Goal: Task Accomplishment & Management: Manage account settings

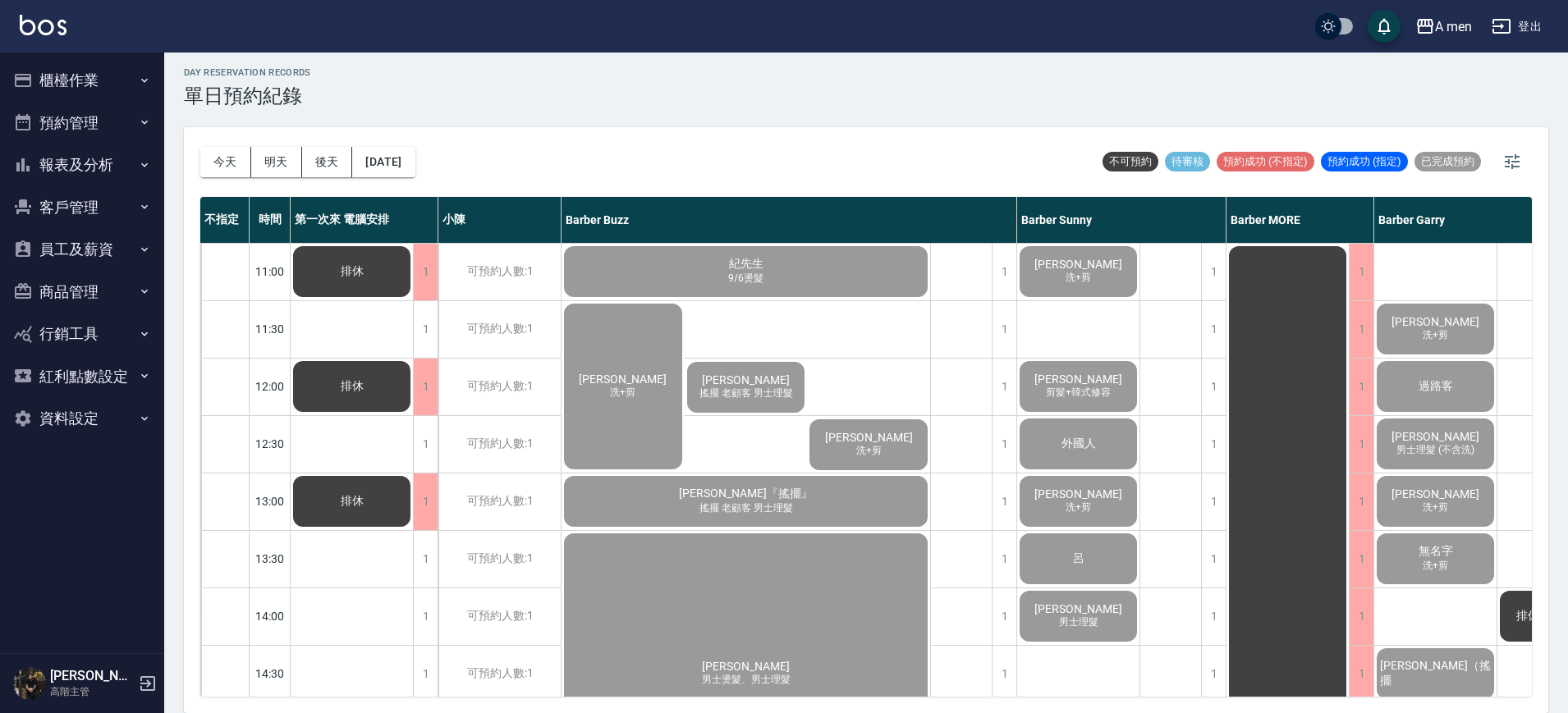
scroll to position [718, 0]
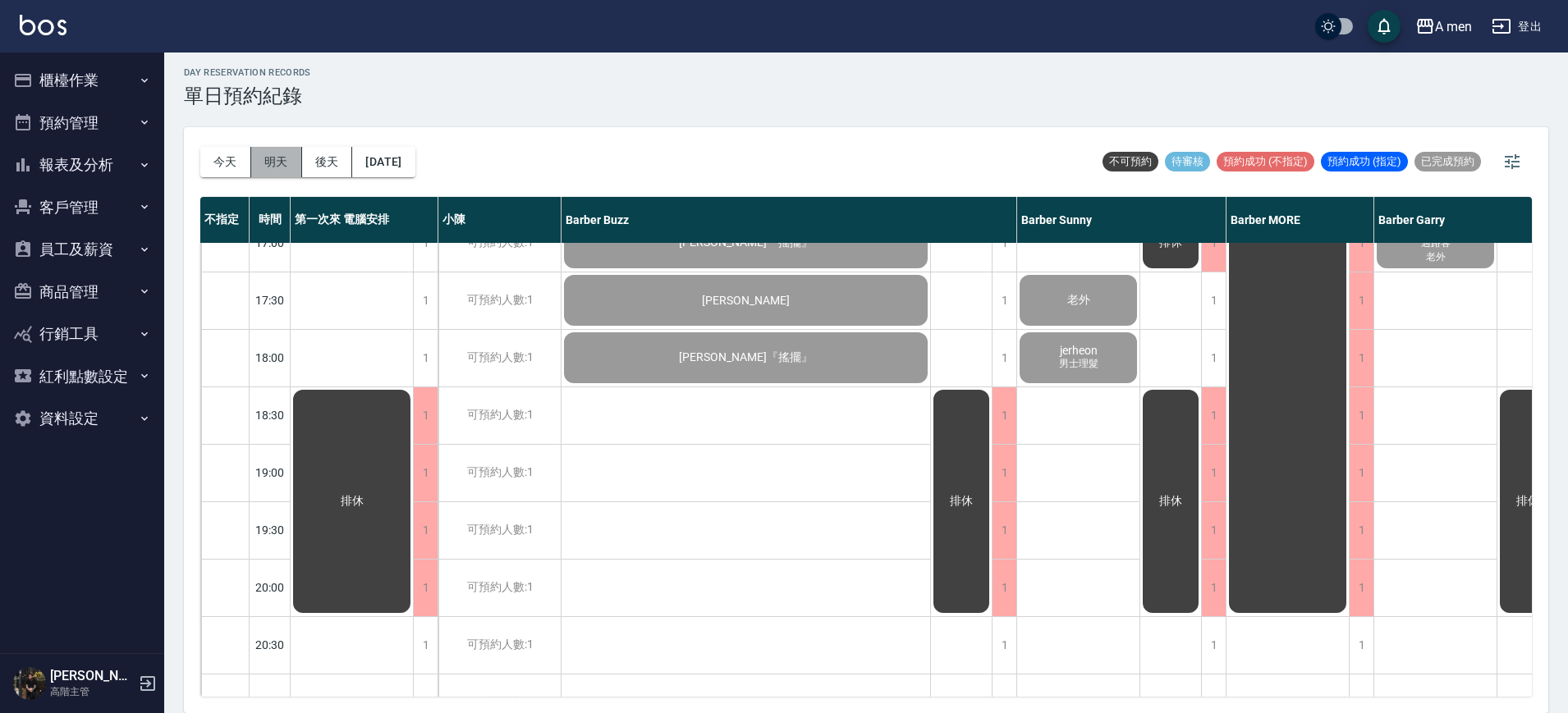
click at [271, 162] on button "明天" at bounding box center [277, 162] width 51 height 31
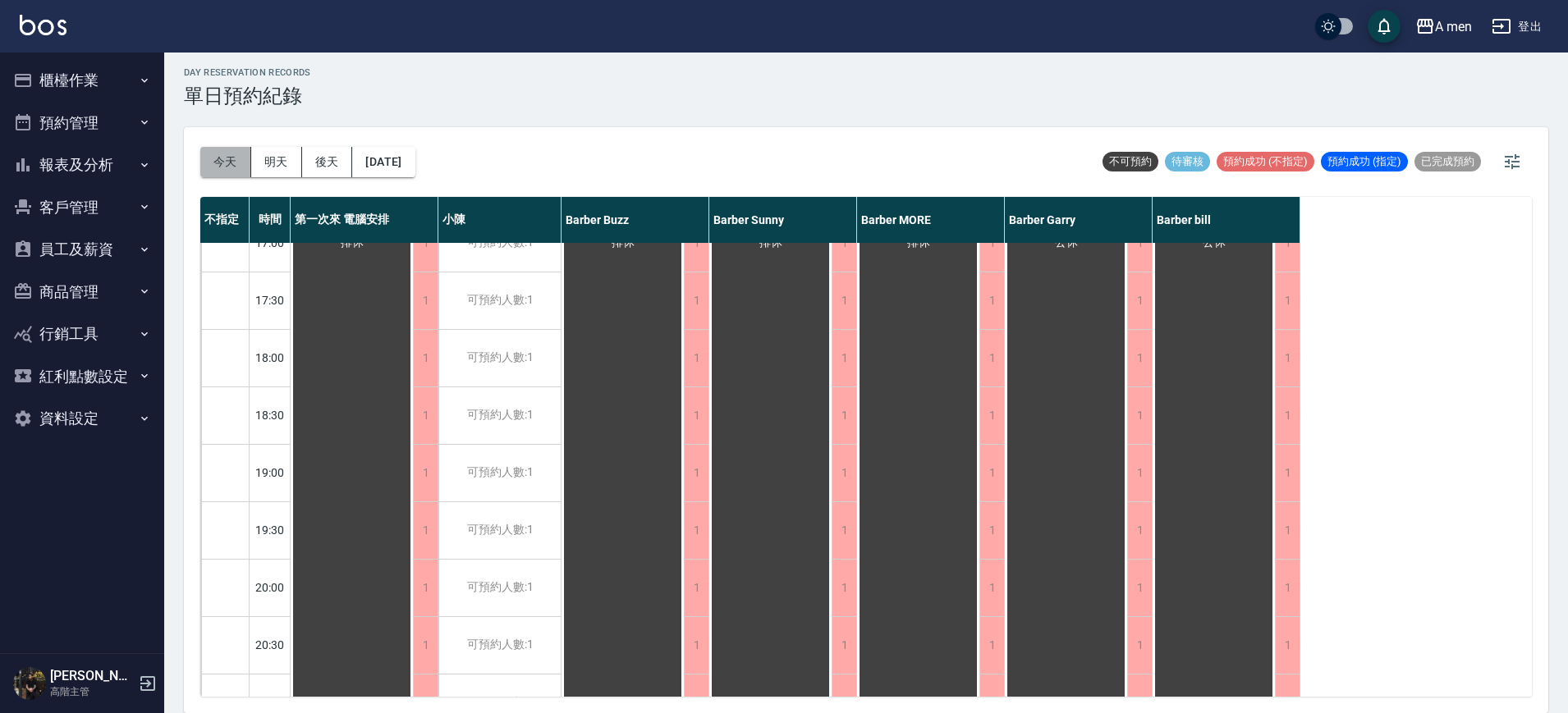
click at [232, 161] on button "今天" at bounding box center [226, 162] width 51 height 31
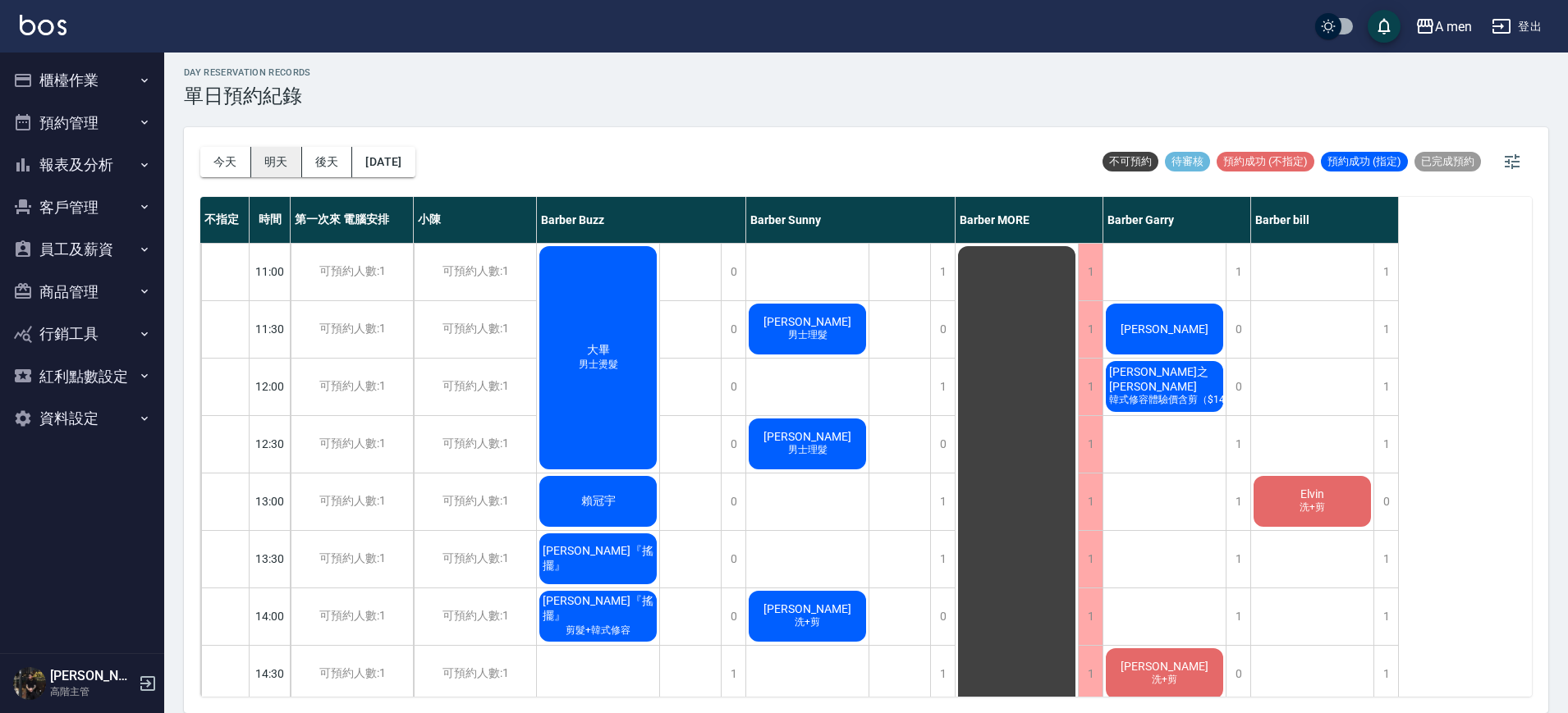
click at [276, 159] on button "明天" at bounding box center [277, 162] width 51 height 31
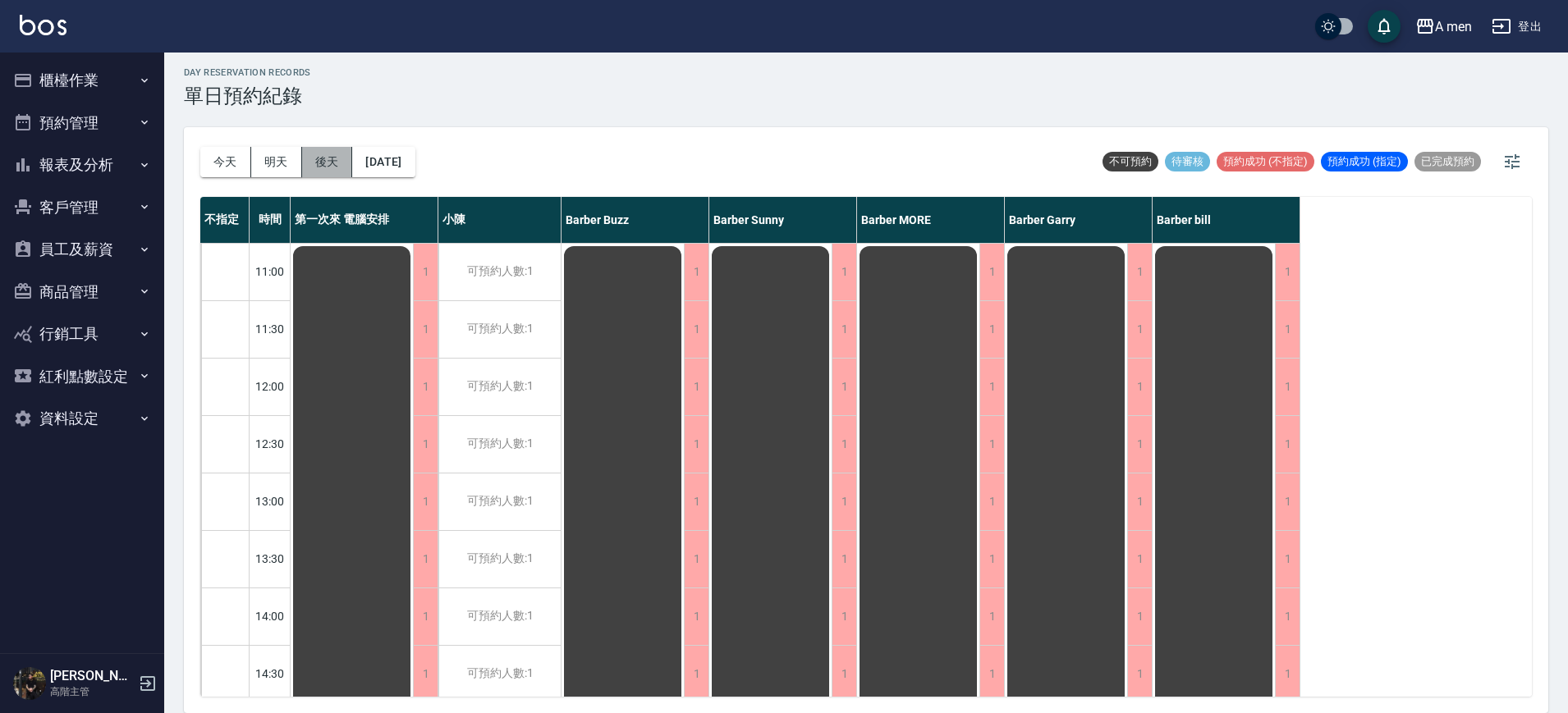
click at [331, 170] on button "後天" at bounding box center [328, 162] width 51 height 31
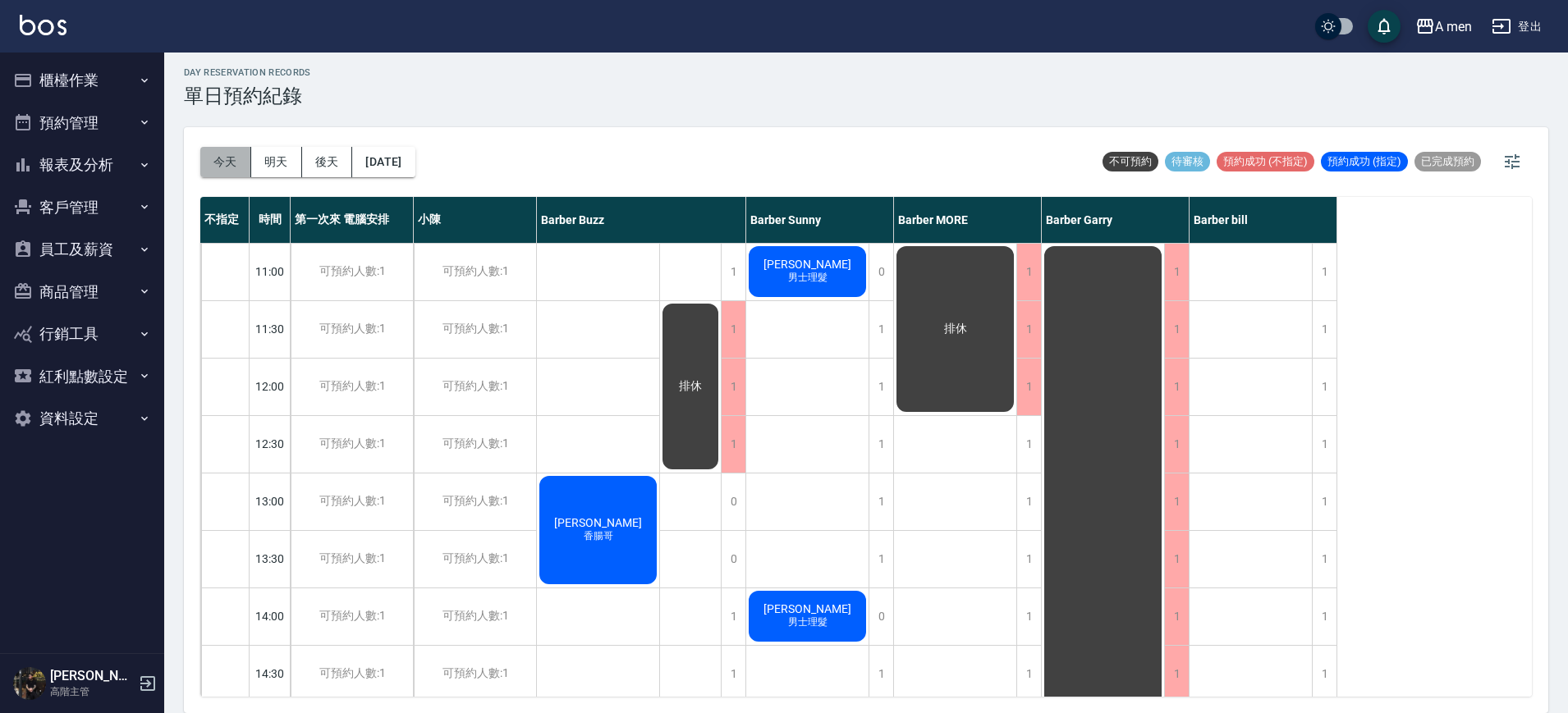
click at [230, 147] on button "今天" at bounding box center [226, 162] width 51 height 31
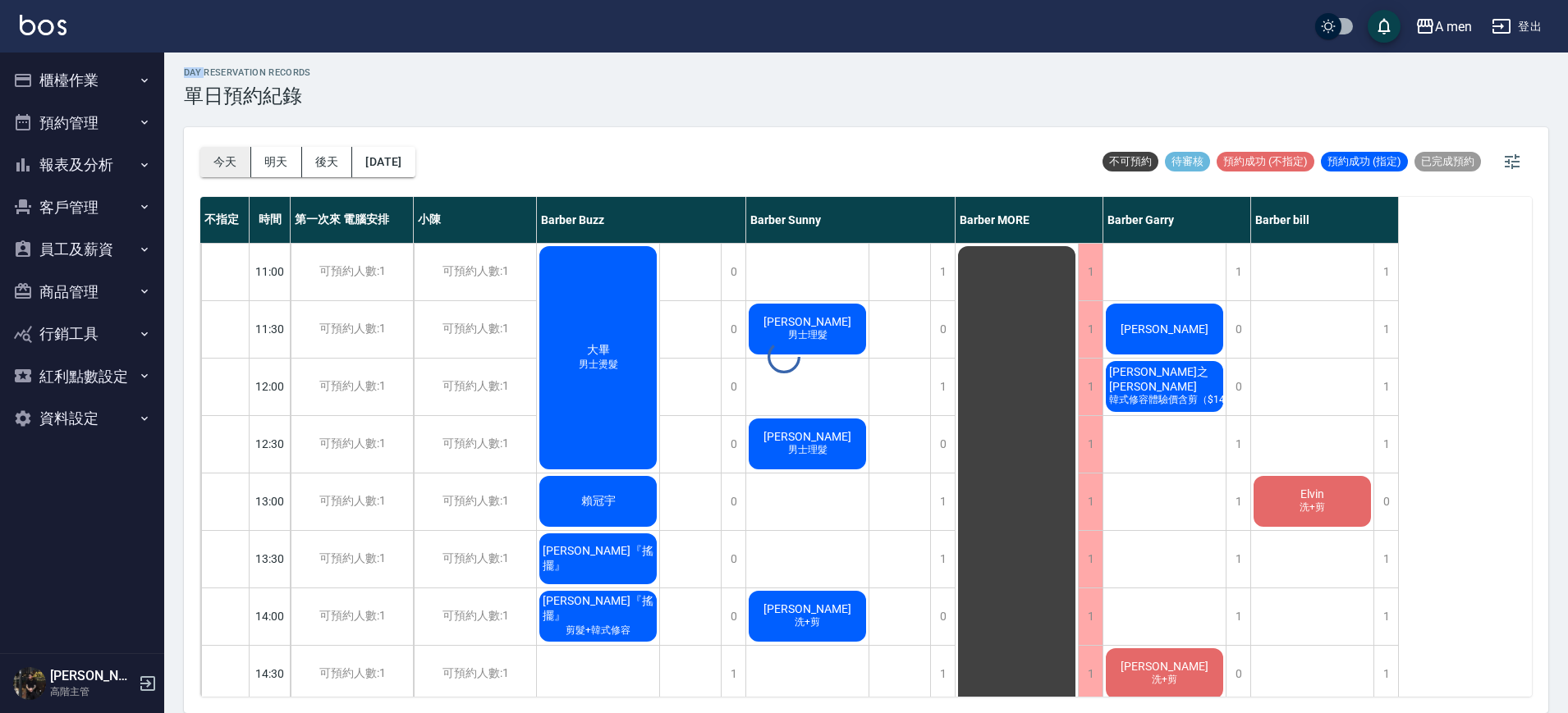
click at [230, 146] on div "day Reservation records 單日預約紀錄 今天 明天 後天 2025/10/11 不可預約 待審核 預約成功 (不指定) 預約成功 (指定…" at bounding box center [865, 380] width 1404 height 666
click at [551, 152] on div "今天 明天 後天 2025/10/11 不可預約 待審核 預約成功 (不指定) 預約成功 (指定) 已完成預約" at bounding box center [866, 162] width 1332 height 70
click at [646, 315] on div "大畢 男士燙髮" at bounding box center [598, 357] width 122 height 228
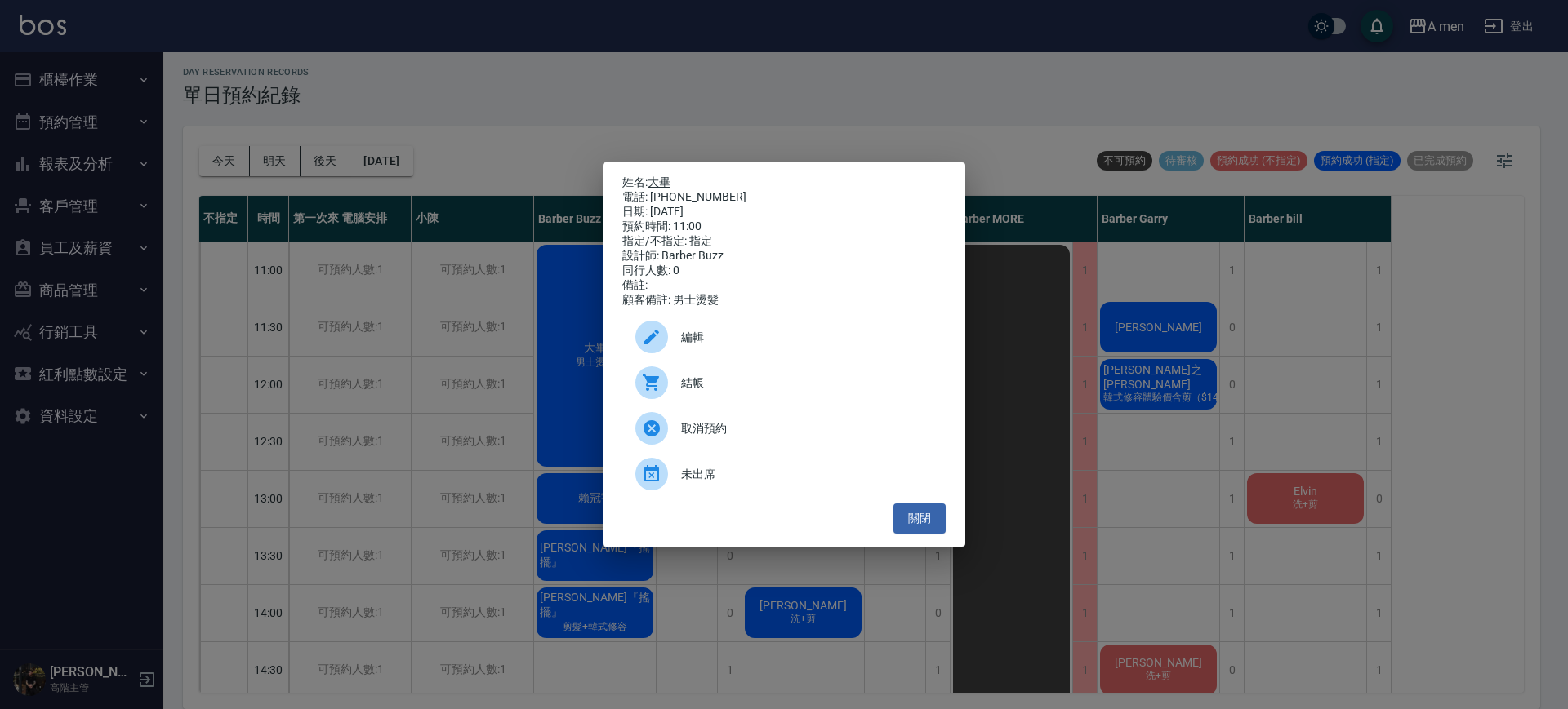
click at [664, 176] on link "大畢" at bounding box center [658, 181] width 23 height 13
click at [651, 12] on div "姓名: 大畢 電話: 0932534422 日期: 2025/10/11 預約時間: 11:00 指定/不指定: 指定 設計師: Barber Buzz 同行…" at bounding box center [784, 354] width 1568 height 709
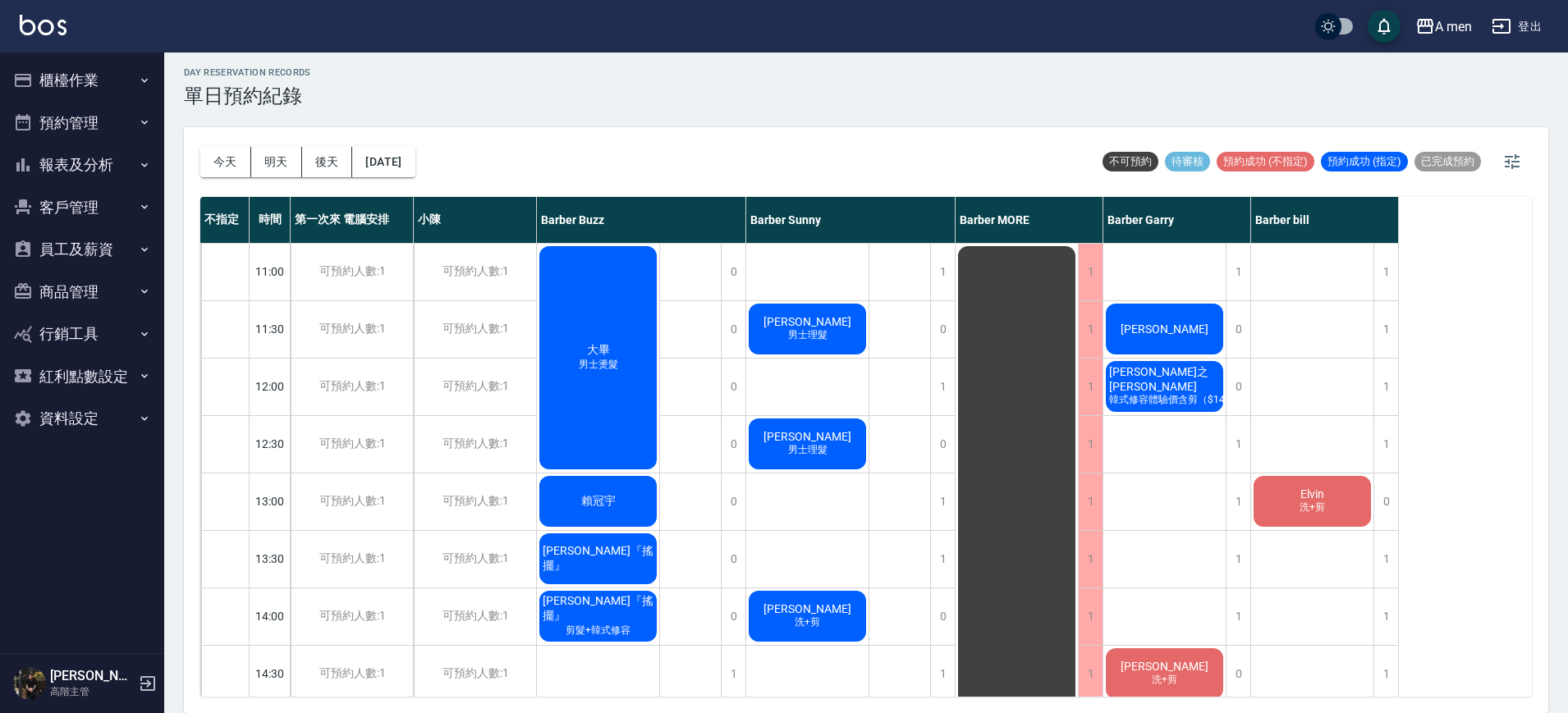
click at [614, 360] on span "男士燙髮" at bounding box center [598, 365] width 46 height 14
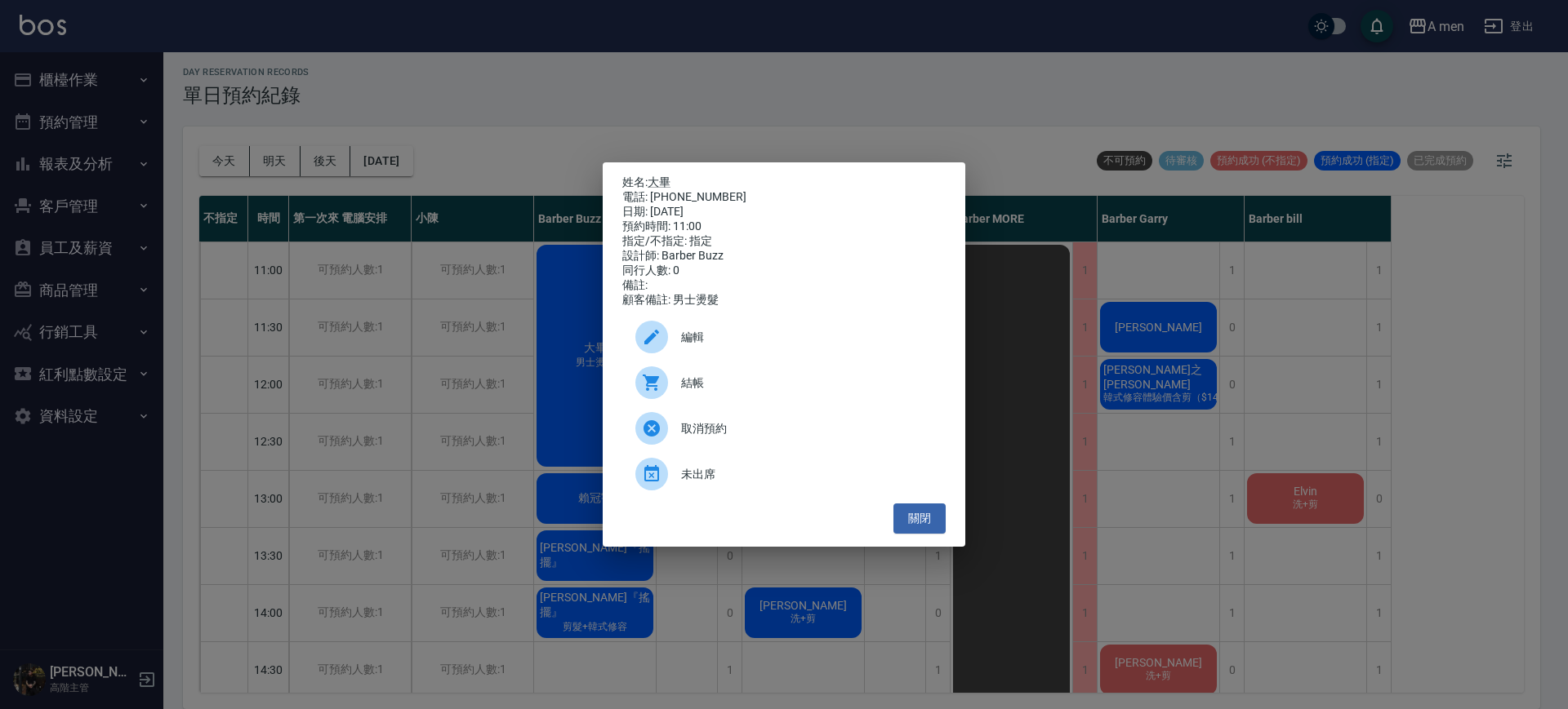
click at [851, 357] on div "編輯" at bounding box center [784, 336] width 324 height 46
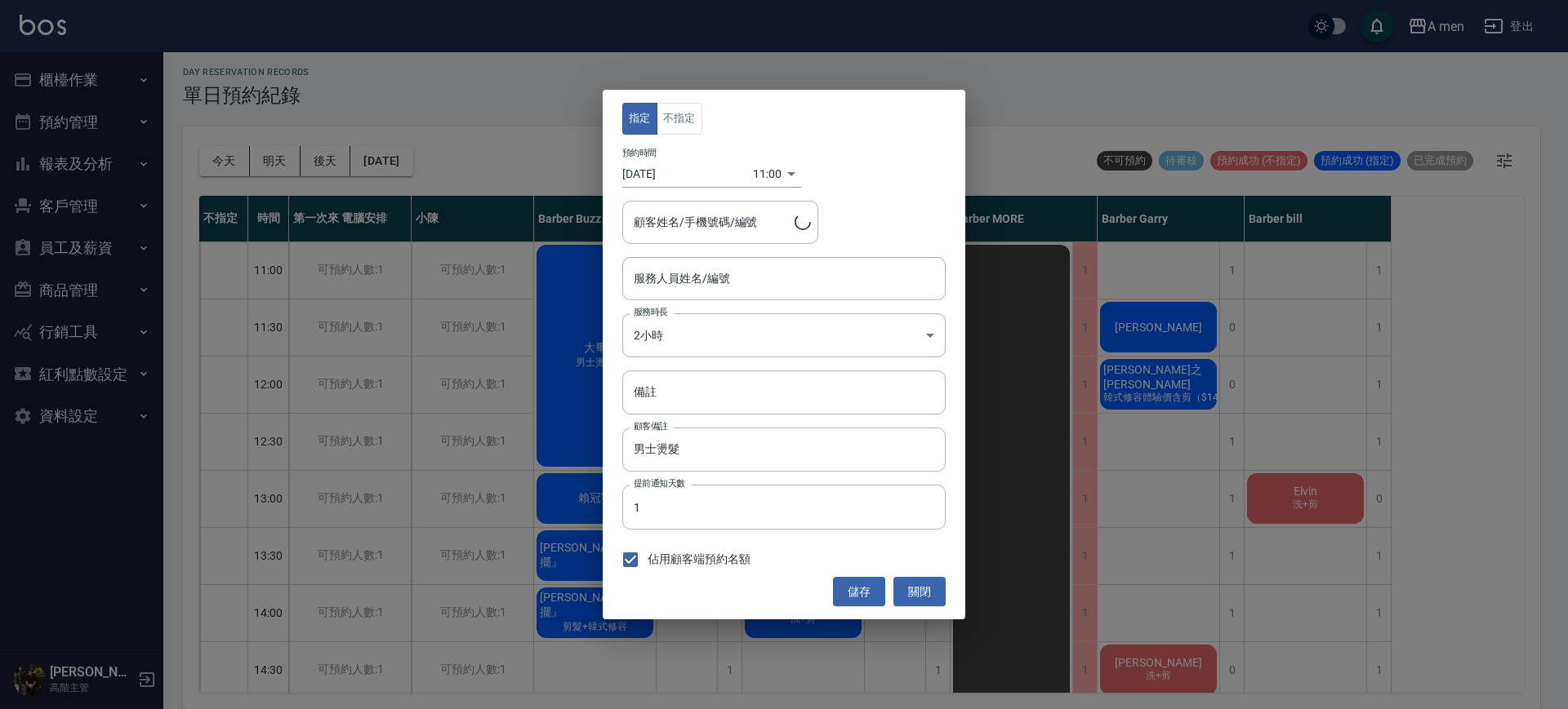
type input "Barber Buzz-004"
type input "大畢/0932534422"
click at [922, 595] on button "關閉" at bounding box center [918, 591] width 52 height 30
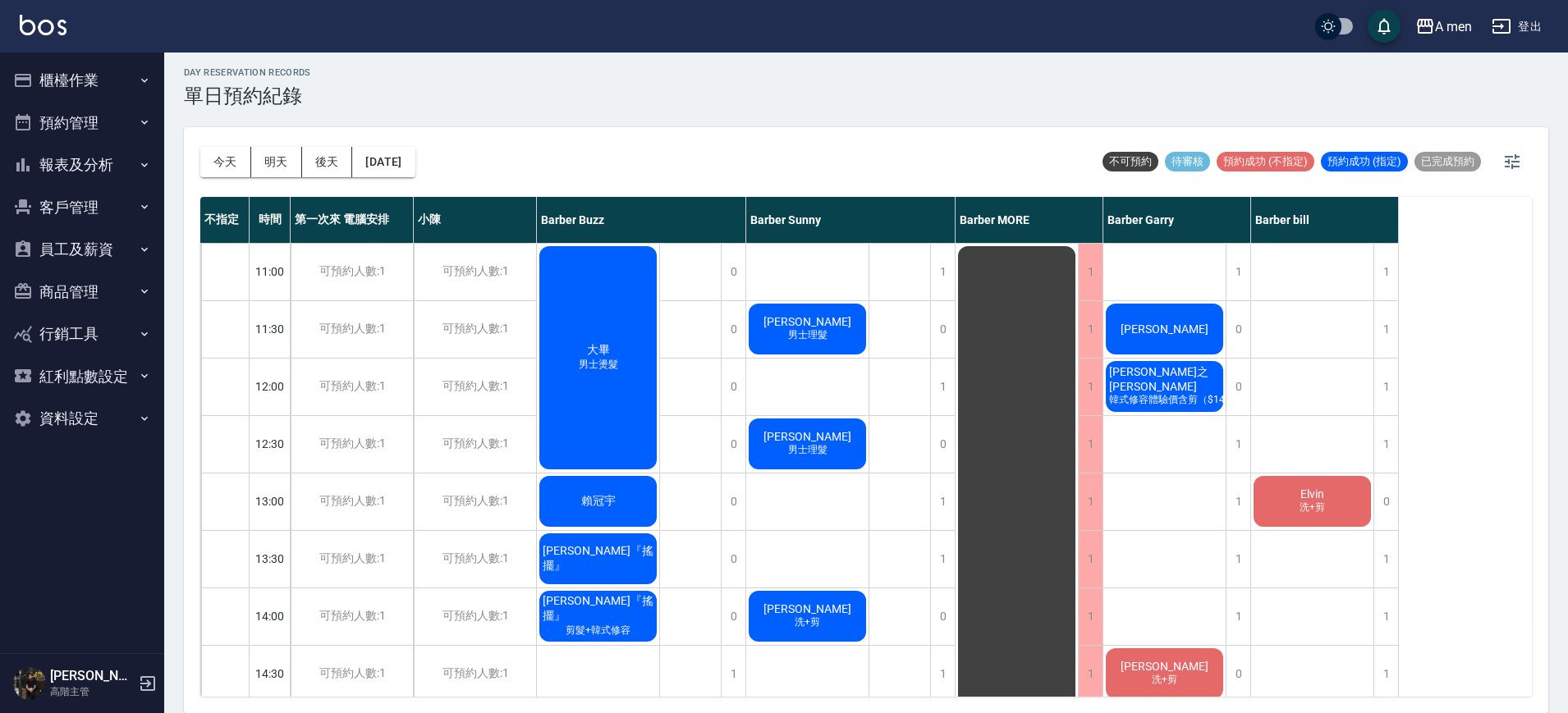
click at [618, 397] on div "大畢 男士燙髮" at bounding box center [598, 357] width 122 height 228
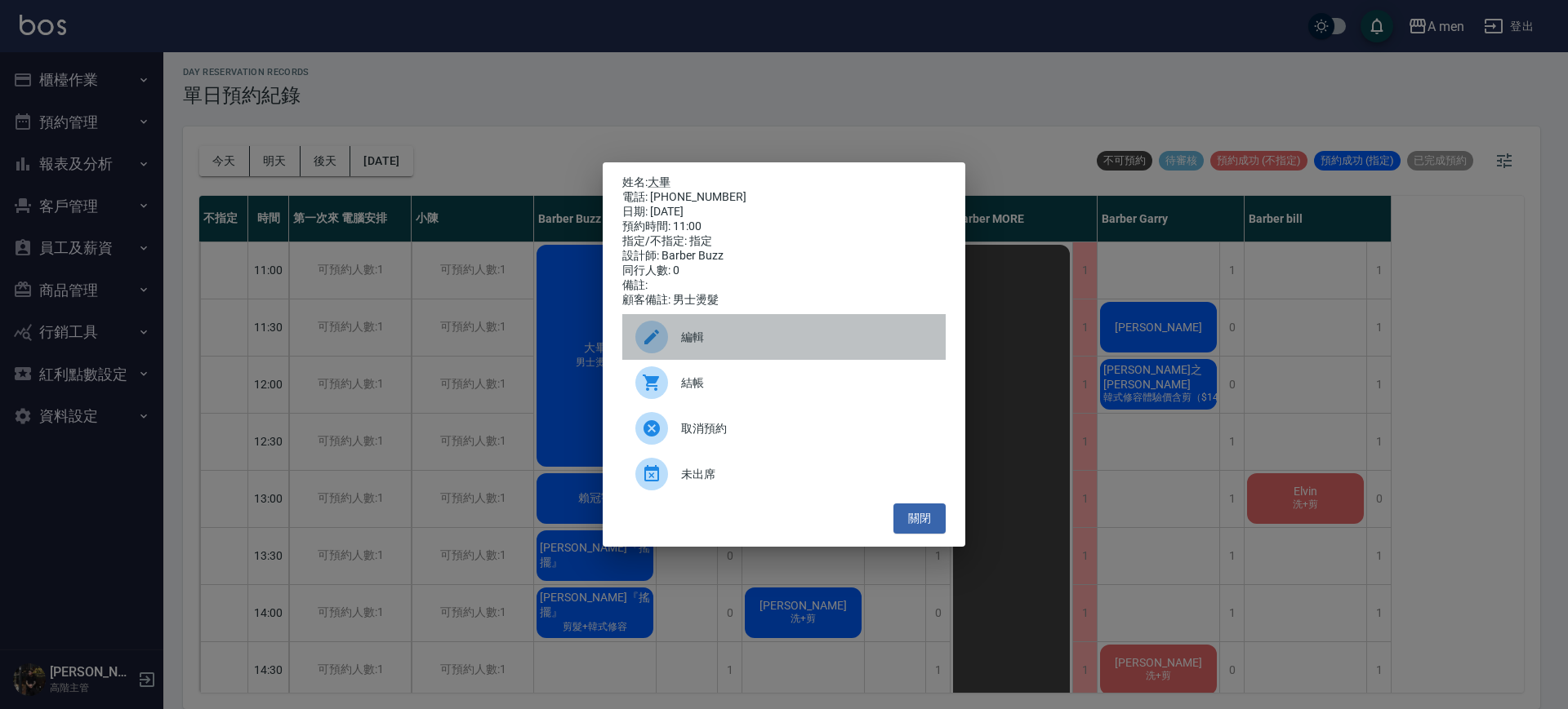
click at [803, 353] on div "編輯" at bounding box center [784, 336] width 324 height 46
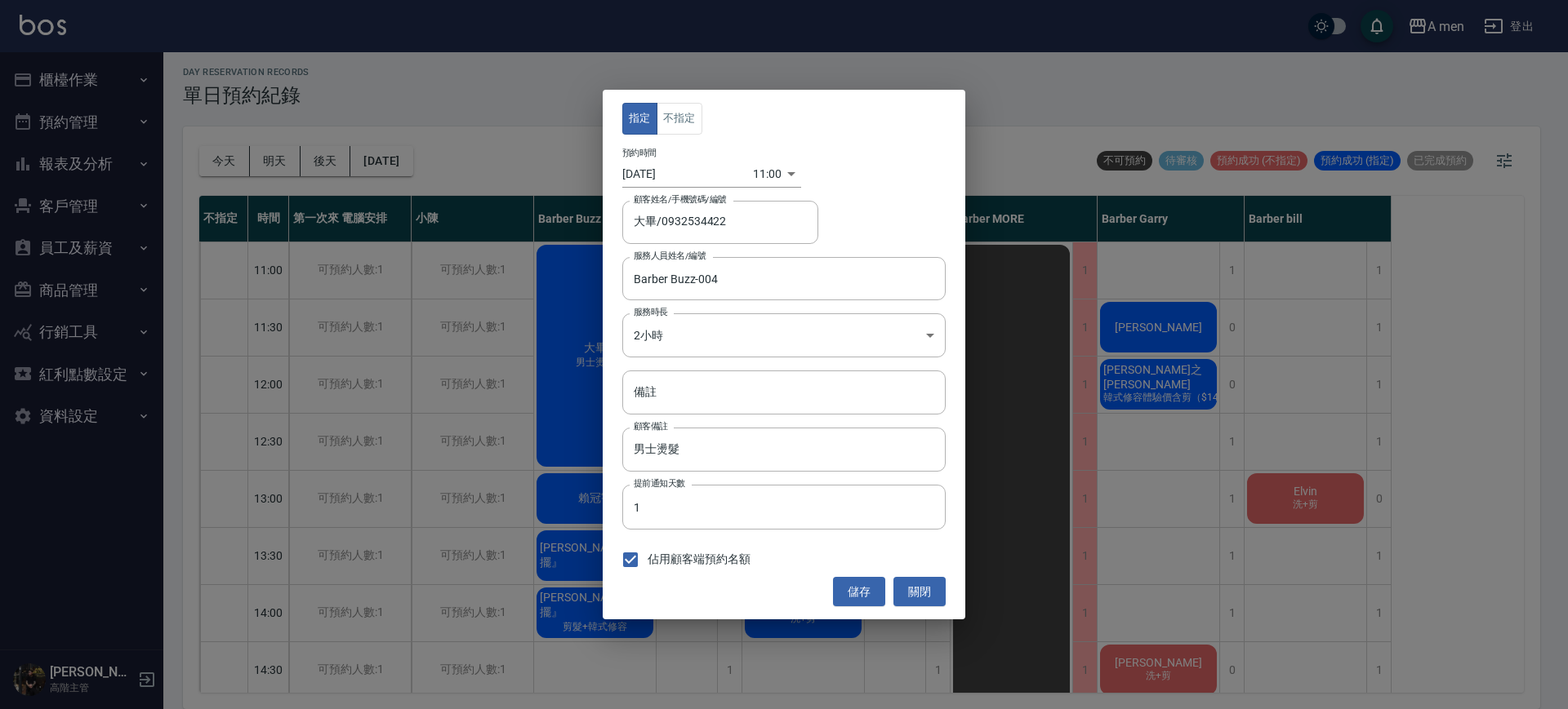
click at [787, 177] on div "11:00 1760151600000" at bounding box center [776, 174] width 48 height 26
click at [768, 167] on body "A men 登出 櫃檯作業 打帳單 帳單列表 營業儀表板 現金收支登錄 高階收支登錄 材料自購登錄 每日結帳 排班表 現場電腦打卡 掃碼打卡 預約管理 預約管…" at bounding box center [784, 352] width 1568 height 714
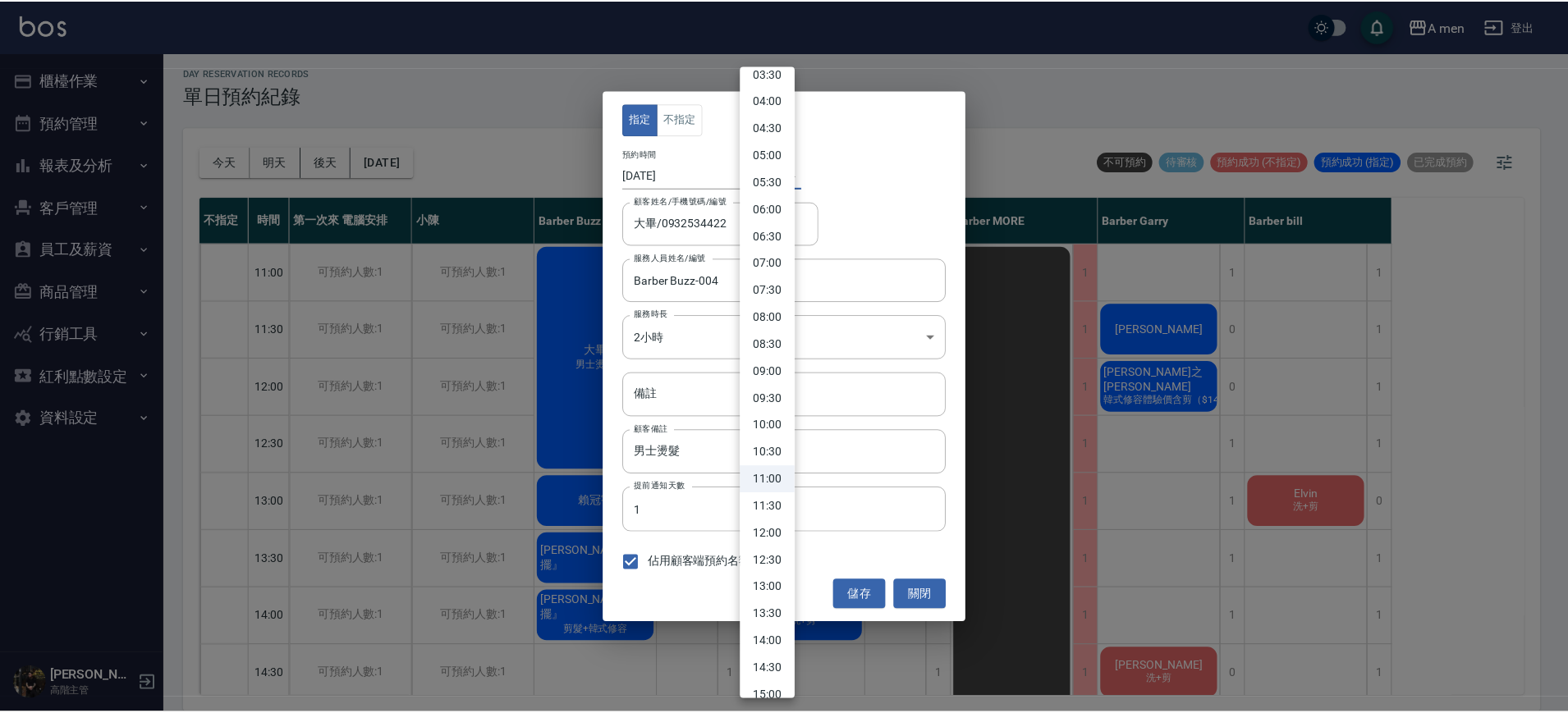
scroll to position [205, 0]
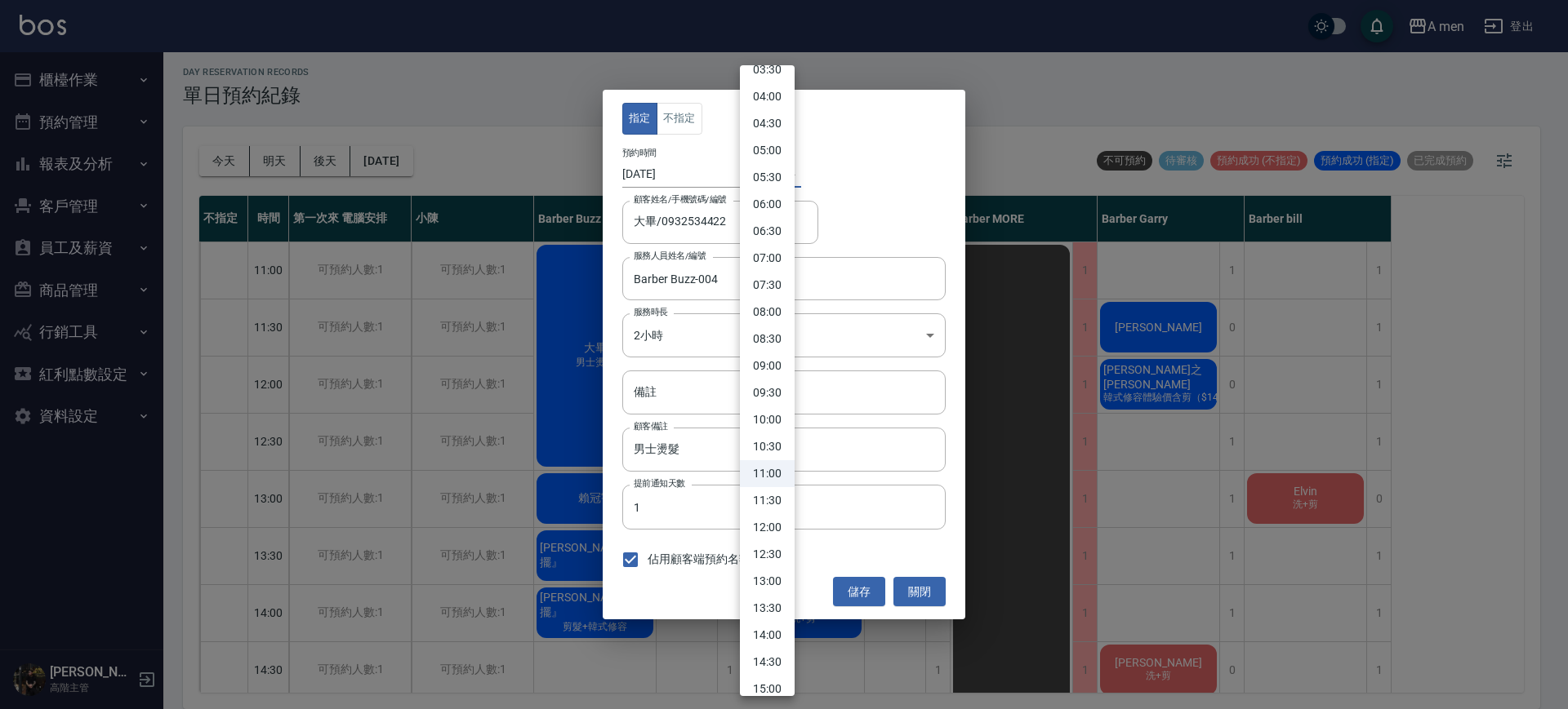
click at [776, 532] on li "12:00" at bounding box center [767, 527] width 55 height 26
type input "1760155200000"
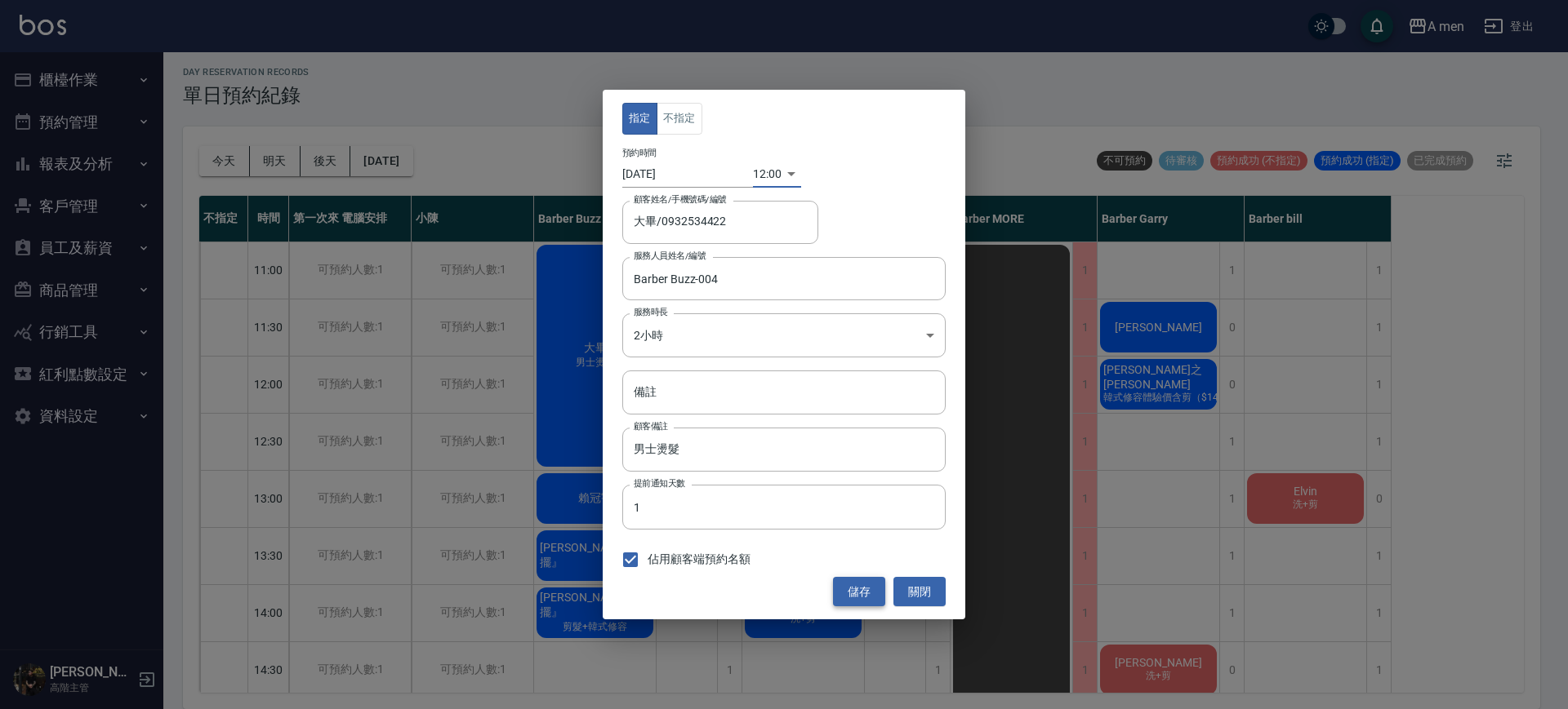
click at [856, 590] on button "儲存" at bounding box center [859, 591] width 52 height 30
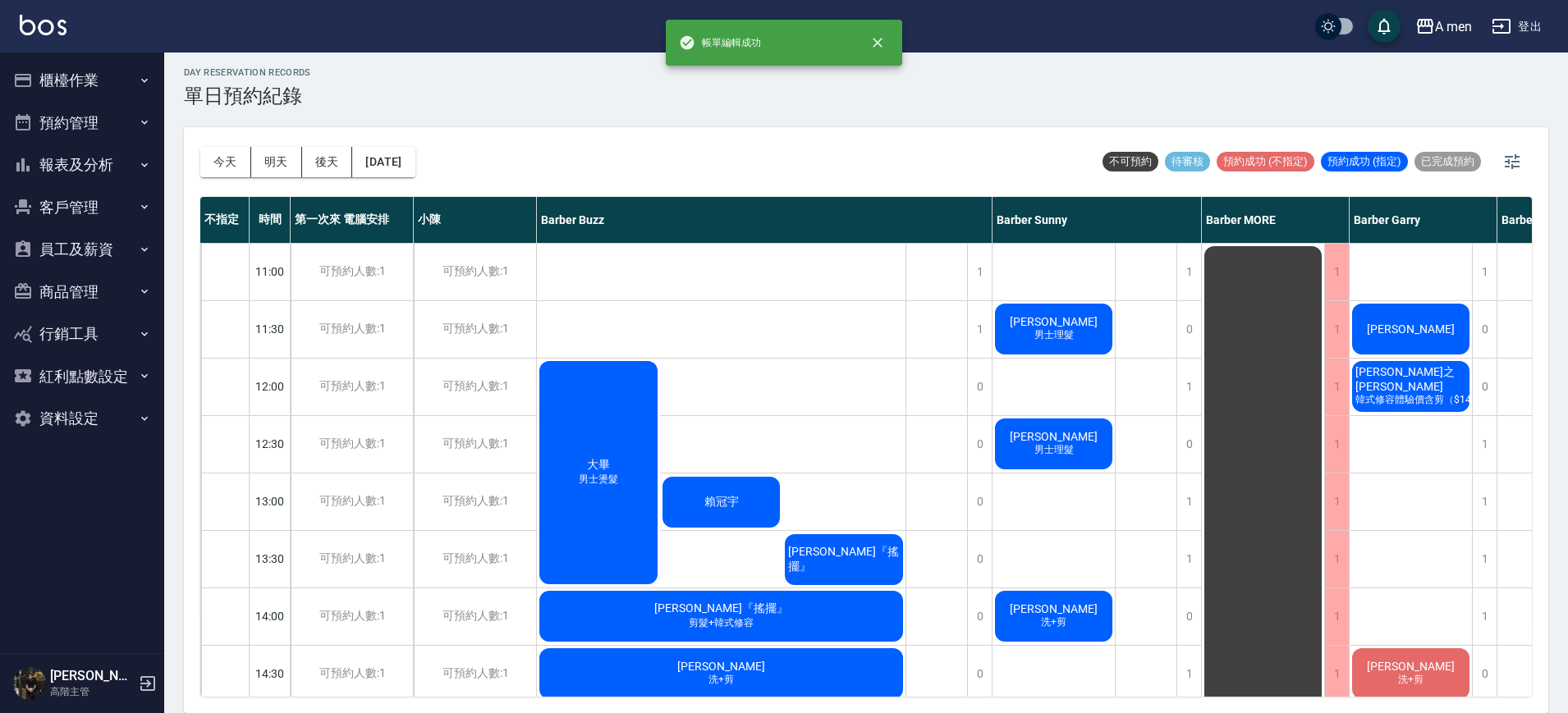
click at [809, 408] on div "大畢 男士燙髮 賴冠宇 廖信傑『搖擺』" at bounding box center [721, 473] width 369 height 229
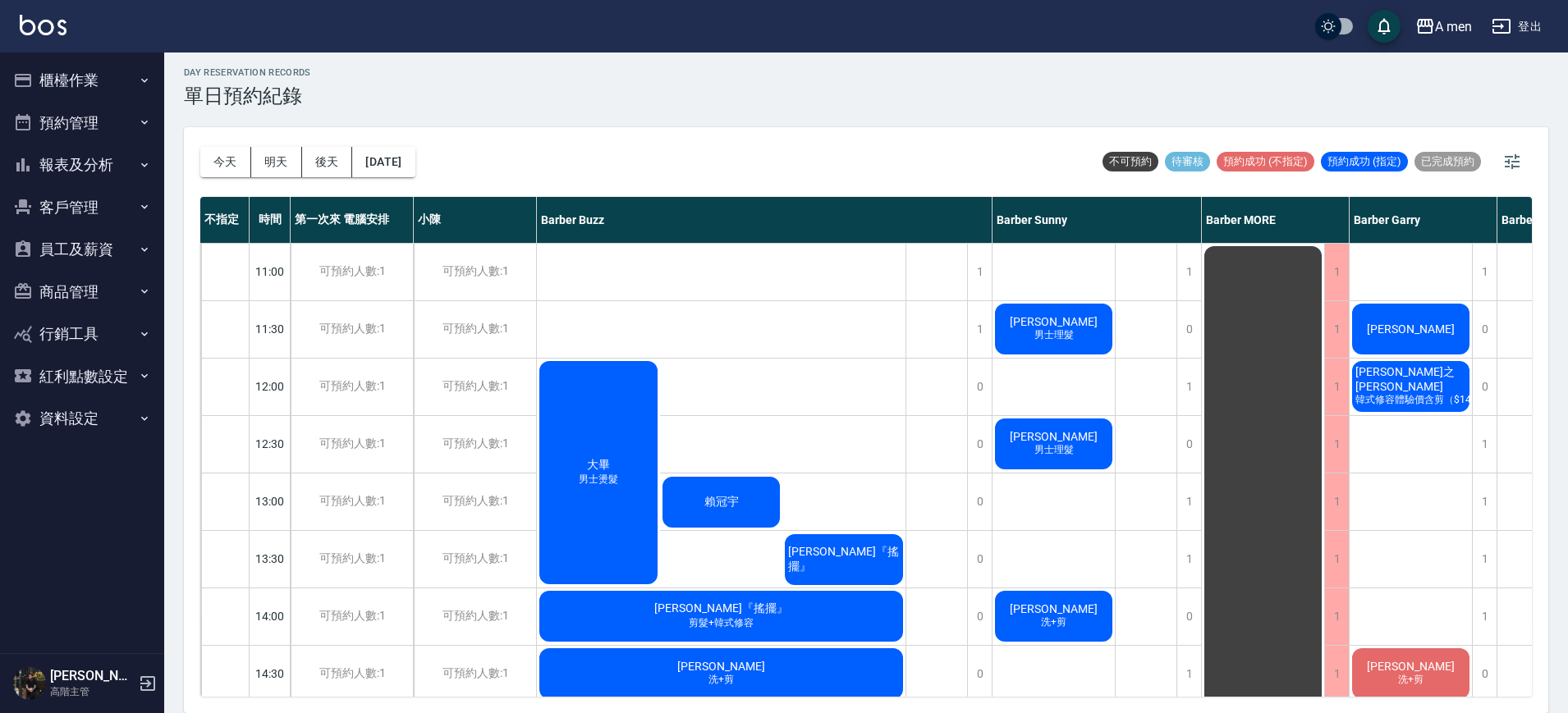
scroll to position [103, 0]
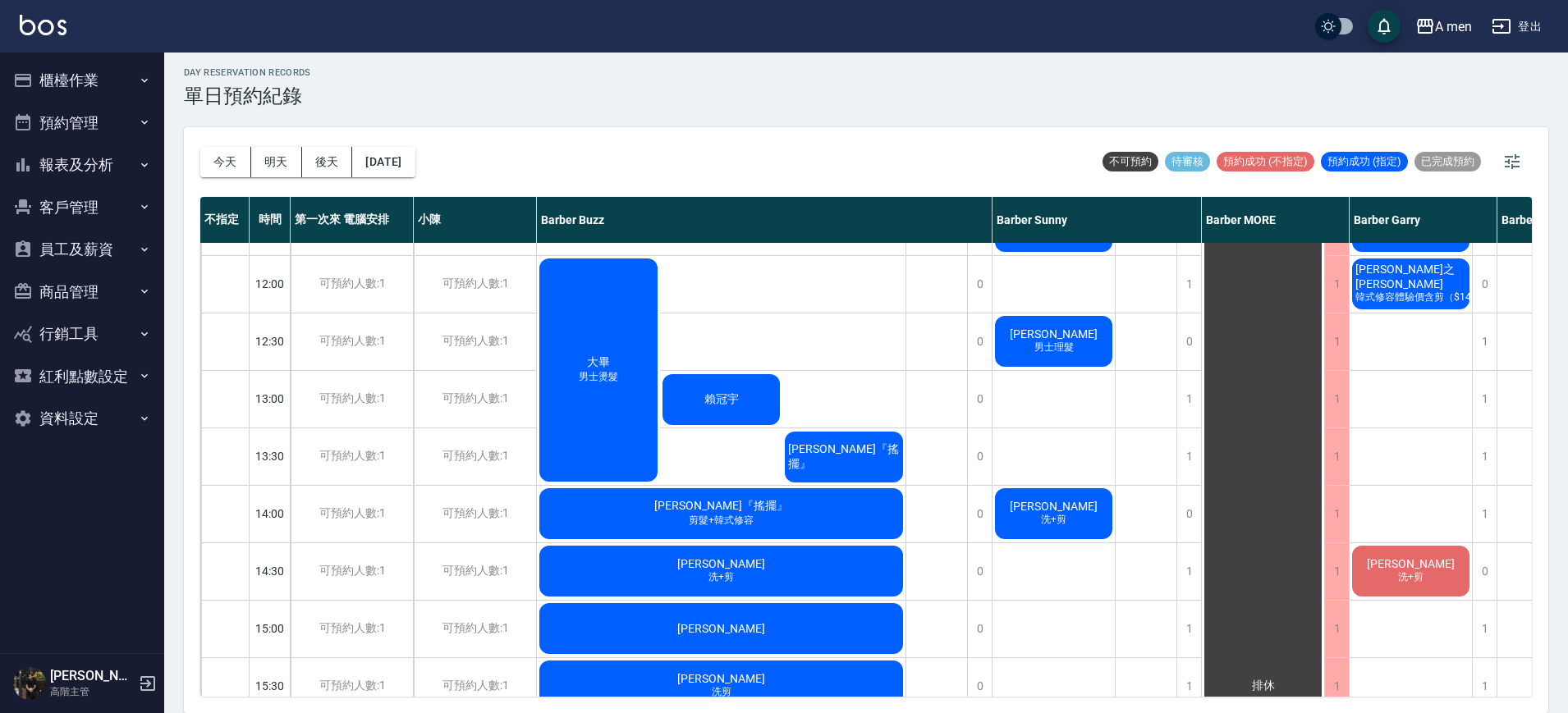
click at [862, 387] on div "大畢 男士燙髮 賴冠宇 廖信傑『搖擺』" at bounding box center [721, 371] width 369 height 229
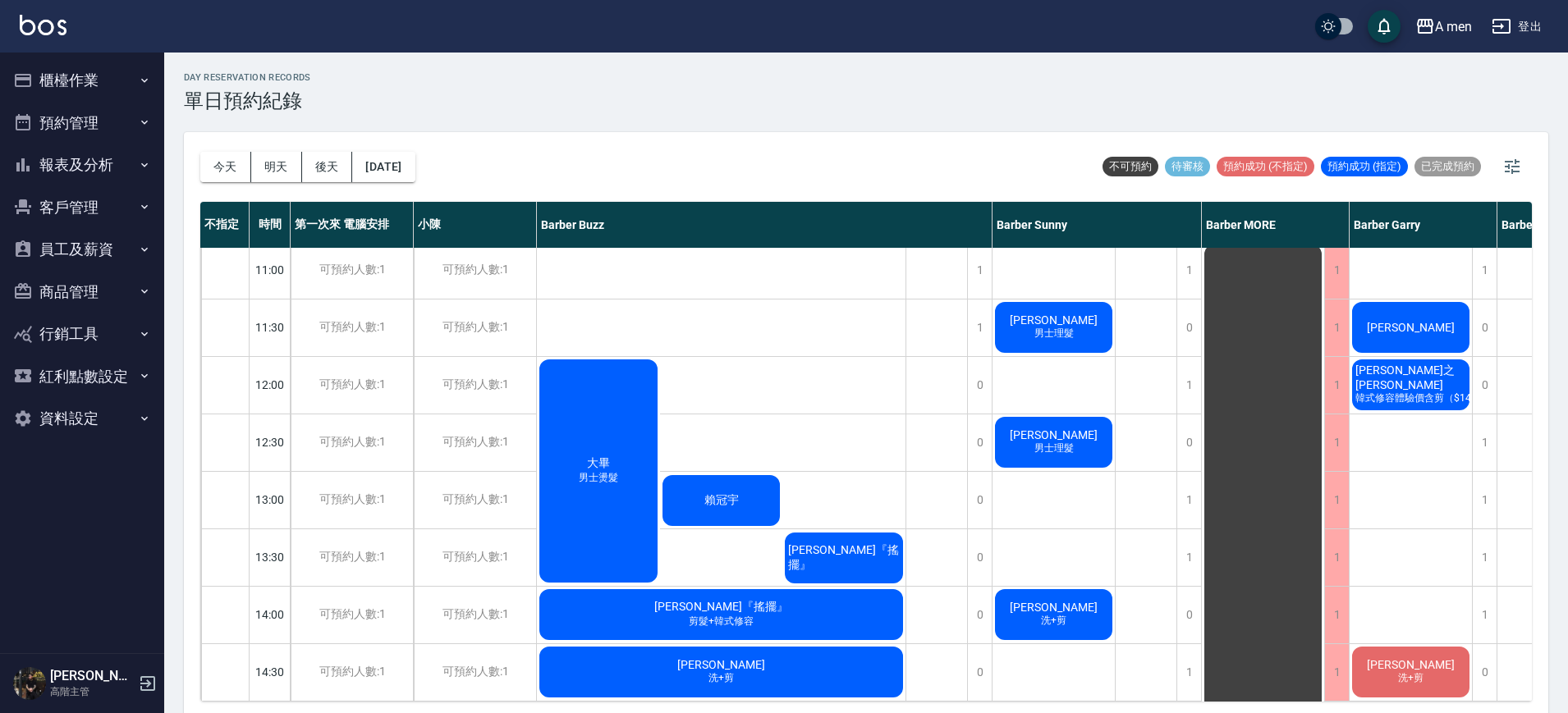
scroll to position [0, 0]
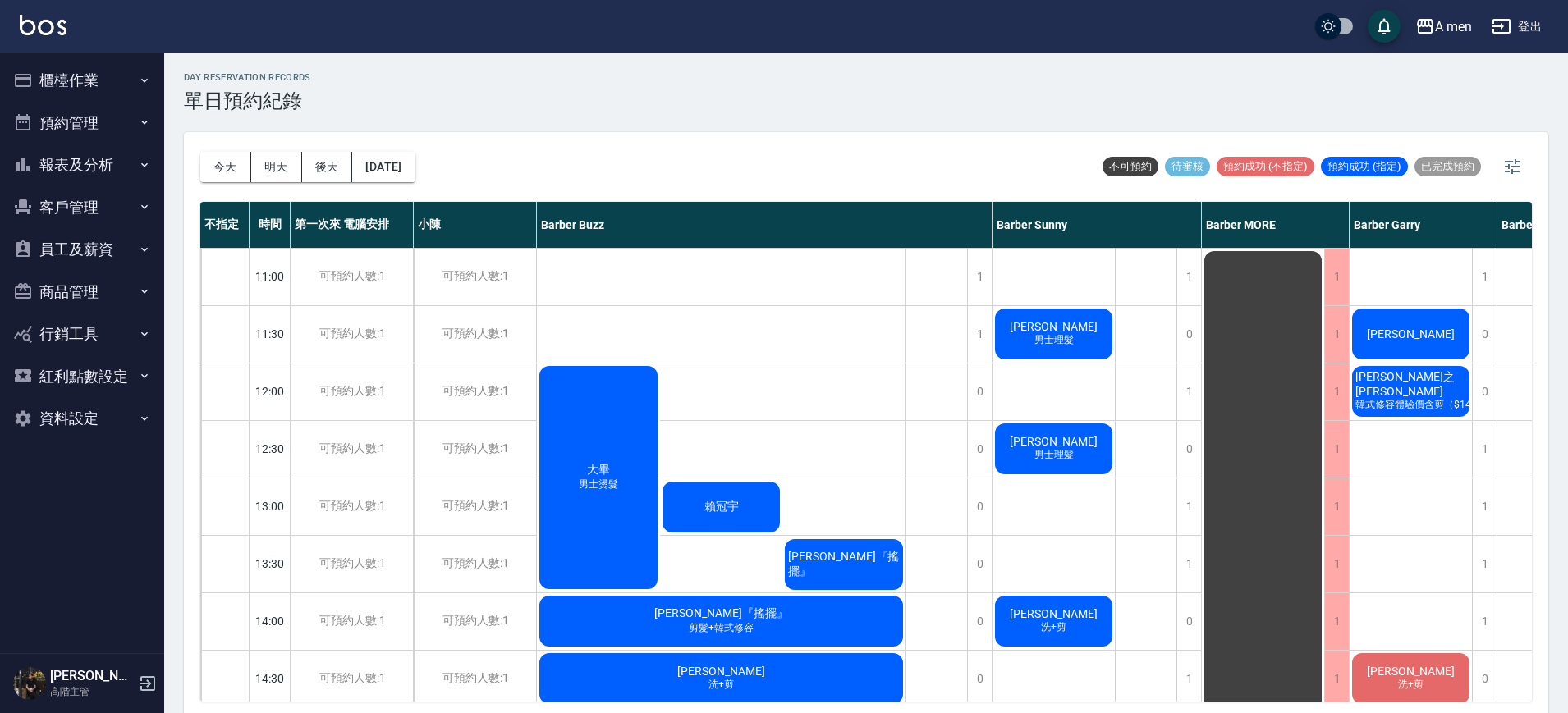
click at [726, 103] on div "day Reservation records 單日預約紀錄" at bounding box center [865, 92] width 1365 height 40
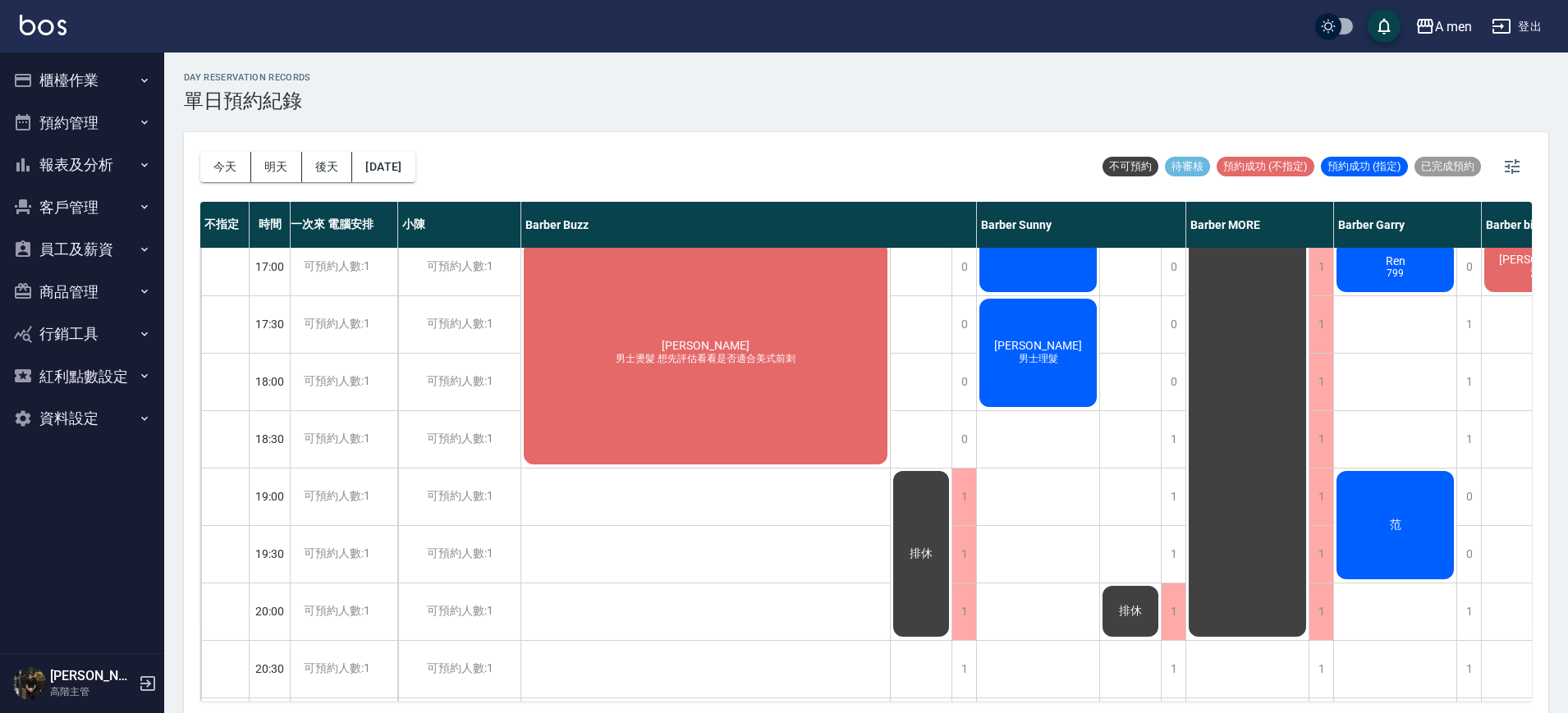
scroll to position [746, 16]
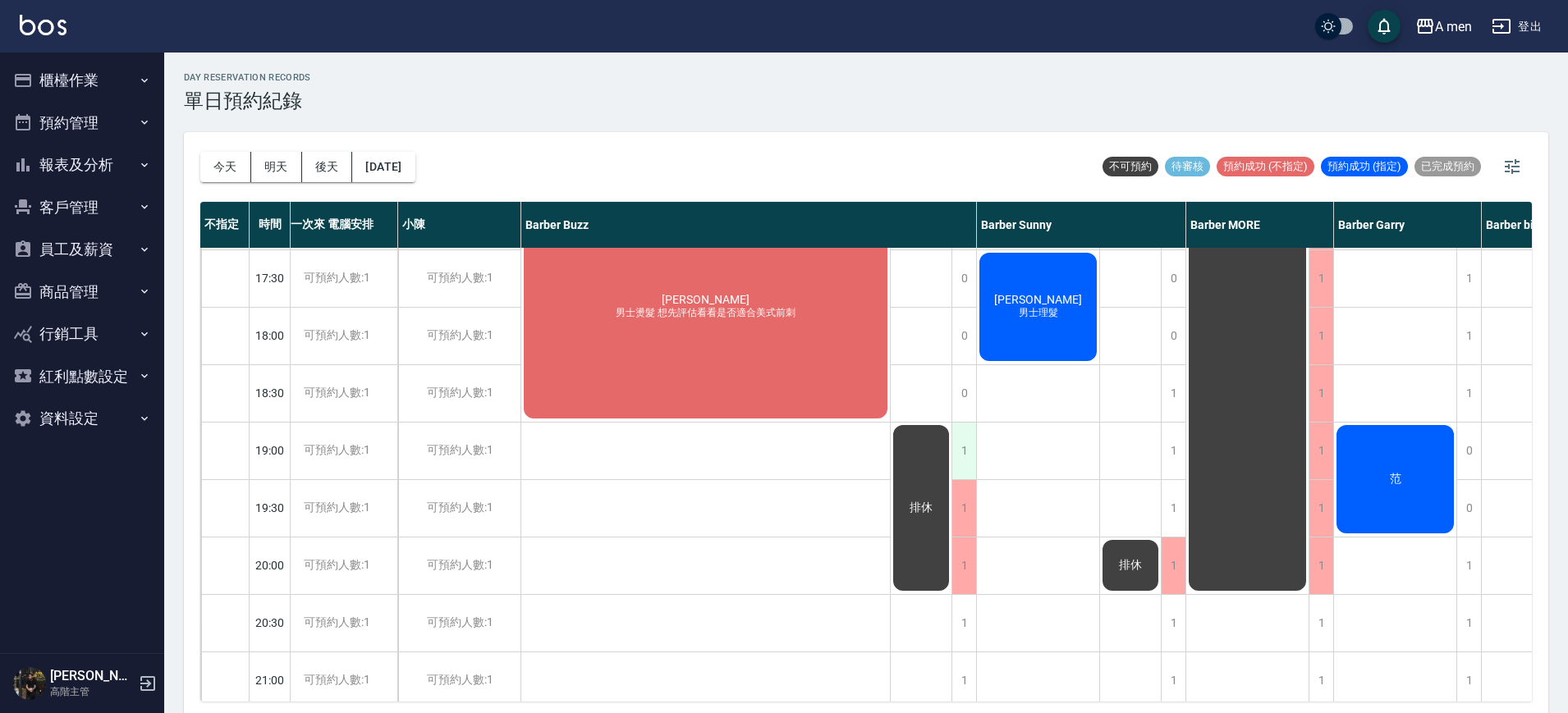
click at [954, 454] on div "1" at bounding box center [963, 451] width 25 height 56
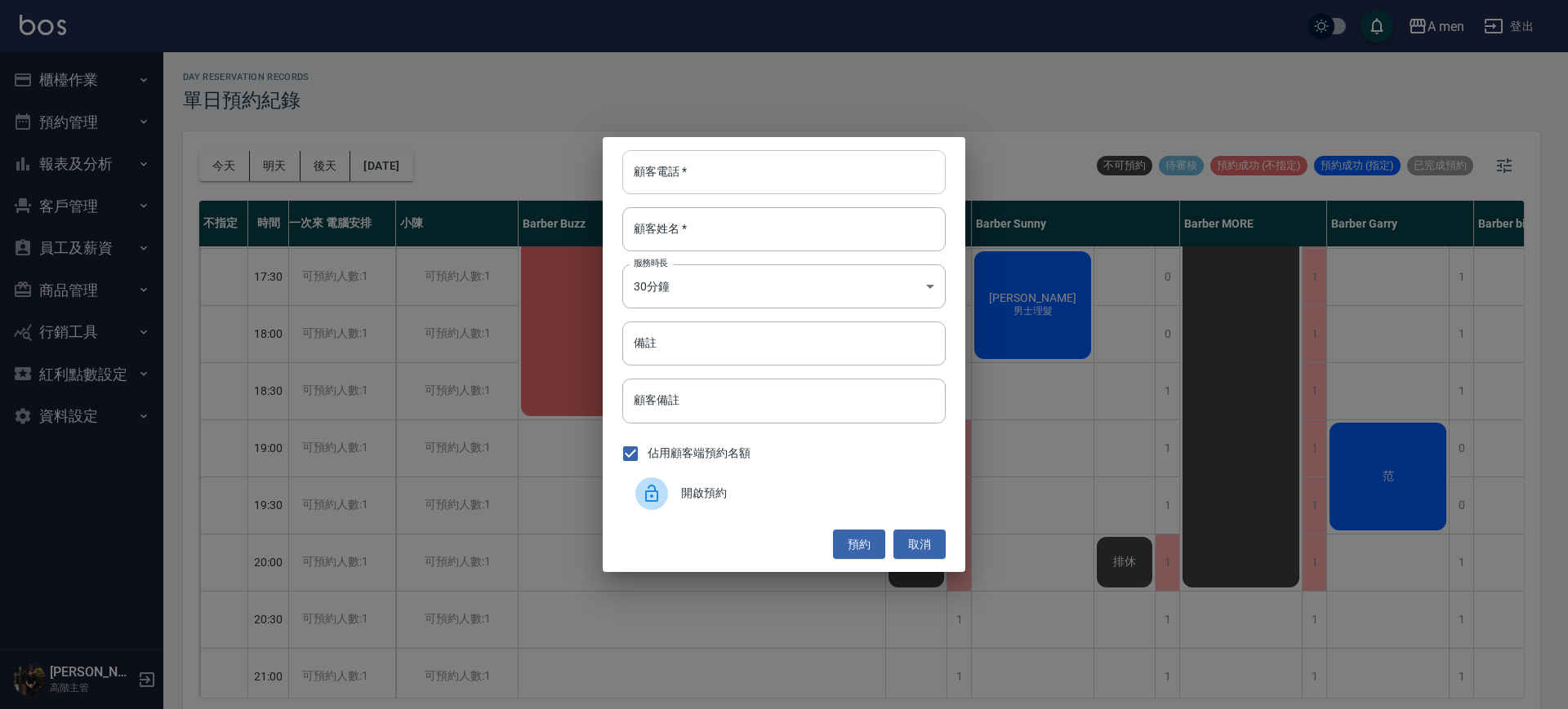
click at [755, 172] on input "顧客電話   *" at bounding box center [784, 172] width 324 height 44
paste input "0917238335"
type input "0917238335"
click at [743, 231] on input "顧客姓名   *" at bounding box center [784, 228] width 324 height 44
type input "吳先生"
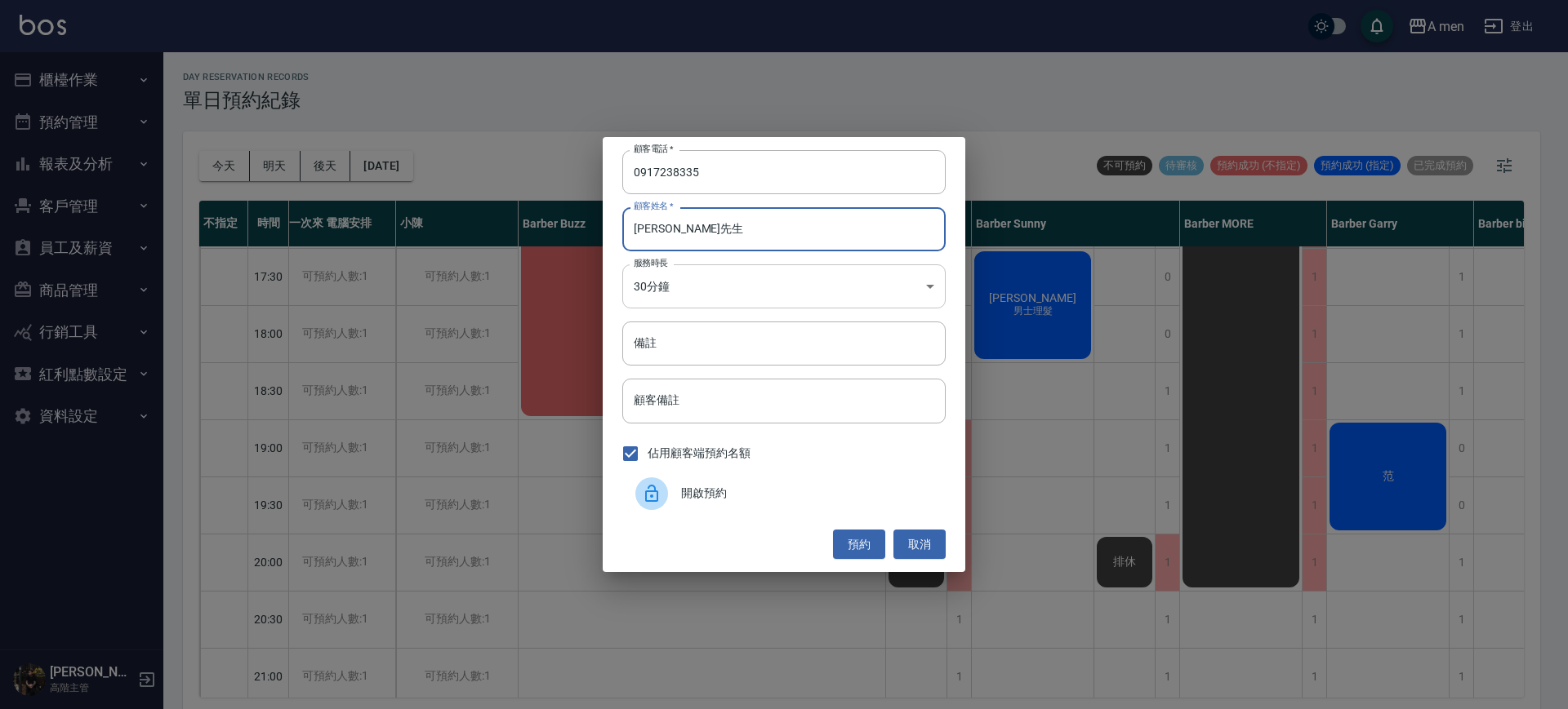
click at [810, 299] on body "A men 登出 櫃檯作業 打帳單 帳單列表 營業儀表板 現金收支登錄 高階收支登錄 材料自購登錄 每日結帳 排班表 現場電腦打卡 掃碼打卡 預約管理 預約管…" at bounding box center [784, 357] width 1568 height 714
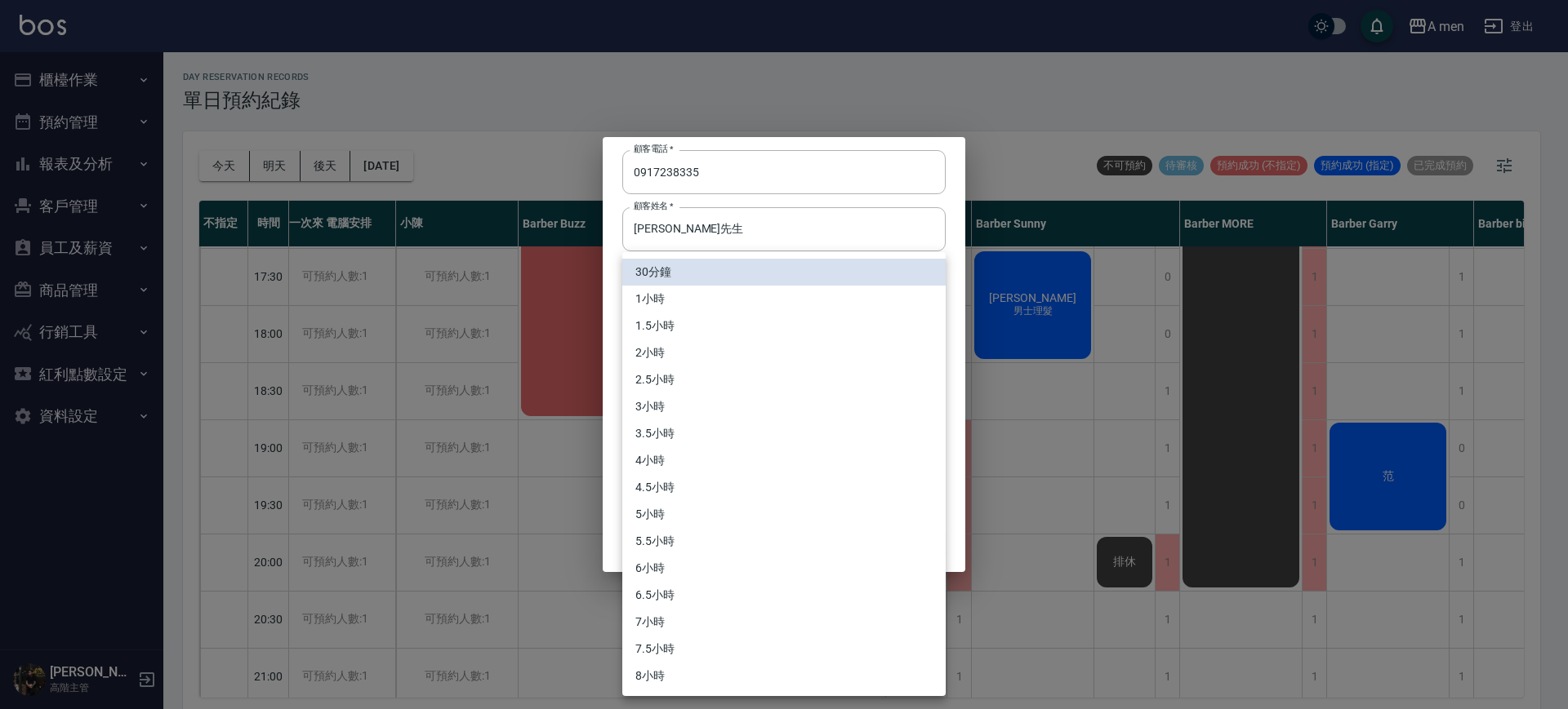
click at [772, 352] on li "2小時" at bounding box center [784, 352] width 324 height 26
type input "4"
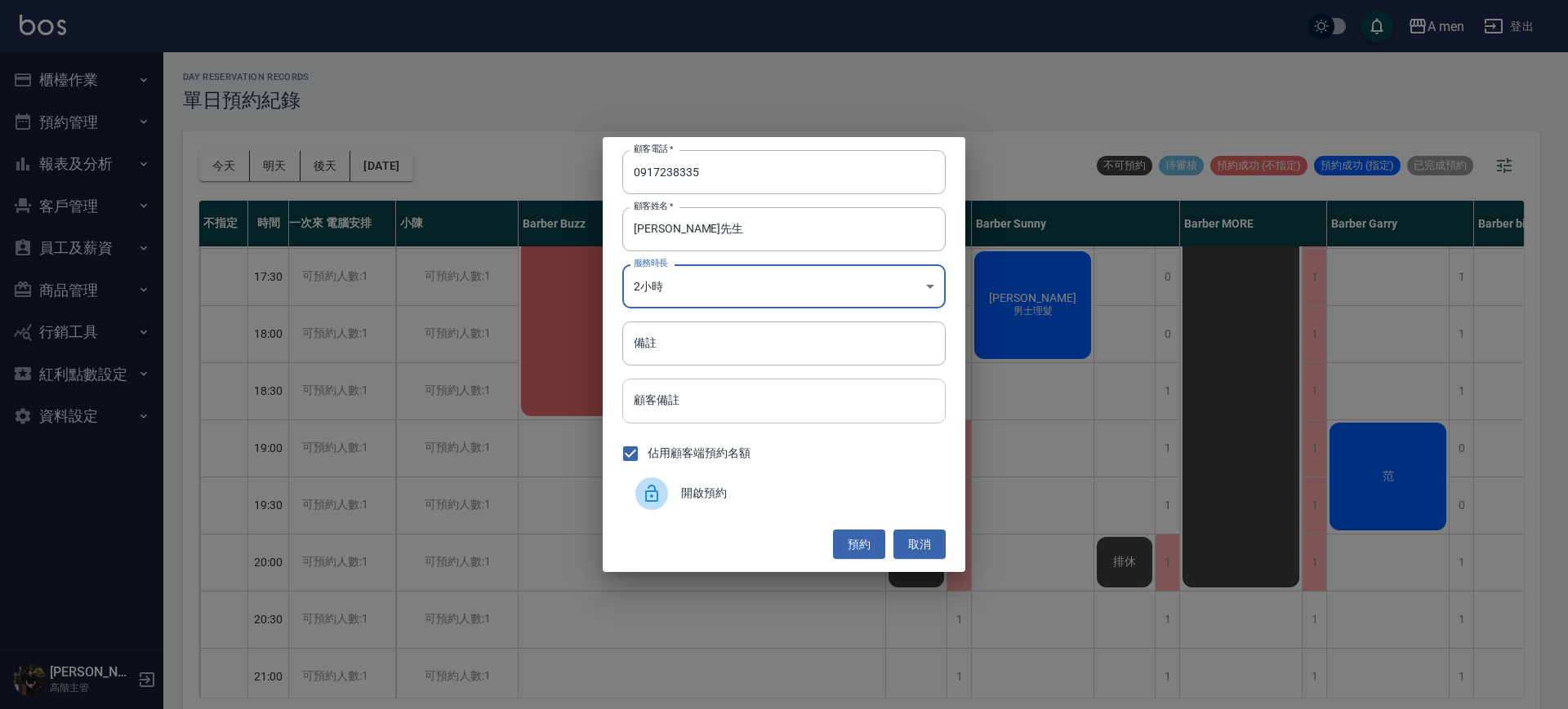
click at [717, 395] on input "顧客備註" at bounding box center [784, 400] width 324 height 44
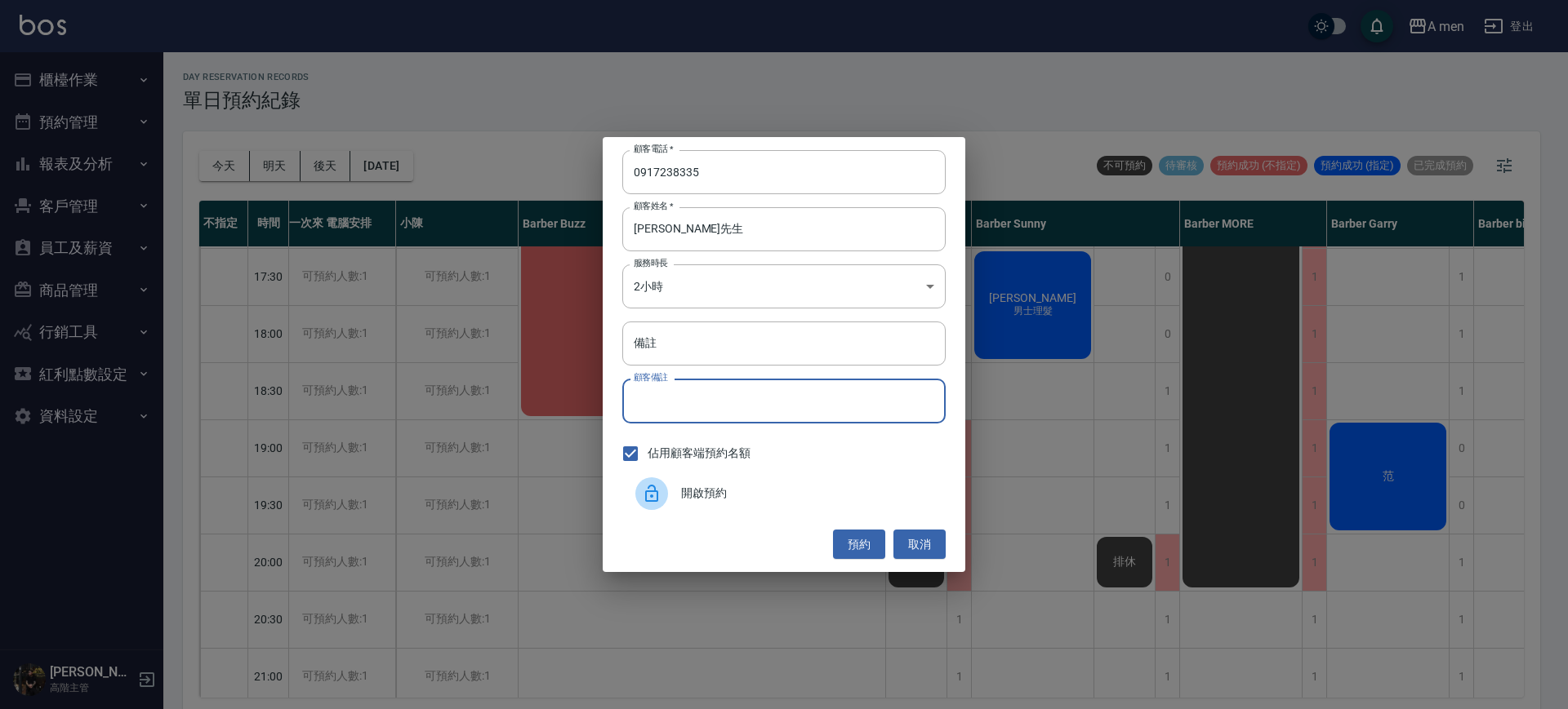
type input "ㄛ"
type input ";"
type input "line:吉米，前刺燙"
click at [869, 557] on button "預約" at bounding box center [859, 544] width 52 height 30
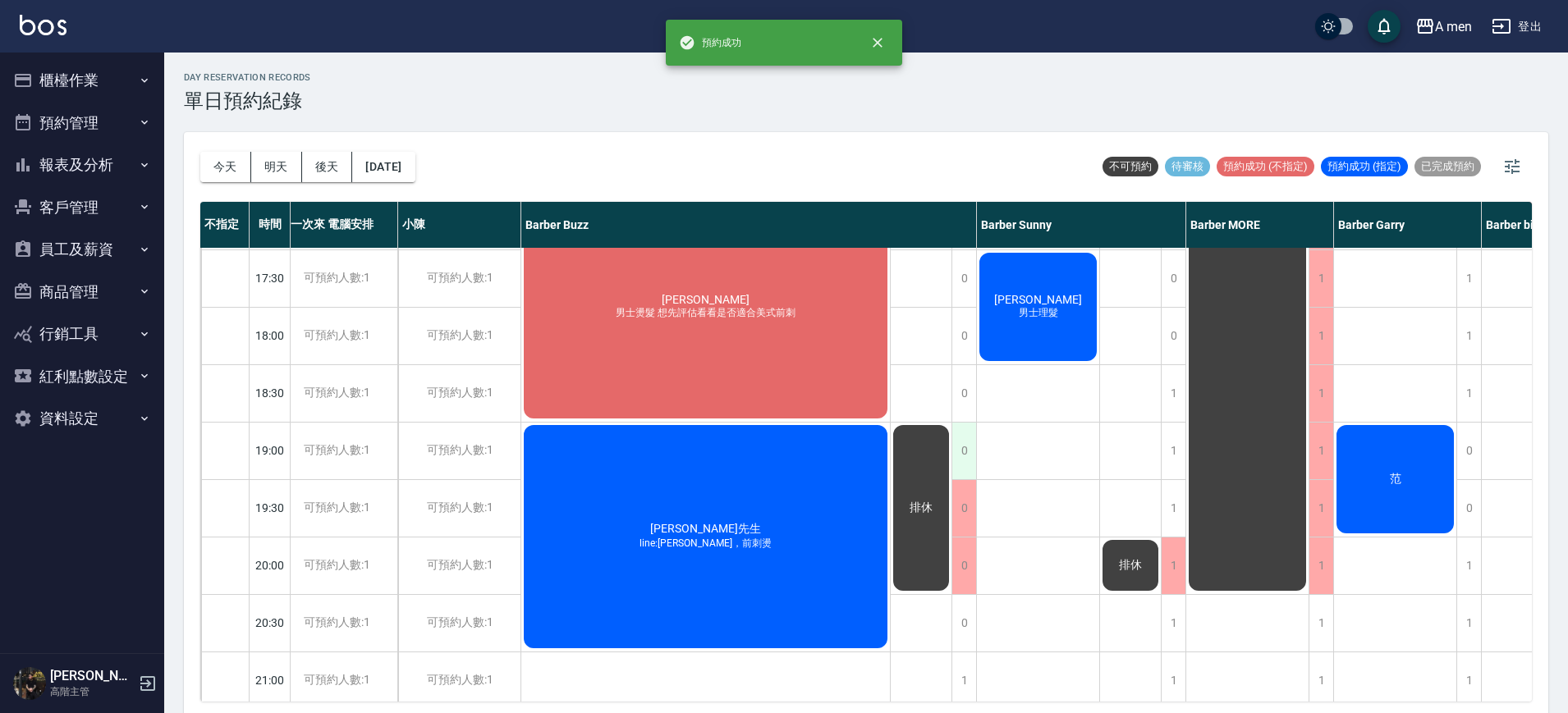
click at [960, 449] on div "0" at bounding box center [963, 451] width 25 height 56
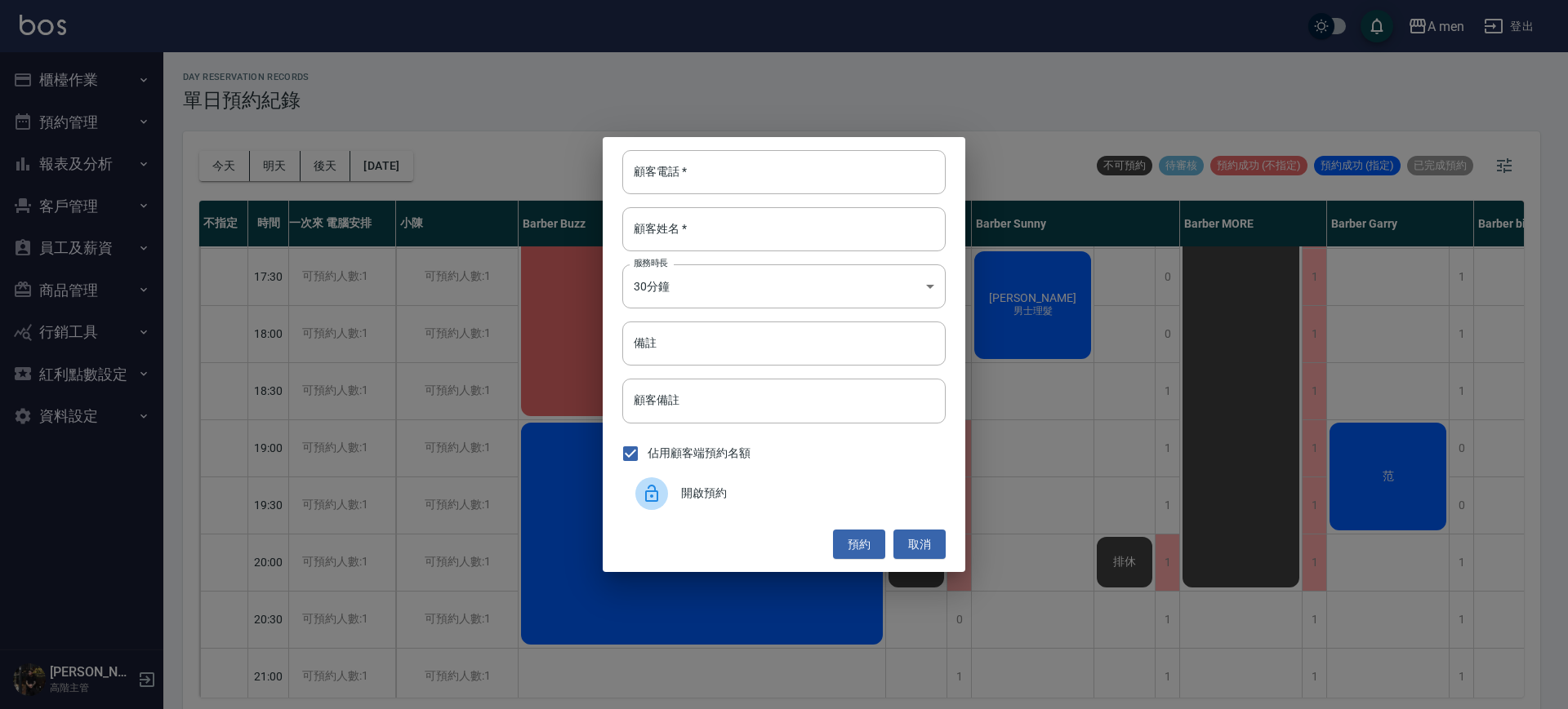
click at [833, 486] on span "開啟預約" at bounding box center [807, 492] width 251 height 17
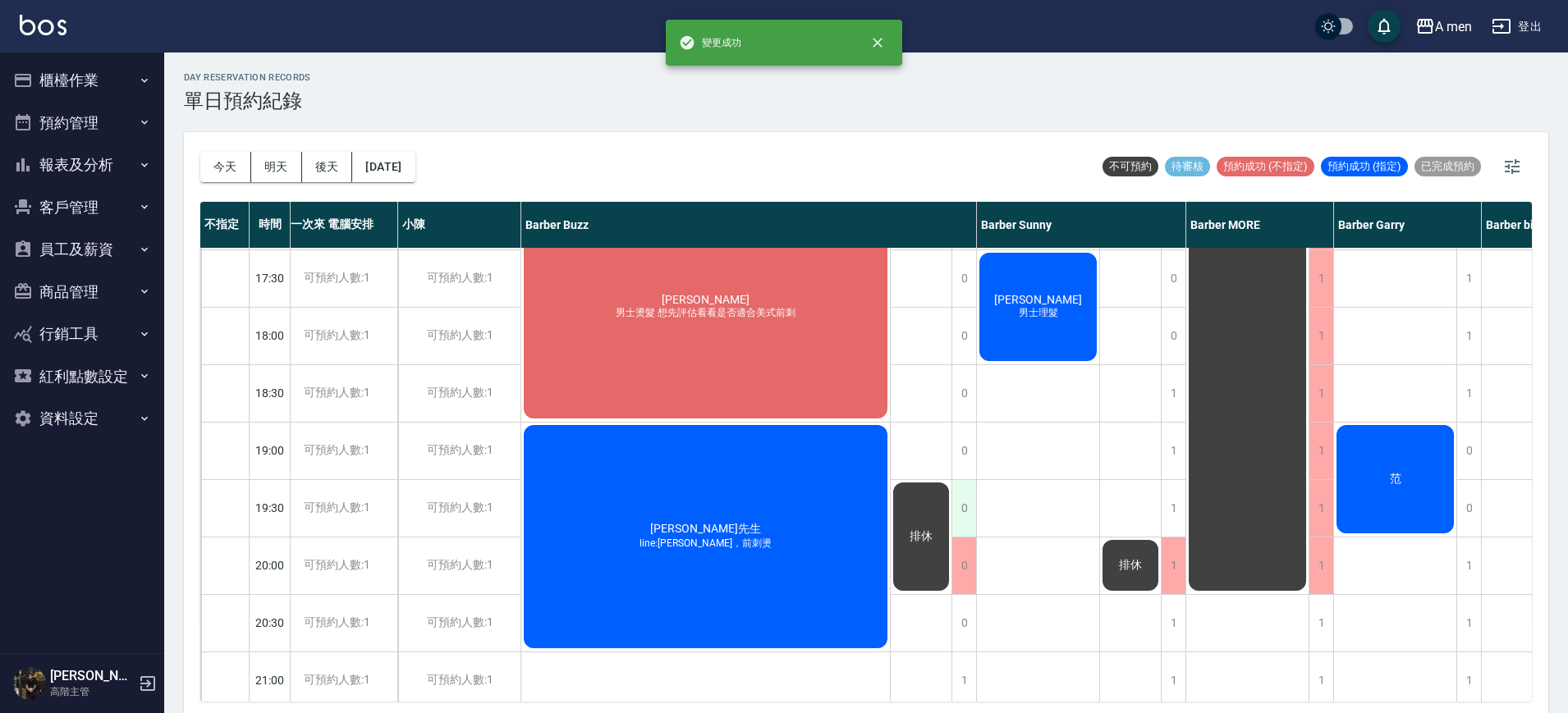
click at [967, 510] on div "0" at bounding box center [963, 508] width 25 height 56
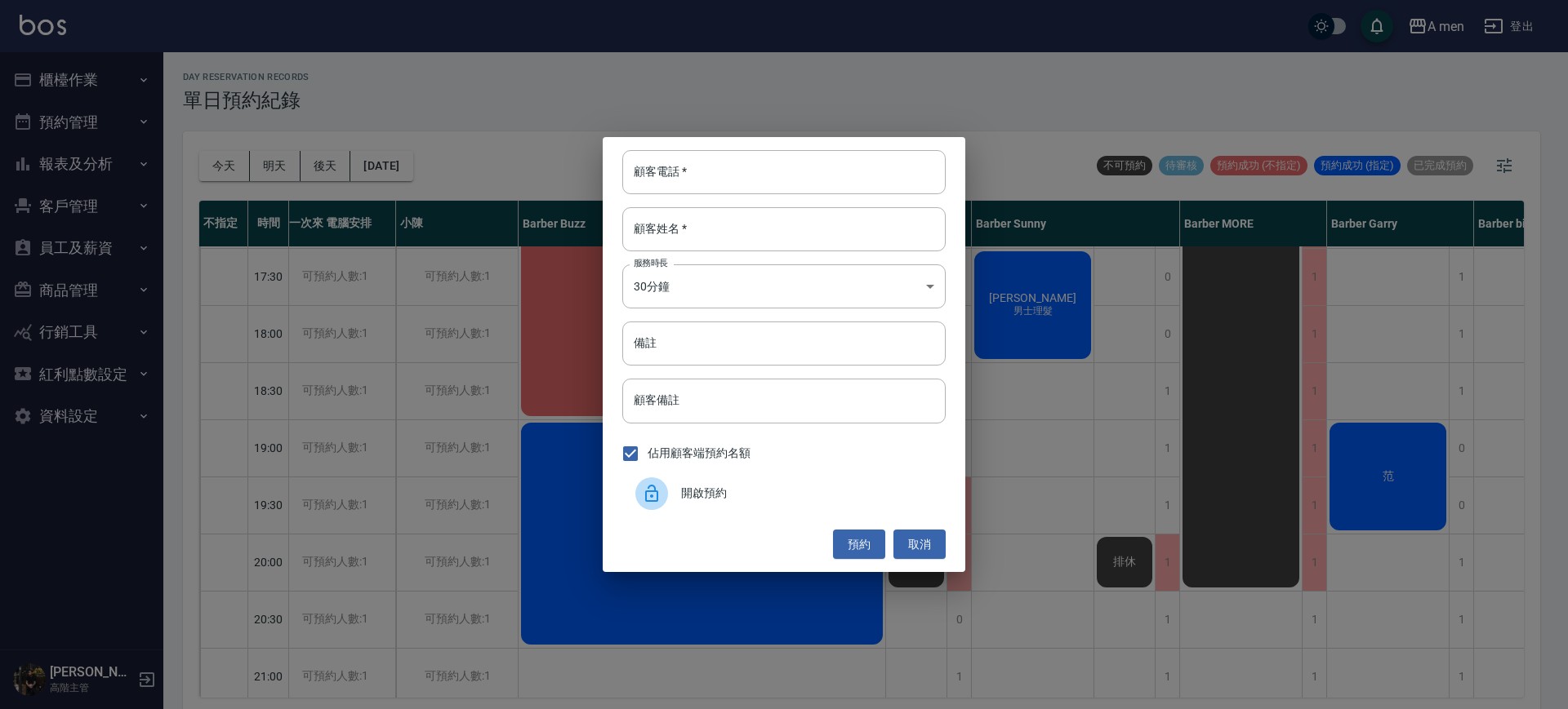
click at [879, 491] on span "開啟預約" at bounding box center [807, 492] width 251 height 17
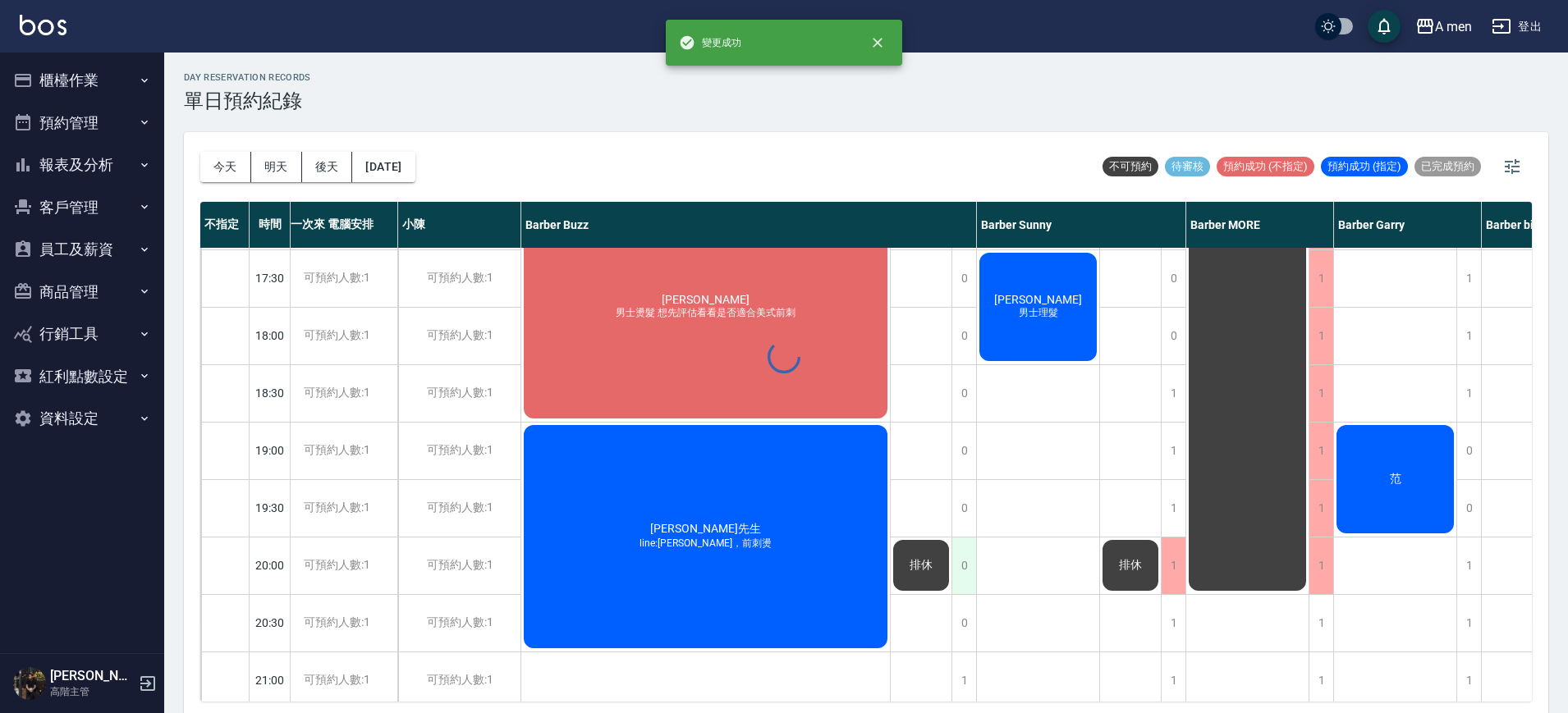
click at [964, 567] on div "0" at bounding box center [963, 565] width 25 height 56
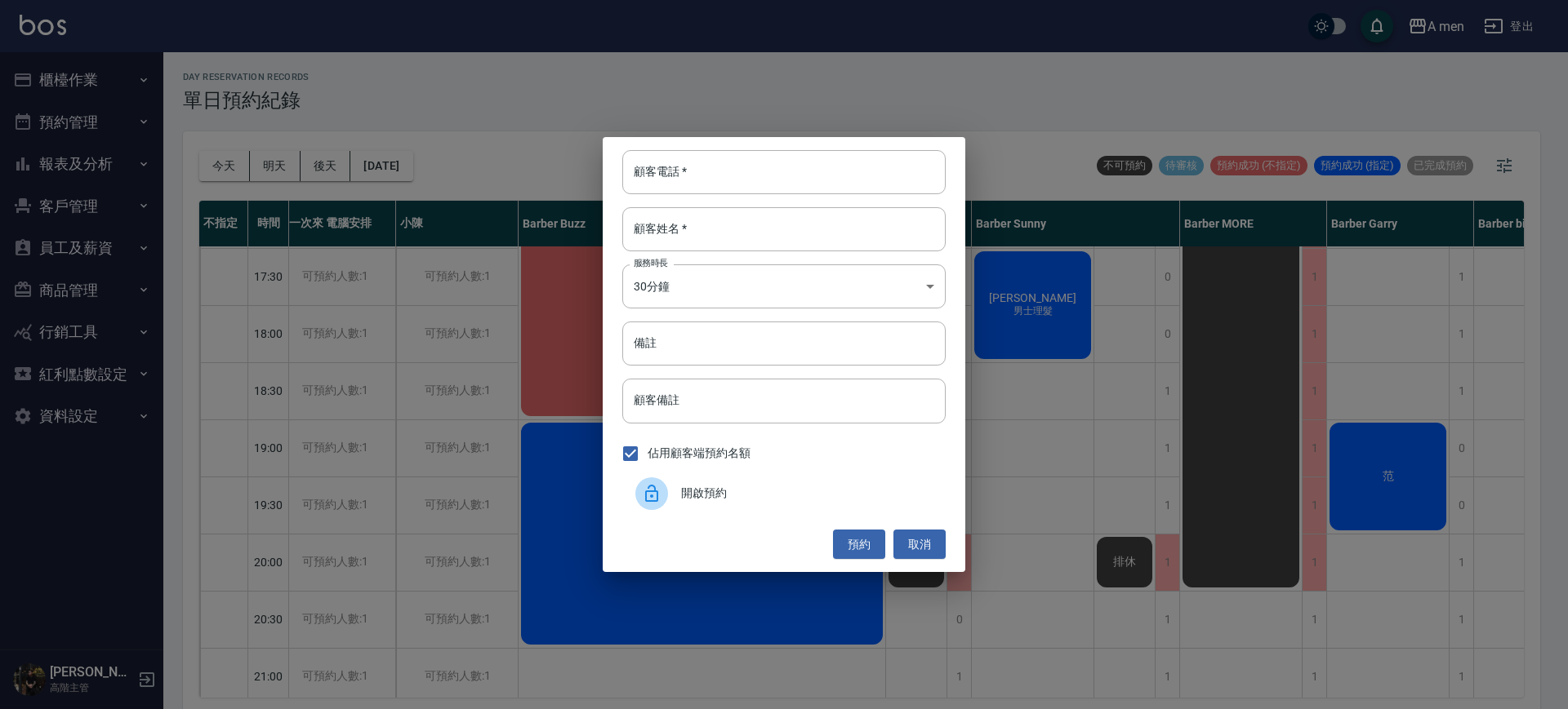
click at [814, 488] on span "開啟預約" at bounding box center [807, 492] width 251 height 17
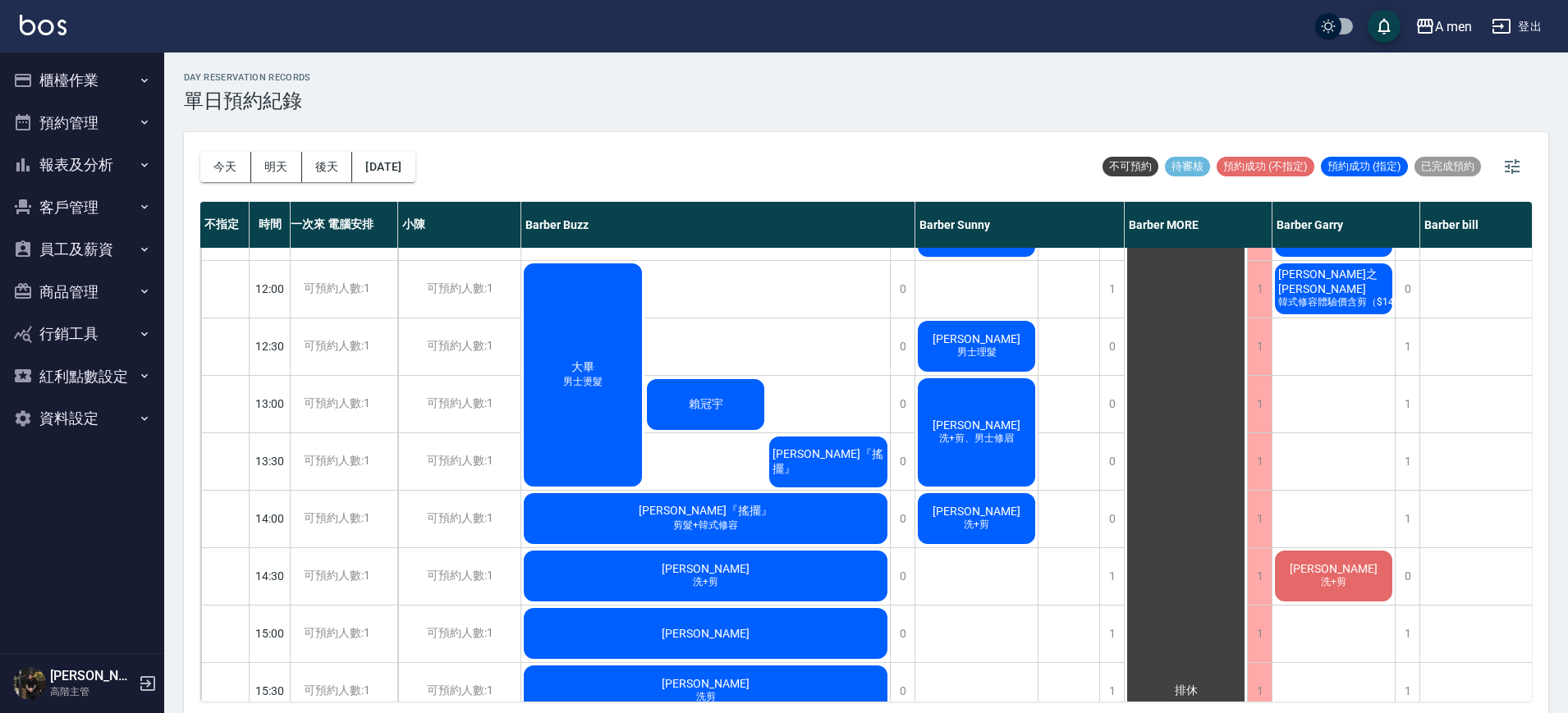
scroll to position [0, 16]
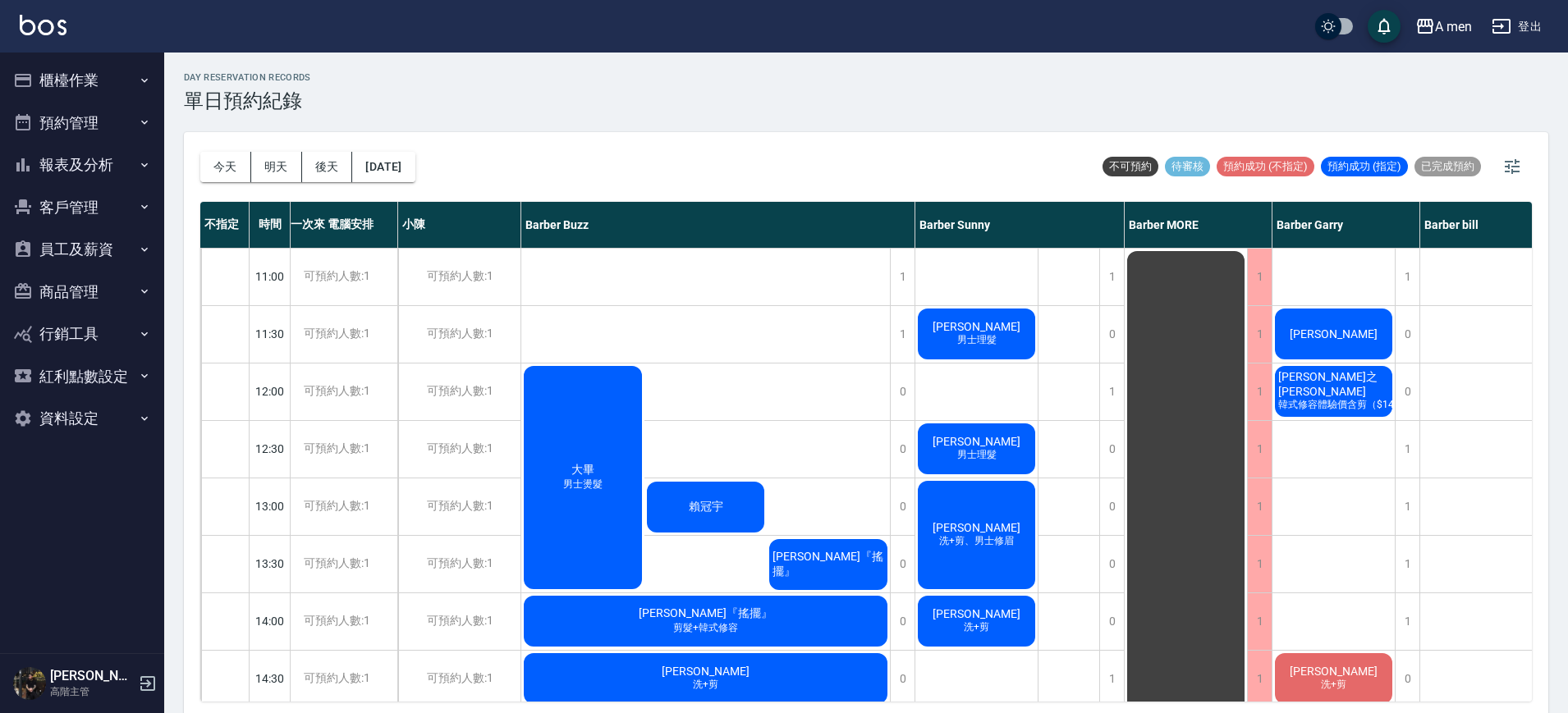
click at [826, 381] on div "大畢 男士燙髮 賴冠宇 廖信傑『搖擺』" at bounding box center [706, 478] width 369 height 229
click at [974, 350] on div "卓兆麒 男士理髮" at bounding box center [977, 333] width 122 height 56
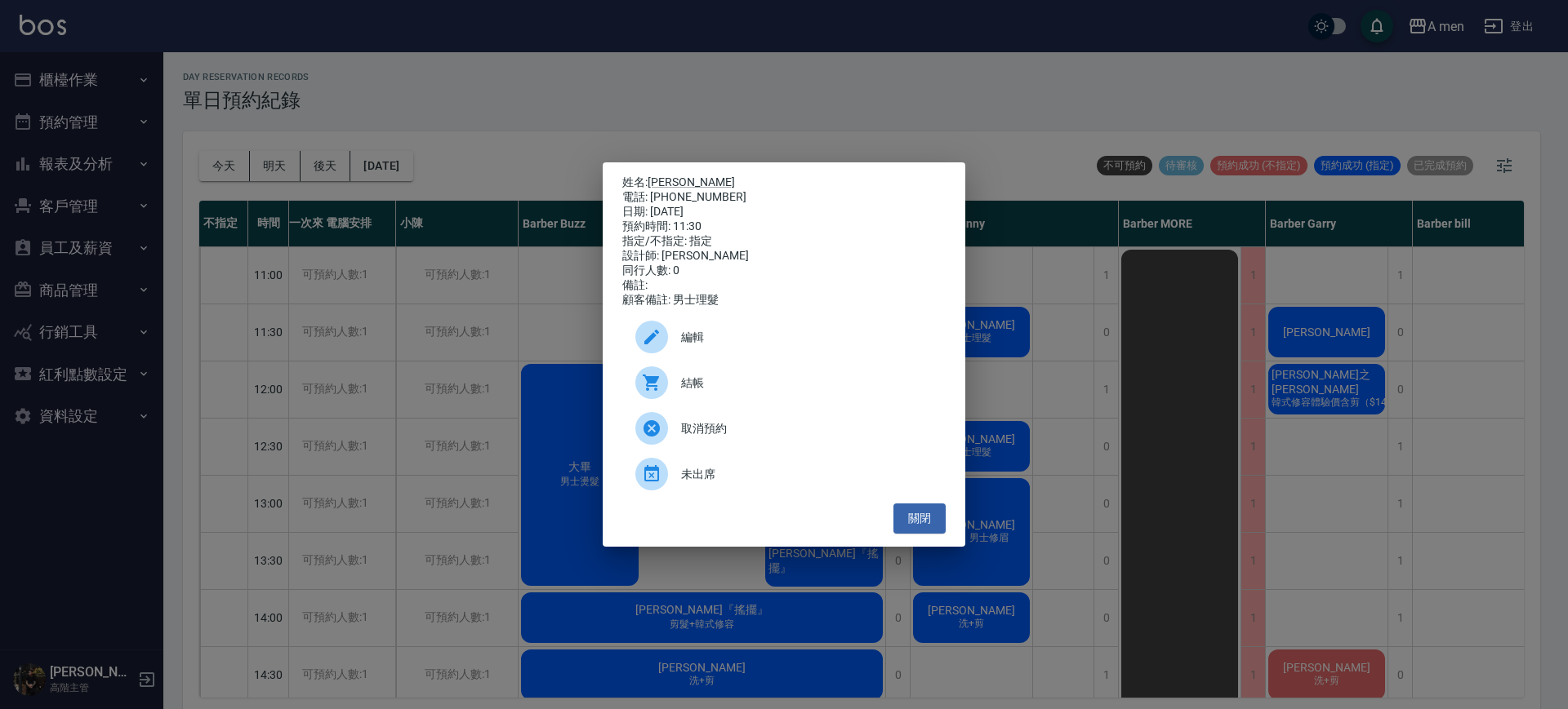
drag, startPoint x: 923, startPoint y: 530, endPoint x: 954, endPoint y: 491, distance: 49.8
click at [923, 532] on button "關閉" at bounding box center [918, 518] width 52 height 30
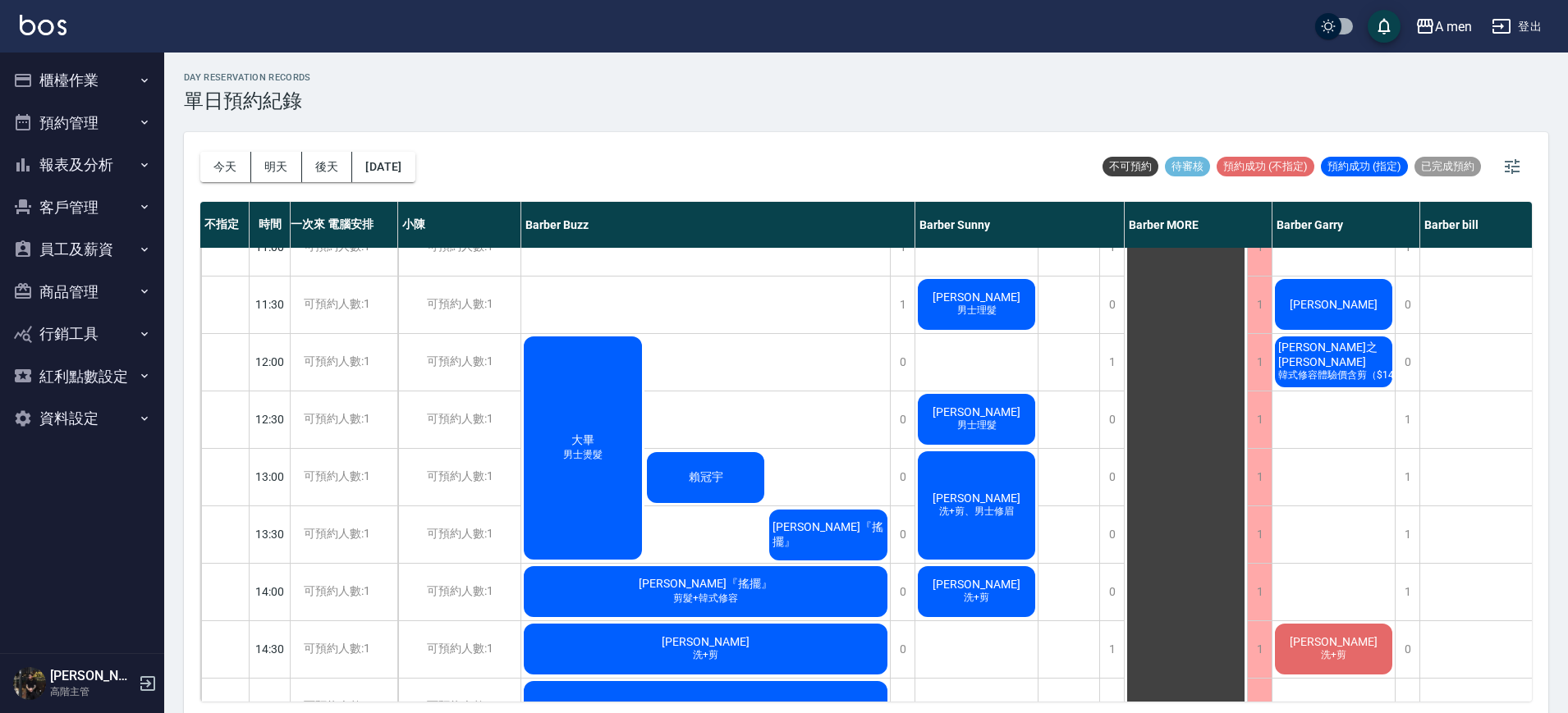
scroll to position [29, 16]
click at [414, 163] on button "[DATE]" at bounding box center [383, 167] width 62 height 31
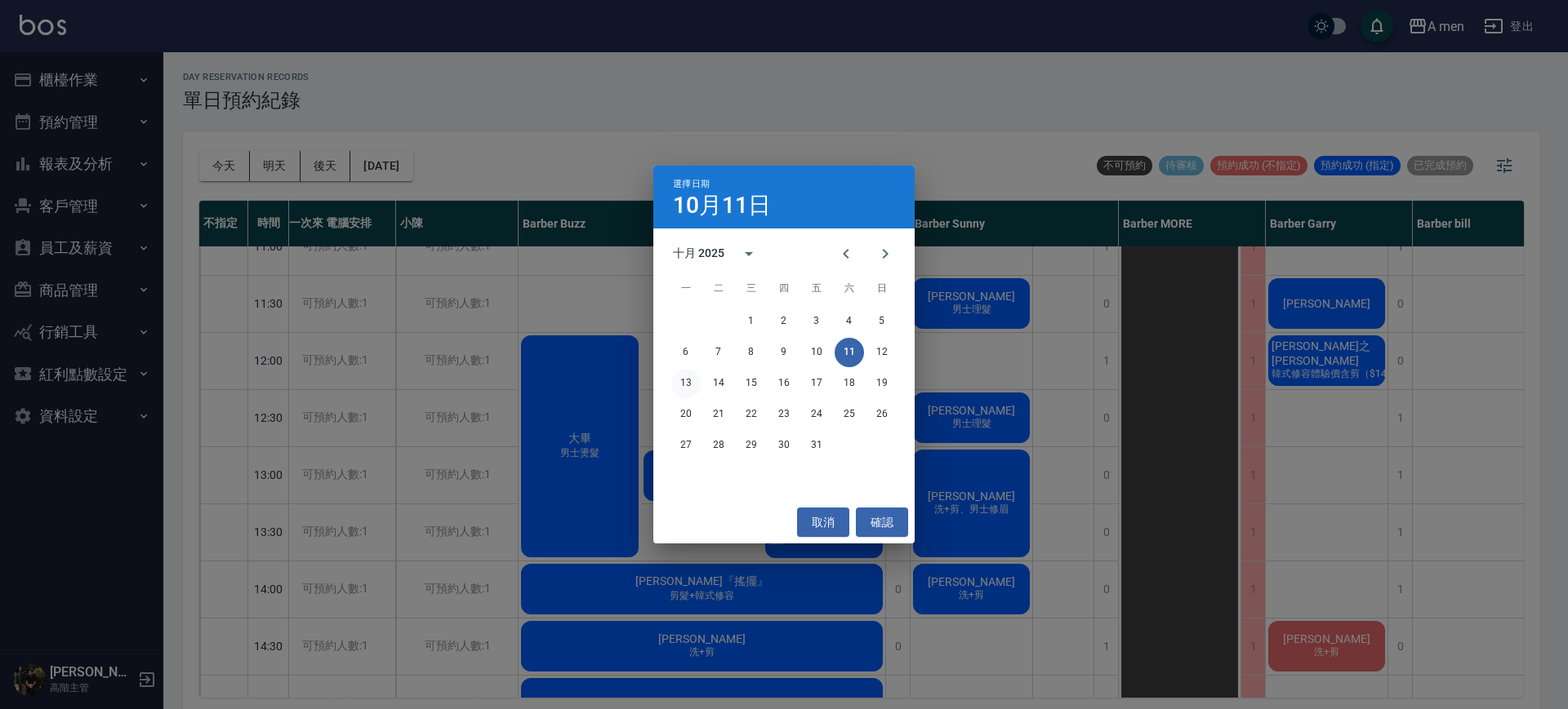
click at [684, 377] on button "13" at bounding box center [686, 383] width 29 height 29
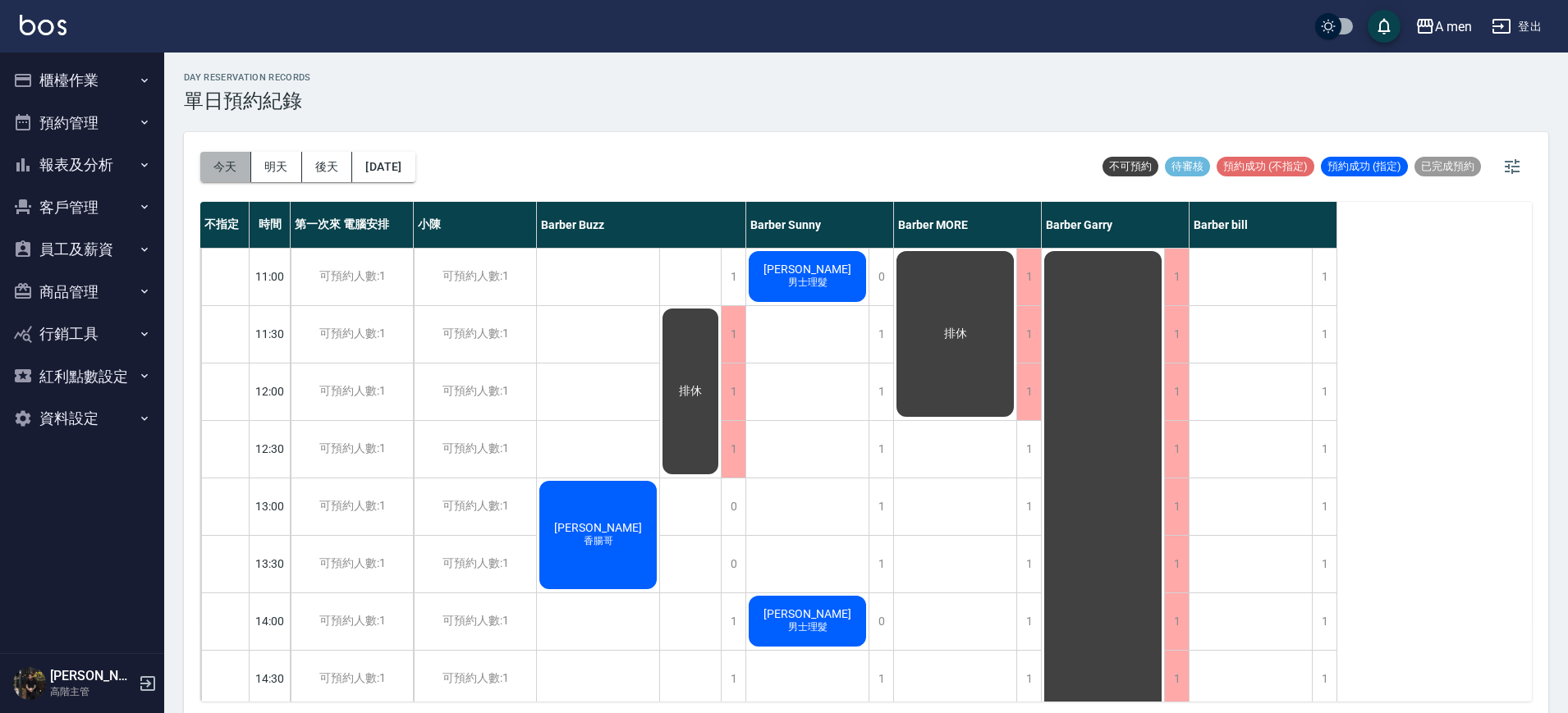
click at [242, 164] on button "今天" at bounding box center [226, 167] width 51 height 31
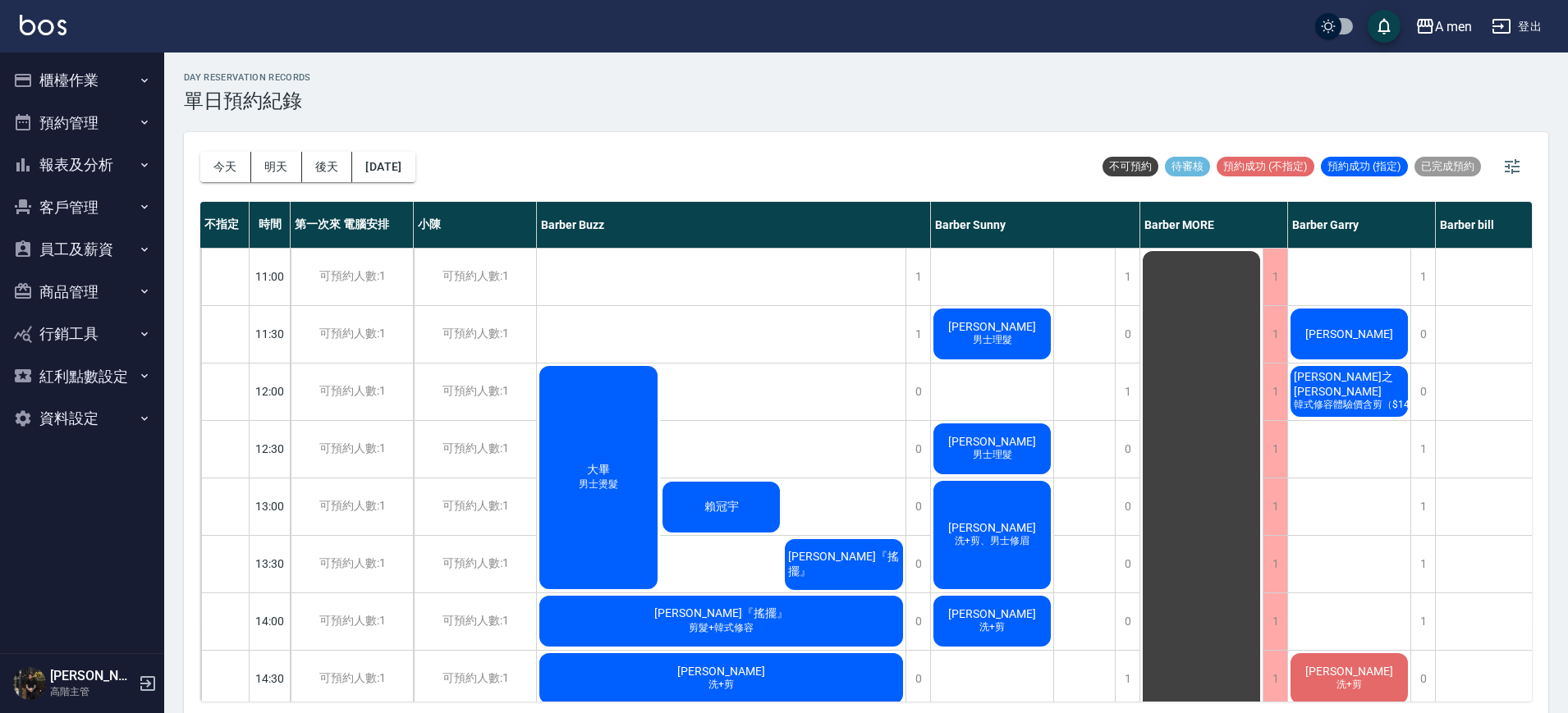
click at [1372, 408] on div "楊程之 Justin 韓式修容體驗價含剪（$1400）" at bounding box center [1350, 392] width 122 height 56
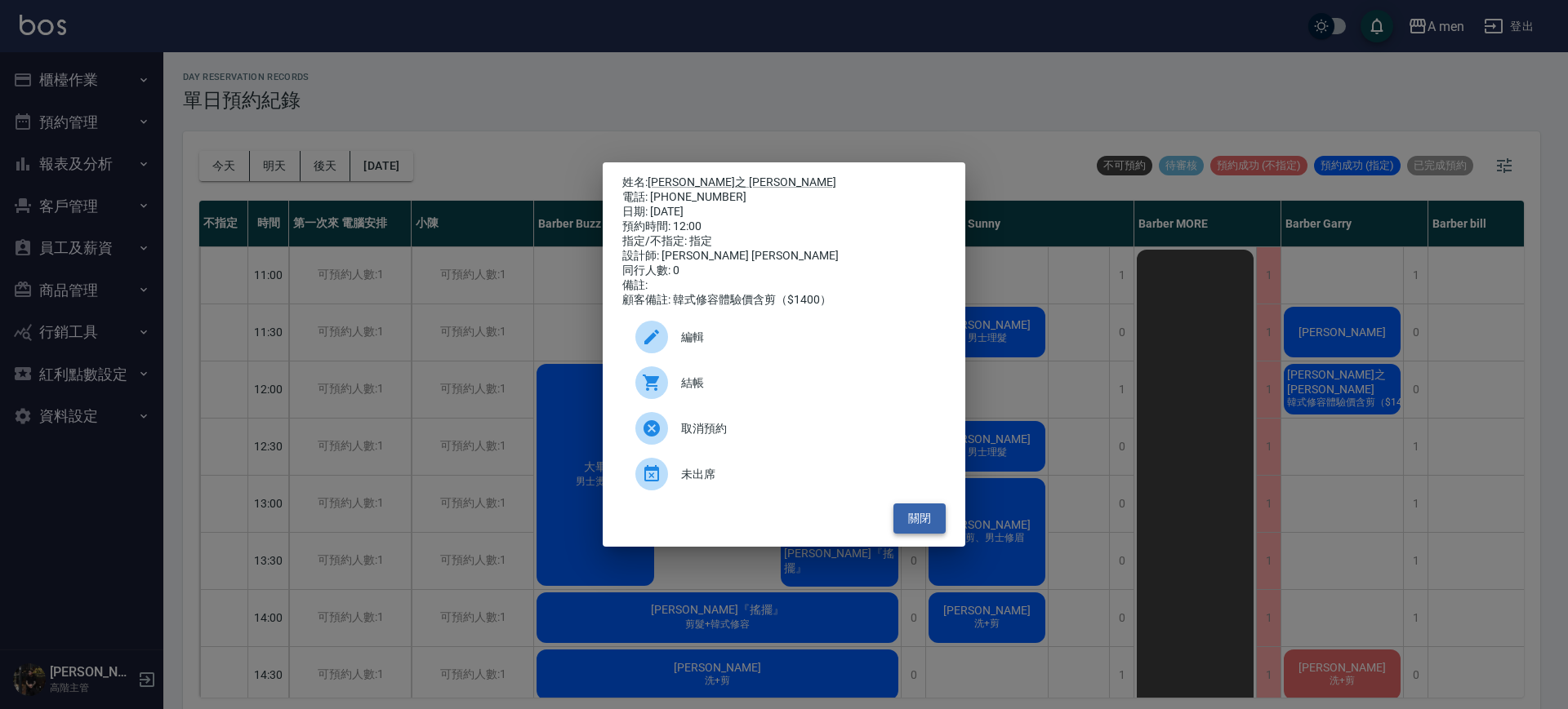
click at [914, 521] on button "關閉" at bounding box center [918, 518] width 52 height 30
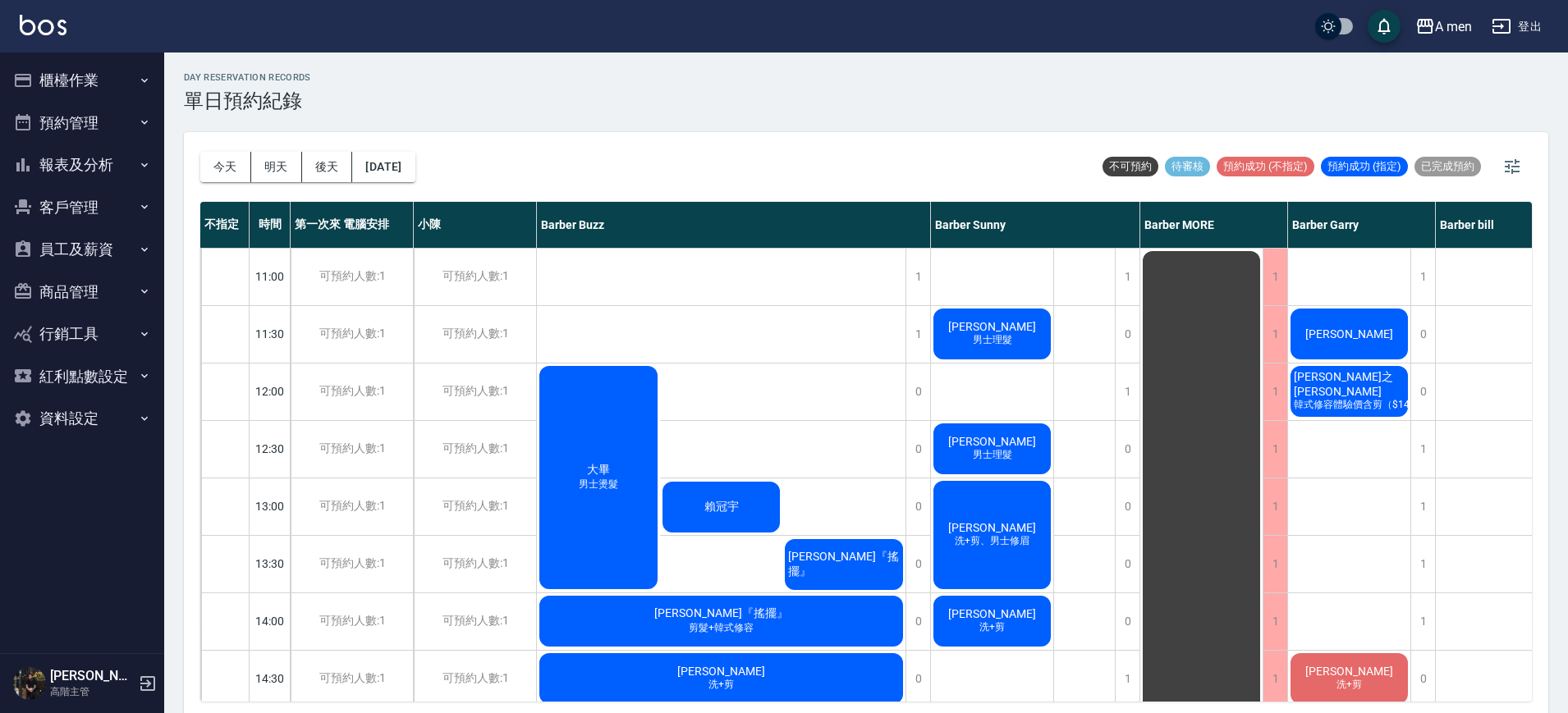
click at [821, 458] on div "大畢 男士燙髮 賴冠宇 廖信傑『搖擺』" at bounding box center [721, 478] width 369 height 229
click at [837, 397] on div "大畢 男士燙髮 賴冠宇 廖信傑『搖擺』" at bounding box center [721, 478] width 369 height 229
click at [1422, 504] on div "1" at bounding box center [1423, 506] width 25 height 56
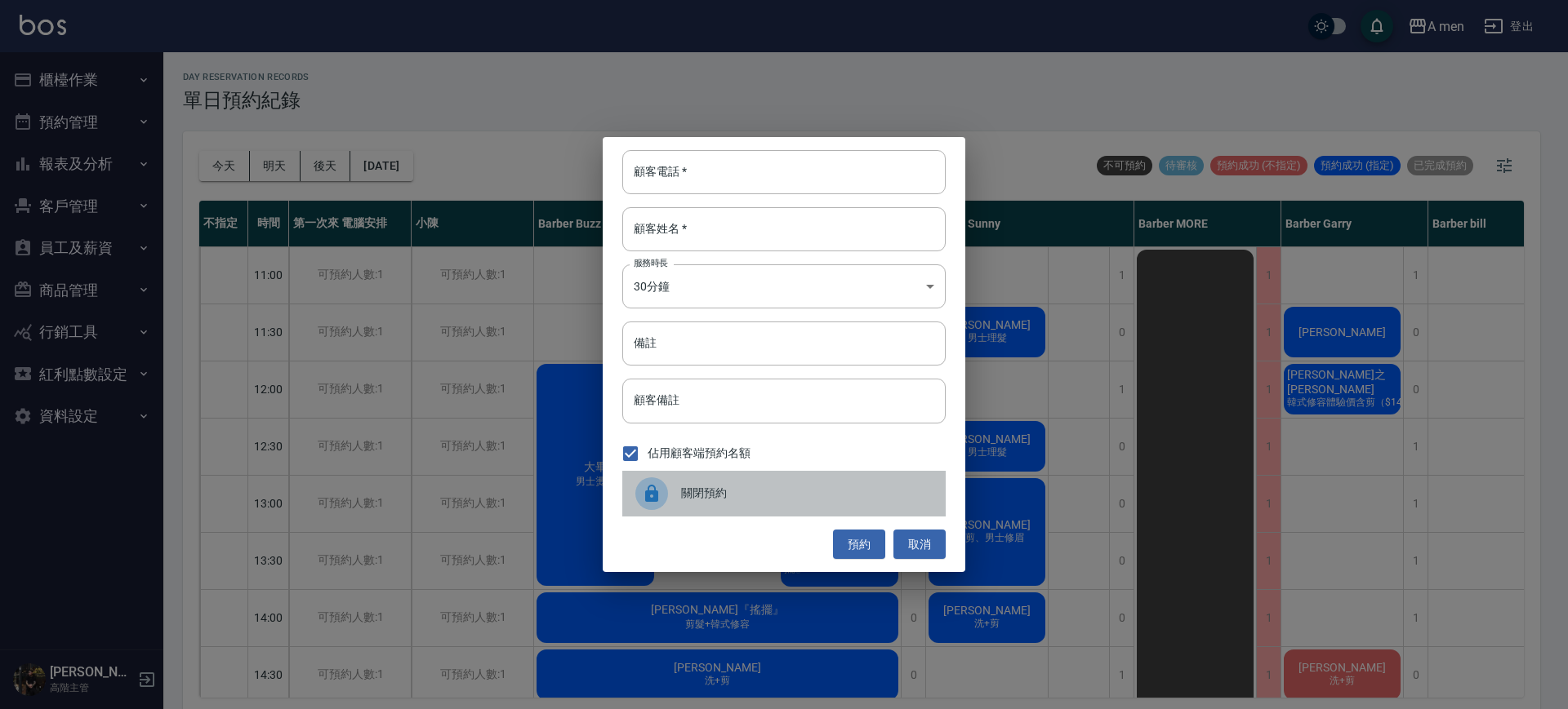
click at [849, 498] on span "關閉預約" at bounding box center [807, 492] width 251 height 17
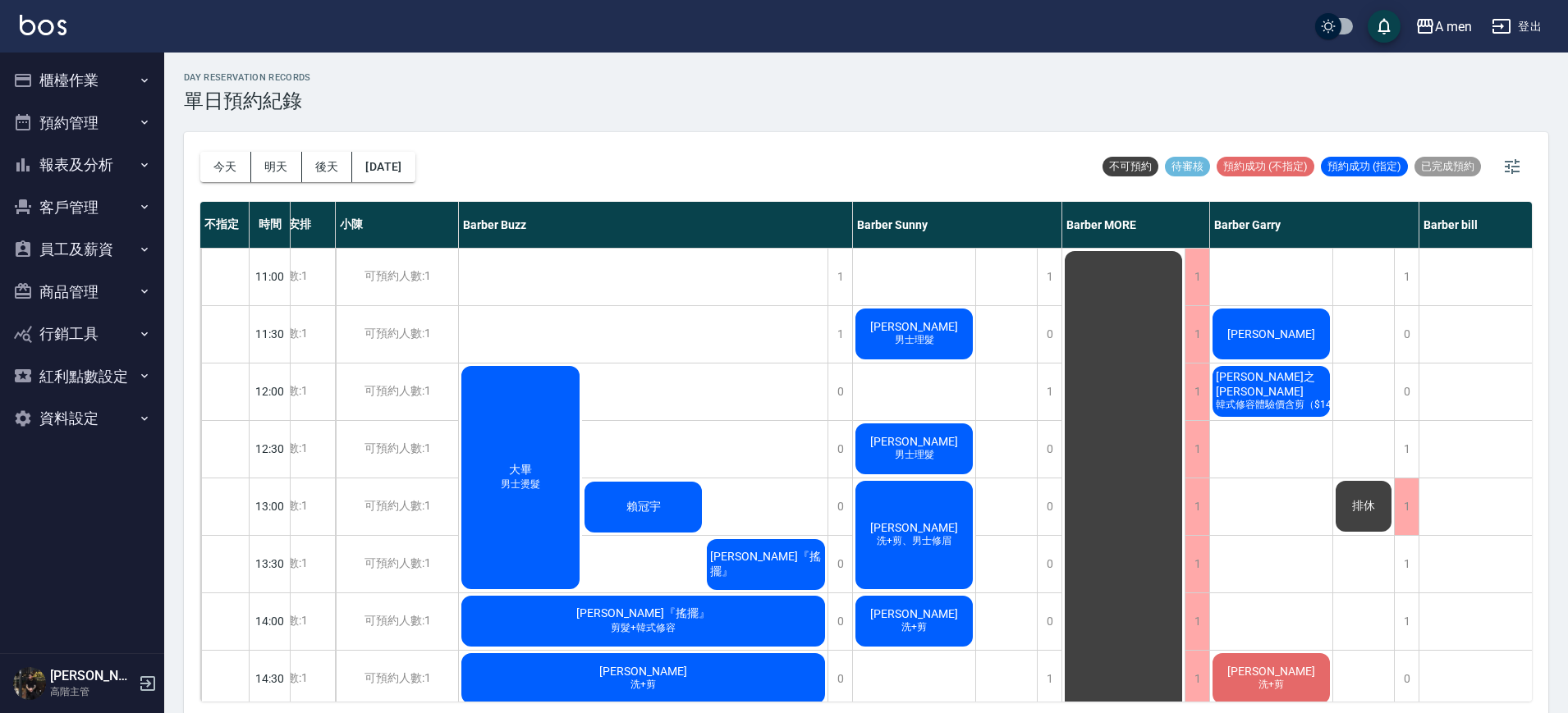
scroll to position [0, 121]
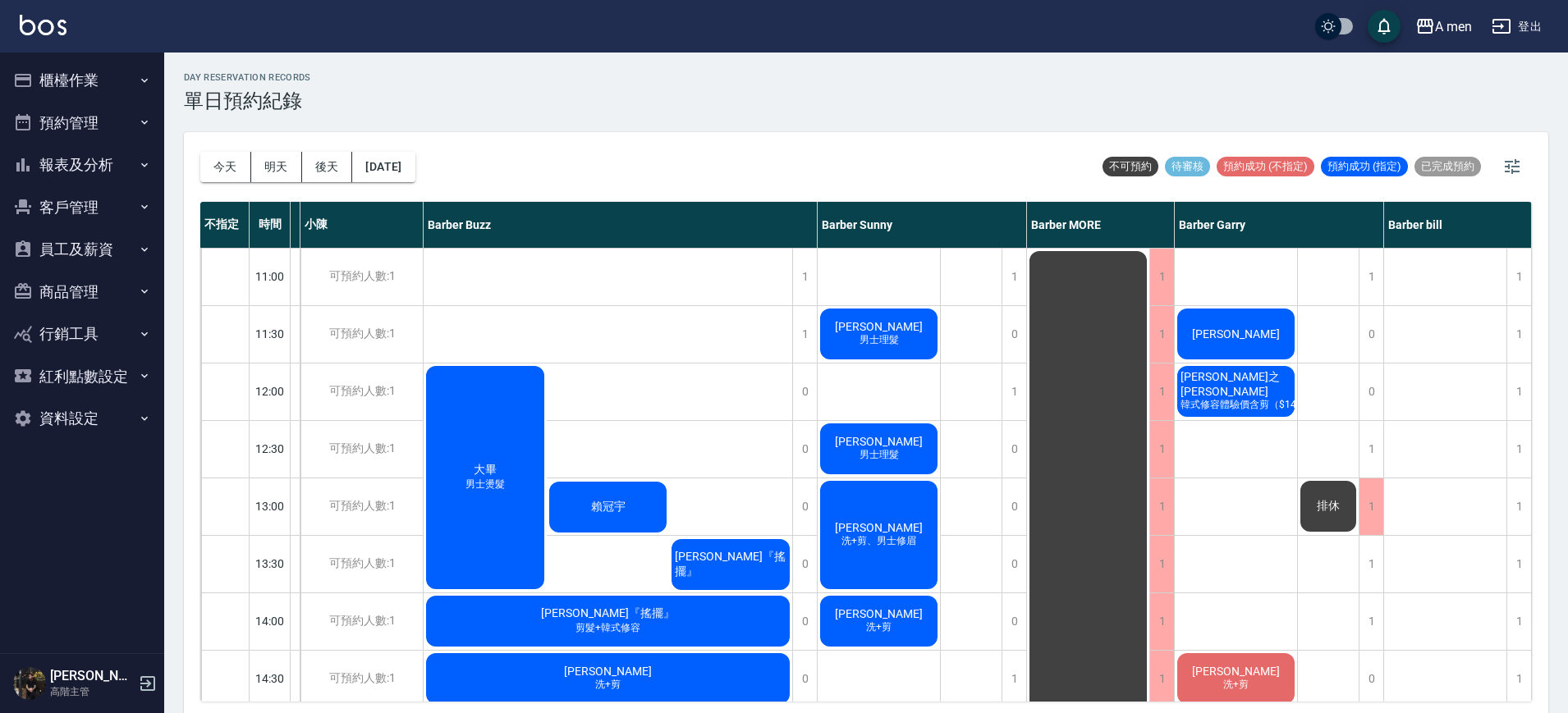
click at [1338, 491] on div "排休" at bounding box center [1329, 506] width 61 height 56
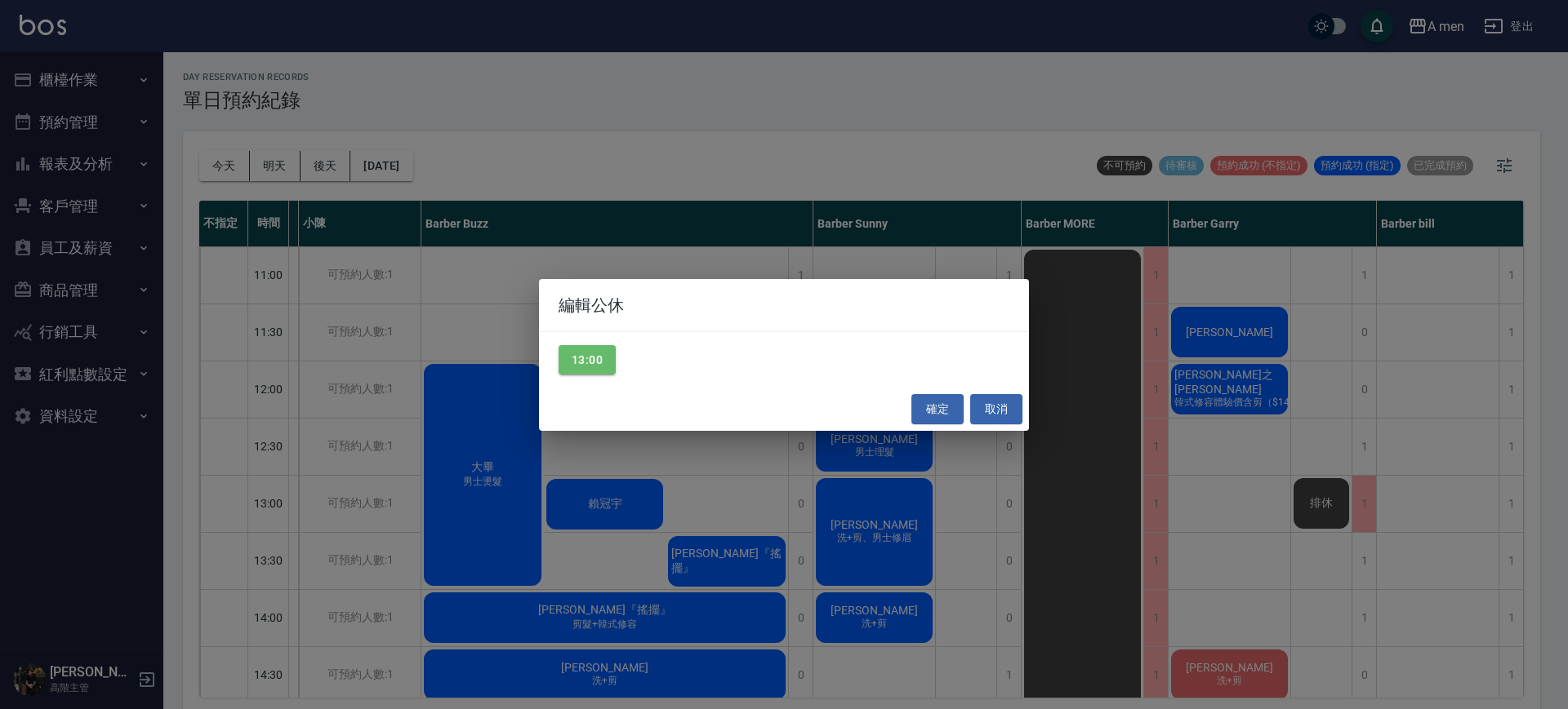
drag, startPoint x: 576, startPoint y: 365, endPoint x: 748, endPoint y: 363, distance: 172.0
click at [577, 365] on button "13:00" at bounding box center [587, 360] width 57 height 30
click at [948, 411] on button "確定" at bounding box center [937, 409] width 52 height 30
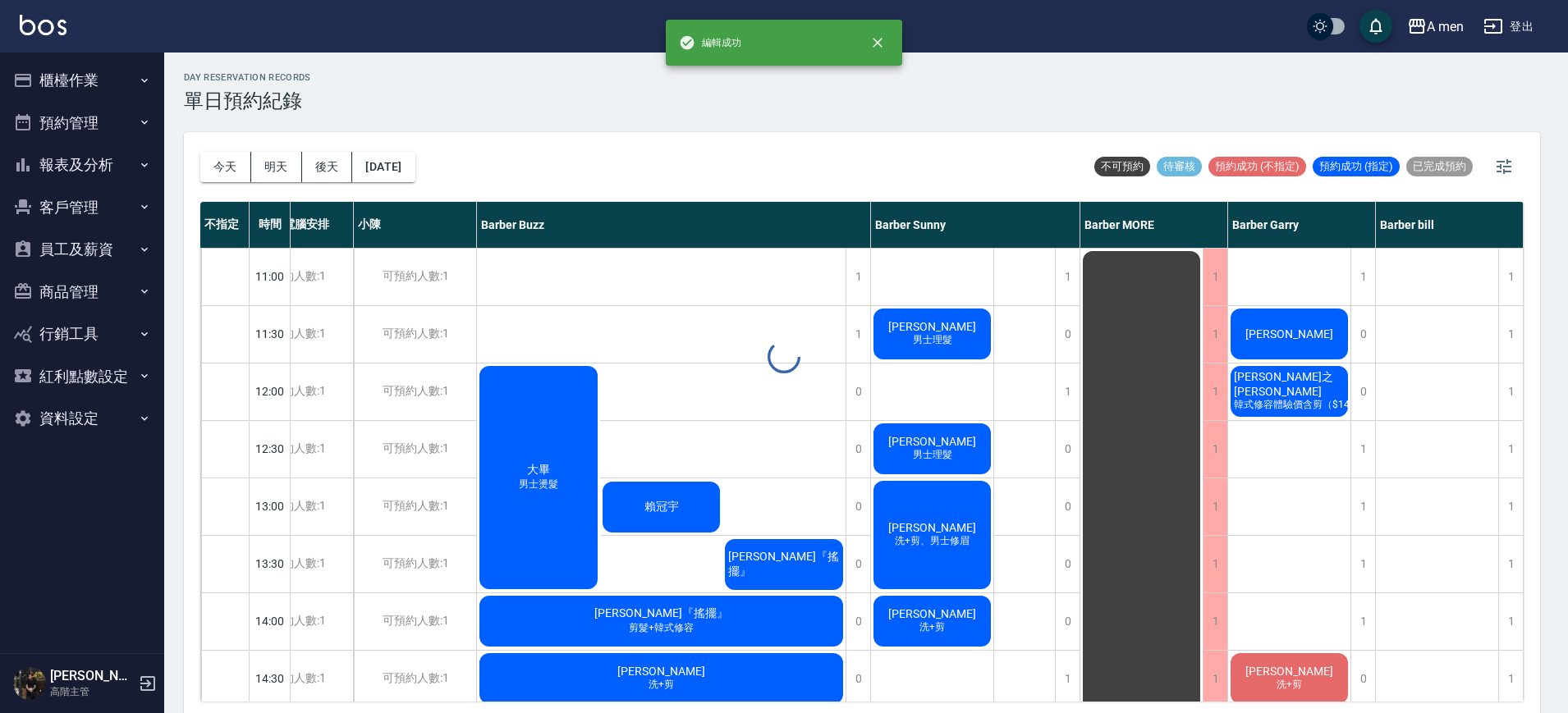
scroll to position [0, 51]
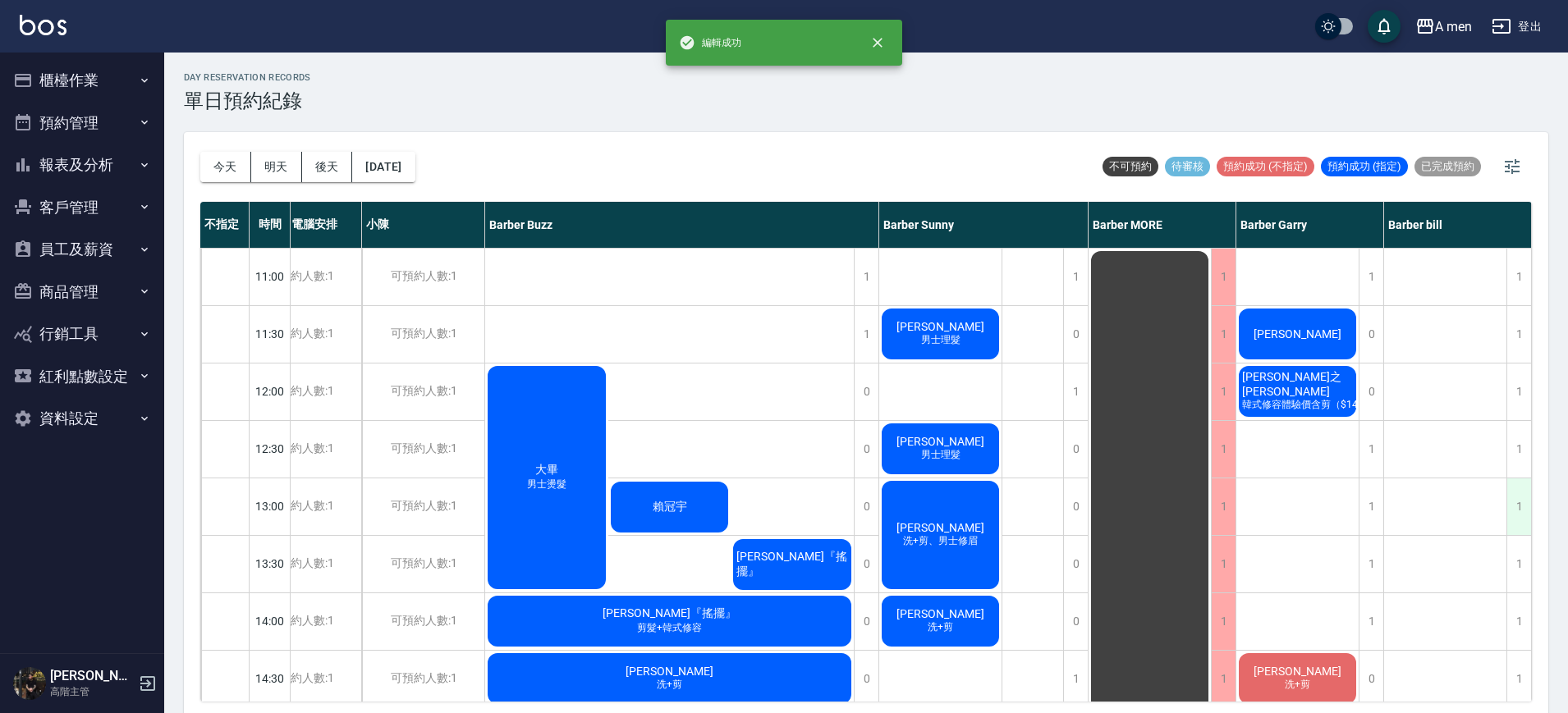
click at [1520, 501] on div "1" at bounding box center [1519, 506] width 25 height 56
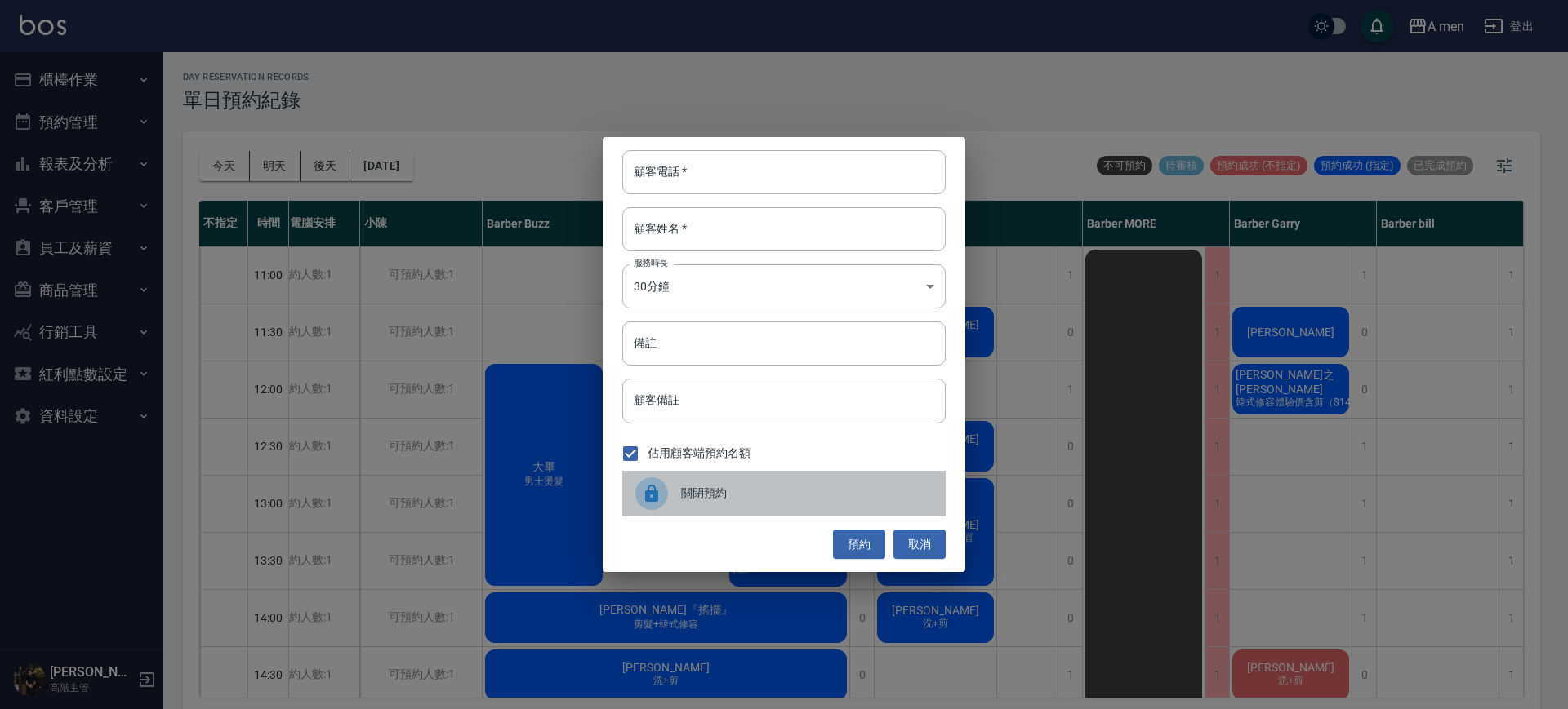
click at [796, 492] on span "關閉預約" at bounding box center [807, 492] width 251 height 17
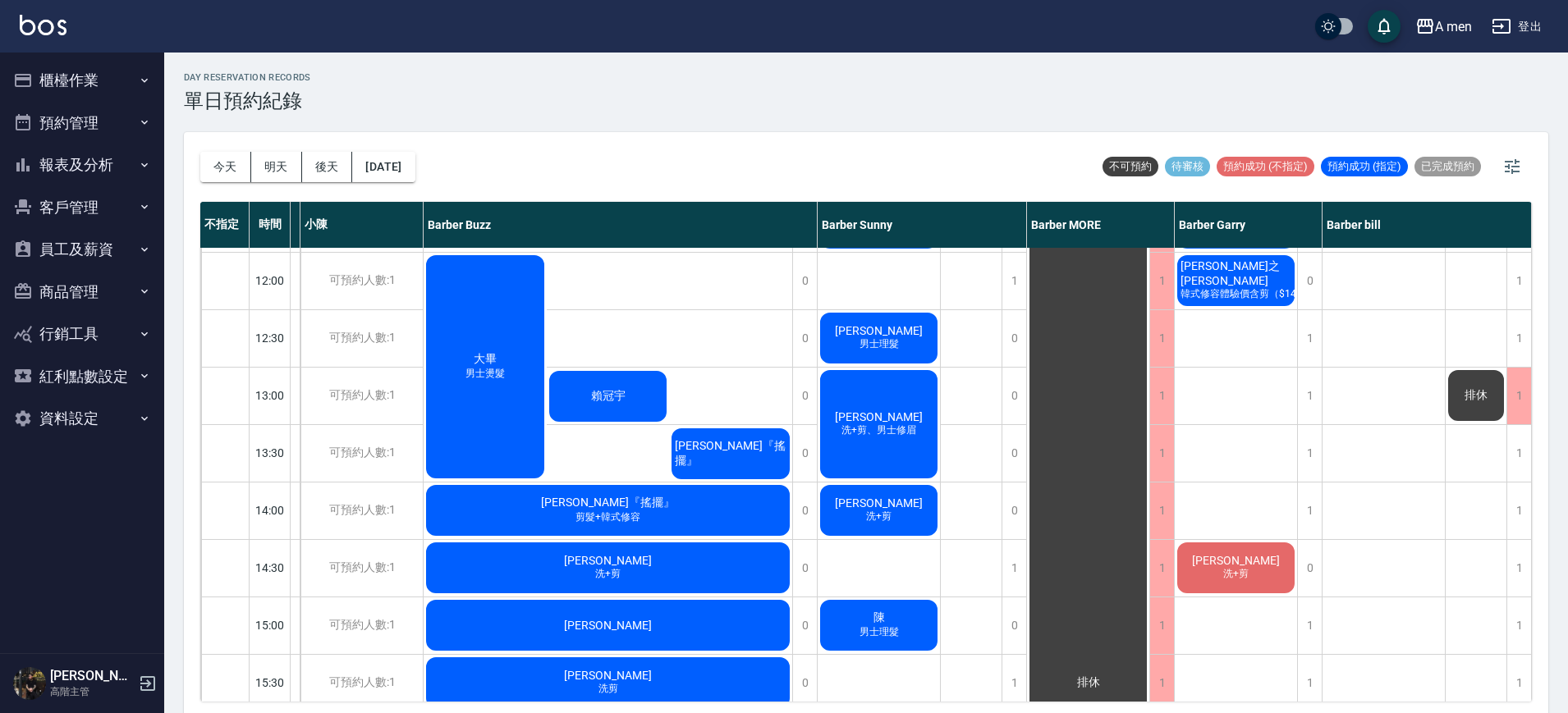
scroll to position [103, 121]
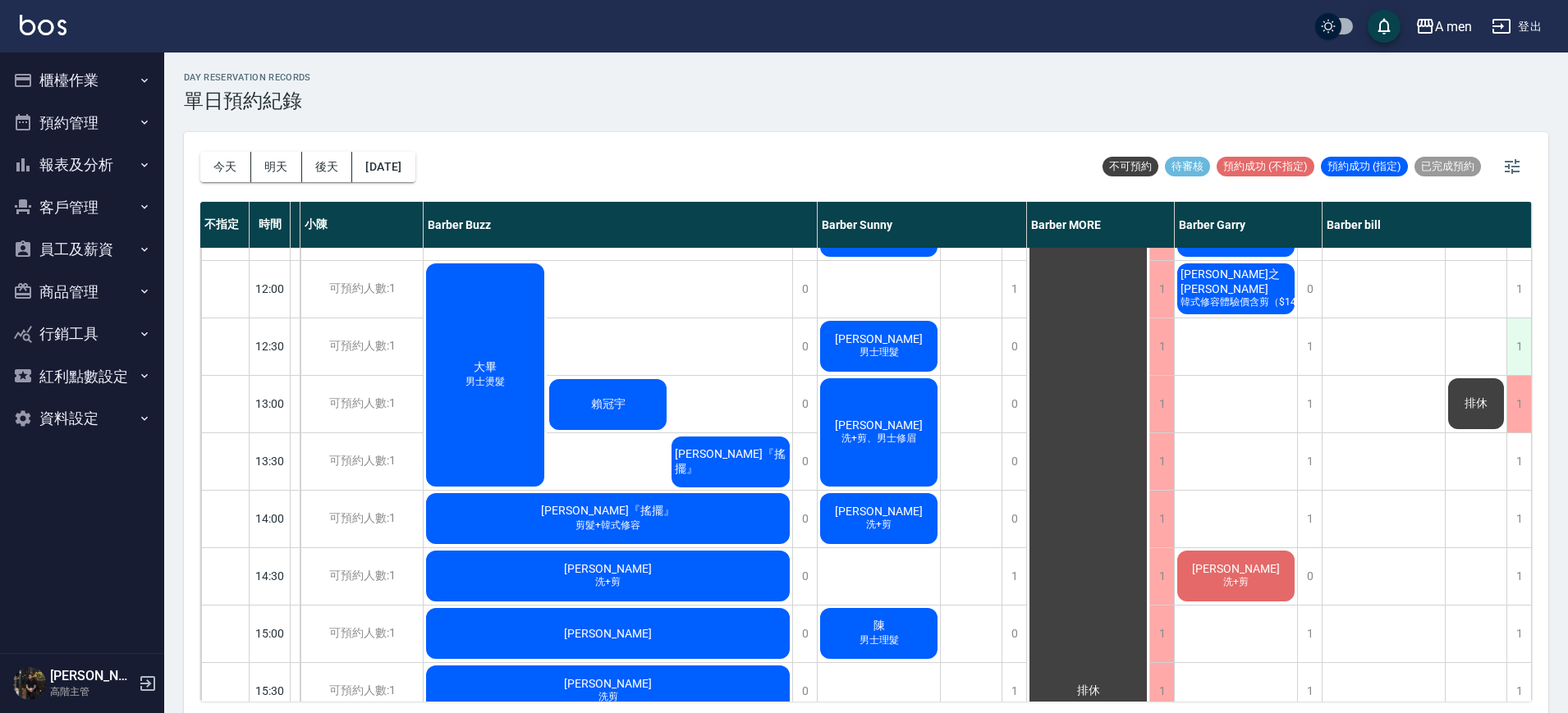
click at [1507, 341] on div "1" at bounding box center [1519, 346] width 25 height 56
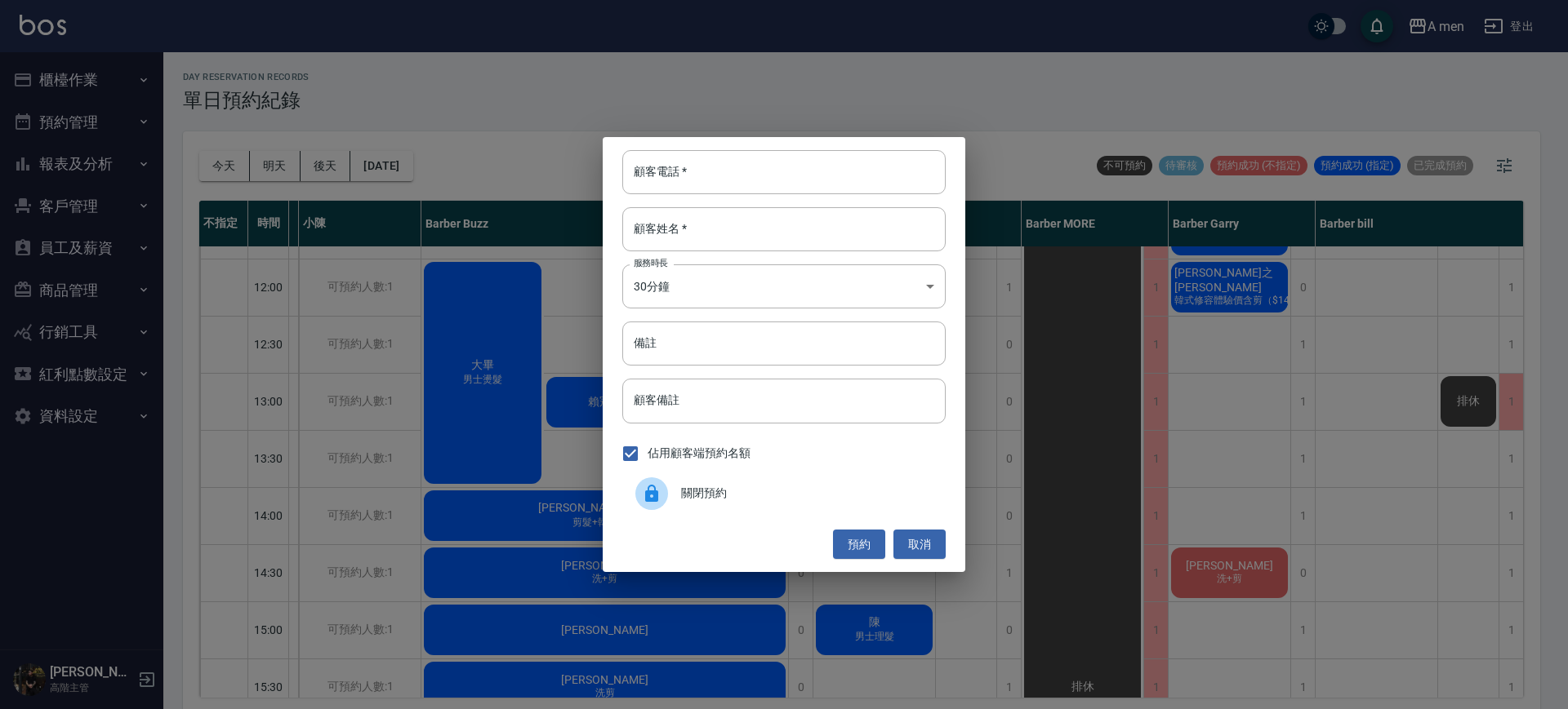
click at [794, 513] on div "關閉預約" at bounding box center [784, 493] width 324 height 46
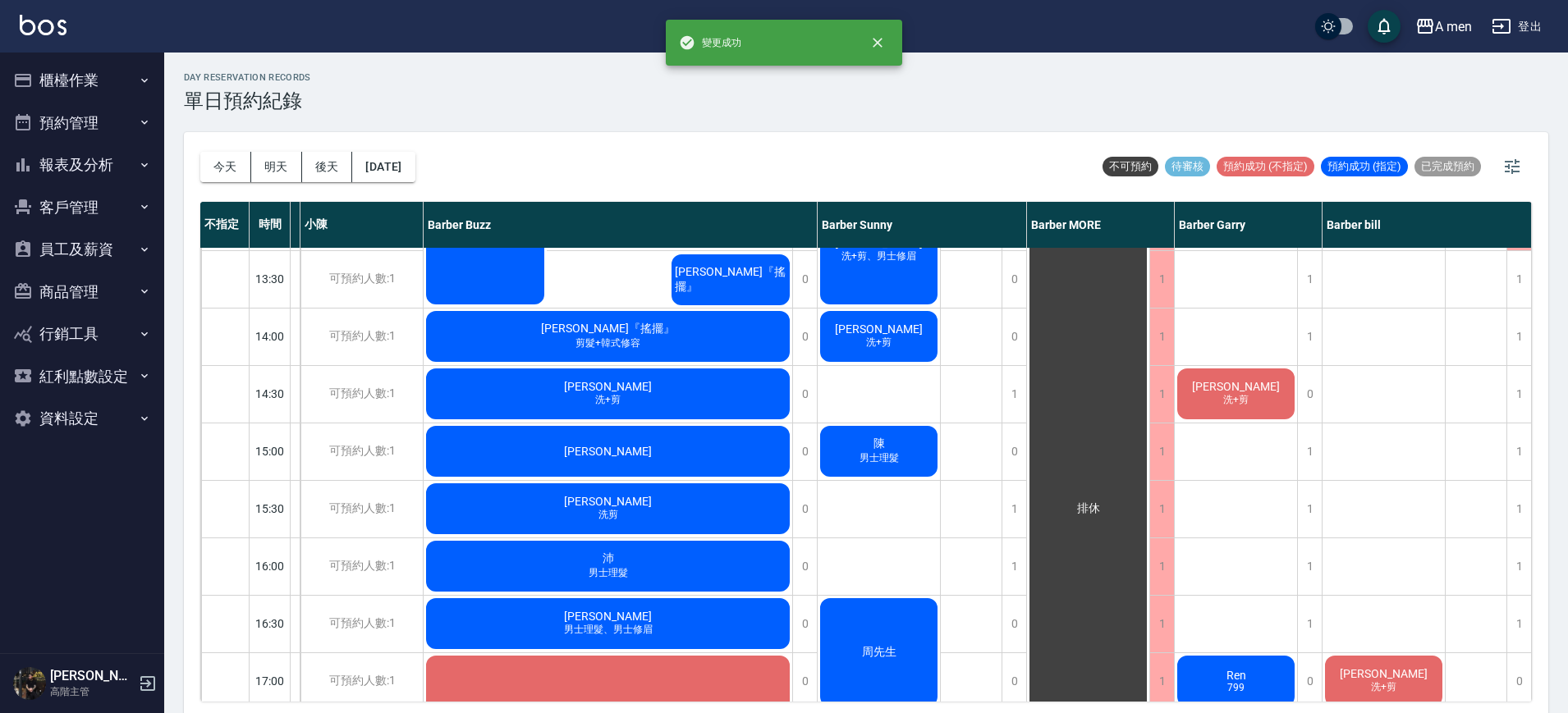
scroll to position [115, 113]
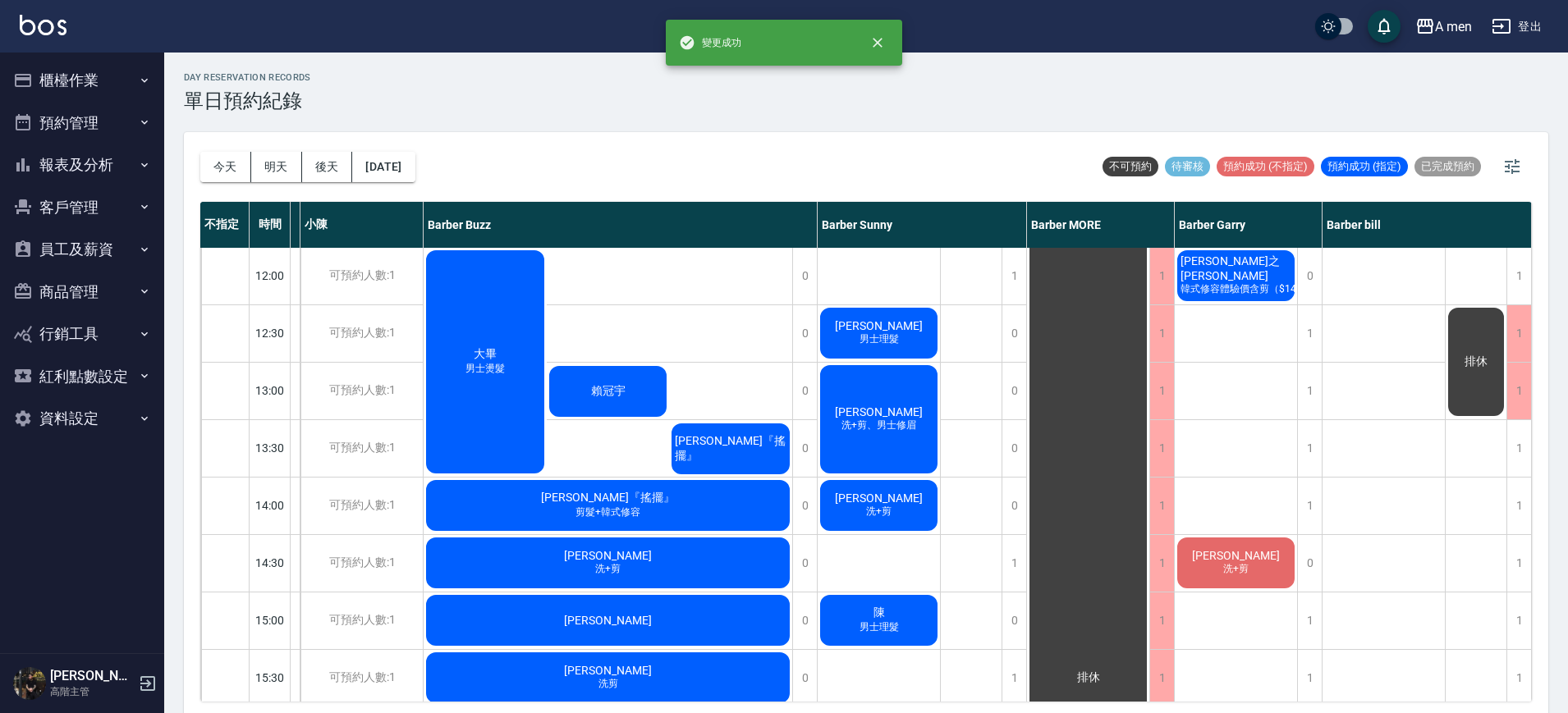
click at [1474, 398] on div "排休" at bounding box center [1476, 362] width 61 height 113
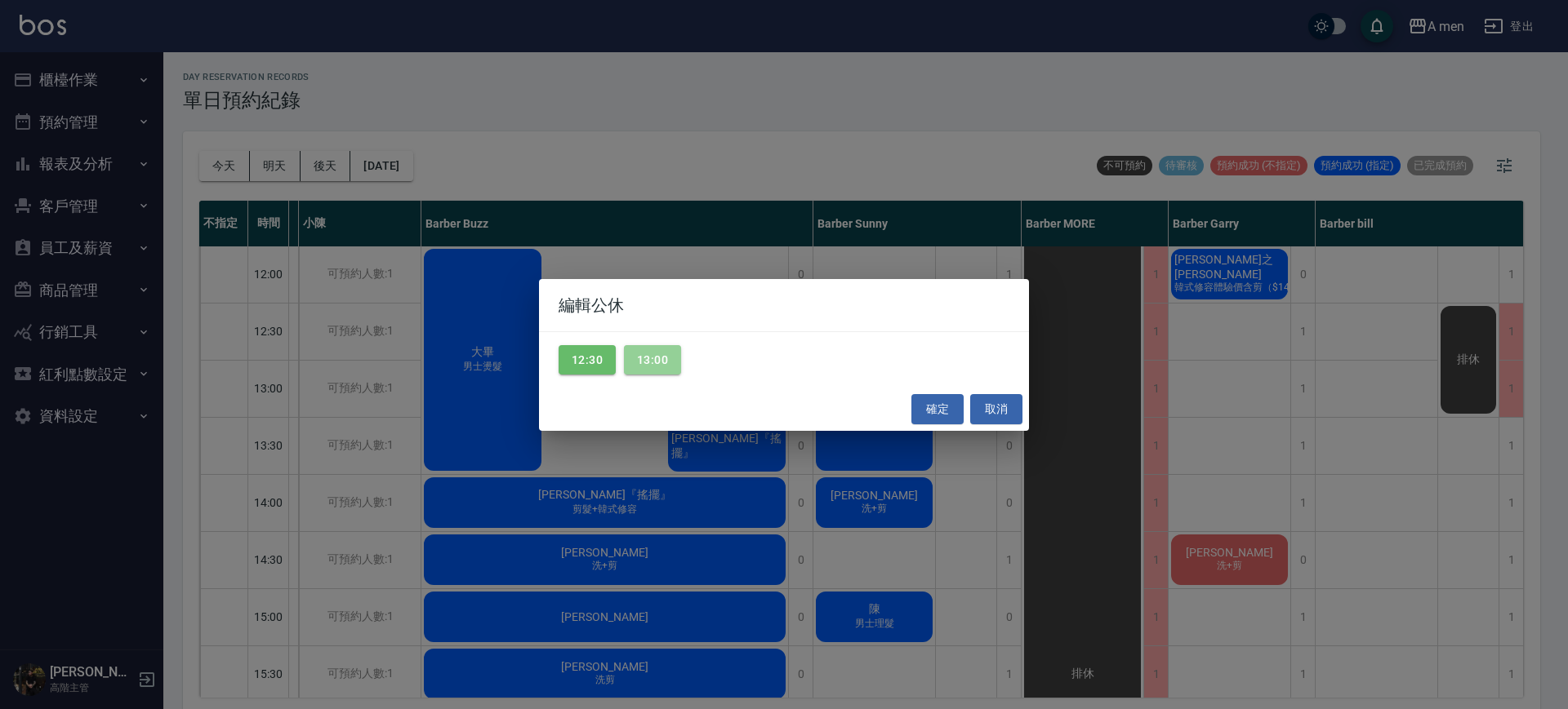
drag, startPoint x: 659, startPoint y: 371, endPoint x: 810, endPoint y: 384, distance: 151.6
click at [659, 370] on button "13:00" at bounding box center [653, 360] width 57 height 30
click at [968, 399] on div "確定 取消" at bounding box center [783, 409] width 490 height 43
click at [953, 407] on button "確定" at bounding box center [937, 409] width 52 height 30
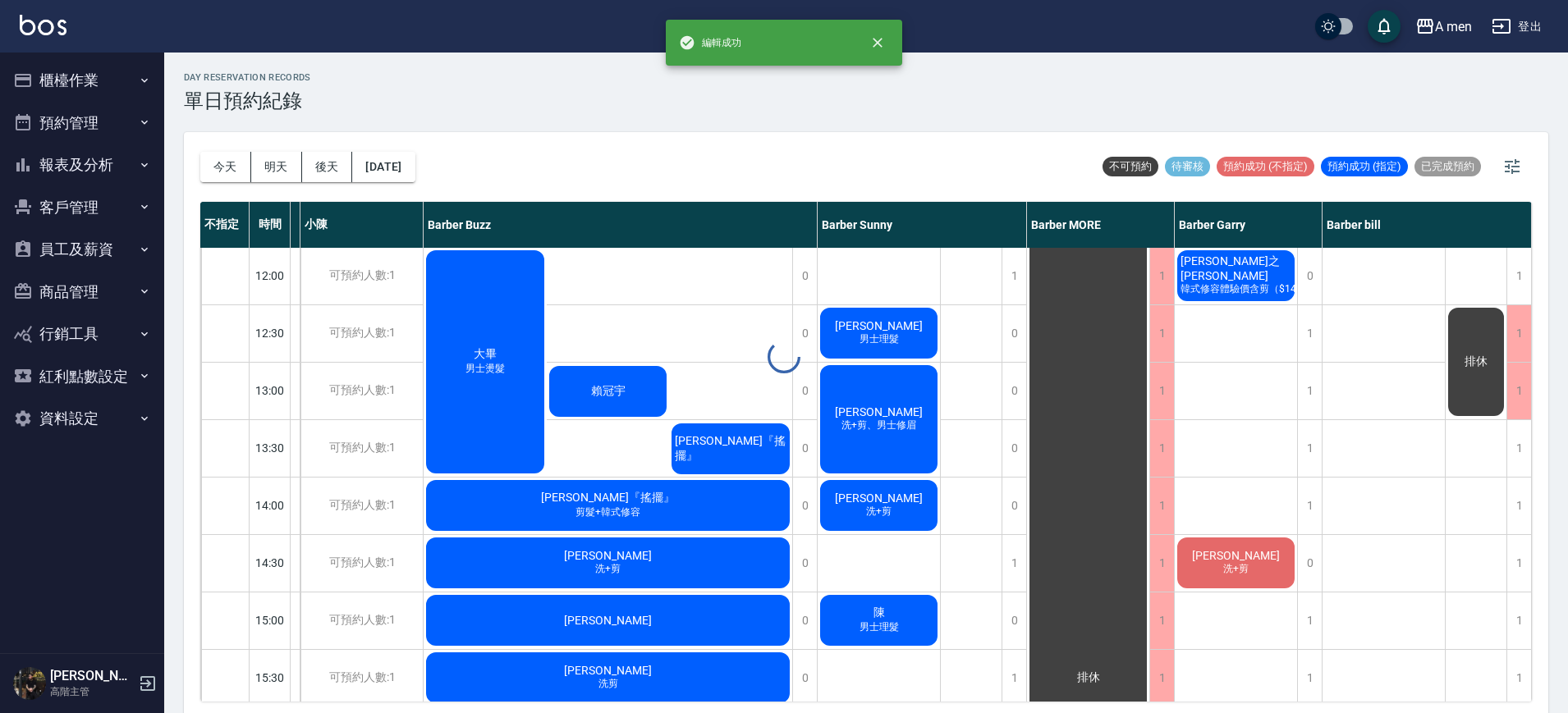
click at [1275, 437] on div at bounding box center [784, 356] width 1568 height 713
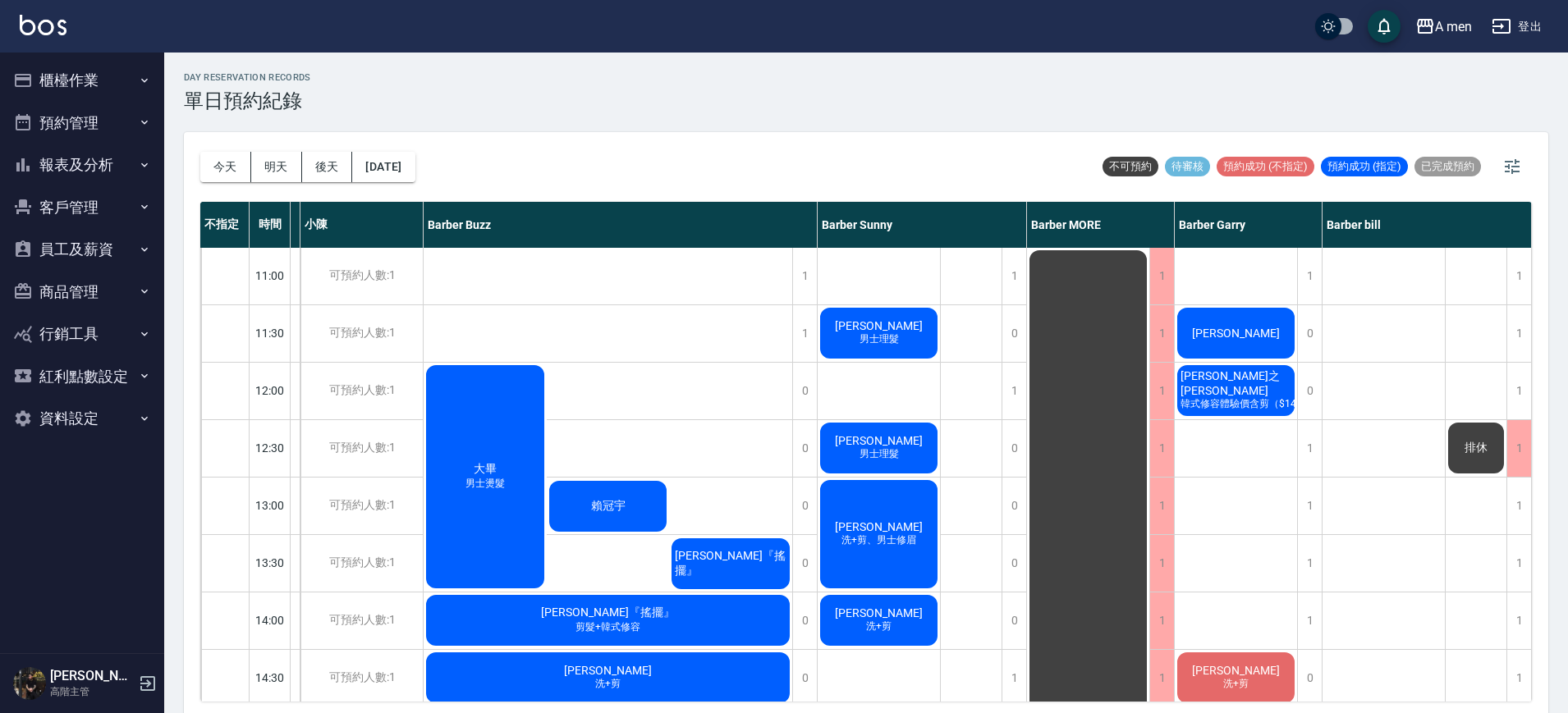
scroll to position [0, 113]
click at [870, 339] on span "男士理髮" at bounding box center [879, 340] width 46 height 14
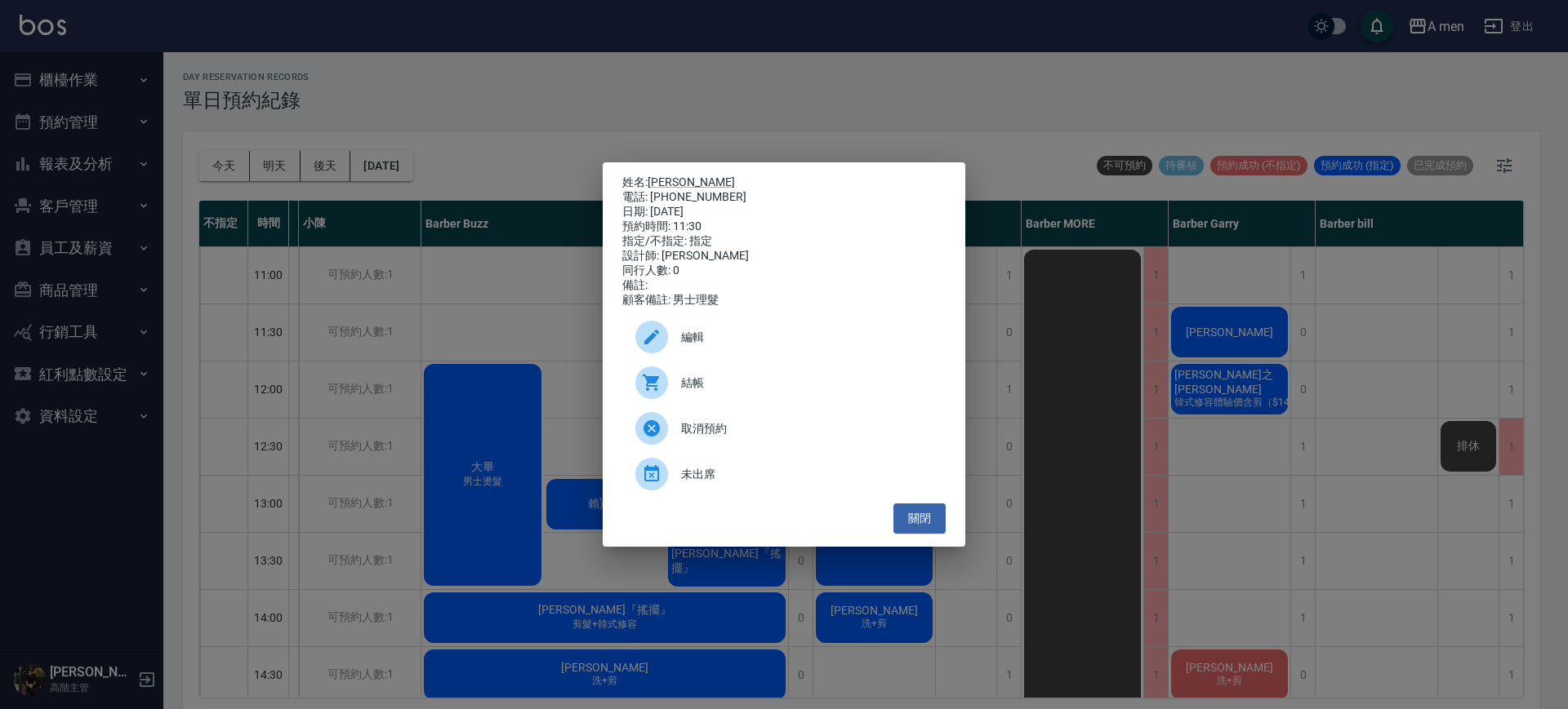
click at [856, 380] on div "結帳" at bounding box center [784, 382] width 324 height 46
click at [917, 533] on button "關閉" at bounding box center [918, 518] width 52 height 30
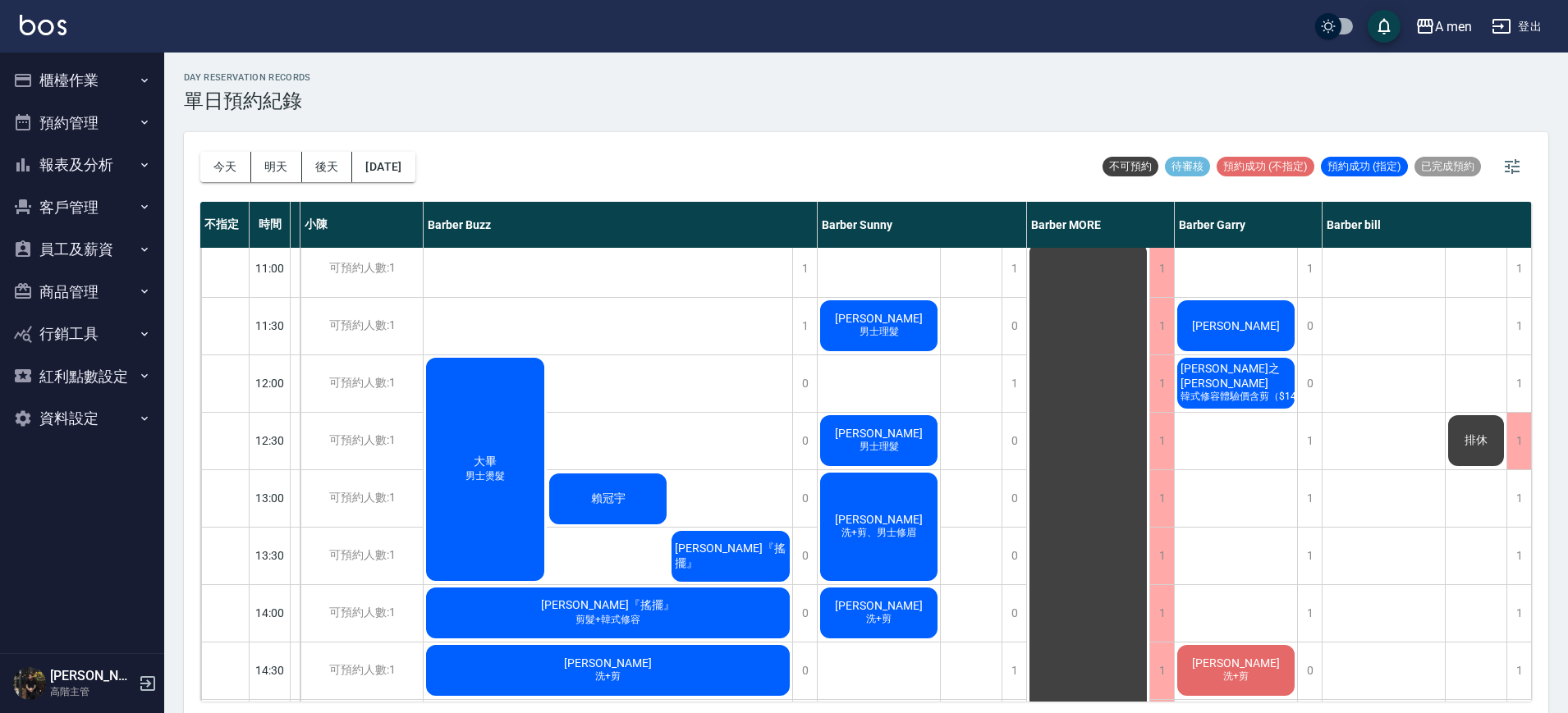
scroll to position [0, 121]
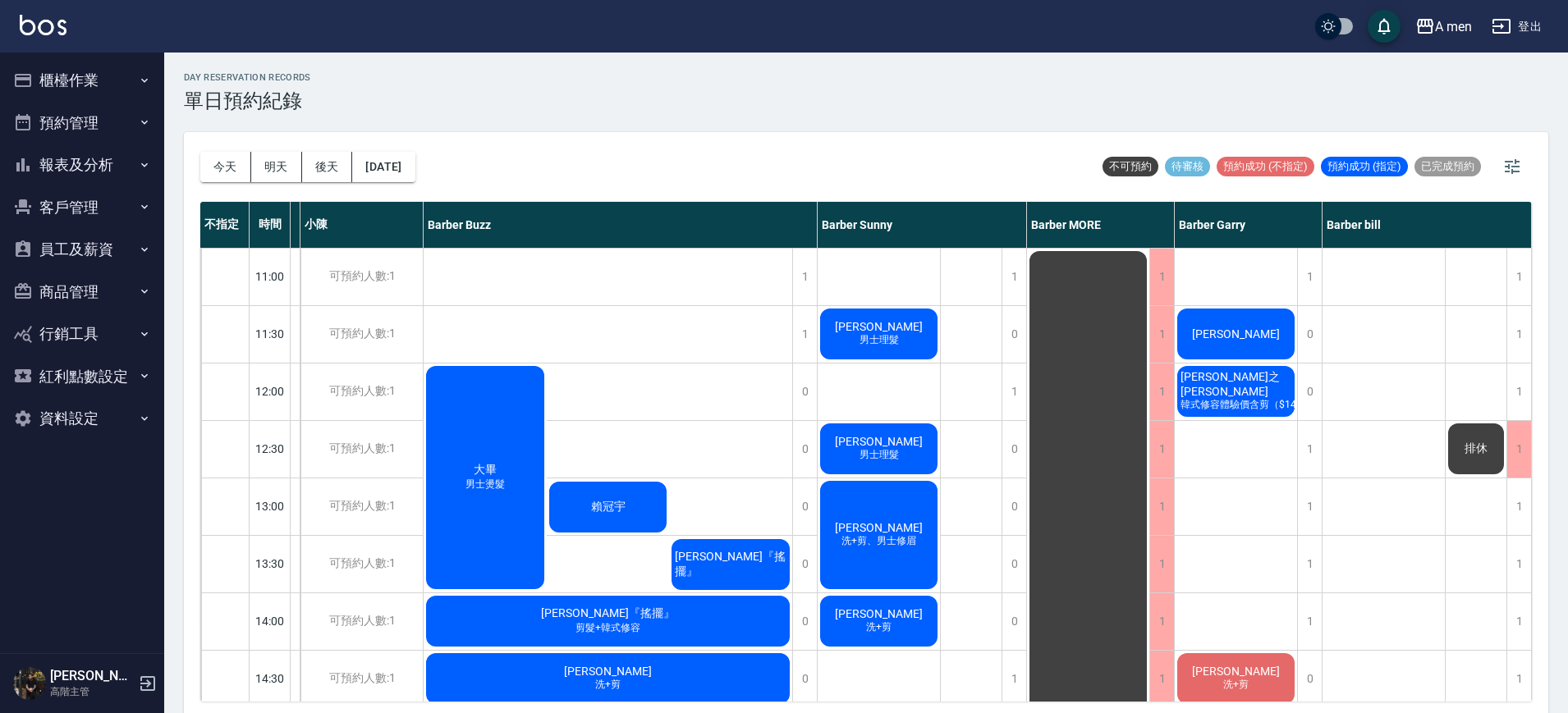
click at [1231, 337] on span "[PERSON_NAME]" at bounding box center [1236, 333] width 95 height 13
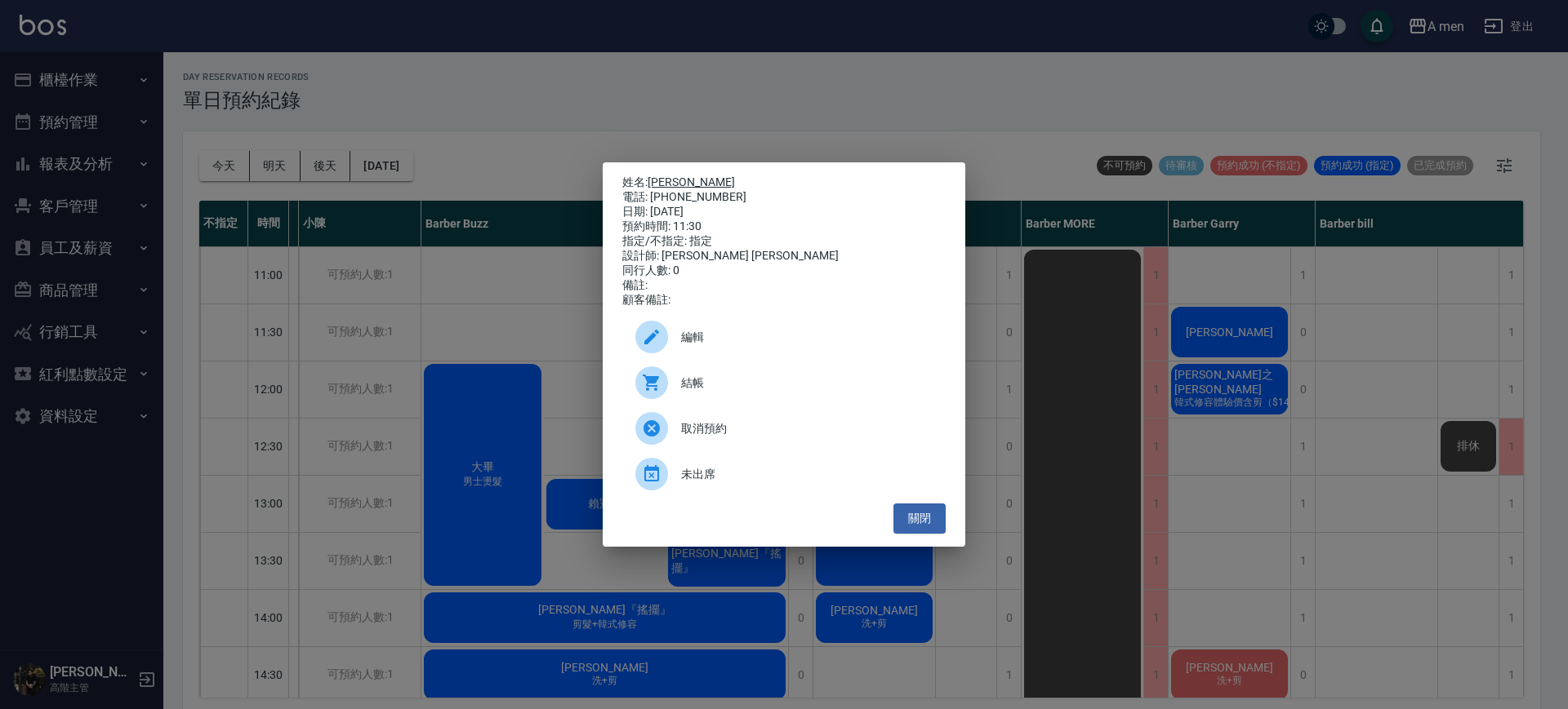
click at [659, 176] on link "[PERSON_NAME]" at bounding box center [691, 181] width 87 height 13
click at [1186, 386] on div "姓名: 王昌弘 電話: 0988270319 日期: 2025/10/11 預約時間: 11:30 指定/不指定: 指定 設計師: Barber Garry …" at bounding box center [784, 354] width 1568 height 709
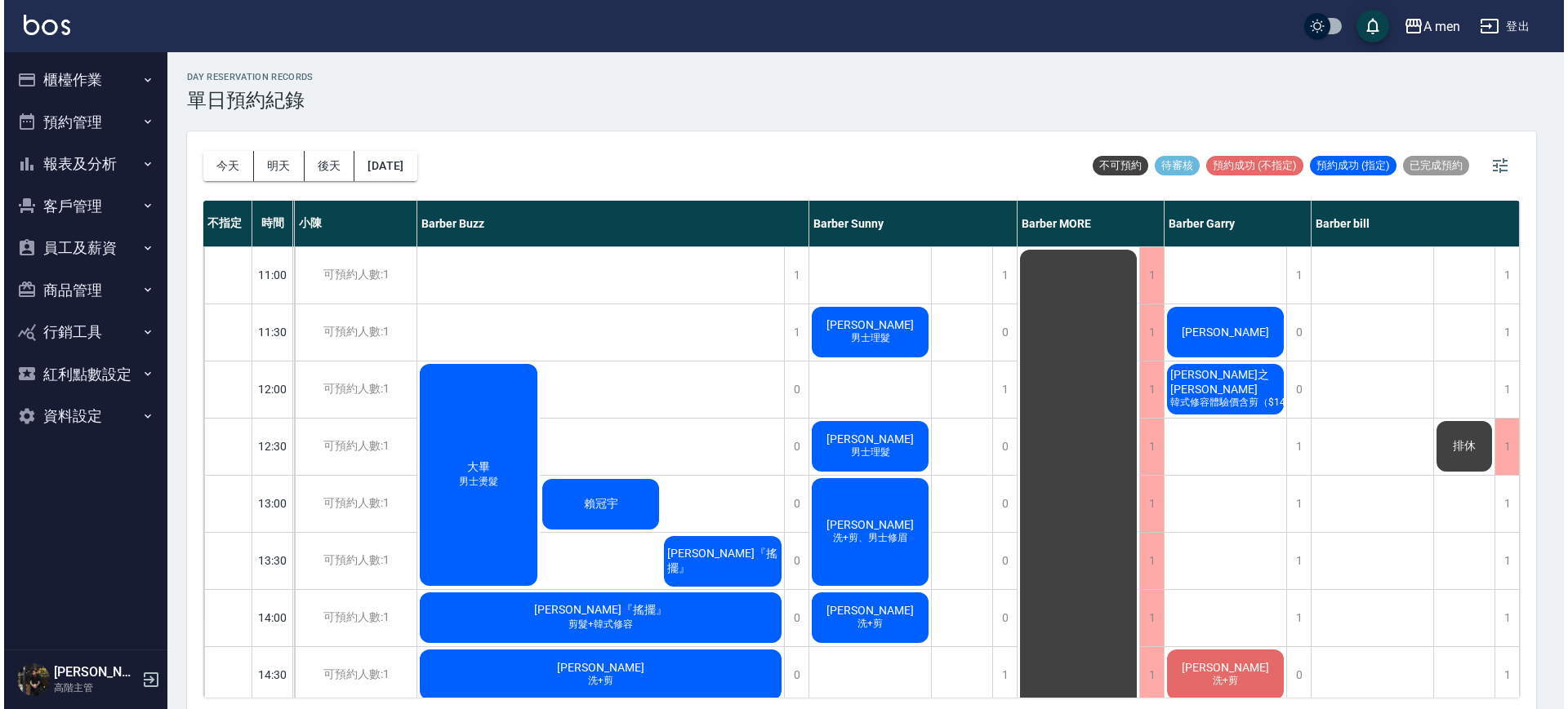
scroll to position [0, 113]
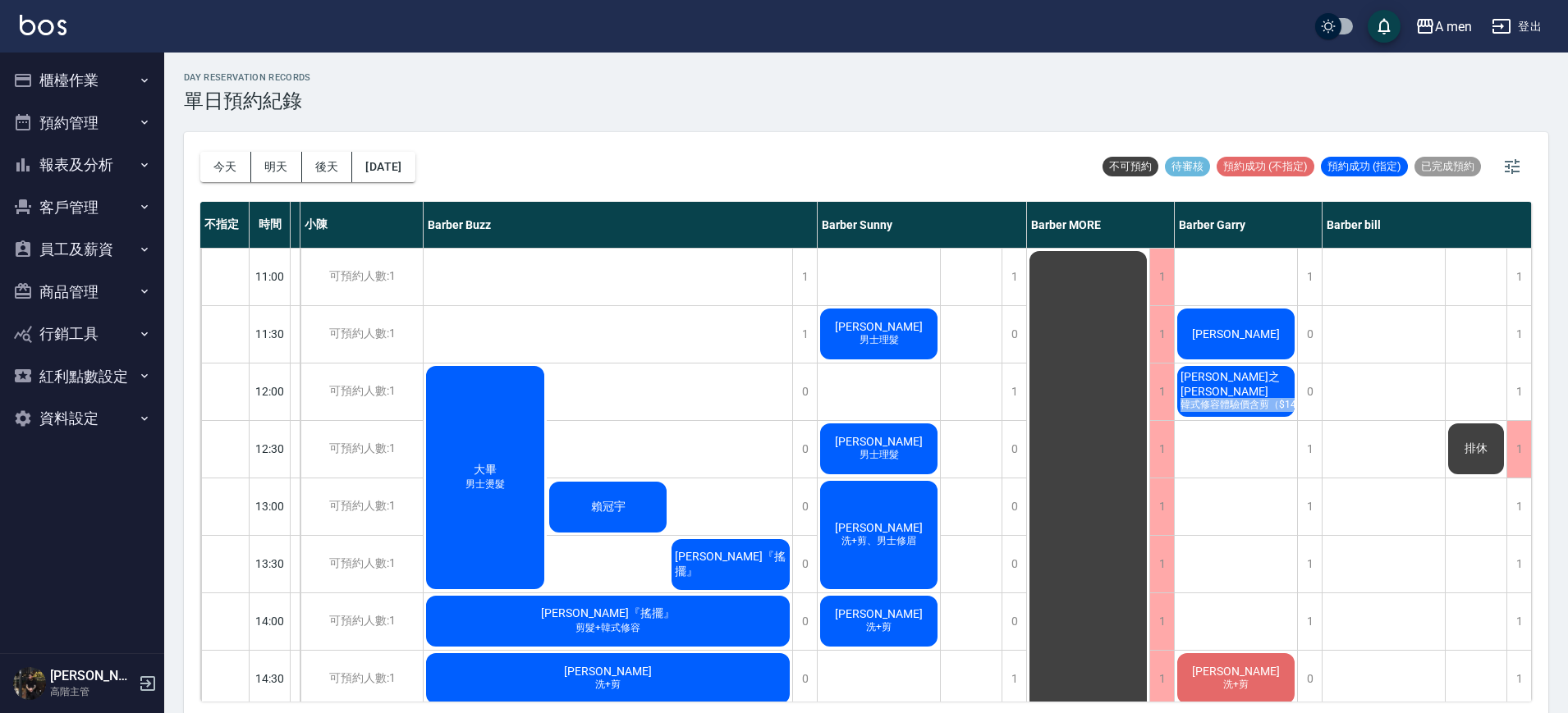
click at [1193, 389] on div "楊程之 Justin 韓式修容體驗價含剪（$1400）" at bounding box center [1236, 392] width 122 height 56
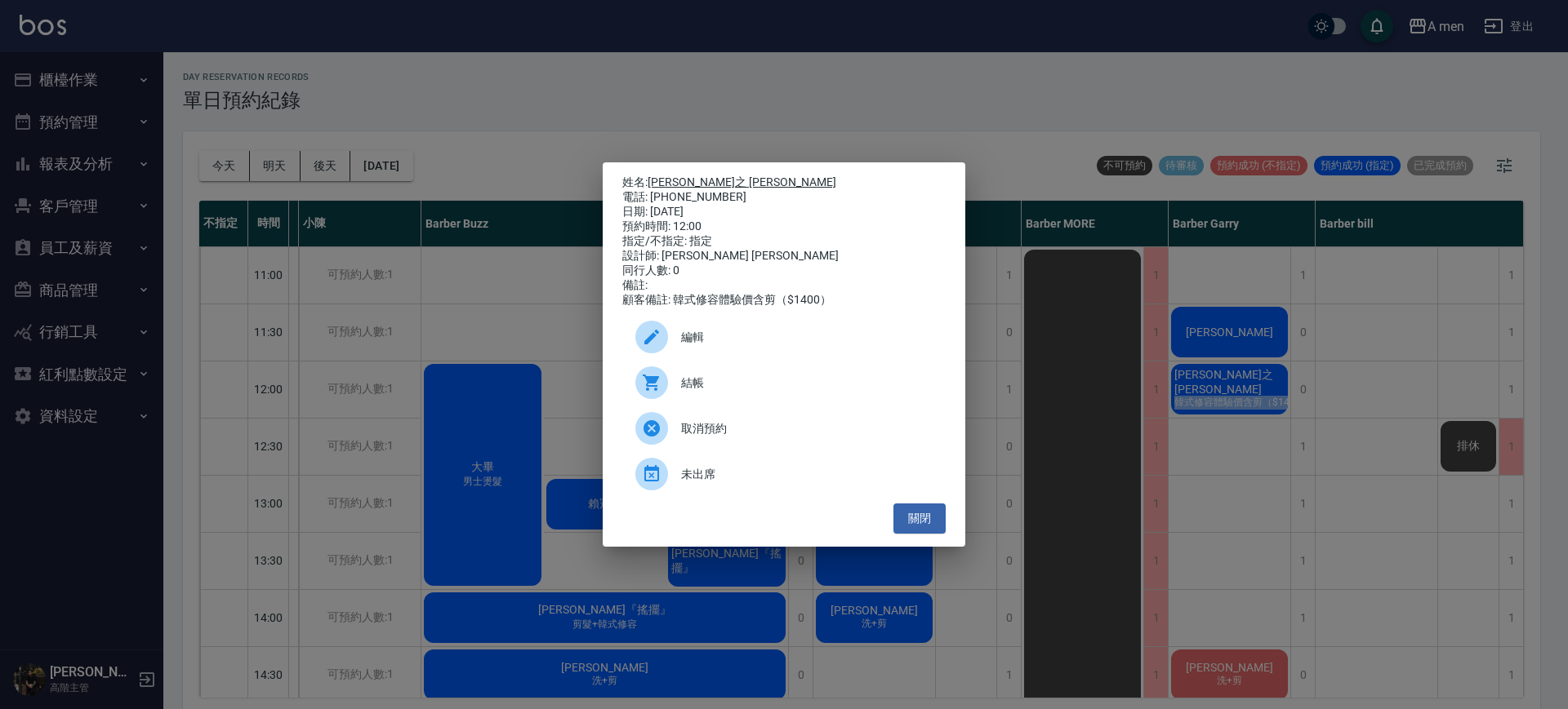
click at [669, 176] on link "[PERSON_NAME]之 [PERSON_NAME]" at bounding box center [742, 181] width 188 height 13
click at [1165, 334] on div "姓名: 楊程之 Justin 電話: 0965359682 日期: 2025/10/11 預約時間: 12:00 指定/不指定: 指定 設計師: Barber…" at bounding box center [784, 354] width 1568 height 709
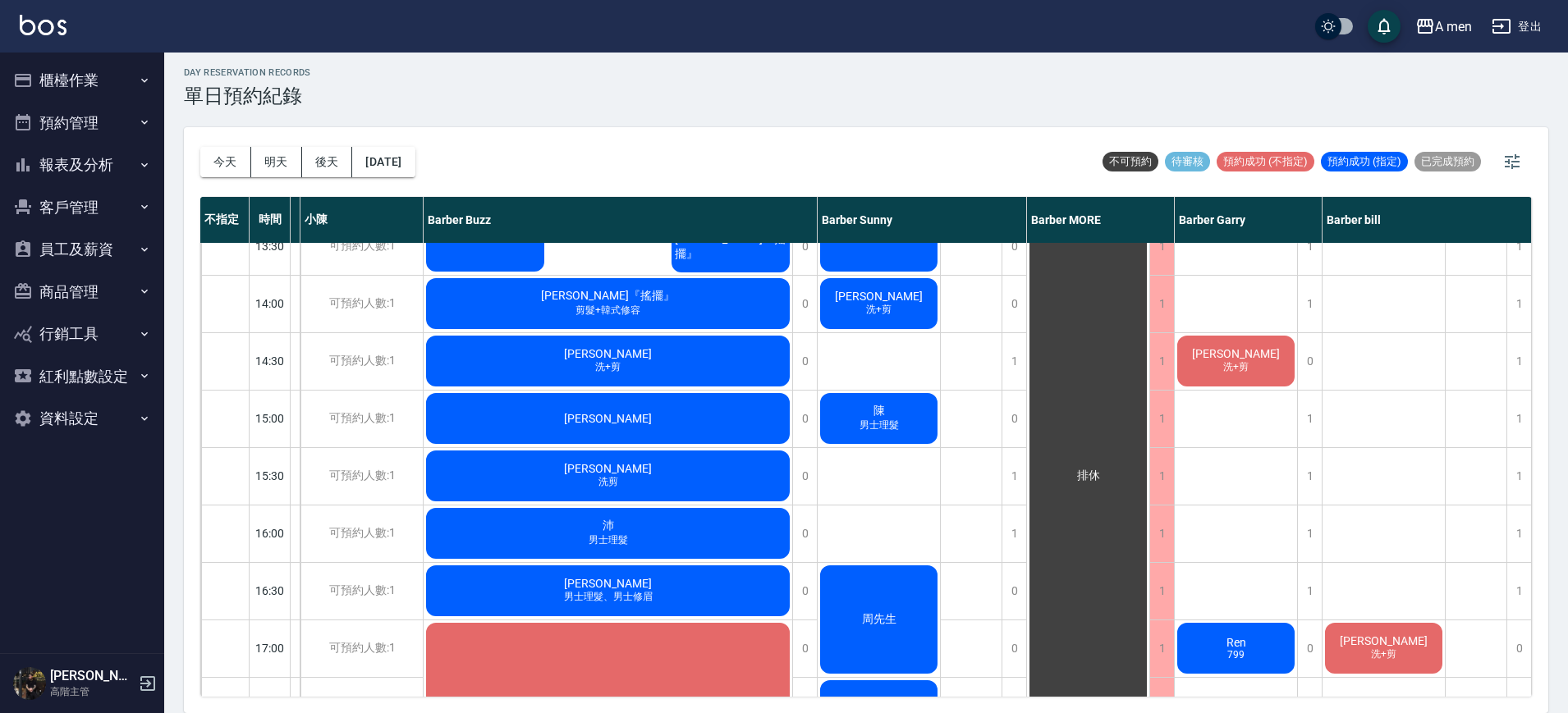
scroll to position [326, 113]
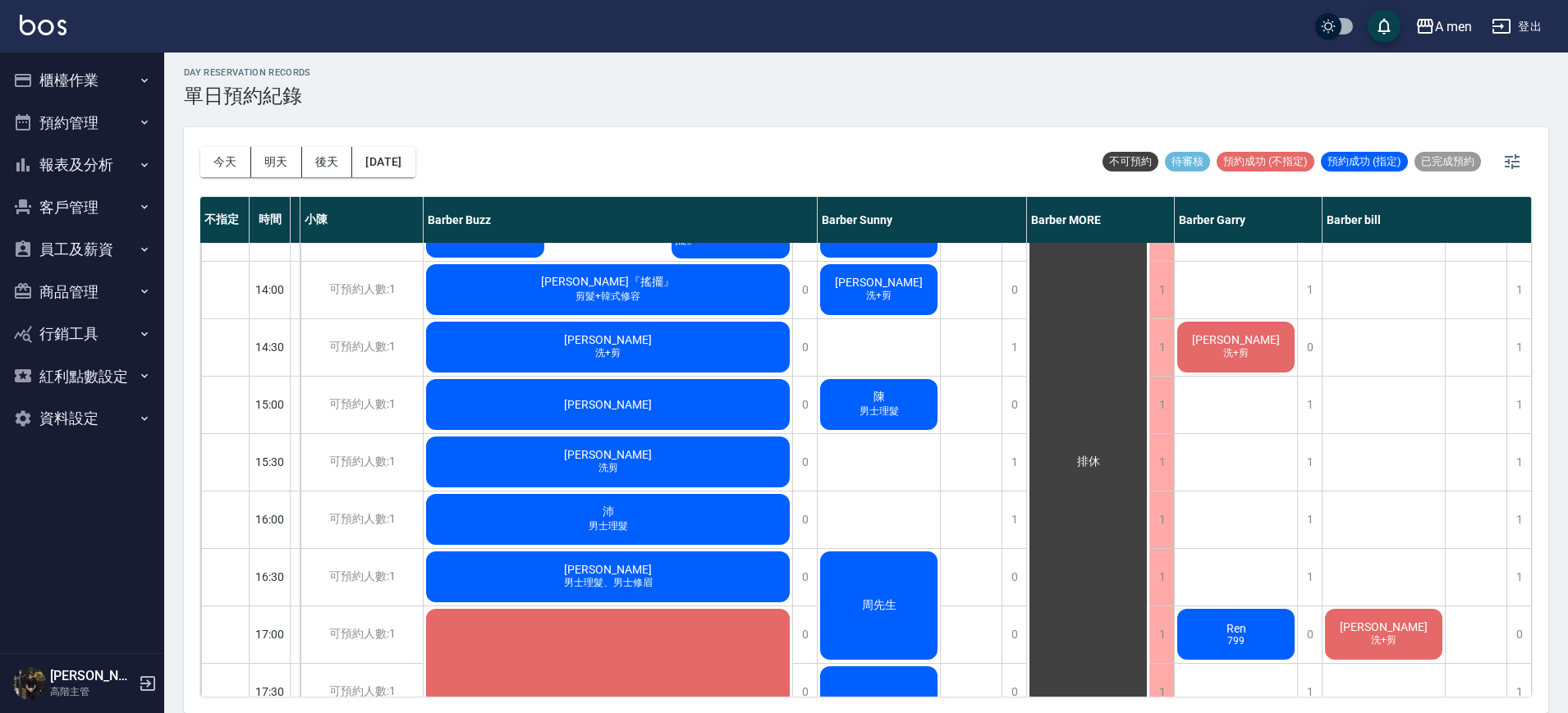
click at [1232, 345] on span "蔡沛禹" at bounding box center [1236, 339] width 95 height 13
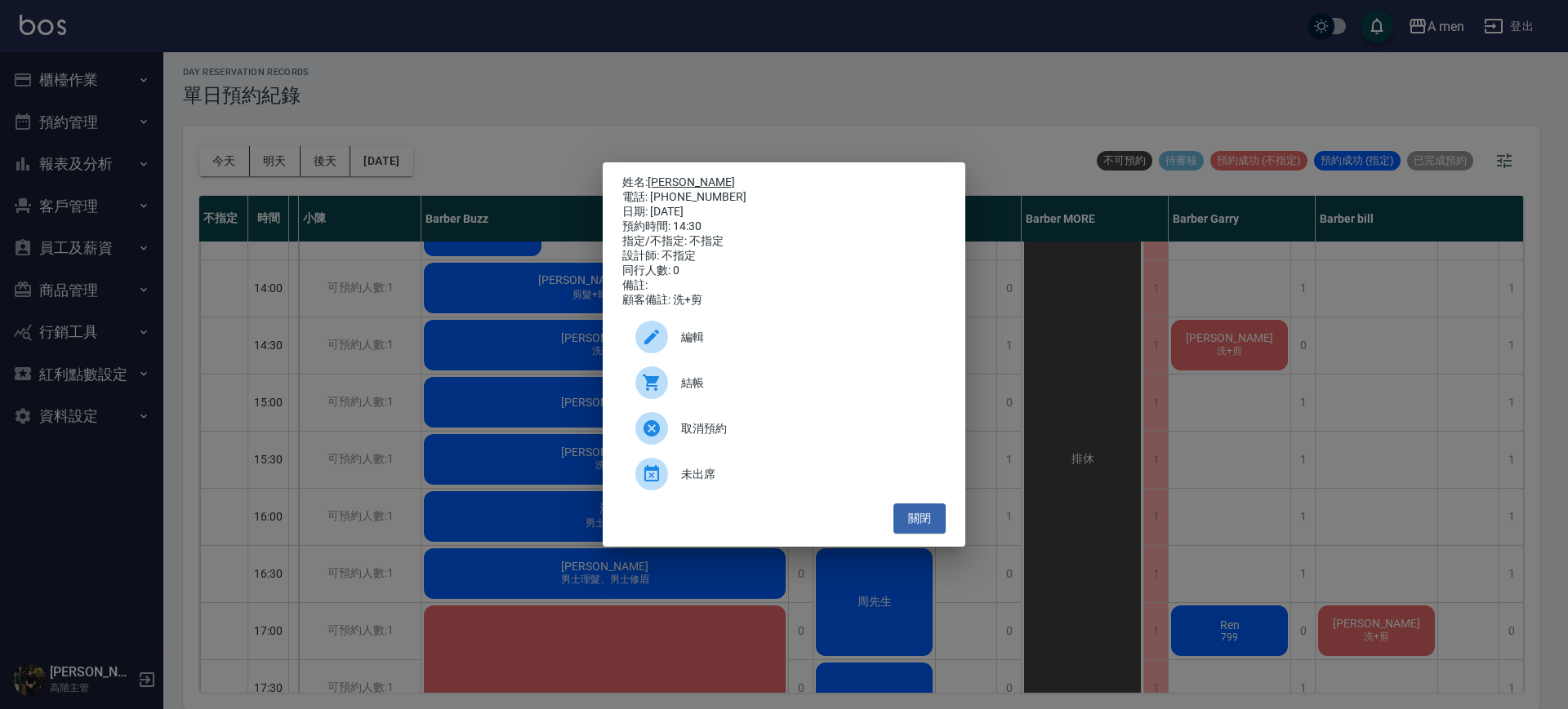
click at [669, 176] on link "[PERSON_NAME]" at bounding box center [691, 181] width 87 height 13
click at [1404, 508] on div "姓名: 蔡沛禹 電話: 0966181174 日期: 2025/10/11 預約時間: 14:30 指定/不指定: 不指定 設計師: 不指定 同行人數: 0 …" at bounding box center [784, 354] width 1568 height 709
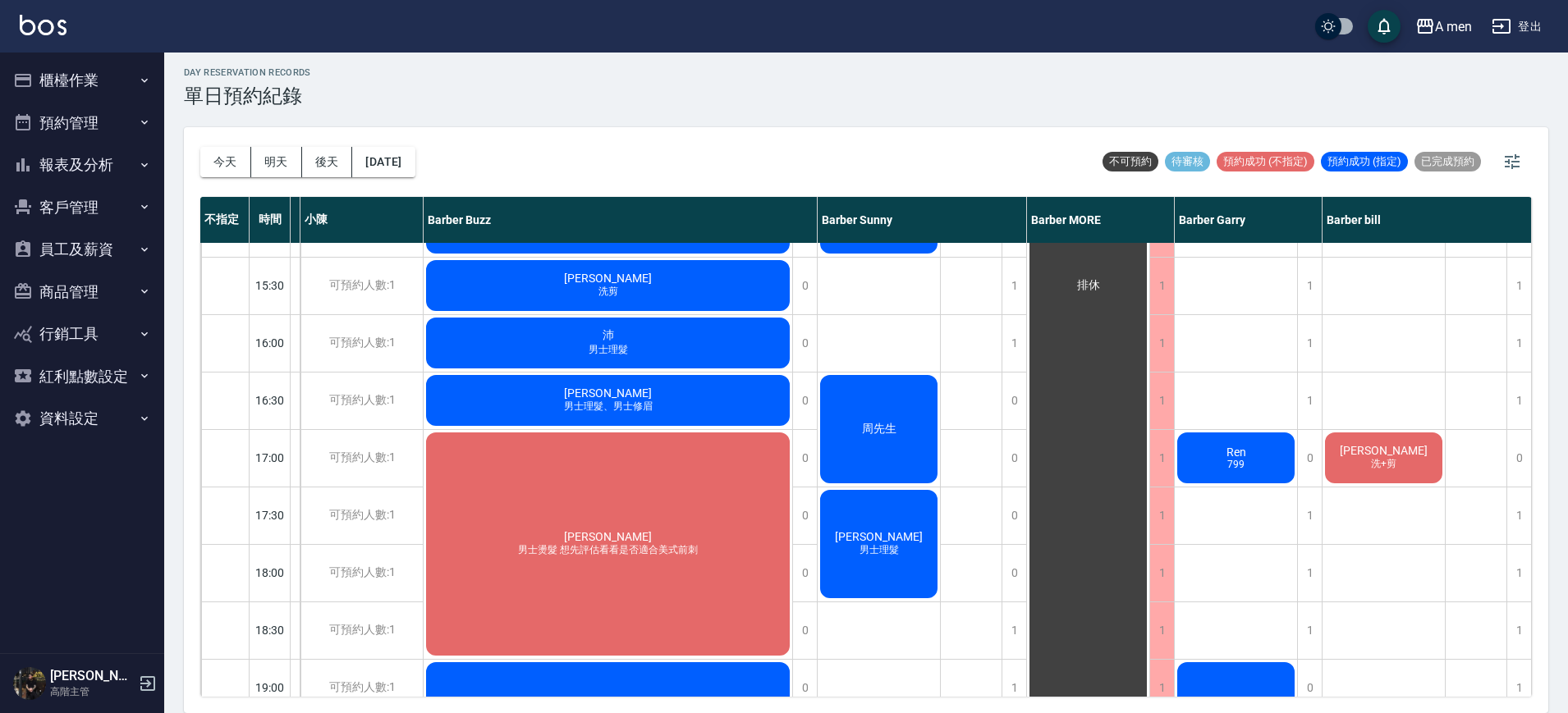
scroll to position [504, 113]
click at [1241, 468] on span "799" at bounding box center [1236, 463] width 24 height 12
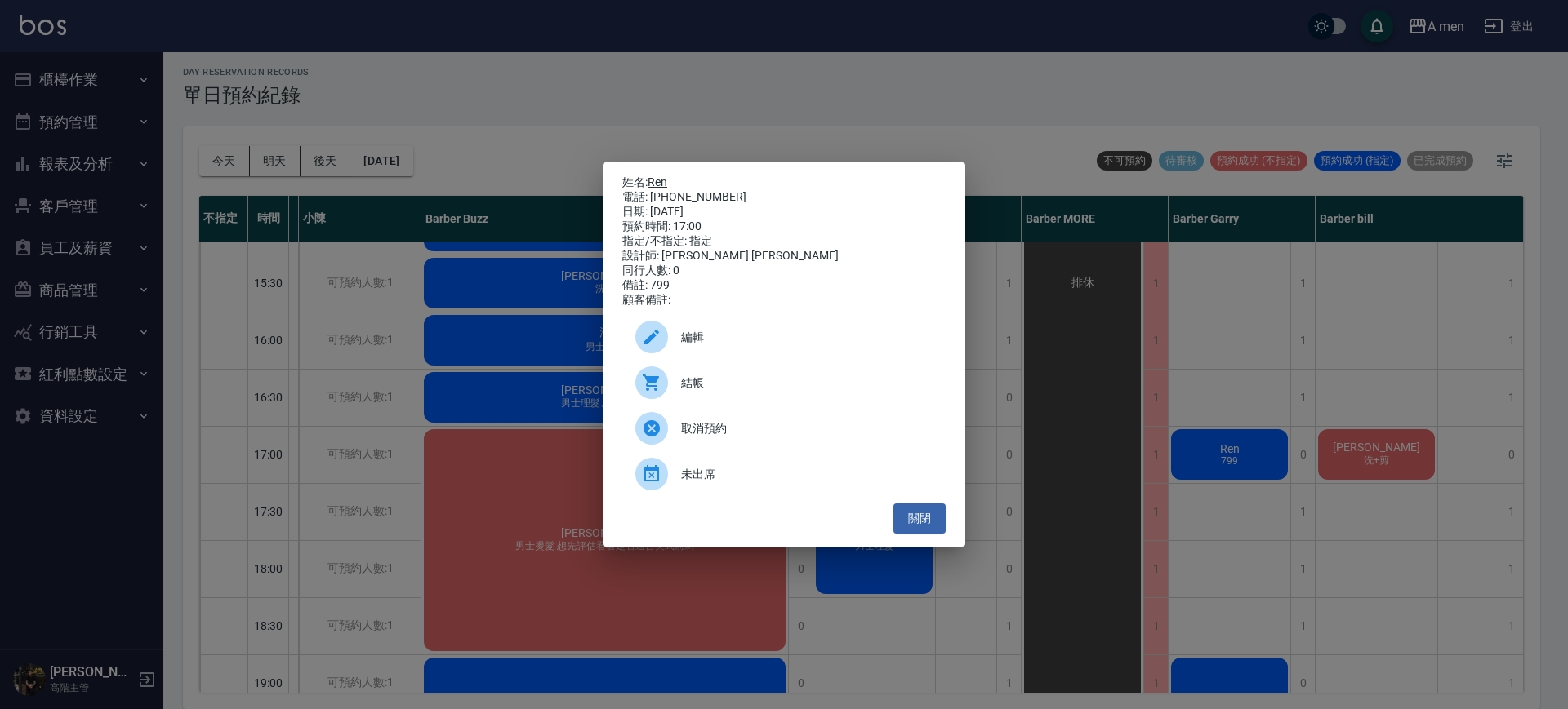
click at [657, 177] on link "Ren" at bounding box center [657, 181] width 20 height 13
click at [1103, 328] on div "姓名: Ren 電話: 0966030729 日期: 2025/10/11 預約時間: 17:00 指定/不指定: 指定 設計師: Barber Garry …" at bounding box center [784, 354] width 1568 height 709
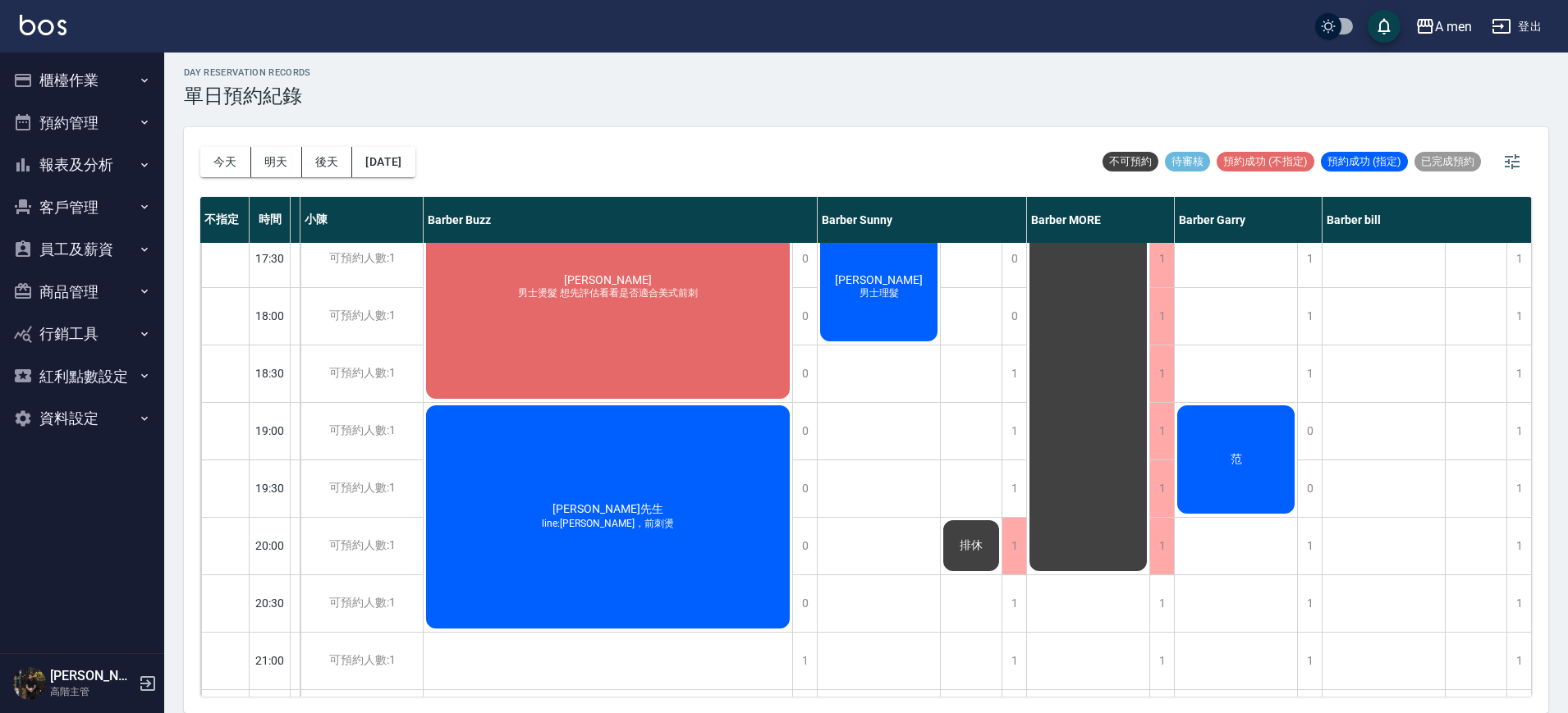
scroll to position [767, 113]
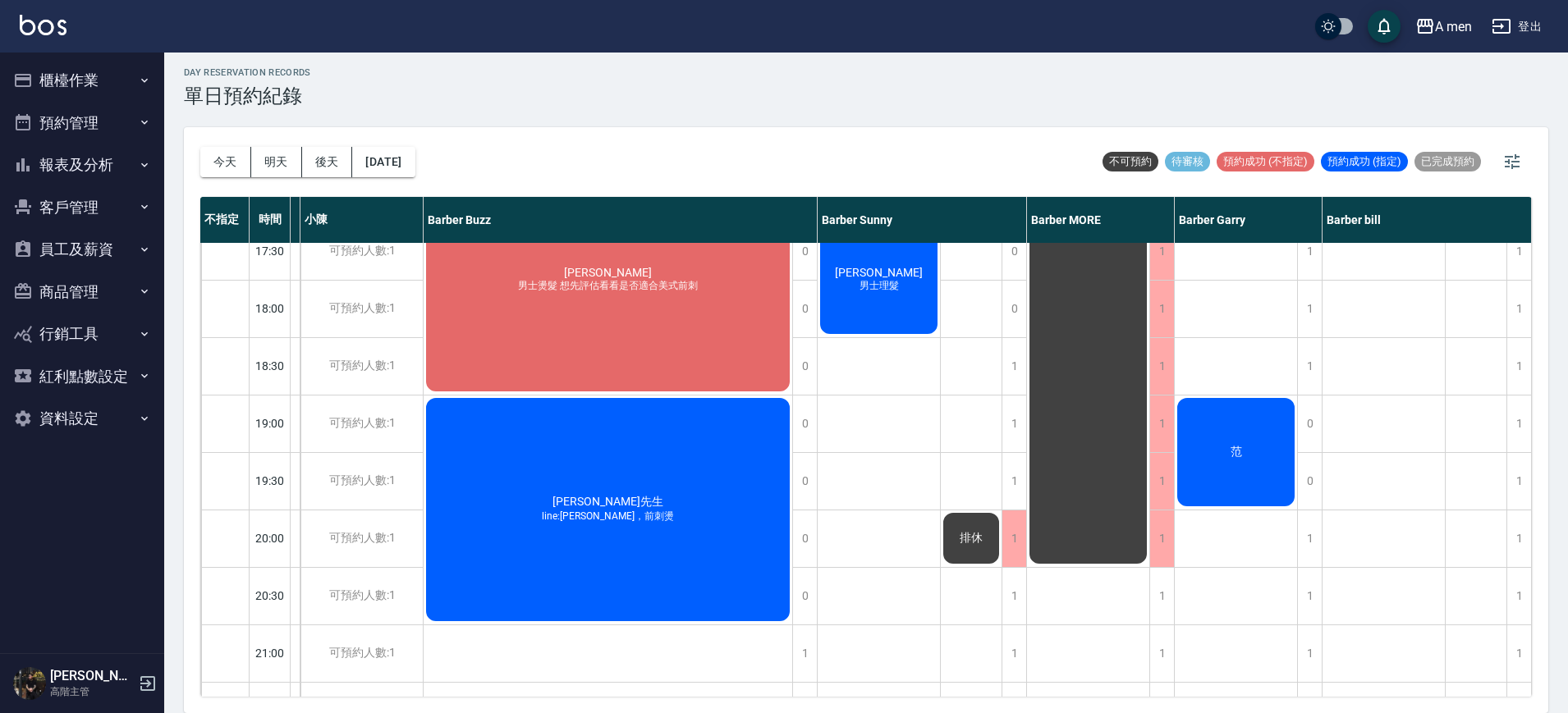
click at [1241, 415] on div "范" at bounding box center [1236, 452] width 122 height 113
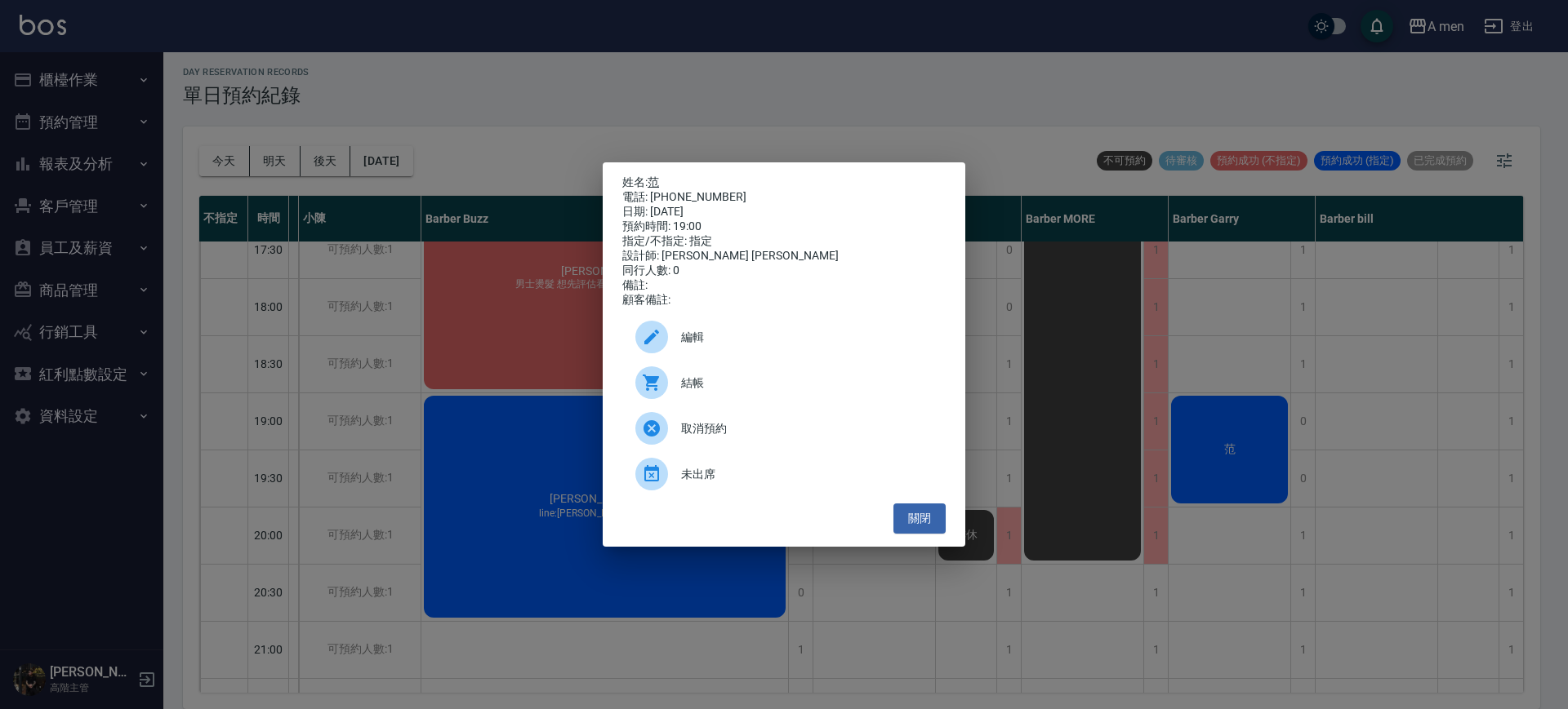
click at [651, 176] on link "范" at bounding box center [653, 181] width 12 height 13
click at [545, 438] on div "姓名: 范 電話: 0916459658 日期: 2025/10/11 預約時間: 19:00 指定/不指定: 指定 設計師: Barber Garry 同行…" at bounding box center [784, 354] width 1568 height 709
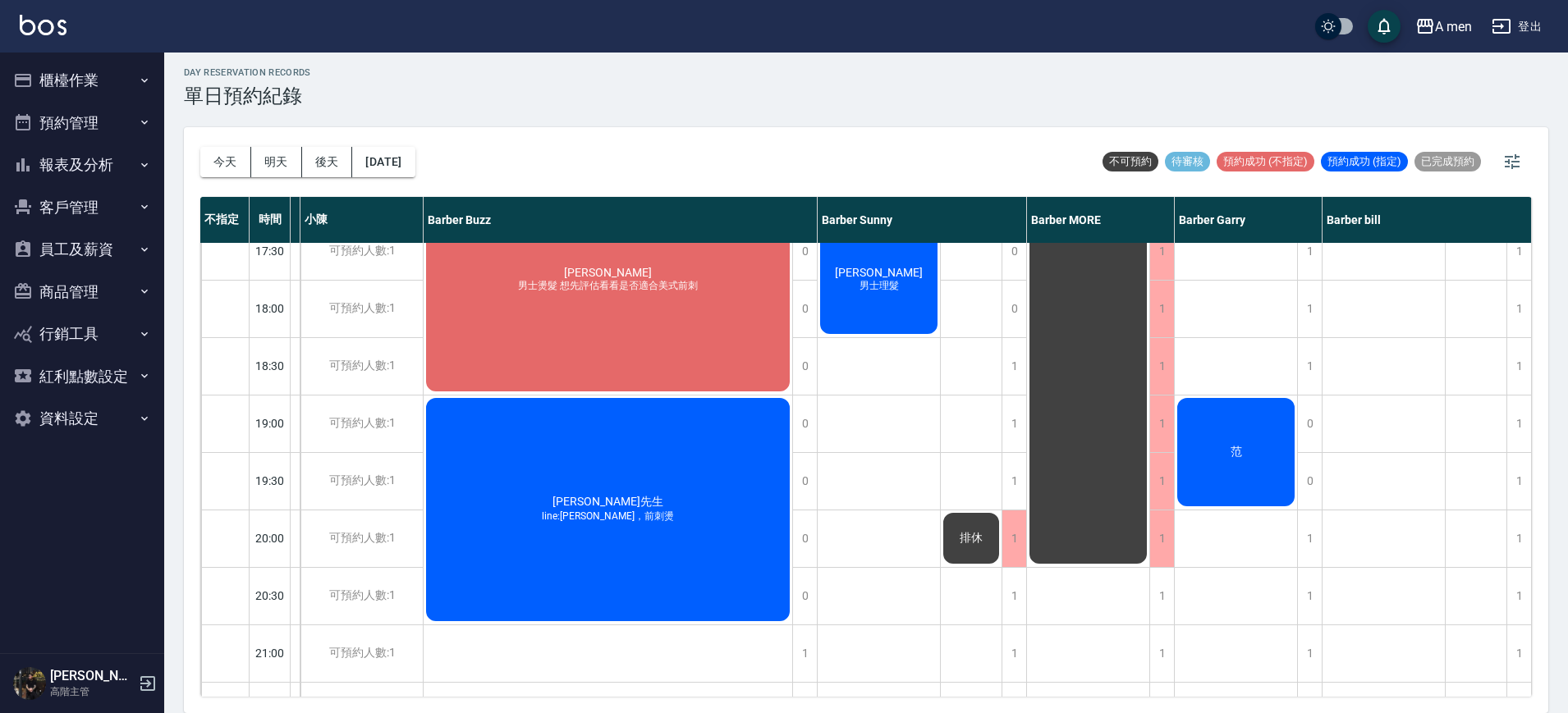
click at [548, 441] on div "吳先生 line:吉米，前刺燙" at bounding box center [608, 509] width 369 height 228
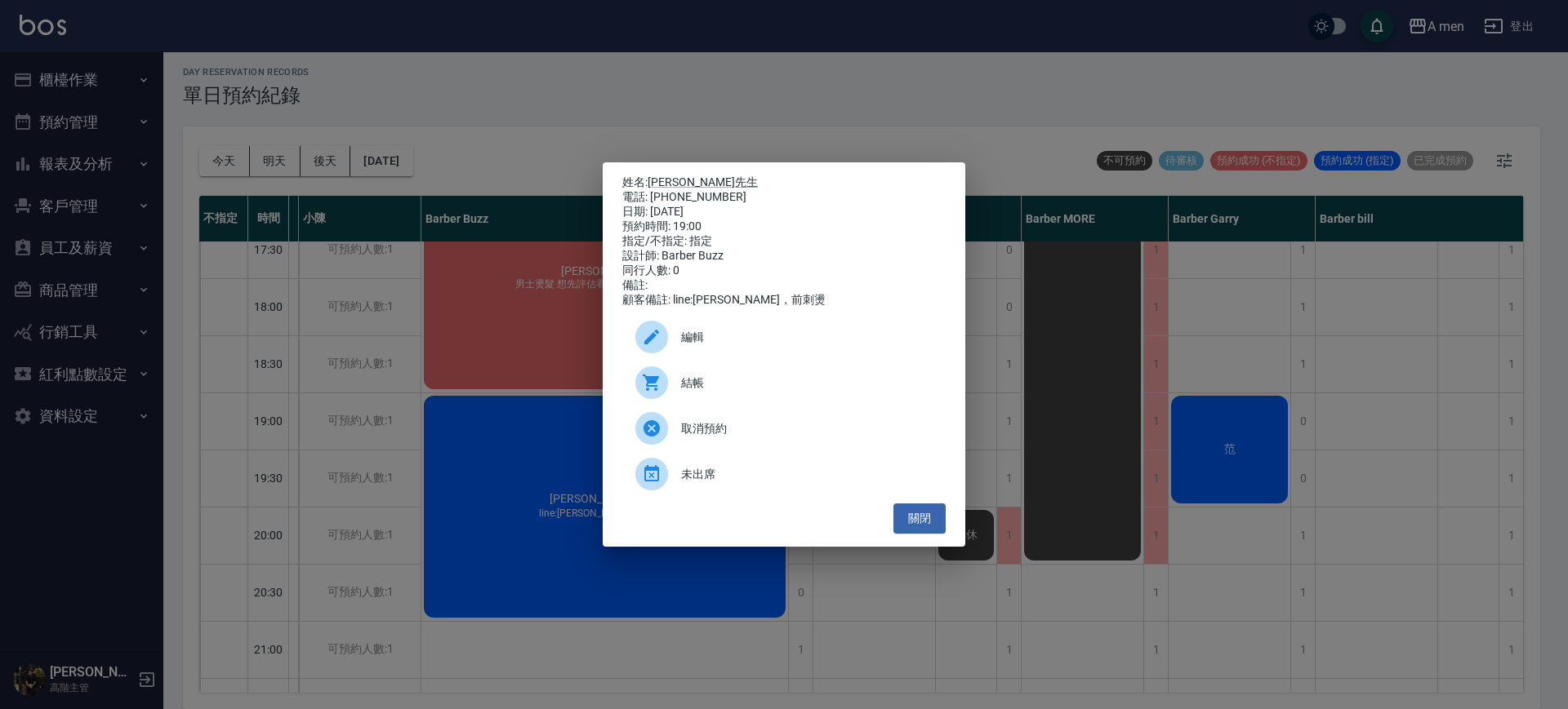
click at [545, 438] on div "姓名: 吳先生 電話: 0917238335 日期: 2025/10/11 預約時間: 19:00 指定/不指定: 指定 設計師: Barber Buzz 同…" at bounding box center [784, 354] width 1568 height 709
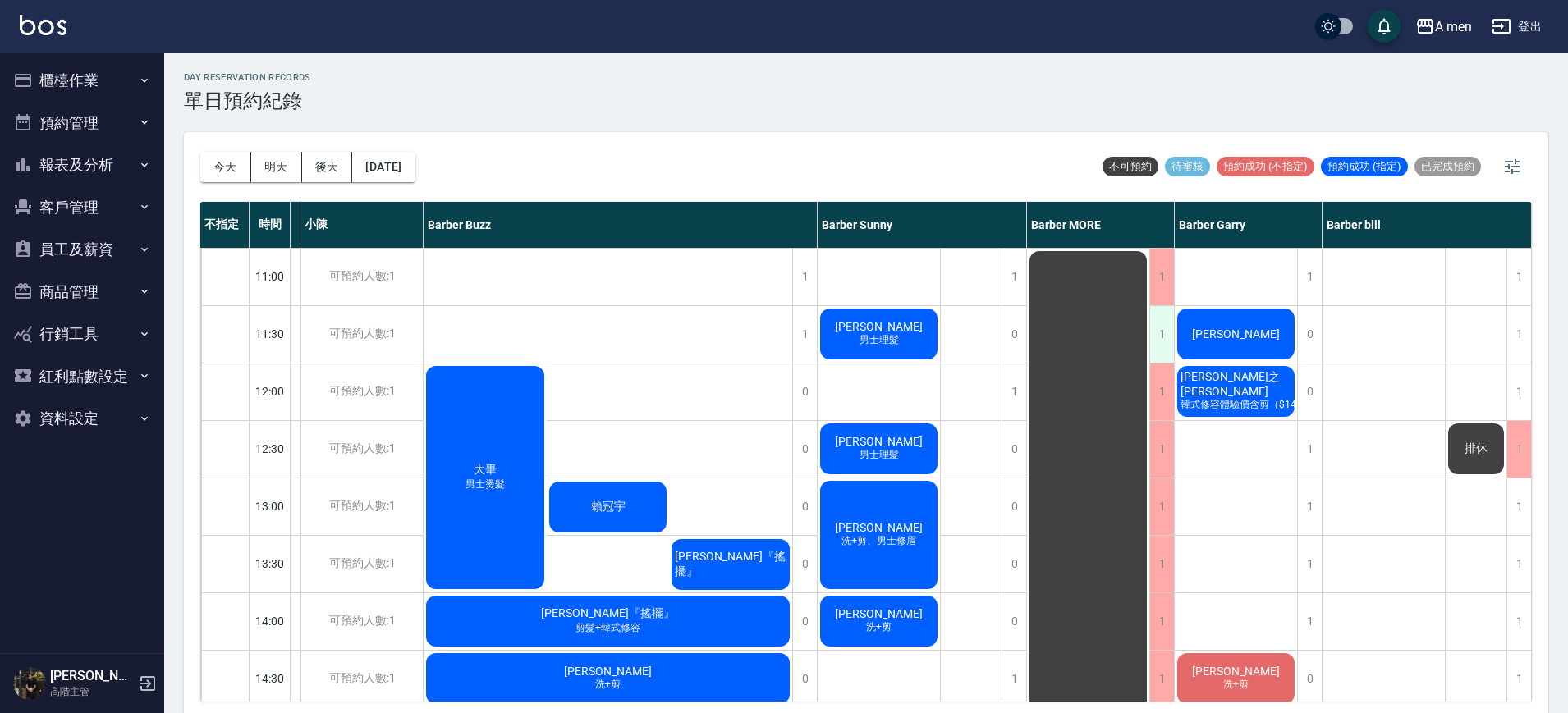
scroll to position [167, 79]
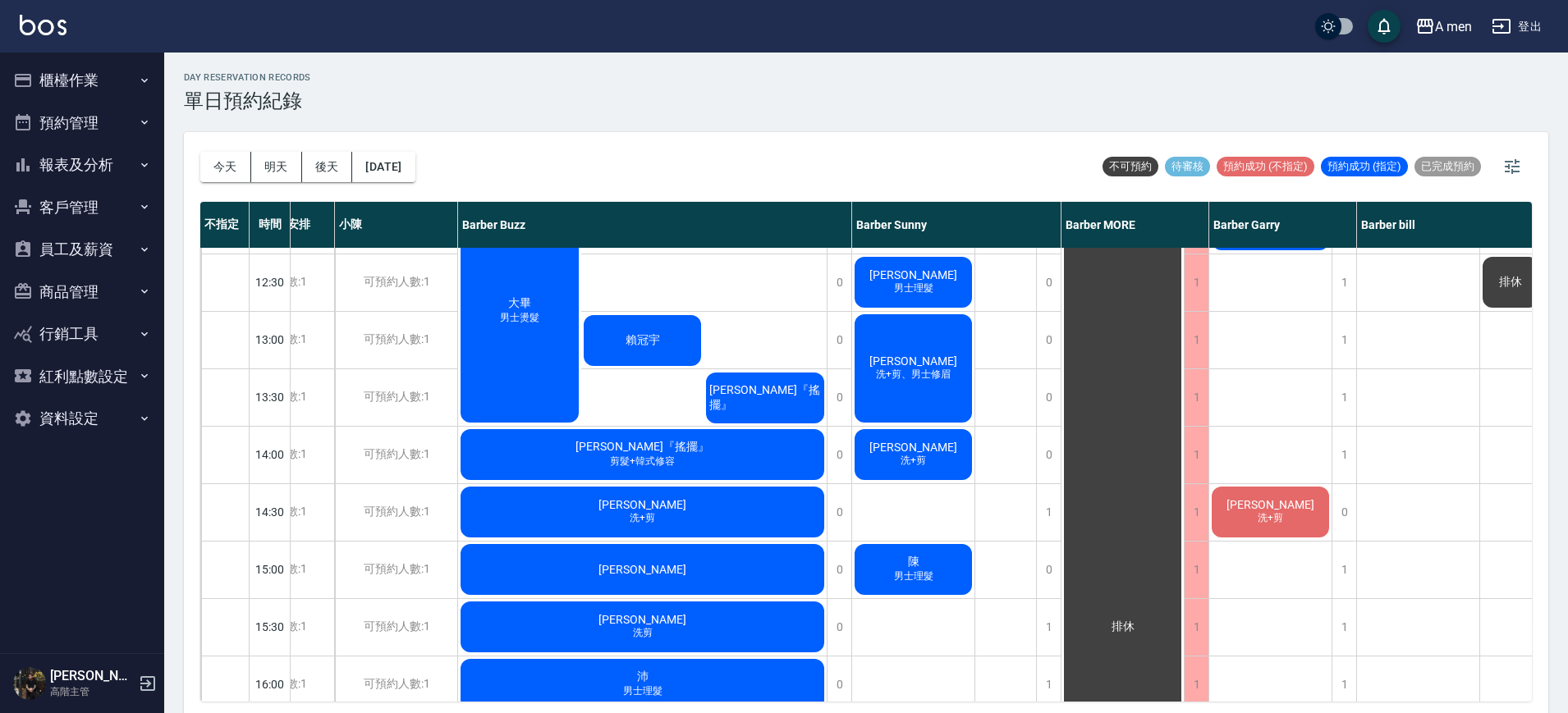
click at [918, 388] on div "ron 洗+剪、男士修眉" at bounding box center [914, 368] width 122 height 113
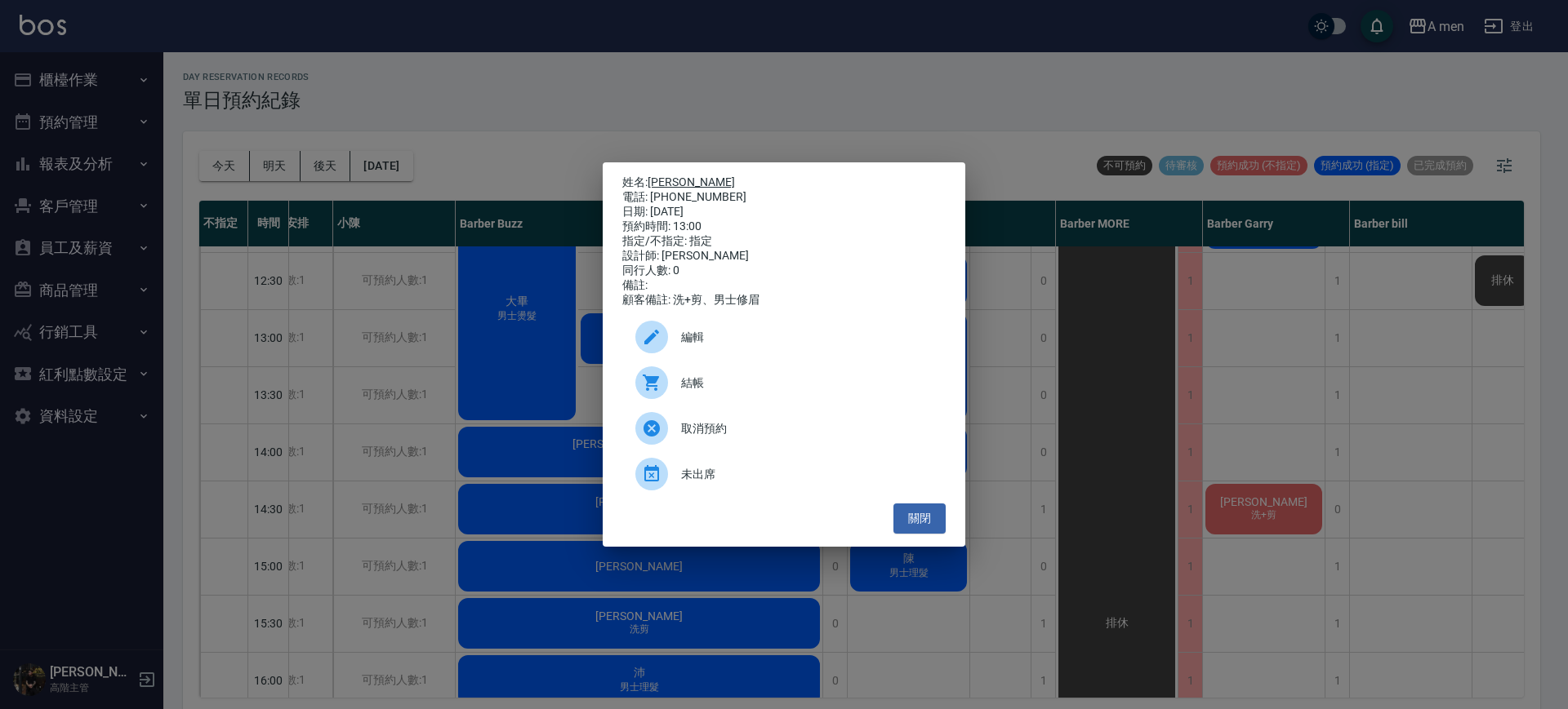
click at [653, 176] on link "[PERSON_NAME]" at bounding box center [691, 181] width 87 height 13
click at [602, 141] on div "姓名: ron 電話: 0928885115 日期: 2025/10/11 預約時間: 13:00 指定/不指定: 指定 設計師: Barber Sunny …" at bounding box center [784, 354] width 1568 height 709
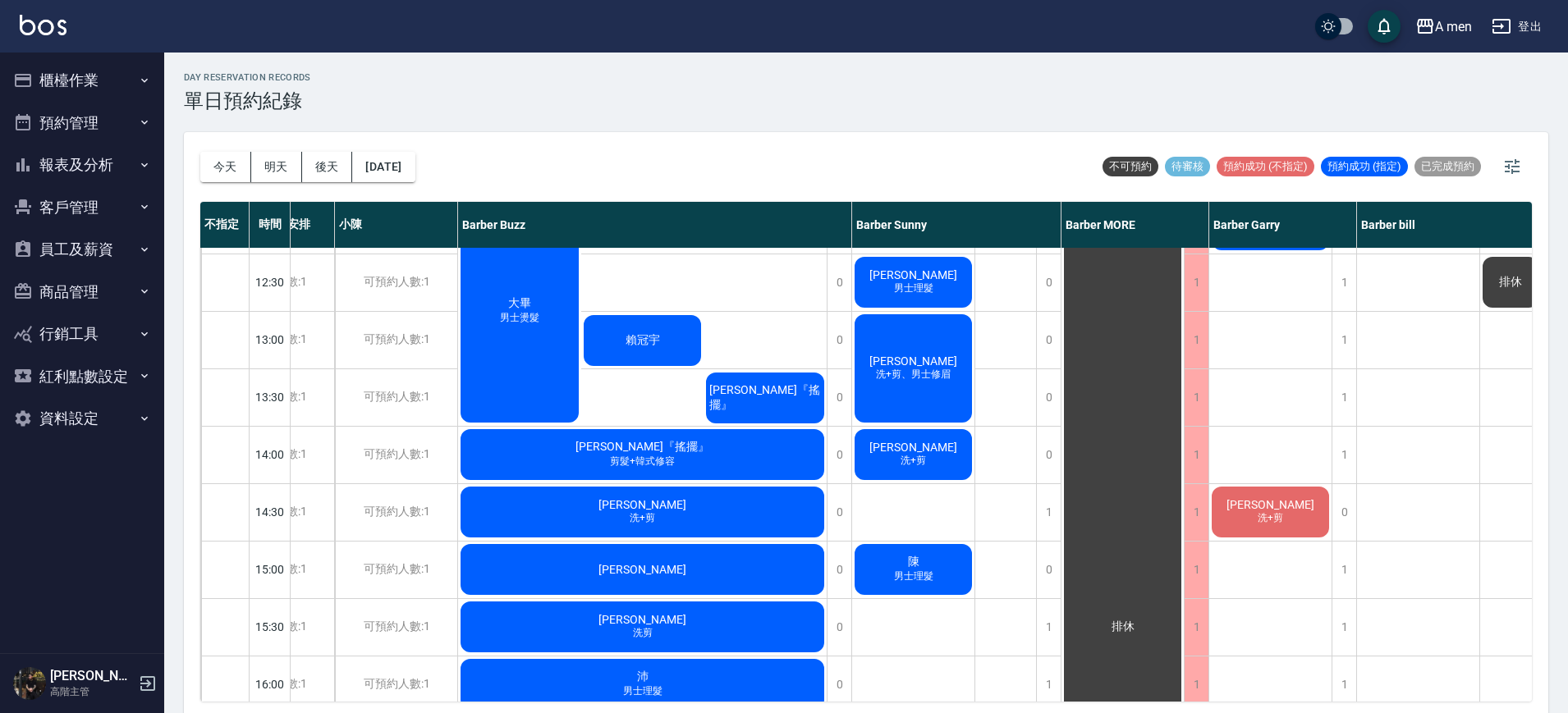
click at [776, 265] on div "大畢 男士燙髮 賴冠宇 廖信傑『搖擺』" at bounding box center [642, 312] width 369 height 229
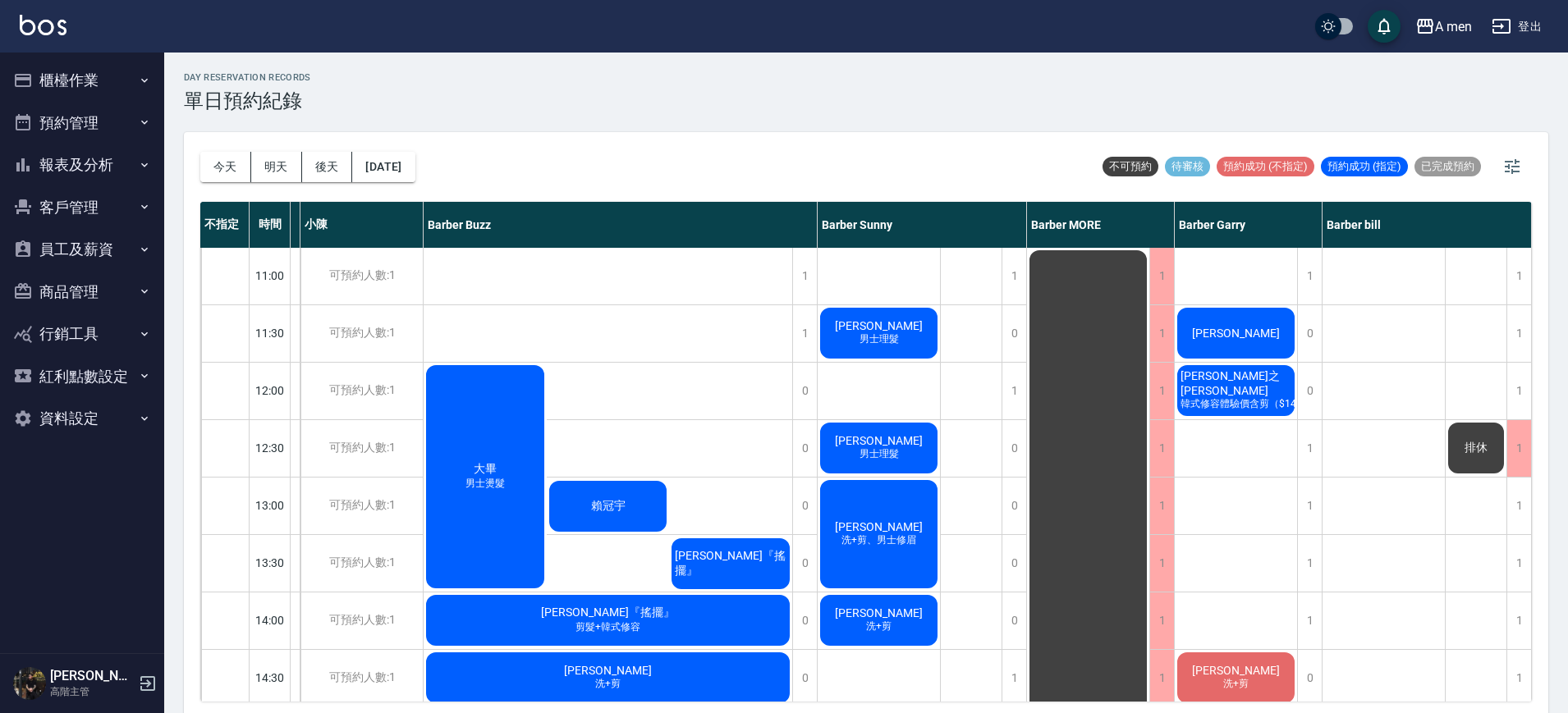
scroll to position [0, 121]
click at [399, 159] on button "[DATE]" at bounding box center [383, 167] width 62 height 31
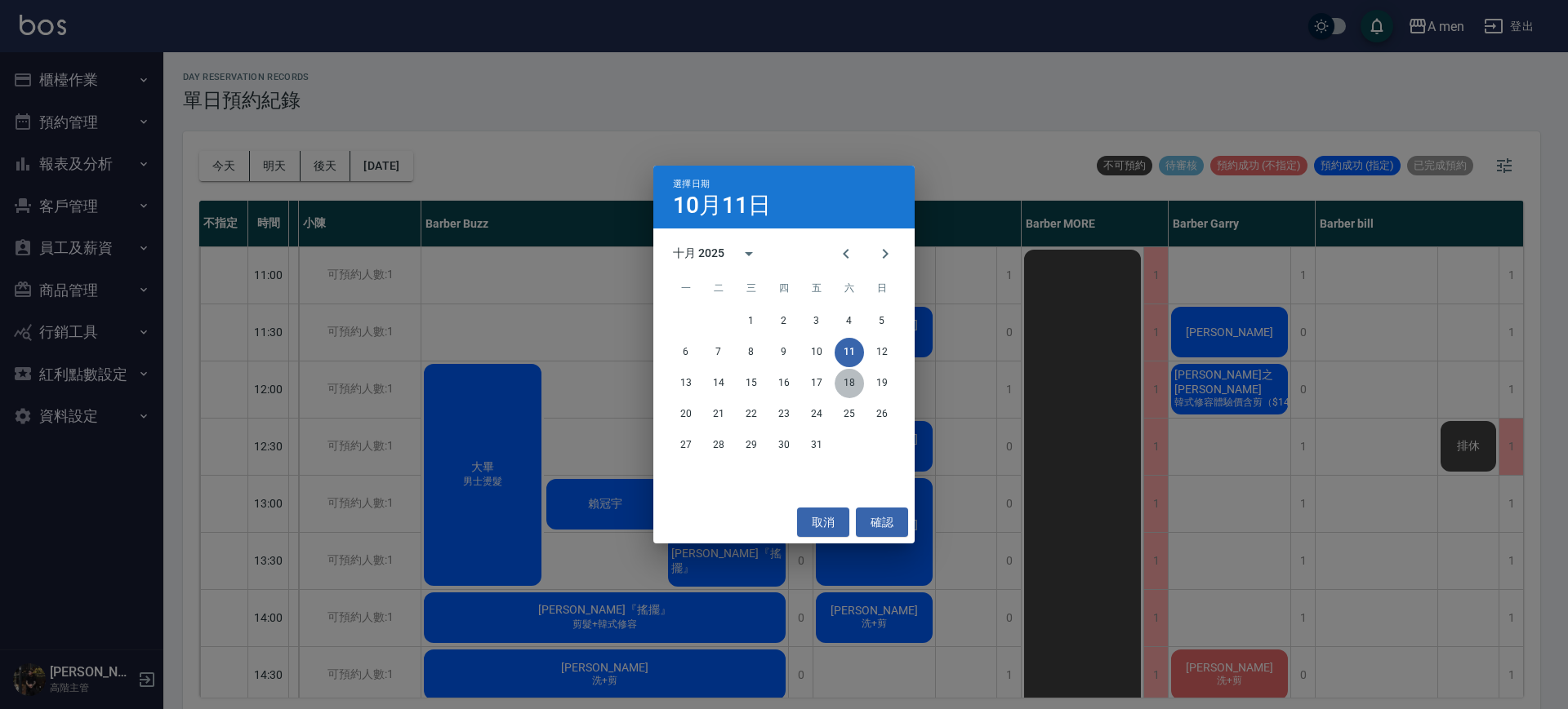
click at [842, 387] on button "18" at bounding box center [849, 383] width 29 height 29
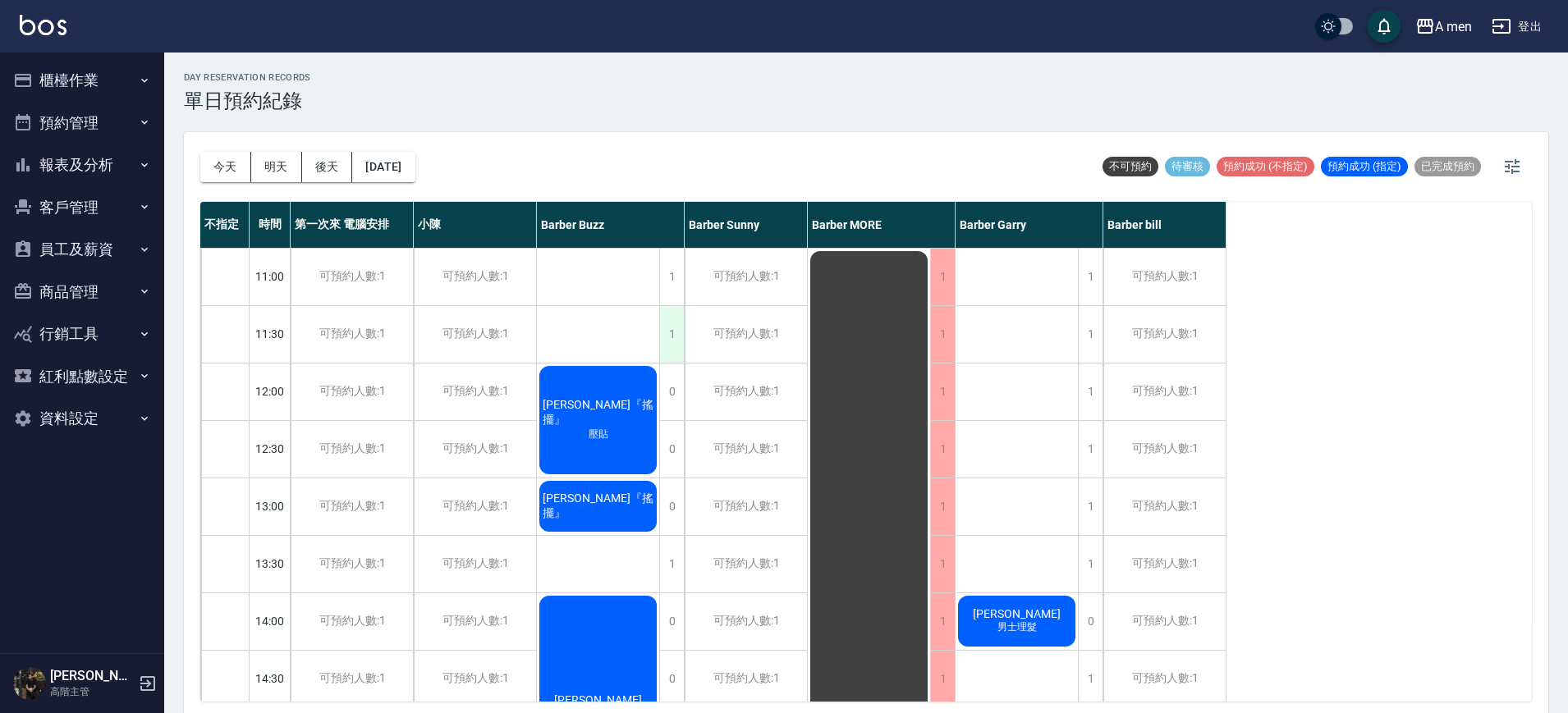
click at [673, 326] on div "1" at bounding box center [671, 333] width 25 height 56
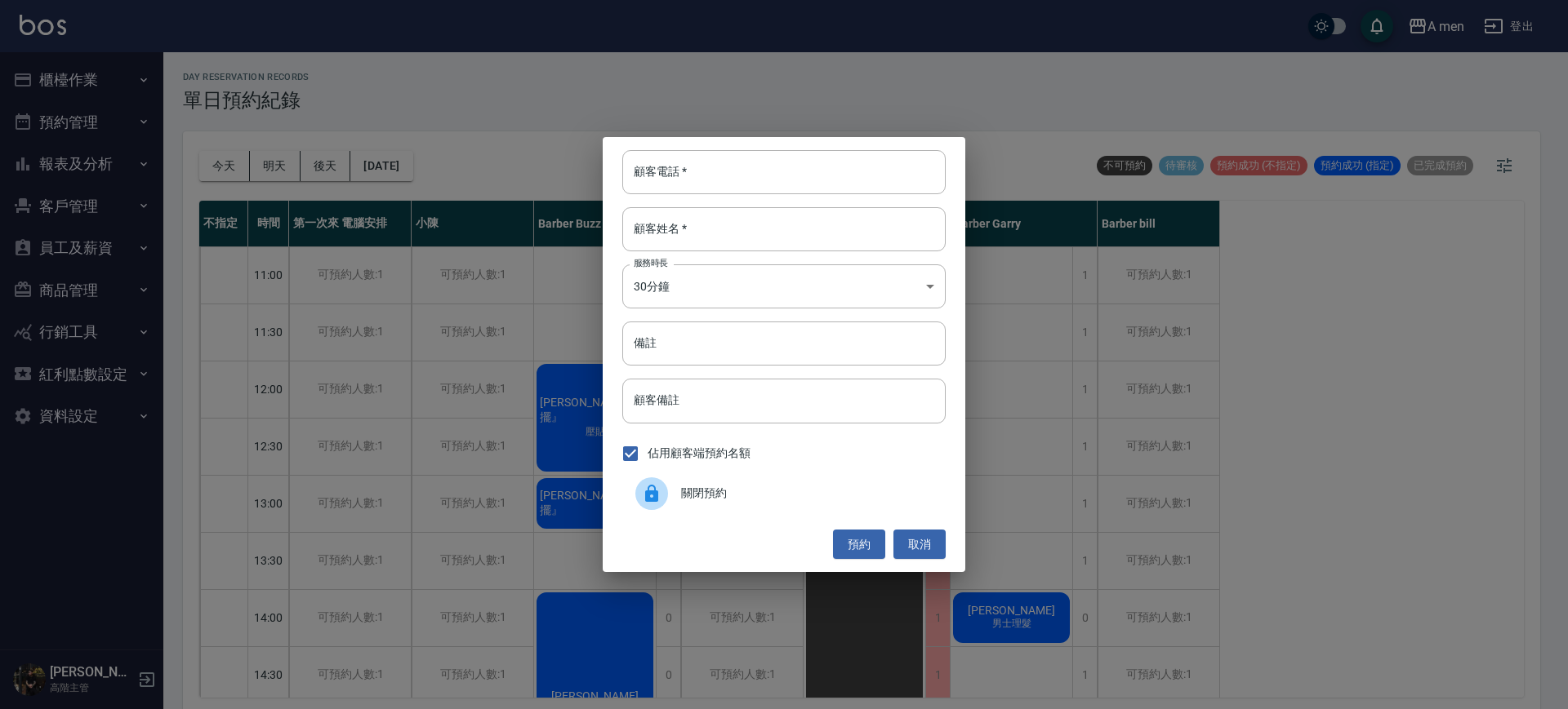
click at [292, 166] on div "顧客電話   * 顧客電話   * 顧客姓名   * 顧客姓名   * 服務時長 30分鐘 1 服務時長 備註 備註 顧客備註 顧客備註 佔用顧客端預約名額 …" at bounding box center [784, 354] width 1568 height 709
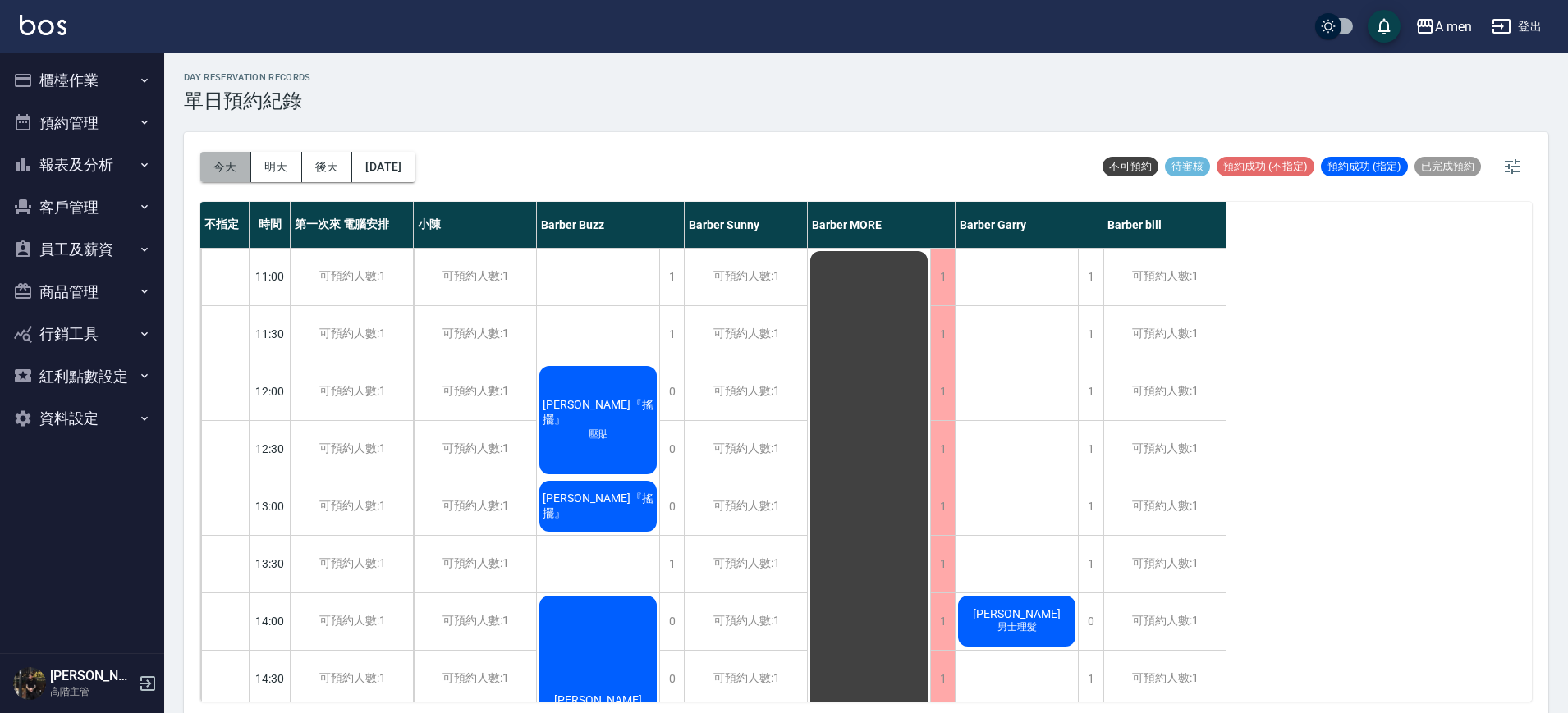
click at [232, 173] on button "今天" at bounding box center [226, 167] width 51 height 31
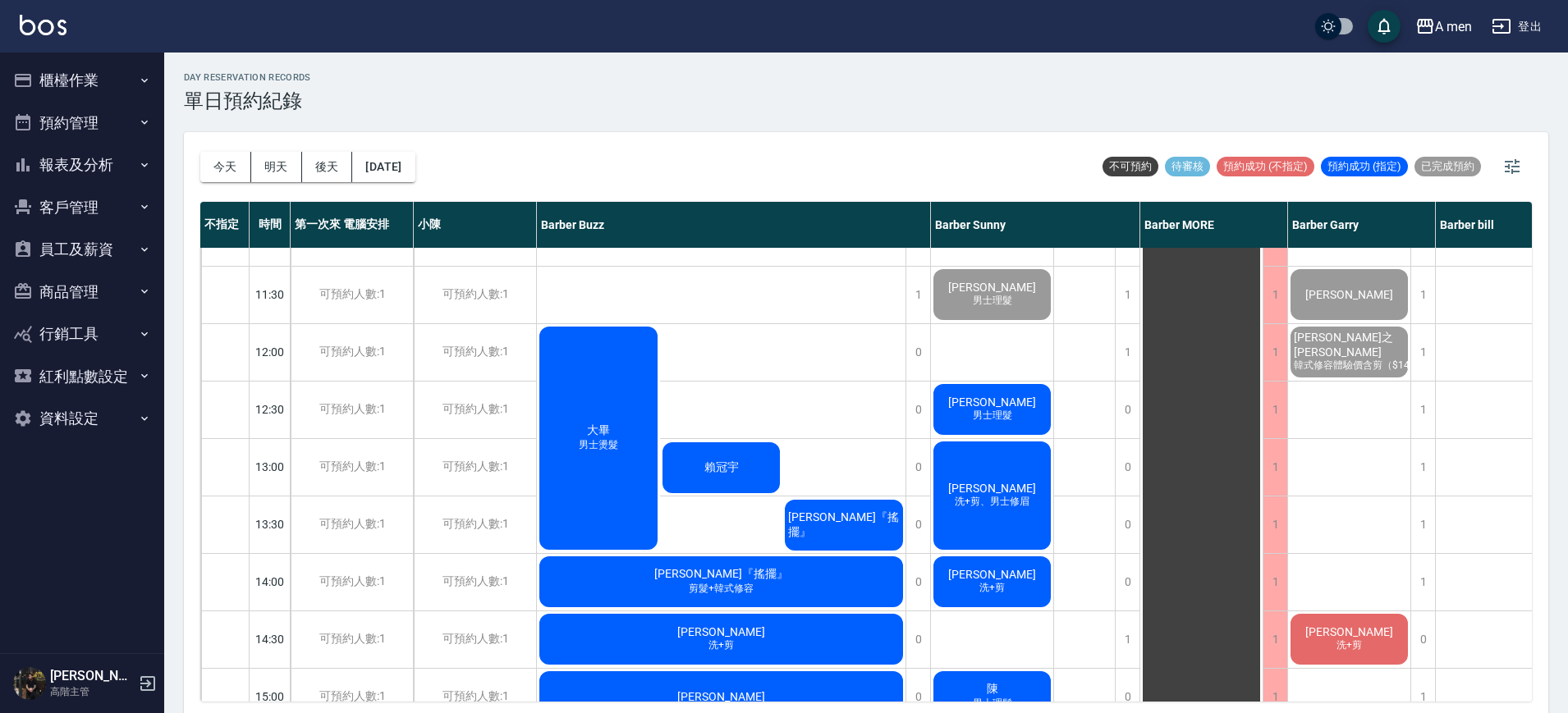
scroll to position [50, 0]
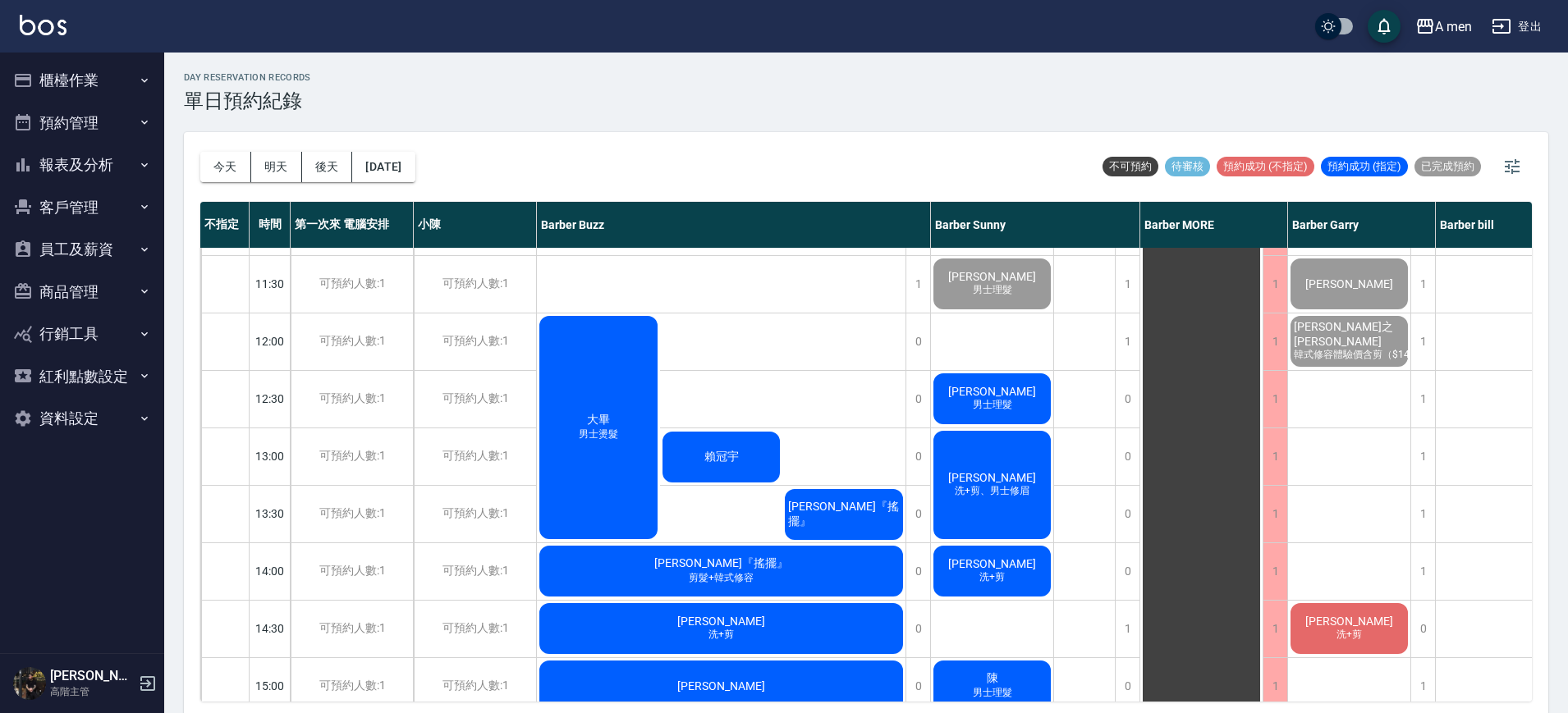
click at [737, 451] on span "賴冠宇" at bounding box center [722, 457] width 41 height 15
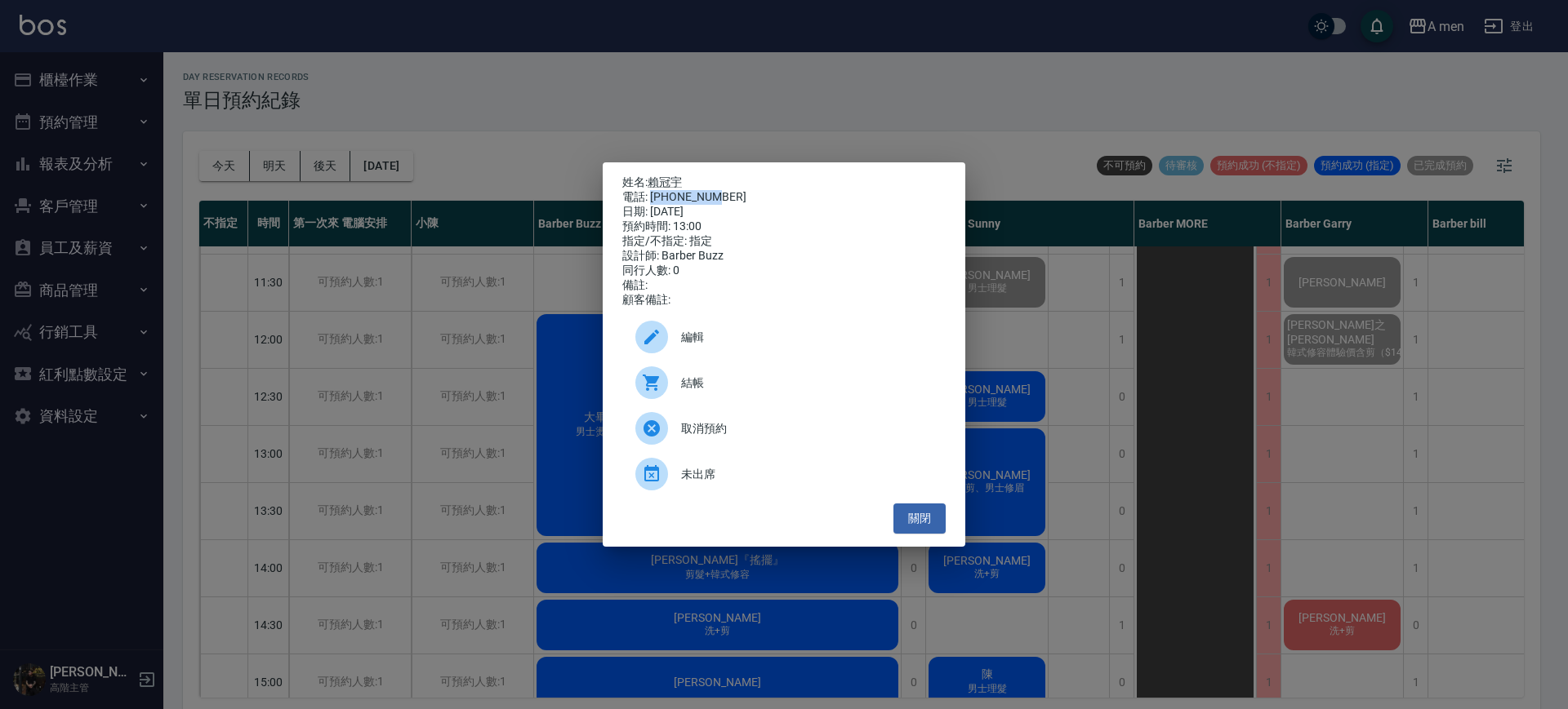
drag, startPoint x: 650, startPoint y: 191, endPoint x: 745, endPoint y: 187, distance: 95.1
click at [745, 190] on div "電話: 0979552058" at bounding box center [784, 197] width 324 height 15
copy div "0979552058"
drag, startPoint x: 903, startPoint y: 528, endPoint x: 402, endPoint y: 131, distance: 639.2
click at [402, 131] on div "姓名: 賴冠宇 電話: 0979552058 日期: 2025/10/11 預約時間: 13:00 指定/不指定: 指定 設計師: Barber Buzz 同…" at bounding box center [784, 354] width 1568 height 709
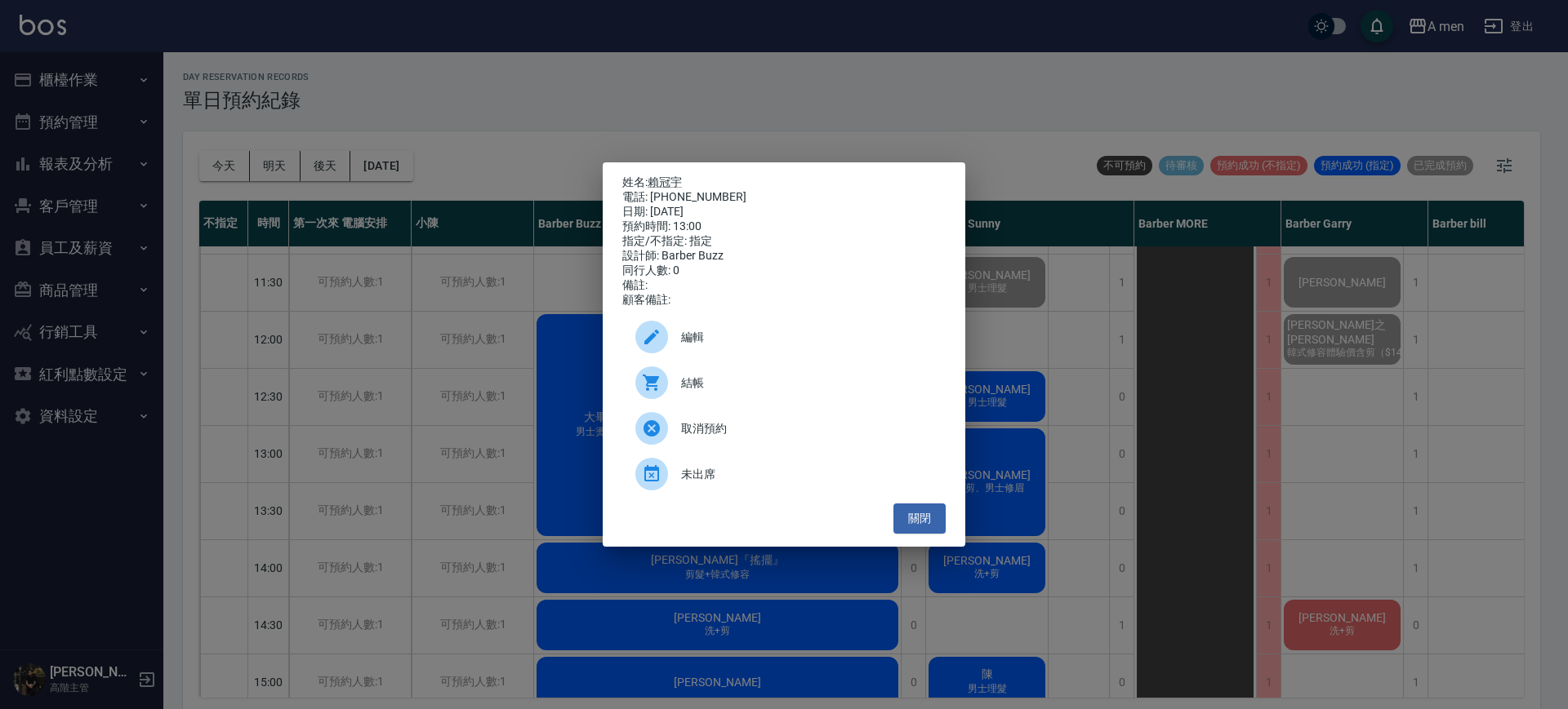
drag, startPoint x: 304, startPoint y: 154, endPoint x: 389, endPoint y: 157, distance: 85.1
click at [389, 157] on div "姓名: 賴冠宇 電話: 0979552058 日期: 2025/10/11 預約時間: 13:00 指定/不指定: 指定 設計師: Barber Buzz 同…" at bounding box center [784, 354] width 1568 height 709
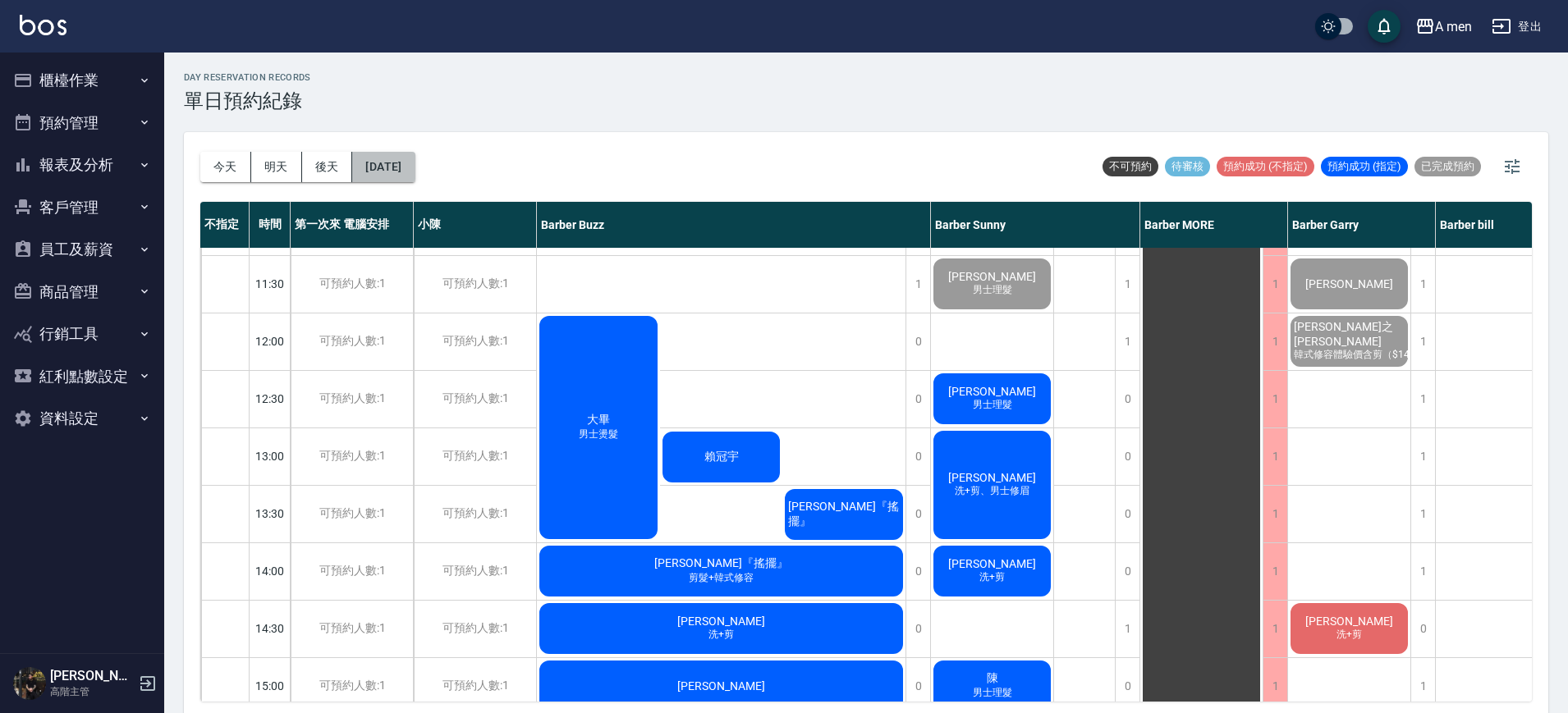
click at [391, 158] on button "[DATE]" at bounding box center [383, 167] width 62 height 31
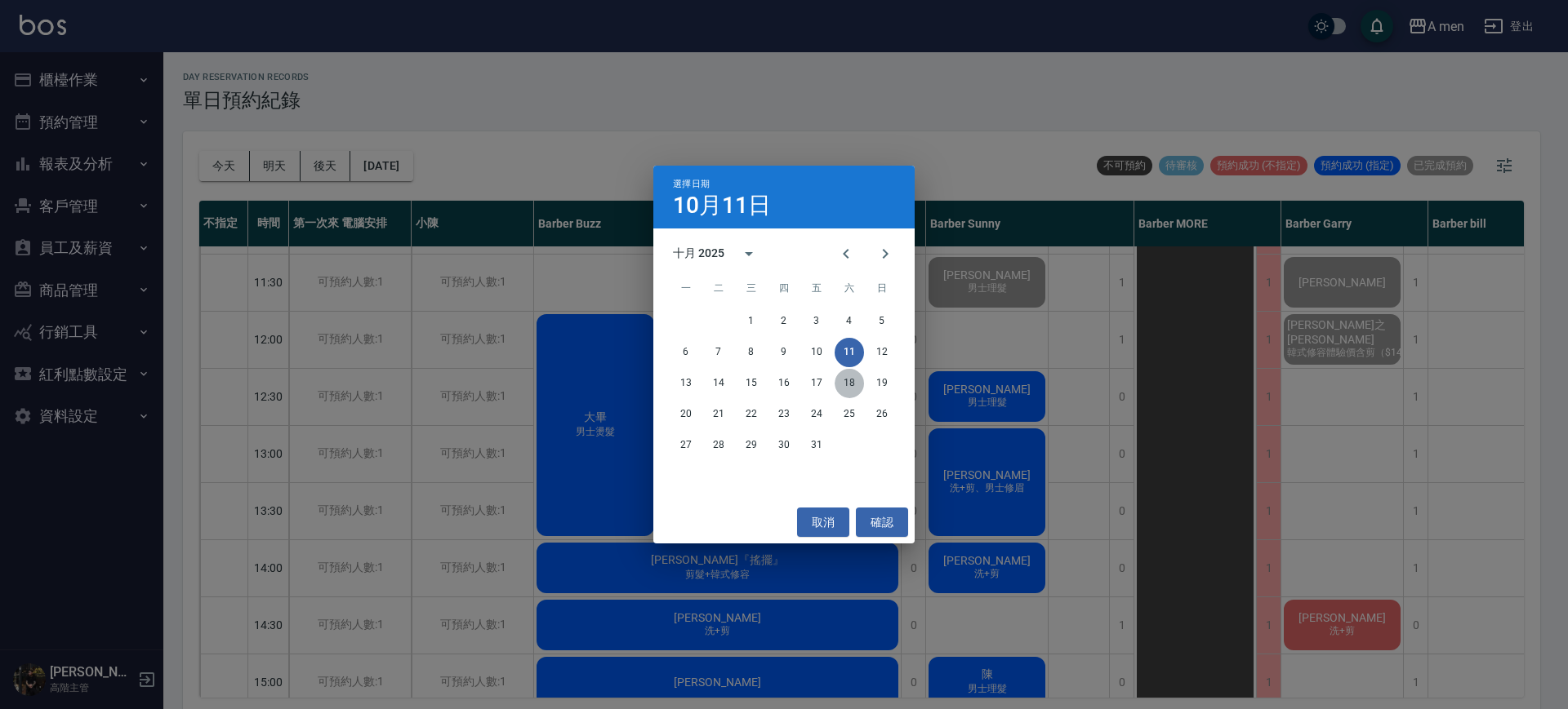
click at [852, 383] on button "18" at bounding box center [849, 383] width 29 height 29
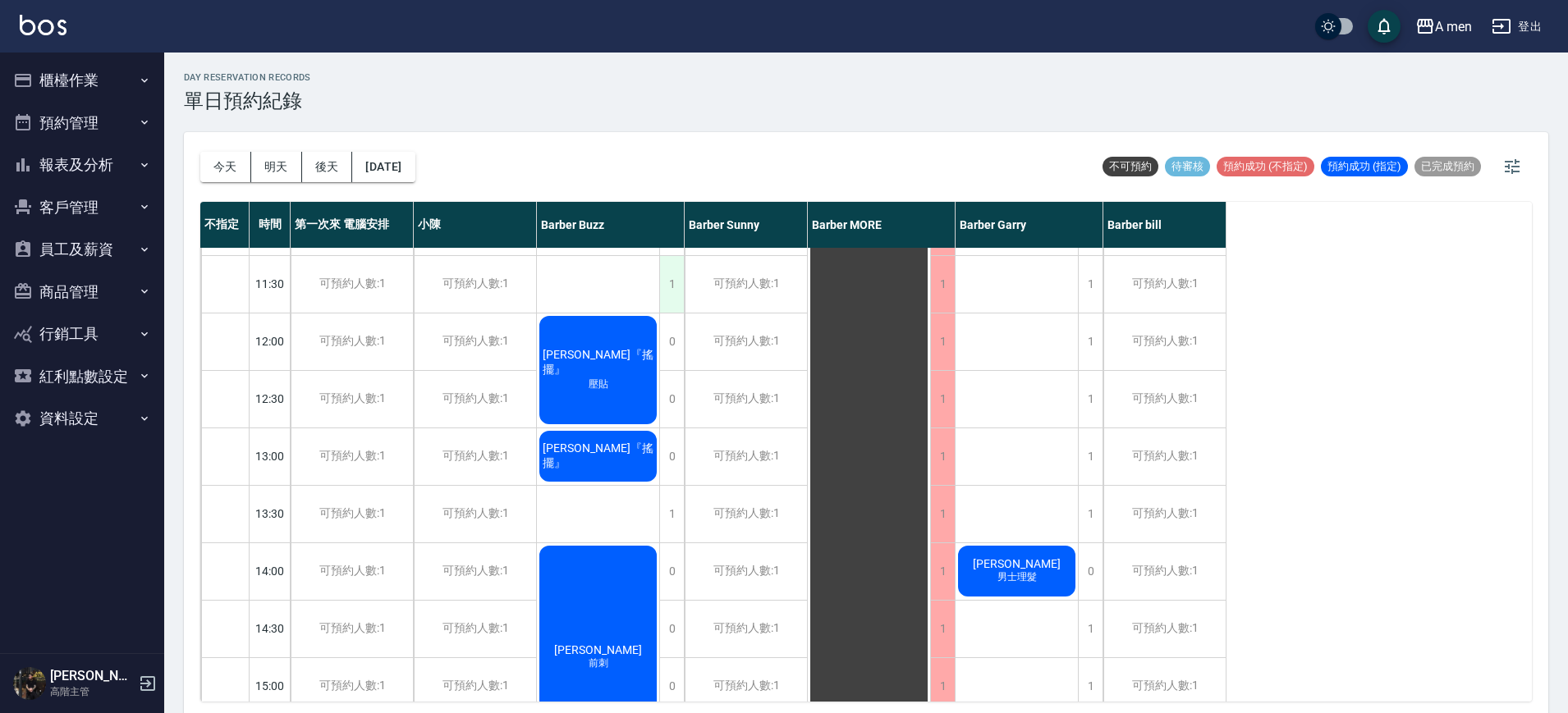
click at [674, 281] on div "1" at bounding box center [671, 284] width 25 height 56
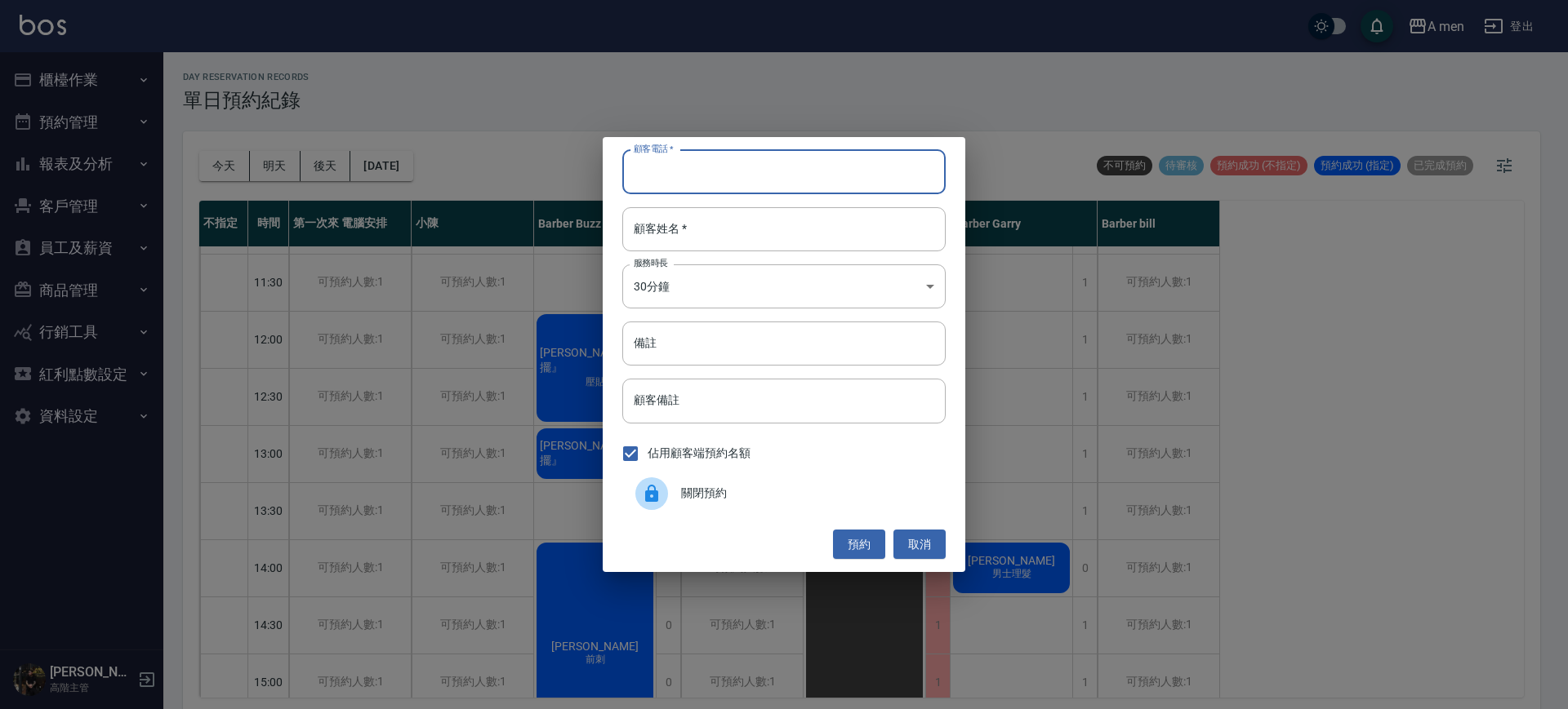
click at [707, 177] on input "顧客電話   *" at bounding box center [784, 172] width 324 height 44
paste input "0979552058"
type input "0979552058"
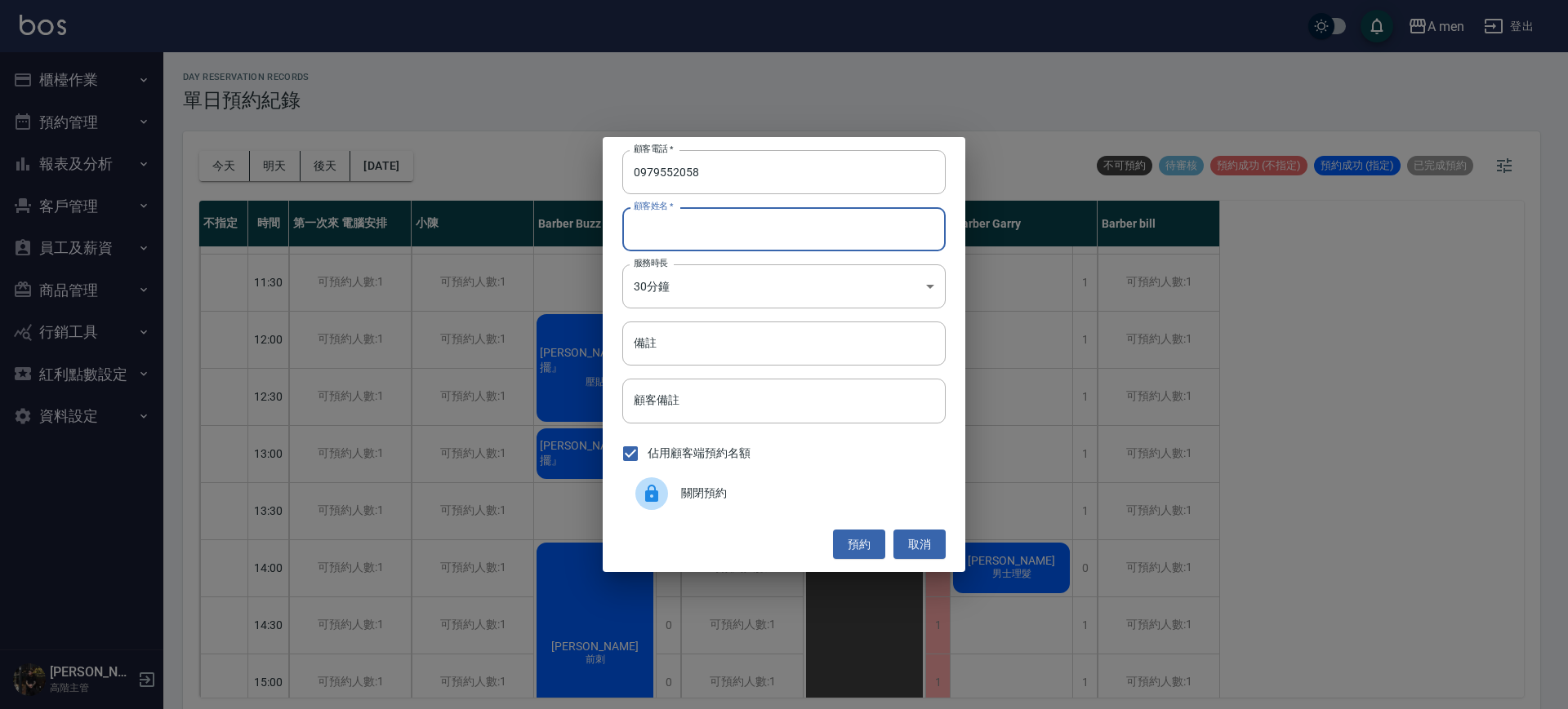
click at [747, 246] on input "顧客姓名   *" at bounding box center [784, 228] width 324 height 44
click at [861, 549] on button "預約" at bounding box center [859, 544] width 52 height 30
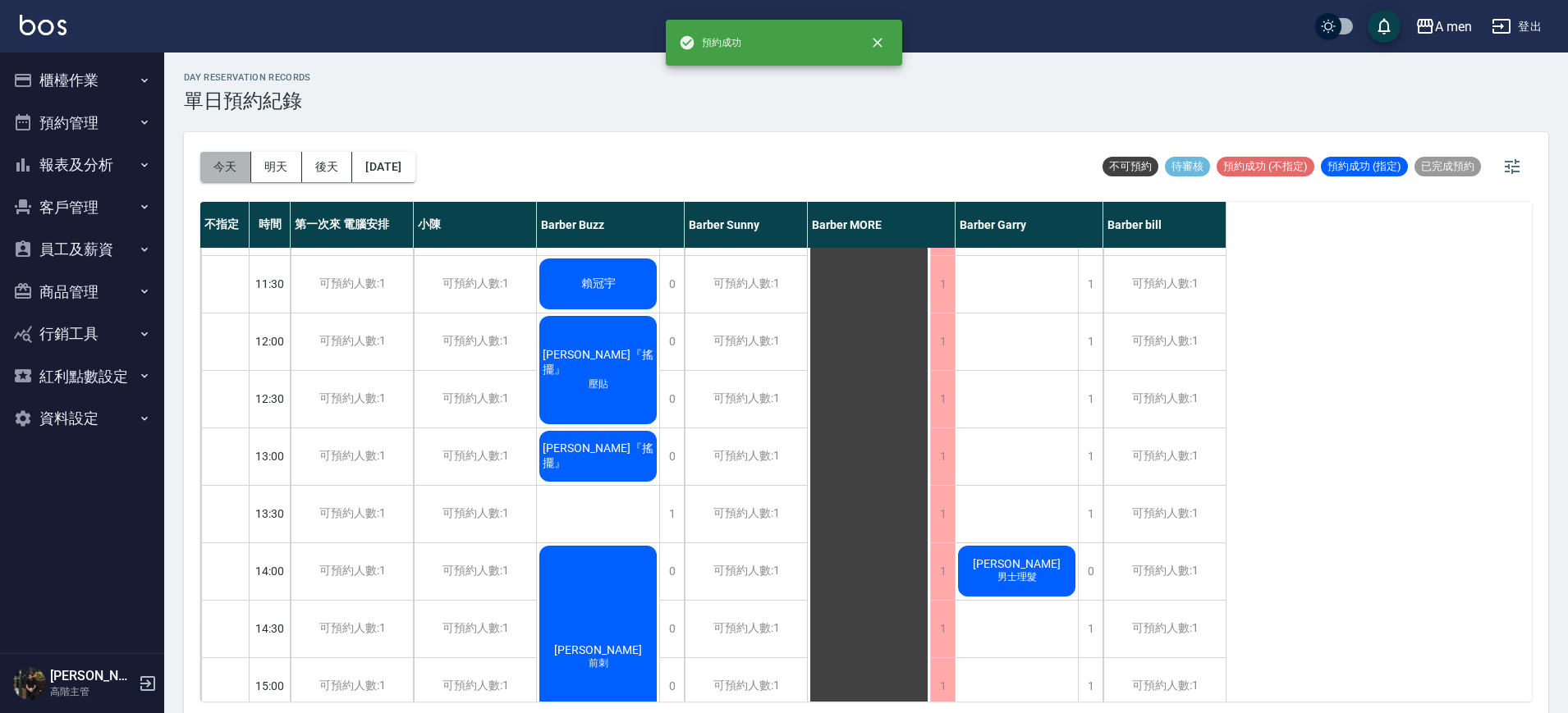
click at [212, 169] on button "今天" at bounding box center [226, 167] width 51 height 31
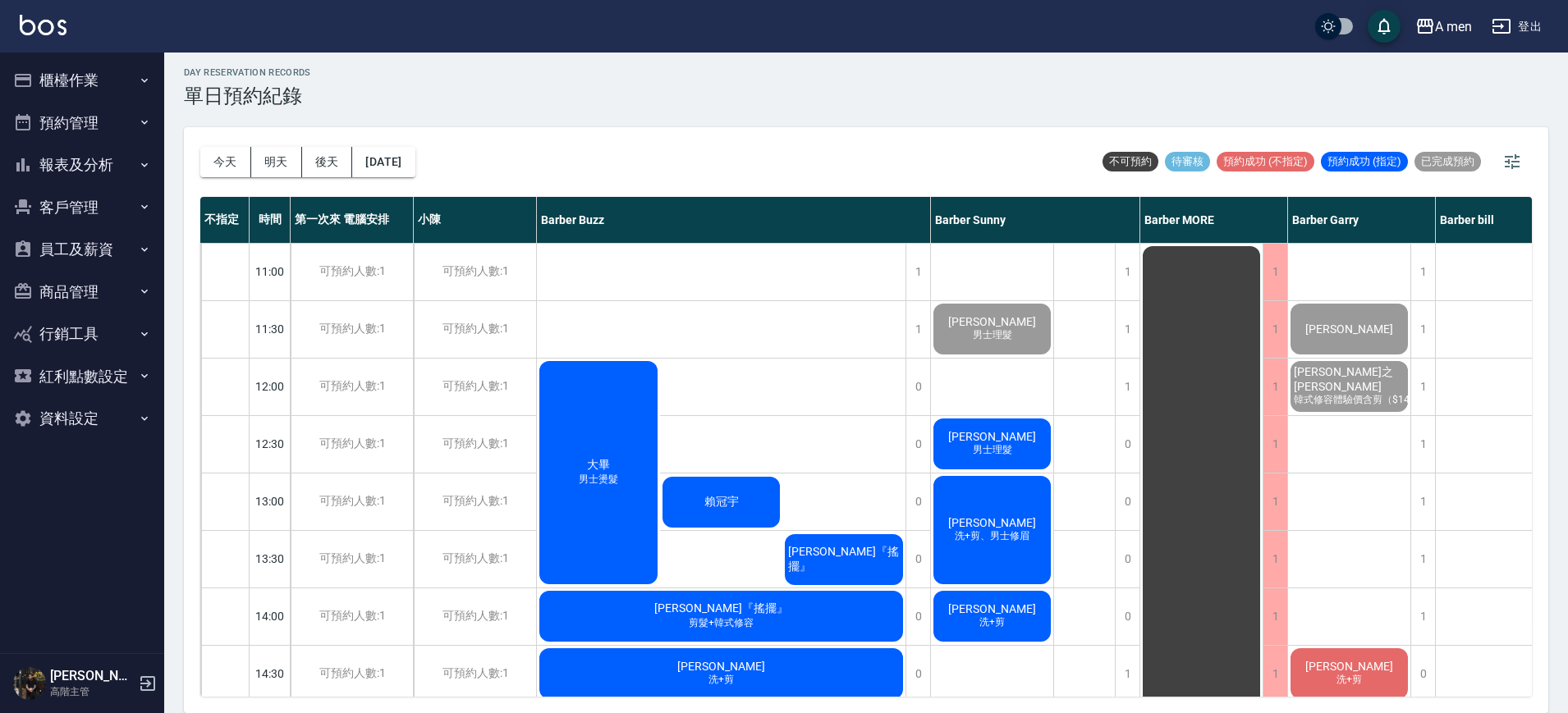
scroll to position [0, 60]
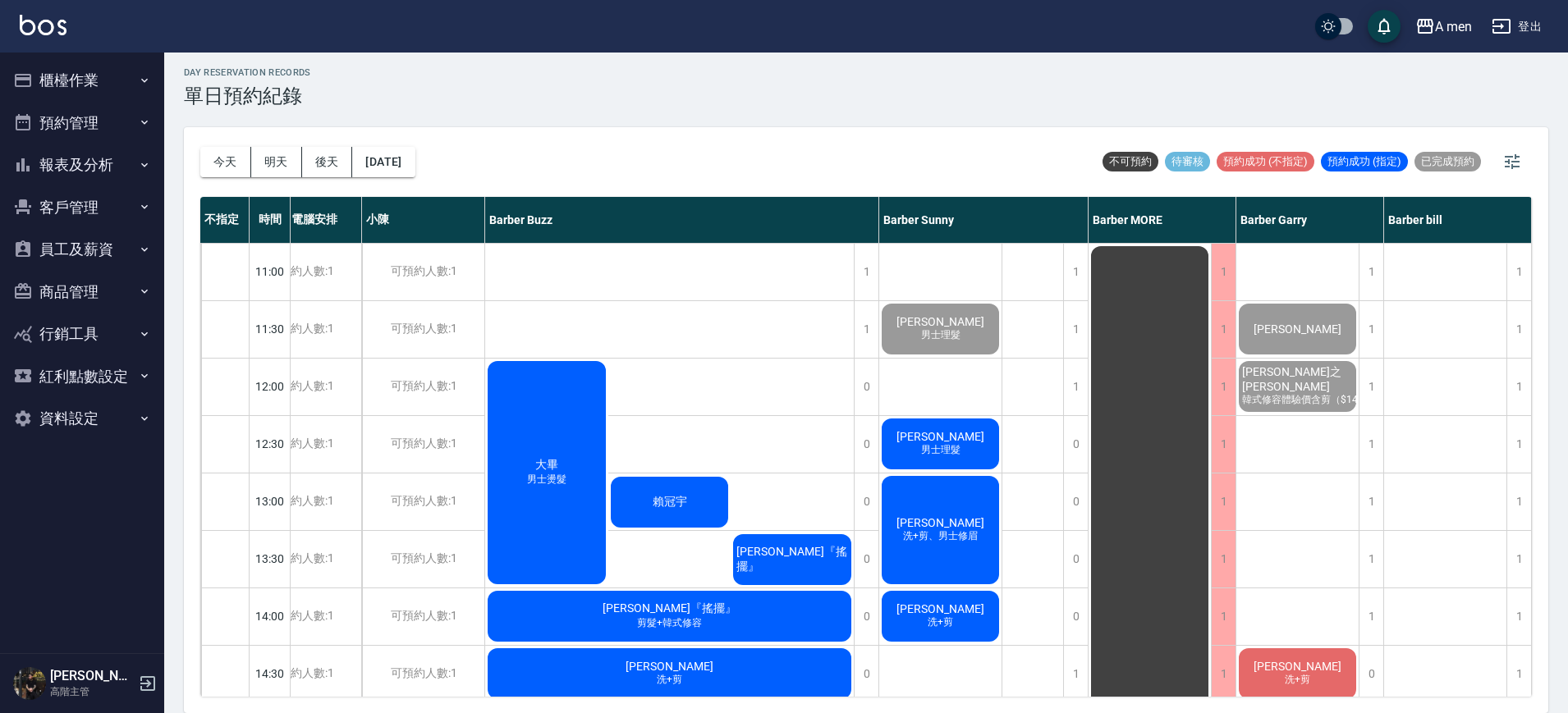
click at [693, 503] on div "賴冠宇" at bounding box center [670, 502] width 123 height 56
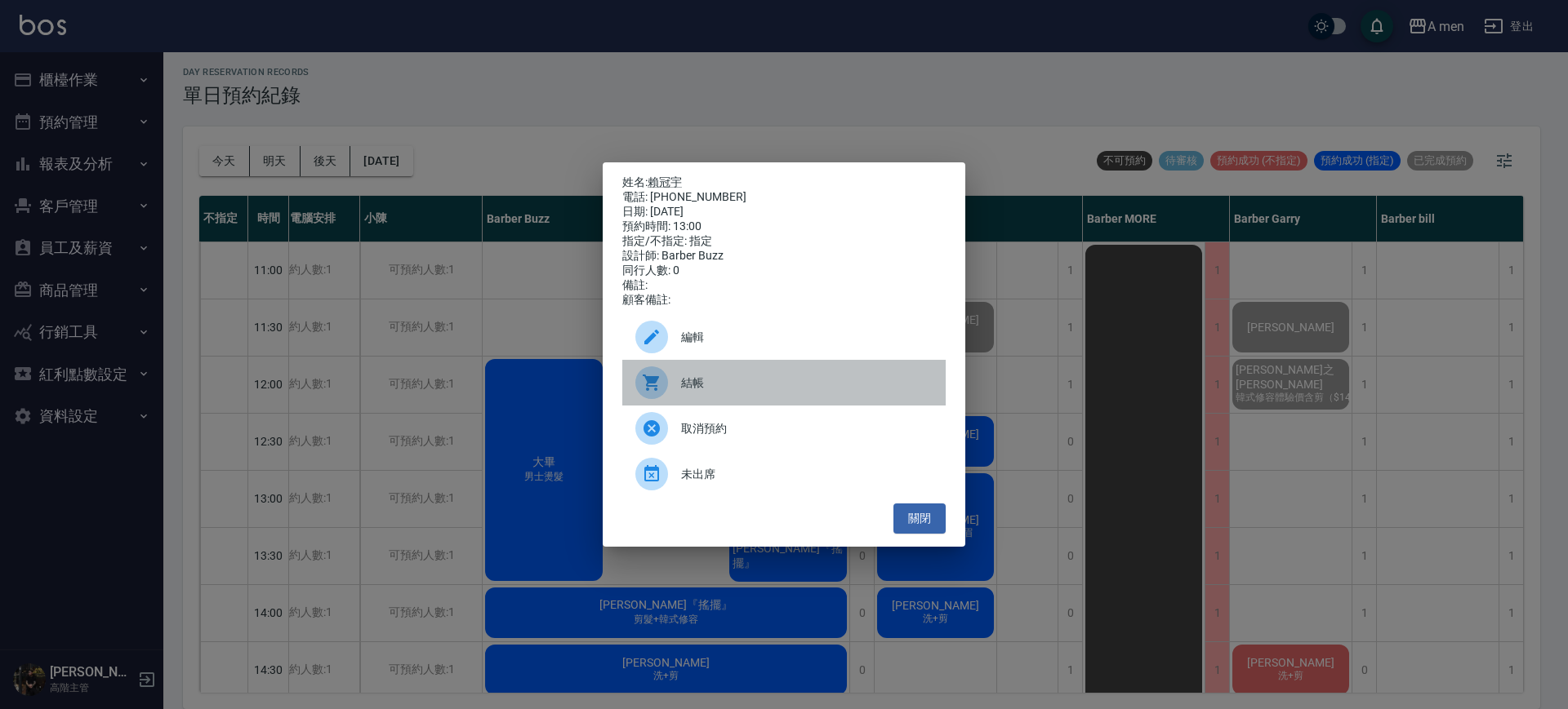
click at [698, 378] on div "結帳" at bounding box center [784, 382] width 324 height 46
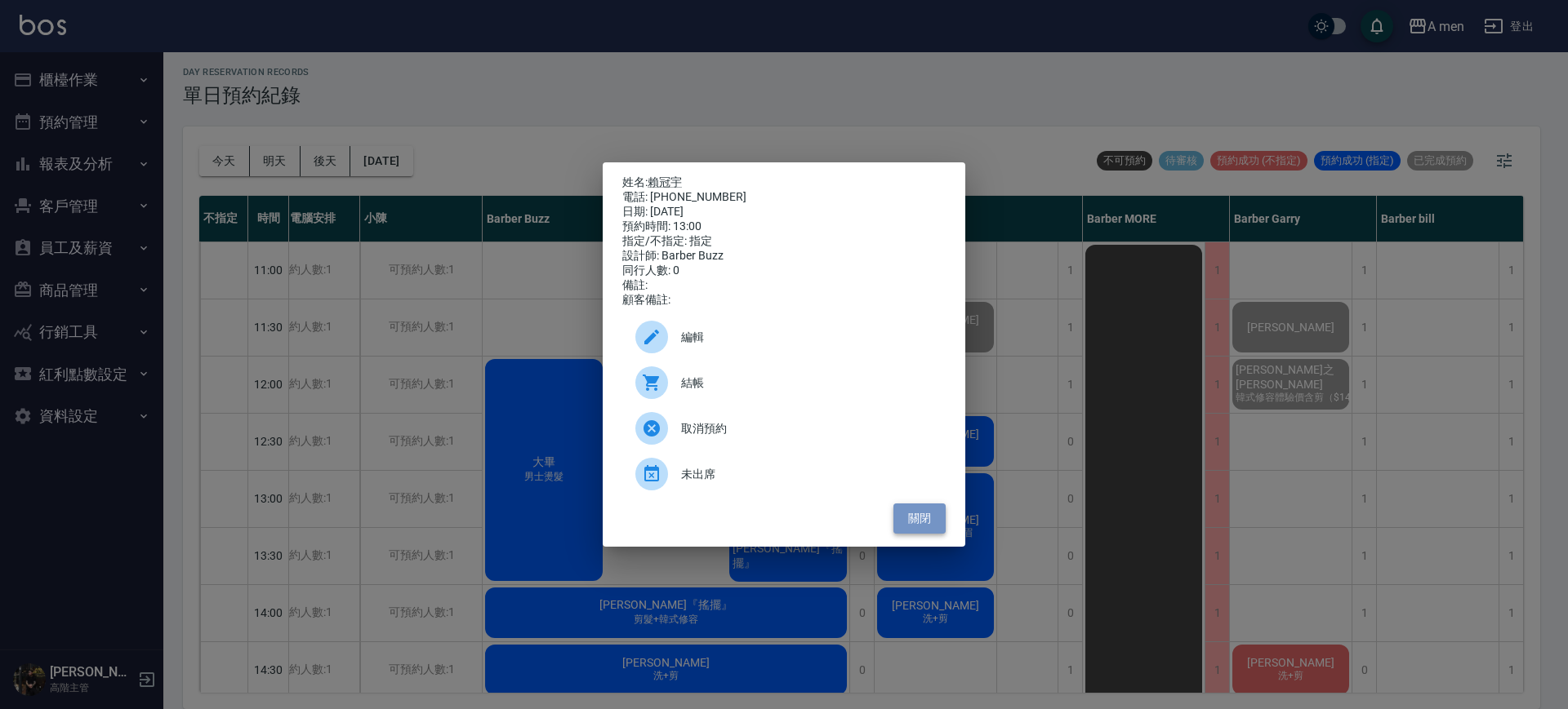
click at [922, 533] on button "關閉" at bounding box center [918, 518] width 52 height 30
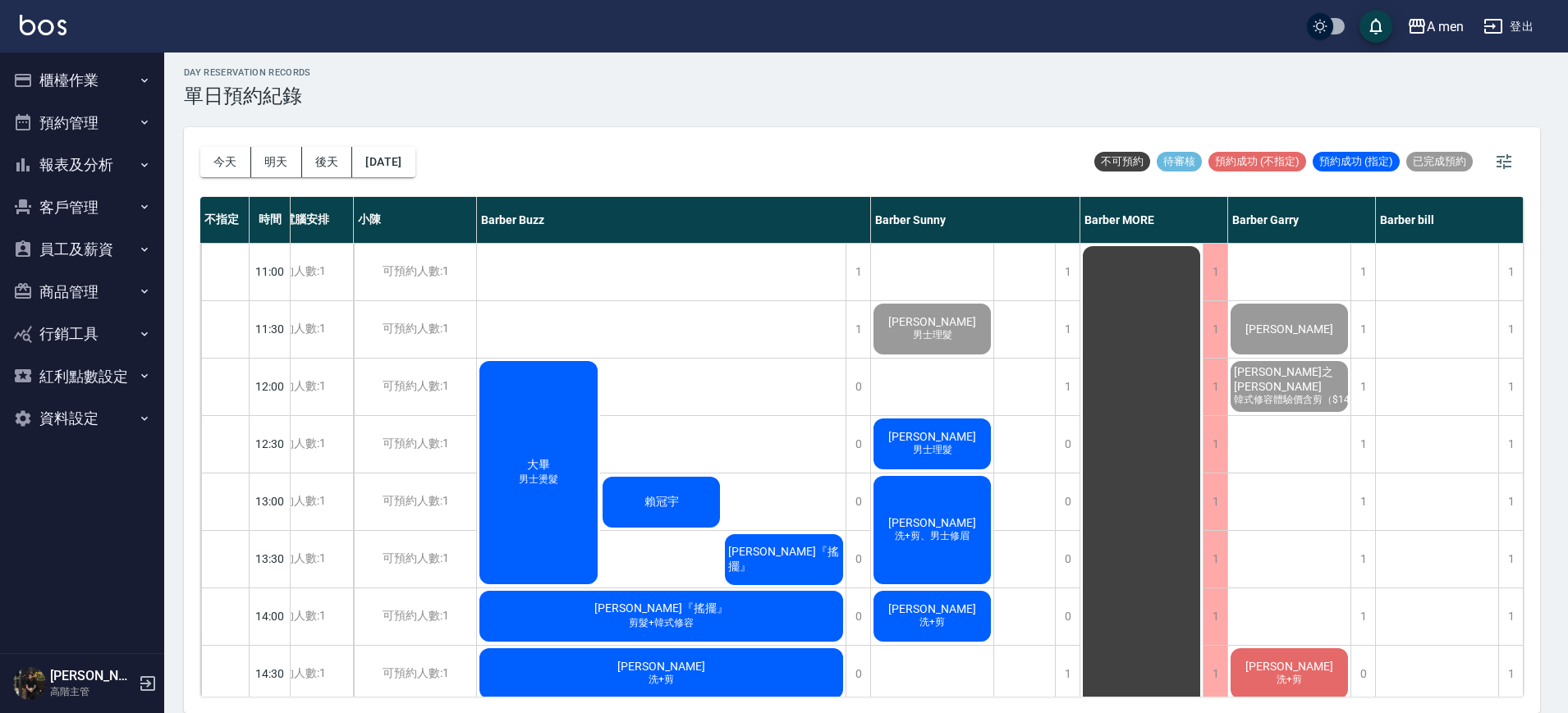
scroll to position [0, 51]
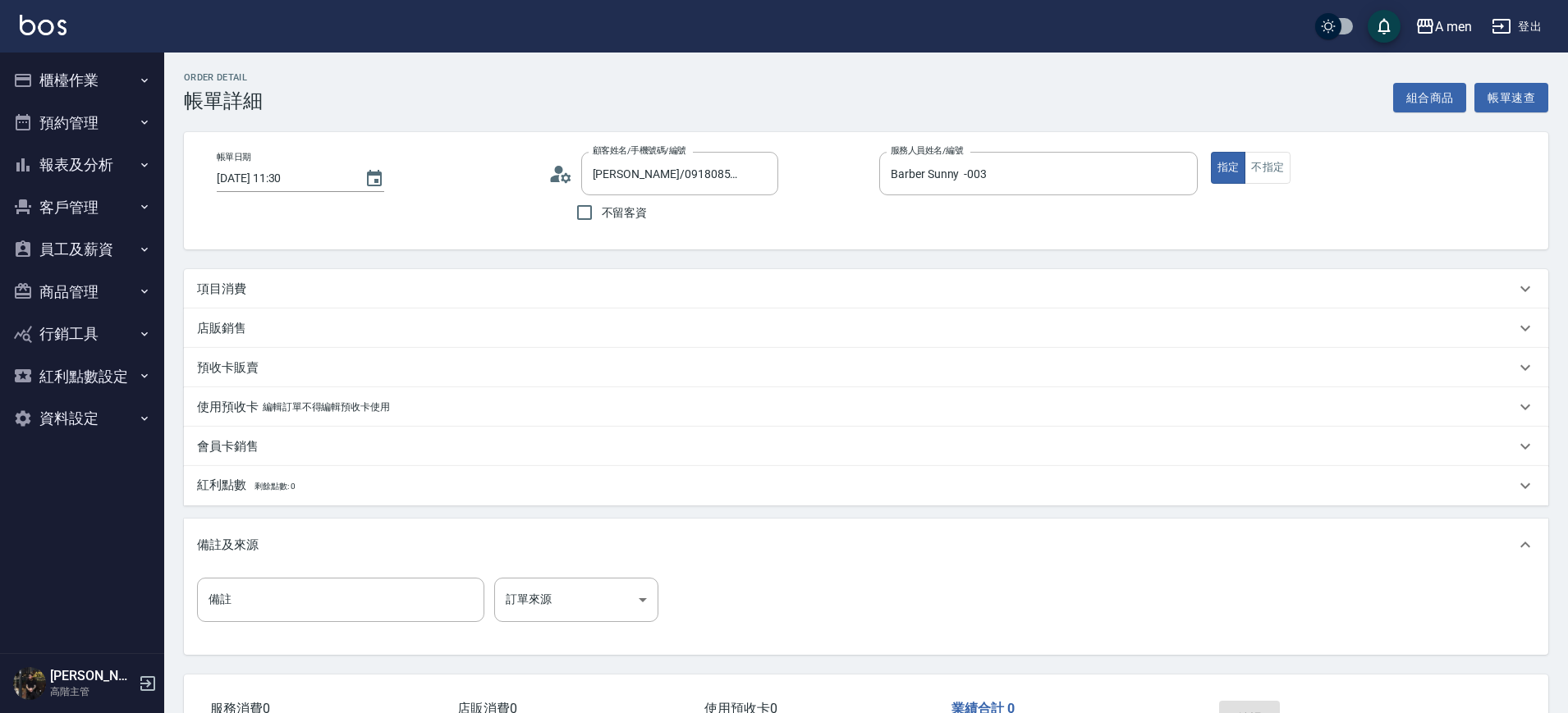
click at [340, 284] on div "項目消費" at bounding box center [857, 289] width 1318 height 17
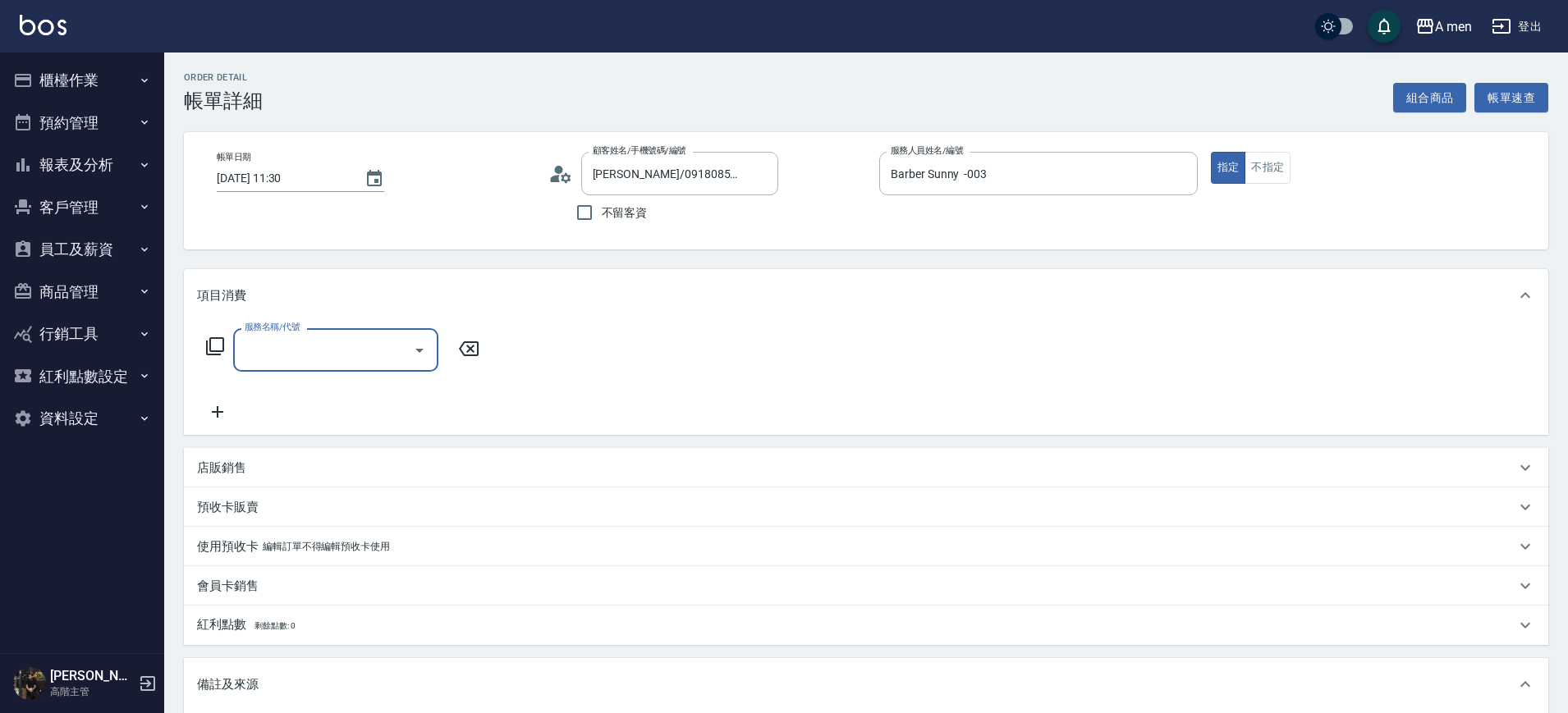
click at [282, 354] on input "服務名稱/代號" at bounding box center [324, 349] width 166 height 29
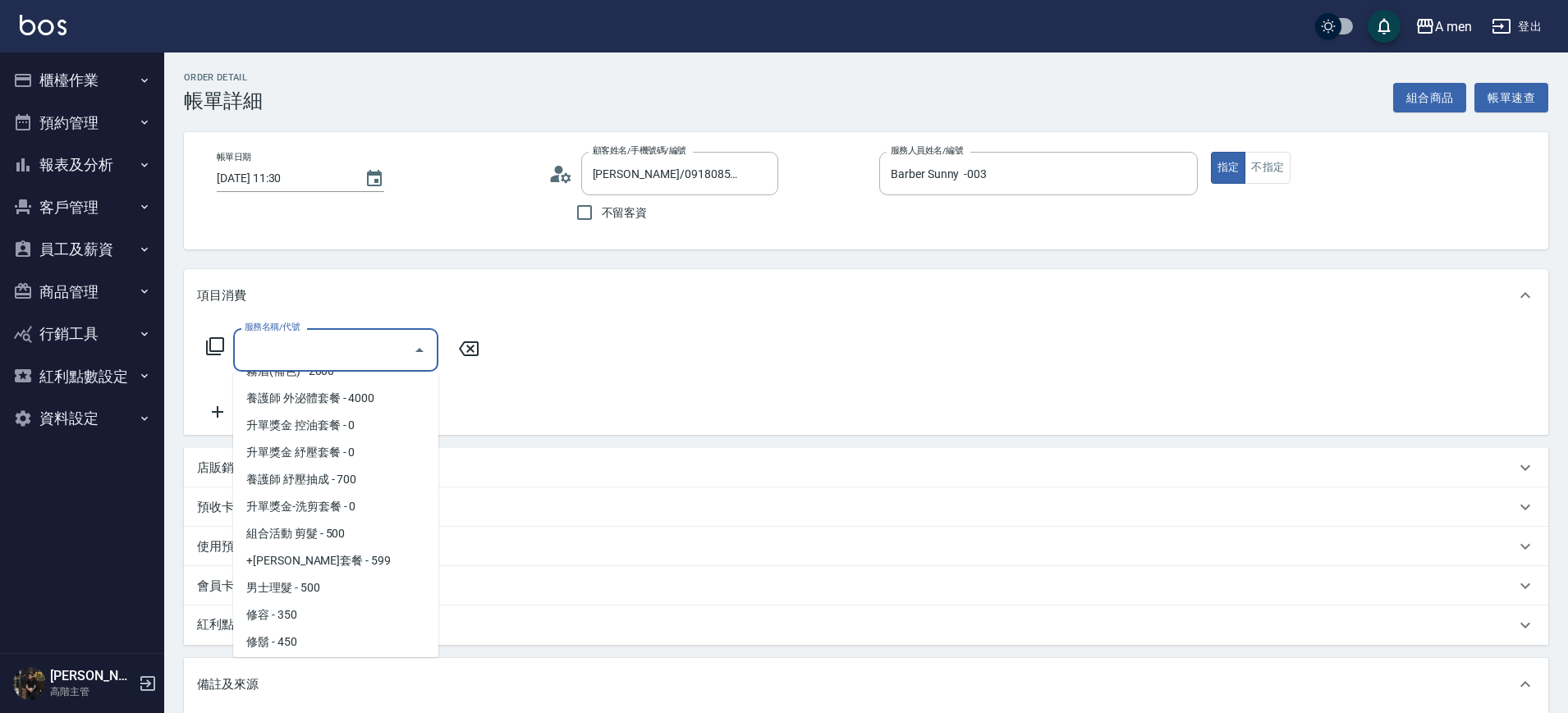
scroll to position [410, 0]
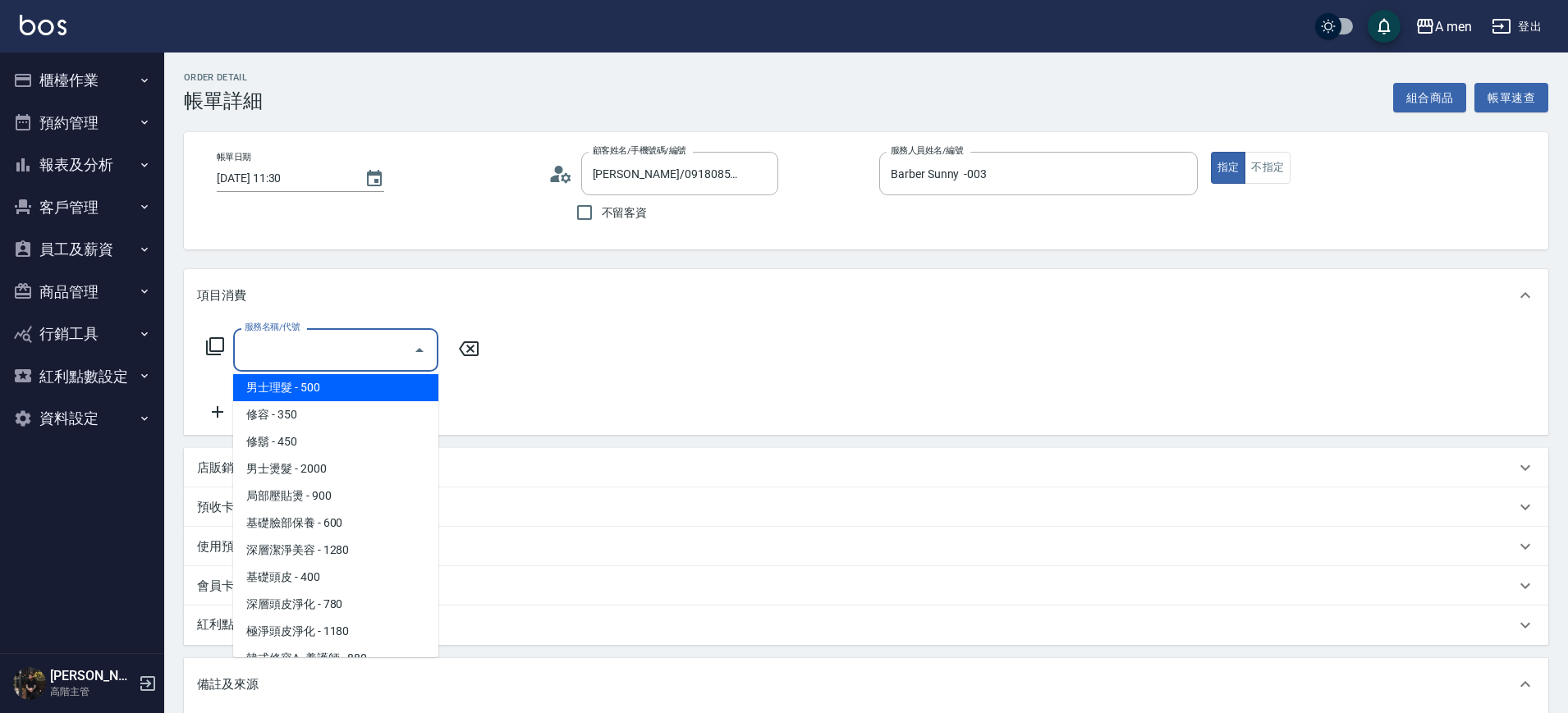
click at [339, 389] on span "男士理髮 - 500" at bounding box center [336, 387] width 205 height 27
type input "男士理髮(A01)"
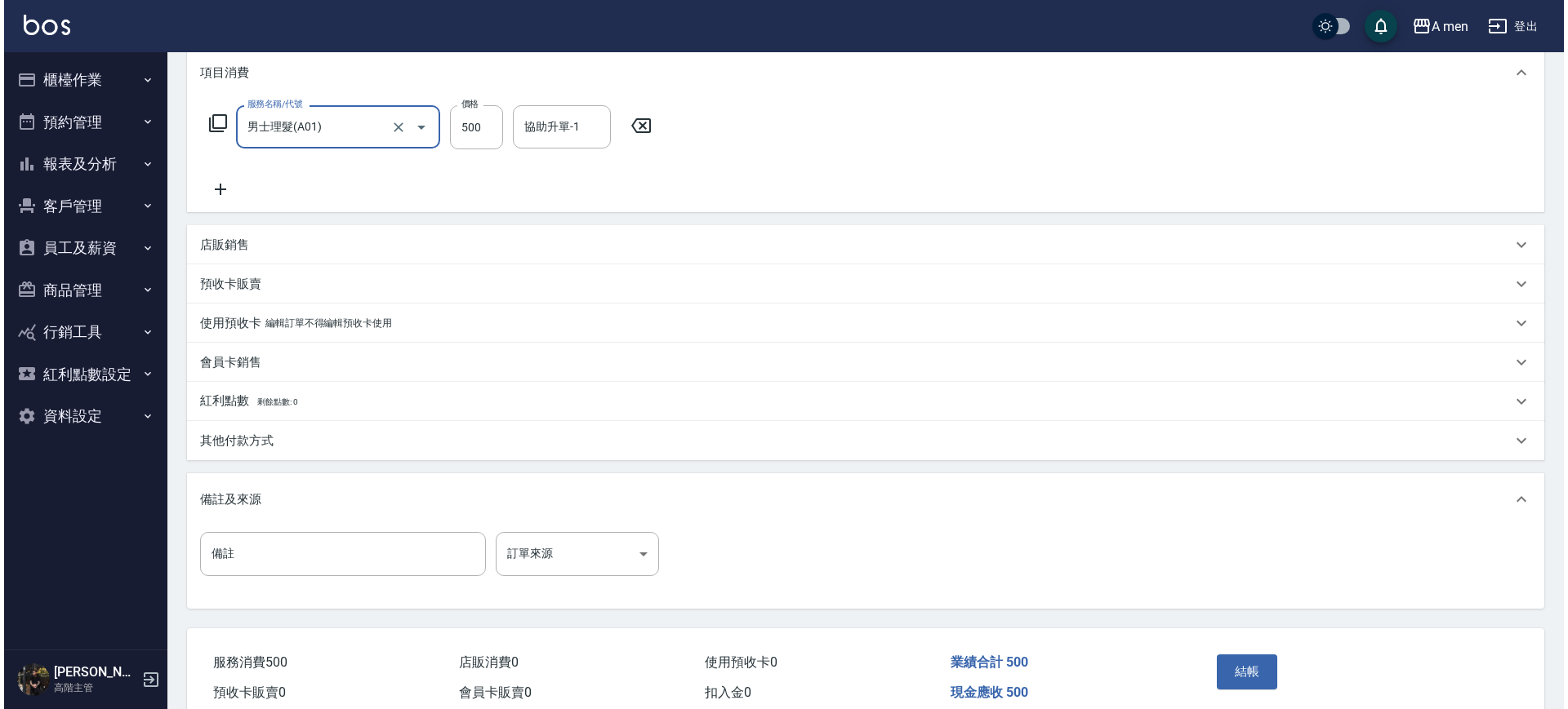
scroll to position [297, 0]
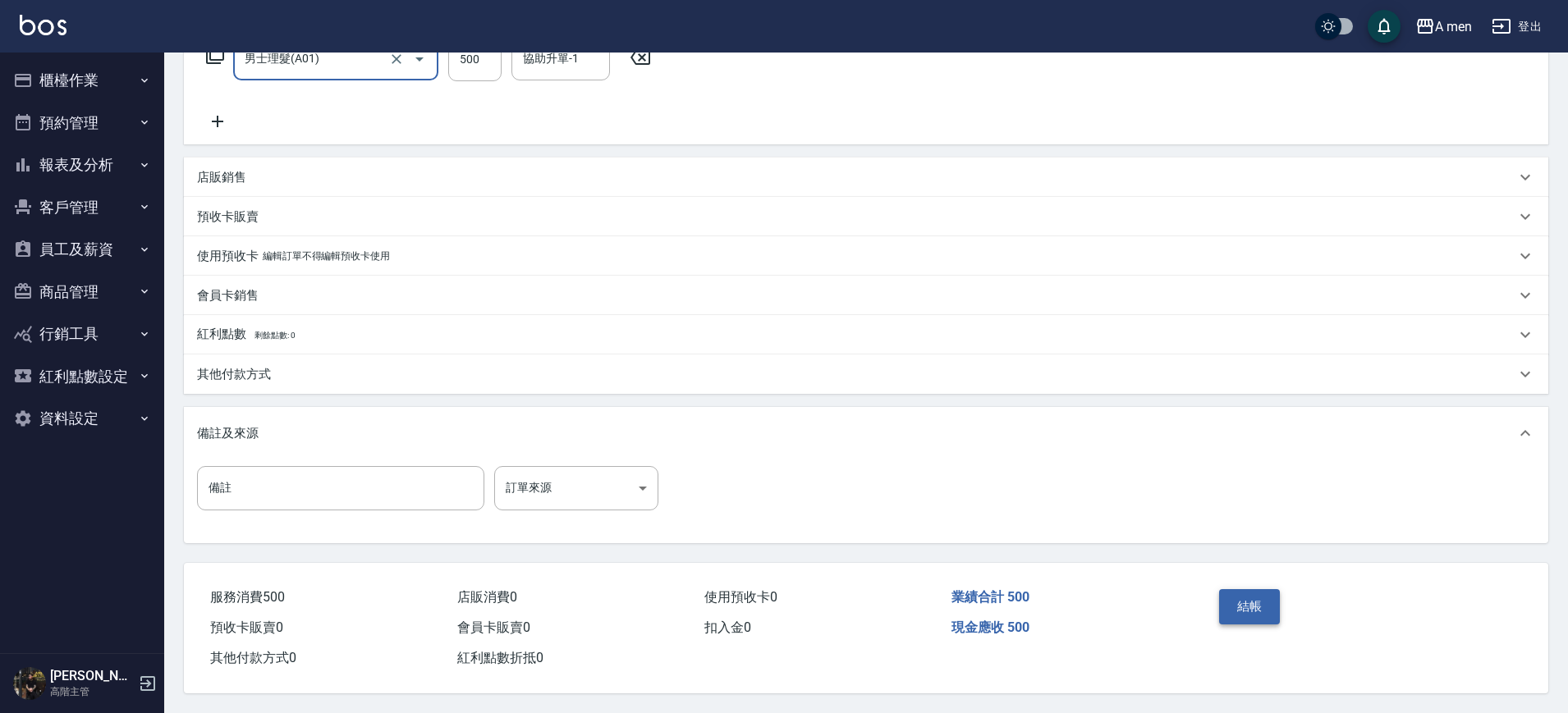
click at [1274, 597] on button "結帳" at bounding box center [1250, 606] width 61 height 35
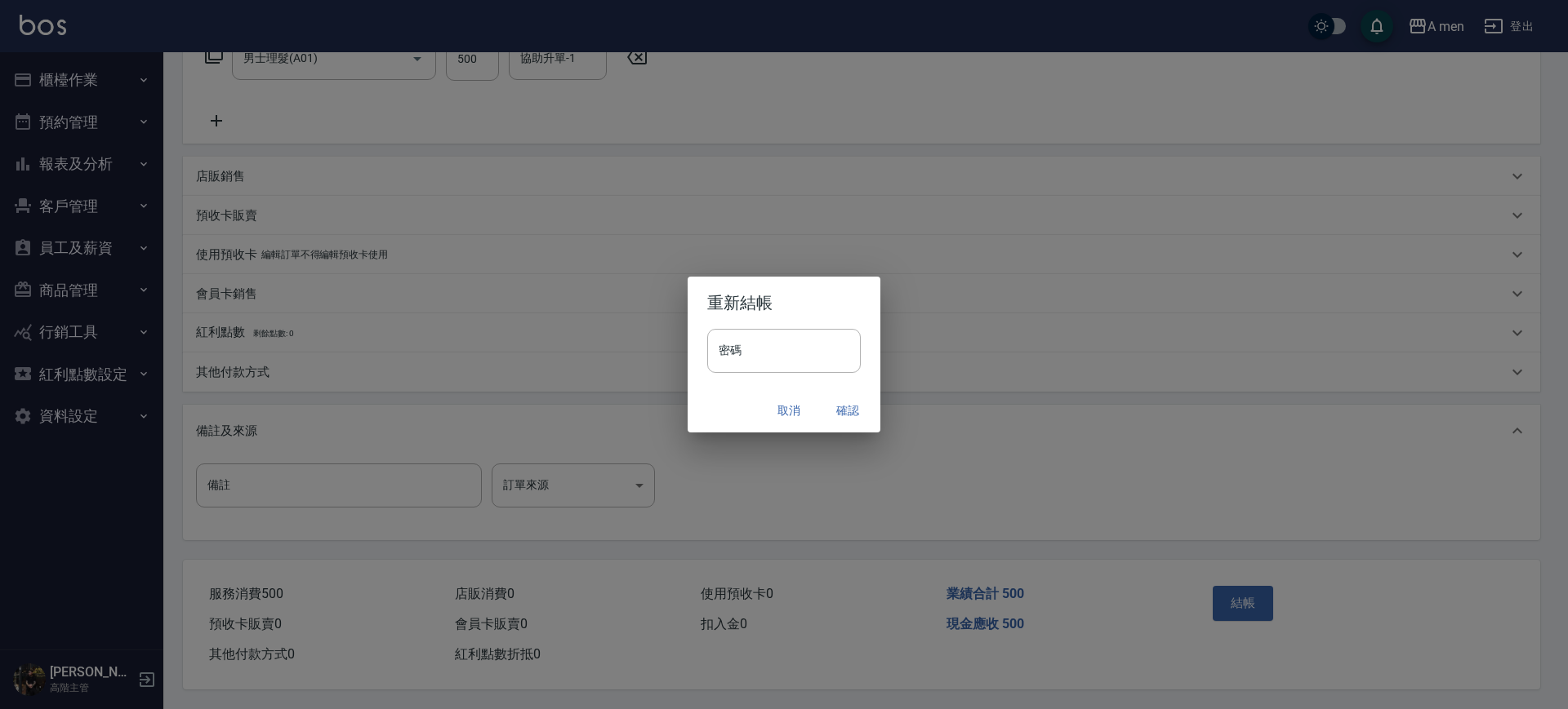
click at [834, 410] on button "確認" at bounding box center [847, 411] width 52 height 30
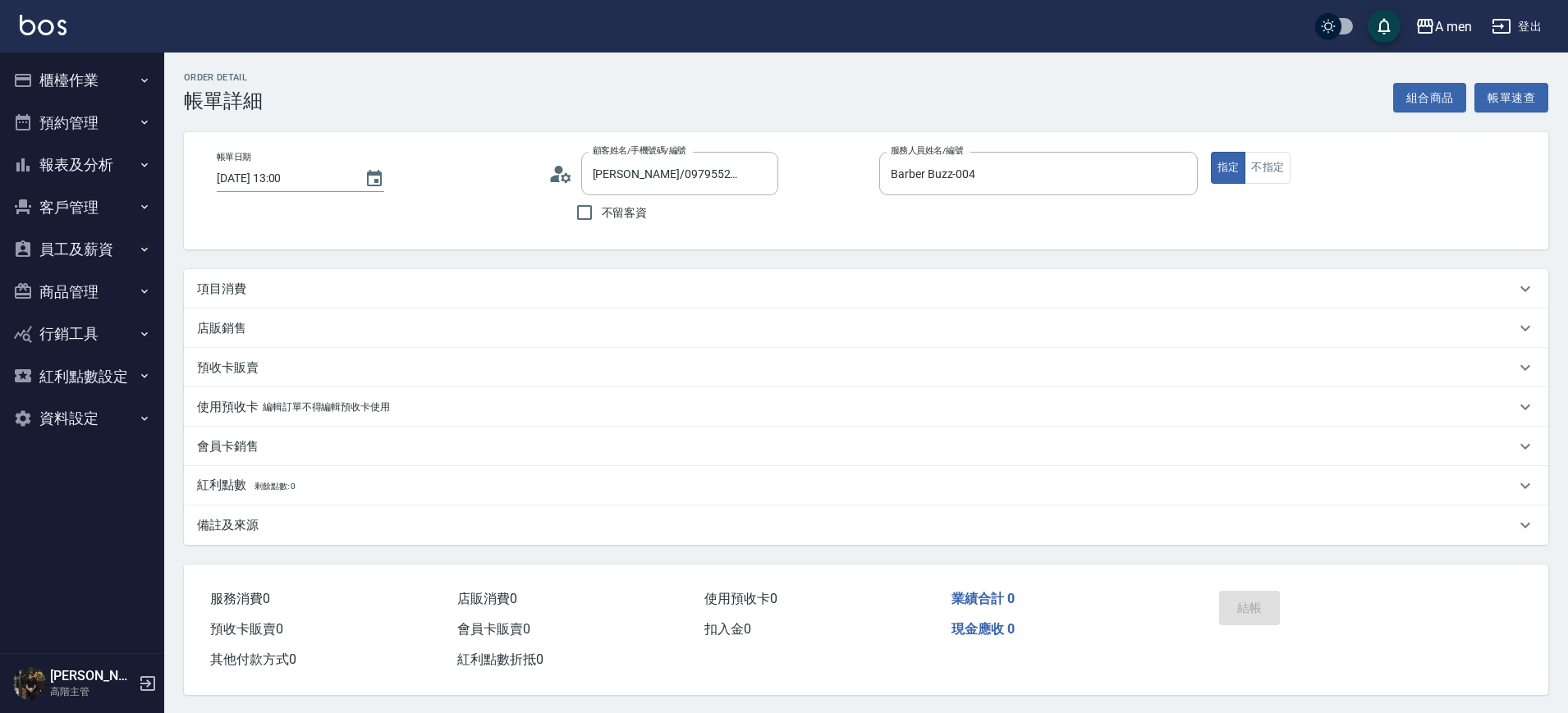
click at [664, 283] on div "項目消費" at bounding box center [857, 289] width 1318 height 17
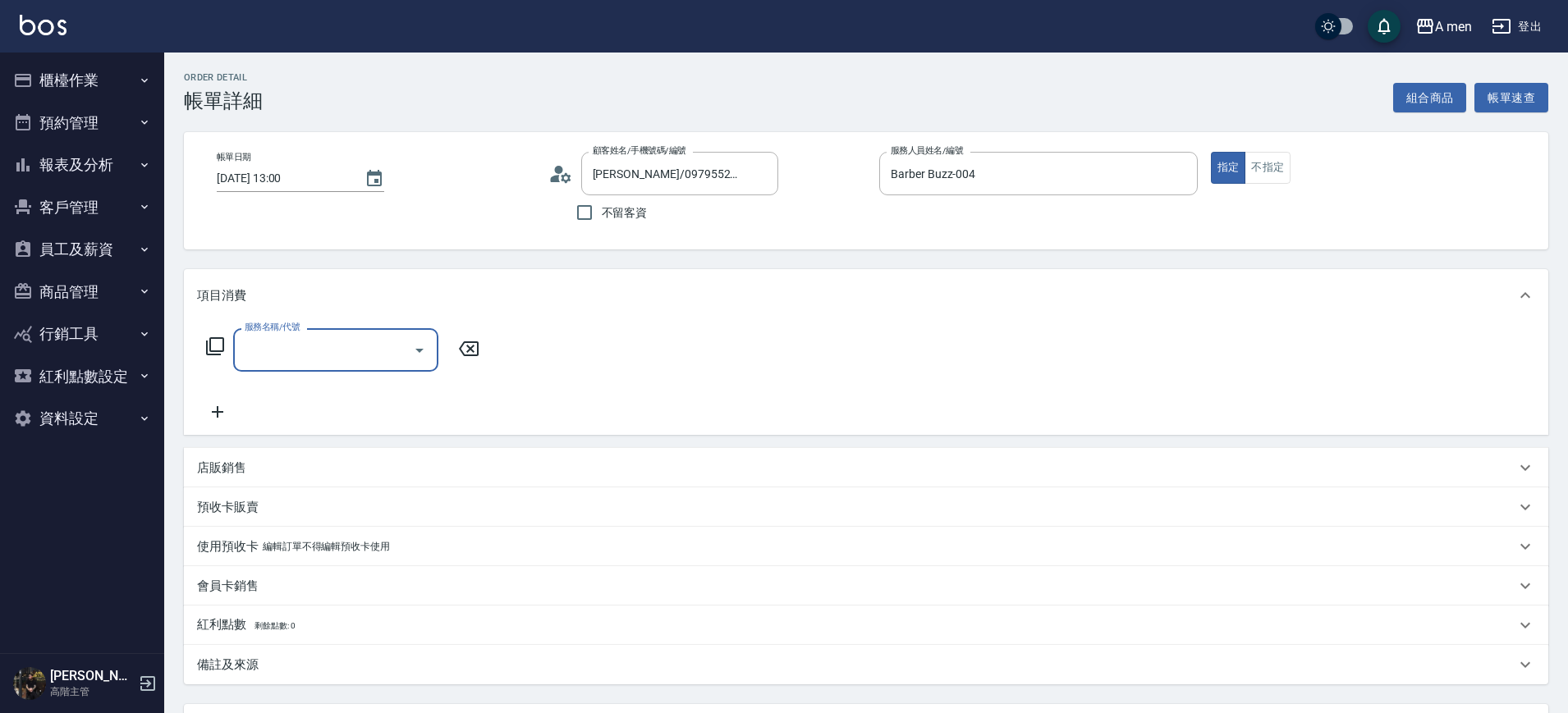
click at [371, 361] on input "服務名稱/代號" at bounding box center [324, 349] width 166 height 29
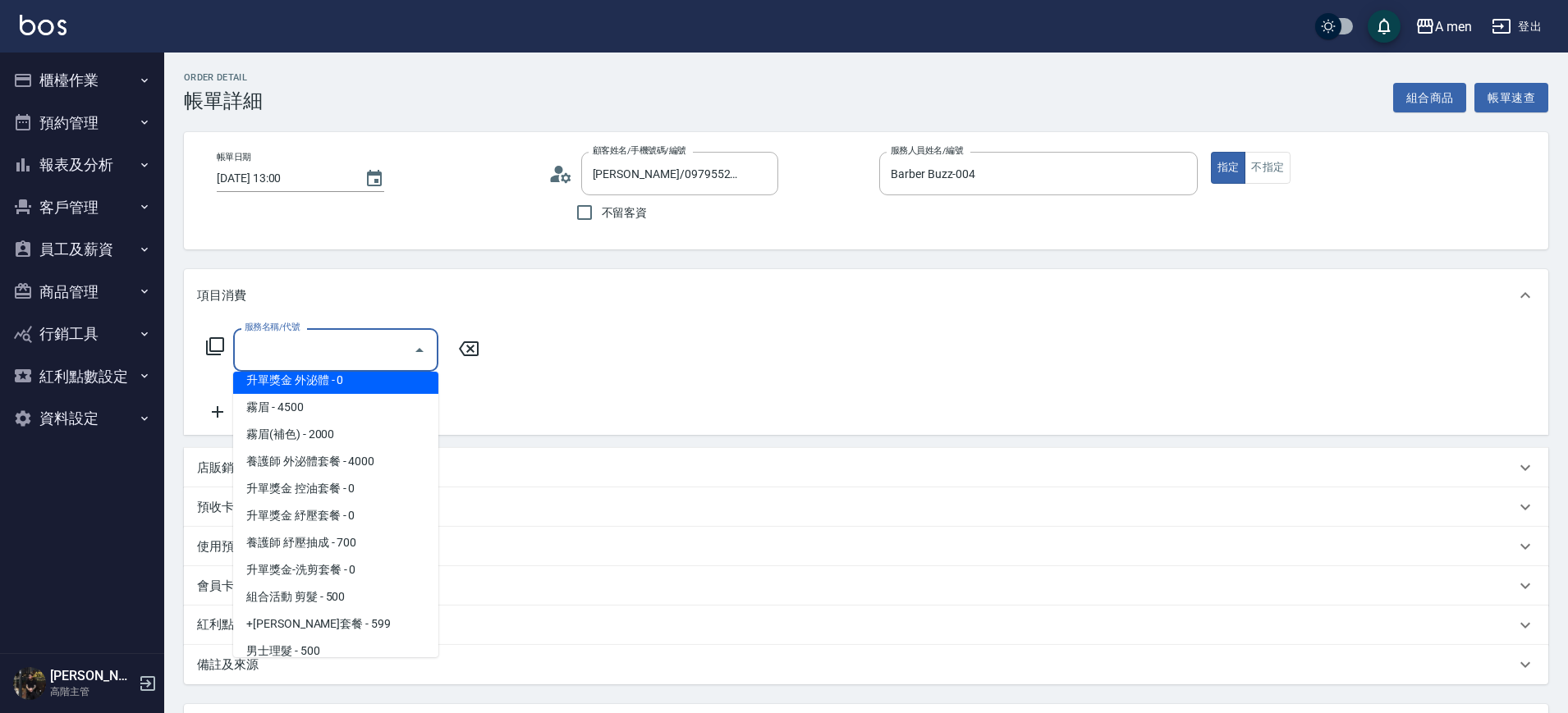
scroll to position [308, 0]
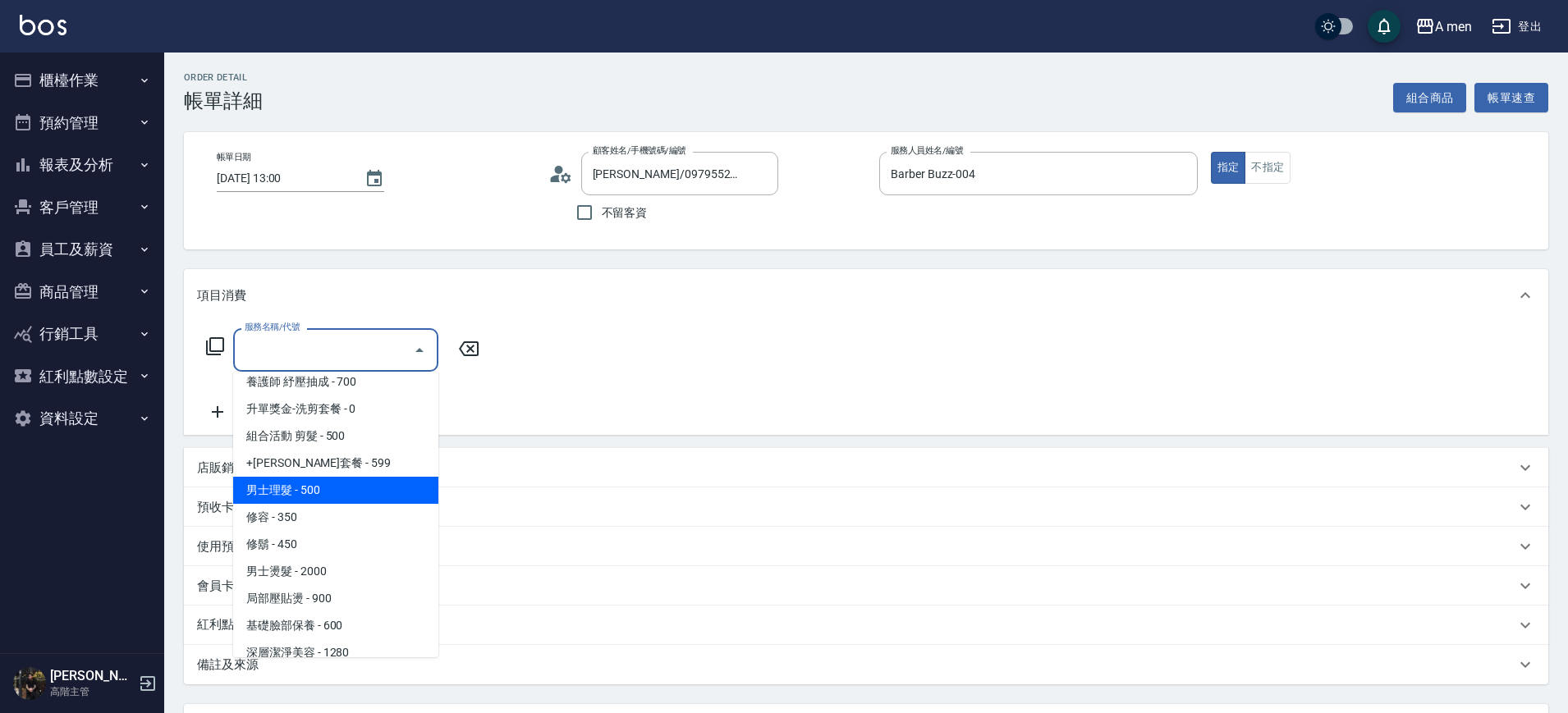
click at [325, 486] on span "男士理髮 - 500" at bounding box center [336, 489] width 205 height 27
type input "男士理髮(A01)"
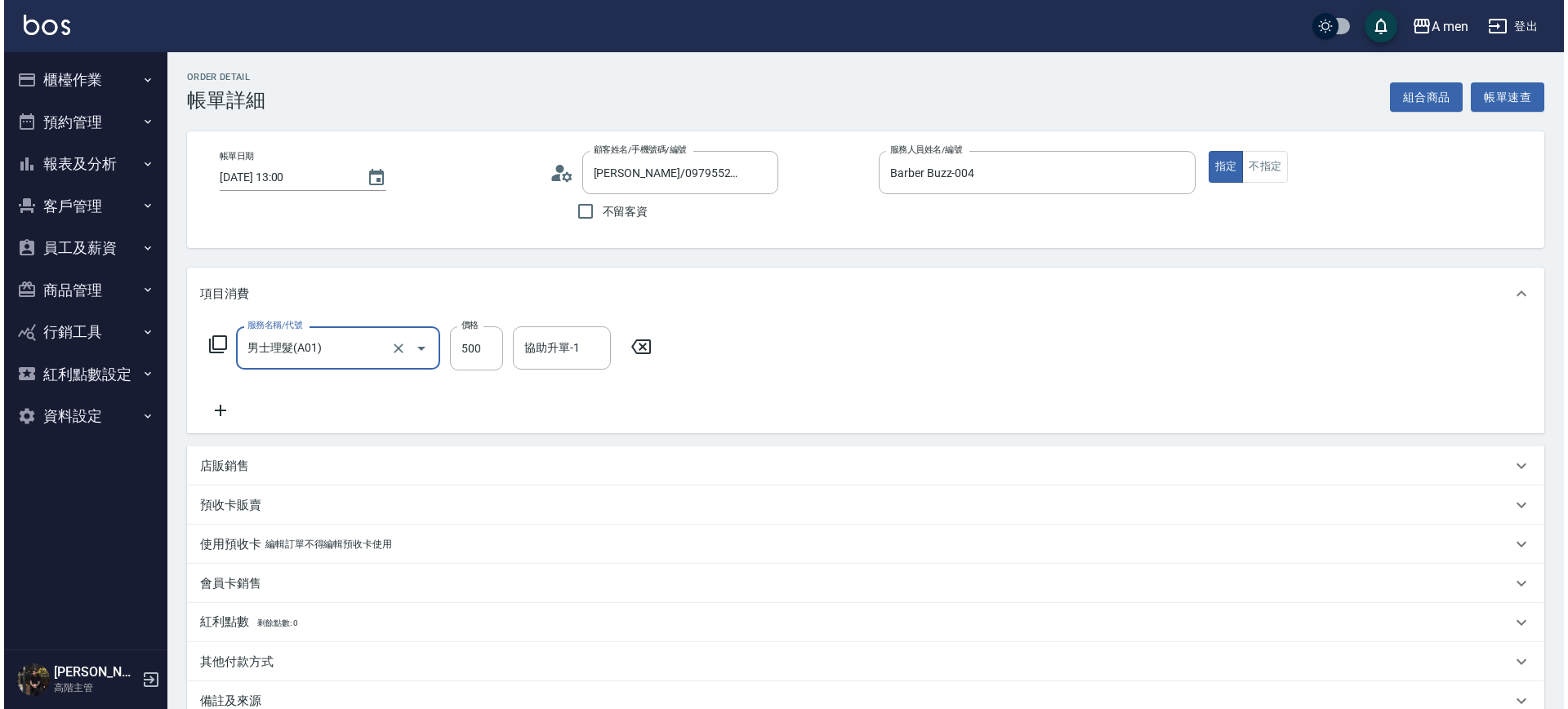
scroll to position [187, 0]
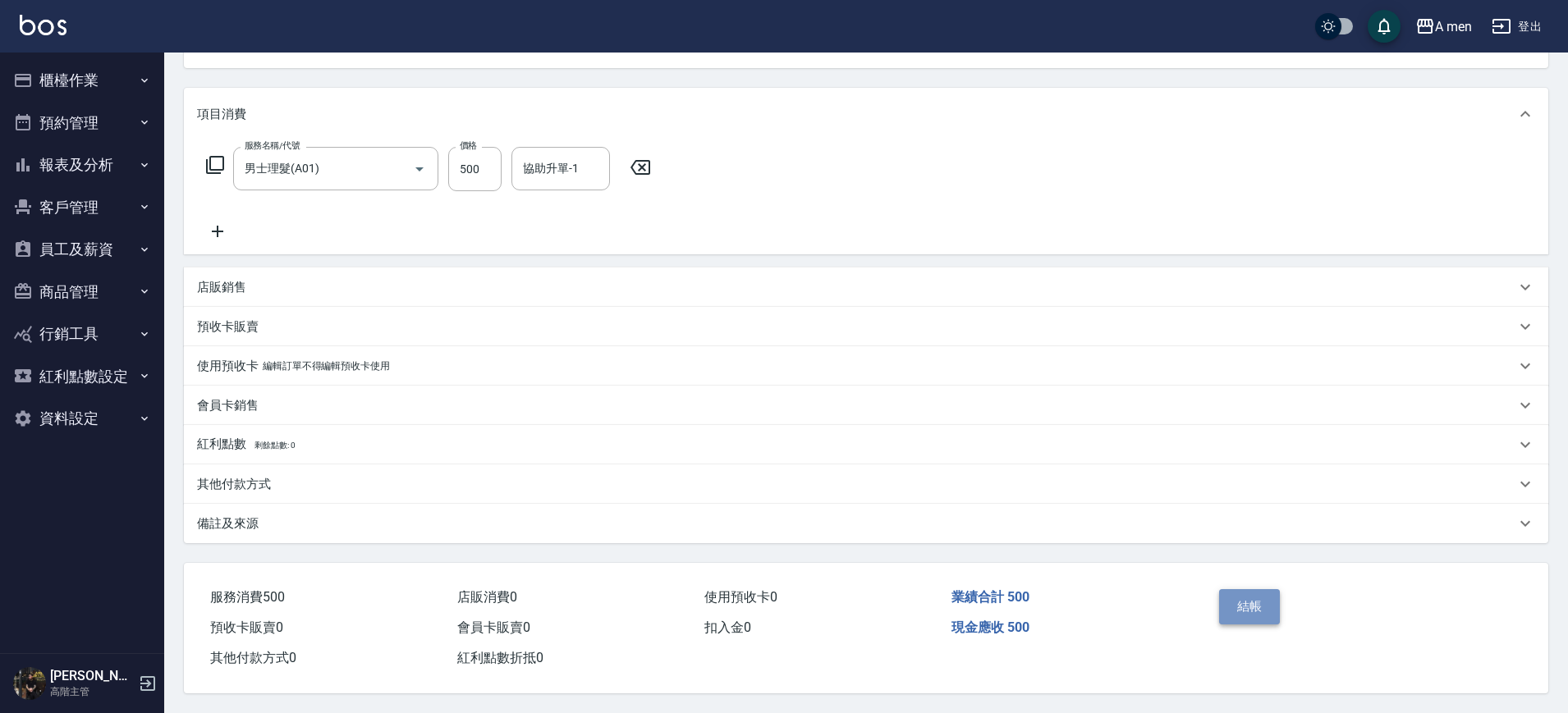
click at [1227, 602] on button "結帳" at bounding box center [1250, 606] width 61 height 35
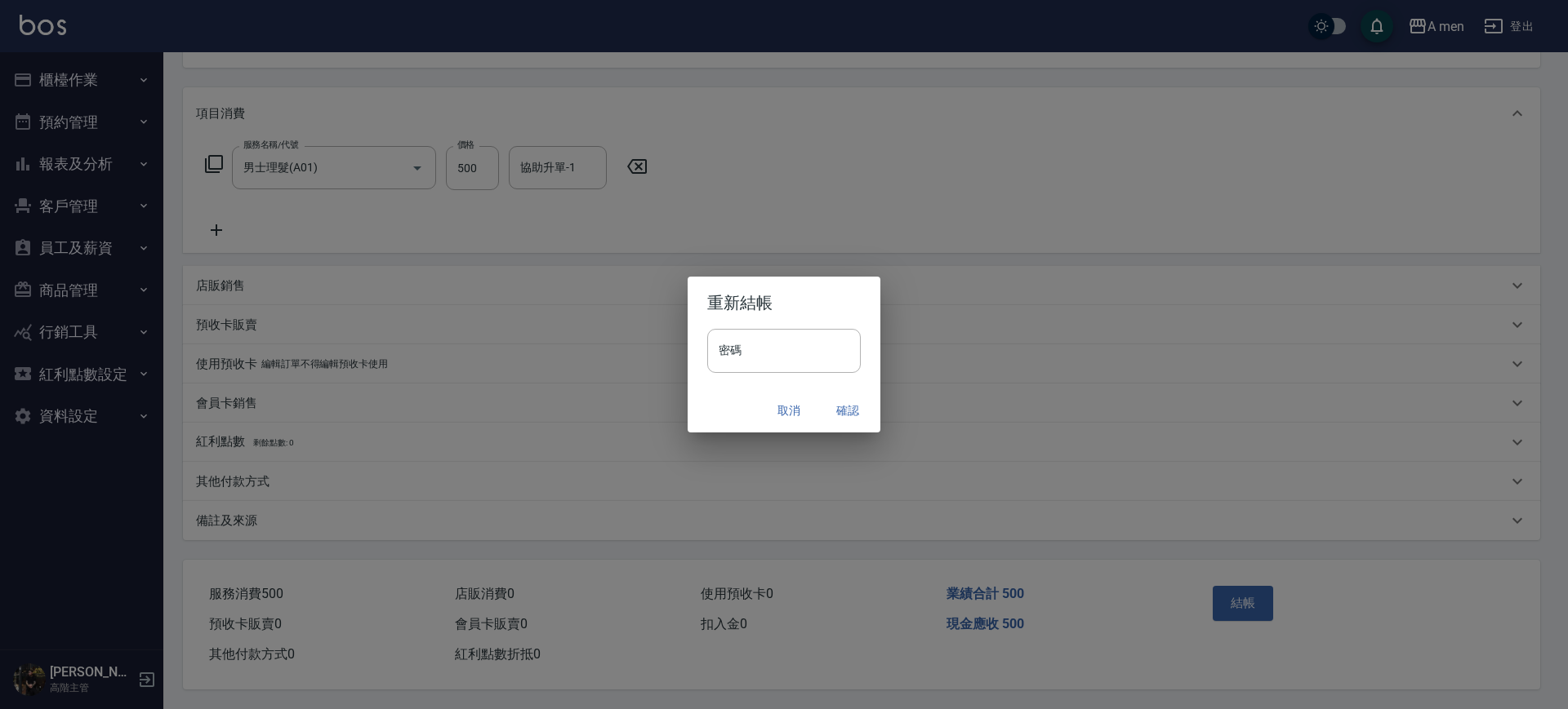
click at [852, 397] on button "確認" at bounding box center [847, 411] width 52 height 30
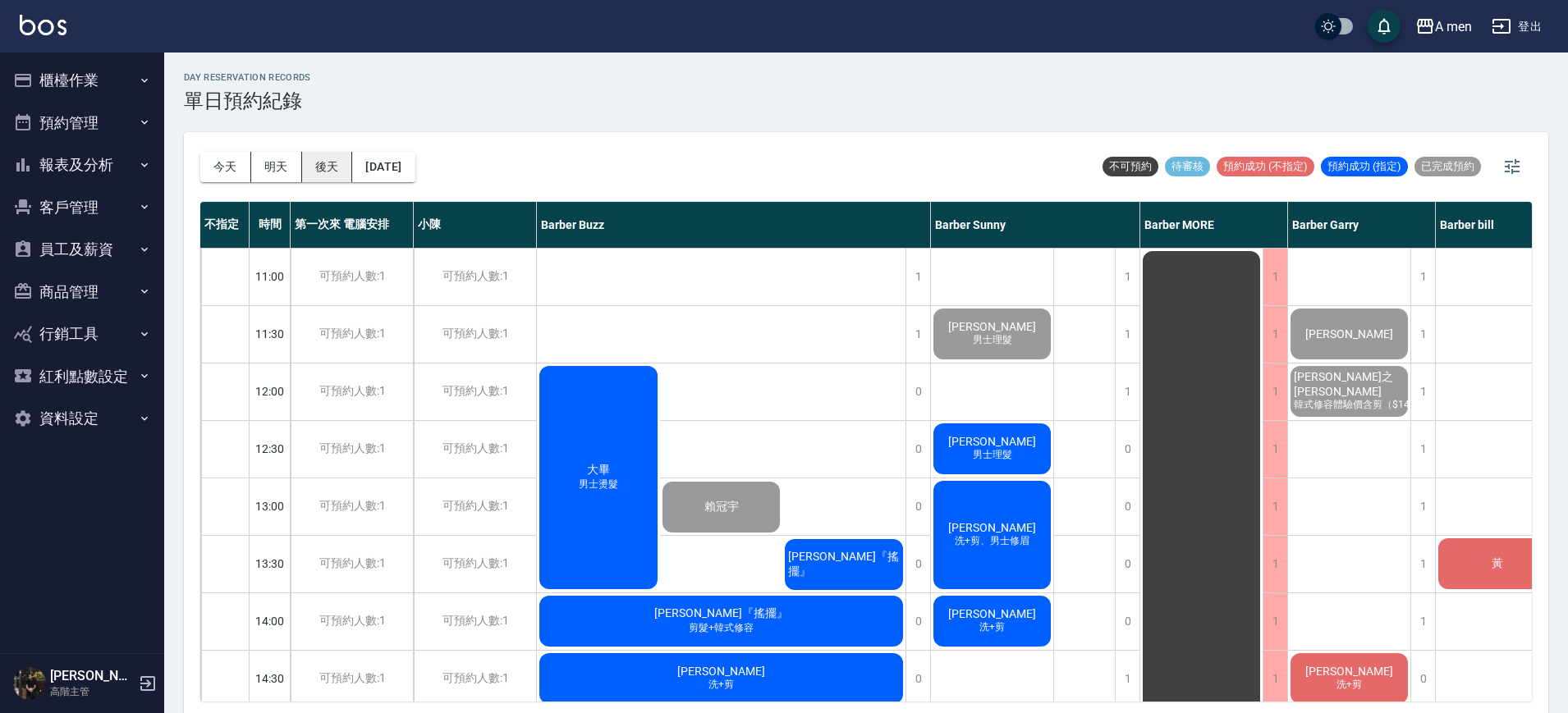
click at [318, 164] on button "後天" at bounding box center [328, 167] width 51 height 31
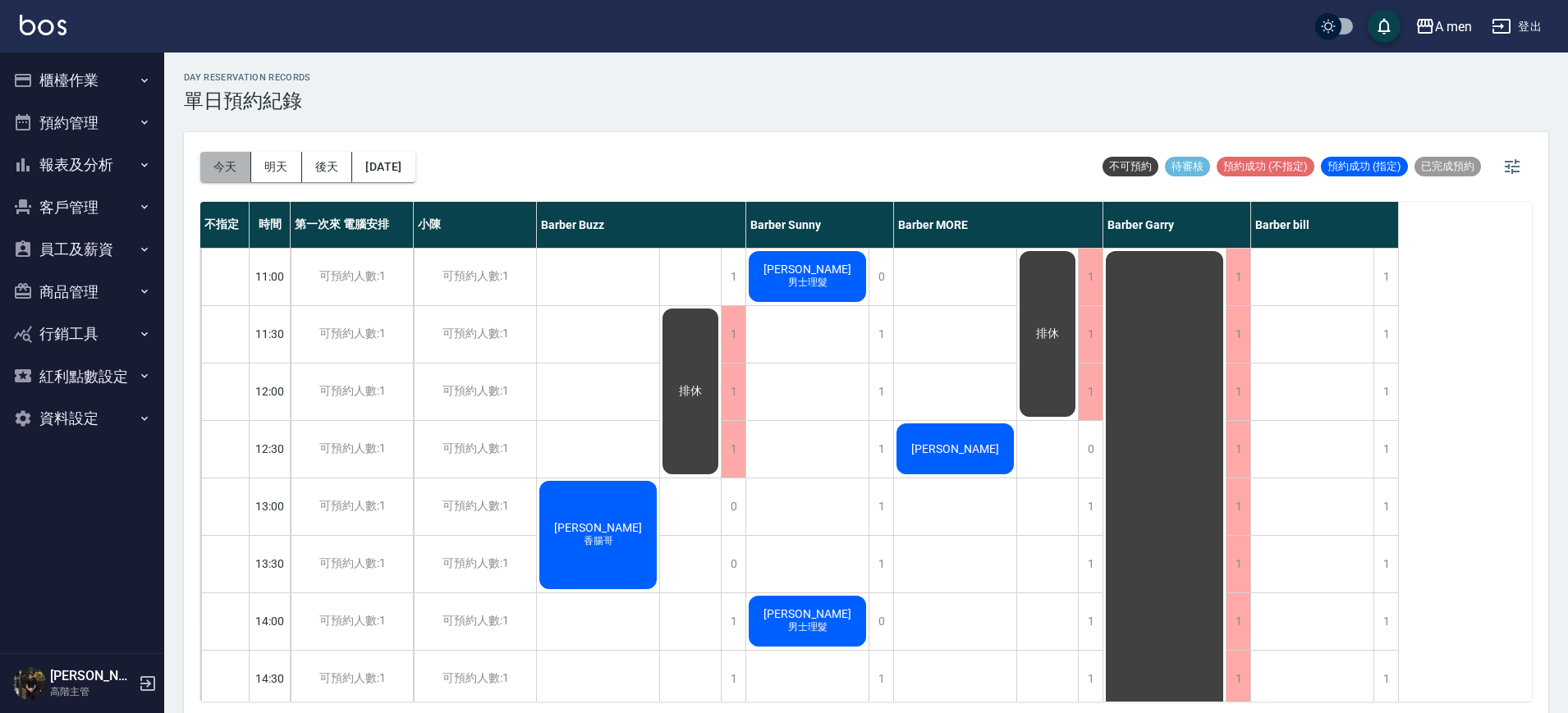
click at [236, 174] on button "今天" at bounding box center [226, 167] width 51 height 31
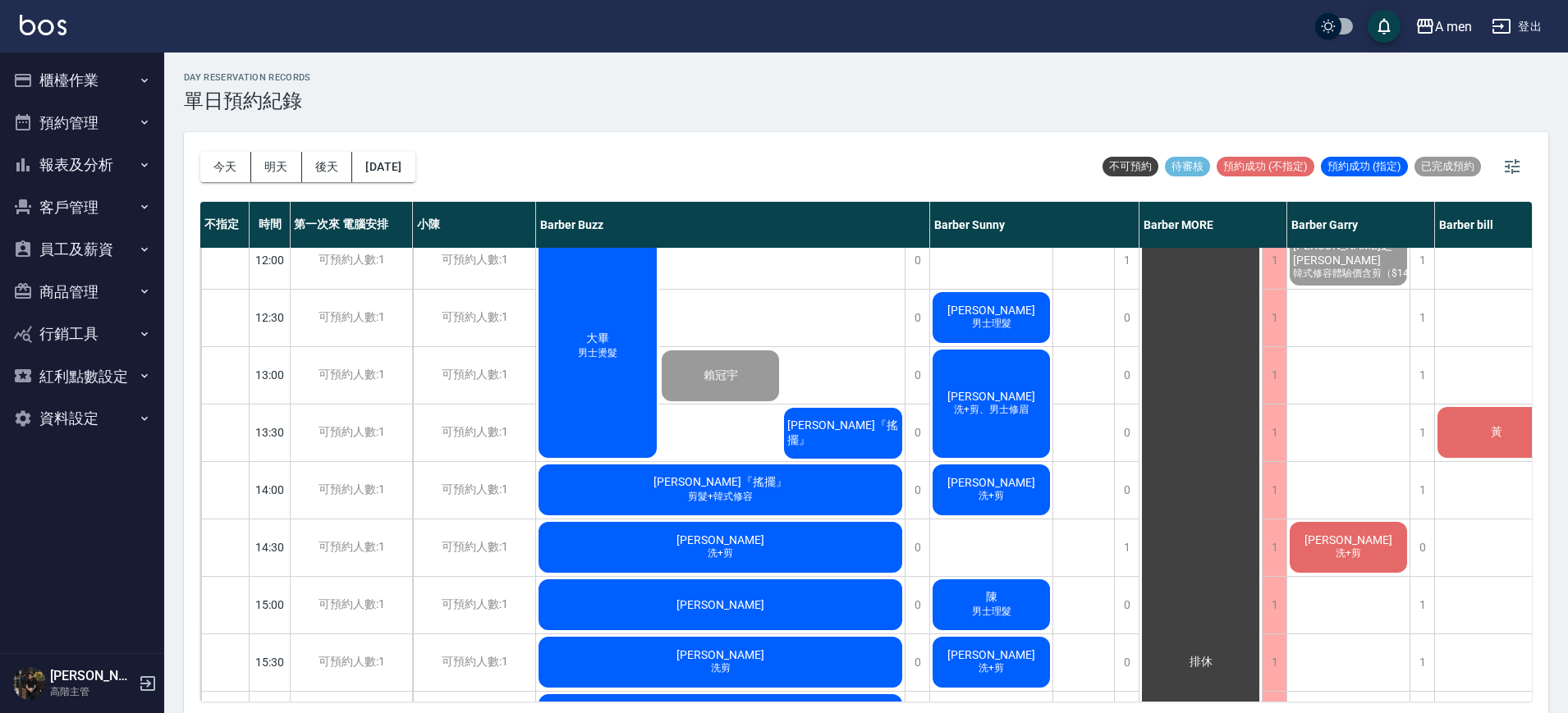
scroll to position [129, 1]
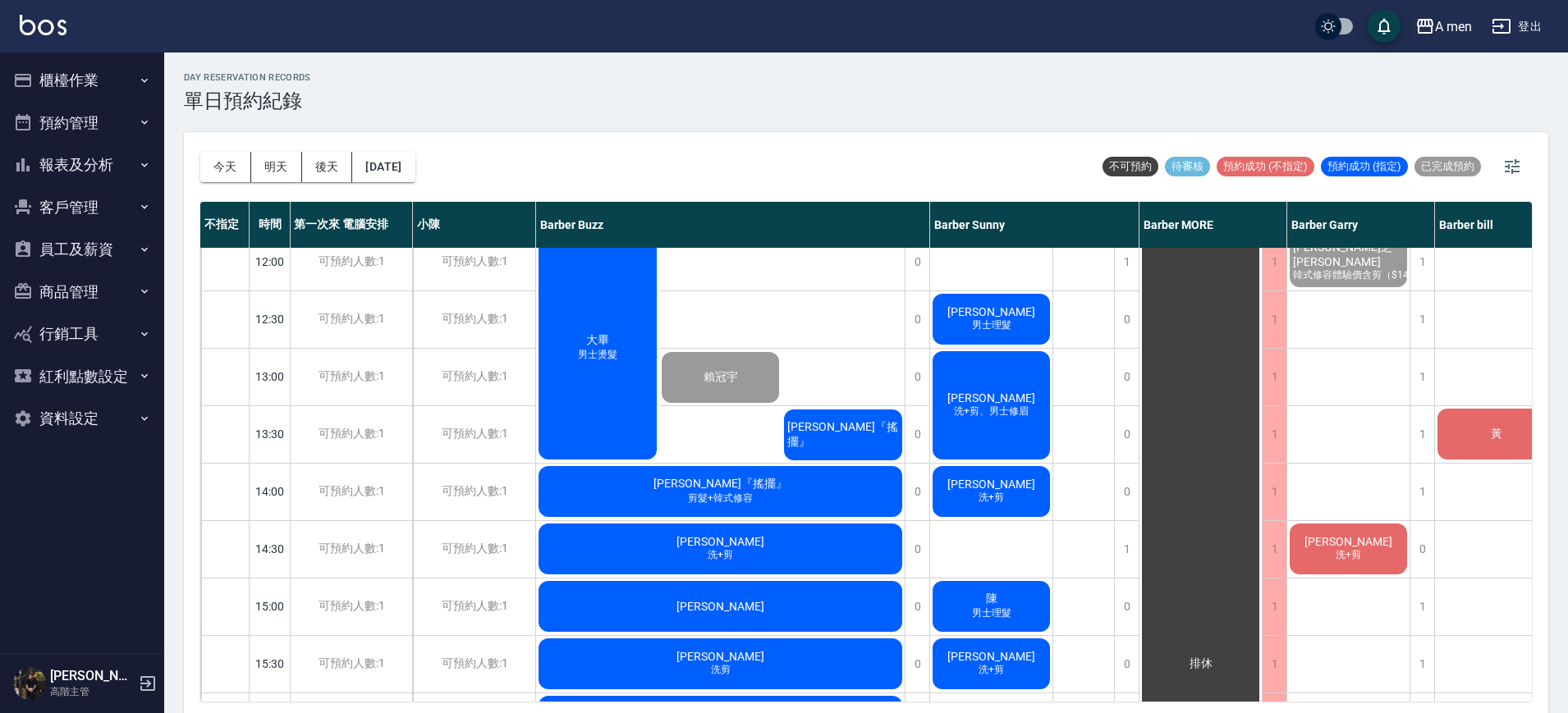
click at [1010, 308] on div "瑞安 男士理髮" at bounding box center [992, 319] width 122 height 56
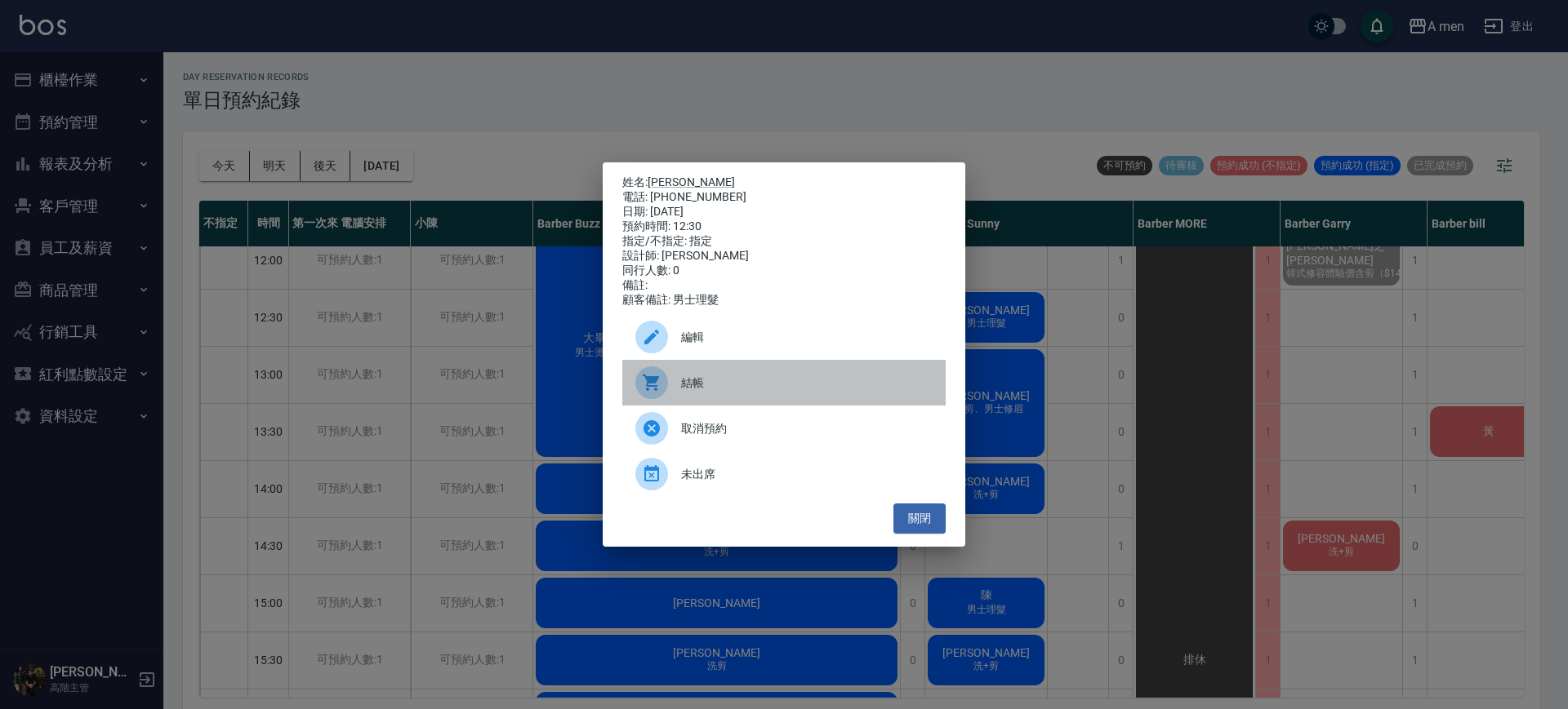
click at [750, 381] on span "結帳" at bounding box center [807, 382] width 251 height 17
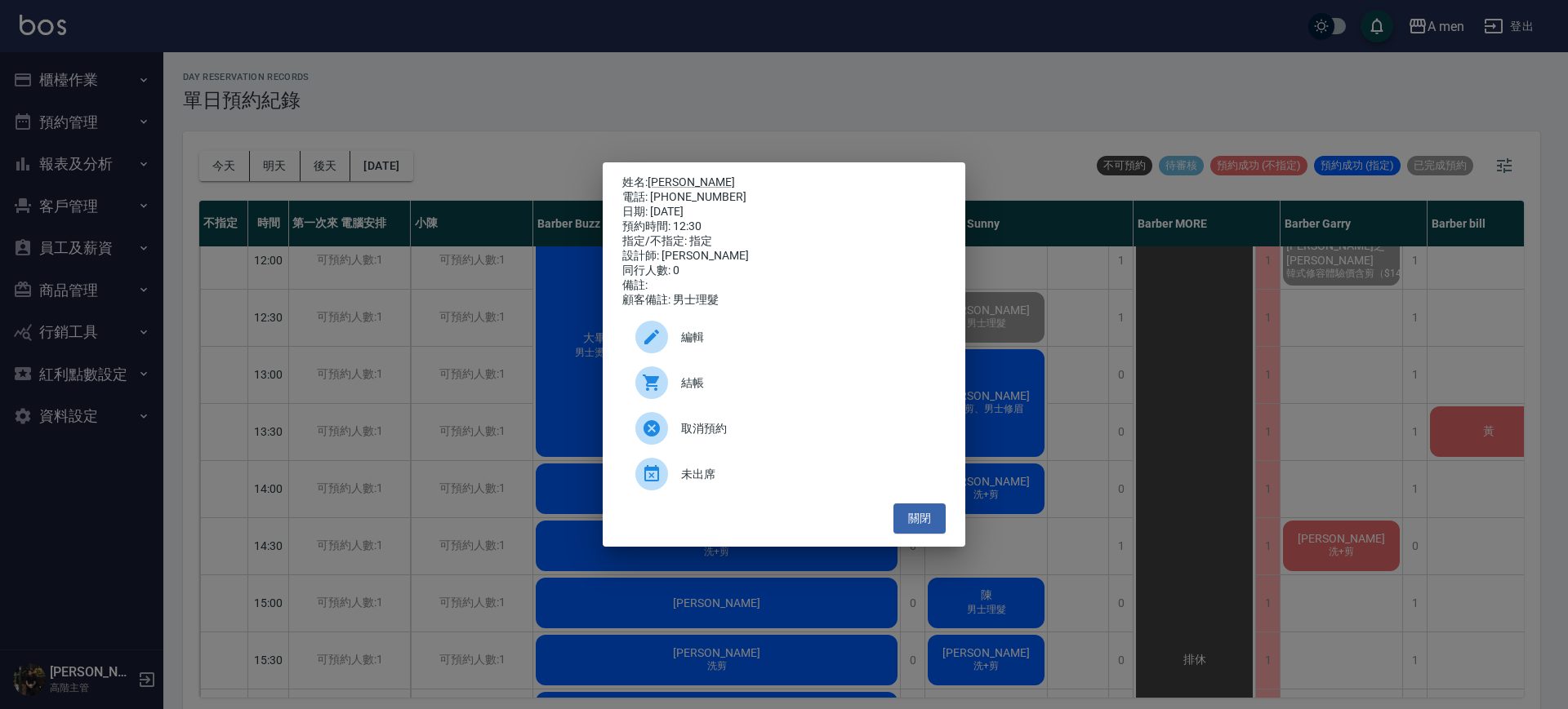
click at [926, 503] on ul "編輯 結帳 取消預約 未出席" at bounding box center [784, 406] width 324 height 196
click at [922, 520] on button "關閉" at bounding box center [918, 518] width 52 height 30
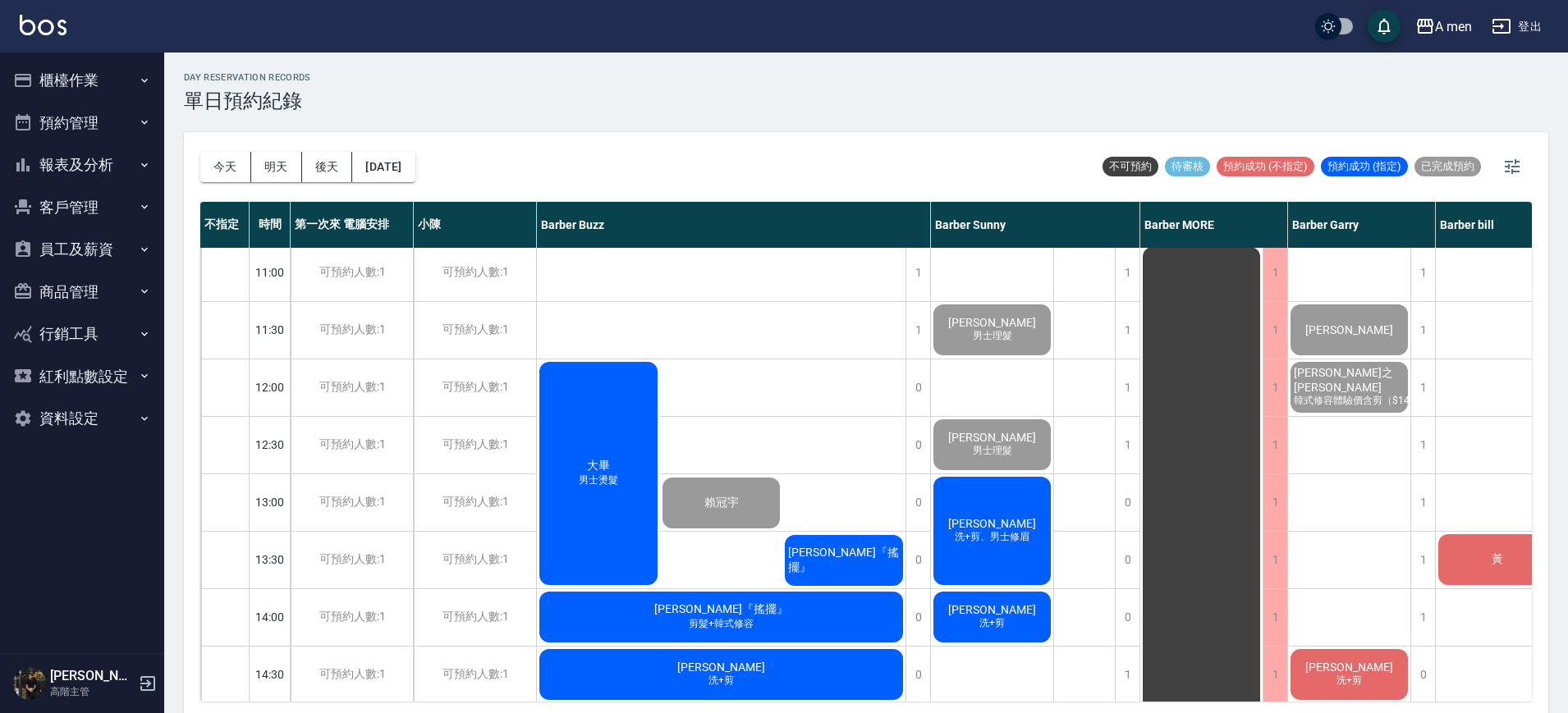
scroll to position [0, 0]
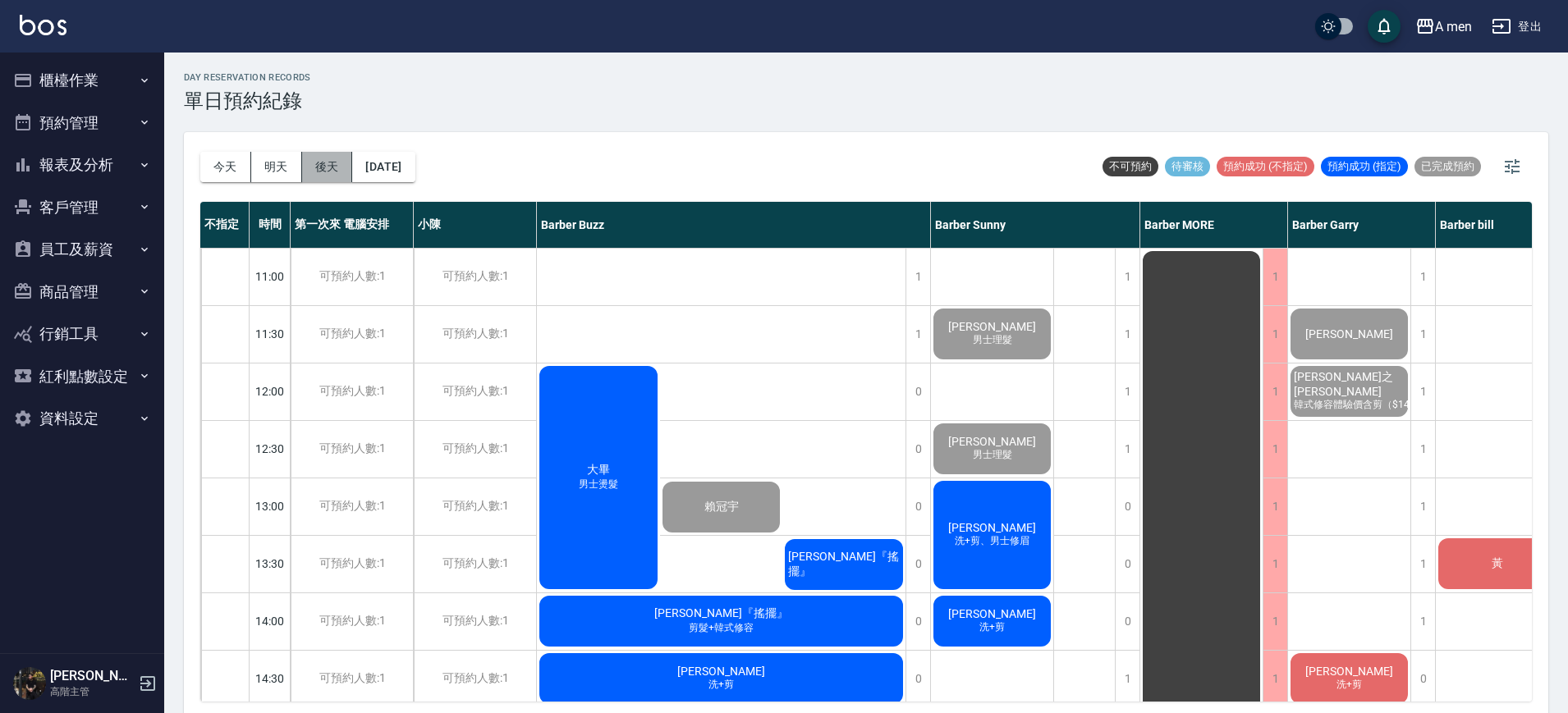
click at [330, 174] on button "後天" at bounding box center [328, 167] width 51 height 31
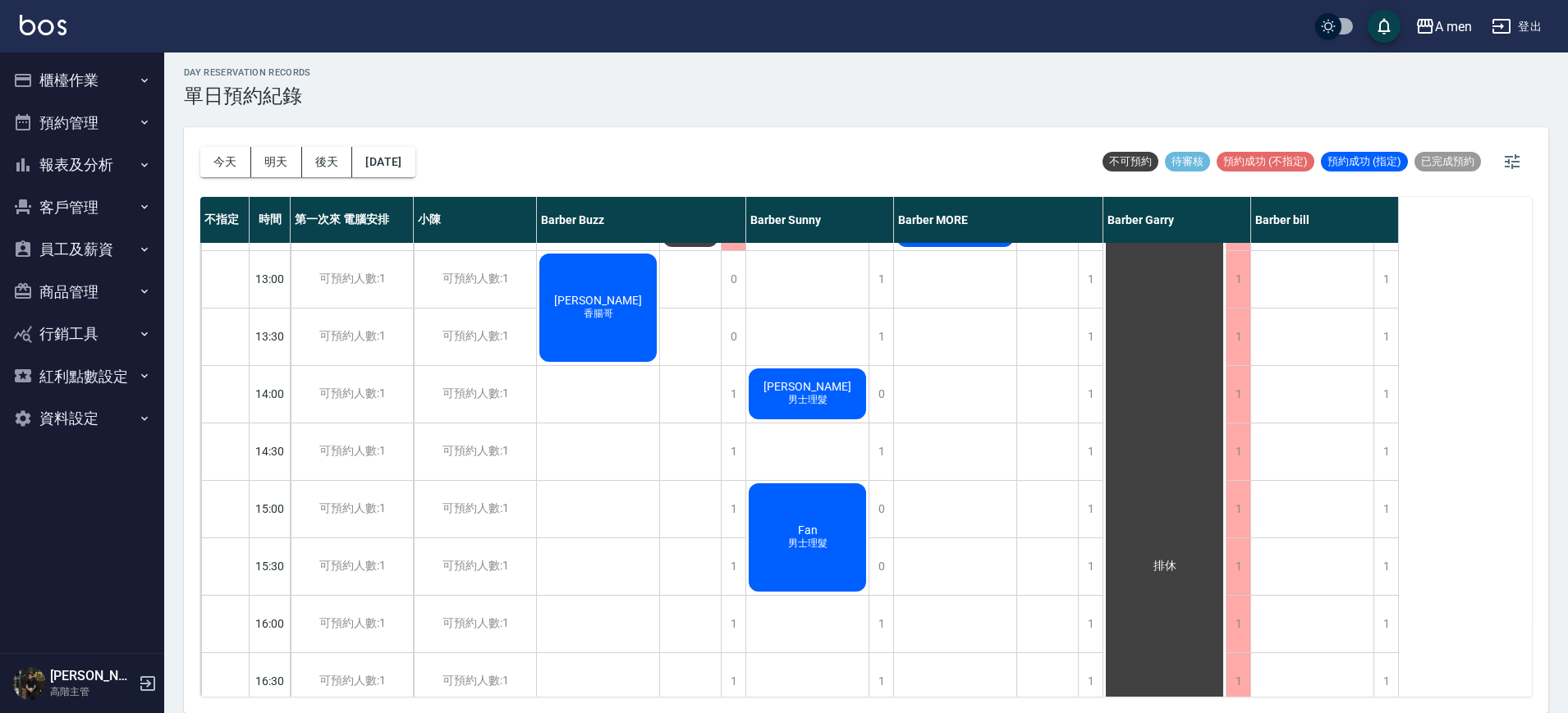
scroll to position [224, 0]
click at [838, 387] on div "Ron 男士理髮" at bounding box center [807, 392] width 122 height 56
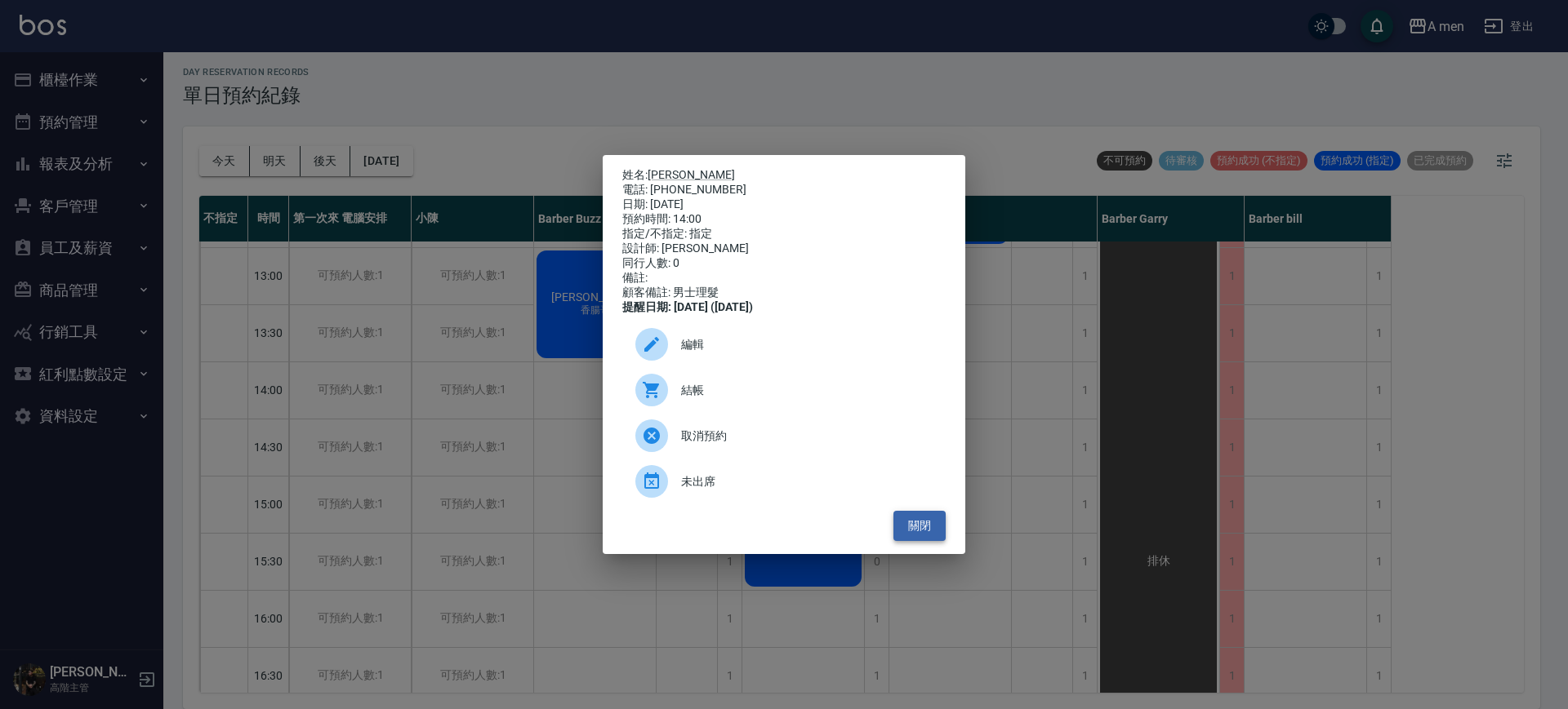
click at [927, 529] on button "關閉" at bounding box center [918, 526] width 52 height 30
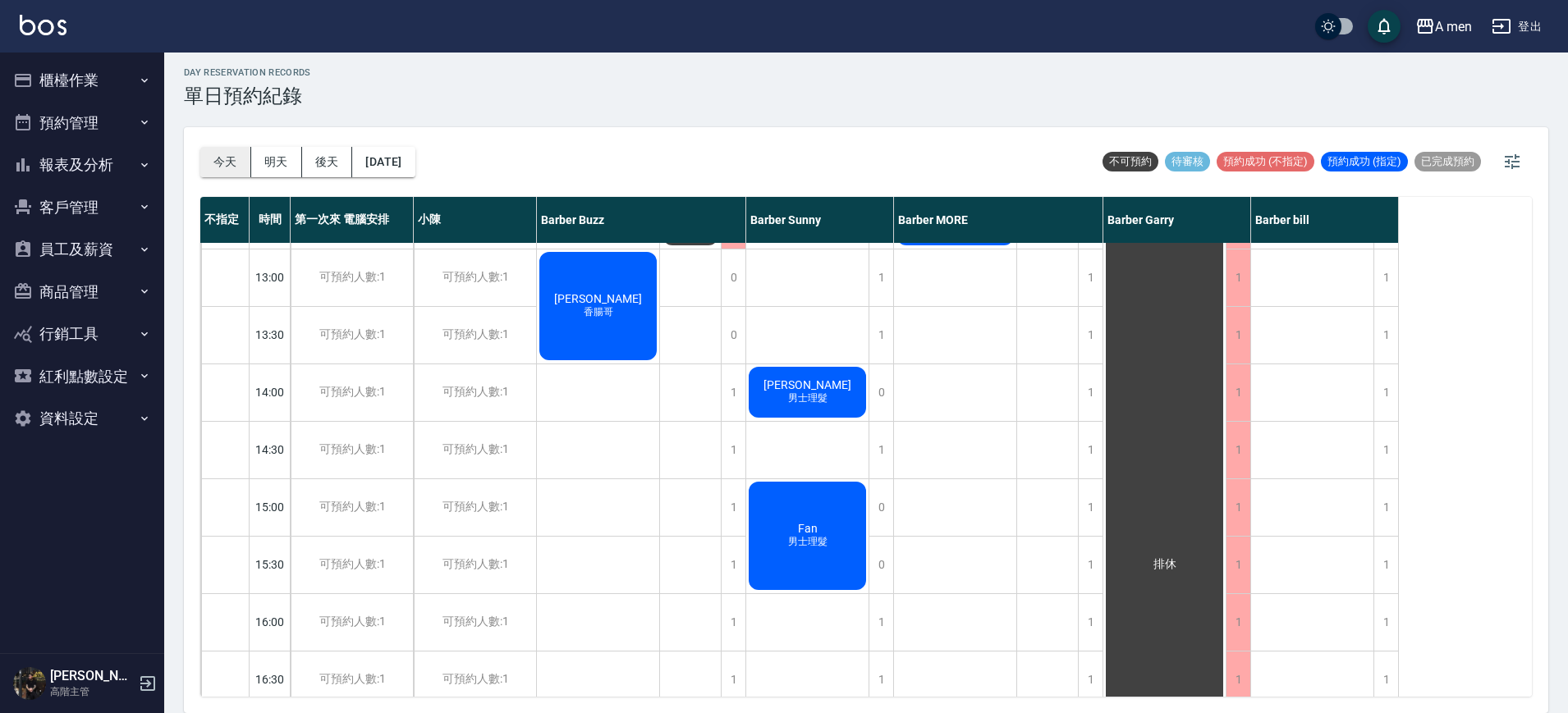
click at [228, 165] on button "今天" at bounding box center [226, 162] width 51 height 31
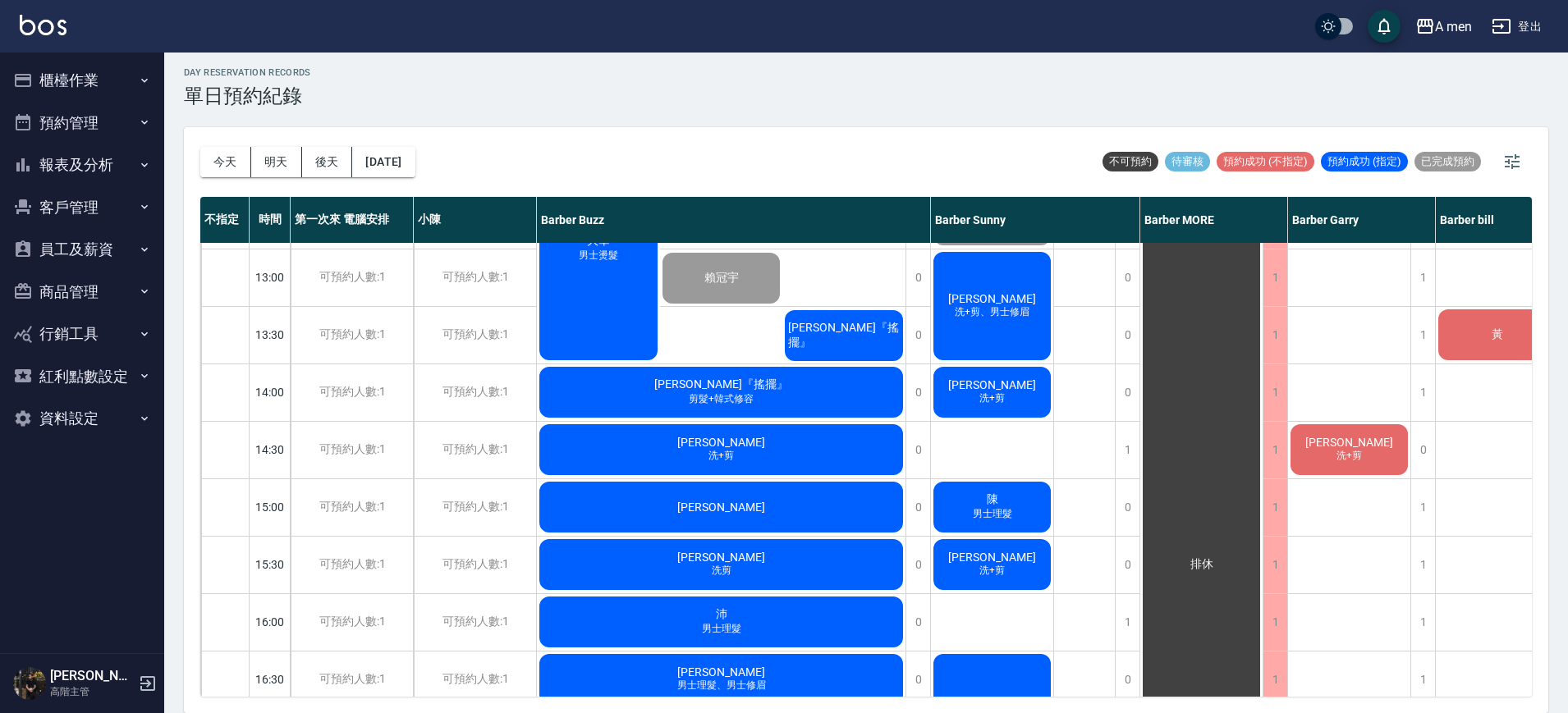
click at [1018, 303] on div "ron 洗+剪、男士修眉" at bounding box center [993, 306] width 122 height 113
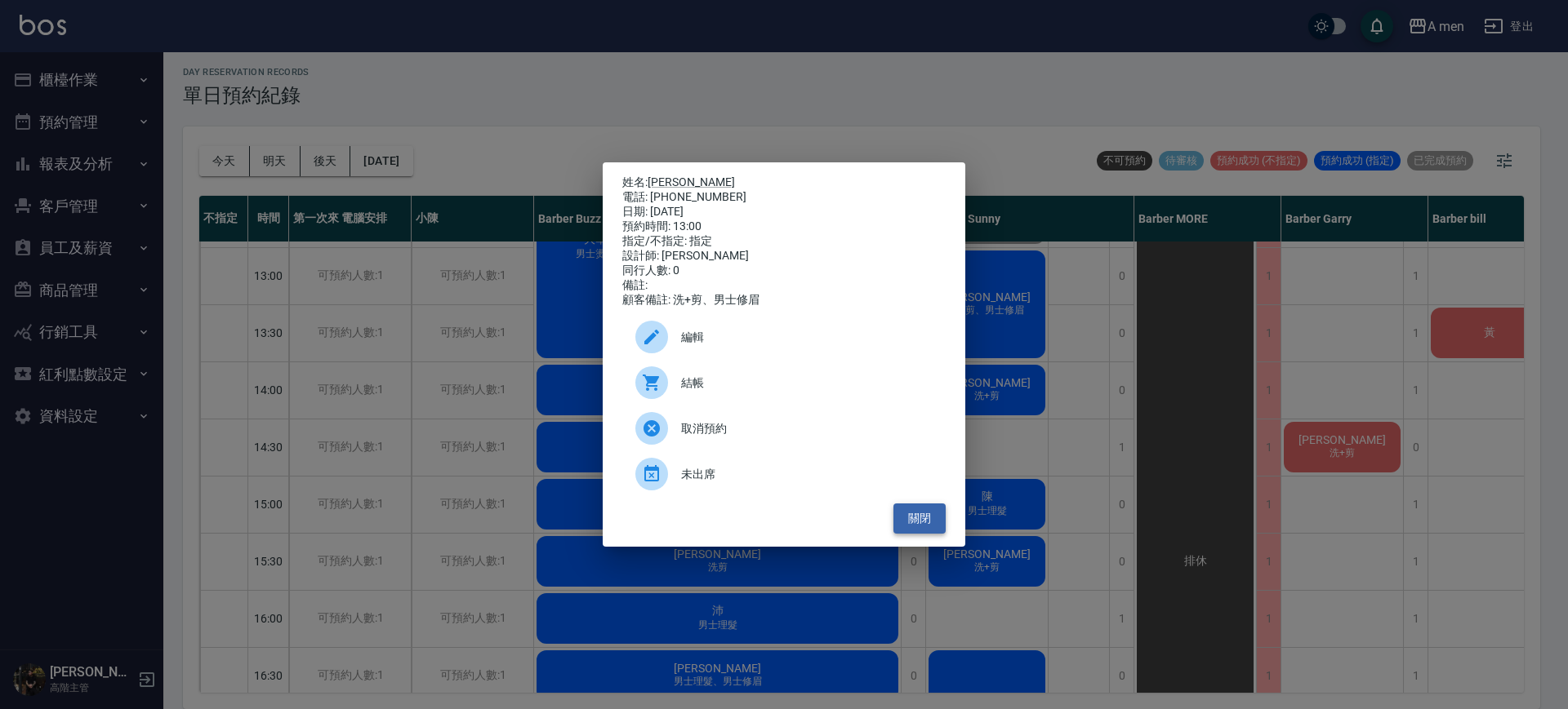
click at [913, 522] on button "關閉" at bounding box center [918, 518] width 52 height 30
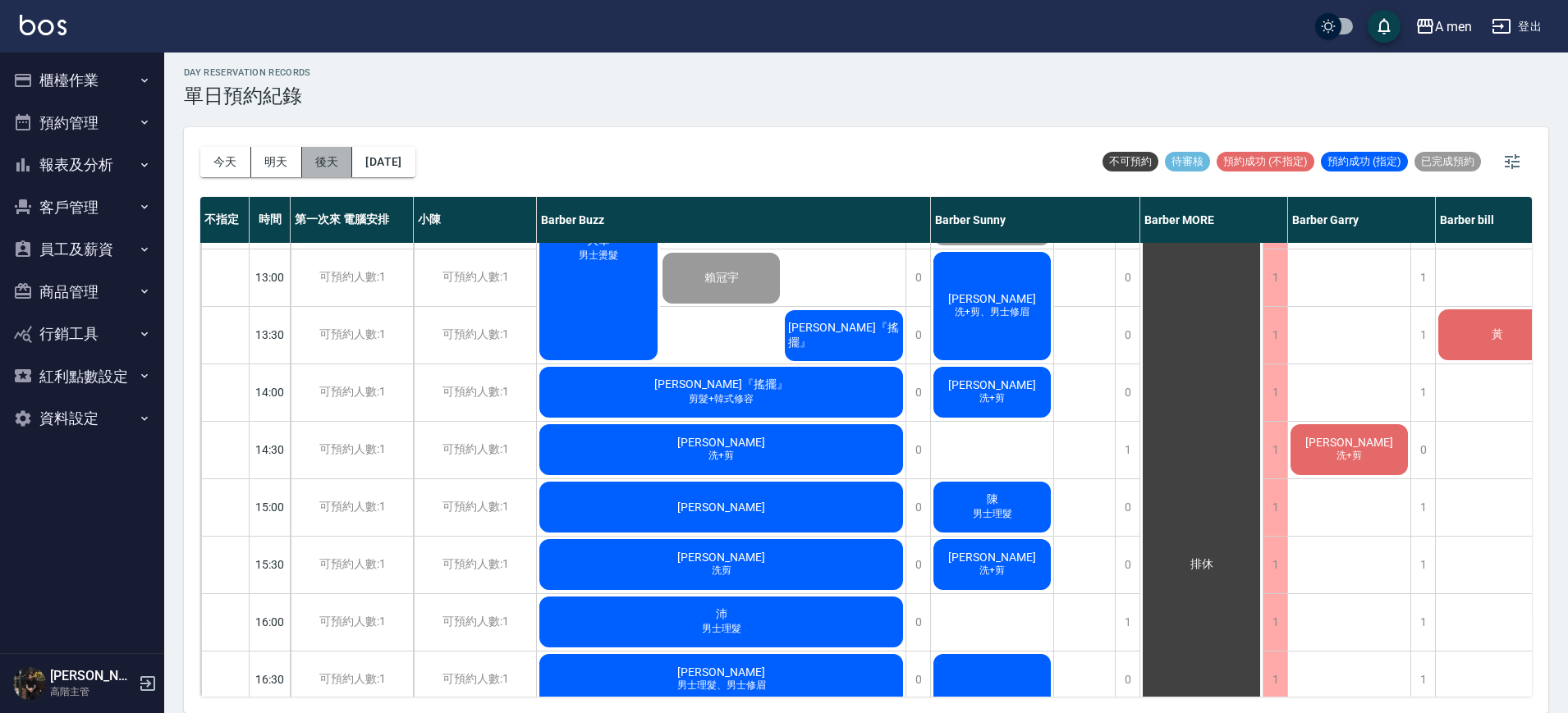
click at [332, 163] on button "後天" at bounding box center [328, 162] width 51 height 31
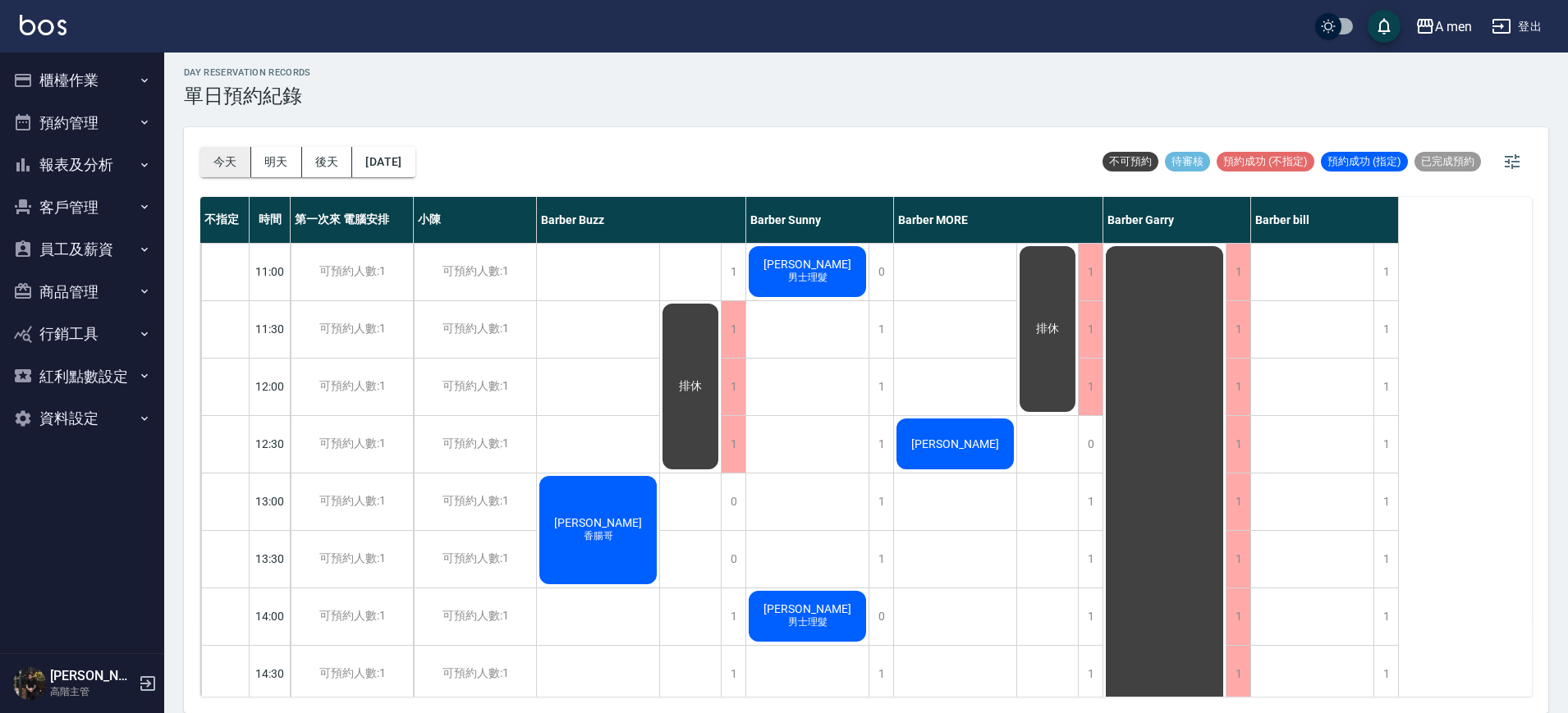
click at [228, 158] on button "今天" at bounding box center [226, 162] width 51 height 31
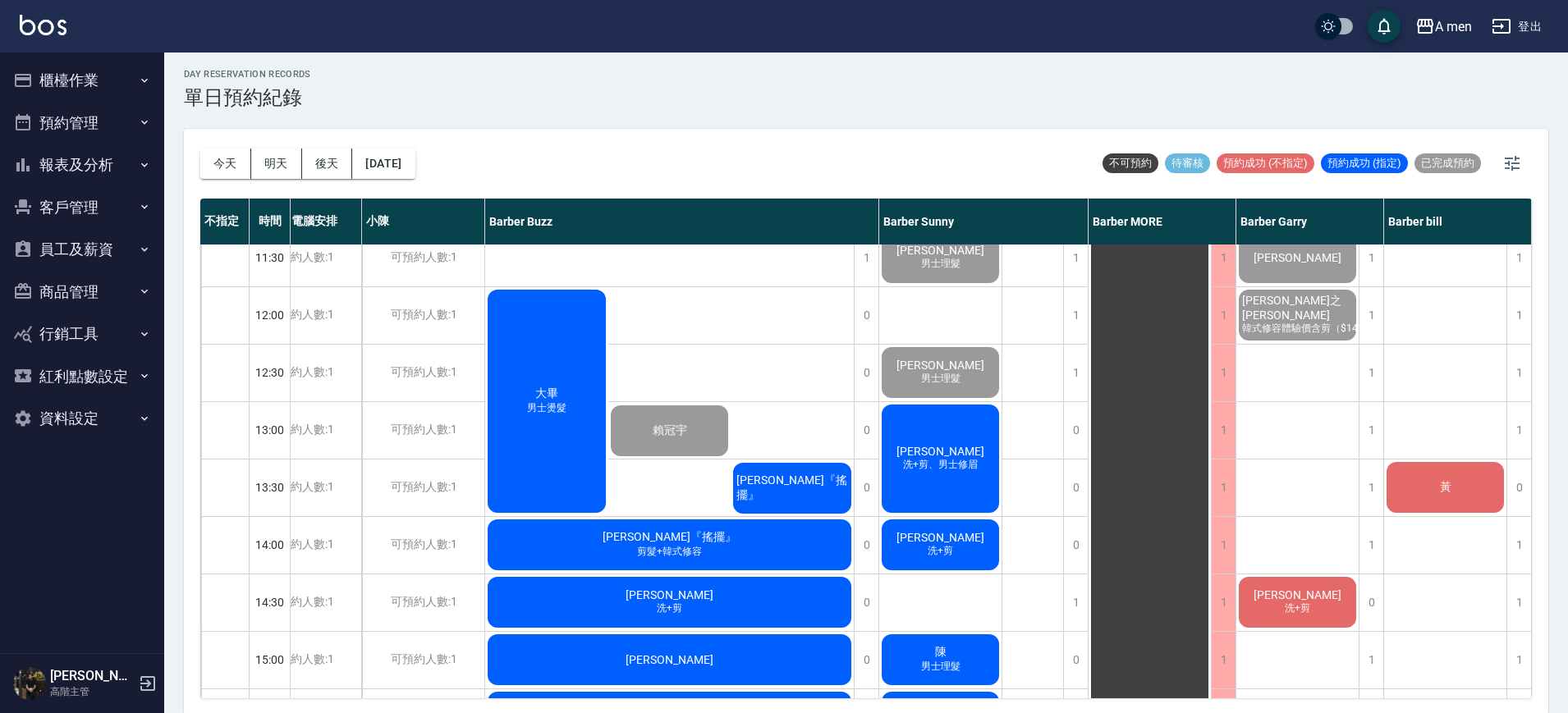
scroll to position [103, 56]
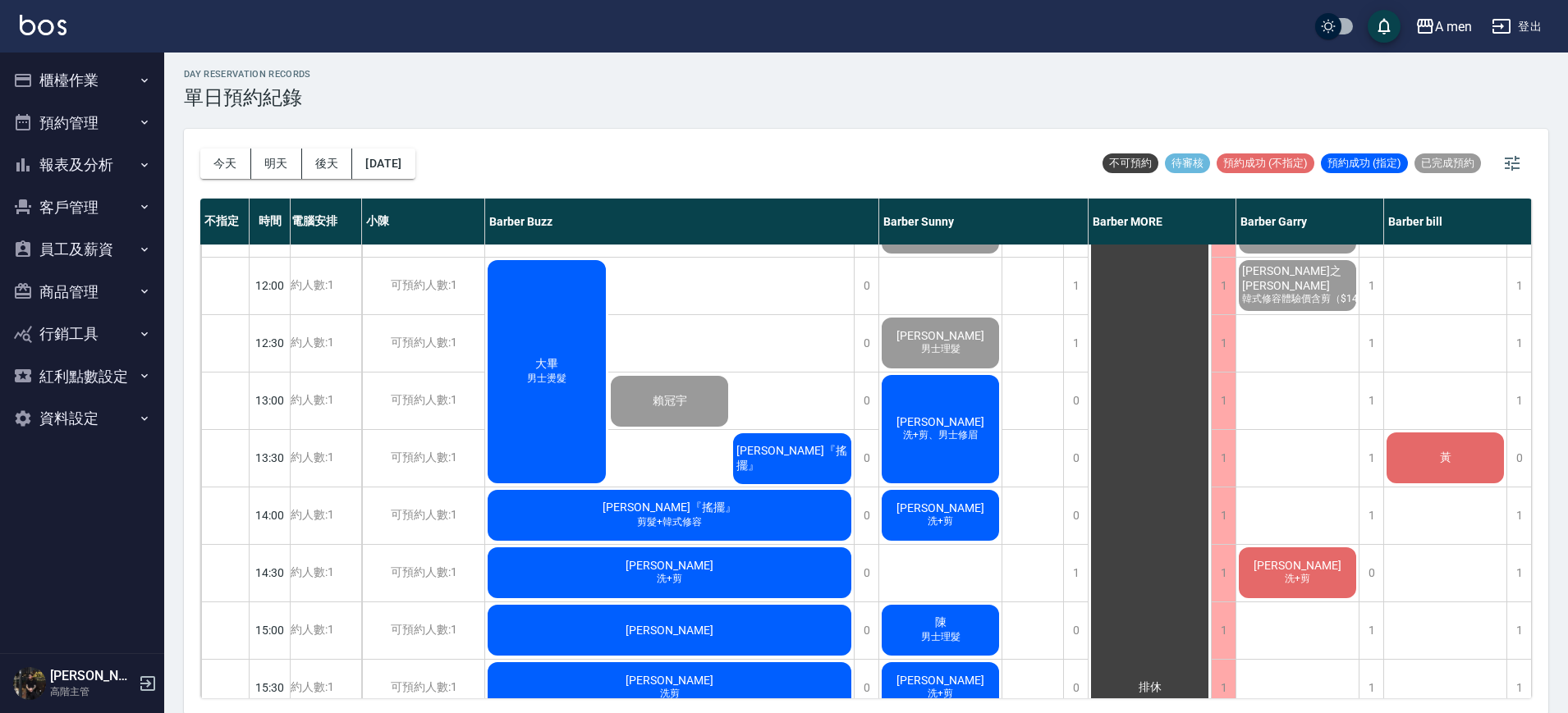
click at [933, 409] on div "ron 洗+剪、男士修眉" at bounding box center [940, 429] width 122 height 113
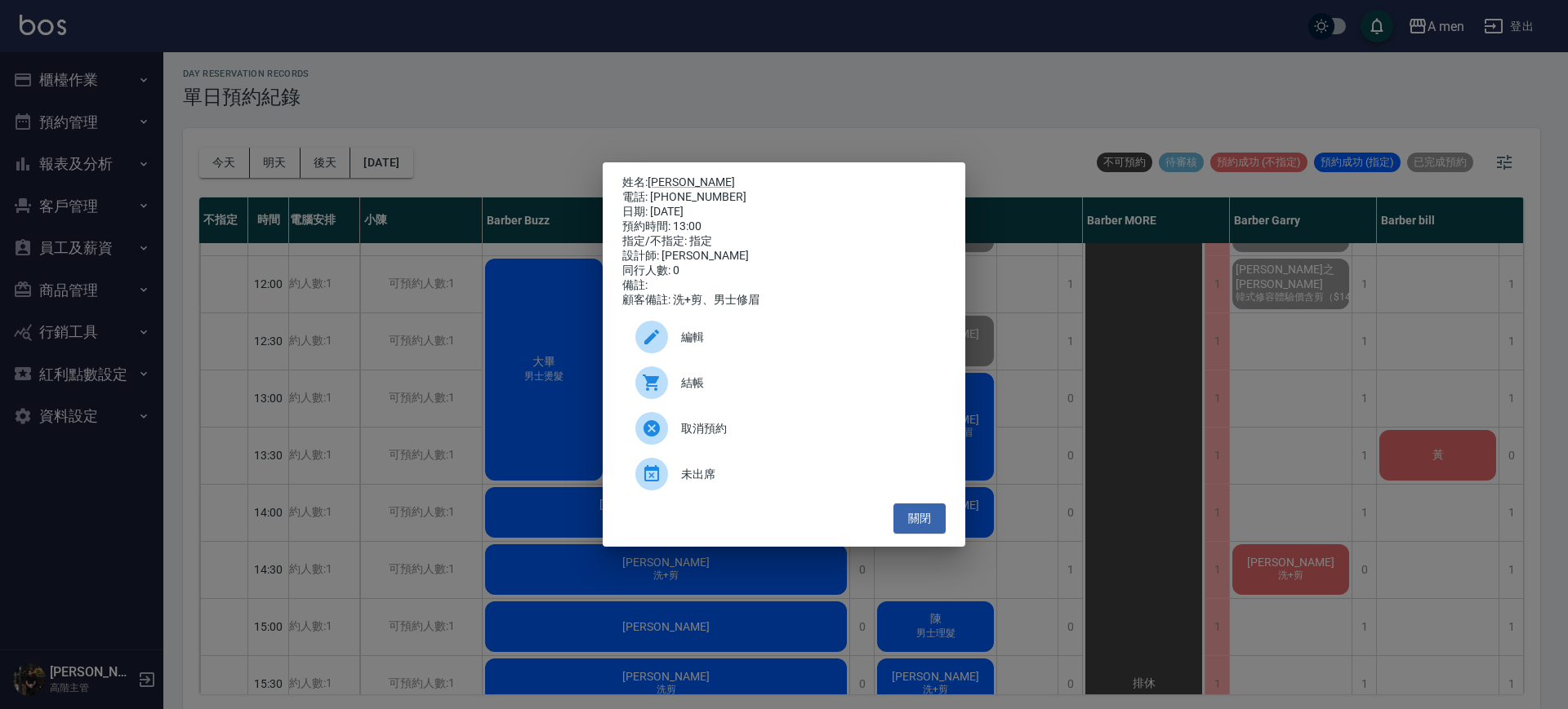
click at [786, 391] on span "結帳" at bounding box center [807, 382] width 251 height 17
click at [931, 533] on button "關閉" at bounding box center [918, 518] width 52 height 30
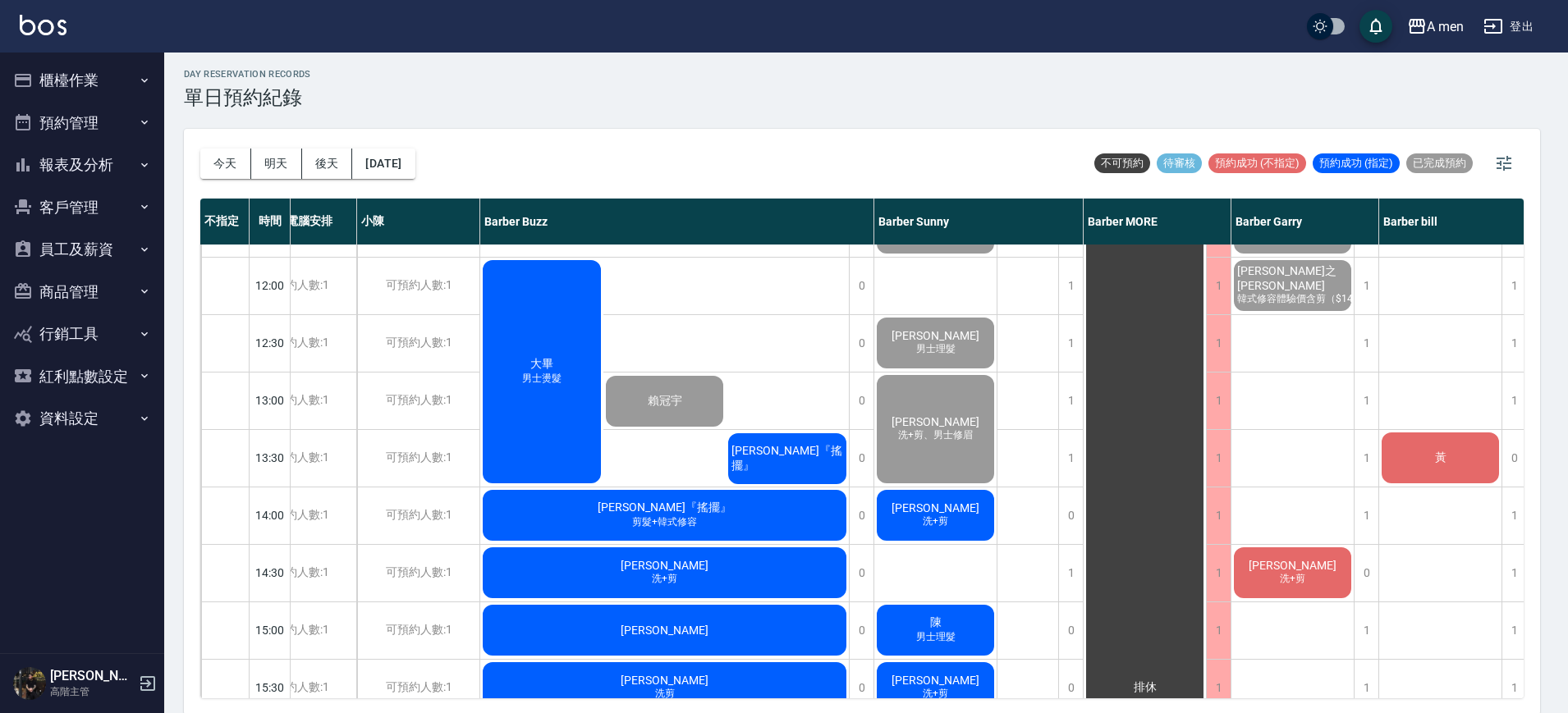
scroll to position [103, 51]
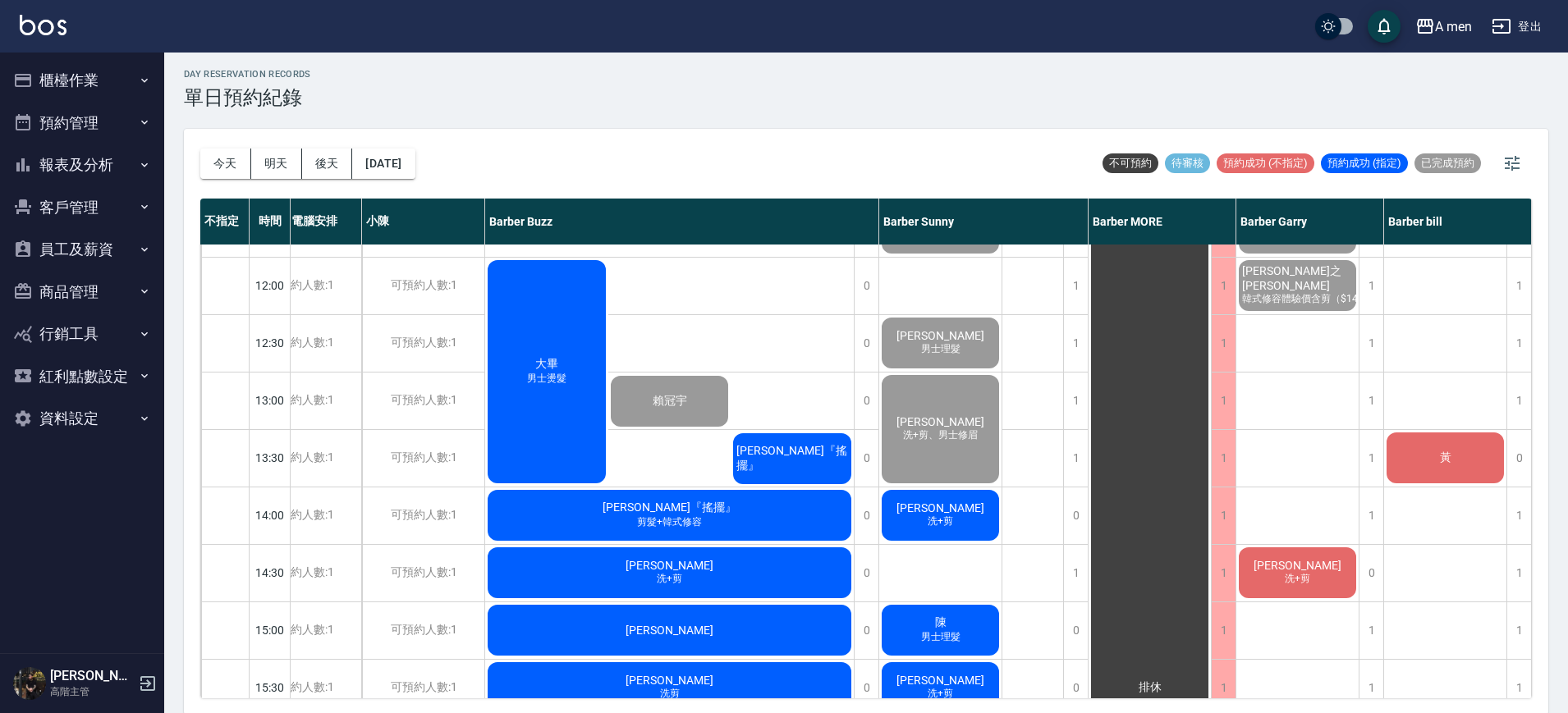
click at [591, 349] on div "大畢 男士燙髮" at bounding box center [547, 371] width 123 height 228
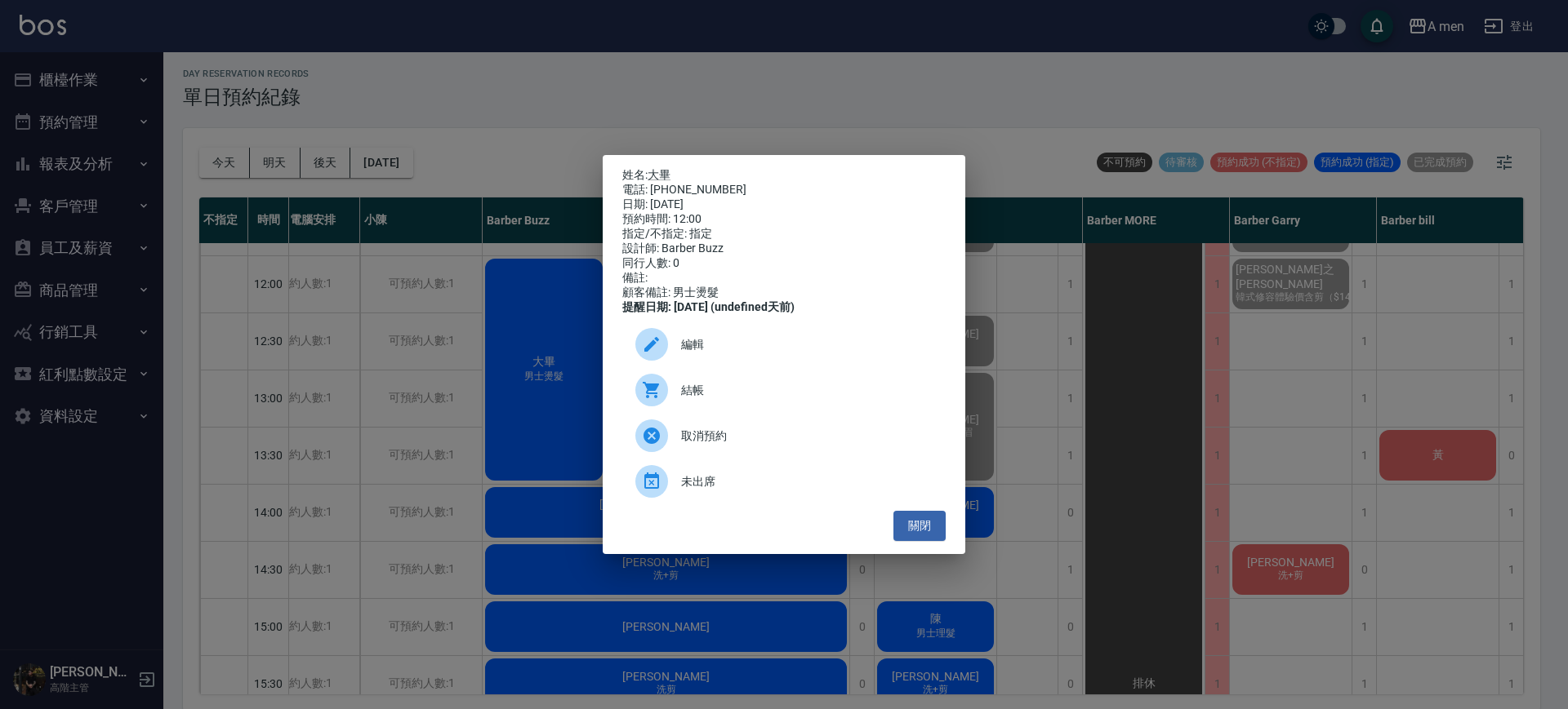
click at [657, 397] on icon at bounding box center [652, 390] width 20 height 20
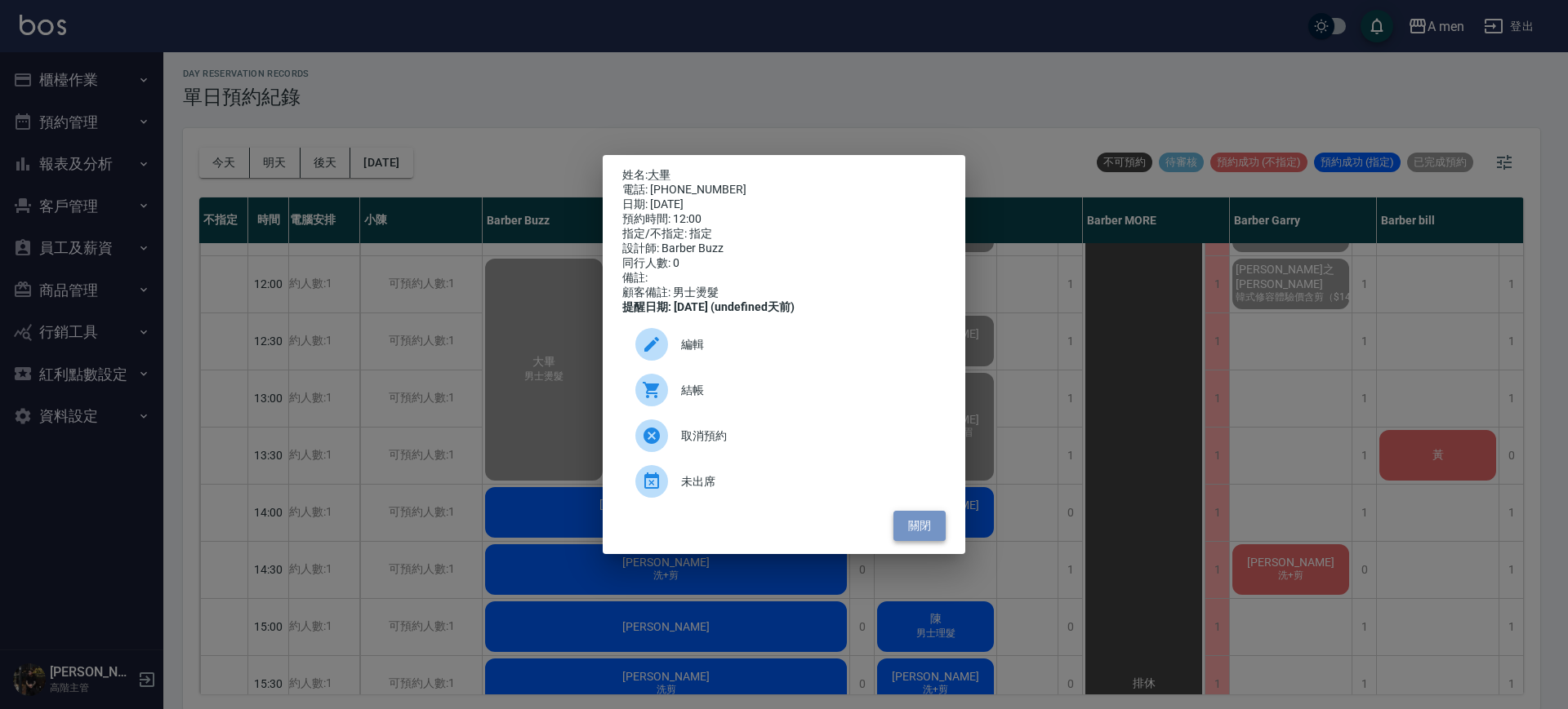
click at [920, 524] on button "關閉" at bounding box center [918, 526] width 52 height 30
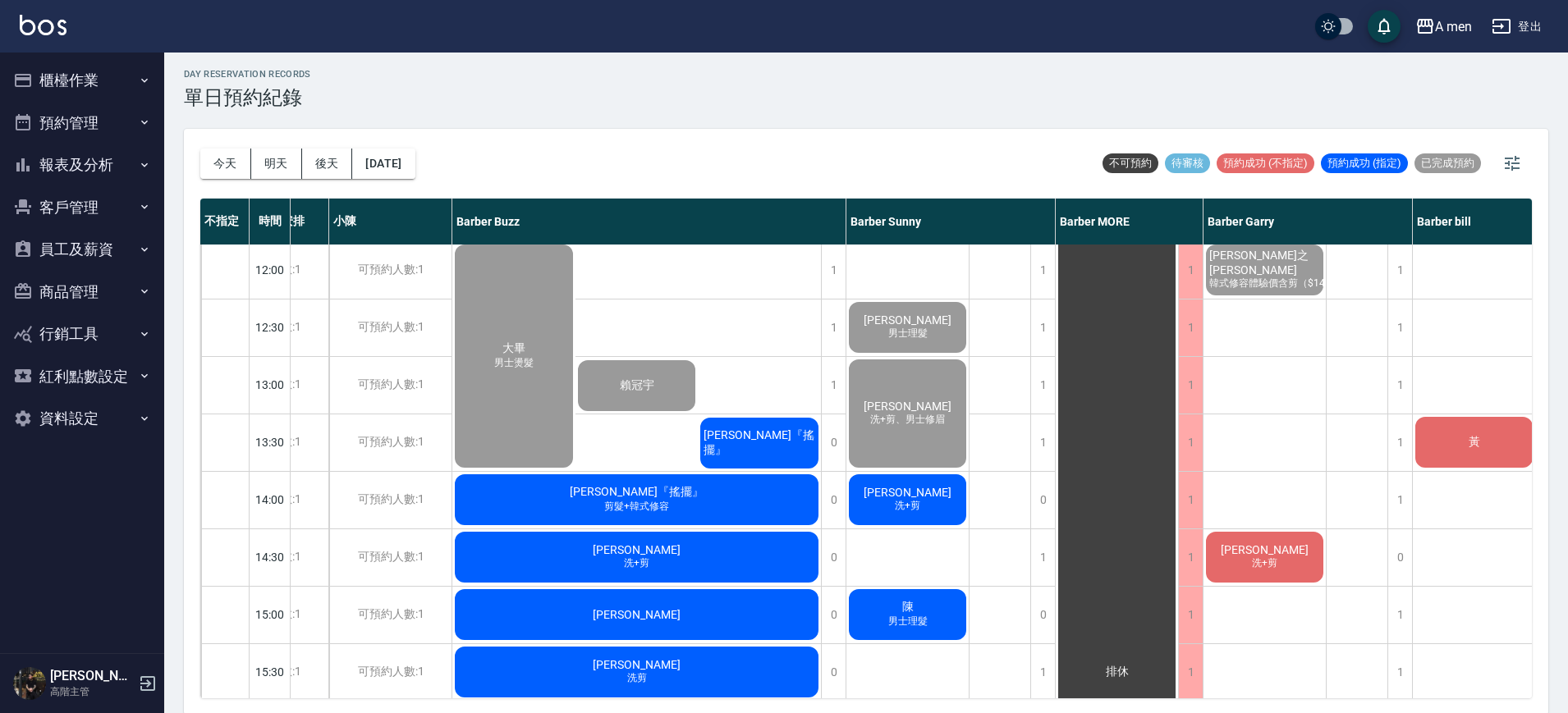
scroll to position [117, 85]
click at [613, 450] on div "大畢 男士燙髮 賴冠宇 廖信傑『搖擺』" at bounding box center [637, 357] width 369 height 229
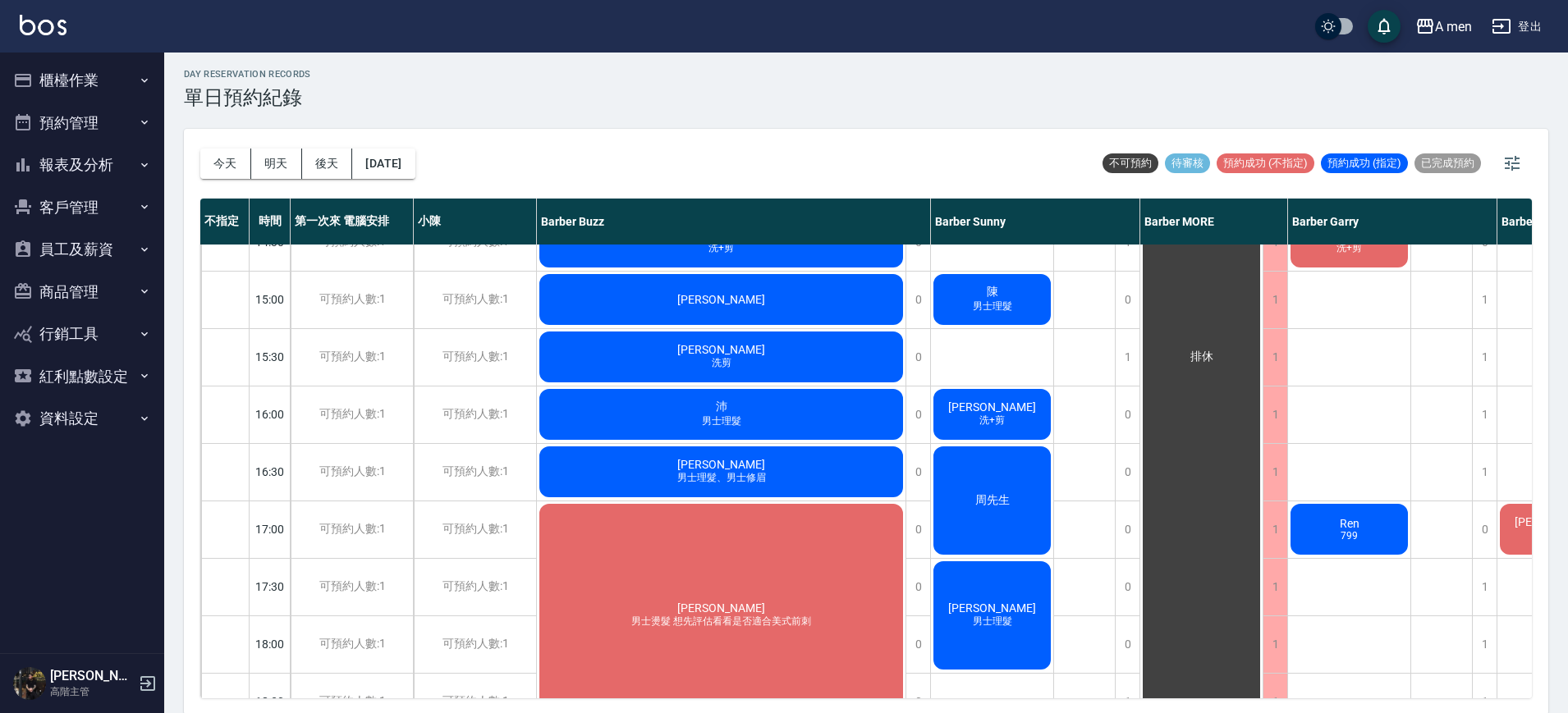
scroll to position [421, 0]
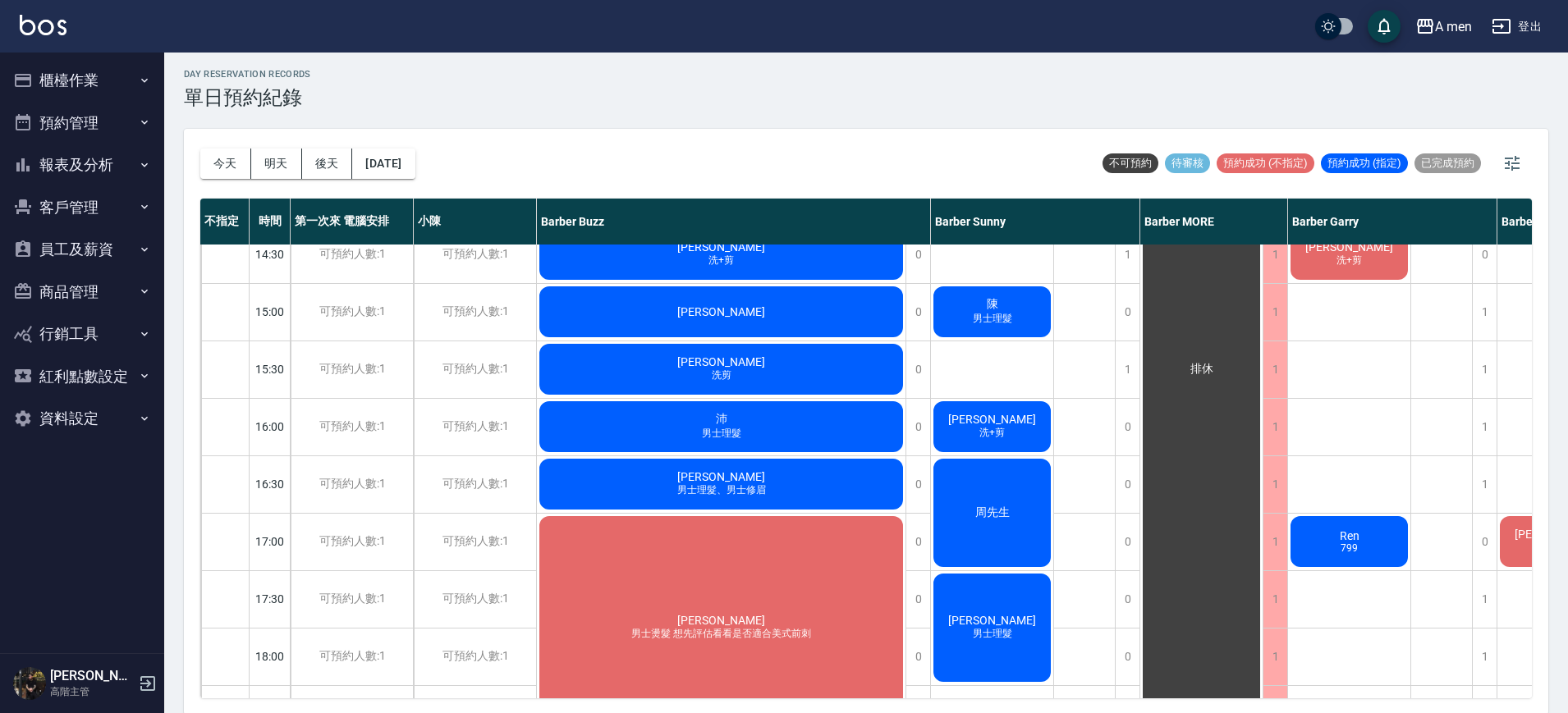
click at [1064, 481] on div "排休" at bounding box center [1084, 541] width 61 height 1436
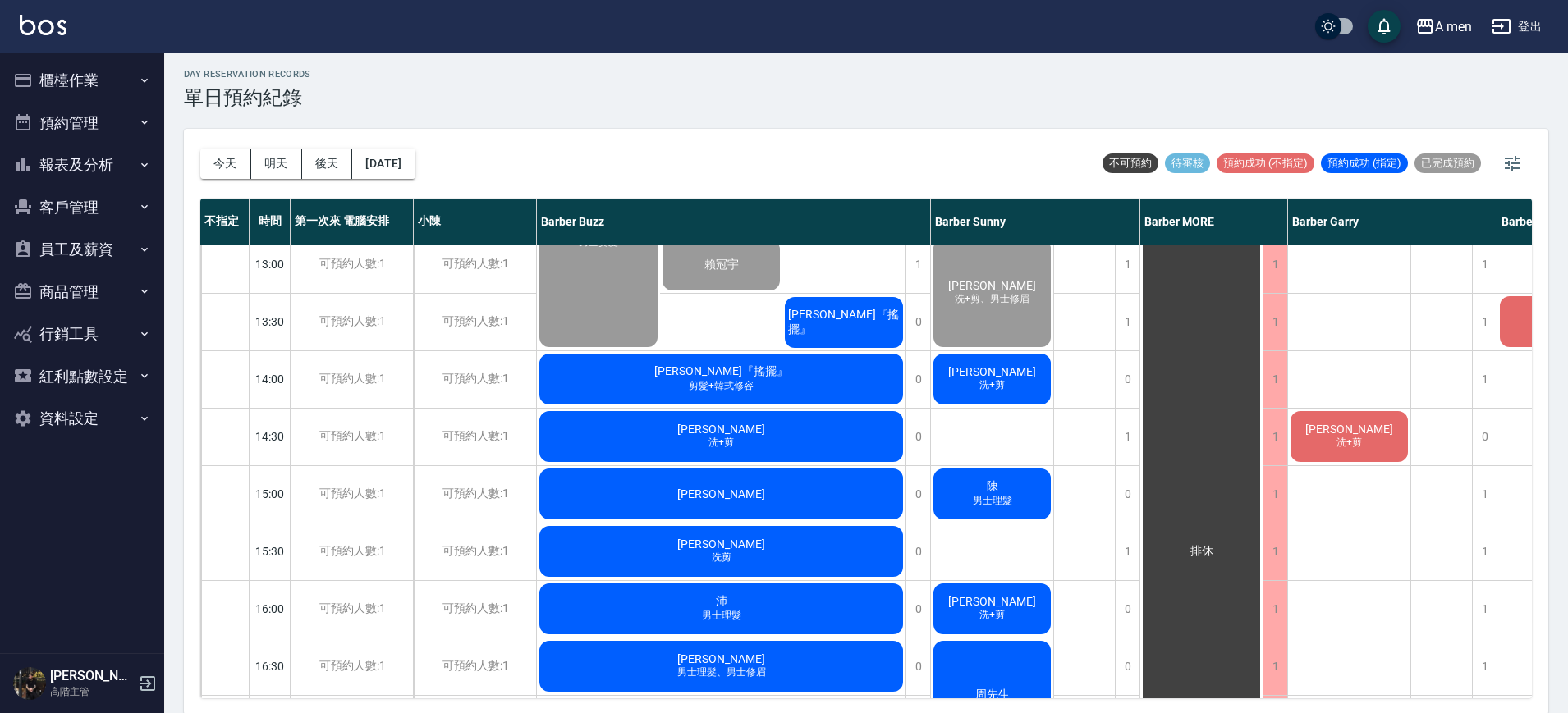
scroll to position [224, 0]
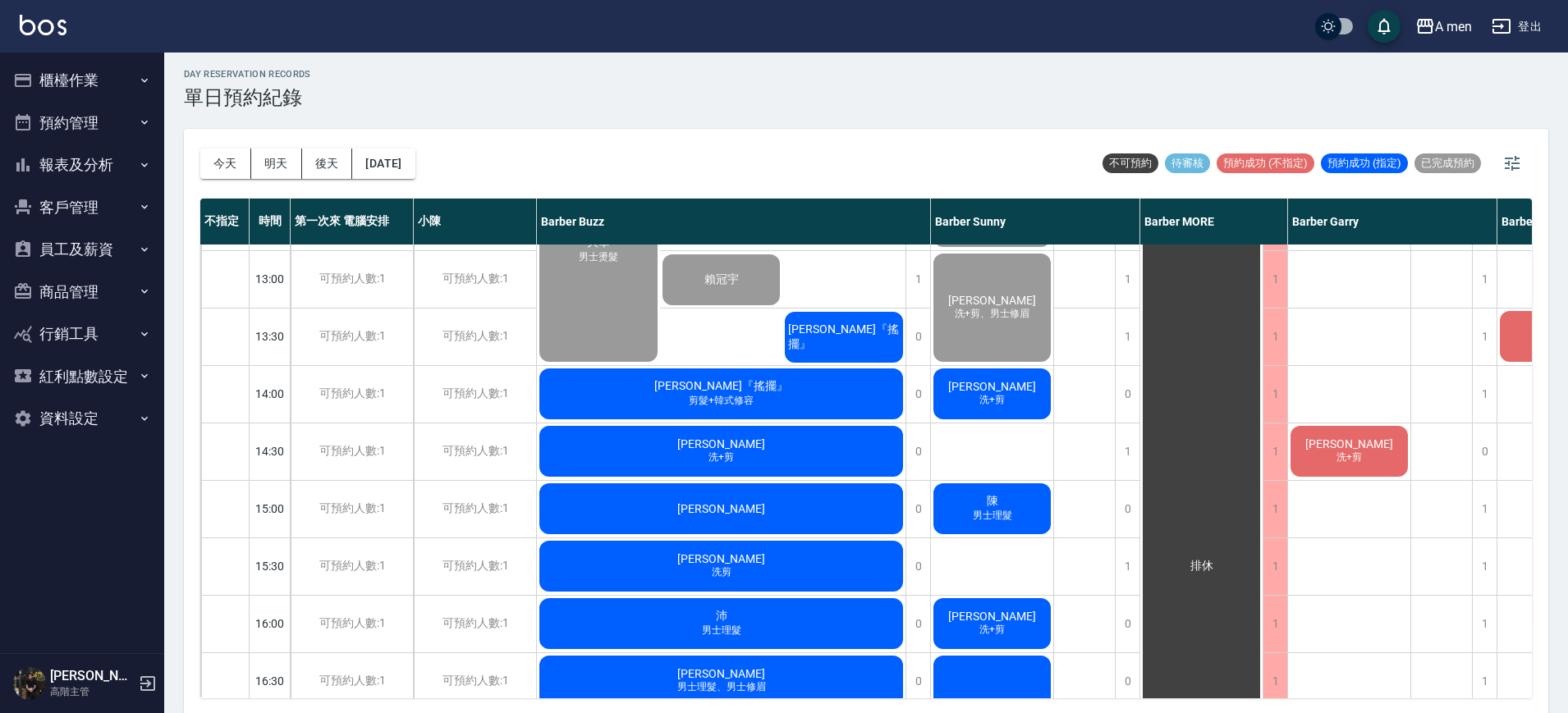
click at [1006, 406] on span "洗+剪" at bounding box center [992, 400] width 32 height 14
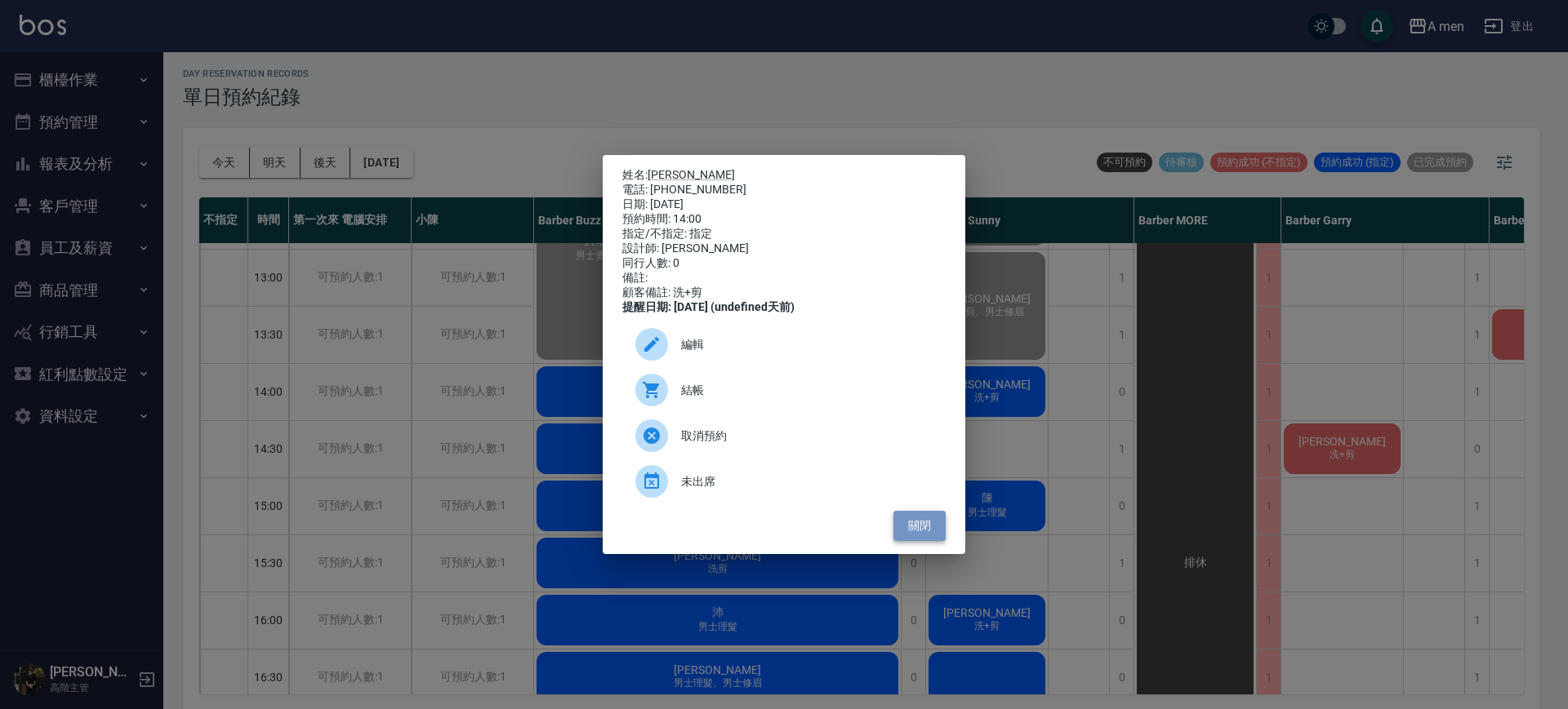
click at [925, 526] on button "關閉" at bounding box center [918, 526] width 52 height 30
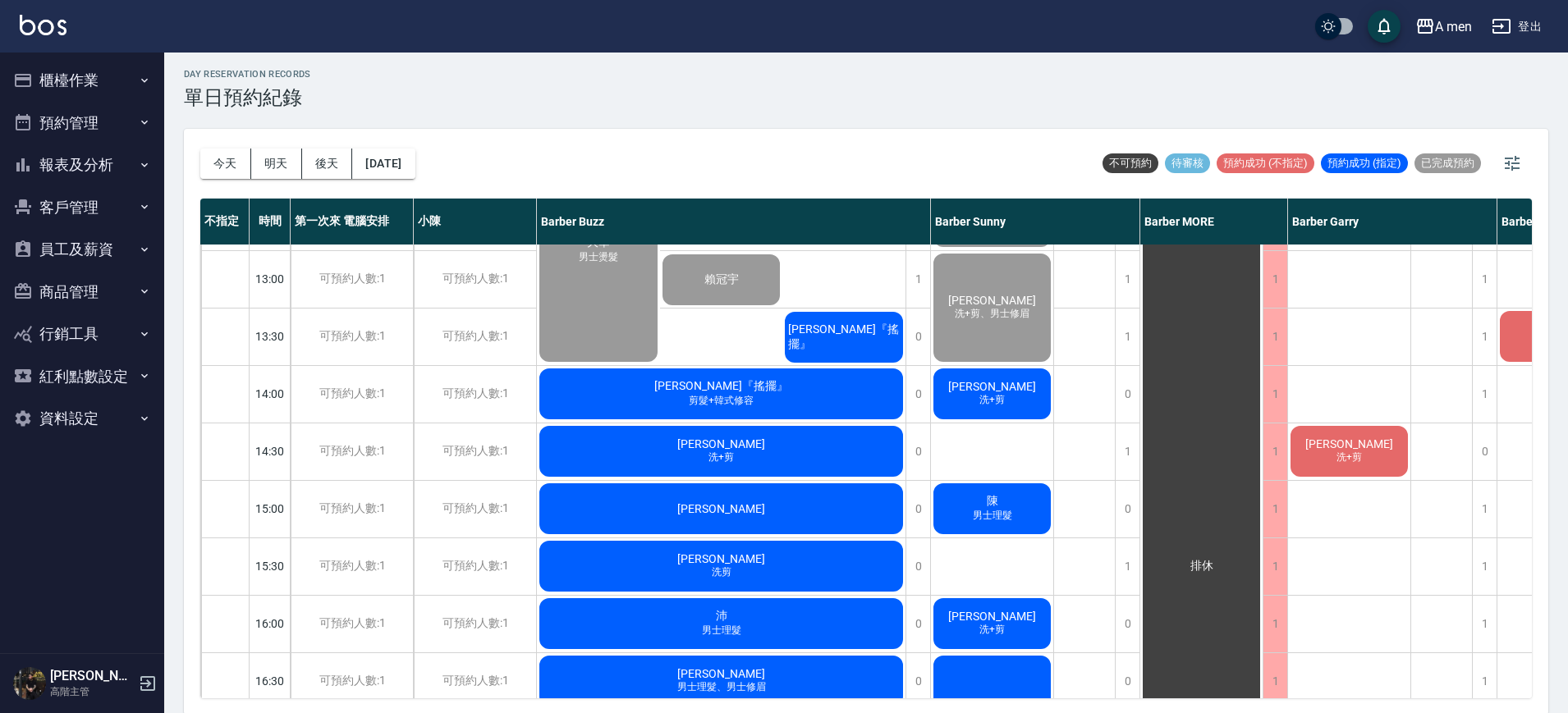
click at [864, 332] on span "廖信傑『搖擺』" at bounding box center [845, 337] width 118 height 30
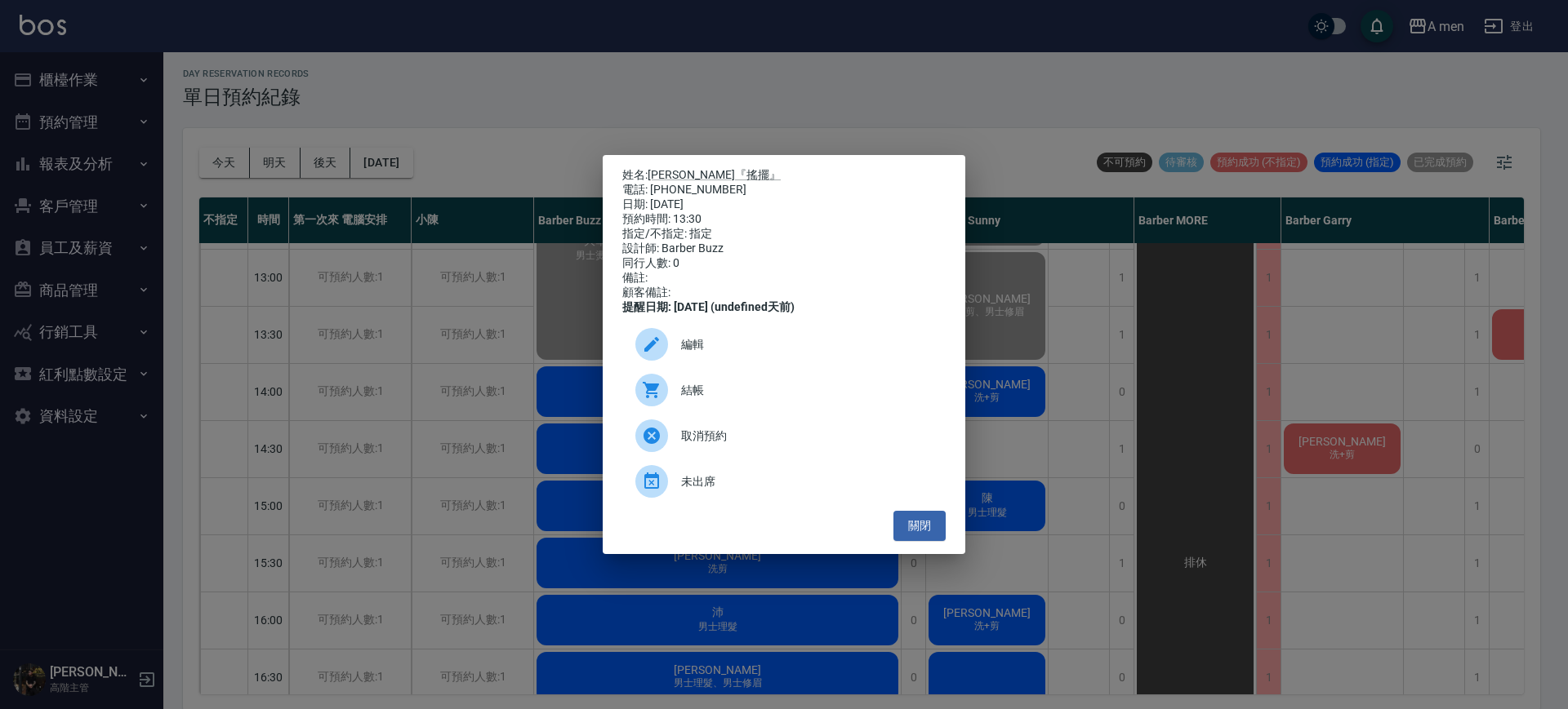
click at [751, 399] on span "結帳" at bounding box center [807, 389] width 251 height 17
click at [926, 541] on button "關閉" at bounding box center [918, 526] width 52 height 30
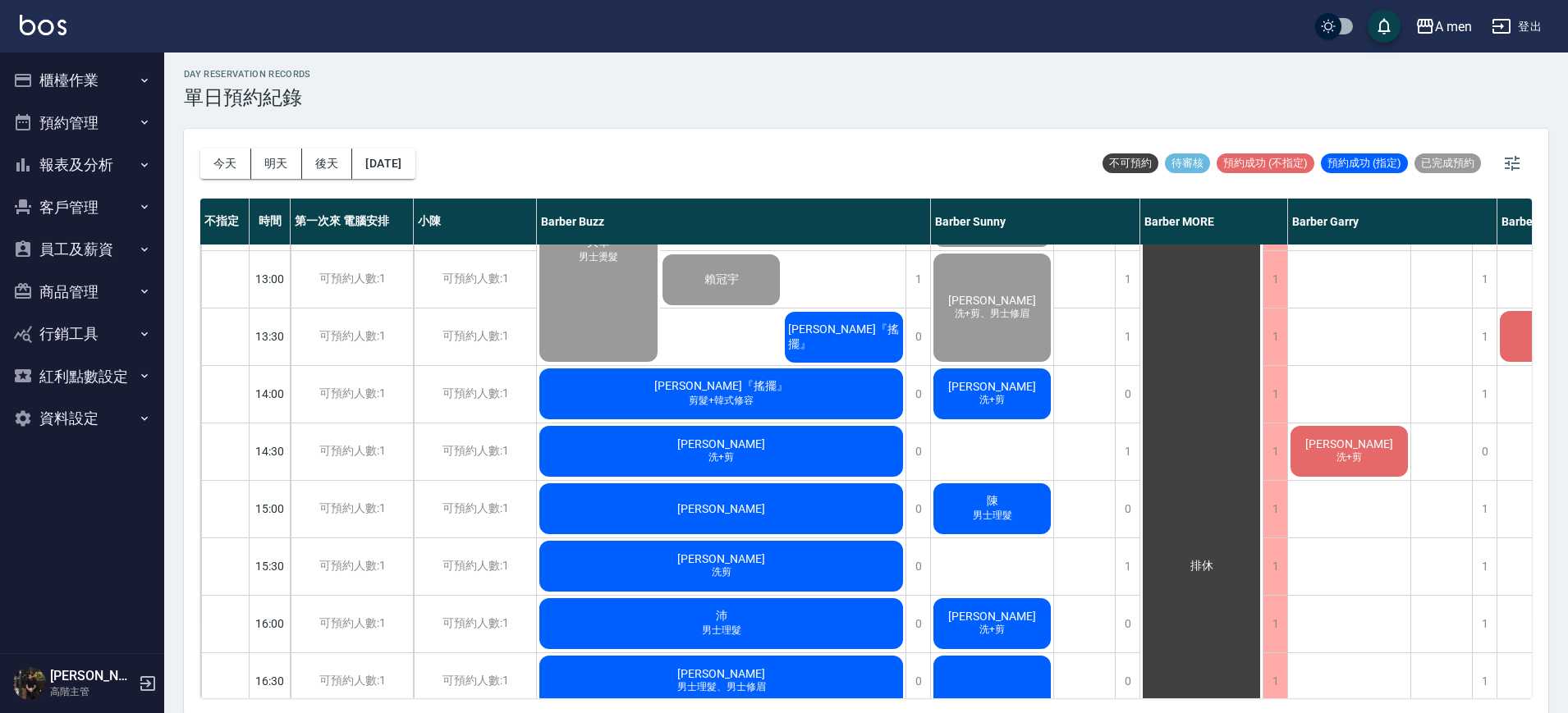
click at [838, 330] on span "廖信傑『搖擺』" at bounding box center [845, 337] width 118 height 30
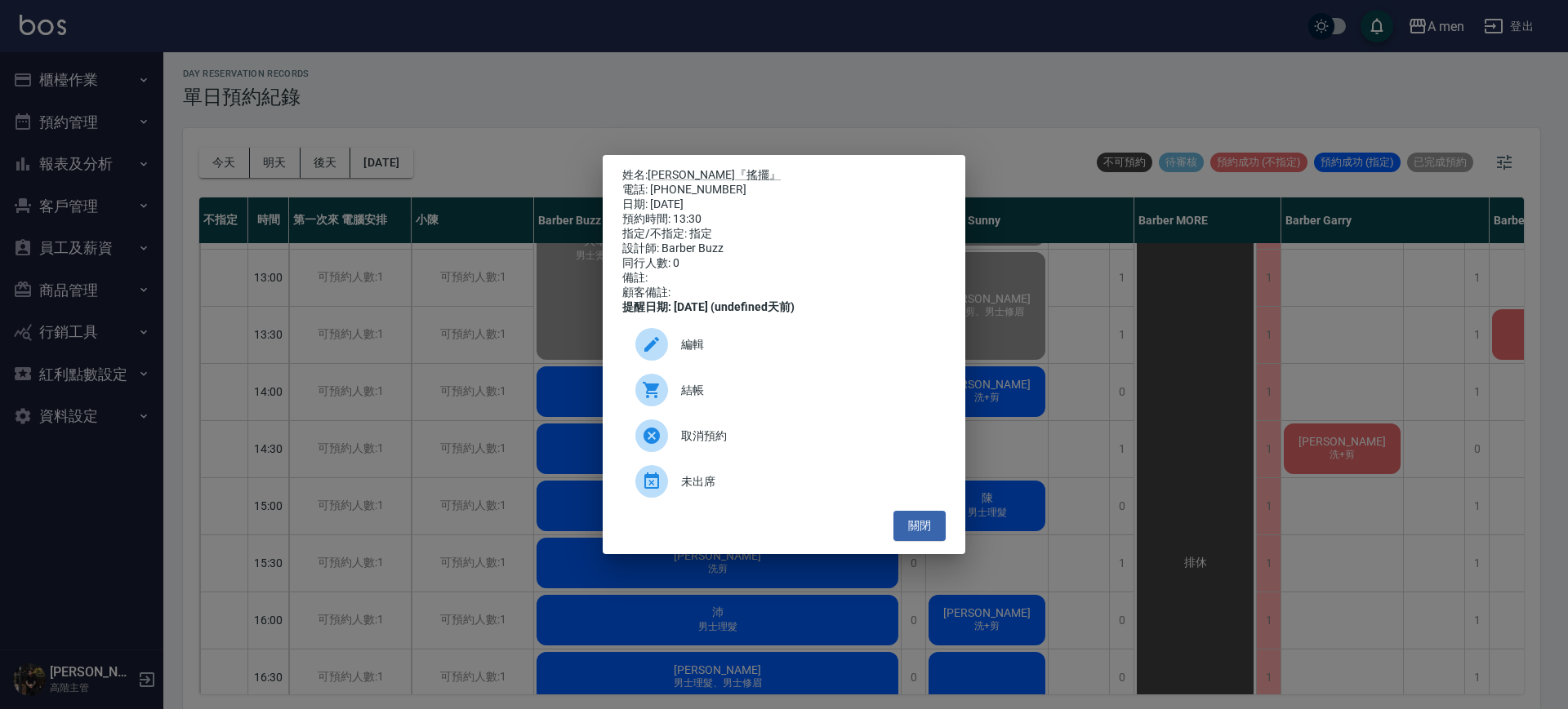
click at [757, 411] on div "結帳" at bounding box center [784, 389] width 324 height 46
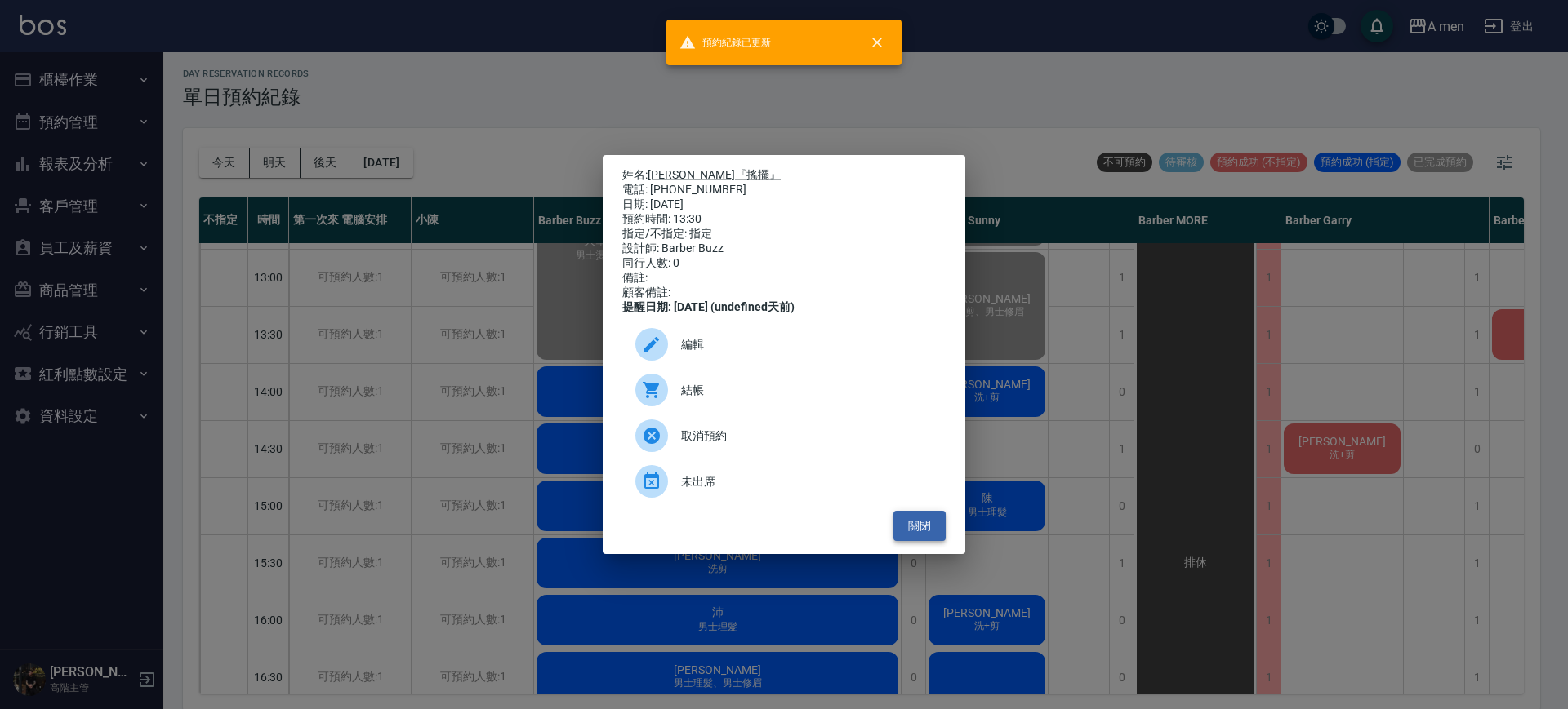
click at [920, 541] on button "關閉" at bounding box center [918, 526] width 52 height 30
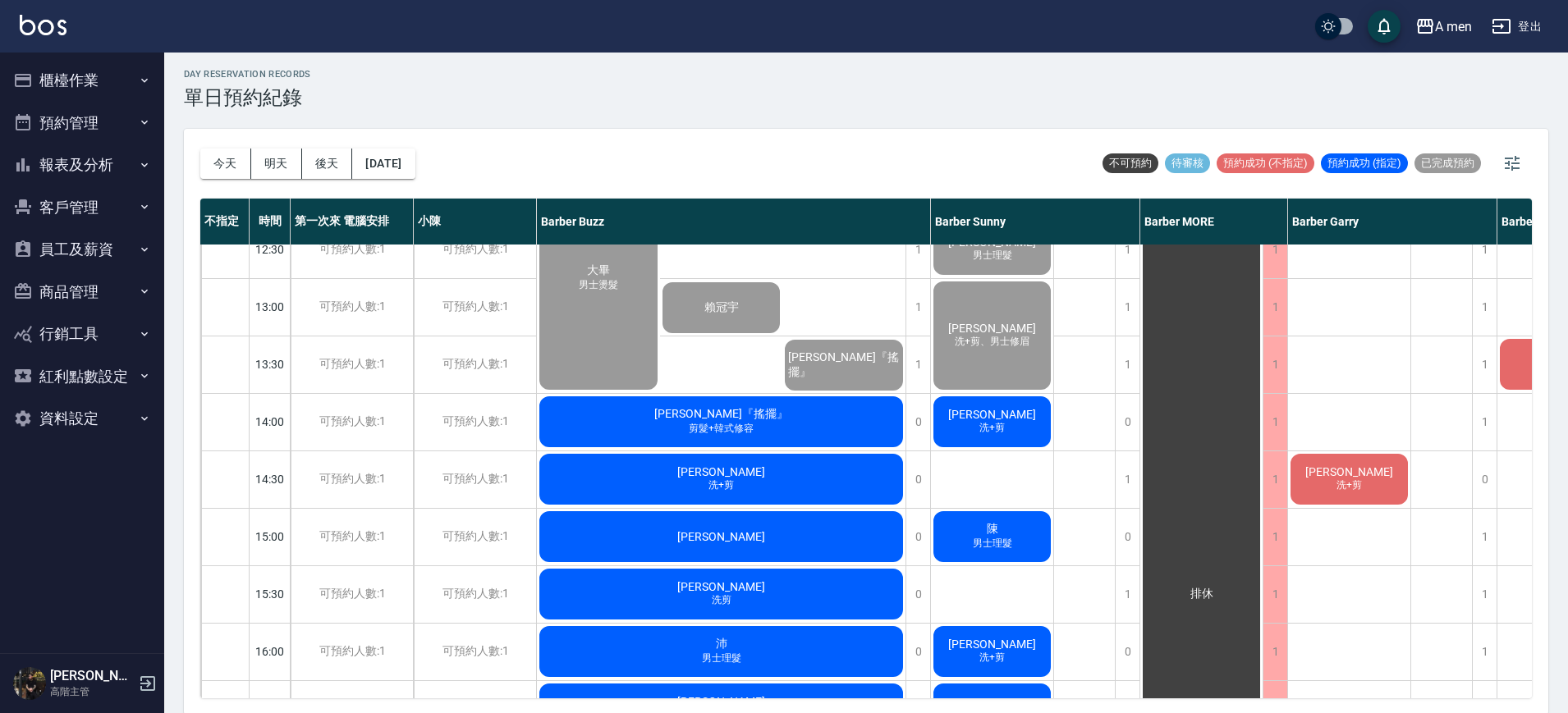
scroll to position [229, 0]
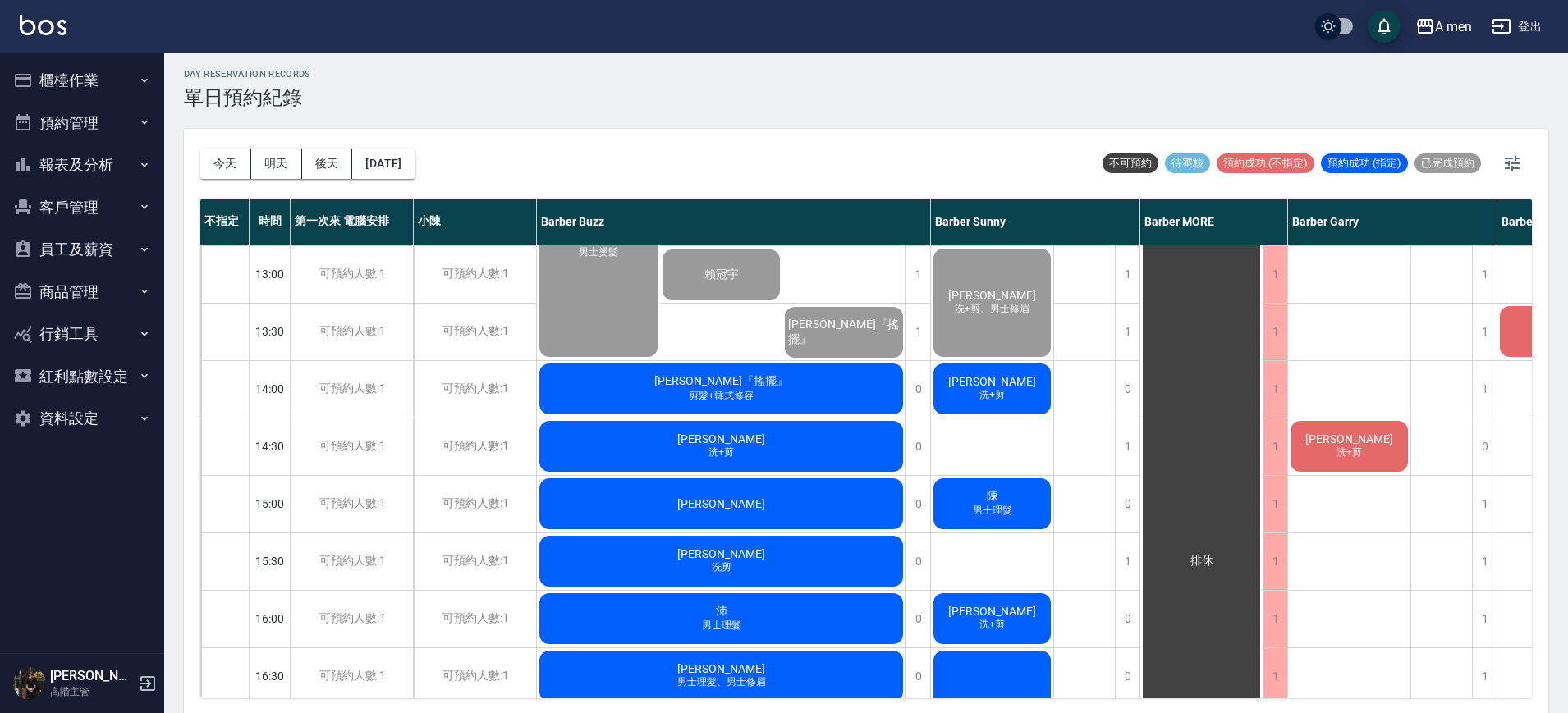
click at [670, 394] on div "Henry『搖擺』 剪髮+韓式修容" at bounding box center [721, 389] width 369 height 56
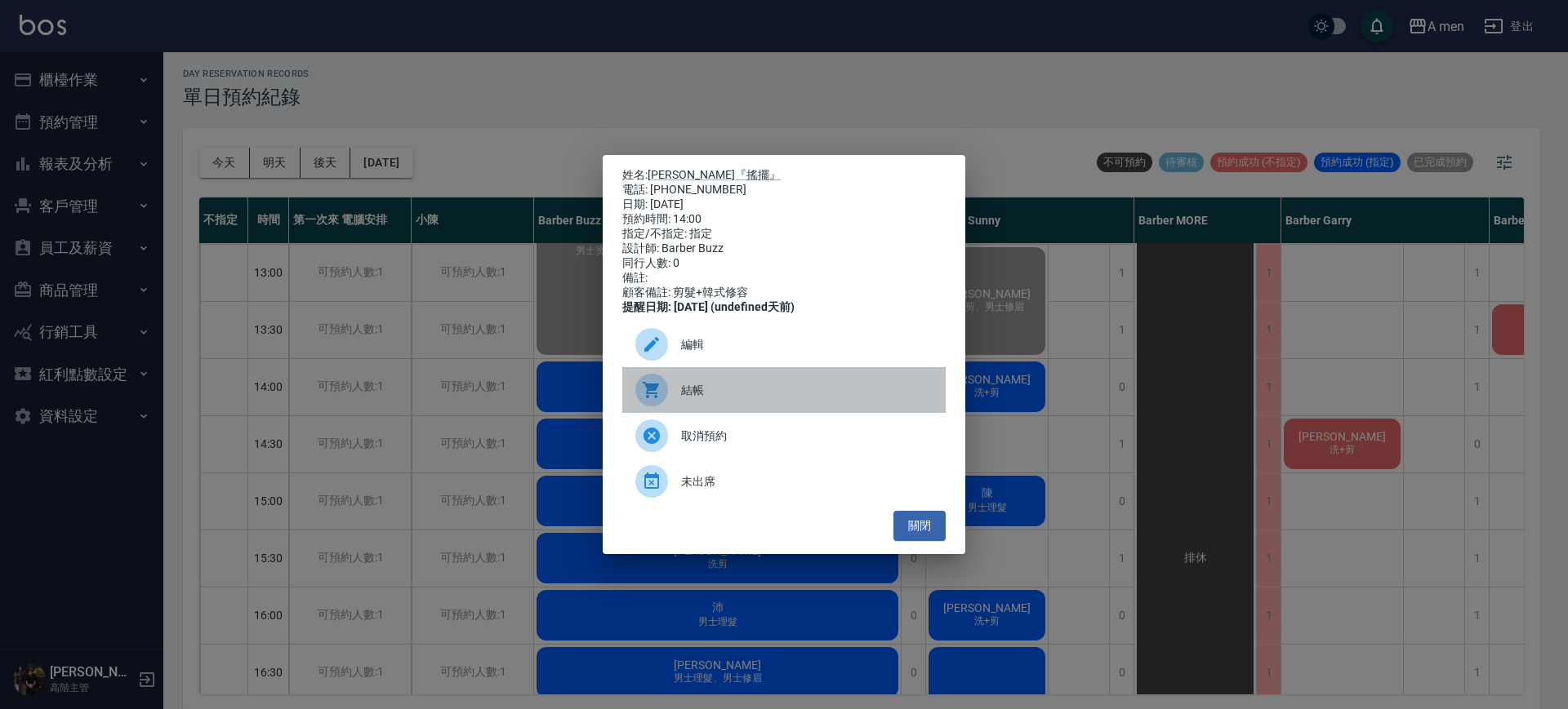
click at [686, 391] on span "結帳" at bounding box center [807, 389] width 251 height 17
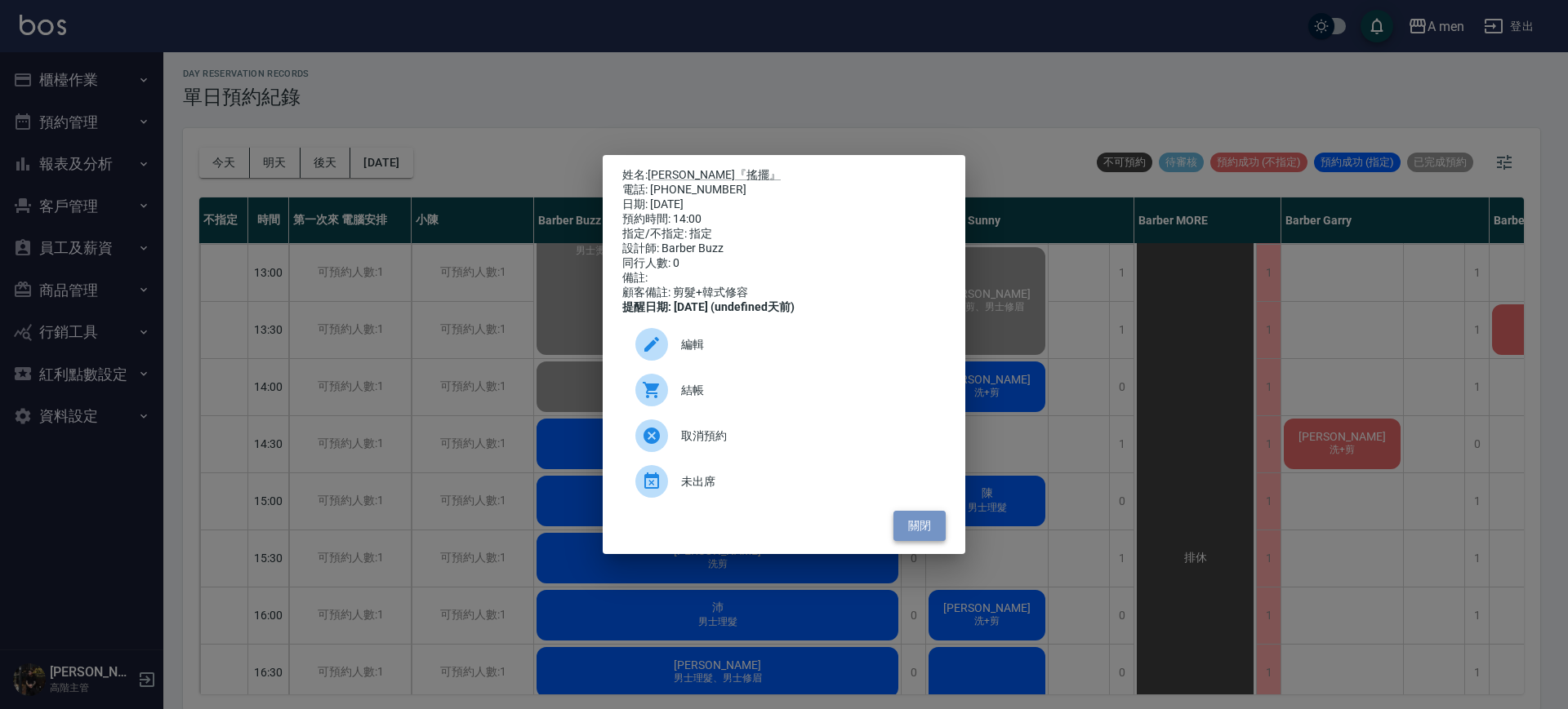
click at [924, 529] on button "關閉" at bounding box center [918, 526] width 52 height 30
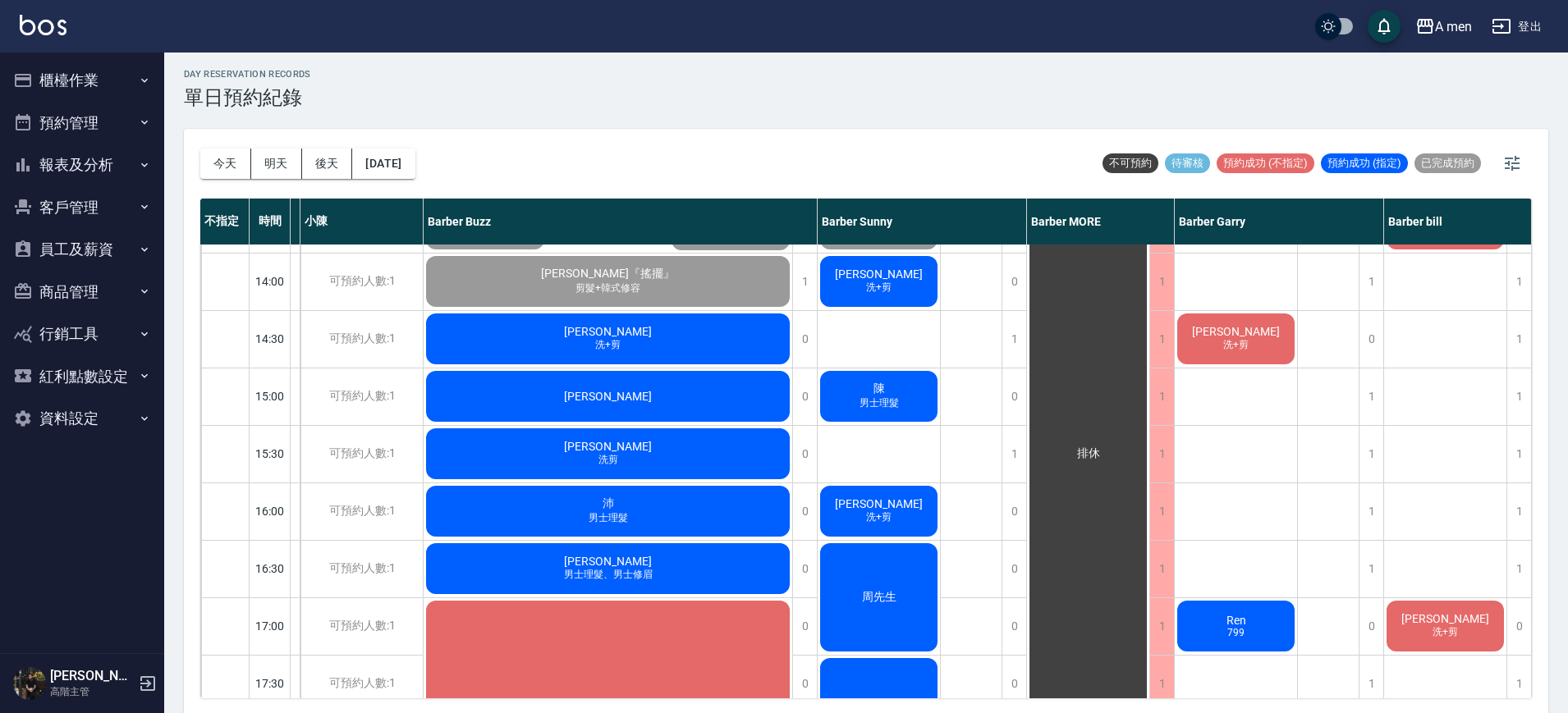
scroll to position [336, 121]
click at [1237, 361] on div "蔡沛禹 洗+剪" at bounding box center [1236, 338] width 122 height 56
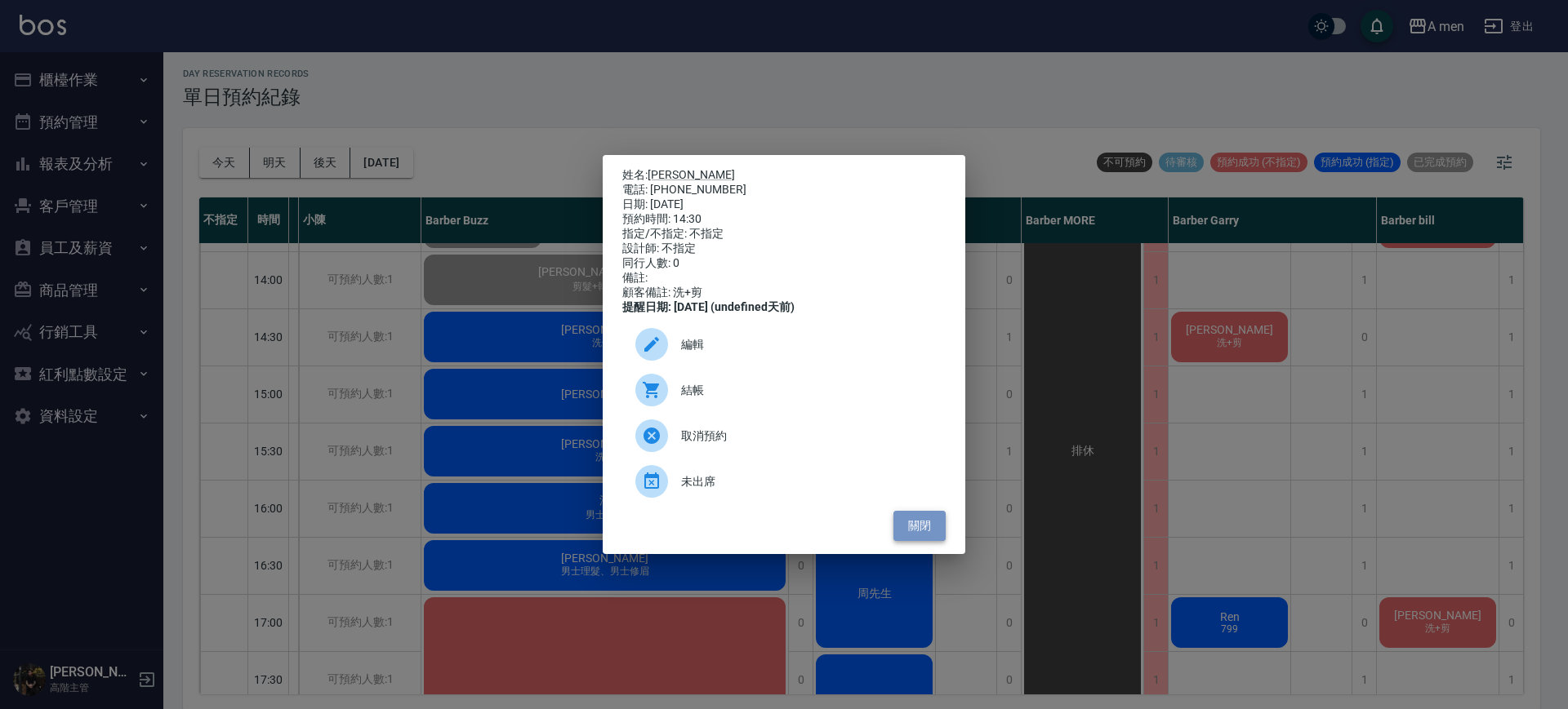
click at [925, 531] on button "關閉" at bounding box center [918, 526] width 52 height 30
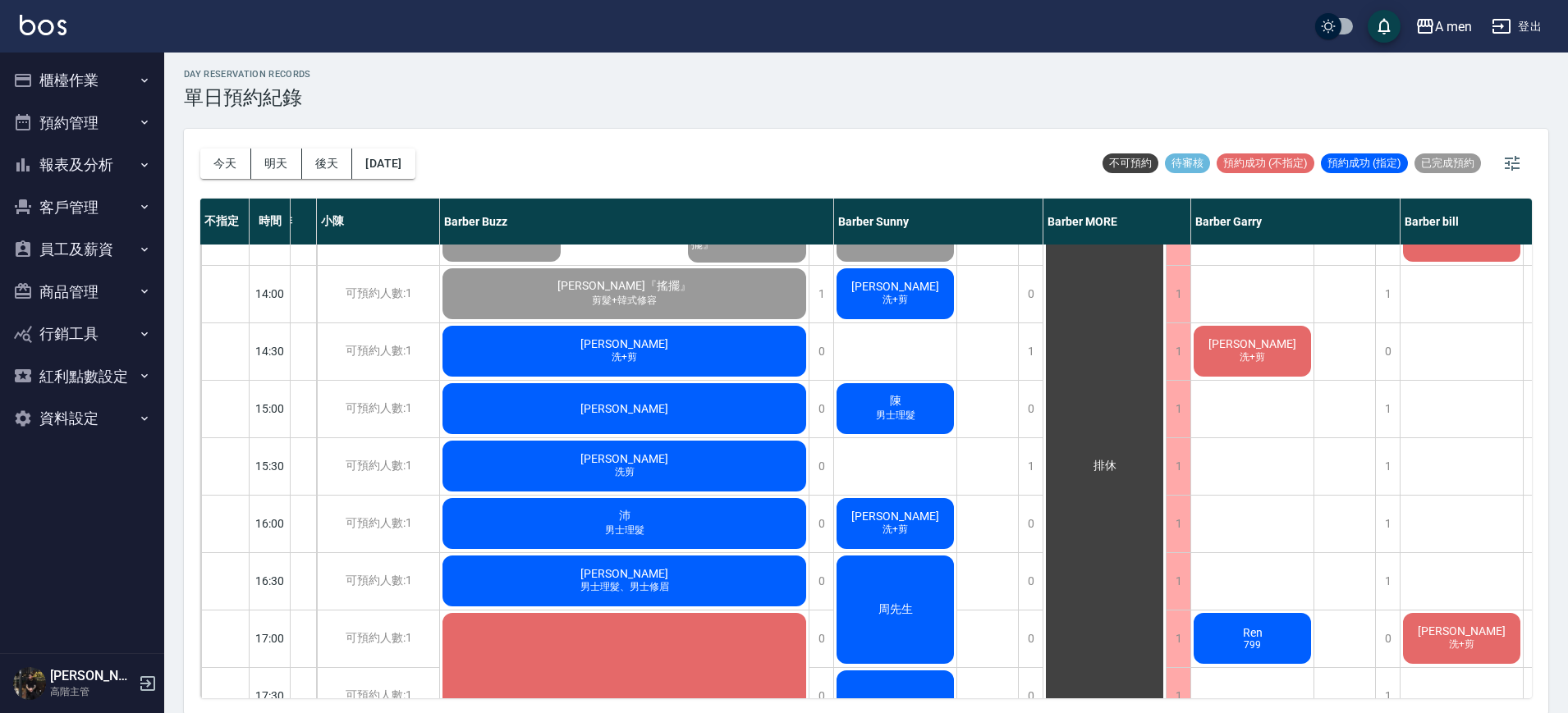
scroll to position [324, 97]
click at [1387, 405] on div "1" at bounding box center [1387, 408] width 25 height 56
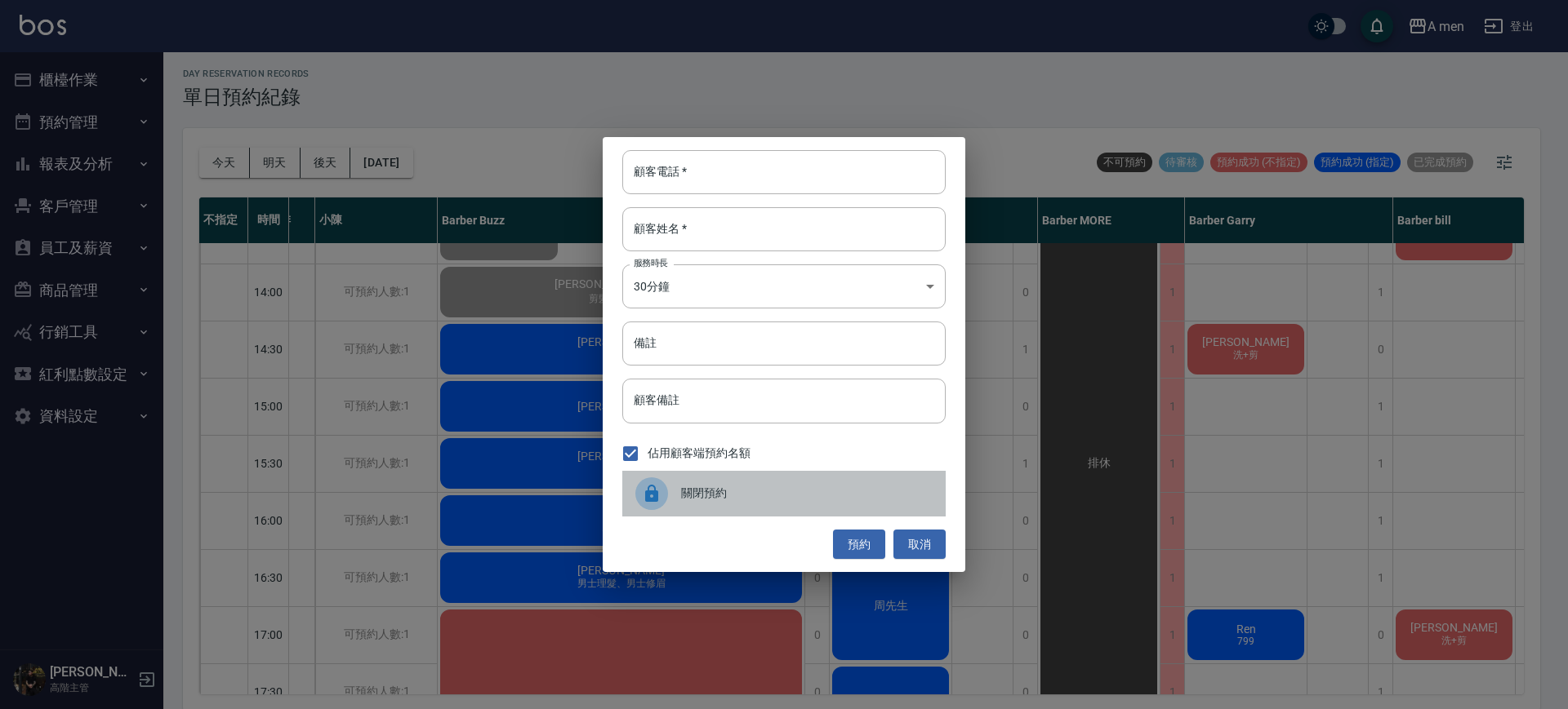
click at [842, 480] on div "關閉預約" at bounding box center [784, 493] width 324 height 46
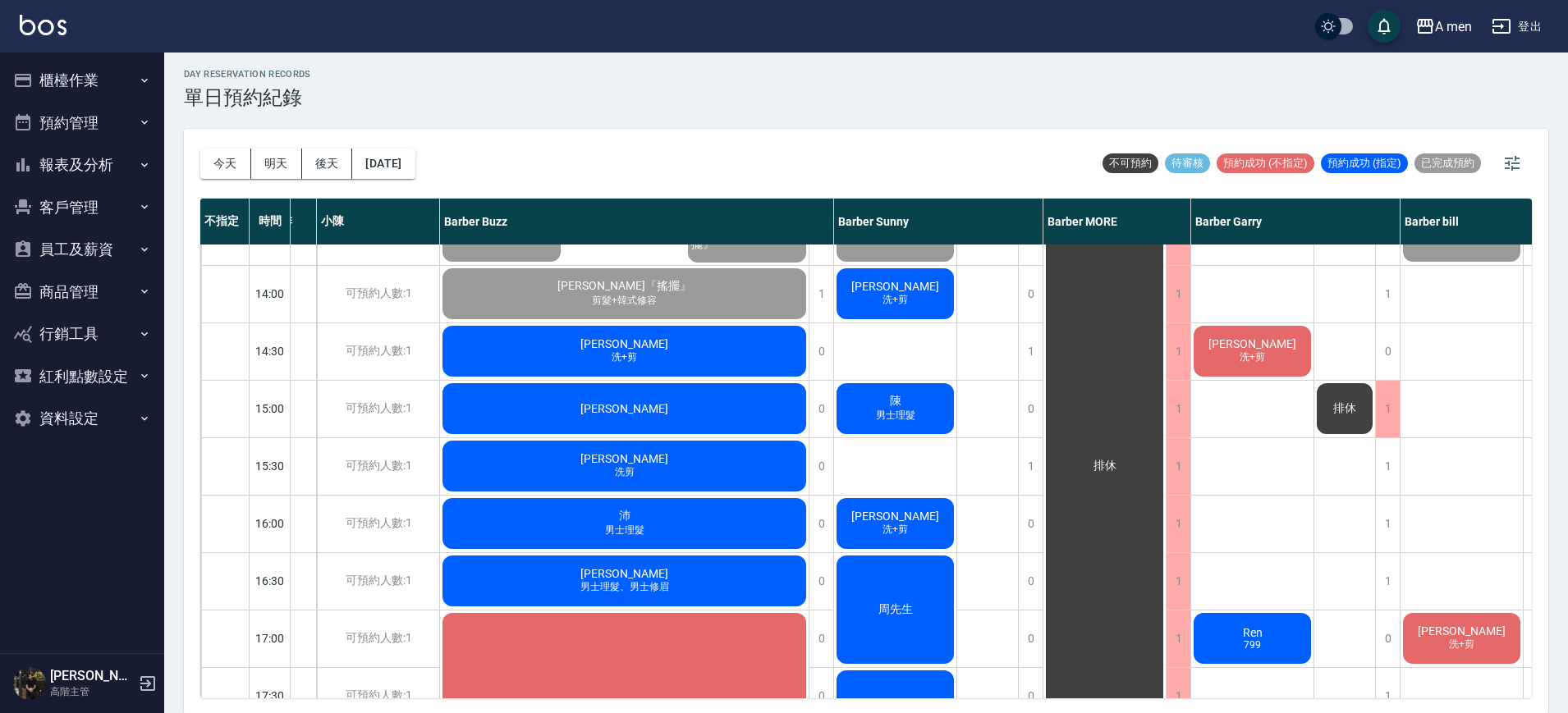
scroll to position [324, 121]
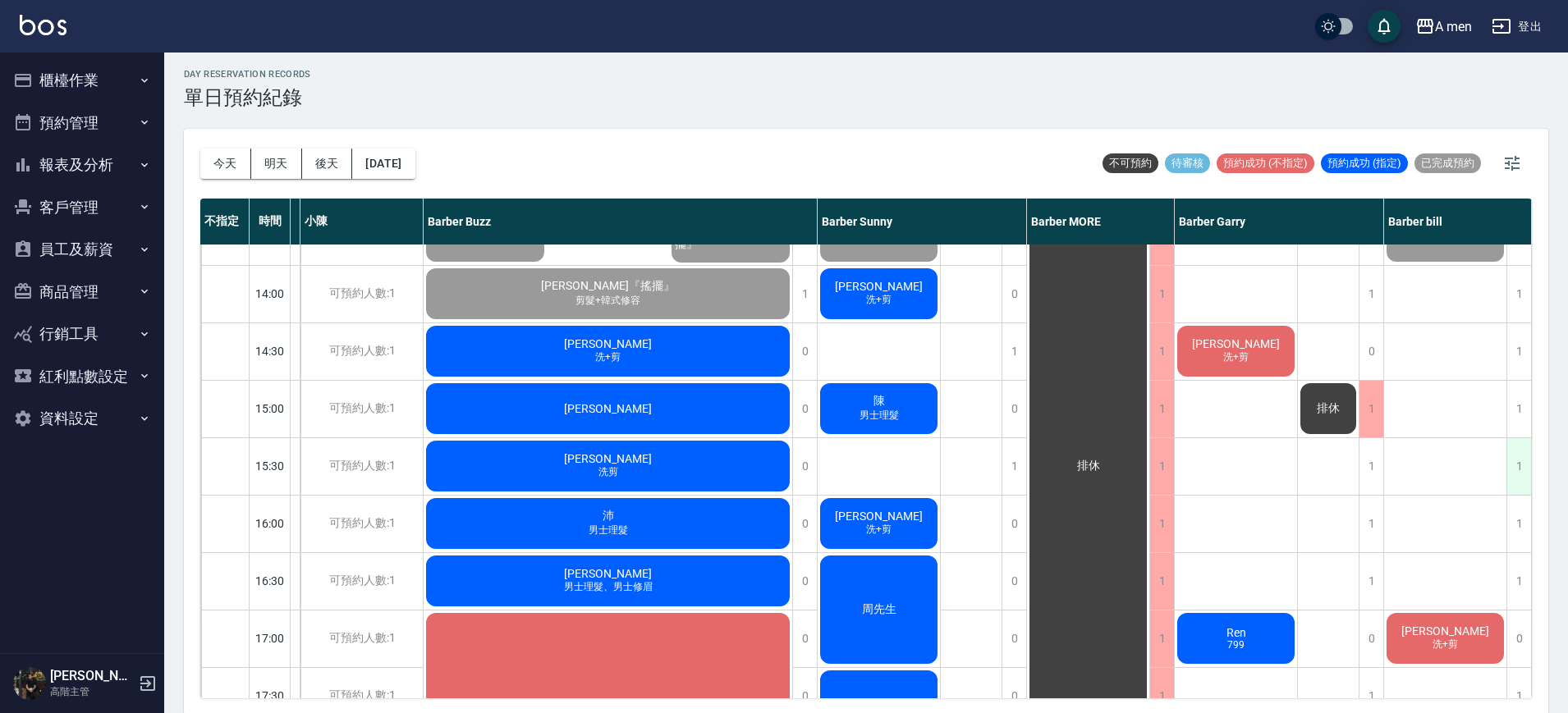
click at [1507, 462] on div "1" at bounding box center [1519, 465] width 25 height 56
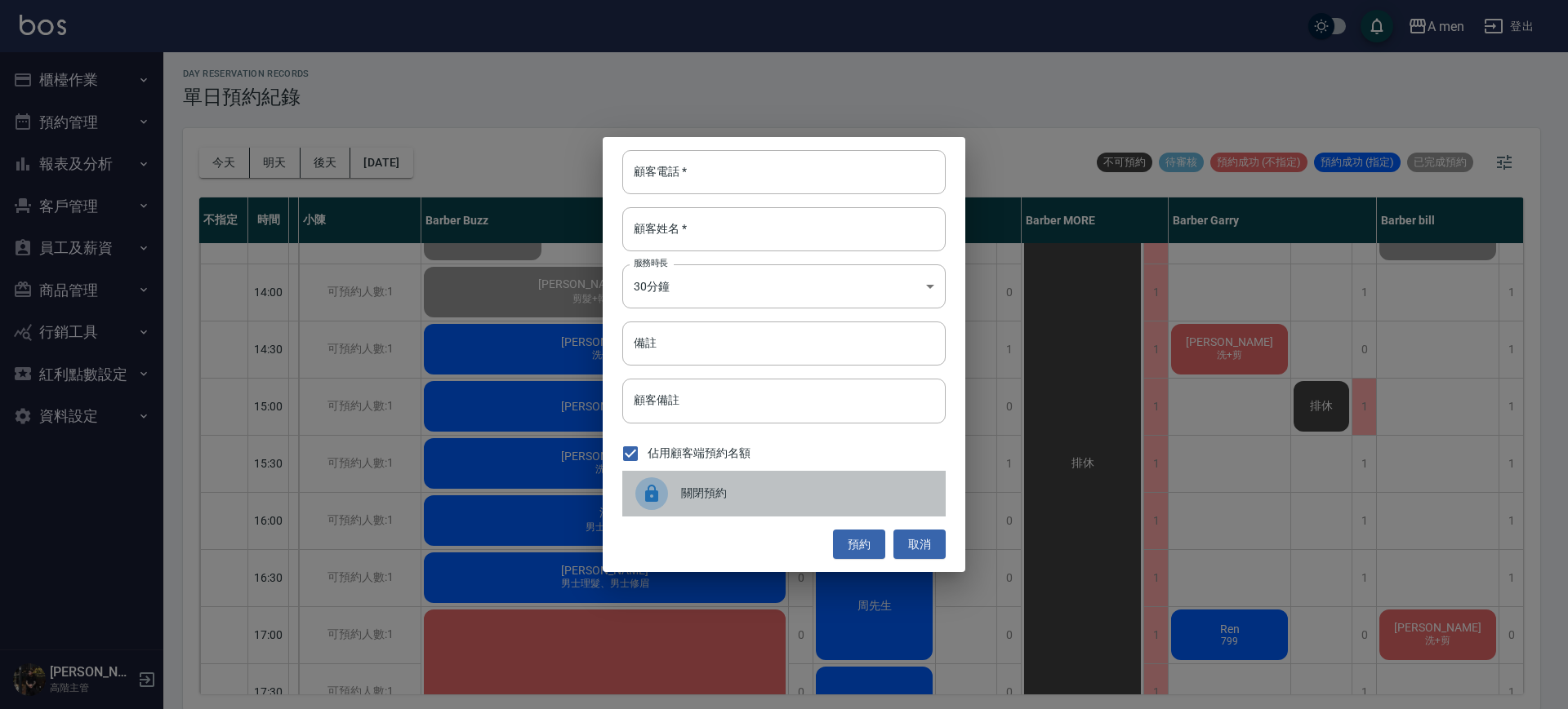
click at [751, 505] on div "關閉預約" at bounding box center [784, 493] width 324 height 46
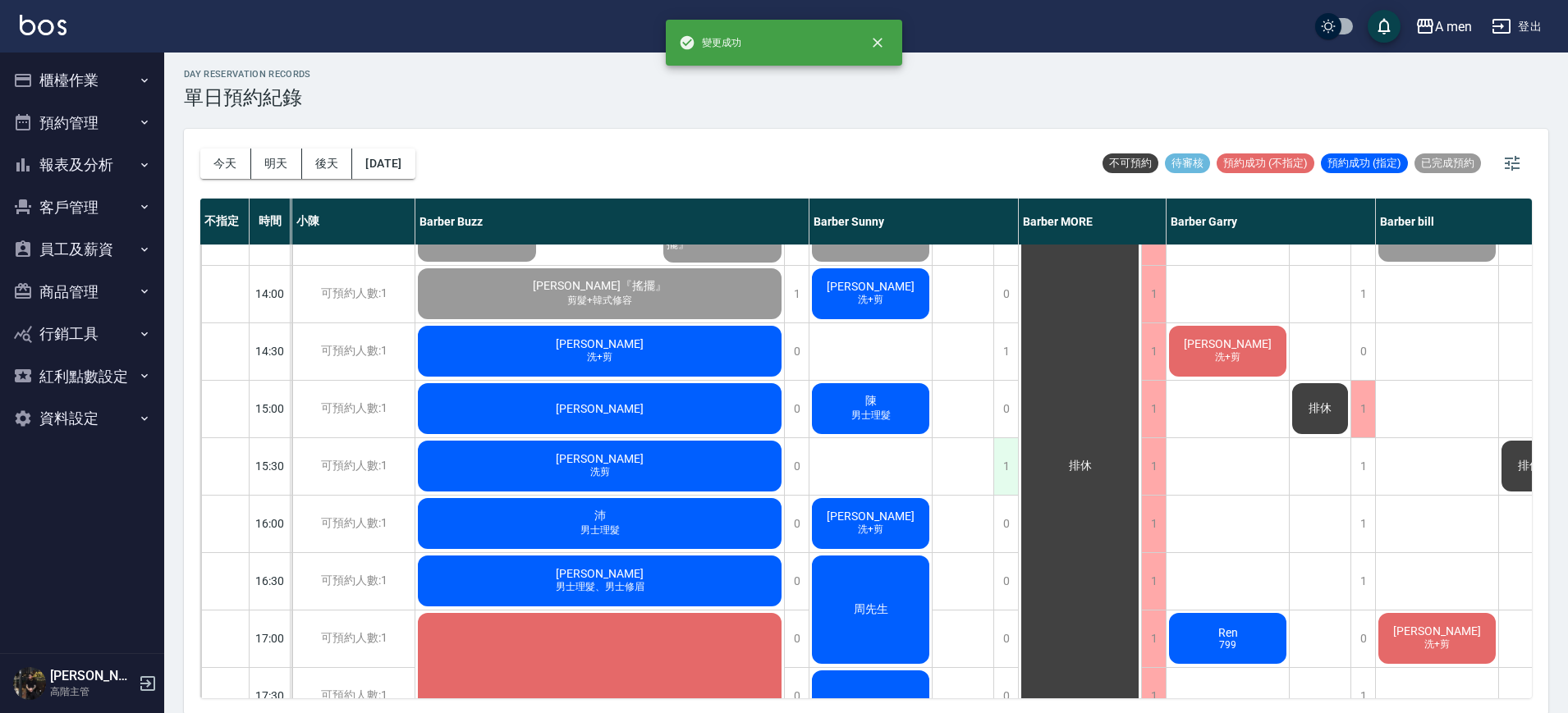
click at [1004, 463] on div "1" at bounding box center [1006, 465] width 25 height 56
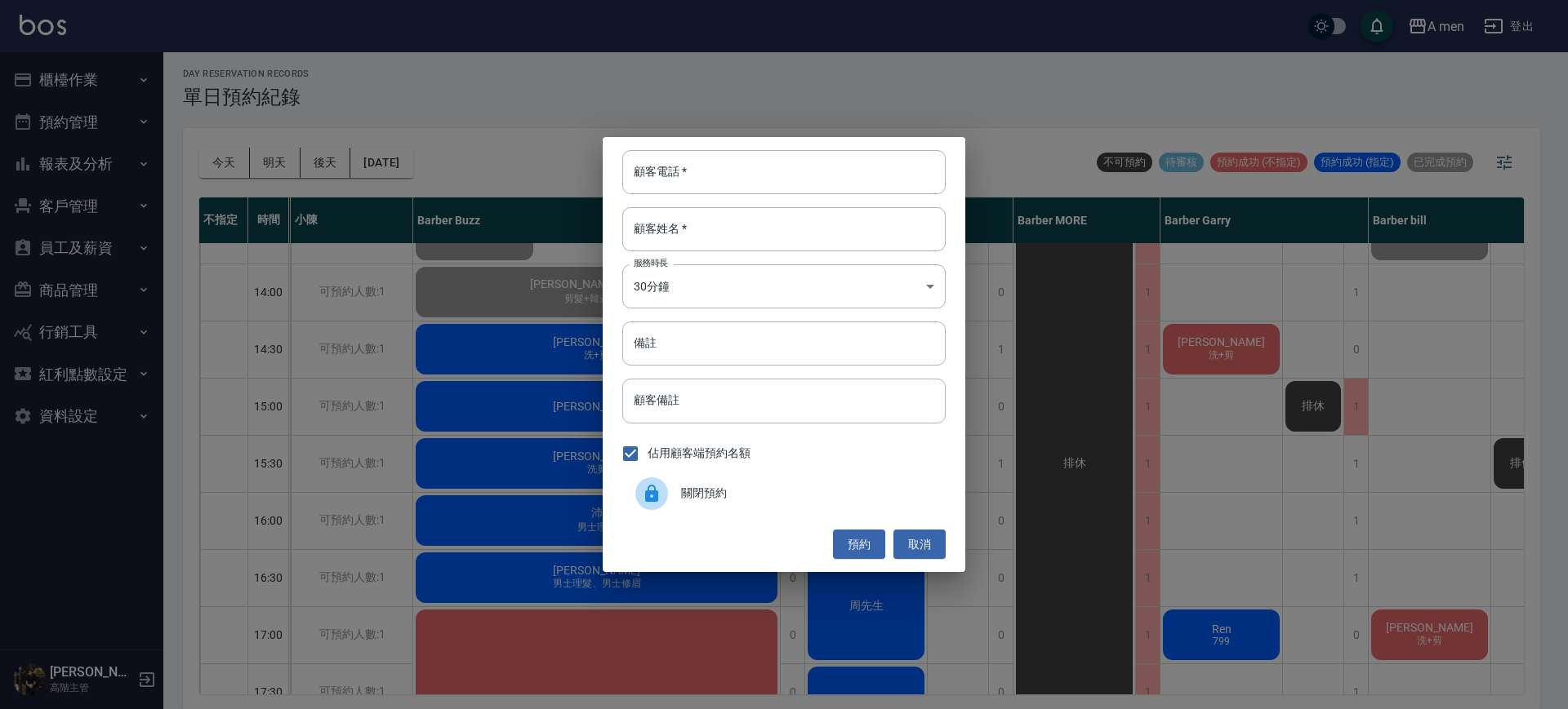
click at [731, 497] on span "關閉預約" at bounding box center [807, 492] width 251 height 17
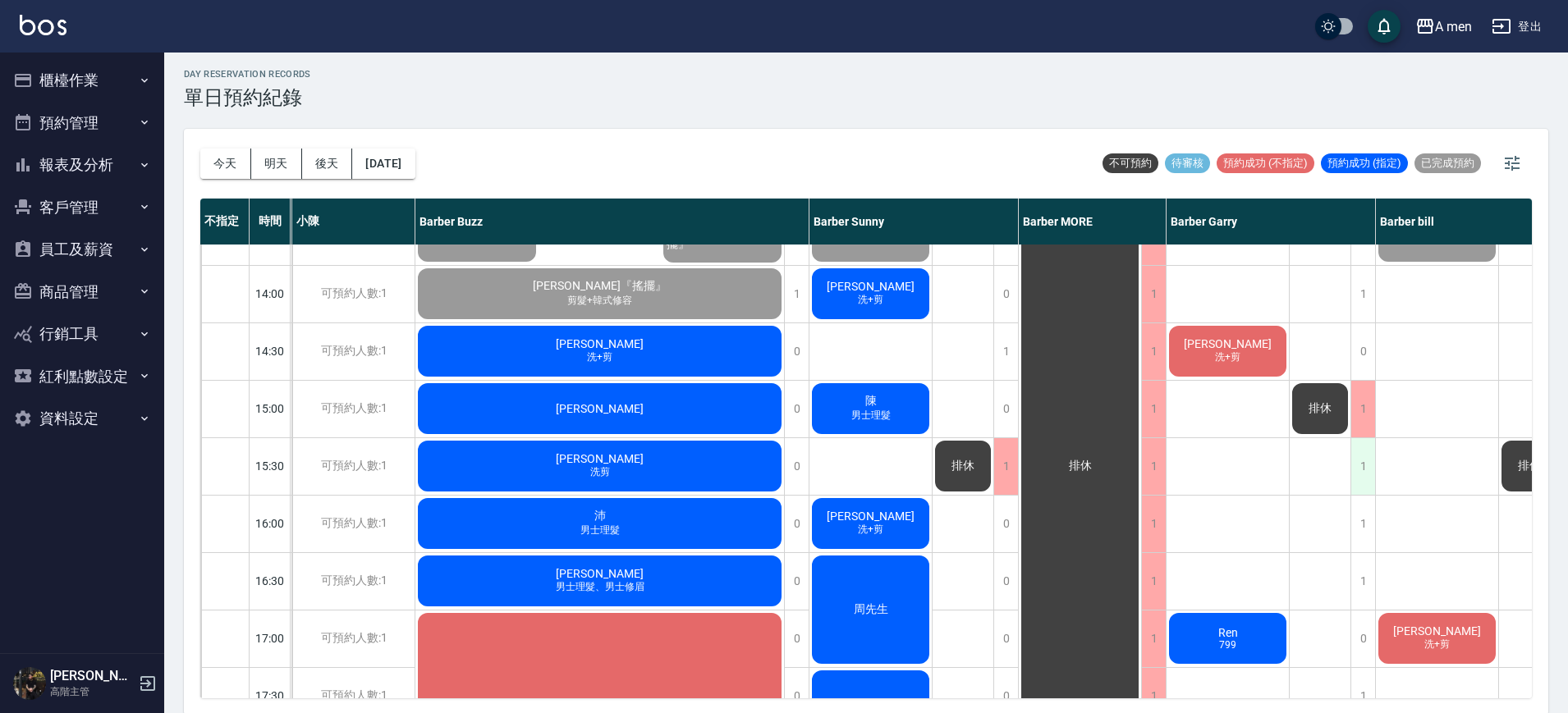
click at [1368, 461] on div "1" at bounding box center [1363, 465] width 25 height 56
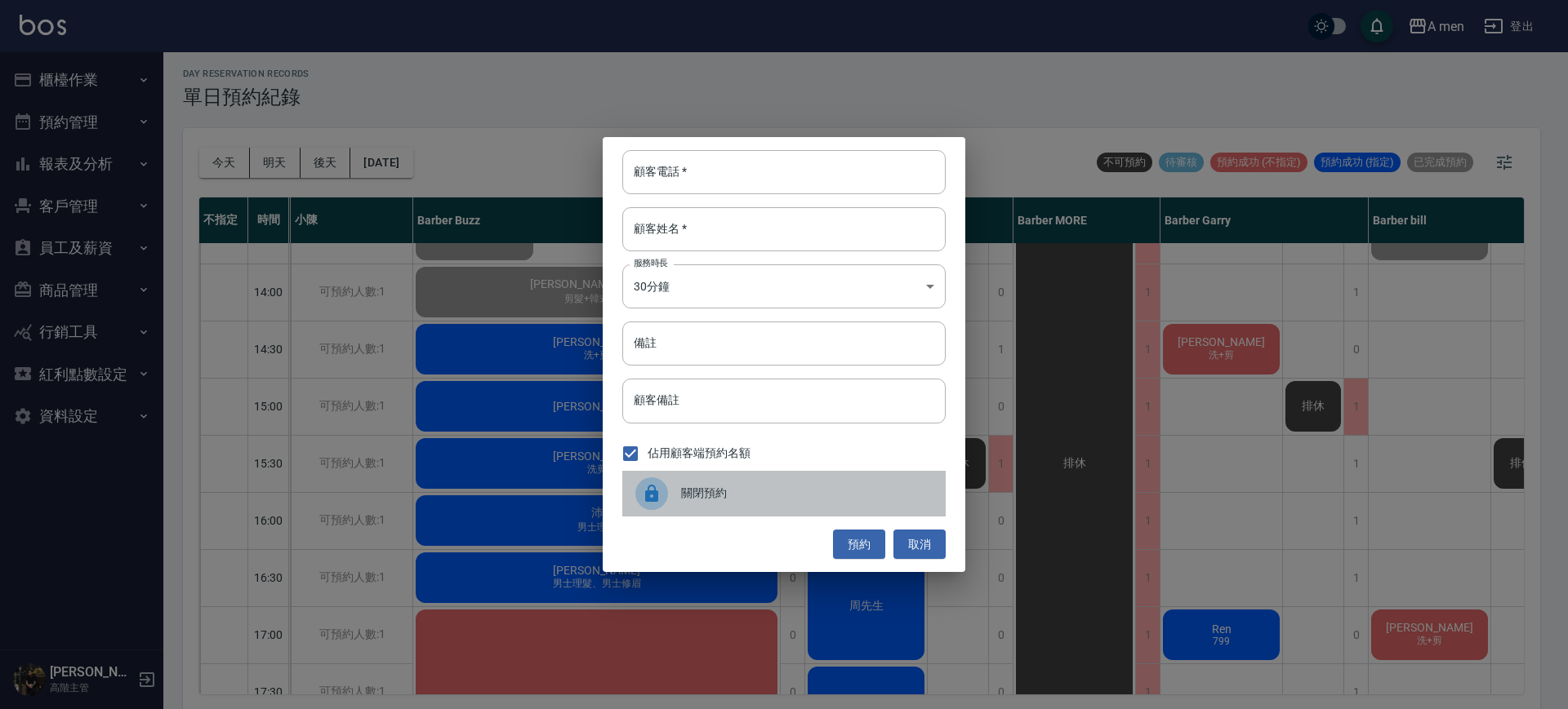
click at [860, 497] on span "關閉預約" at bounding box center [807, 492] width 251 height 17
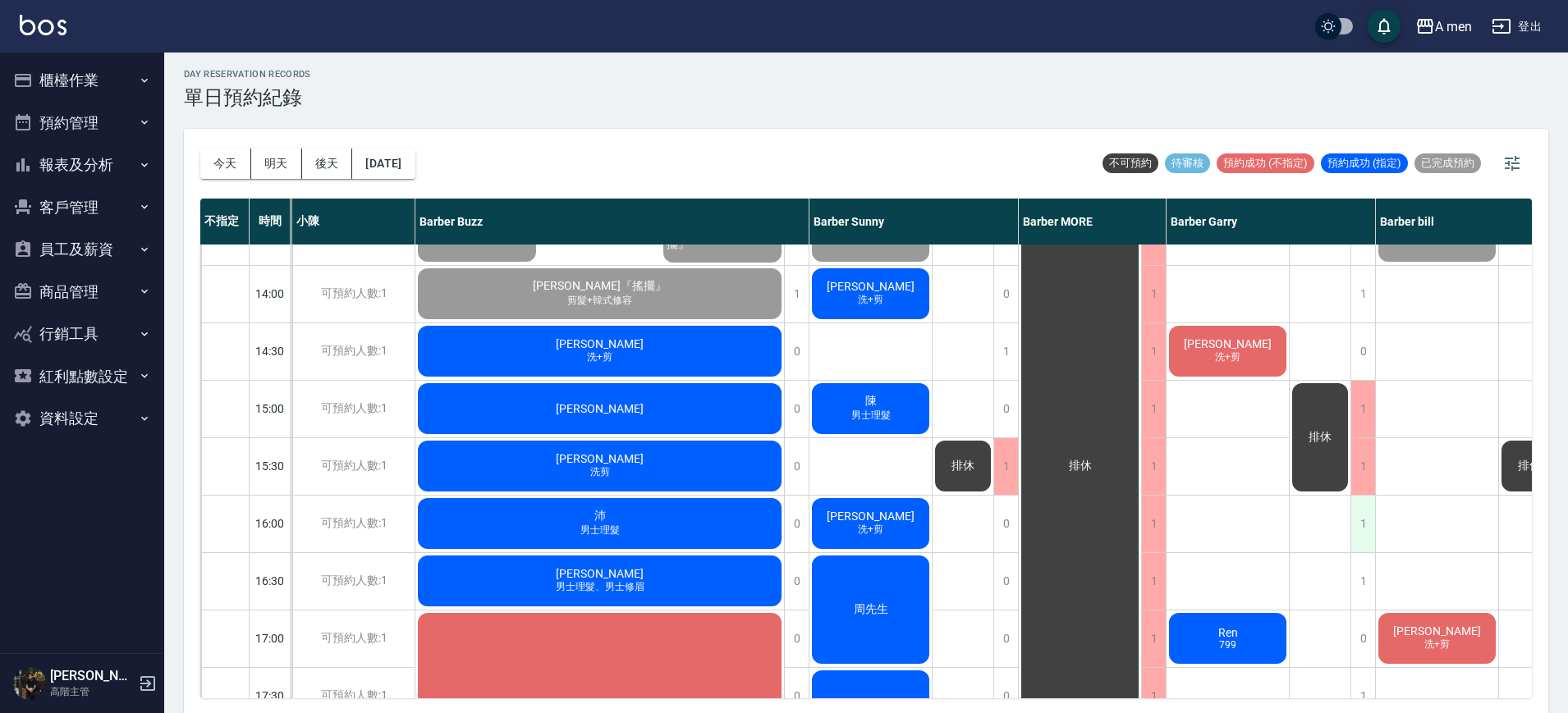
click at [1361, 518] on div "1" at bounding box center [1363, 524] width 25 height 56
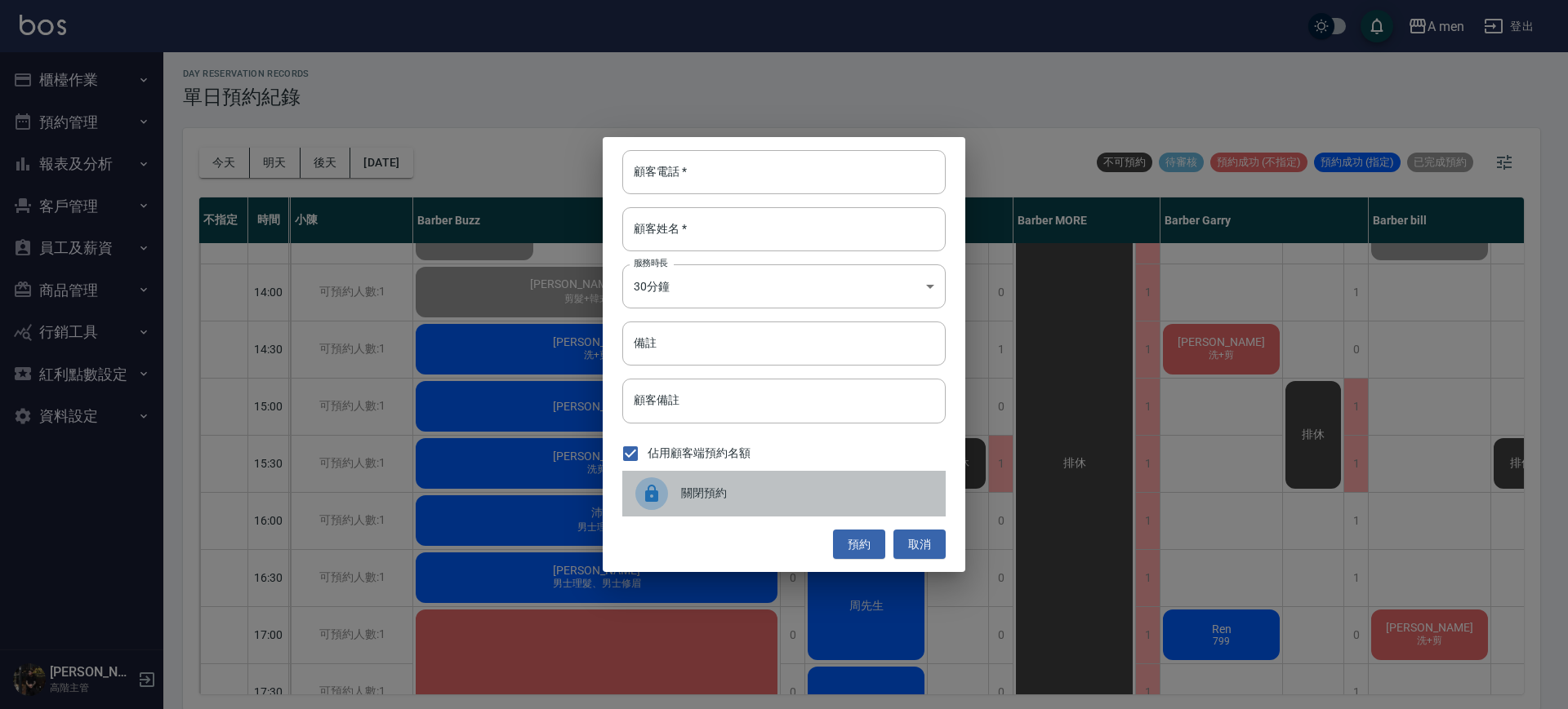
click at [844, 500] on span "關閉預約" at bounding box center [807, 492] width 251 height 17
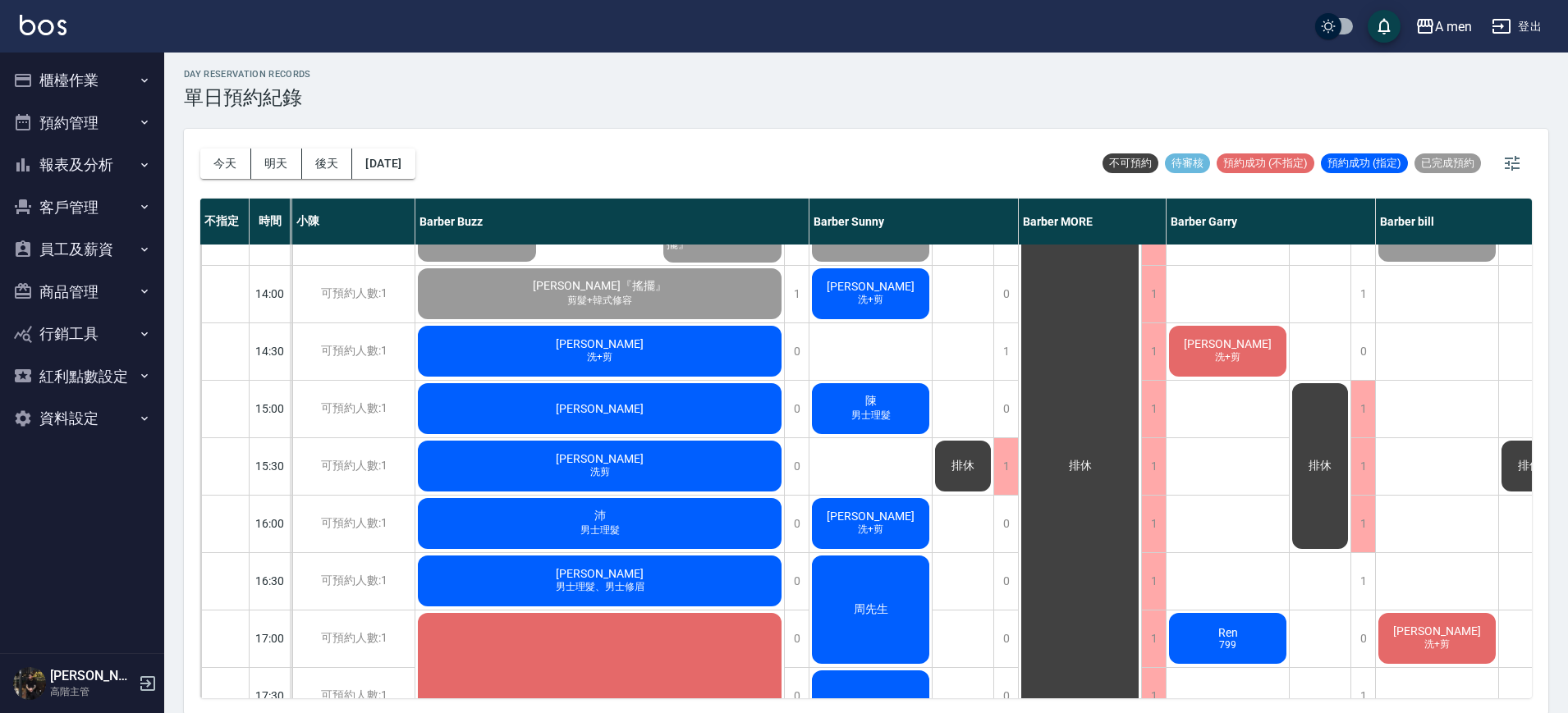
click at [679, 420] on div "Eric" at bounding box center [600, 408] width 369 height 56
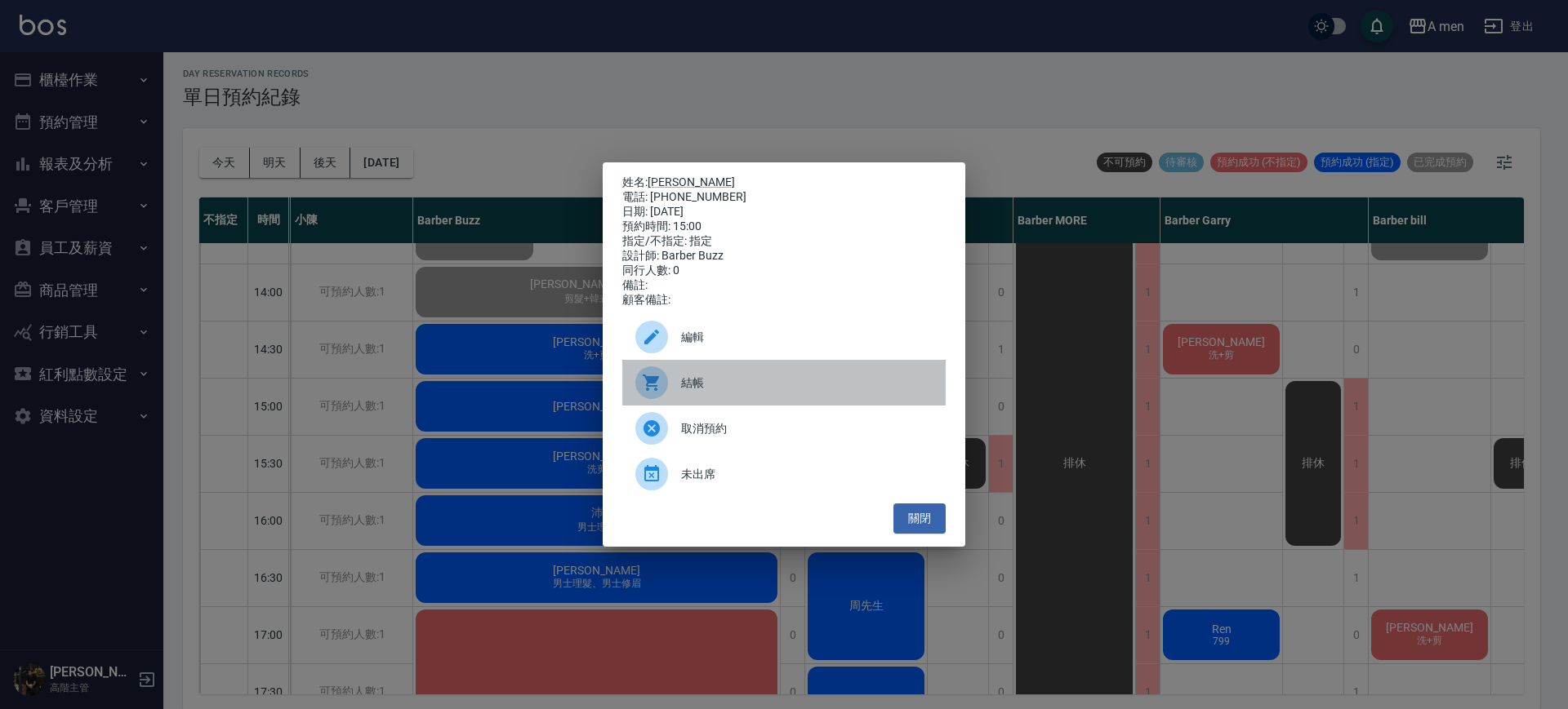
click at [701, 398] on div "結帳" at bounding box center [784, 382] width 324 height 46
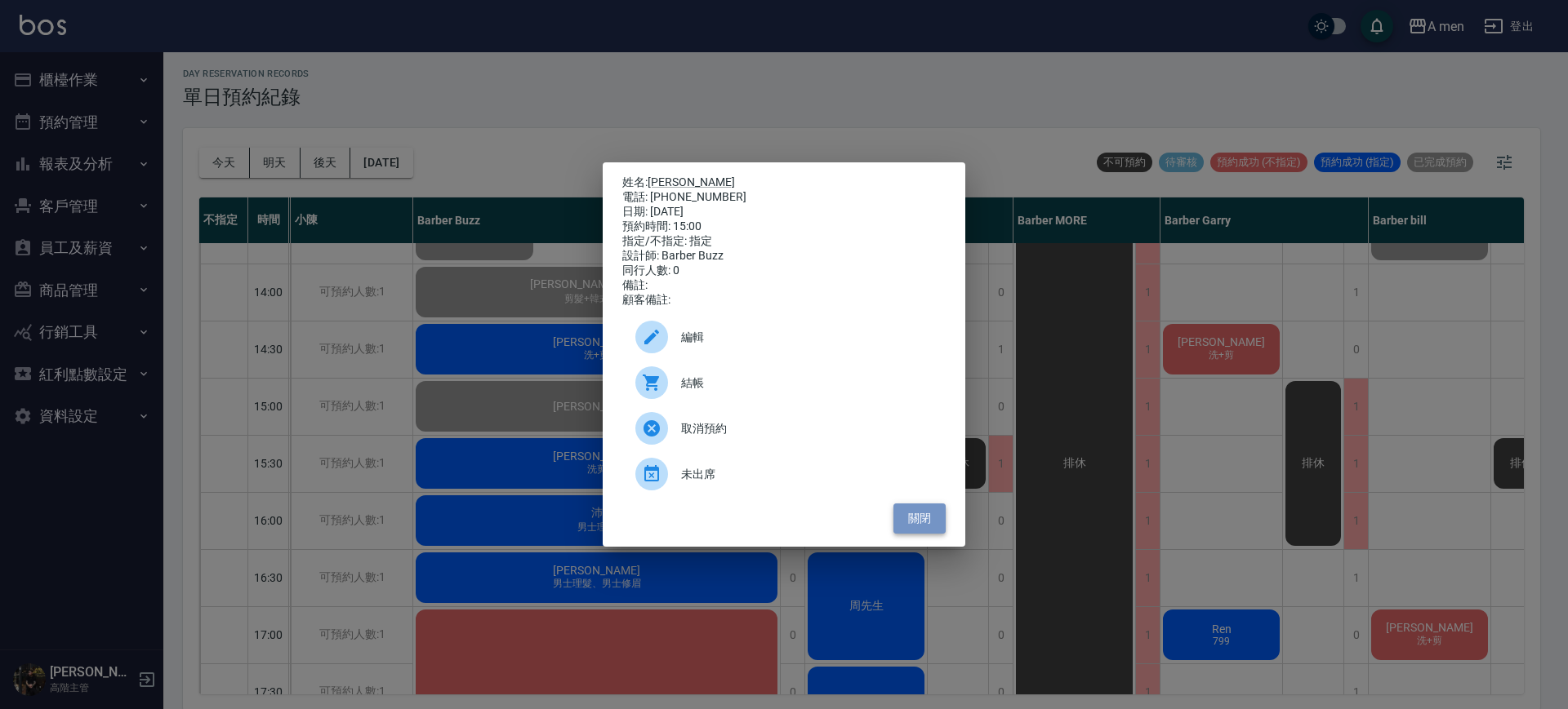
click at [916, 517] on button "關閉" at bounding box center [918, 518] width 52 height 30
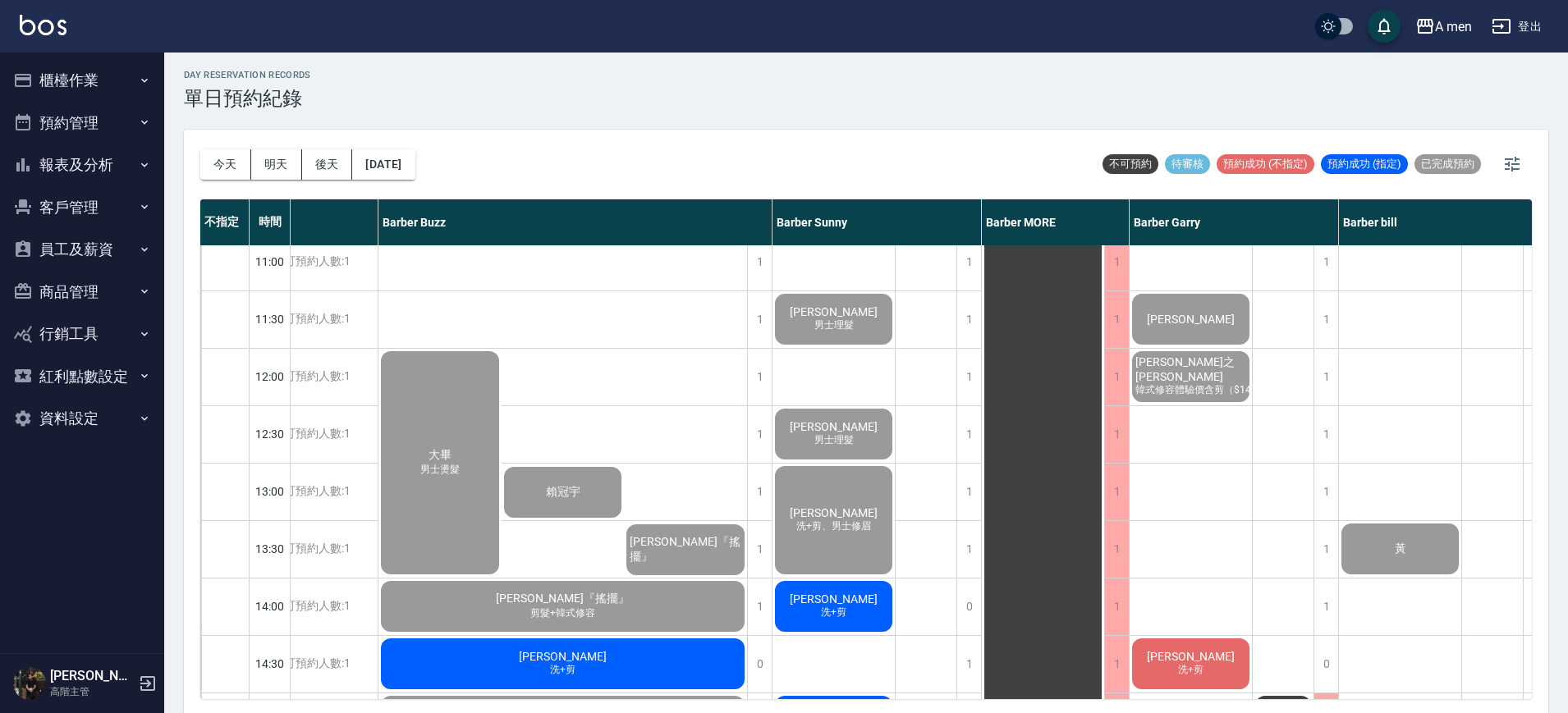
scroll to position [180, 184]
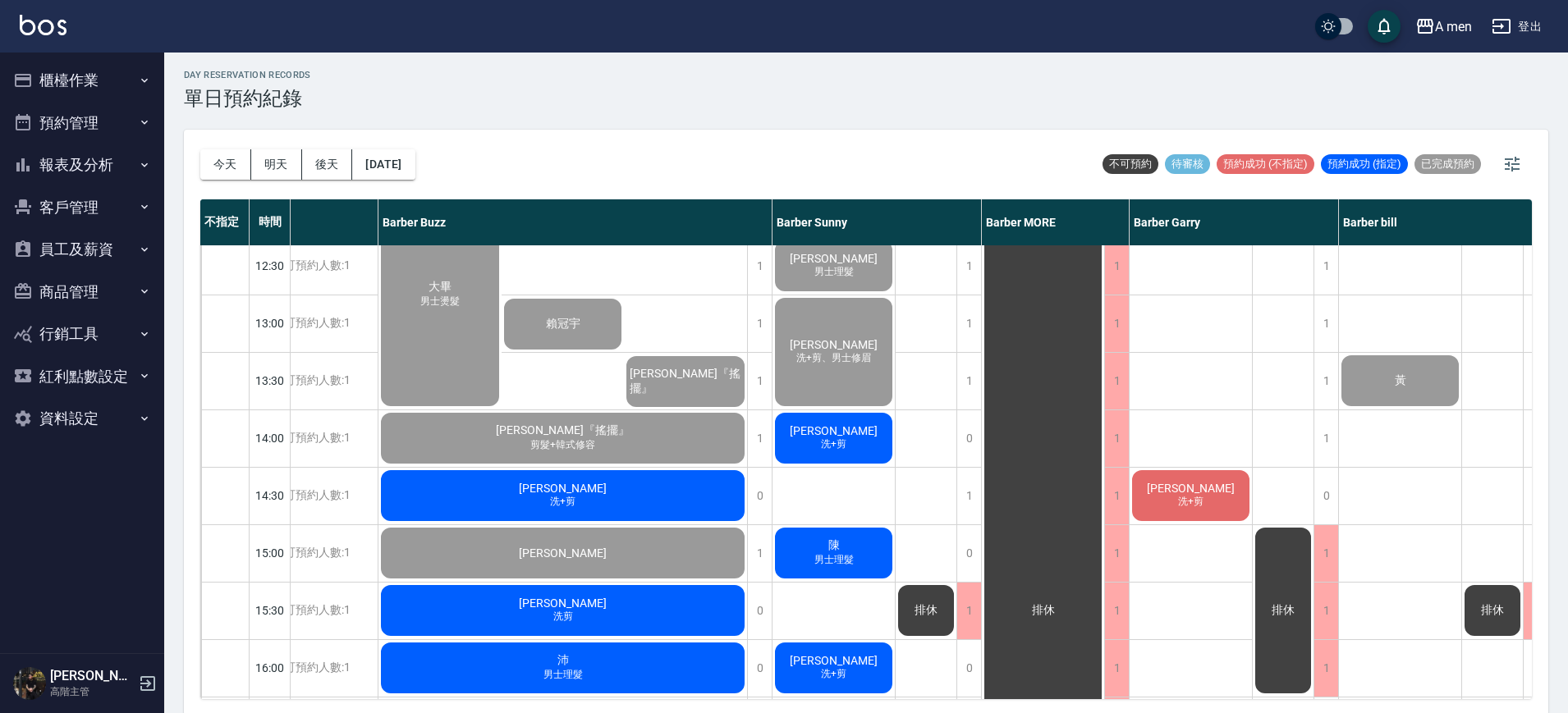
click at [600, 485] on div "Francisco 洗+剪" at bounding box center [563, 495] width 369 height 56
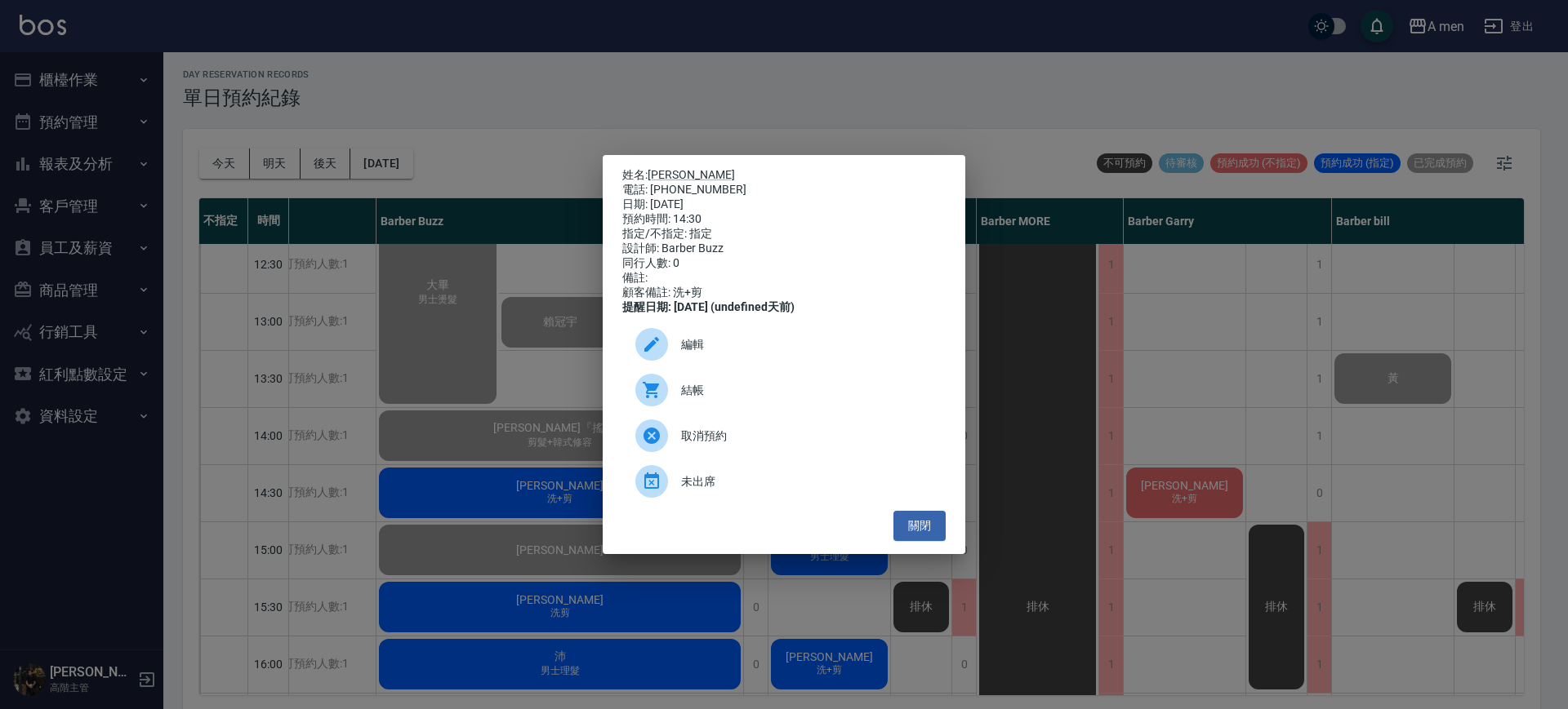
click at [693, 395] on span "結帳" at bounding box center [807, 389] width 251 height 17
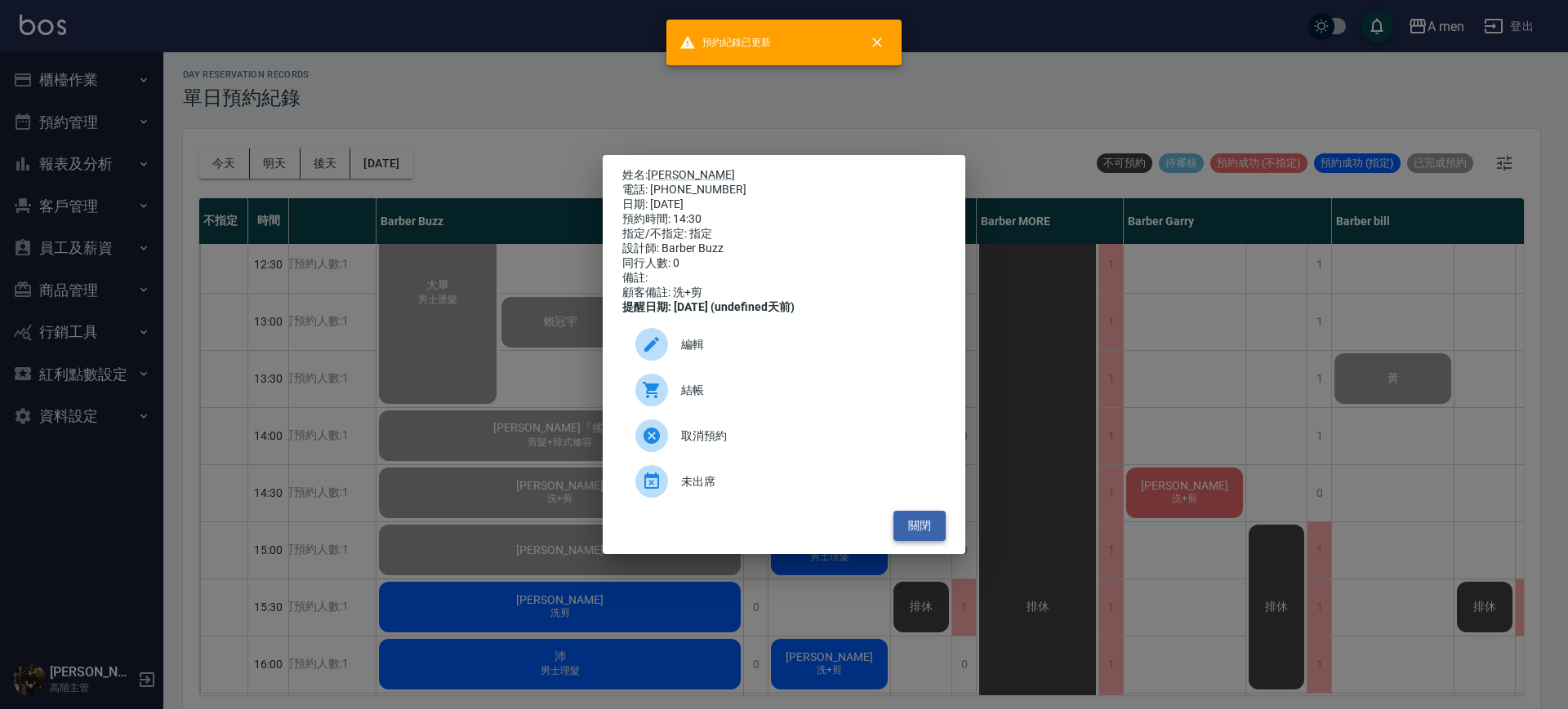
click at [932, 541] on button "關閉" at bounding box center [918, 526] width 52 height 30
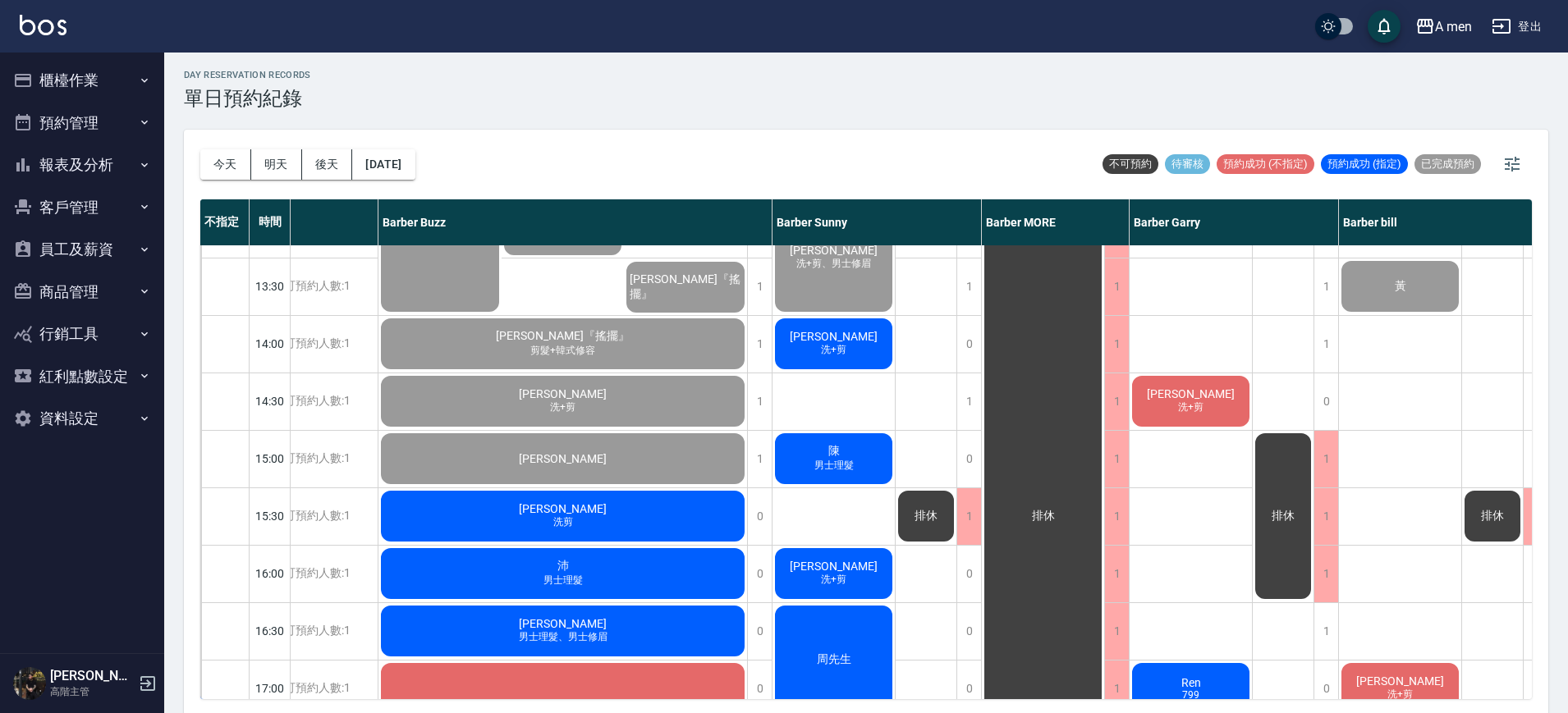
scroll to position [263, 184]
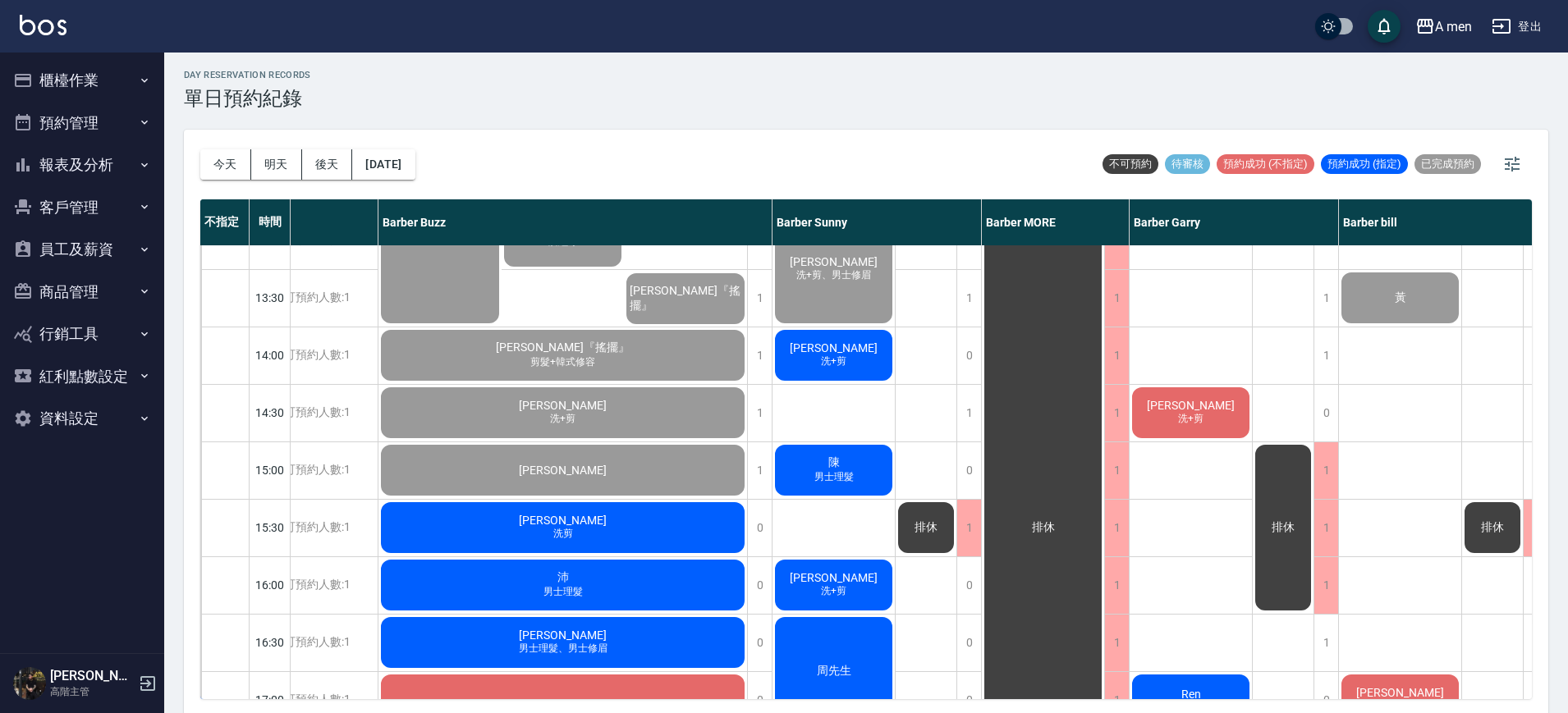
click at [849, 365] on span "洗+剪" at bounding box center [834, 361] width 32 height 14
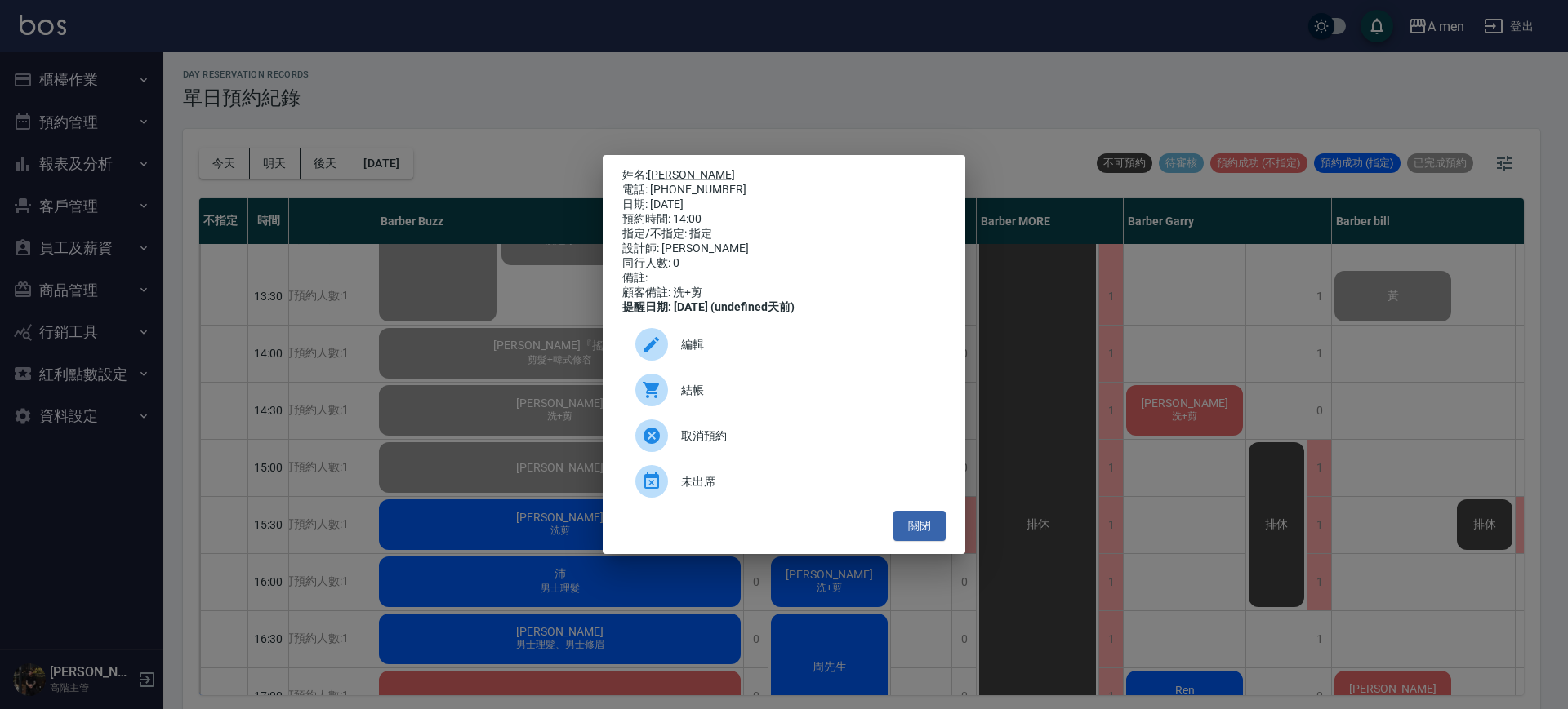
click at [747, 387] on div "結帳" at bounding box center [784, 389] width 324 height 46
click at [917, 523] on button "關閉" at bounding box center [918, 526] width 52 height 30
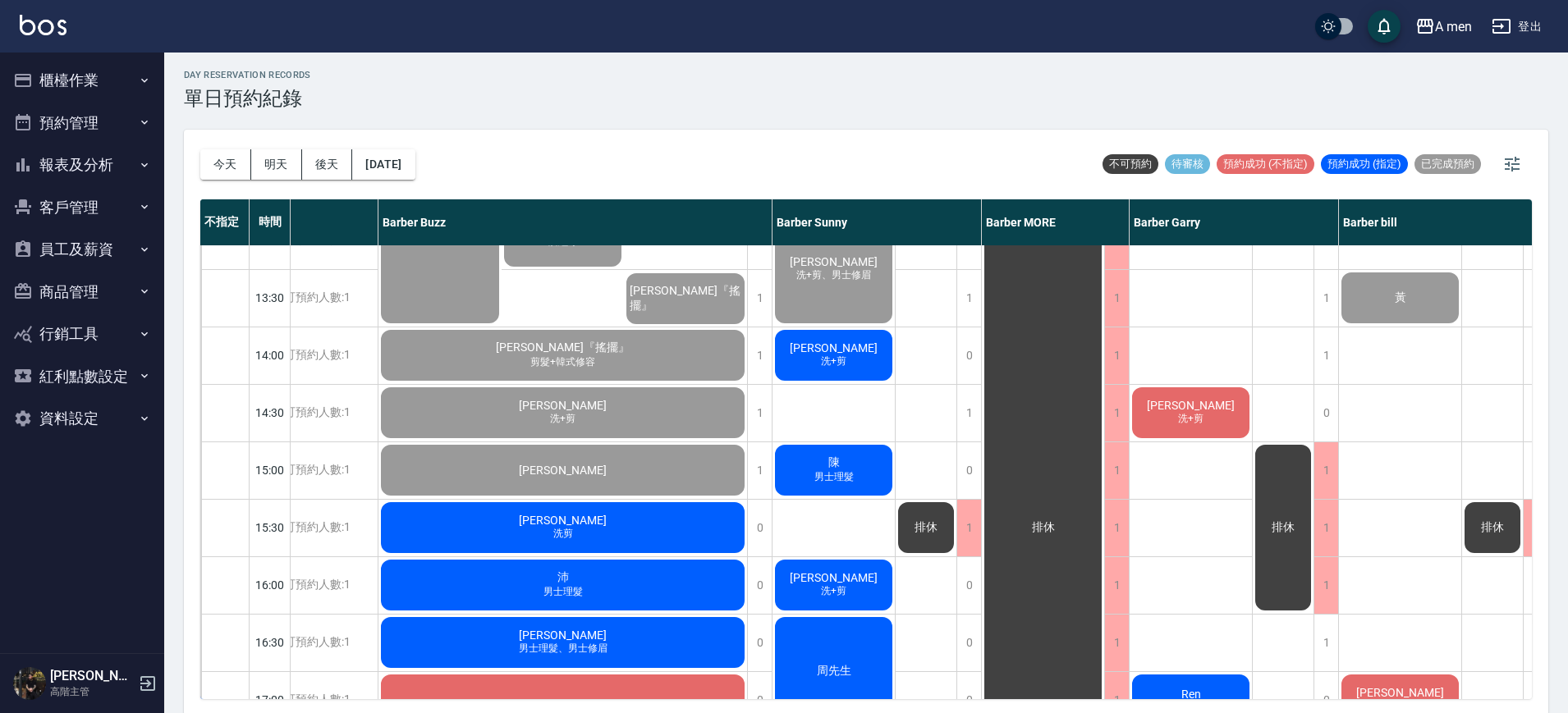
click at [848, 572] on span "李先生" at bounding box center [834, 577] width 95 height 13
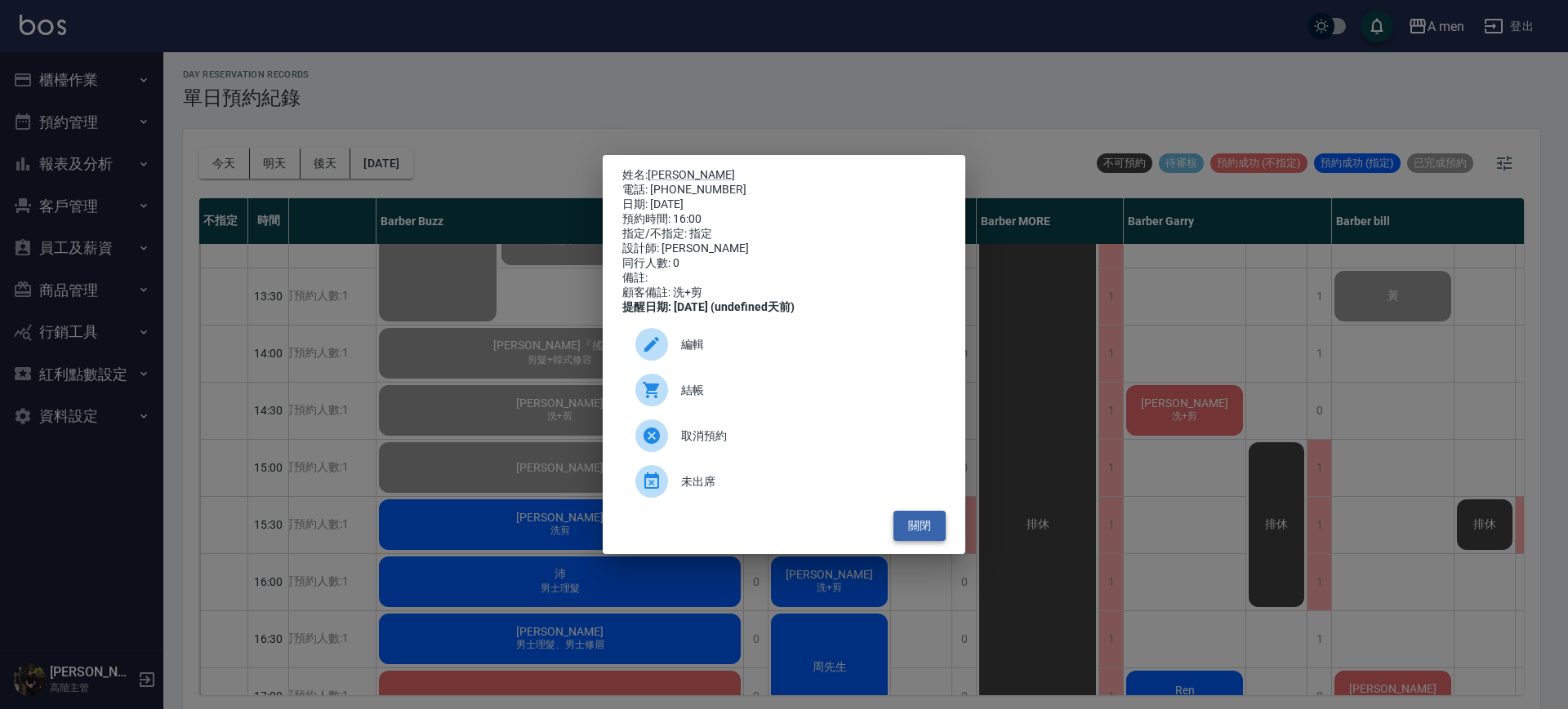
click at [929, 531] on button "關閉" at bounding box center [918, 526] width 52 height 30
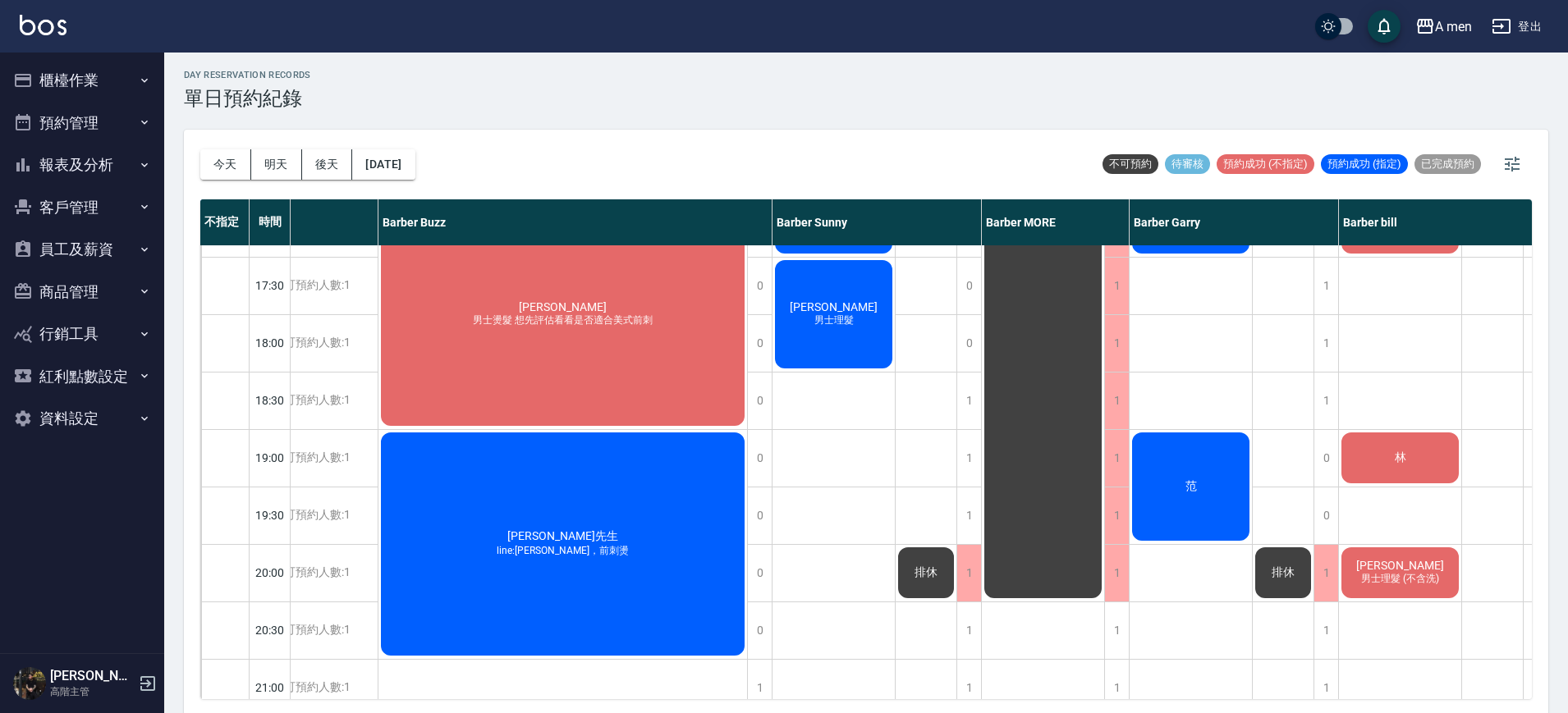
scroll to position [743, 184]
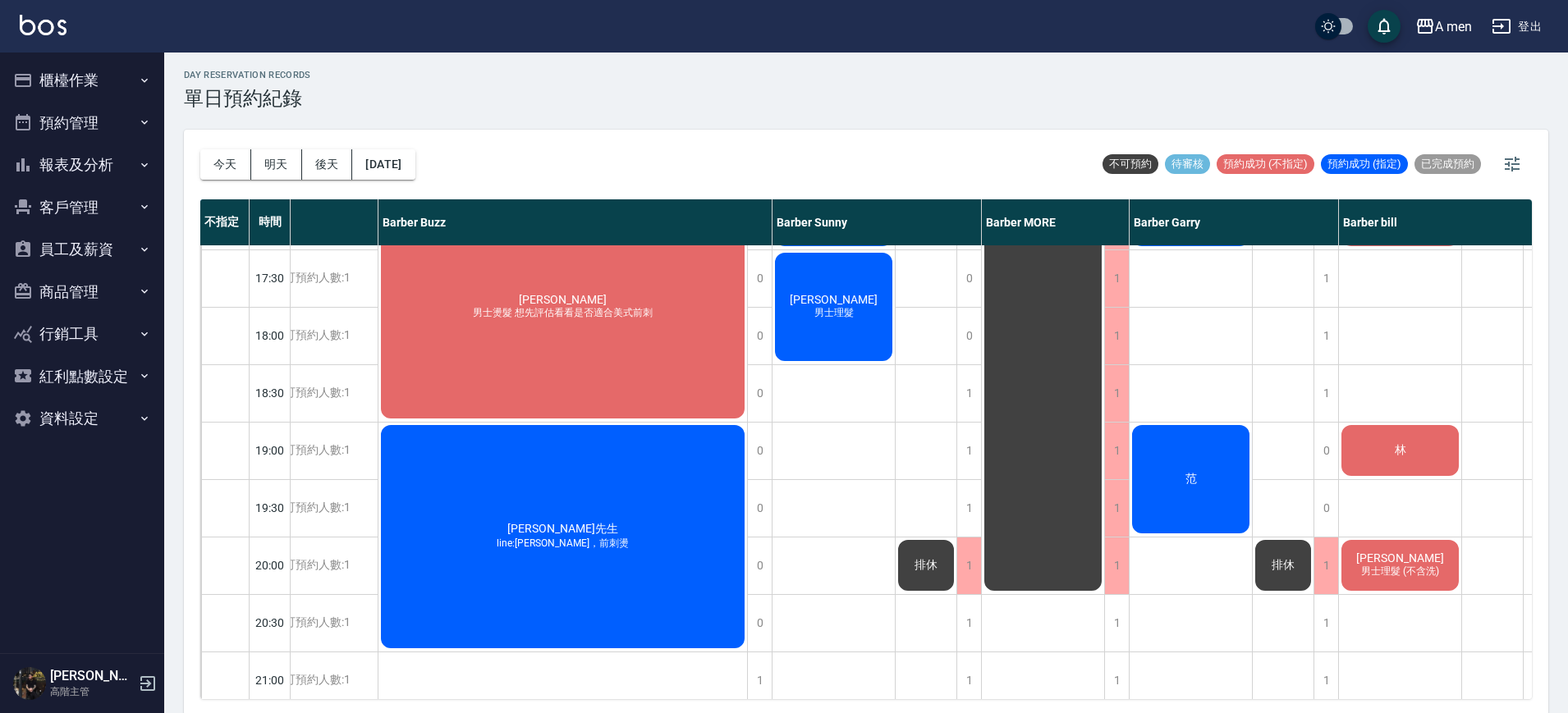
click at [1441, 560] on div "Steven Chen 男士理髮 (不含洗)" at bounding box center [1400, 565] width 122 height 56
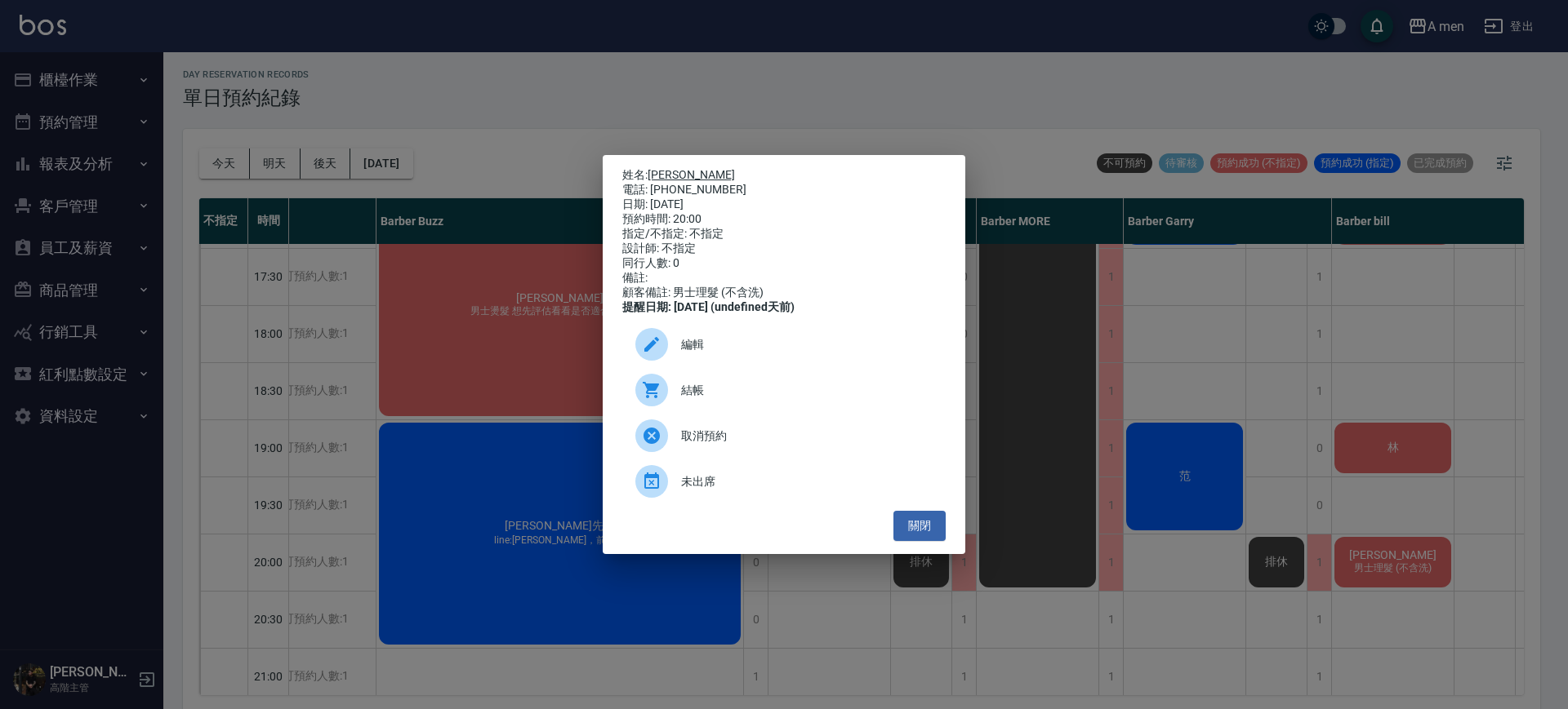
click at [673, 168] on link "Steven Chen" at bounding box center [691, 174] width 87 height 13
click at [915, 529] on button "關閉" at bounding box center [918, 526] width 52 height 30
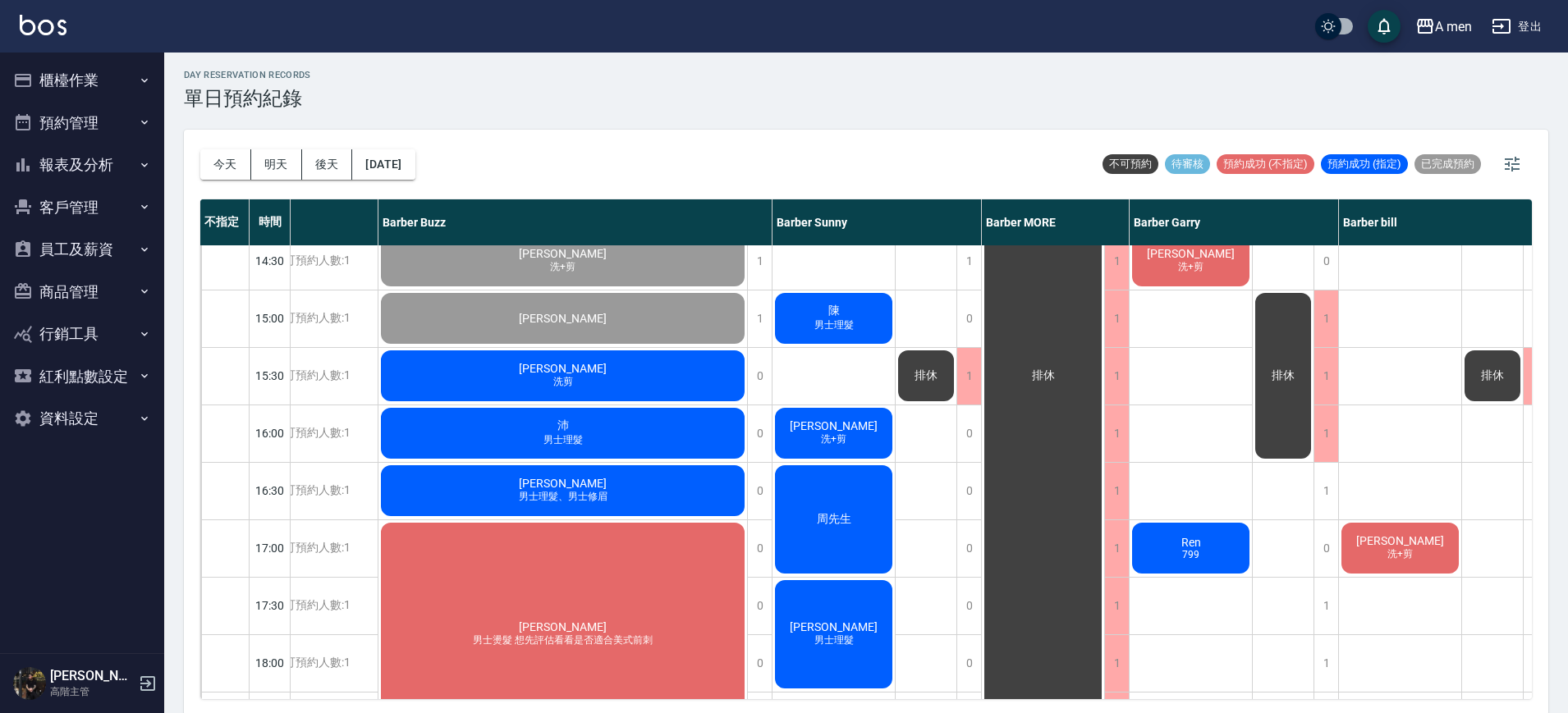
scroll to position [453, 184]
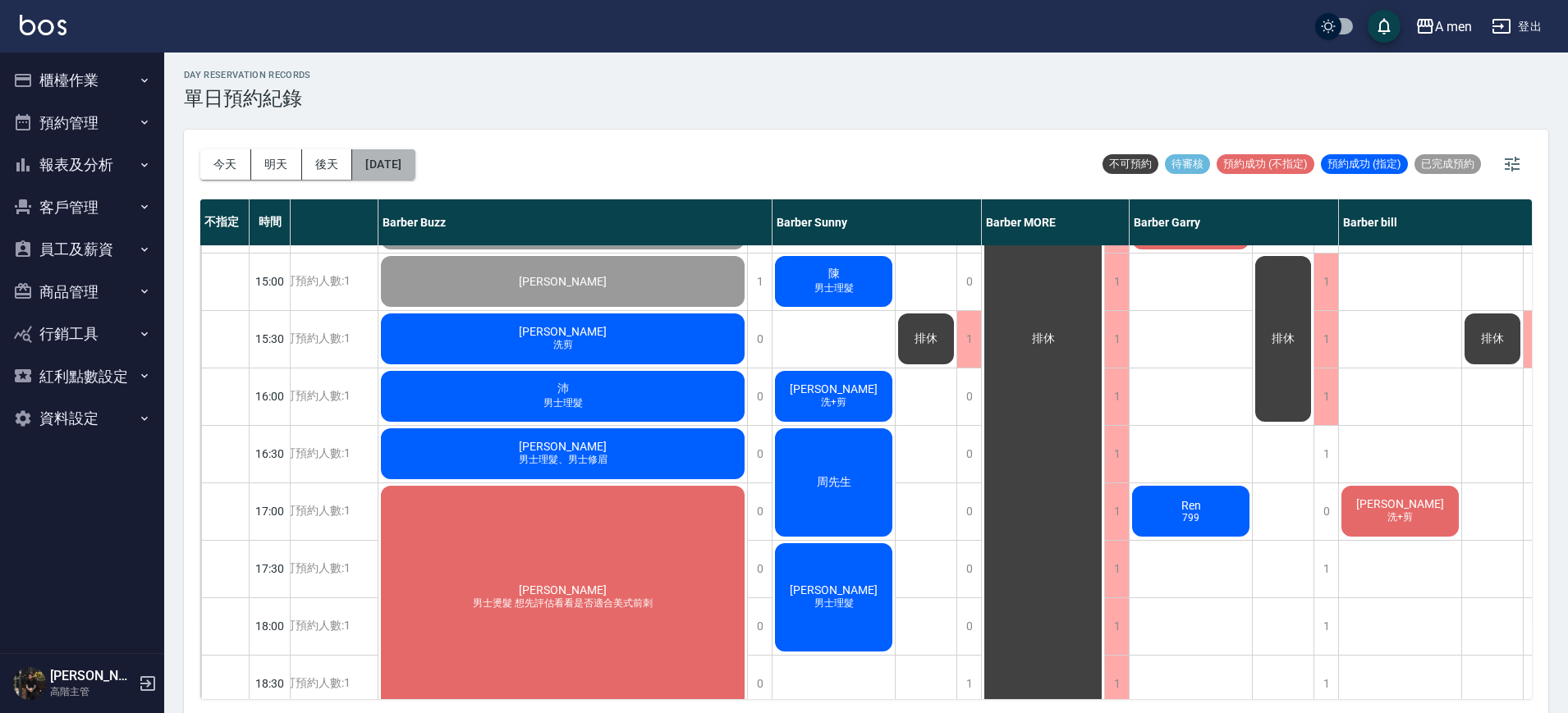
click at [384, 159] on button "[DATE]" at bounding box center [383, 164] width 62 height 31
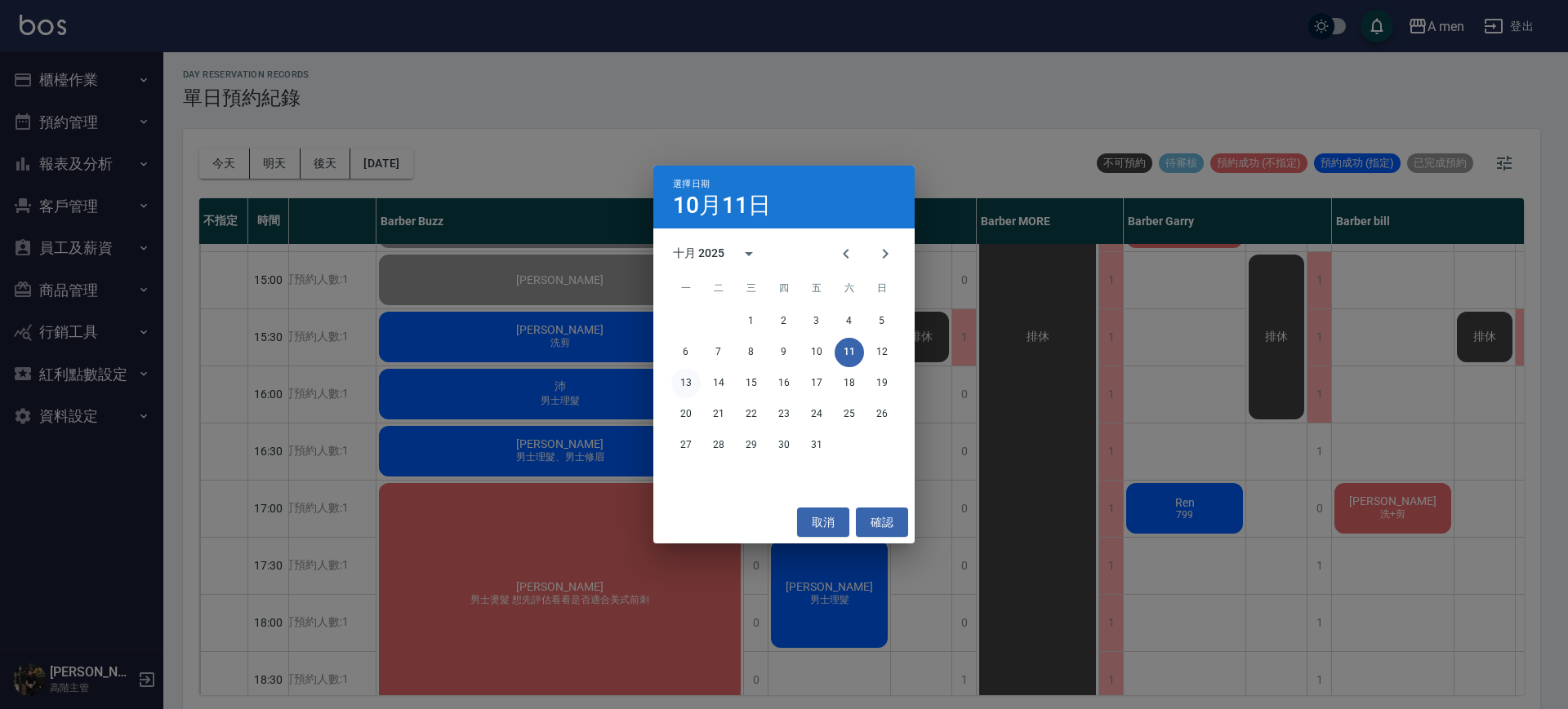
click at [687, 383] on button "13" at bounding box center [686, 383] width 29 height 29
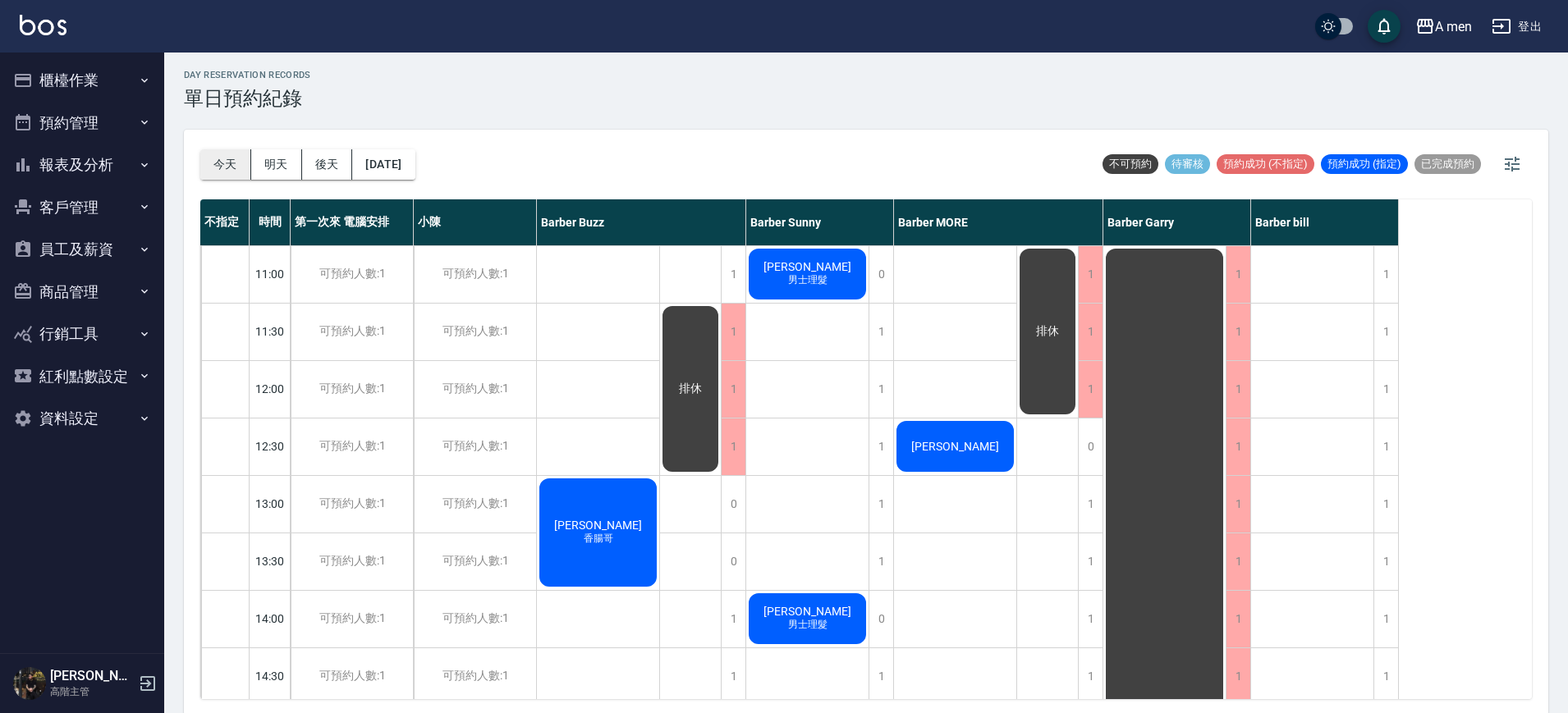
click at [234, 160] on button "今天" at bounding box center [226, 164] width 51 height 31
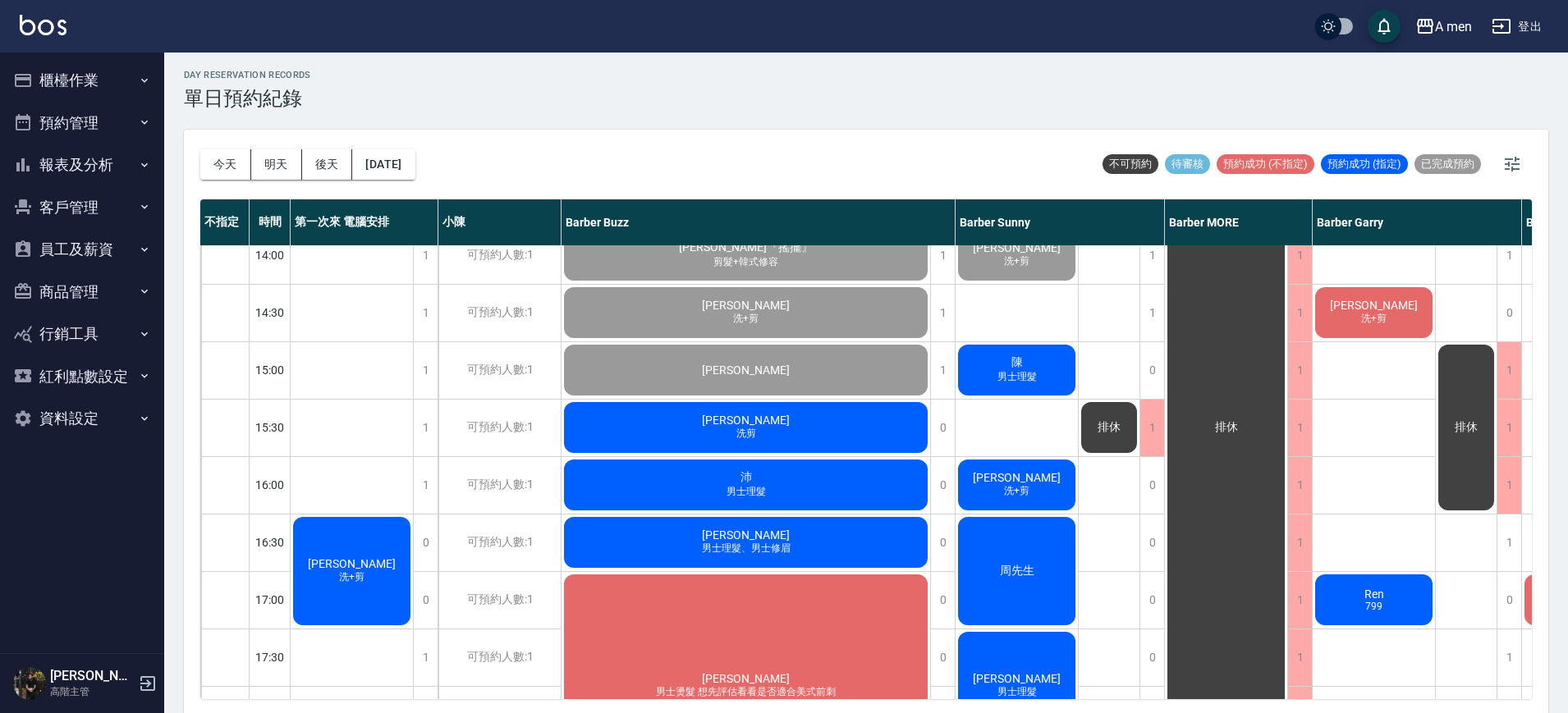
scroll to position [364, 0]
click at [752, 485] on span "男士理髮" at bounding box center [746, 491] width 46 height 14
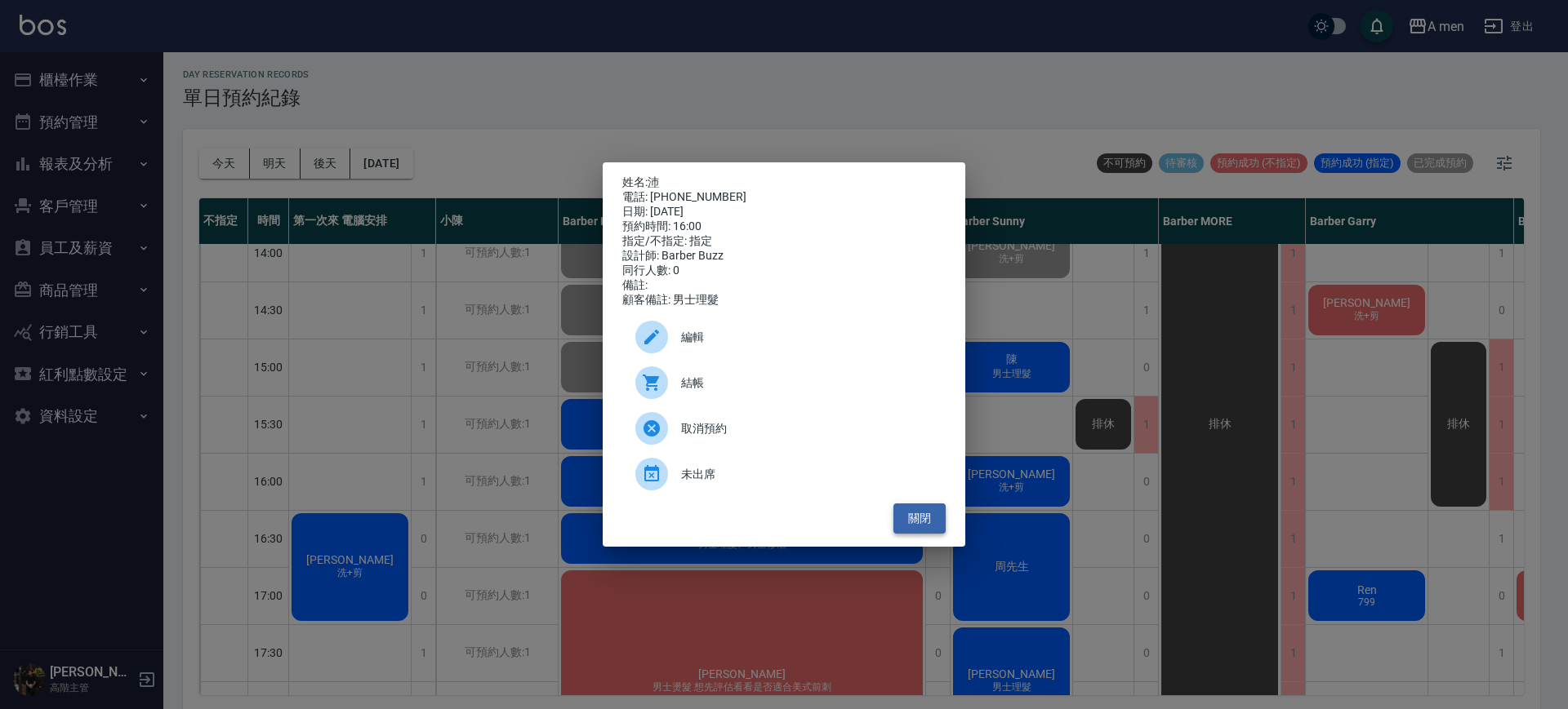
click at [915, 519] on button "關閉" at bounding box center [918, 518] width 52 height 30
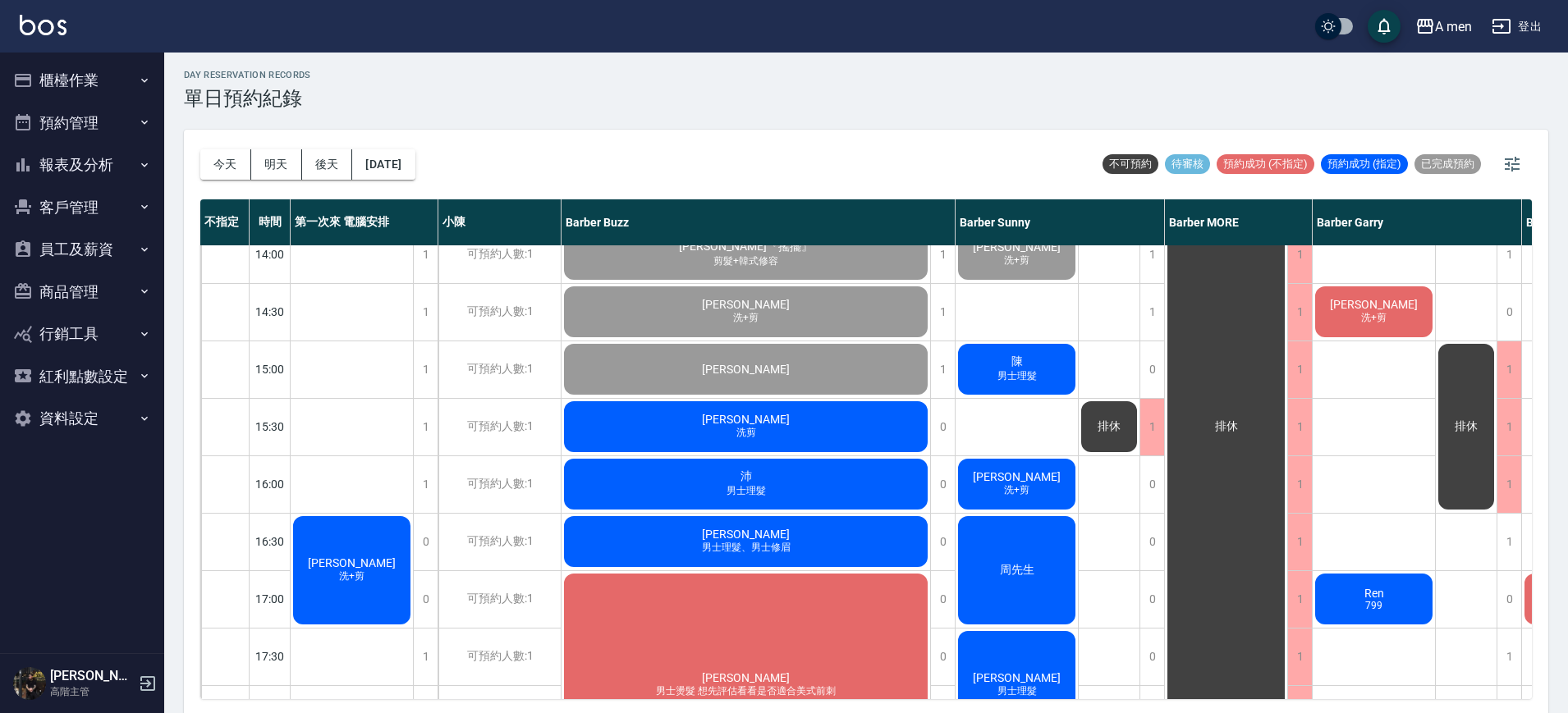
click at [359, 570] on span "洗+剪" at bounding box center [351, 577] width 32 height 14
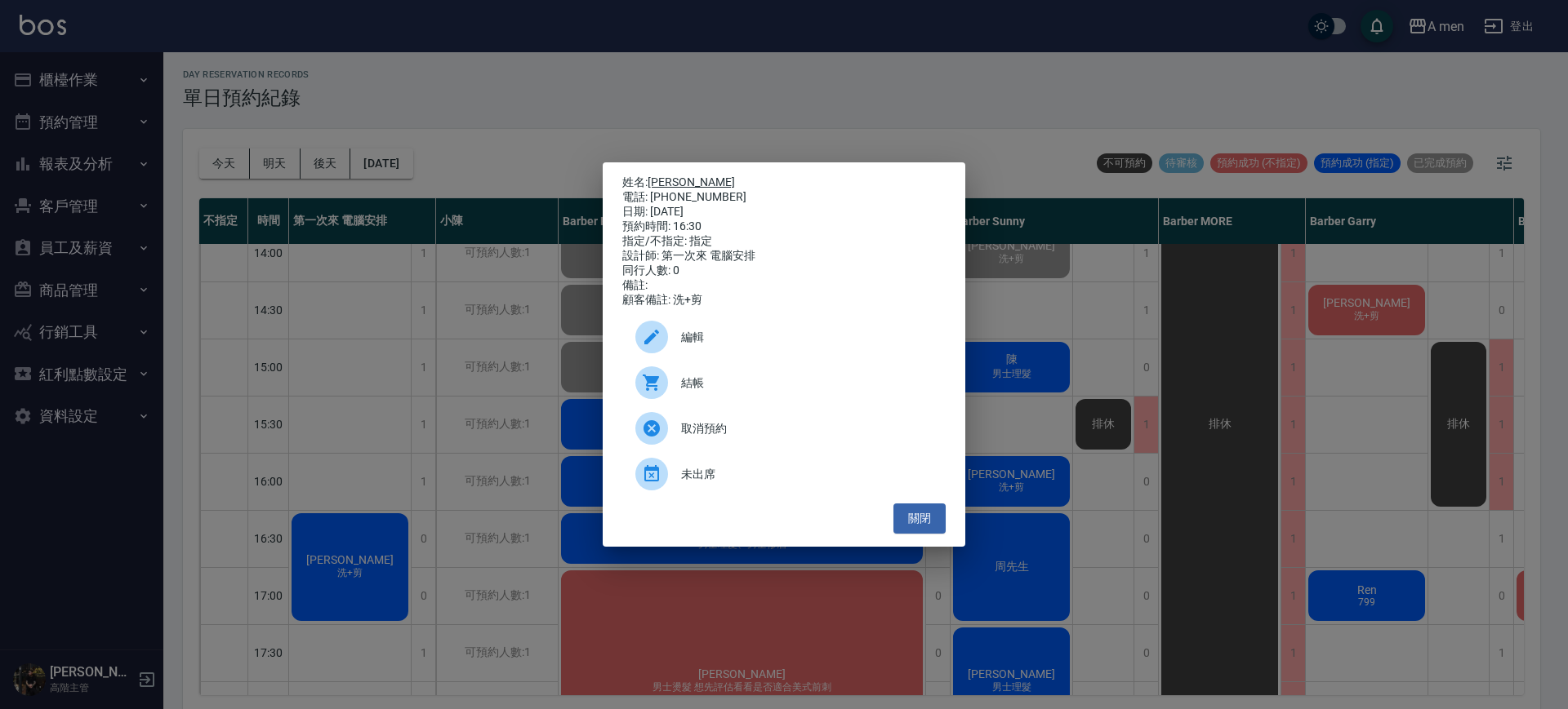
click at [665, 177] on link "Howard" at bounding box center [691, 181] width 87 height 13
click at [752, 329] on div "編輯" at bounding box center [784, 336] width 324 height 46
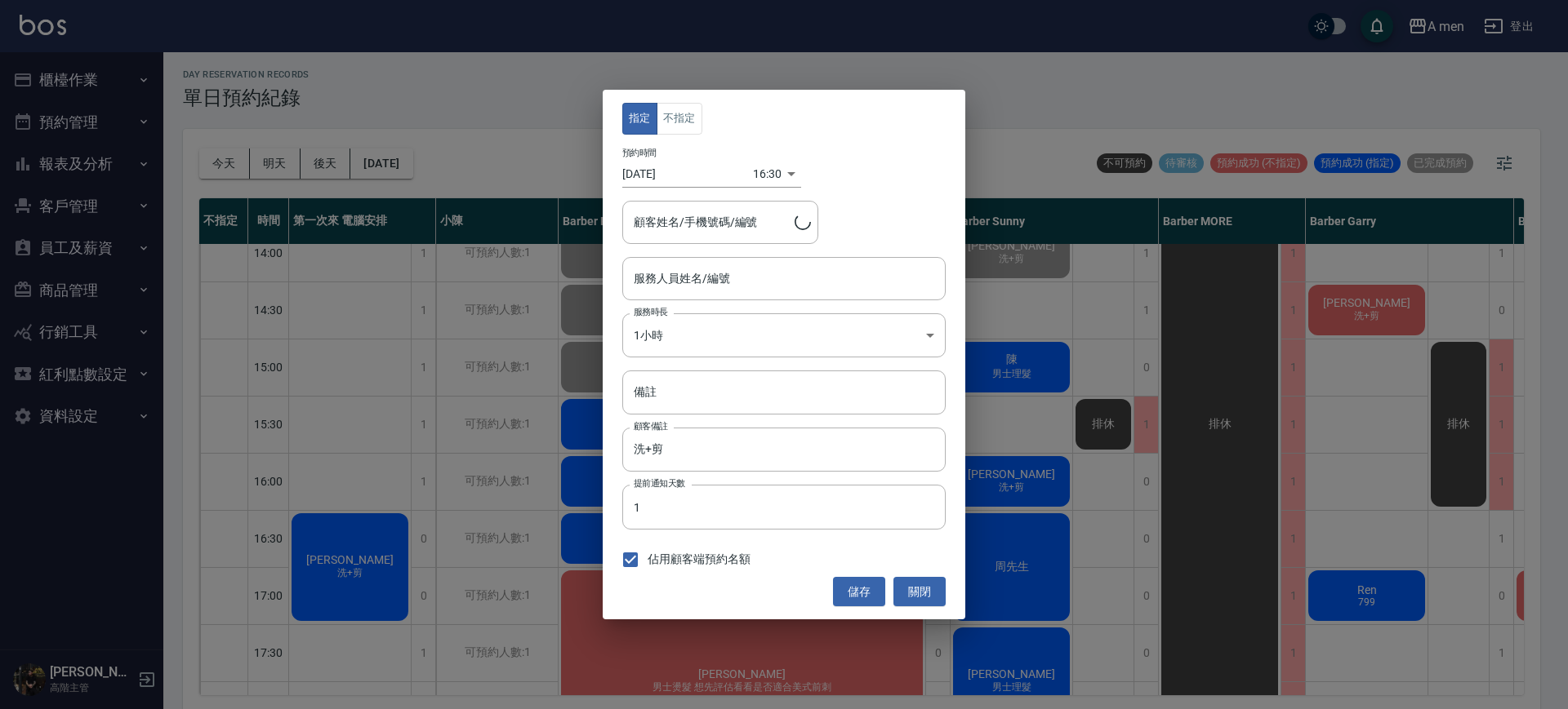
type input "第一次來 電腦安排-100"
type input "Howard/0922565067"
click at [691, 111] on button "不指定" at bounding box center [679, 119] width 46 height 31
click at [922, 585] on button "關閉" at bounding box center [918, 591] width 52 height 30
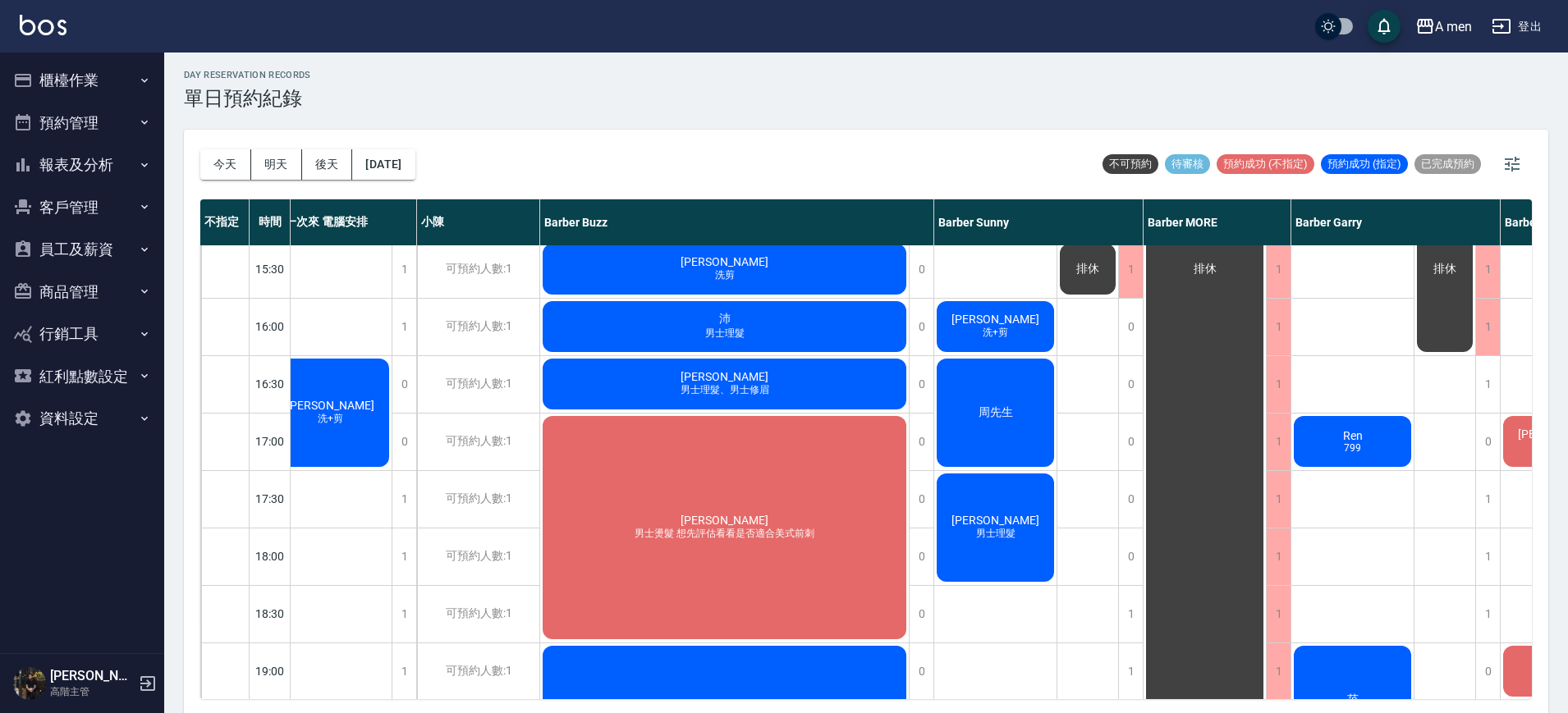
scroll to position [522, 0]
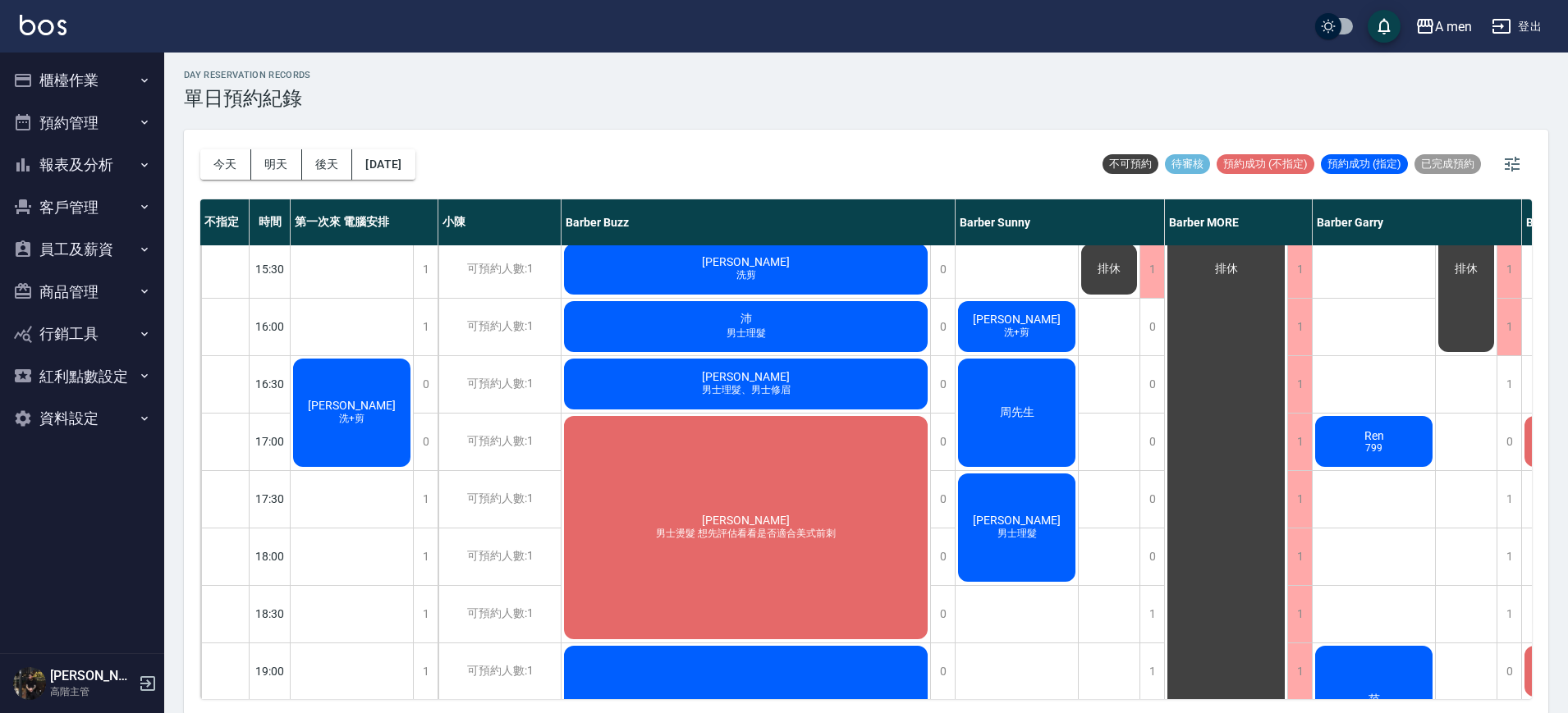
click at [370, 428] on div "Howard 洗+剪" at bounding box center [352, 412] width 122 height 113
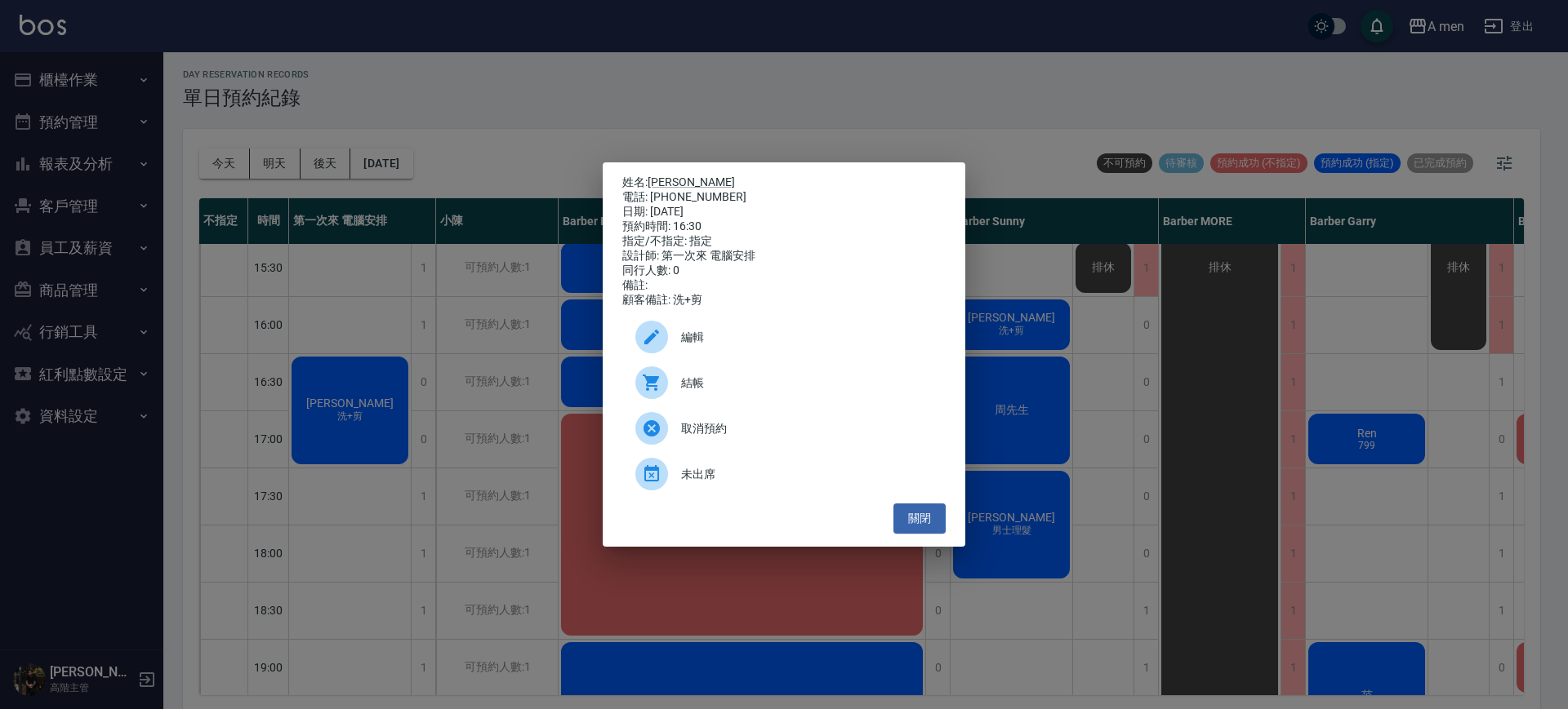
click at [691, 346] on span "編輯" at bounding box center [807, 336] width 251 height 17
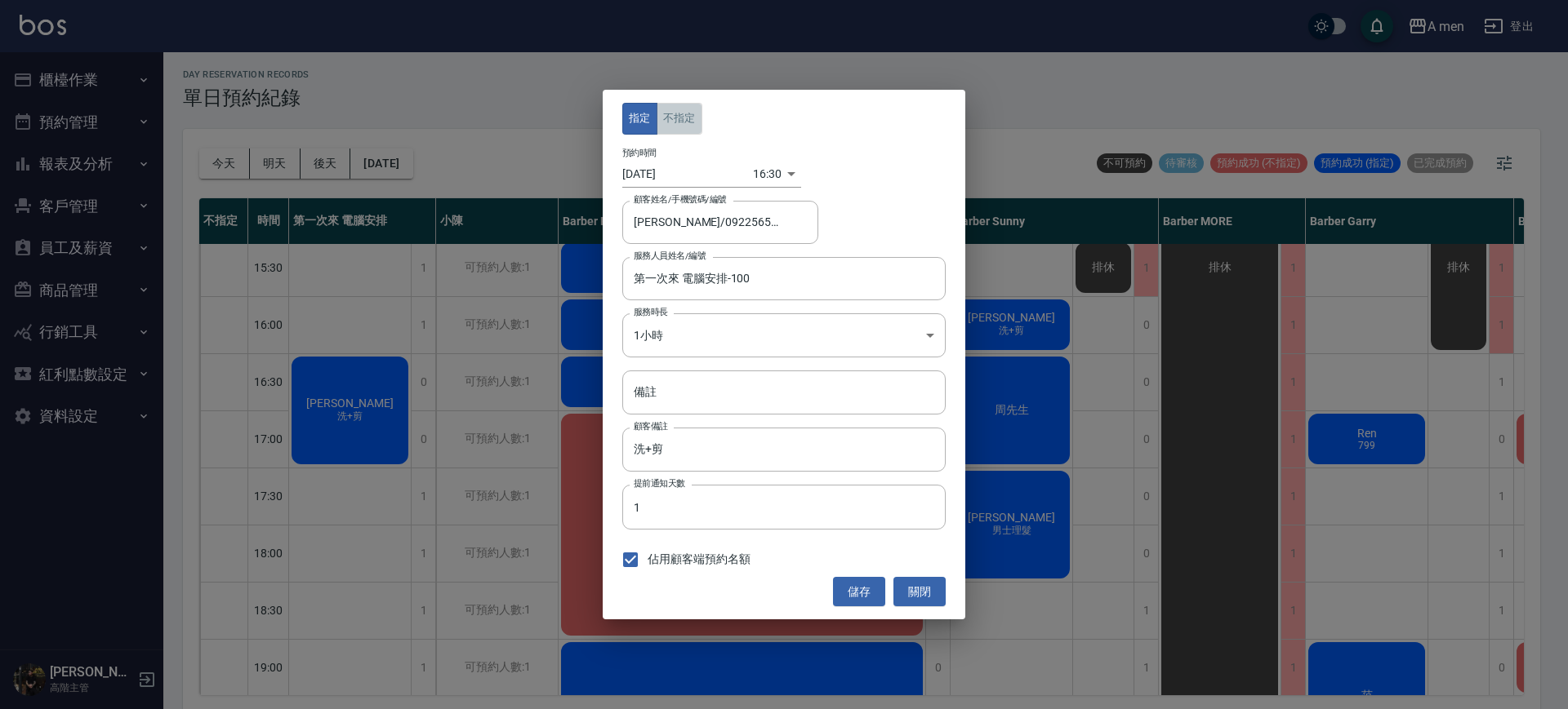
click at [689, 115] on button "不指定" at bounding box center [679, 119] width 46 height 31
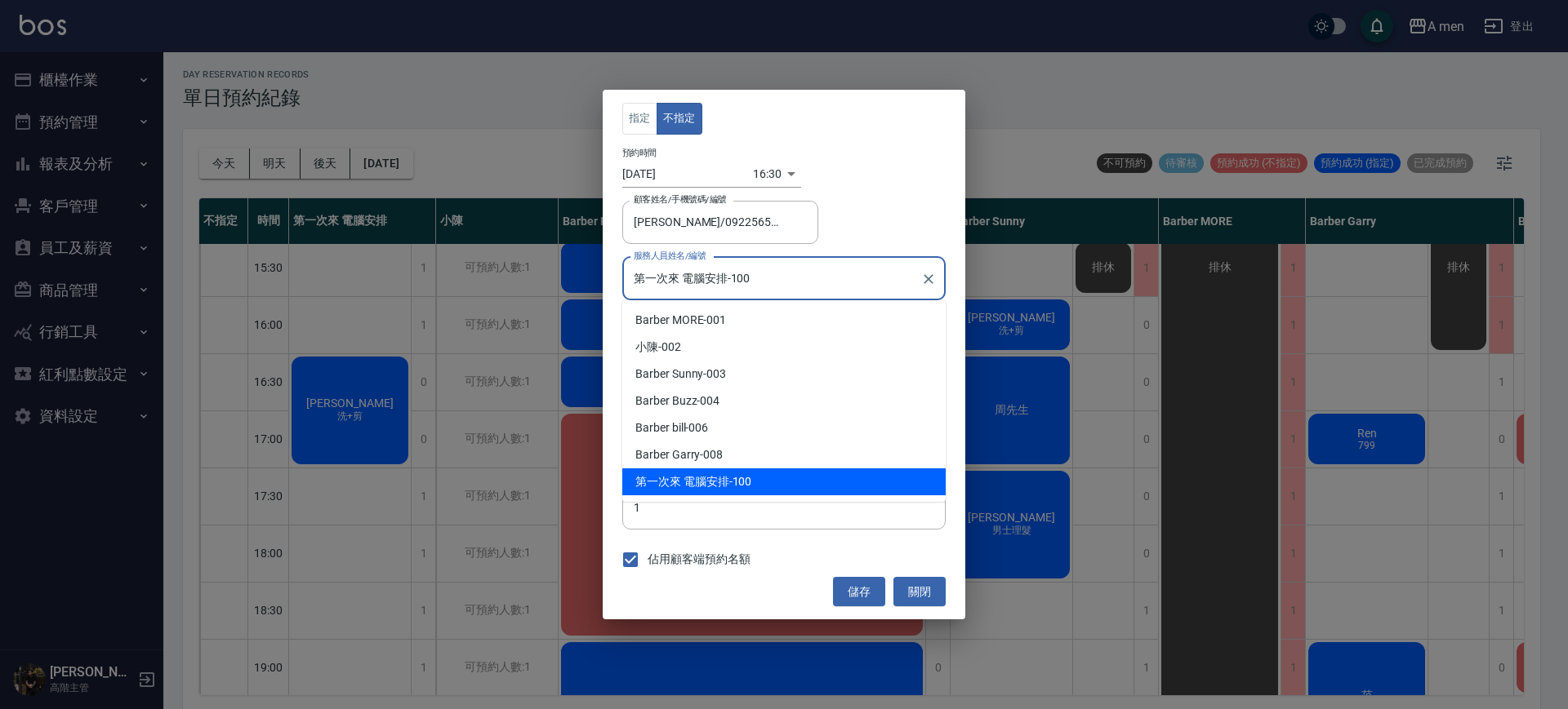
click at [711, 291] on input "第一次來 電腦安排-100" at bounding box center [772, 279] width 285 height 28
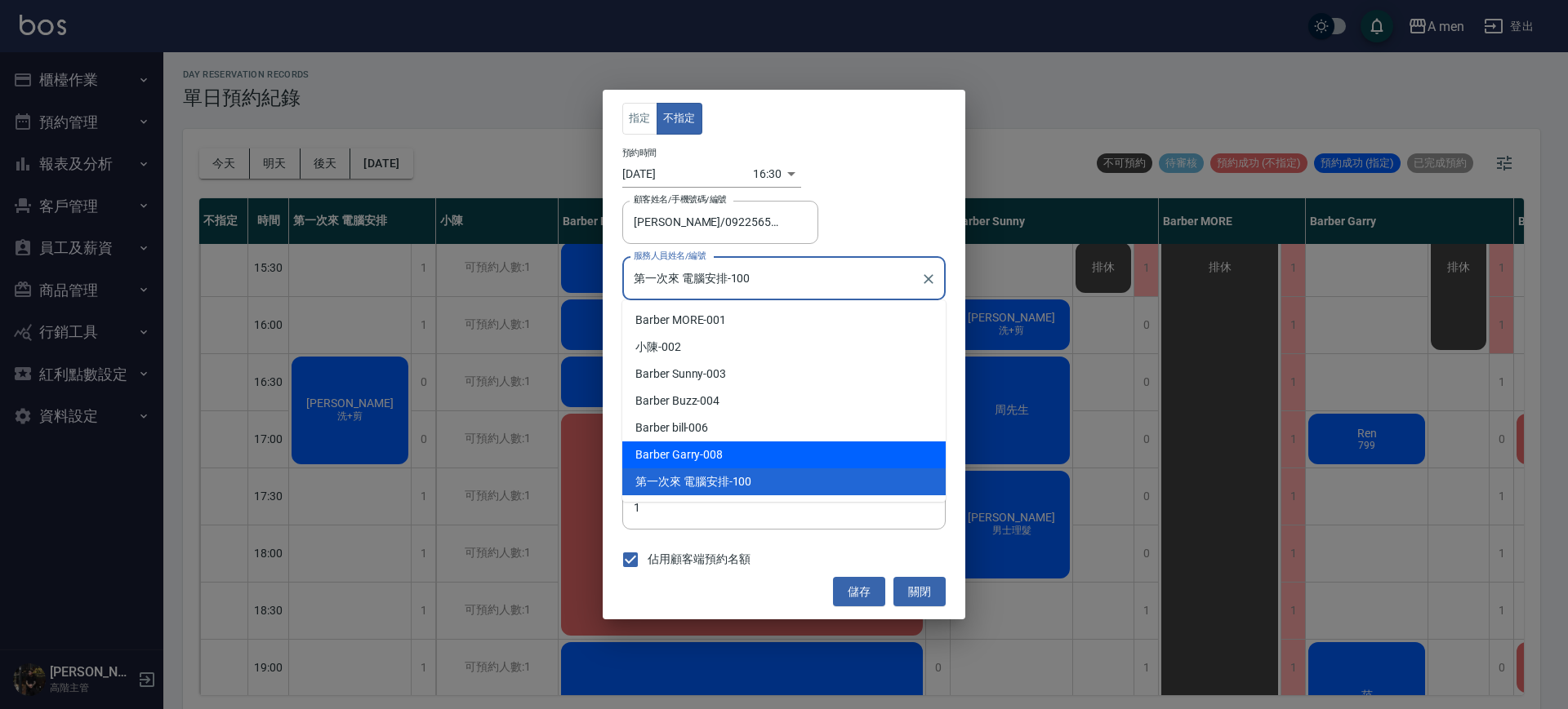
click at [701, 454] on div "Barber Garry -008" at bounding box center [784, 454] width 324 height 26
type input "Barber Garry-008"
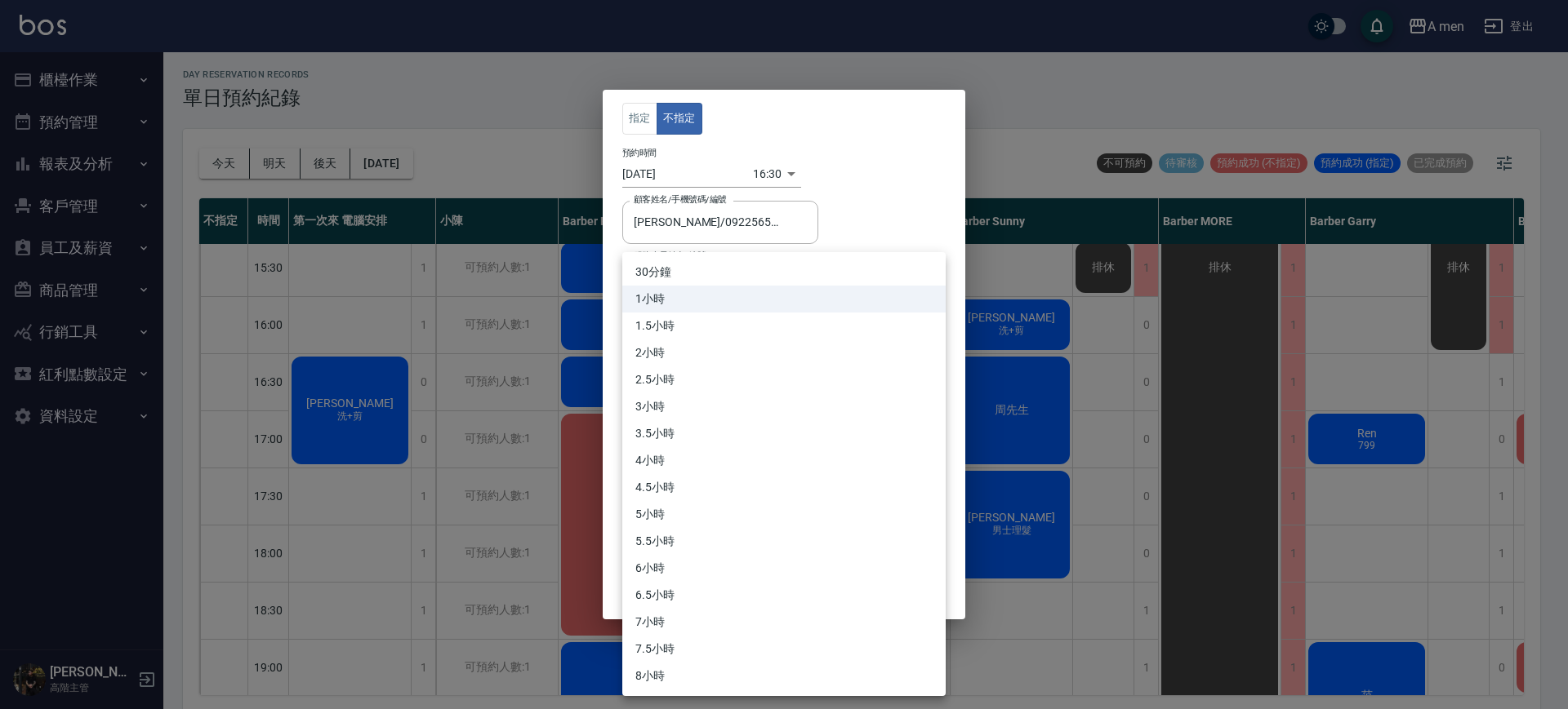
click at [712, 340] on body "A men 登出 櫃檯作業 打帳單 帳單列表 營業儀表板 現金收支登錄 高階收支登錄 材料自購登錄 每日結帳 排班表 現場電腦打卡 掃碼打卡 預約管理 預約管…" at bounding box center [784, 355] width 1568 height 714
click at [690, 270] on li "30分鐘" at bounding box center [784, 272] width 324 height 26
type input "1"
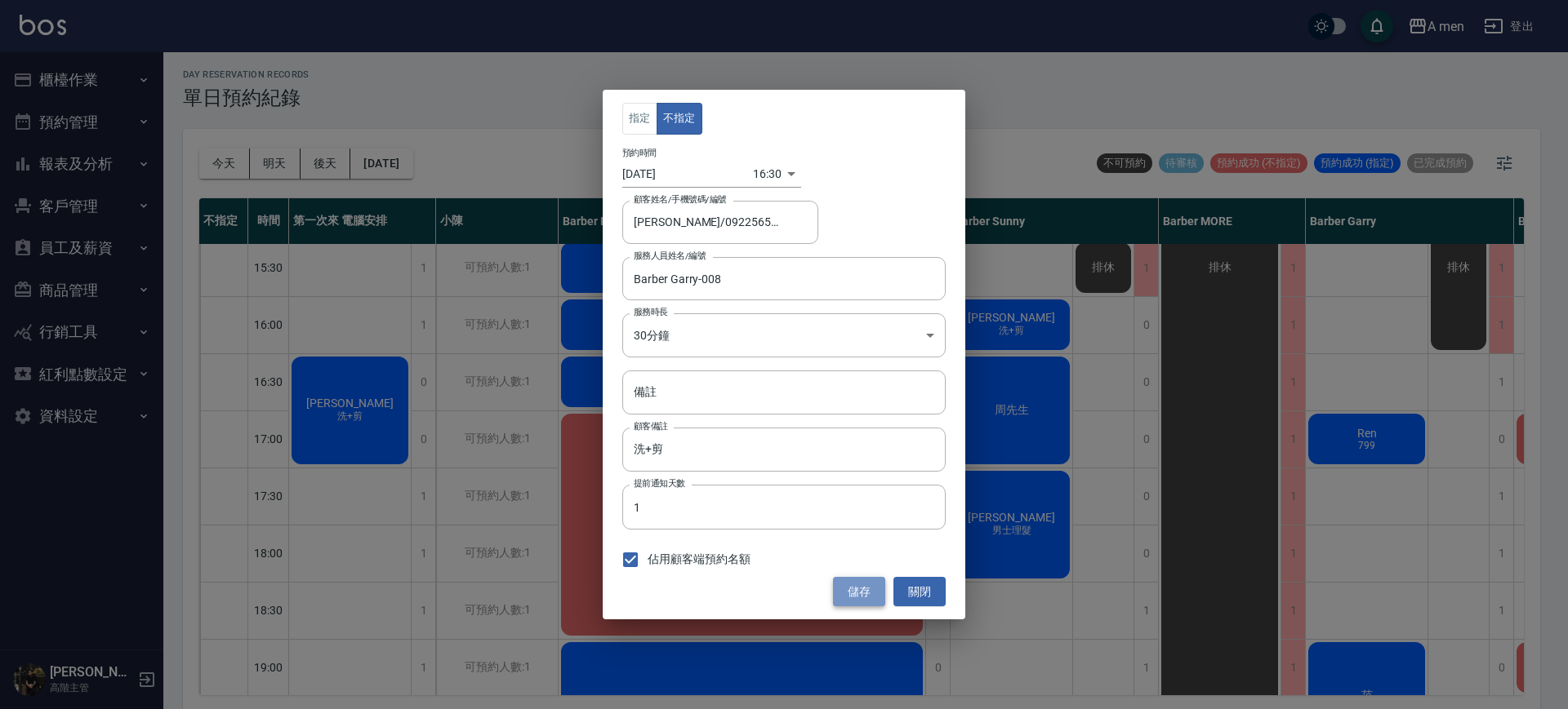
click at [854, 595] on button "儲存" at bounding box center [859, 591] width 52 height 30
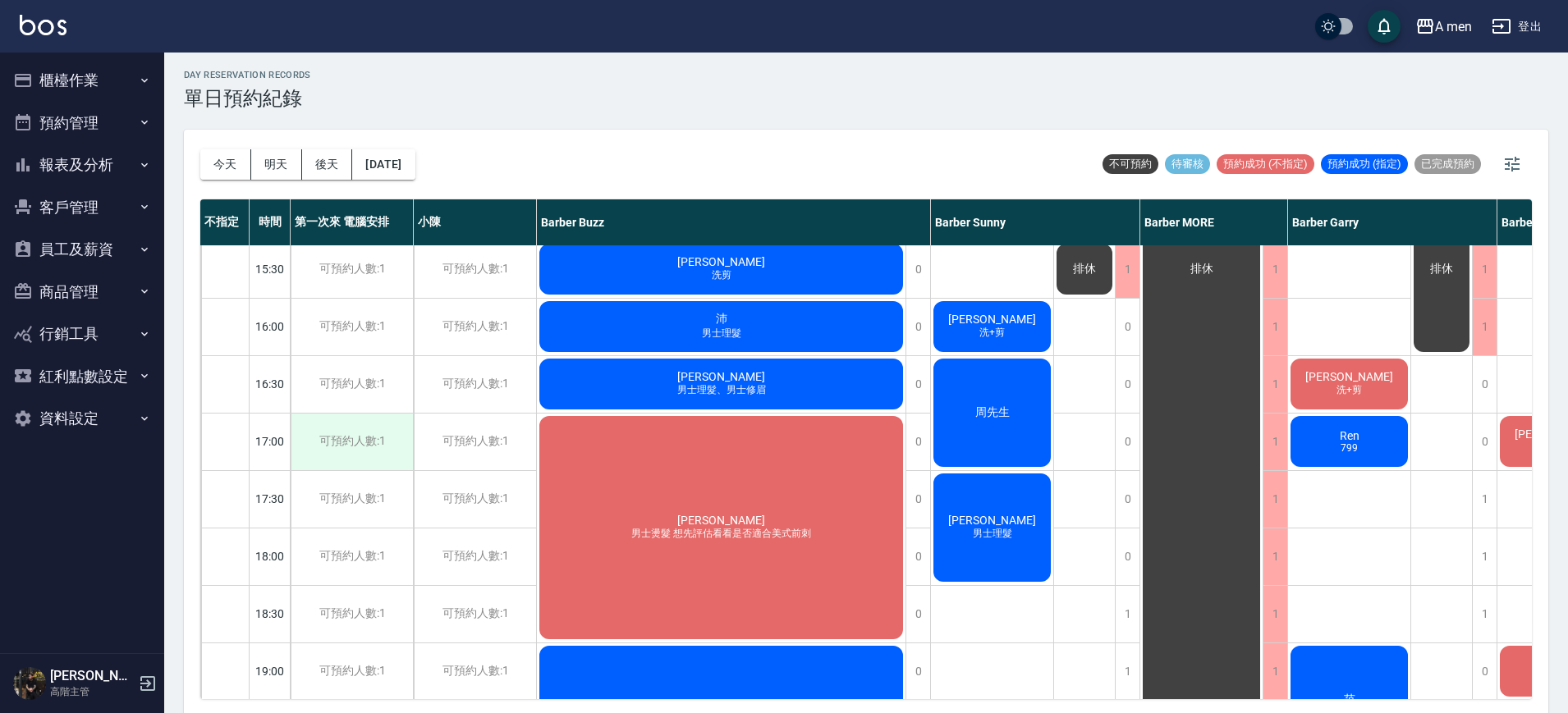
click at [373, 427] on div "可預約人數:1" at bounding box center [352, 441] width 122 height 56
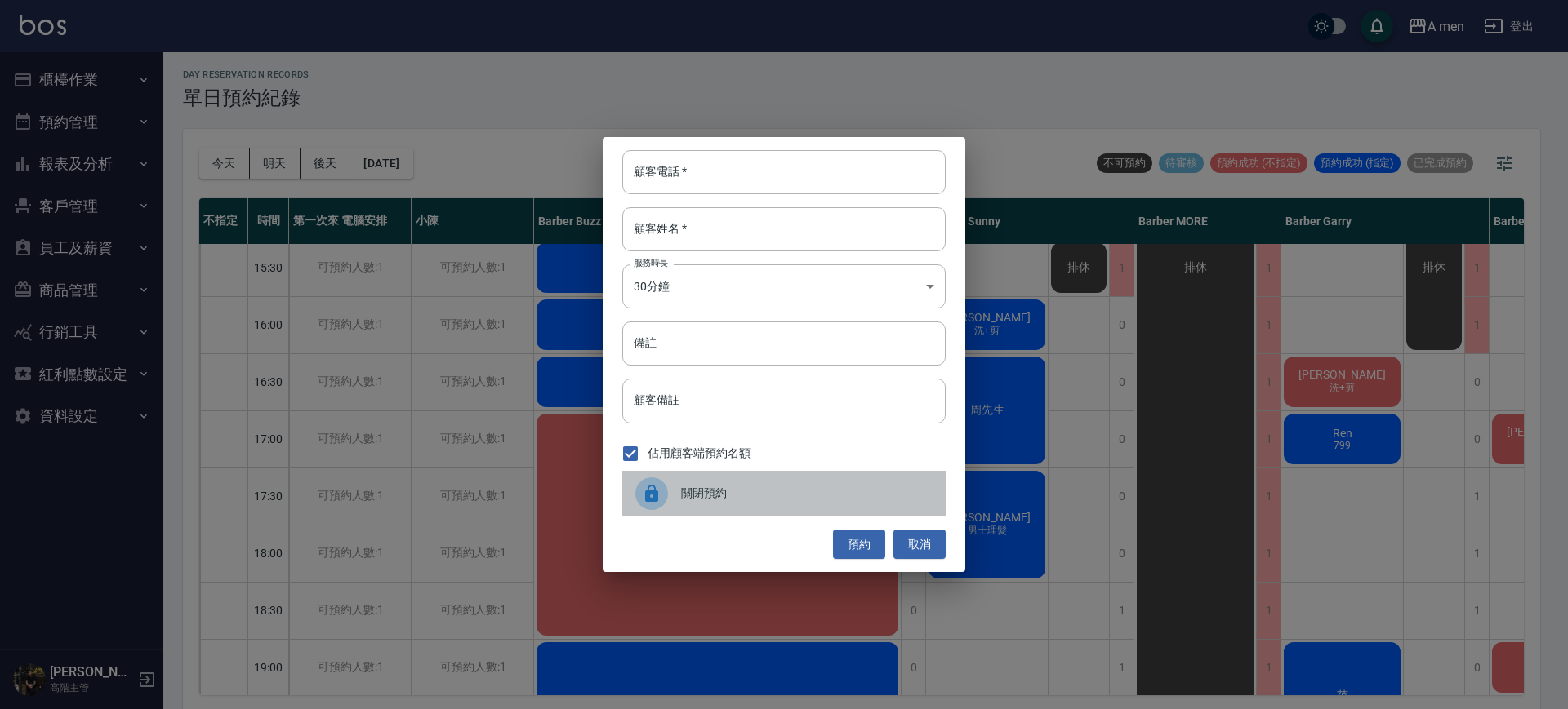
click at [708, 482] on div "關閉預約" at bounding box center [784, 493] width 324 height 46
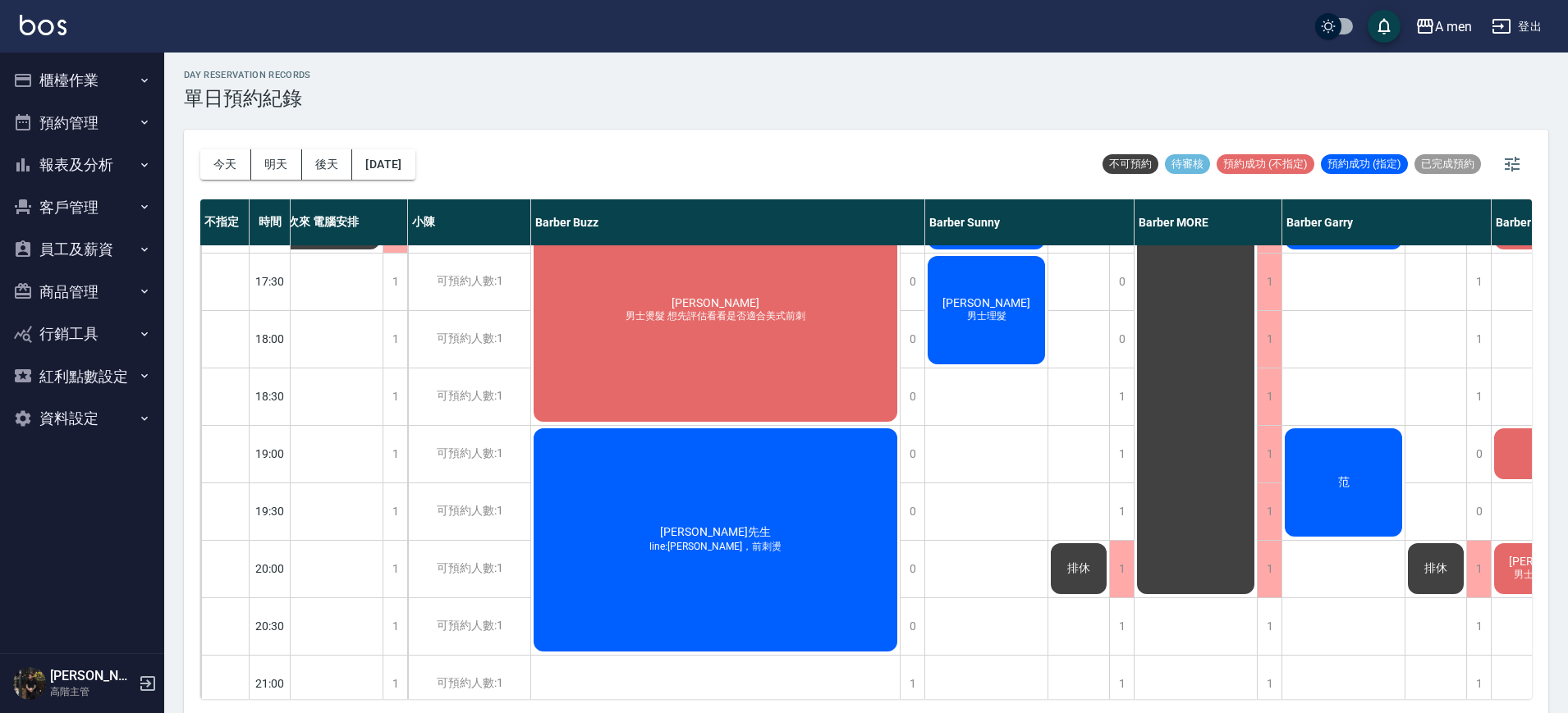
scroll to position [740, 30]
click at [394, 567] on div "1" at bounding box center [396, 568] width 25 height 56
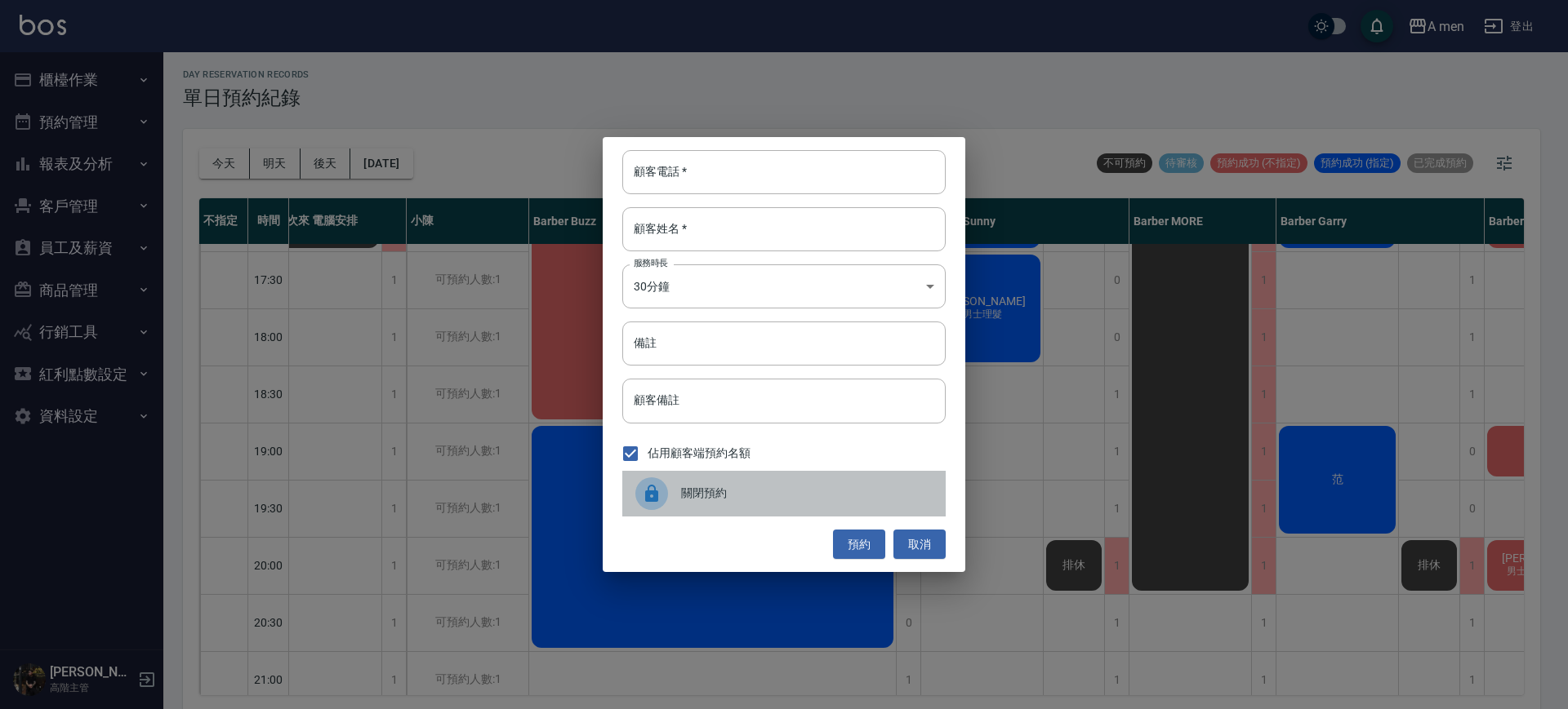
click at [689, 489] on span "關閉預約" at bounding box center [807, 492] width 251 height 17
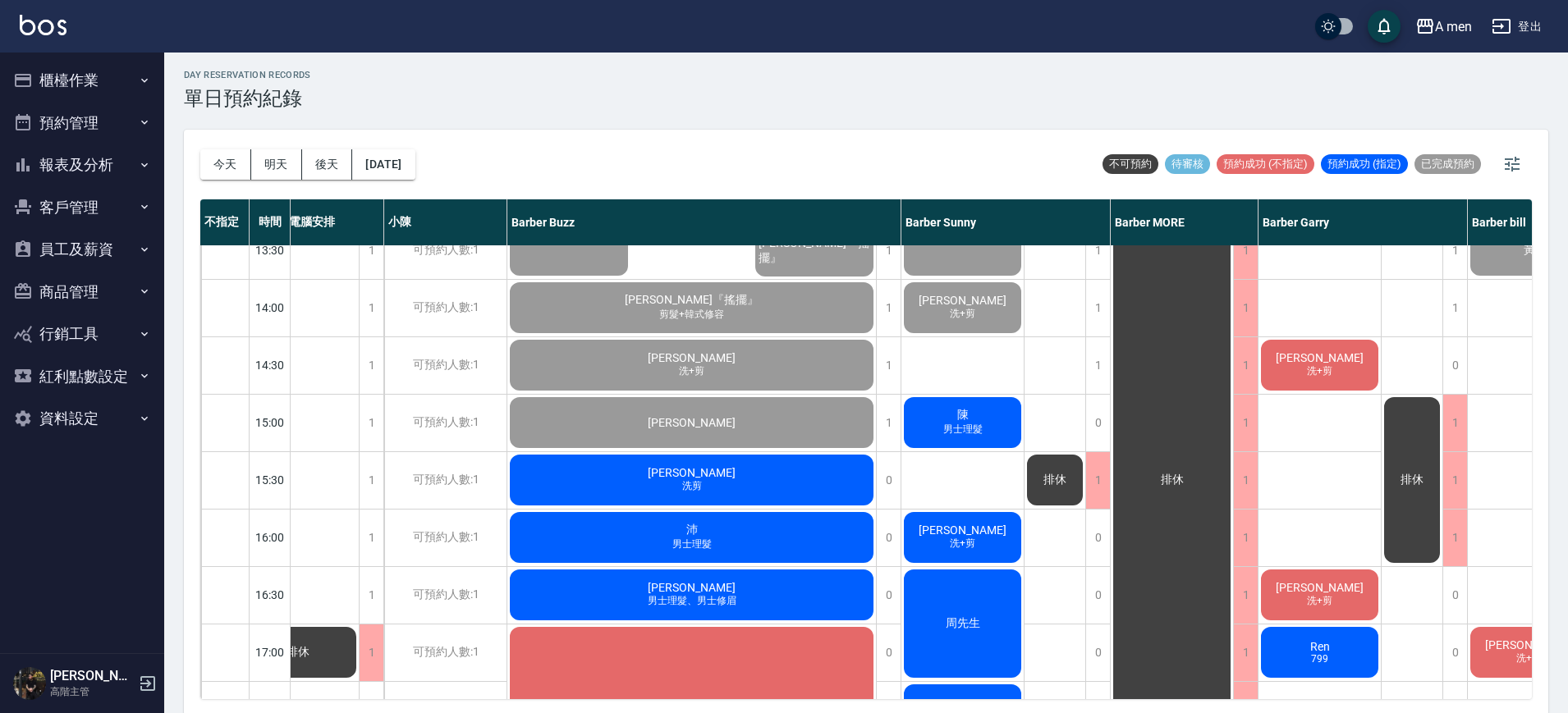
scroll to position [311, 52]
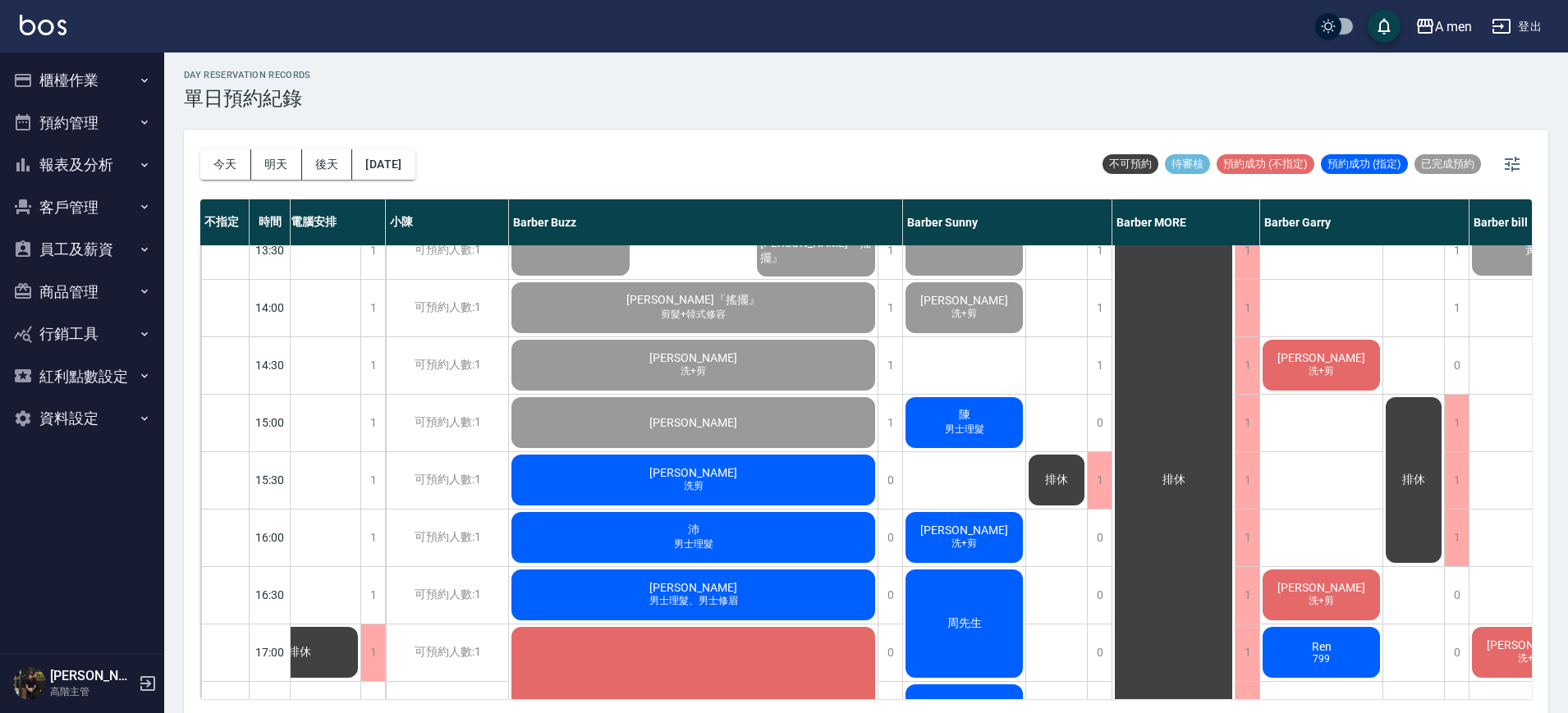
click at [709, 601] on span "男士理髮、男士修眉" at bounding box center [694, 601] width 96 height 14
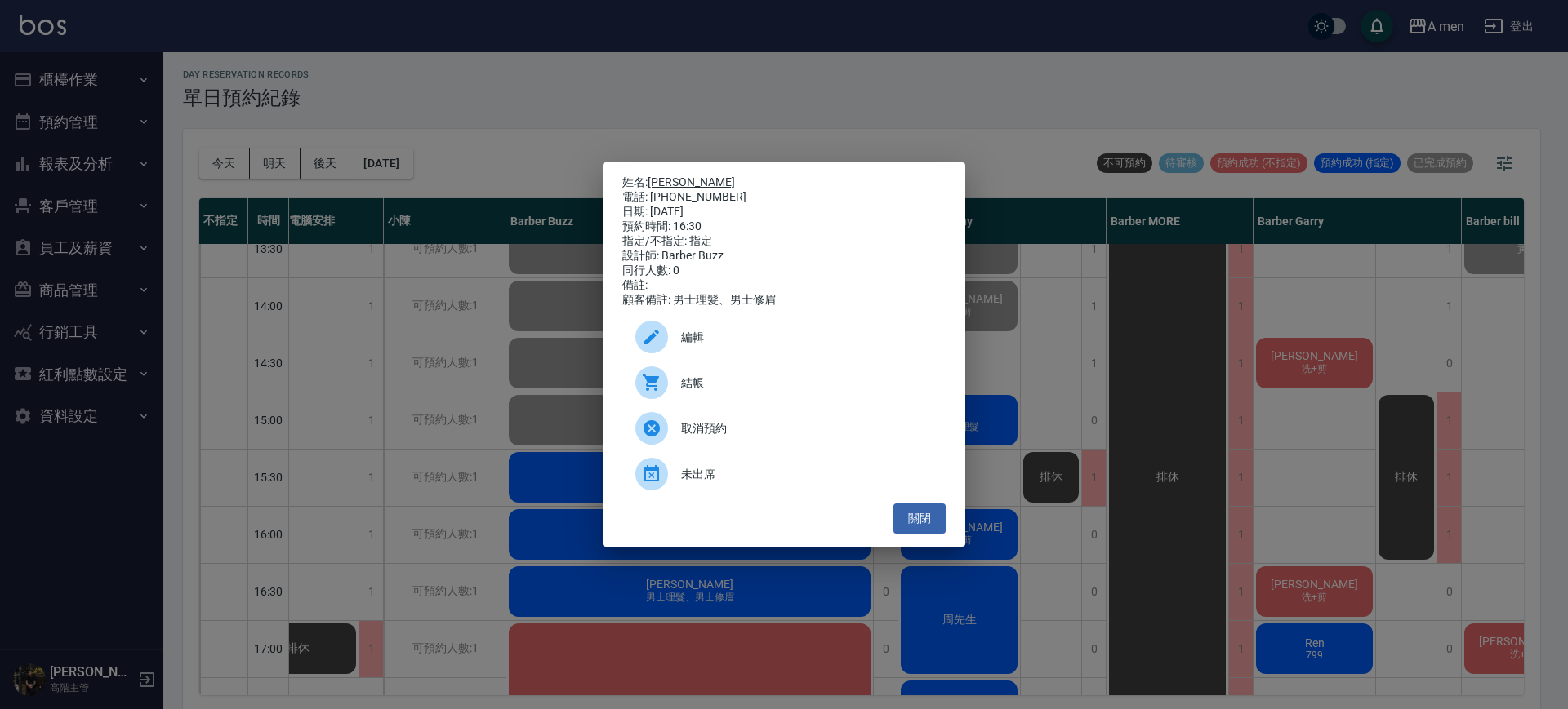
click at [671, 178] on link "施嘉權" at bounding box center [691, 181] width 87 height 13
click at [507, 351] on div "姓名: 施嘉權 電話: 0989207090 日期: 2025/10/11 預約時間: 16:30 指定/不指定: 指定 設計師: Barber Buzz 同…" at bounding box center [784, 354] width 1568 height 709
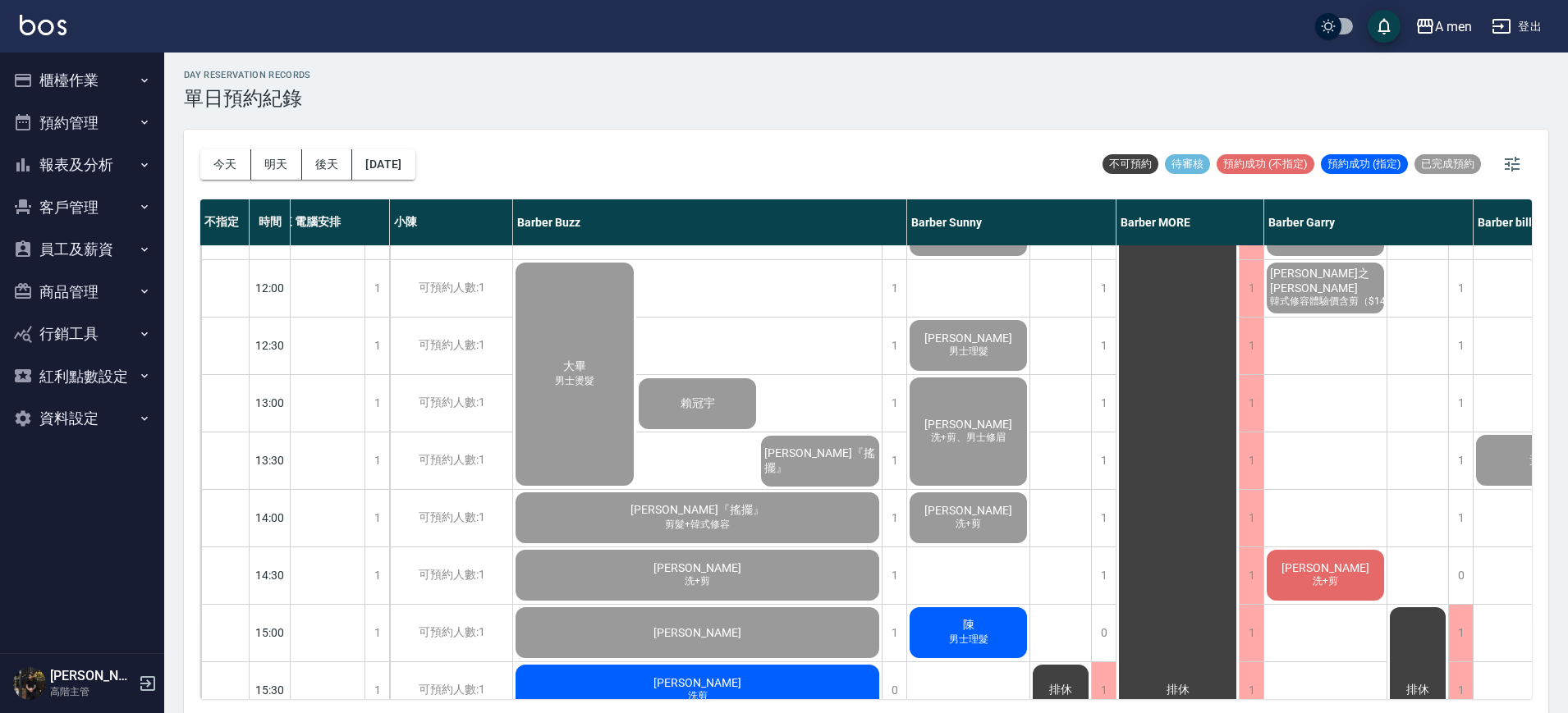
scroll to position [0, 48]
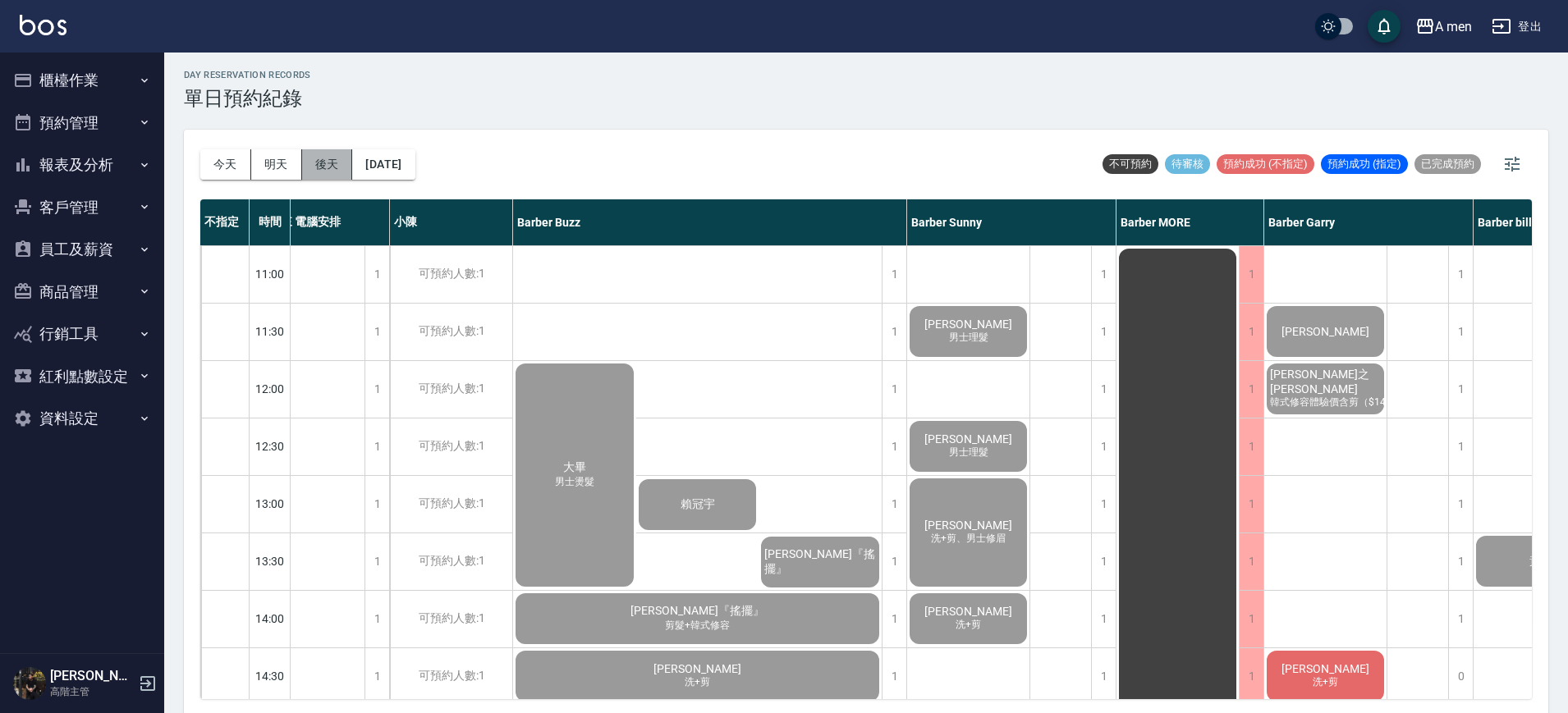
click at [322, 158] on button "後天" at bounding box center [328, 164] width 51 height 31
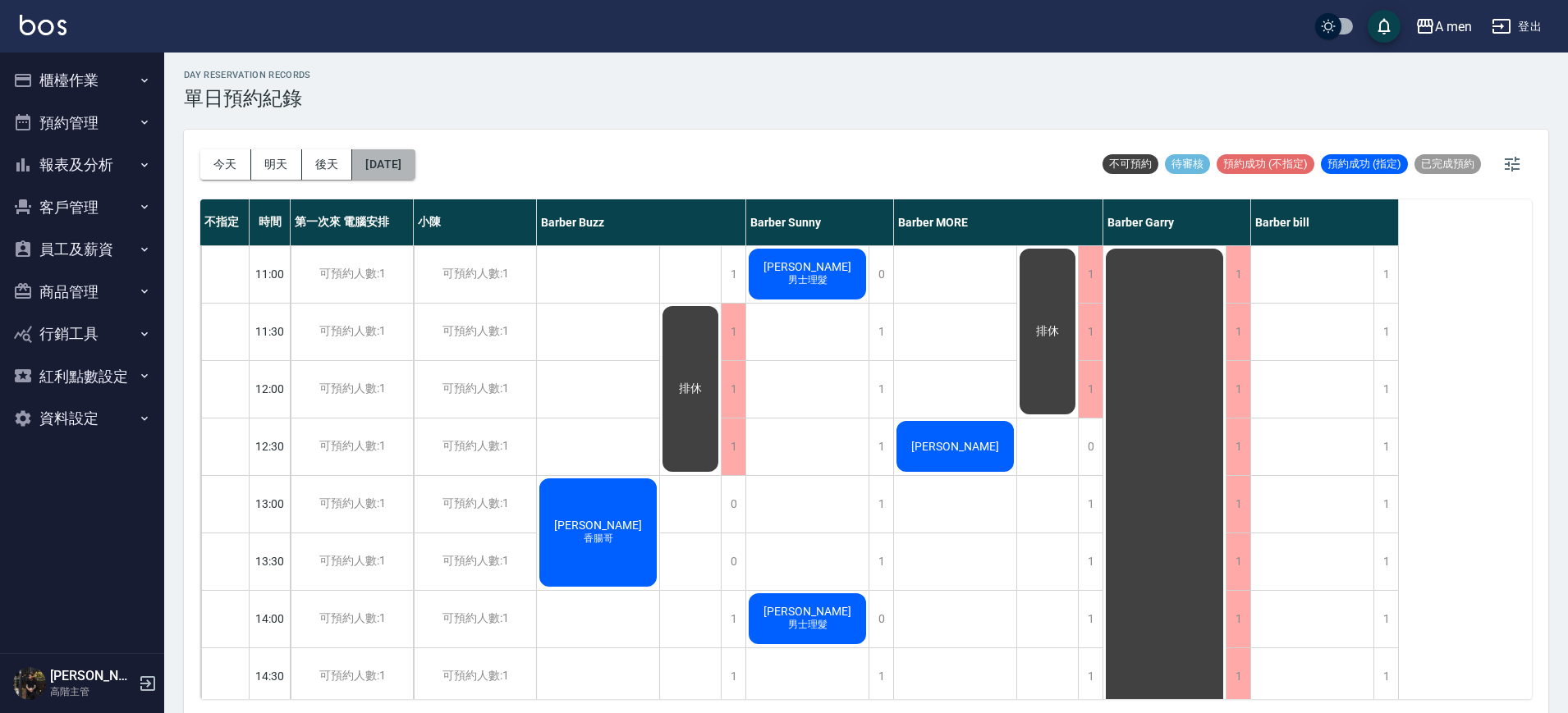
click at [414, 154] on button "2025/10/13" at bounding box center [383, 164] width 62 height 31
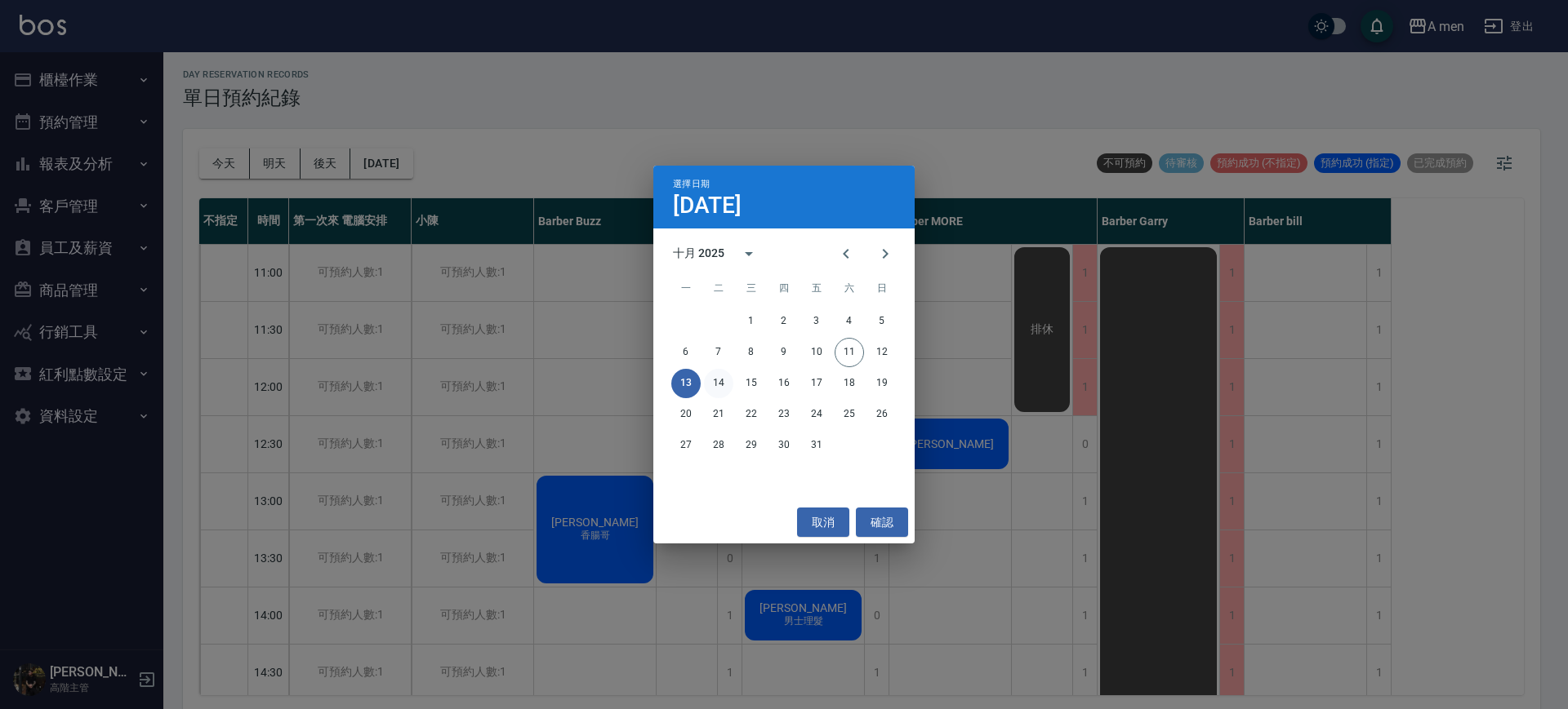
click at [716, 372] on button "14" at bounding box center [718, 383] width 29 height 29
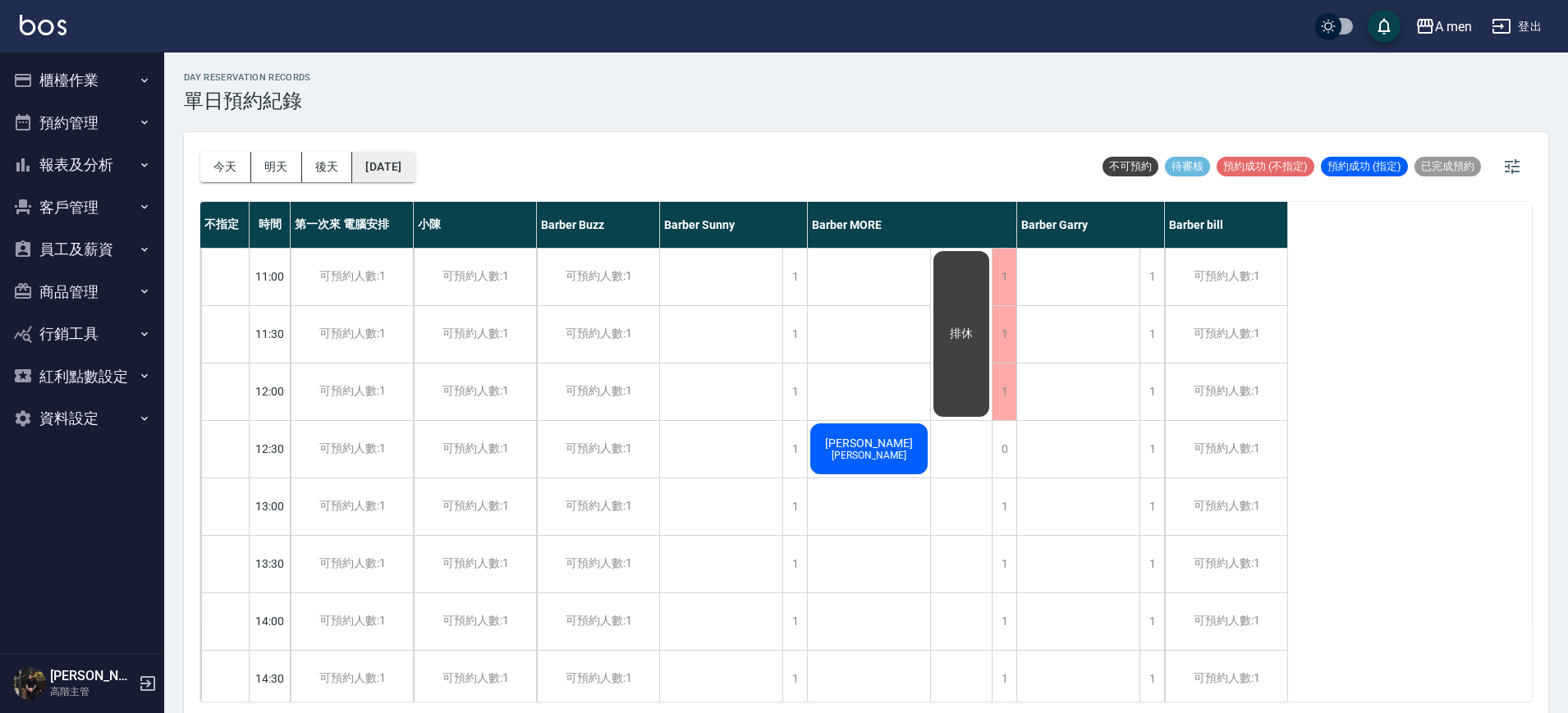
click at [414, 175] on button "2025/10/14" at bounding box center [383, 167] width 62 height 31
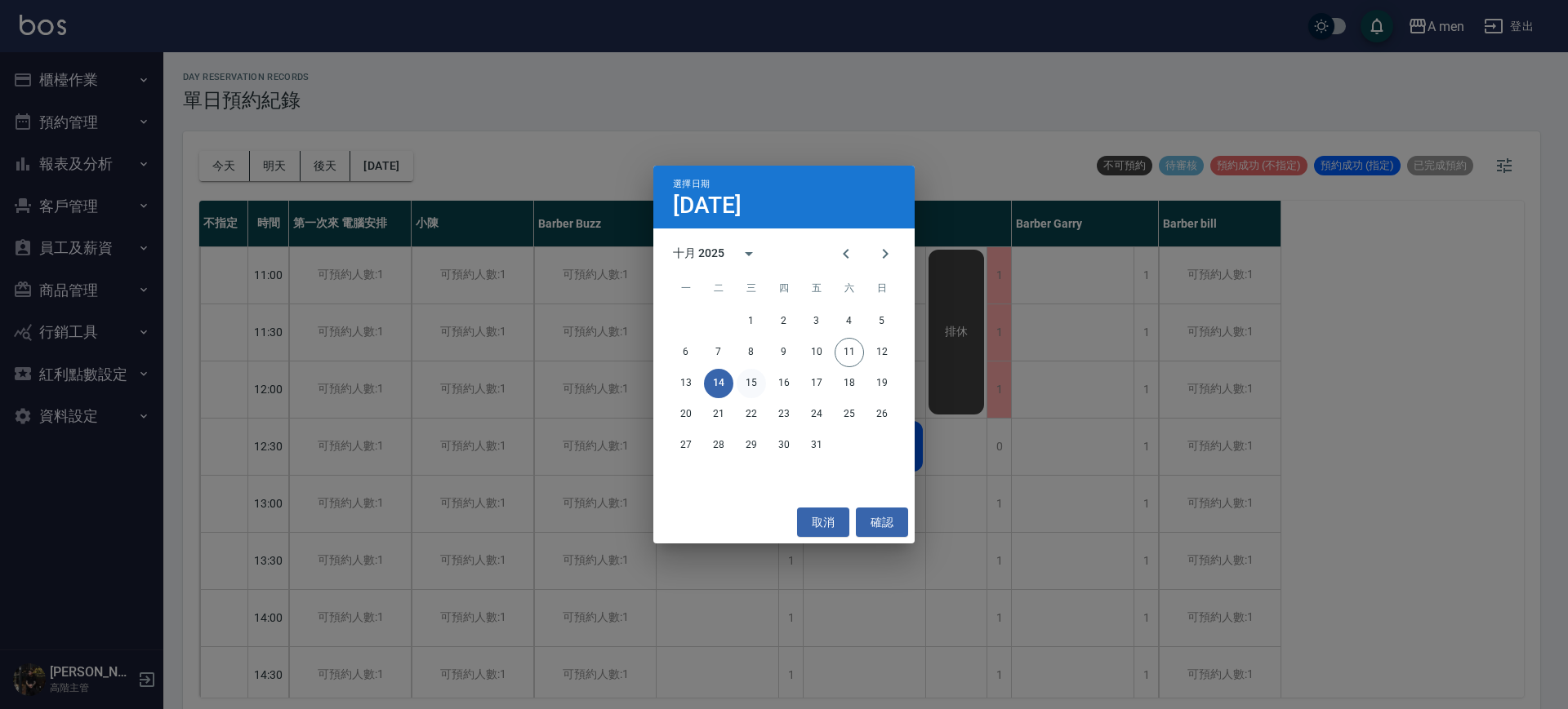
click at [743, 375] on button "15" at bounding box center [752, 383] width 29 height 29
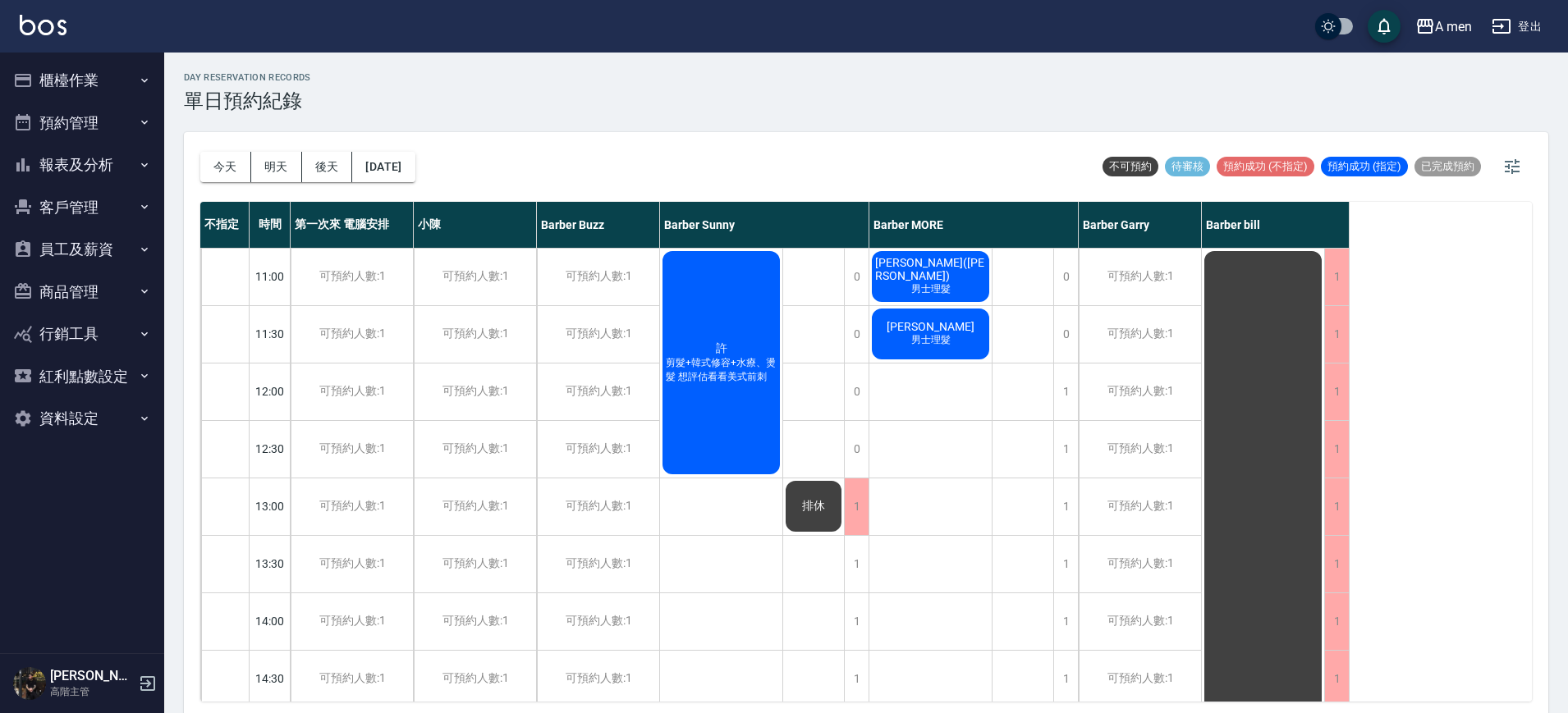
drag, startPoint x: 760, startPoint y: 403, endPoint x: 708, endPoint y: 301, distance: 114.5
click at [708, 301] on div "許 剪髮+韓式修容+水療、燙髮 想評估看看美式前刺" at bounding box center [721, 362] width 122 height 228
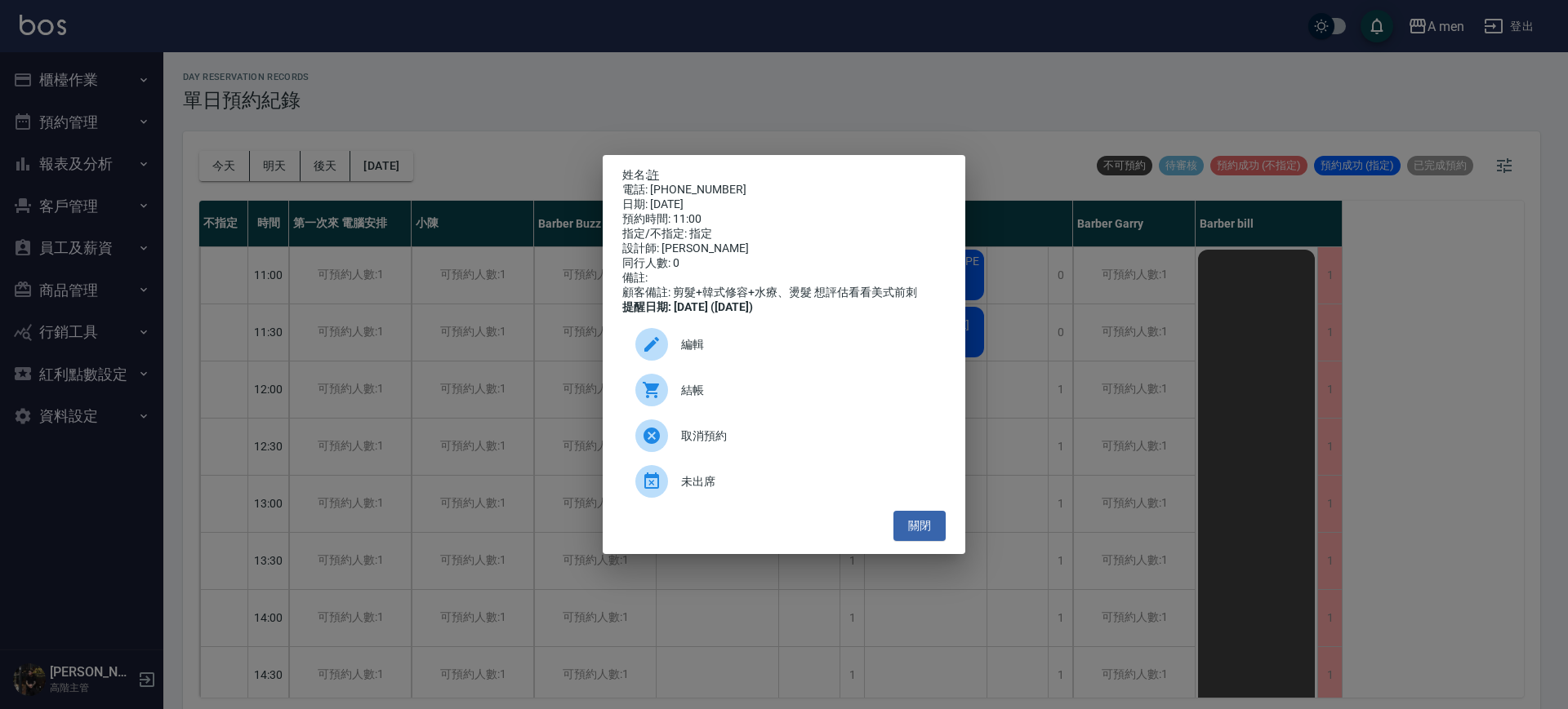
click at [654, 168] on link "許" at bounding box center [653, 174] width 12 height 13
click at [920, 537] on button "關閉" at bounding box center [918, 526] width 52 height 30
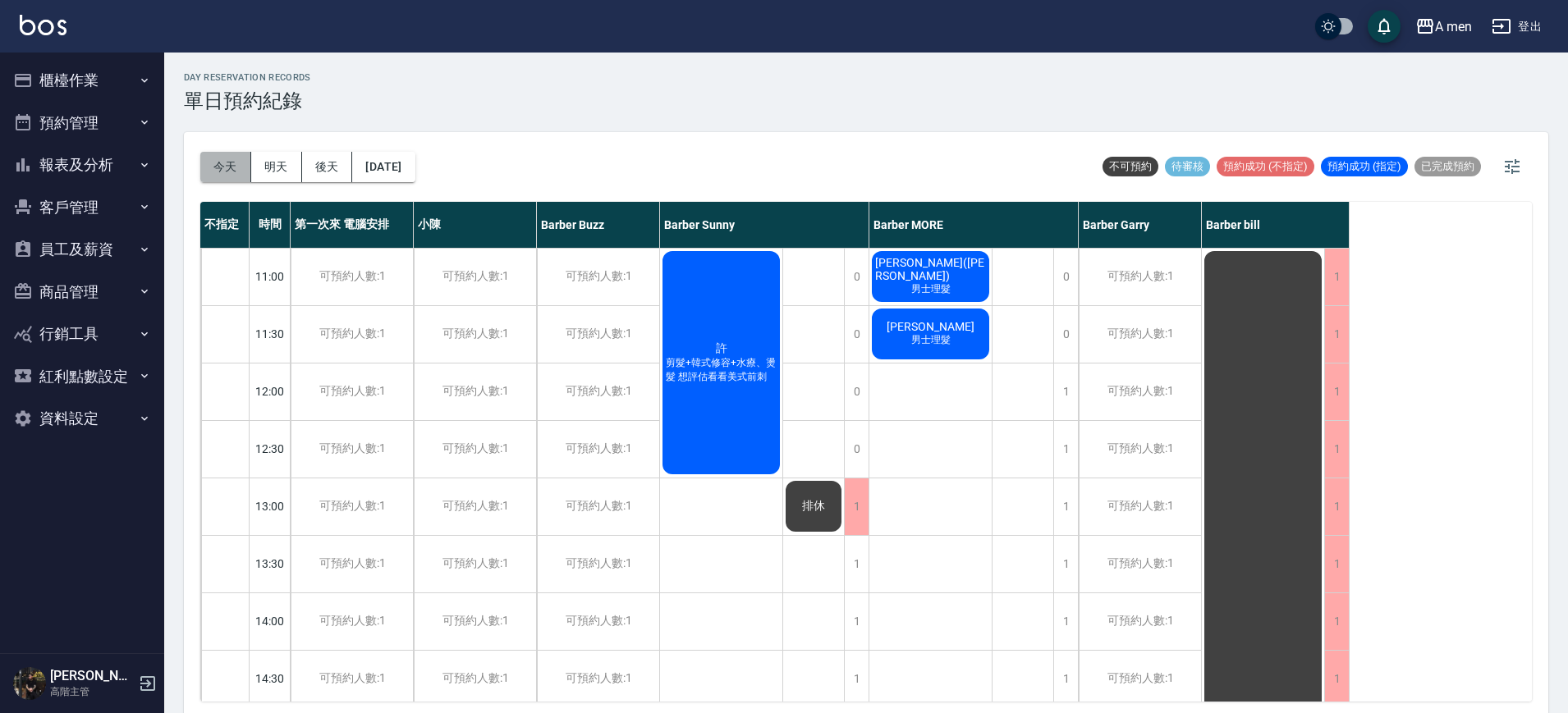
click at [225, 157] on button "今天" at bounding box center [226, 167] width 51 height 31
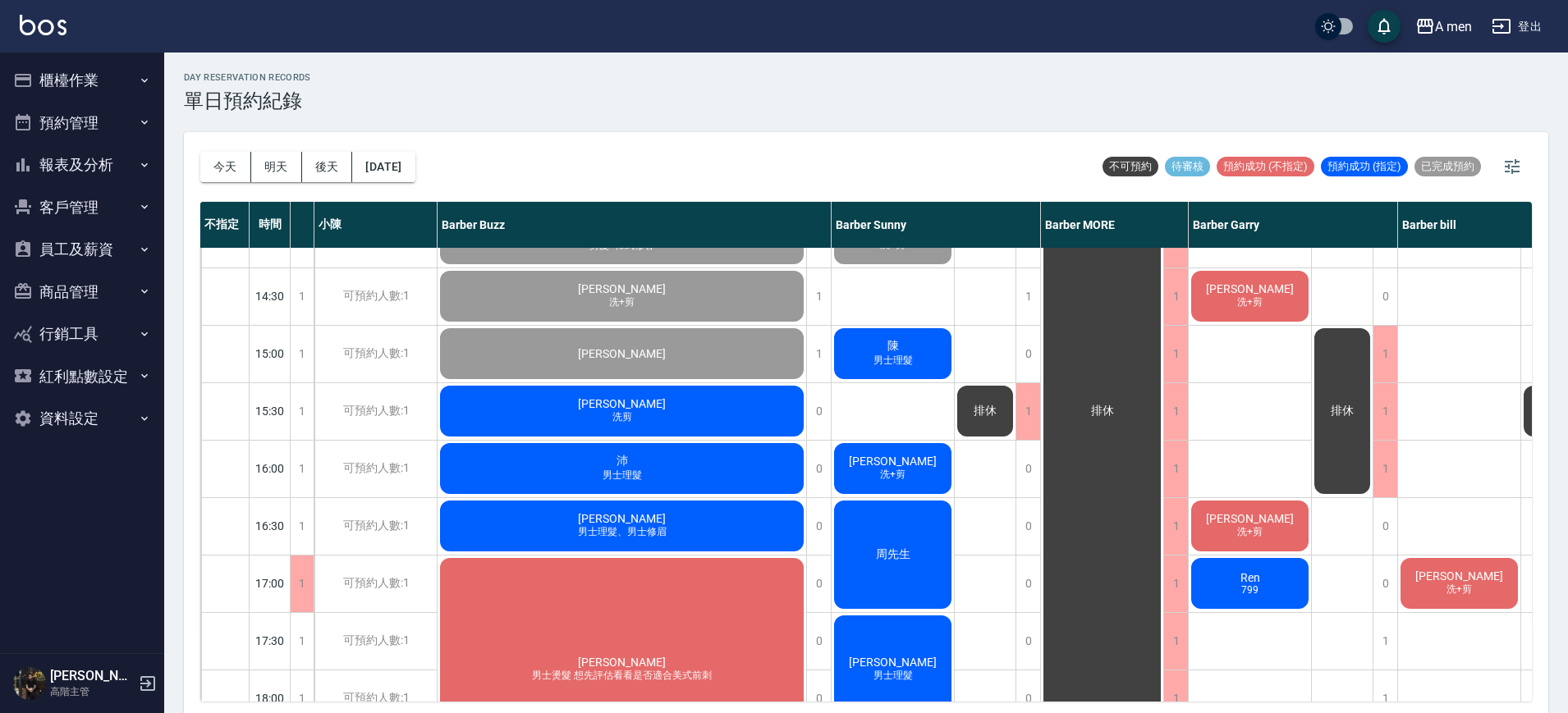
scroll to position [383, 123]
click at [1268, 512] on span "[PERSON_NAME]" at bounding box center [1251, 518] width 95 height 13
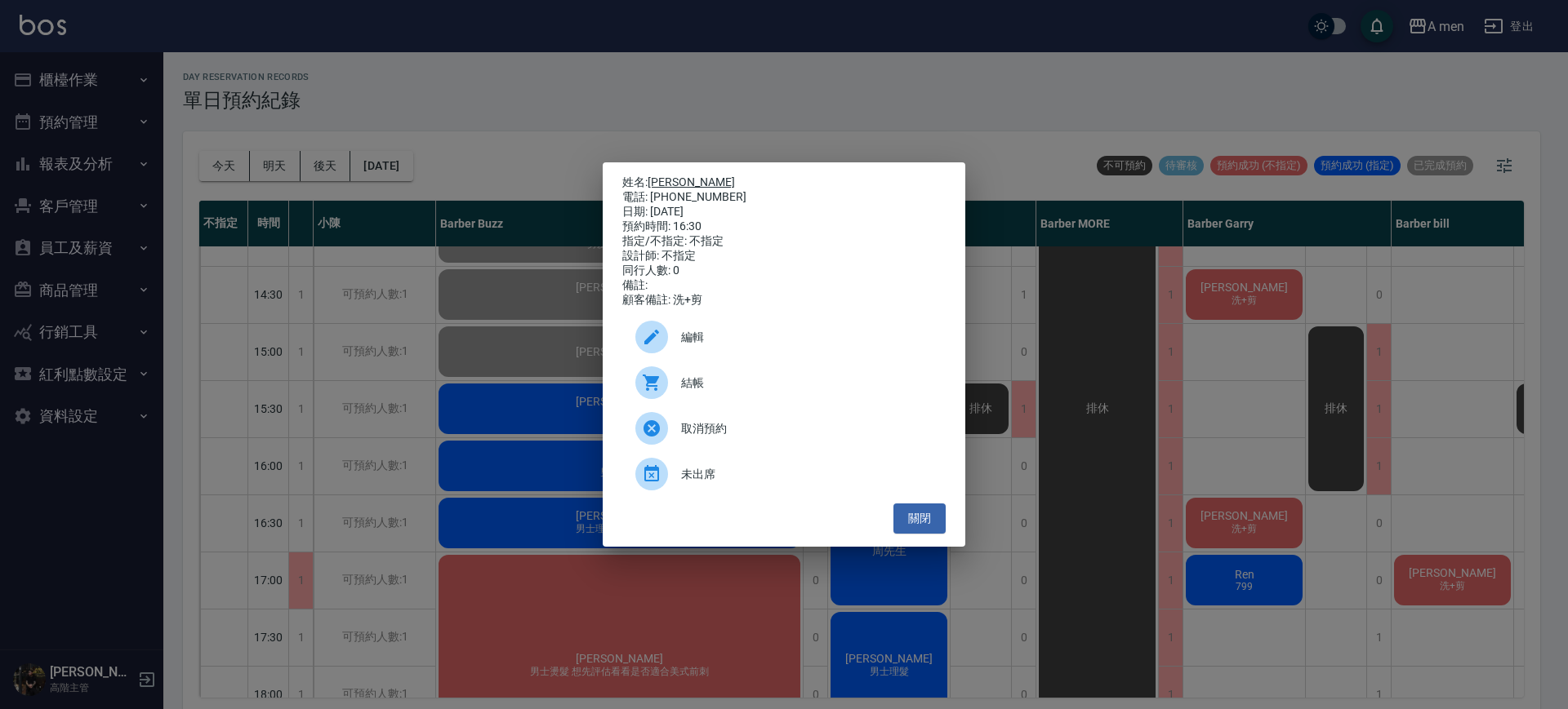
click at [659, 177] on link "[PERSON_NAME]" at bounding box center [691, 181] width 87 height 13
click at [915, 525] on button "關閉" at bounding box center [918, 518] width 52 height 30
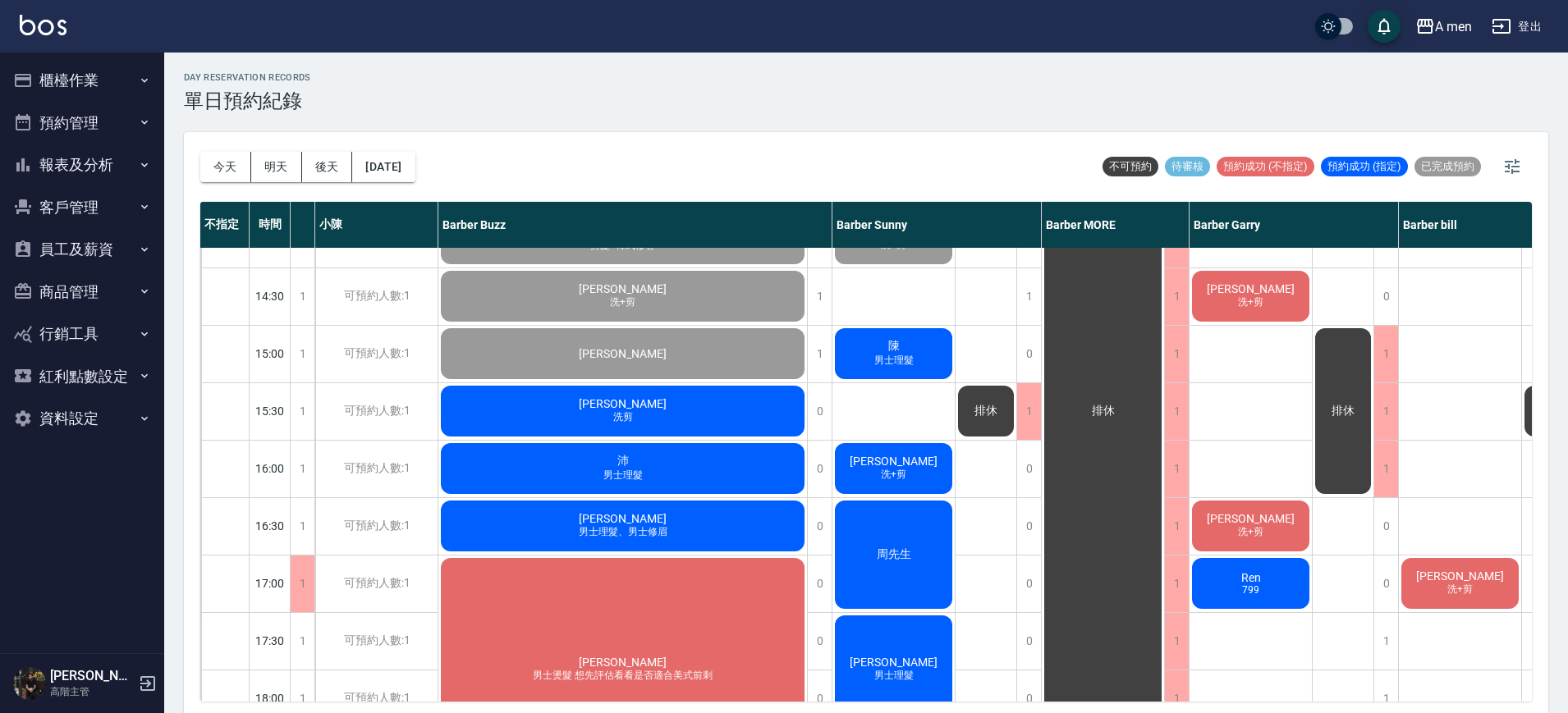
click at [746, 408] on div "游騰毅 洗剪" at bounding box center [623, 411] width 369 height 56
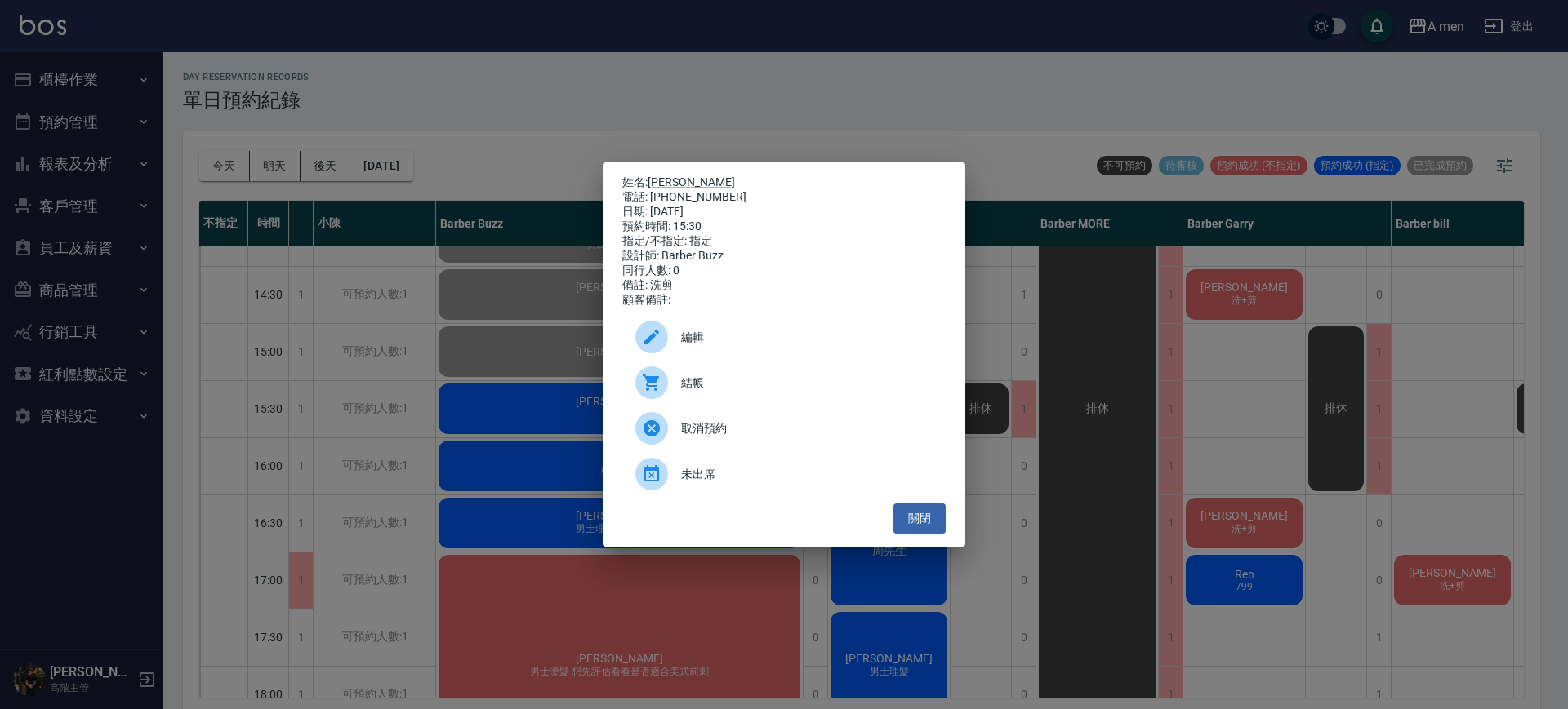
click at [727, 401] on div "結帳" at bounding box center [784, 382] width 324 height 46
click at [925, 515] on button "關閉" at bounding box center [918, 518] width 52 height 30
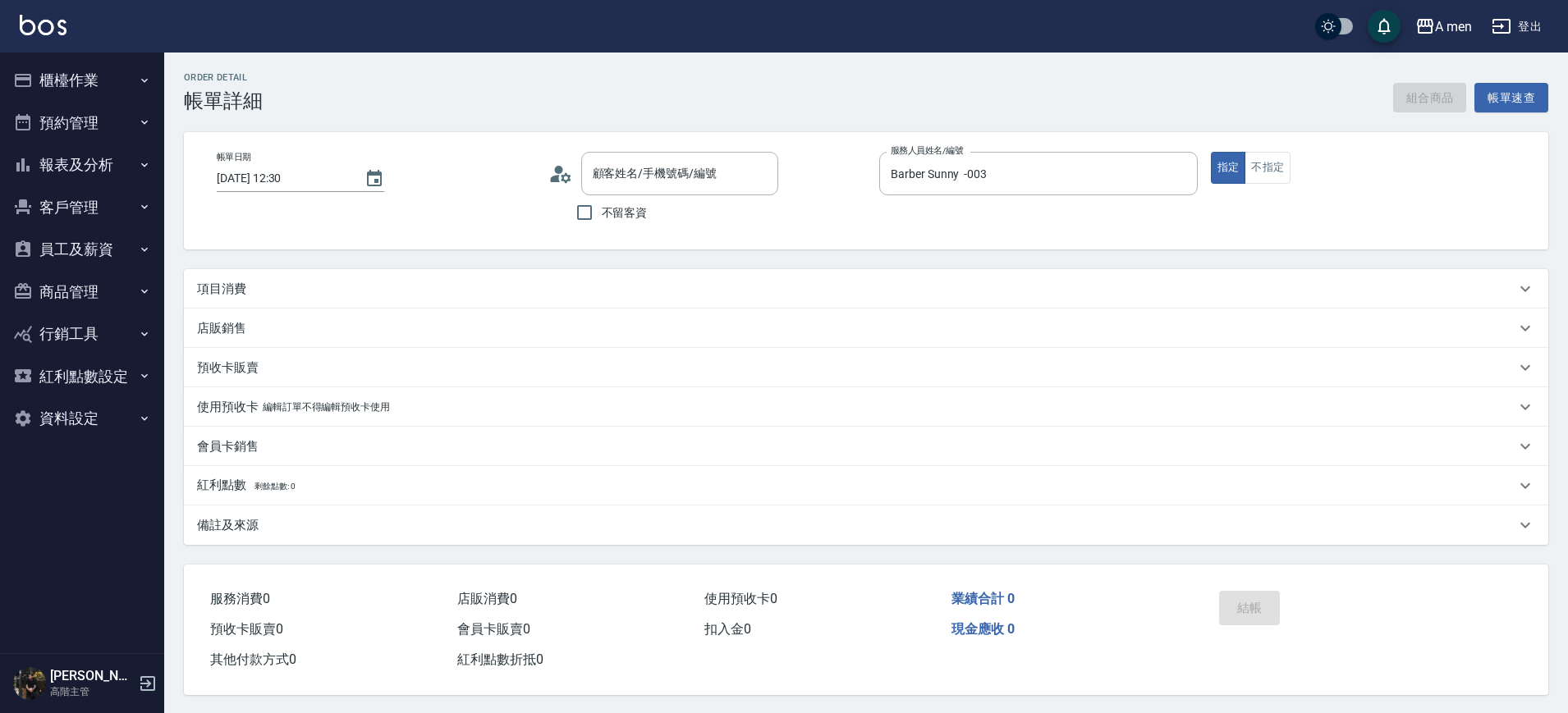
type input "[DATE] 12:30"
type input "Barber Sunny -003"
click at [364, 290] on div "項目消費" at bounding box center [857, 289] width 1318 height 17
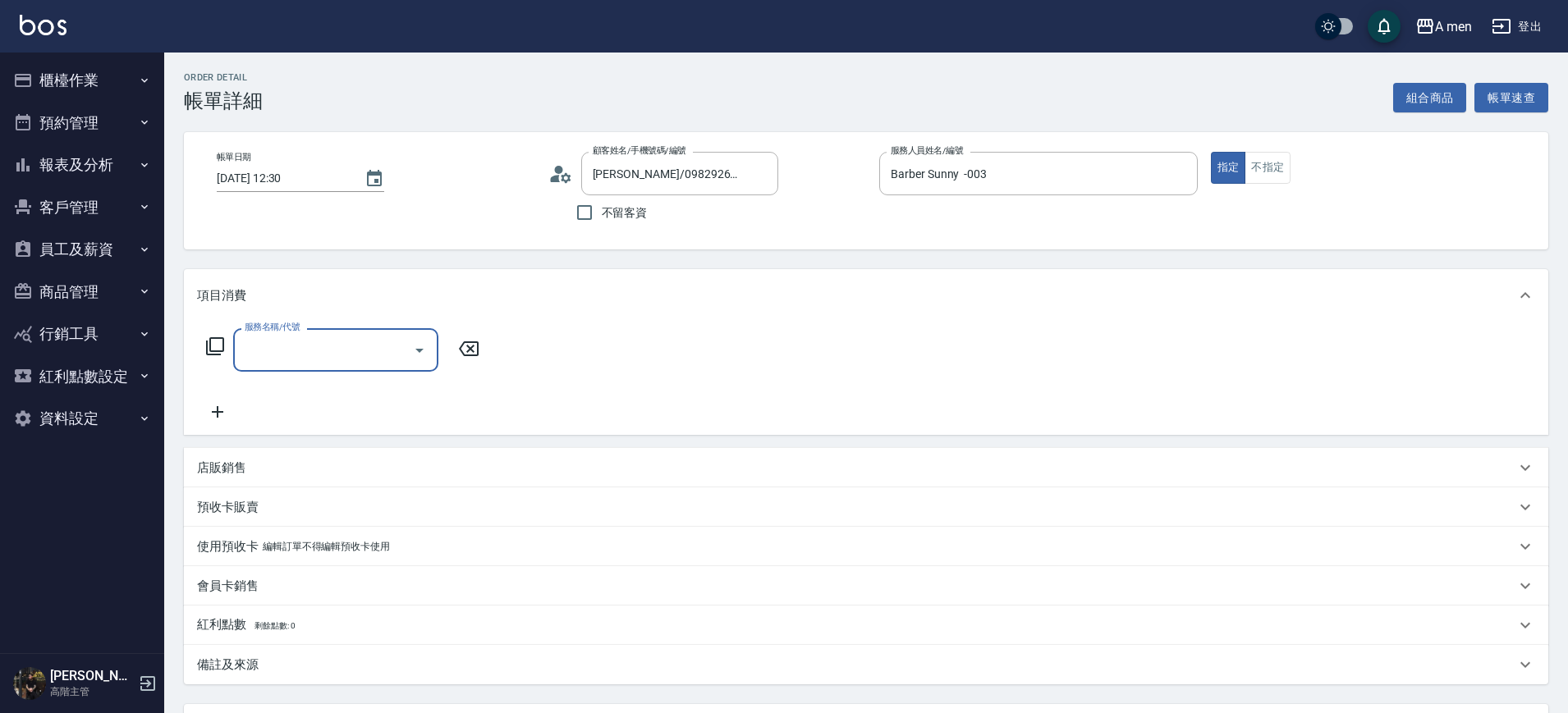
type input "[PERSON_NAME]/0982926344/null"
click at [344, 349] on input "服務名稱/代號" at bounding box center [324, 349] width 166 height 29
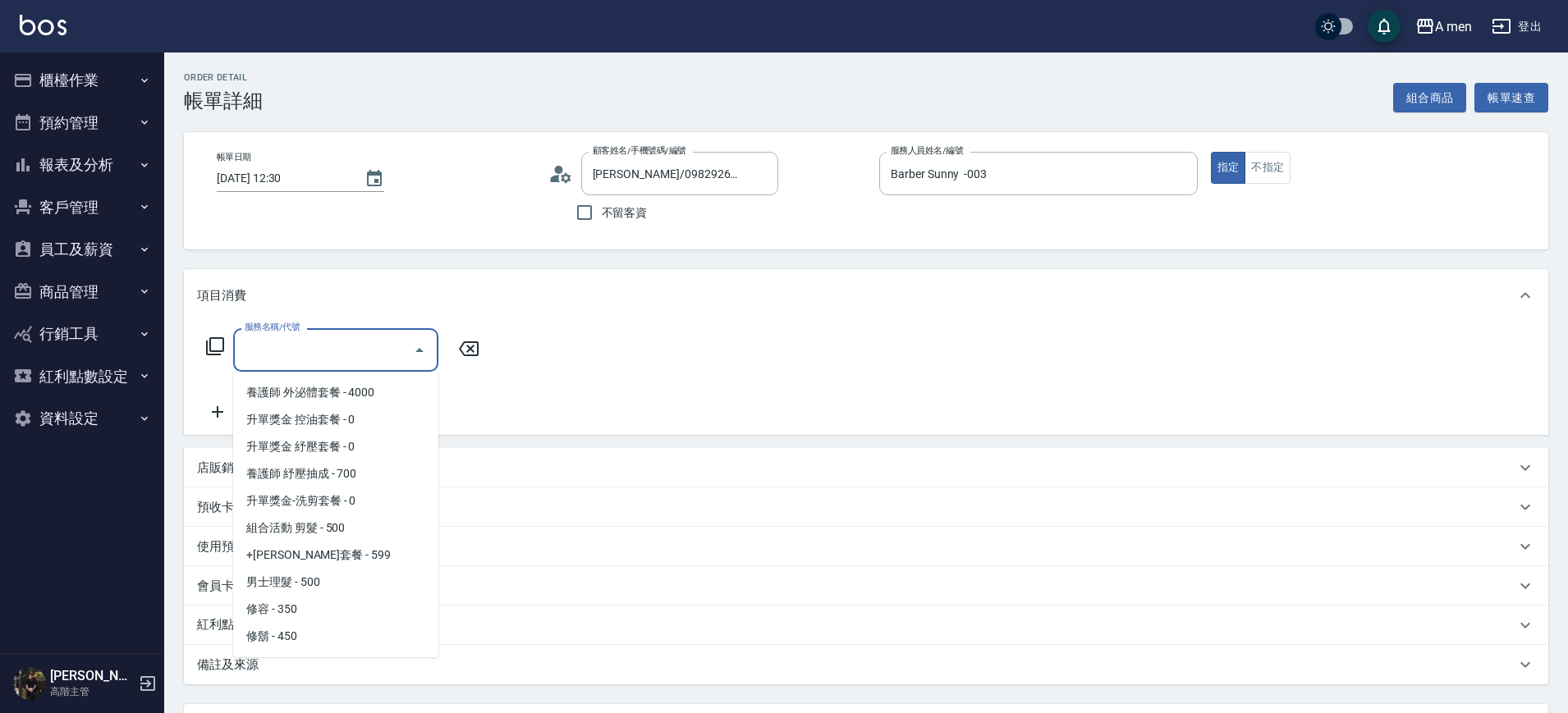
scroll to position [217, 0]
click at [329, 571] on span "男士理髮 - 500" at bounding box center [336, 581] width 205 height 27
type input "男士理髮(A01)"
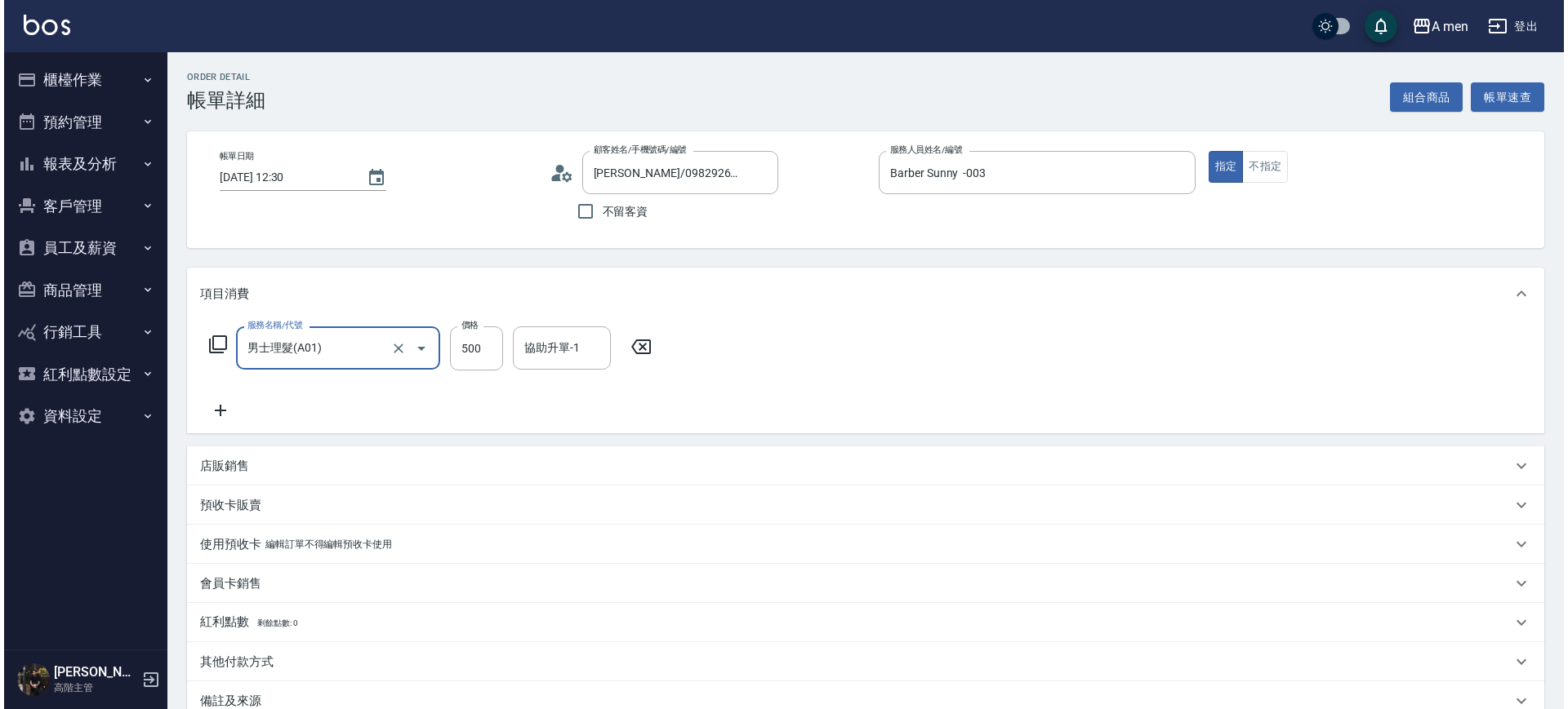
scroll to position [187, 0]
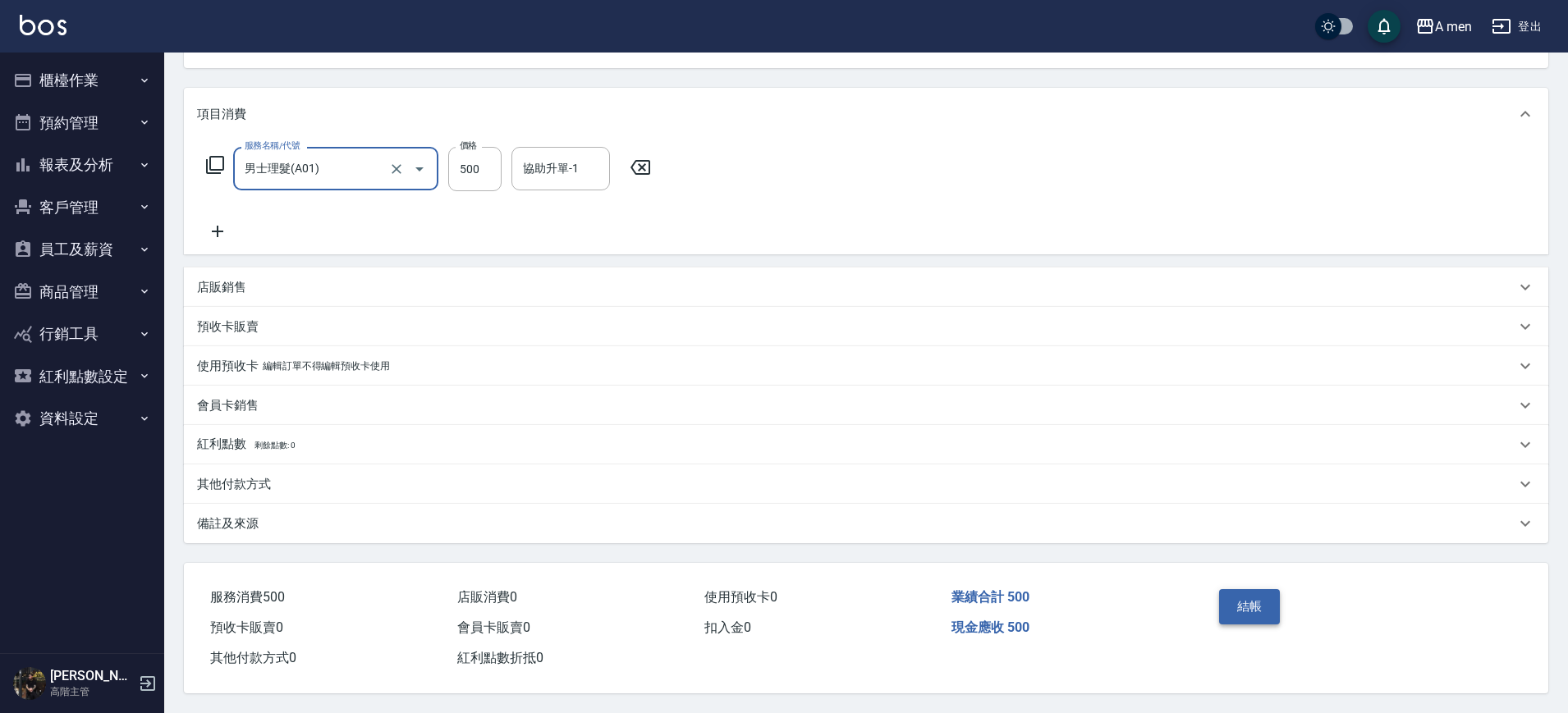
click at [1238, 599] on button "結帳" at bounding box center [1250, 606] width 61 height 35
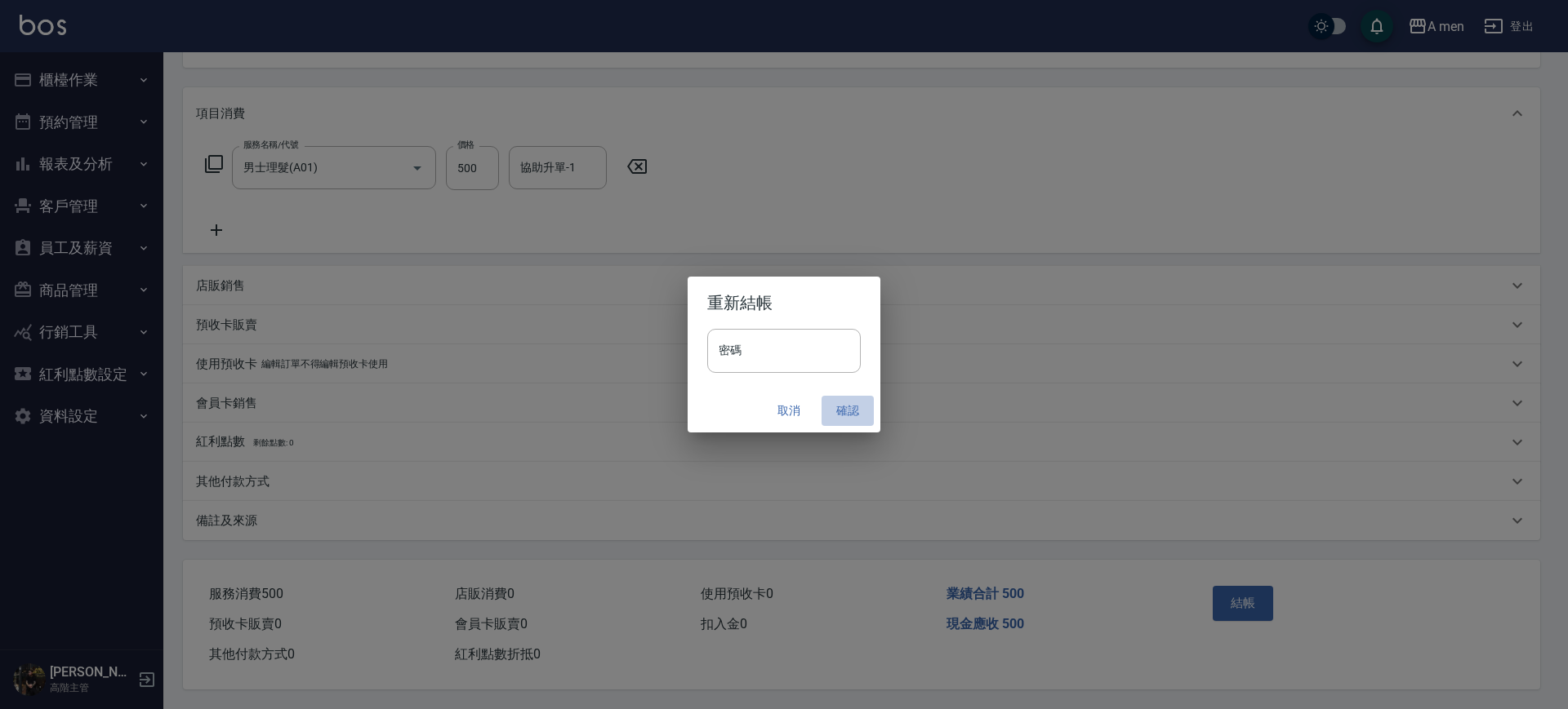
click at [852, 413] on button "確認" at bounding box center [847, 411] width 52 height 30
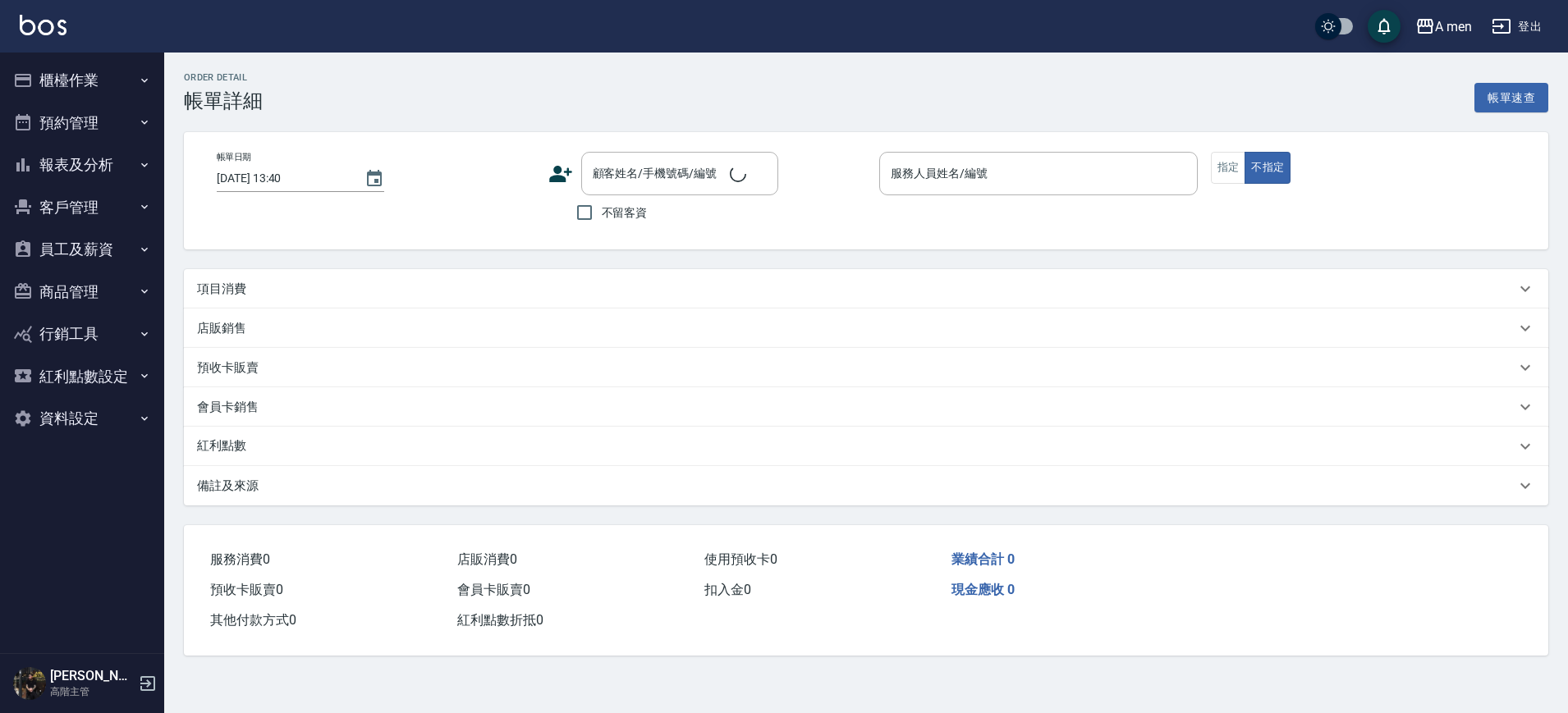
type input "2025/10/11 13:00"
type input "Barber Sunny -003"
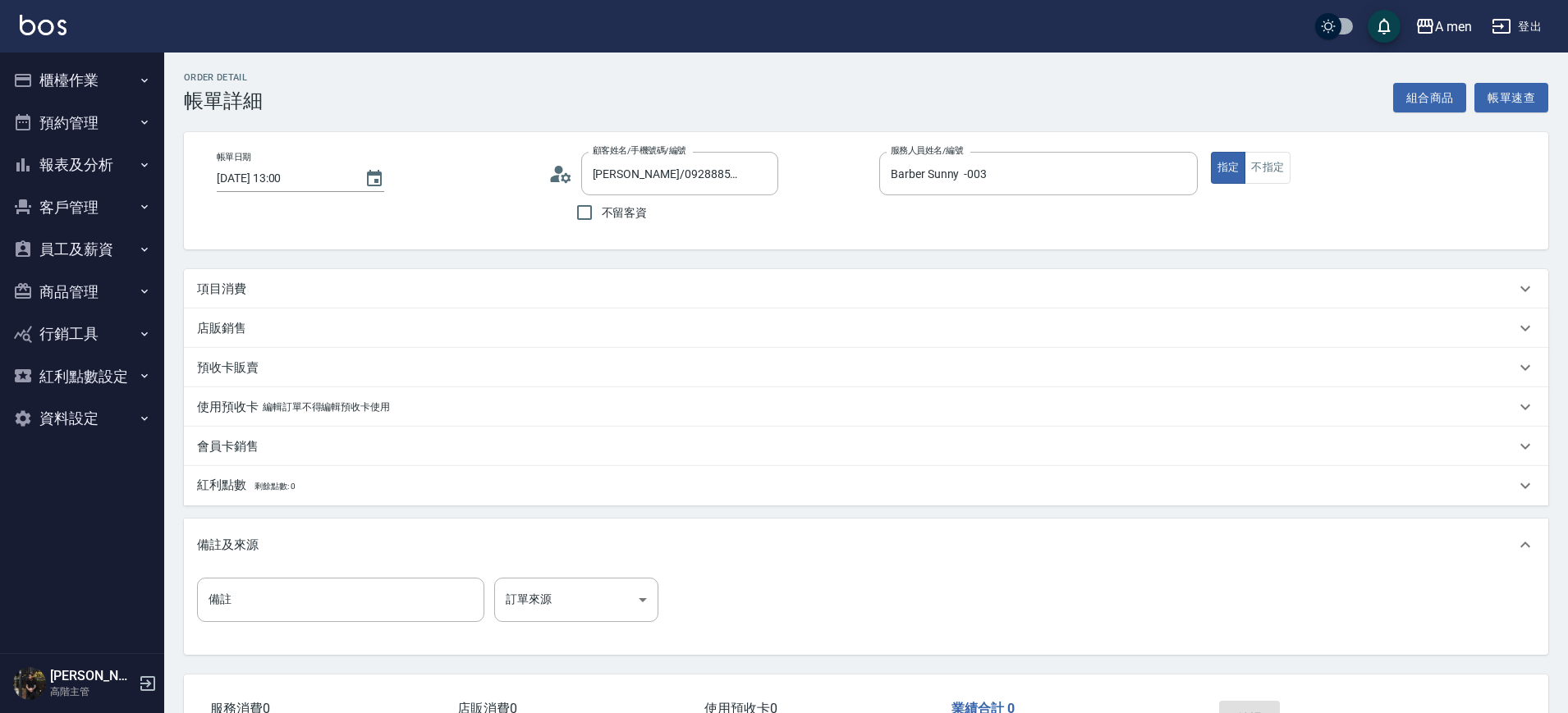
type input "ron/0928885115/null"
click at [1436, 102] on button "組合商品" at bounding box center [1430, 98] width 74 height 31
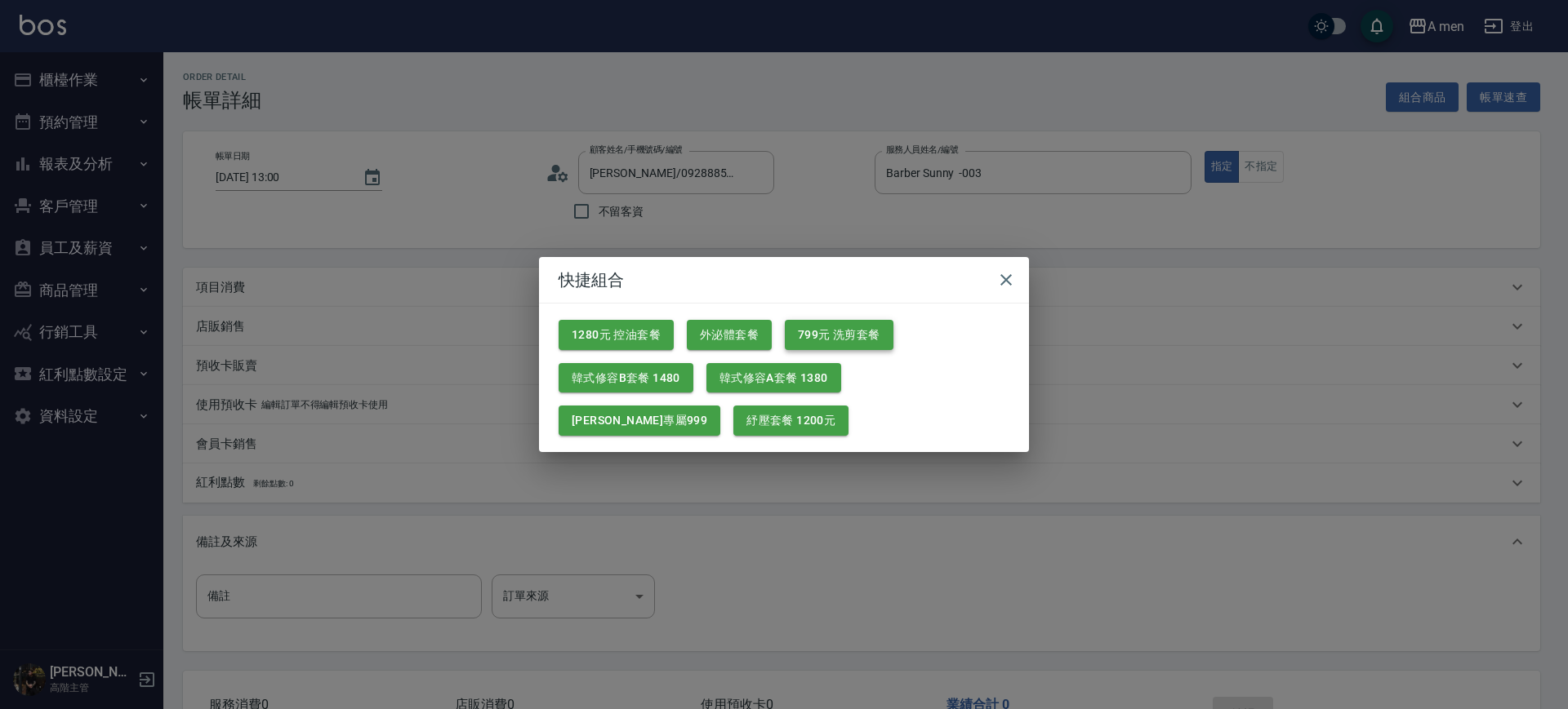
click at [838, 325] on button "799元 洗剪套餐" at bounding box center [839, 334] width 109 height 30
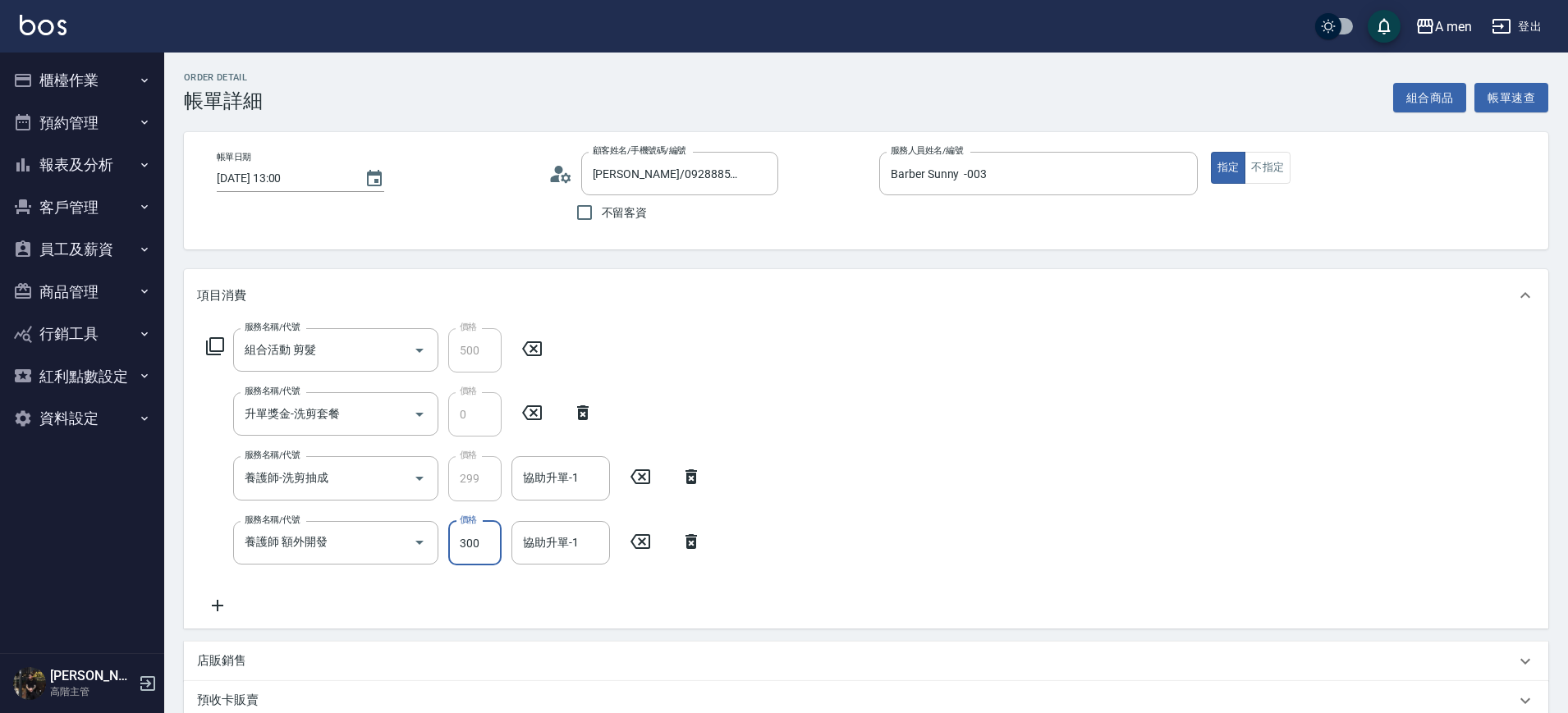
click at [463, 544] on input "300" at bounding box center [475, 542] width 53 height 44
type input "200"
click at [569, 550] on input "協助升單-1" at bounding box center [560, 542] width 84 height 29
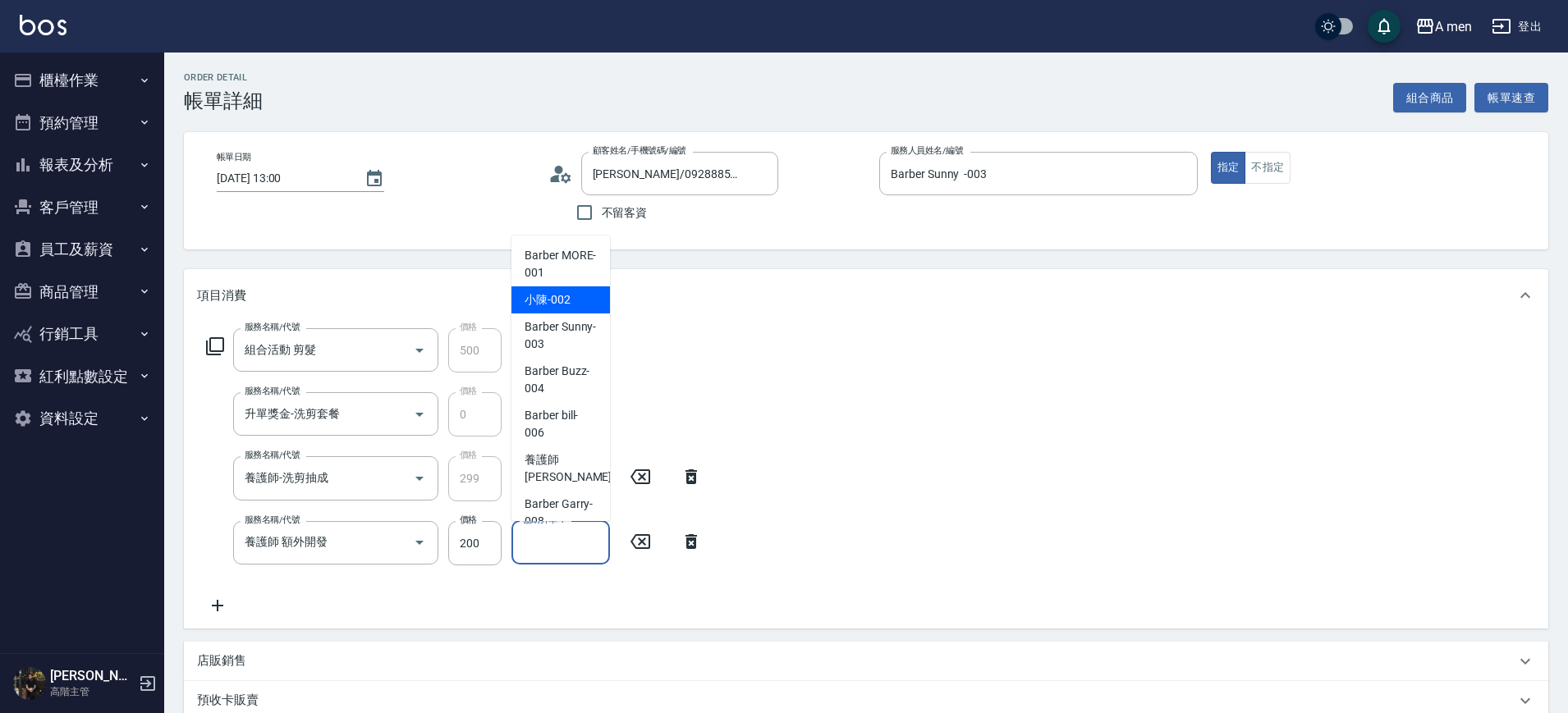
click at [572, 302] on div "小陳 -002" at bounding box center [560, 299] width 99 height 27
type input "小陳-002"
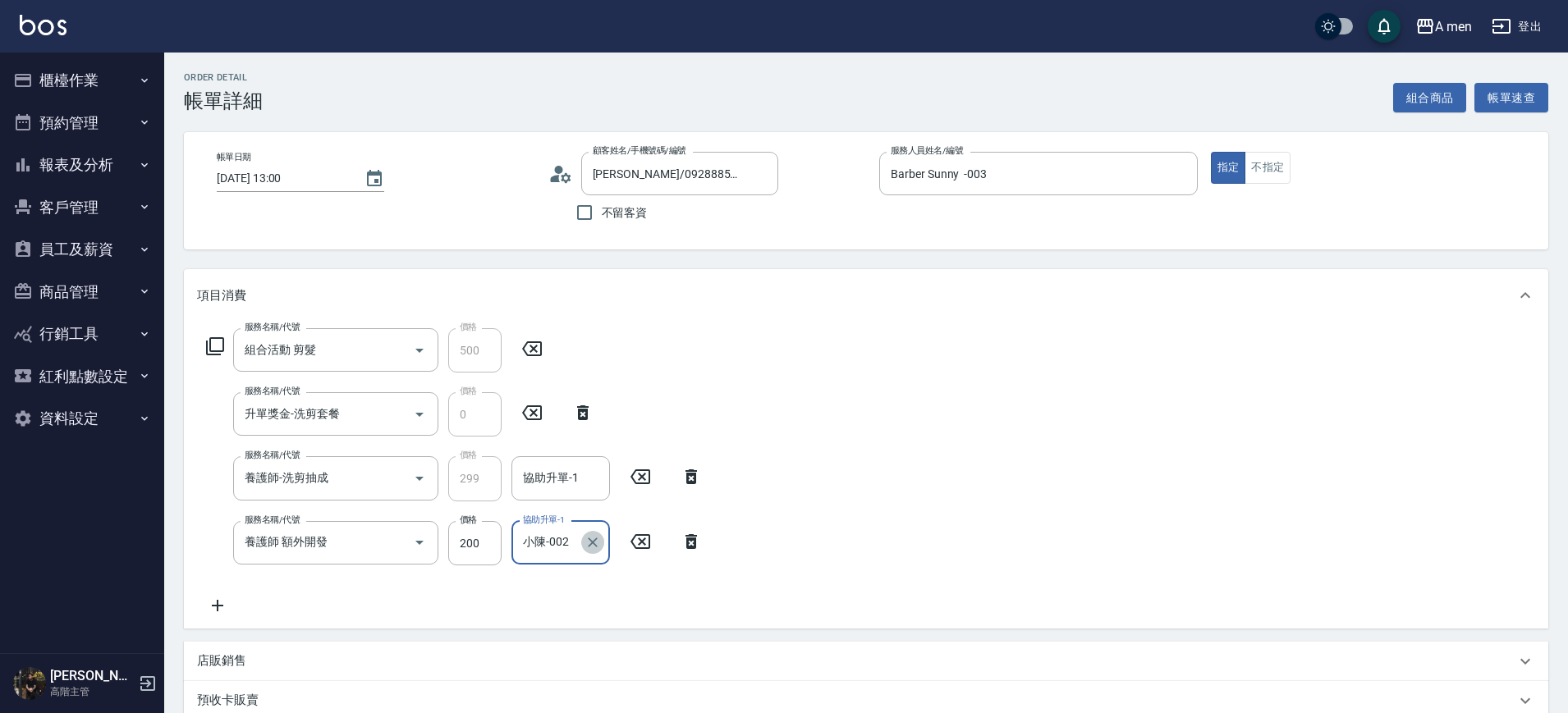
click at [594, 550] on button "Clear" at bounding box center [592, 541] width 23 height 23
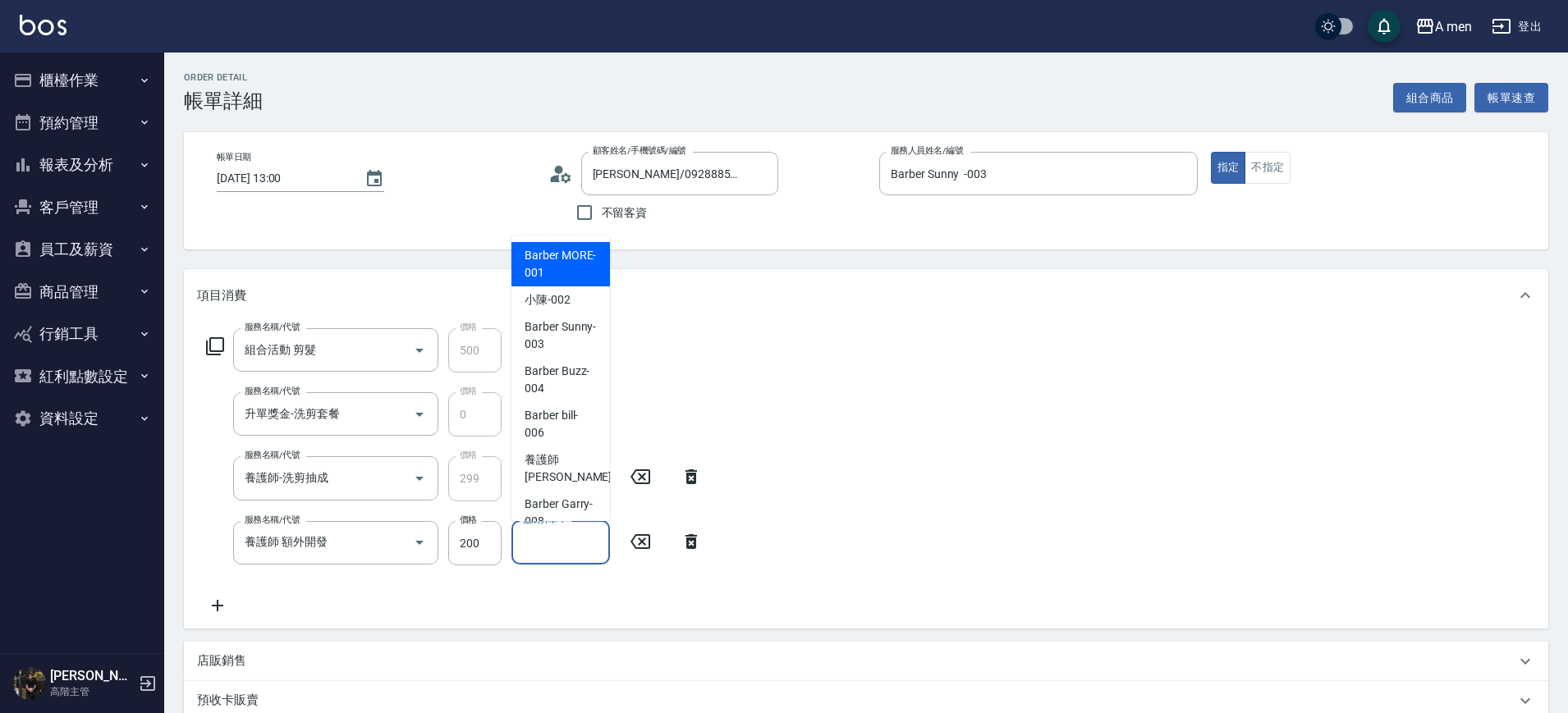
drag, startPoint x: 574, startPoint y: 539, endPoint x: 545, endPoint y: 486, distance: 60.4
click at [573, 539] on input "協助升單-1" at bounding box center [560, 542] width 84 height 29
click at [521, 331] on div "Barber Sunny -003" at bounding box center [560, 335] width 99 height 44
type input "Barber Sunny -003"
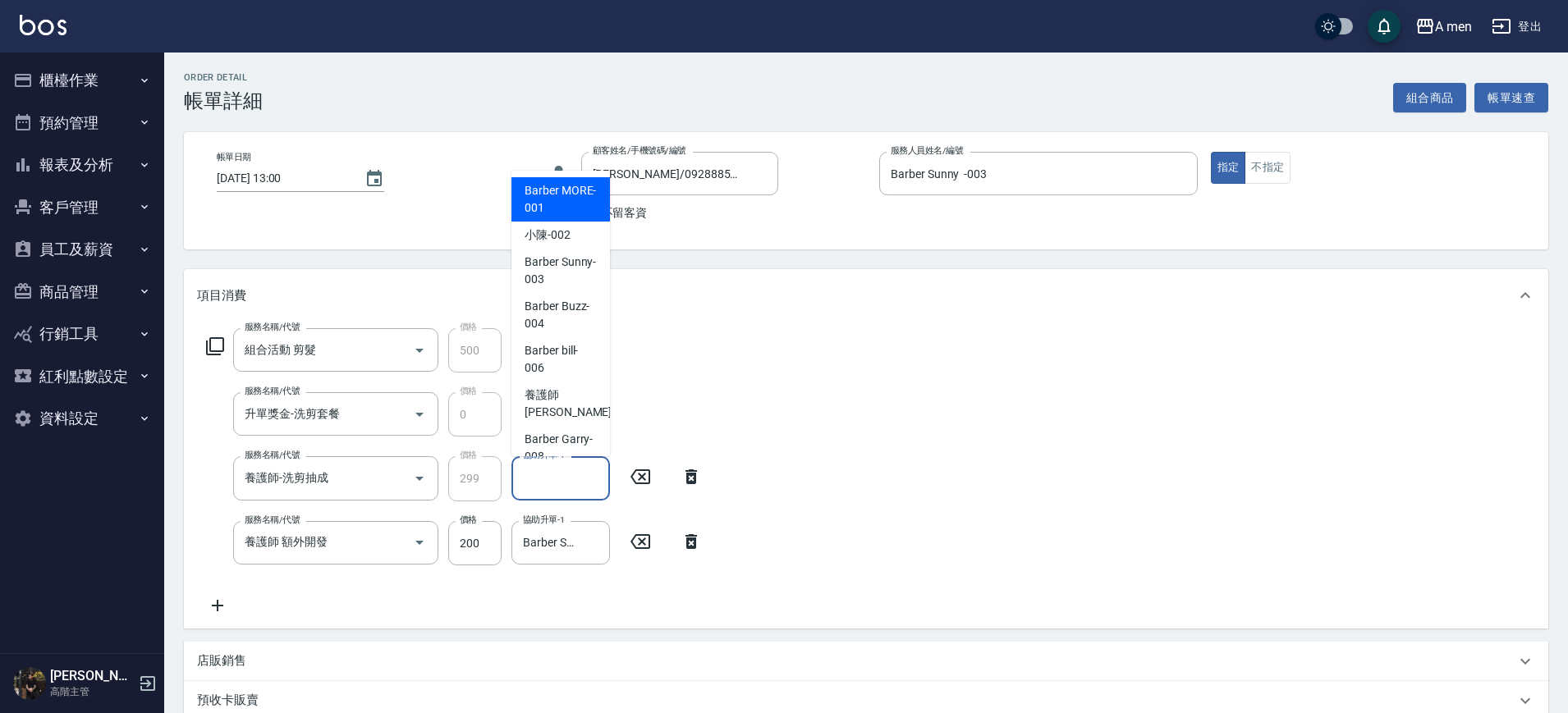
click at [559, 484] on input "協助升單-1" at bounding box center [560, 477] width 84 height 29
click at [570, 240] on div "小陳 -002" at bounding box center [560, 235] width 99 height 27
type input "小陳-002"
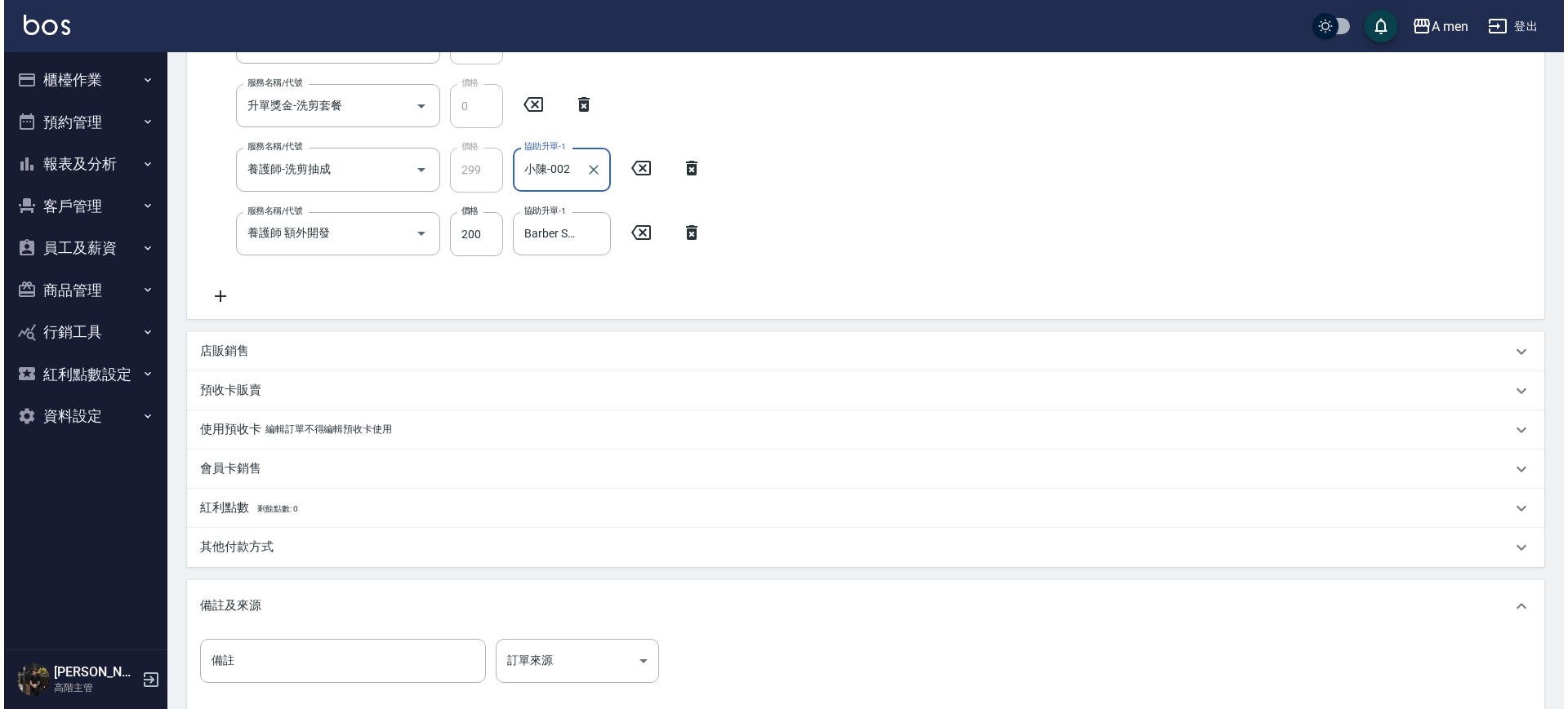
scroll to position [488, 0]
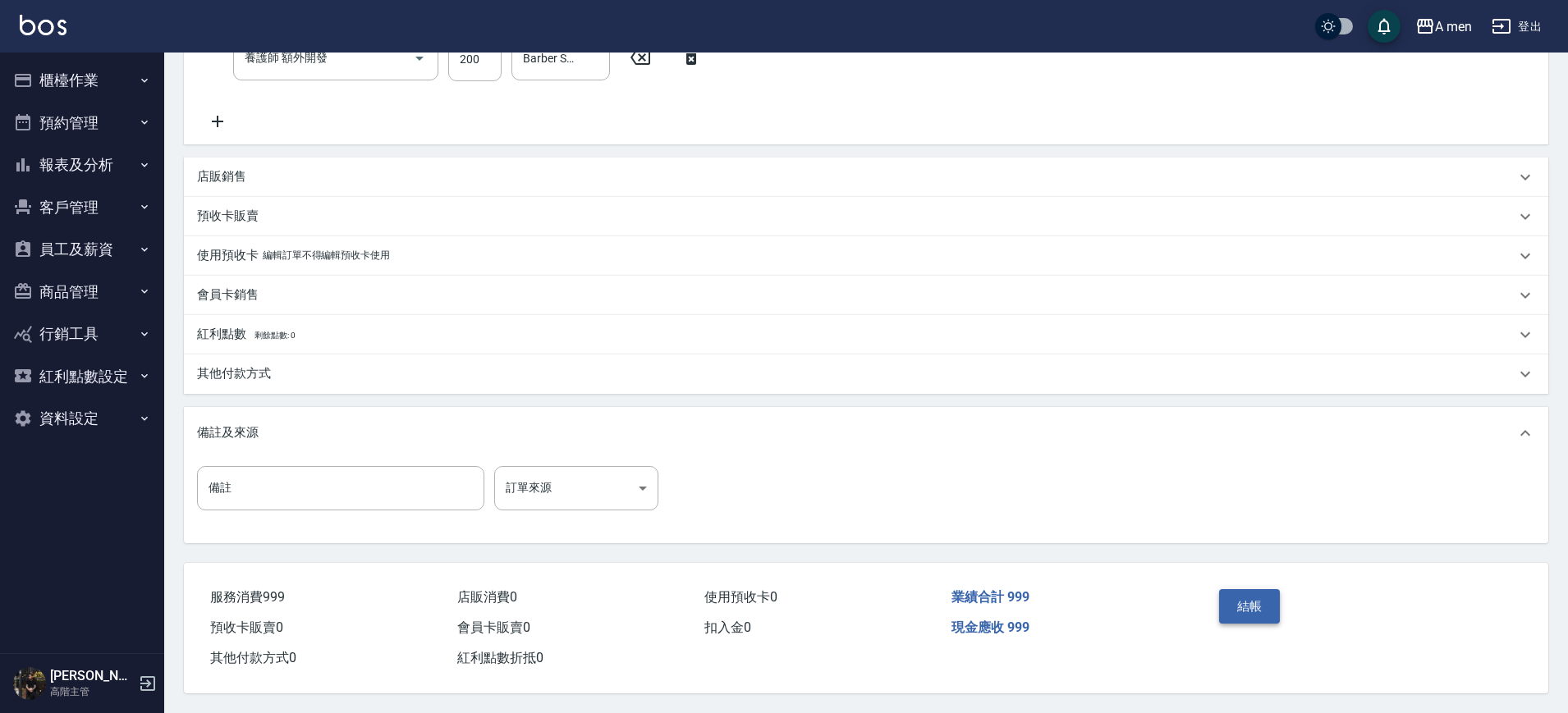
click at [1260, 607] on button "結帳" at bounding box center [1250, 606] width 61 height 35
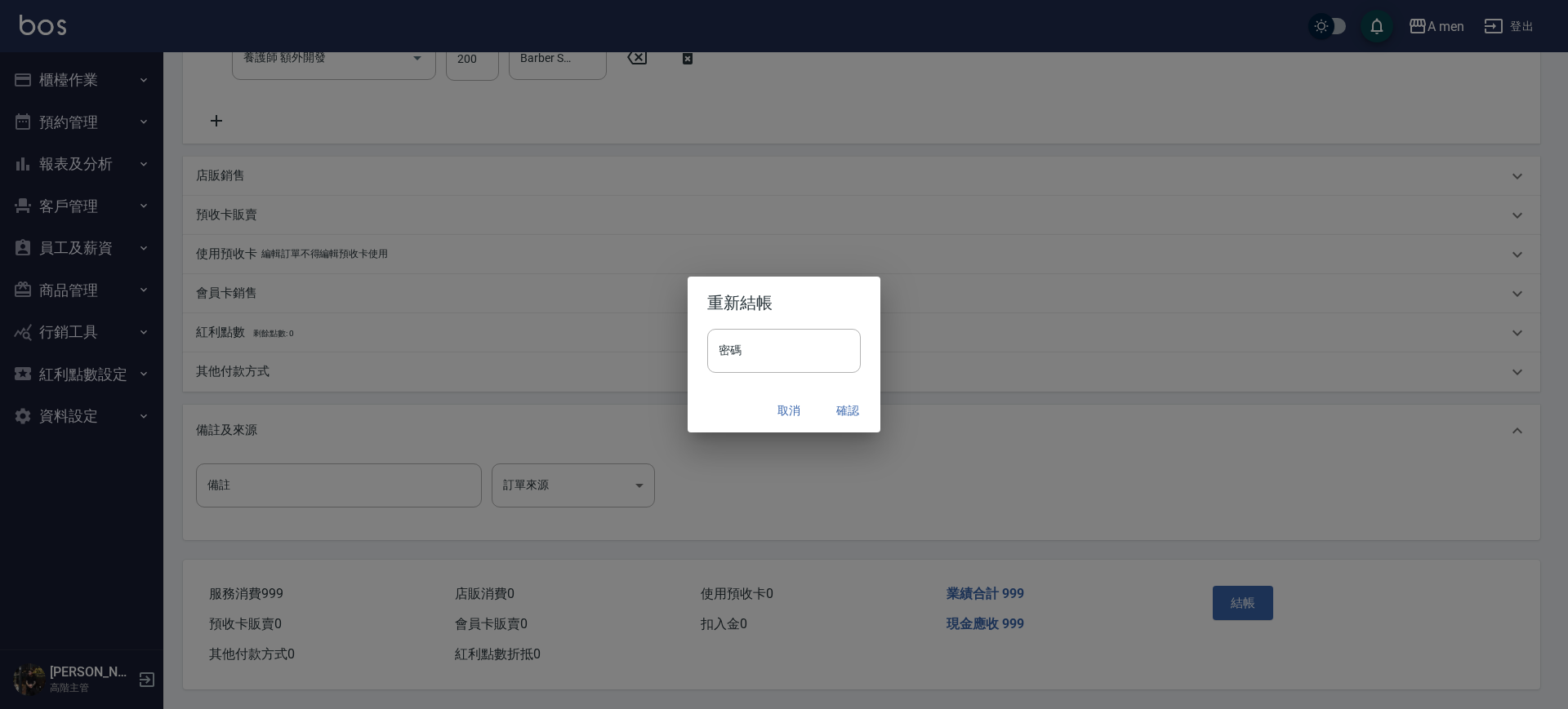
click at [848, 390] on div "取消 確認" at bounding box center [784, 411] width 192 height 43
click at [846, 390] on div "取消 確認" at bounding box center [784, 411] width 192 height 43
click at [852, 421] on button "確認" at bounding box center [847, 411] width 52 height 30
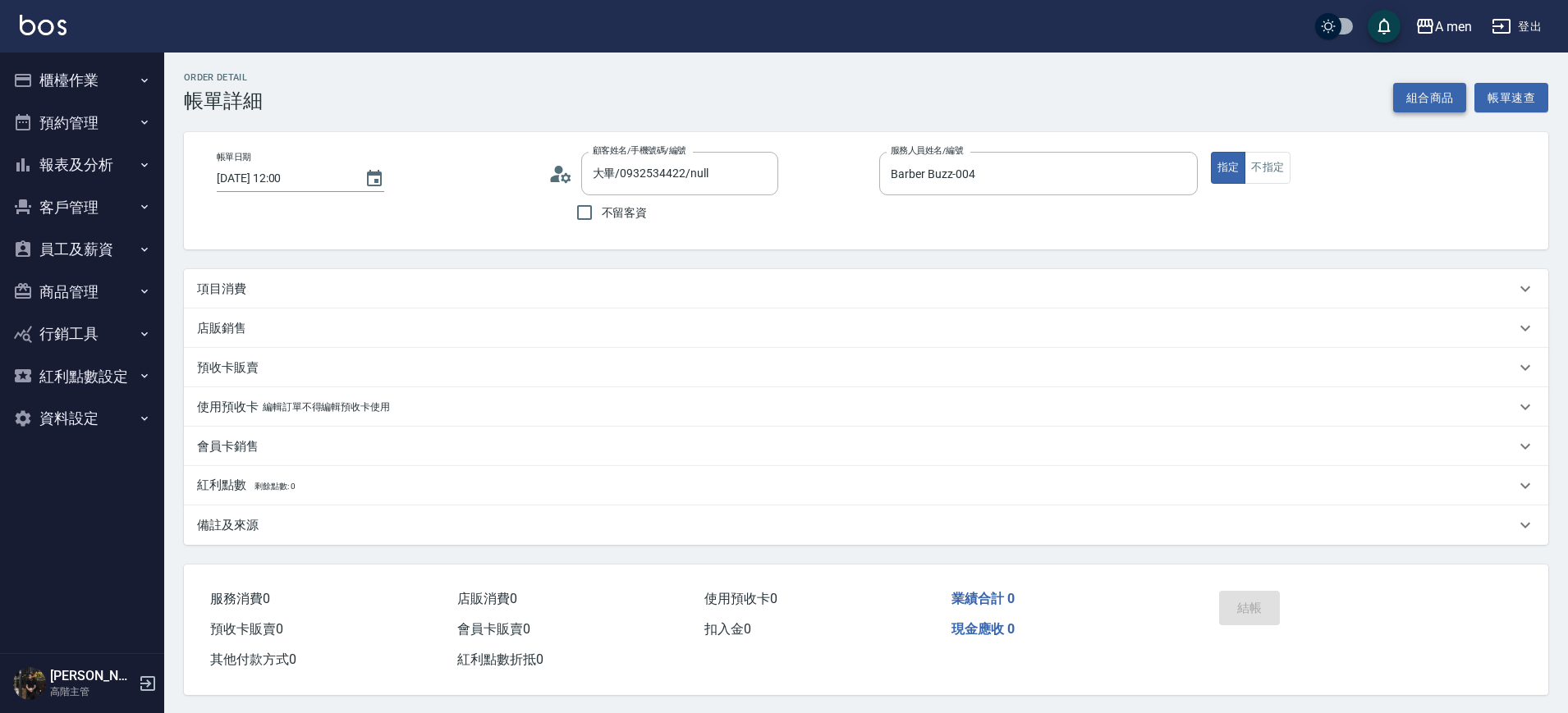
click at [1413, 110] on button "組合商品" at bounding box center [1430, 98] width 74 height 31
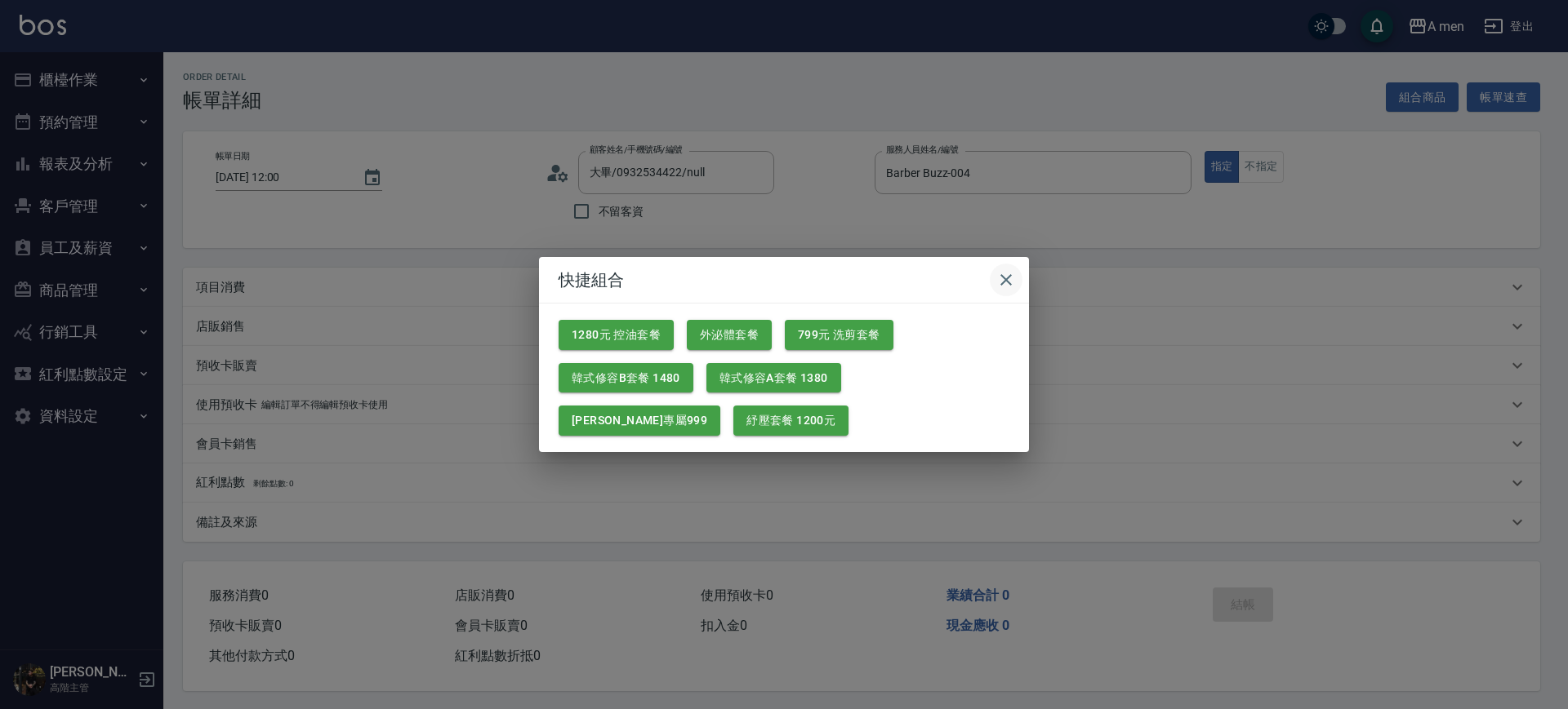
click at [1004, 273] on icon "button" at bounding box center [1006, 279] width 20 height 20
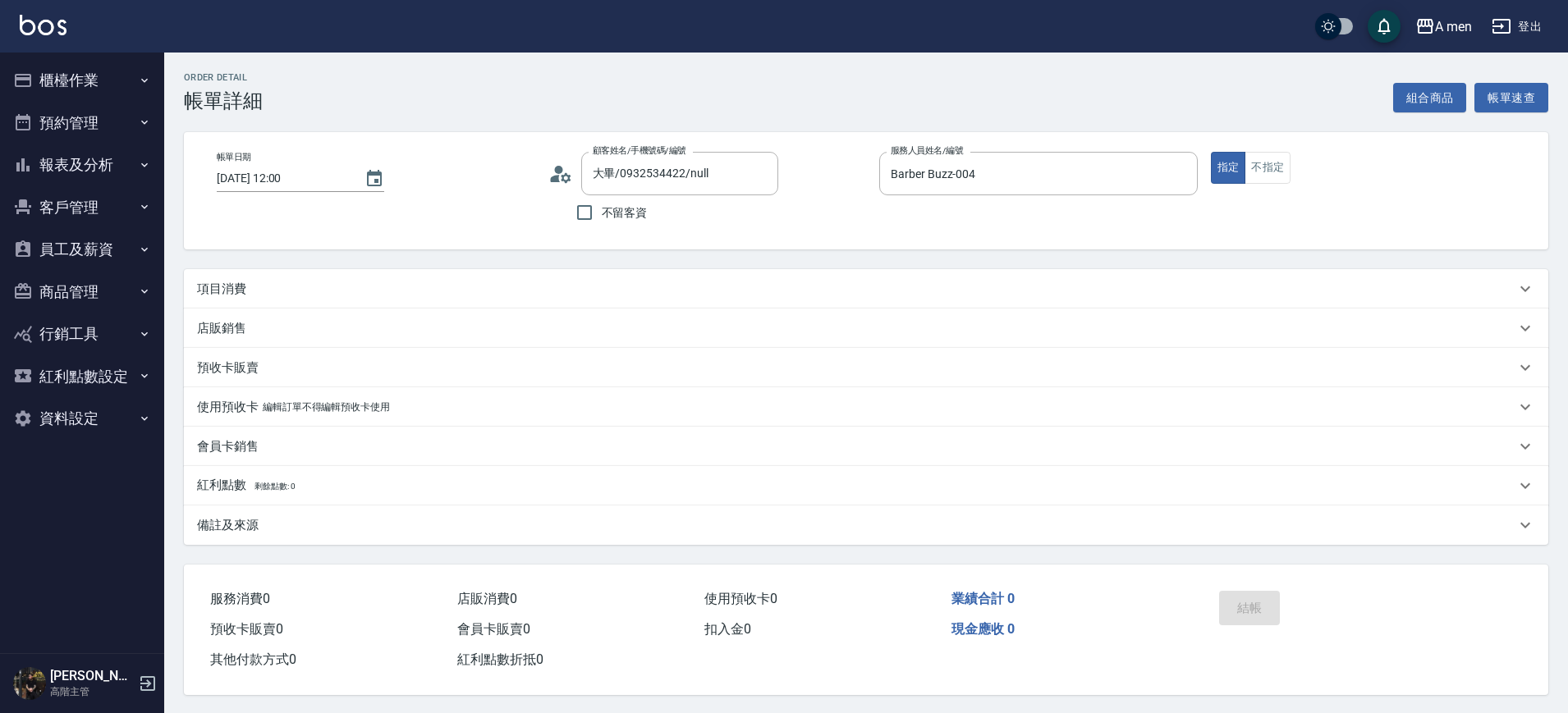
click at [1069, 96] on div "Order detail 帳單詳細 組合商品 帳單速查" at bounding box center [865, 92] width 1365 height 40
click at [892, 285] on div "項目消費" at bounding box center [857, 289] width 1318 height 17
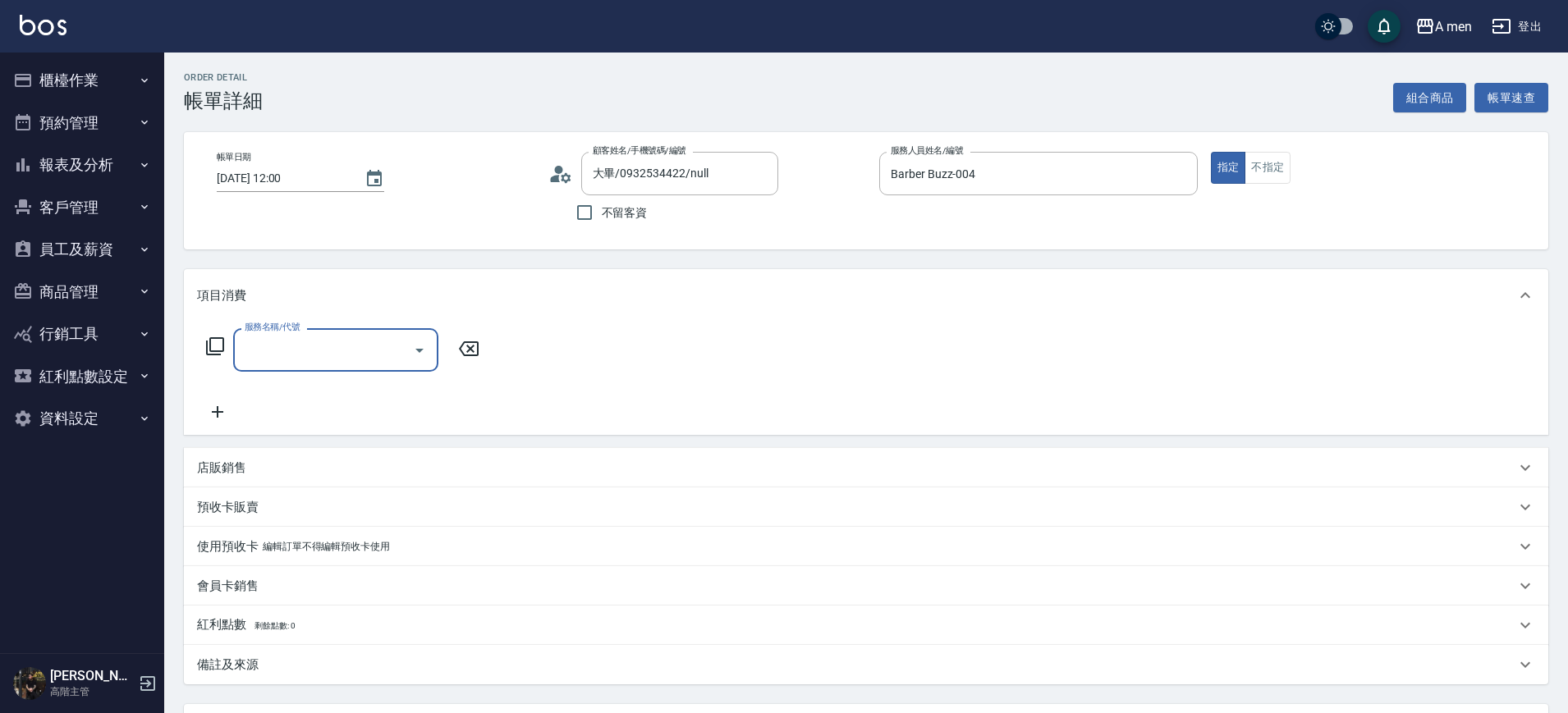
click at [379, 333] on div "服務名稱/代號" at bounding box center [336, 350] width 205 height 43
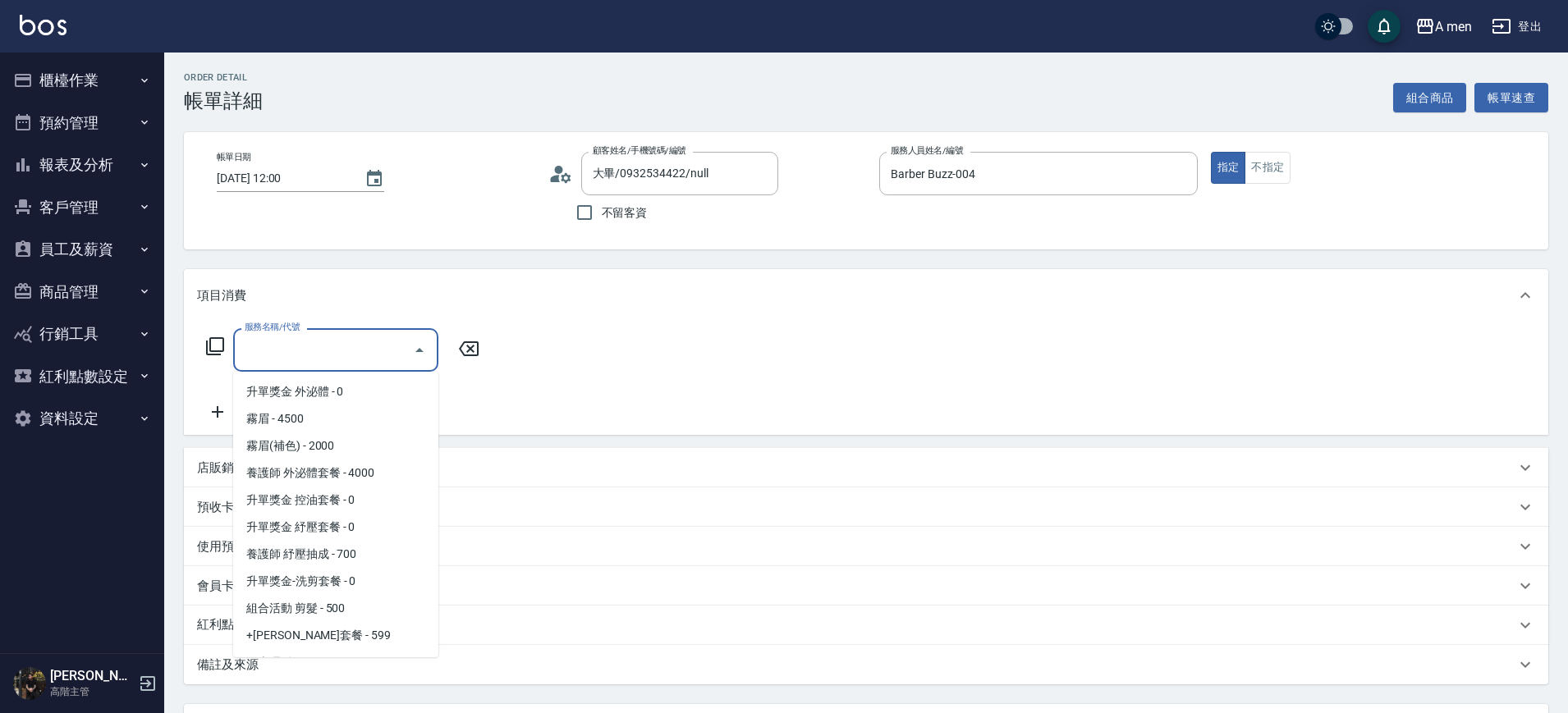
scroll to position [410, 0]
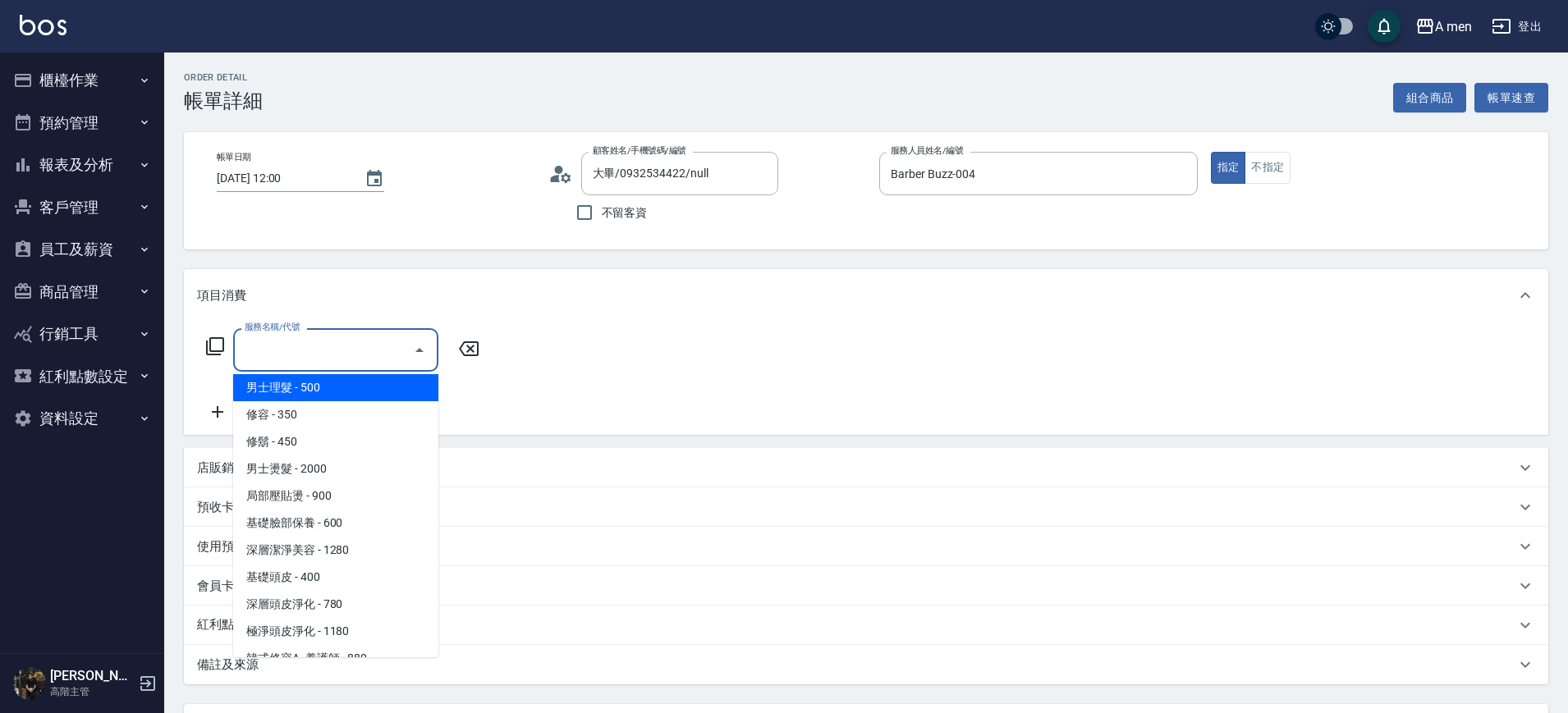
click at [366, 389] on span "男士理髮 - 500" at bounding box center [336, 387] width 205 height 27
type input "男士理髮(A01)"
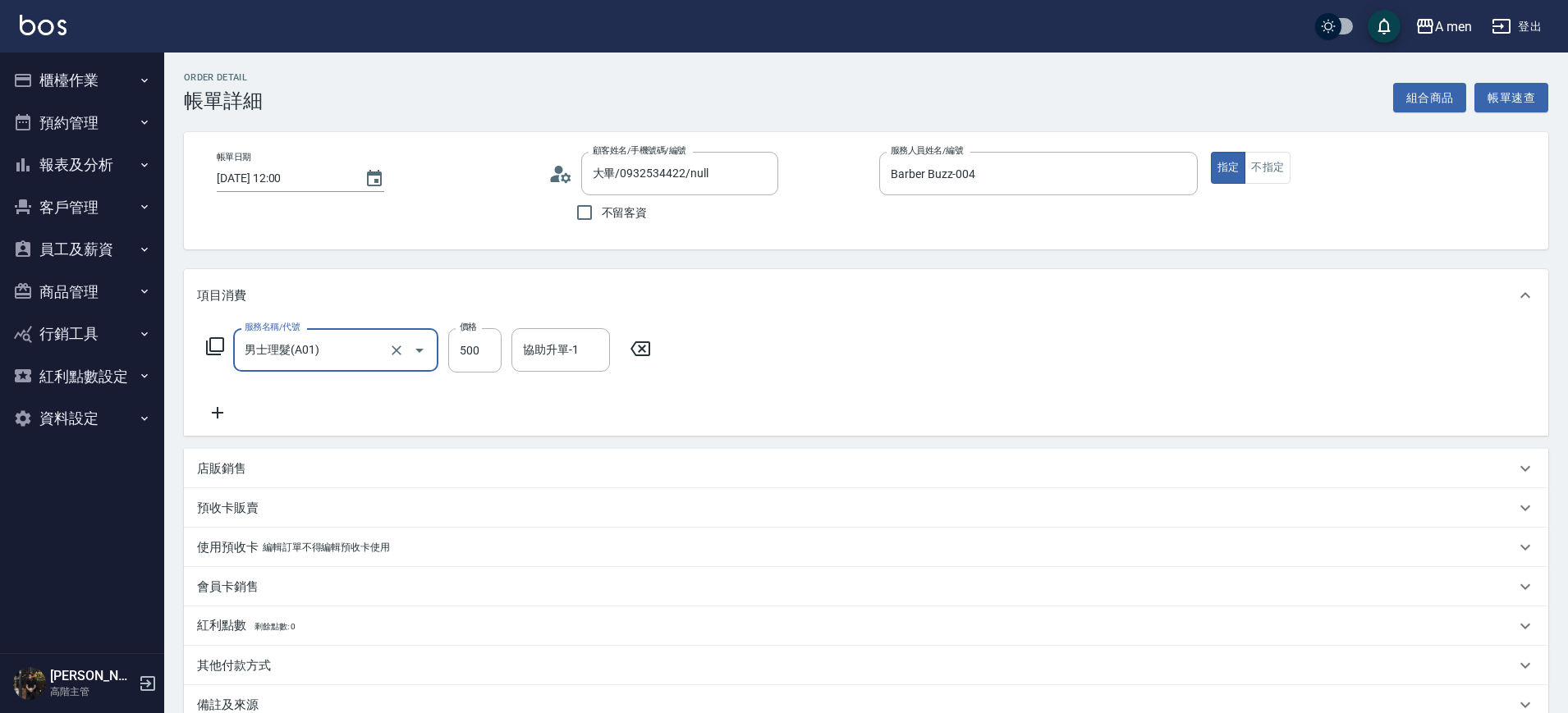
click at [228, 414] on icon at bounding box center [218, 413] width 41 height 20
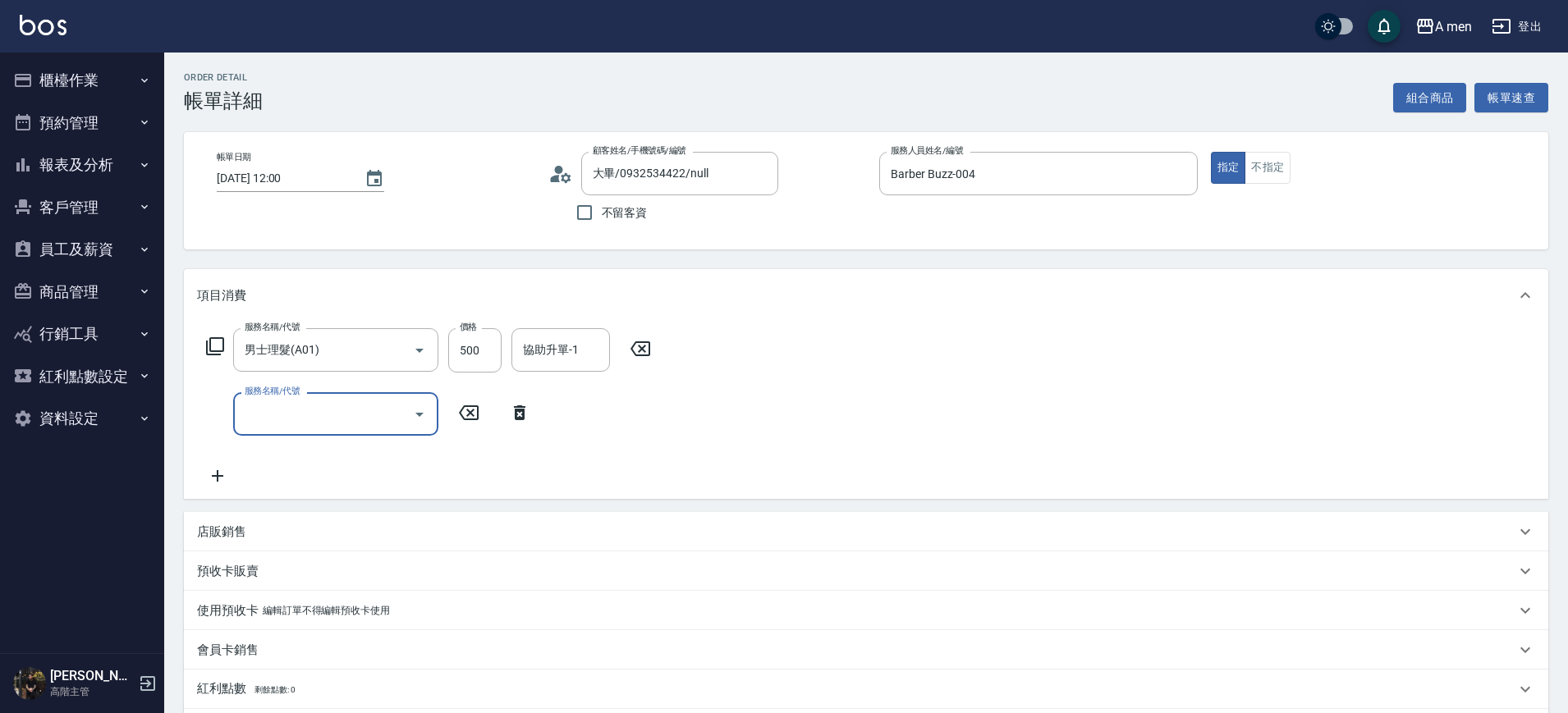
click at [332, 414] on input "服務名稱/代號" at bounding box center [324, 413] width 166 height 29
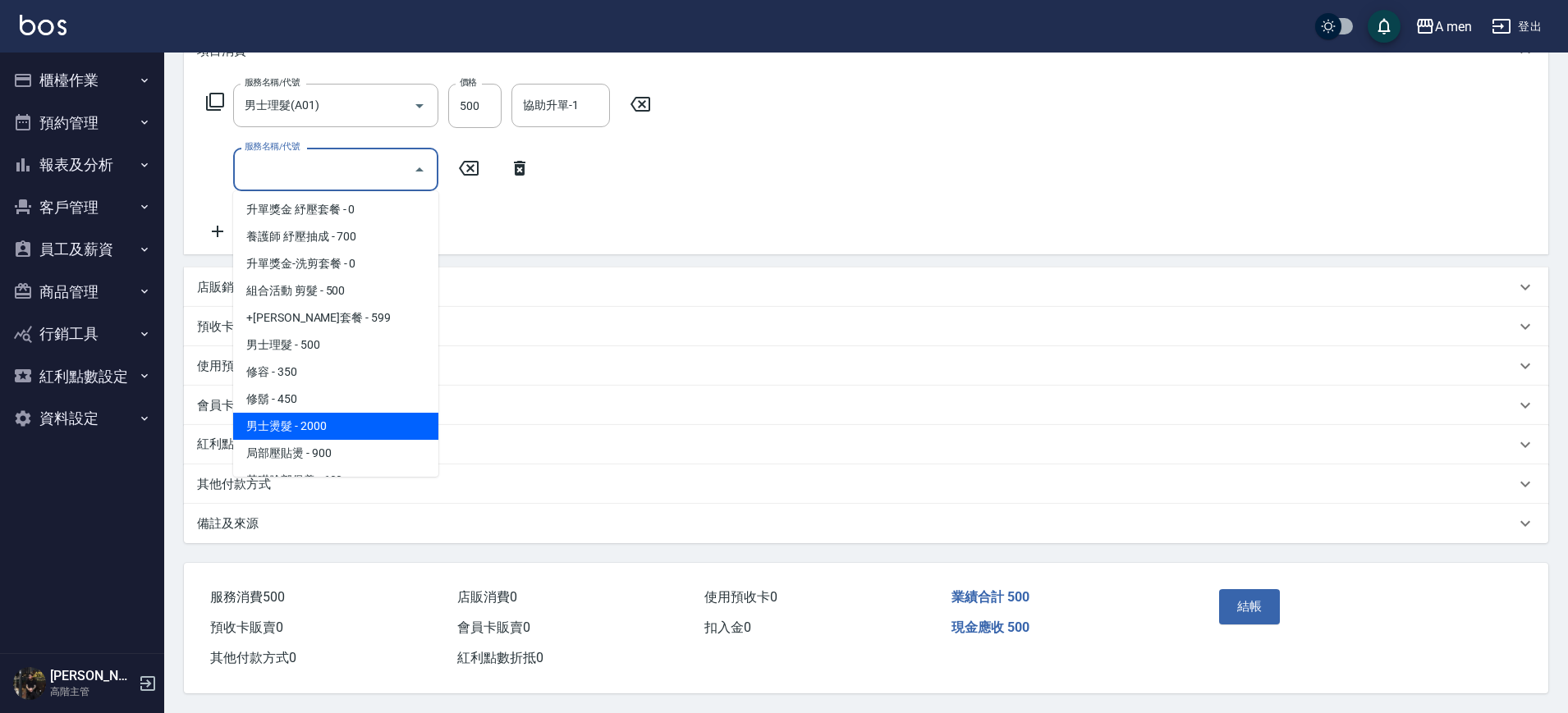
scroll to position [308, 0]
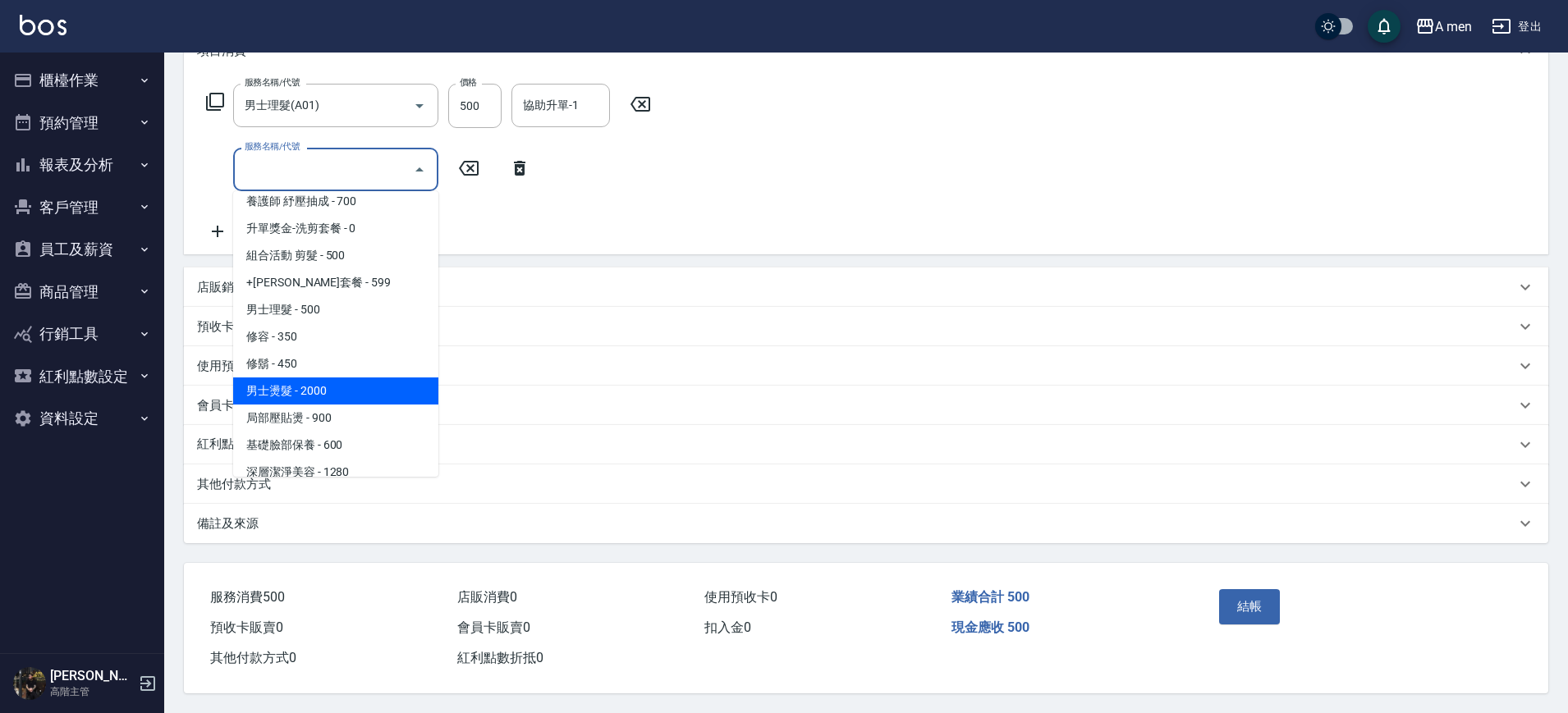
click at [360, 379] on span "男士燙髮 - 2000" at bounding box center [336, 391] width 205 height 27
type input "男士燙髮(B01)"
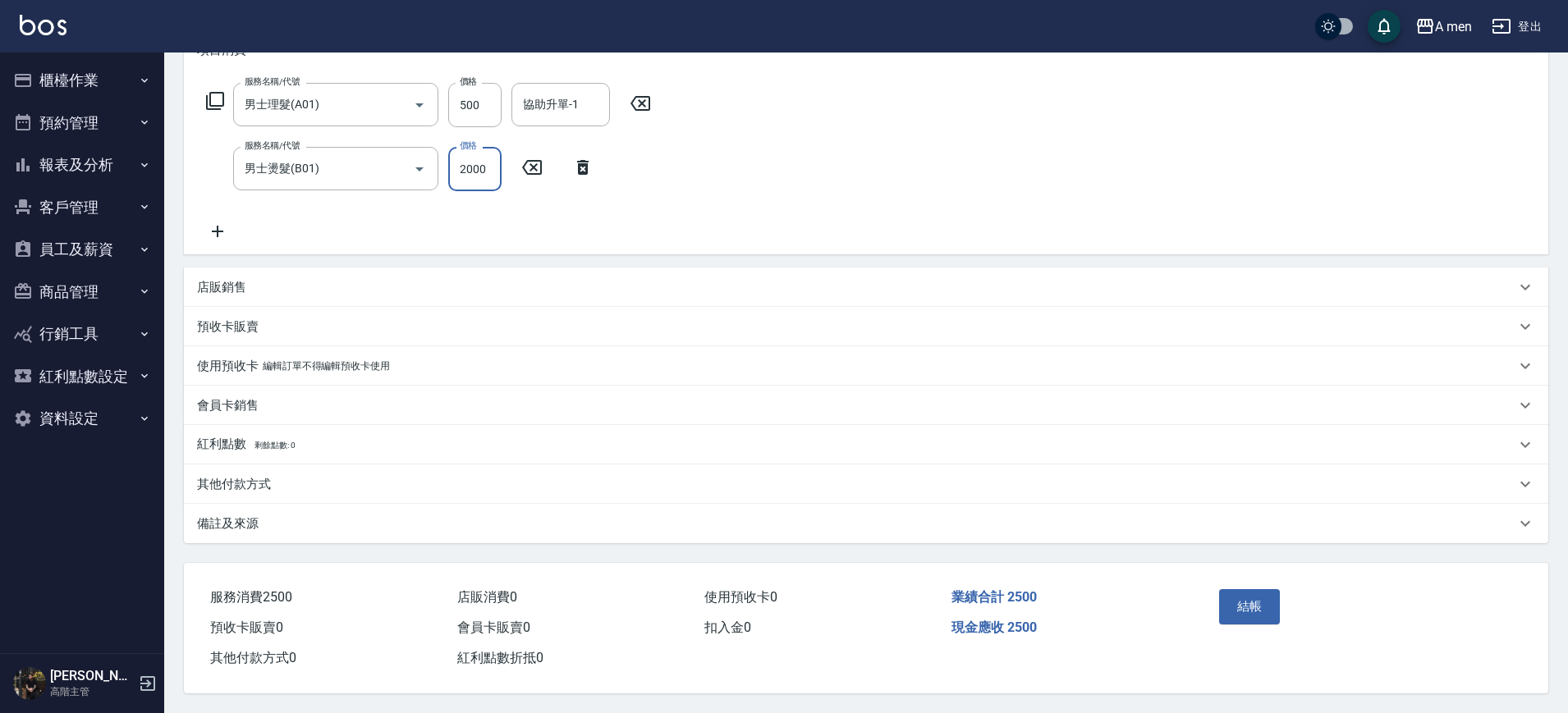
click at [463, 172] on input "2000" at bounding box center [475, 169] width 53 height 44
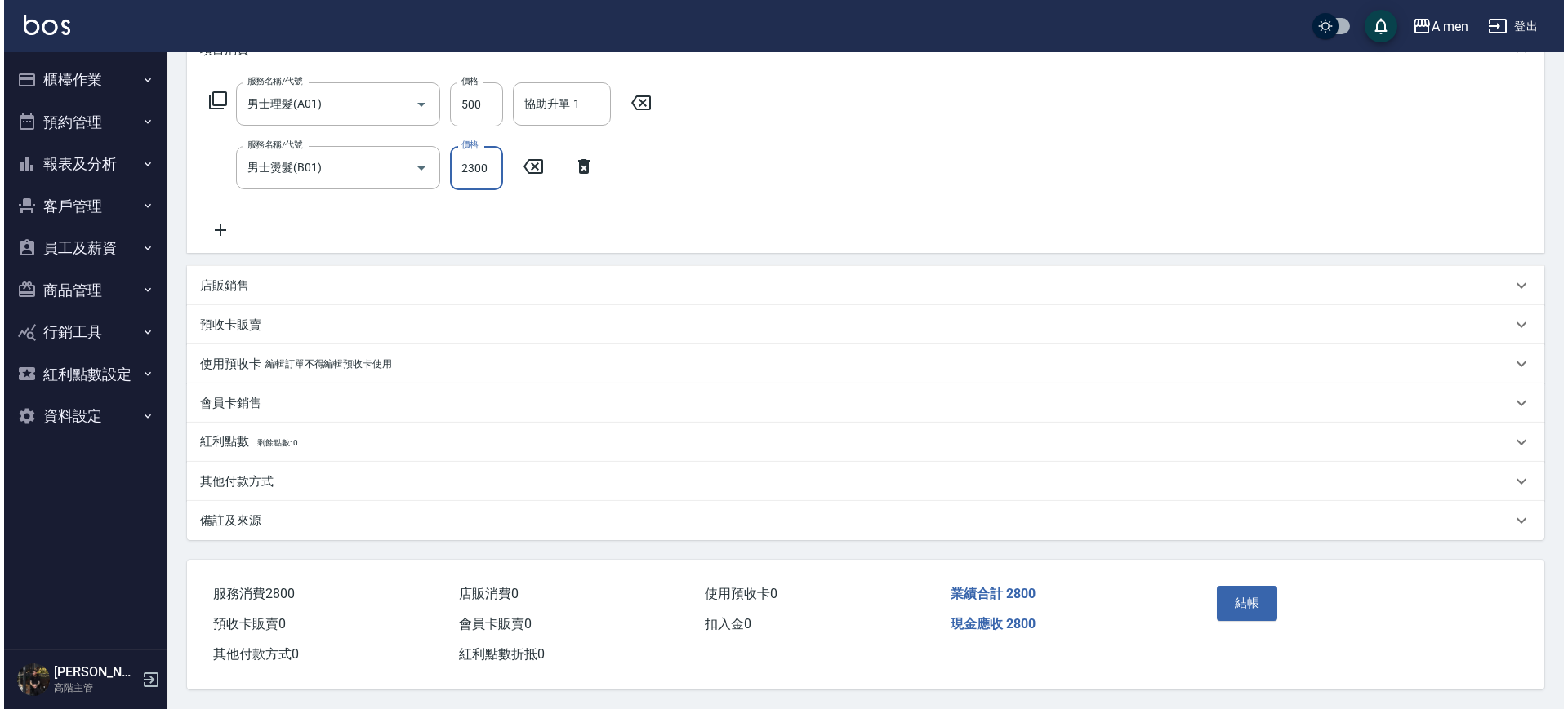
scroll to position [251, 0]
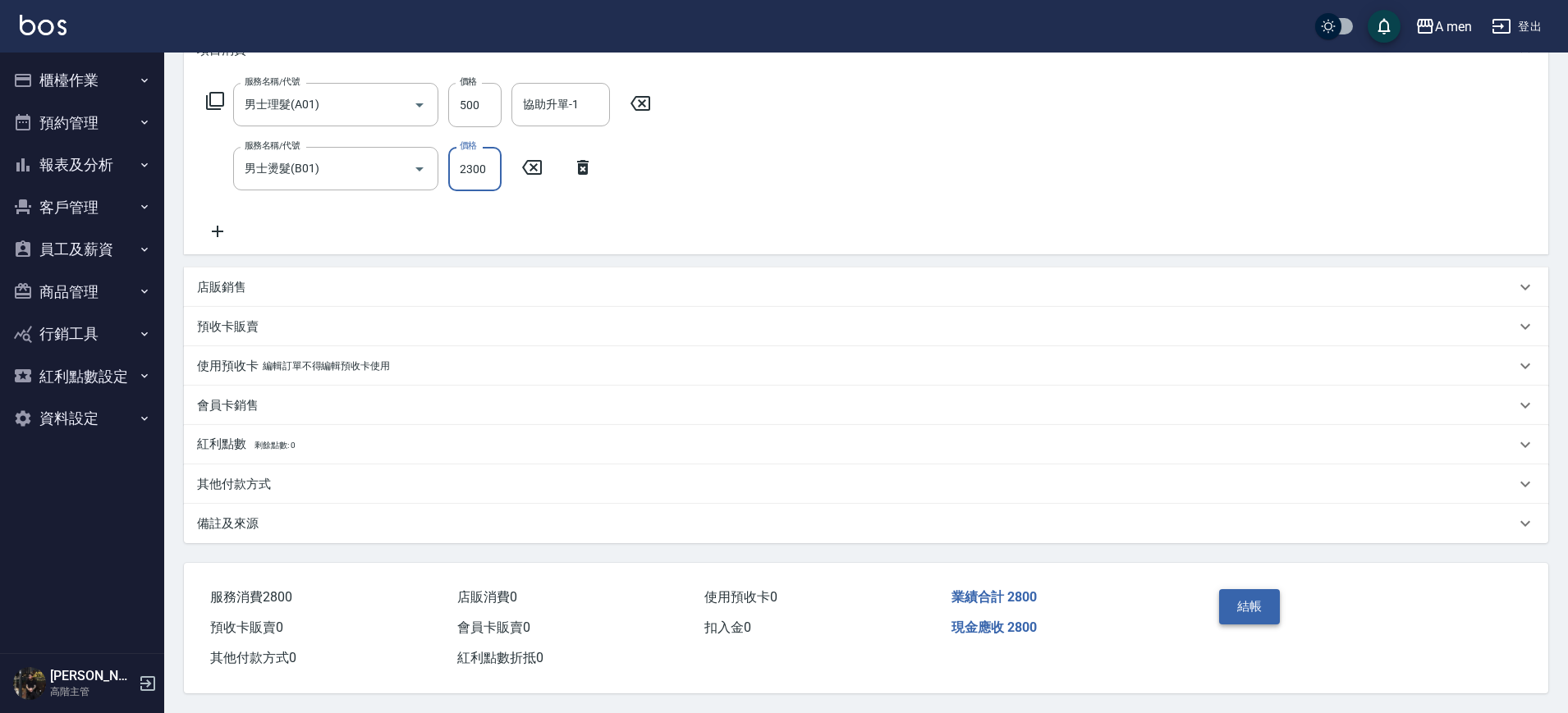
type input "2300"
click at [1253, 610] on button "結帳" at bounding box center [1250, 606] width 61 height 35
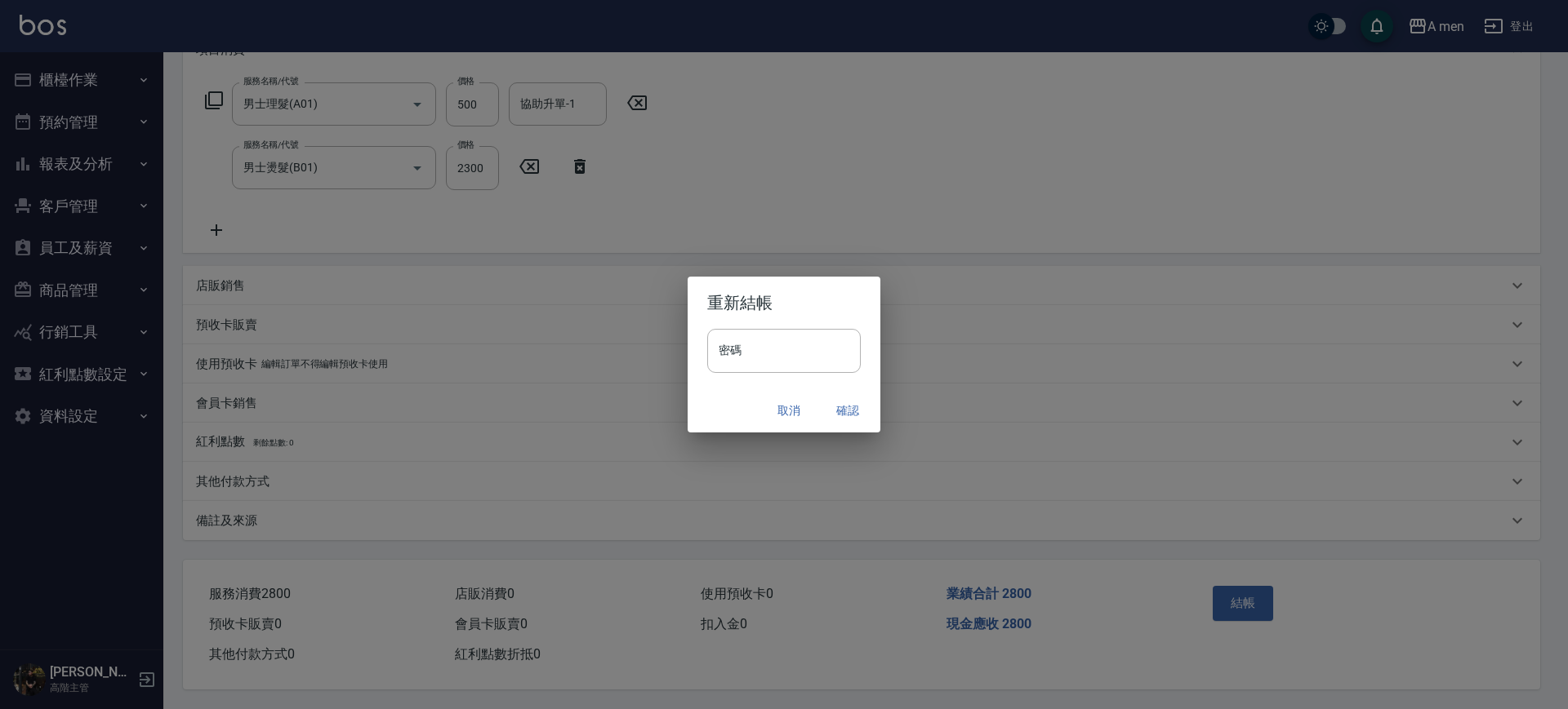
click at [844, 413] on button "確認" at bounding box center [847, 411] width 52 height 30
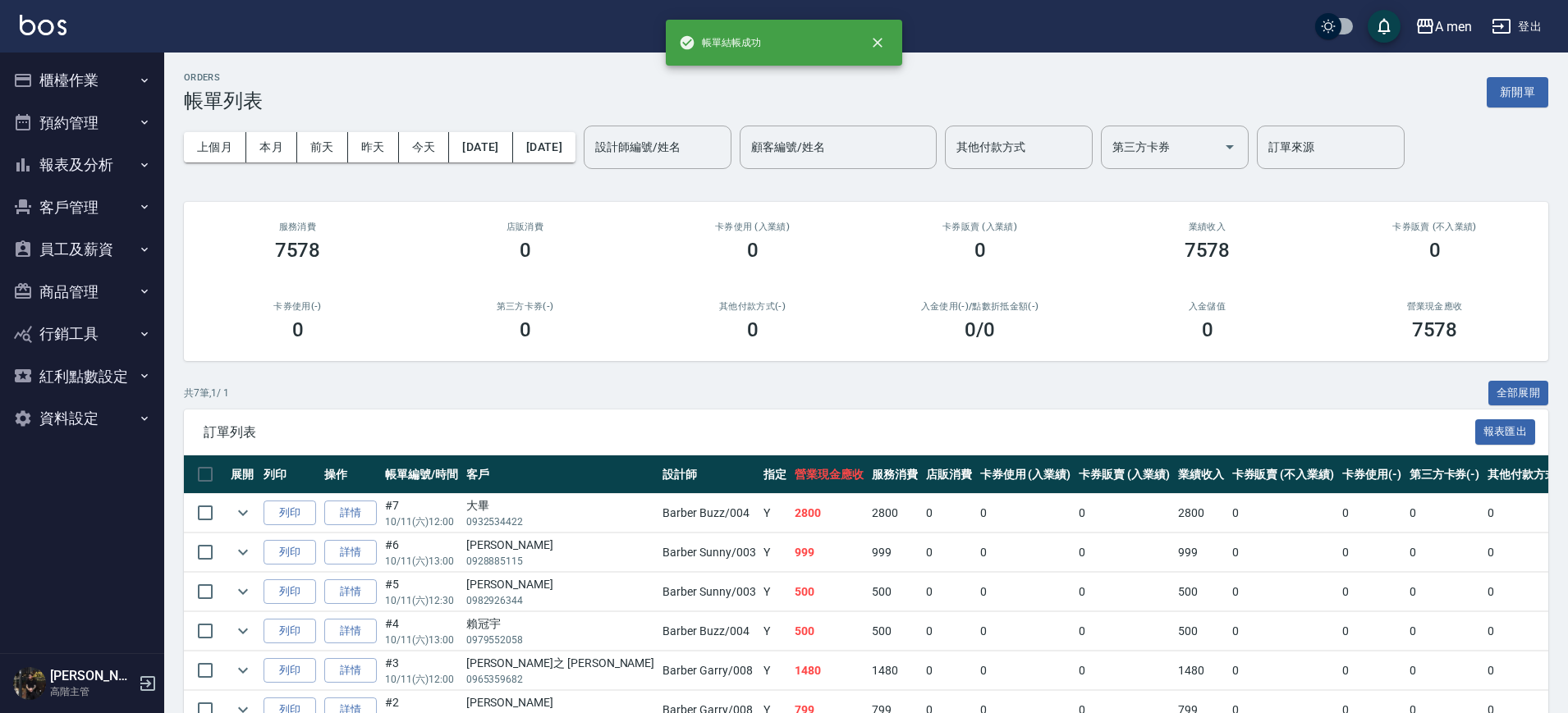
click at [871, 392] on div "共 7 筆, 1 / 1 全部展開" at bounding box center [865, 393] width 1365 height 26
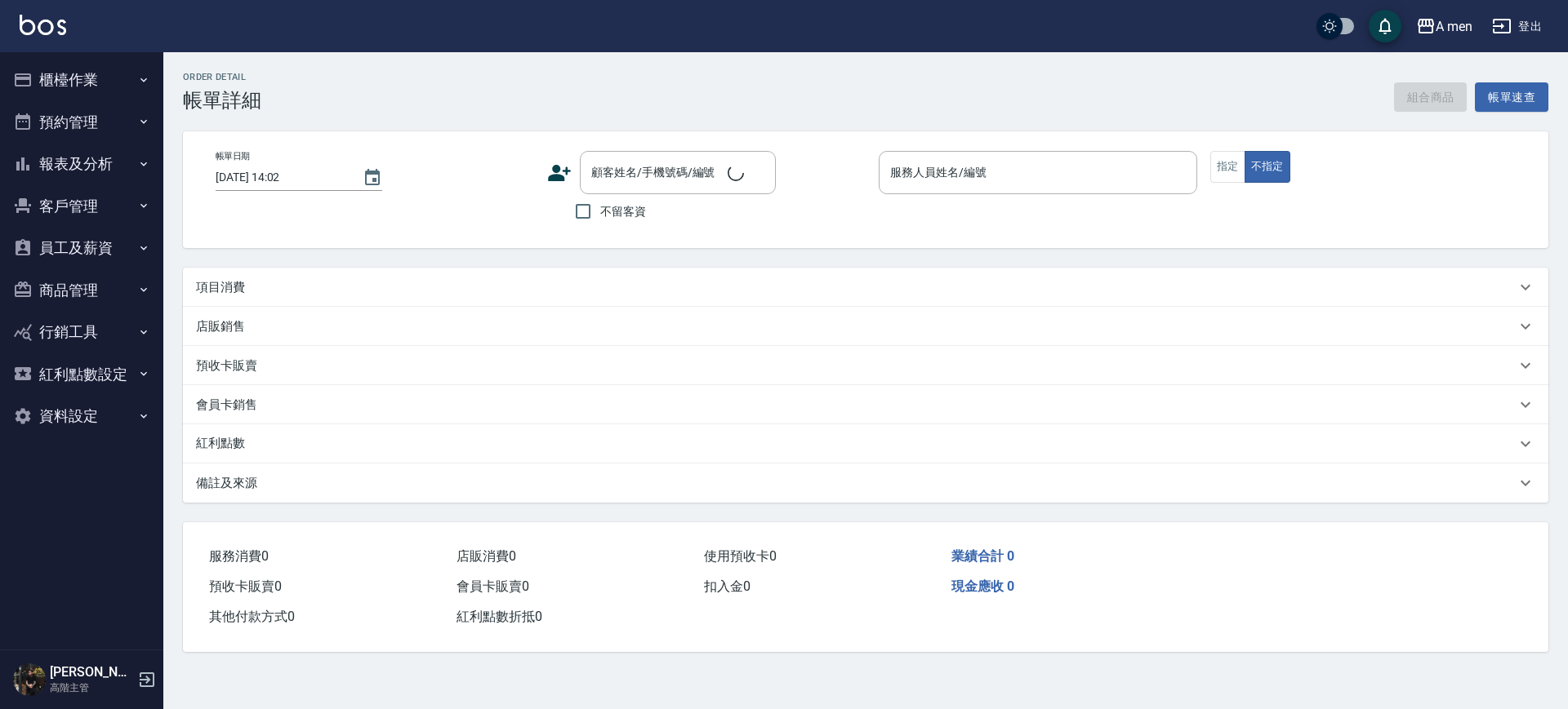
type input "[DATE] 13:30"
type input "Barber Buzz-004"
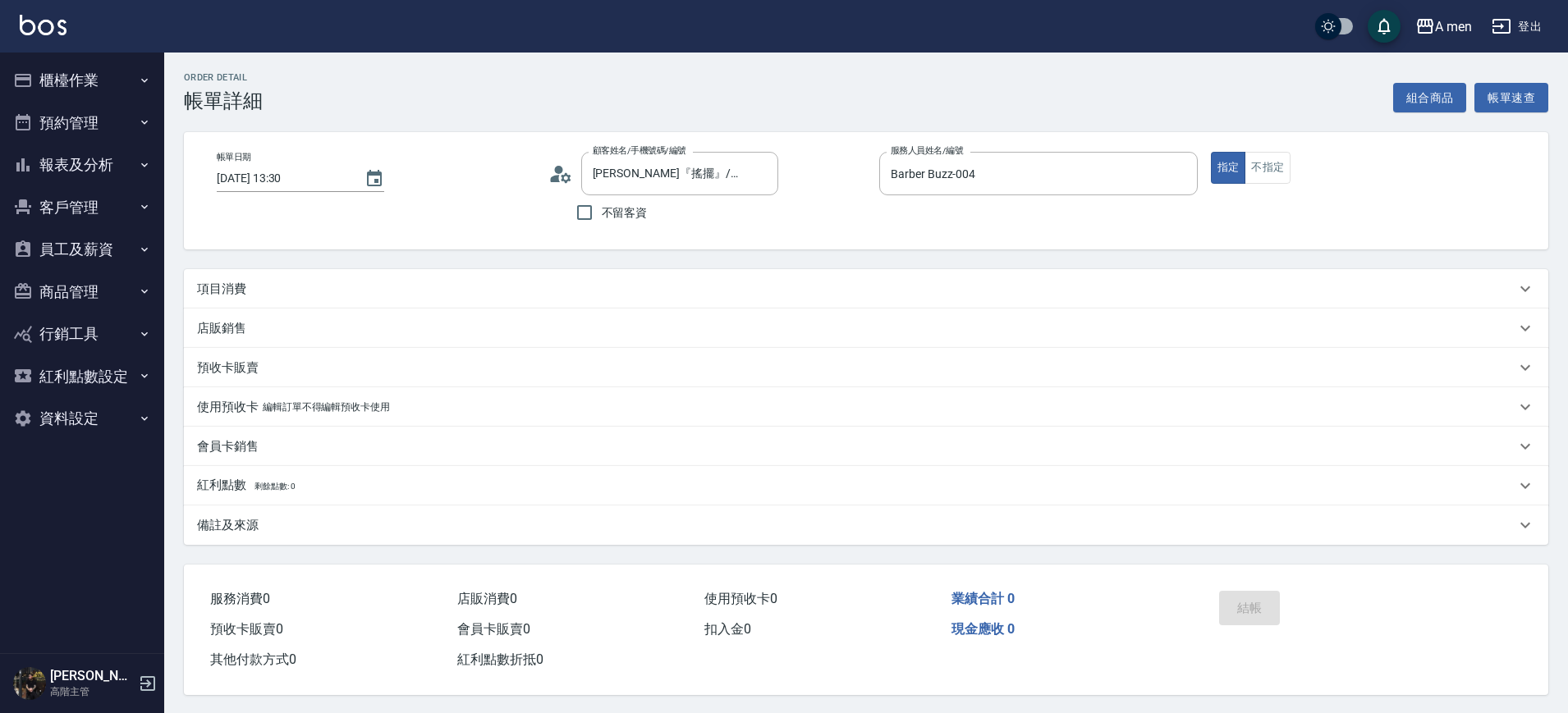
type input "[PERSON_NAME]『搖擺』/0917359370/null"
click at [770, 296] on div "項目消費" at bounding box center [857, 289] width 1318 height 17
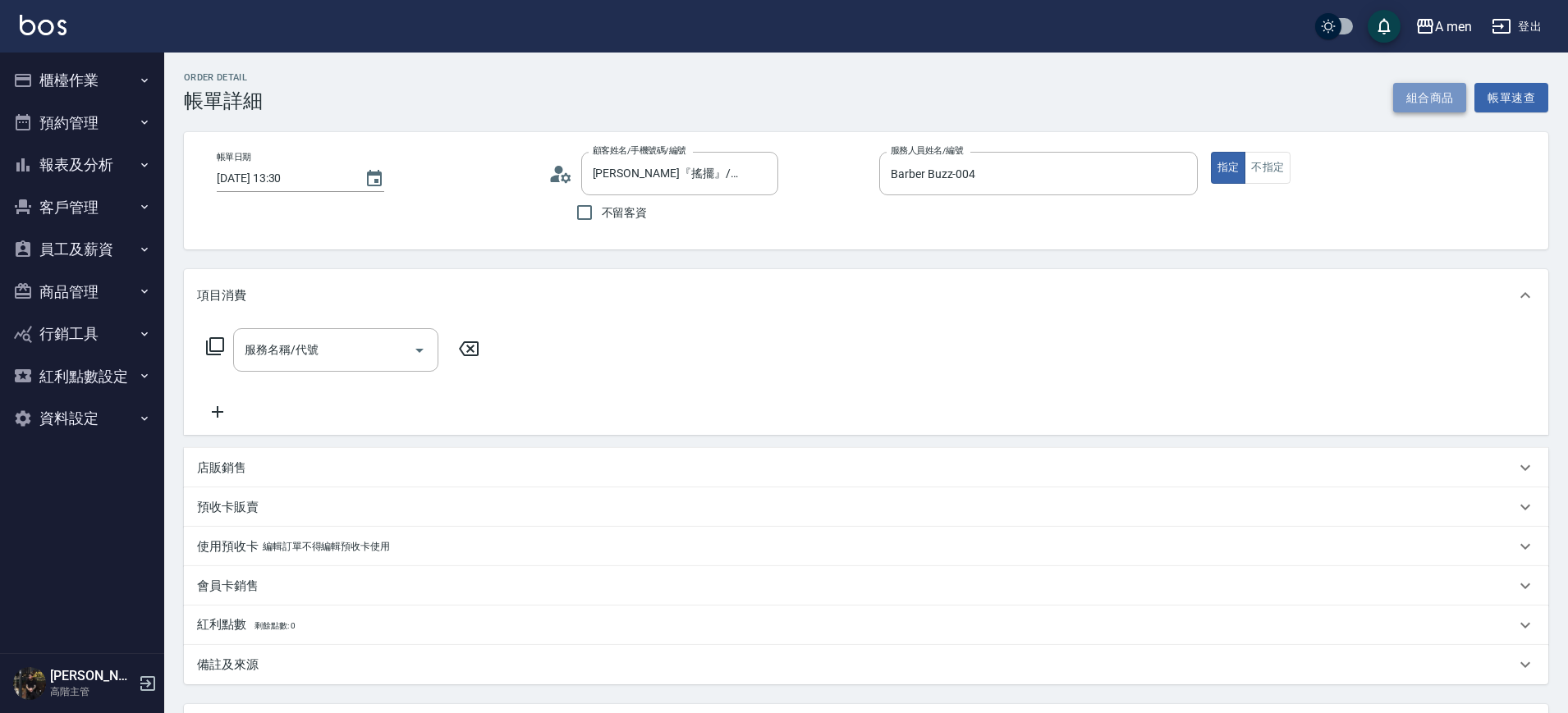
click at [1409, 96] on button "組合商品" at bounding box center [1430, 98] width 74 height 31
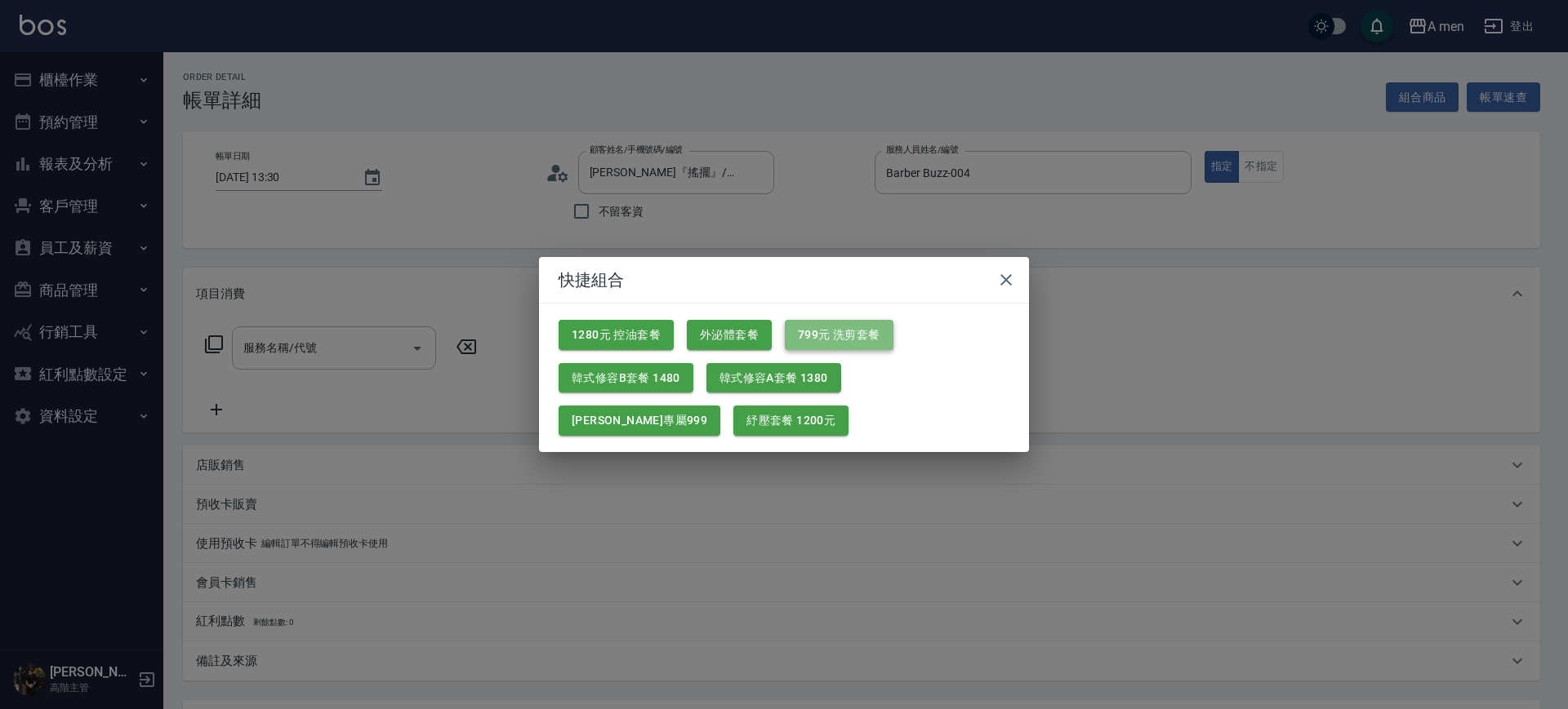
click at [860, 339] on button "799元 洗剪套餐" at bounding box center [839, 334] width 109 height 30
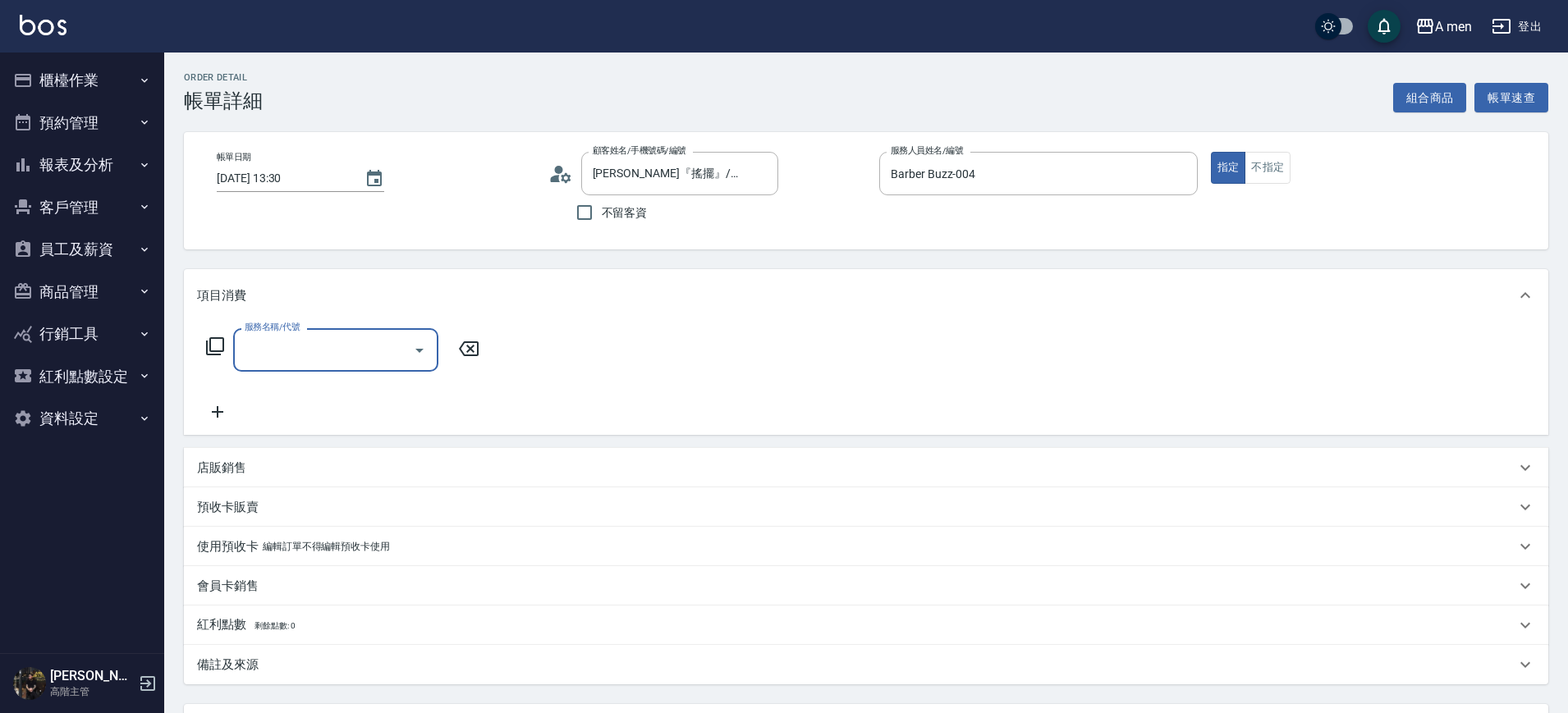
click at [404, 344] on input "服務名稱/代號" at bounding box center [324, 349] width 166 height 29
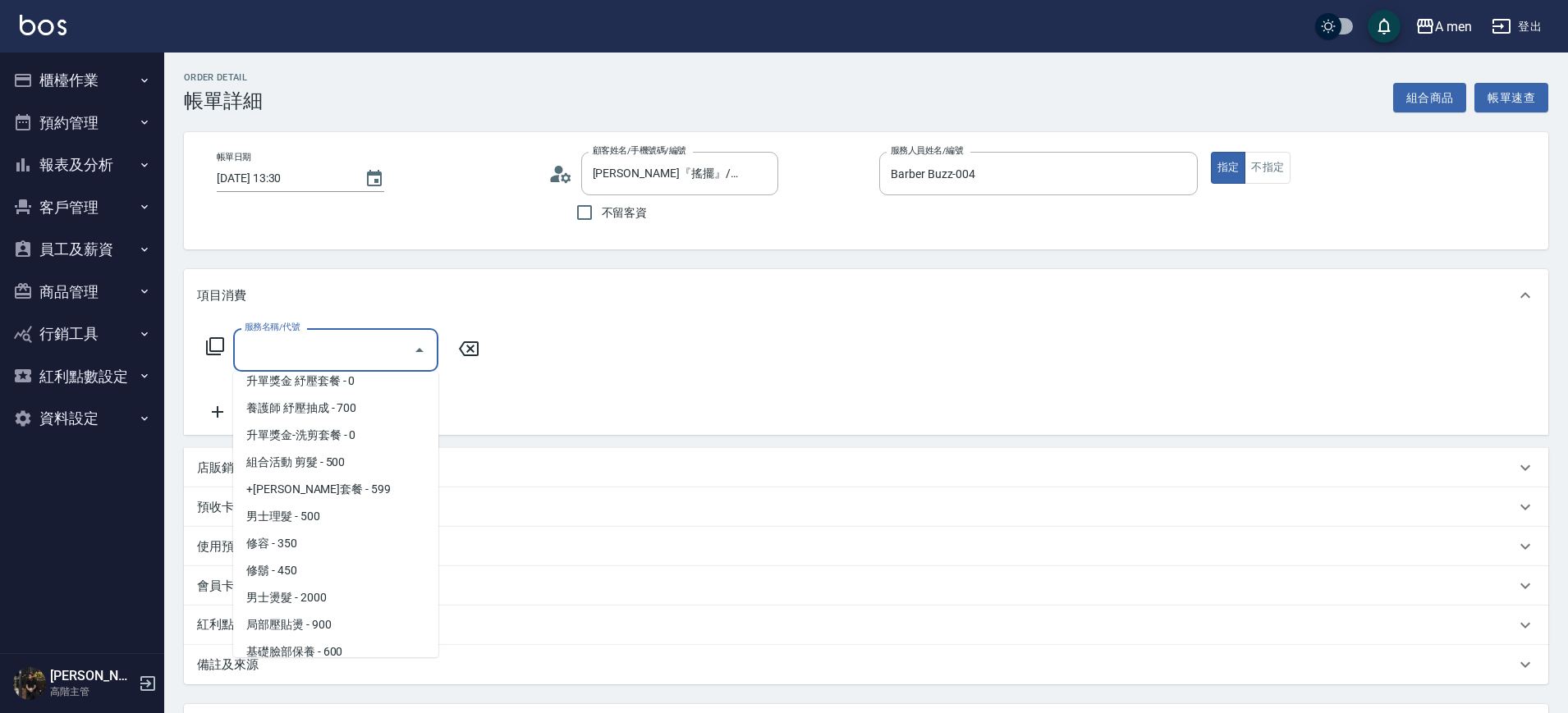
scroll to position [296, 0]
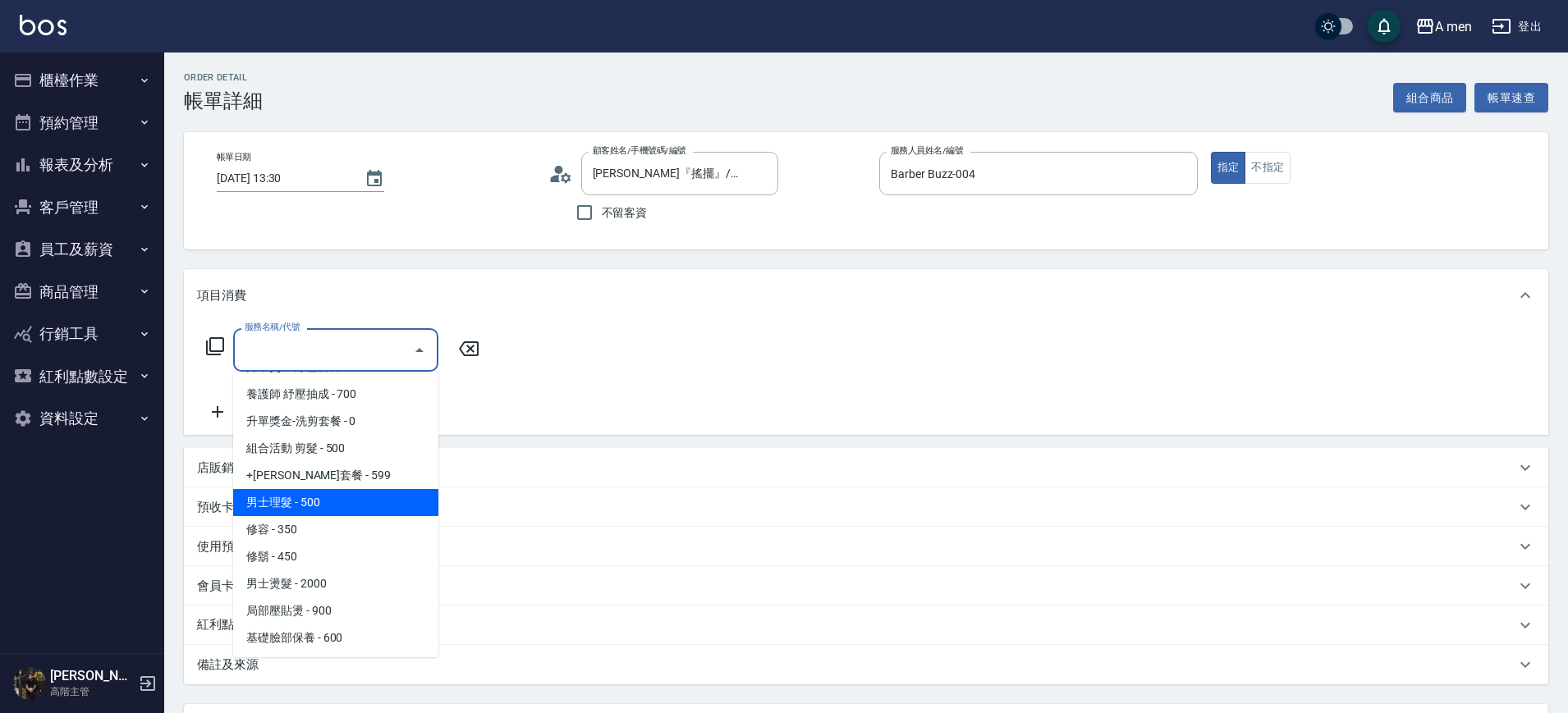
click at [335, 498] on span "男士理髮 - 500" at bounding box center [336, 502] width 205 height 27
type input "男士理髮(A01)"
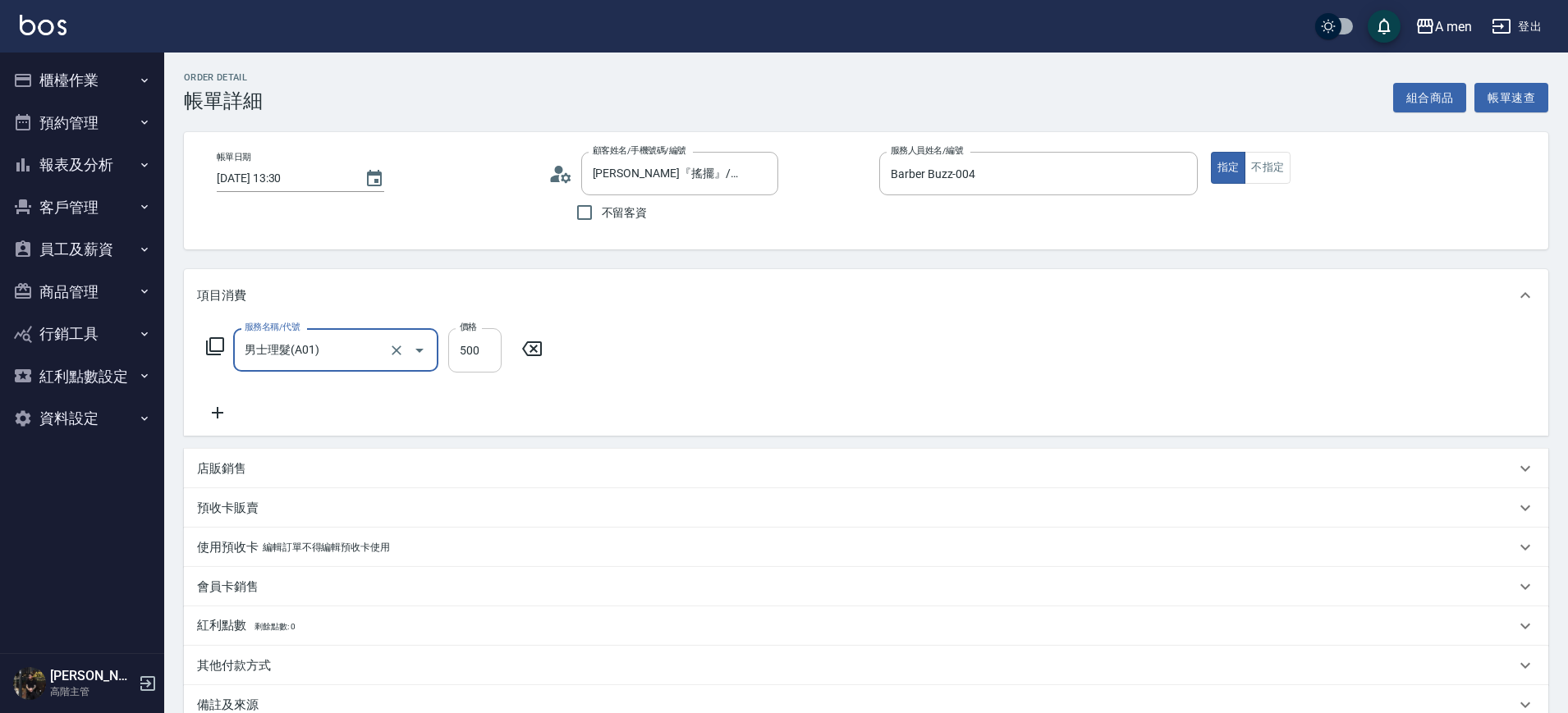
click at [491, 345] on input "500" at bounding box center [475, 350] width 53 height 44
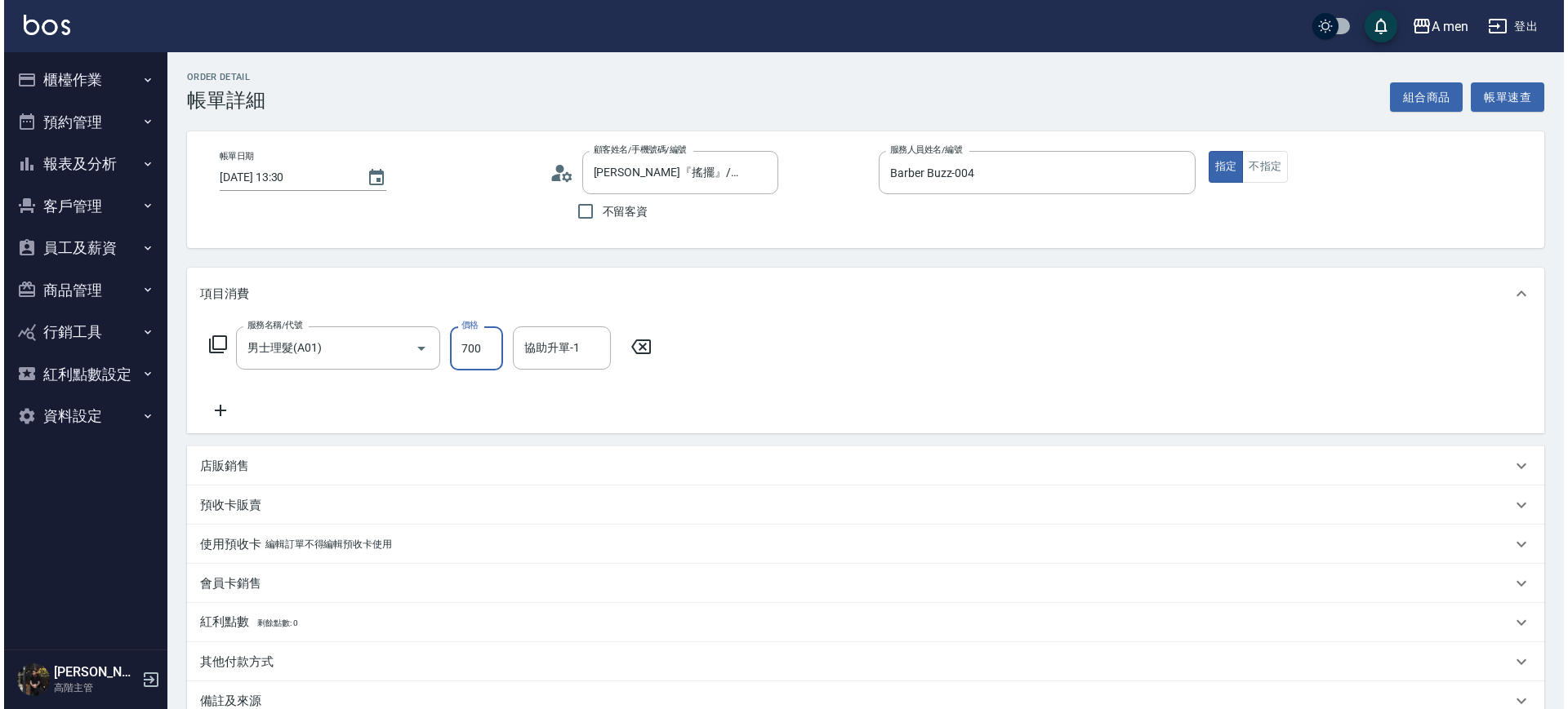
scroll to position [187, 0]
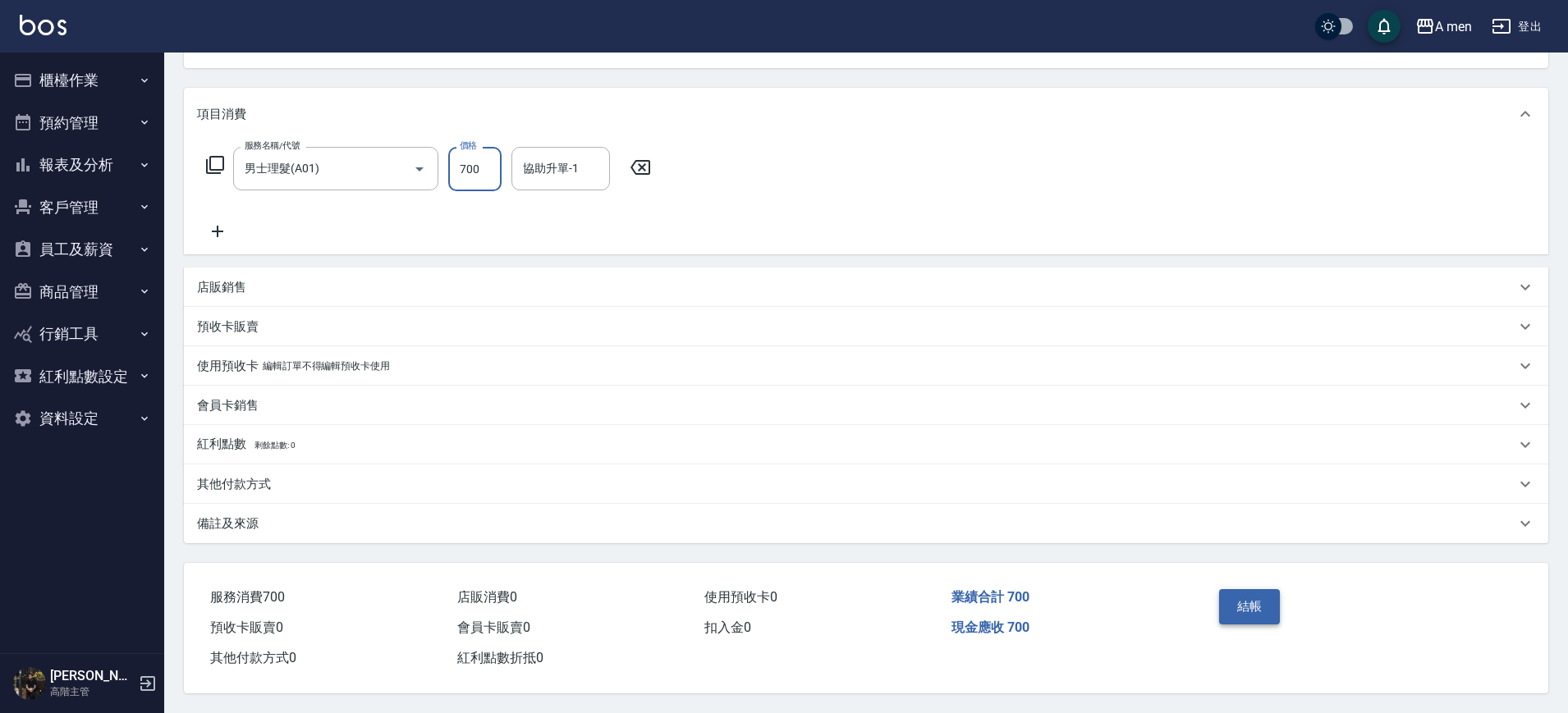
type input "700"
click at [1254, 603] on button "結帳" at bounding box center [1250, 606] width 61 height 35
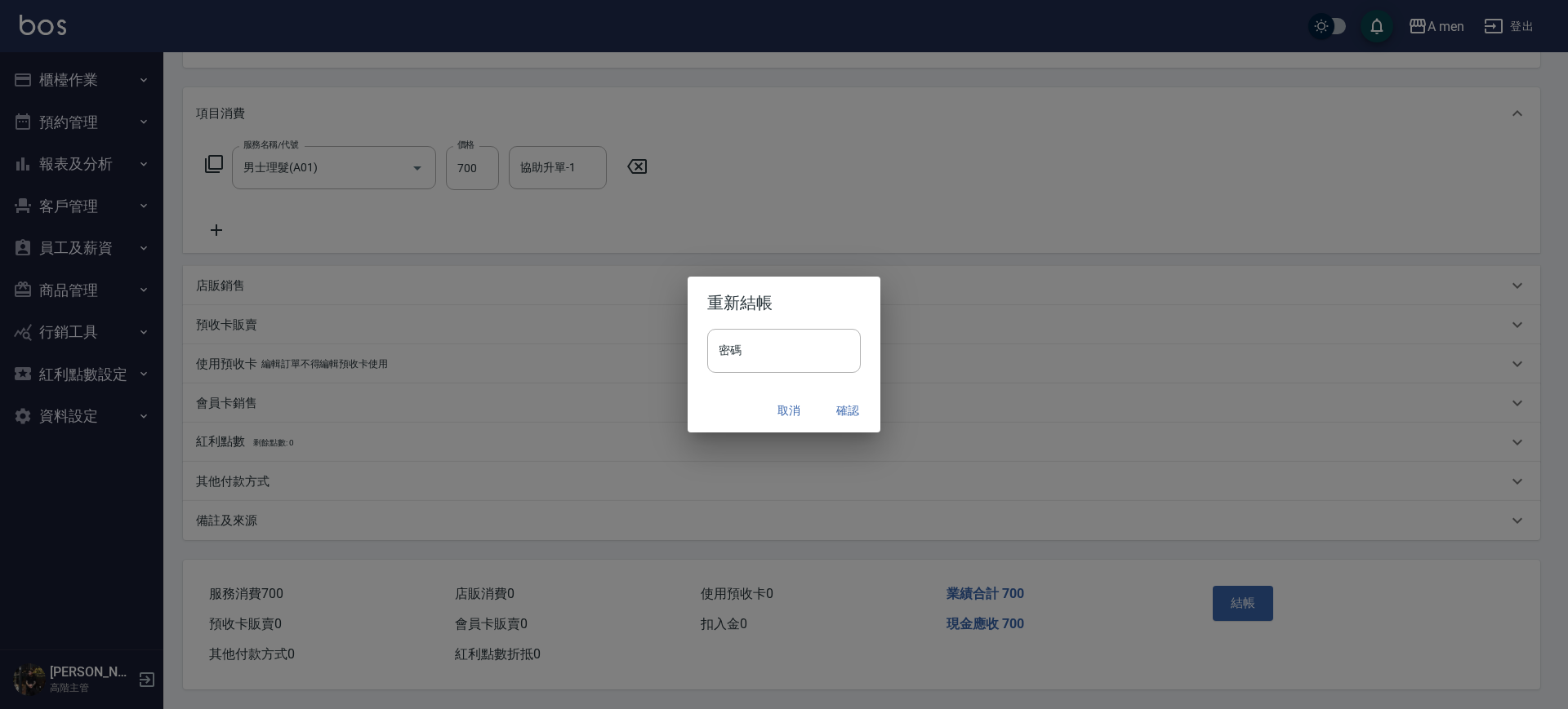
click at [839, 415] on button "確認" at bounding box center [847, 411] width 52 height 30
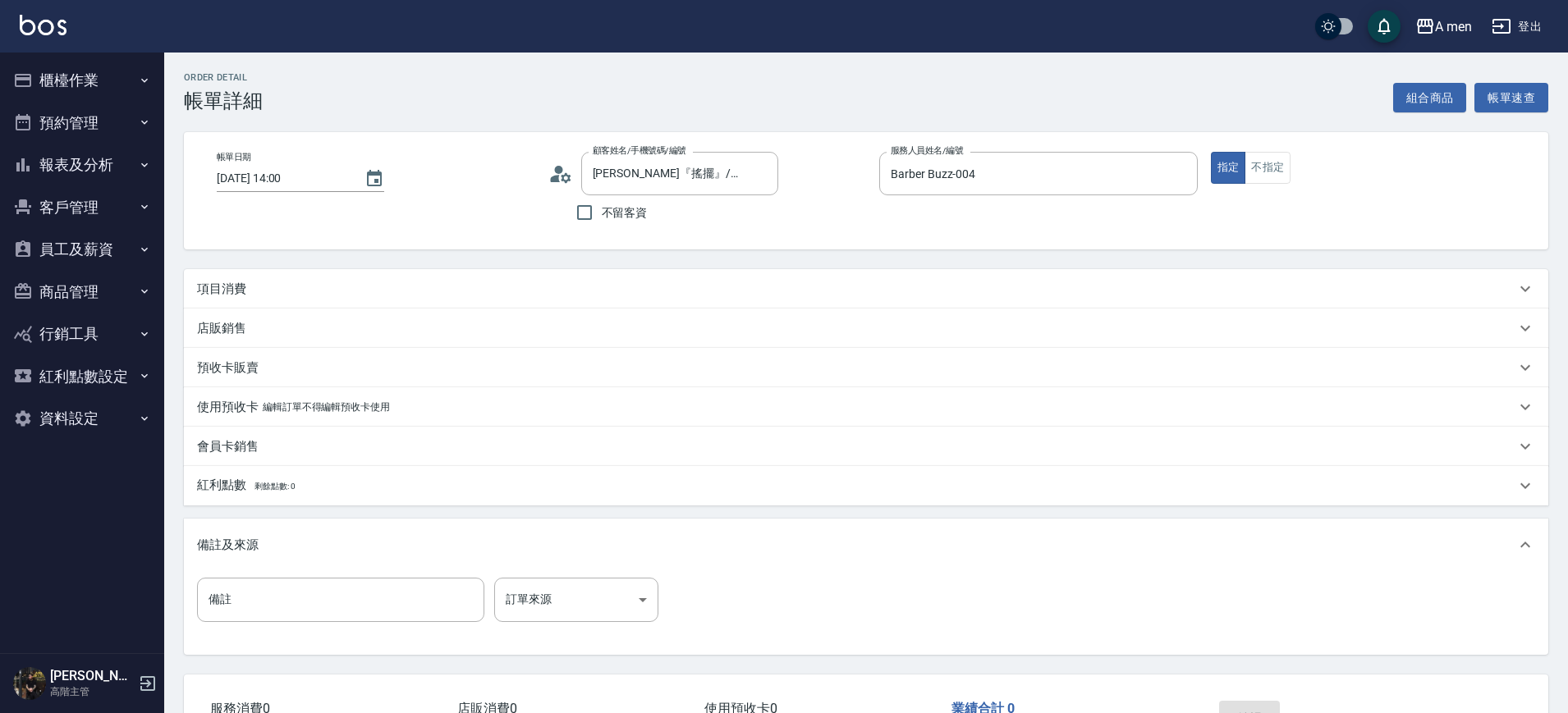
click at [588, 297] on div "項目消費" at bounding box center [865, 289] width 1365 height 39
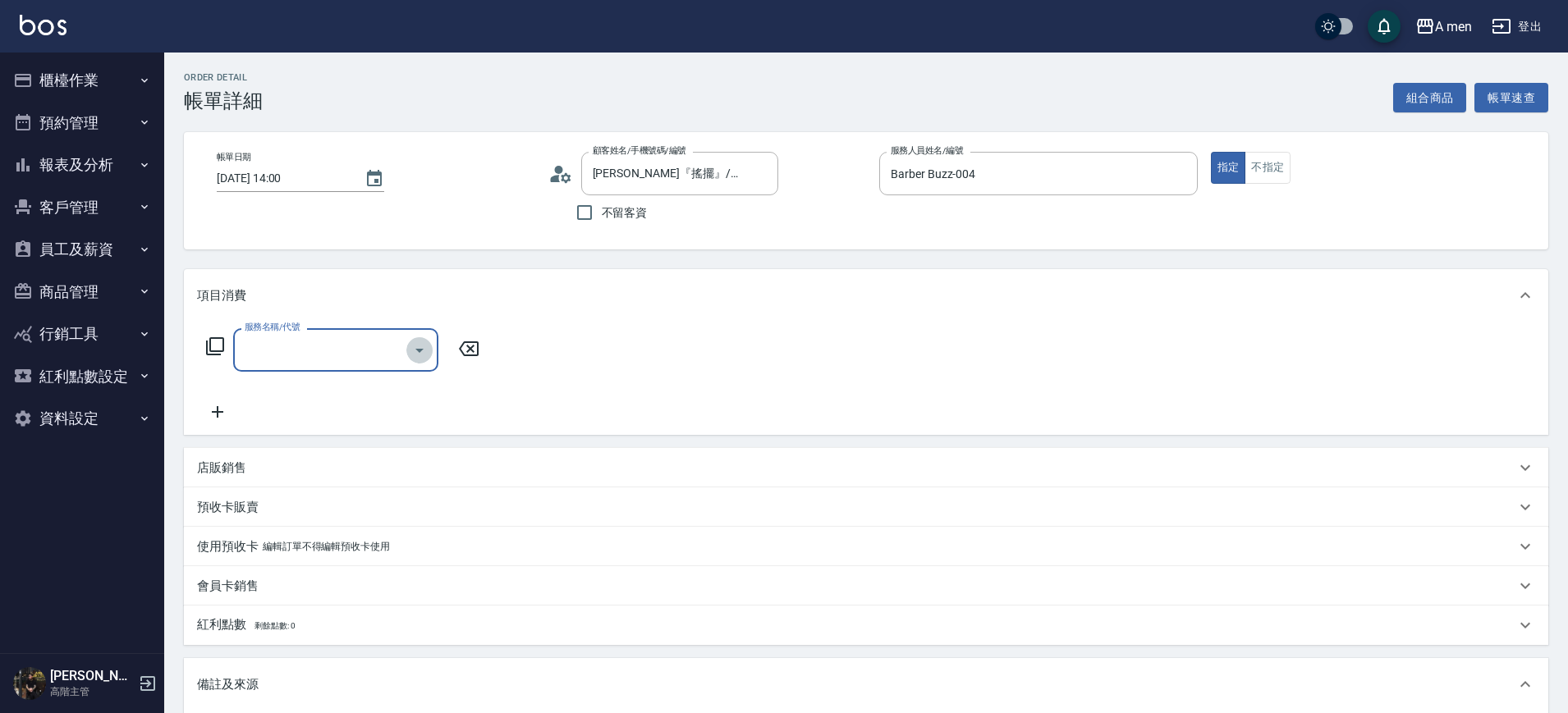
click at [414, 340] on icon "Open" at bounding box center [419, 350] width 20 height 20
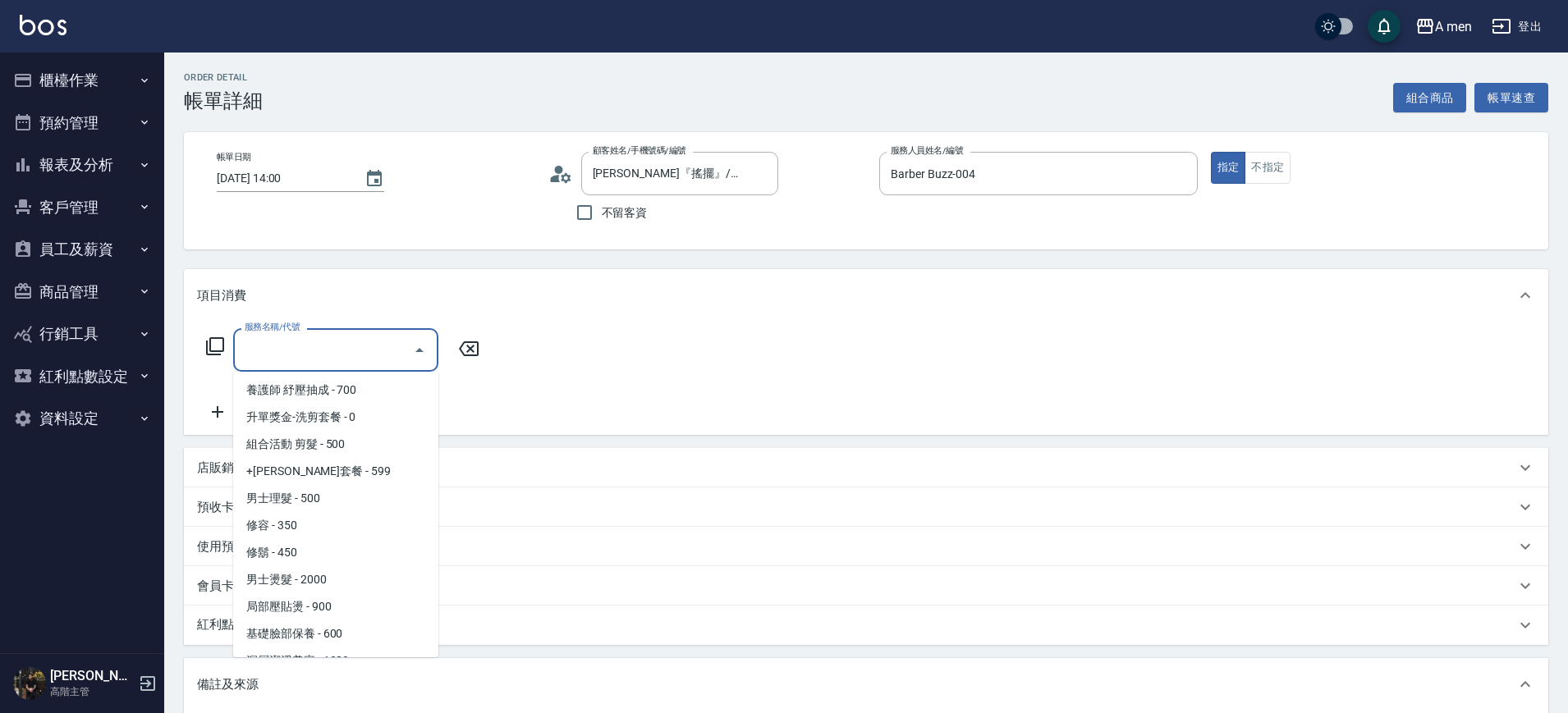
scroll to position [301, 0]
click at [325, 503] on span "男士理髮 - 500" at bounding box center [336, 497] width 205 height 27
type input "男士理髮(A01)"
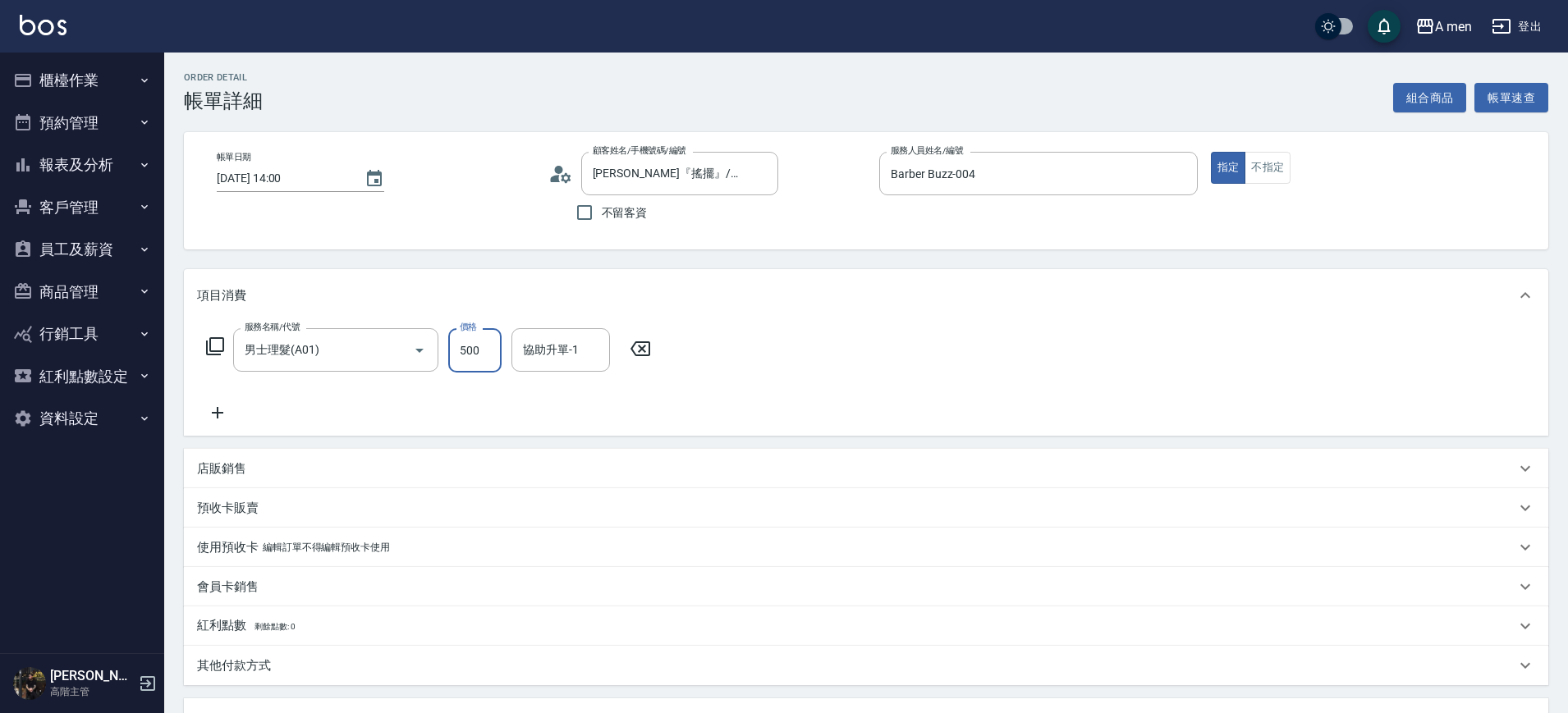
click at [486, 345] on input "500" at bounding box center [475, 350] width 53 height 44
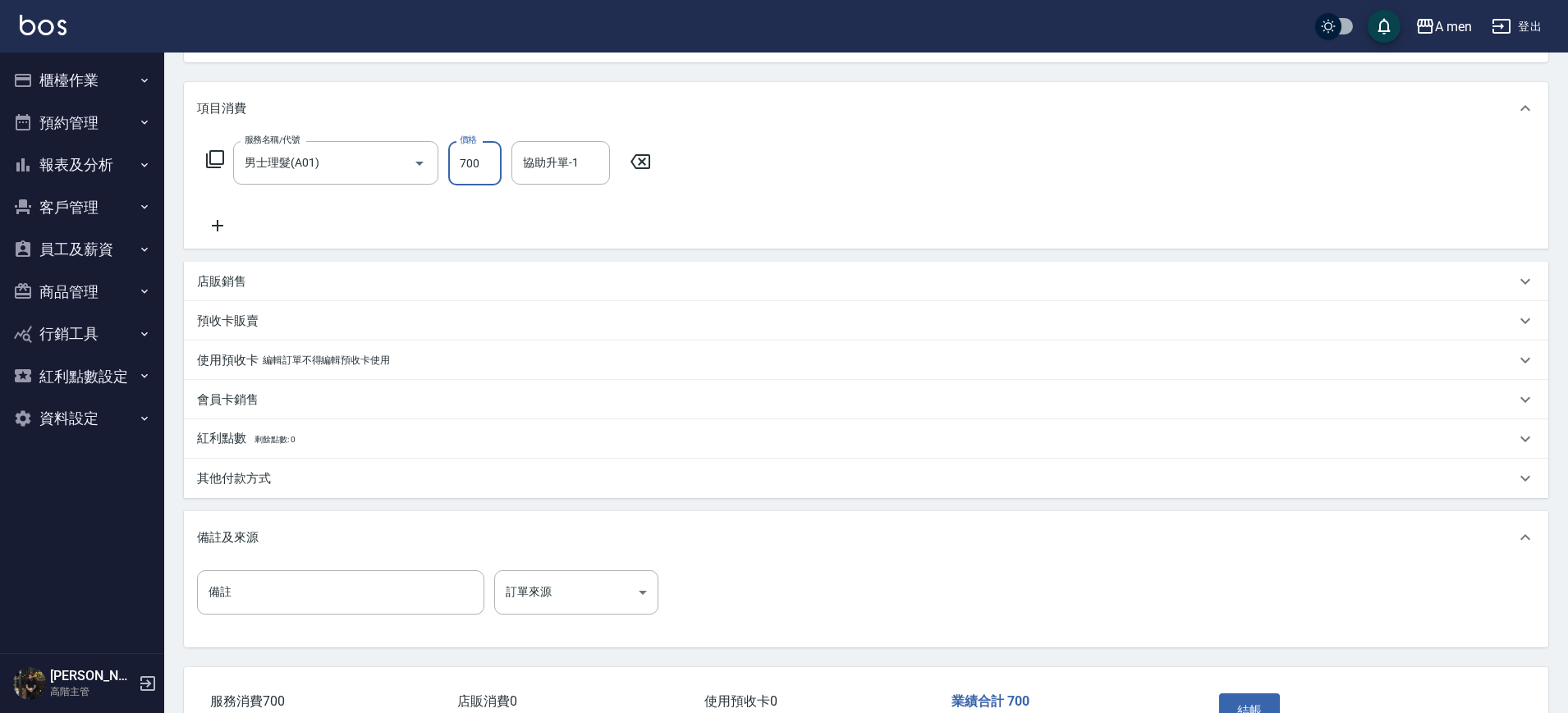
scroll to position [188, 0]
type input "700"
click at [399, 463] on div "其他付款方式" at bounding box center [865, 477] width 1365 height 39
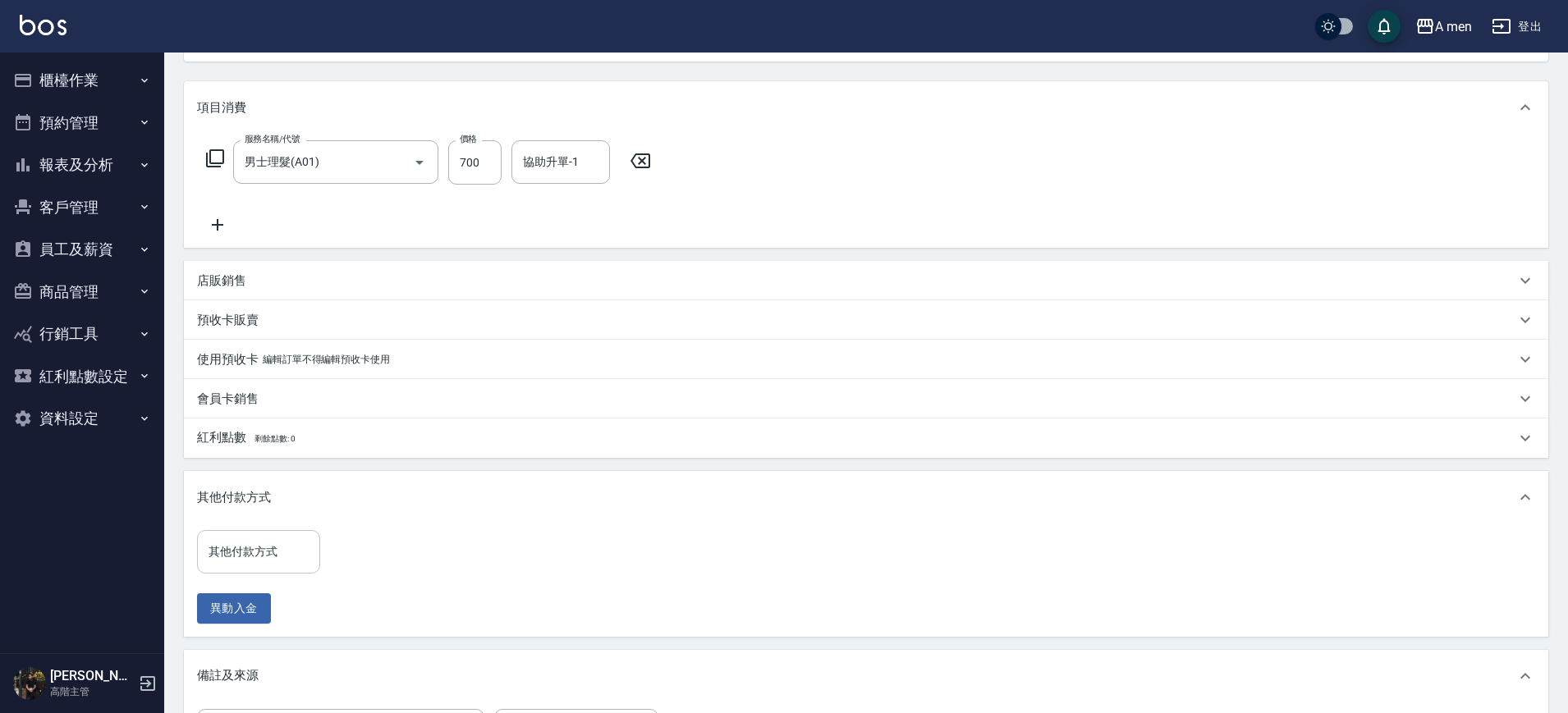
click at [283, 531] on div "其他付款方式" at bounding box center [259, 552] width 123 height 43
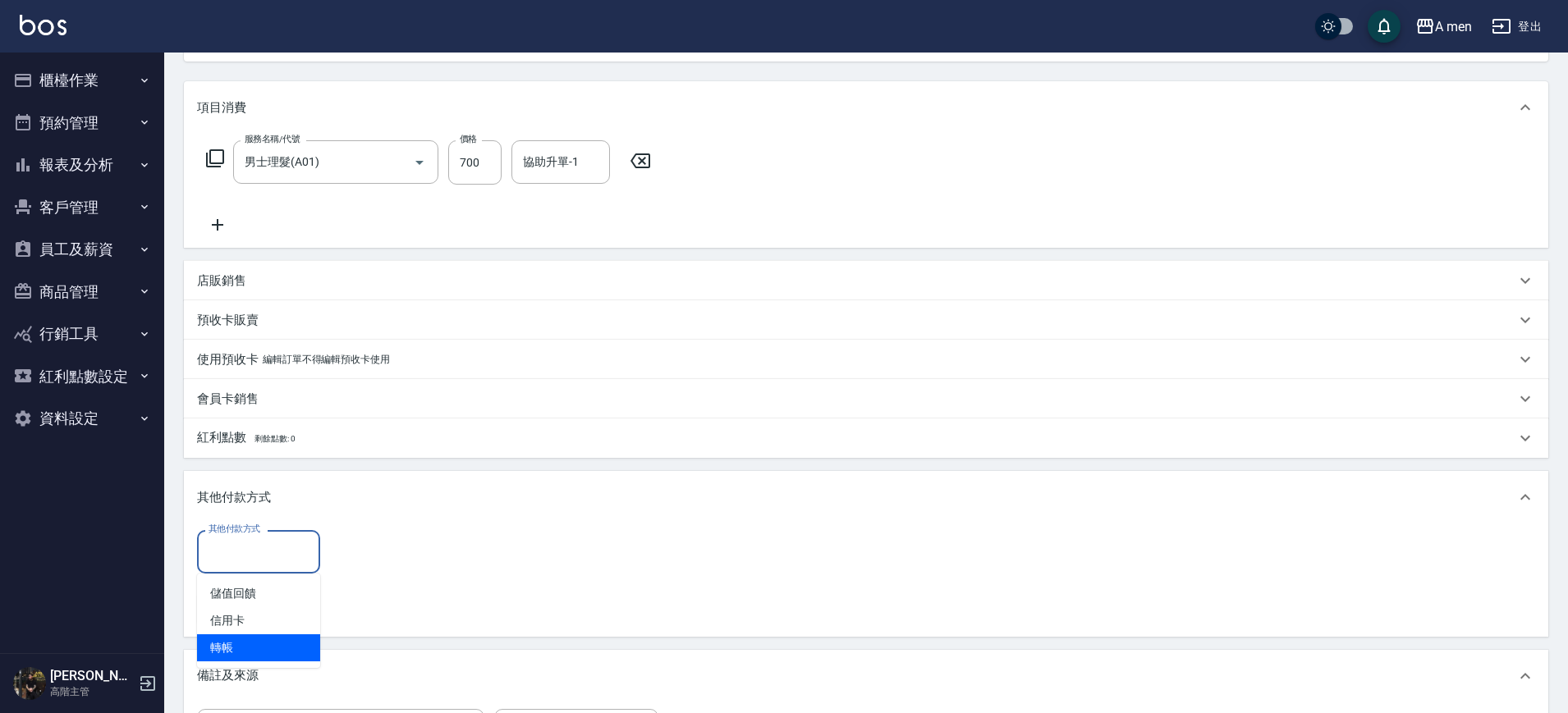
click at [268, 637] on span "轉帳" at bounding box center [259, 647] width 123 height 27
type input "轉帳"
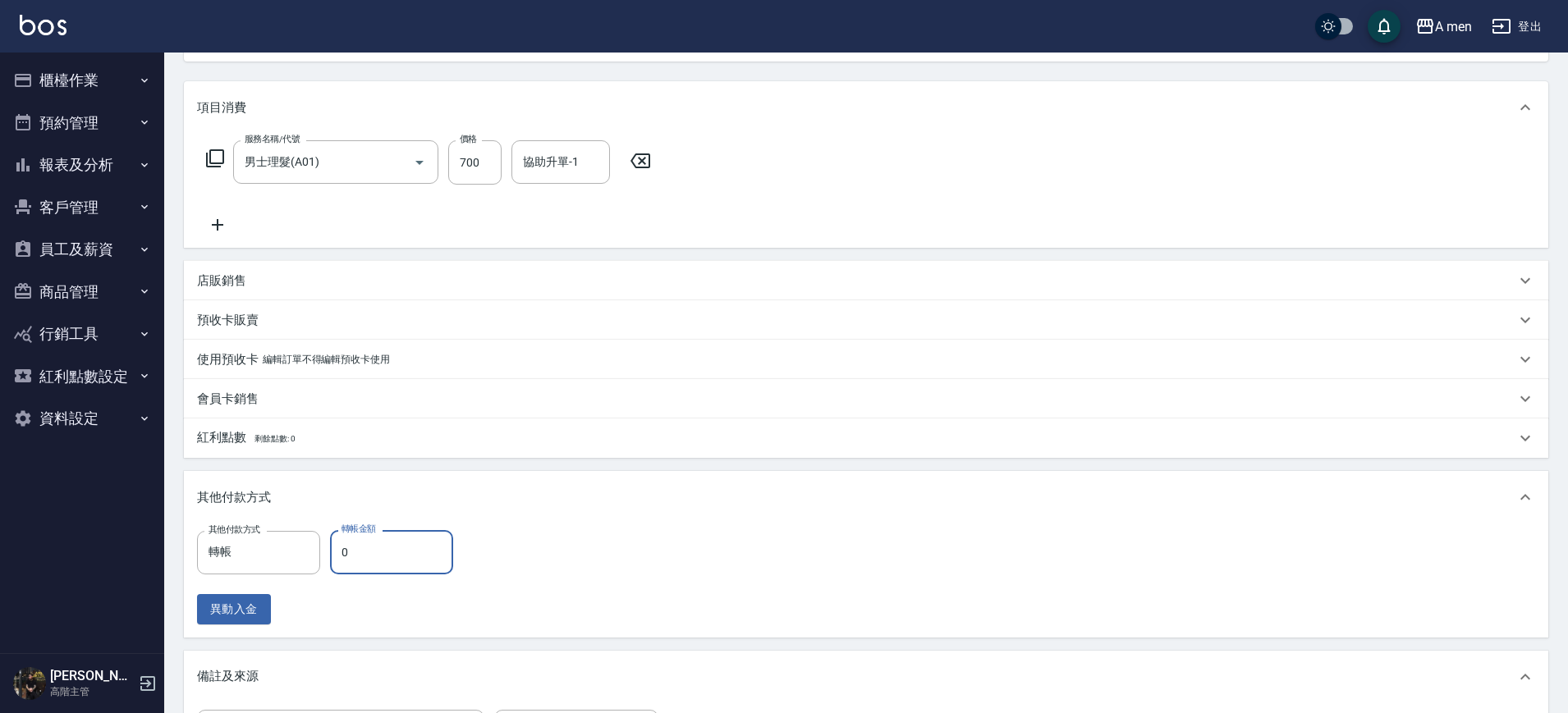
click at [358, 555] on input "0" at bounding box center [392, 552] width 123 height 44
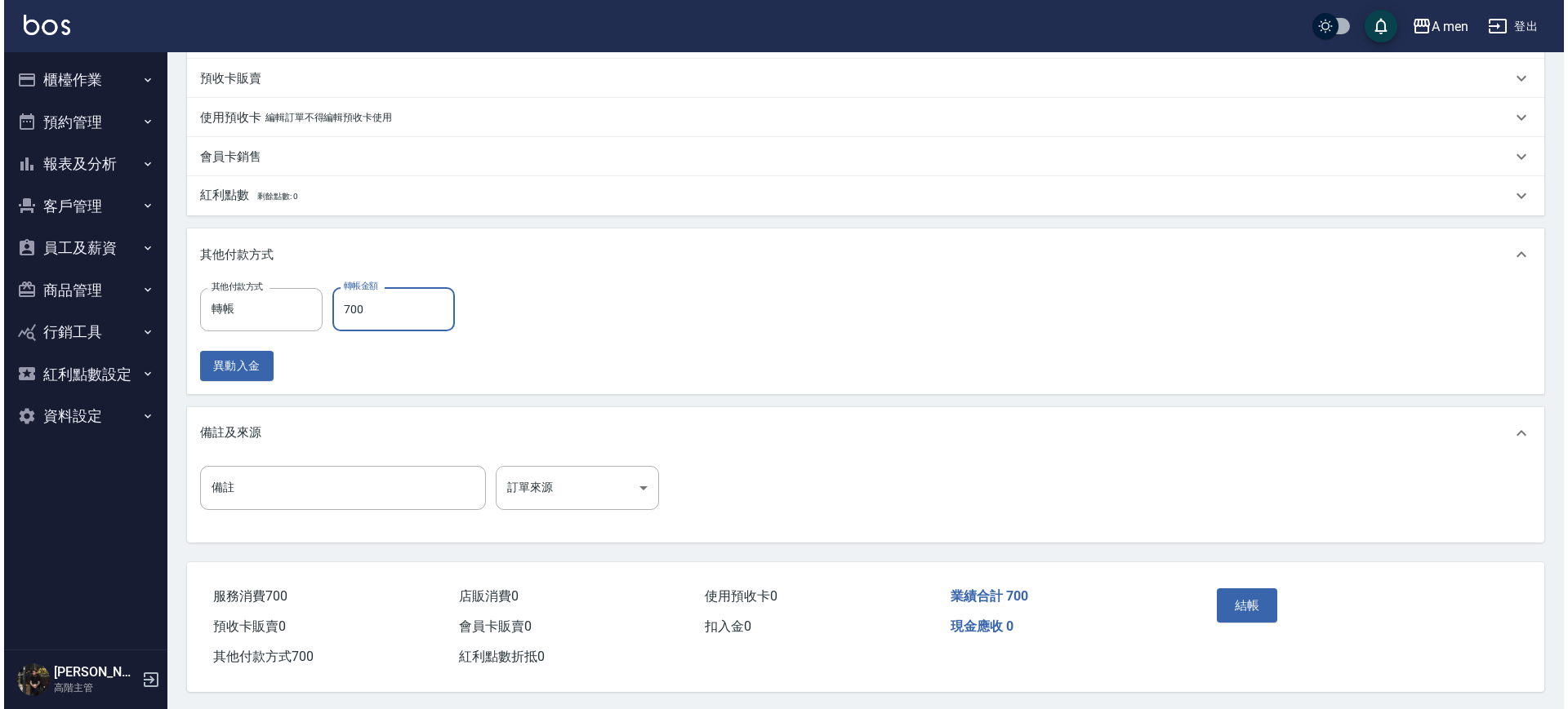
scroll to position [436, 0]
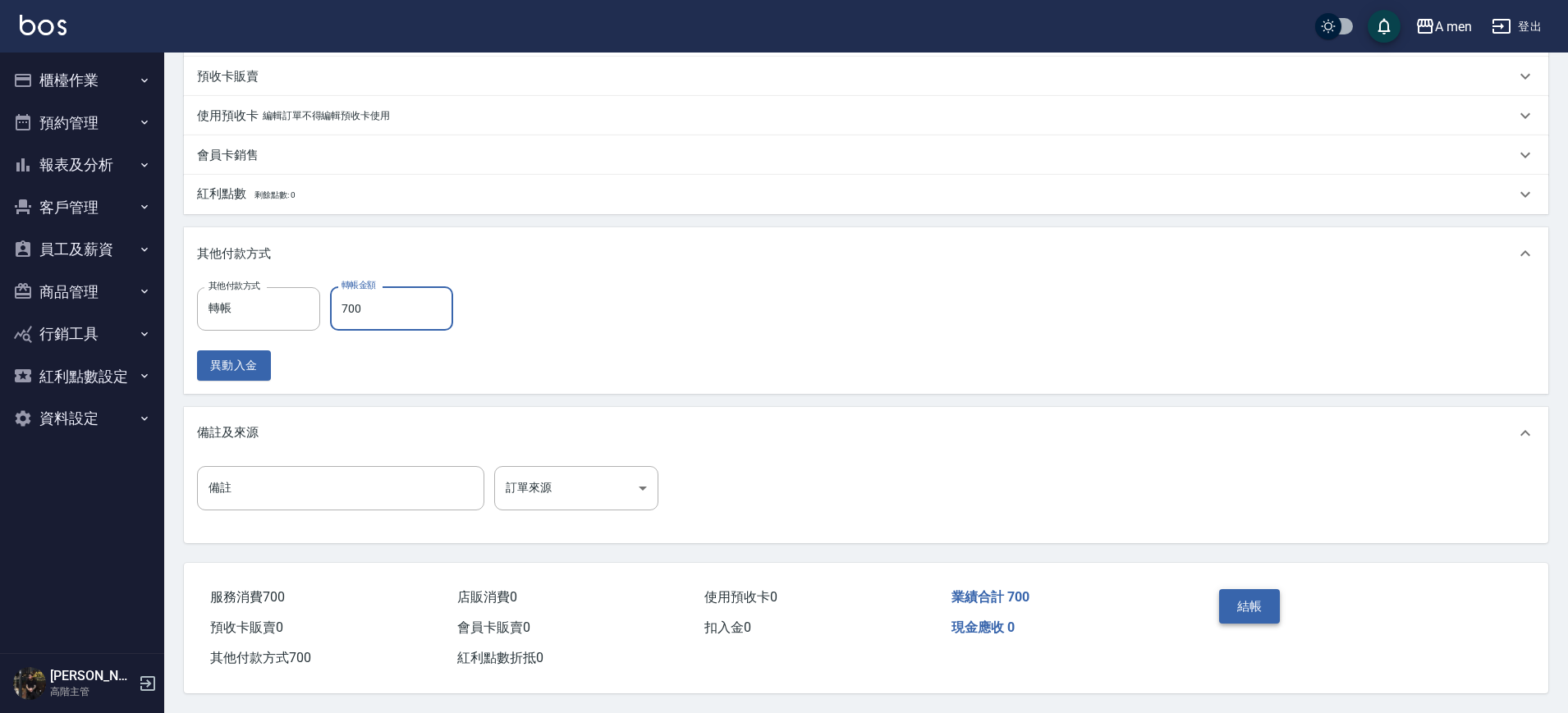
type input "700"
click at [1242, 602] on button "結帳" at bounding box center [1250, 606] width 61 height 35
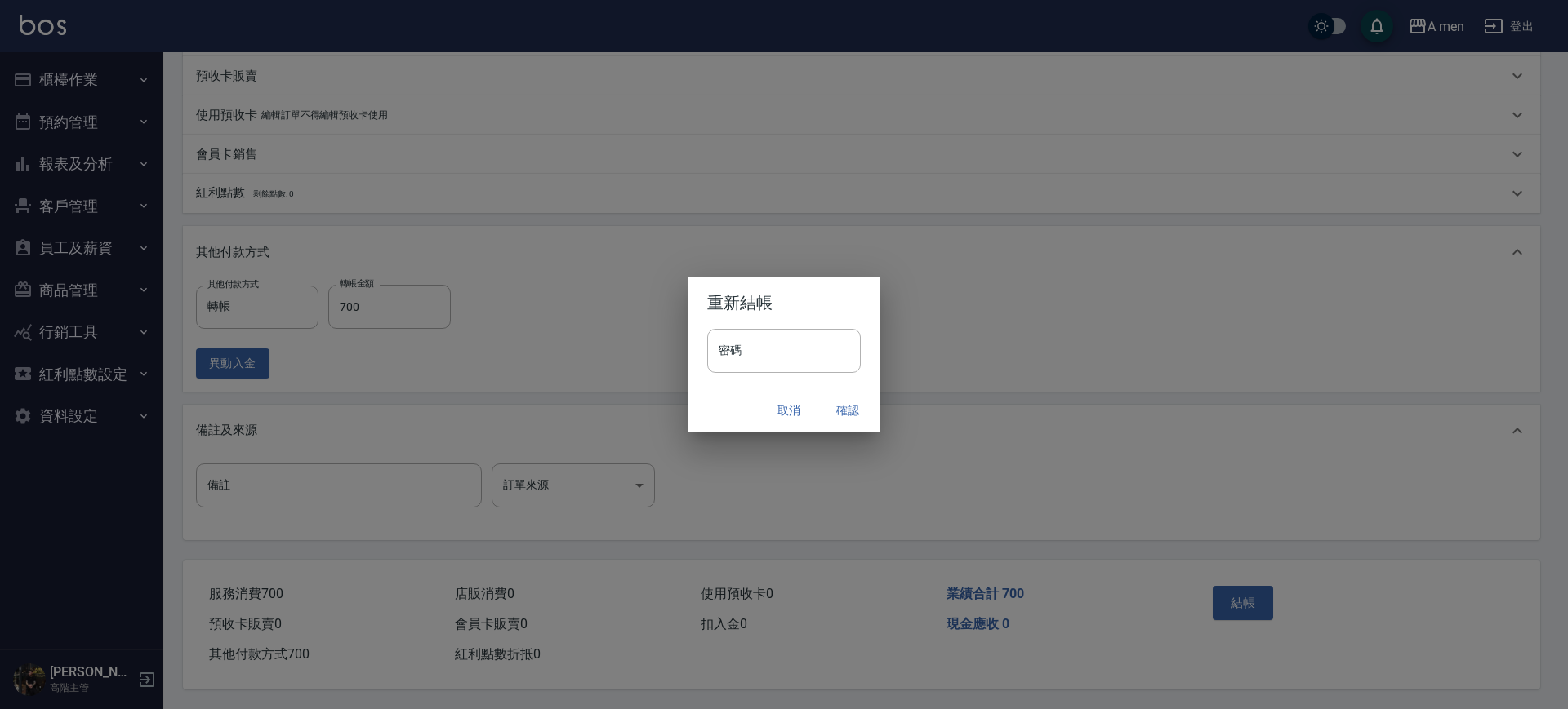
click at [858, 415] on button "確認" at bounding box center [847, 411] width 52 height 30
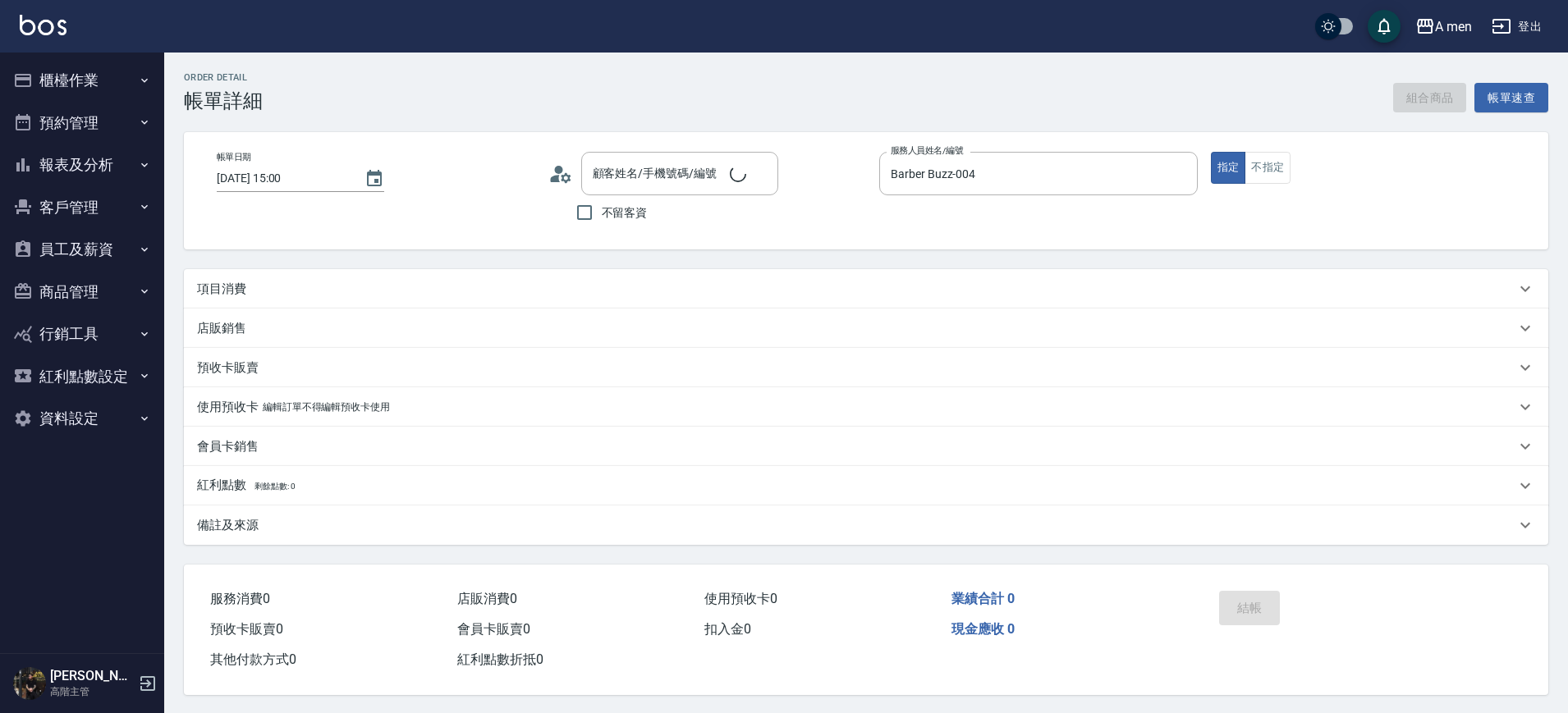
type input "[PERSON_NAME]/0919405437/null"
click at [657, 299] on div "項目消費" at bounding box center [865, 289] width 1365 height 39
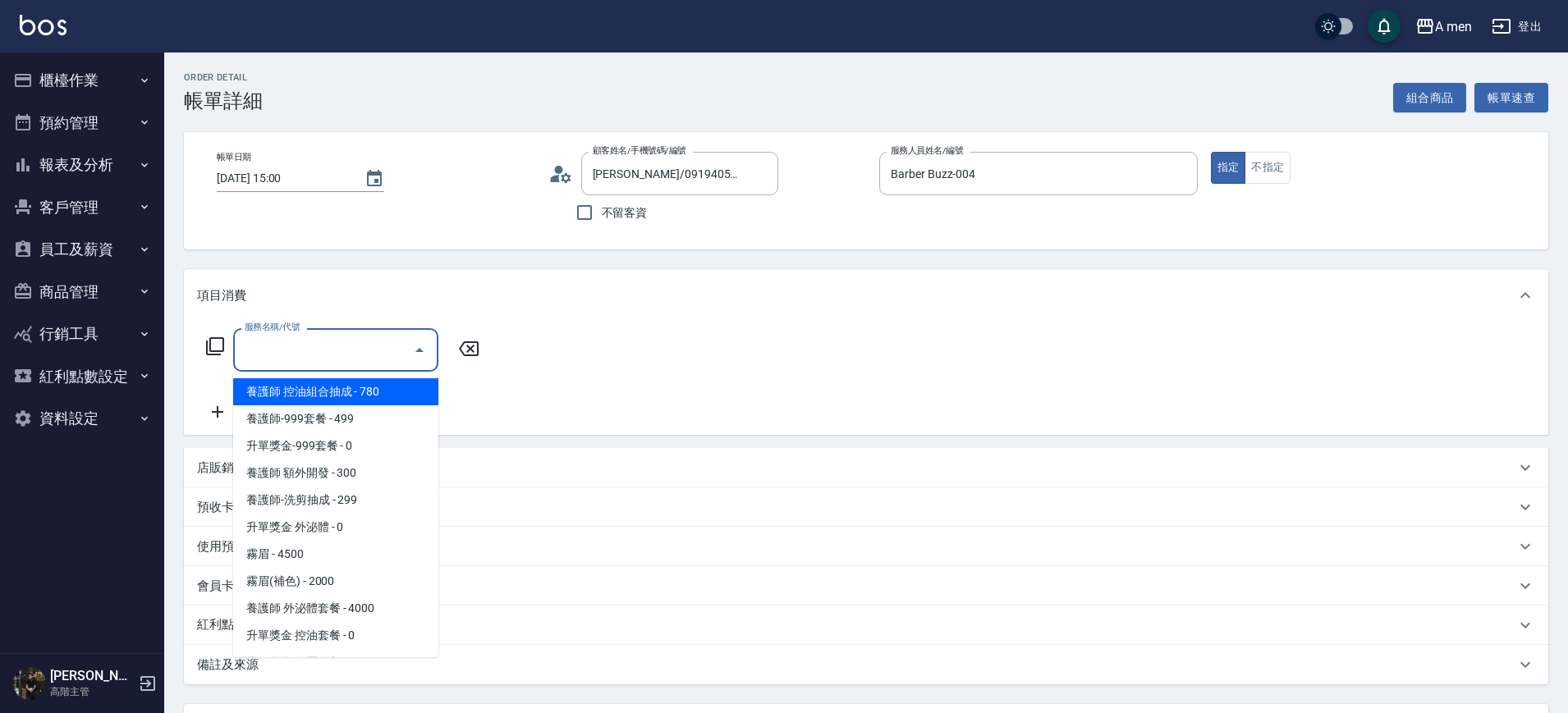
click at [382, 345] on input "服務名稱/代號" at bounding box center [324, 349] width 166 height 29
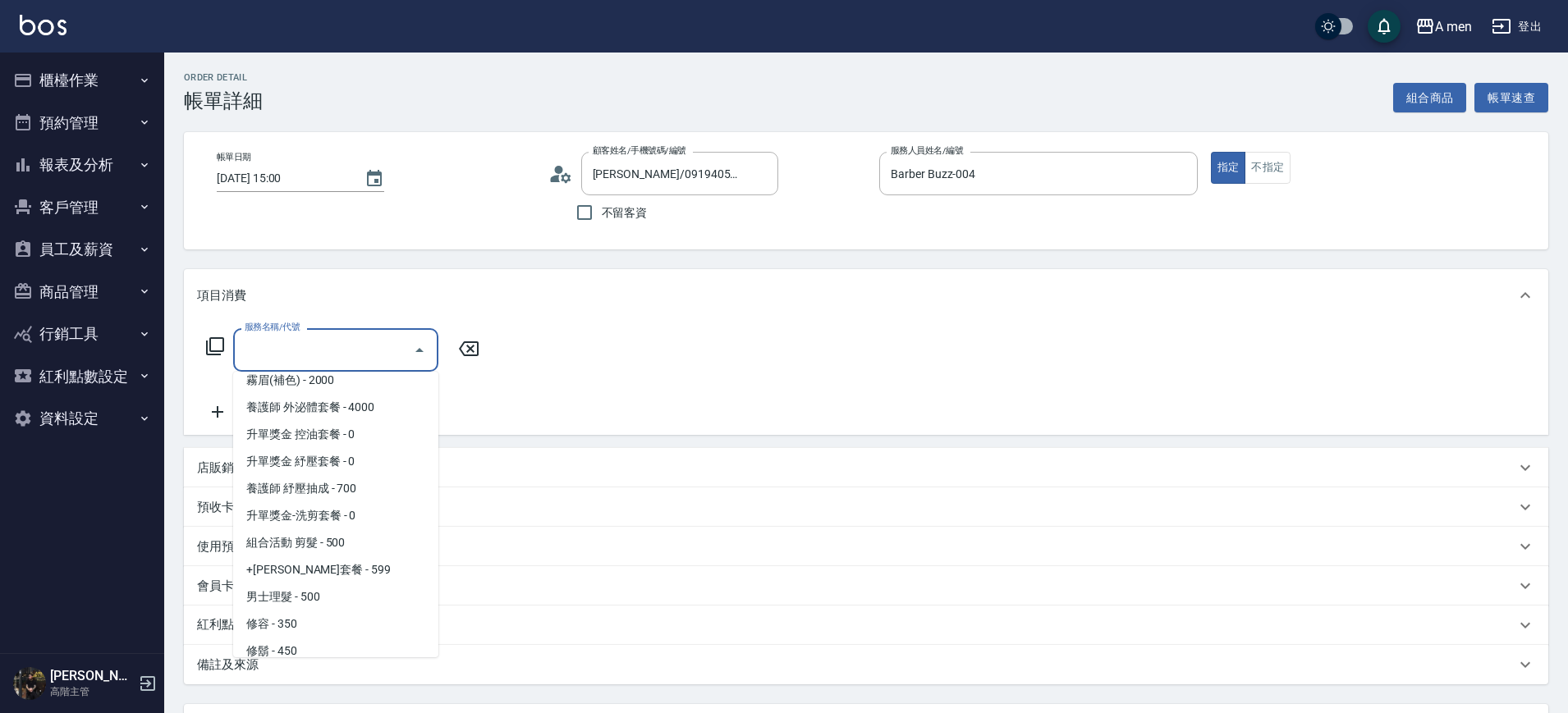
scroll to position [212, 0]
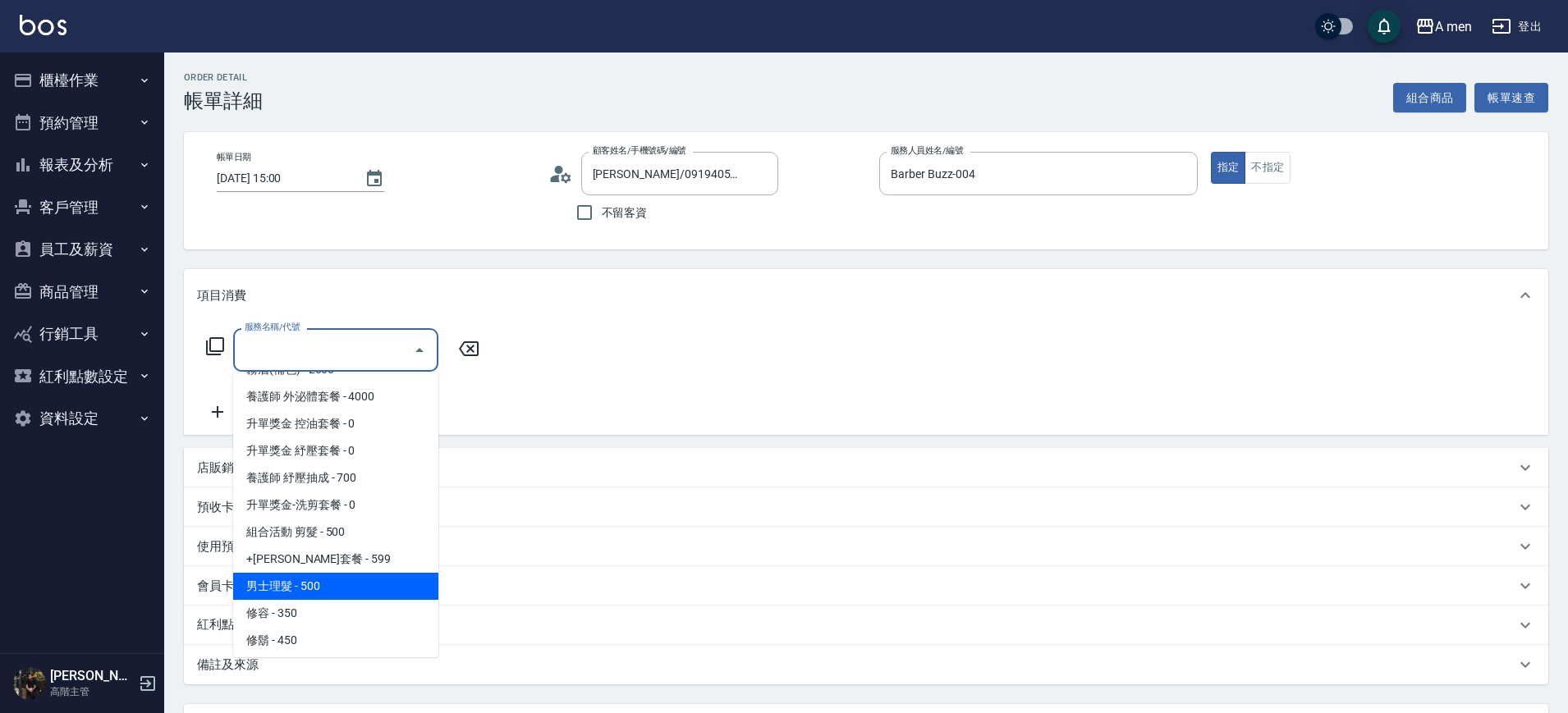
click at [328, 591] on span "男士理髮 - 500" at bounding box center [336, 586] width 205 height 27
type input "男士理髮(A01)"
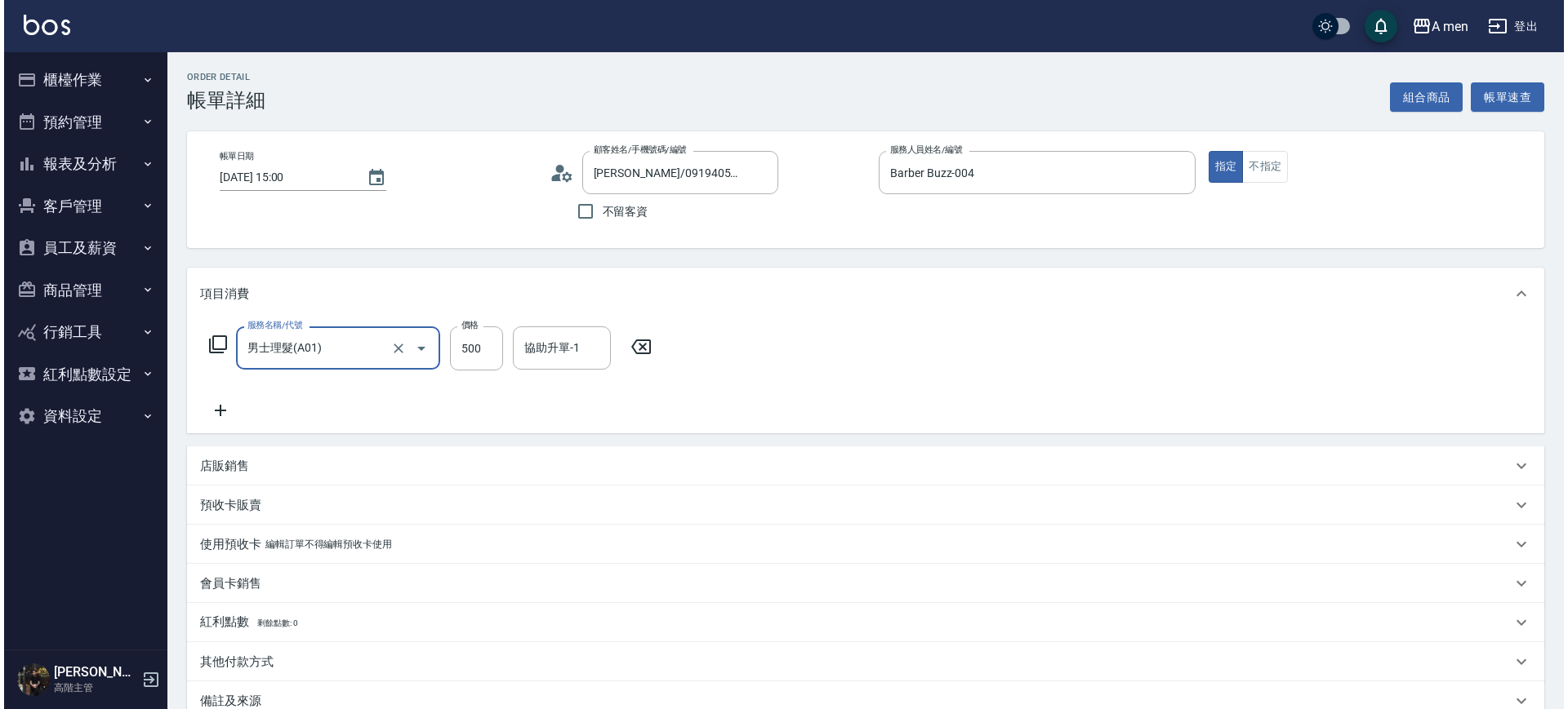
scroll to position [187, 0]
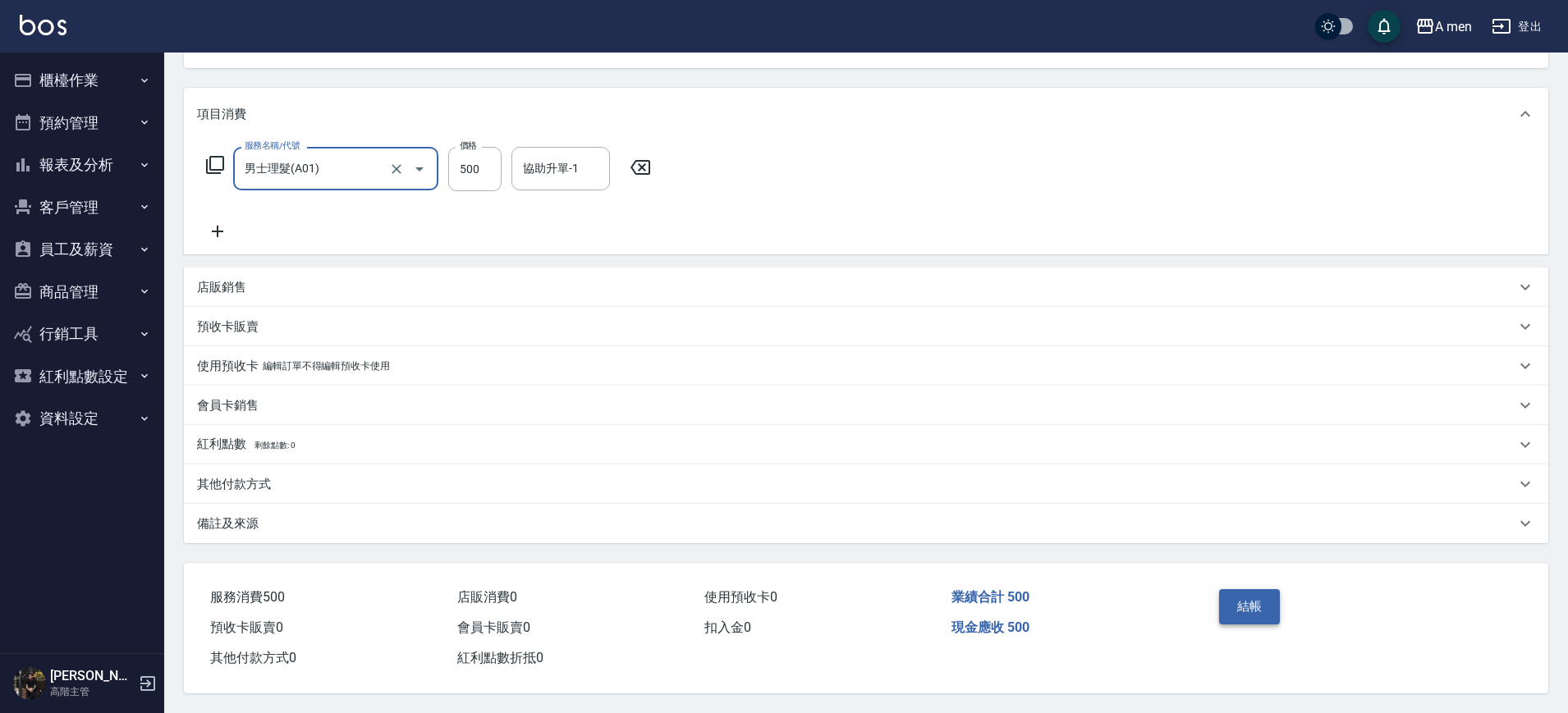
click at [1254, 589] on button "結帳" at bounding box center [1250, 606] width 61 height 35
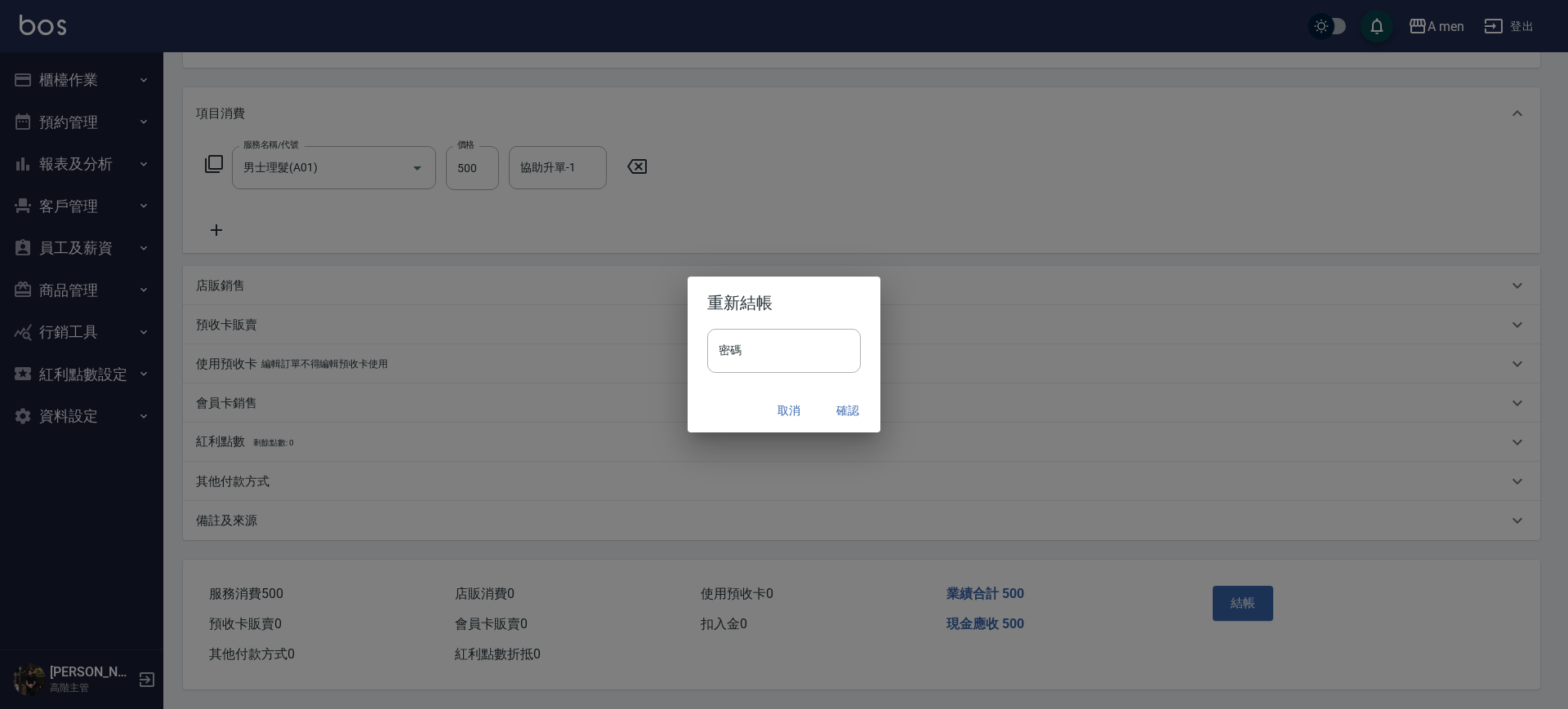
click at [856, 408] on button "確認" at bounding box center [847, 411] width 52 height 30
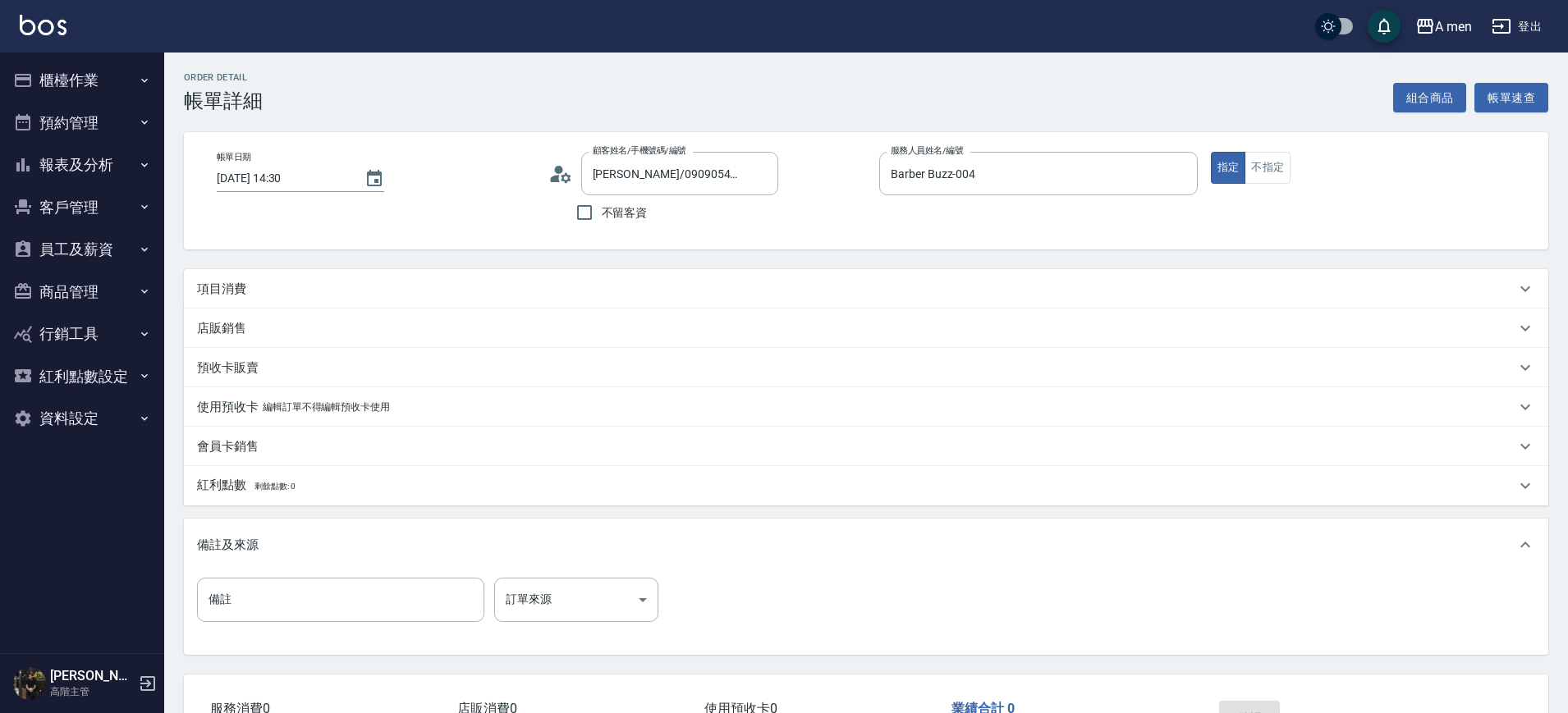
click at [570, 288] on div "項目消費" at bounding box center [857, 289] width 1318 height 17
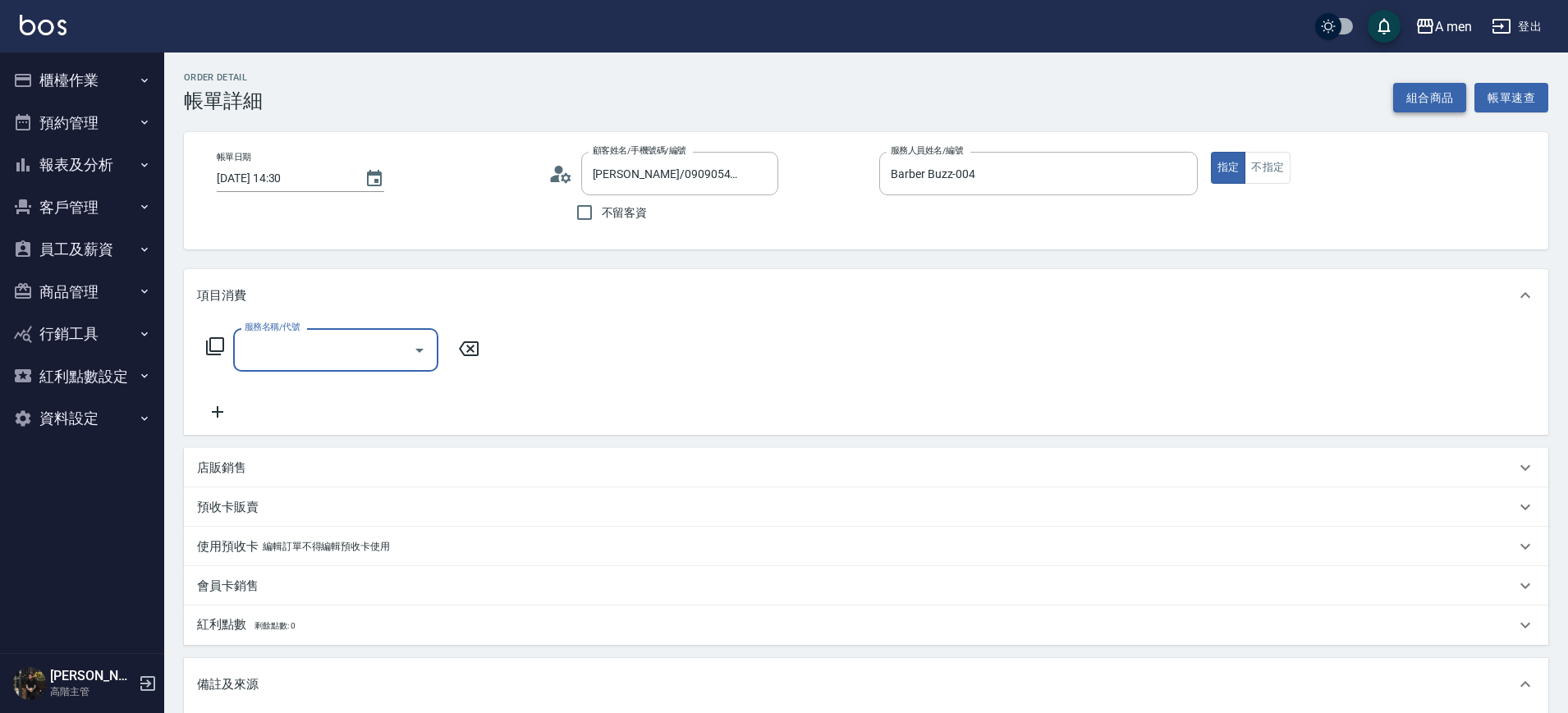
click at [1449, 96] on button "組合商品" at bounding box center [1430, 98] width 74 height 31
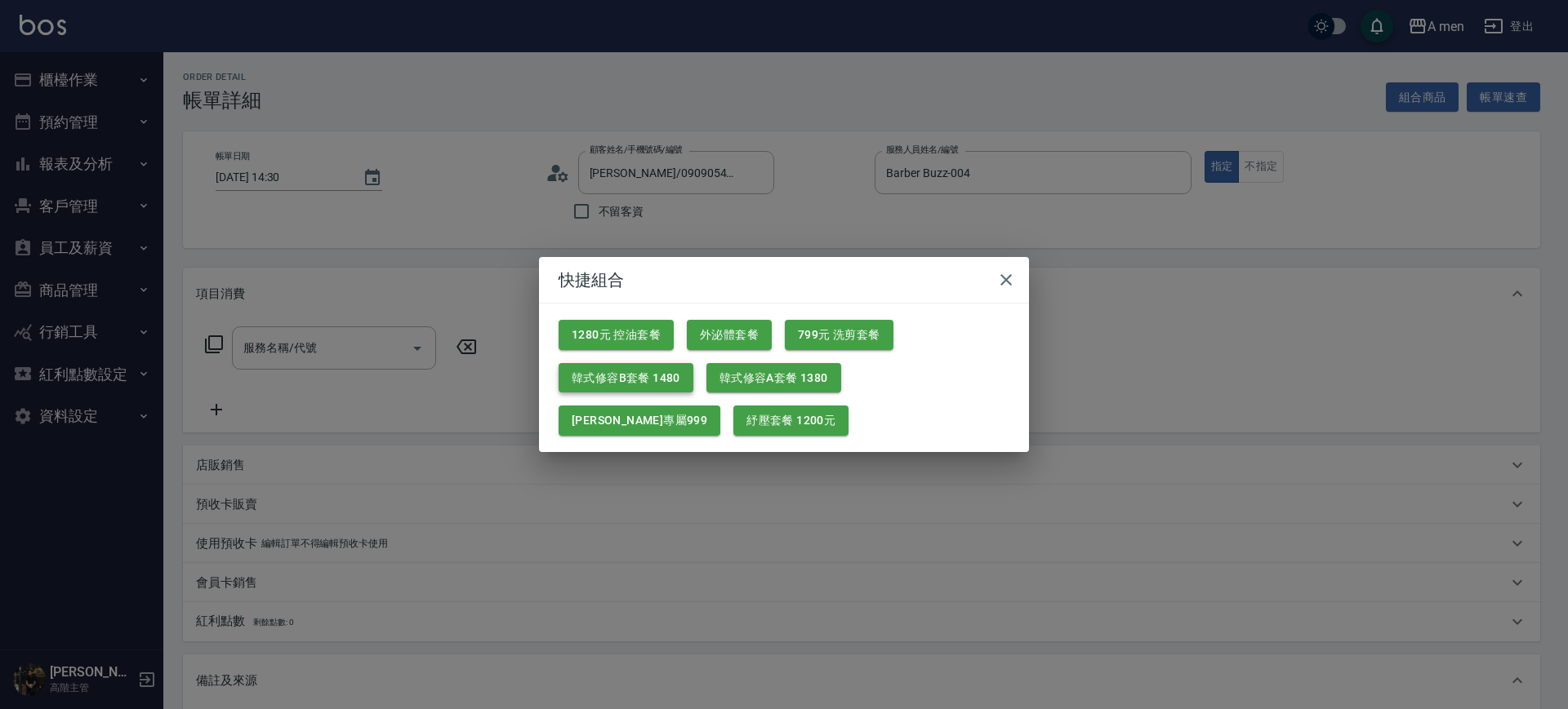
click at [652, 386] on button "韓式修容B套餐 1480" at bounding box center [625, 378] width 134 height 30
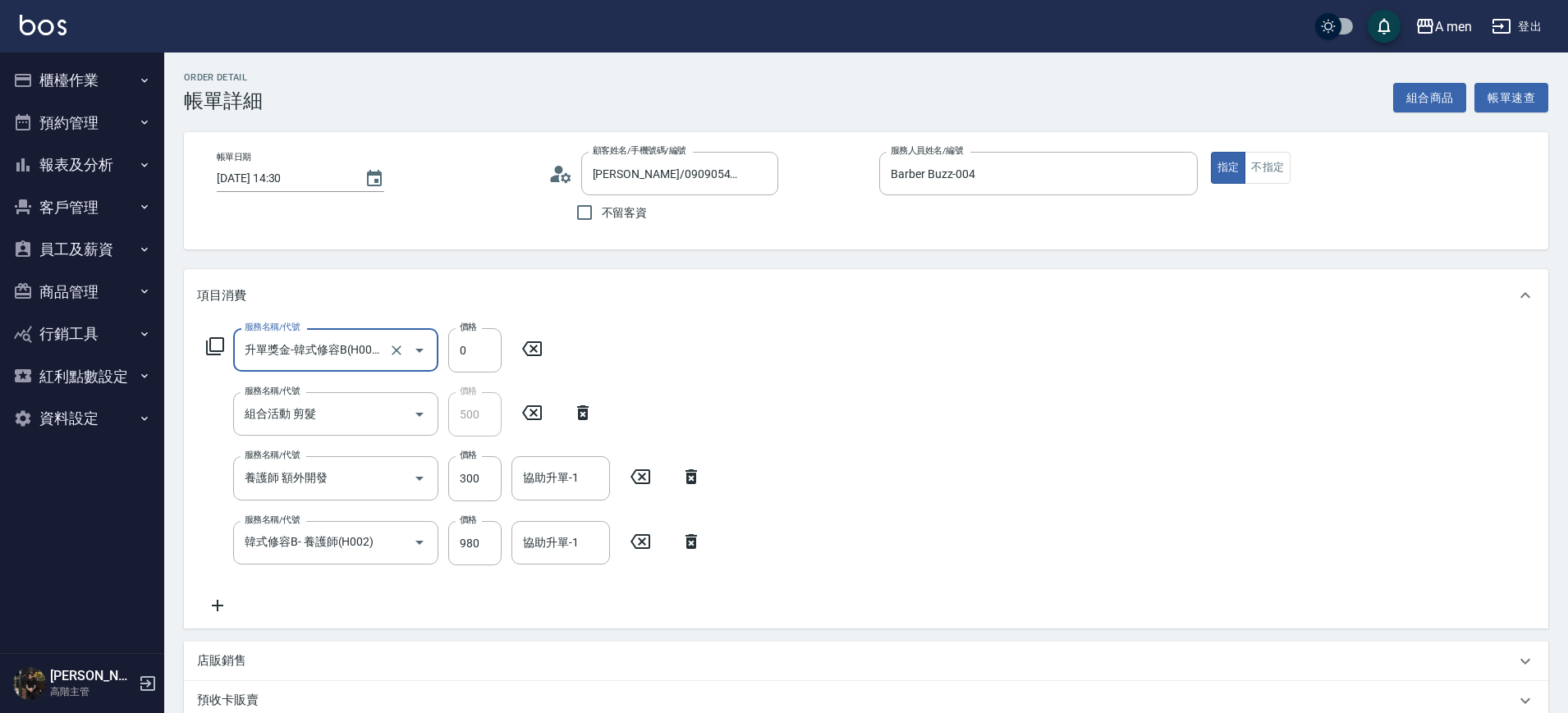
scroll to position [103, 0]
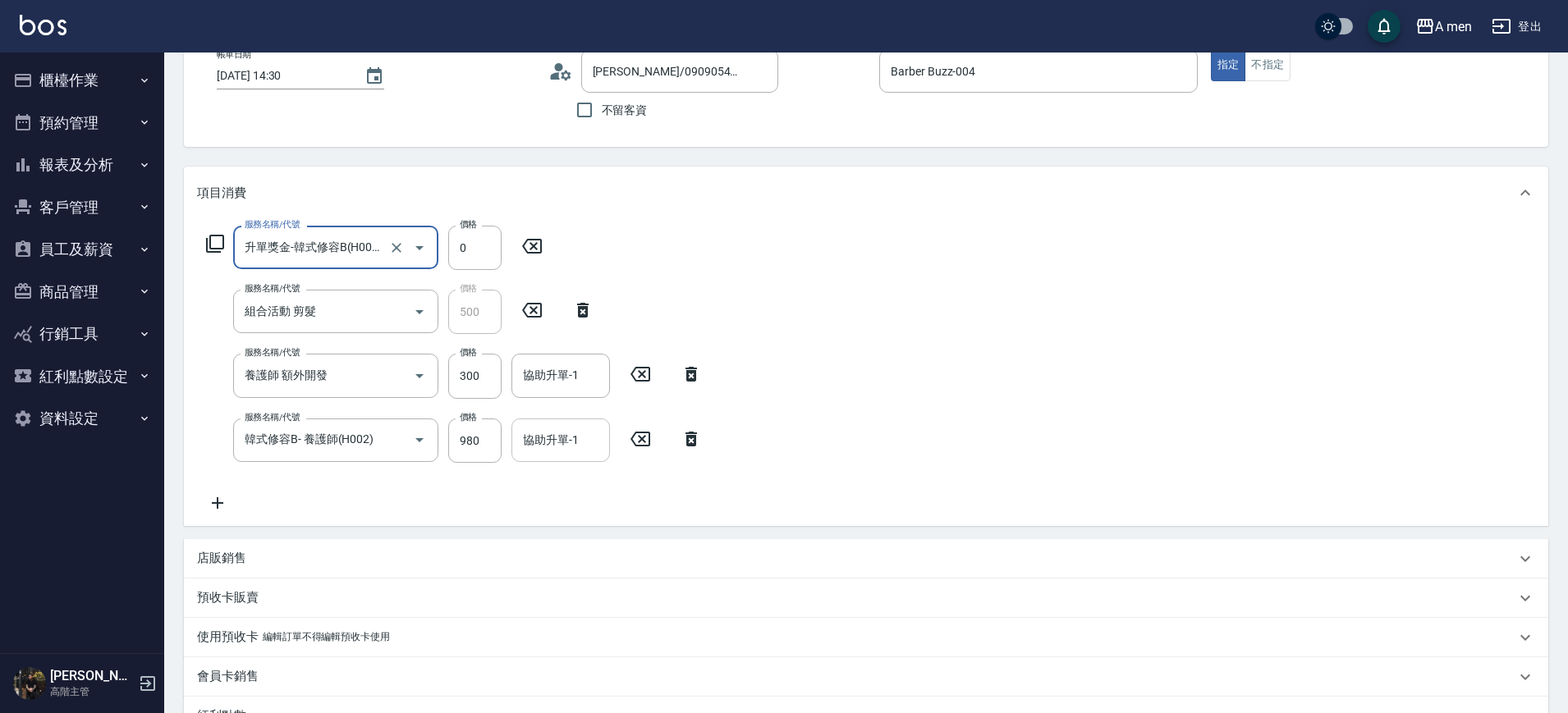
click at [592, 456] on div "協助升單-1" at bounding box center [560, 440] width 99 height 43
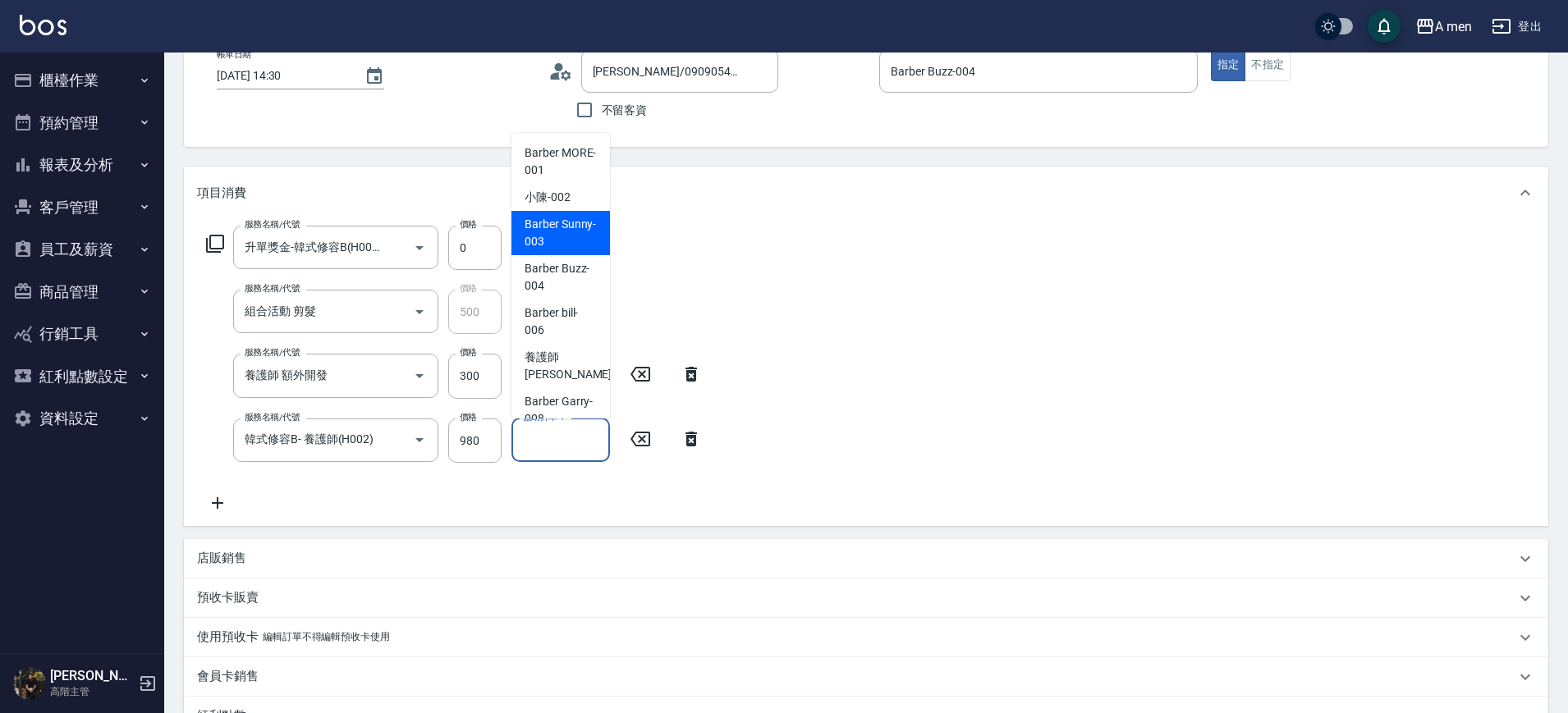
click at [558, 192] on span "小陳 -002" at bounding box center [548, 196] width 46 height 17
type input "小陳-002"
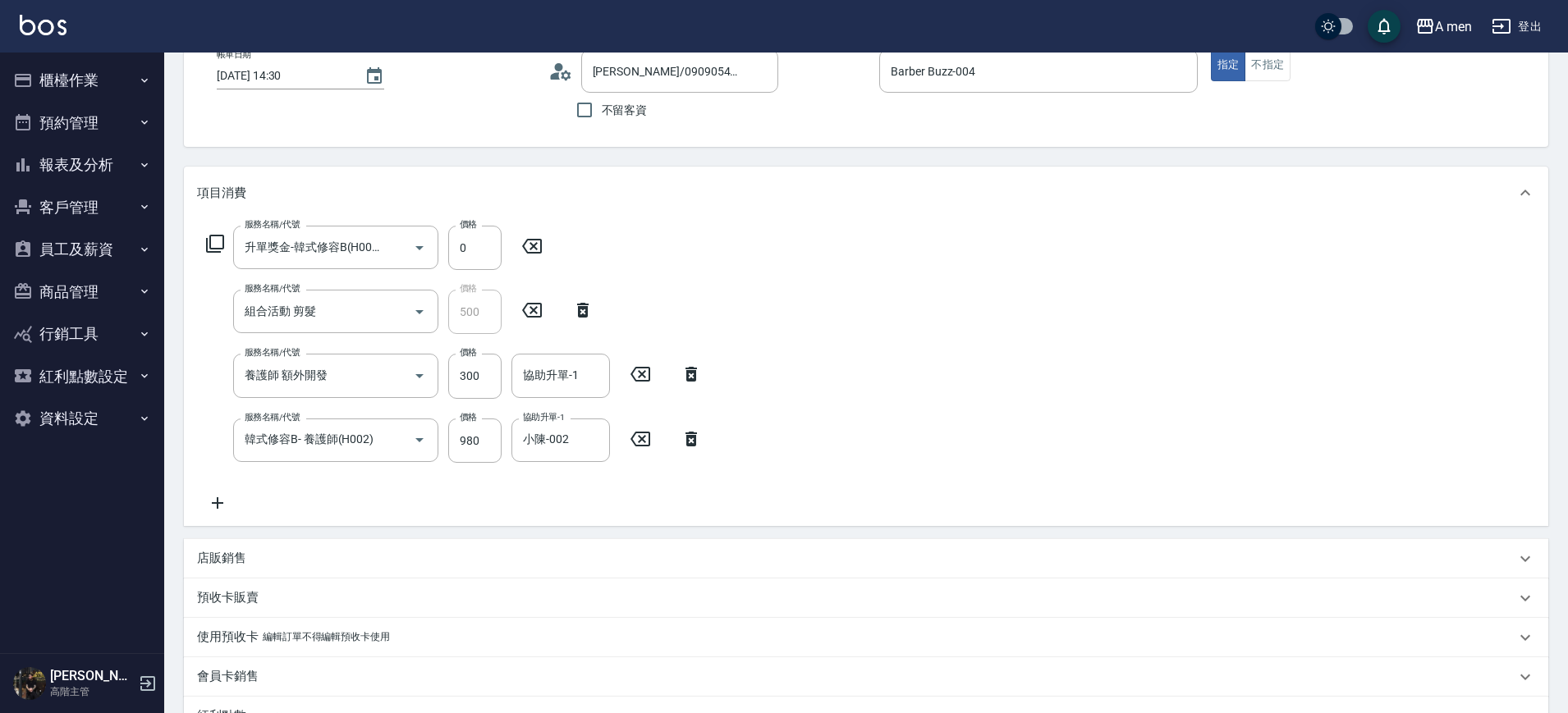
click at [687, 368] on div "服務名稱/代號 養護師 額外開發 服務名稱/代號 價格 300 價格 協助升單-1 協助升單-1" at bounding box center [455, 376] width 515 height 44
drag, startPoint x: 658, startPoint y: 372, endPoint x: 669, endPoint y: 372, distance: 11.0
click at [659, 372] on icon at bounding box center [640, 374] width 41 height 20
click at [516, 378] on icon at bounding box center [520, 374] width 12 height 15
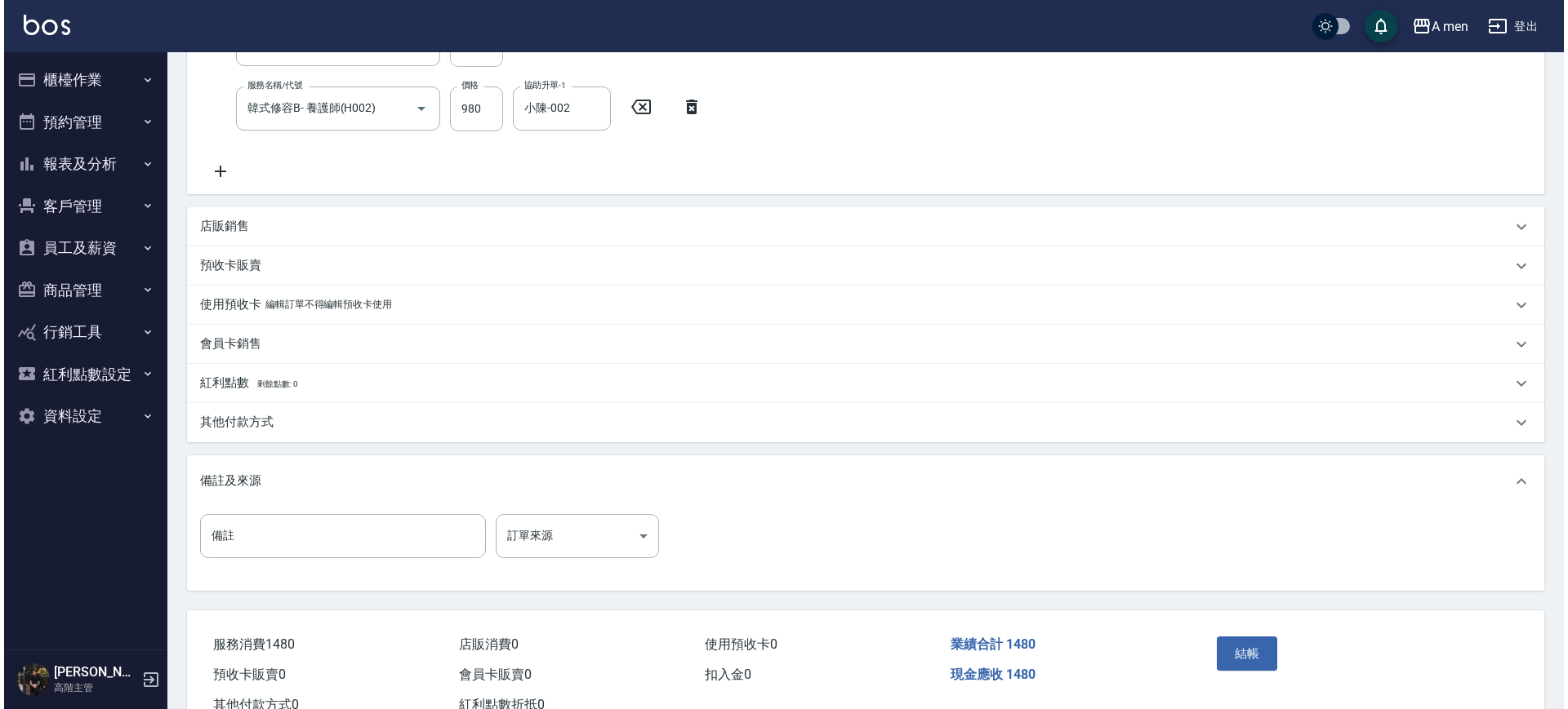
scroll to position [426, 0]
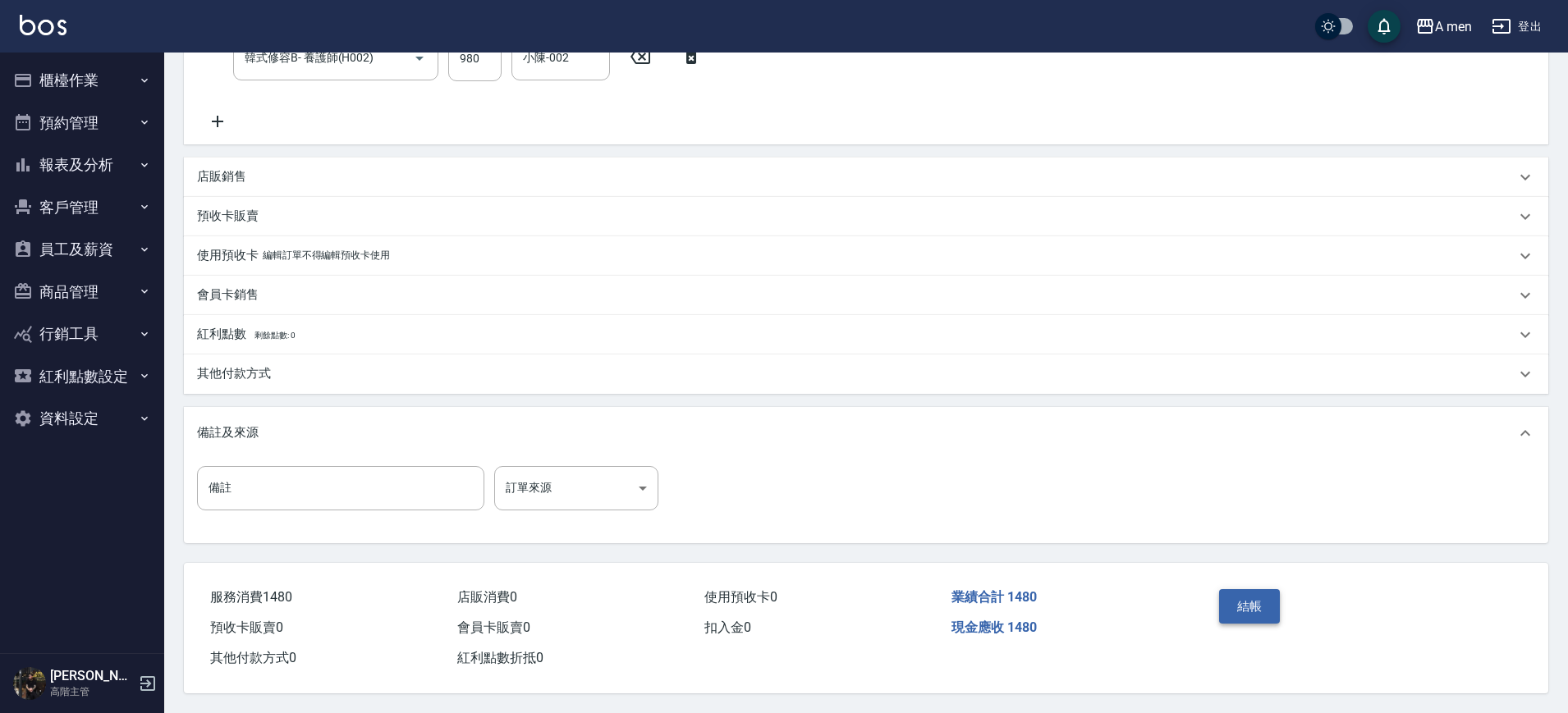
click at [1227, 609] on button "結帳" at bounding box center [1250, 606] width 61 height 35
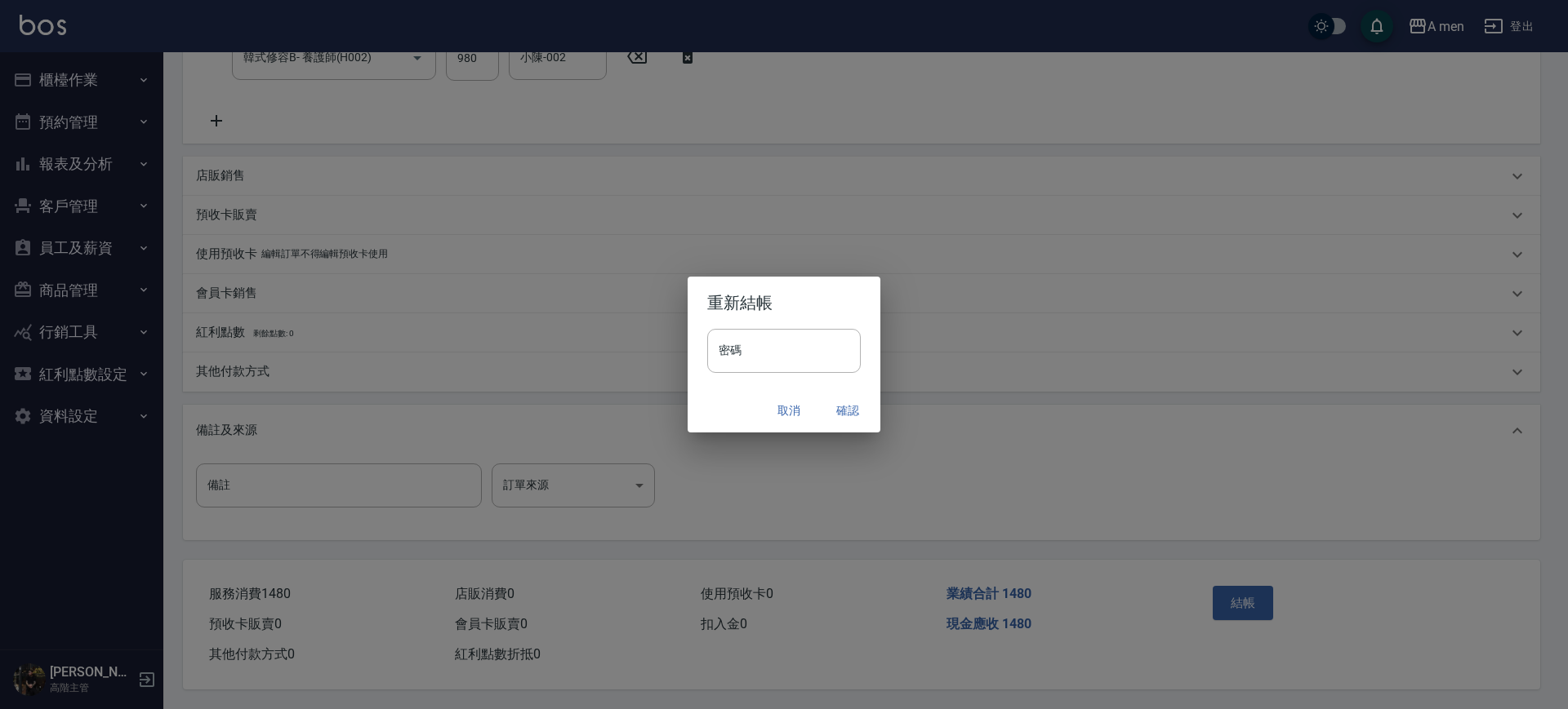
click at [844, 412] on button "確認" at bounding box center [847, 411] width 52 height 30
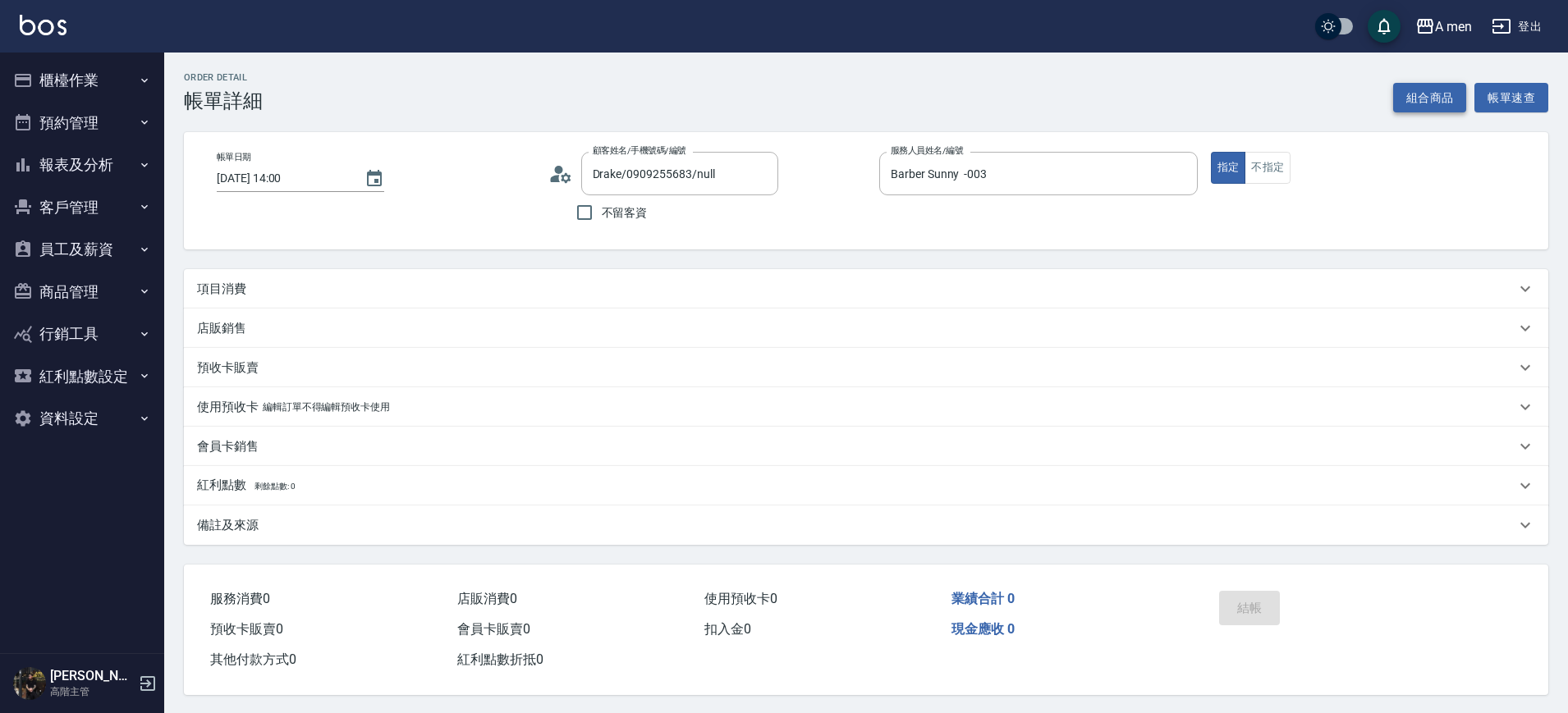
click at [1433, 92] on button "組合商品" at bounding box center [1430, 98] width 74 height 31
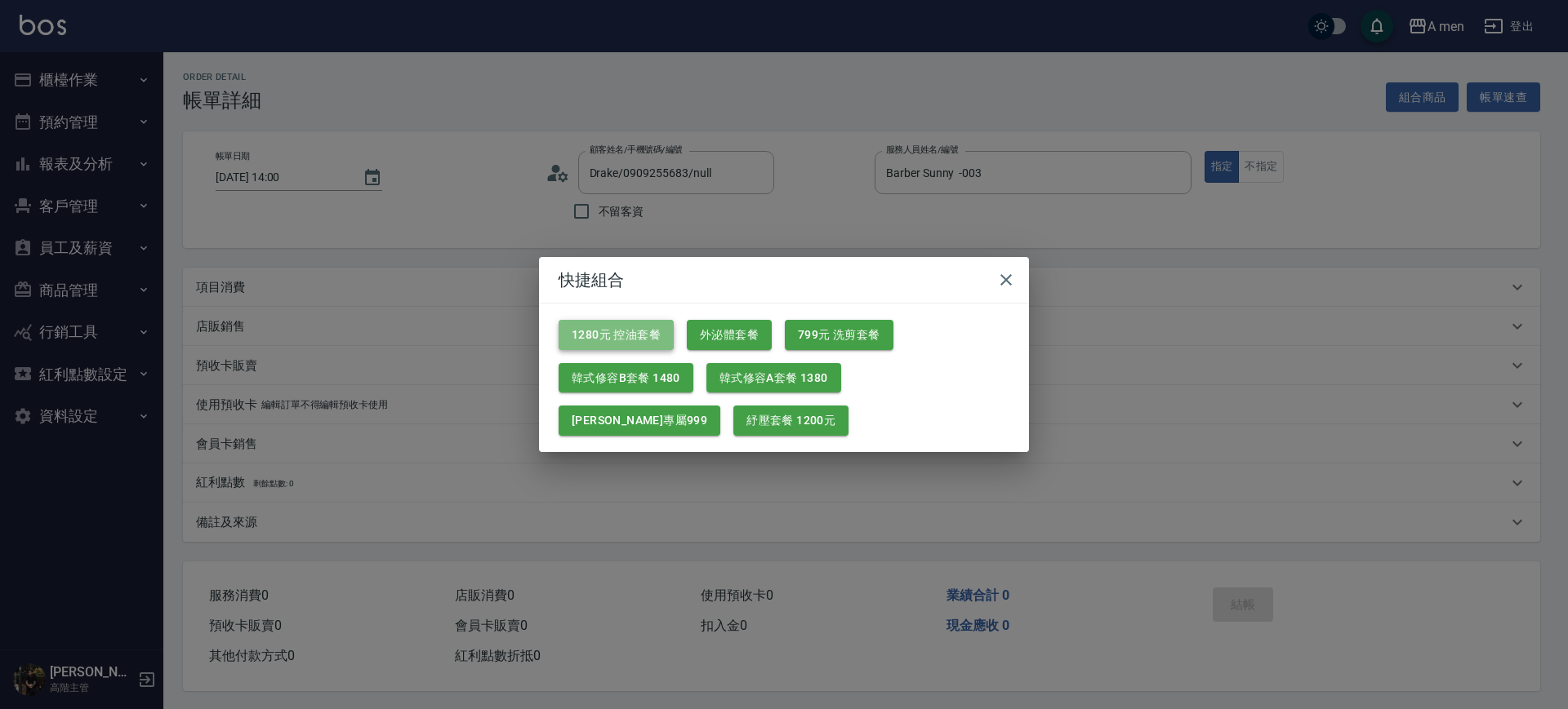
click at [660, 324] on button "1280元 控油套餐" at bounding box center [615, 334] width 115 height 30
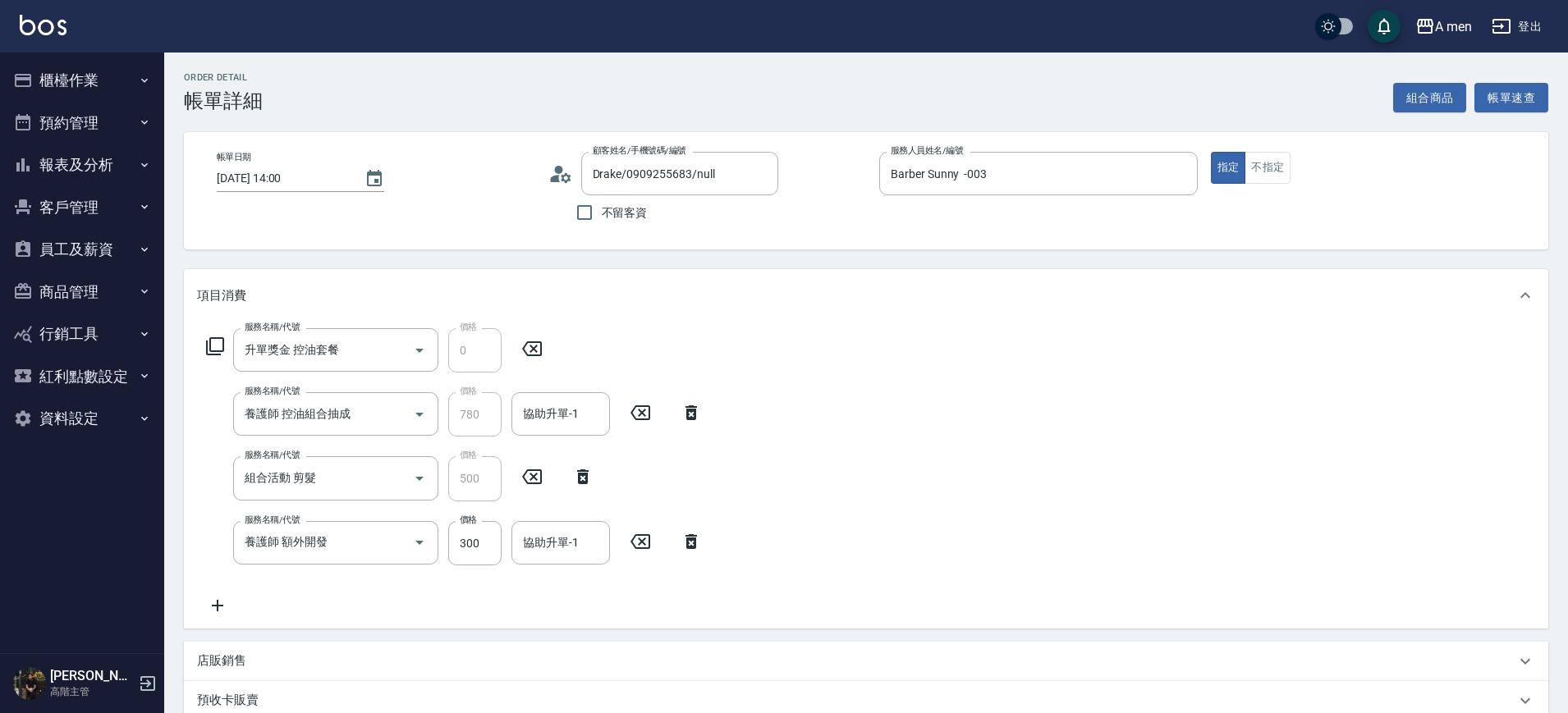
click at [693, 552] on div "服務名稱/代號 養護師 額外開發 服務名稱/代號 價格 300 價格 協助升單-1 協助升單-1" at bounding box center [455, 542] width 515 height 44
click at [693, 528] on div "服務名稱/代號 養護師 額外開發 服務名稱/代號 價格 300 價格 協助升單-1 協助升單-1" at bounding box center [455, 542] width 515 height 44
click at [689, 541] on icon at bounding box center [692, 541] width 12 height 15
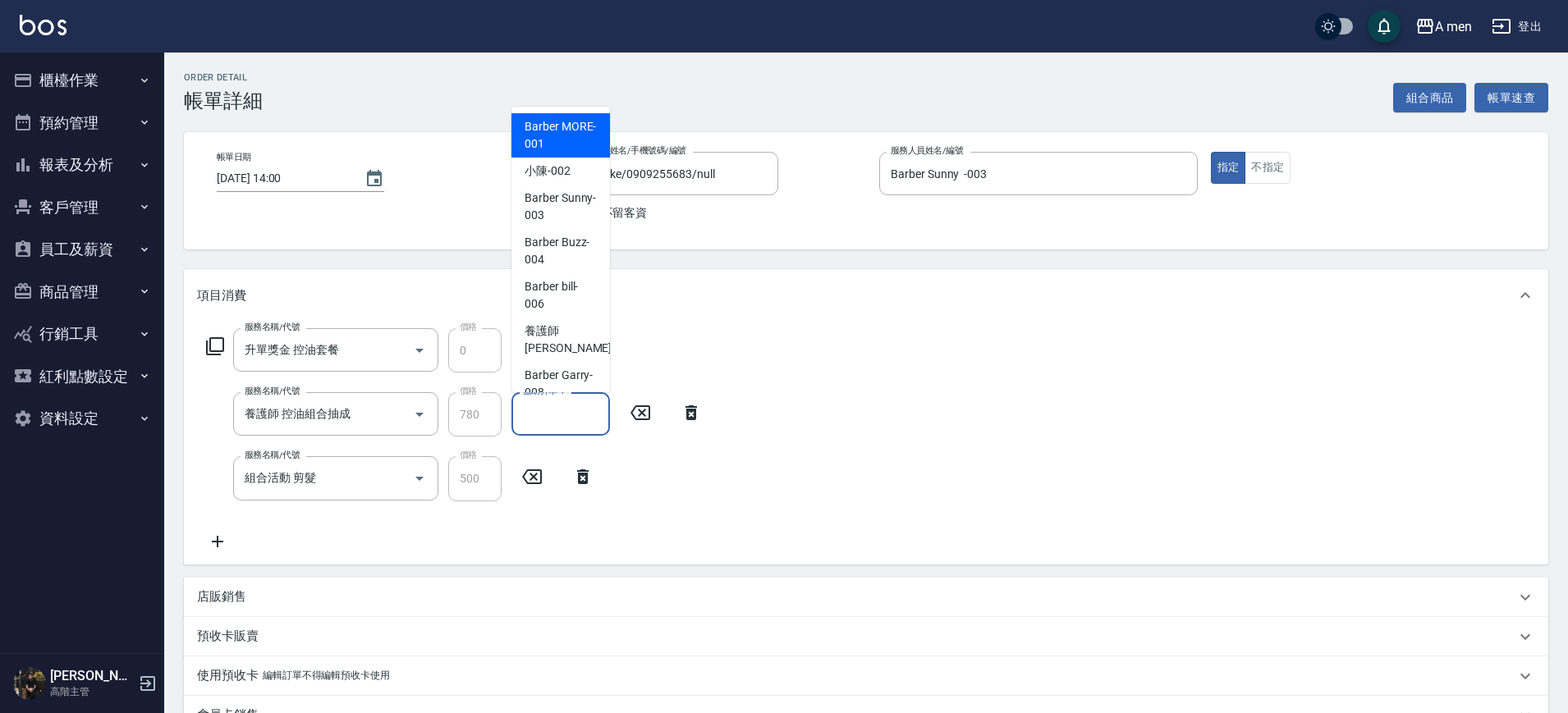
click at [543, 414] on input "協助升單-1" at bounding box center [560, 413] width 84 height 29
click at [554, 291] on span "Barber bill -006" at bounding box center [560, 295] width 72 height 35
type input "Barber bill-006"
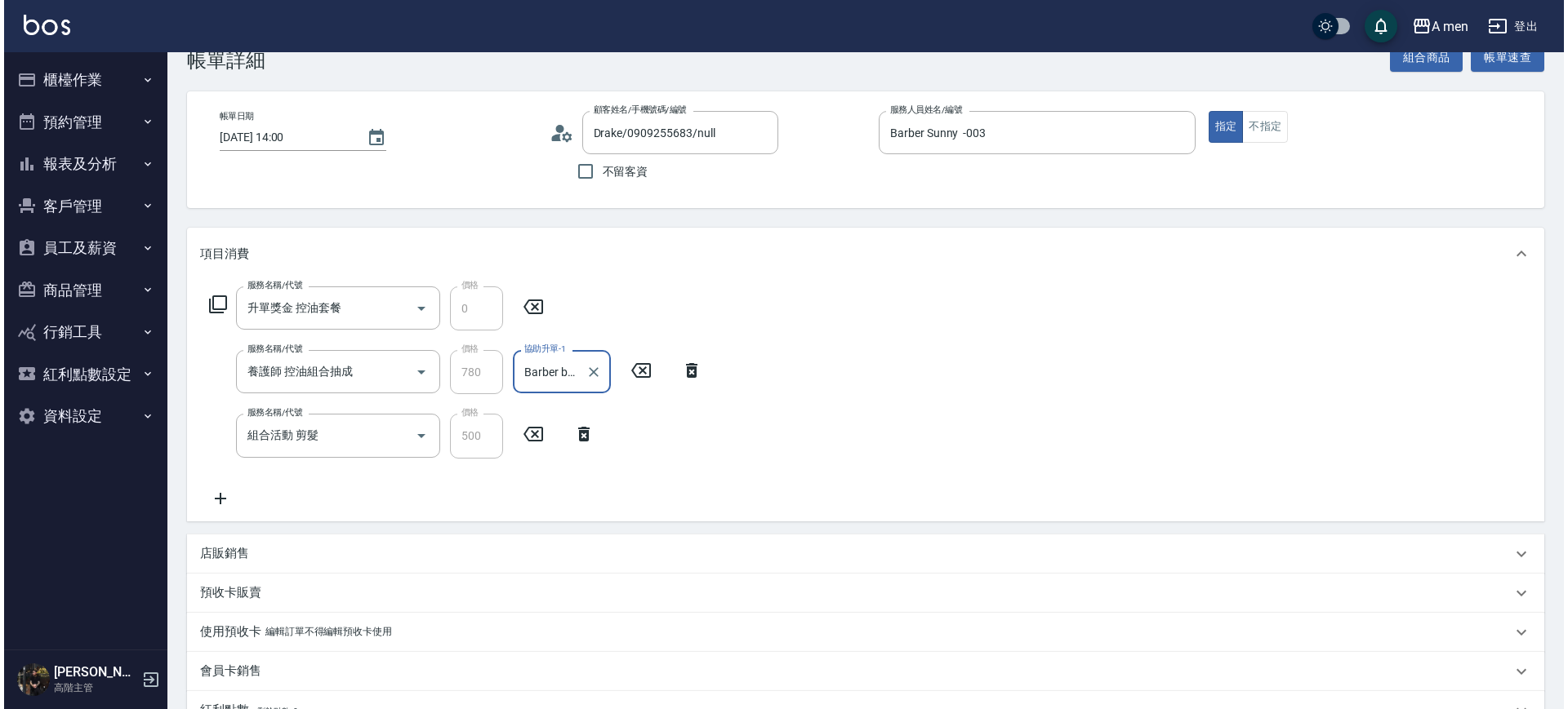
scroll to position [316, 0]
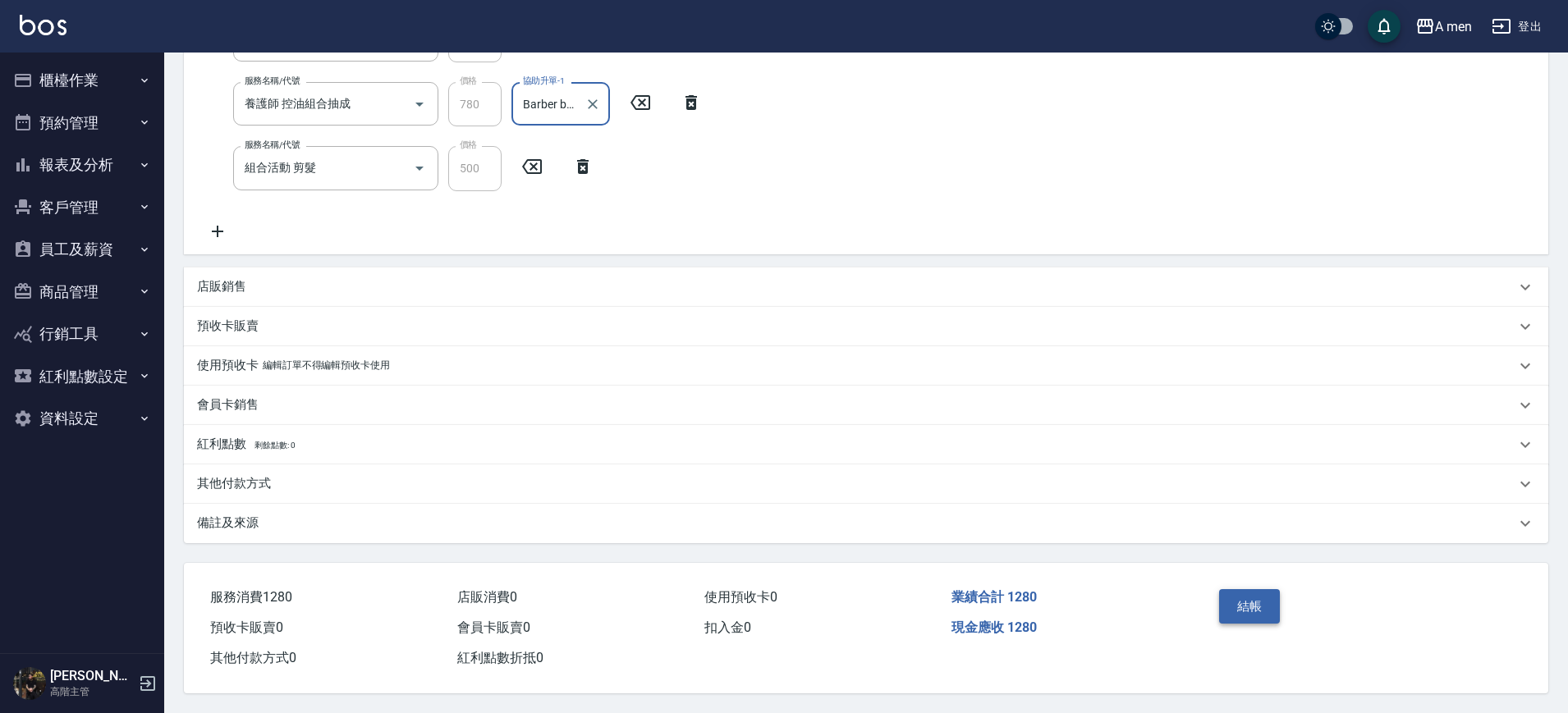
click at [1245, 597] on button "結帳" at bounding box center [1250, 606] width 61 height 35
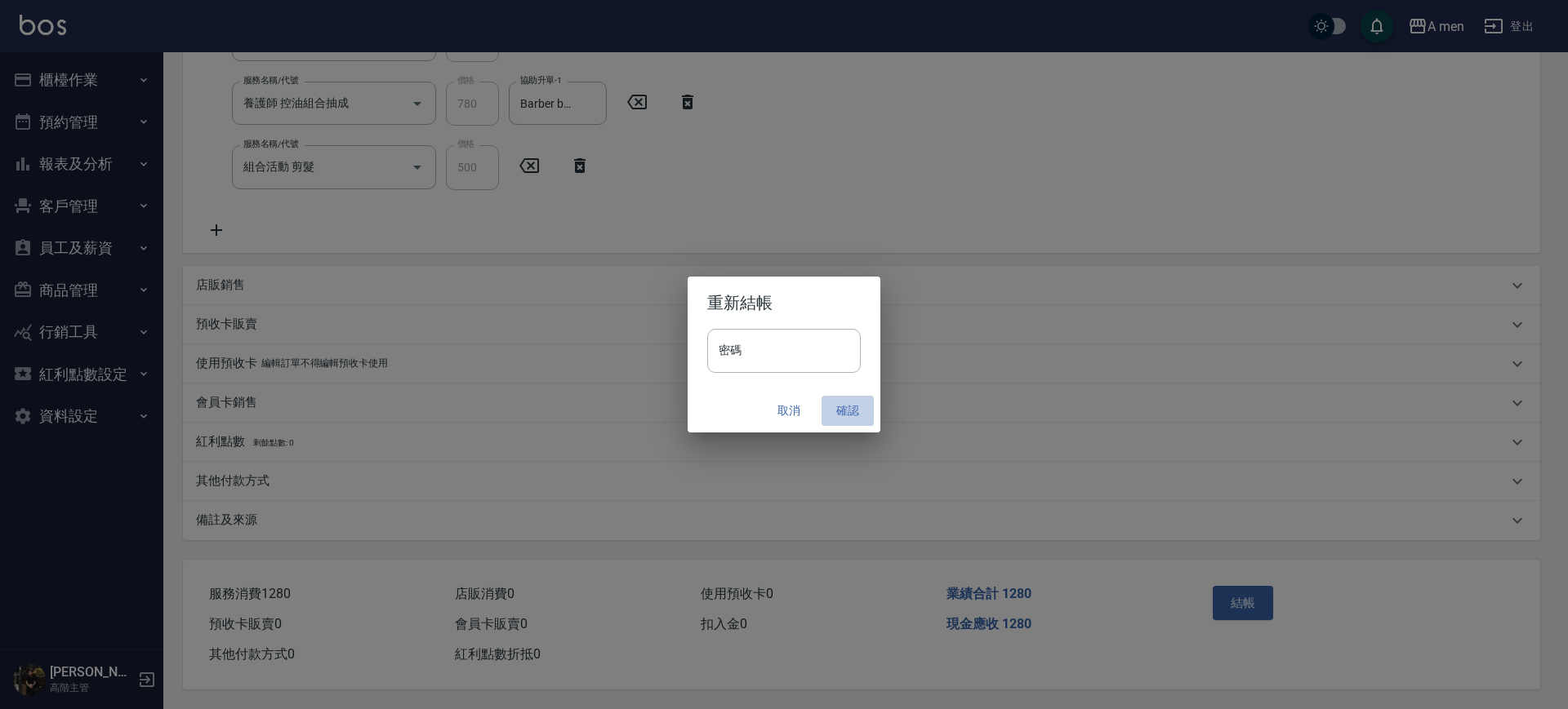
click at [845, 406] on button "確認" at bounding box center [847, 411] width 52 height 30
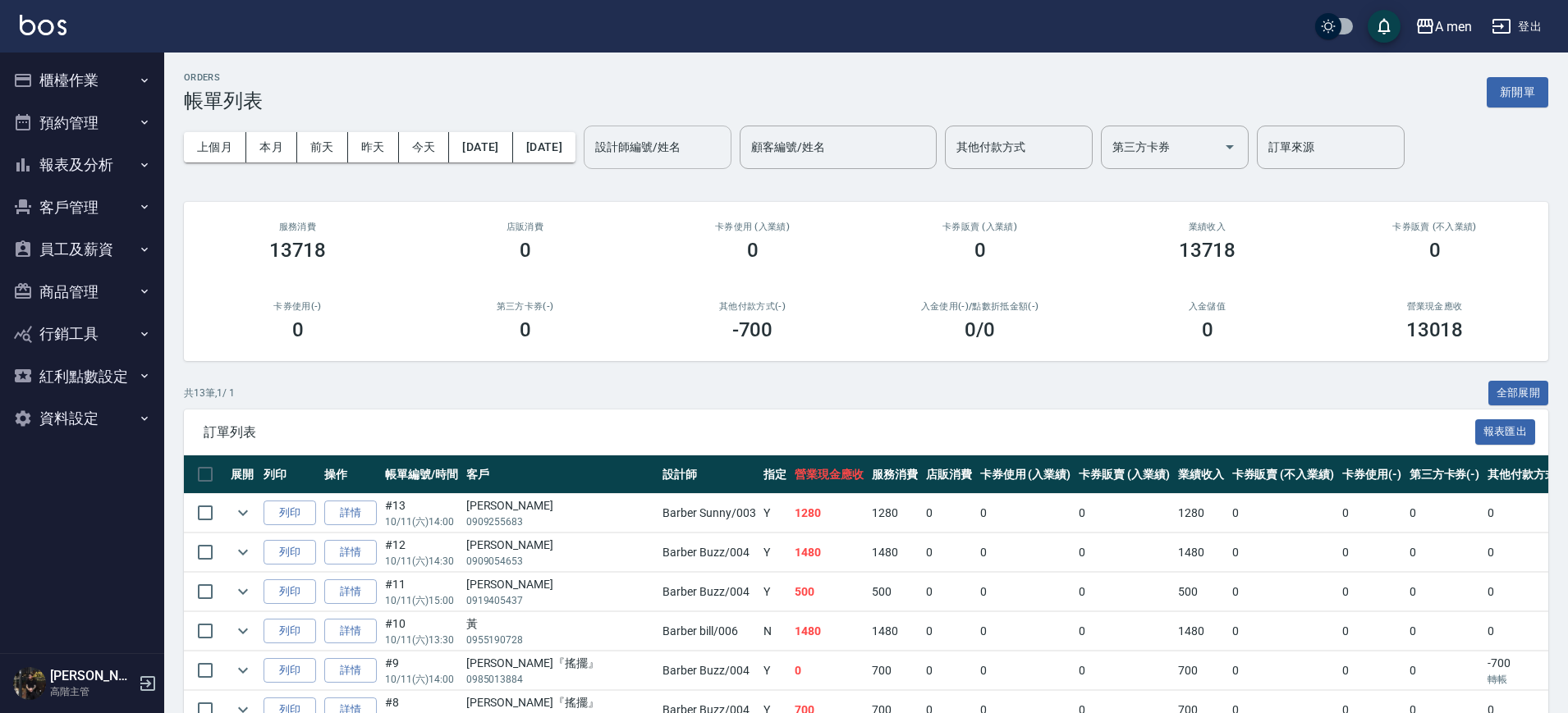
click at [698, 152] on input "設計師編號/姓名" at bounding box center [657, 147] width 133 height 29
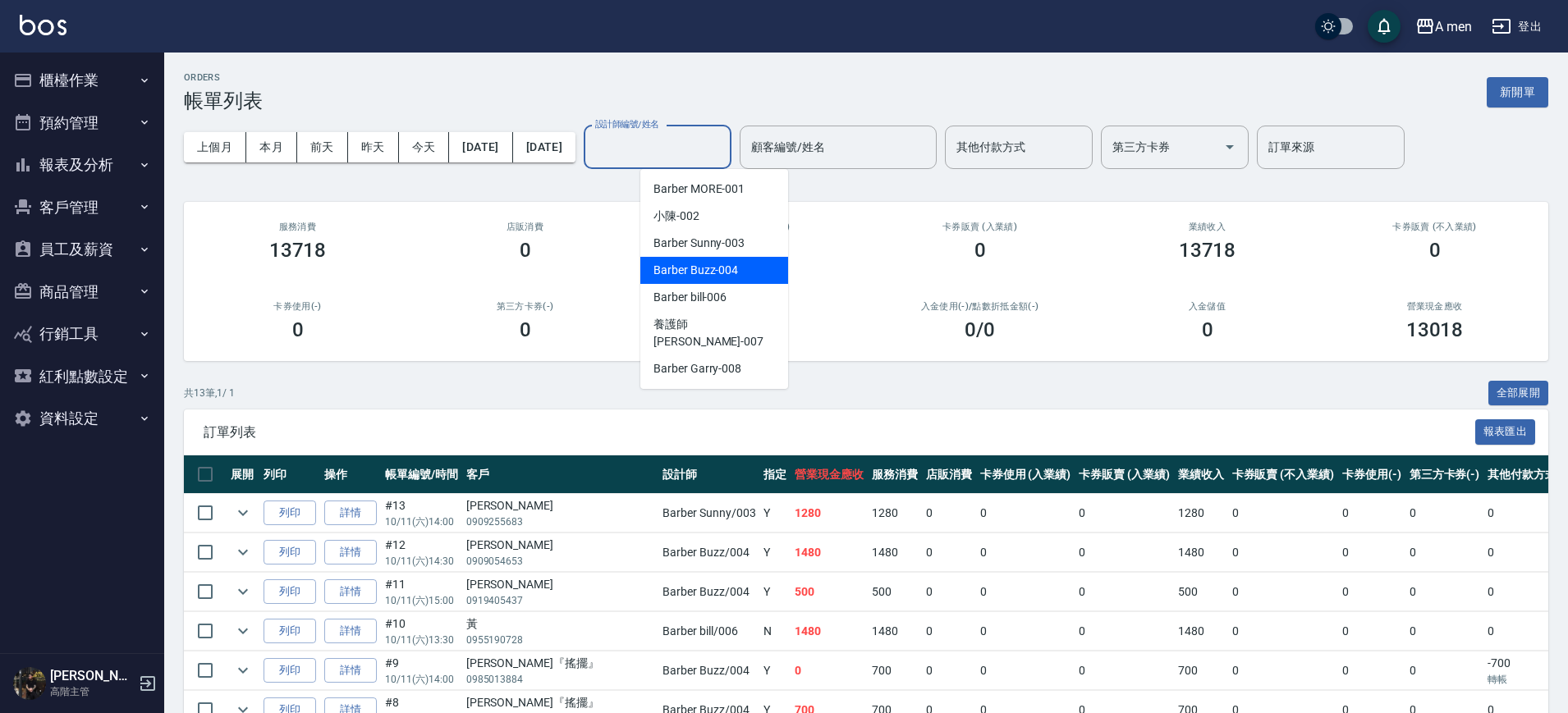
click at [731, 273] on span "Barber Buzz -004" at bounding box center [696, 269] width 85 height 17
type input "Barber Buzz-004"
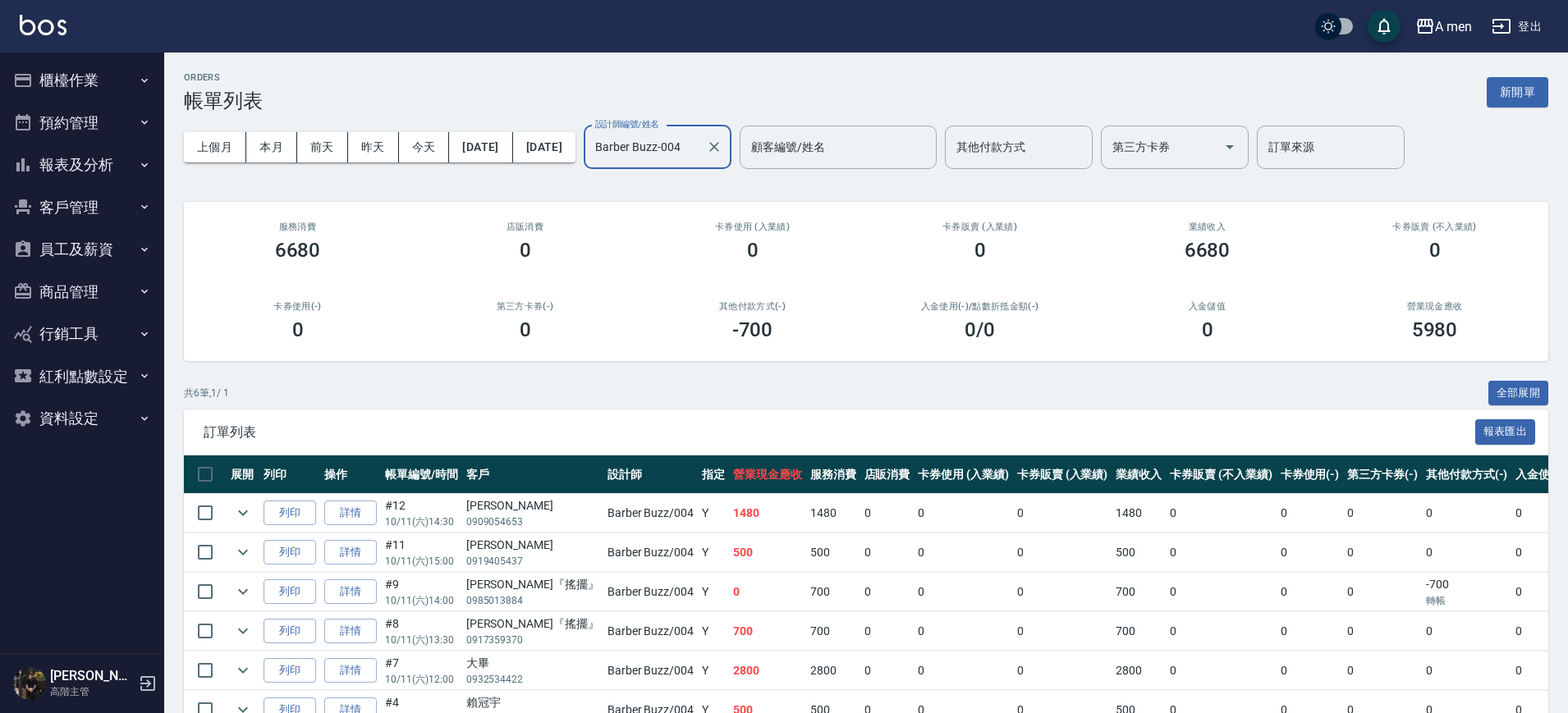
scroll to position [1, 0]
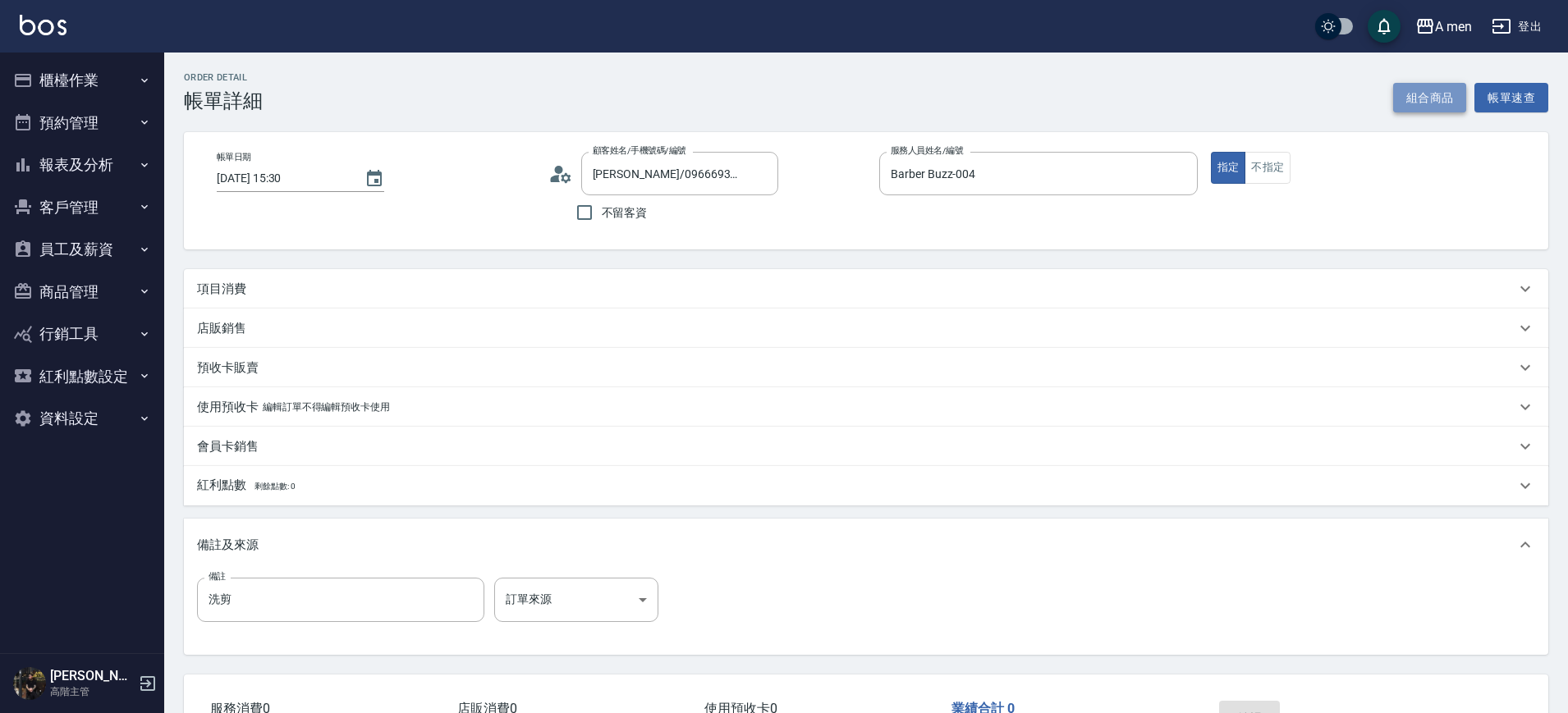
click at [1430, 95] on button "組合商品" at bounding box center [1430, 98] width 74 height 31
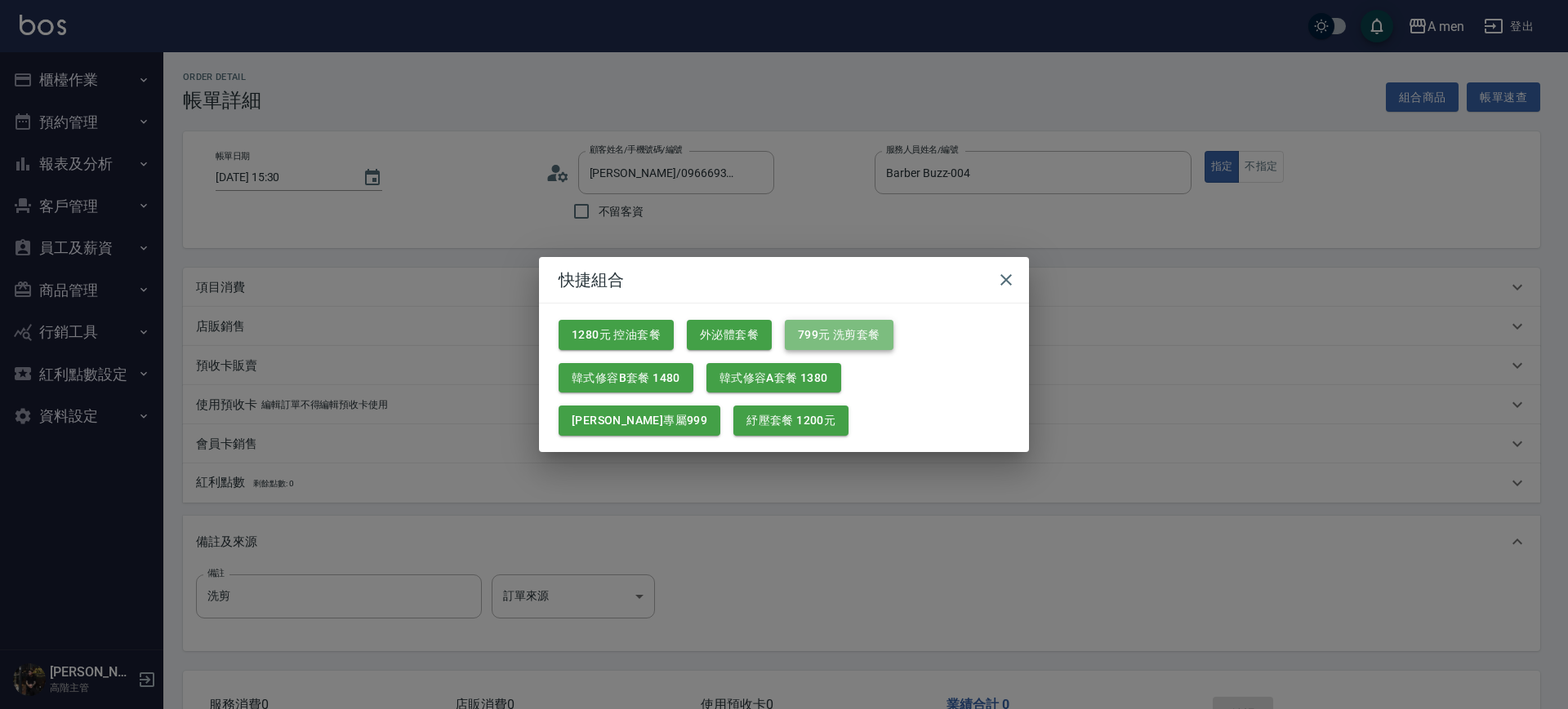
click at [859, 343] on button "799元 洗剪套餐" at bounding box center [839, 334] width 109 height 30
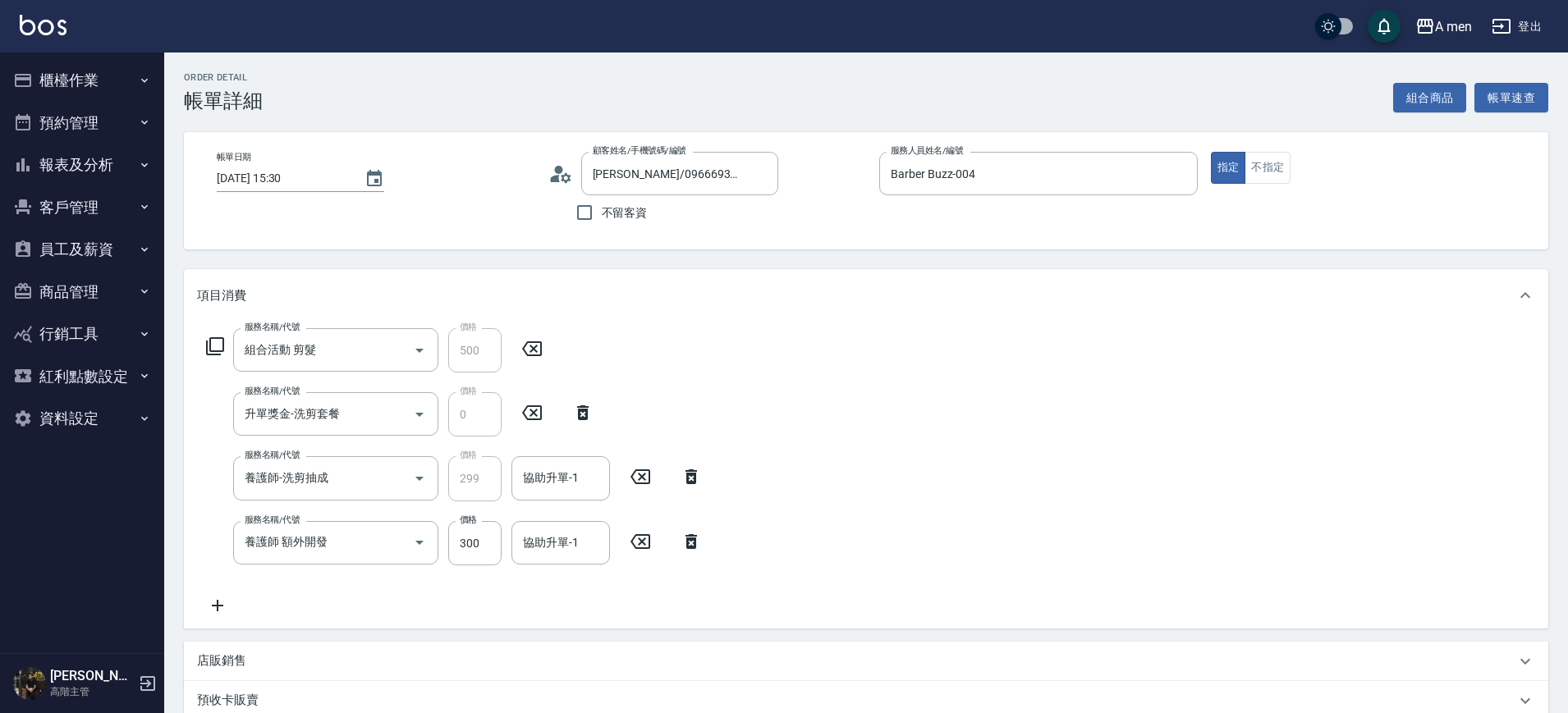
click at [696, 544] on icon at bounding box center [692, 541] width 12 height 15
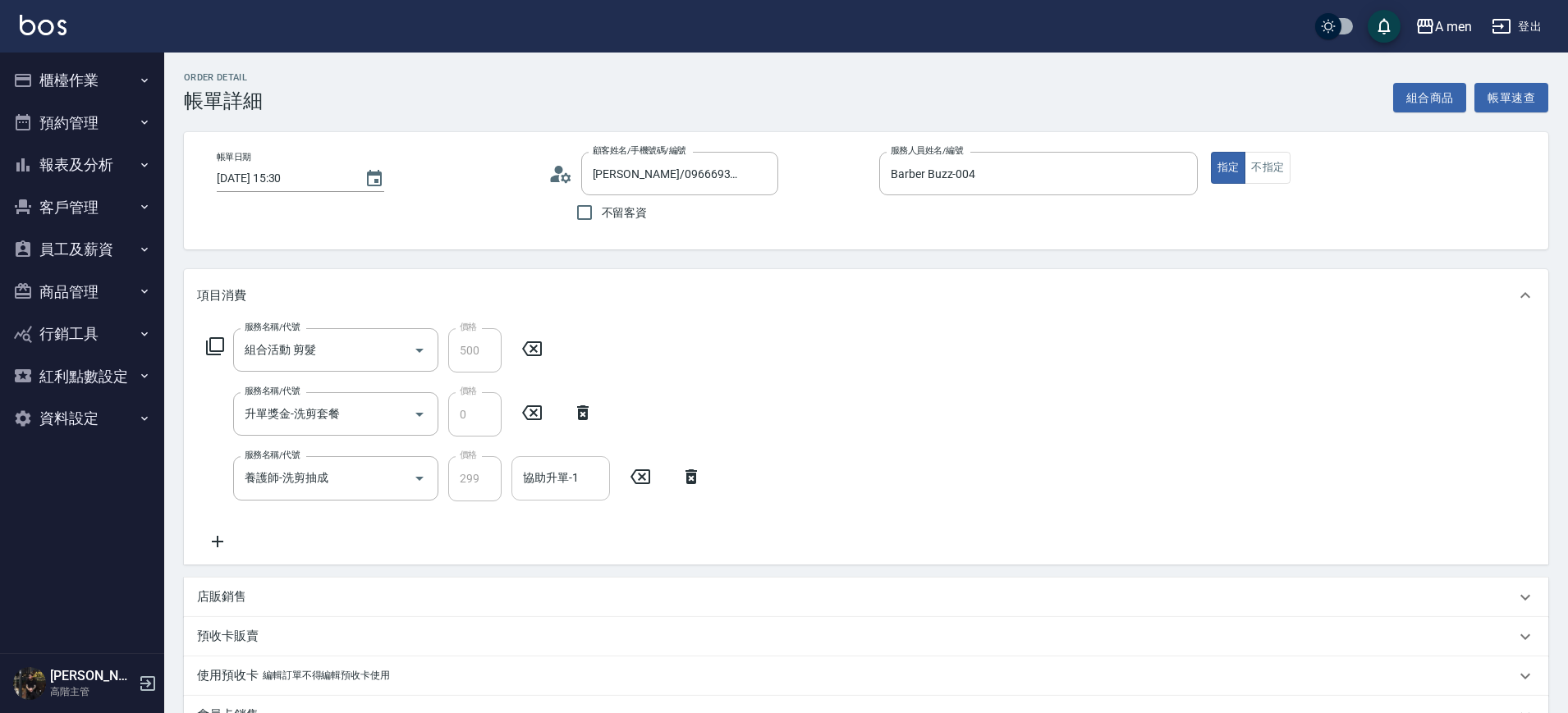
click at [587, 481] on input "協助升單-1" at bounding box center [560, 477] width 84 height 29
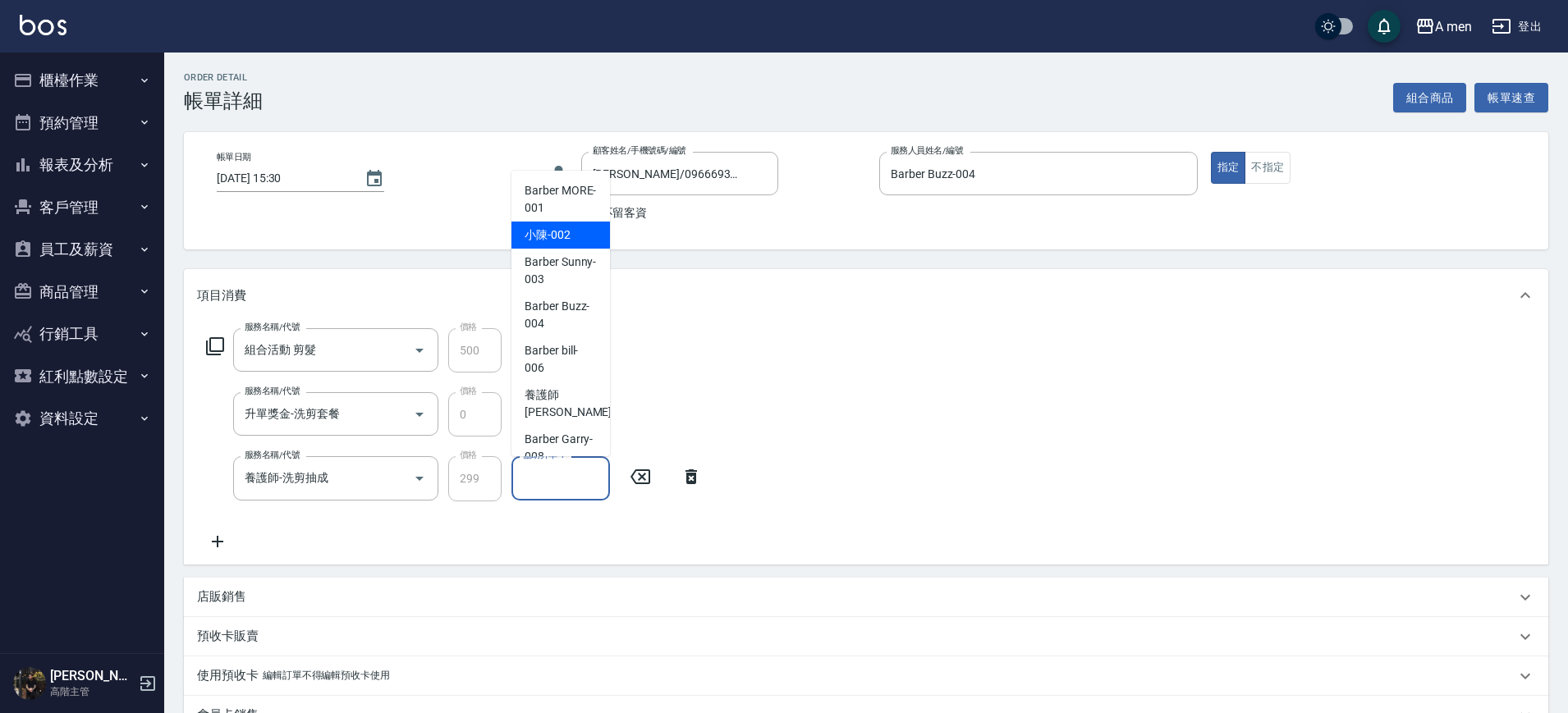
click at [565, 239] on span "小陳 -002" at bounding box center [548, 235] width 46 height 17
type input "小陳-002"
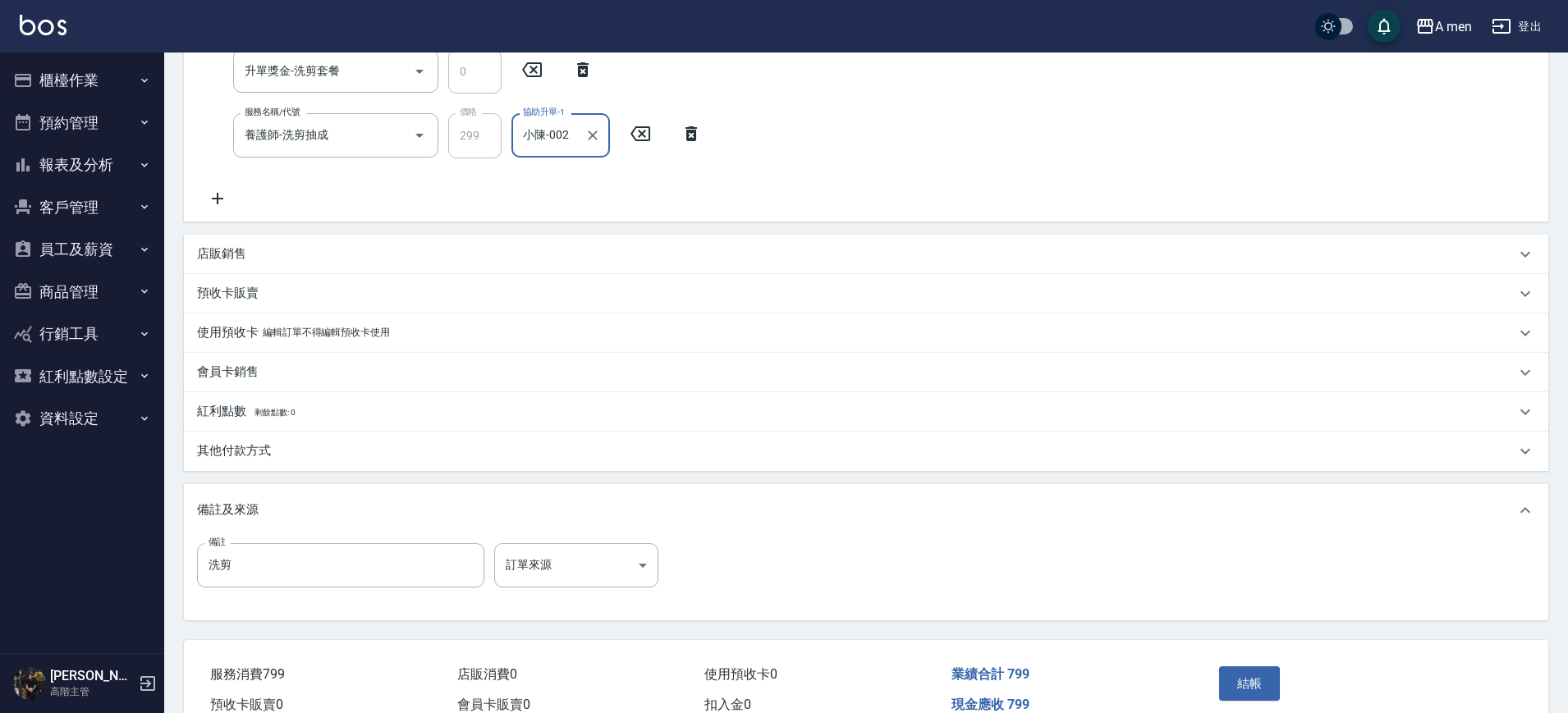
scroll to position [361, 0]
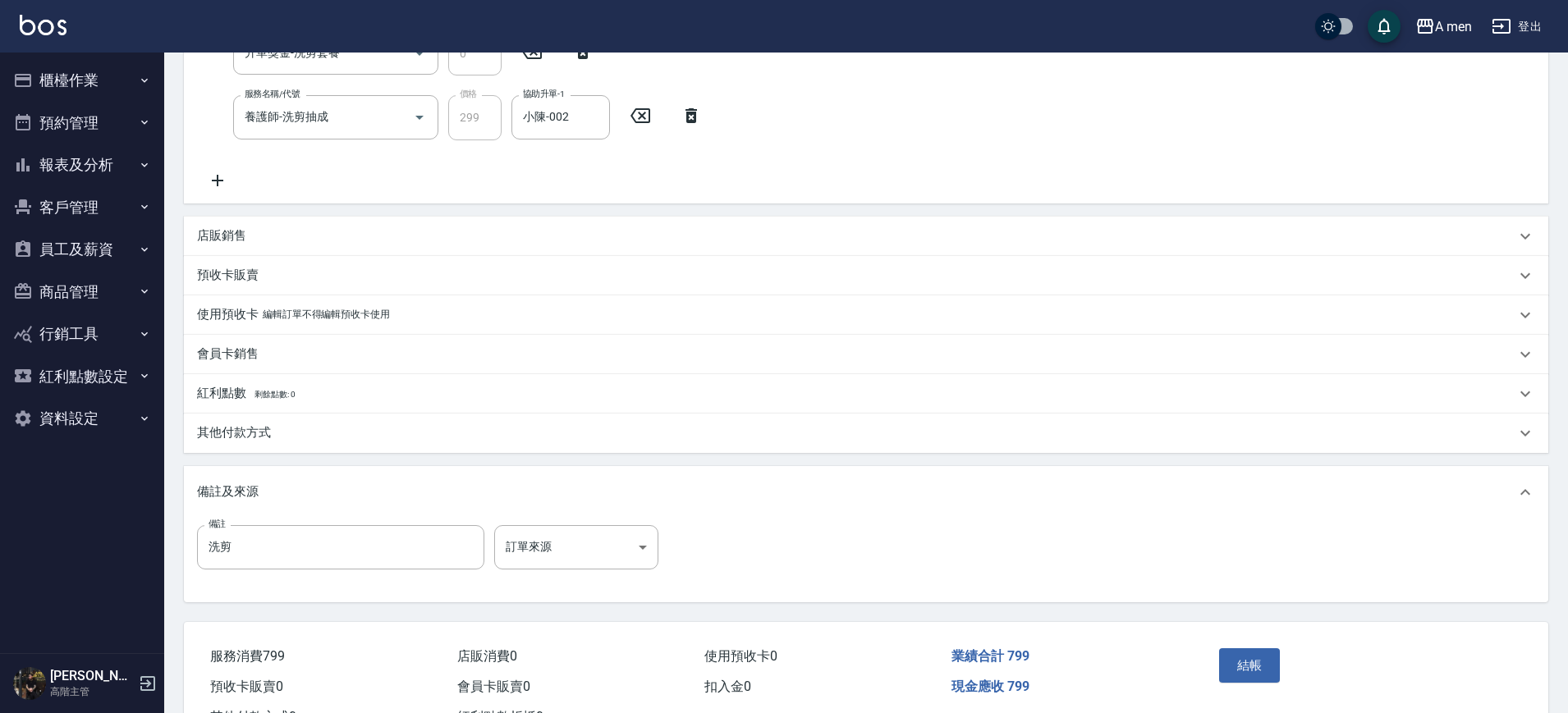
click at [499, 434] on div "其他付款方式" at bounding box center [857, 432] width 1318 height 17
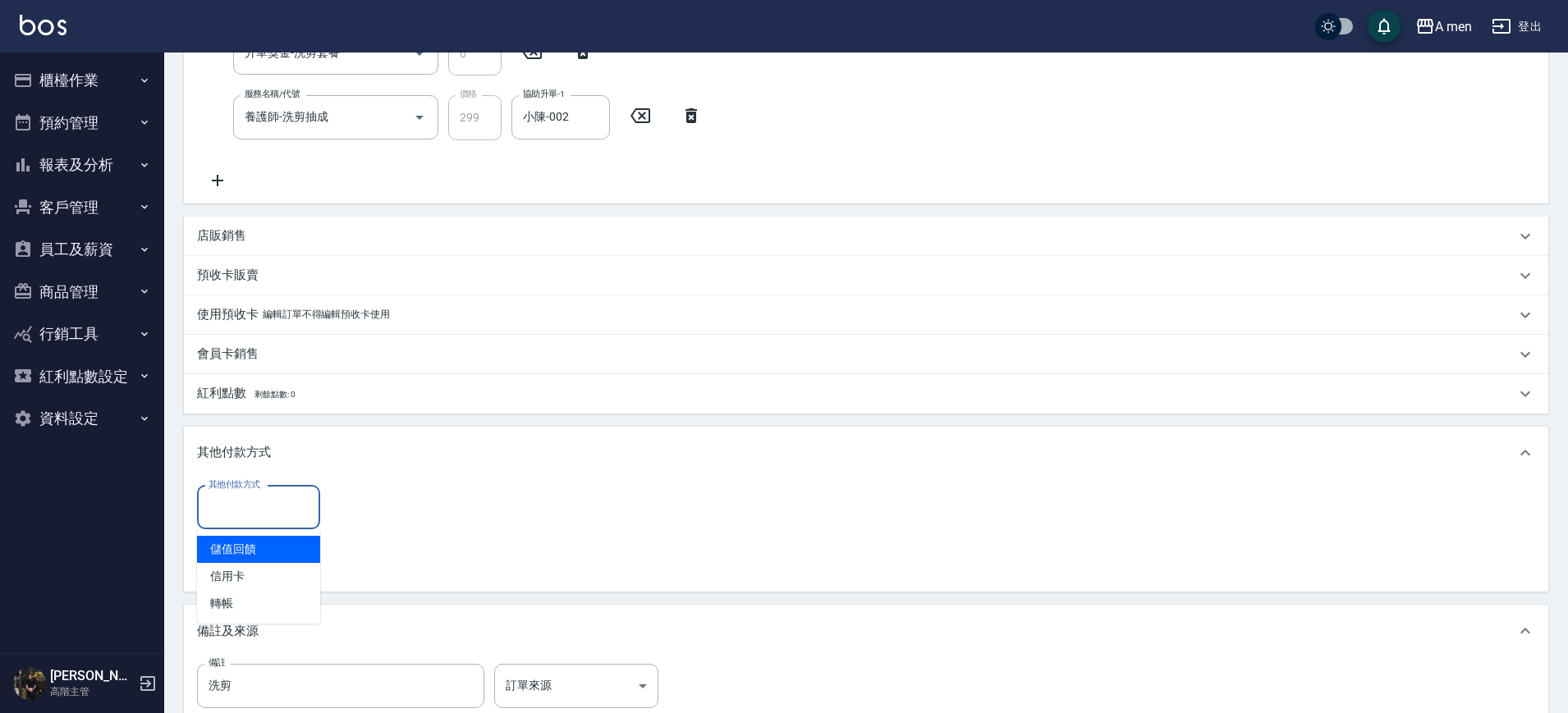
click at [265, 509] on input "其他付款方式" at bounding box center [259, 507] width 109 height 29
click at [266, 611] on span "轉帳" at bounding box center [259, 603] width 123 height 27
type input "轉帳"
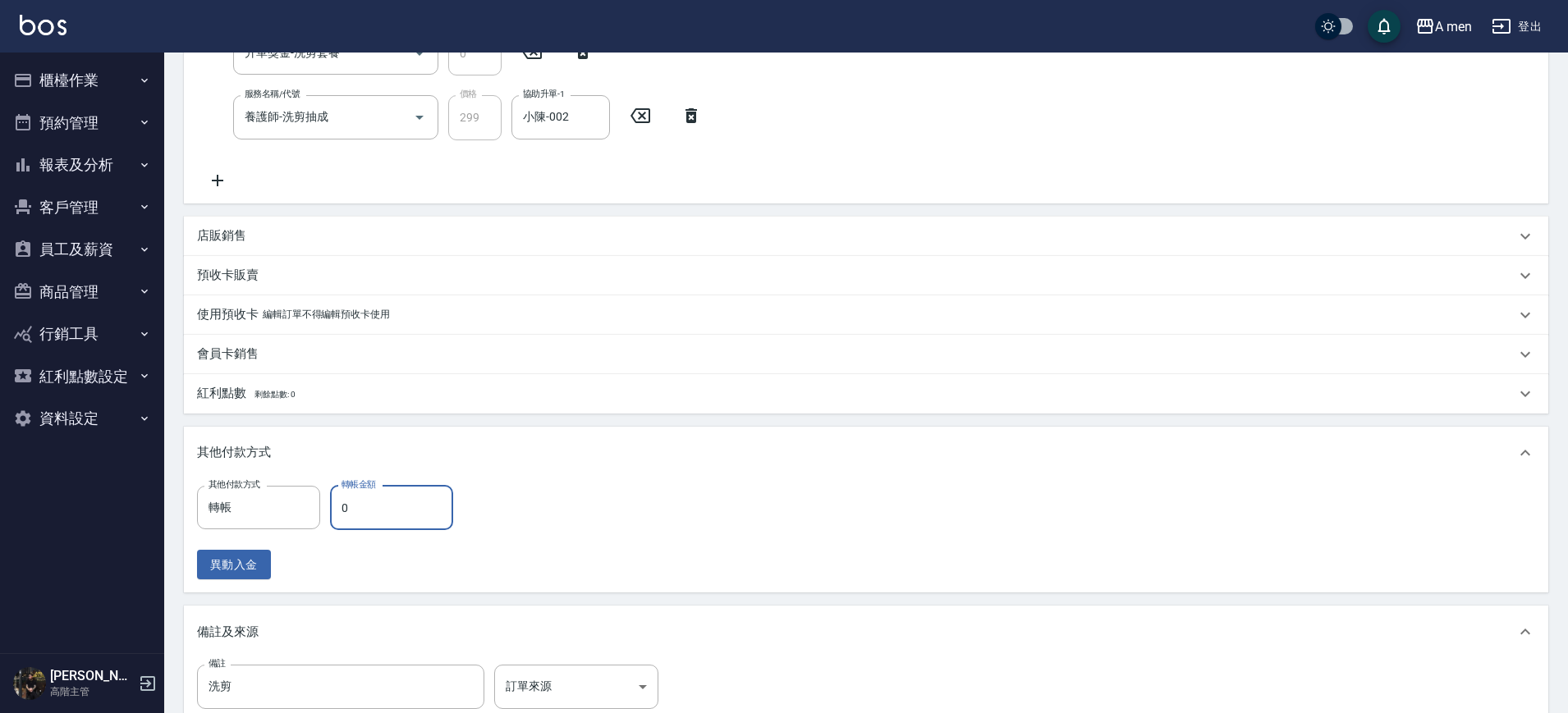
click at [394, 521] on input "0" at bounding box center [392, 508] width 123 height 44
click at [437, 578] on div "異動入金" at bounding box center [331, 565] width 266 height 31
click at [381, 505] on input "0" at bounding box center [392, 508] width 123 height 44
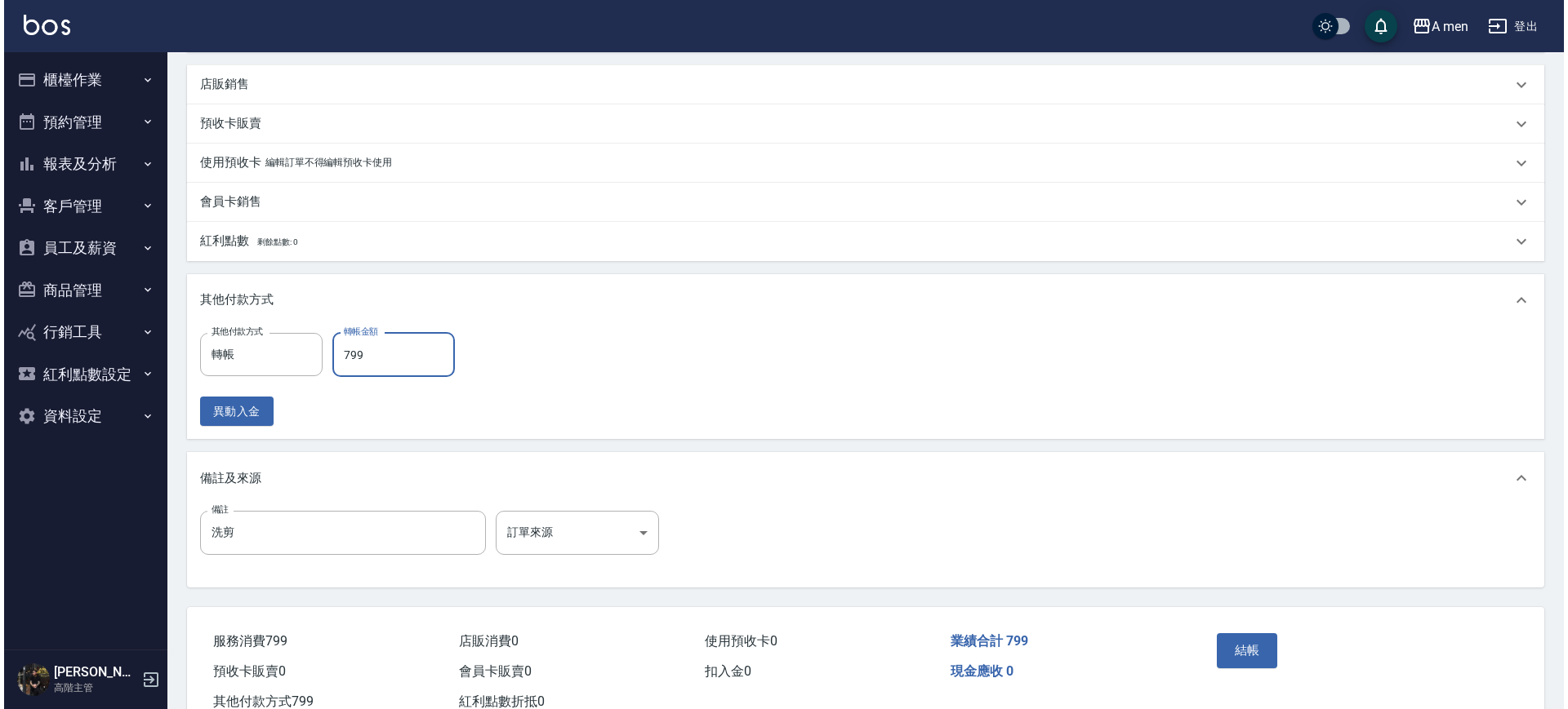
scroll to position [513, 0]
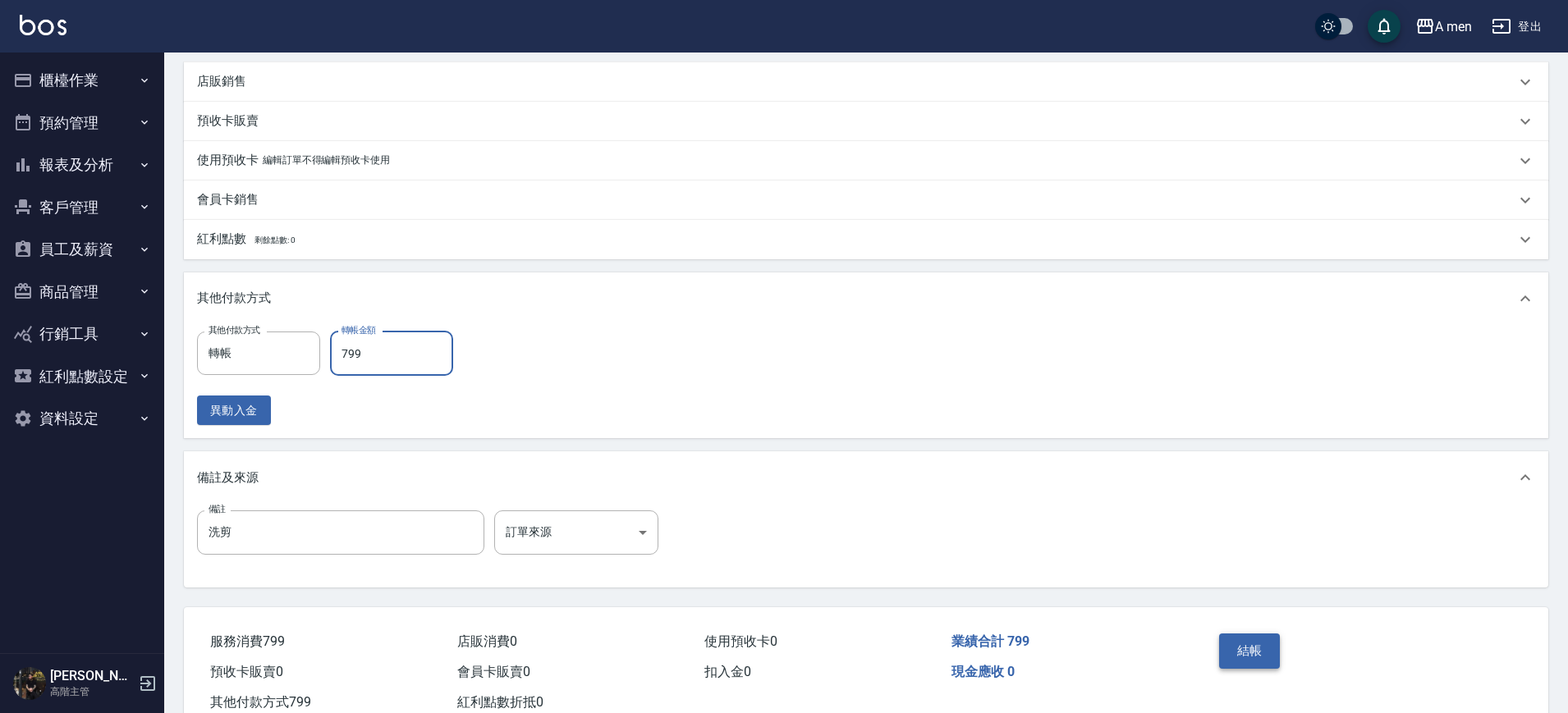
type input "799"
click at [1251, 648] on button "結帳" at bounding box center [1250, 650] width 61 height 35
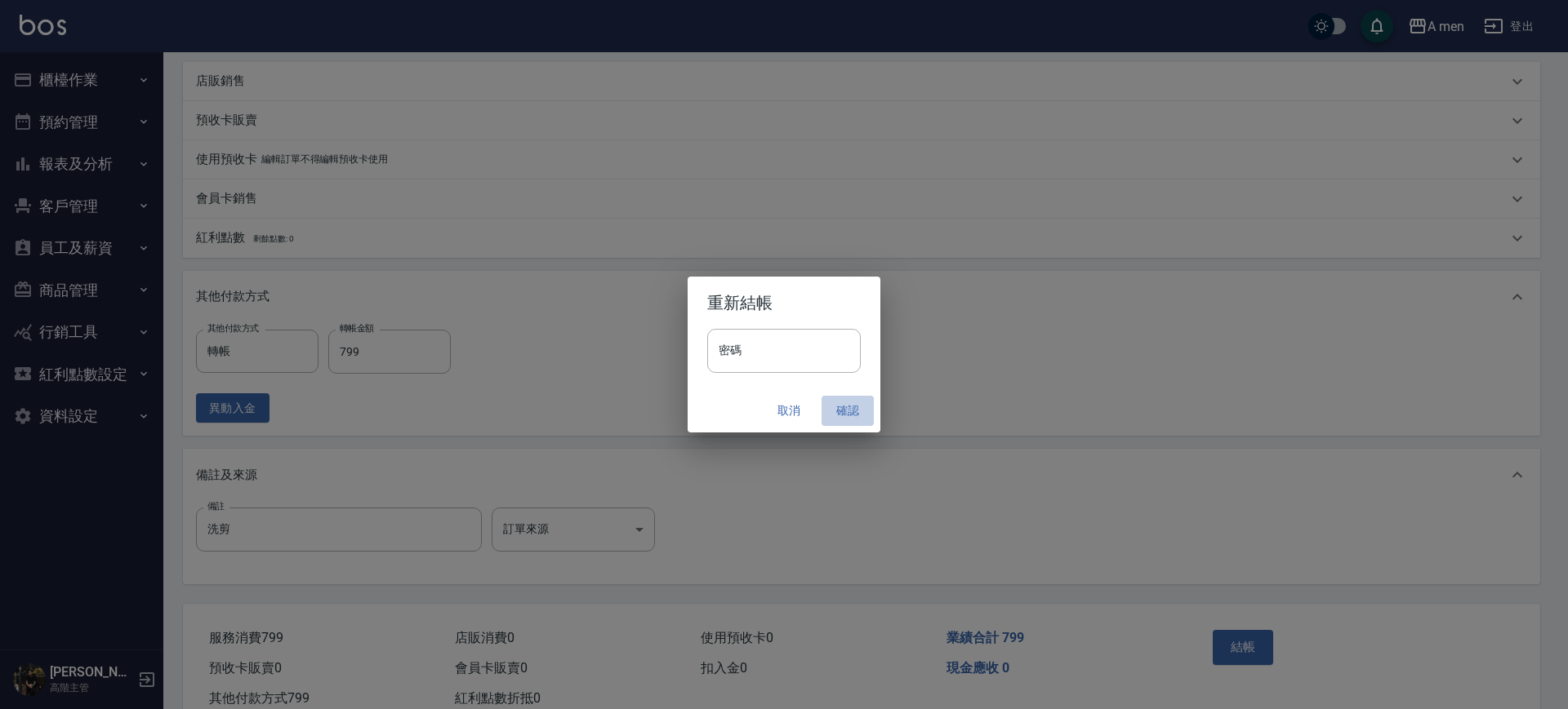
click at [856, 411] on button "確認" at bounding box center [847, 411] width 52 height 30
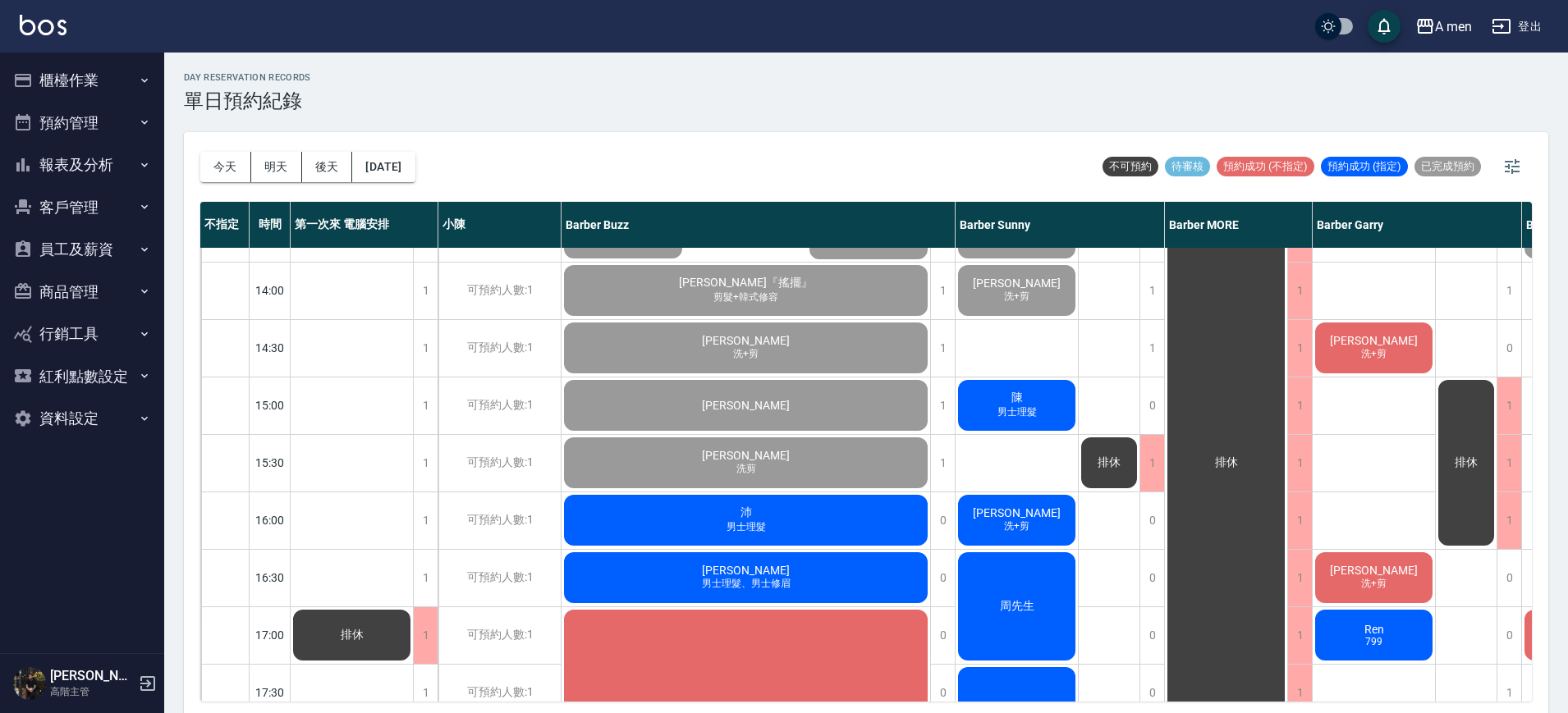
scroll to position [329, 0]
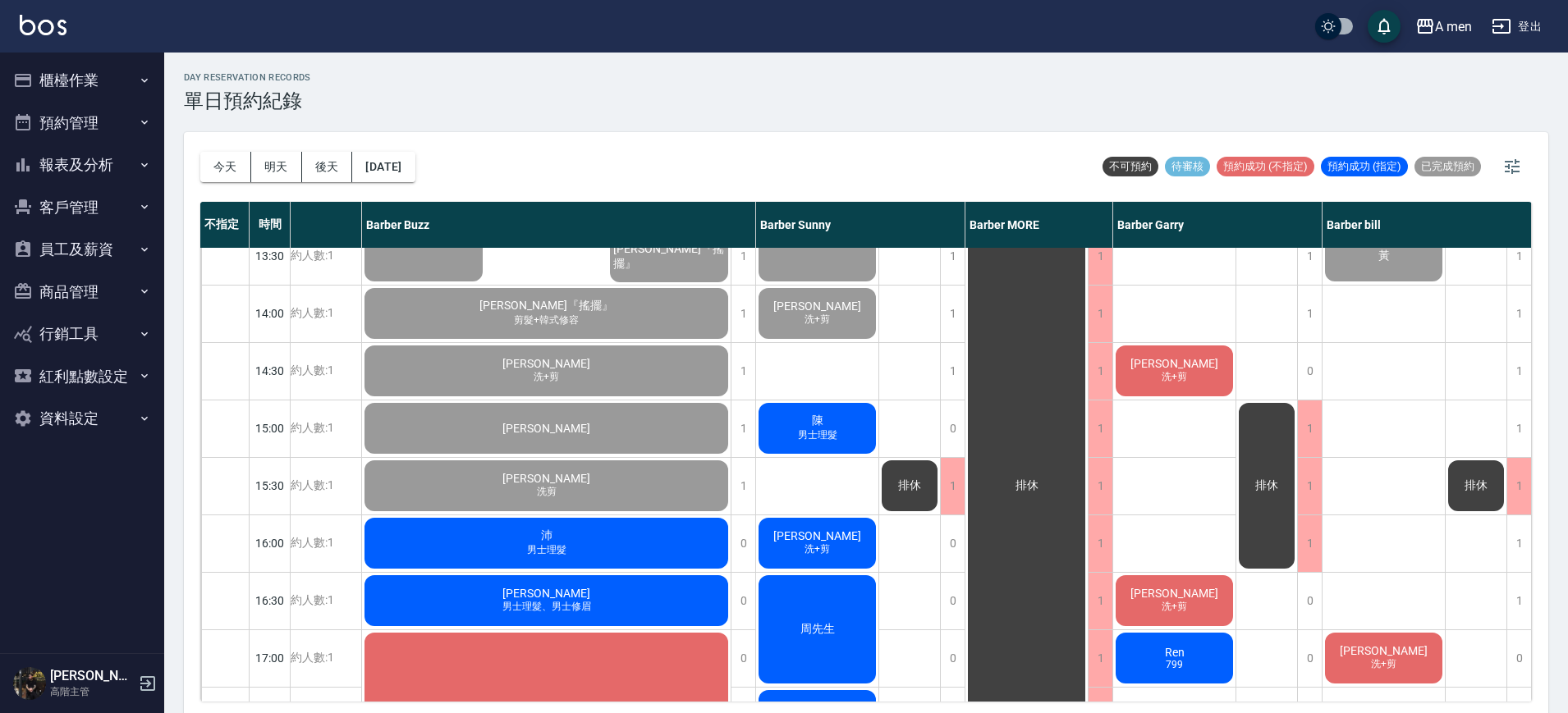
scroll to position [329, 208]
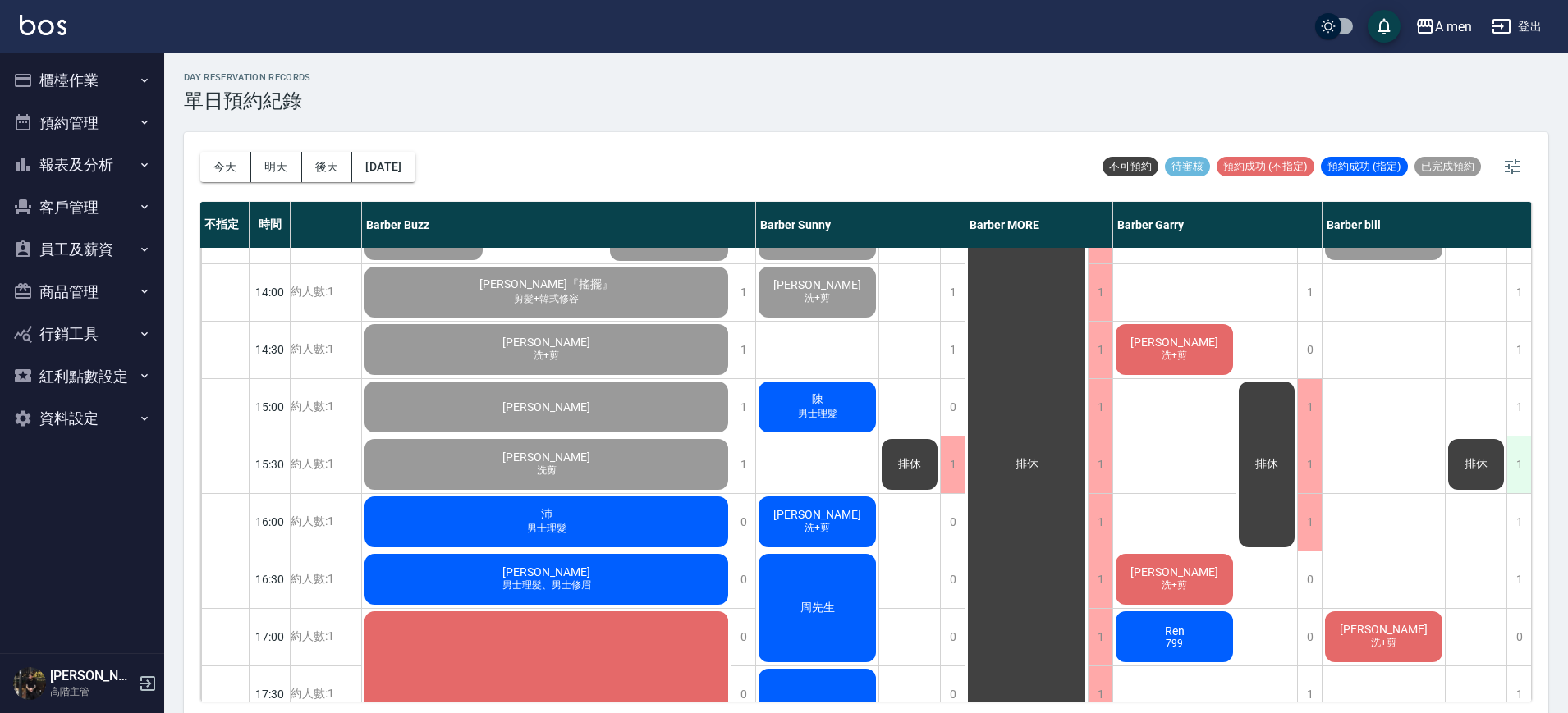
click at [1512, 467] on div "1" at bounding box center [1519, 464] width 25 height 56
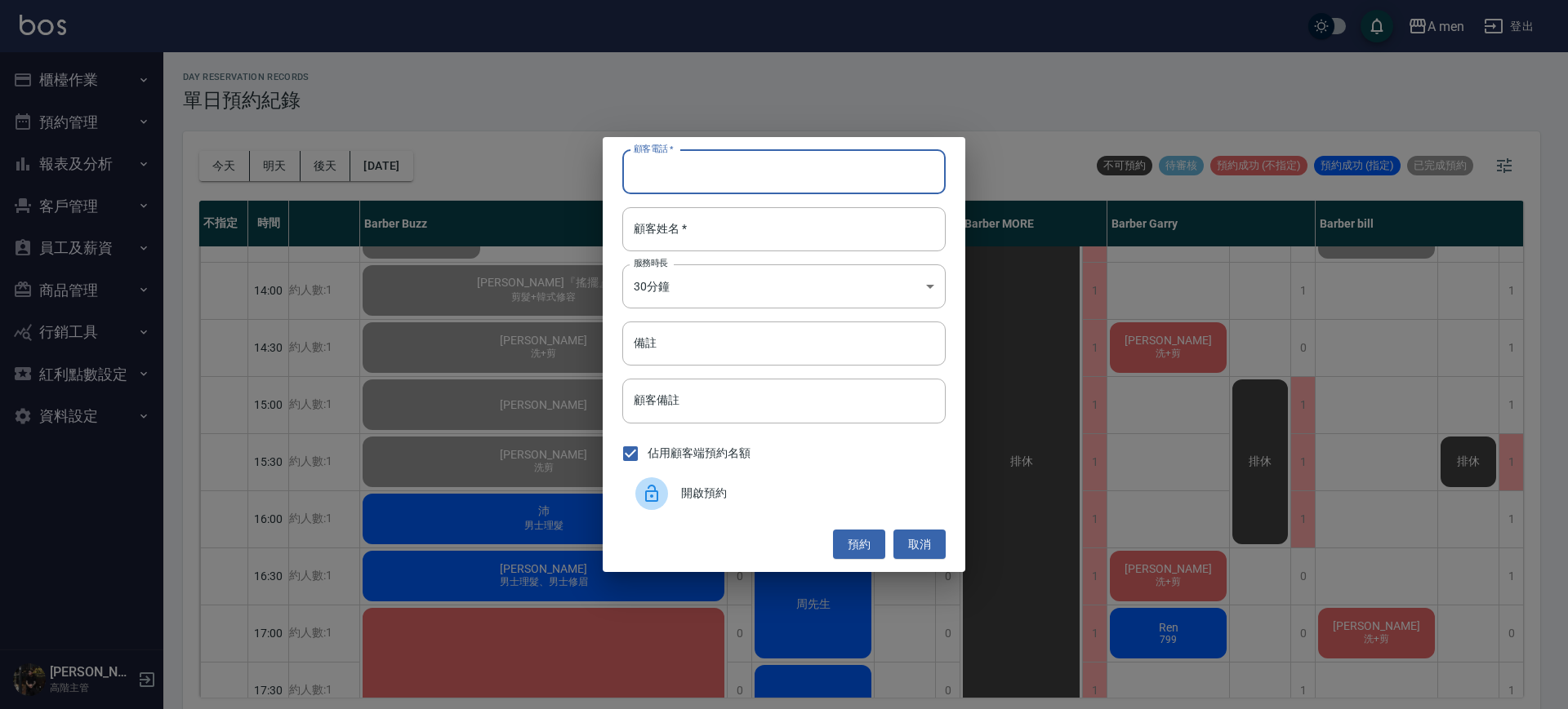
click at [805, 176] on input "顧客電話   *" at bounding box center [784, 172] width 324 height 44
type input "65432176"
drag, startPoint x: 834, startPoint y: 342, endPoint x: 871, endPoint y: 426, distance: 91.8
click at [868, 416] on div "顧客電話   * [PHONE_NUMBER] 顧客電話   * 顧客姓名   * 顧客姓名   * 服務時長 30分鐘 1 服務時長 備註 備註 顧客備註 …" at bounding box center [783, 355] width 362 height 435
click at [755, 244] on input "顧客姓名   *" at bounding box center [784, 228] width 324 height 44
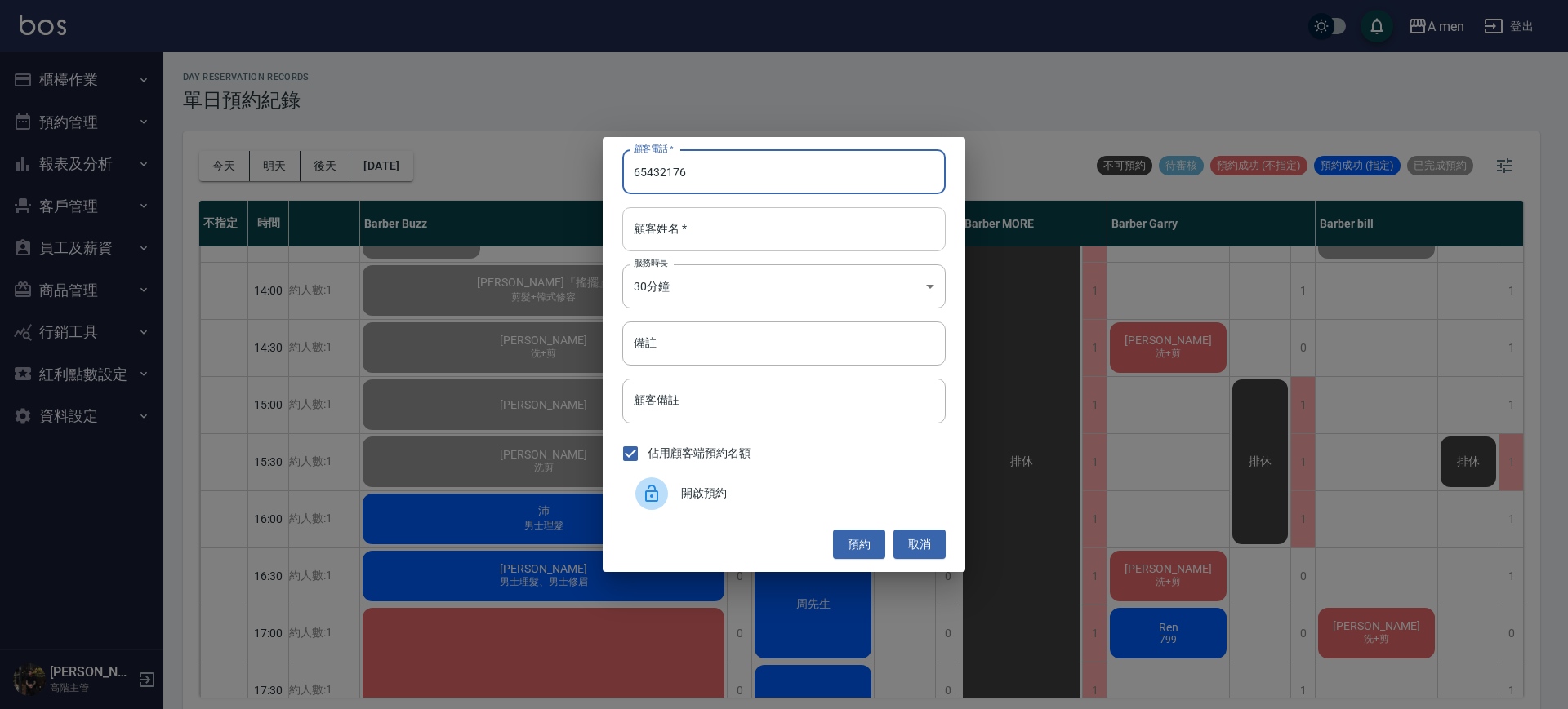
drag, startPoint x: 704, startPoint y: 187, endPoint x: 702, endPoint y: 207, distance: 20.1
click at [702, 207] on div "顧客電話   * [PHONE_NUMBER] 顧客電話   * 顧客姓名   * 顧客姓名   * 服務時長 30分鐘 1 服務時長 備註 備註 顧客備註 …" at bounding box center [783, 355] width 362 height 435
click at [702, 207] on input "顧客姓名   *" at bounding box center [784, 228] width 324 height 44
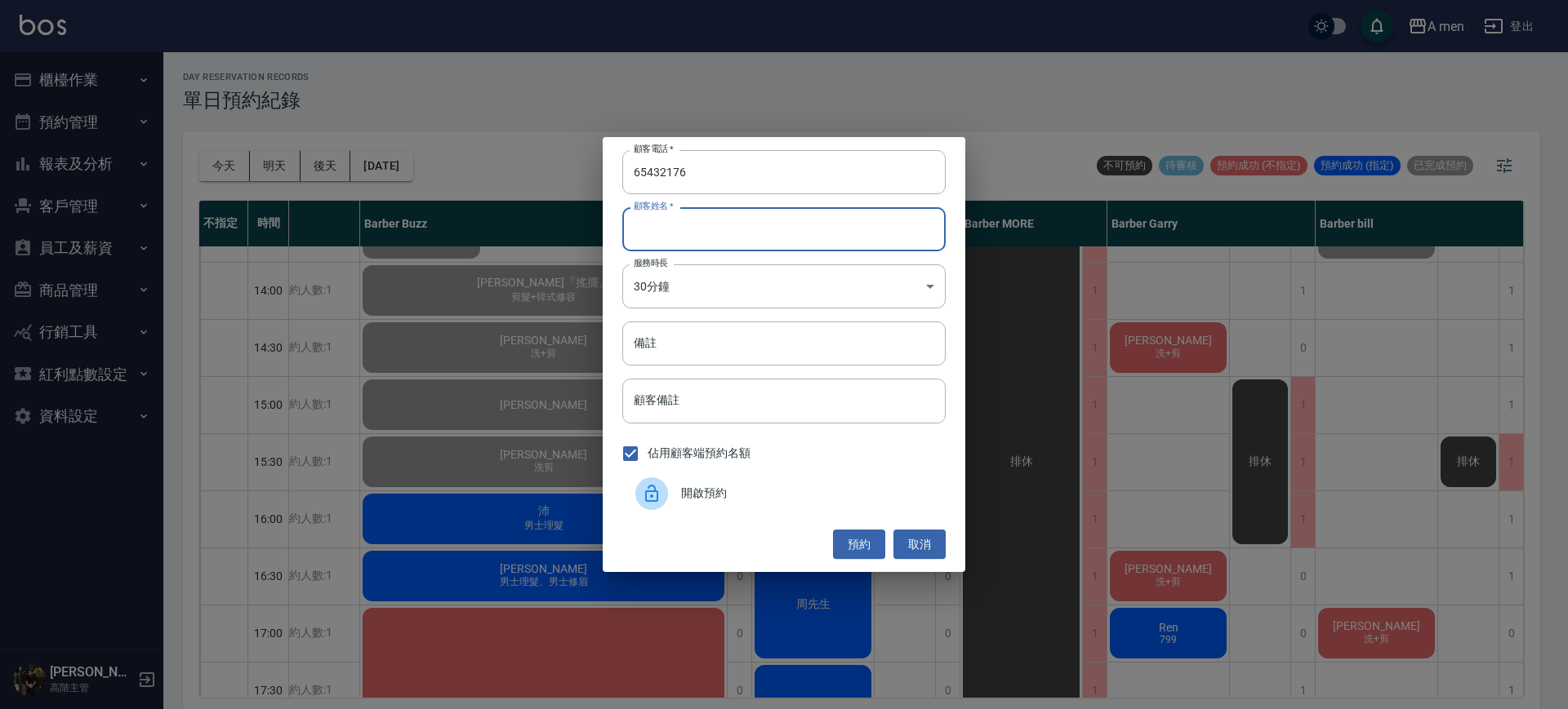
type input "f"
type input "外國人"
click at [861, 538] on button "預約" at bounding box center [859, 544] width 52 height 30
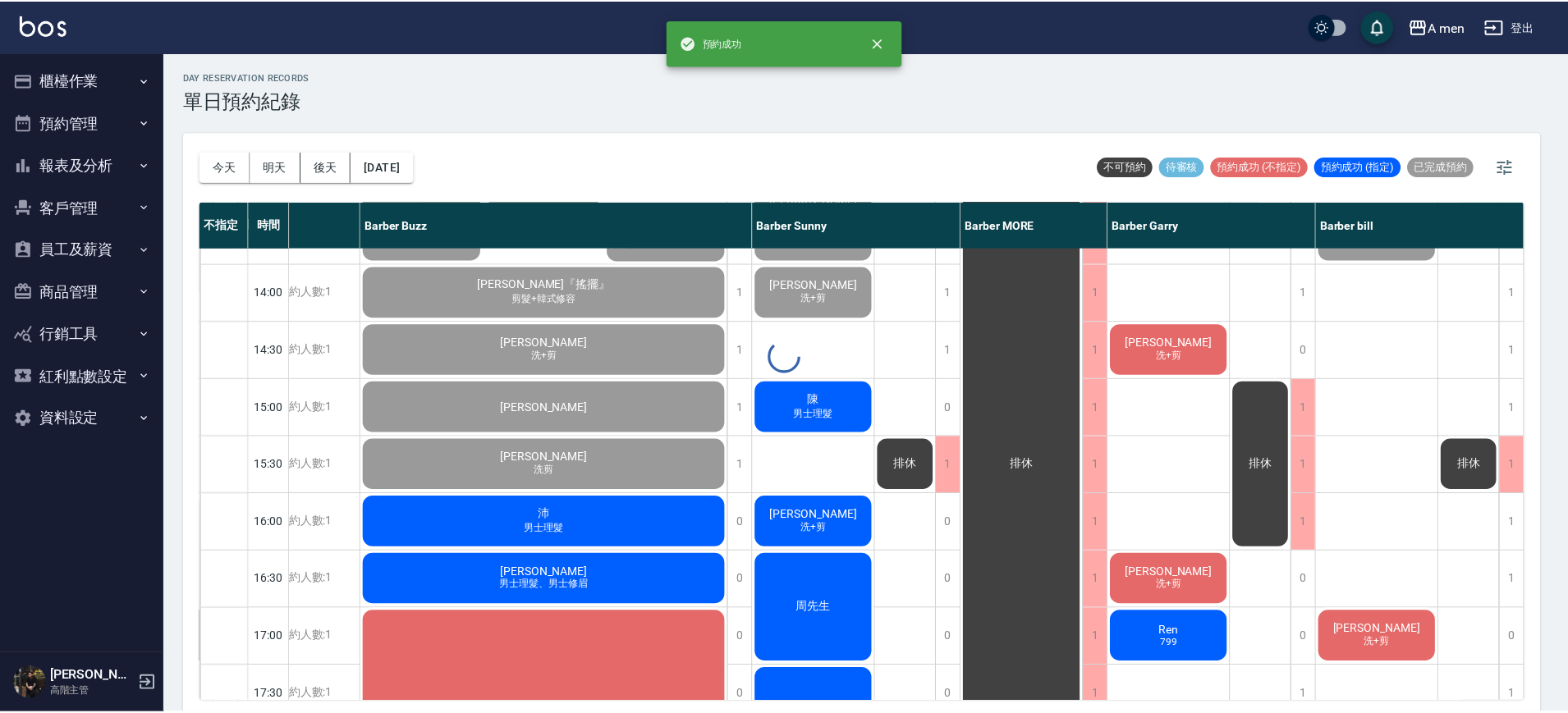
scroll to position [329, 199]
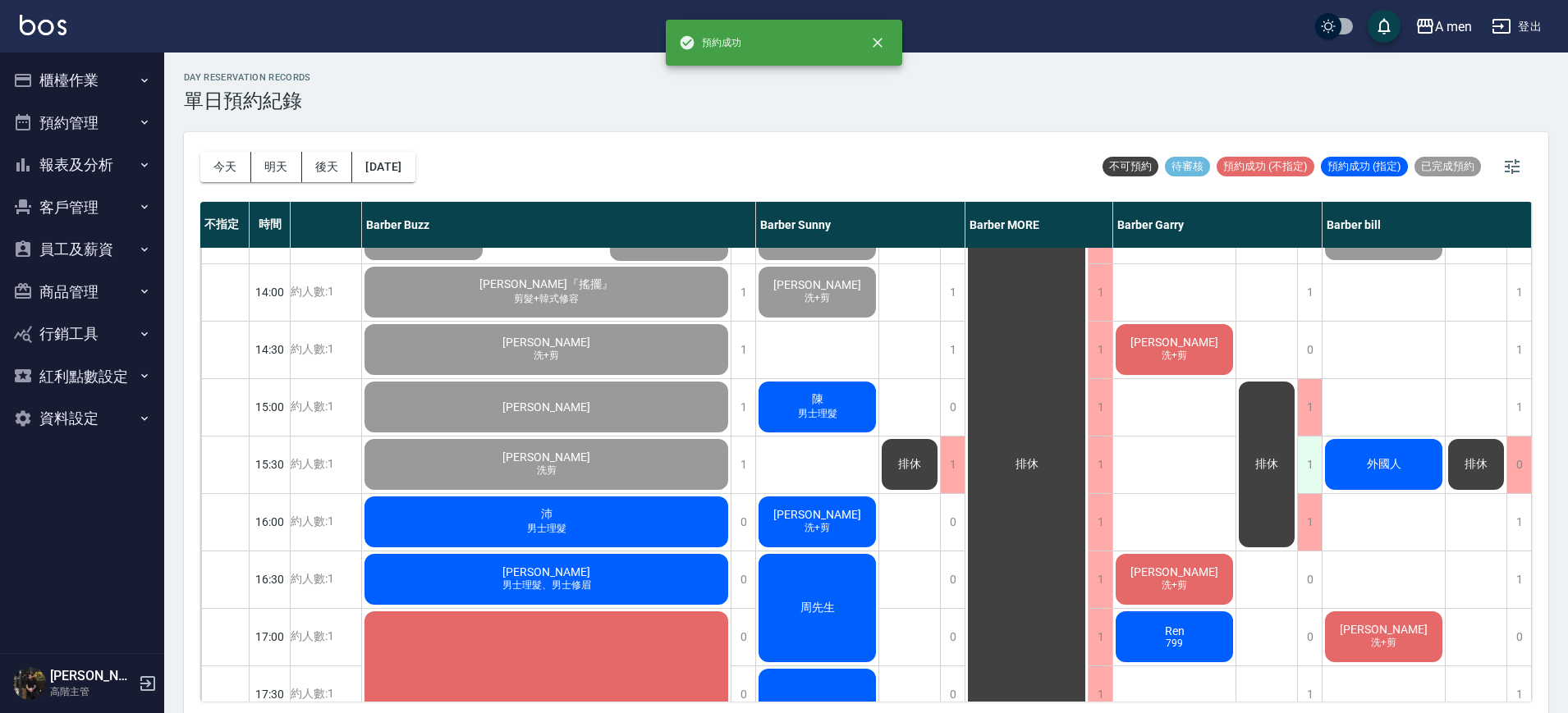
click at [1307, 452] on div "1" at bounding box center [1309, 464] width 25 height 56
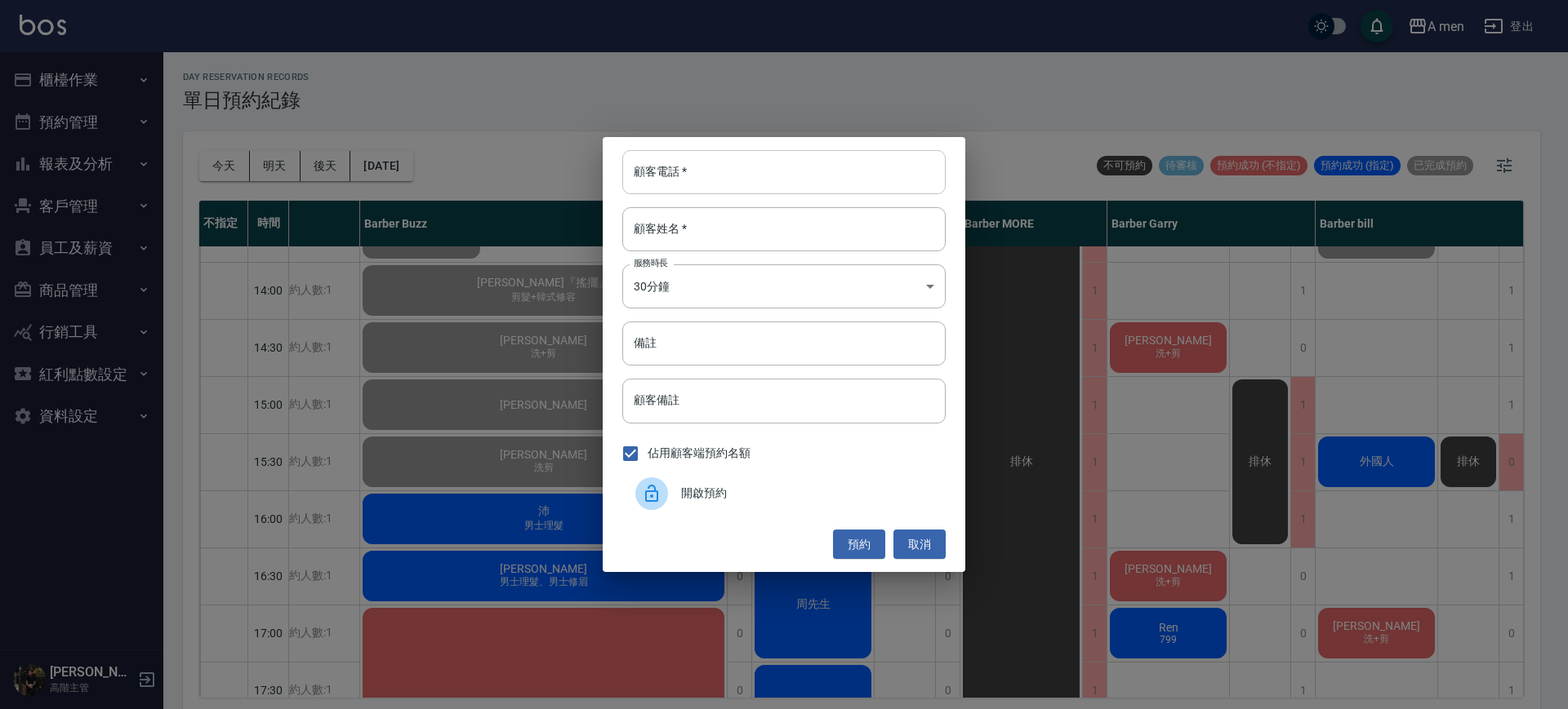
click at [777, 176] on input "顧客電話   *" at bounding box center [784, 172] width 324 height 44
type input "456789765678"
click at [932, 551] on button "取消" at bounding box center [918, 544] width 52 height 30
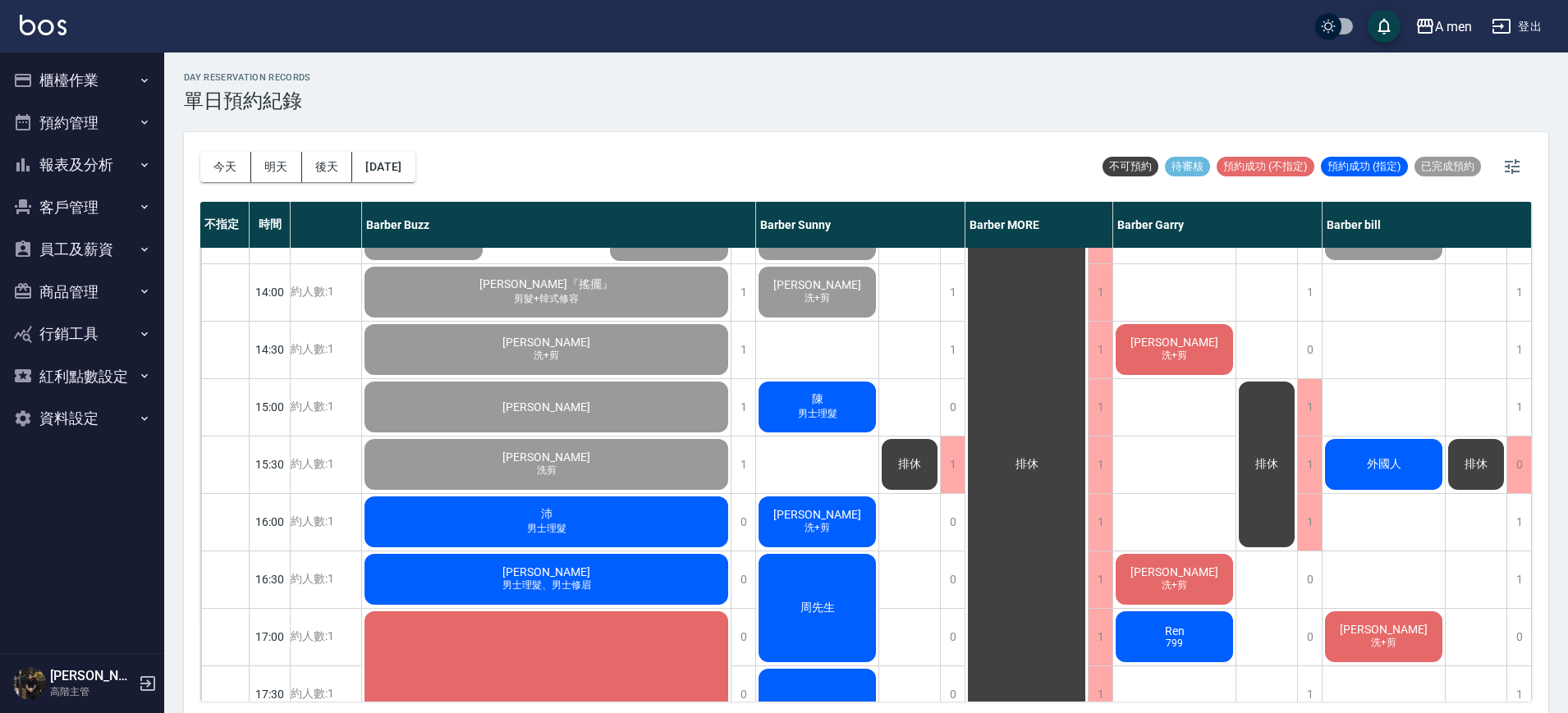
click at [1342, 466] on div "外國人" at bounding box center [1384, 464] width 122 height 56
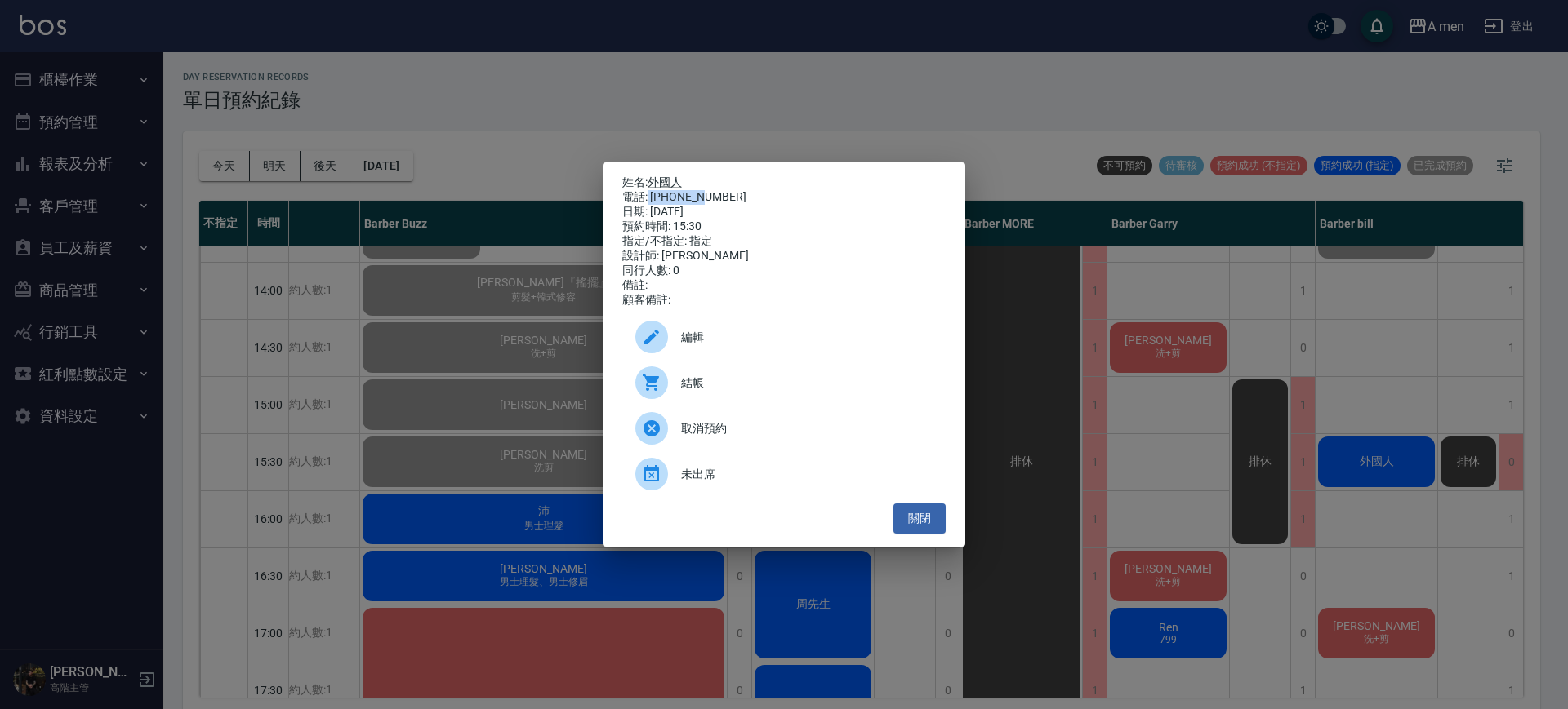
drag, startPoint x: 649, startPoint y: 191, endPoint x: 724, endPoint y: 185, distance: 75.2
click at [724, 190] on div "電話: [PHONE_NUMBER]" at bounding box center [784, 197] width 324 height 15
copy div "65432176"
drag, startPoint x: 1176, startPoint y: 439, endPoint x: 1296, endPoint y: 469, distance: 123.7
click at [1182, 440] on div "姓名: 外國人 電話: 65432176 日期: 2025/10/11 預約時間: 15:30 指定/不指定: 指定 設計師: Barber bill 同行人…" at bounding box center [784, 354] width 1568 height 709
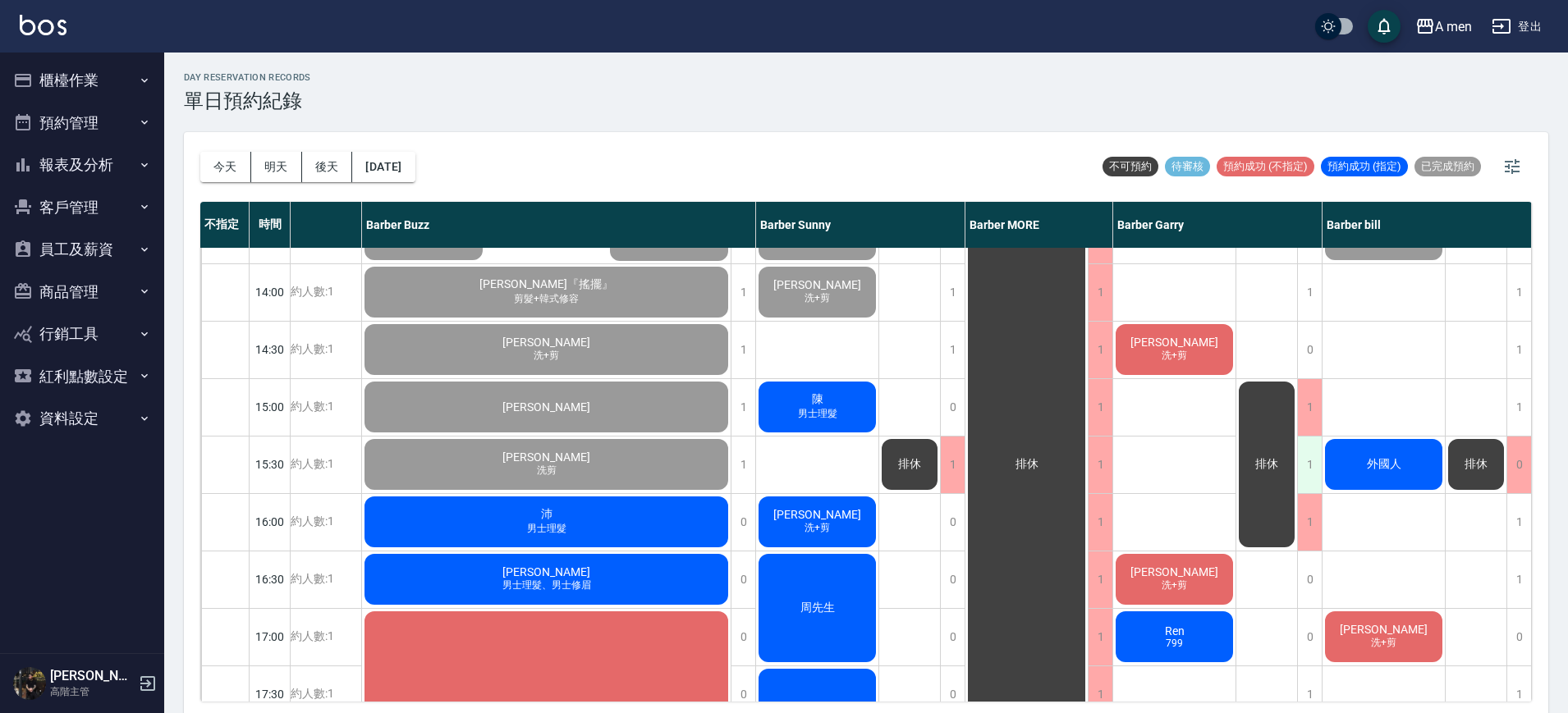
click at [1309, 465] on div "1" at bounding box center [1309, 464] width 25 height 56
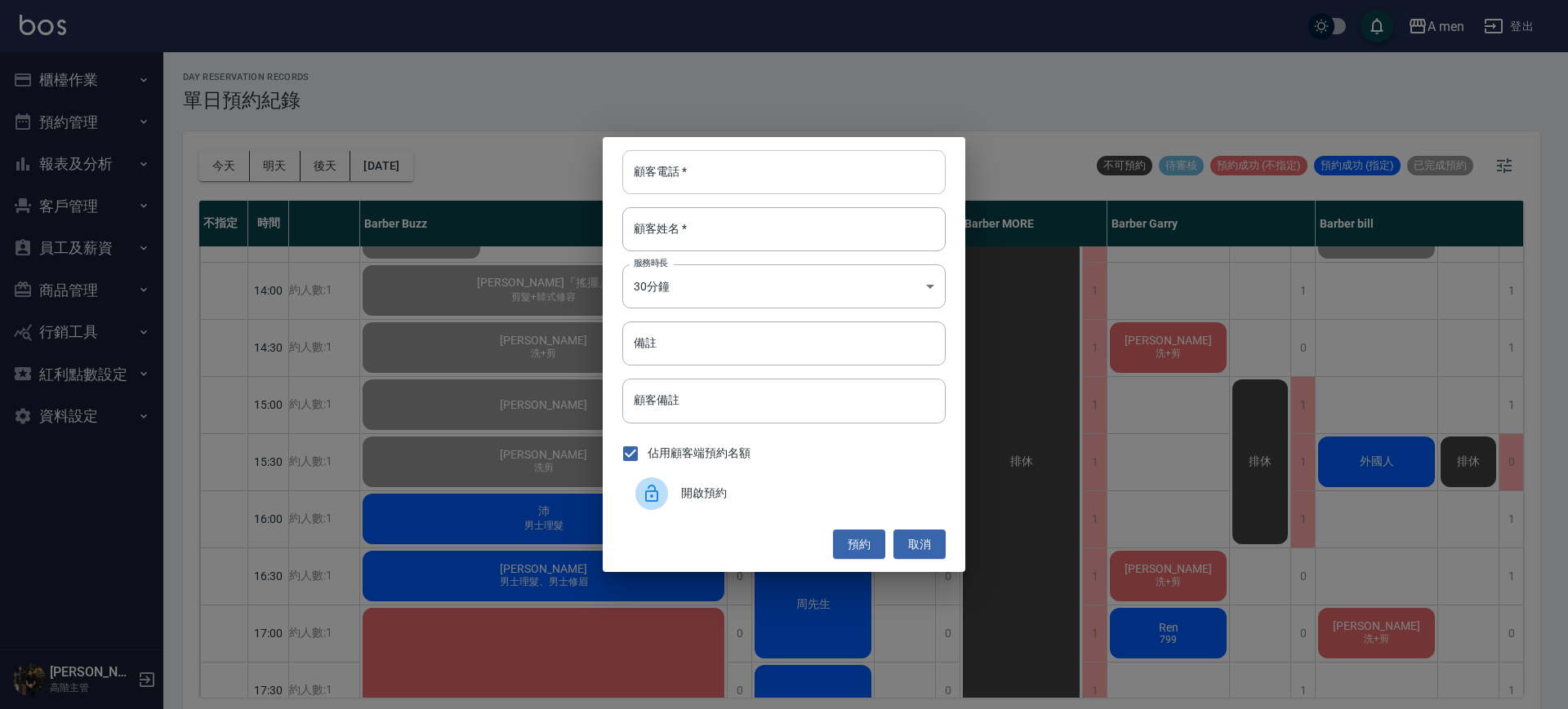
click at [835, 182] on input "顧客電話   *" at bounding box center [784, 172] width 324 height 44
paste input "65432176"
type input "65432176"
click at [750, 212] on input "顧客姓名   *" at bounding box center [784, 228] width 324 height 44
click at [866, 539] on button "預約" at bounding box center [859, 544] width 52 height 30
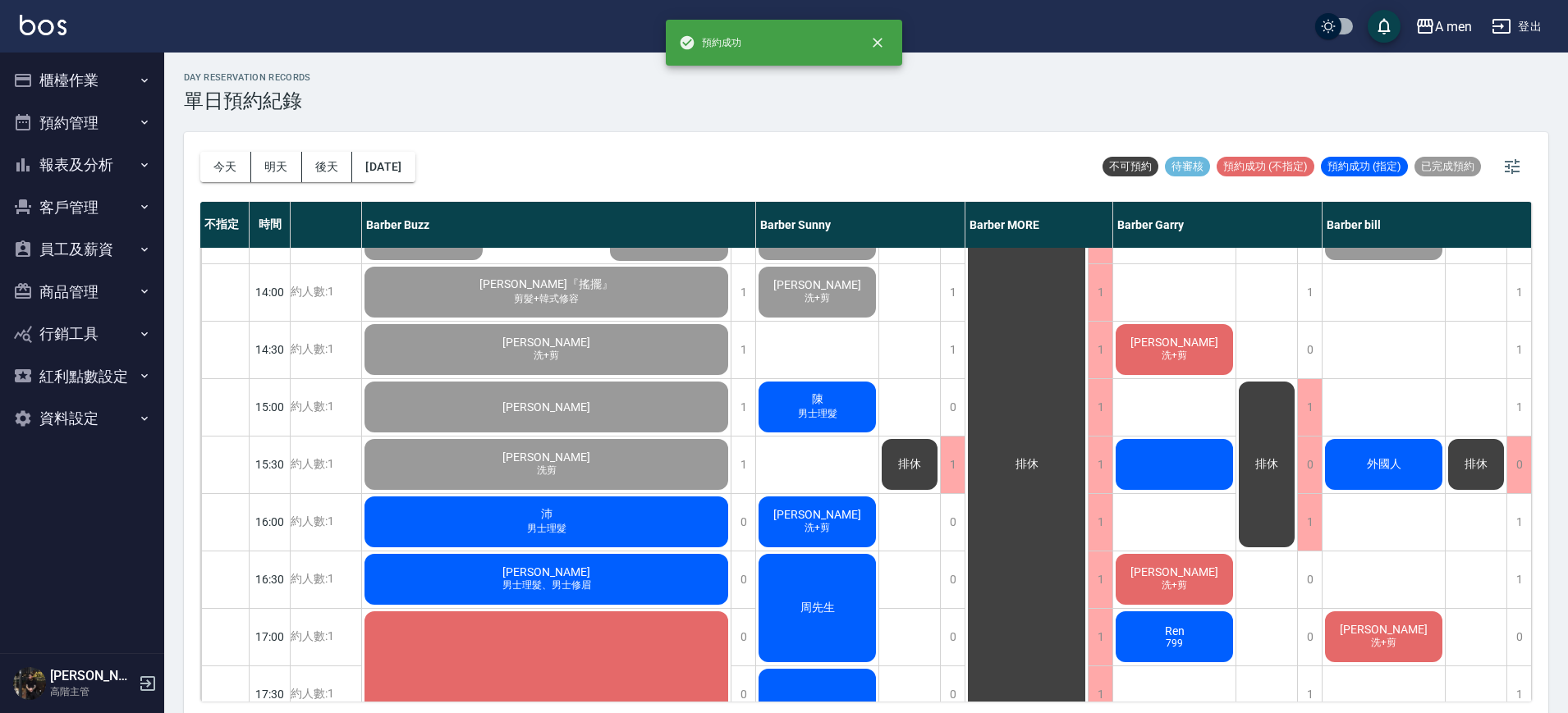
click at [855, 455] on div "卓兆麒 男士理髮 瑞安 男士理髮 ron 洗+剪、男士修眉 Drake 洗+剪 陳 男士理髮 李先生 洗+剪 周先生 鄭凱賓 男士理髮" at bounding box center [817, 637] width 123 height 1436
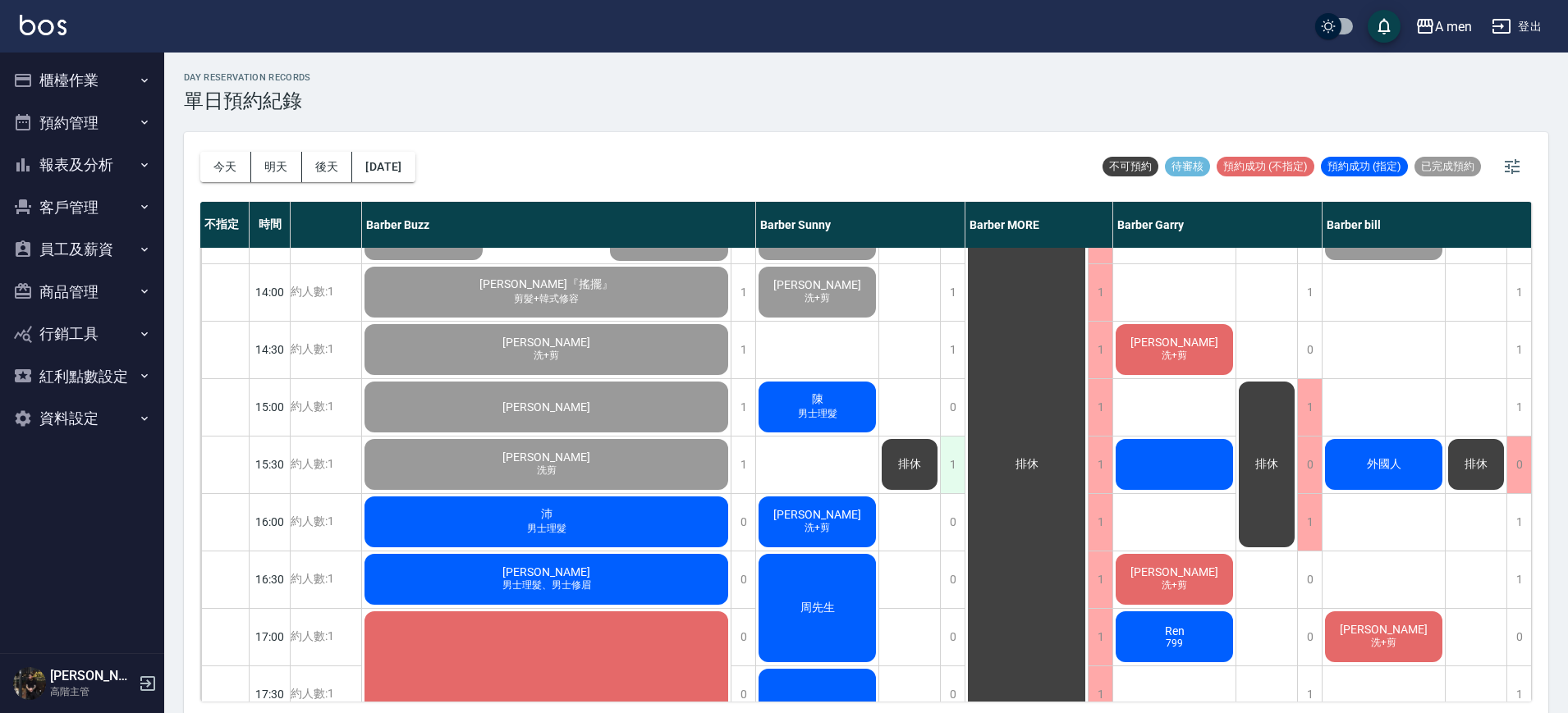
click at [948, 466] on div "1" at bounding box center [952, 464] width 25 height 56
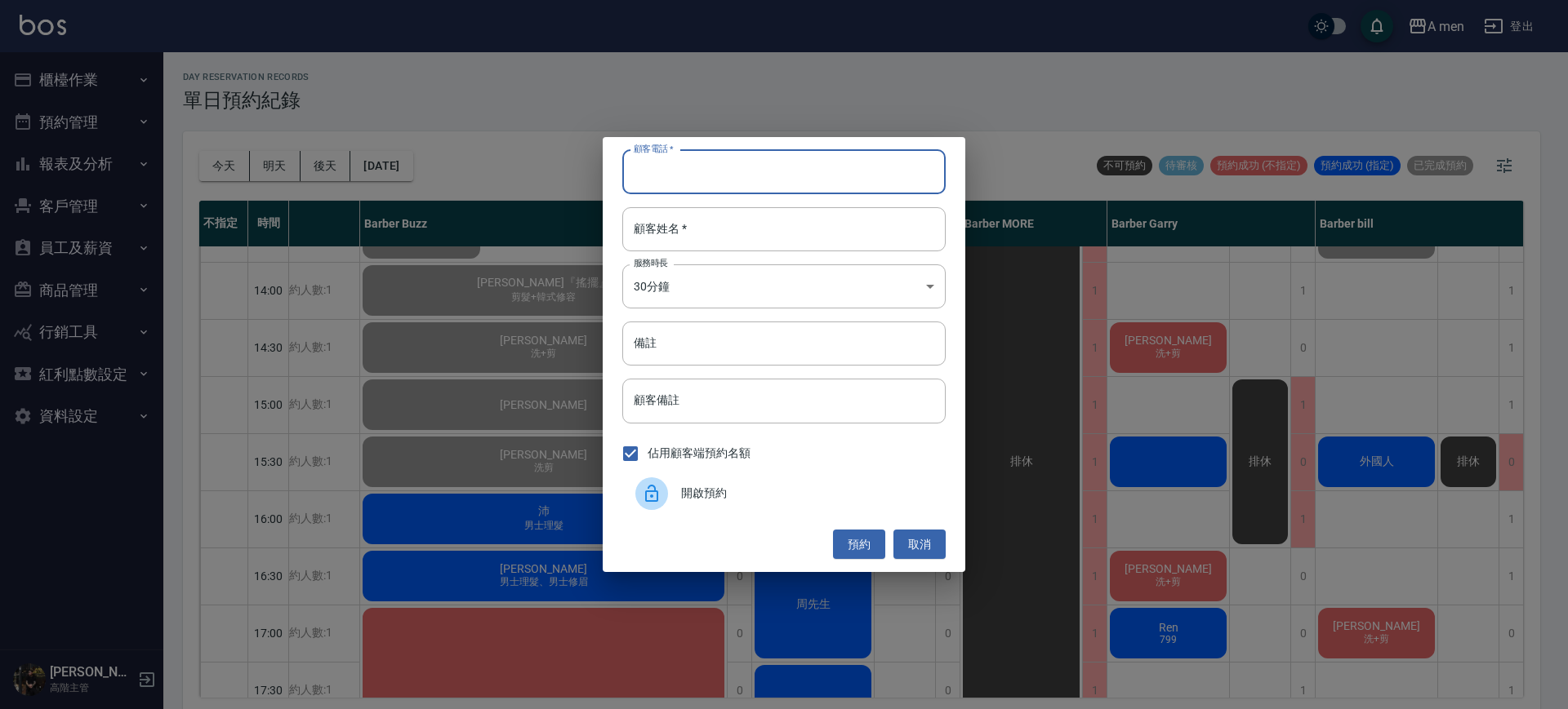
click at [792, 181] on input "顧客電話   *" at bounding box center [784, 172] width 324 height 44
paste input "65432176"
click at [639, 166] on input "65432176" at bounding box center [784, 172] width 324 height 44
type input "65432176"
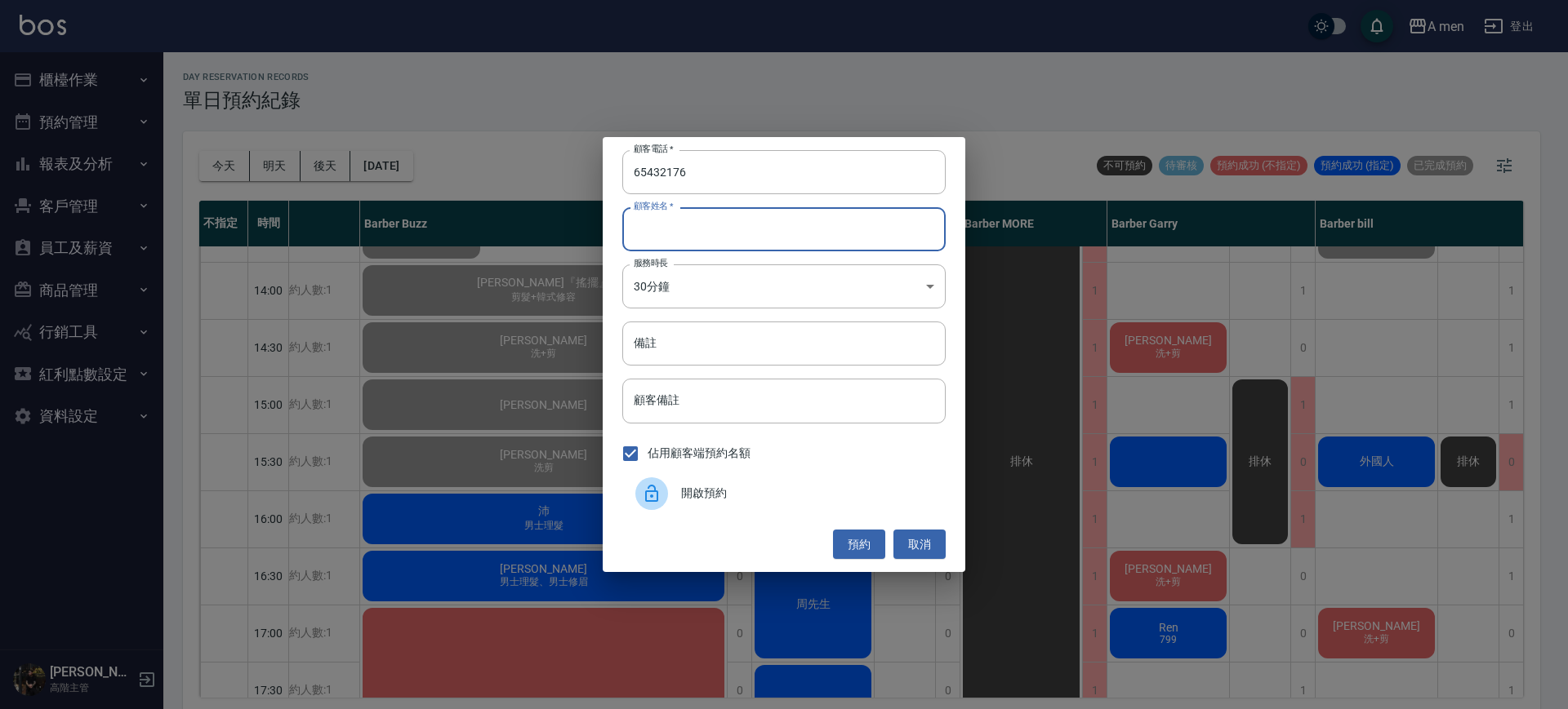
click at [711, 218] on input "顧客姓名   *" at bounding box center [784, 228] width 324 height 44
click at [863, 545] on button "預約" at bounding box center [859, 544] width 52 height 30
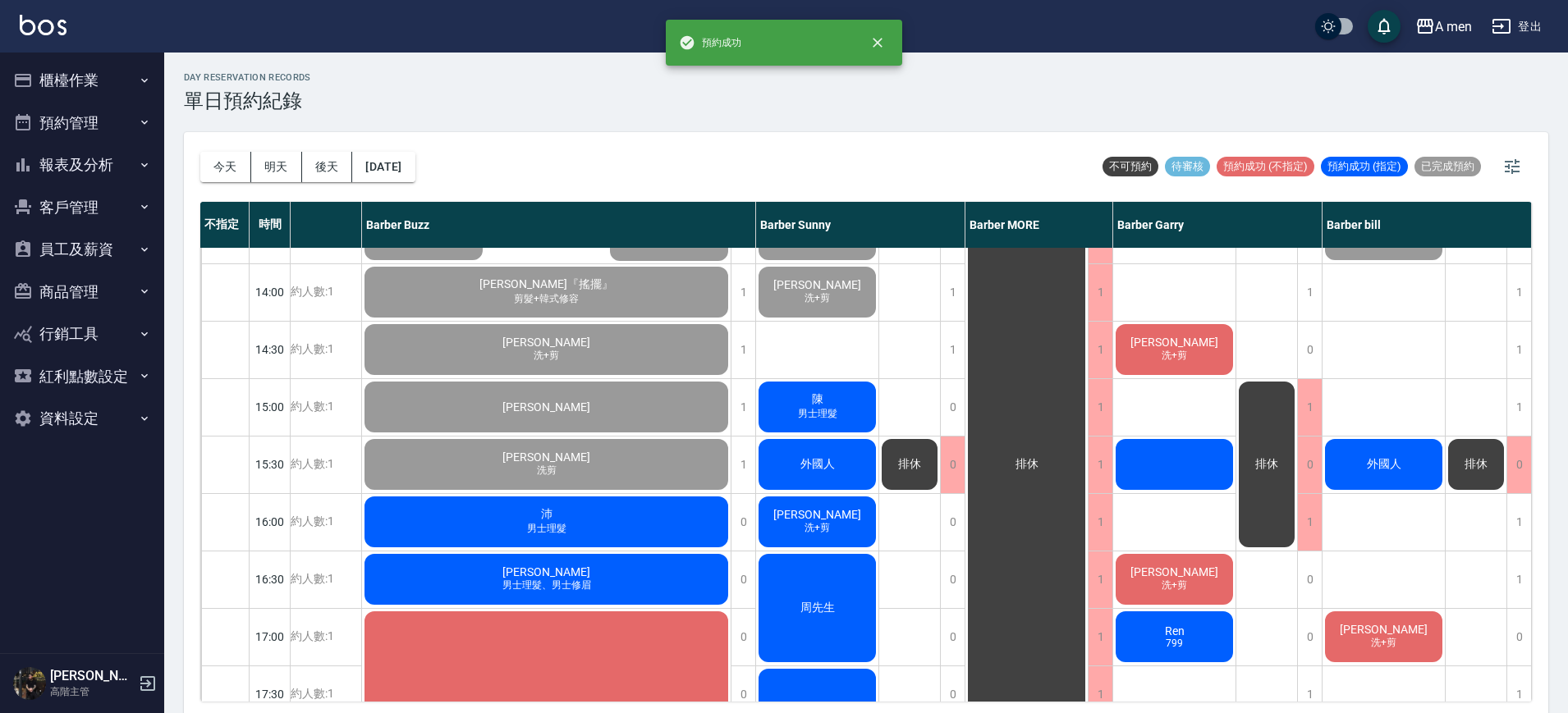
click at [1382, 476] on div "外國人" at bounding box center [1384, 464] width 122 height 56
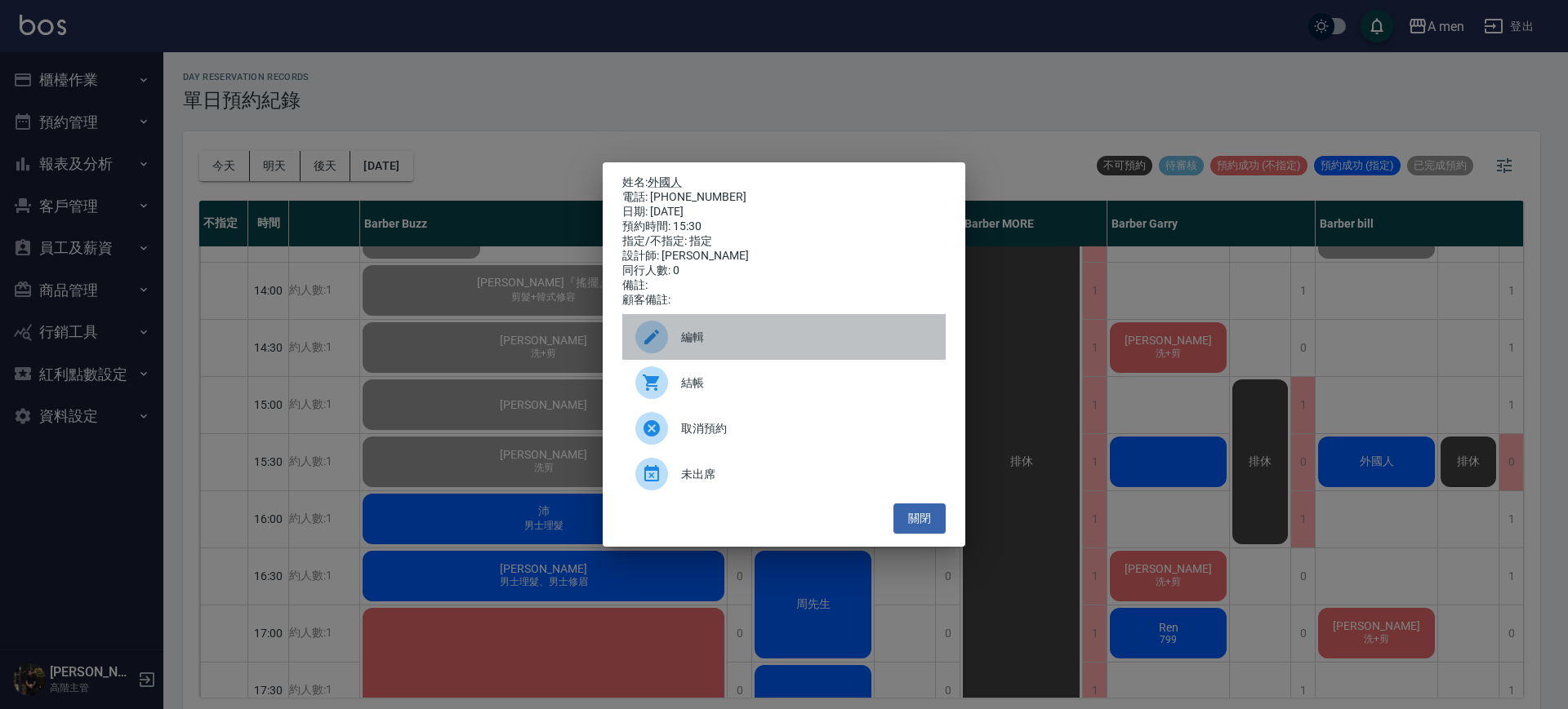
click at [698, 346] on span "編輯" at bounding box center [807, 336] width 251 height 17
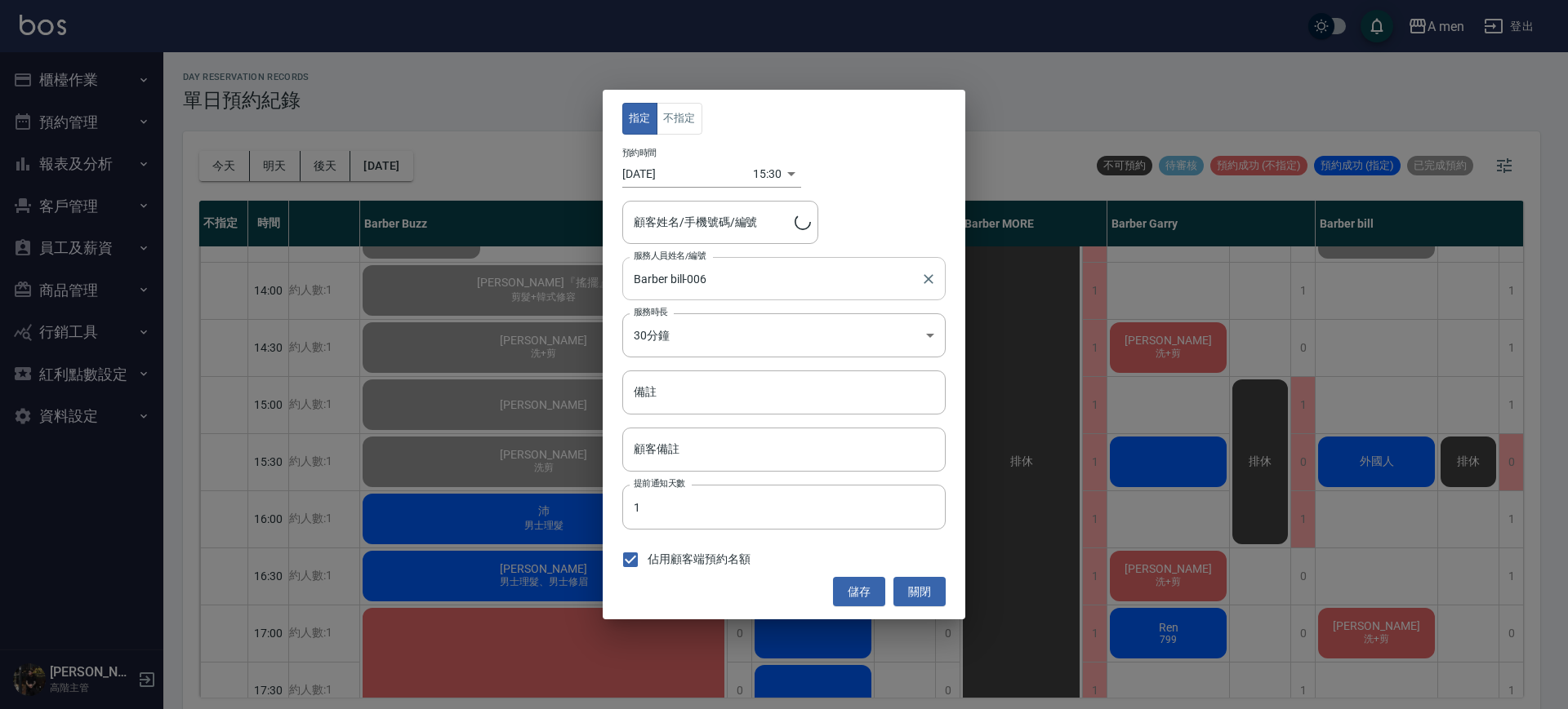
type input "外國人/65432176"
click at [666, 117] on button "不指定" at bounding box center [679, 119] width 46 height 31
click at [859, 596] on button "儲存" at bounding box center [859, 591] width 52 height 30
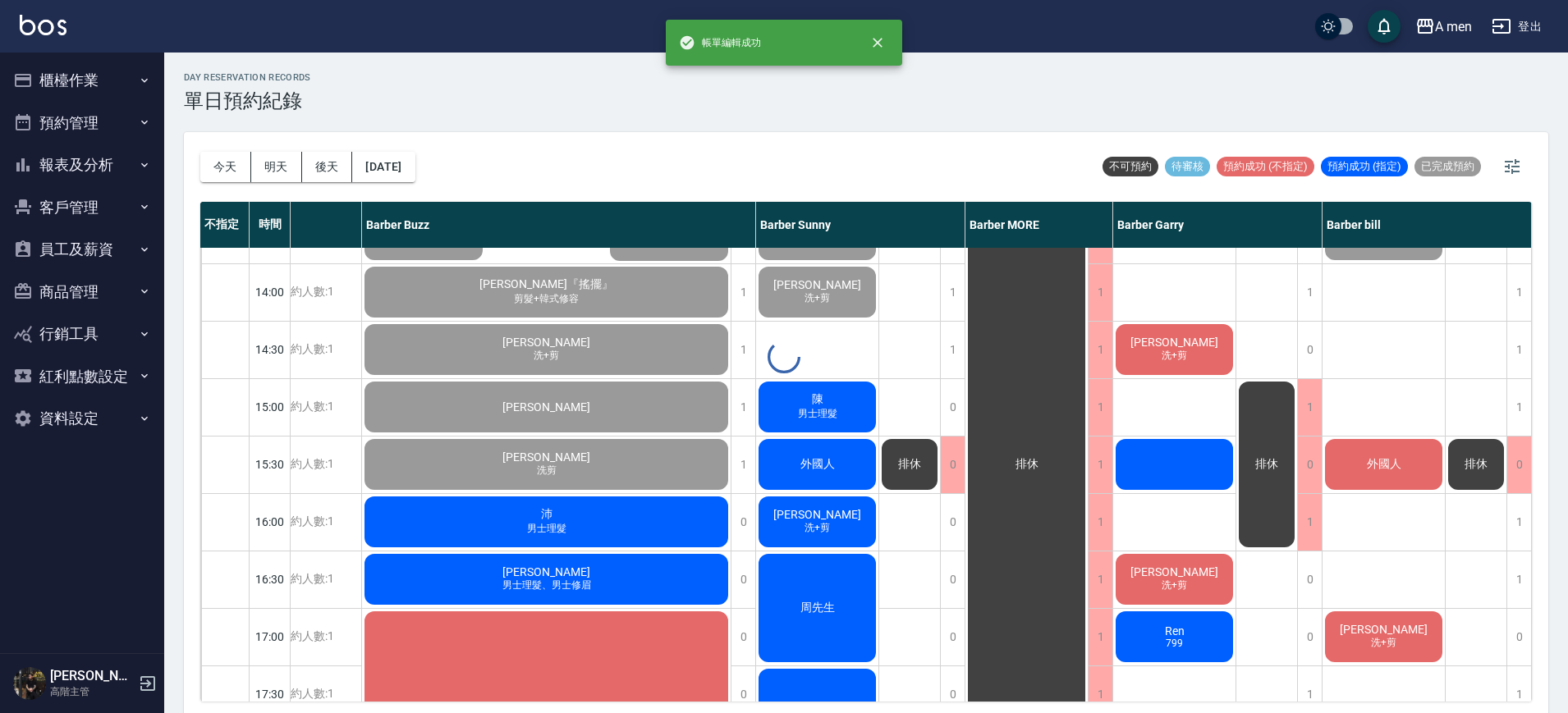
click at [1136, 463] on div at bounding box center [784, 356] width 1568 height 713
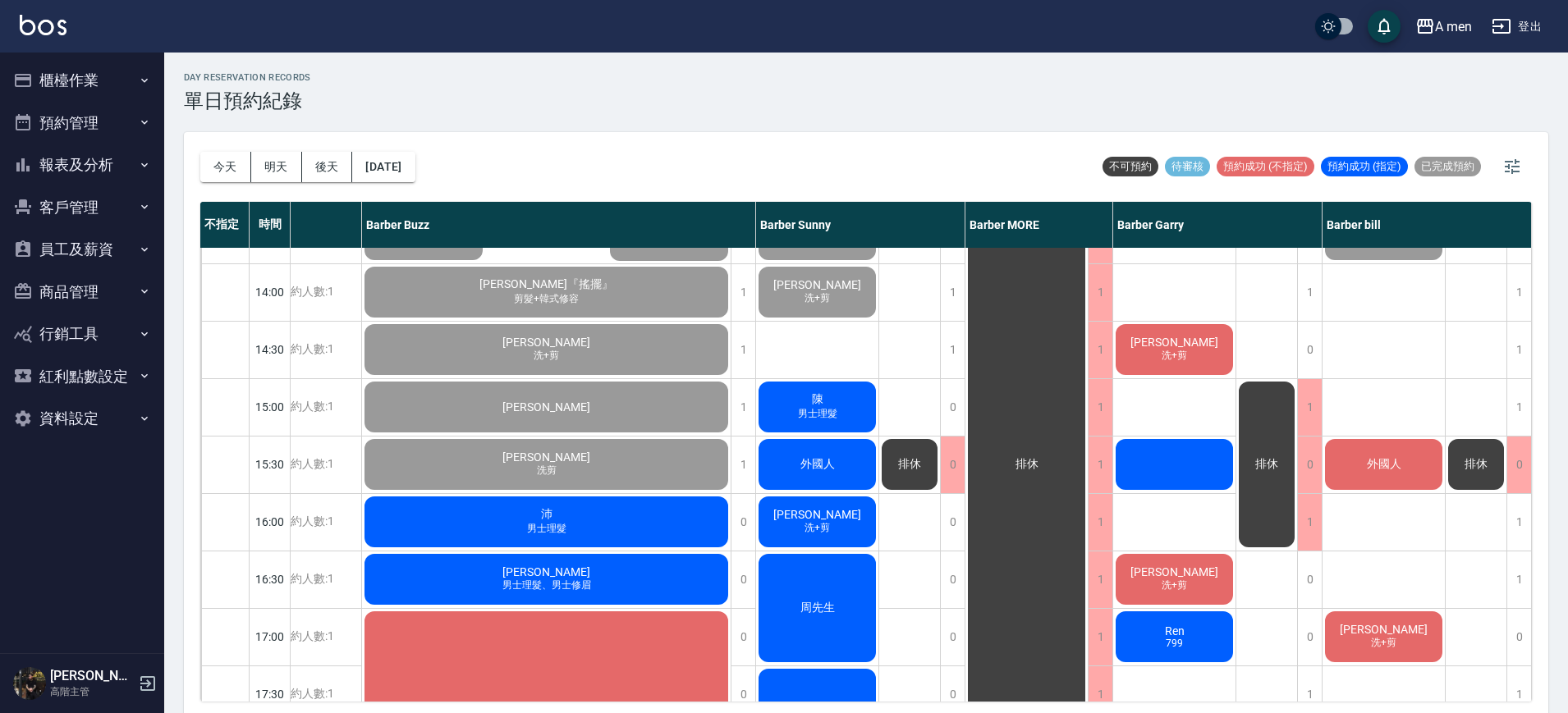
click at [1388, 466] on span "外國人" at bounding box center [1384, 464] width 41 height 15
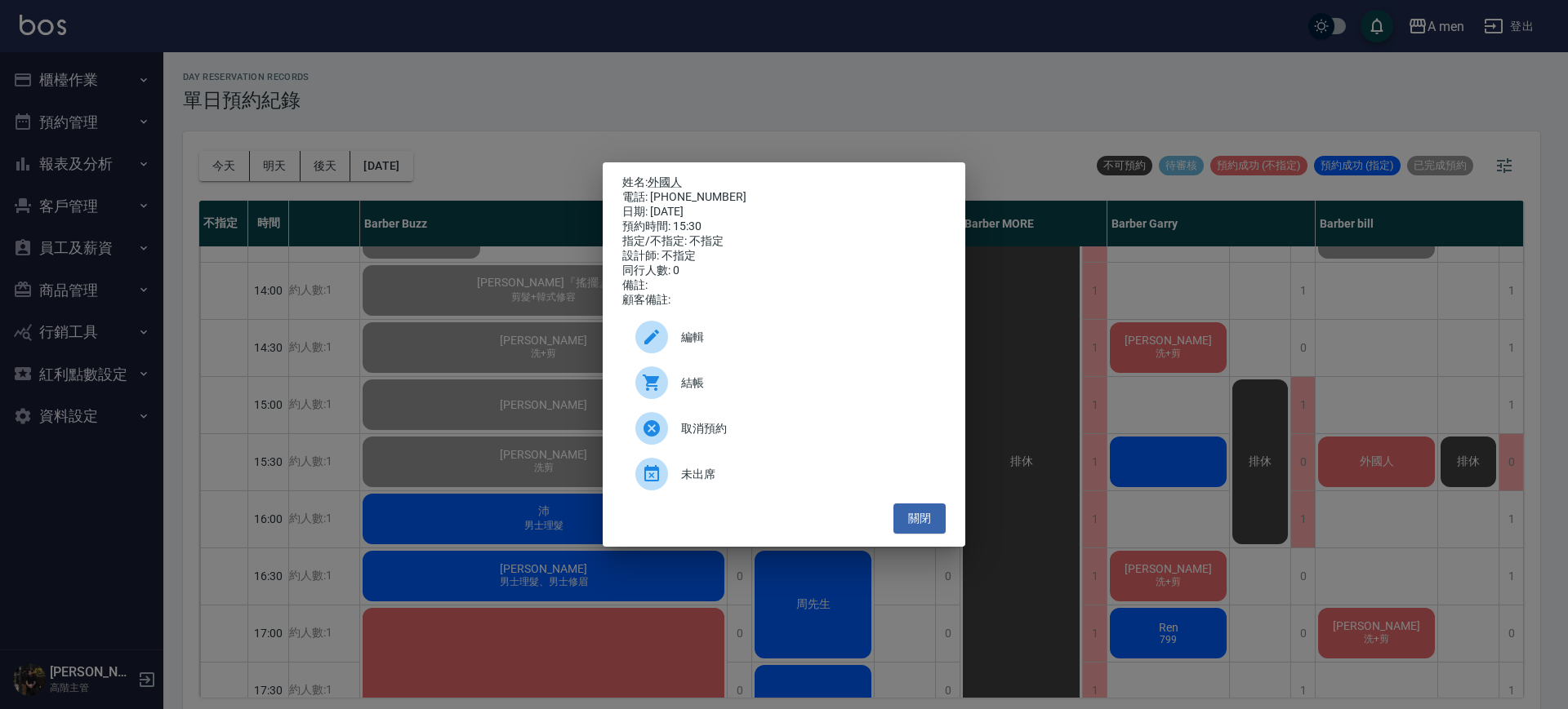
click at [702, 388] on span "結帳" at bounding box center [807, 382] width 251 height 17
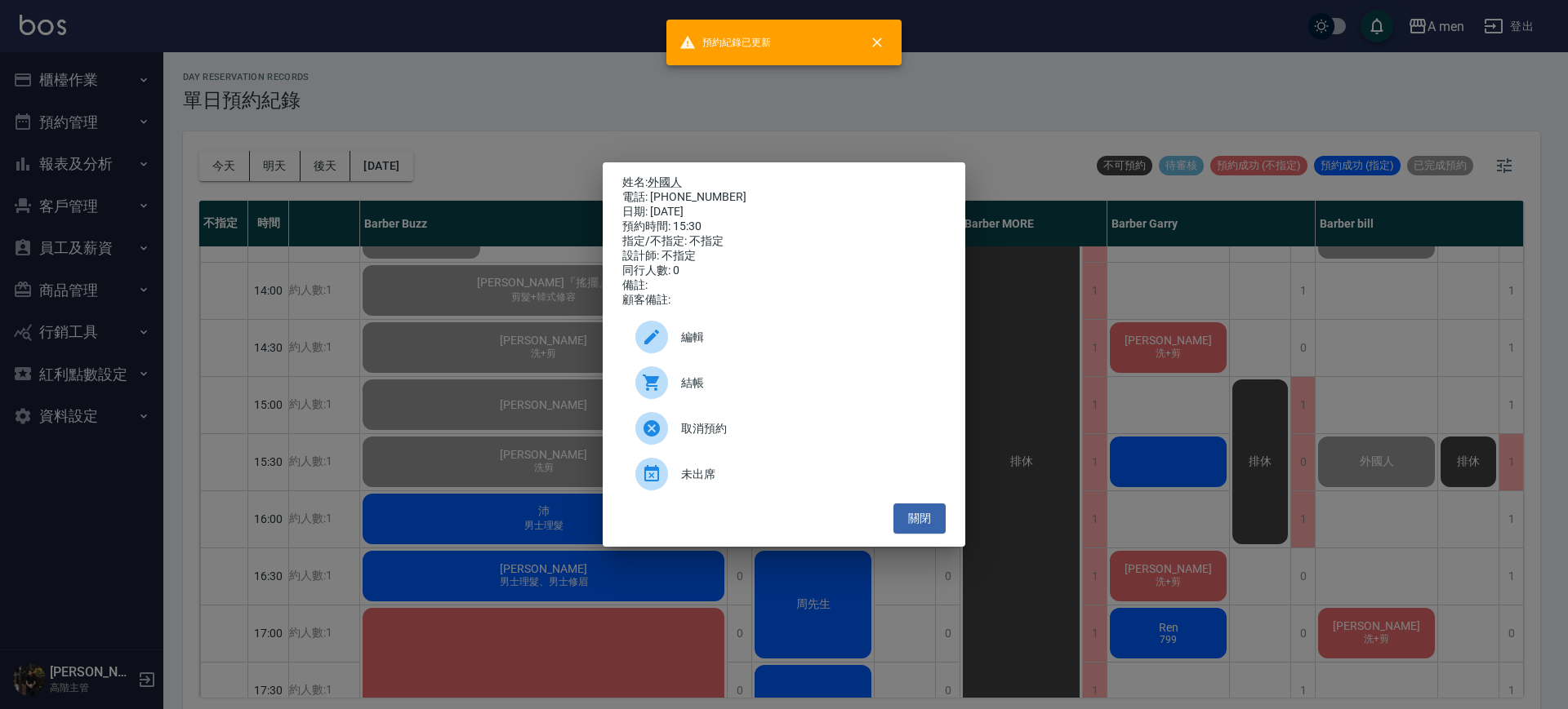
click at [1226, 452] on div "姓名: 外國人 電話: 65432176 日期: 2025/10/11 預約時間: 15:30 指定/不指定: 不指定 設計師: 不指定 同行人數: 0 備註…" at bounding box center [784, 354] width 1568 height 709
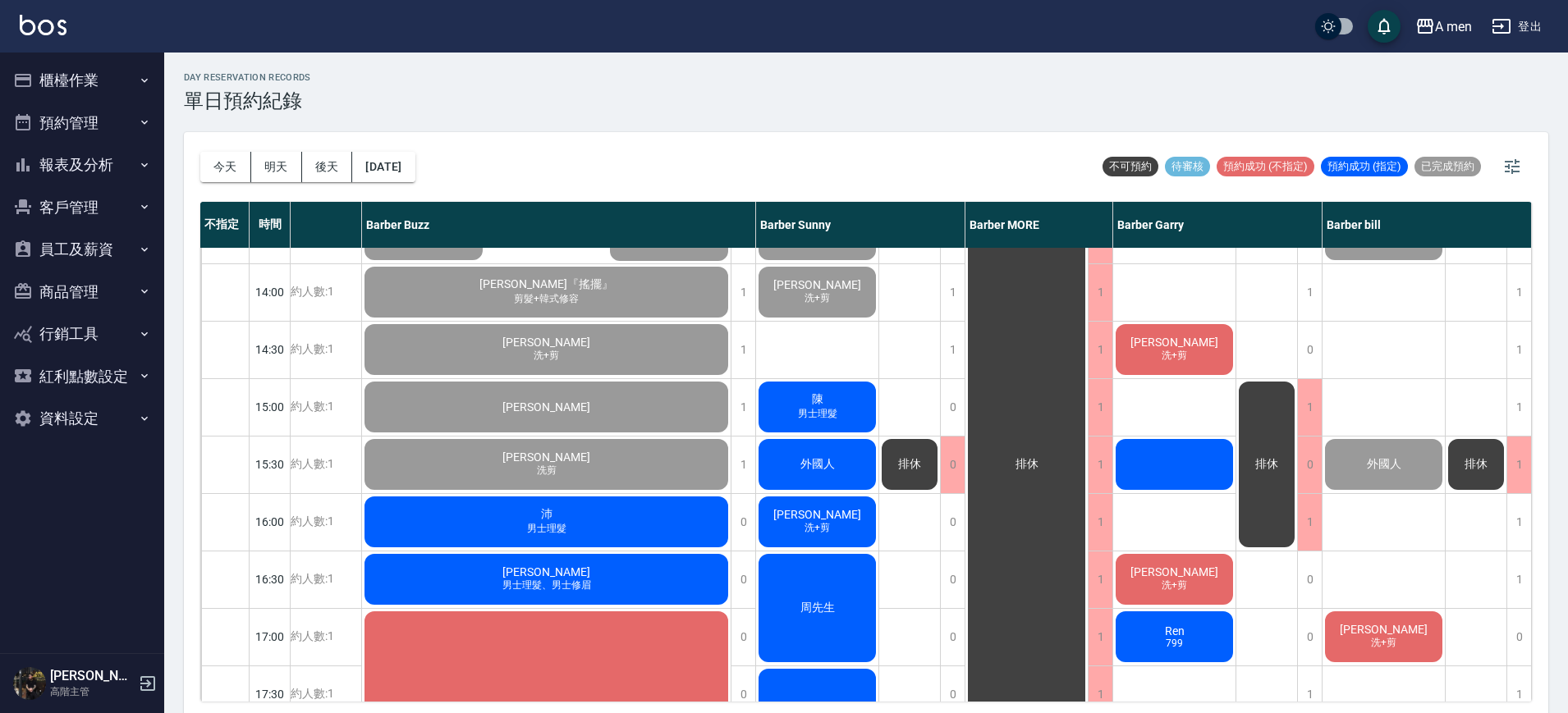
click at [1144, 458] on div at bounding box center [1174, 464] width 122 height 56
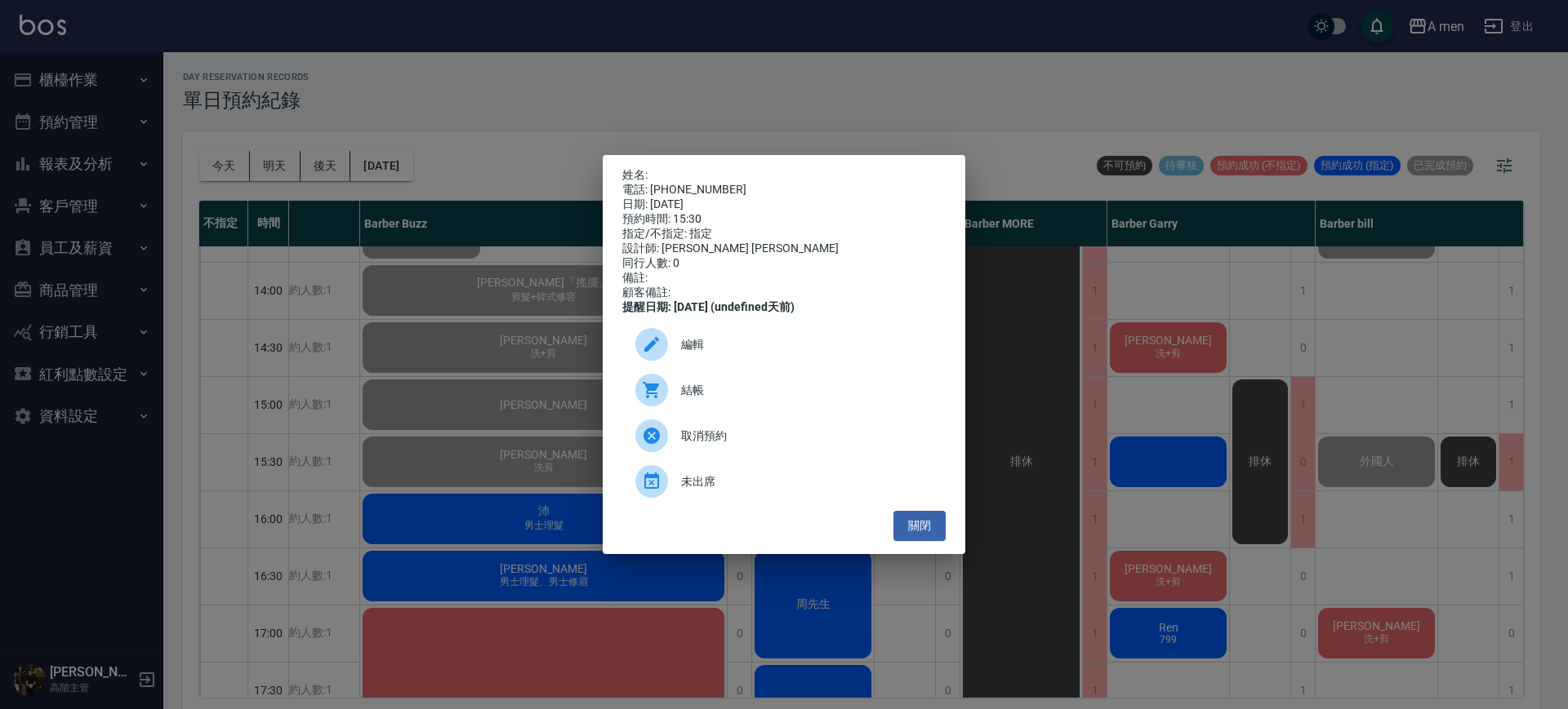
click at [700, 399] on span "結帳" at bounding box center [807, 389] width 251 height 17
click at [501, 411] on div "姓名: 電話: 65432176 日期: 2025/10/11 預約時間: 15:30 指定/不指定: 指定 設計師: Barber Garry 同行人數: …" at bounding box center [784, 354] width 1568 height 709
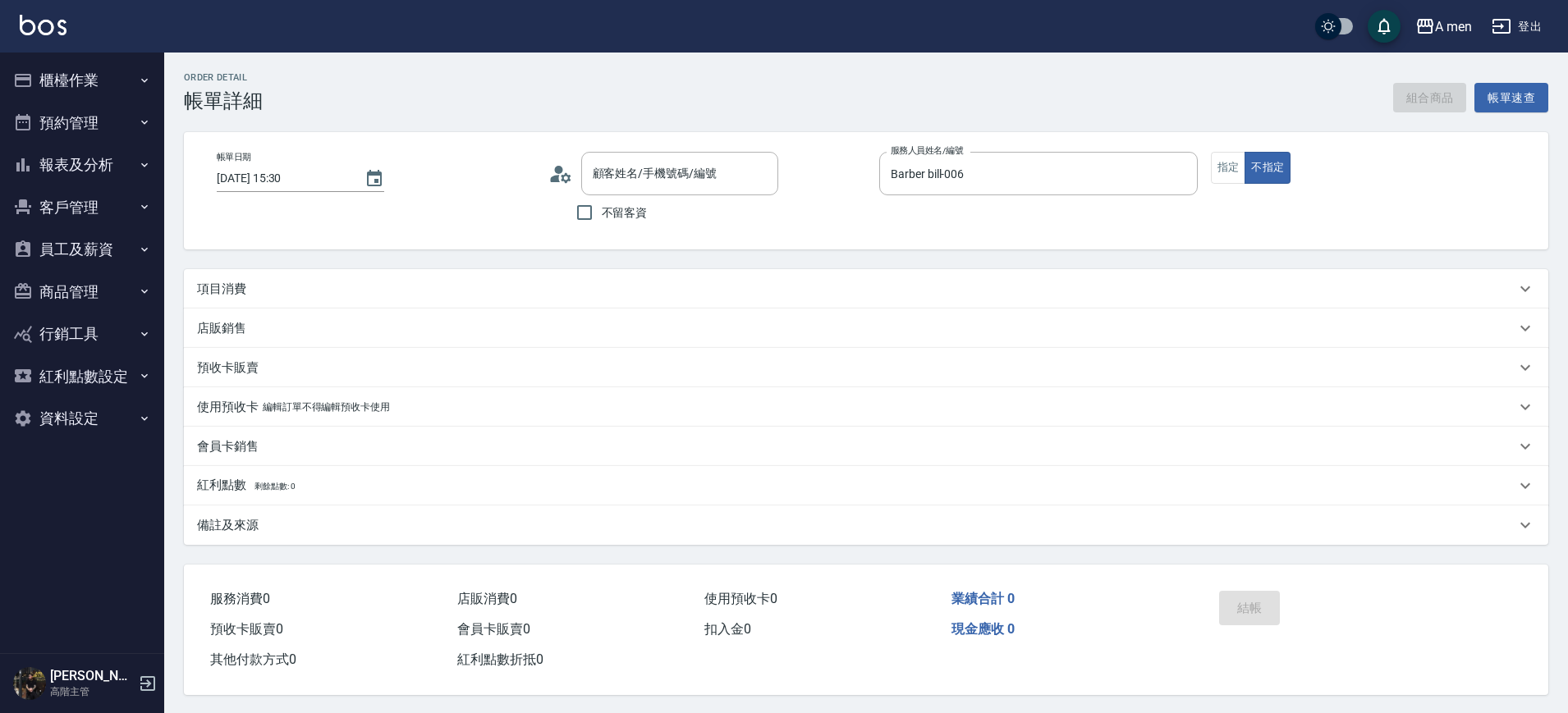
type input "[DATE] 15:30"
type input "Barber bill-006"
type input "[DEMOGRAPHIC_DATA]人/65432176/null"
click at [620, 288] on div "項目消費" at bounding box center [857, 289] width 1318 height 17
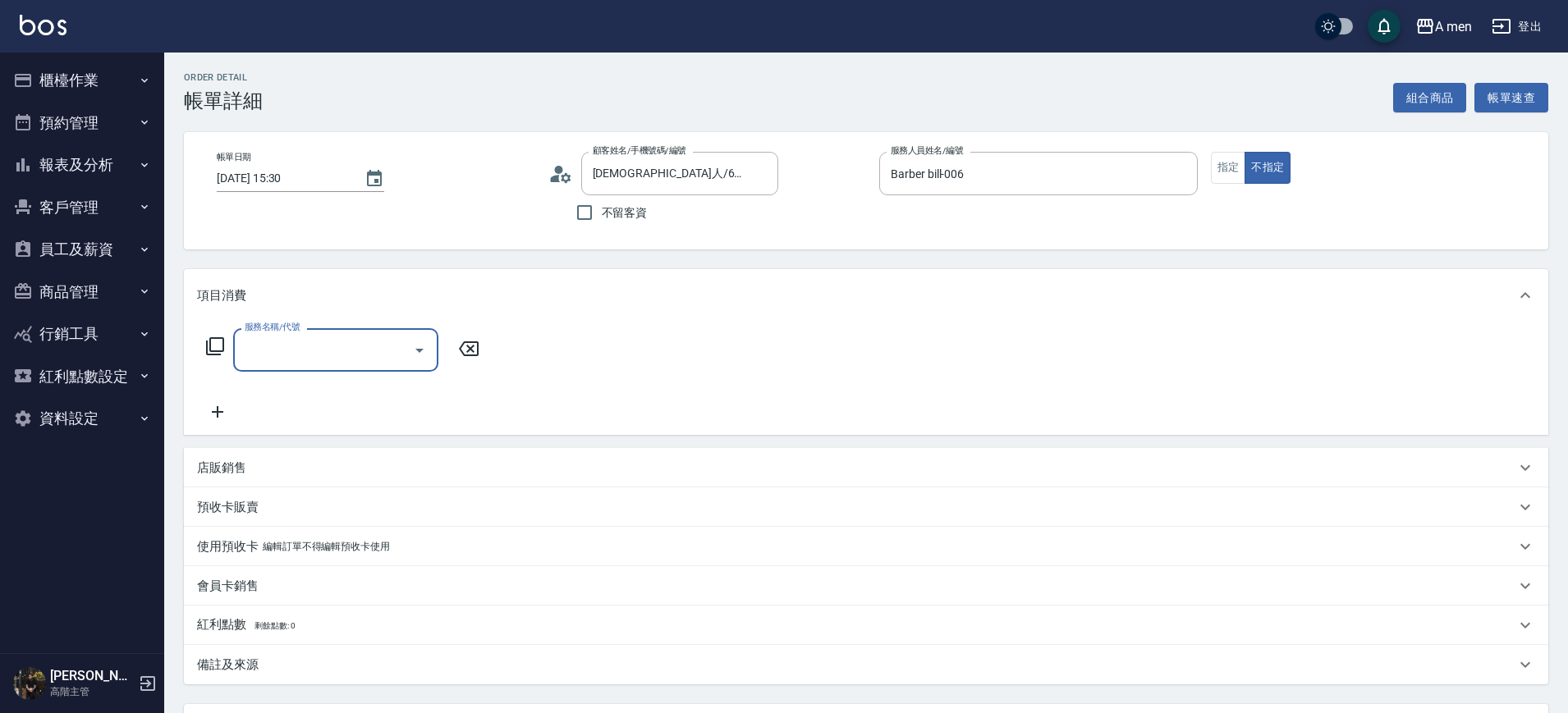
click at [398, 355] on input "服務名稱/代號" at bounding box center [324, 349] width 166 height 29
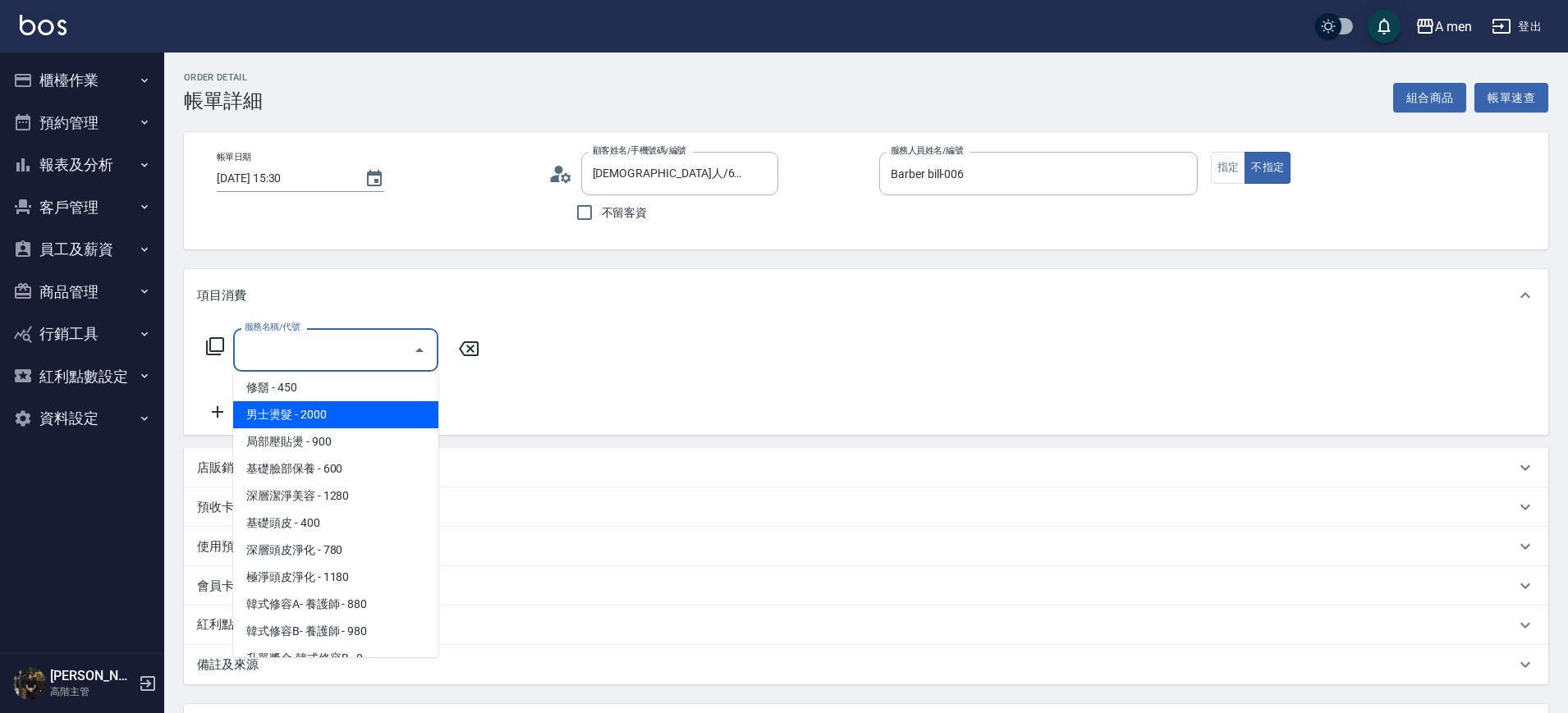
scroll to position [362, 0]
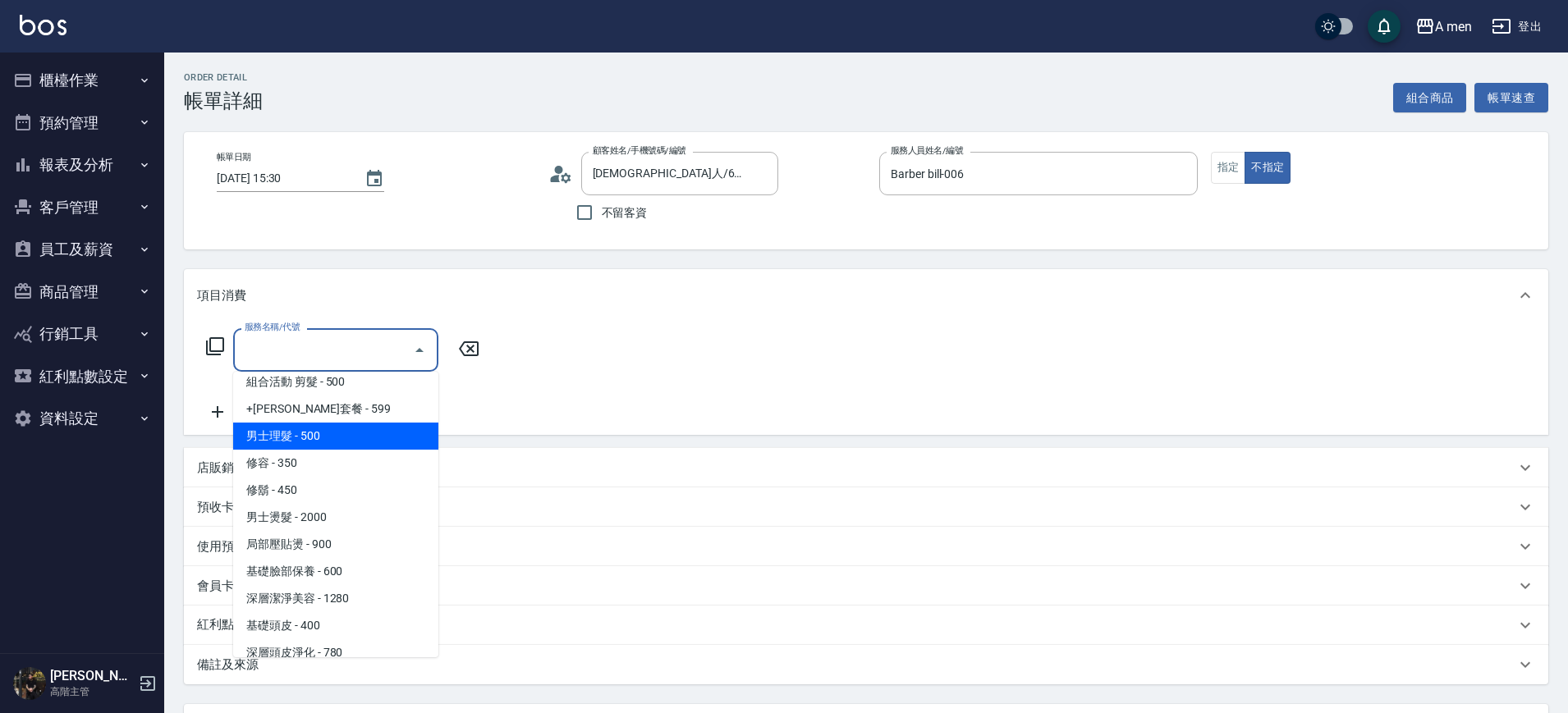
click at [342, 440] on span "男士理髮 - 500" at bounding box center [336, 436] width 205 height 27
type input "男士理髮(A01)"
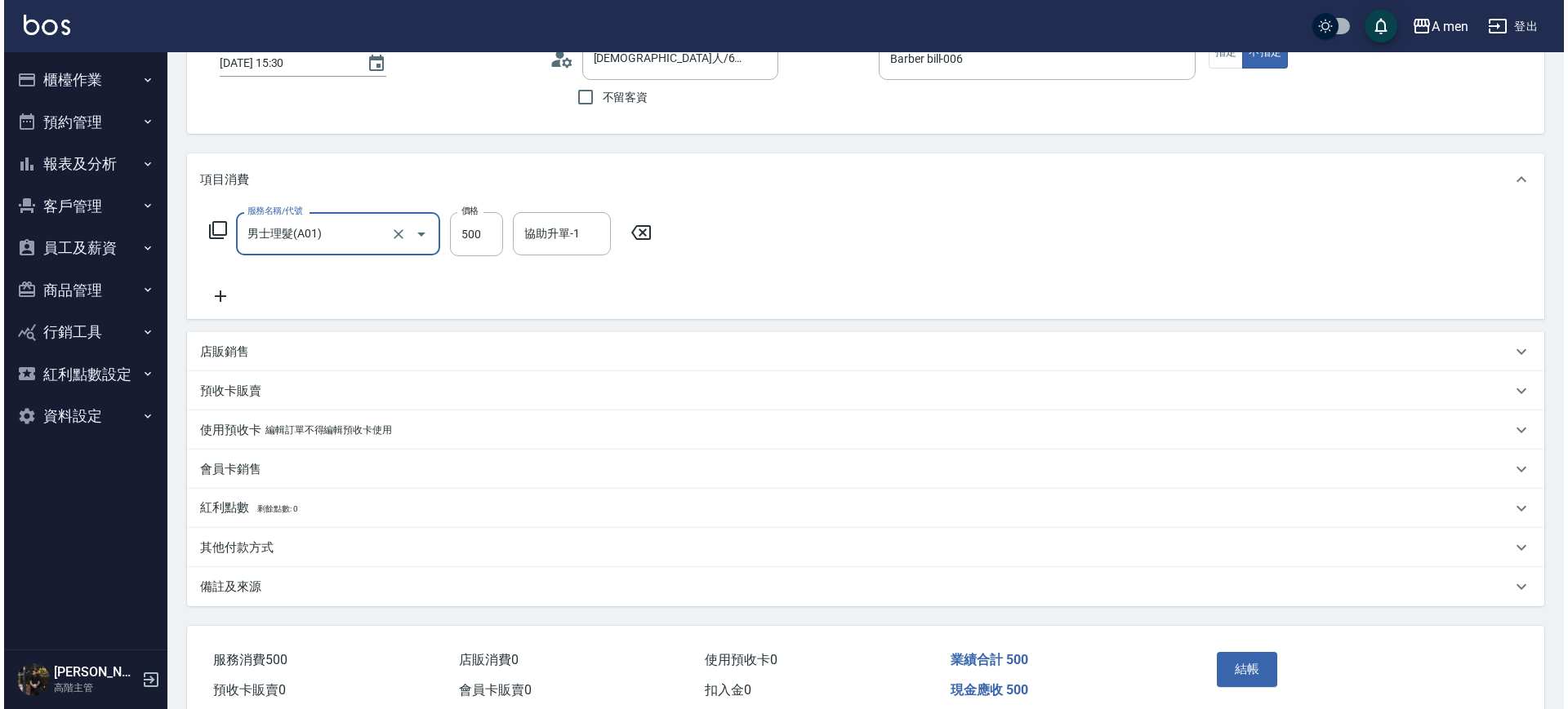
scroll to position [187, 0]
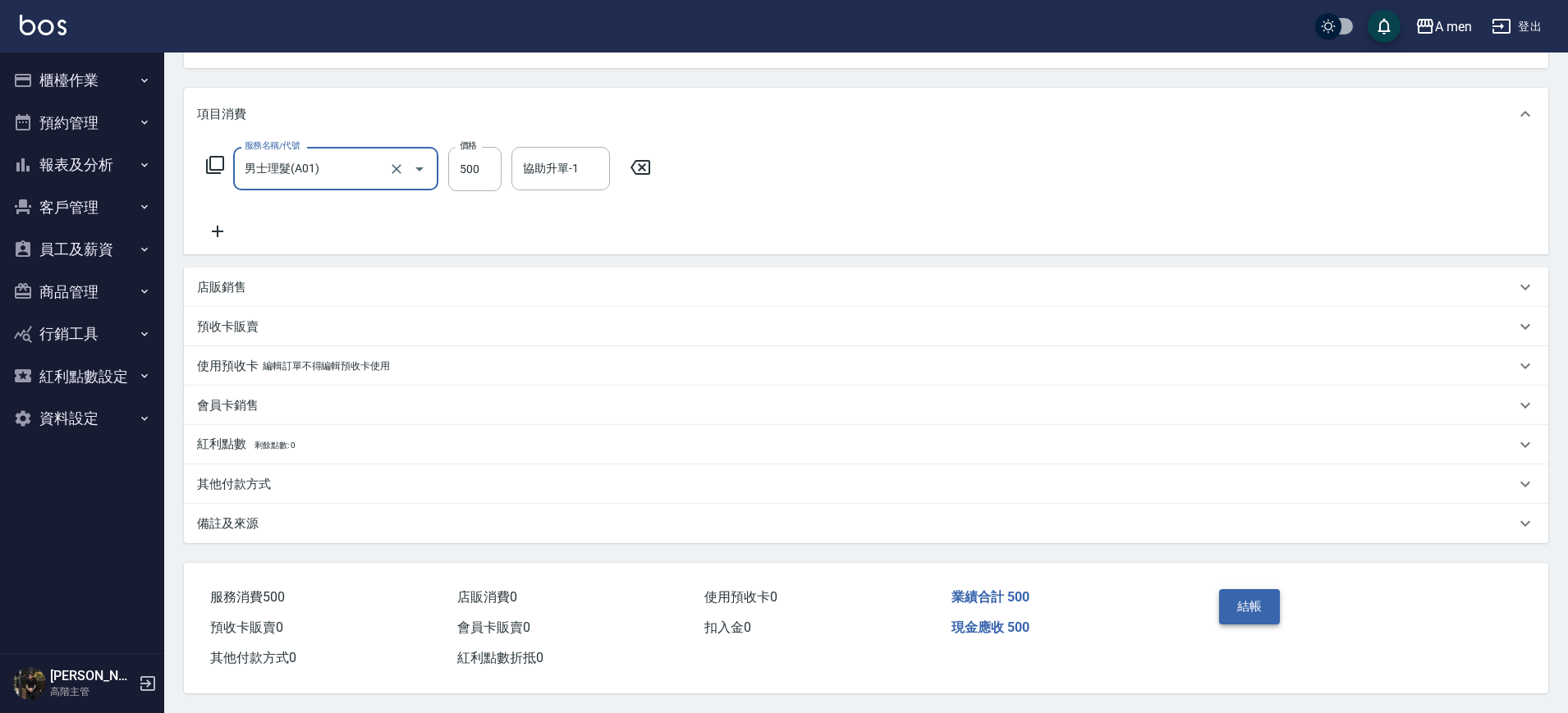
click at [1250, 589] on button "結帳" at bounding box center [1250, 606] width 61 height 35
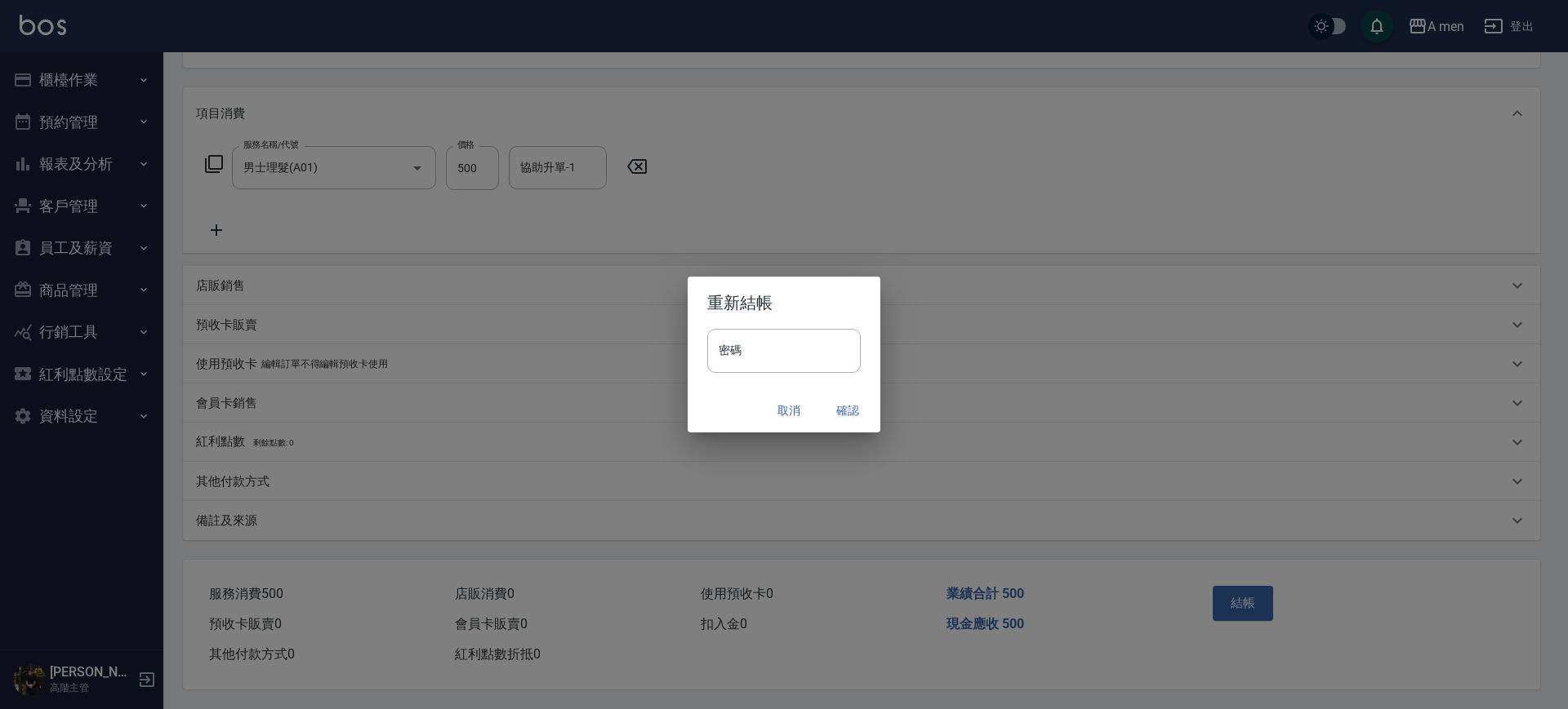
click at [842, 413] on button "確認" at bounding box center [847, 411] width 52 height 30
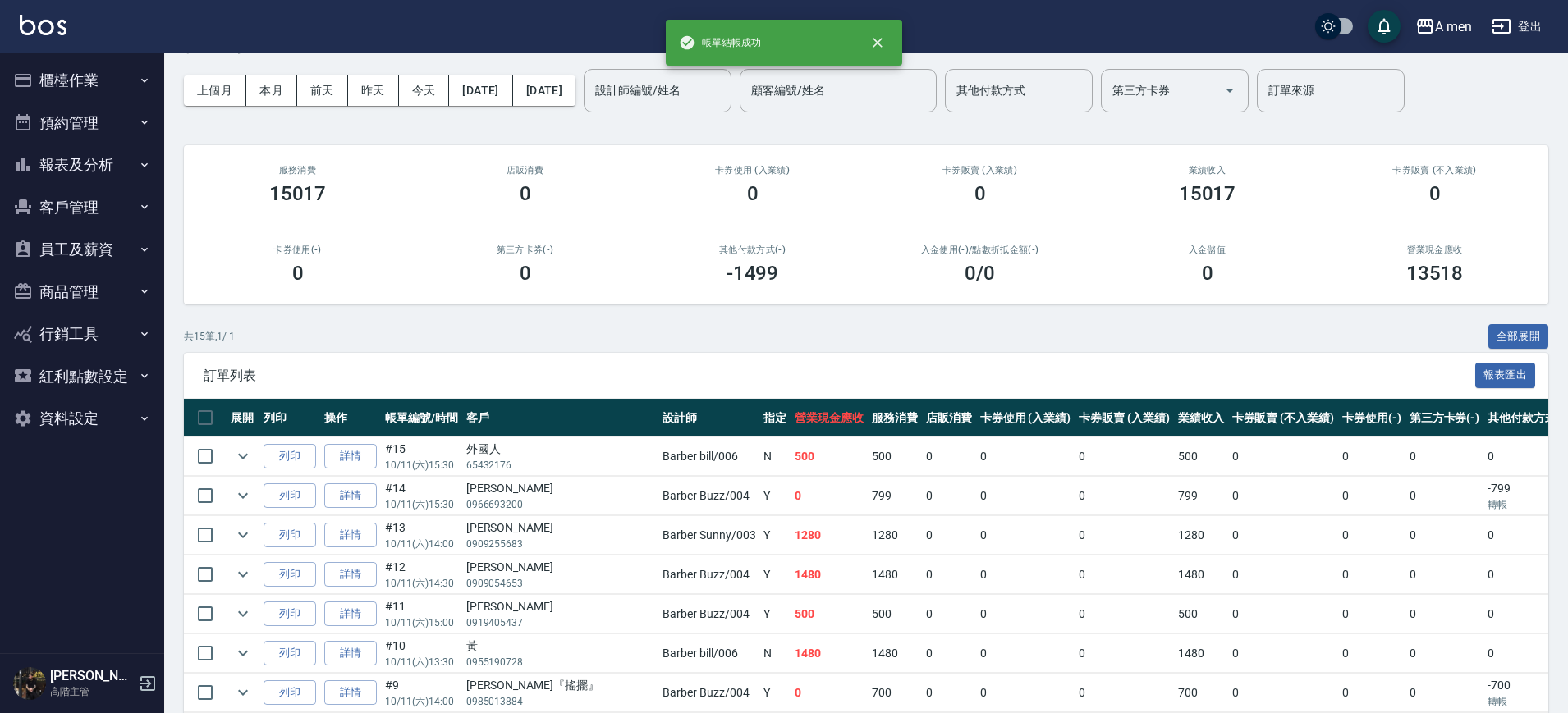
scroll to position [205, 0]
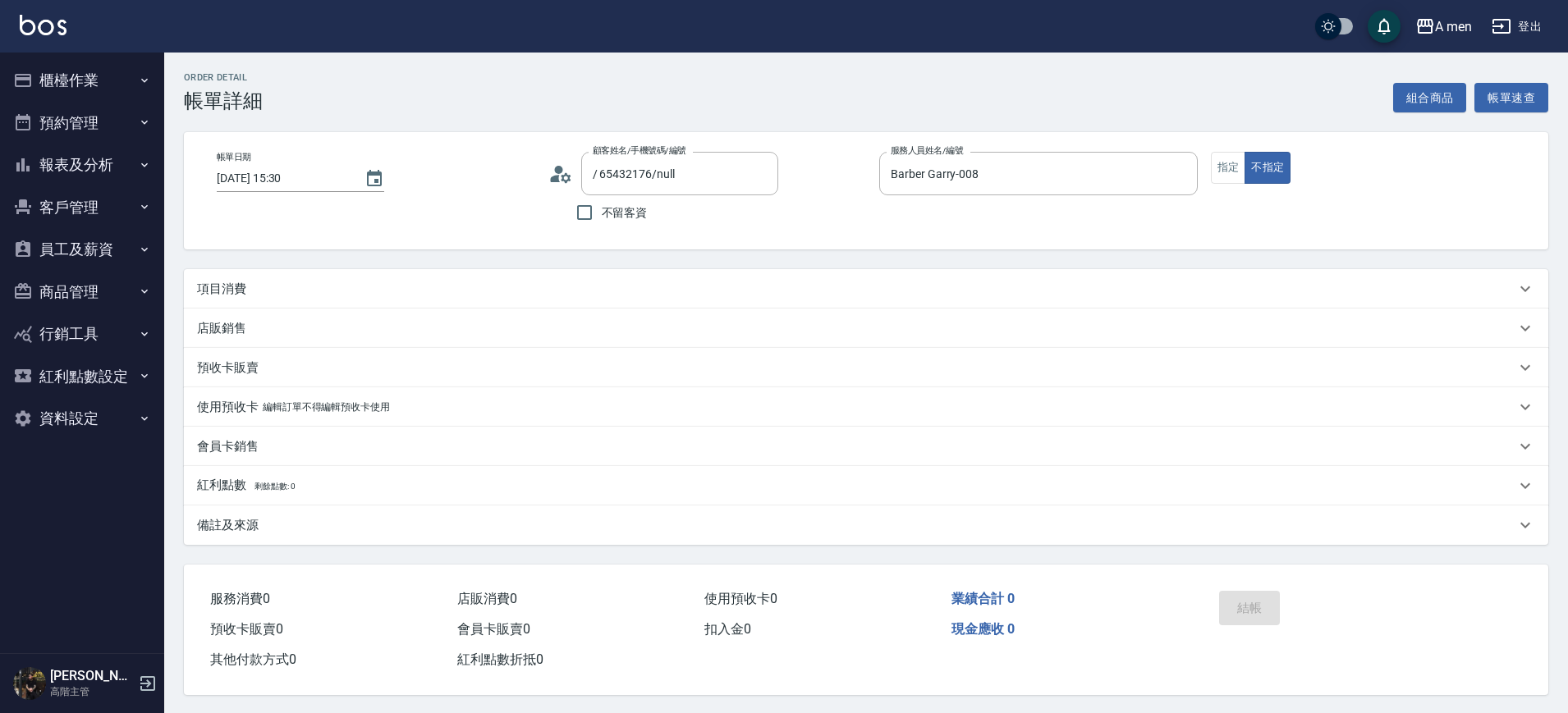
click at [687, 301] on div "項目消費" at bounding box center [865, 289] width 1365 height 39
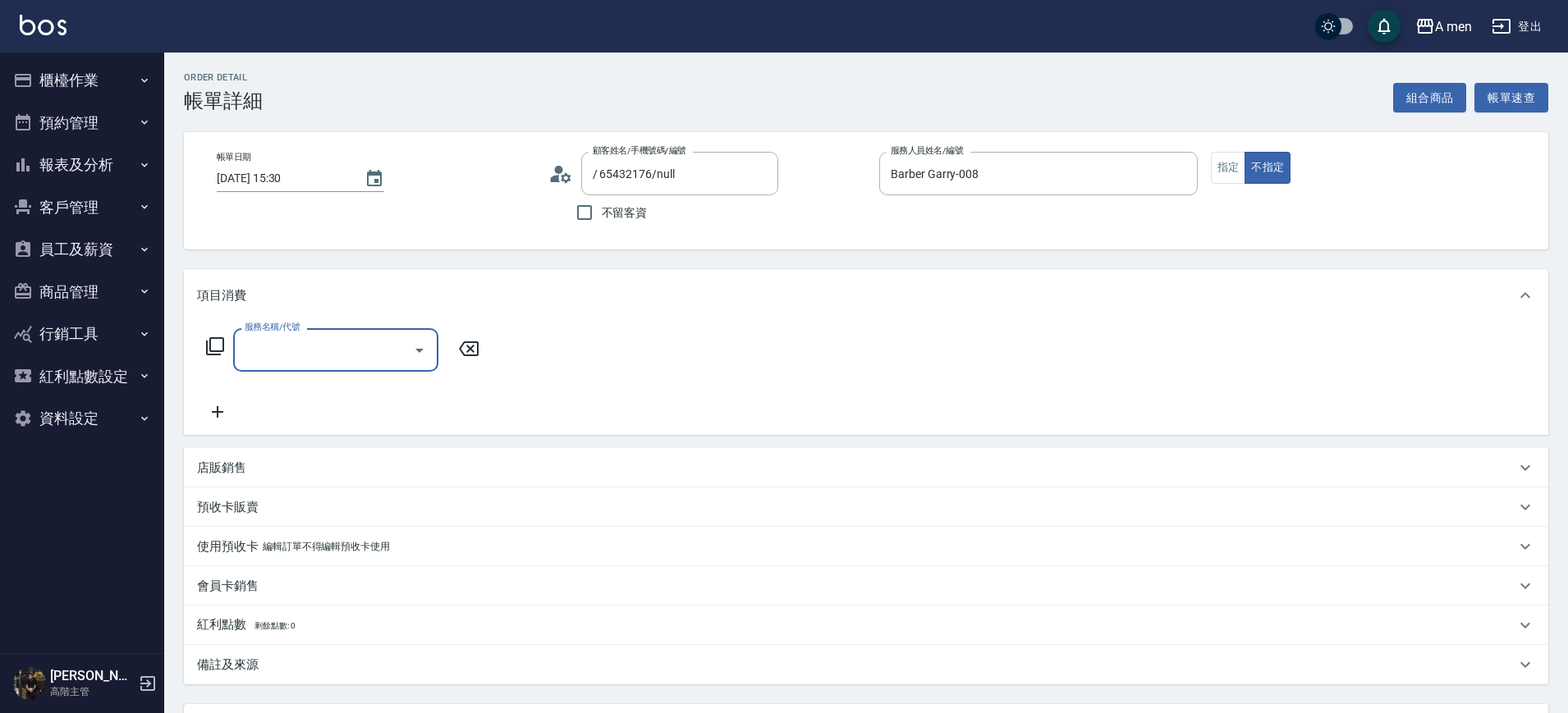
click at [361, 358] on input "服務名稱/代號" at bounding box center [324, 349] width 166 height 29
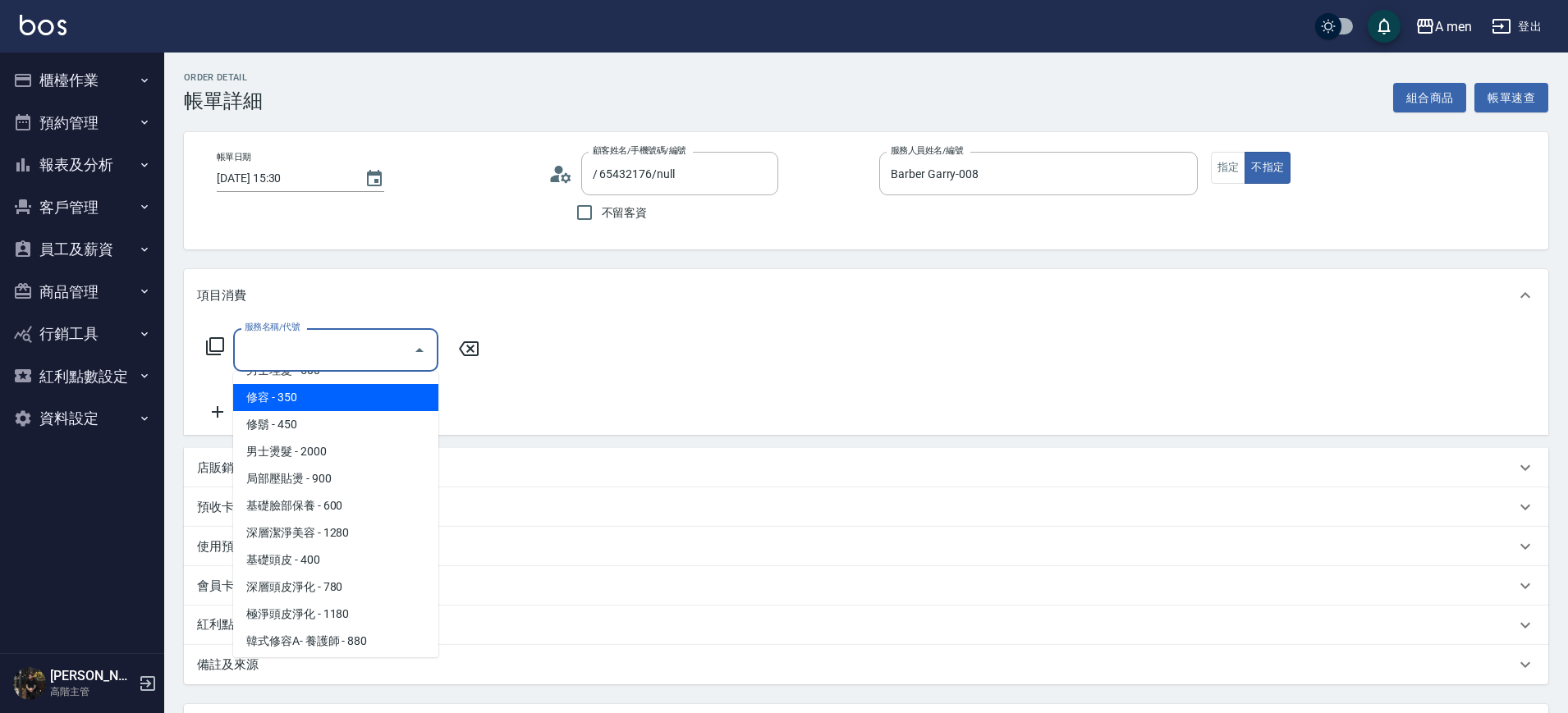
scroll to position [362, 0]
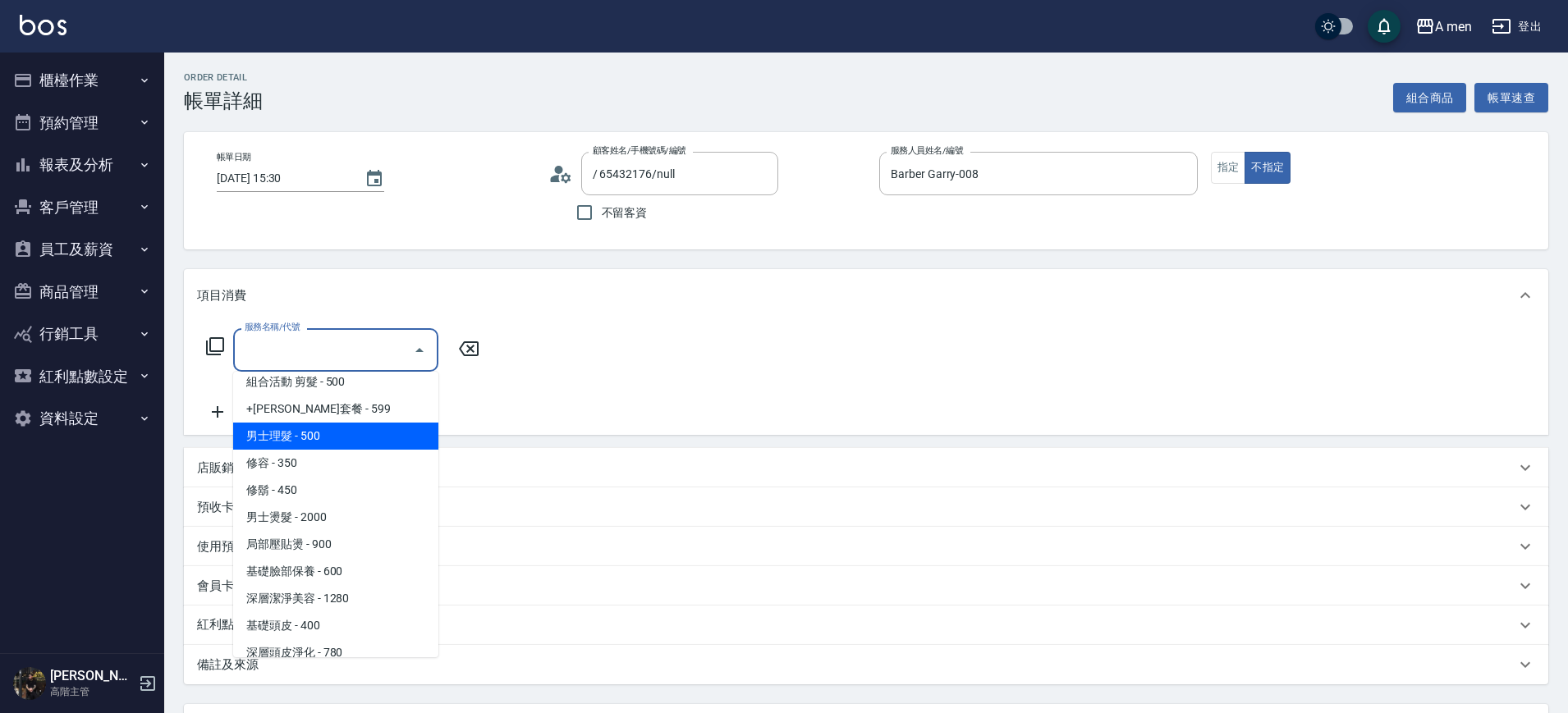
click at [350, 440] on span "男士理髮 - 500" at bounding box center [336, 436] width 205 height 27
type input "男士理髮(A01)"
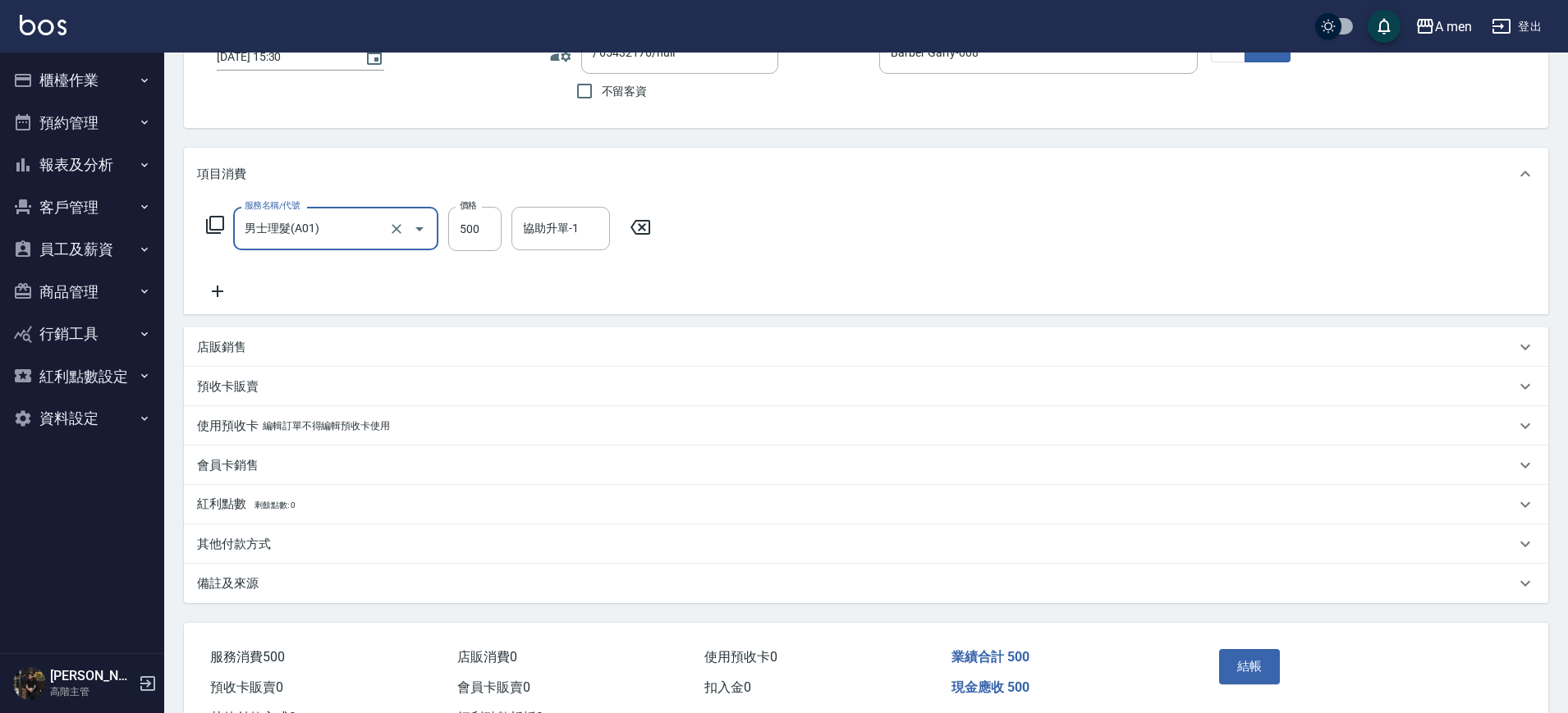
scroll to position [188, 0]
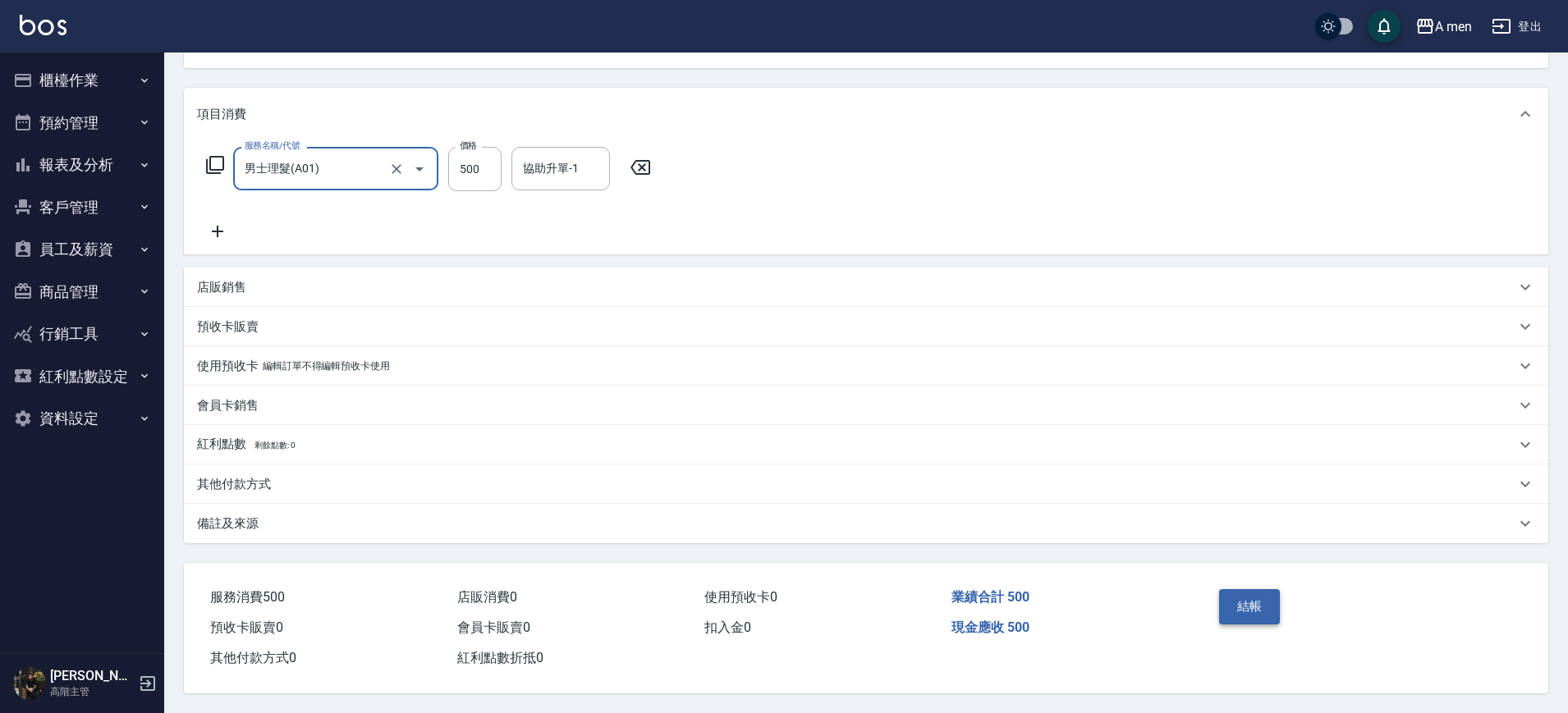
click at [1248, 589] on button "結帳" at bounding box center [1250, 606] width 61 height 35
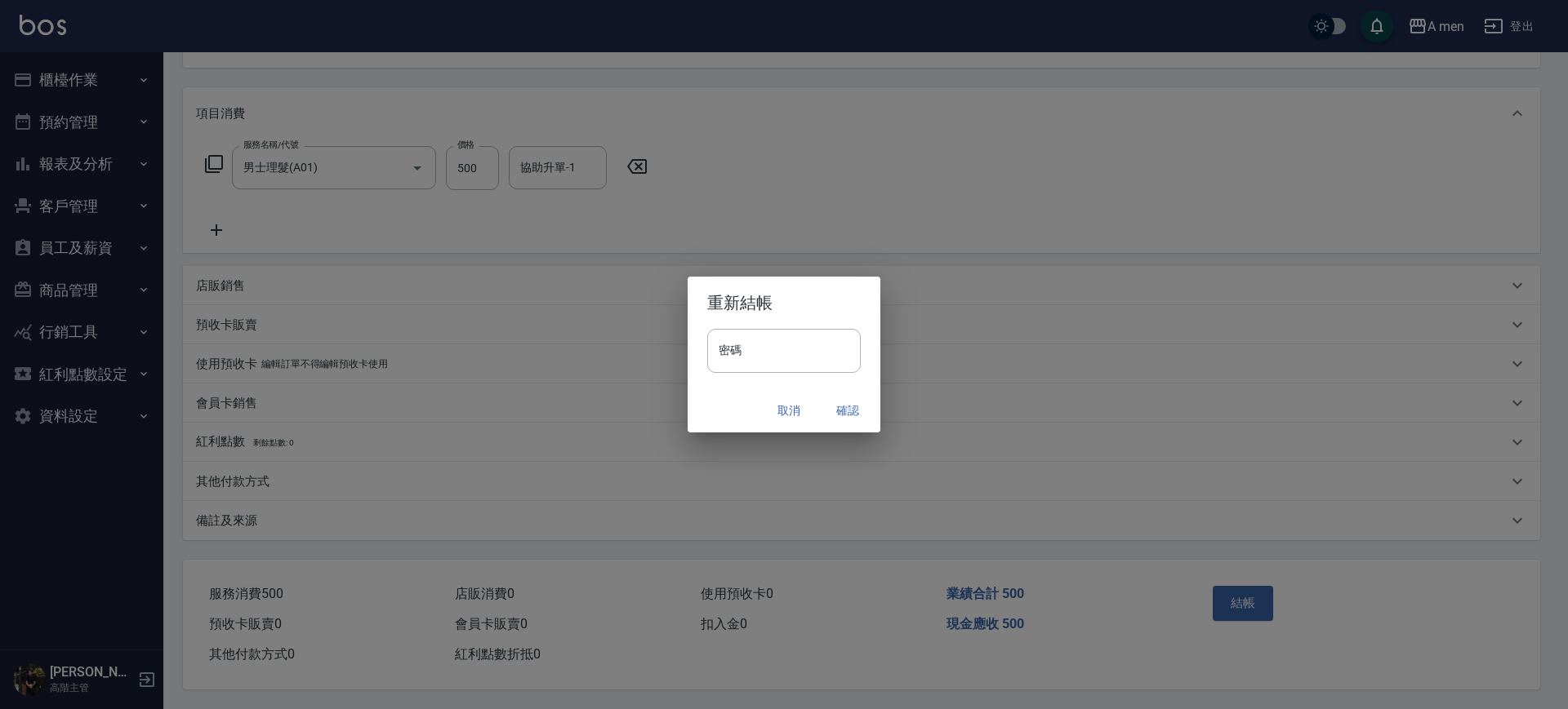
click at [775, 401] on button "取消" at bounding box center [788, 411] width 52 height 30
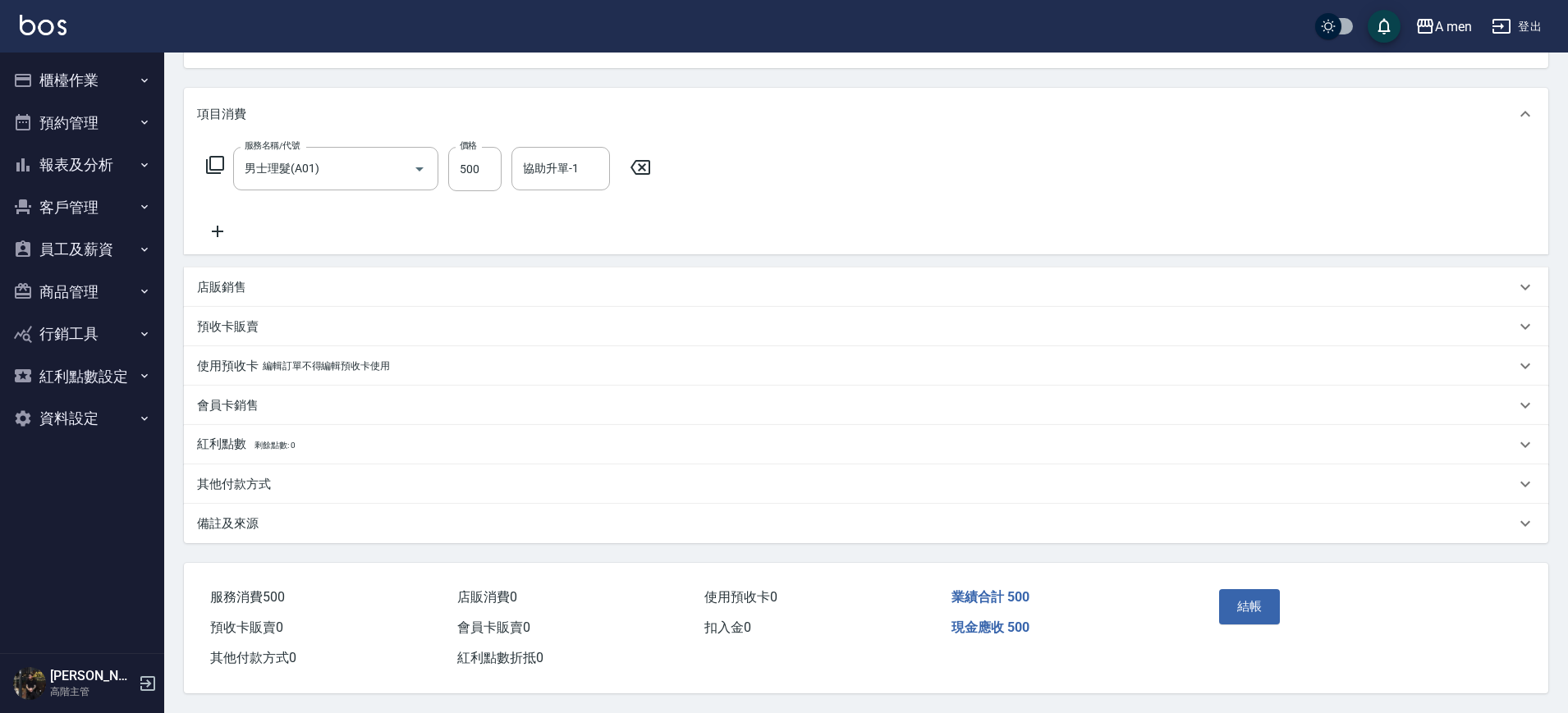
click at [260, 476] on p "其他付款方式" at bounding box center [234, 484] width 74 height 17
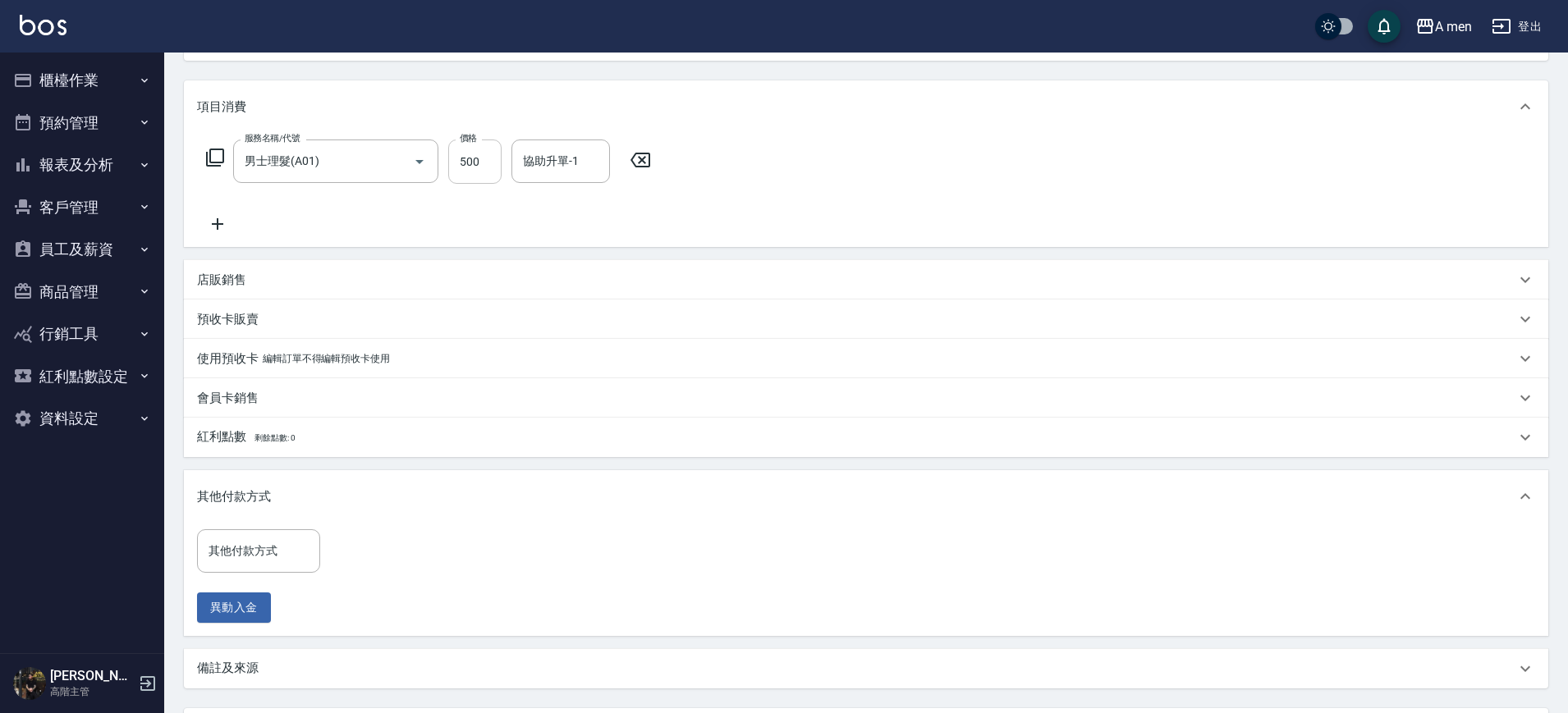
click at [475, 162] on input "500" at bounding box center [475, 161] width 53 height 44
type input "500"
click at [214, 225] on icon at bounding box center [218, 224] width 41 height 20
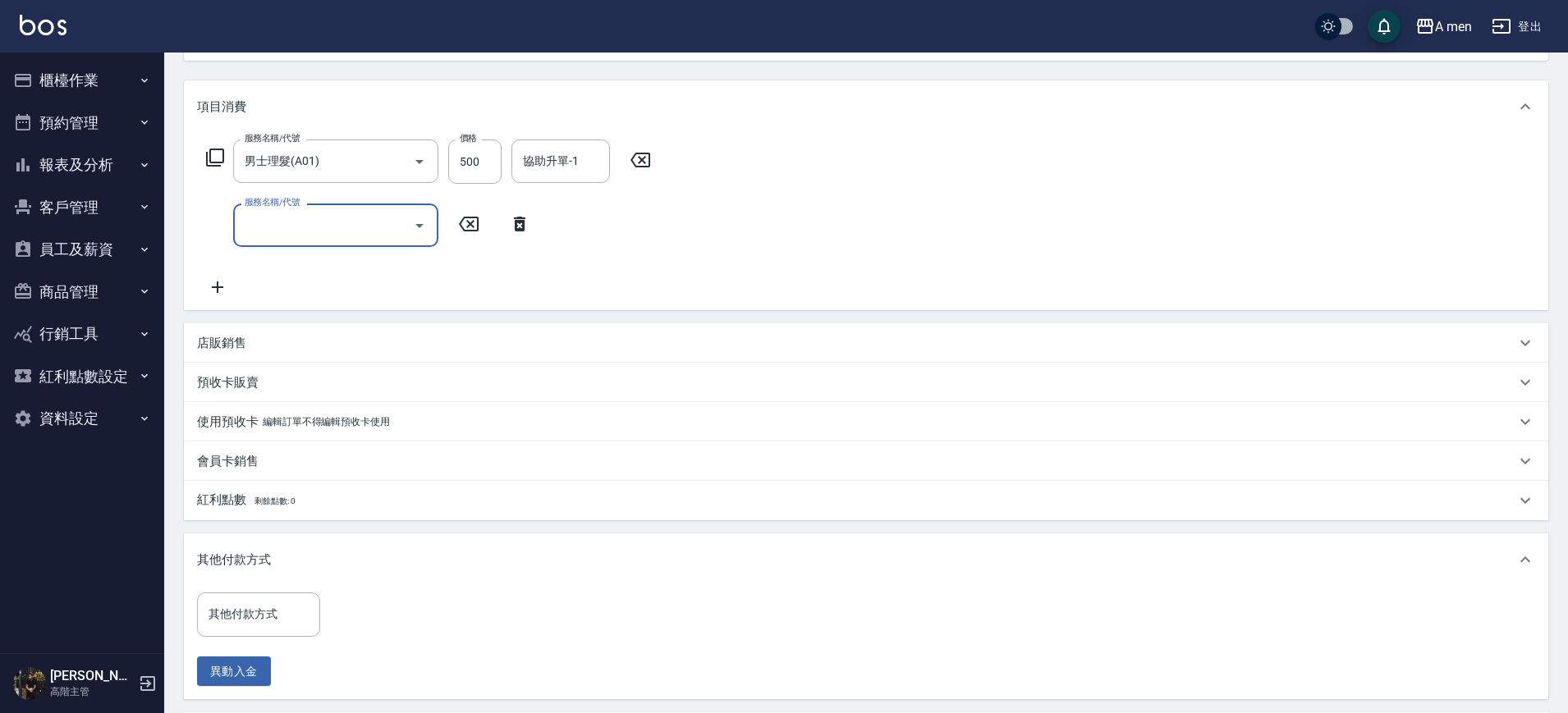
click at [402, 226] on input "服務名稱/代號" at bounding box center [324, 225] width 166 height 29
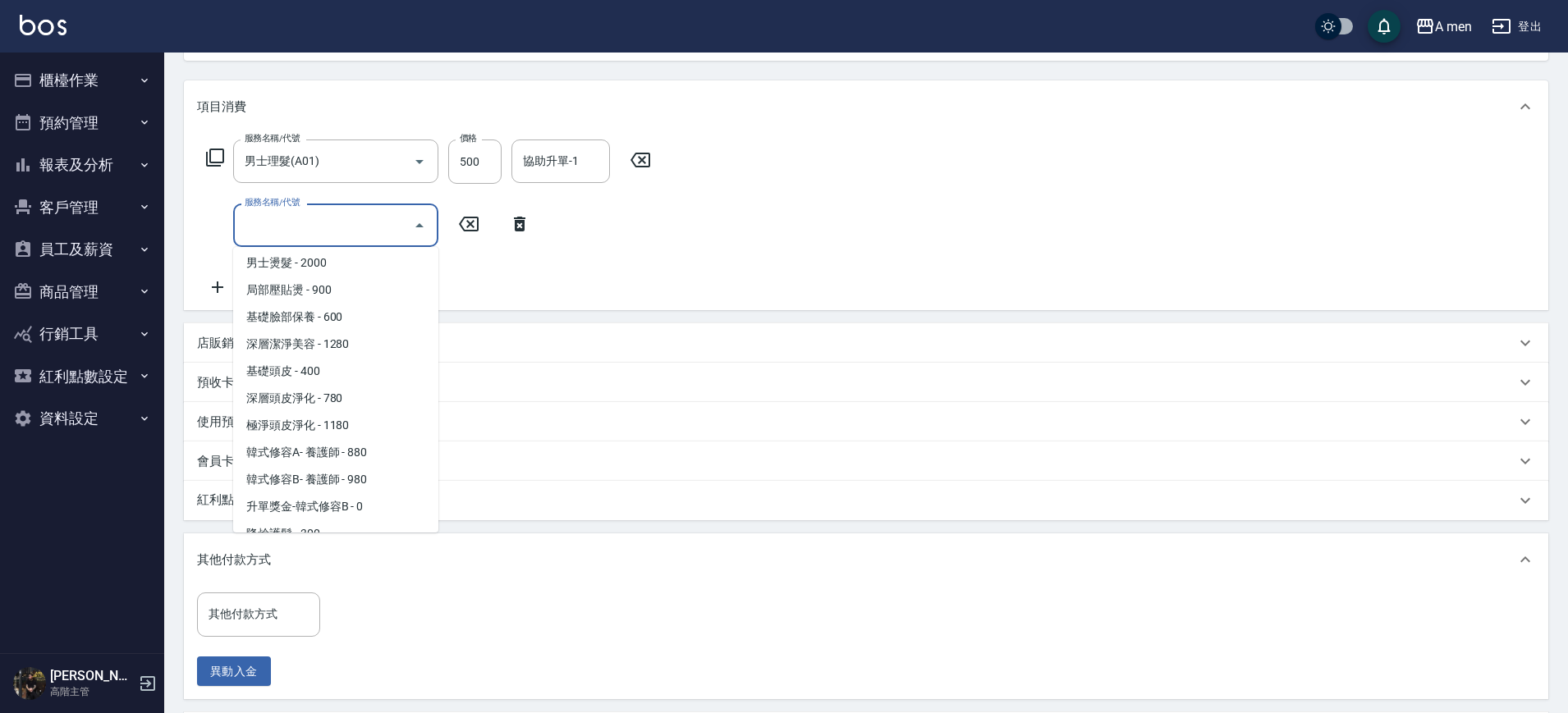
scroll to position [567, 0]
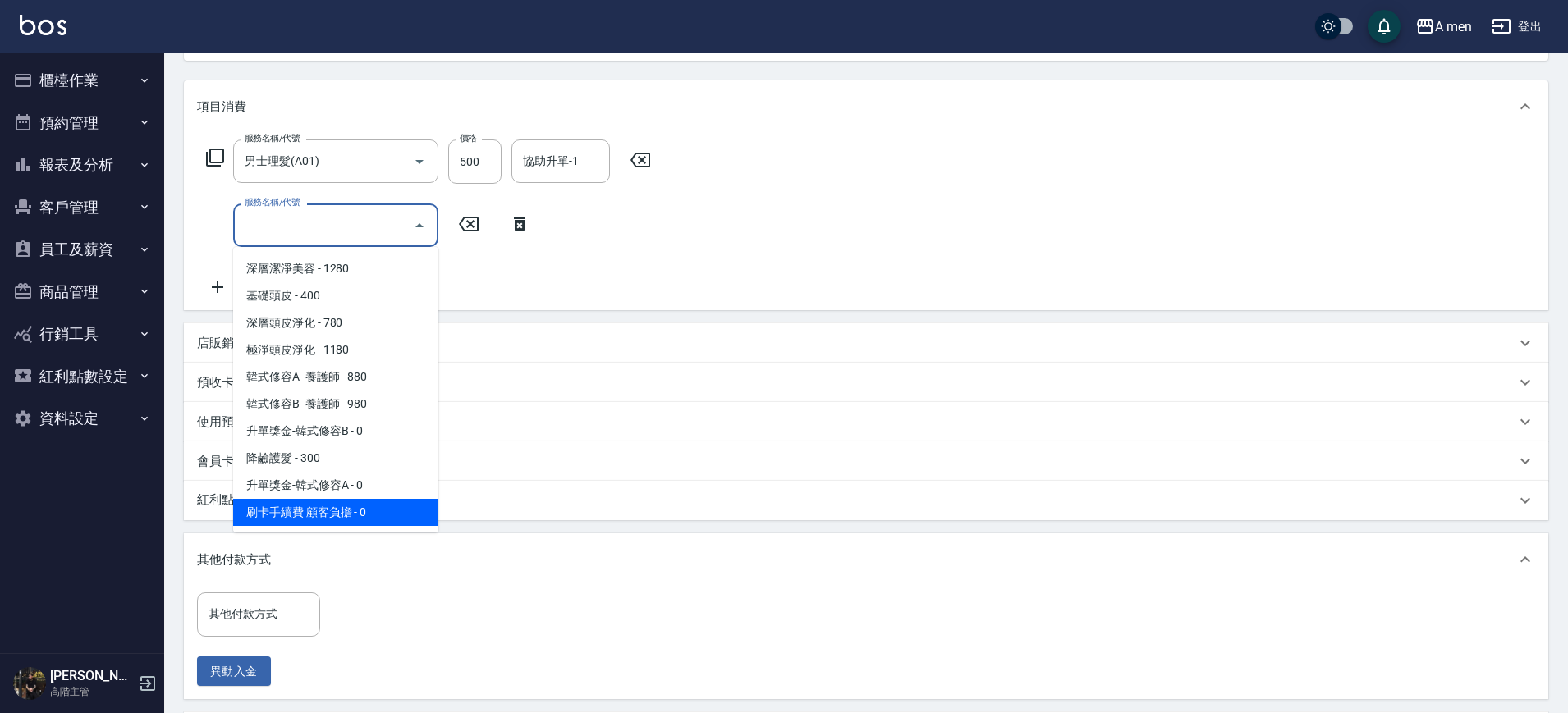
click at [344, 521] on span "刷卡手續費 顧客負擔 - 0" at bounding box center [336, 512] width 205 height 27
type input "刷卡手續費 顧客負擔(Z1)"
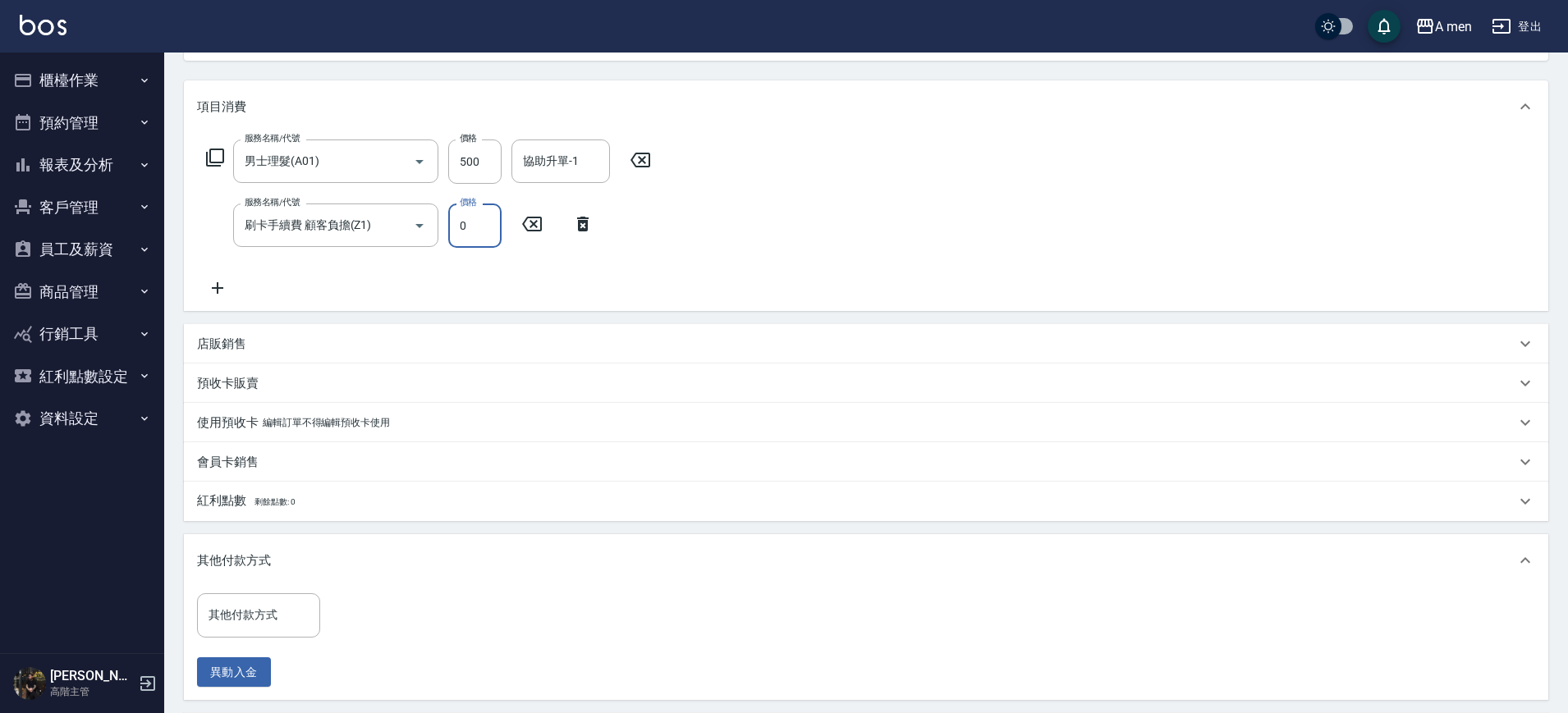
click at [477, 219] on input "0" at bounding box center [475, 225] width 53 height 44
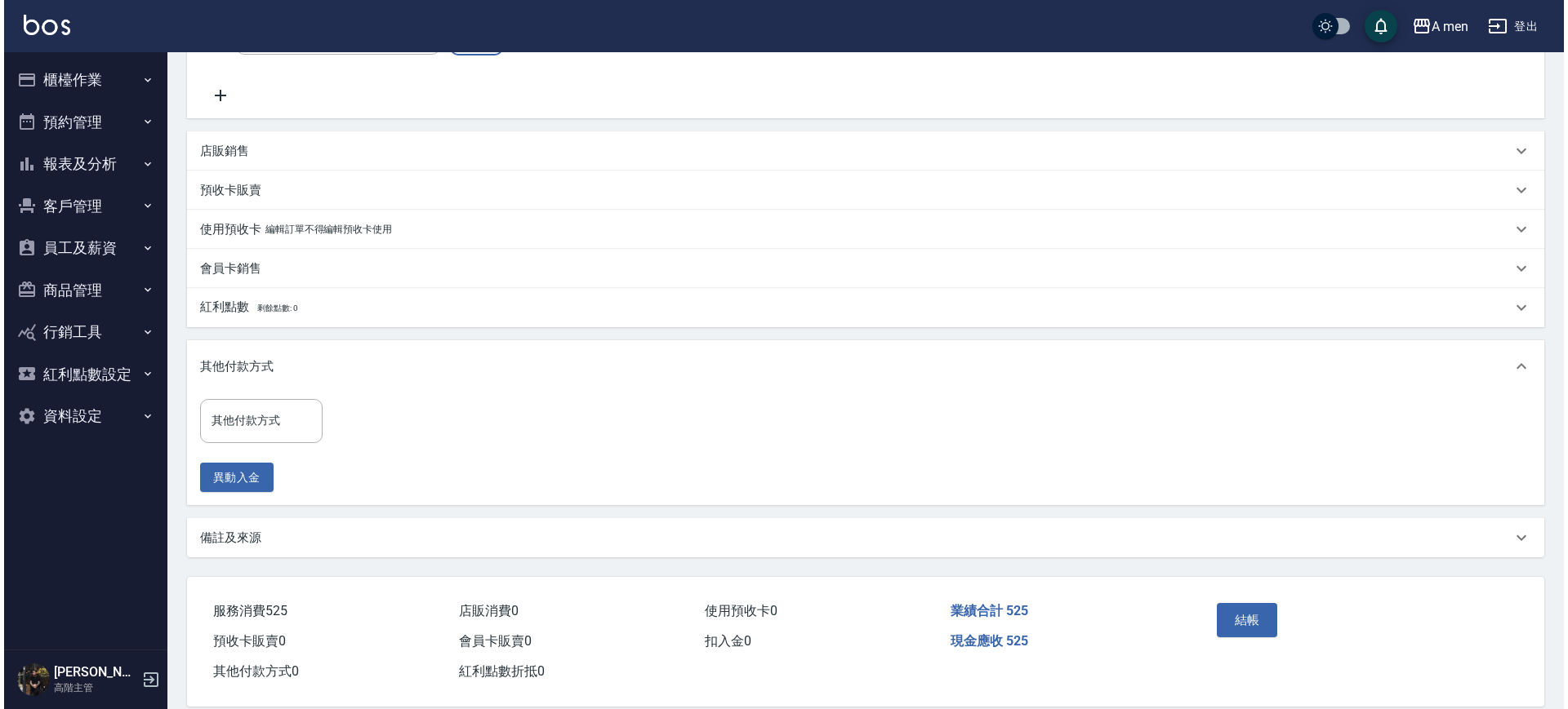
scroll to position [403, 0]
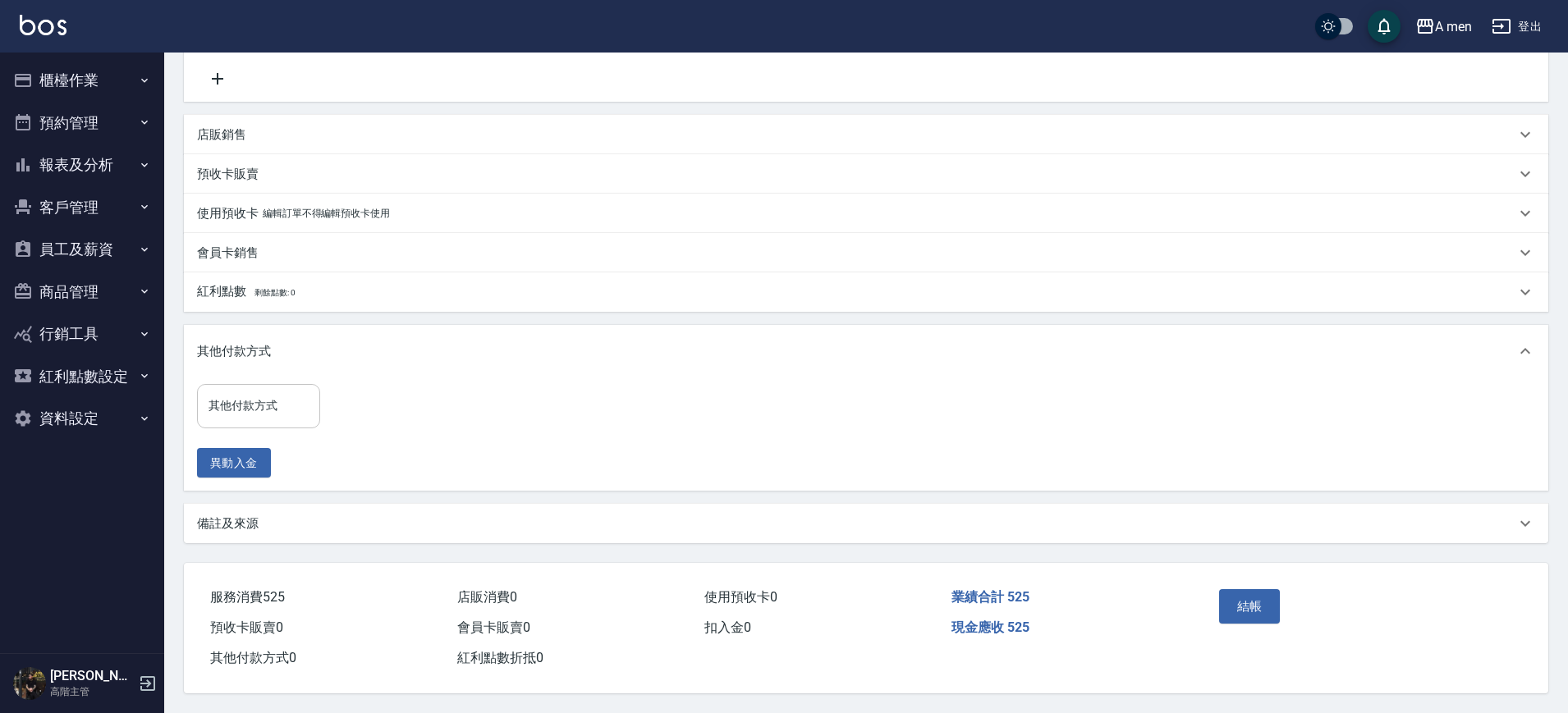
type input "25"
click at [284, 406] on input "其他付款方式" at bounding box center [259, 405] width 109 height 29
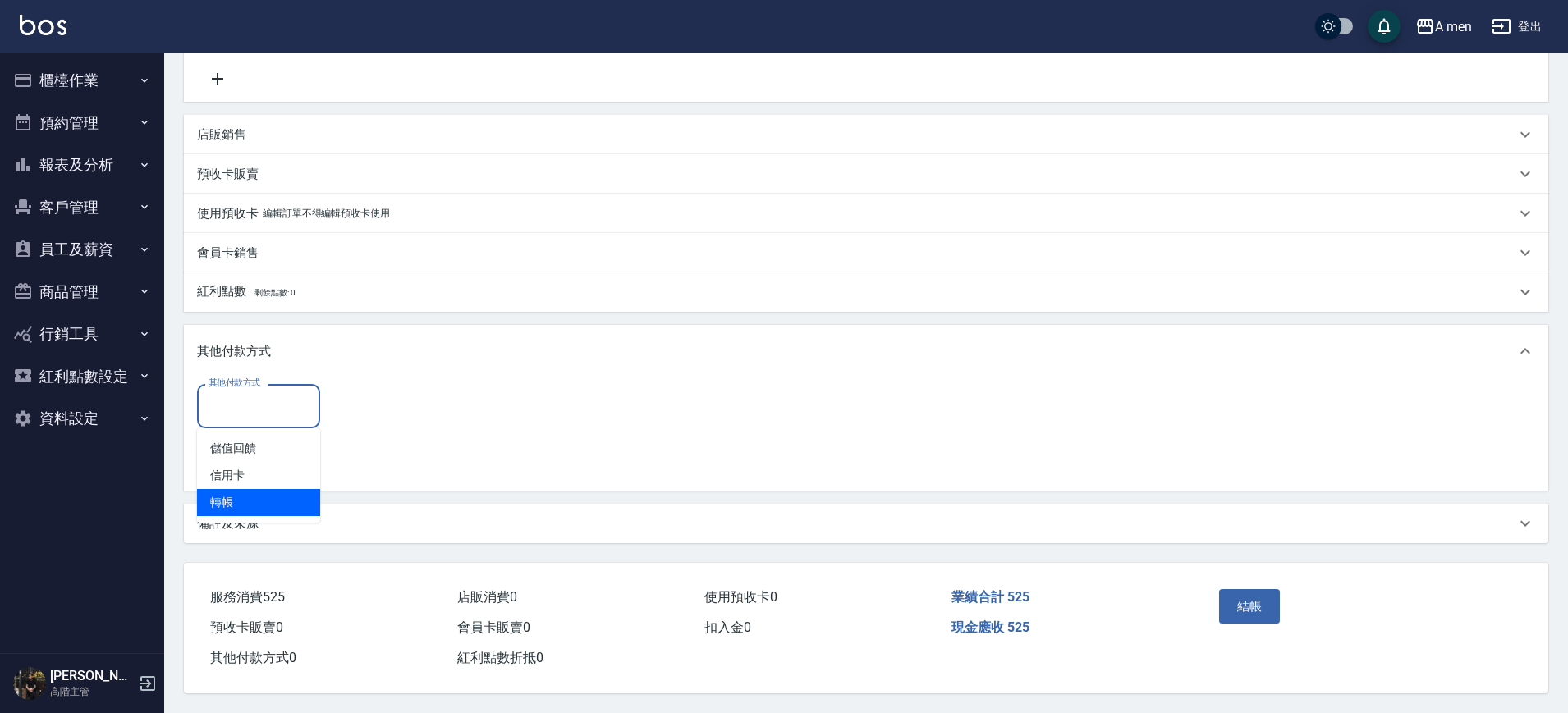
click at [241, 470] on span "信用卡" at bounding box center [259, 475] width 123 height 27
type input "信用卡"
click at [363, 396] on input "0" at bounding box center [392, 405] width 123 height 44
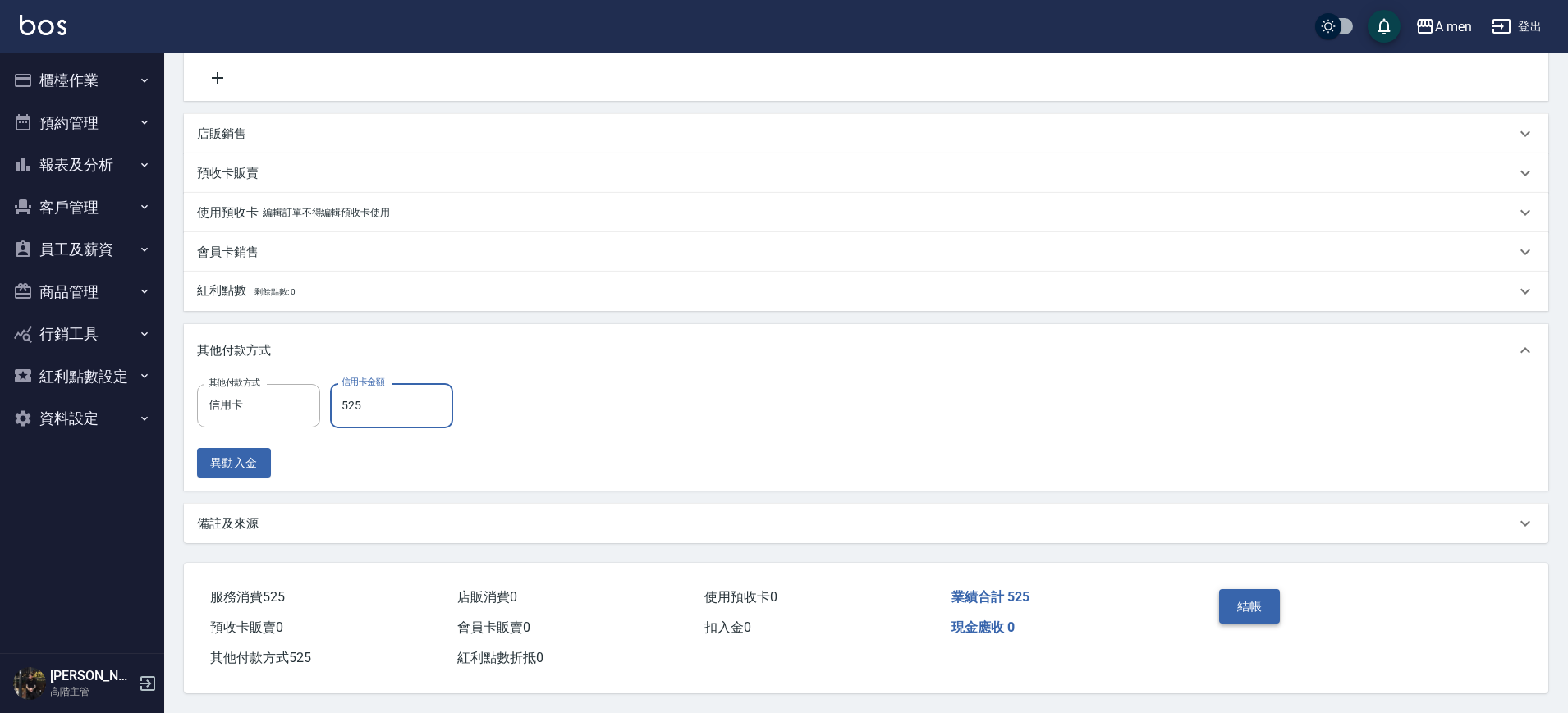
type input "525"
click at [1230, 604] on button "結帳" at bounding box center [1250, 606] width 61 height 35
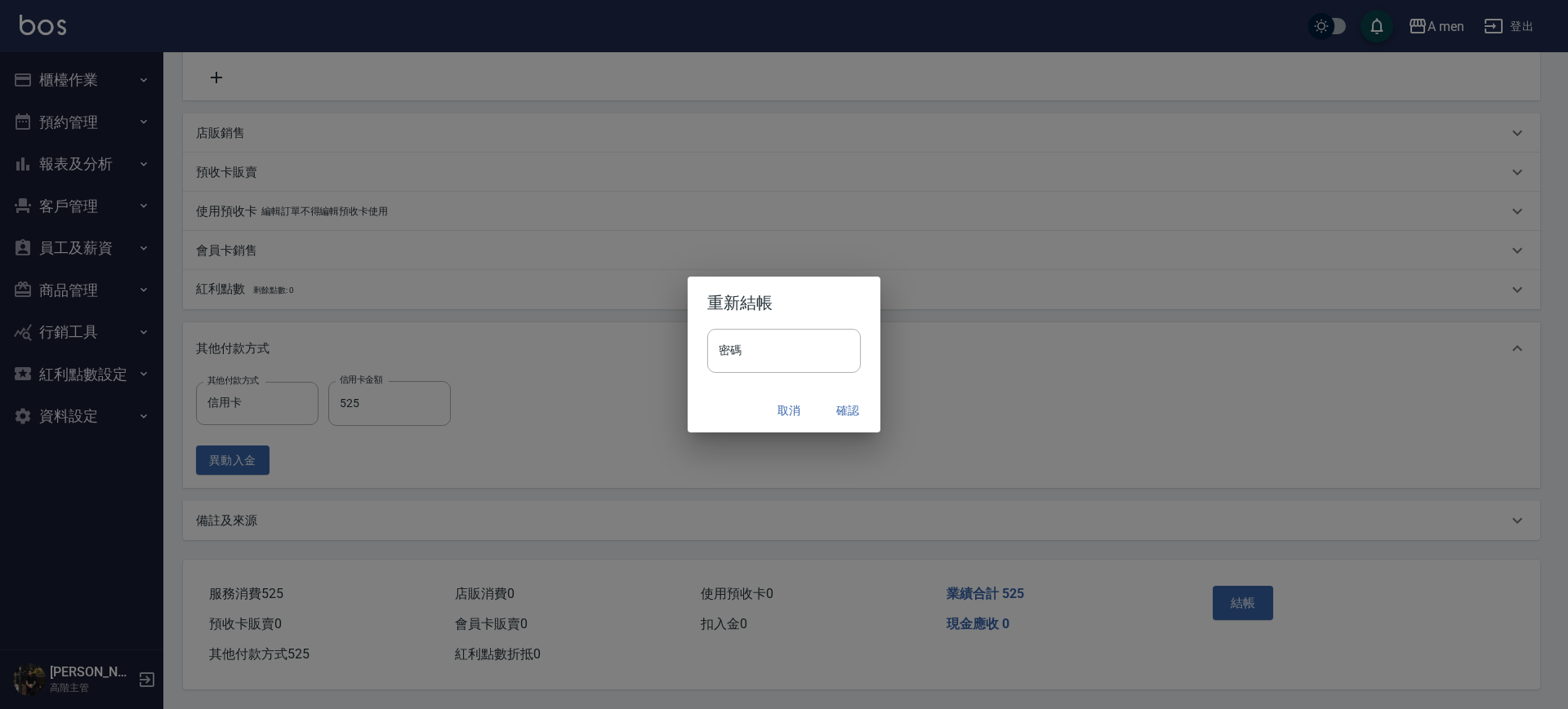
click at [838, 424] on button "確認" at bounding box center [847, 411] width 52 height 30
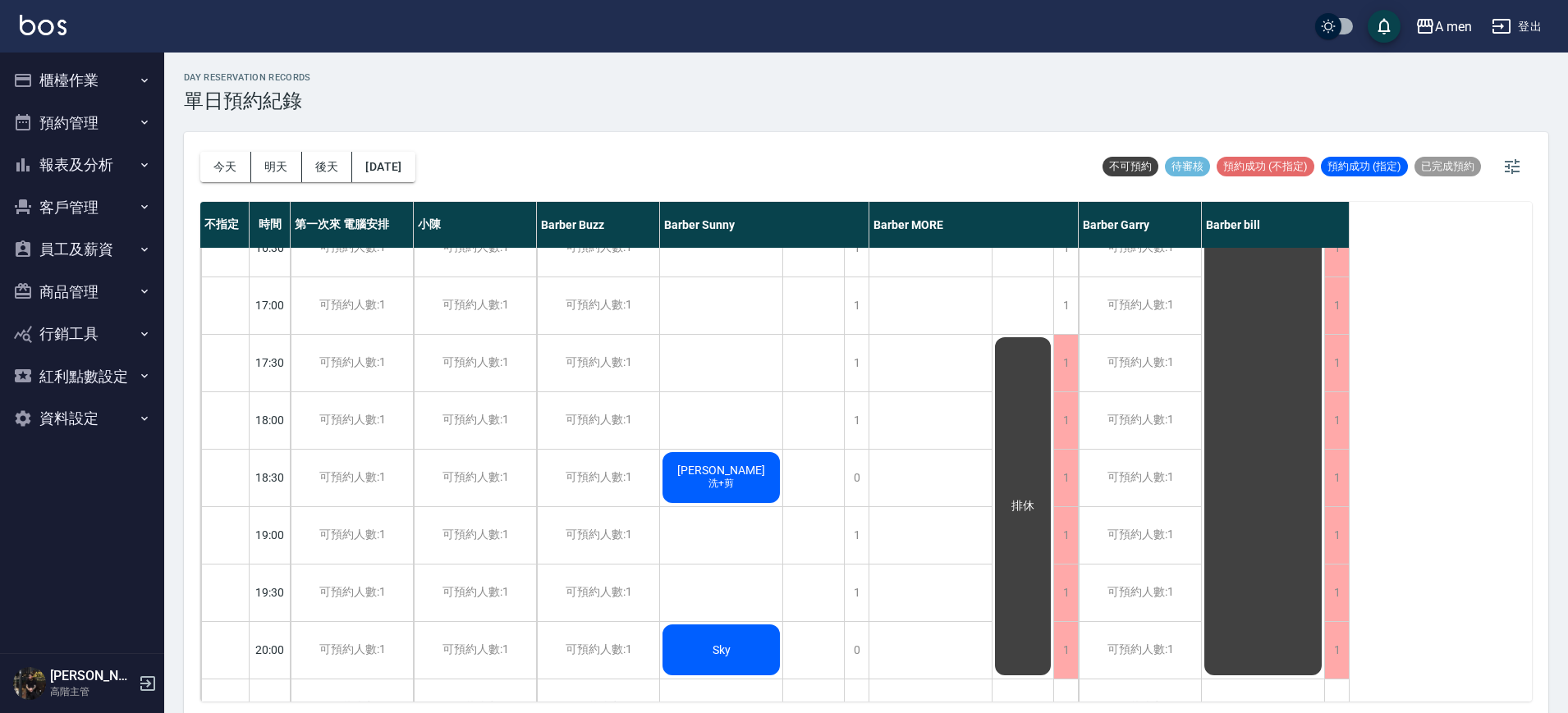
scroll to position [513, 0]
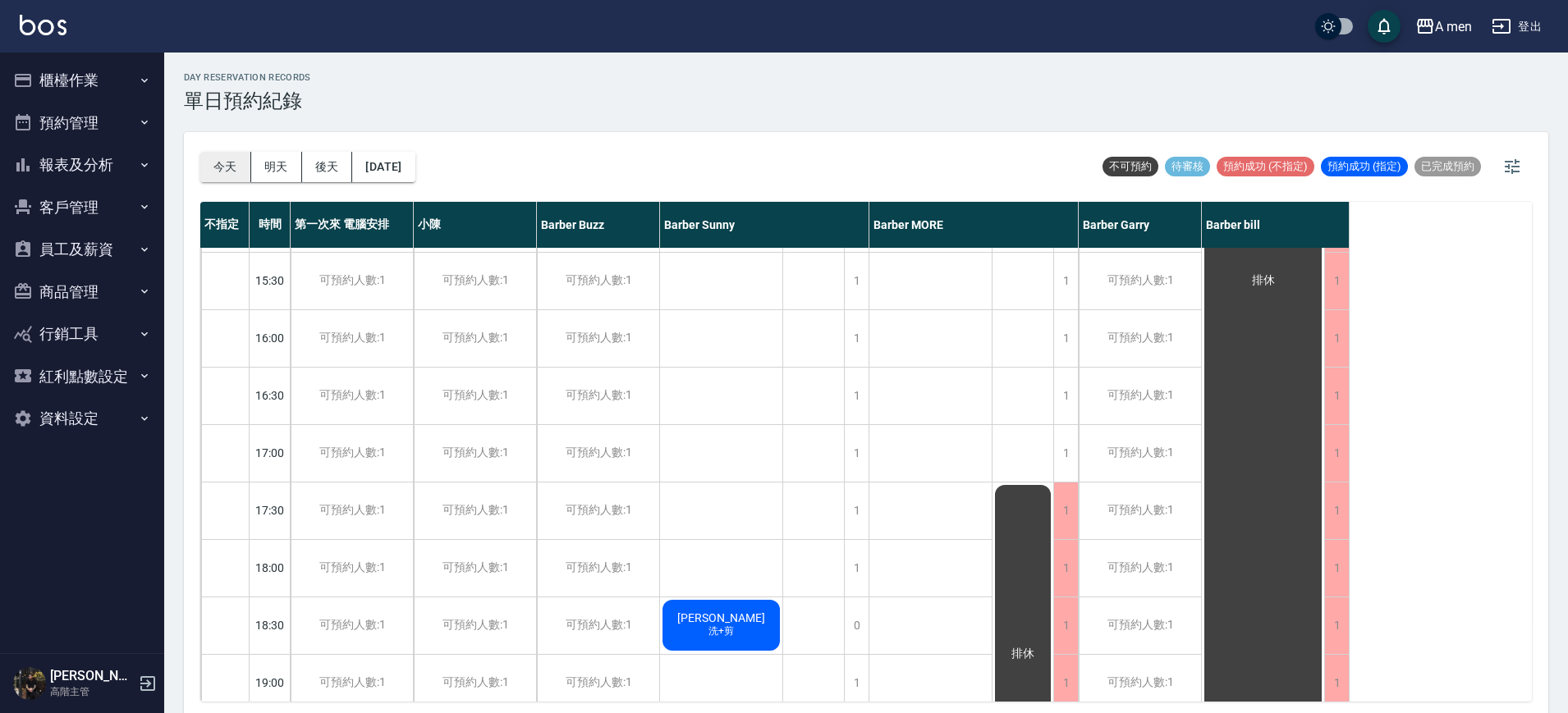
click at [229, 176] on button "今天" at bounding box center [226, 167] width 51 height 31
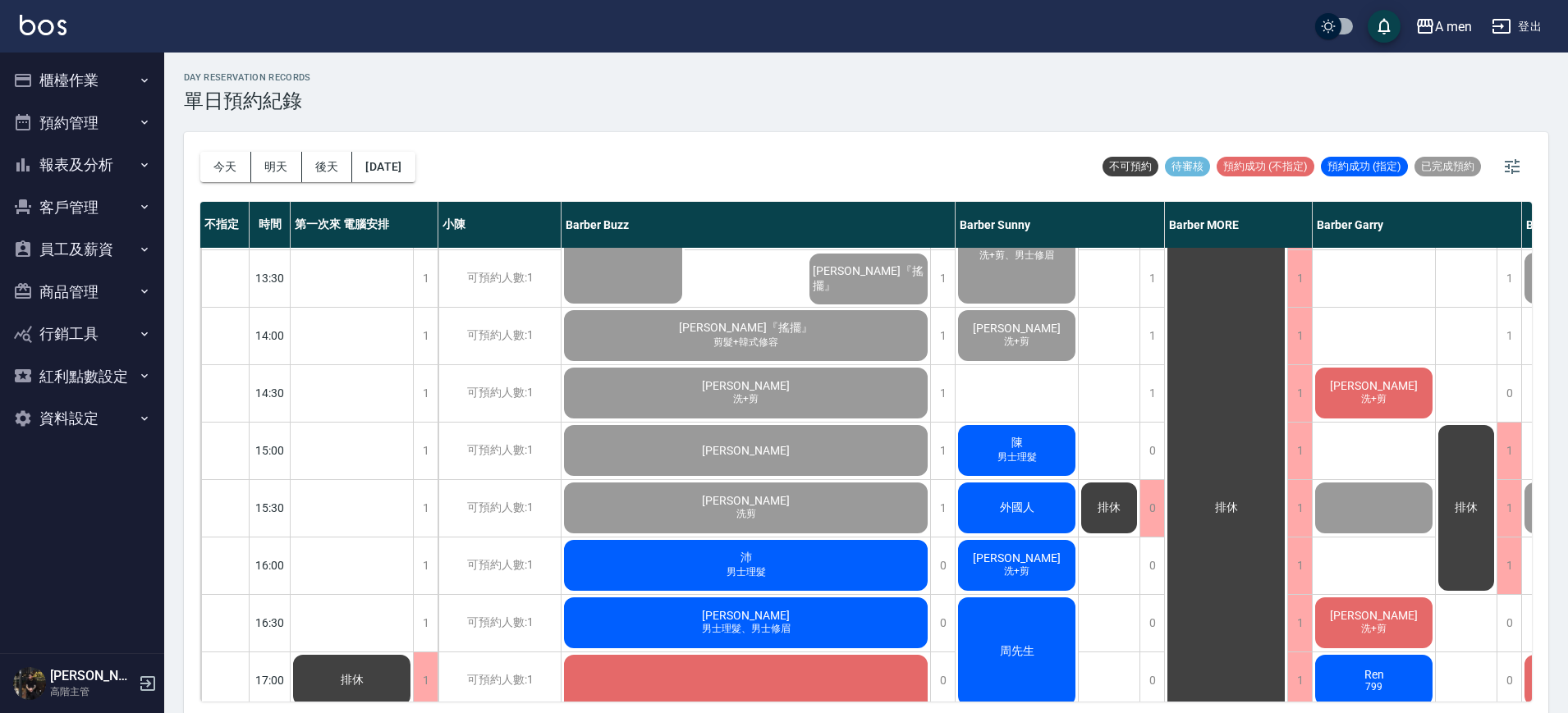
scroll to position [205, 0]
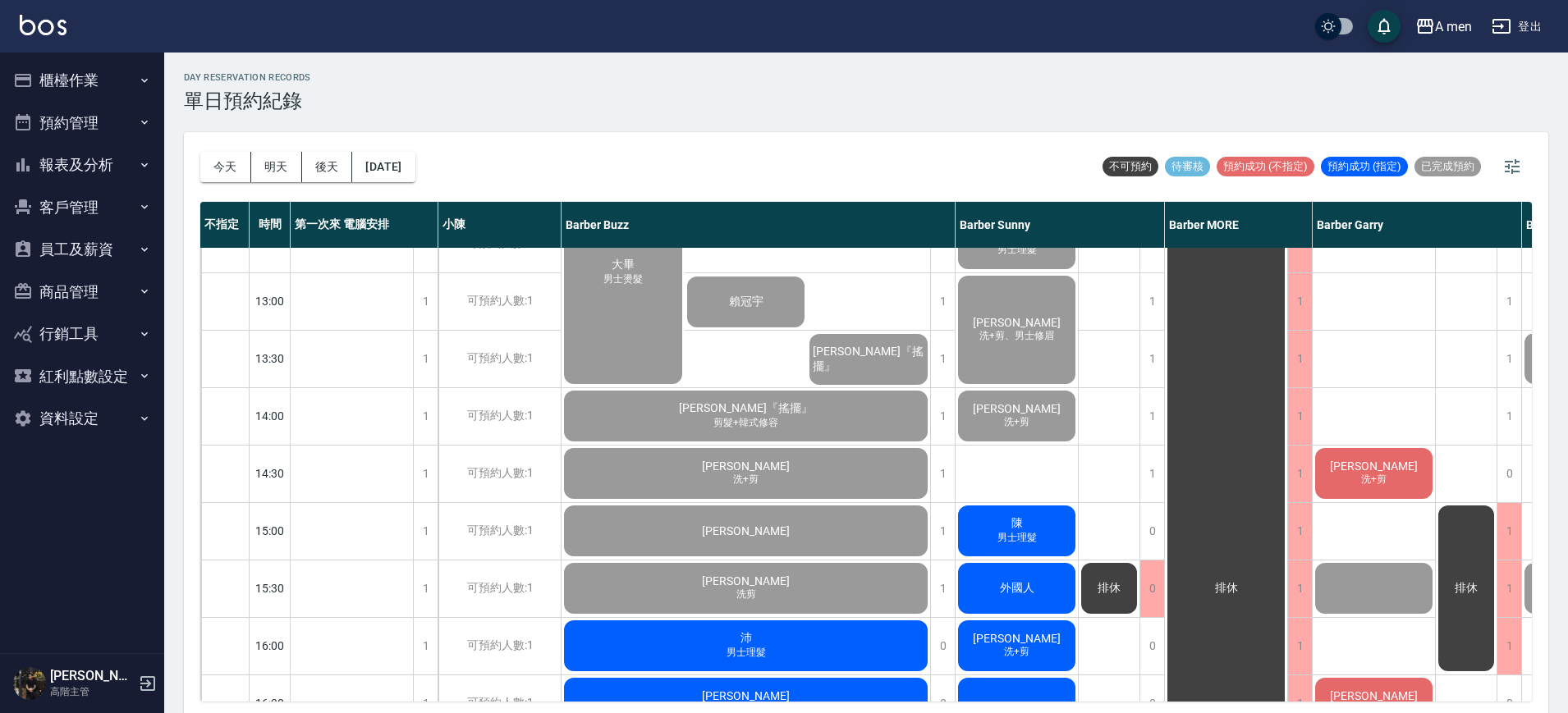
click at [1023, 594] on span "外國人" at bounding box center [1017, 588] width 41 height 15
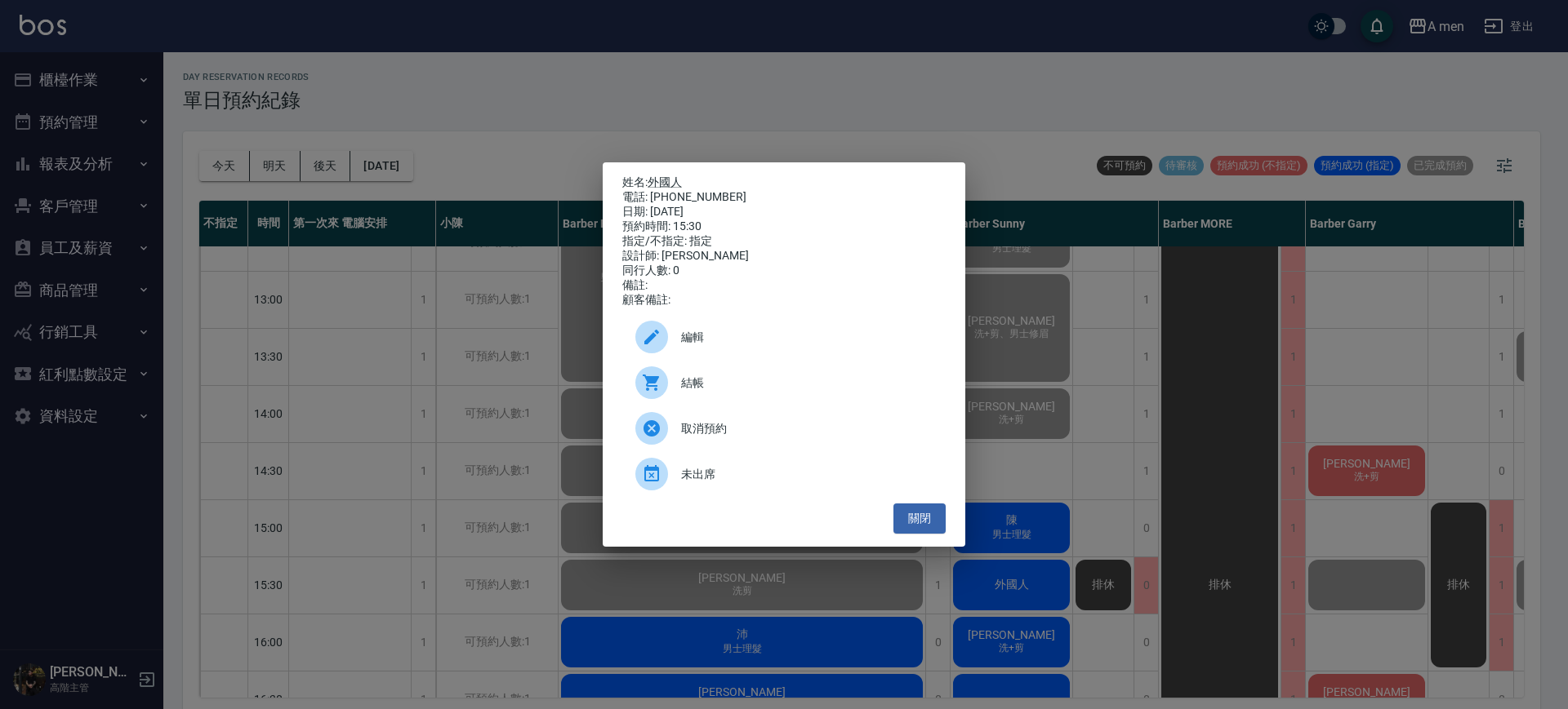
click at [695, 391] on span "結帳" at bounding box center [807, 382] width 251 height 17
click at [1126, 377] on div "姓名: 外國人 電話: 65432176 日期: 2025/10/11 預約時間: 15:30 指定/不指定: 指定 設計師: Barber Sunny 同行…" at bounding box center [784, 354] width 1568 height 709
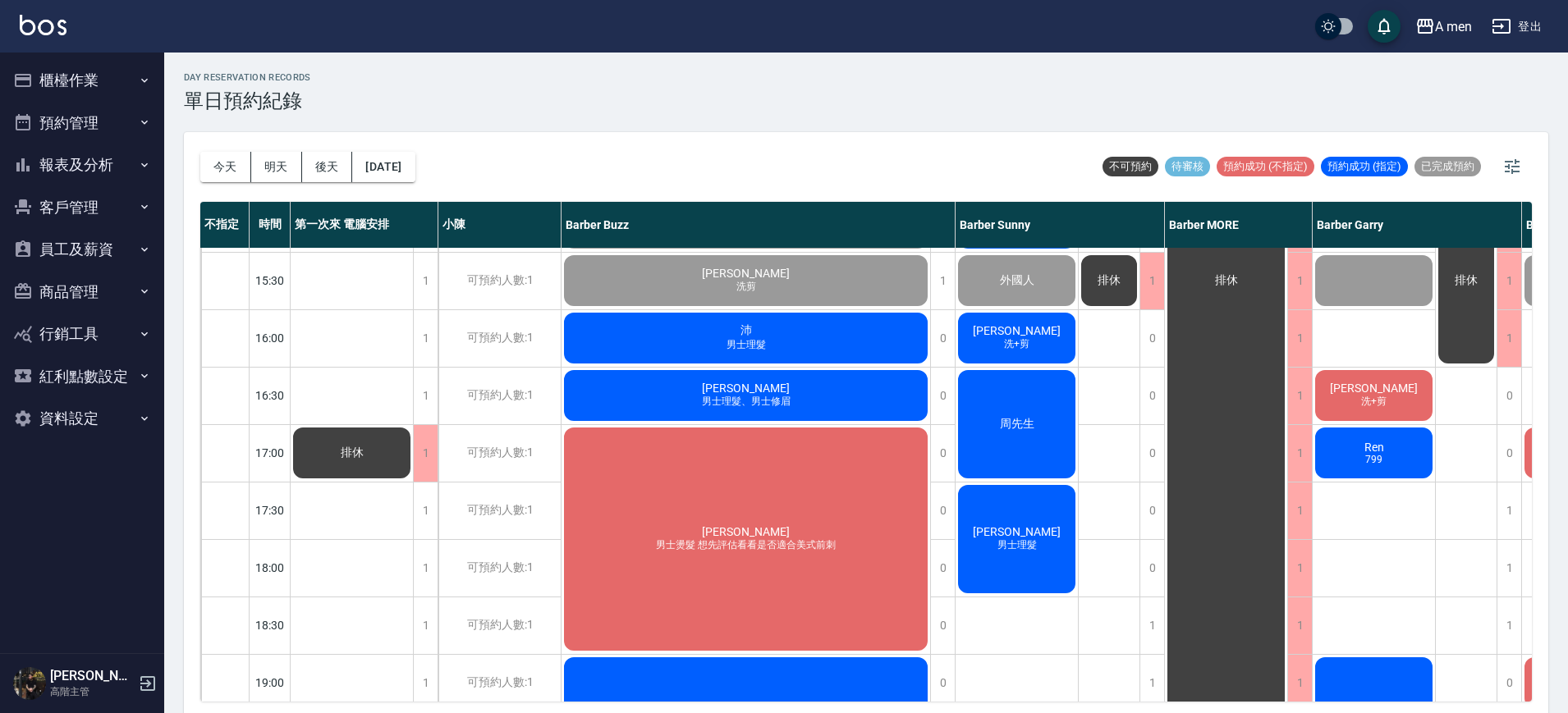
scroll to position [308, 0]
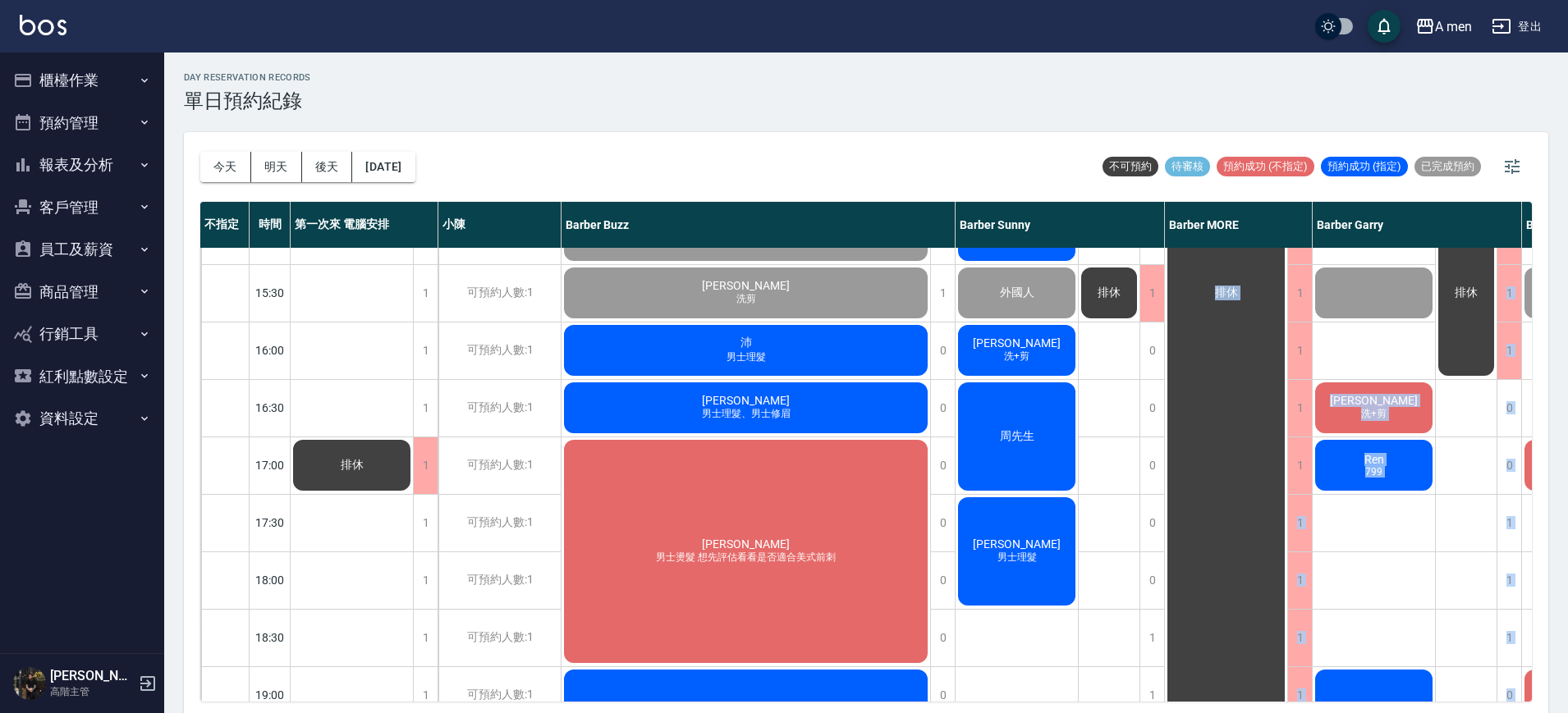
drag, startPoint x: 1247, startPoint y: 700, endPoint x: 1387, endPoint y: 677, distance: 141.9
click at [1398, 675] on div "今天 明天 後天 2025/10/11 不可預約 待審核 預約成功 (不指定) 預約成功 (指定) 已完成預約 不指定 時間 第一次來 電腦安排 小陳 Bar…" at bounding box center [865, 425] width 1365 height 586
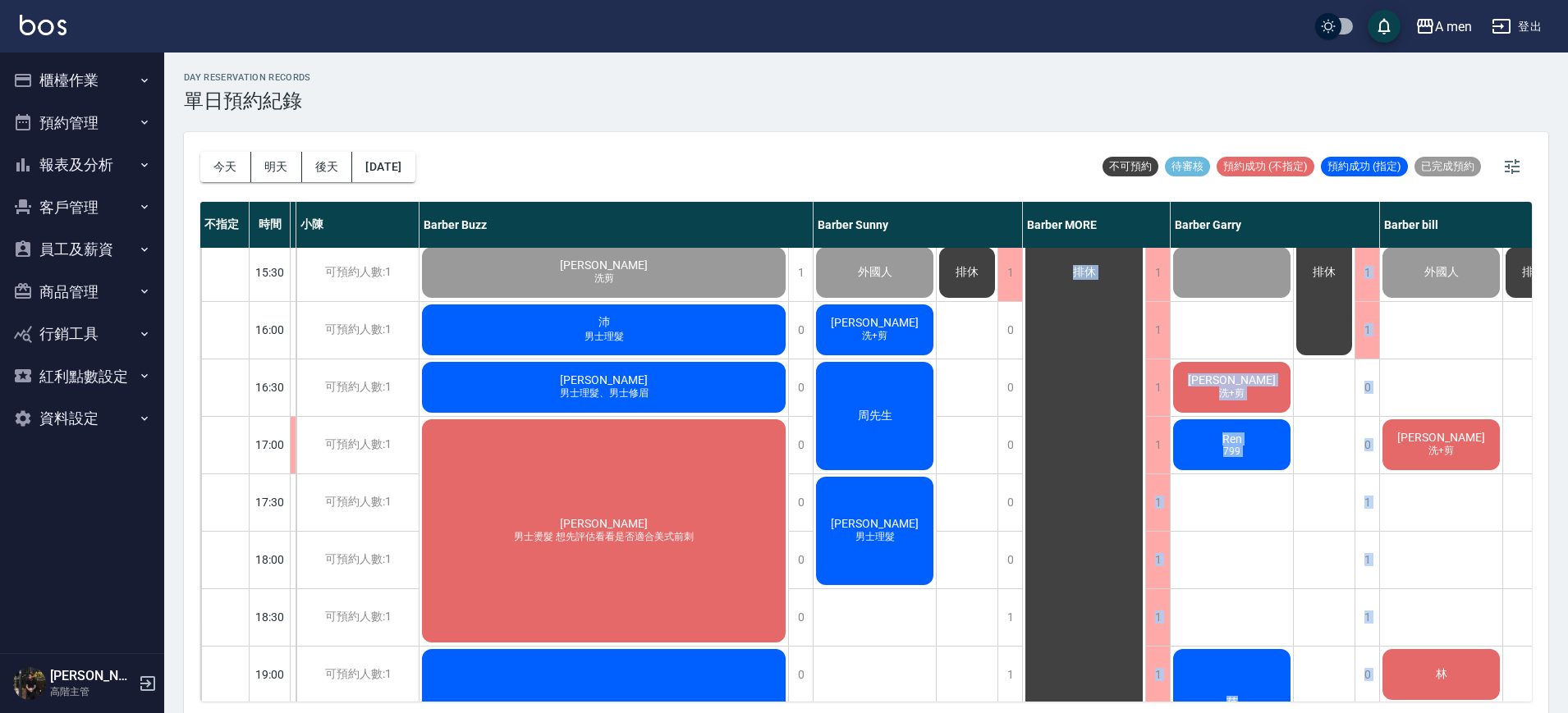
scroll to position [521, 183]
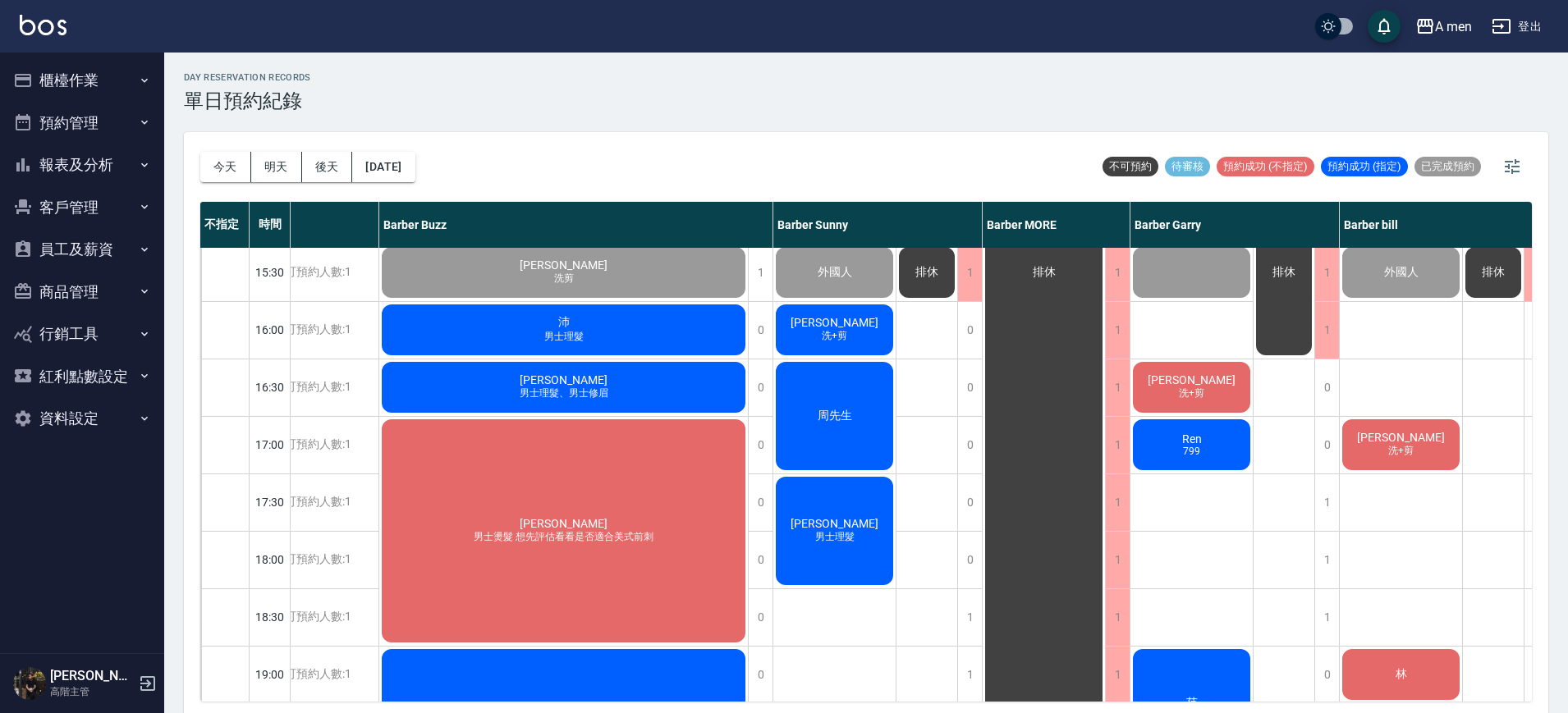
click at [1303, 463] on div "排休 排休" at bounding box center [1285, 445] width 61 height 1436
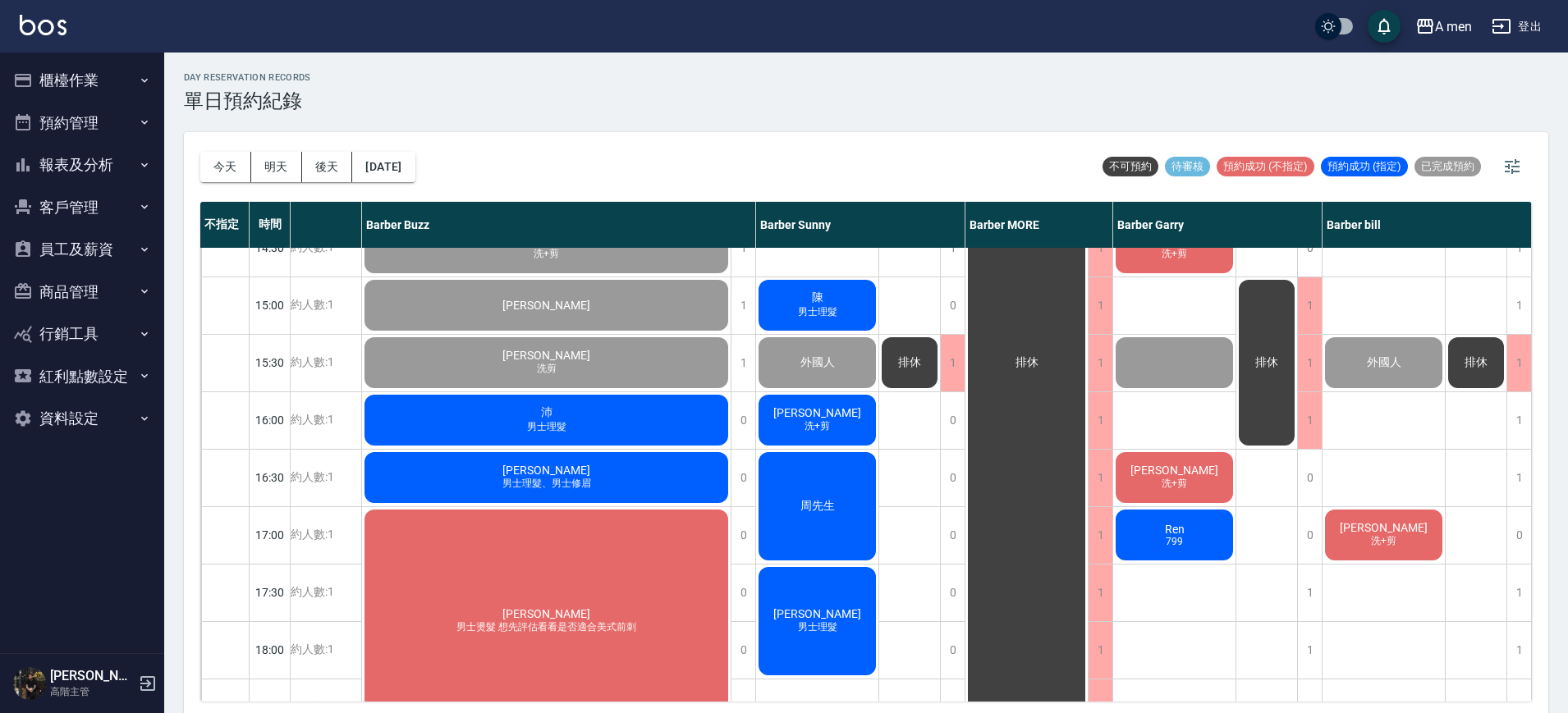
scroll to position [418, 208]
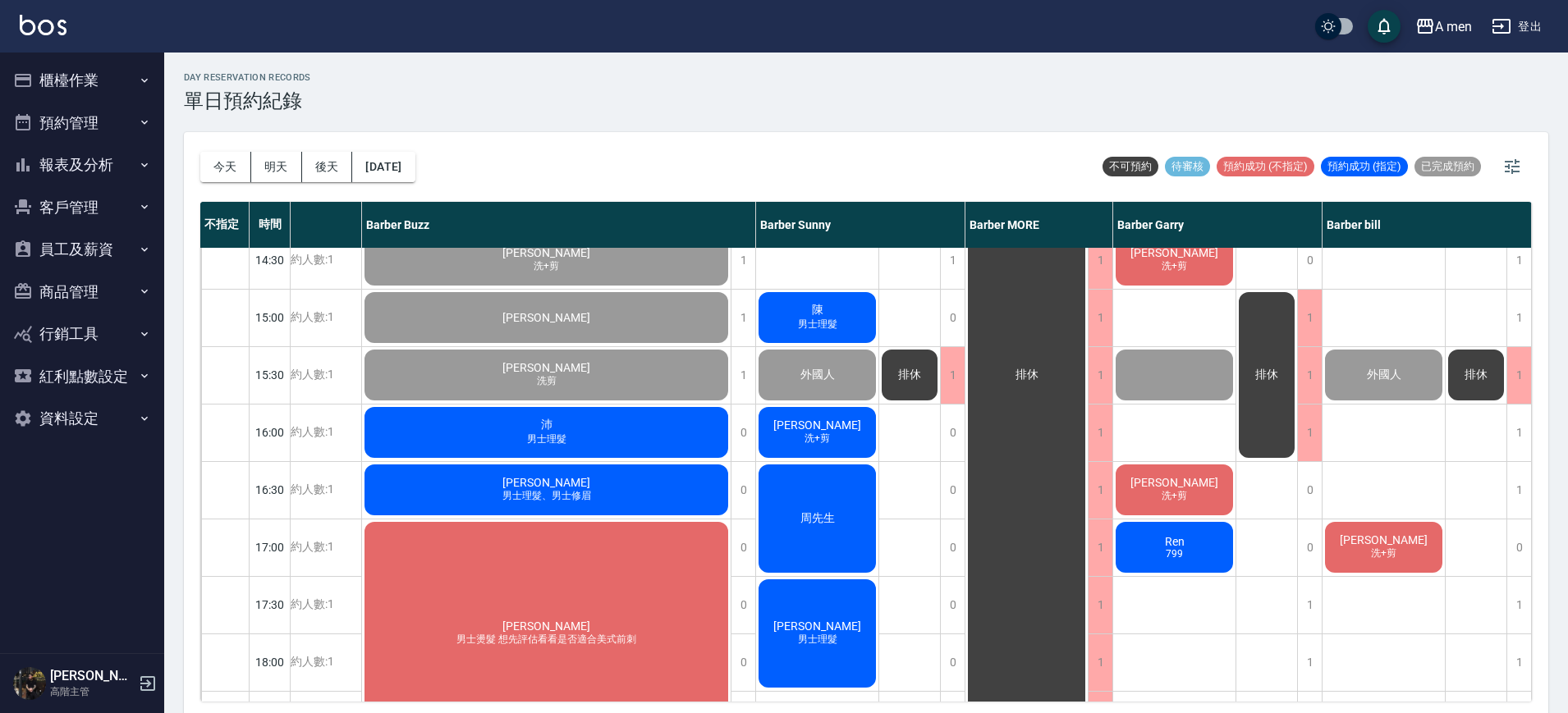
click at [1243, 636] on div "排休 排休" at bounding box center [1267, 547] width 61 height 1436
click at [611, 477] on div "施嘉權 男士理髮、男士修眉" at bounding box center [547, 490] width 369 height 56
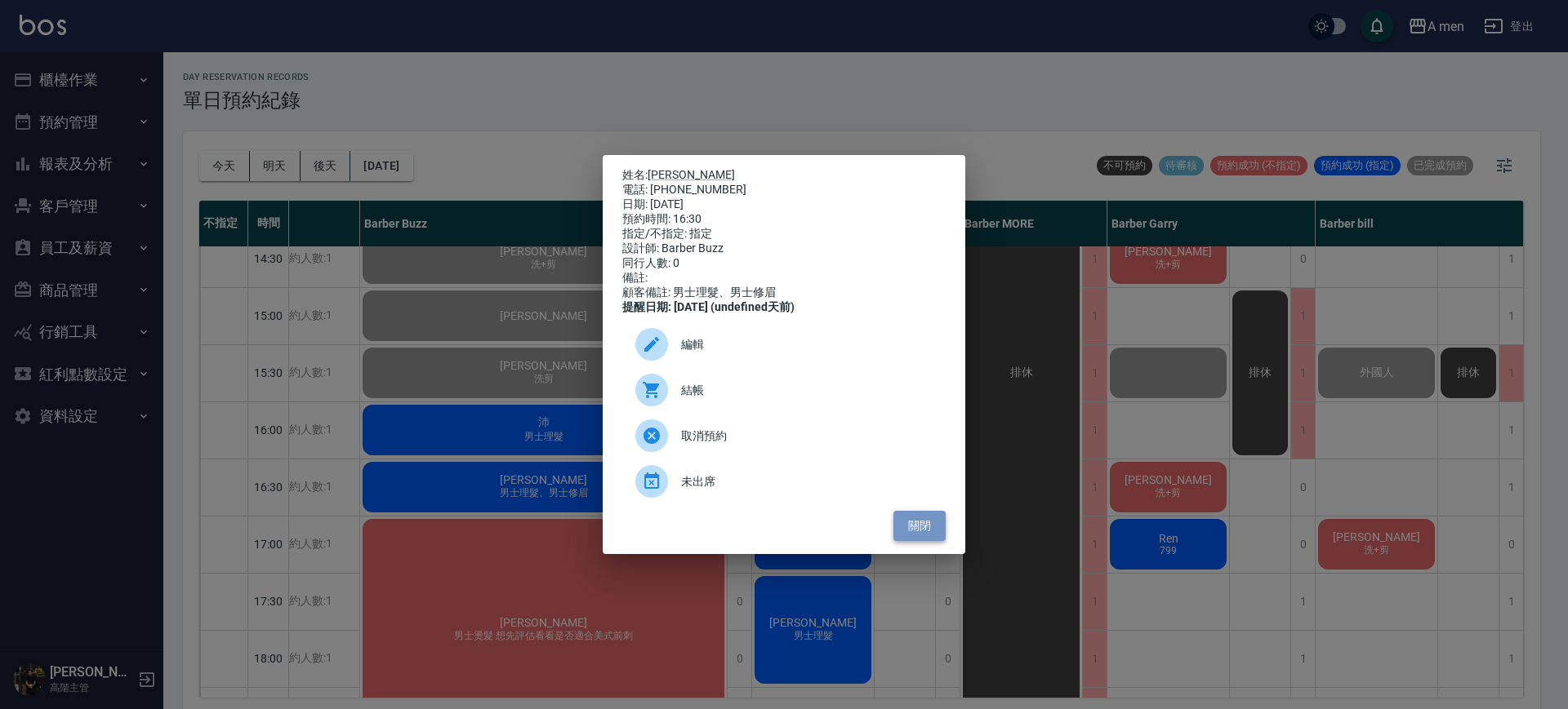
click at [913, 537] on button "關閉" at bounding box center [918, 526] width 52 height 30
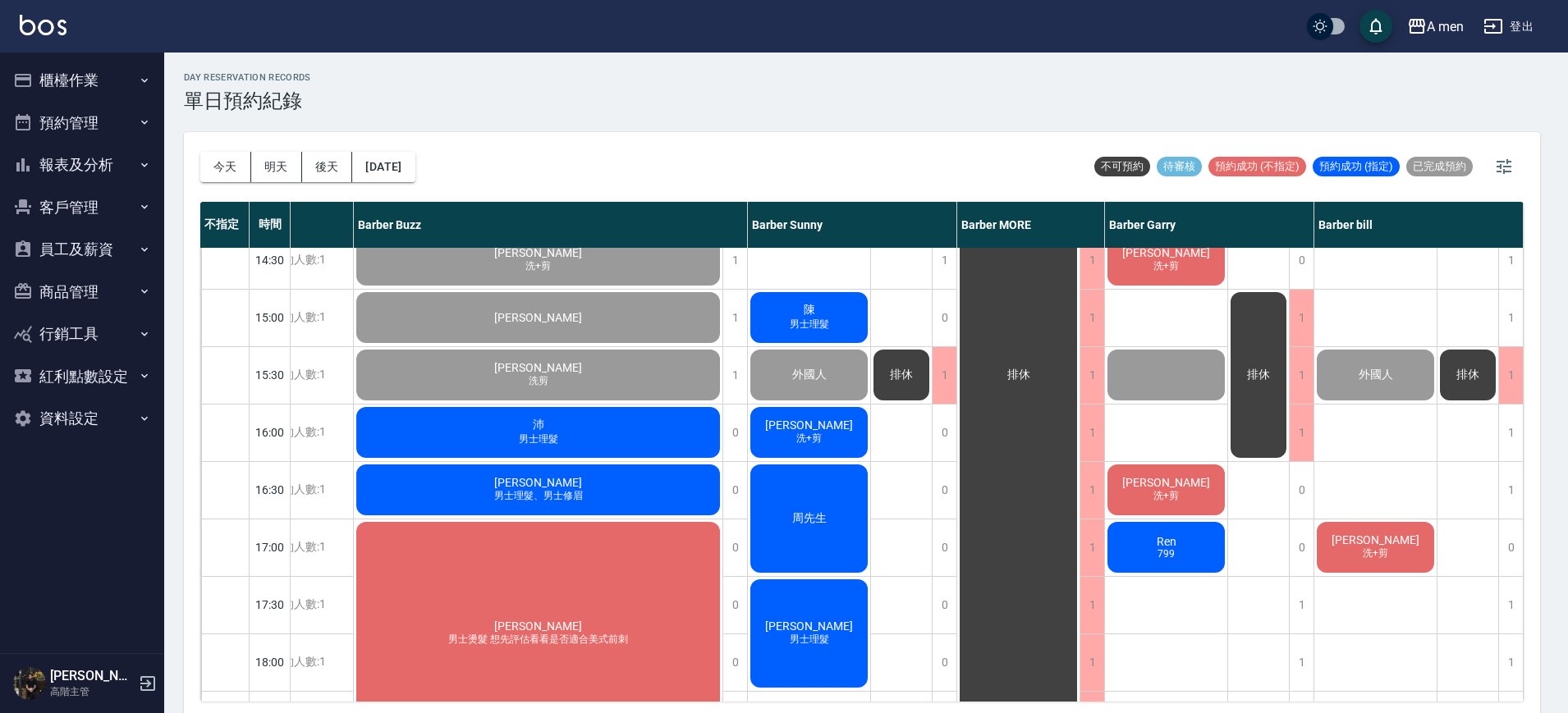
scroll to position [418, 199]
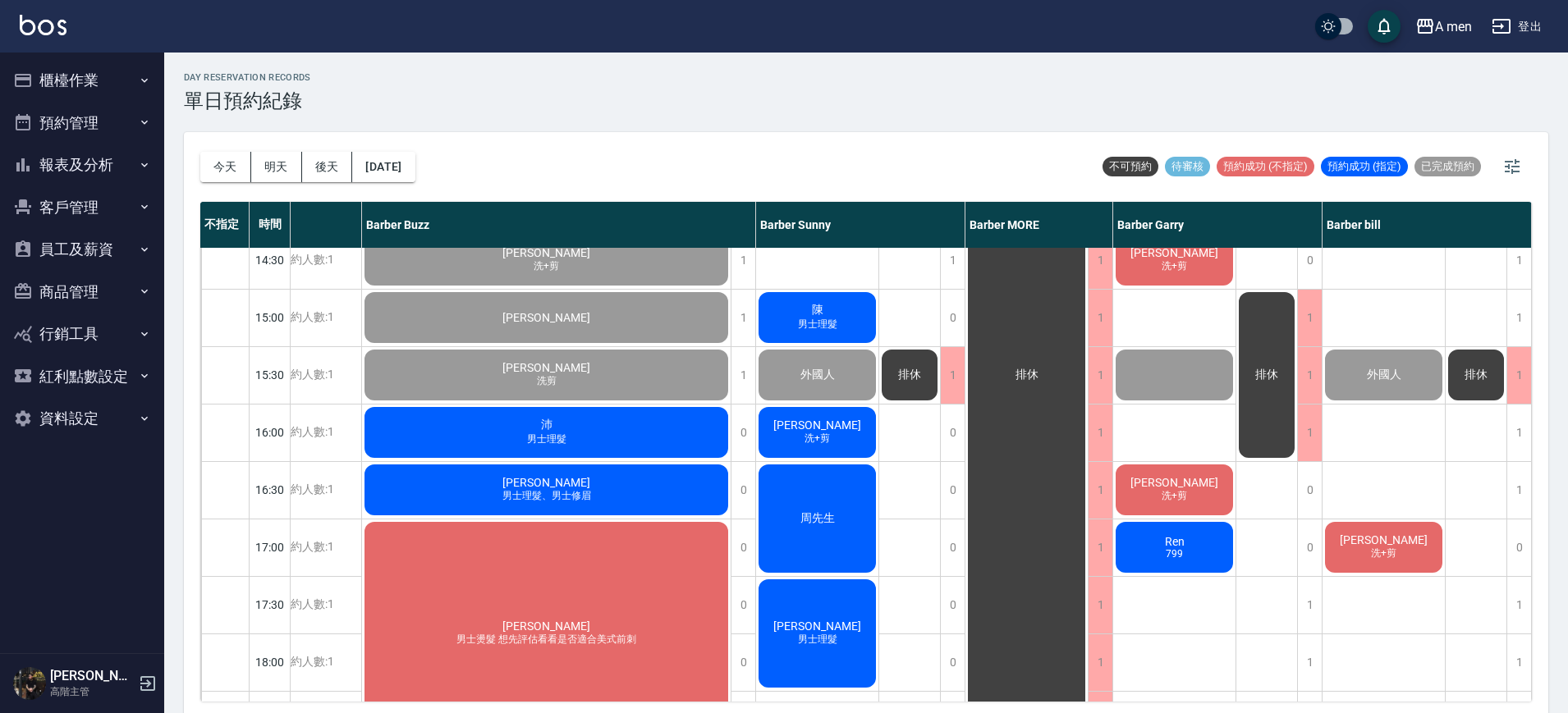
click at [1163, 466] on div "Howard 洗+剪" at bounding box center [1174, 490] width 122 height 56
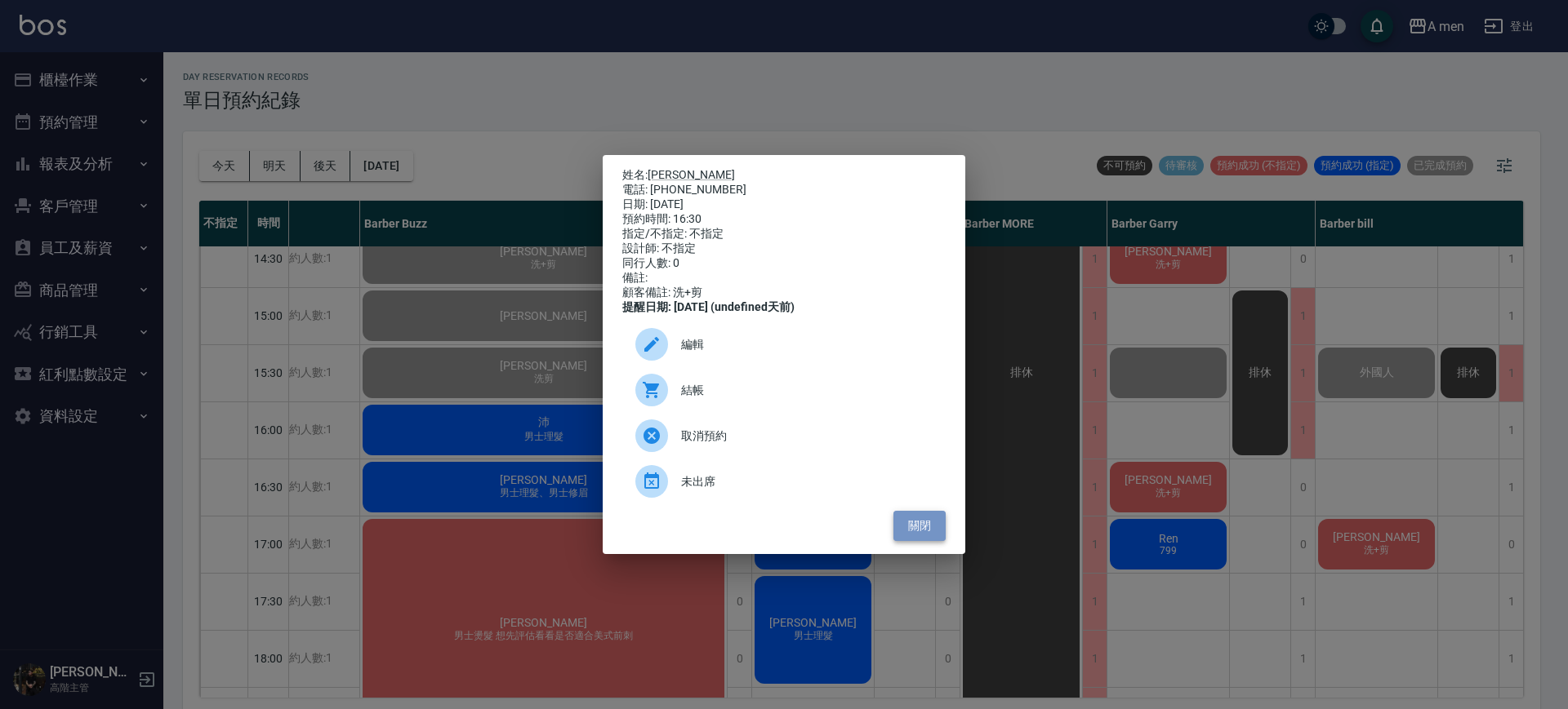
click at [921, 533] on button "關閉" at bounding box center [918, 526] width 52 height 30
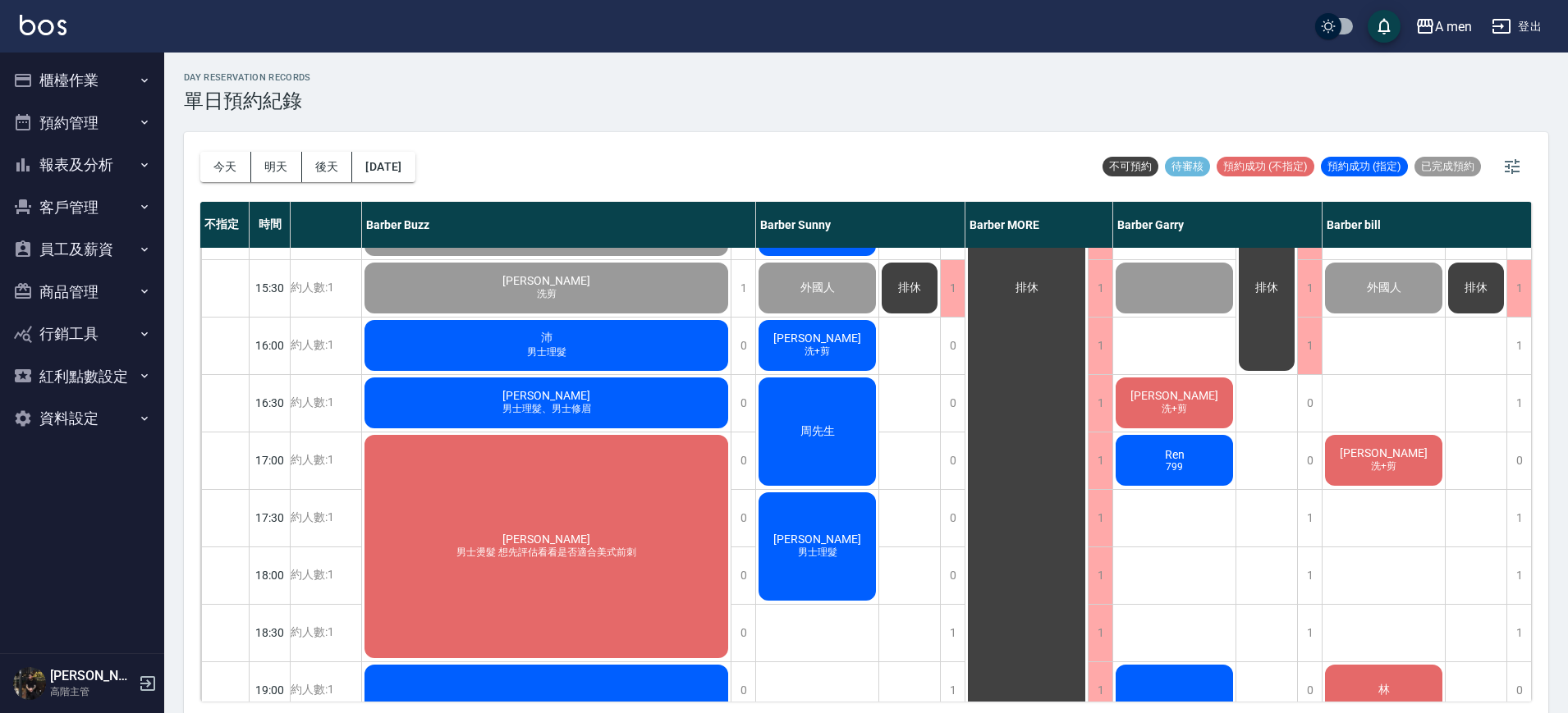
scroll to position [507, 199]
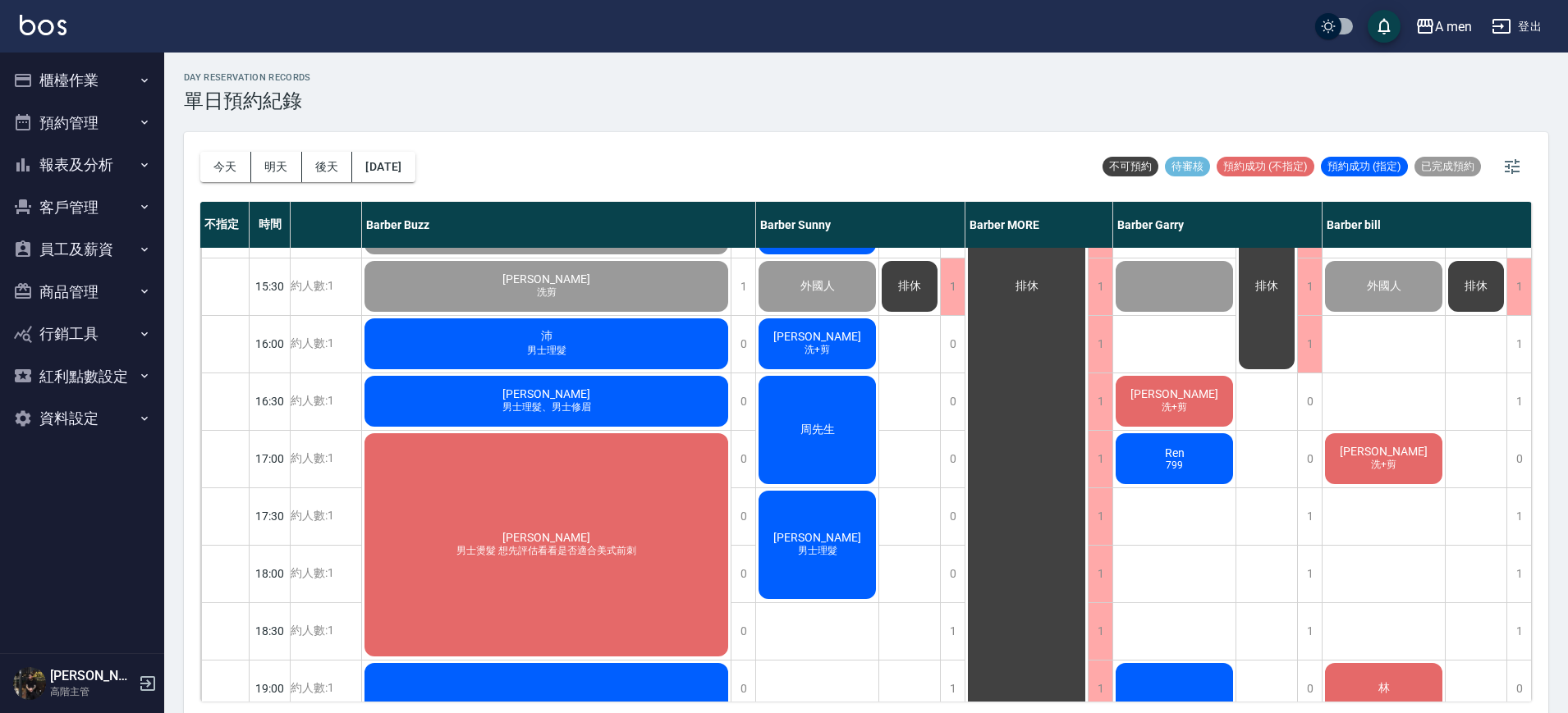
click at [650, 506] on div "Ethan Wu 男士燙髮 想先評估看看是否適合美式前刺" at bounding box center [547, 544] width 369 height 228
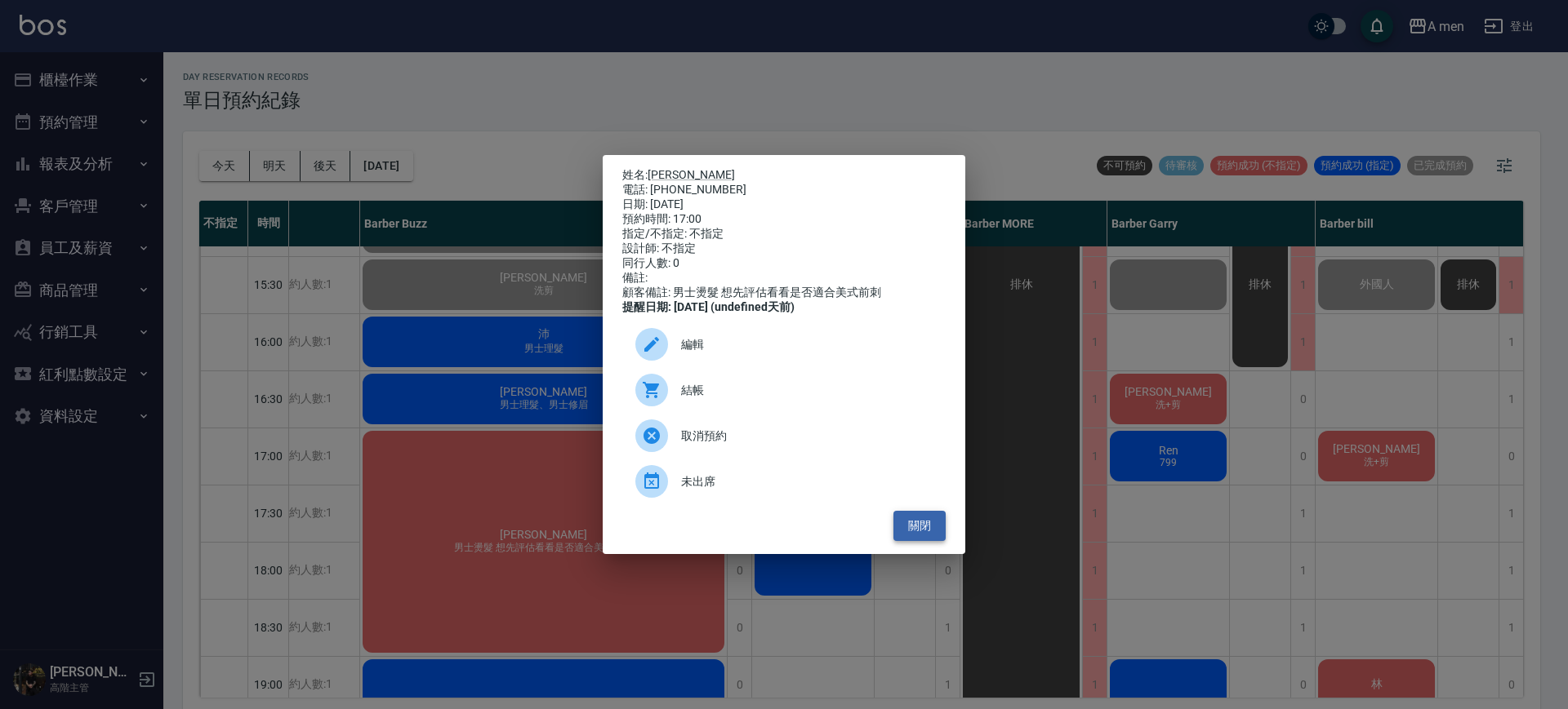
click at [922, 526] on button "關閉" at bounding box center [918, 526] width 52 height 30
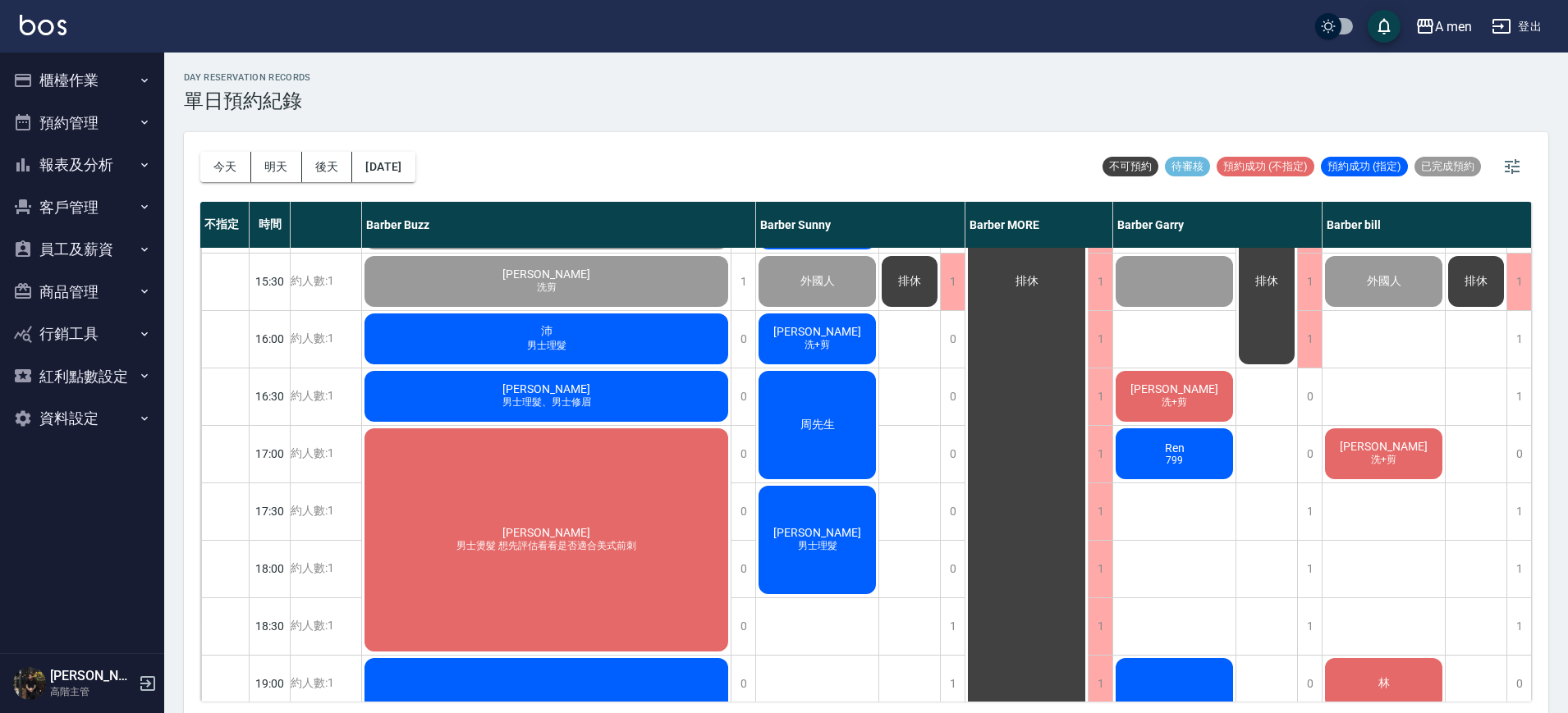
scroll to position [511, 199]
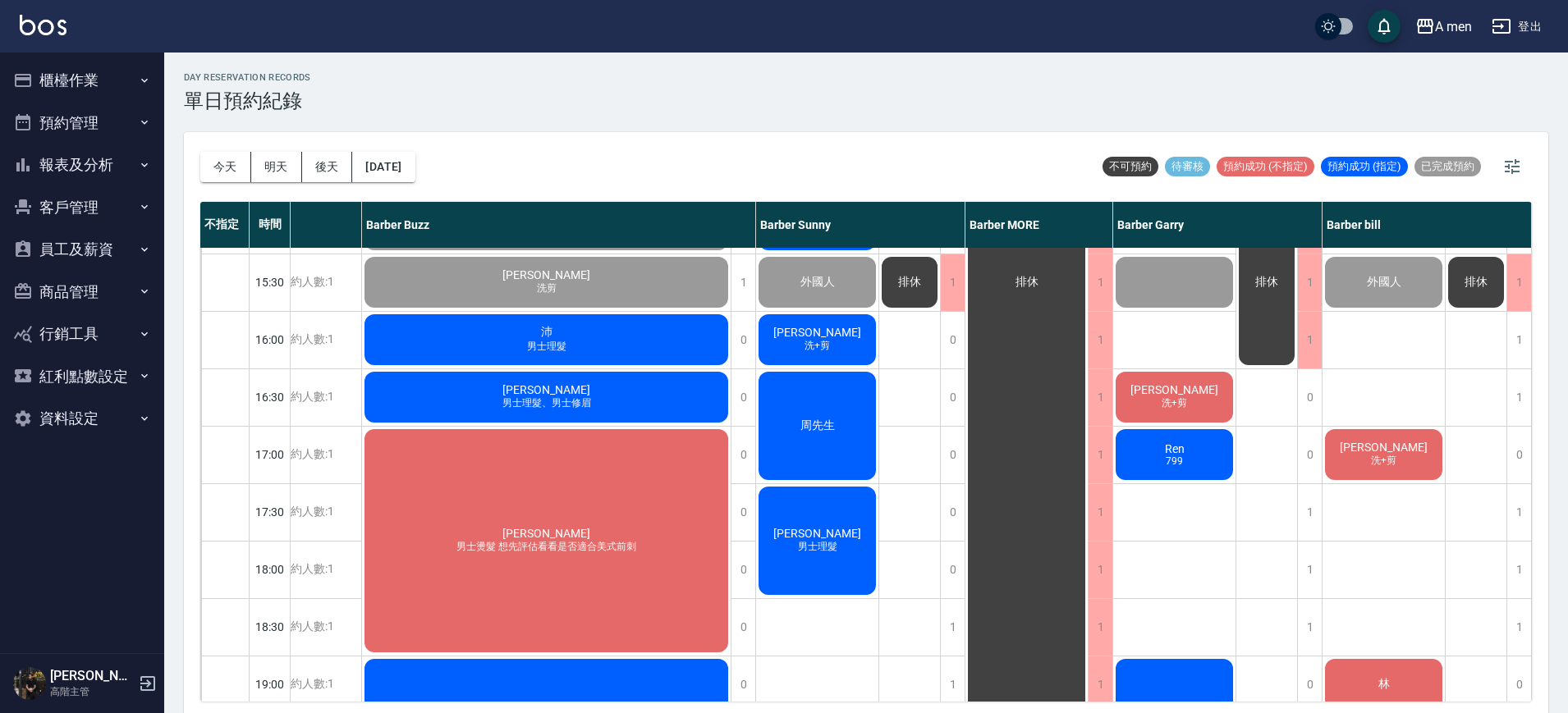
click at [827, 345] on span "洗+剪" at bounding box center [817, 346] width 32 height 14
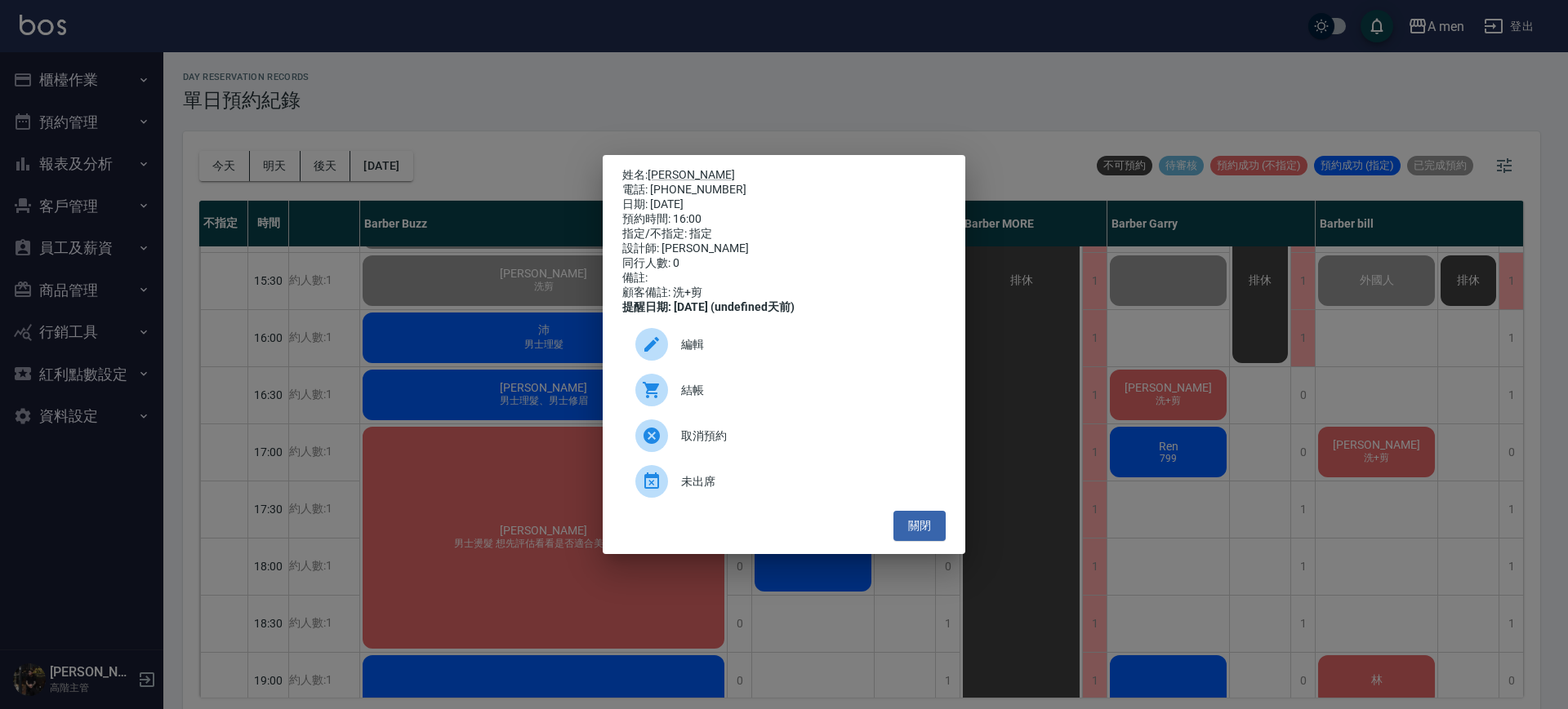
click at [869, 407] on div "結帳" at bounding box center [784, 389] width 324 height 46
click at [922, 535] on button "關閉" at bounding box center [918, 526] width 52 height 30
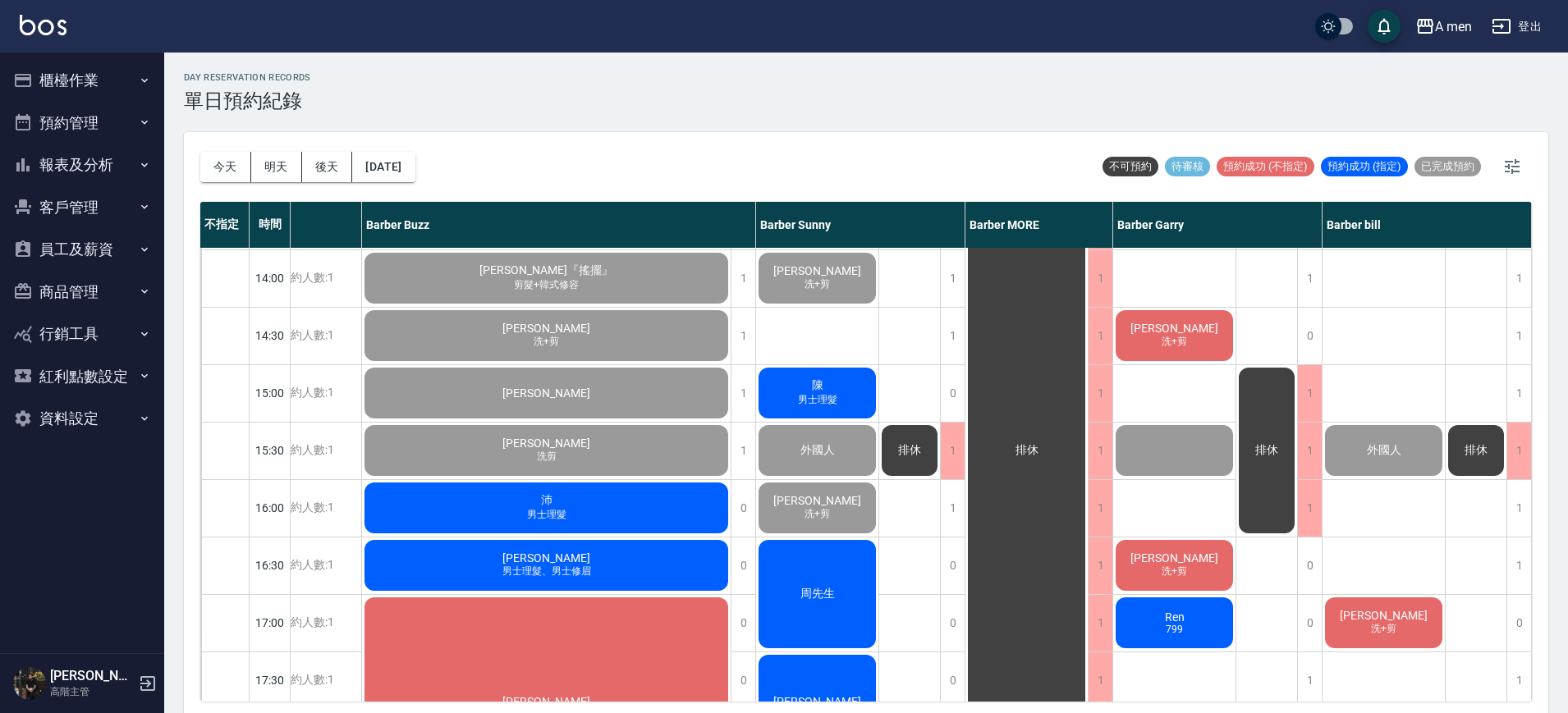
scroll to position [341, 199]
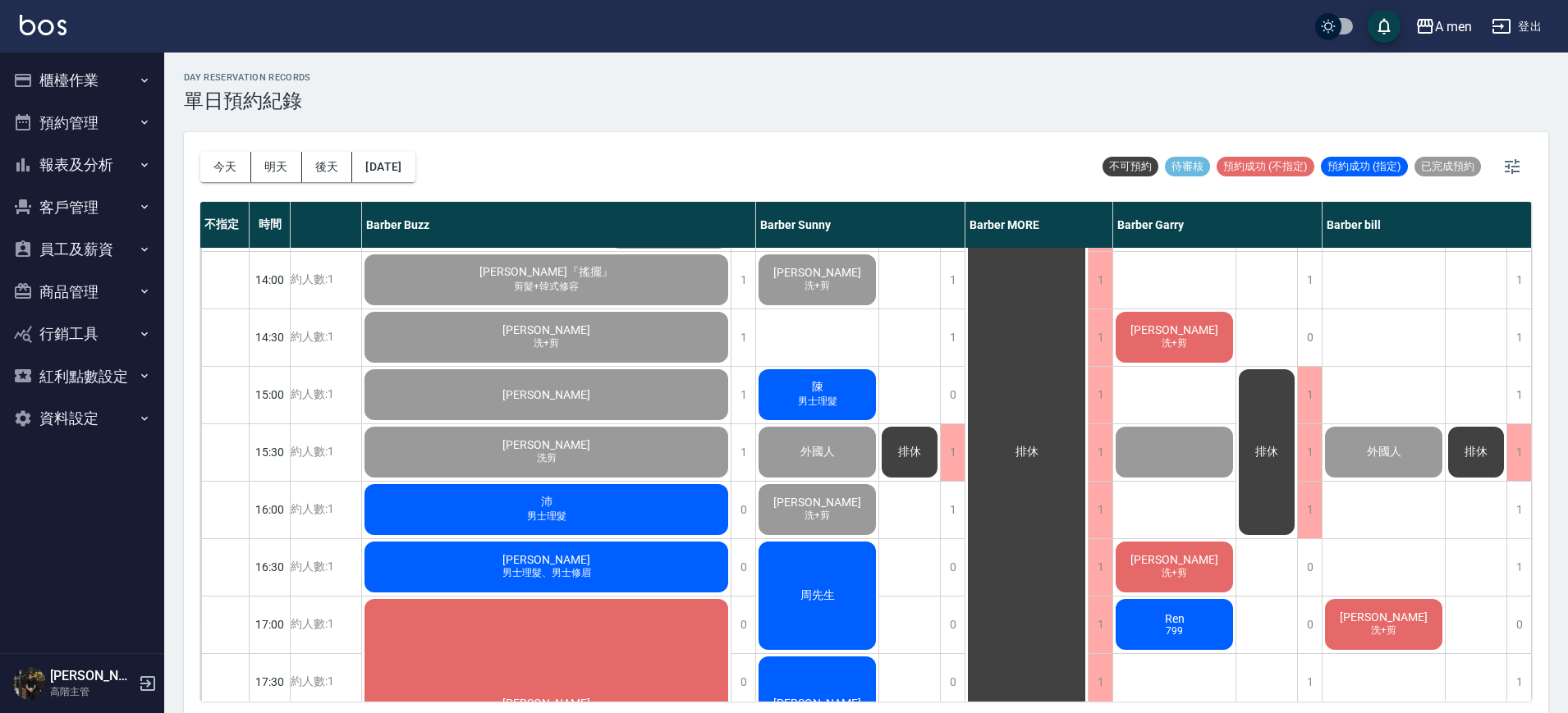
click at [1196, 346] on div "蔡沛禹 洗+剪" at bounding box center [1174, 337] width 122 height 56
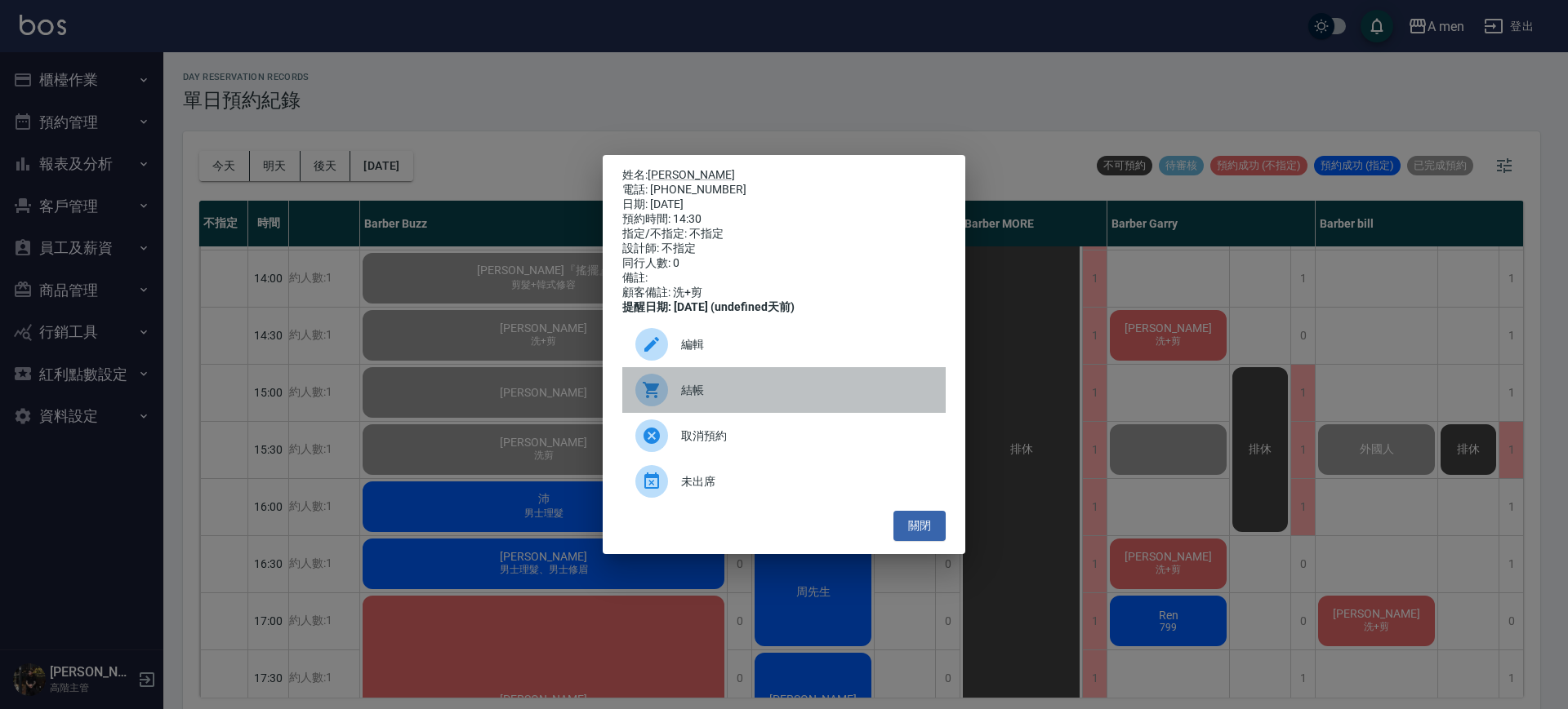
click at [685, 396] on span "結帳" at bounding box center [807, 389] width 251 height 17
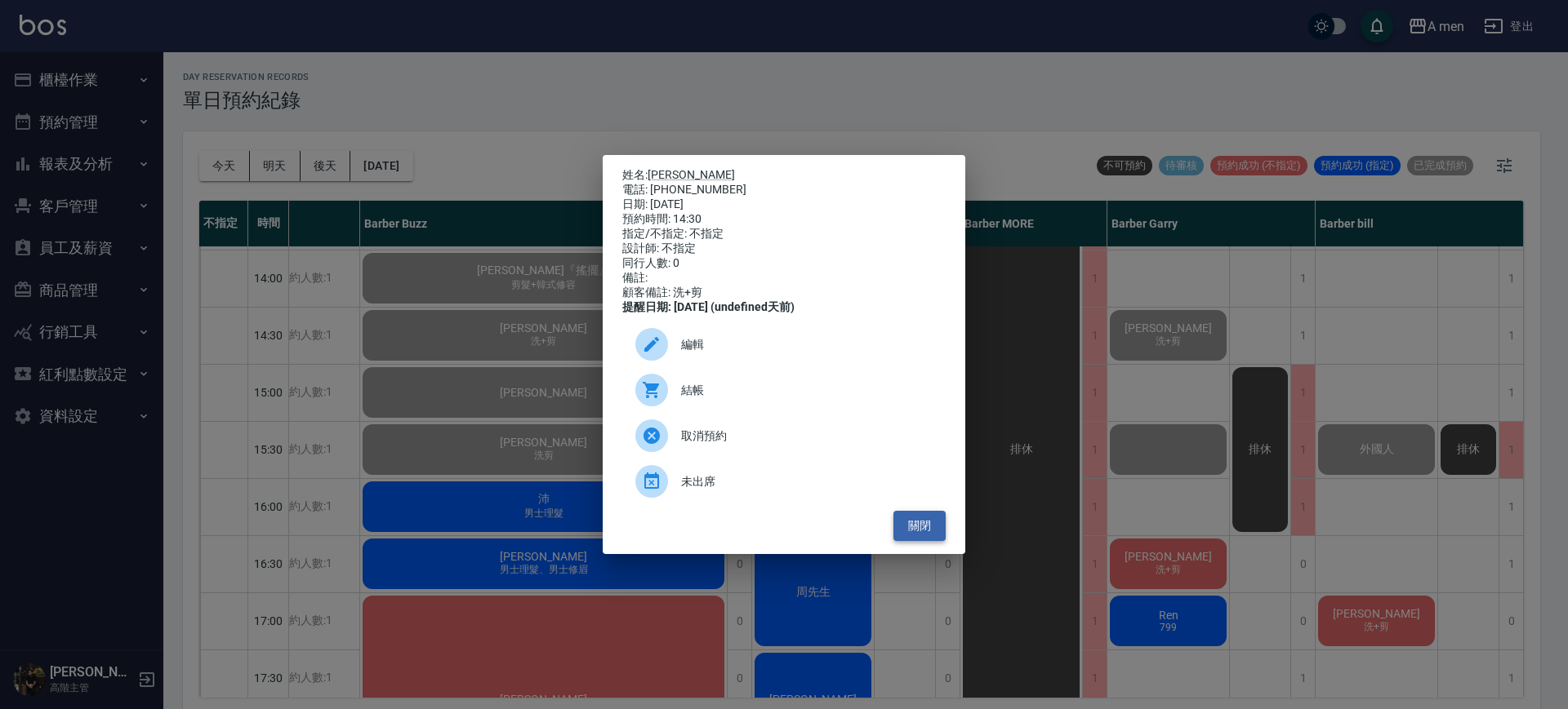
click at [936, 532] on button "關閉" at bounding box center [918, 526] width 52 height 30
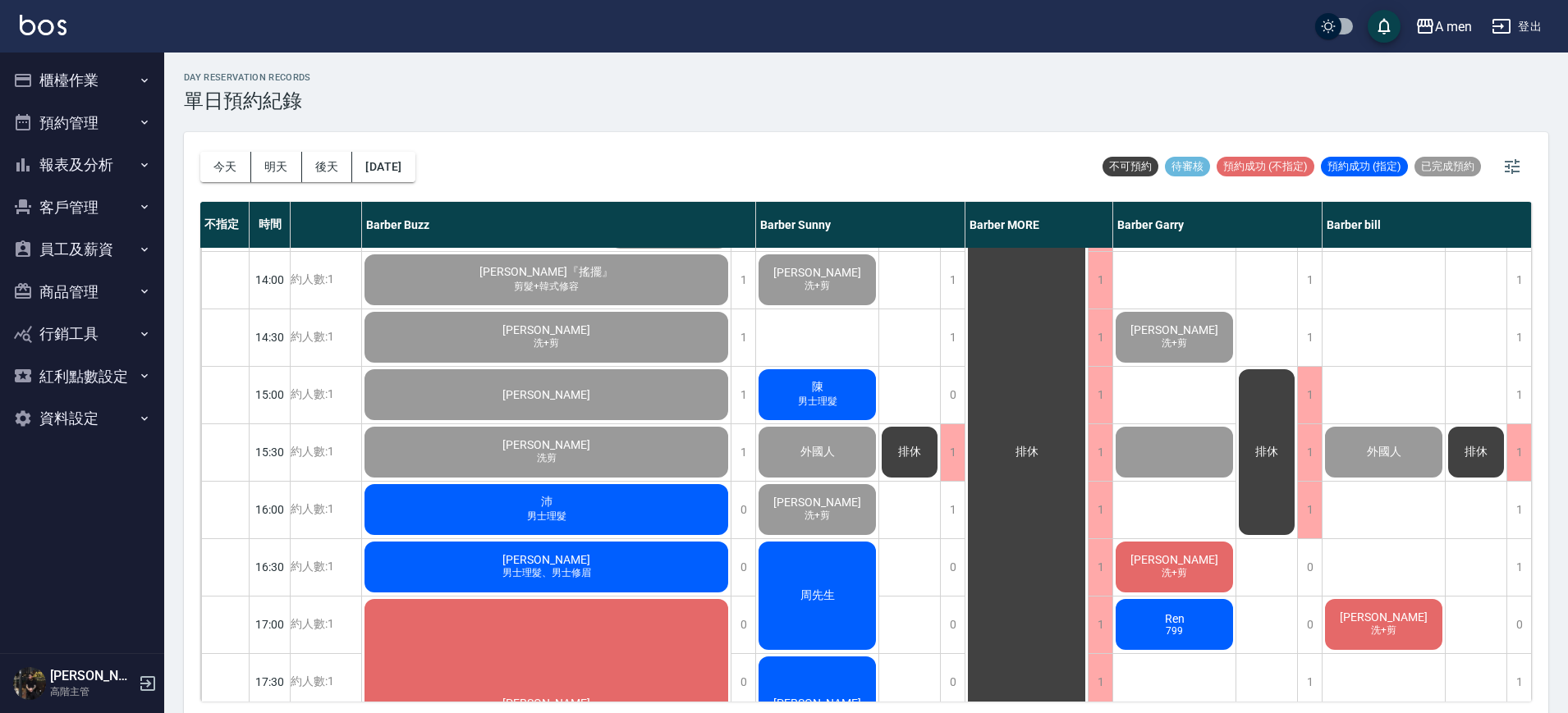
click at [928, 523] on div "排休 排休" at bounding box center [910, 624] width 61 height 1436
drag, startPoint x: 611, startPoint y: 554, endPoint x: 610, endPoint y: 567, distance: 13.0
click at [610, 567] on div "施嘉權 男士理髮、男士修眉" at bounding box center [547, 567] width 369 height 56
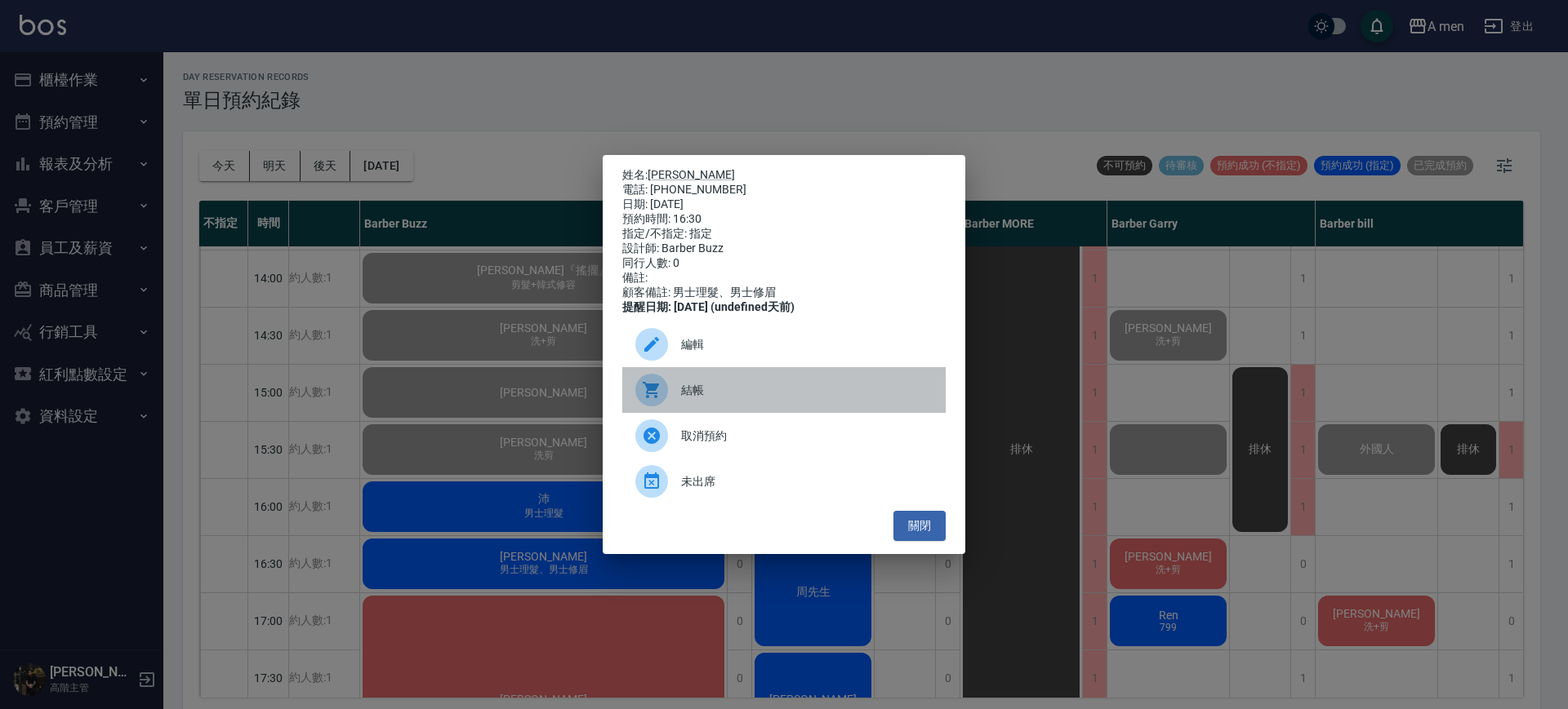
click at [723, 399] on span "結帳" at bounding box center [807, 389] width 251 height 17
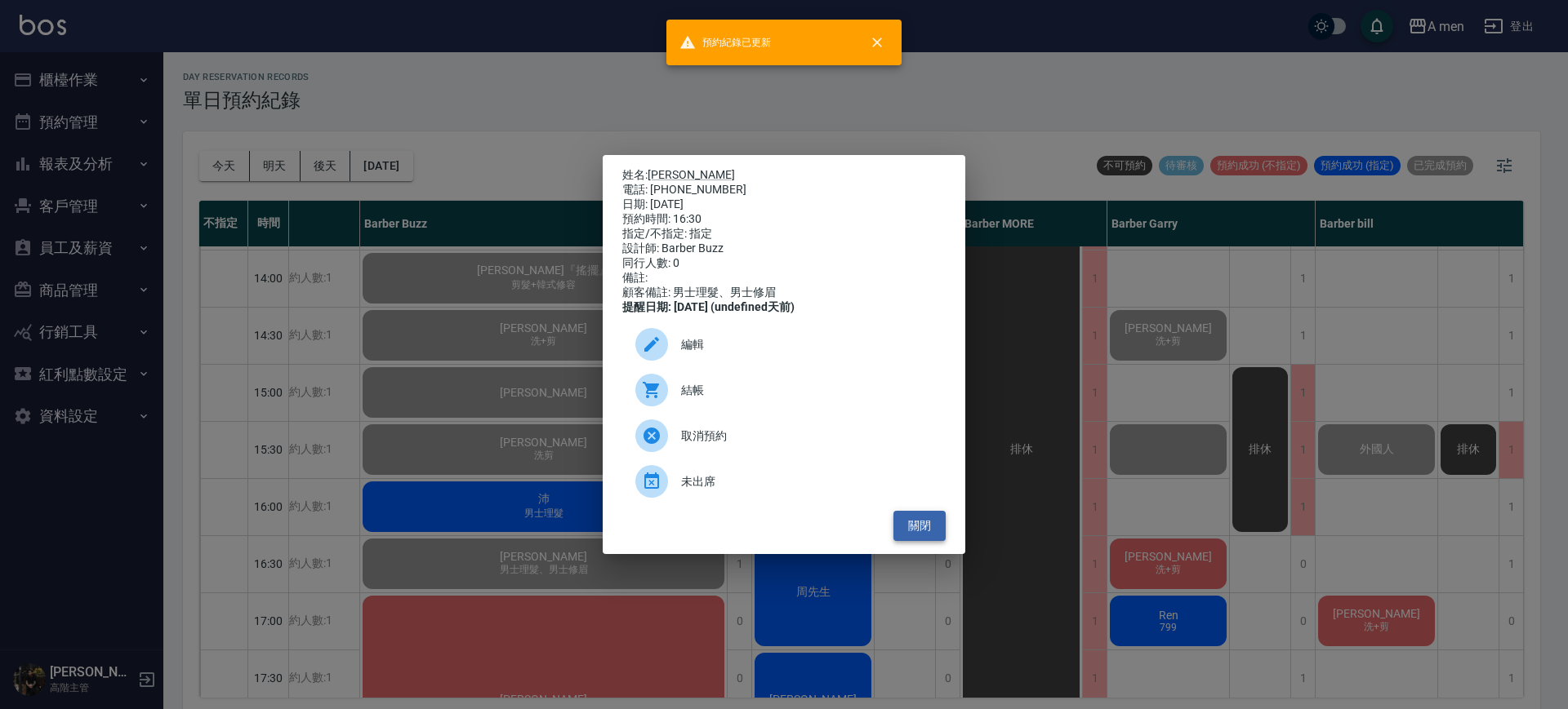
click at [927, 526] on button "關閉" at bounding box center [918, 526] width 52 height 30
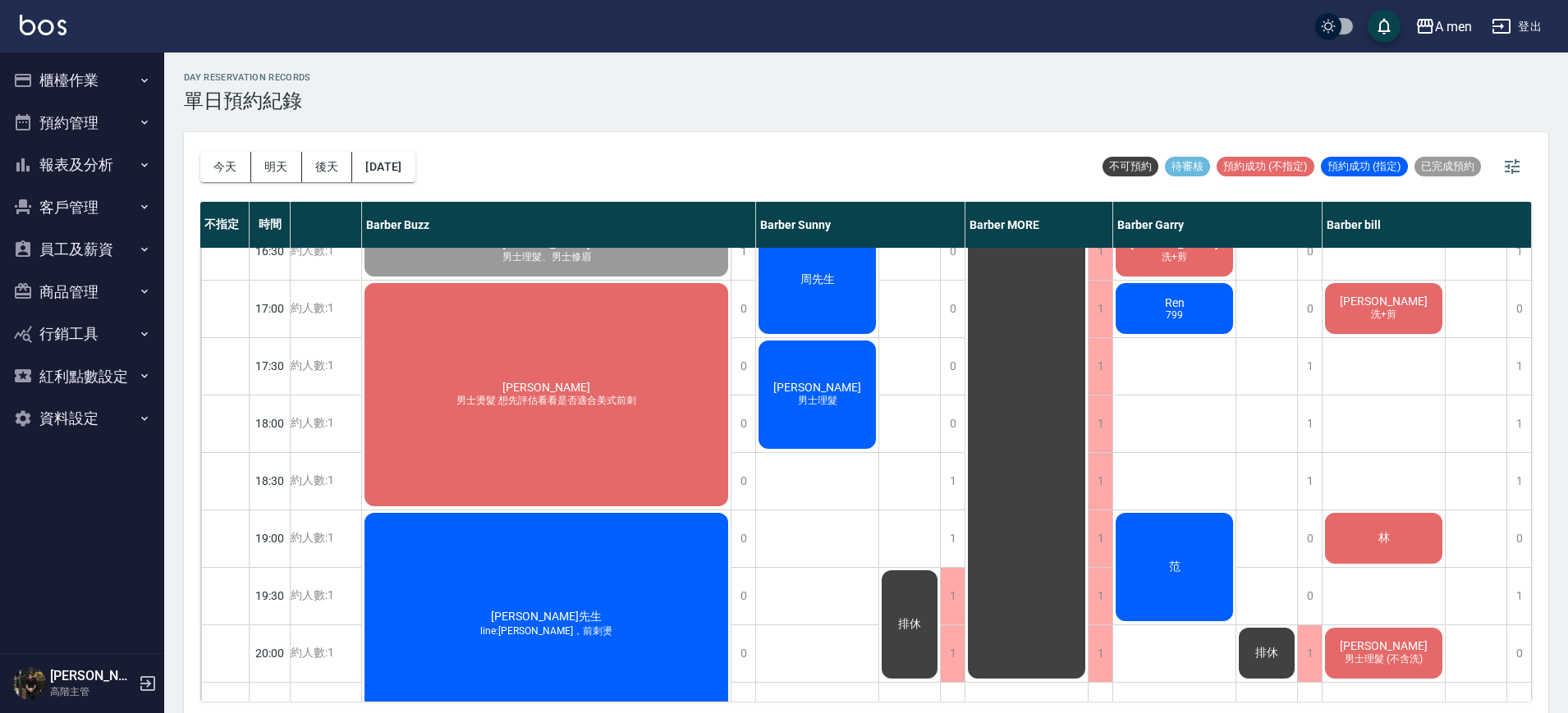
scroll to position [659, 208]
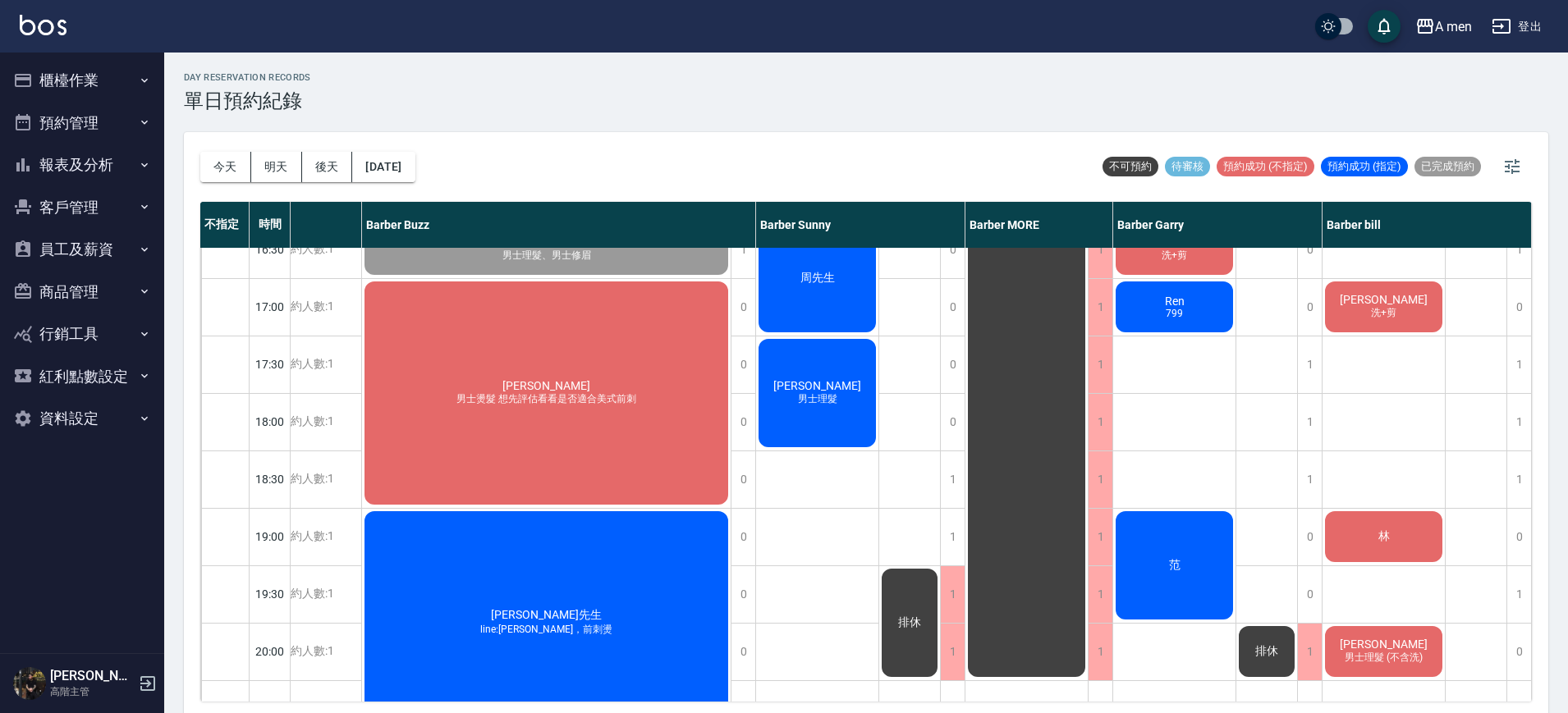
click at [1346, 526] on div "林" at bounding box center [1384, 536] width 122 height 56
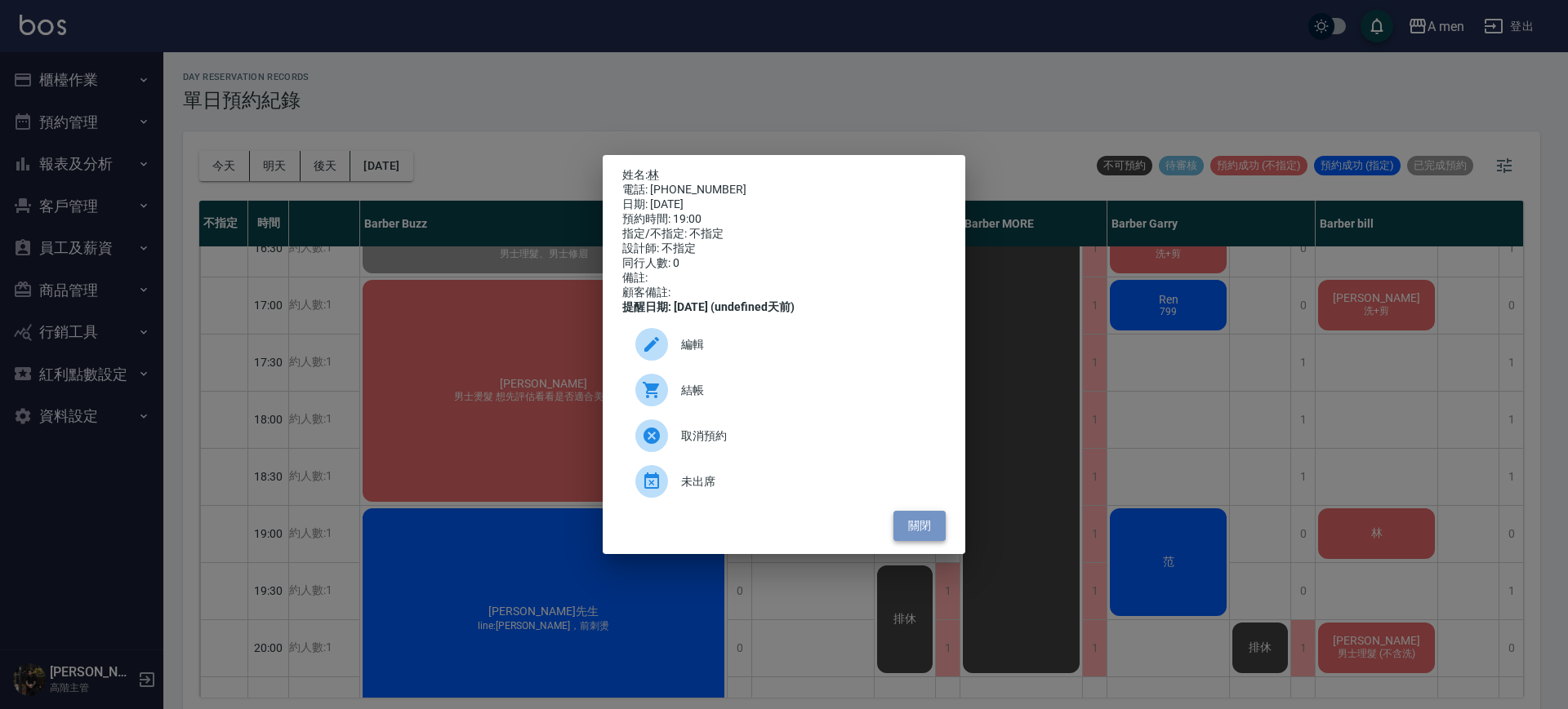
click at [917, 528] on button "關閉" at bounding box center [918, 526] width 52 height 30
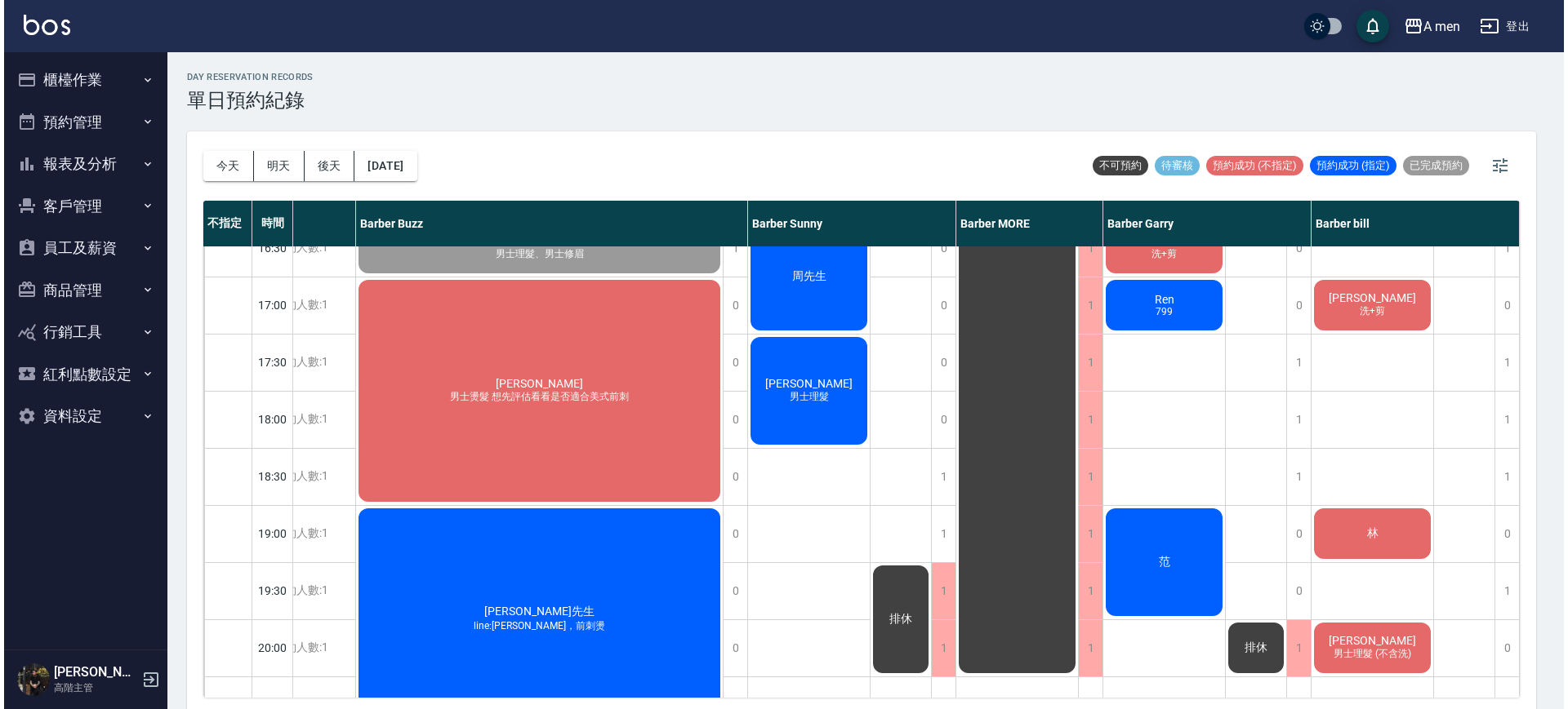
scroll to position [655, 198]
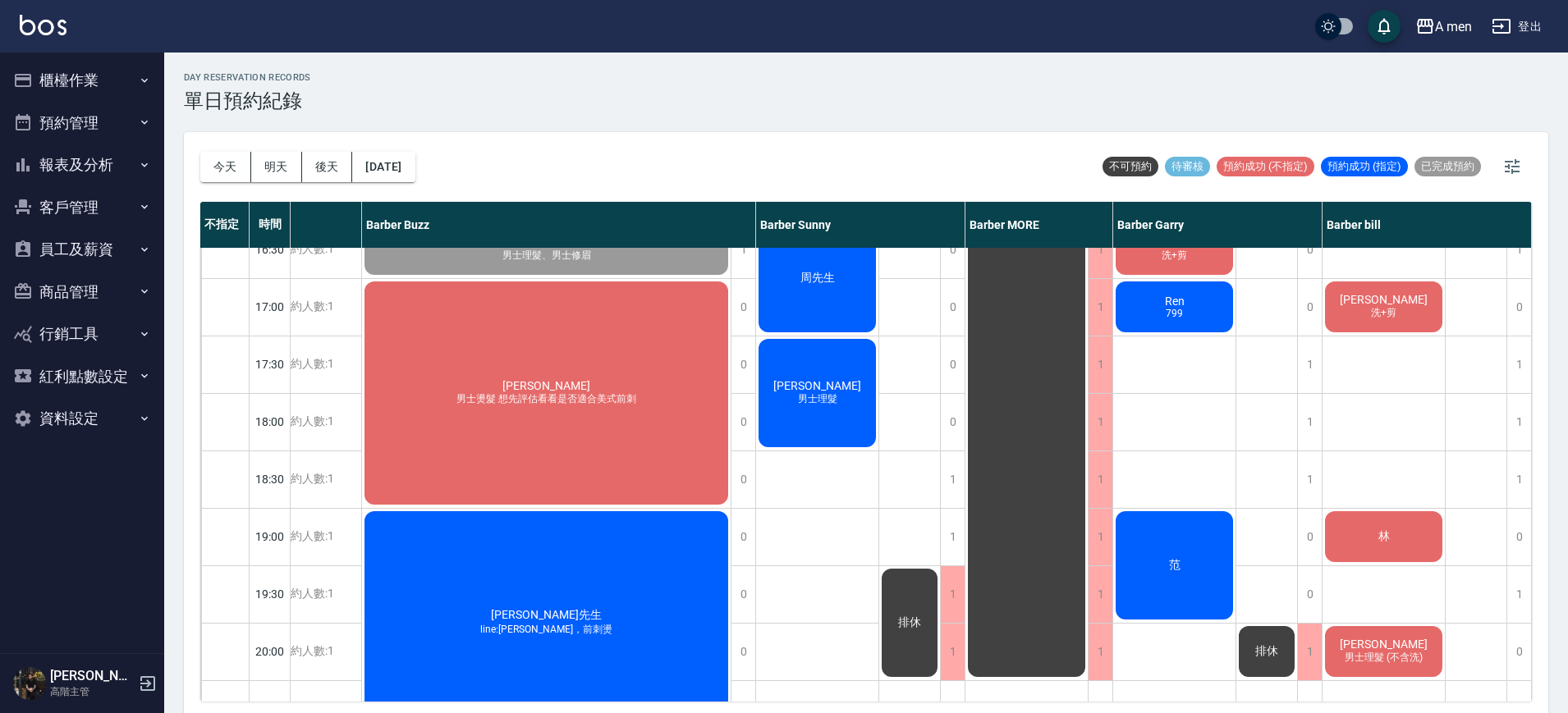
click at [1355, 550] on div "林" at bounding box center [1384, 536] width 122 height 56
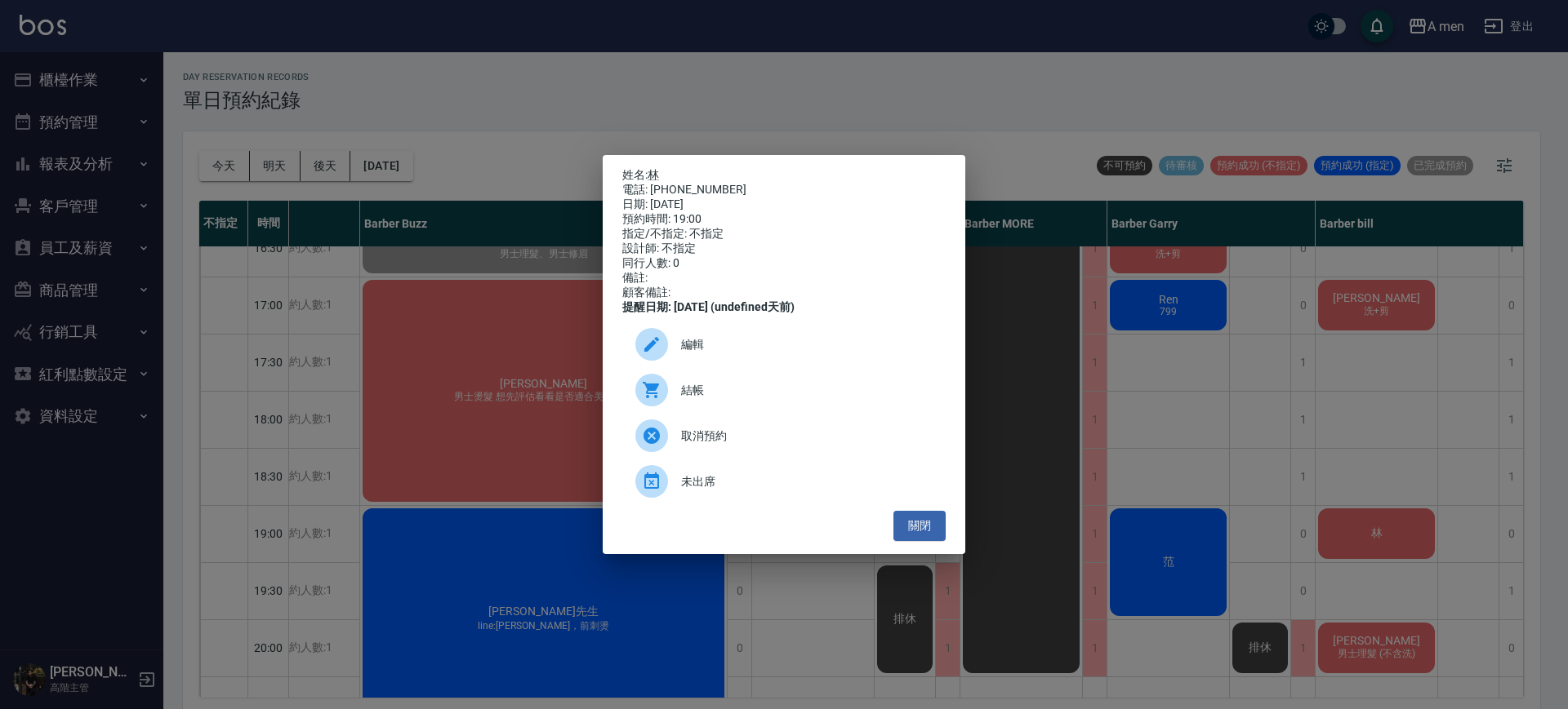
click at [735, 347] on span "編輯" at bounding box center [807, 344] width 251 height 17
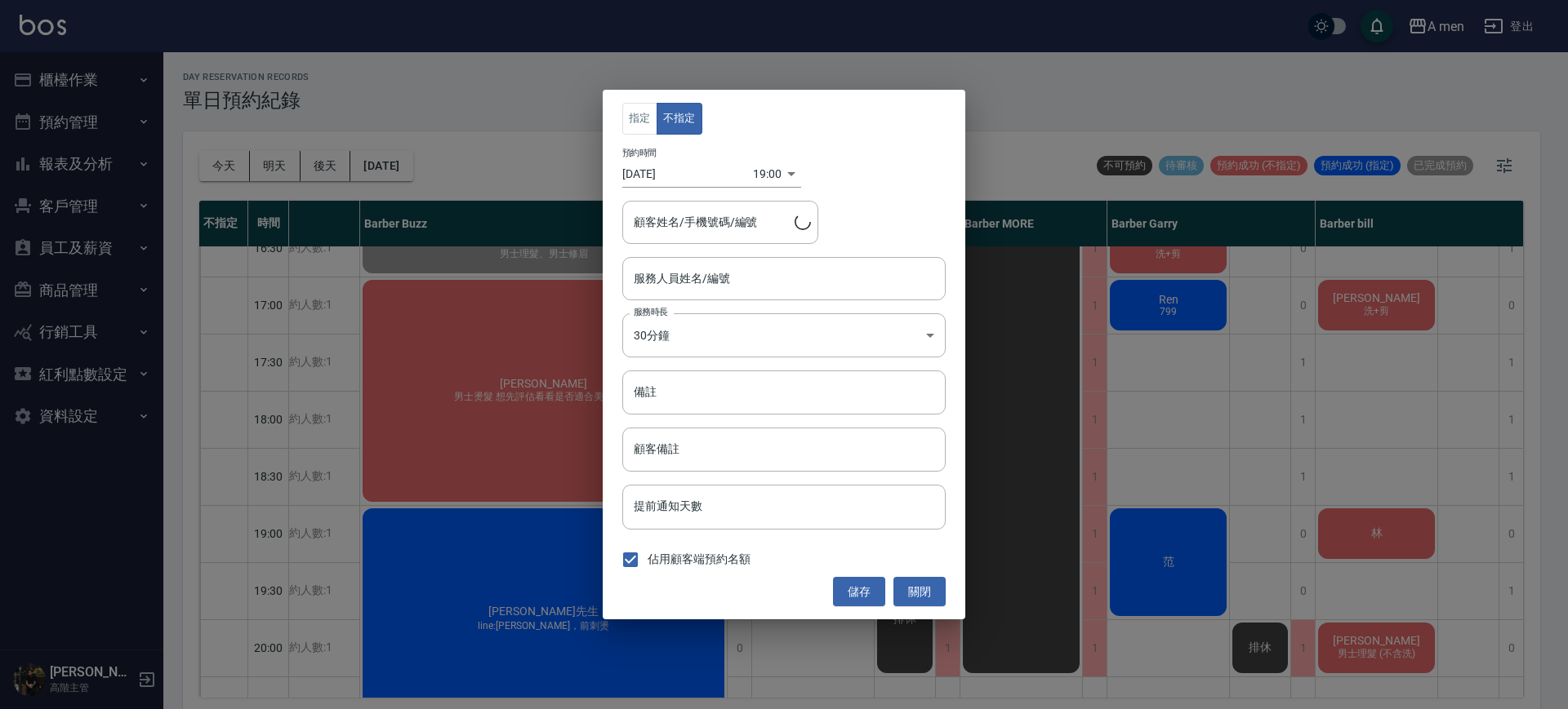
type input "林/0966550500"
type input "Barber bill-006"
click at [772, 173] on body "A men 登出 櫃檯作業 打帳單 帳單列表 營業儀表板 現金收支登錄 高階收支登錄 材料自購登錄 每日結帳 排班表 現場電腦打卡 掃碼打卡 預約管理 預約管…" at bounding box center [784, 357] width 1568 height 714
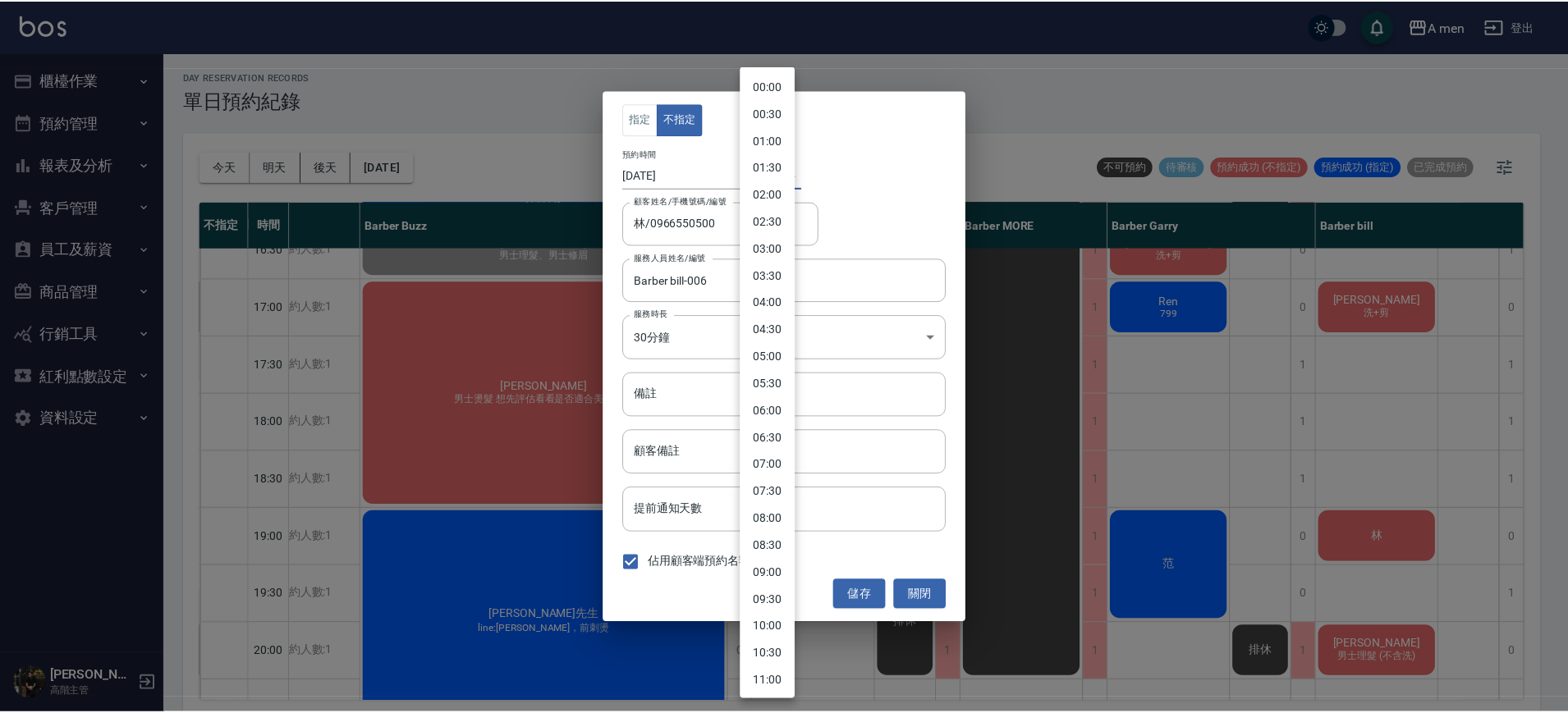
scroll to position [678, 0]
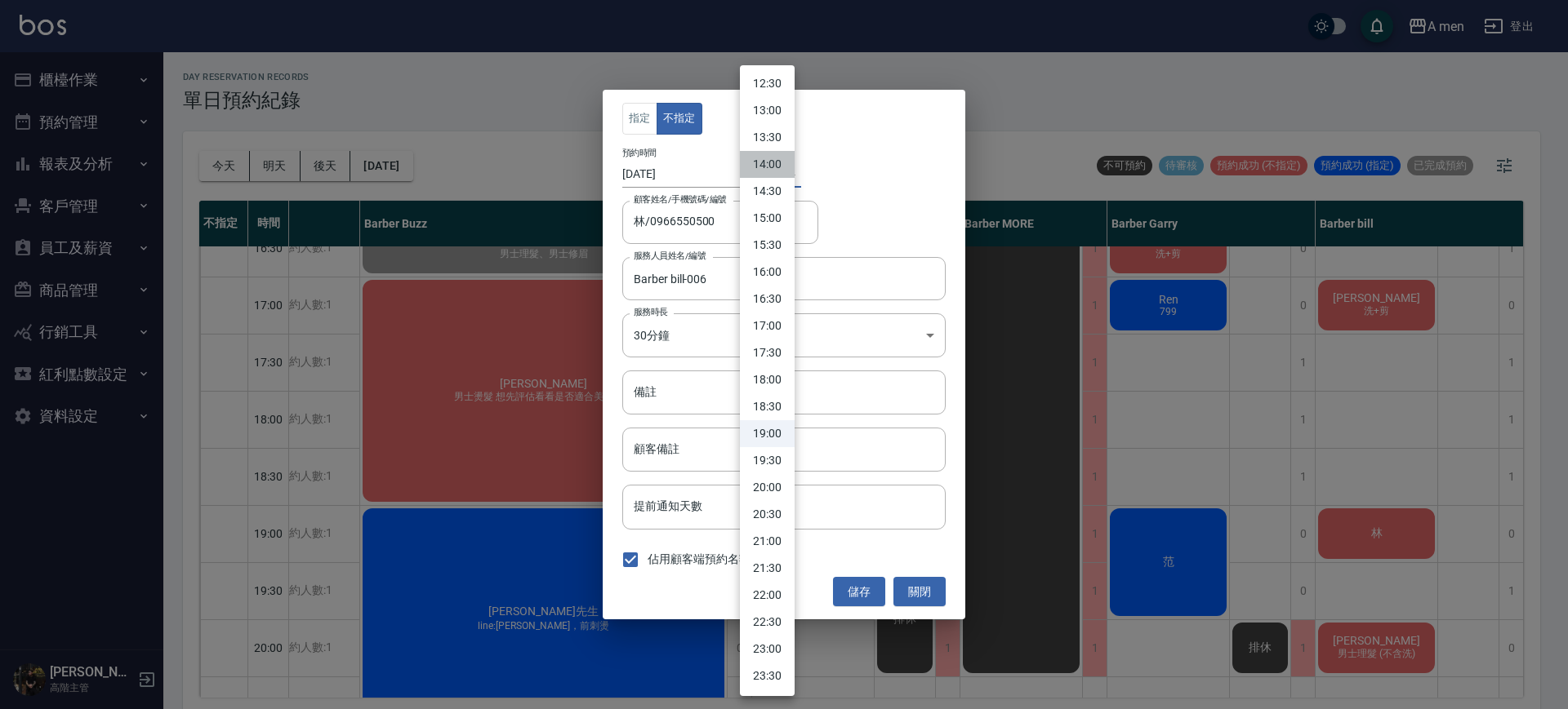
click at [769, 153] on li "14:00" at bounding box center [767, 164] width 55 height 26
type input "1760162400000"
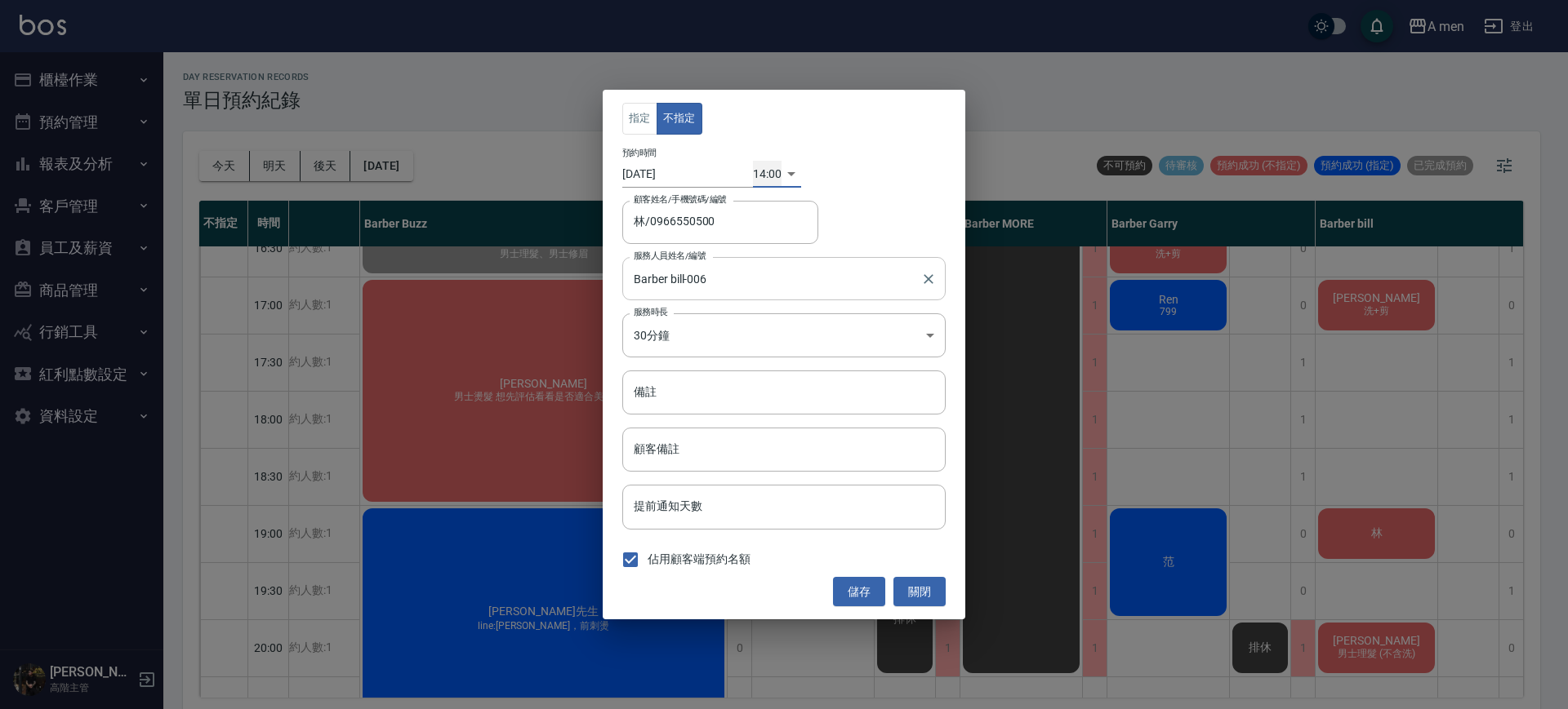
click at [822, 294] on div "Barber bill-006 服務人員姓名/編號" at bounding box center [784, 279] width 324 height 43
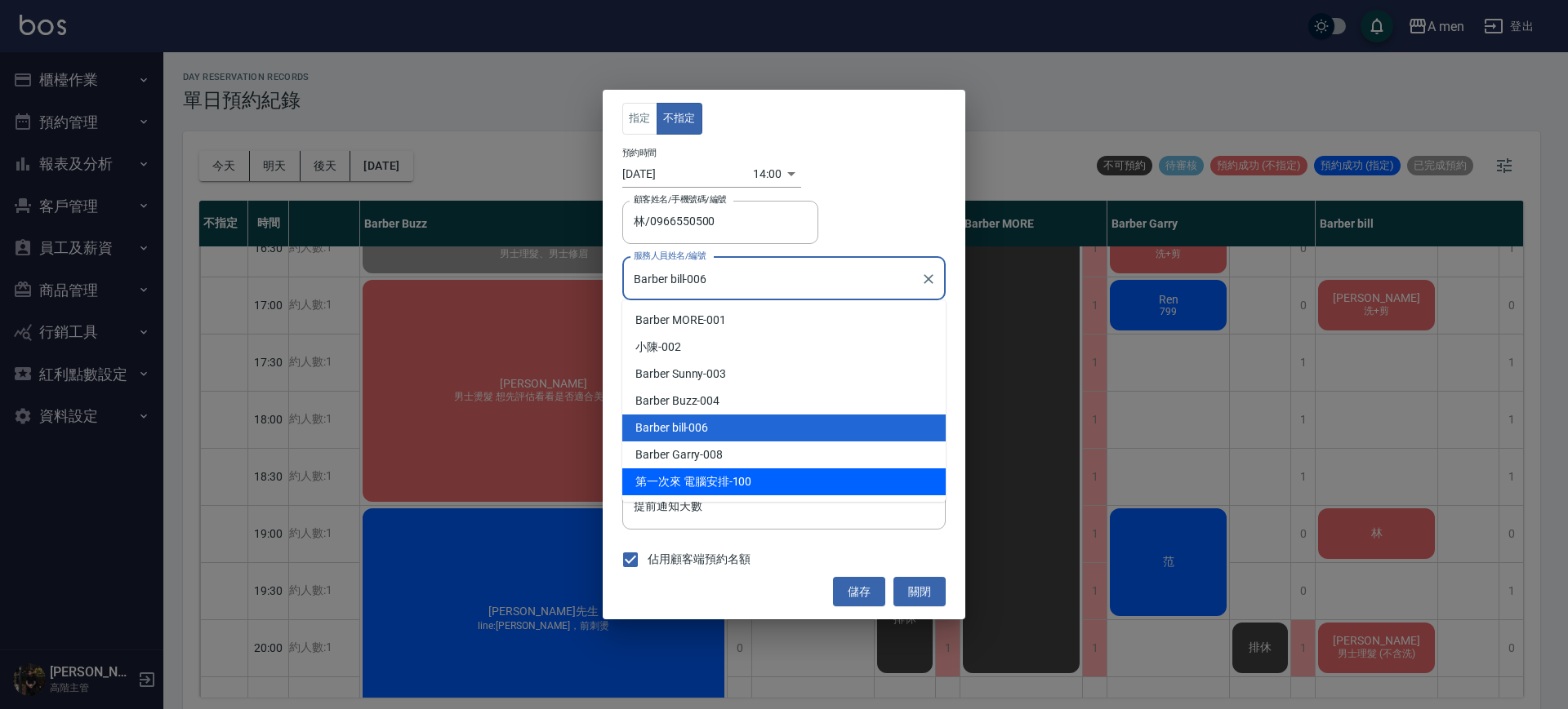
click at [791, 469] on div "第一次來 電腦安排 -100" at bounding box center [784, 481] width 324 height 26
type input "第一次來 電腦安排-100"
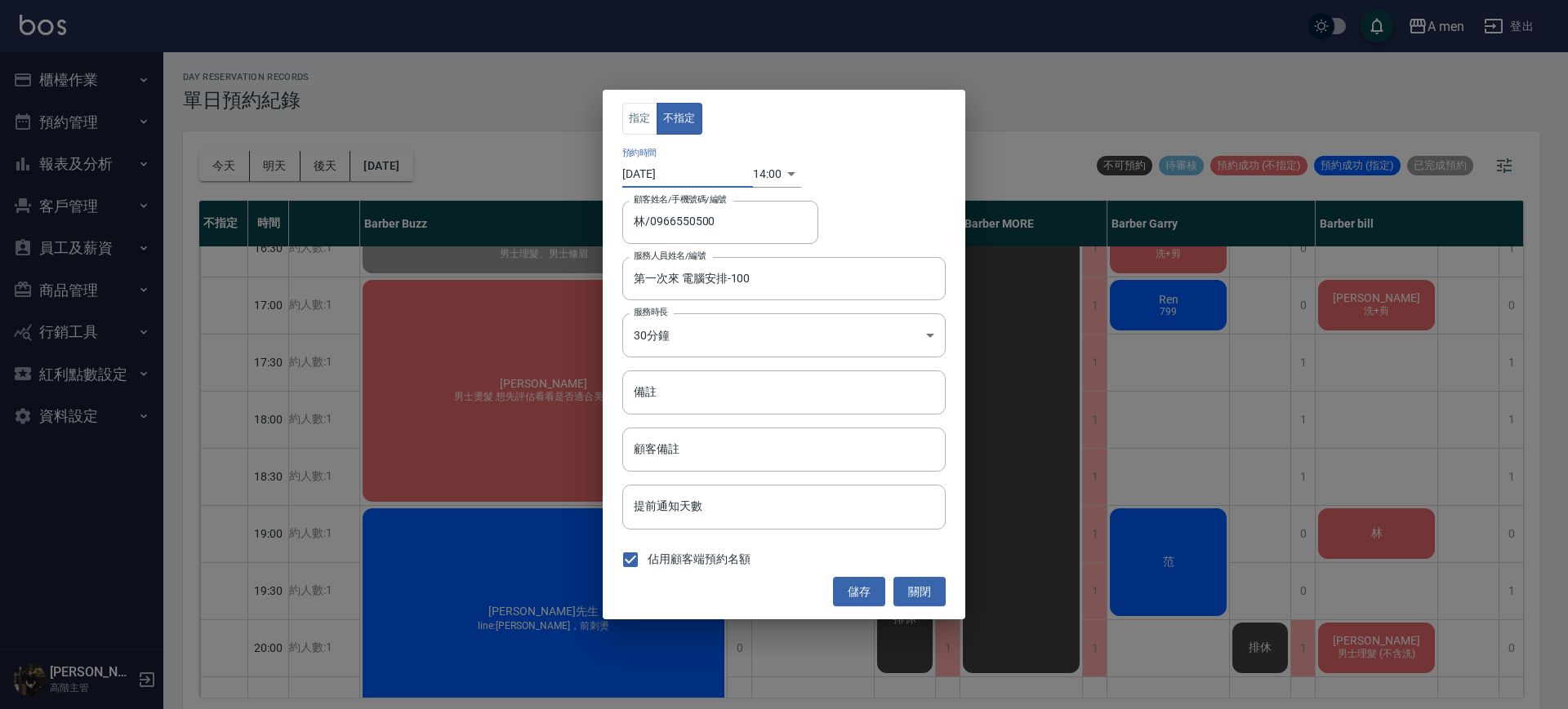
click at [704, 176] on input "[DATE]" at bounding box center [687, 174] width 131 height 26
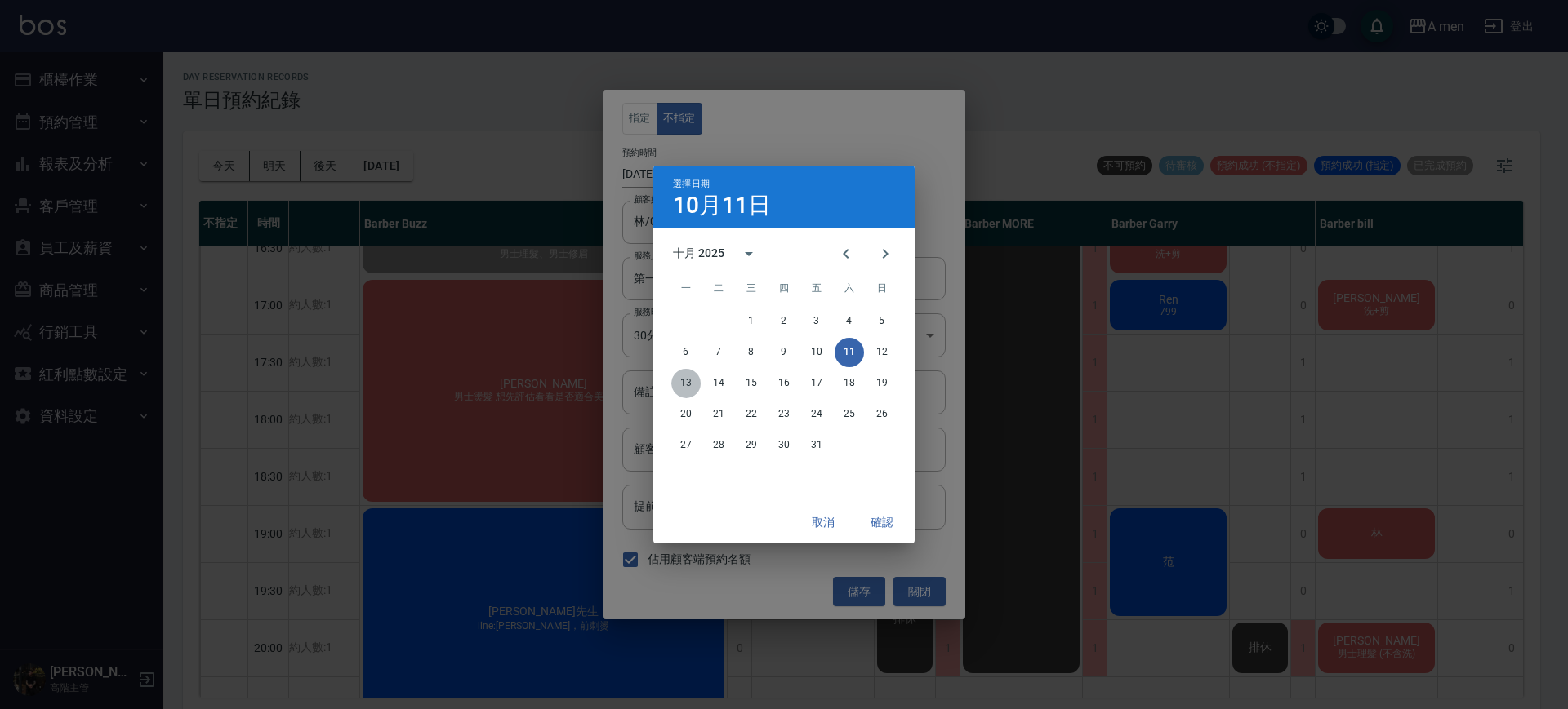
click at [682, 376] on button "13" at bounding box center [686, 383] width 29 height 29
type input "2025/10/13"
type input "1760335200000"
click at [895, 519] on button "確認" at bounding box center [881, 523] width 52 height 30
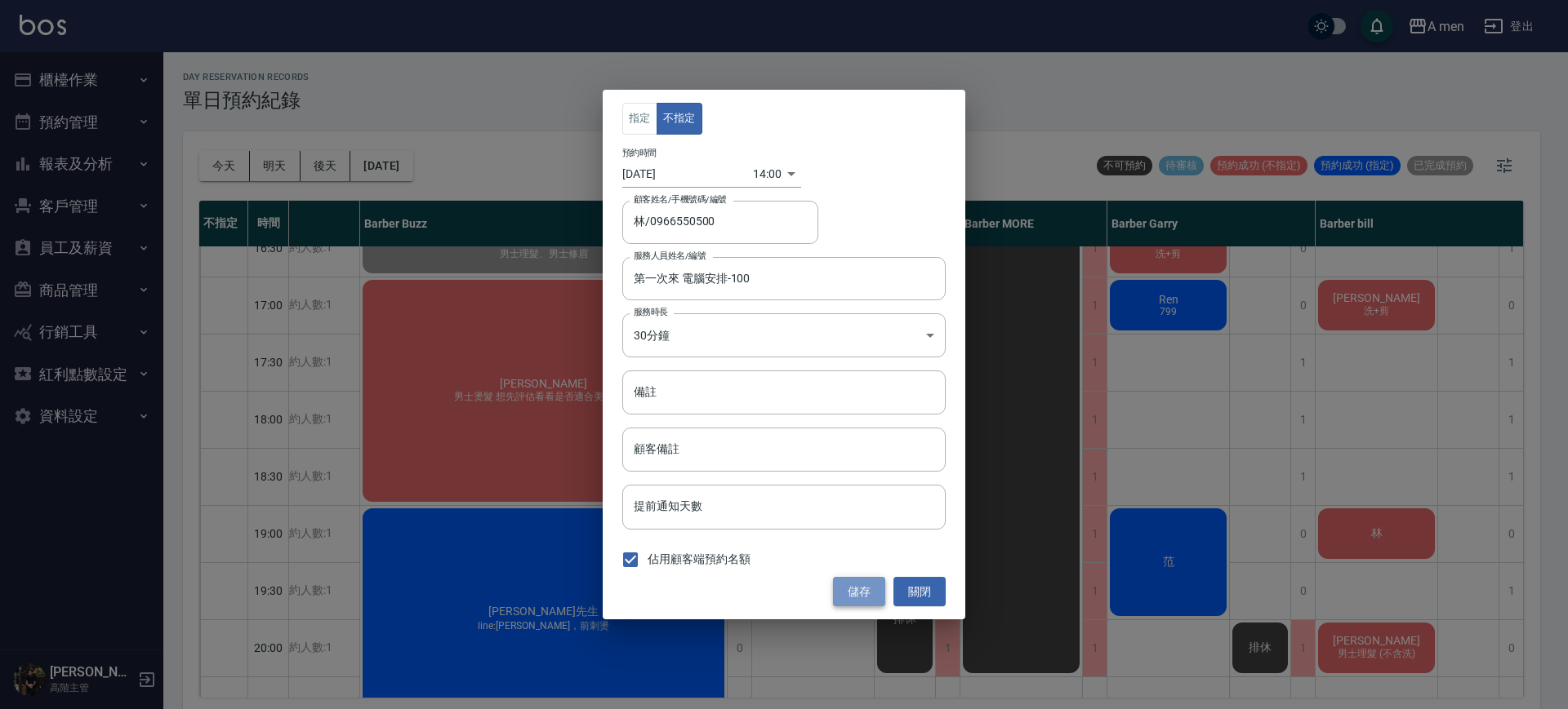
click at [860, 585] on button "儲存" at bounding box center [859, 591] width 52 height 30
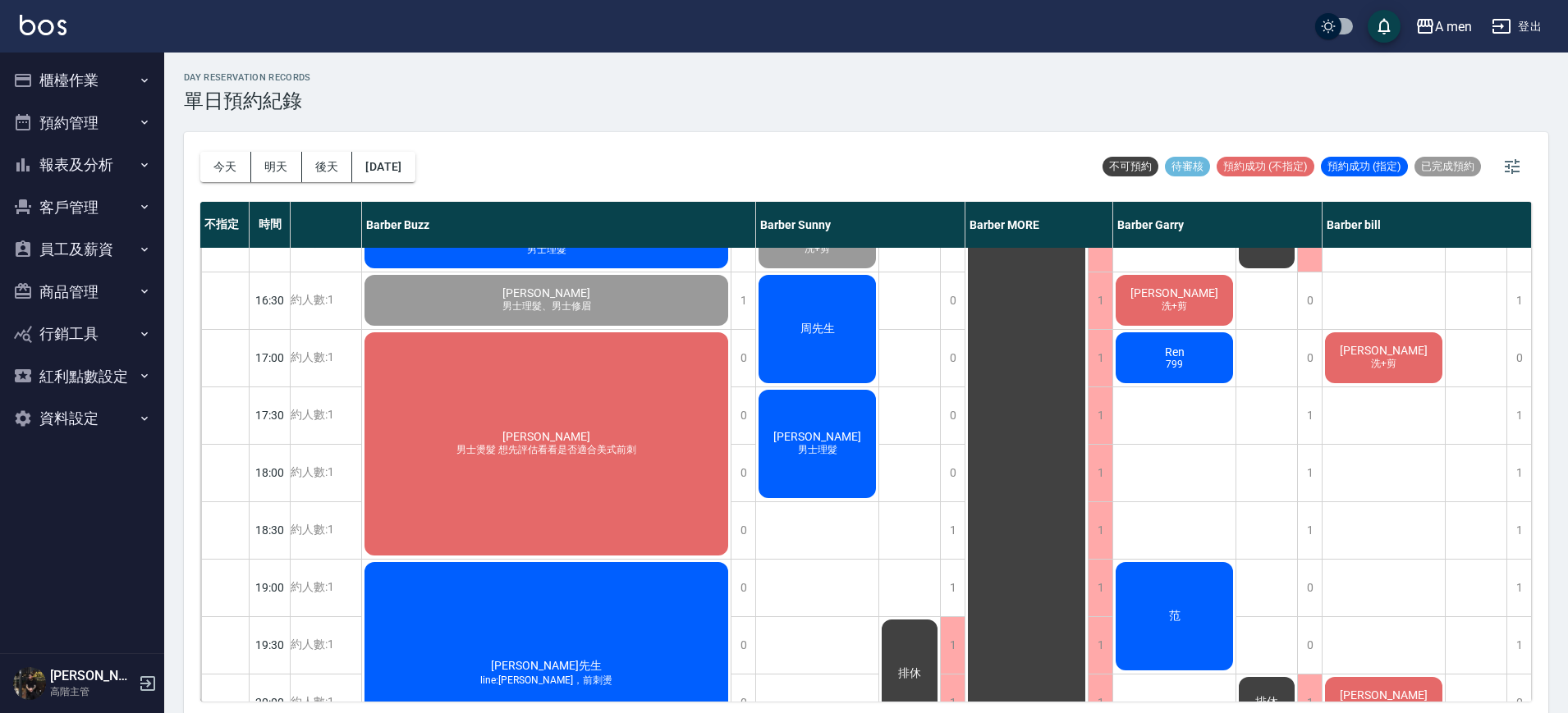
scroll to position [609, 199]
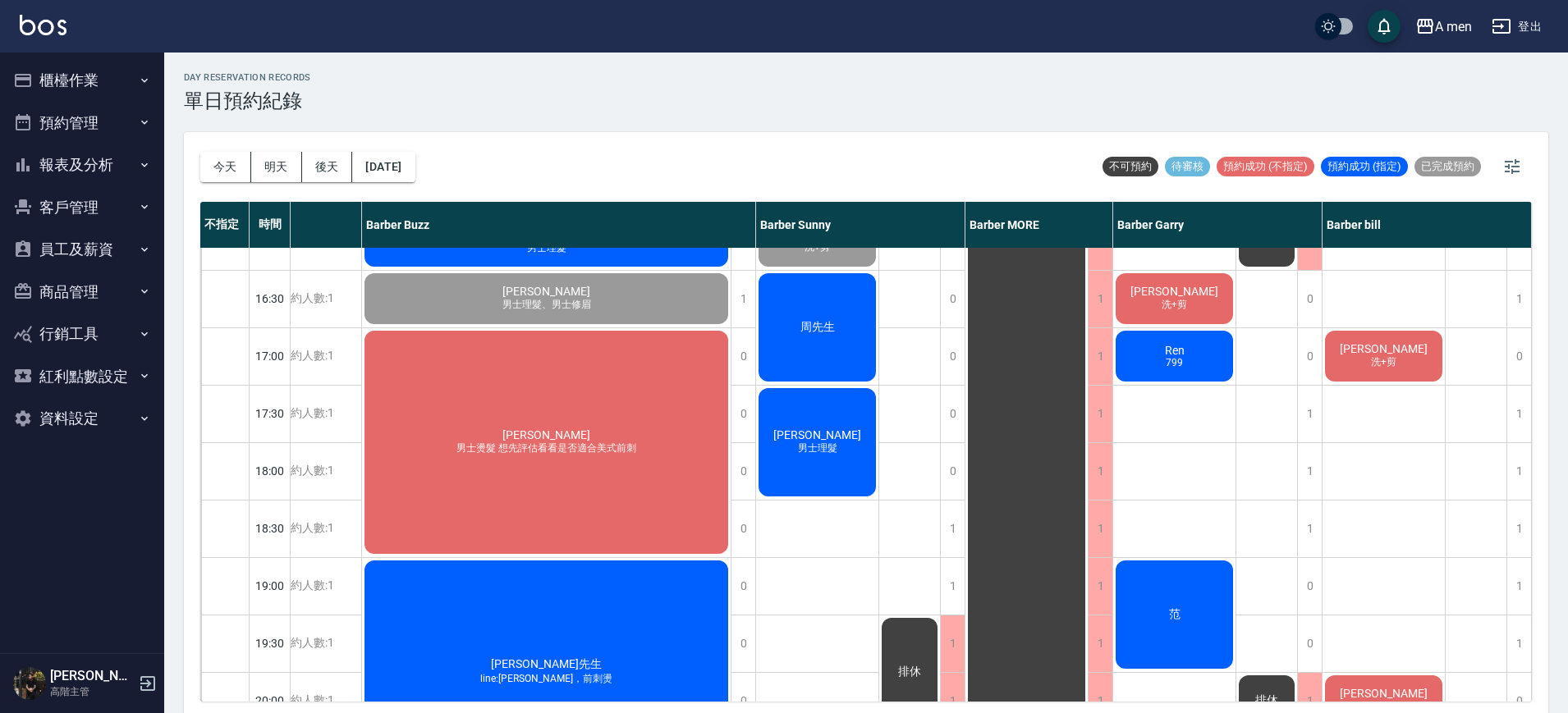
click at [828, 321] on span "周先生" at bounding box center [818, 327] width 41 height 15
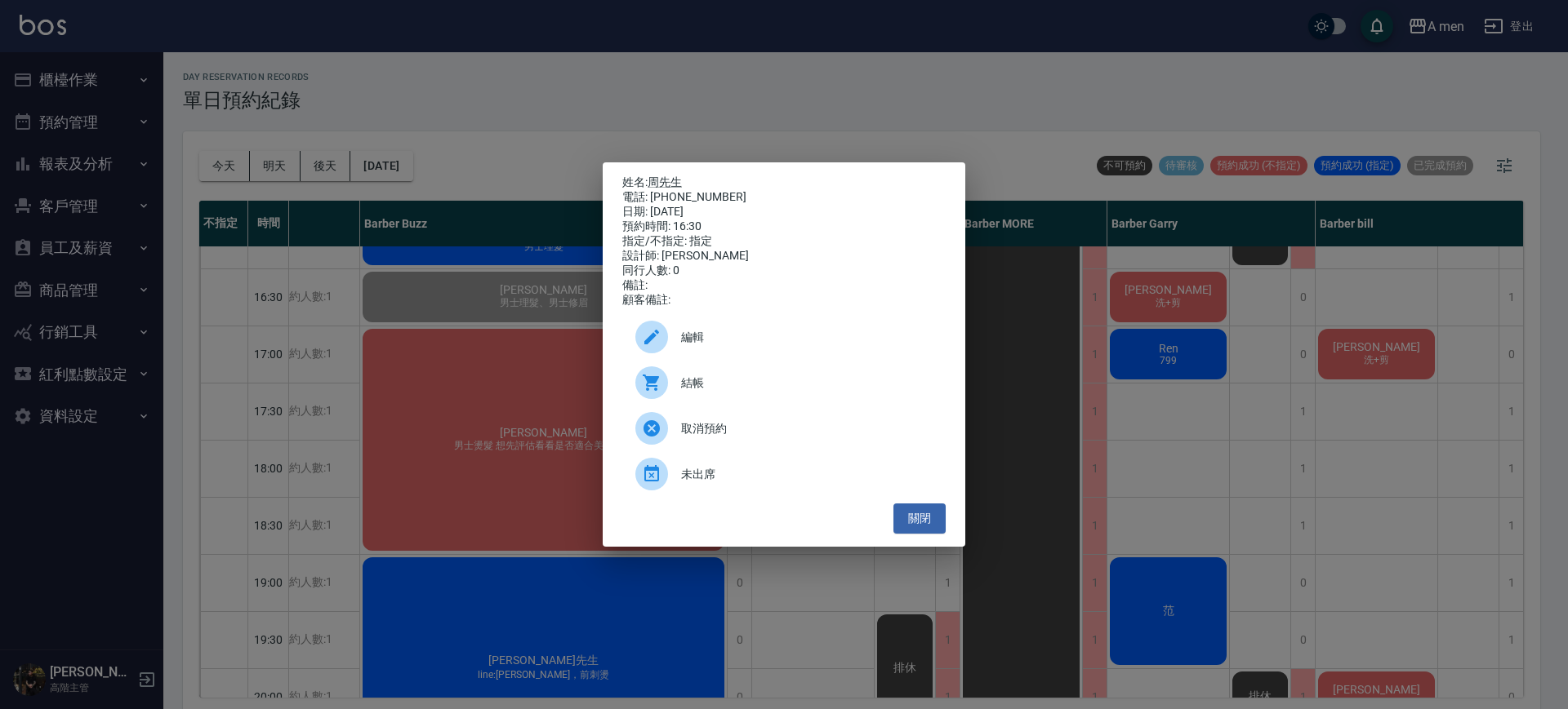
click at [796, 381] on span "結帳" at bounding box center [807, 382] width 251 height 17
click at [939, 510] on button "關閉" at bounding box center [918, 518] width 52 height 30
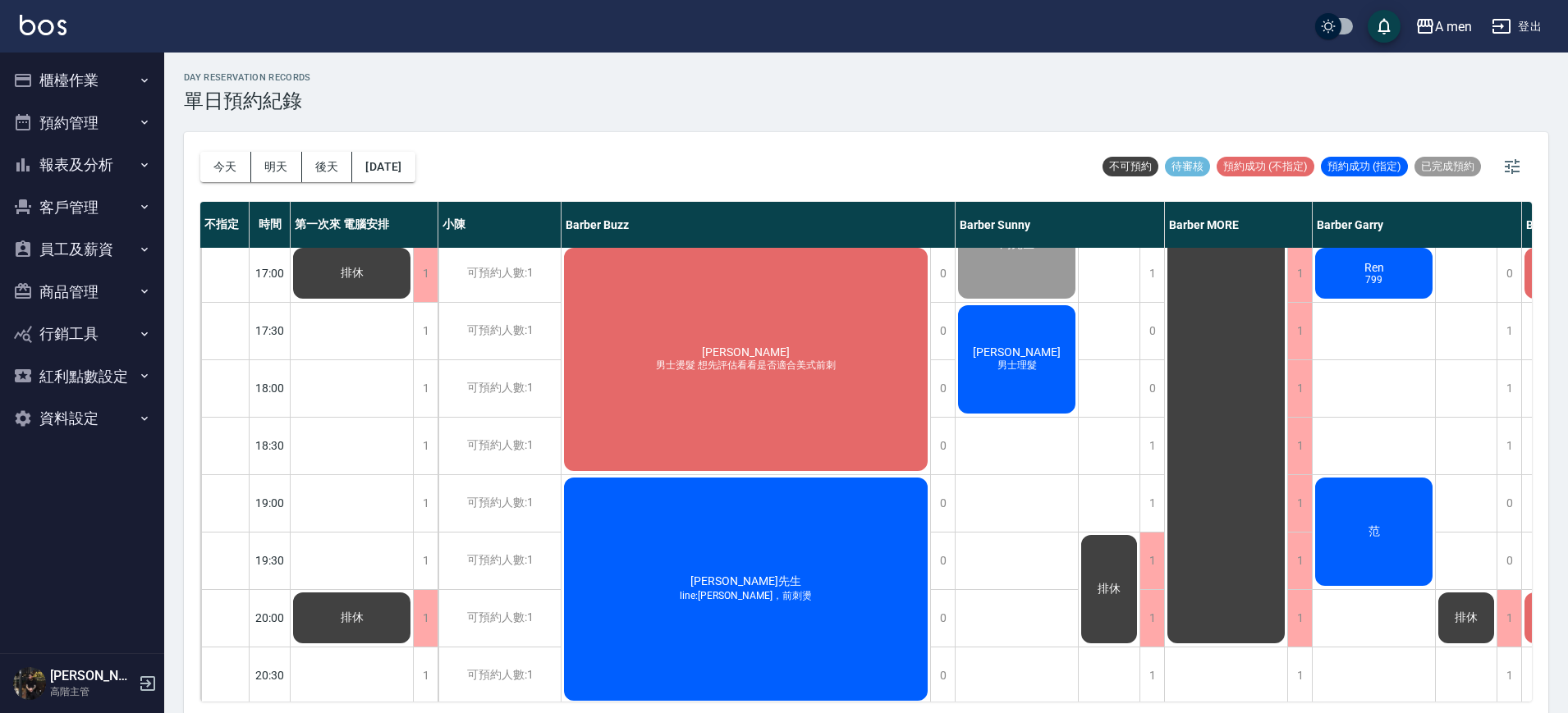
scroll to position [692, 0]
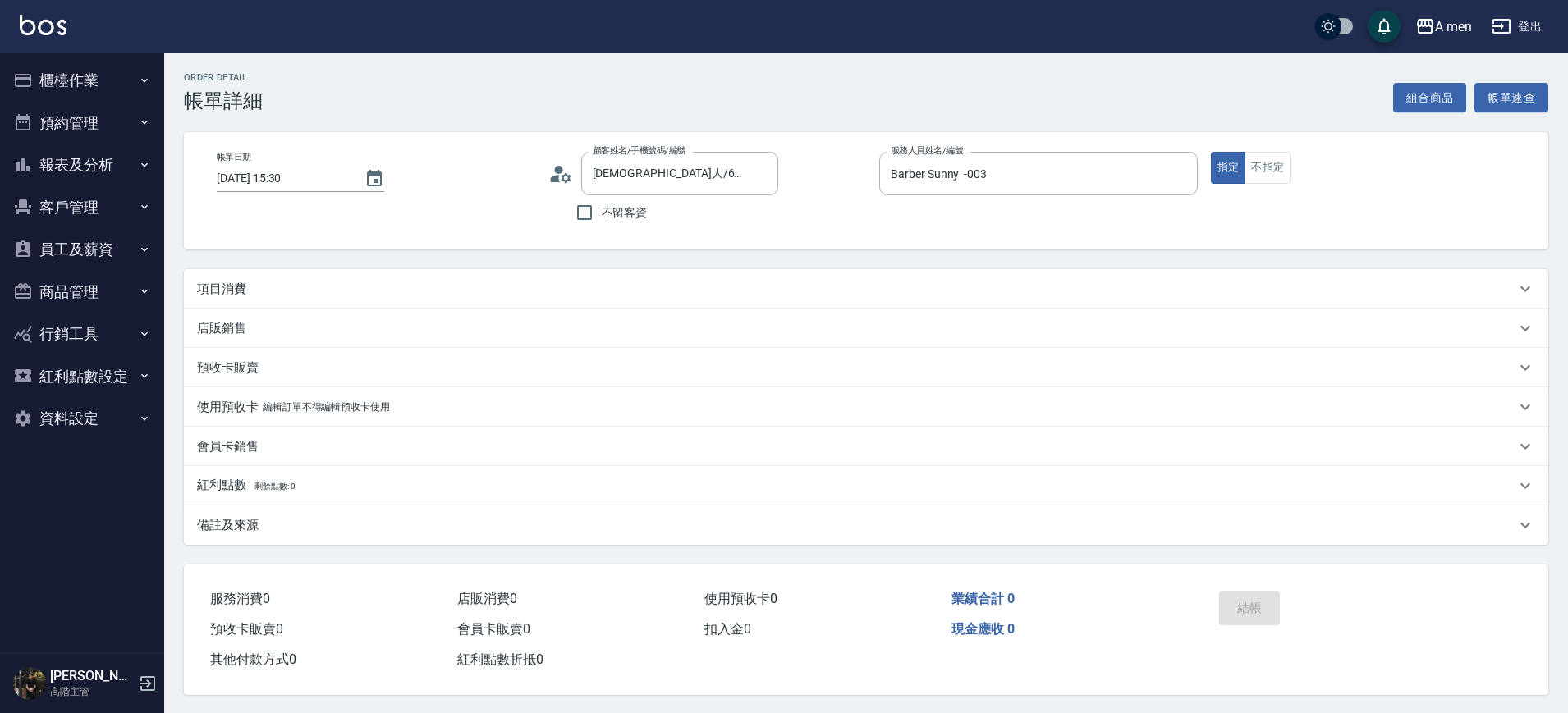
click at [382, 299] on div "項目消費" at bounding box center [865, 289] width 1365 height 39
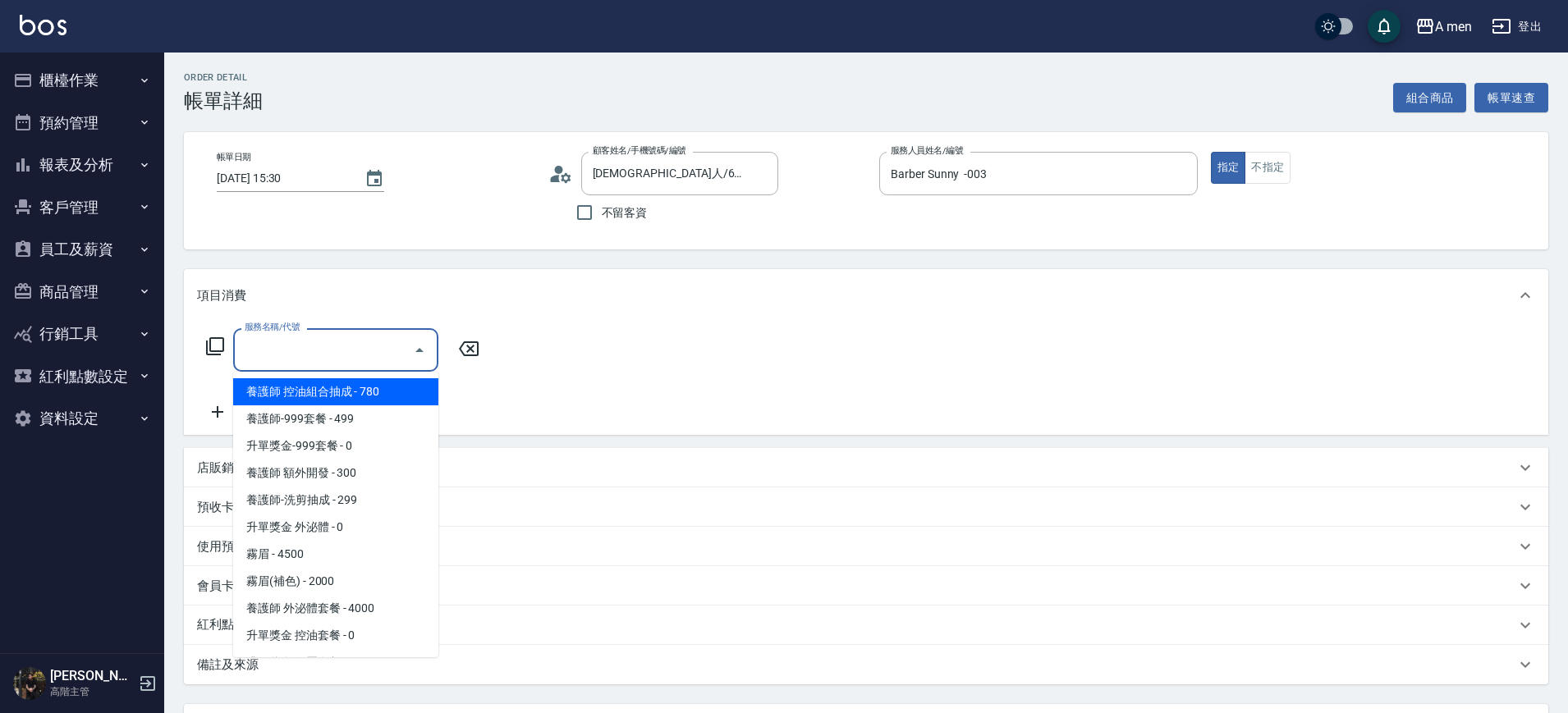
click at [376, 364] on input "服務名稱/代號" at bounding box center [324, 349] width 166 height 29
click at [1428, 85] on div "Order detail 帳單詳細 組合商品 帳單速查 帳單日期 [DATE] 15:30 顧客姓名/手機號碼/編號 [DEMOGRAPHIC_DATA]人/…" at bounding box center [865, 453] width 1404 height 802
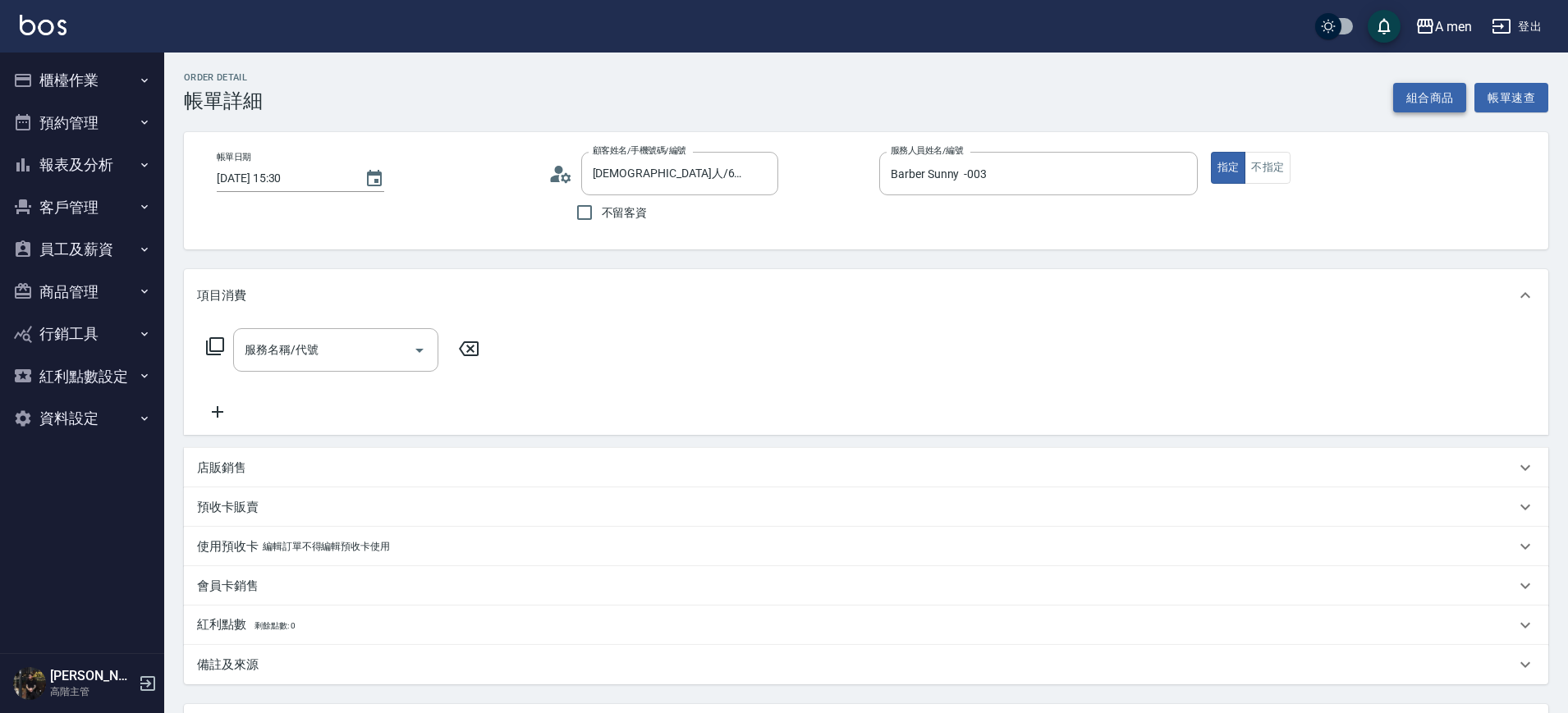
click at [1428, 89] on button "組合商品" at bounding box center [1430, 98] width 74 height 31
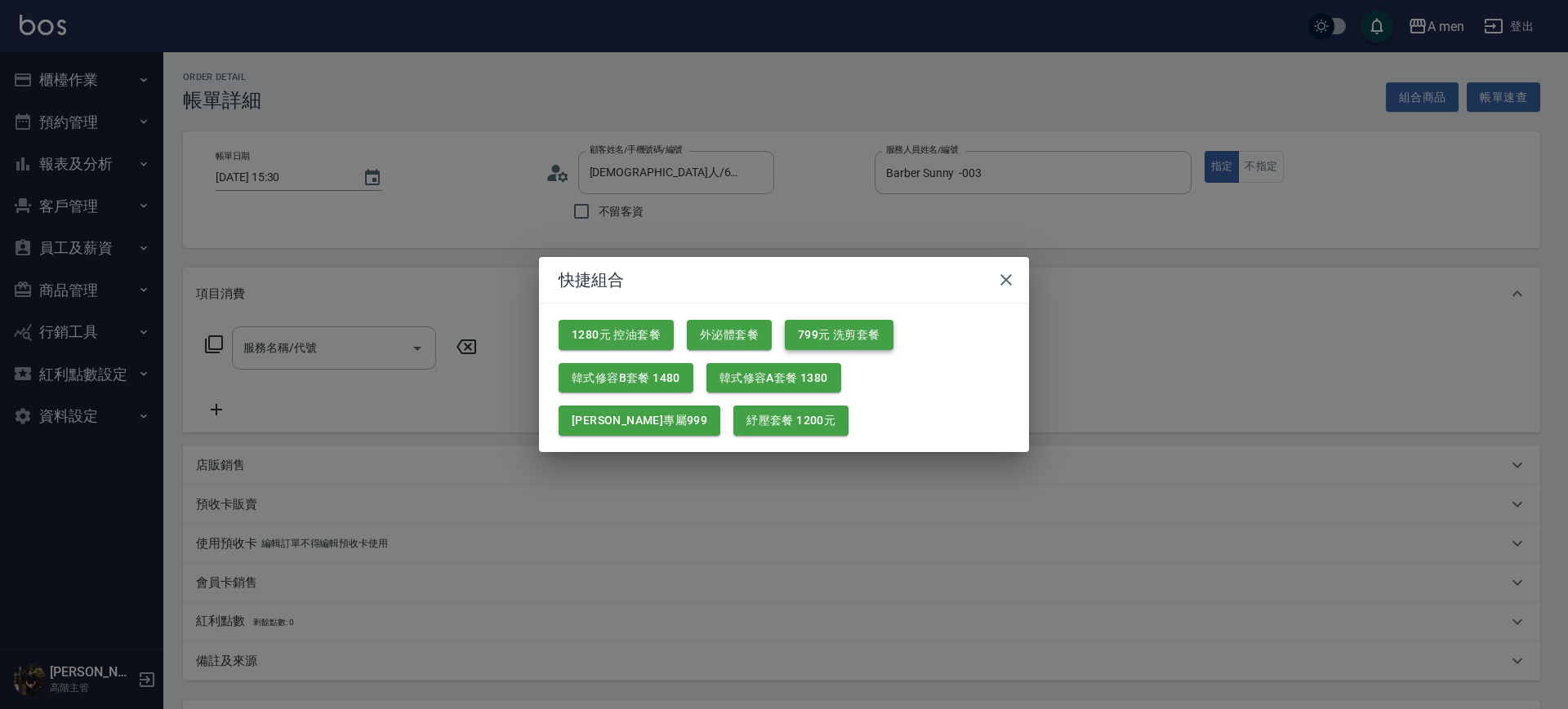
click at [819, 333] on button "799元 洗剪套餐" at bounding box center [839, 334] width 109 height 30
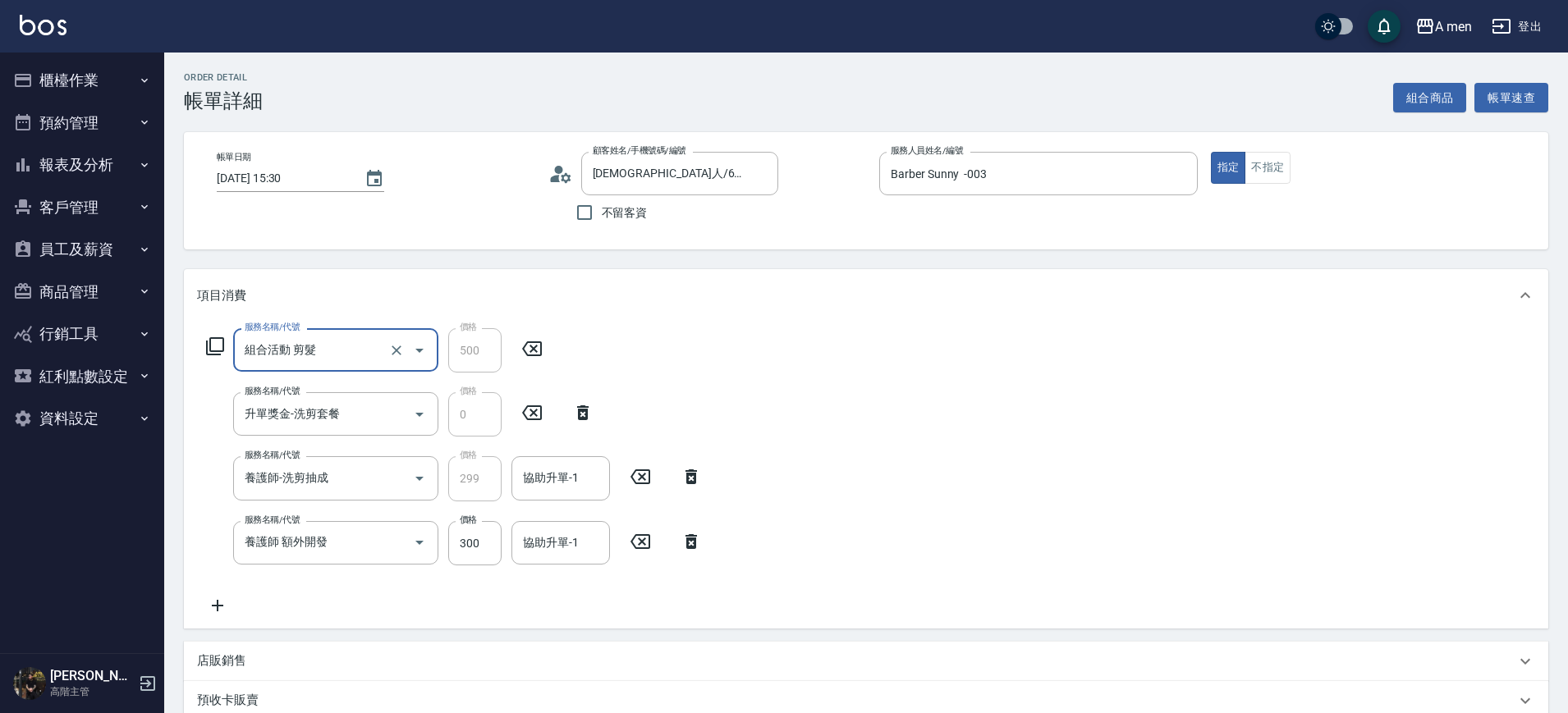
click at [706, 543] on icon at bounding box center [692, 541] width 41 height 20
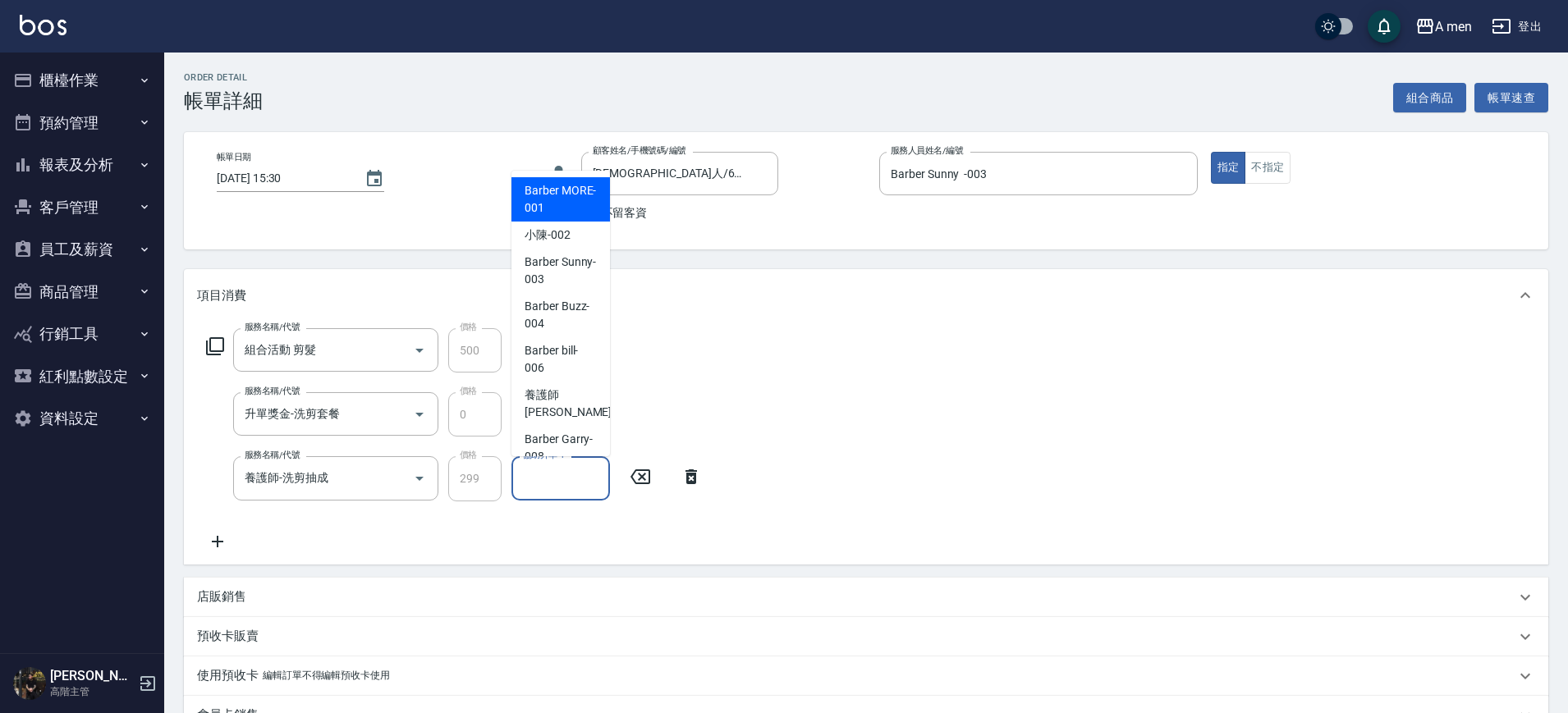
click at [545, 467] on div "協助升單-1 協助升單-1" at bounding box center [560, 478] width 99 height 43
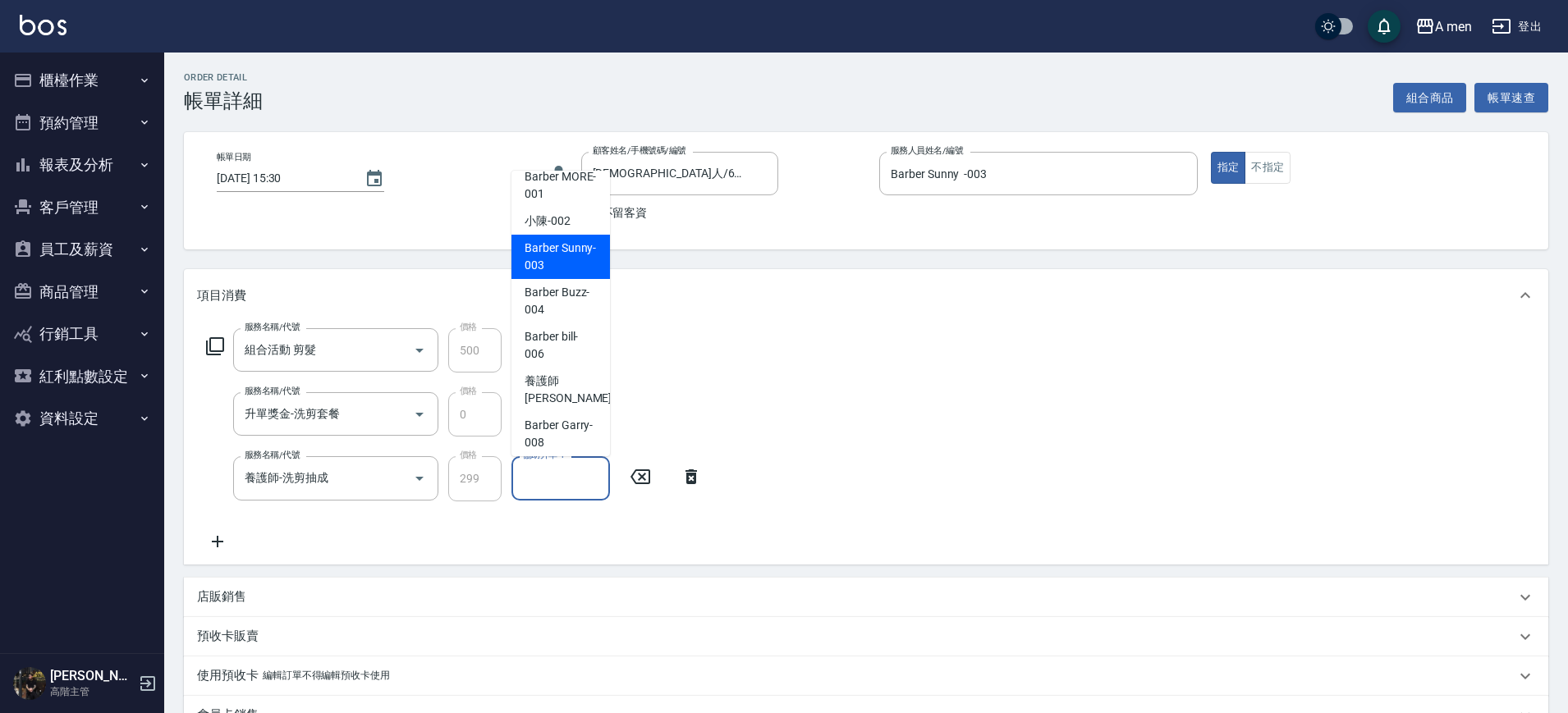
scroll to position [21, 0]
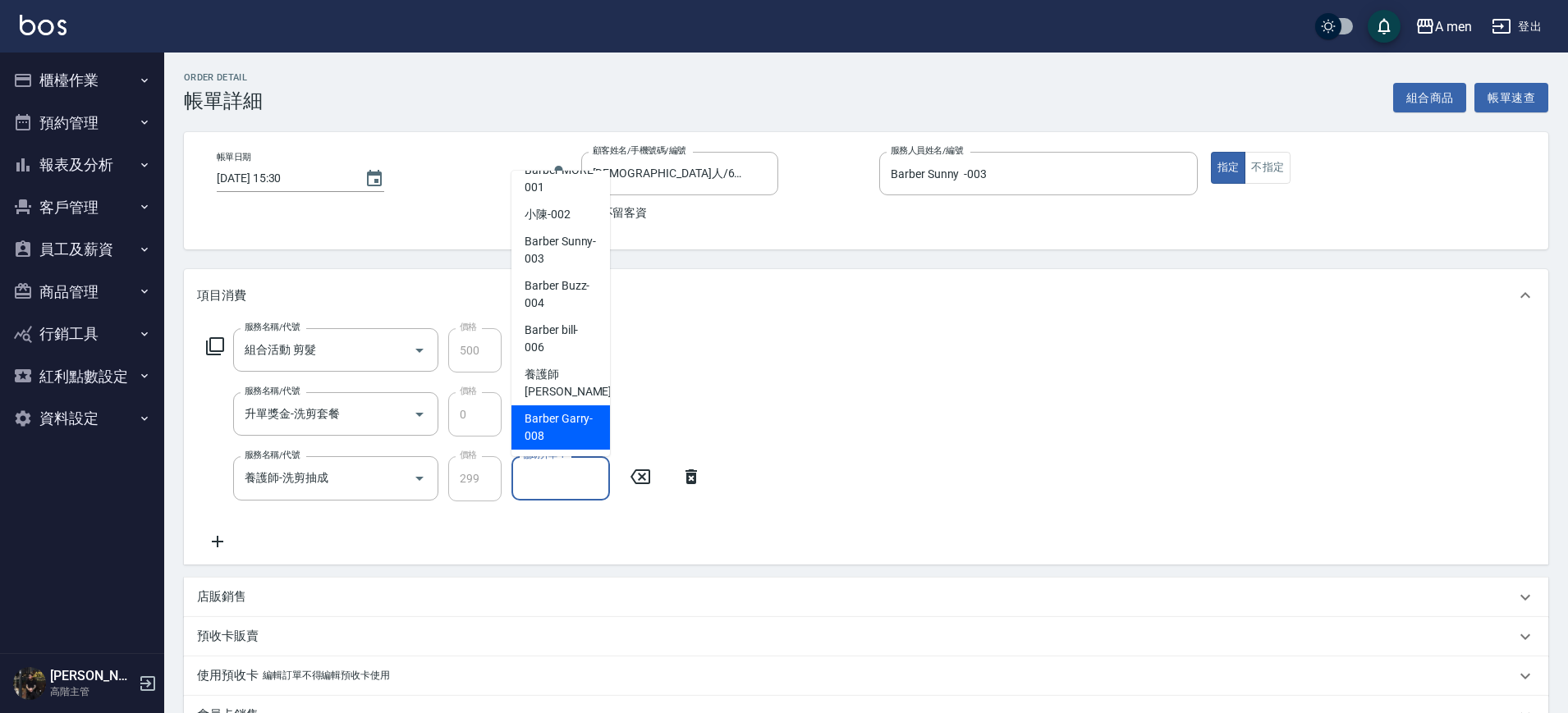
click at [575, 426] on span "Barber Garry -008" at bounding box center [560, 427] width 72 height 35
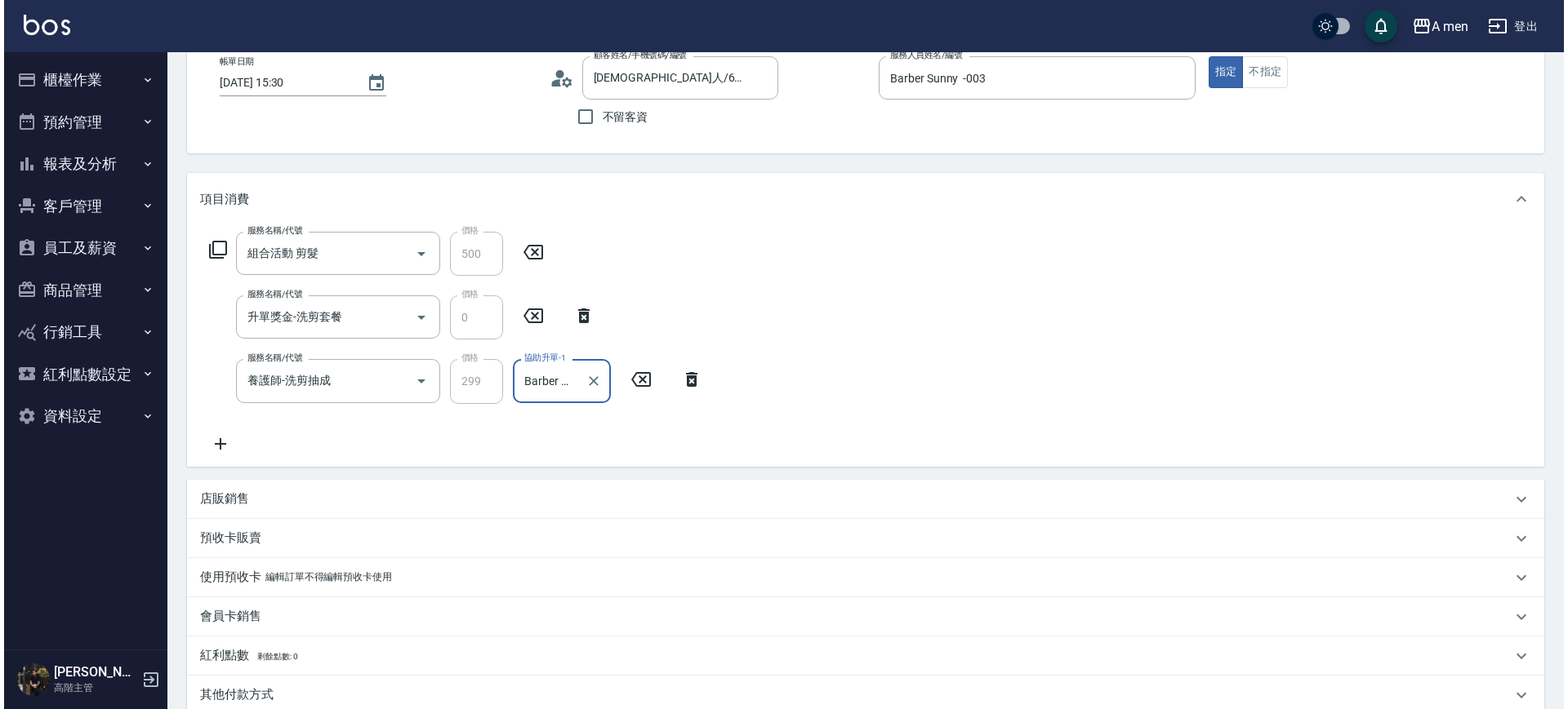
scroll to position [204, 0]
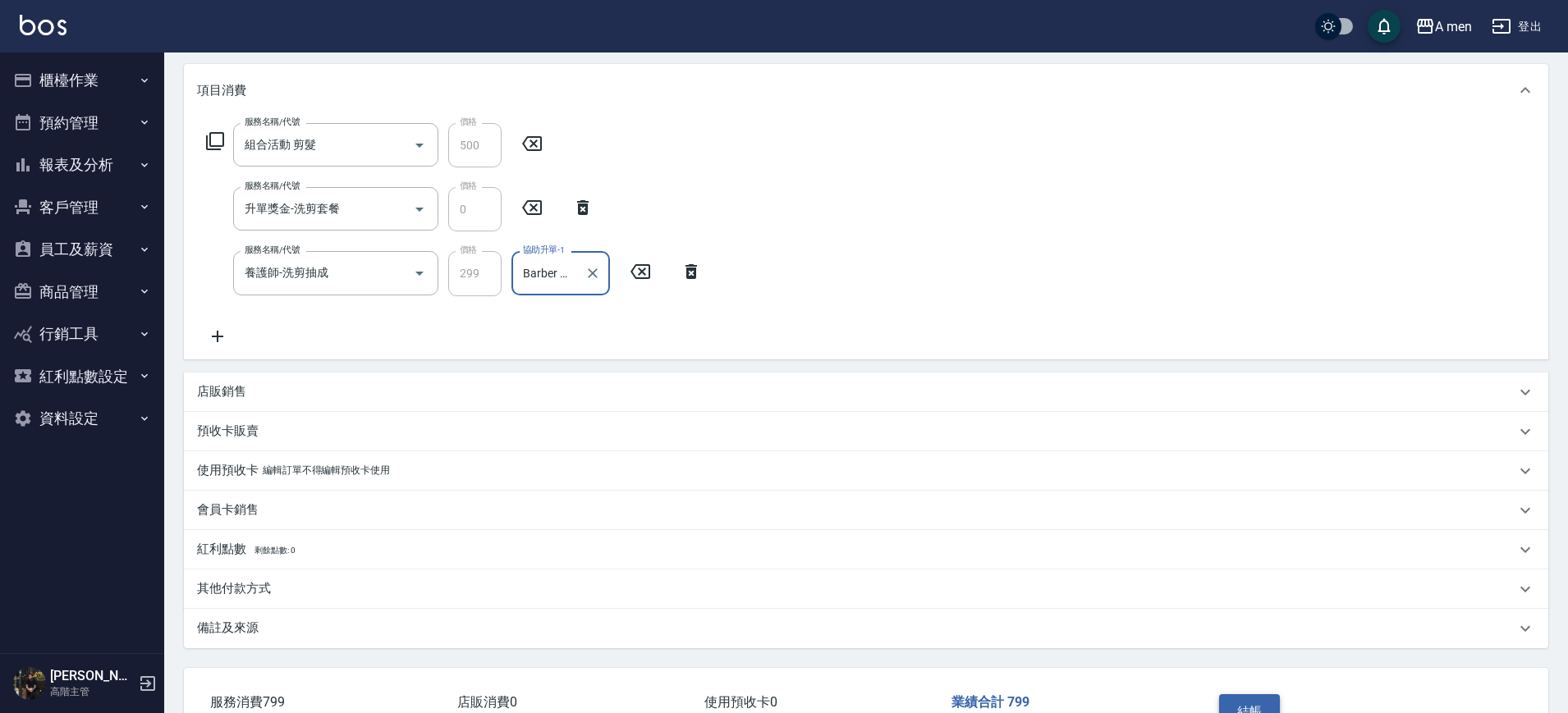
click at [1250, 711] on button "結帳" at bounding box center [1250, 711] width 61 height 35
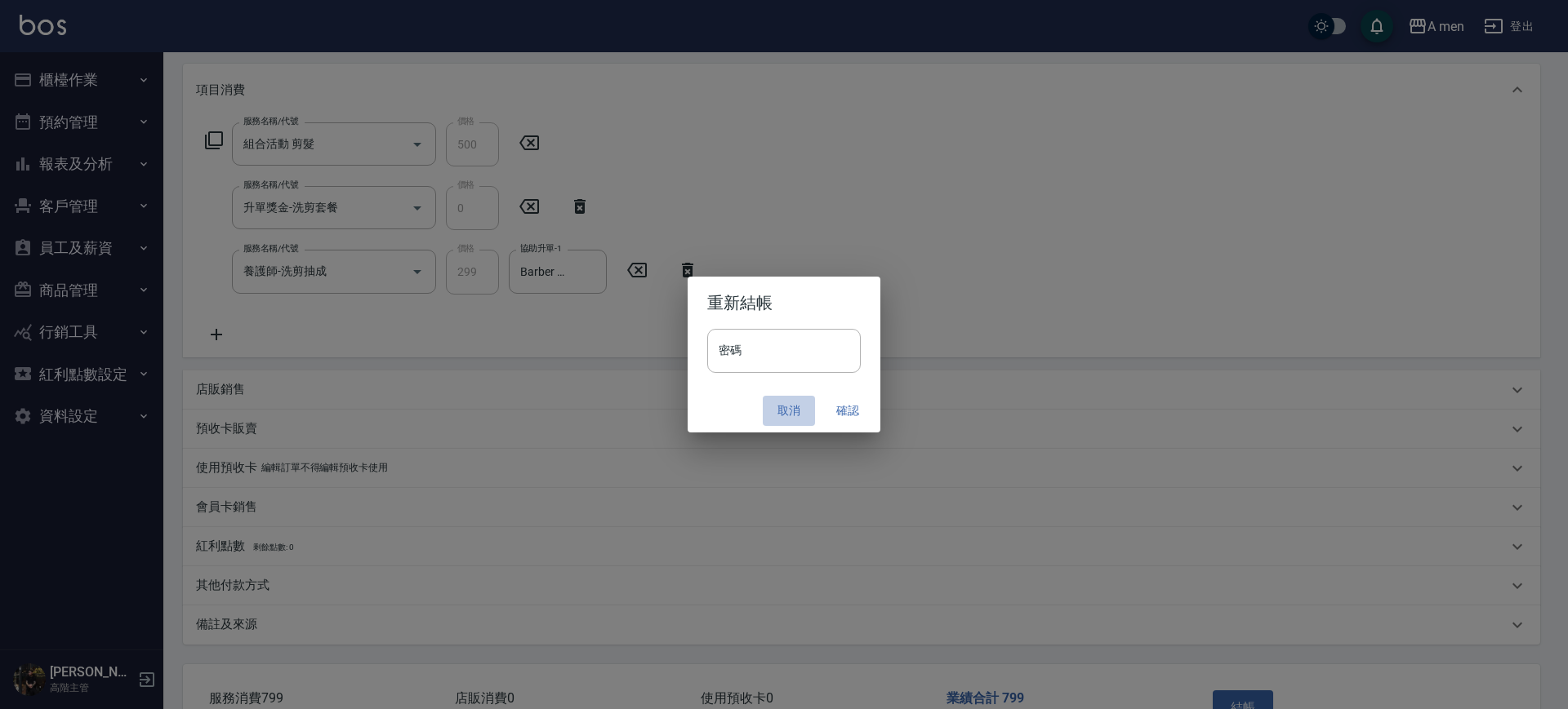
click at [782, 407] on button "取消" at bounding box center [788, 411] width 52 height 30
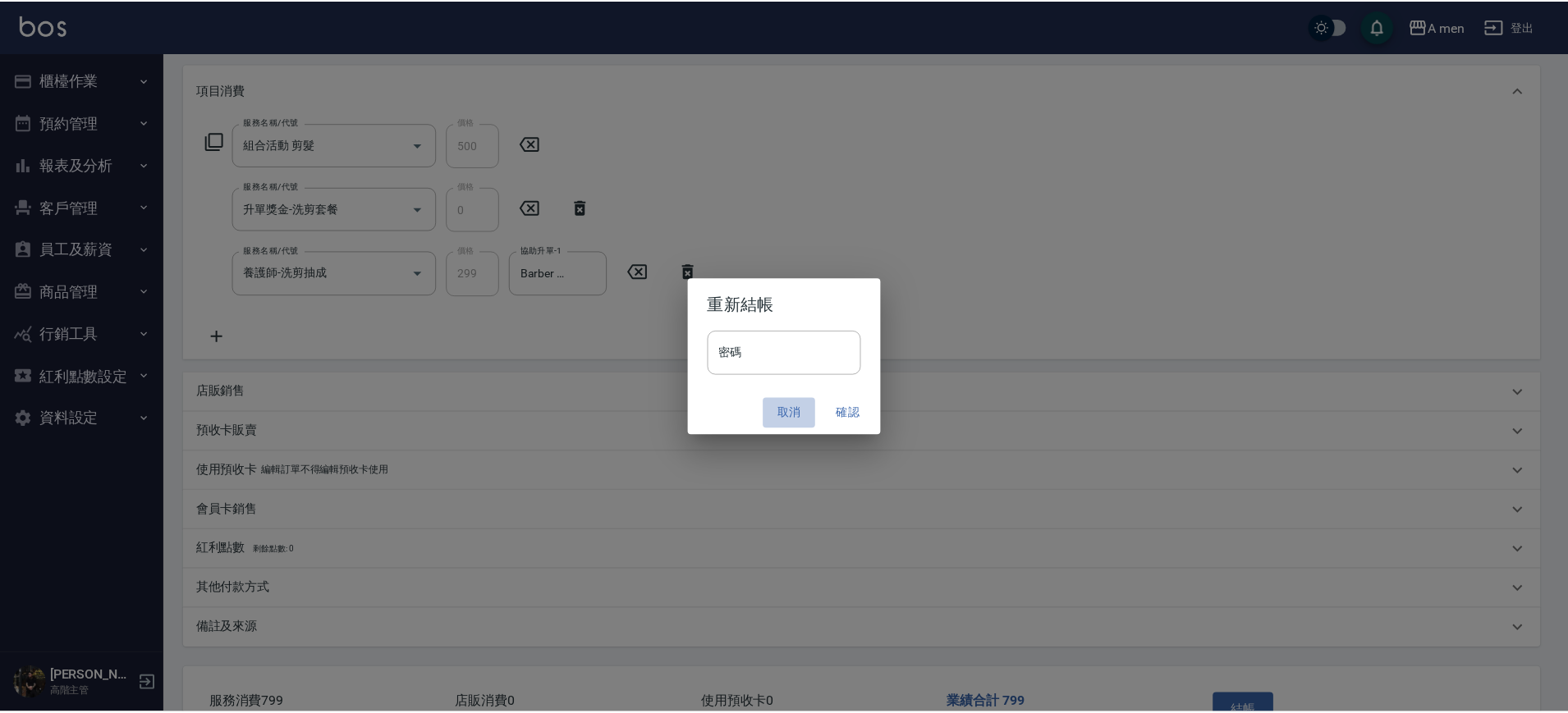
scroll to position [221, 0]
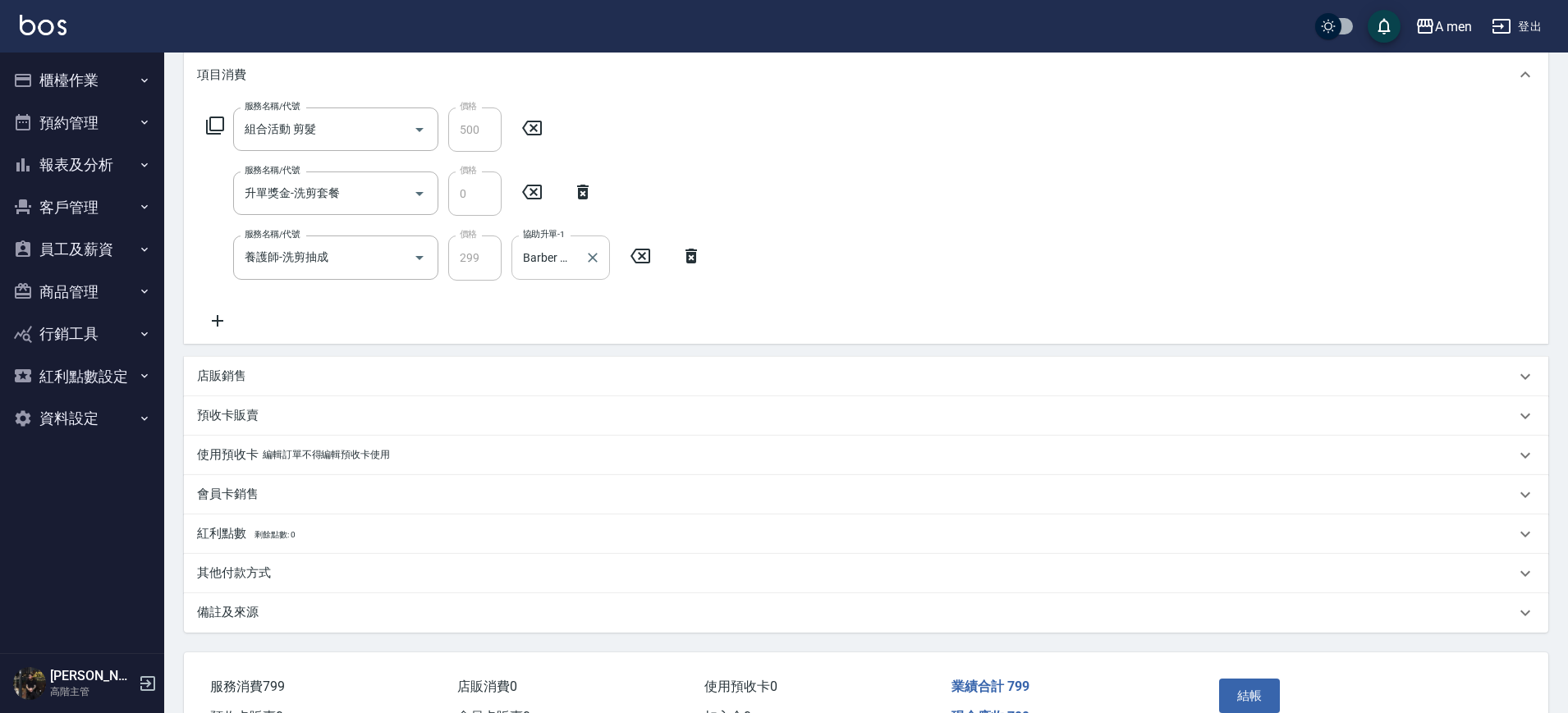
click at [541, 257] on input "Barber Garry-008" at bounding box center [549, 256] width 59 height 29
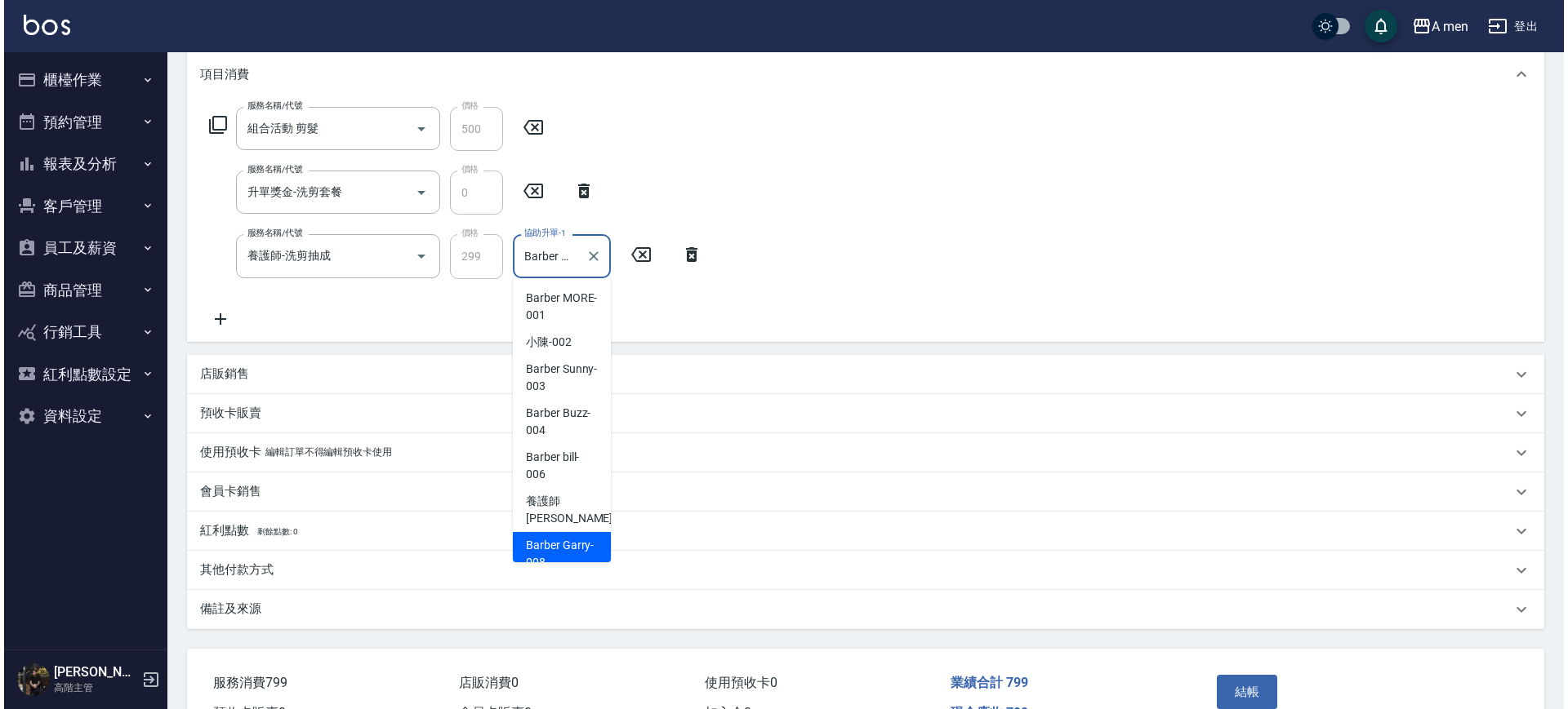
scroll to position [14, 0]
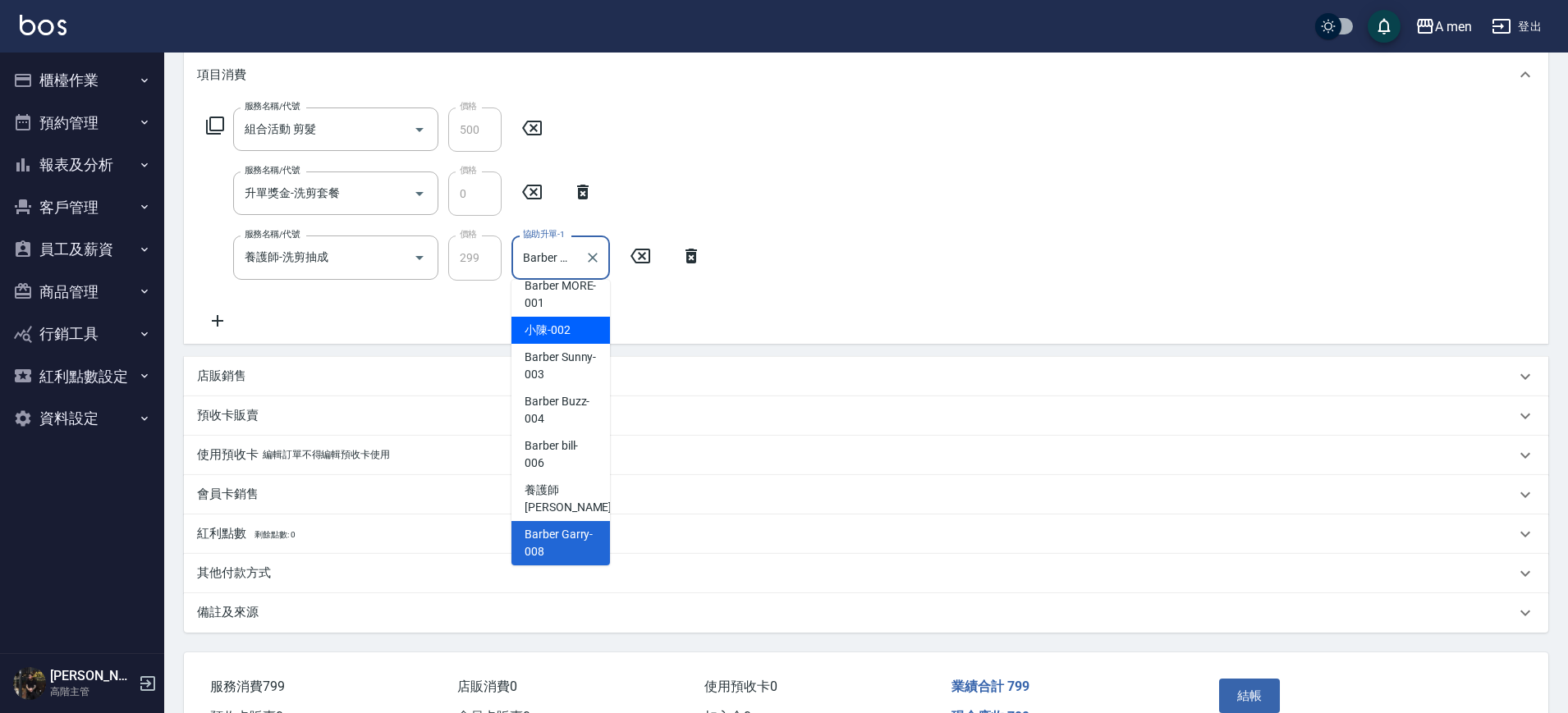
click at [583, 332] on div "小陳 -002" at bounding box center [560, 329] width 99 height 27
type input "小陳-002"
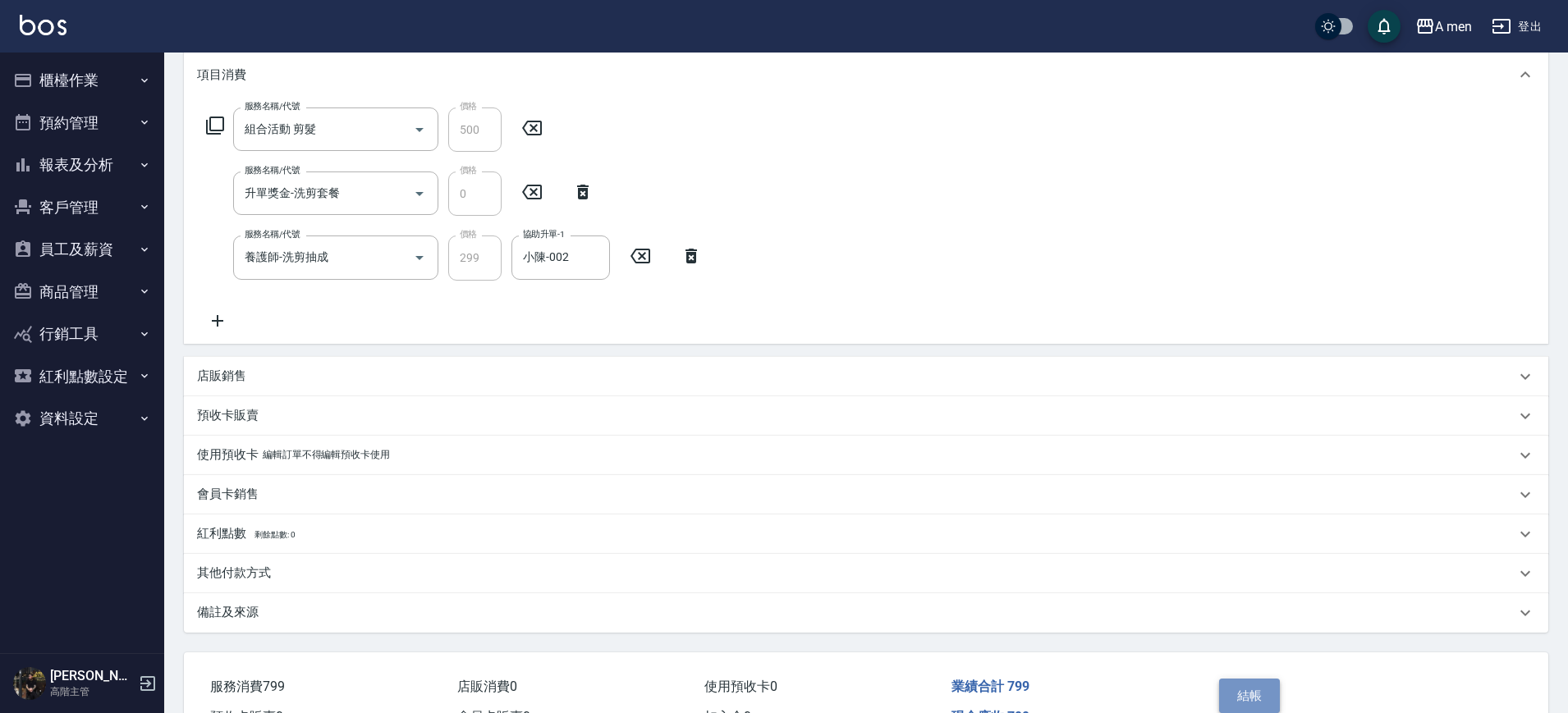
click at [1255, 690] on button "結帳" at bounding box center [1250, 695] width 61 height 35
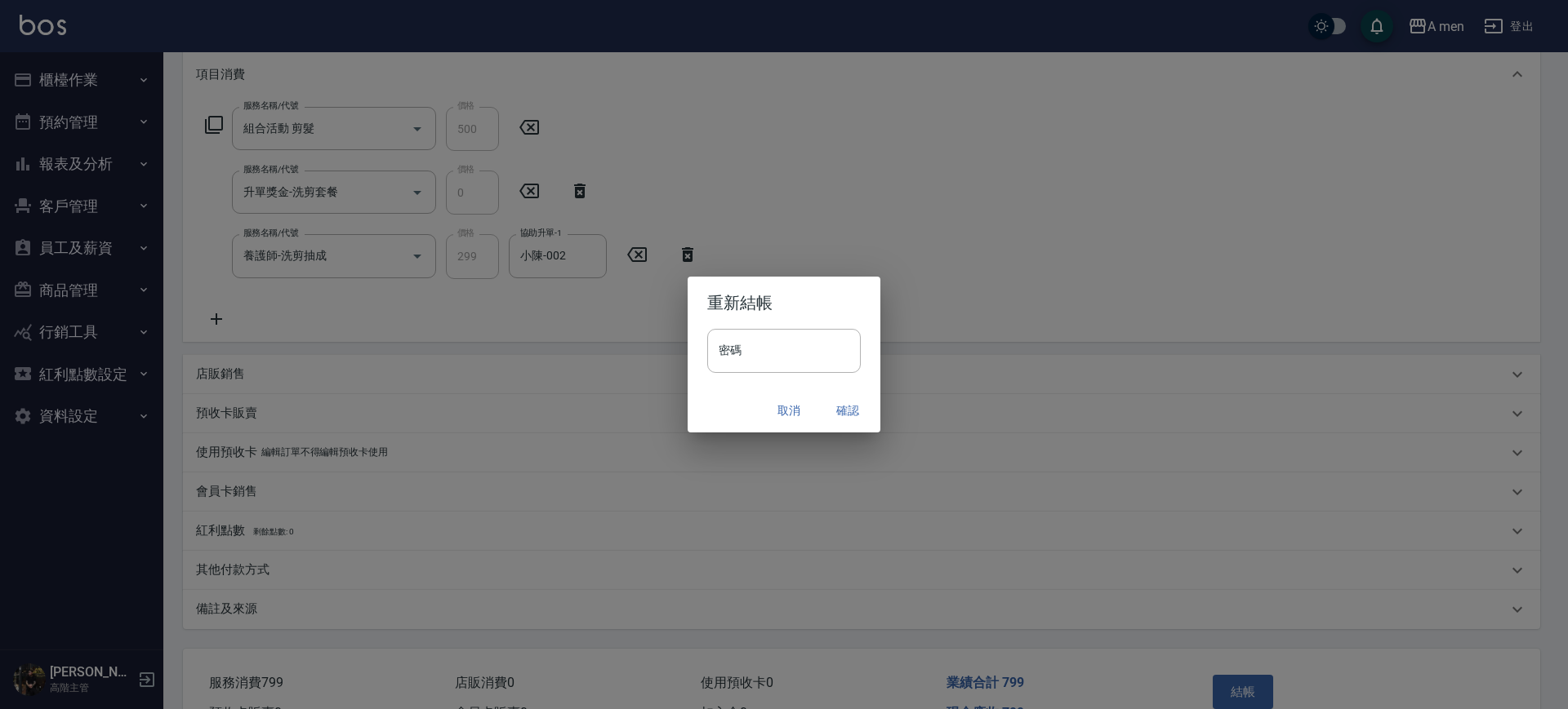
click at [843, 408] on button "確認" at bounding box center [847, 411] width 52 height 30
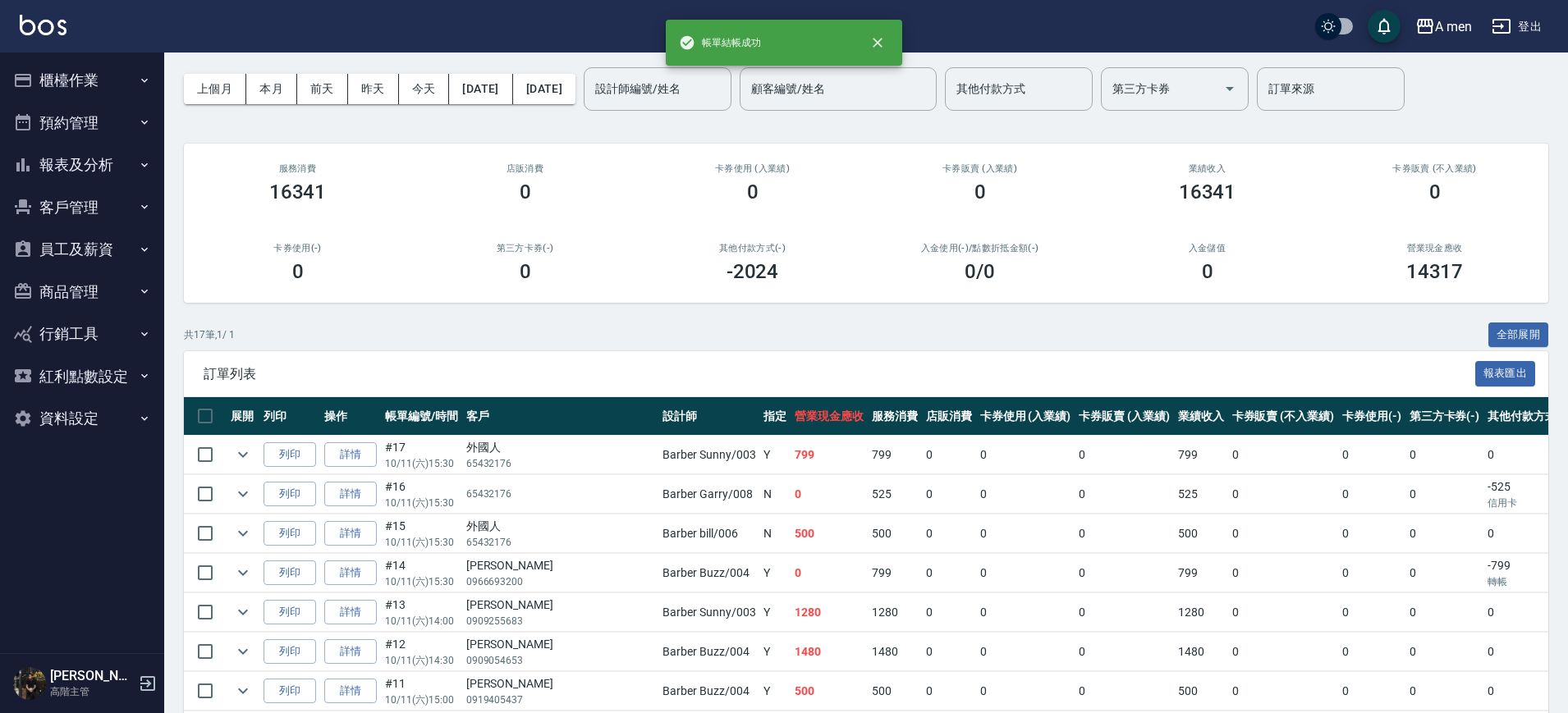
scroll to position [103, 0]
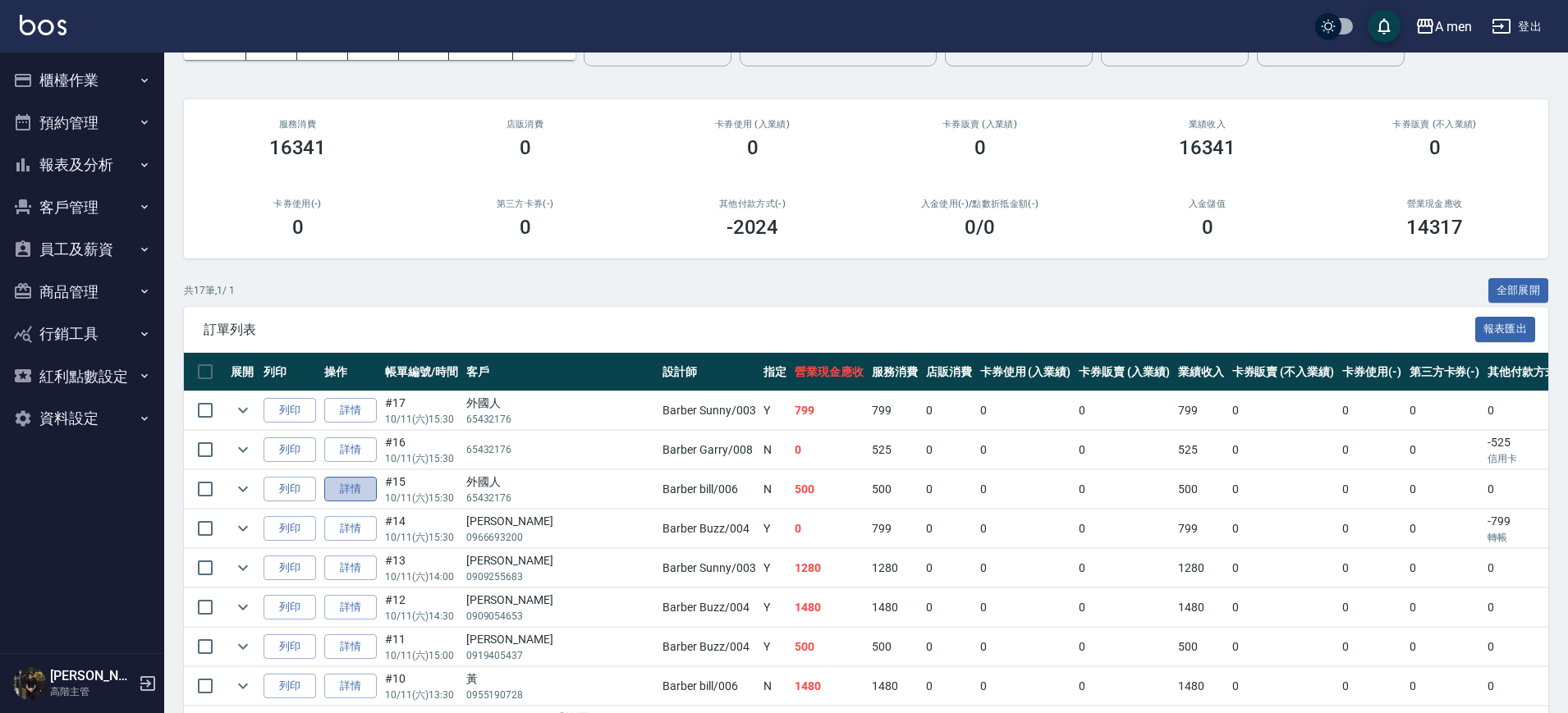
click at [333, 490] on link "詳情" at bounding box center [350, 489] width 52 height 26
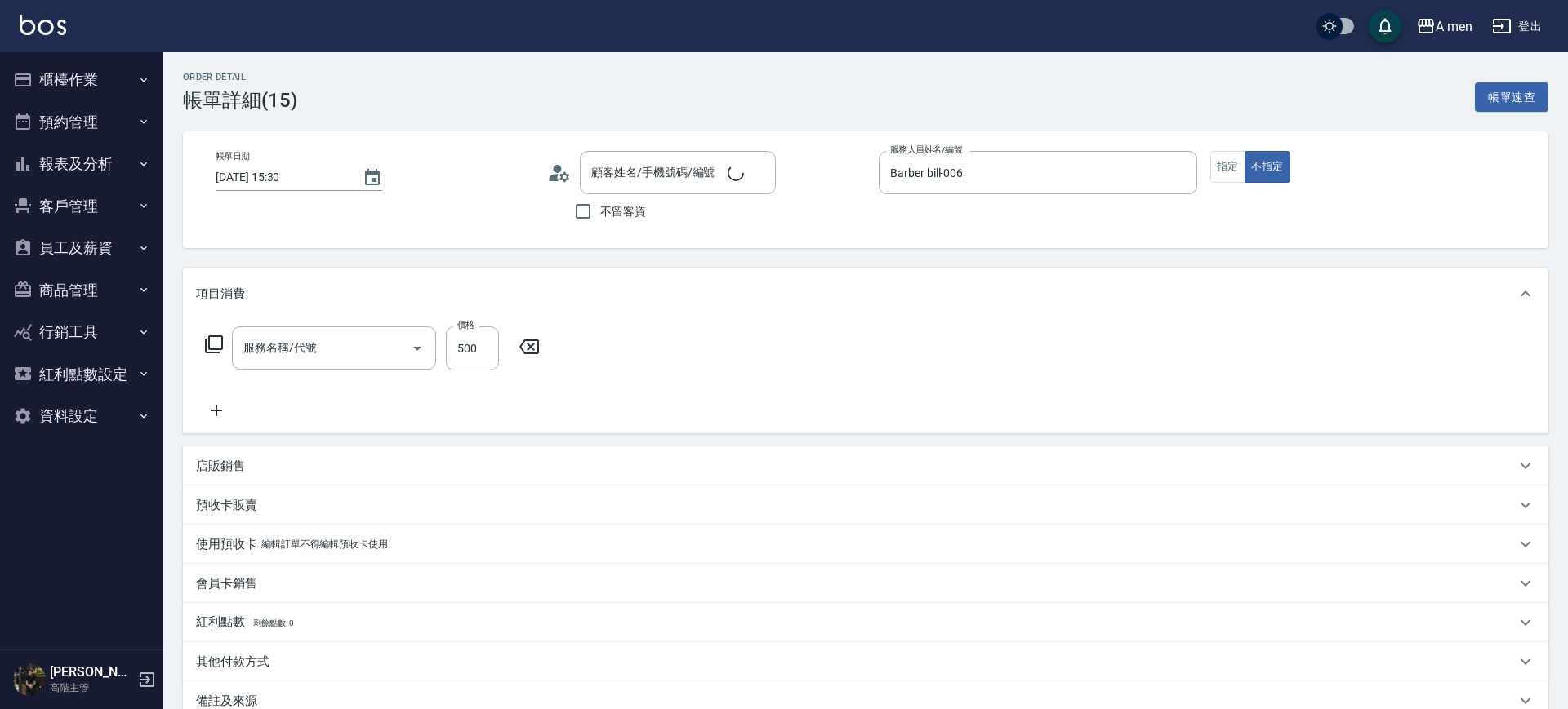
type input "[DATE] 15:30"
type input "Barber bill-006"
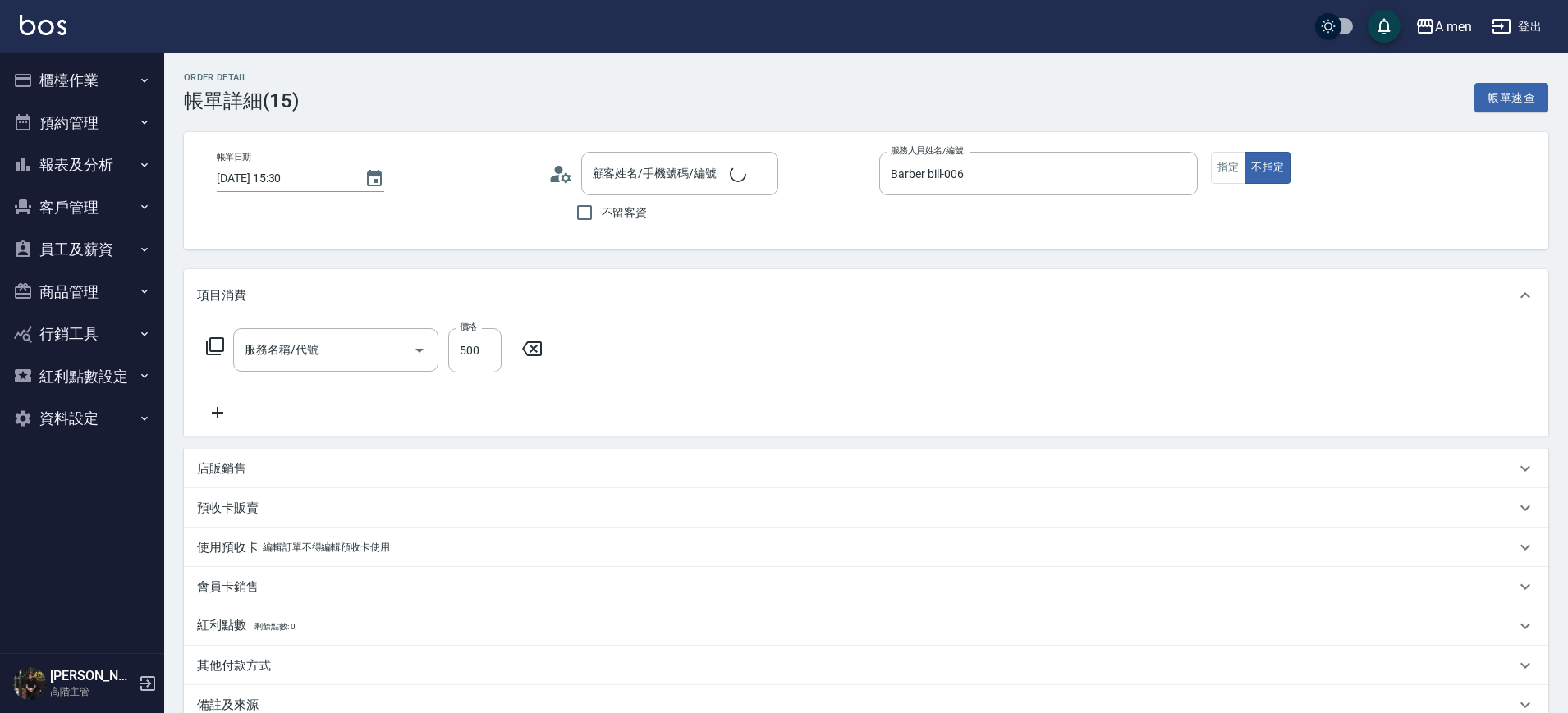
type input "男士理髮(A01)"
type input "[DEMOGRAPHIC_DATA]人/65432176/null"
click at [473, 349] on input "500" at bounding box center [475, 350] width 53 height 44
click at [282, 356] on input "男士理髮(A01)" at bounding box center [313, 349] width 144 height 29
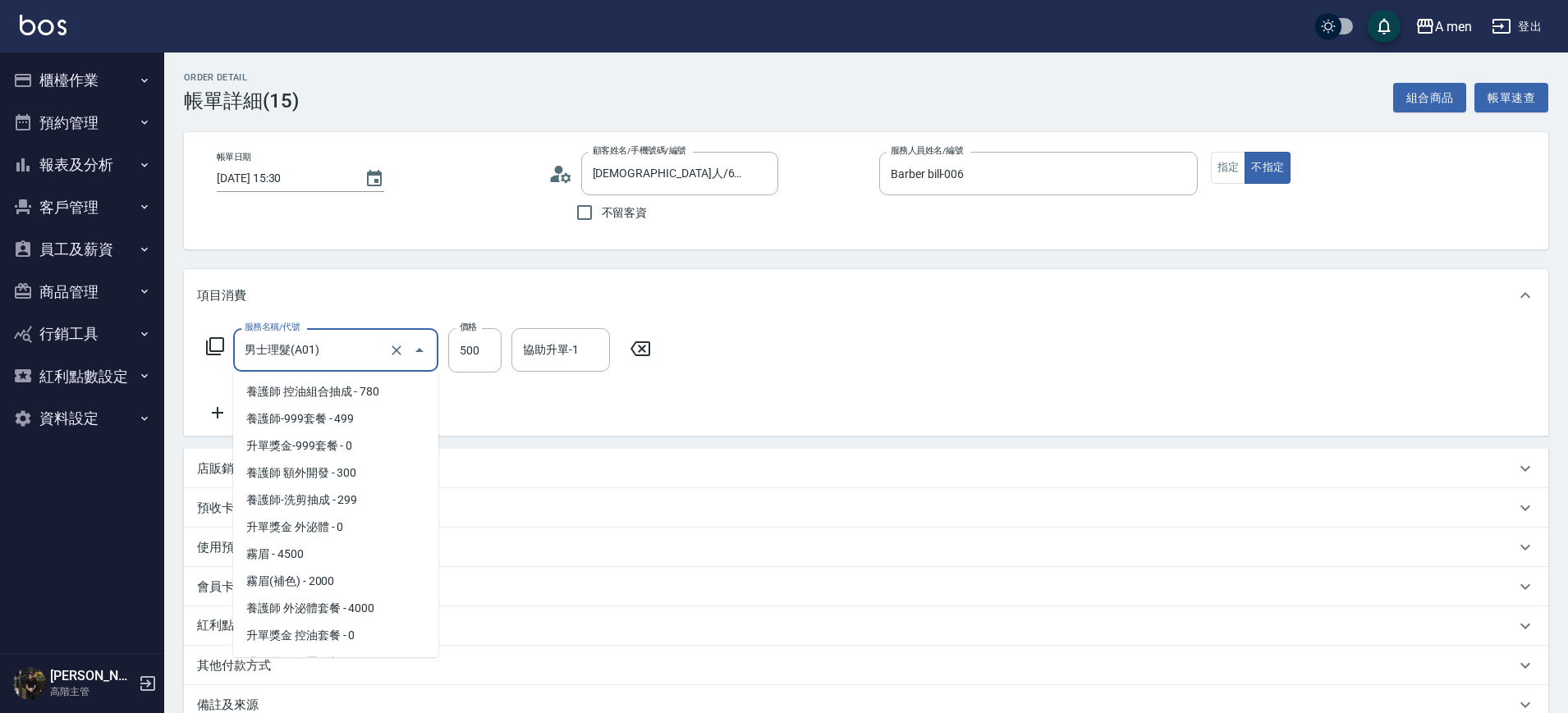
scroll to position [154, 0]
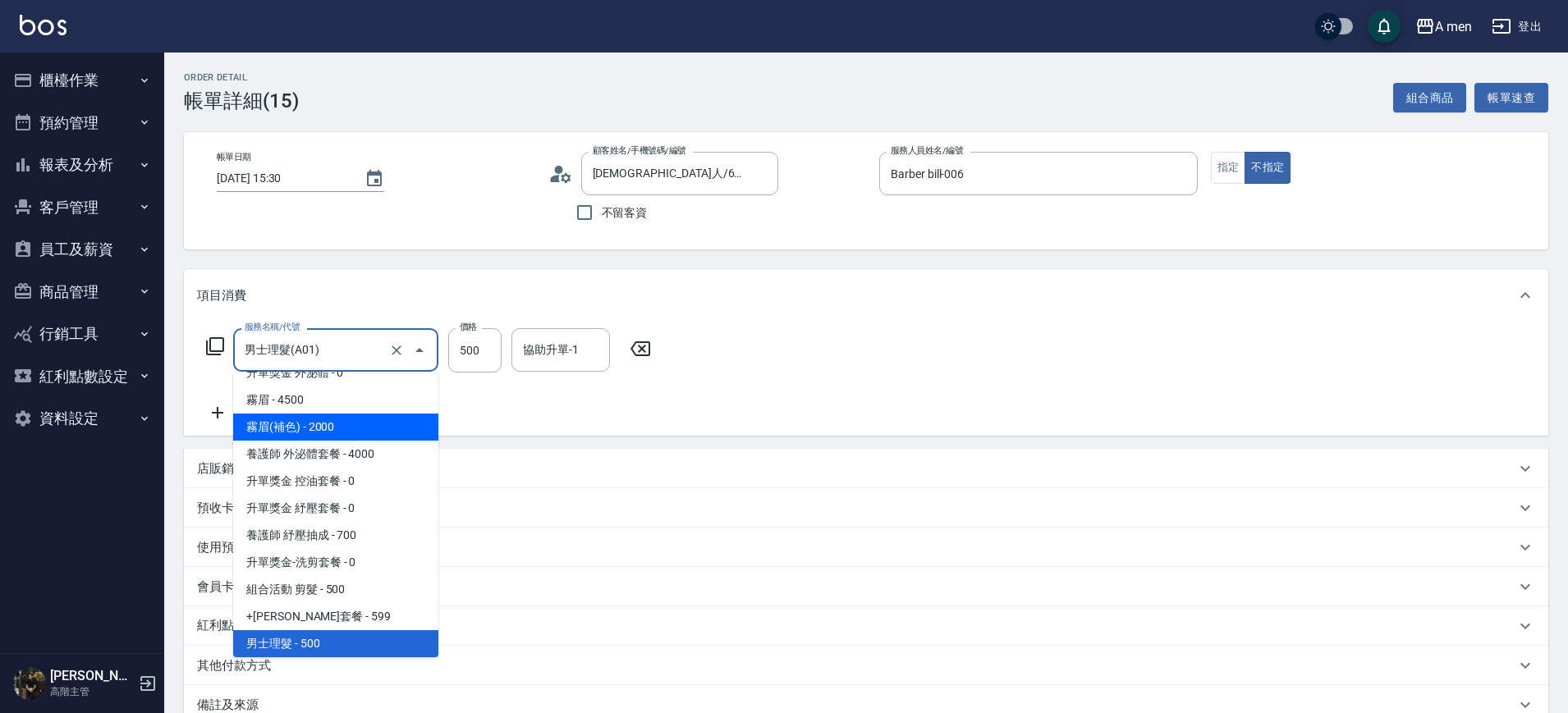
click at [545, 412] on div "服務名稱/代號 男士理髮(A01) 服務名稱/代號 價格 500 價格 協助升單-1 協助升單-1" at bounding box center [429, 376] width 464 height 95
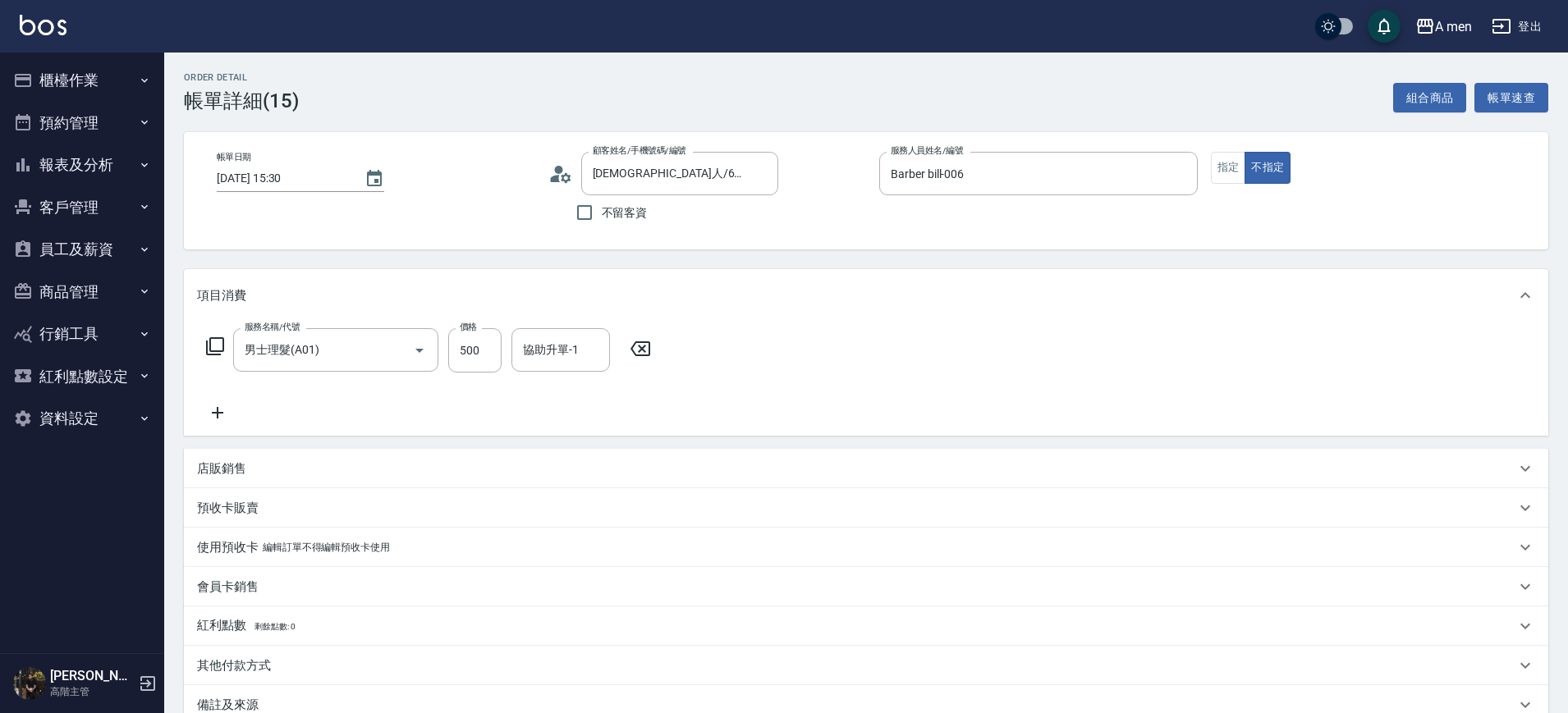
drag, startPoint x: 190, startPoint y: 412, endPoint x: 203, endPoint y: 412, distance: 13.0
click at [203, 412] on div "服務名稱/代號 男士理髮(A01) 服務名稱/代號 價格 500 價格 協助升單-1 協助升單-1" at bounding box center [865, 379] width 1365 height 114
click at [210, 410] on icon at bounding box center [218, 413] width 41 height 20
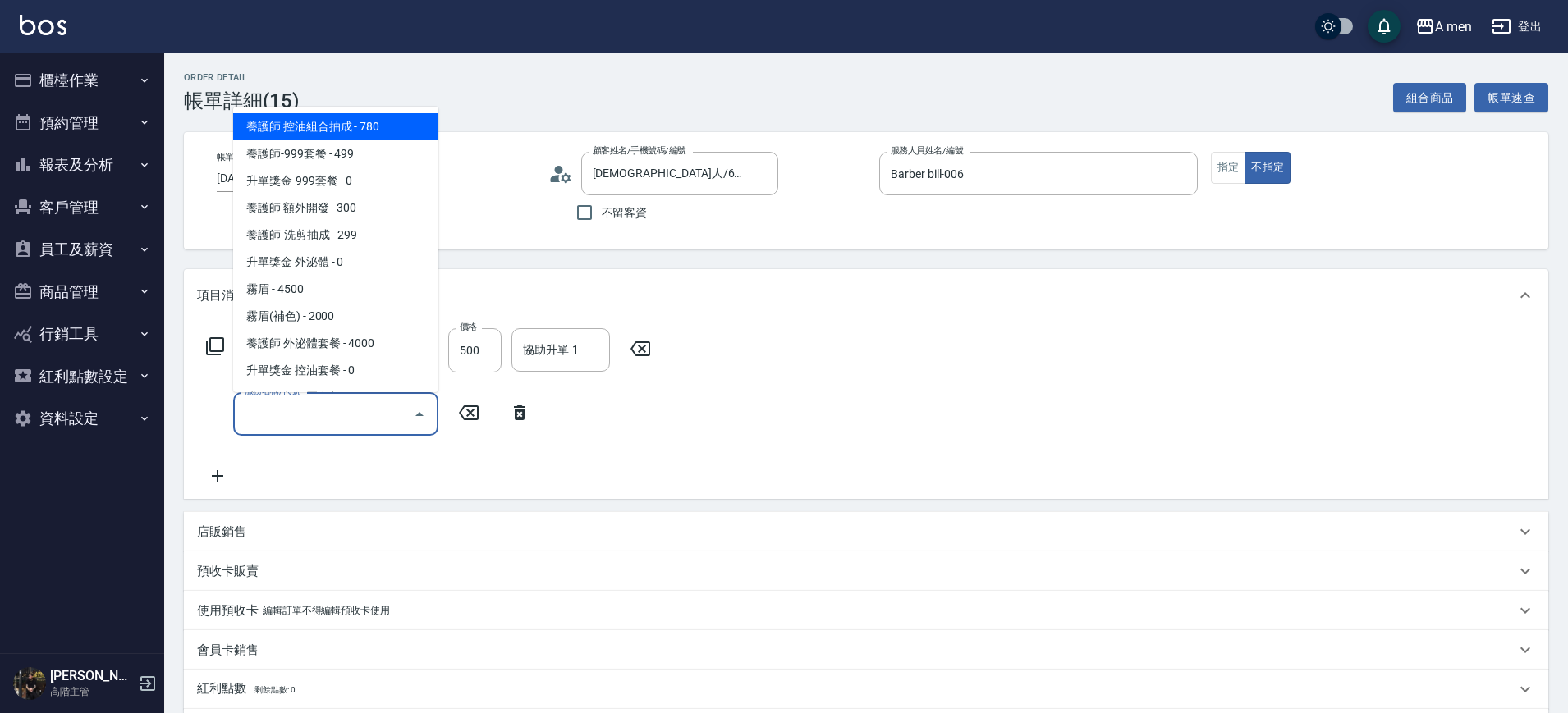
click at [351, 408] on input "服務名稱/代號" at bounding box center [324, 413] width 166 height 29
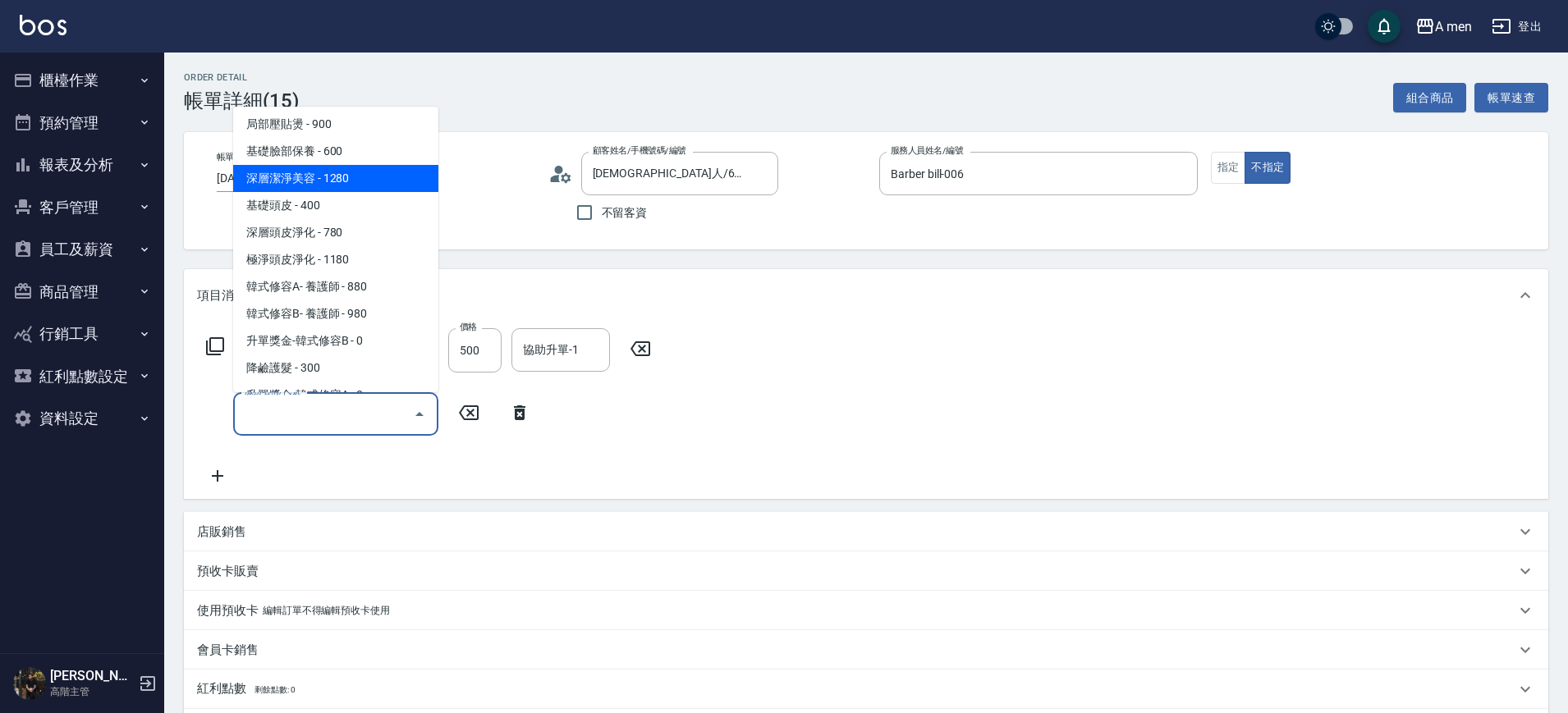
scroll to position [567, 0]
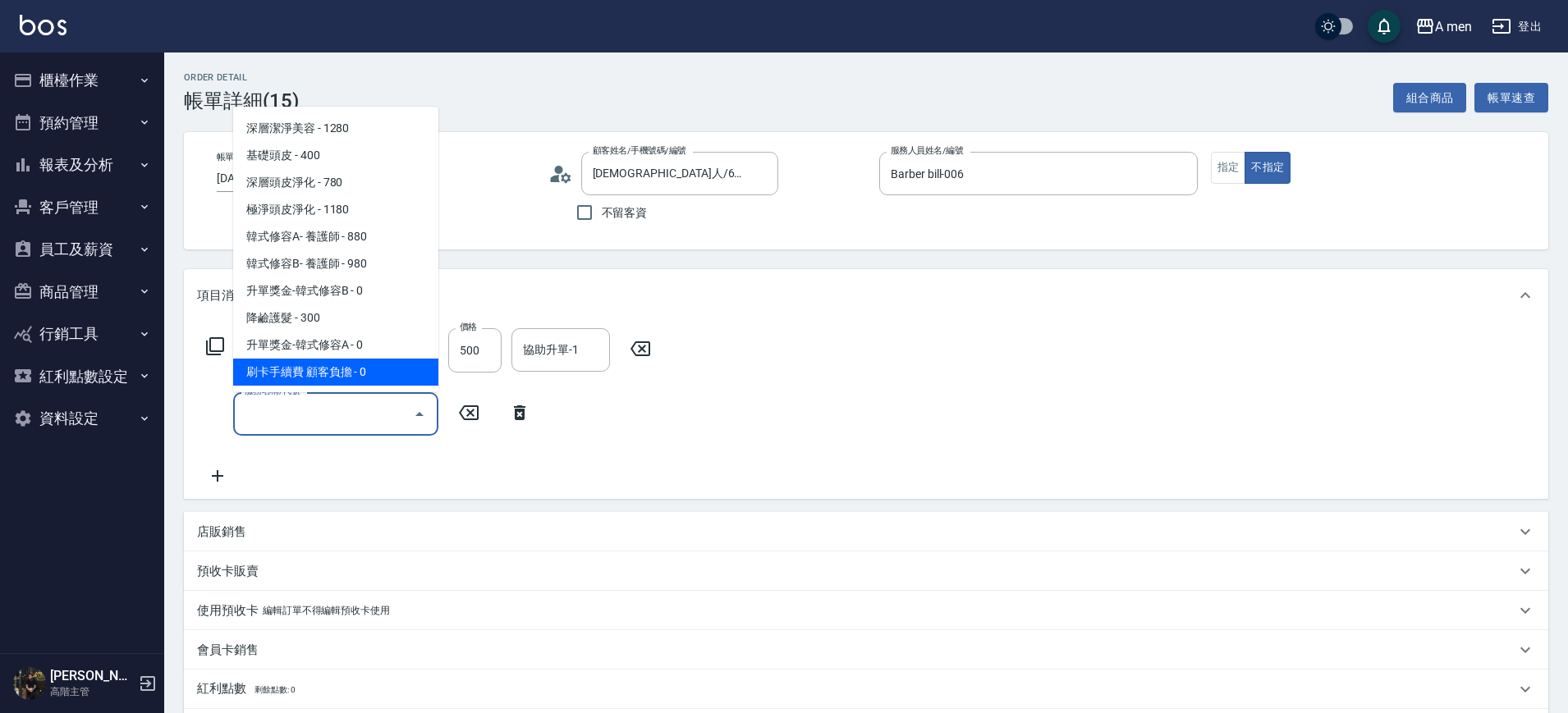
click at [345, 375] on span "刷卡手續費 顧客負擔 - 0" at bounding box center [336, 372] width 205 height 27
type input "刷卡手續費 顧客負擔(Z1)"
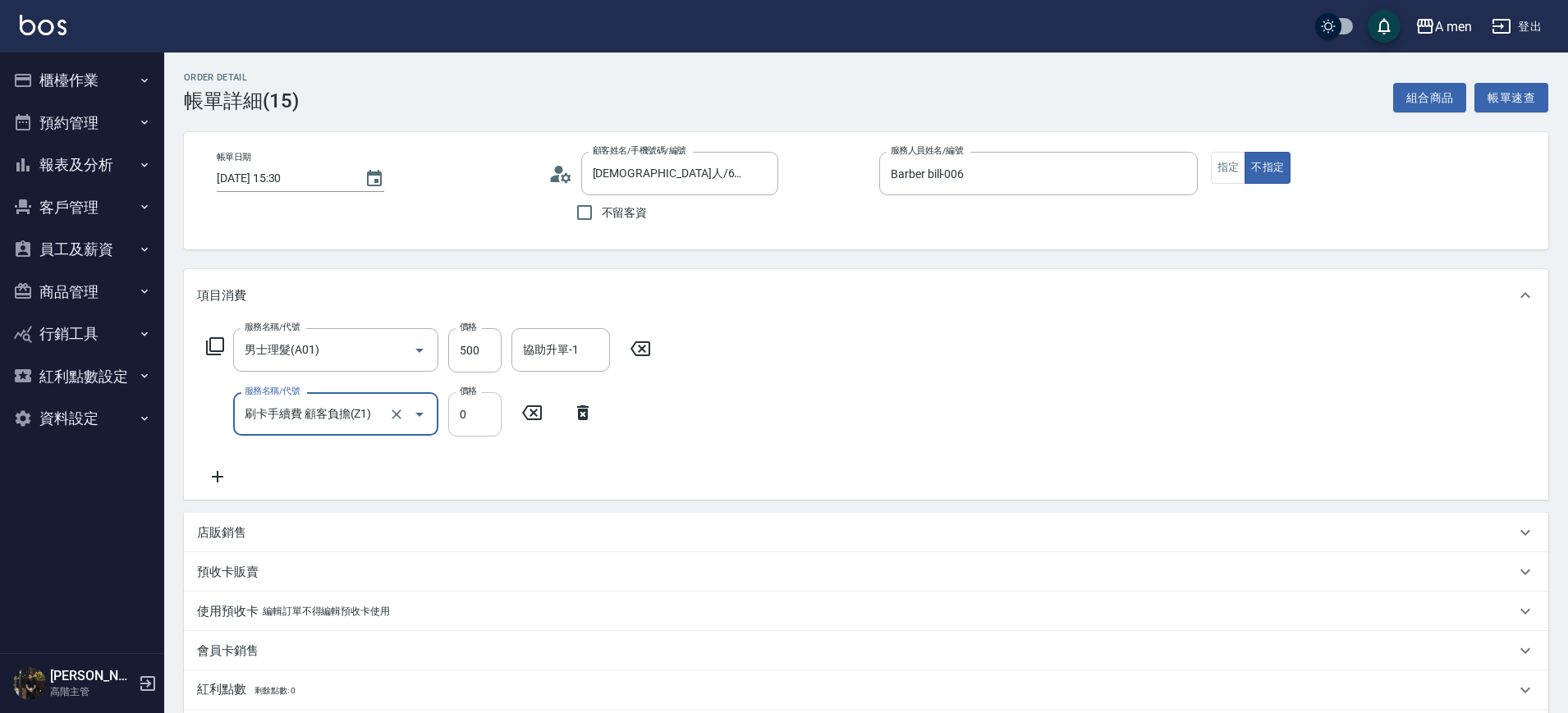
click at [490, 405] on input "0" at bounding box center [475, 414] width 53 height 44
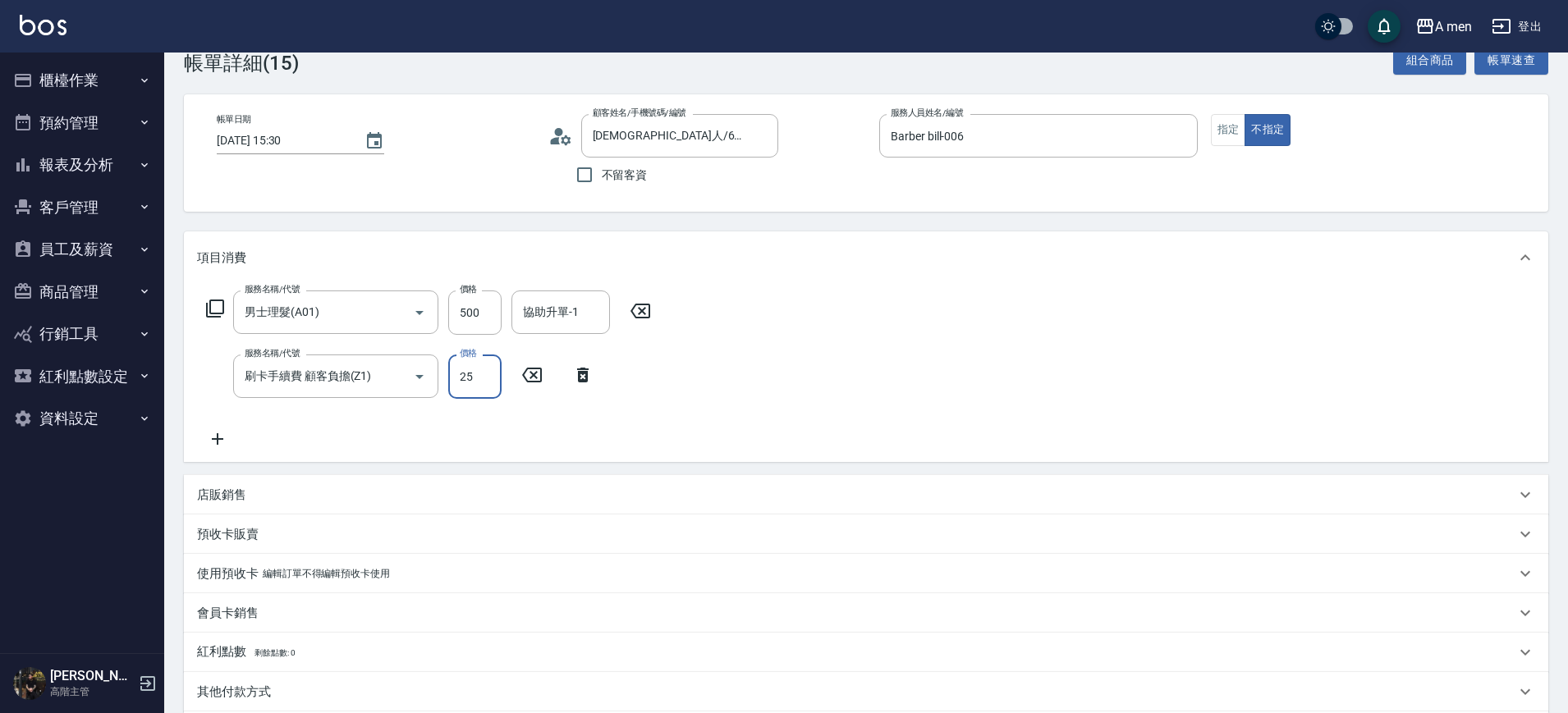
scroll to position [252, 0]
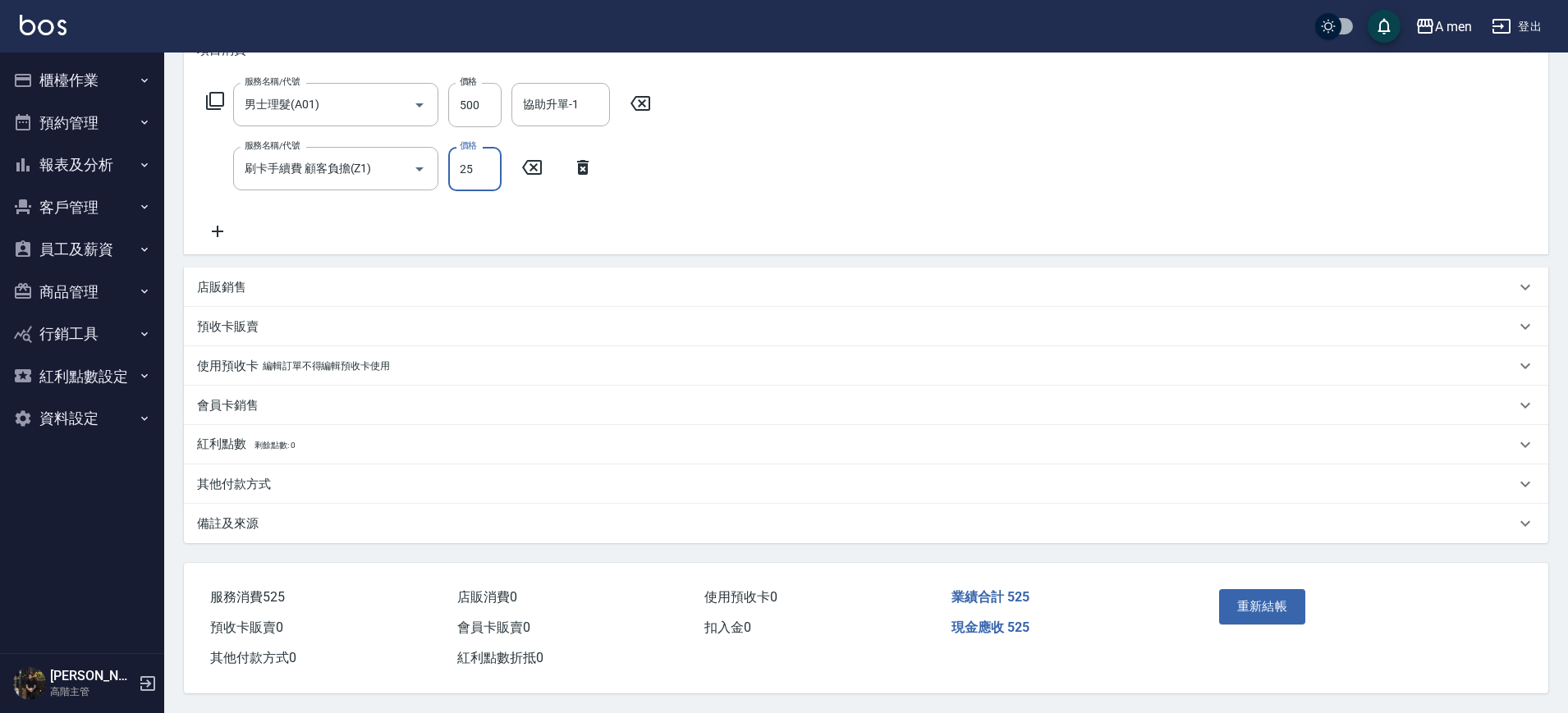
type input "25"
click at [337, 467] on div "其他付款方式" at bounding box center [865, 484] width 1365 height 39
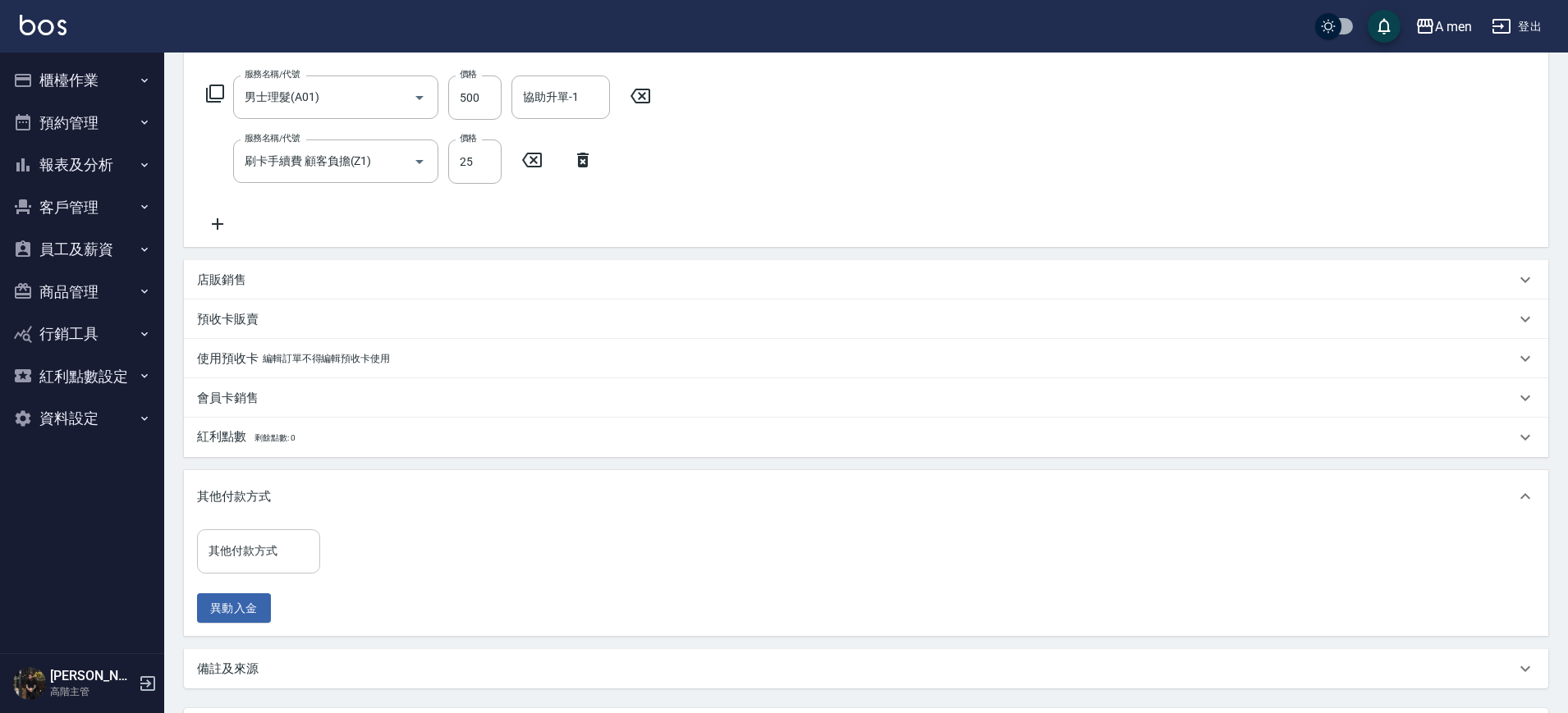
click at [295, 543] on input "其他付款方式" at bounding box center [259, 550] width 109 height 29
click at [239, 623] on span "信用卡" at bounding box center [259, 620] width 123 height 27
type input "信用卡"
click at [361, 539] on input "0" at bounding box center [392, 551] width 123 height 44
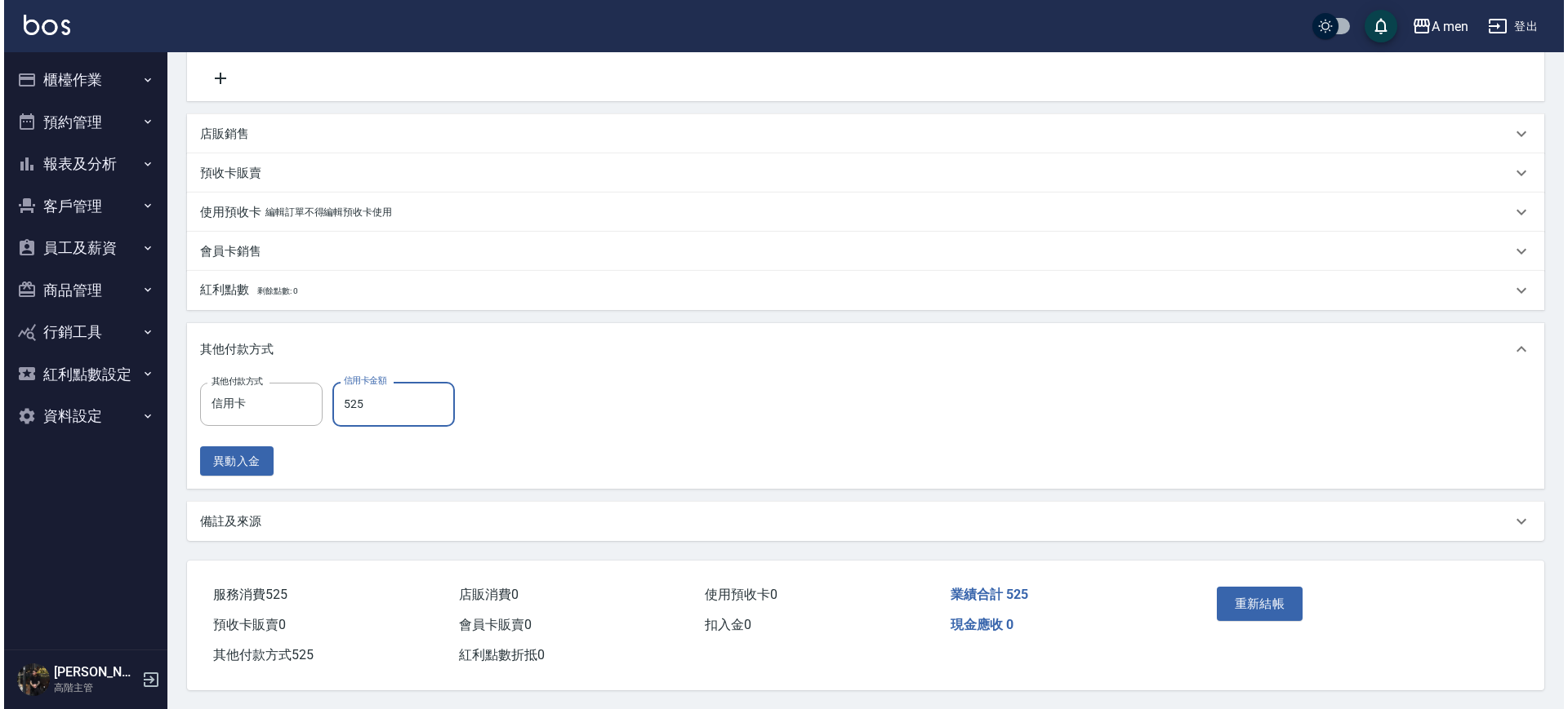
scroll to position [404, 0]
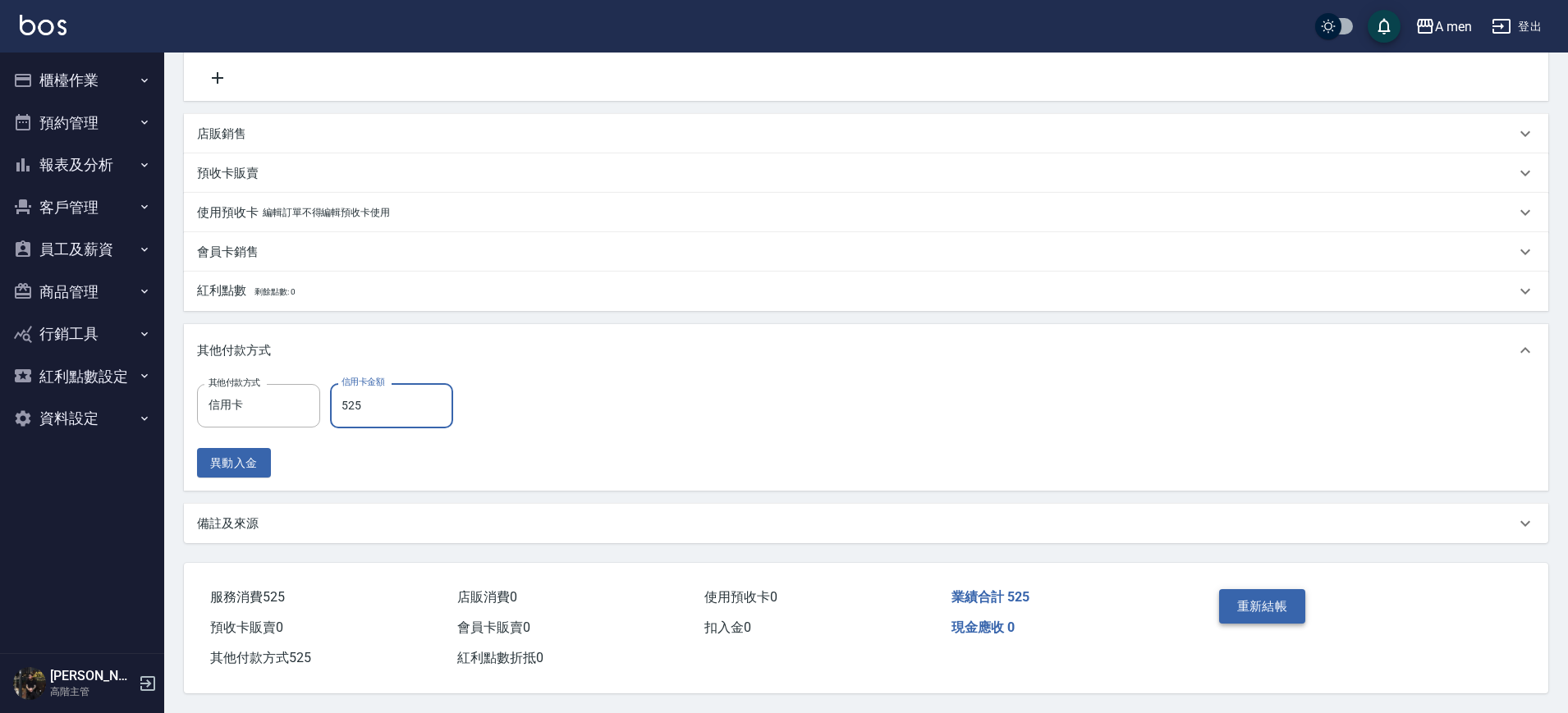
type input "525"
click at [1219, 612] on div "重新結帳" at bounding box center [1287, 618] width 149 height 71
click at [1238, 600] on button "重新結帳" at bounding box center [1263, 606] width 87 height 35
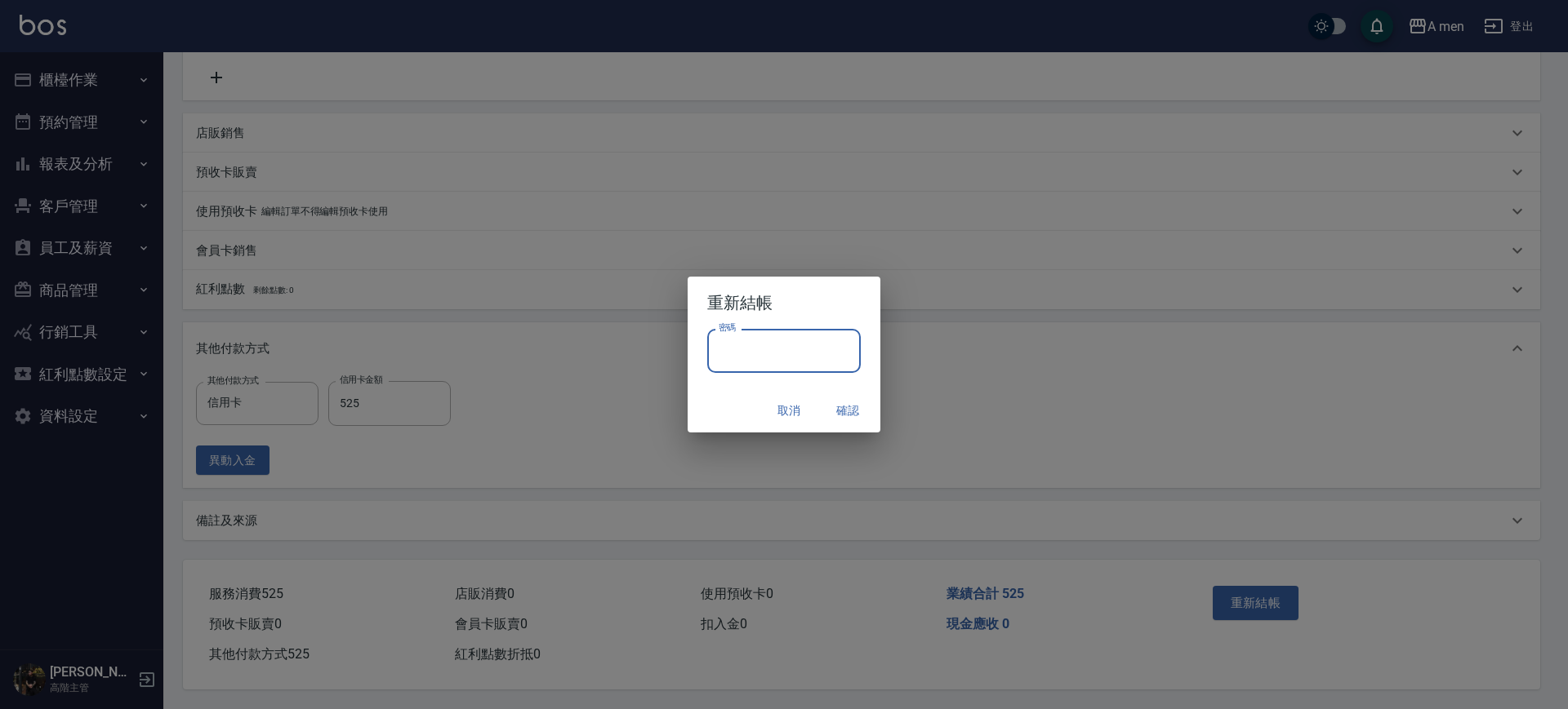
click at [753, 341] on input "密碼" at bounding box center [784, 350] width 153 height 44
type input "**********"
click at [834, 401] on button "確認" at bounding box center [847, 411] width 52 height 30
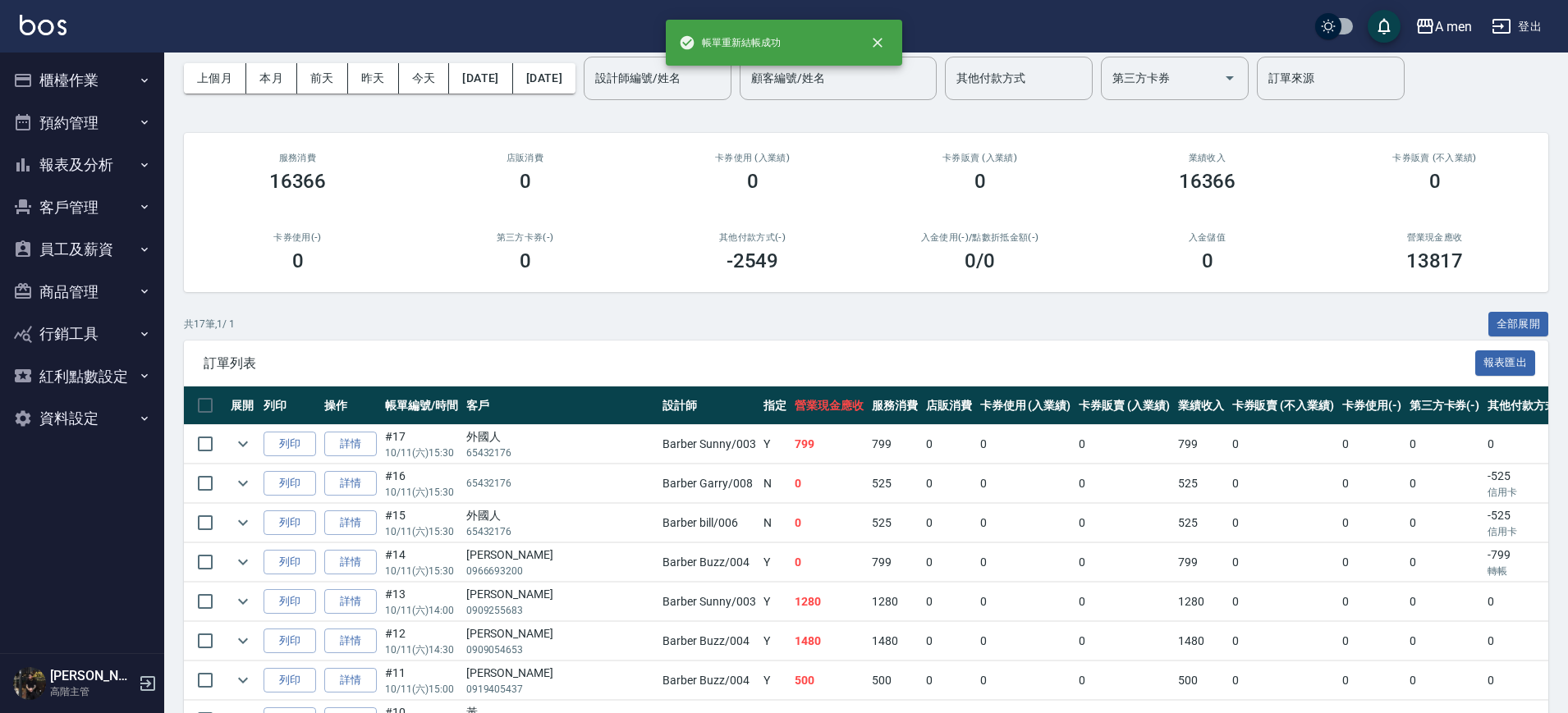
scroll to position [103, 0]
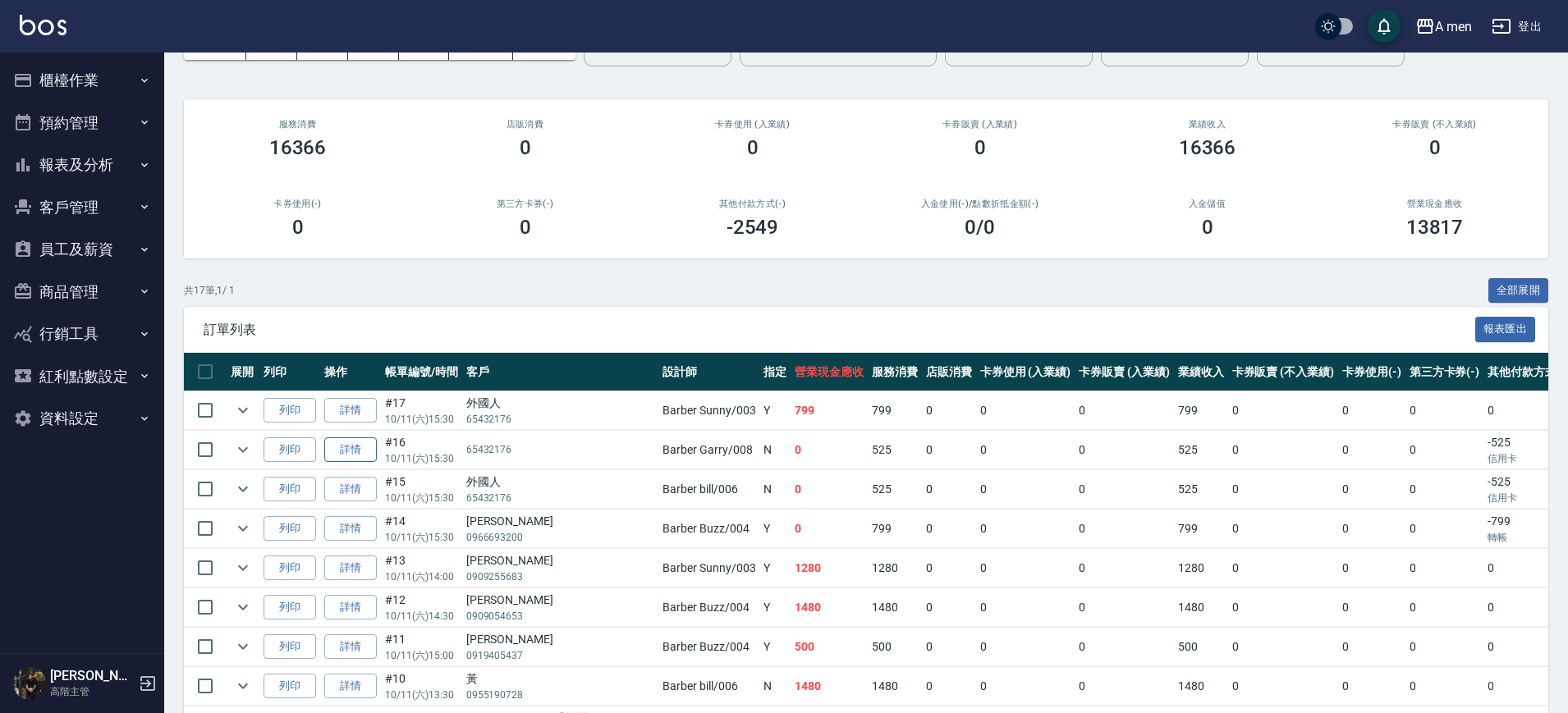
click at [348, 440] on link "詳情" at bounding box center [350, 451] width 52 height 26
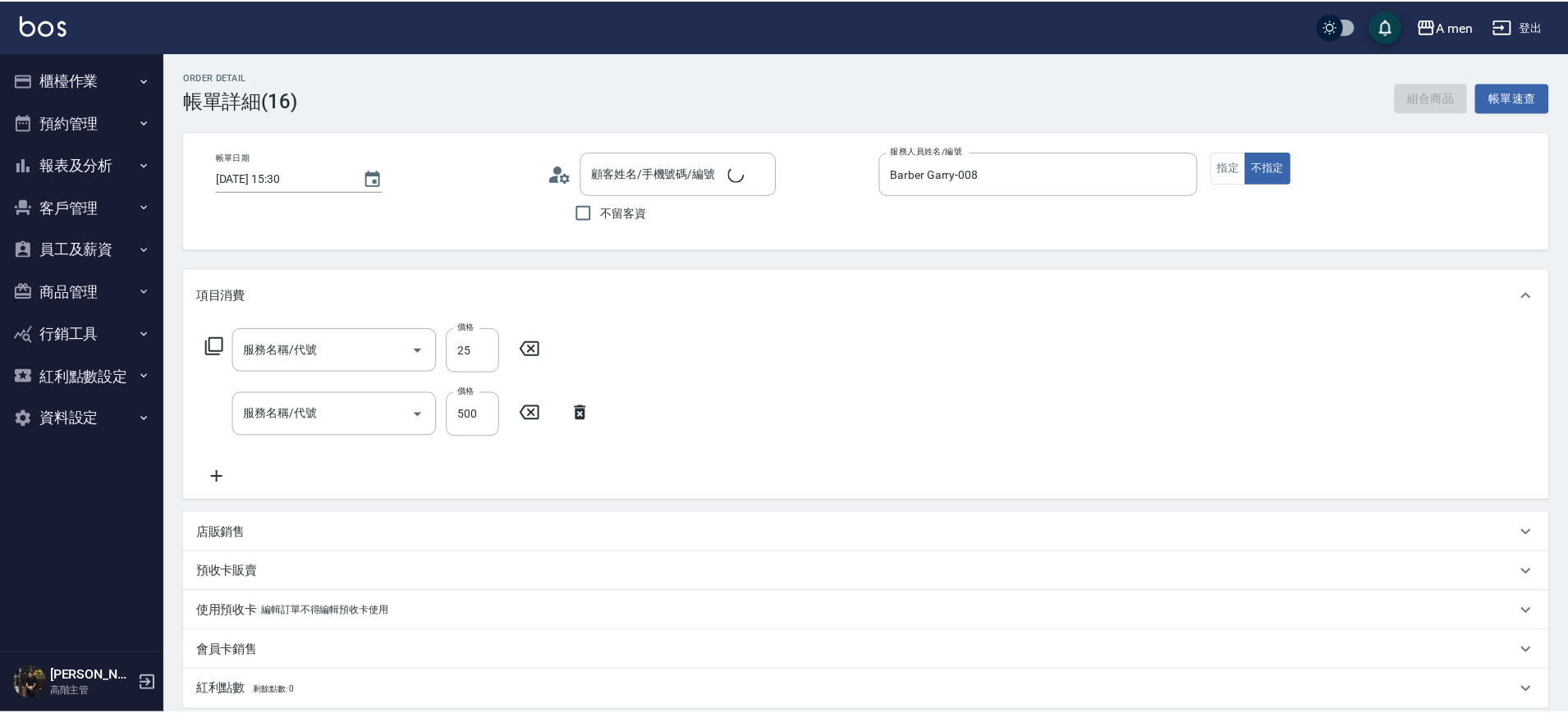
type input "[DATE] 15:30"
type input "Barber Garry-008"
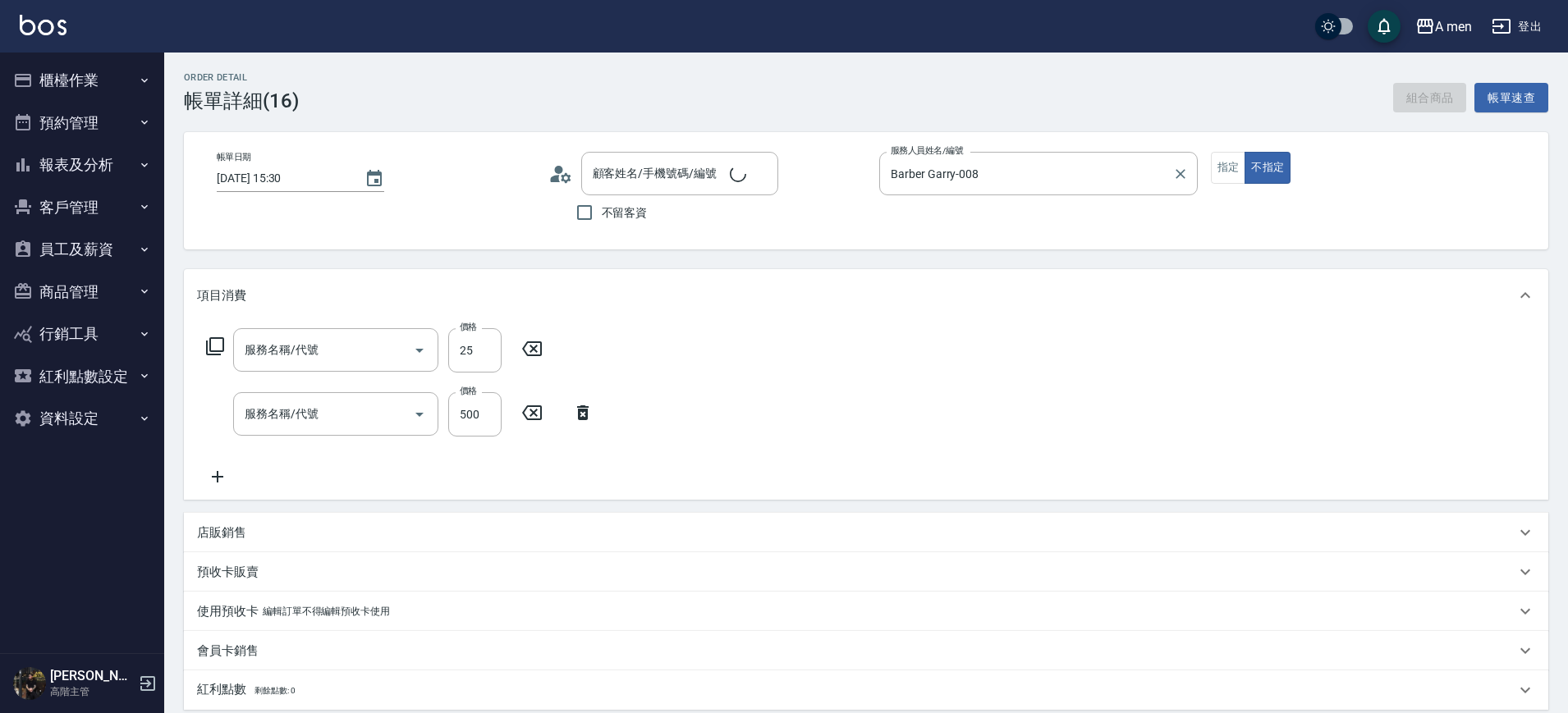
type input "刷卡手續費 顧客負擔(Z1)"
type input "男士理髮(A01)"
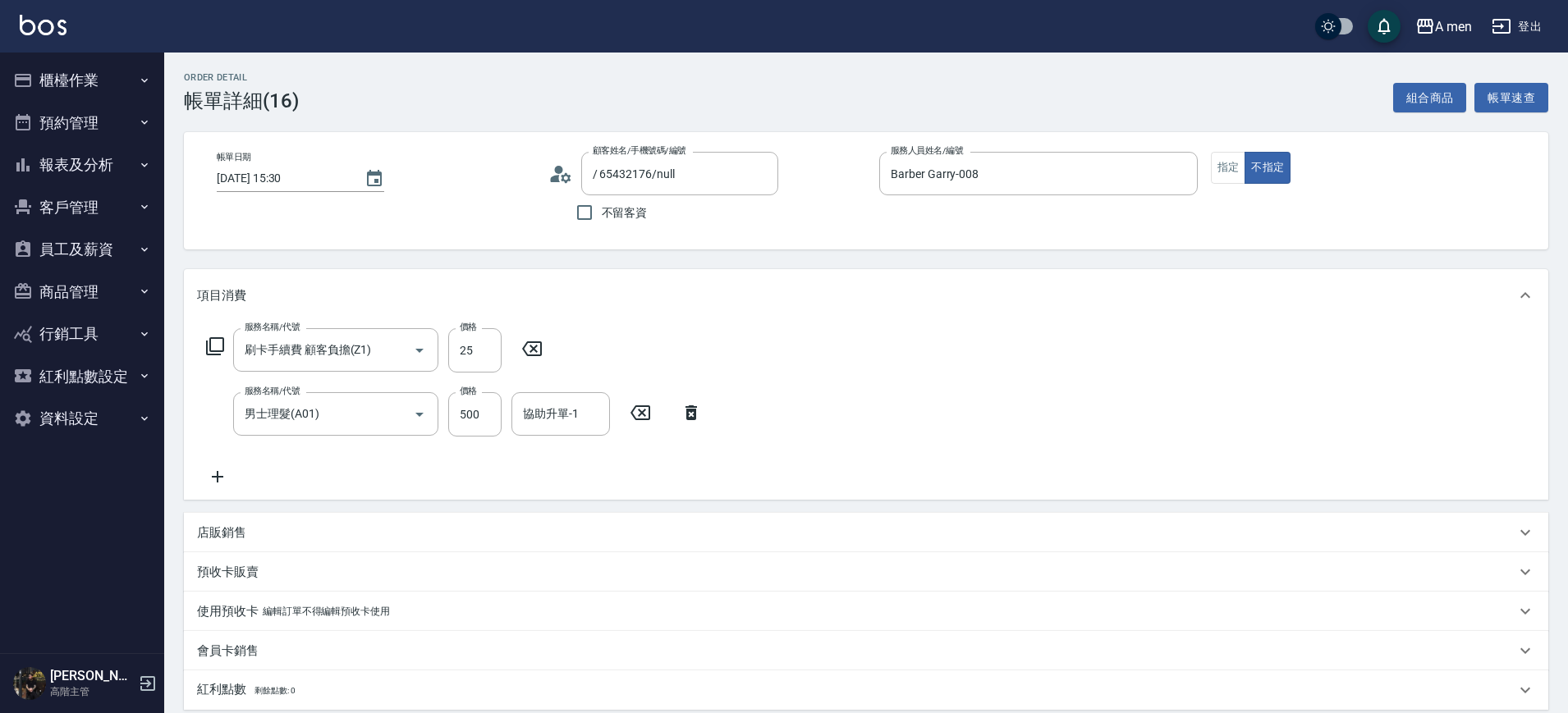
type input "/ 65432176/null"
click at [1003, 170] on input "Barber Garry-008" at bounding box center [1026, 173] width 279 height 29
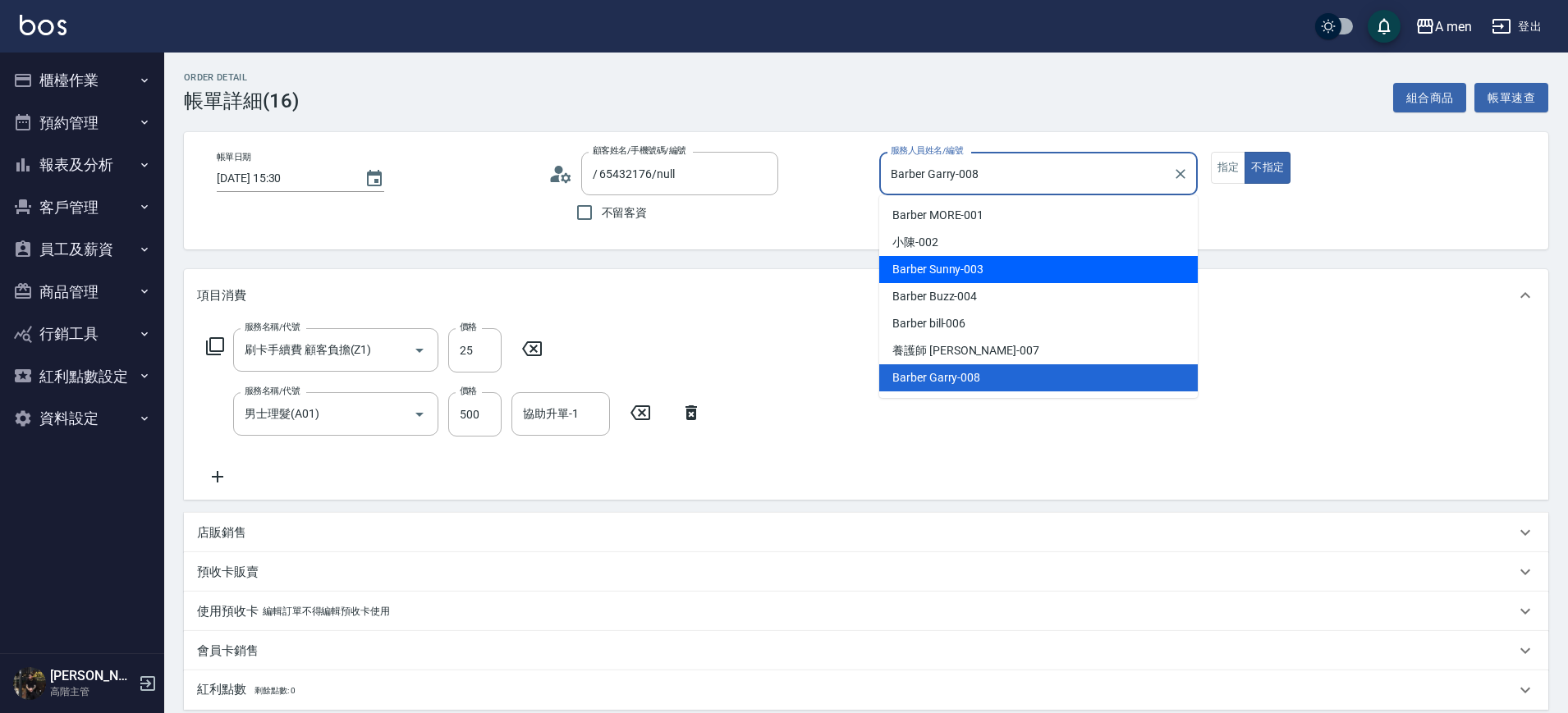
click at [989, 278] on div "Barber Sunny -003" at bounding box center [1038, 269] width 319 height 27
type input "Barber Sunny -003"
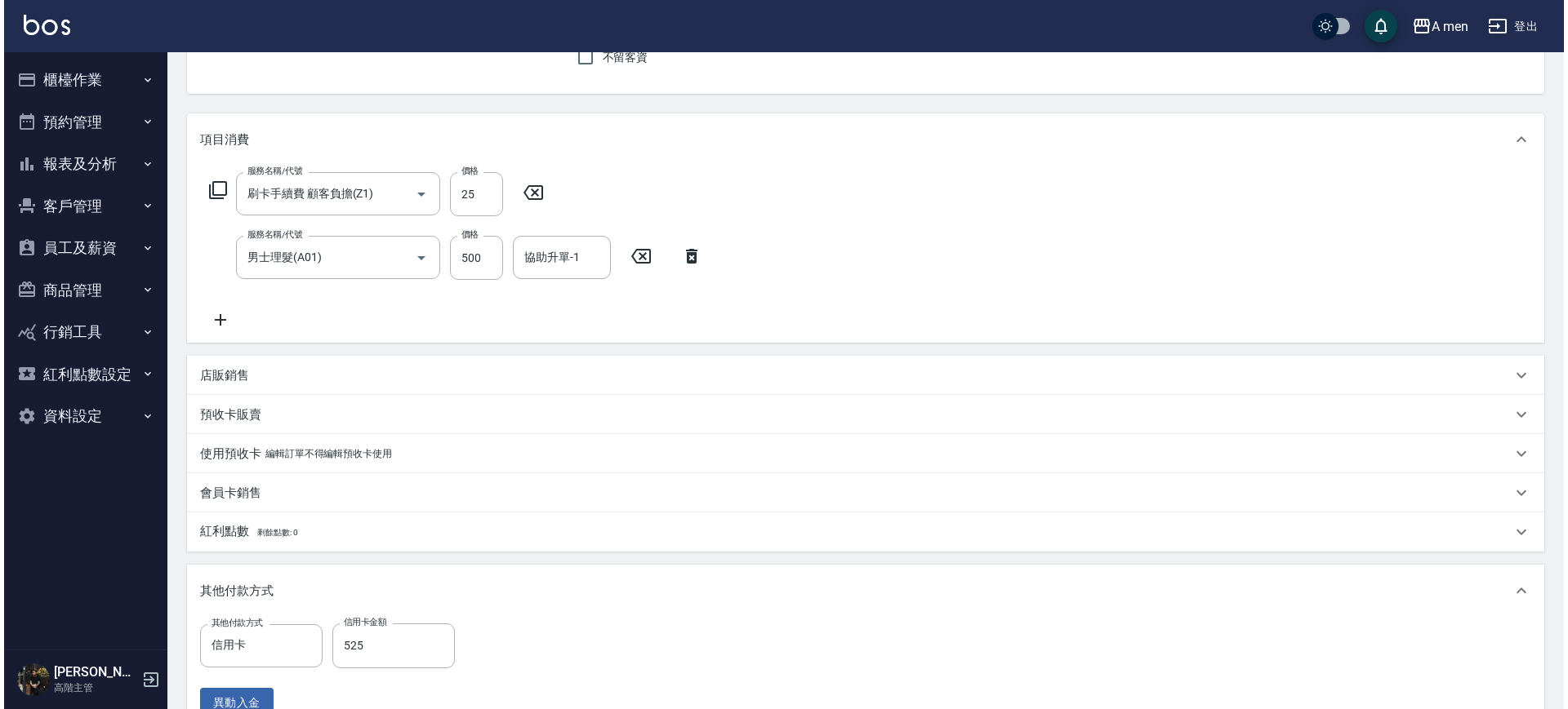
scroll to position [404, 0]
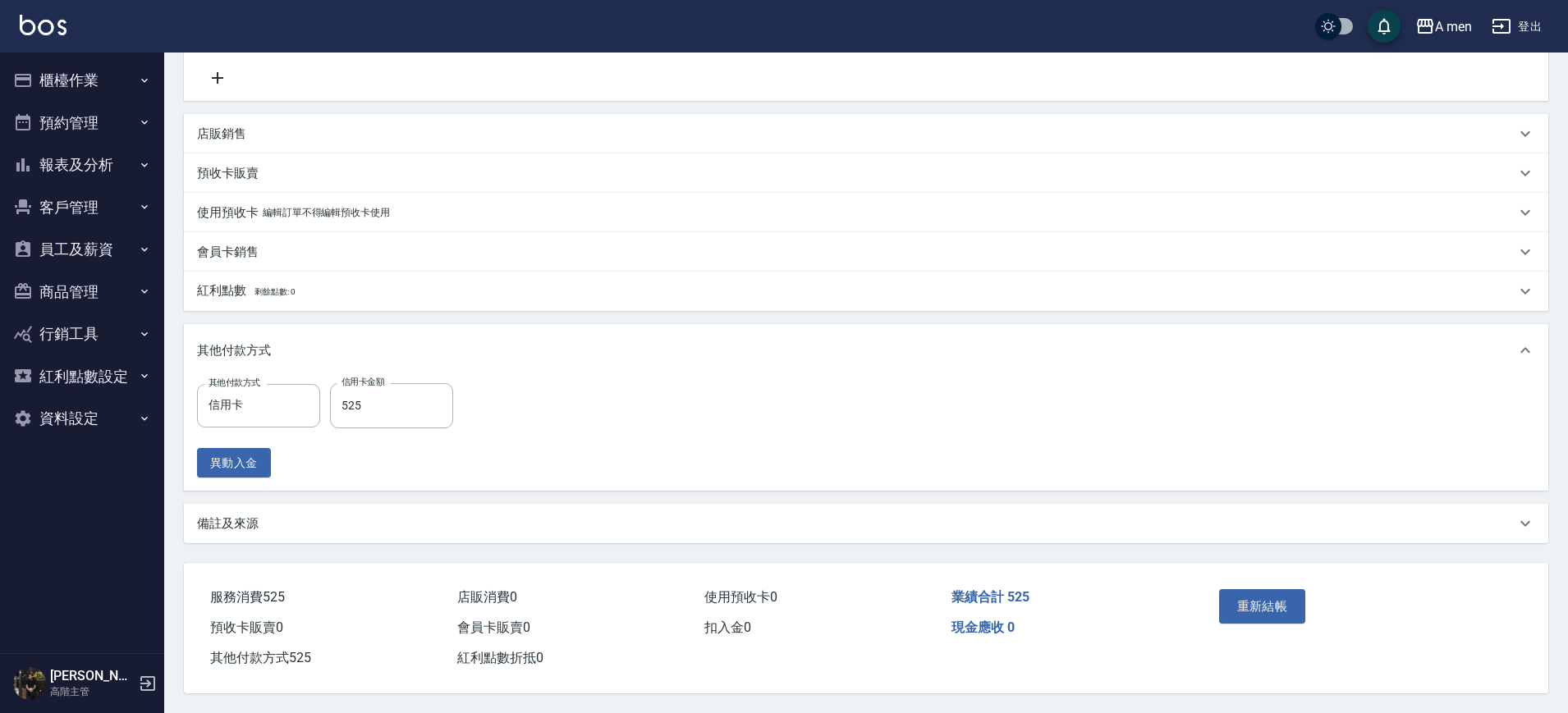
click at [1245, 583] on div "重新結帳" at bounding box center [1287, 618] width 149 height 71
click at [1250, 589] on button "重新結帳" at bounding box center [1263, 606] width 87 height 35
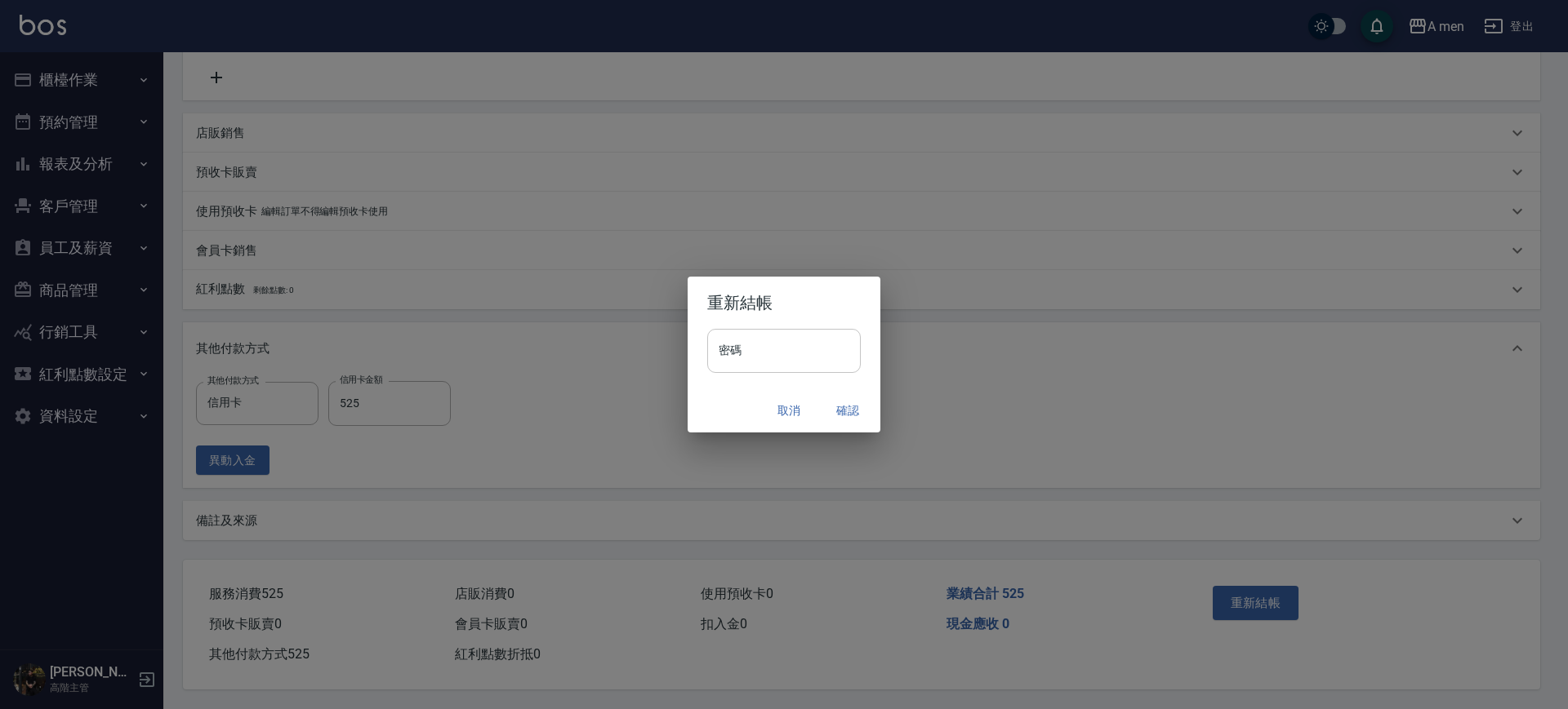
click at [775, 335] on input "密碼" at bounding box center [784, 350] width 153 height 44
type input "**********"
click at [835, 411] on button "確認" at bounding box center [847, 411] width 52 height 30
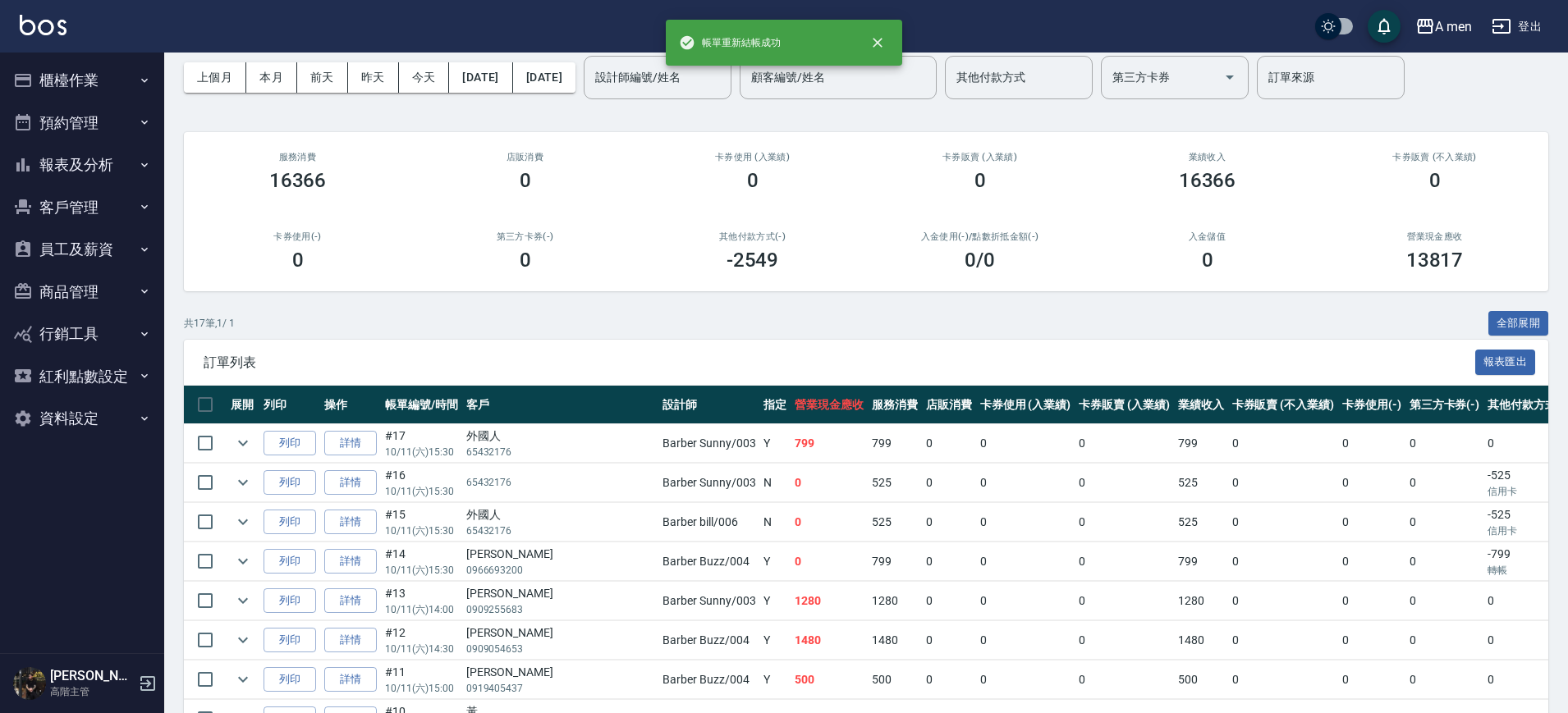
scroll to position [103, 0]
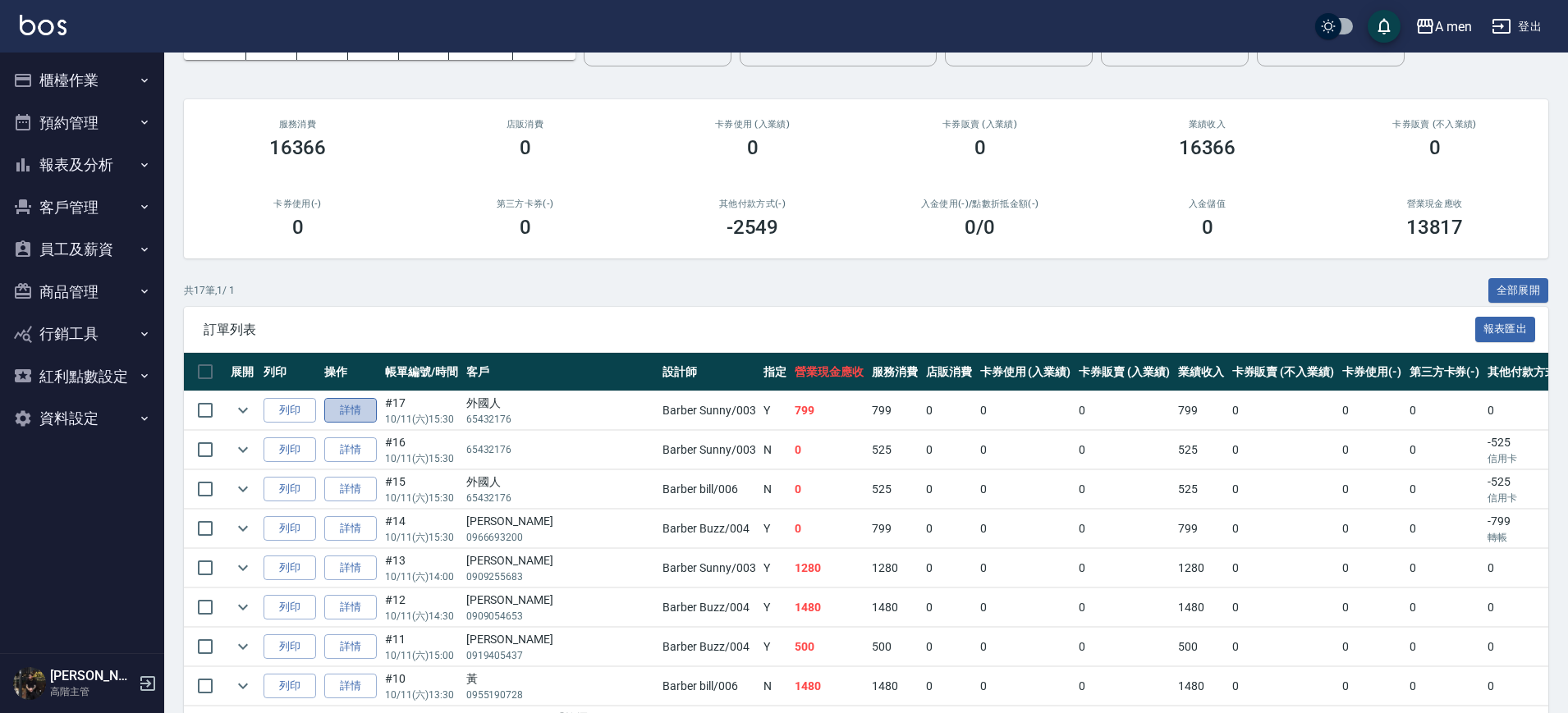
click at [351, 408] on link "詳情" at bounding box center [350, 411] width 52 height 26
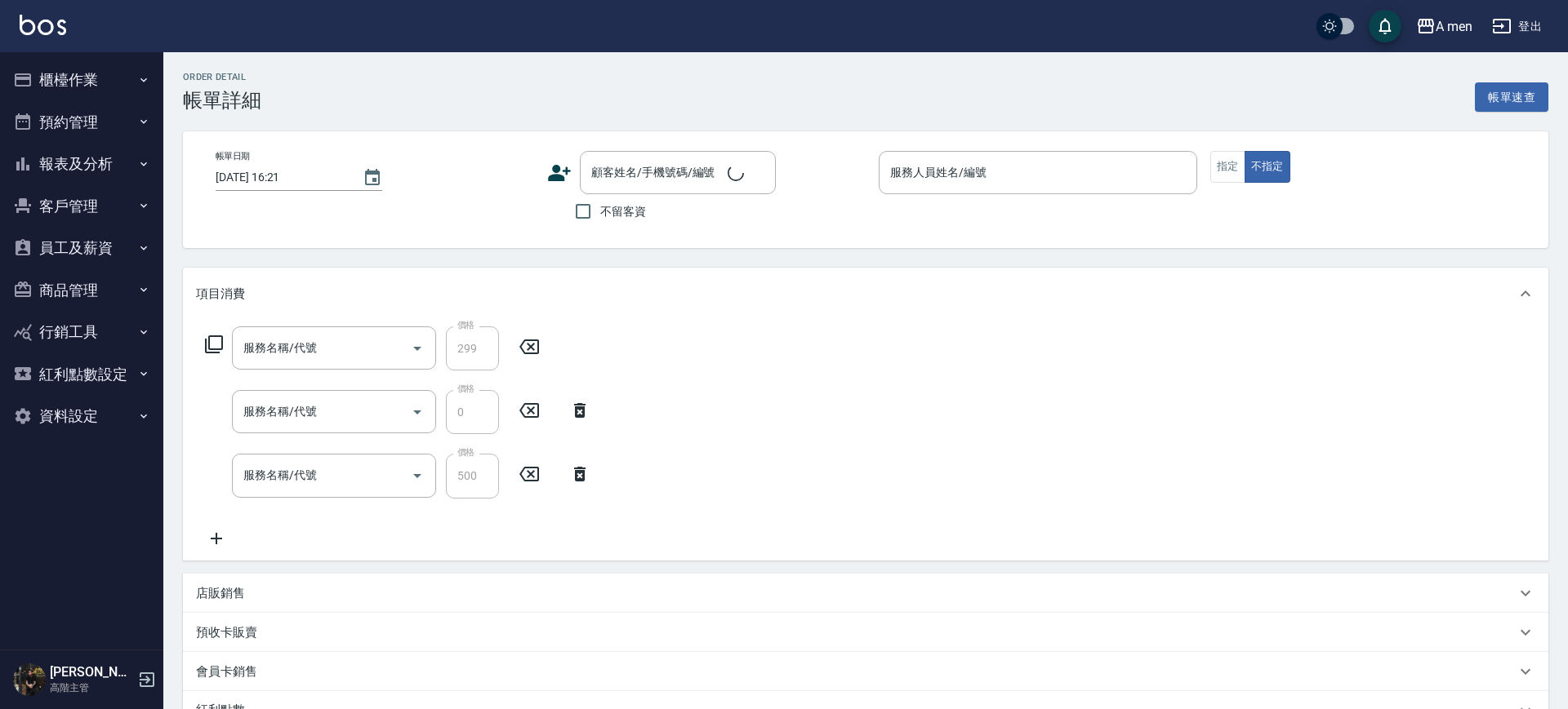
type input "2025/10/11 15:30"
type input "Barber Sunny -003"
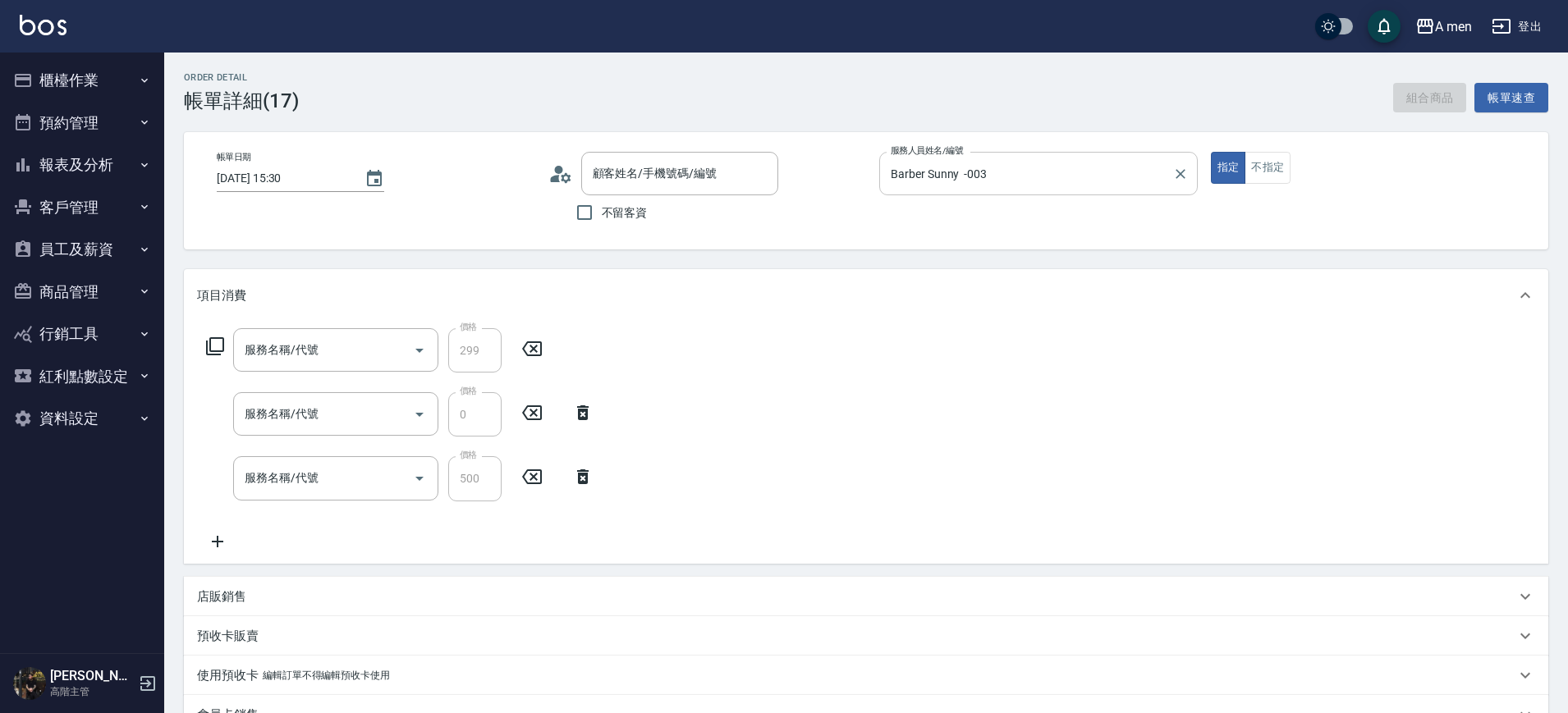
type input "養護師-洗剪抽成"
type input "升單獎金-洗剪套餐"
type input "組合活動 剪髮"
type input "外國人/65432176/null"
click at [1014, 169] on input "Barber Sunny -003" at bounding box center [1026, 173] width 279 height 29
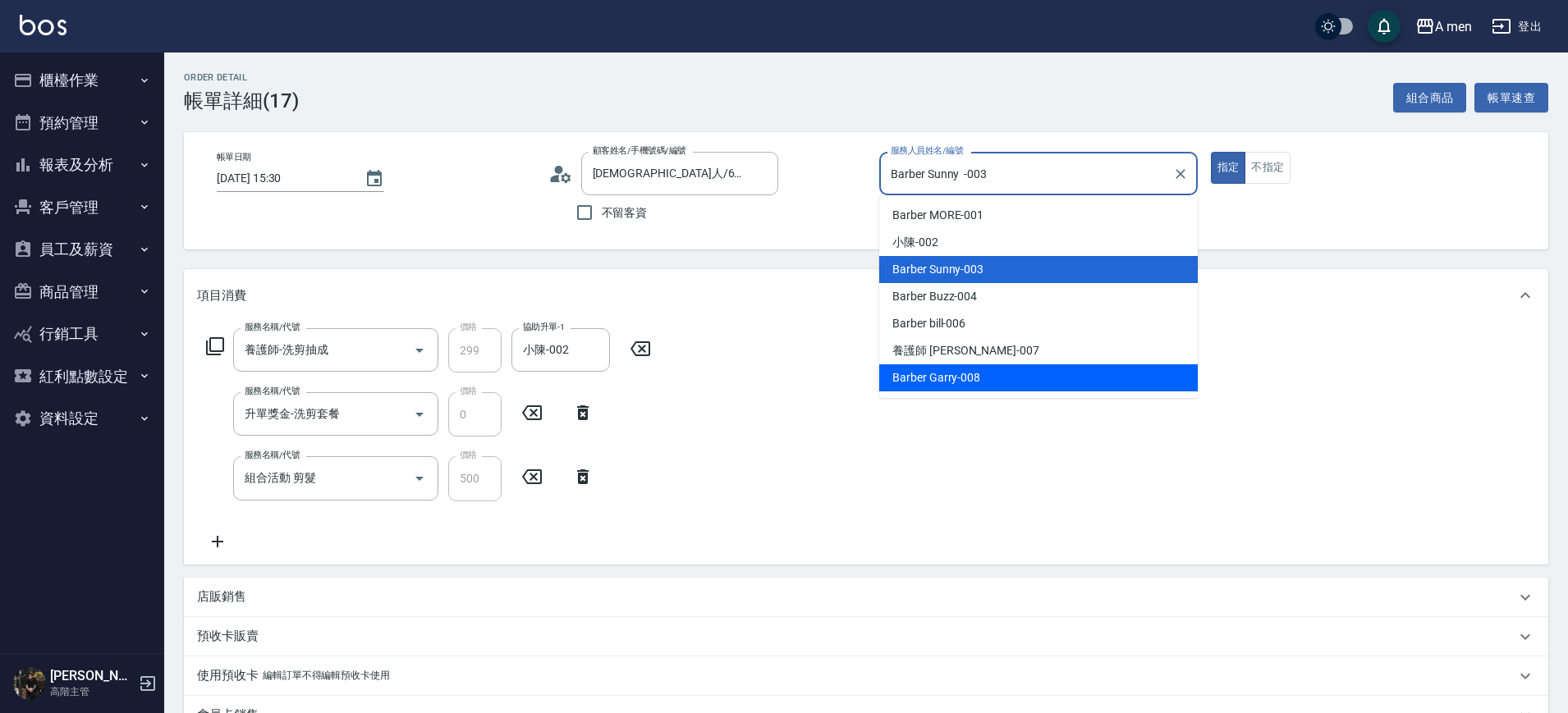
click at [953, 383] on span "Barber Garry -008" at bounding box center [936, 377] width 88 height 17
type input "Barber Garry-008"
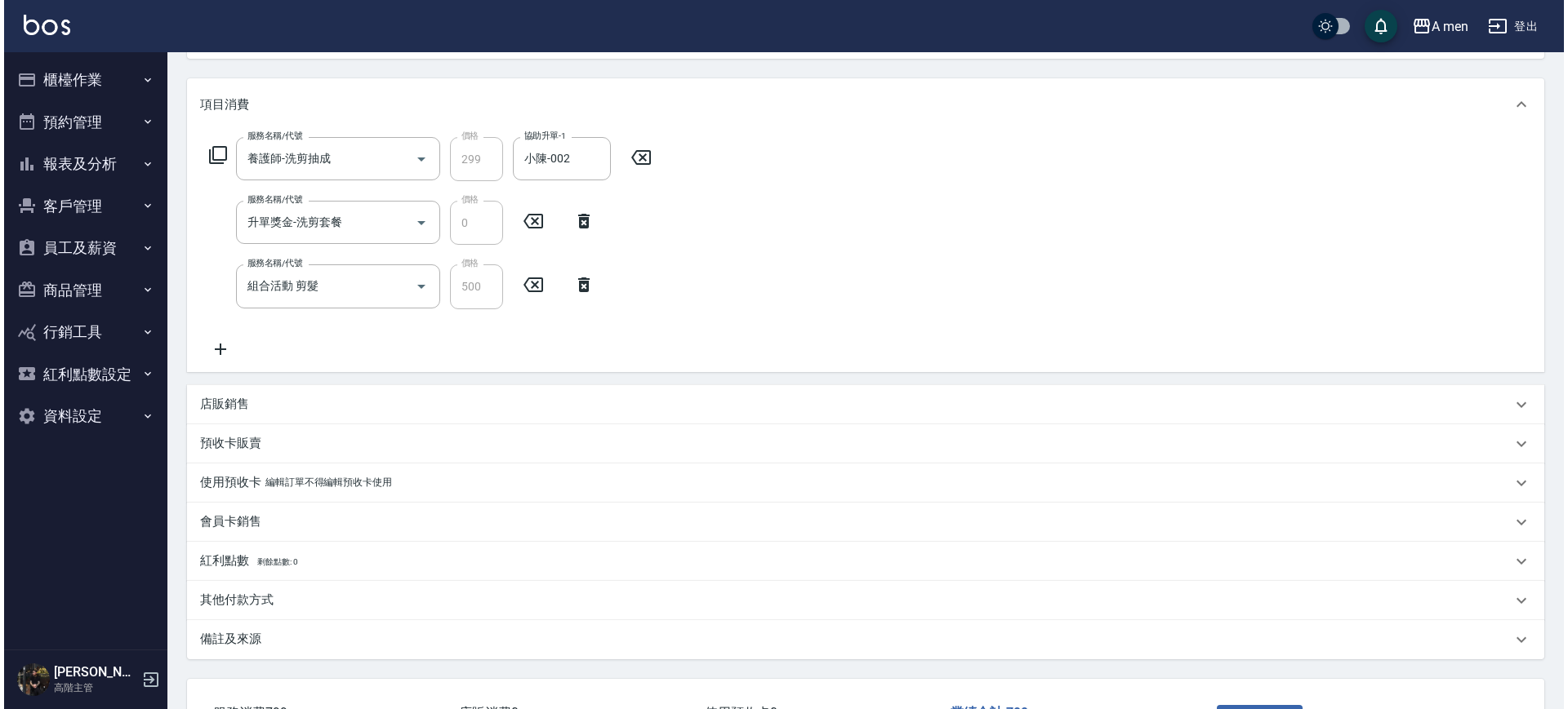
scroll to position [316, 0]
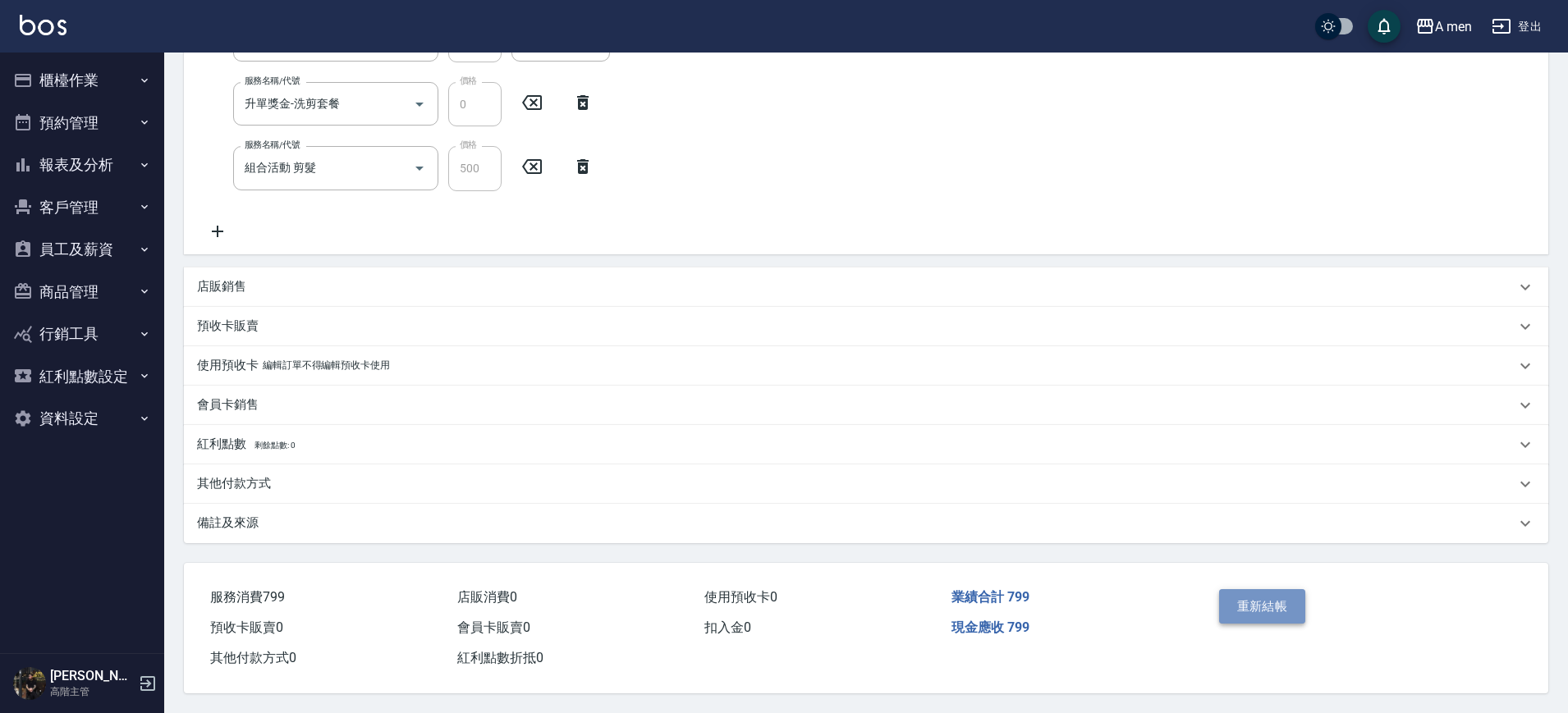
click at [1293, 594] on button "重新結帳" at bounding box center [1263, 606] width 87 height 35
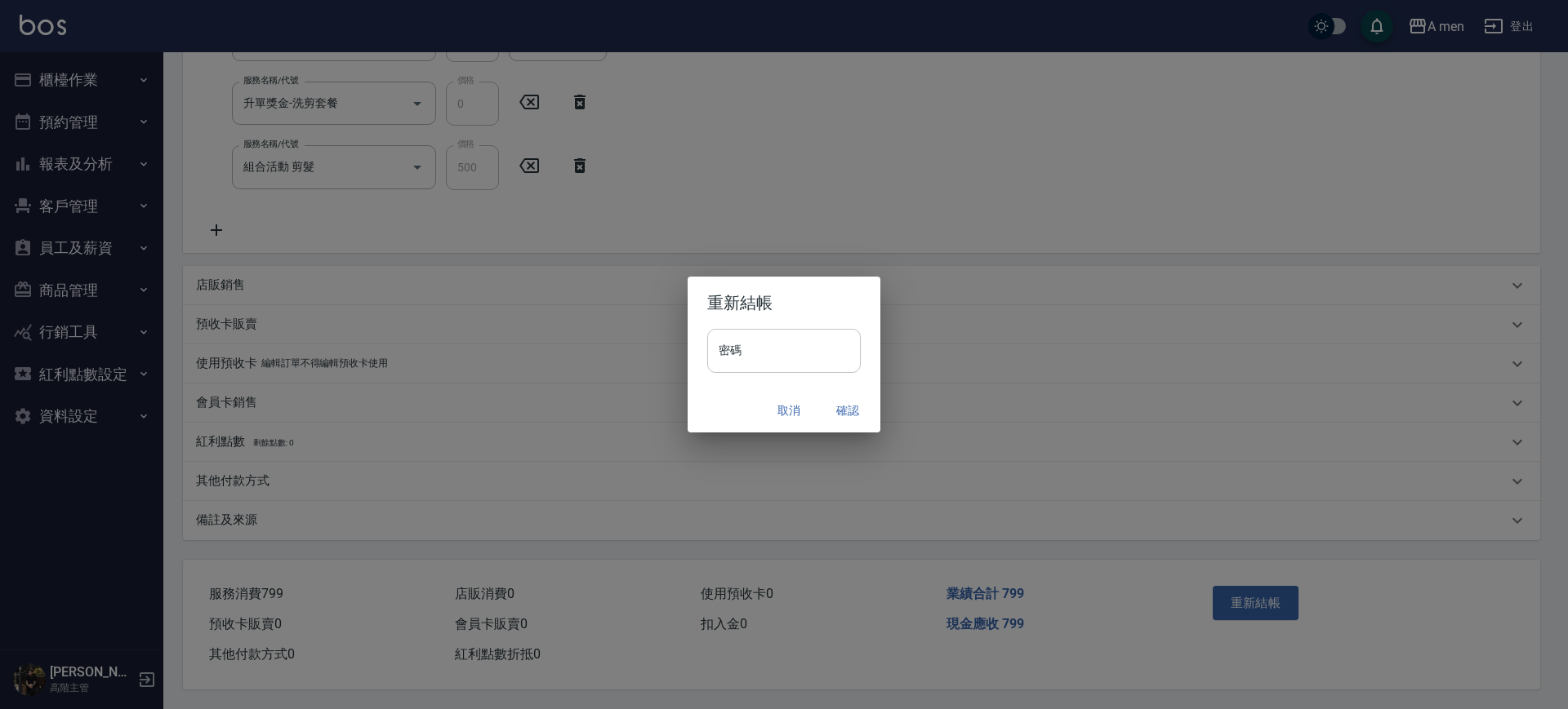
click at [782, 358] on input "密碼" at bounding box center [784, 350] width 153 height 44
type input "**********"
click at [831, 414] on button "確認" at bounding box center [847, 411] width 52 height 30
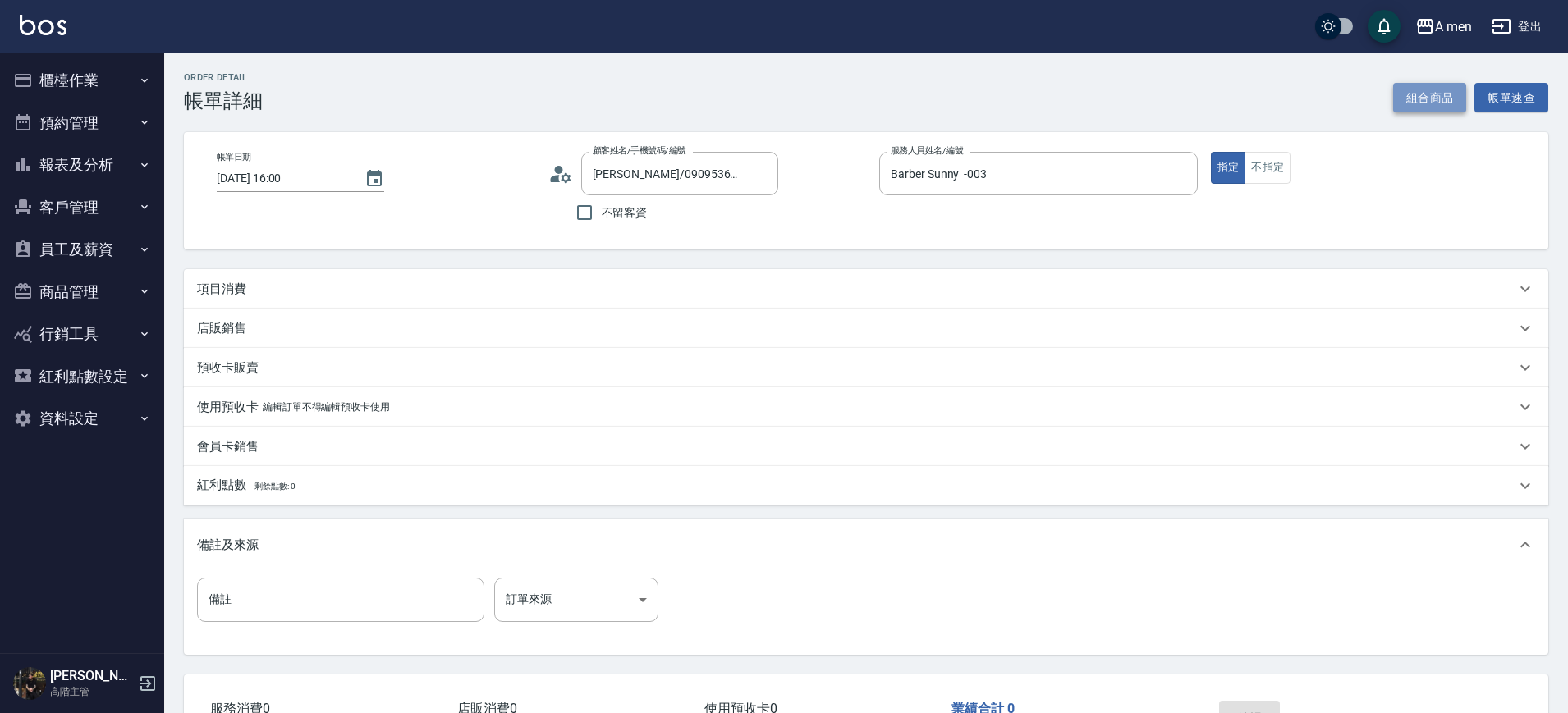
click at [1441, 89] on button "組合商品" at bounding box center [1430, 98] width 74 height 31
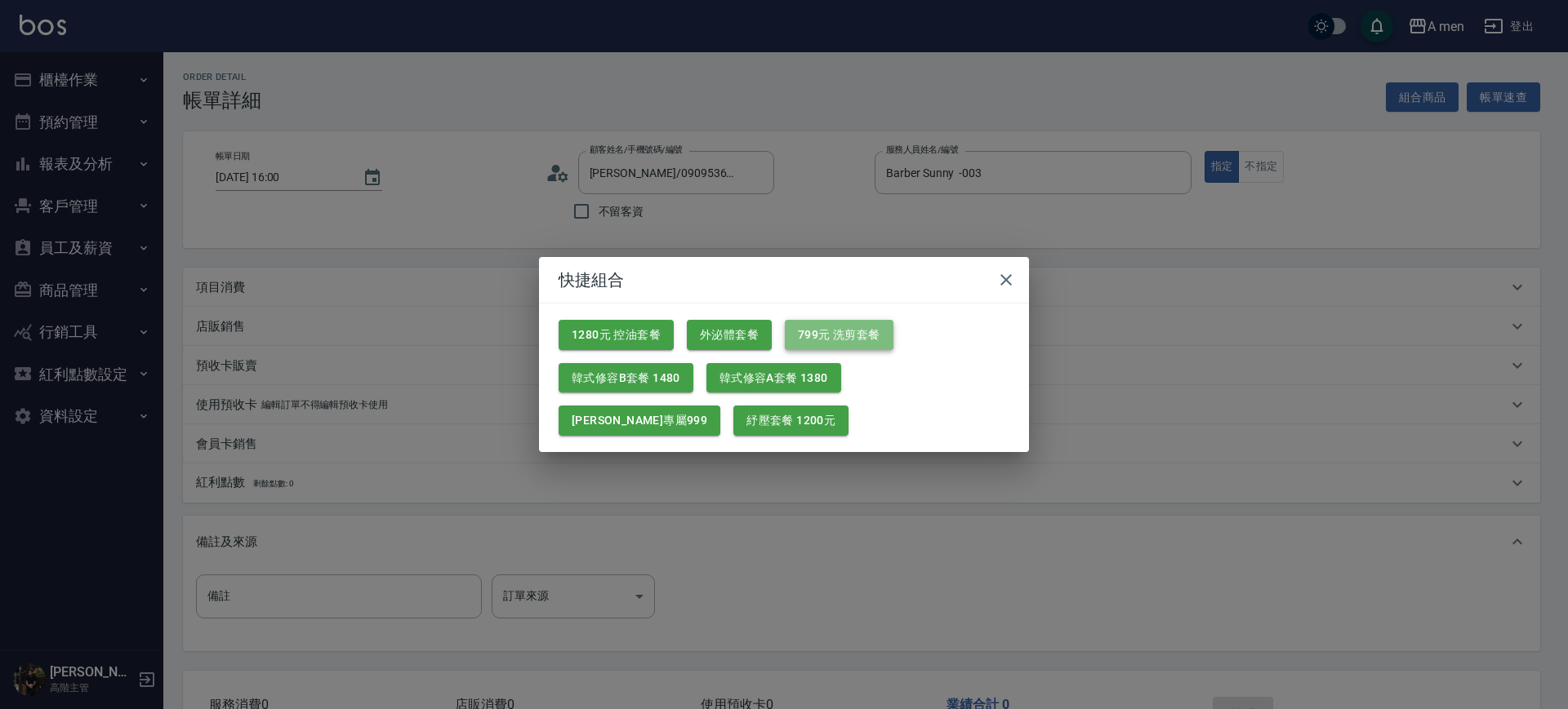
click at [866, 331] on button "799元 洗剪套餐" at bounding box center [839, 334] width 109 height 30
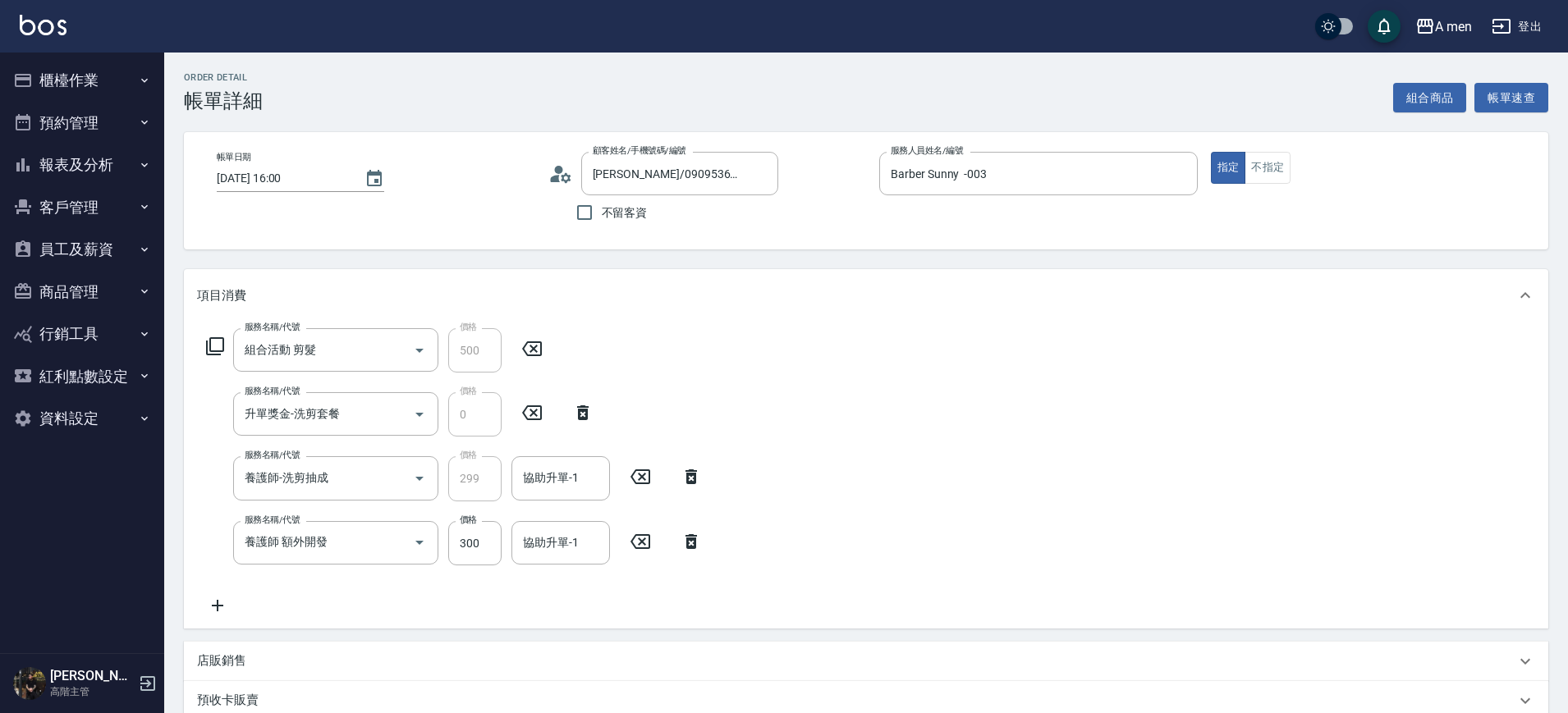
click at [687, 542] on icon at bounding box center [692, 541] width 12 height 15
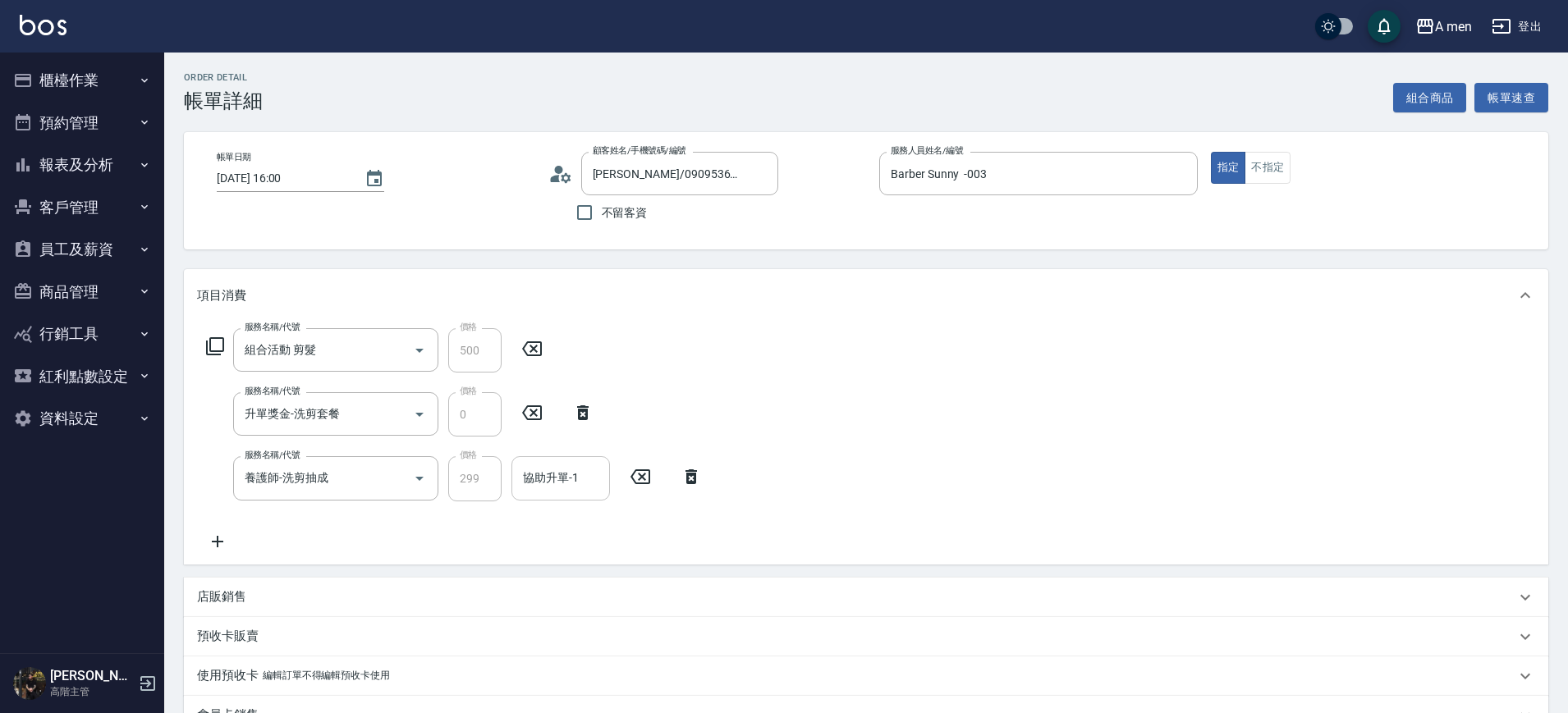
click at [570, 467] on input "協助升單-1" at bounding box center [560, 477] width 84 height 29
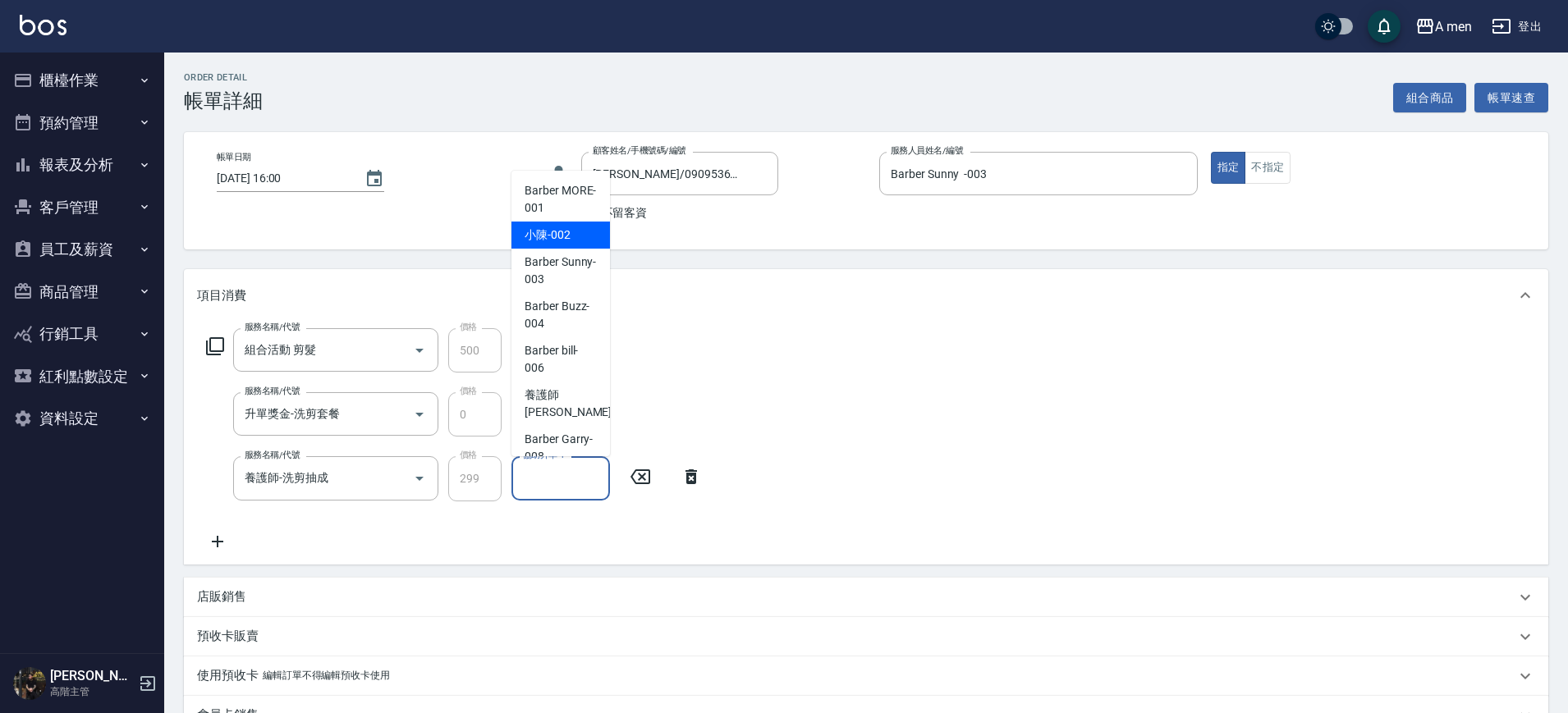
click at [525, 223] on div "小陳 -002" at bounding box center [560, 235] width 99 height 27
type input "小陳-002"
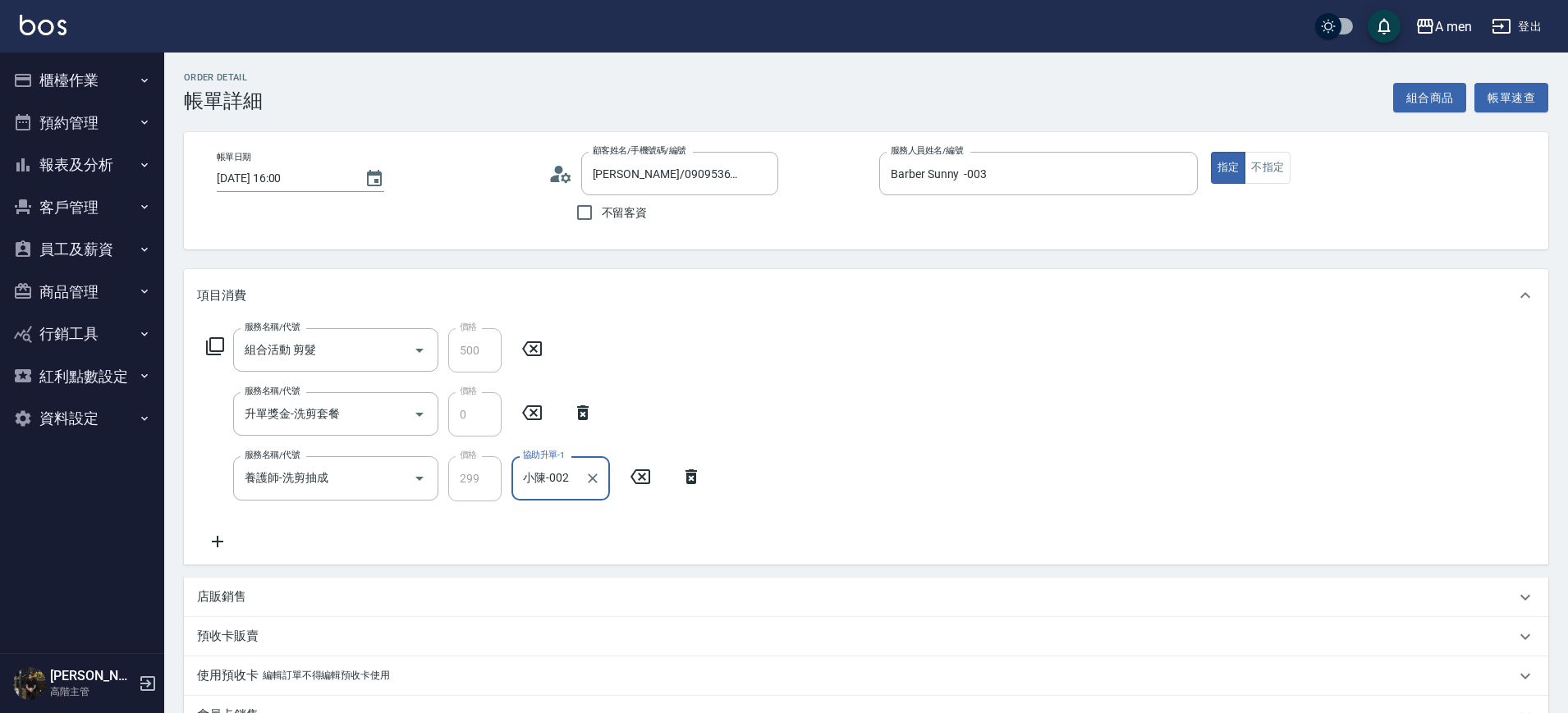
click at [961, 351] on div "服務名稱/代號 組合活動 剪髮 服務名稱/代號 價格 500 價格 服務名稱/代號 升單獎金-洗剪套餐 服務名稱/代號 價格 0 價格 服務名稱/代號 養護師…" at bounding box center [865, 442] width 1365 height 242
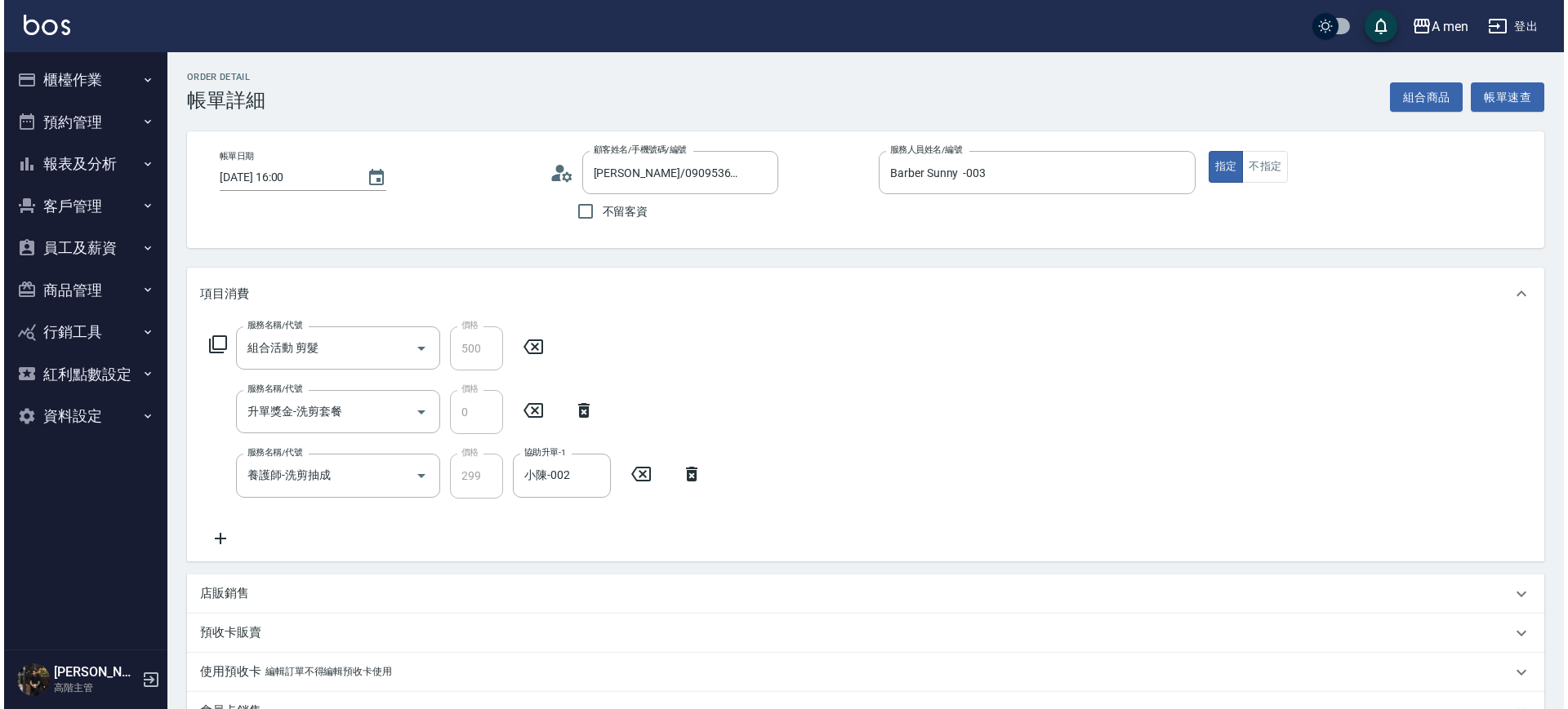
scroll to position [426, 0]
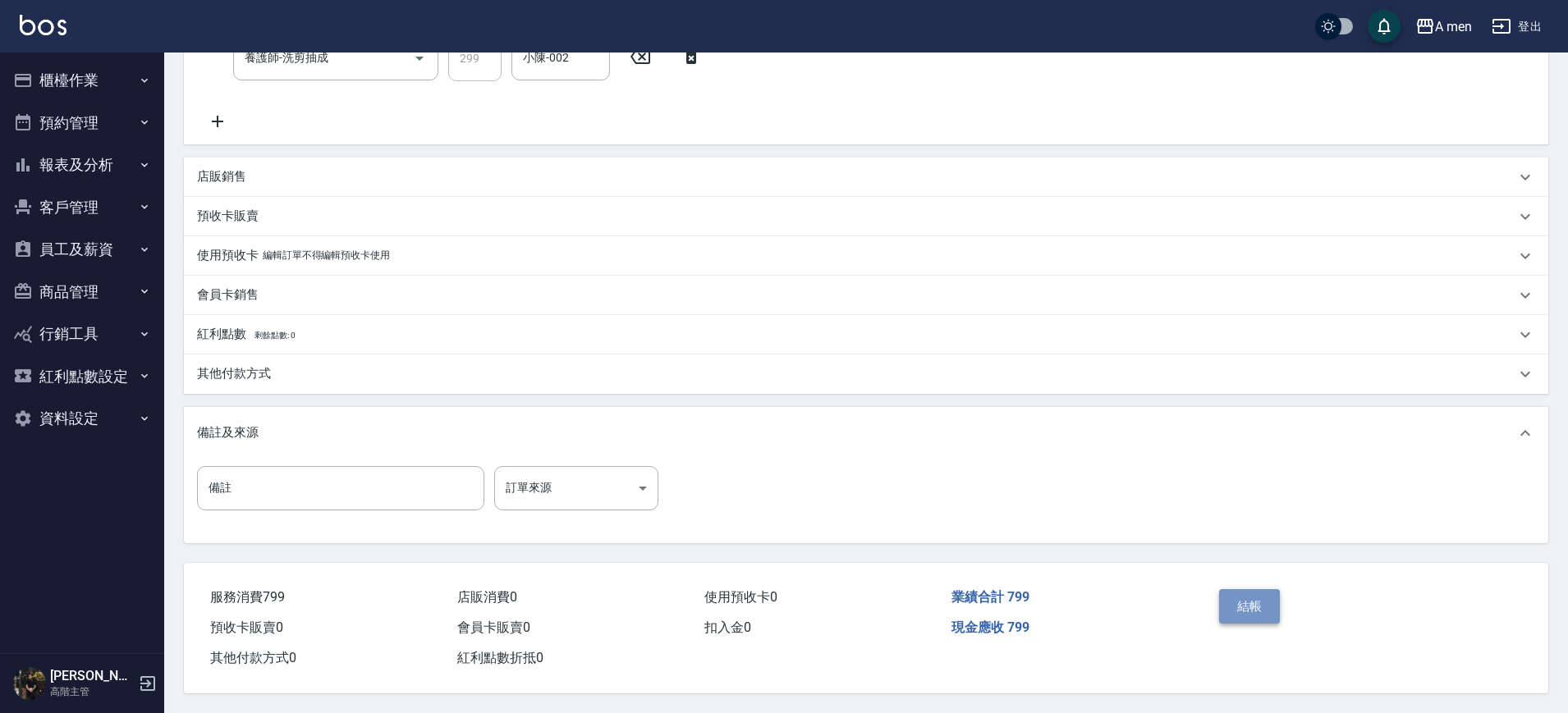
click at [1240, 605] on button "結帳" at bounding box center [1250, 606] width 61 height 35
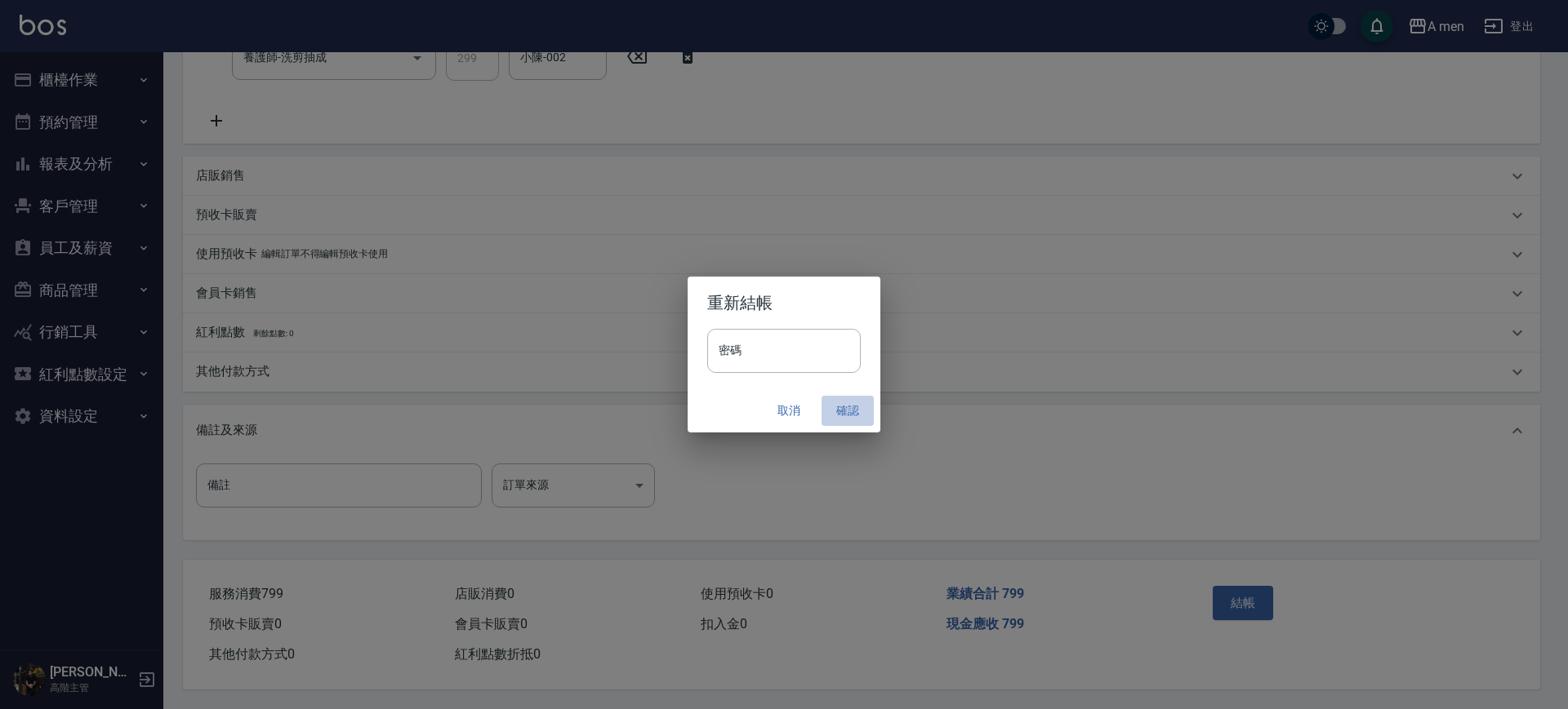
click at [854, 409] on button "確認" at bounding box center [847, 411] width 52 height 30
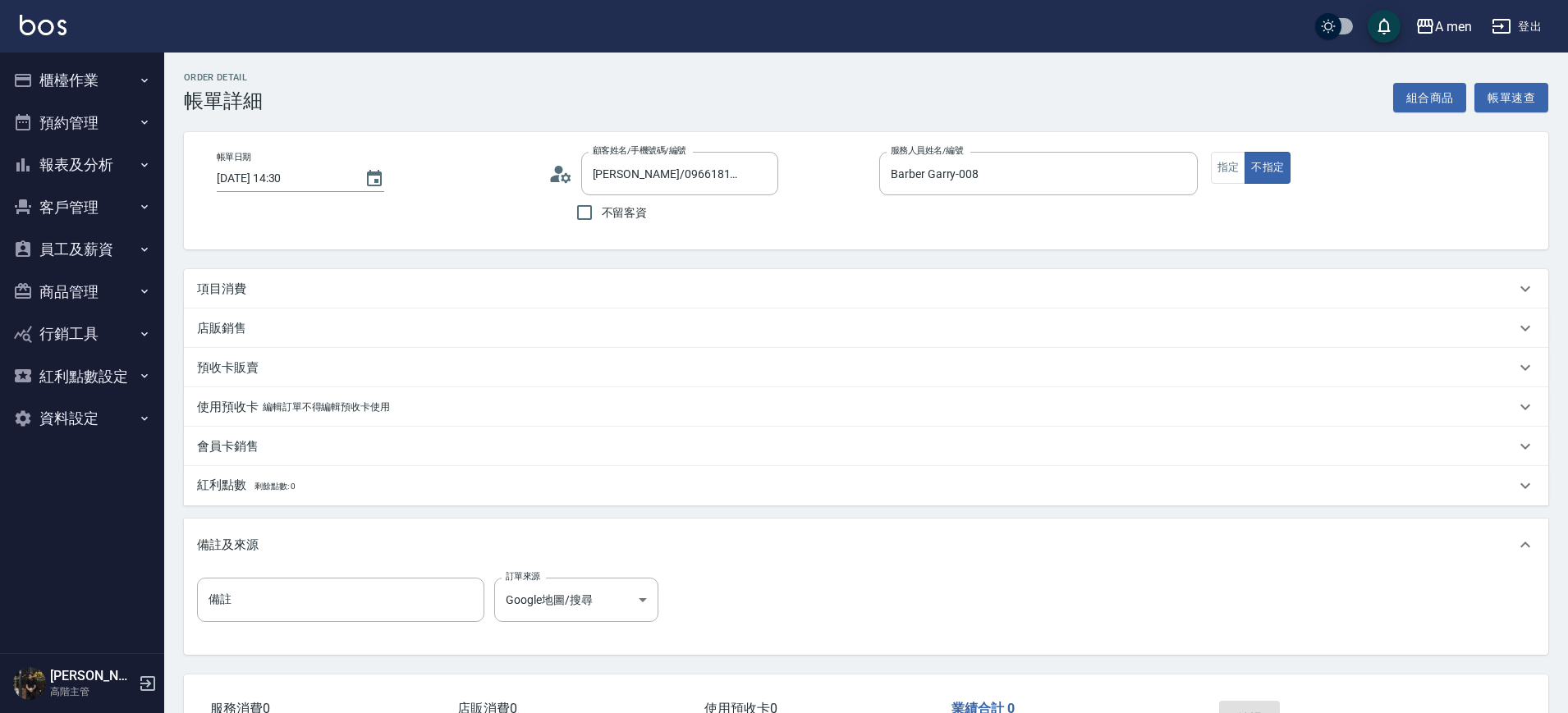
click at [582, 286] on div "項目消費" at bounding box center [857, 289] width 1318 height 17
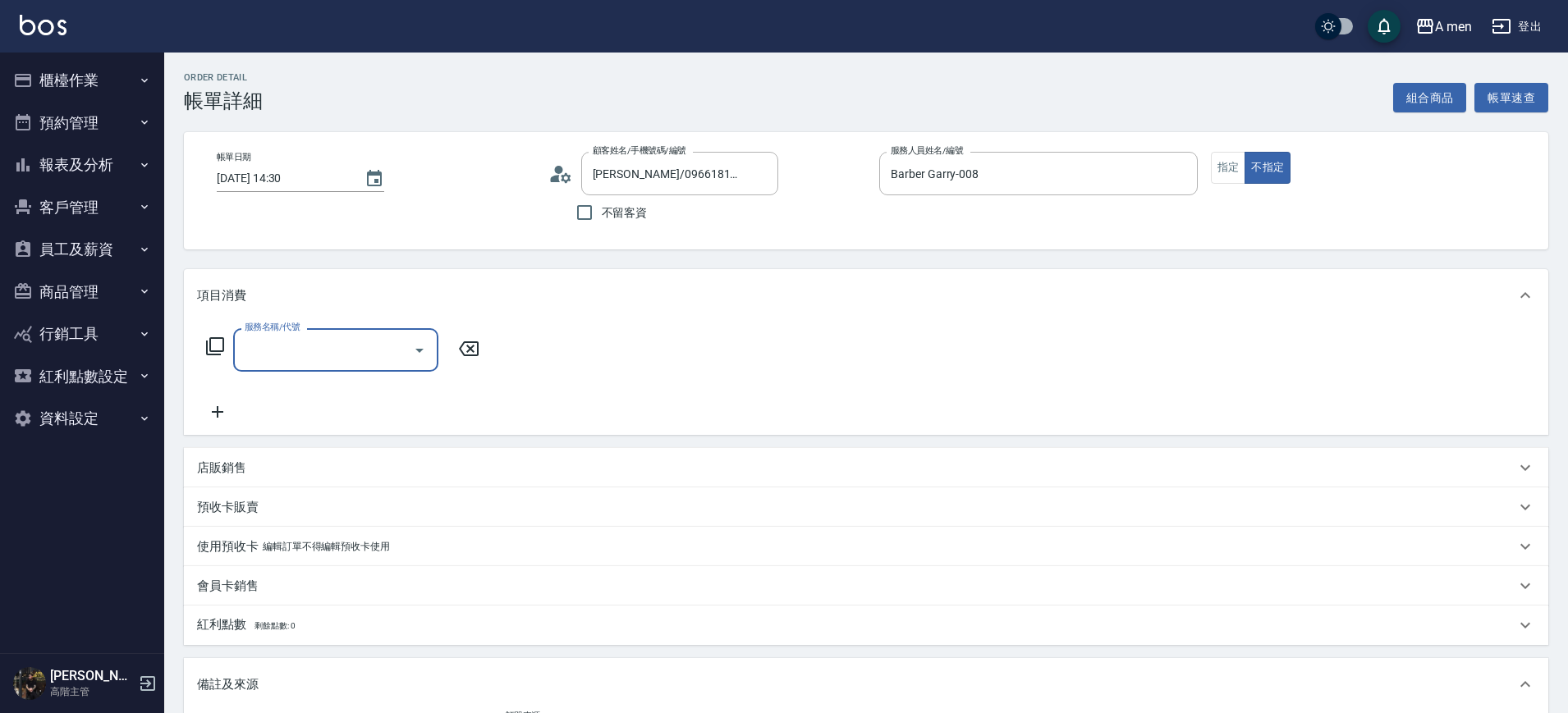
click at [418, 350] on icon "Open" at bounding box center [419, 351] width 8 height 4
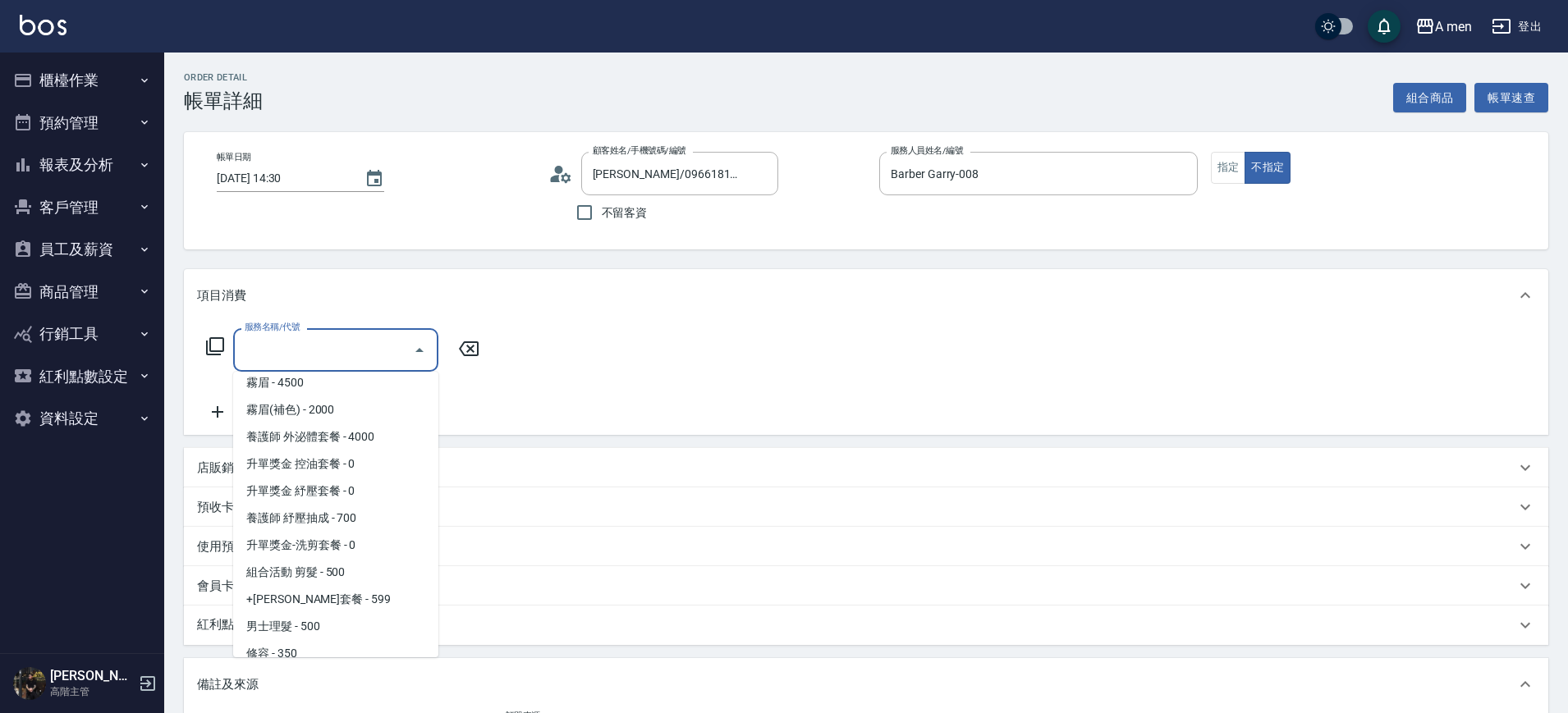
scroll to position [233, 0]
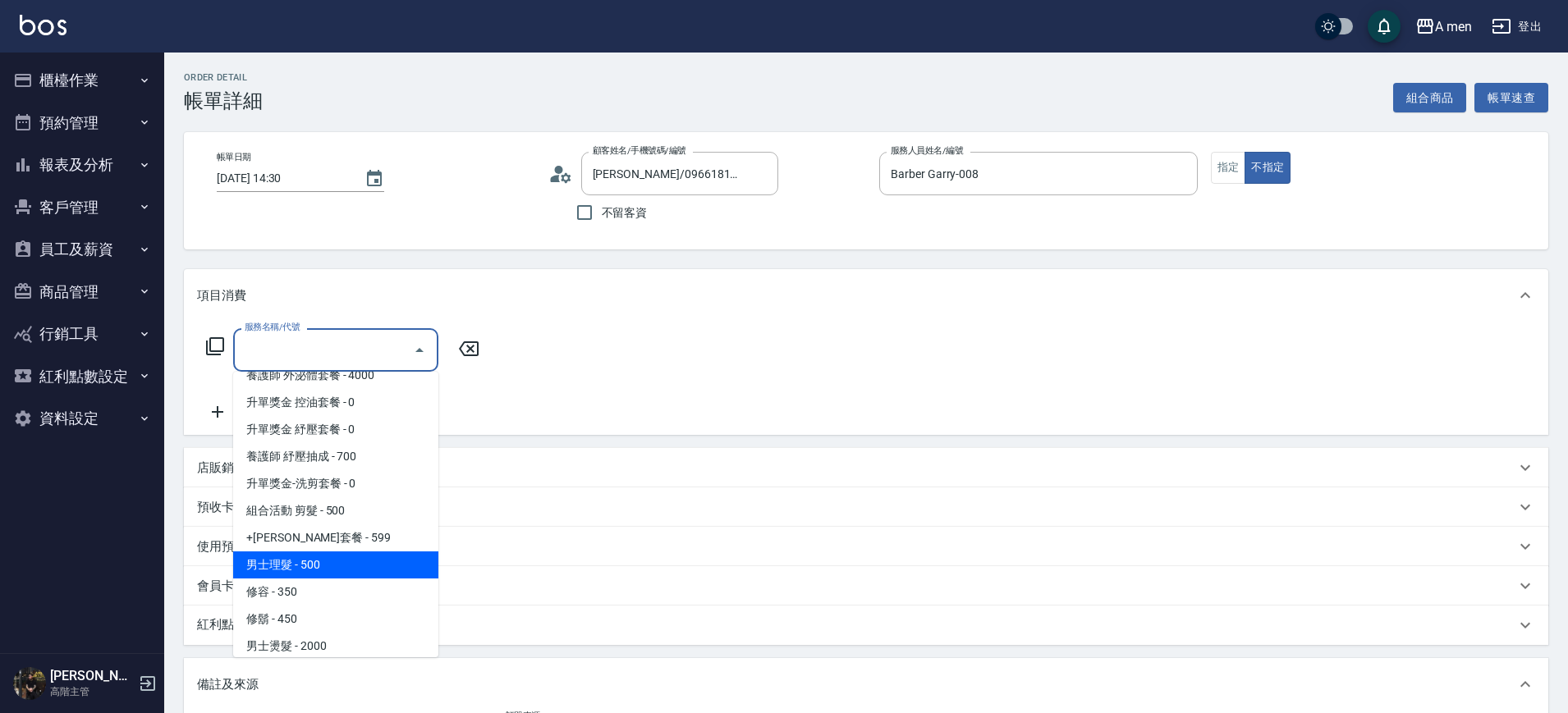
click at [324, 561] on span "男士理髮 - 500" at bounding box center [336, 564] width 205 height 27
type input "男士理髮(A01)"
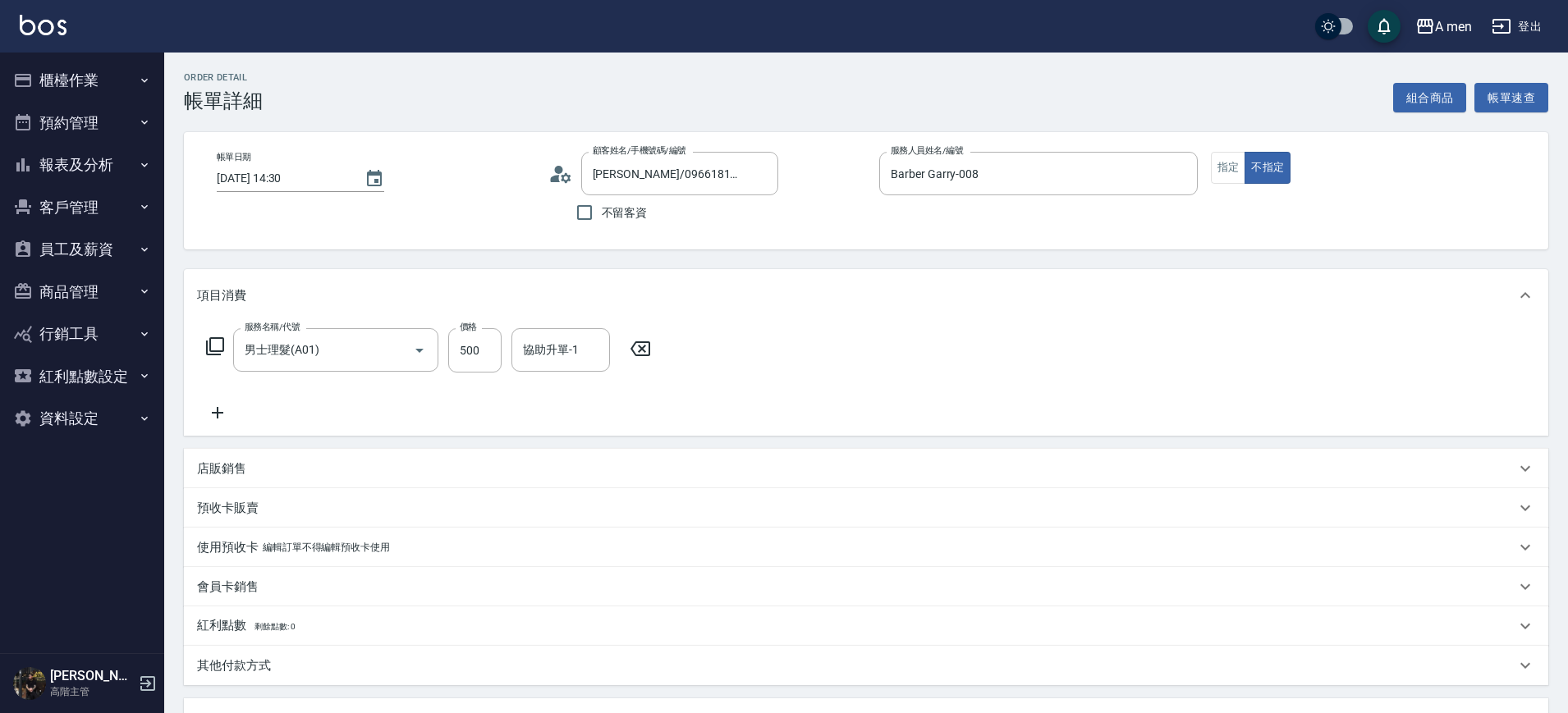
click at [213, 412] on icon at bounding box center [218, 413] width 12 height 12
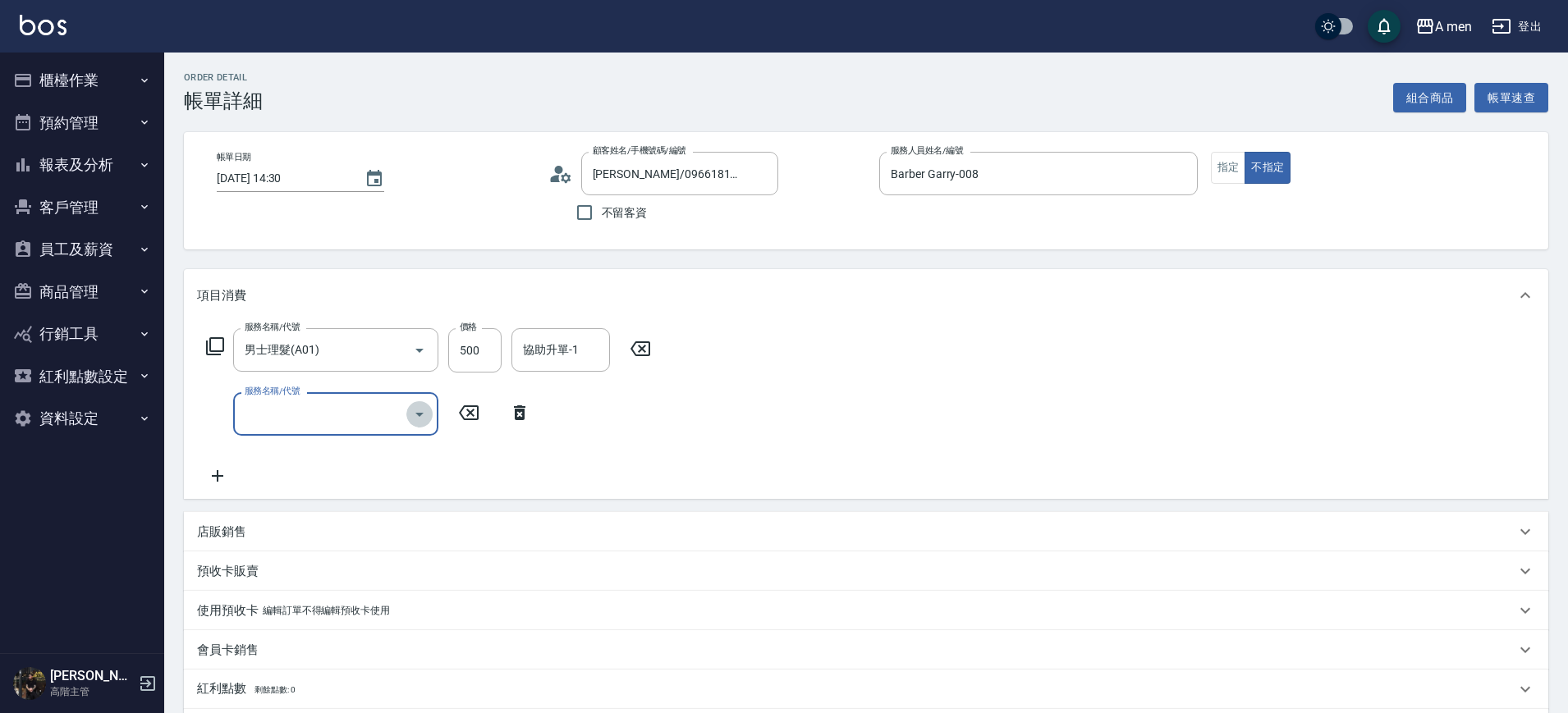
click at [413, 419] on icon "Open" at bounding box center [419, 414] width 20 height 20
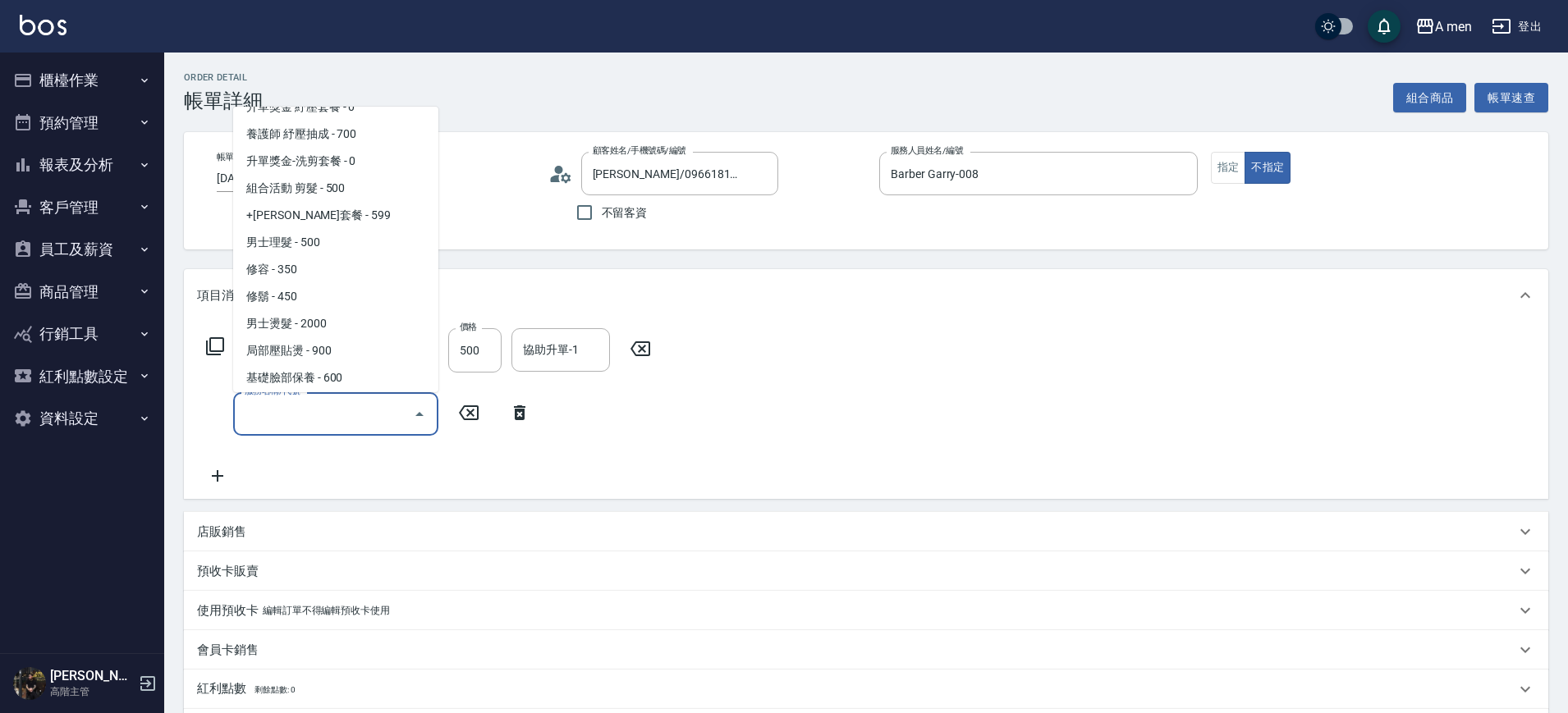
scroll to position [296, 0]
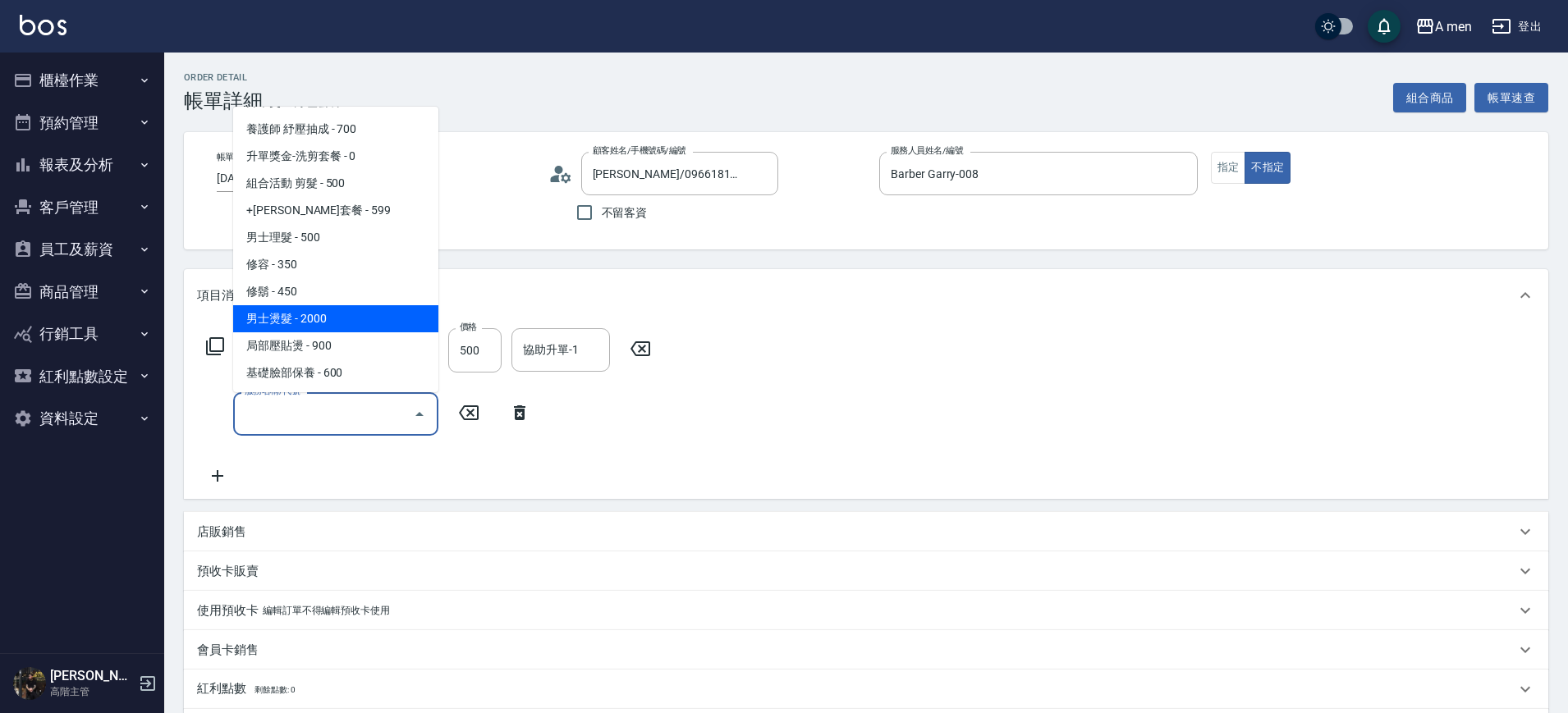
click at [319, 312] on span "男士燙髮 - 2000" at bounding box center [336, 319] width 205 height 27
type input "男士燙髮(B01)"
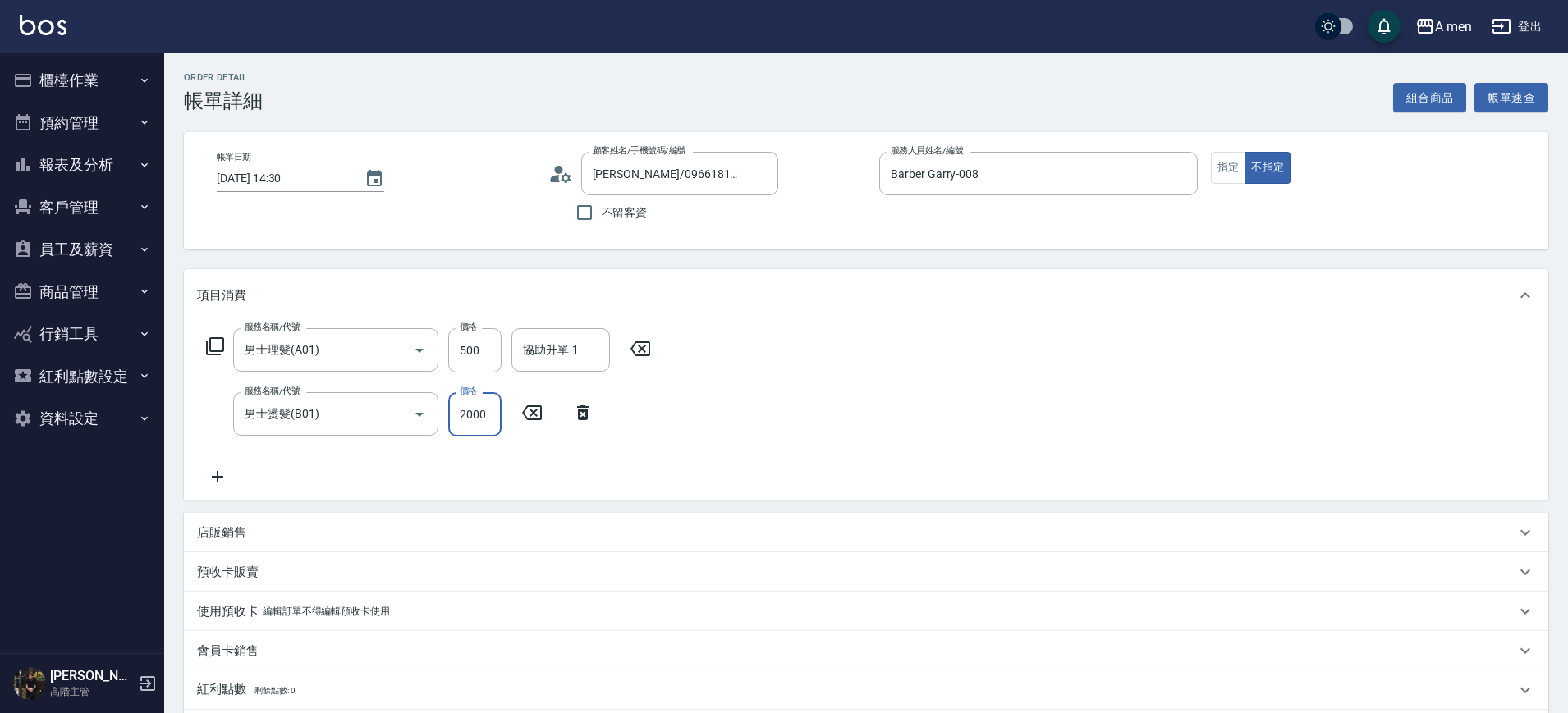
click at [466, 404] on input "2000" at bounding box center [475, 414] width 53 height 44
type input "2300"
click at [432, 529] on div "店販銷售" at bounding box center [857, 533] width 1318 height 17
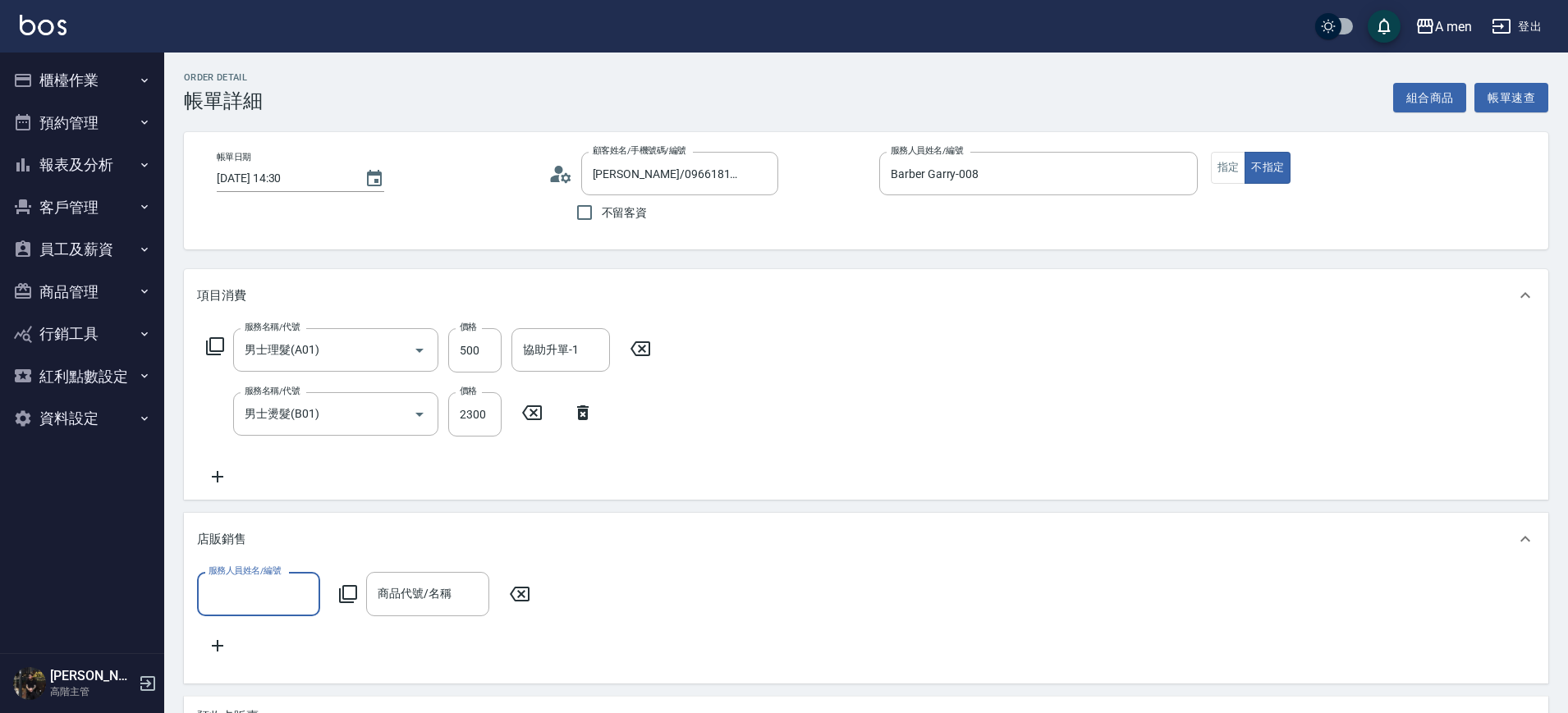
scroll to position [0, 0]
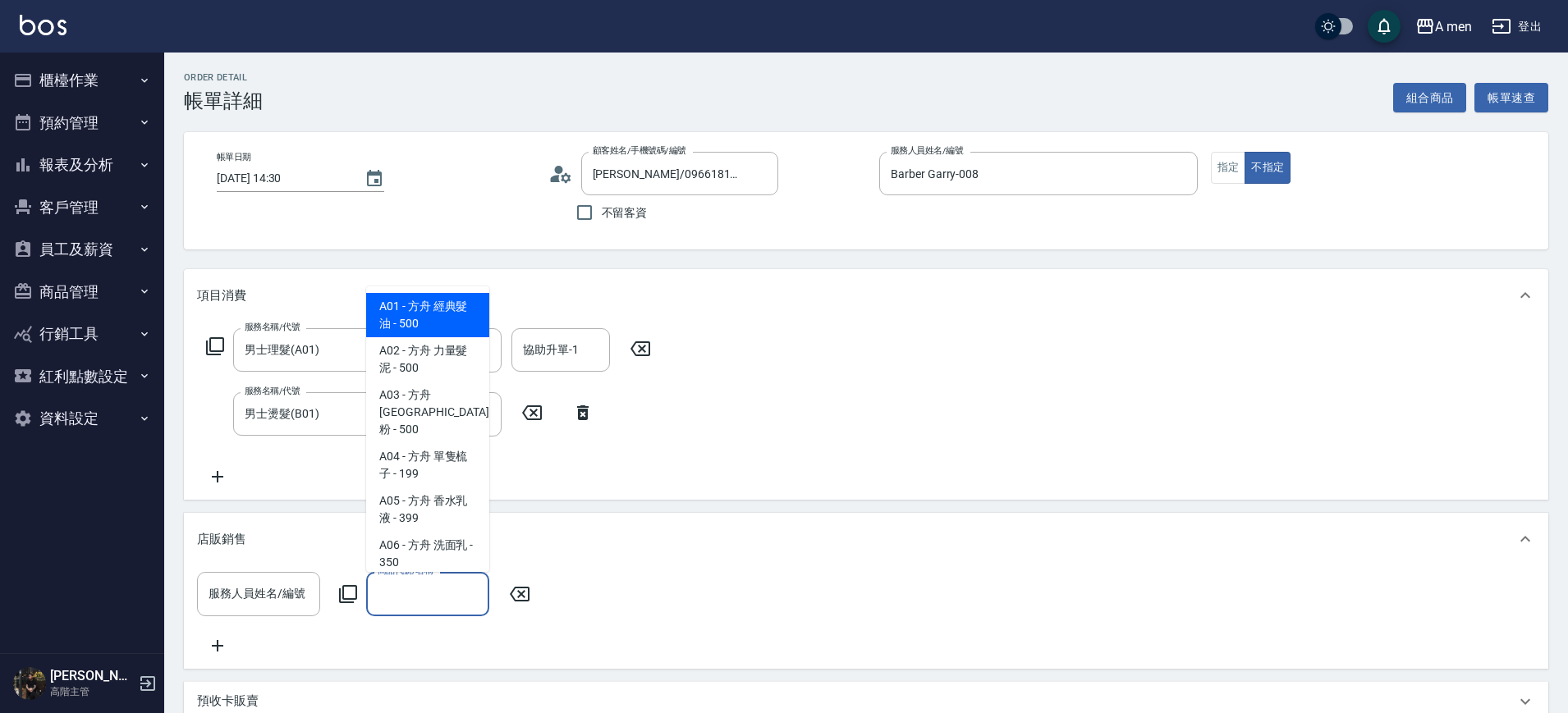
click at [420, 594] on input "商品代號/名稱" at bounding box center [428, 594] width 109 height 29
click at [453, 322] on span "A01 - 方舟 經典髮油 - 500" at bounding box center [427, 315] width 123 height 44
type input "方舟 經典髮油"
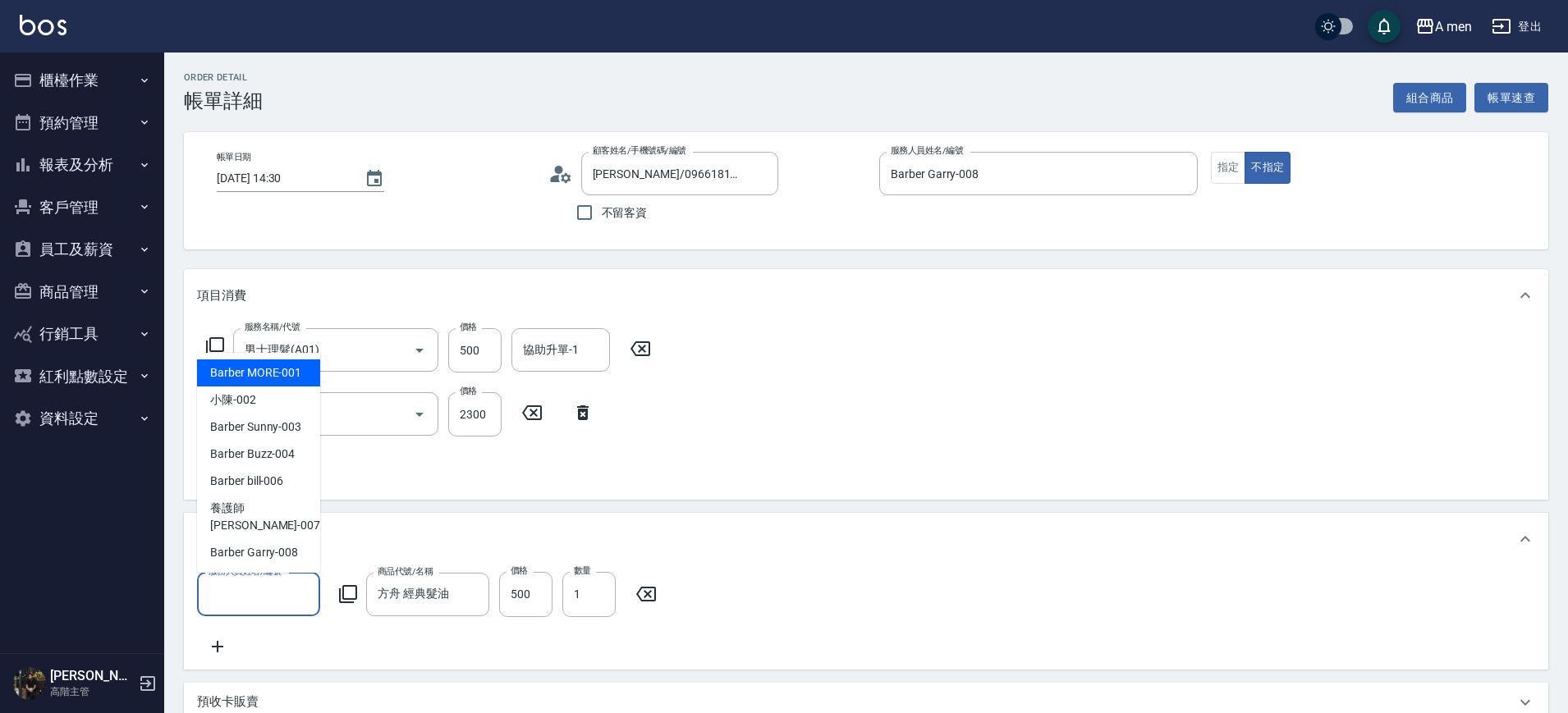
click at [280, 590] on input "服務人員姓名/編號" at bounding box center [259, 594] width 109 height 29
click at [281, 560] on span "Barber Garry -008" at bounding box center [254, 552] width 88 height 17
type input "Barber Garry-008"
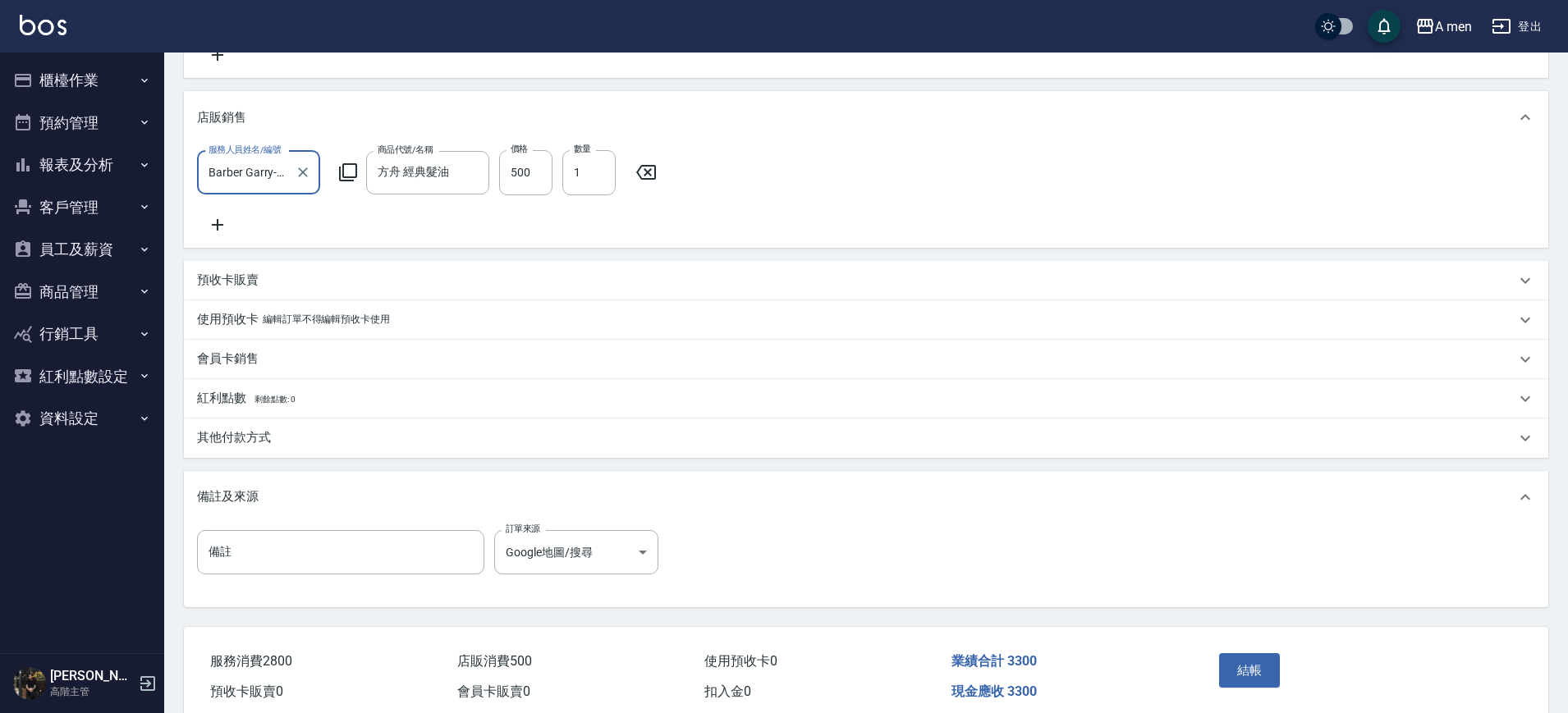
scroll to position [423, 0]
click at [638, 458] on div "其他付款方式" at bounding box center [865, 438] width 1365 height 39
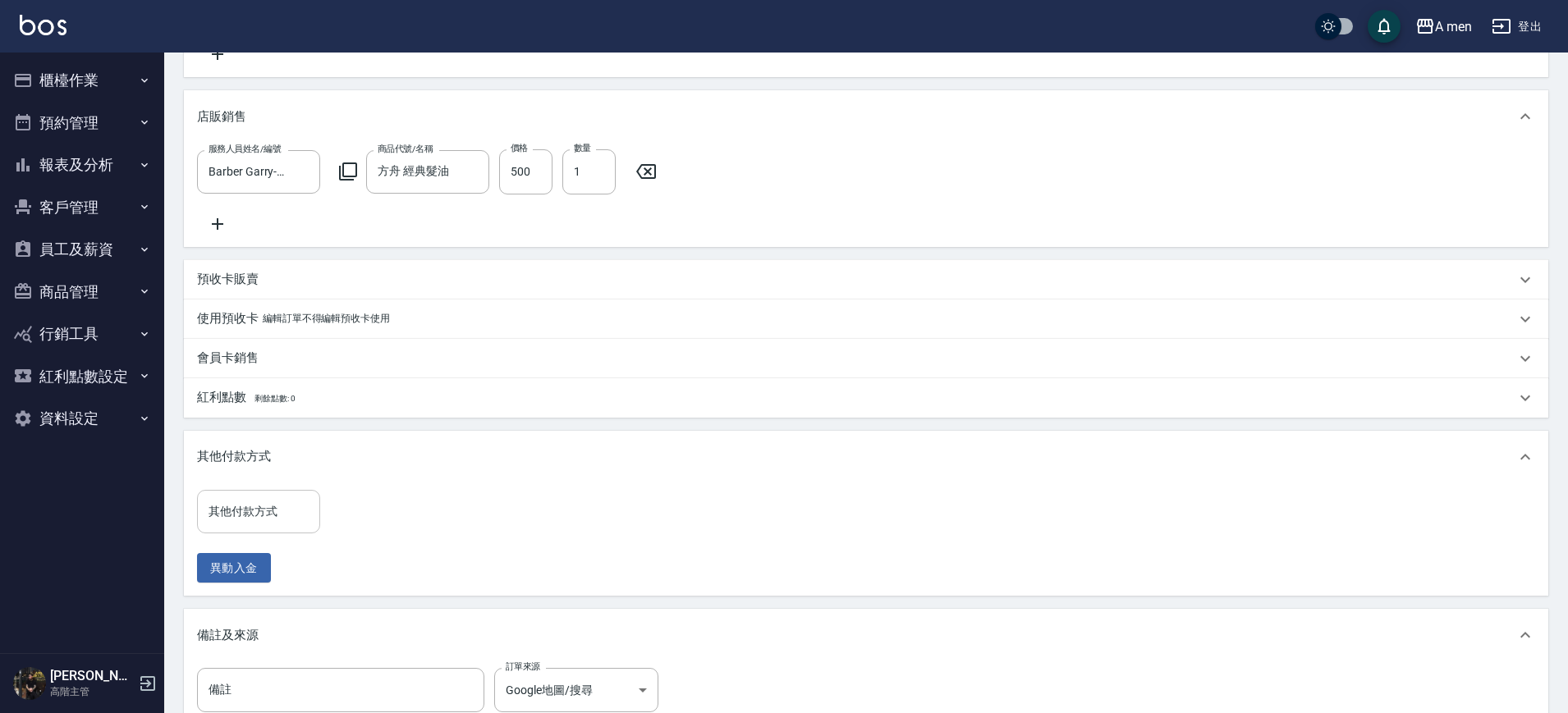
click at [277, 534] on div "其他付款方式" at bounding box center [259, 512] width 123 height 43
click at [276, 613] on span "轉帳" at bounding box center [259, 622] width 123 height 27
type input "轉帳"
click at [375, 530] on input "0" at bounding box center [392, 512] width 123 height 44
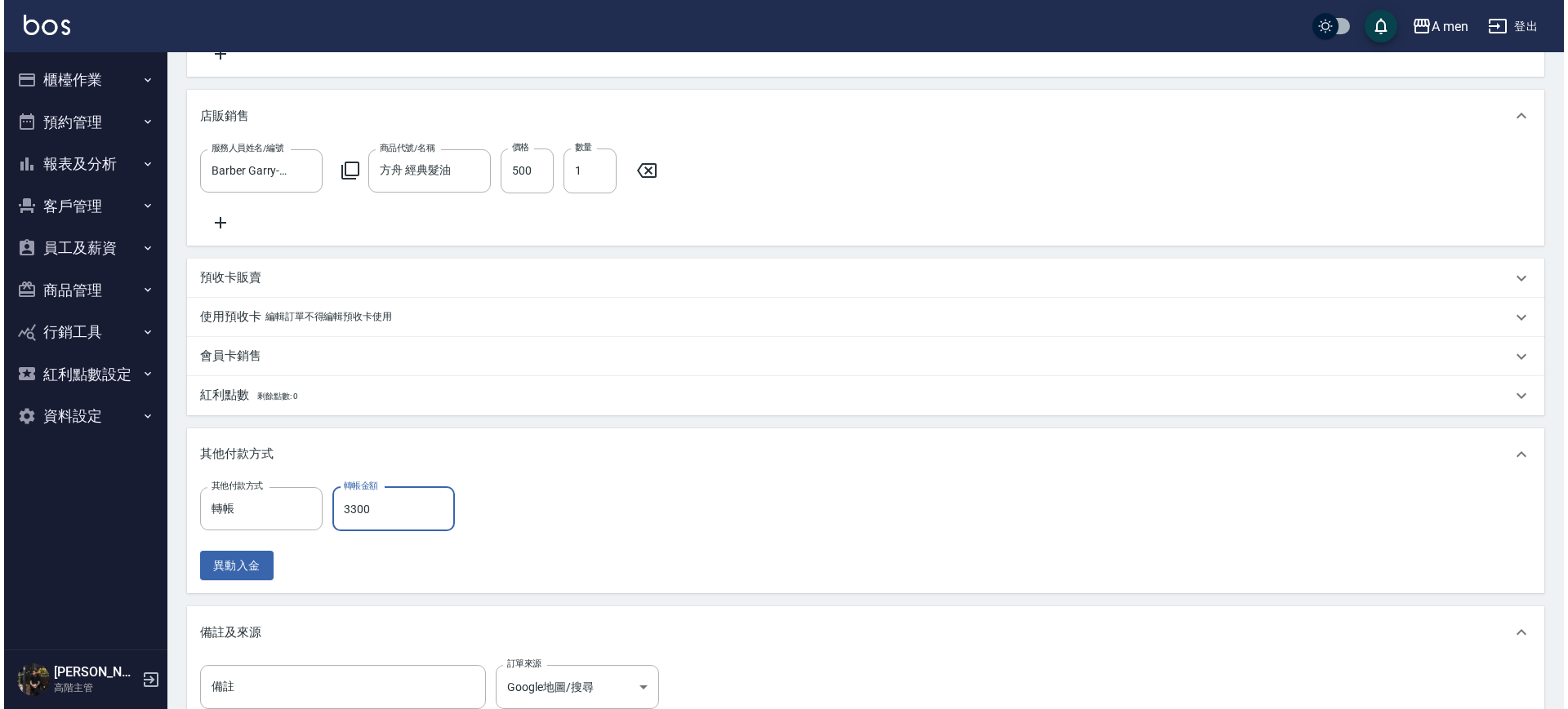
scroll to position [644, 0]
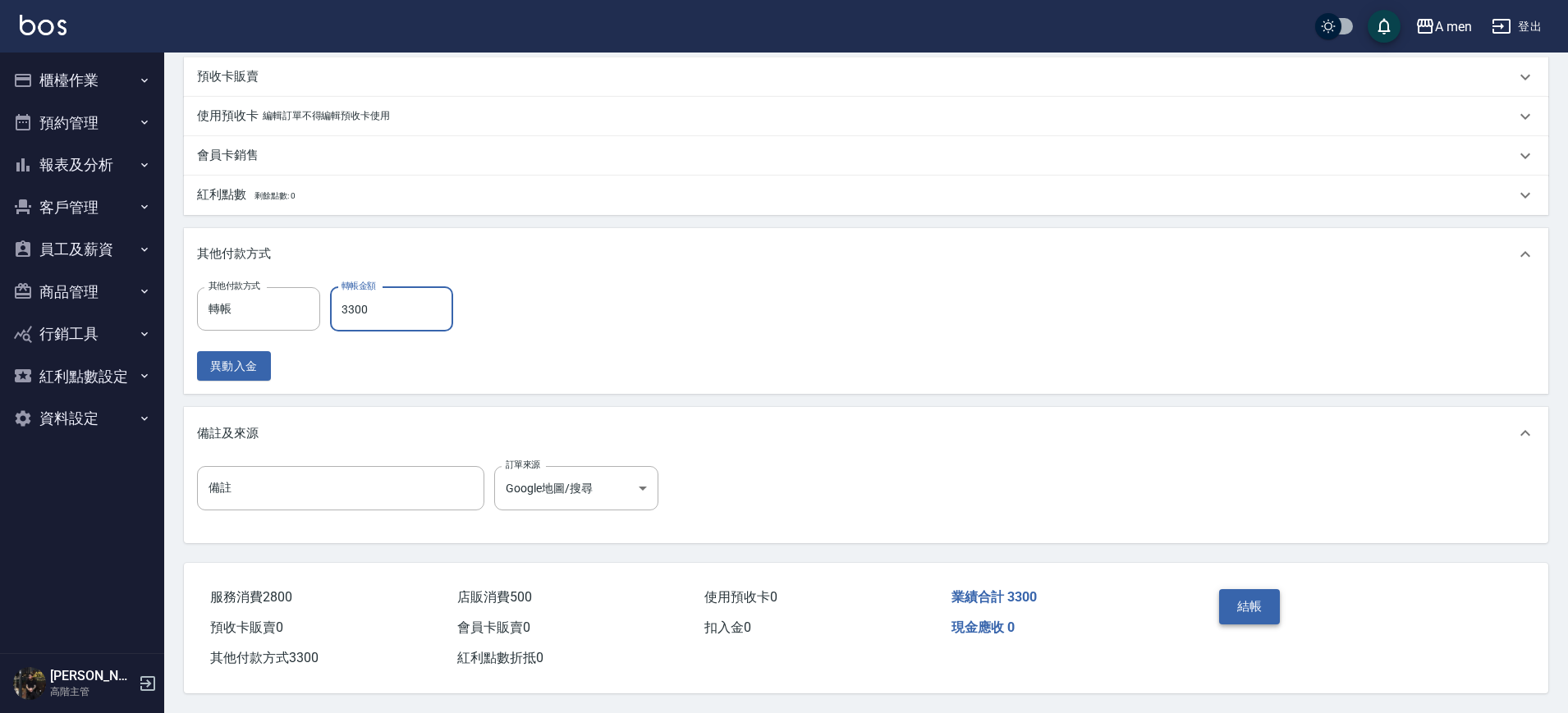
type input "3300"
click at [1246, 600] on button "結帳" at bounding box center [1250, 606] width 61 height 35
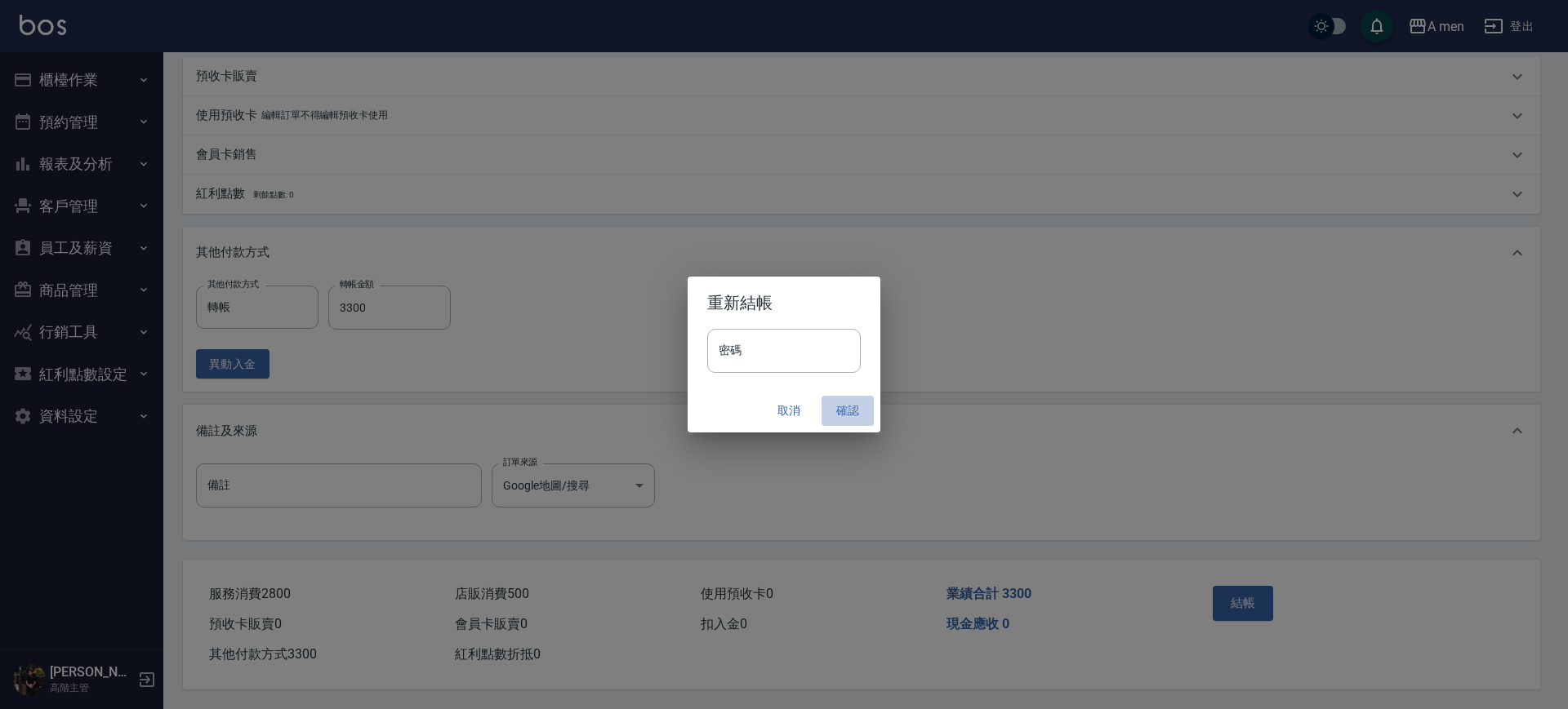
click at [861, 402] on button "確認" at bounding box center [847, 411] width 52 height 30
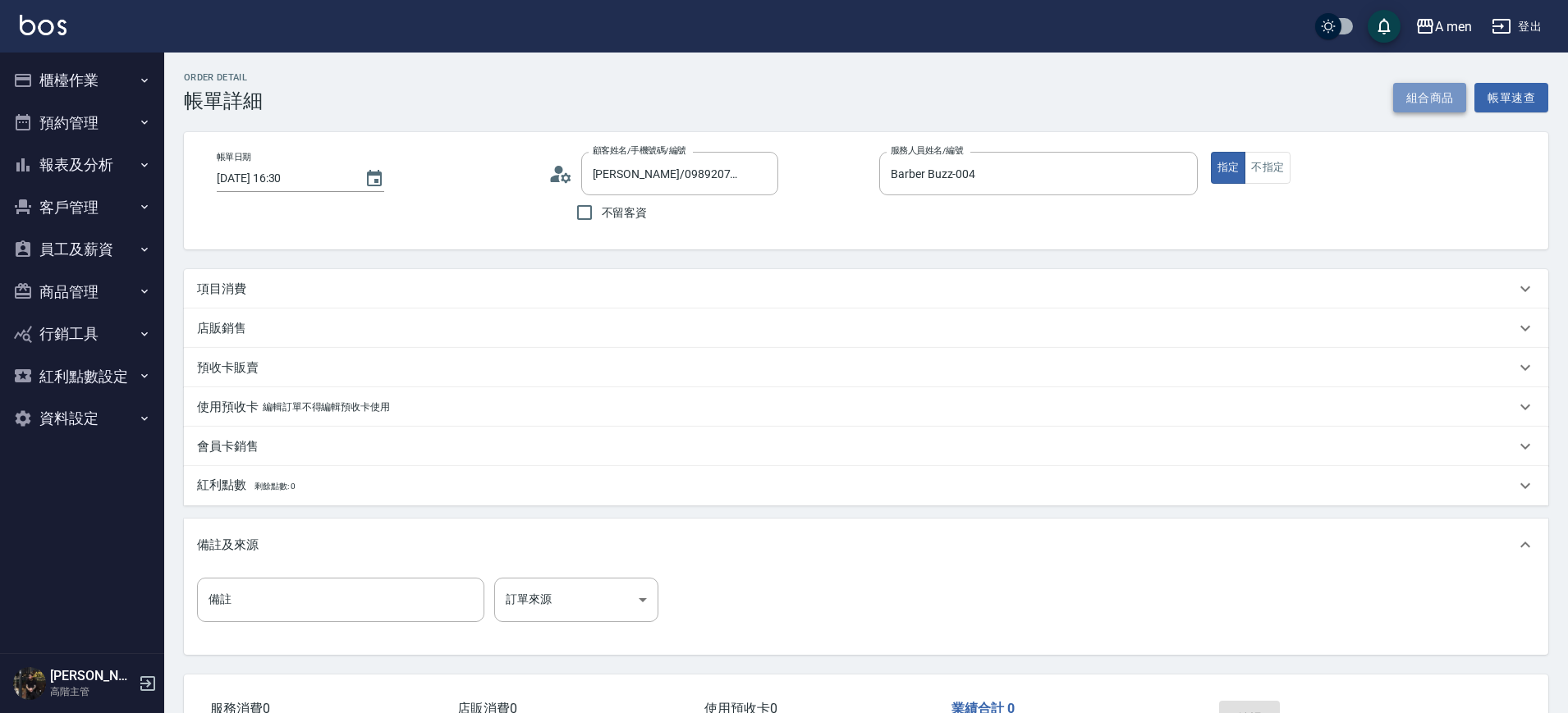
click at [1415, 99] on button "組合商品" at bounding box center [1430, 98] width 74 height 31
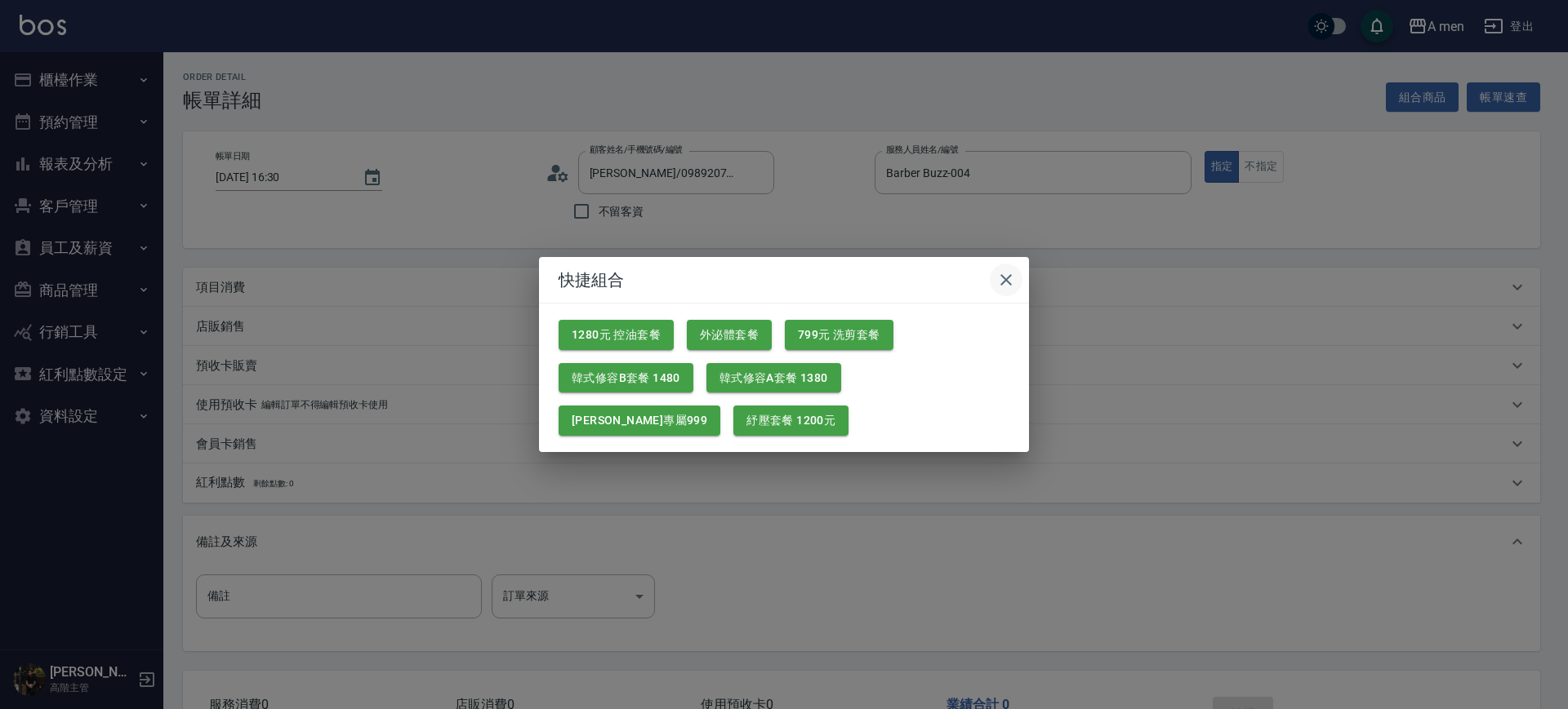
click at [1005, 280] on icon "button" at bounding box center [1006, 280] width 12 height 12
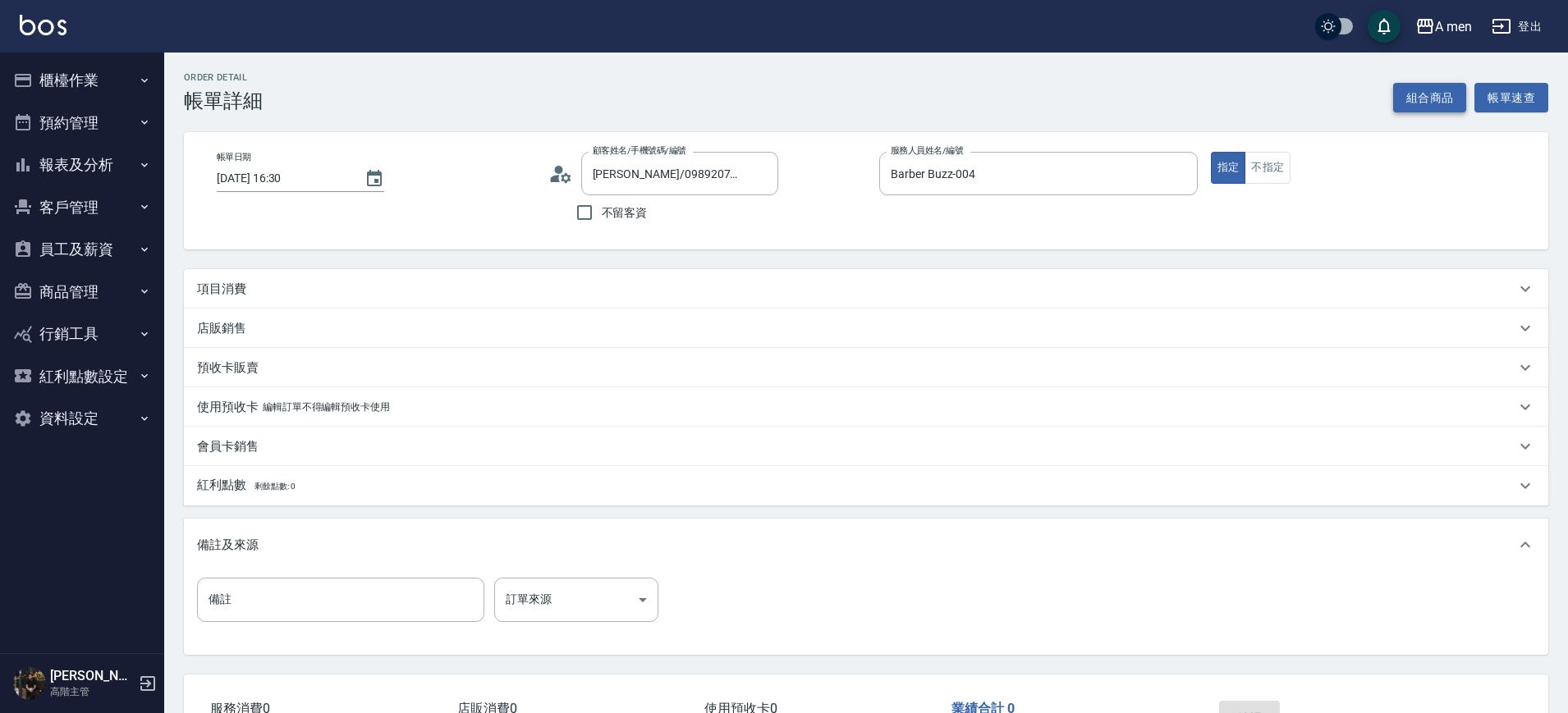
click at [1412, 86] on button "組合商品" at bounding box center [1430, 98] width 74 height 31
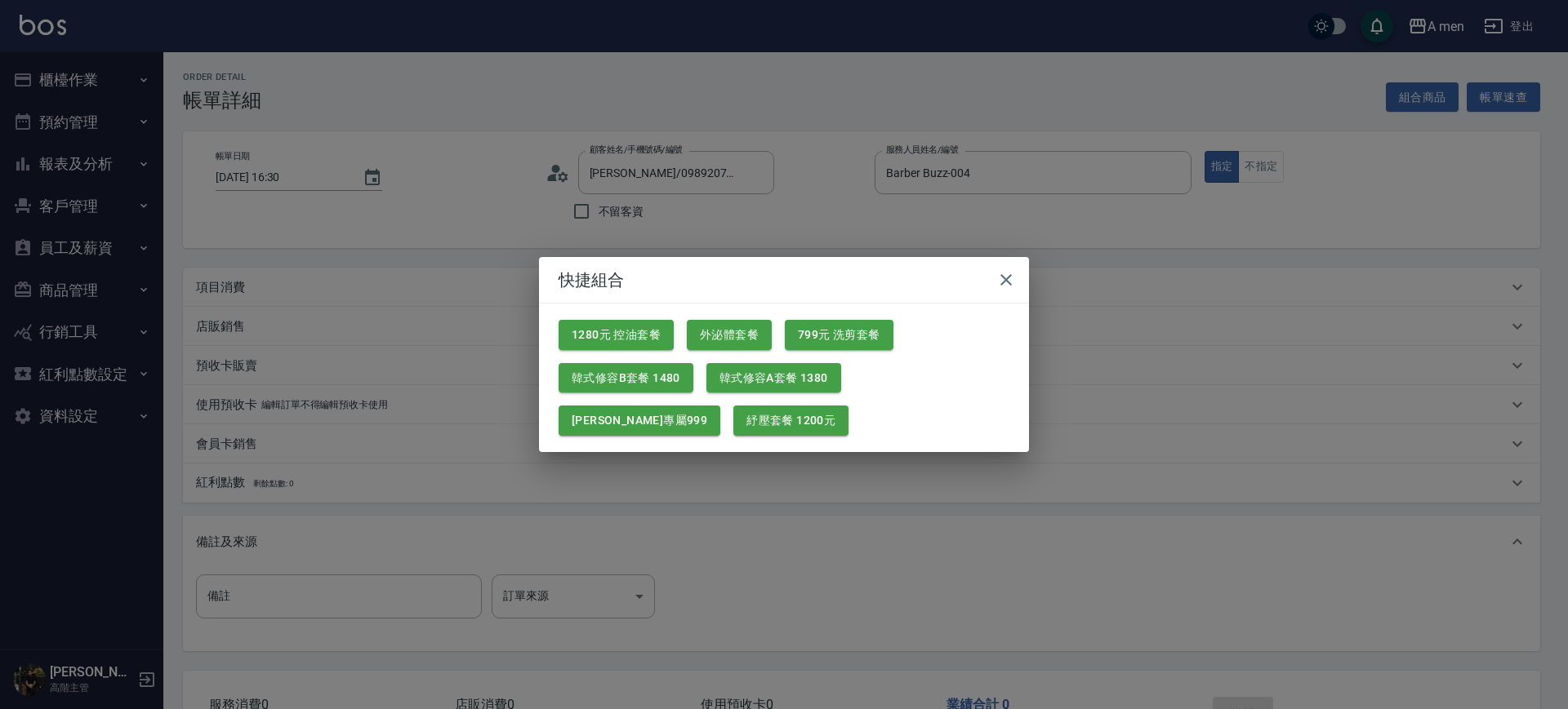
click at [822, 316] on div "799元 洗剪套餐" at bounding box center [832, 329] width 122 height 43
click at [822, 329] on button "799元 洗剪套餐" at bounding box center [839, 334] width 109 height 30
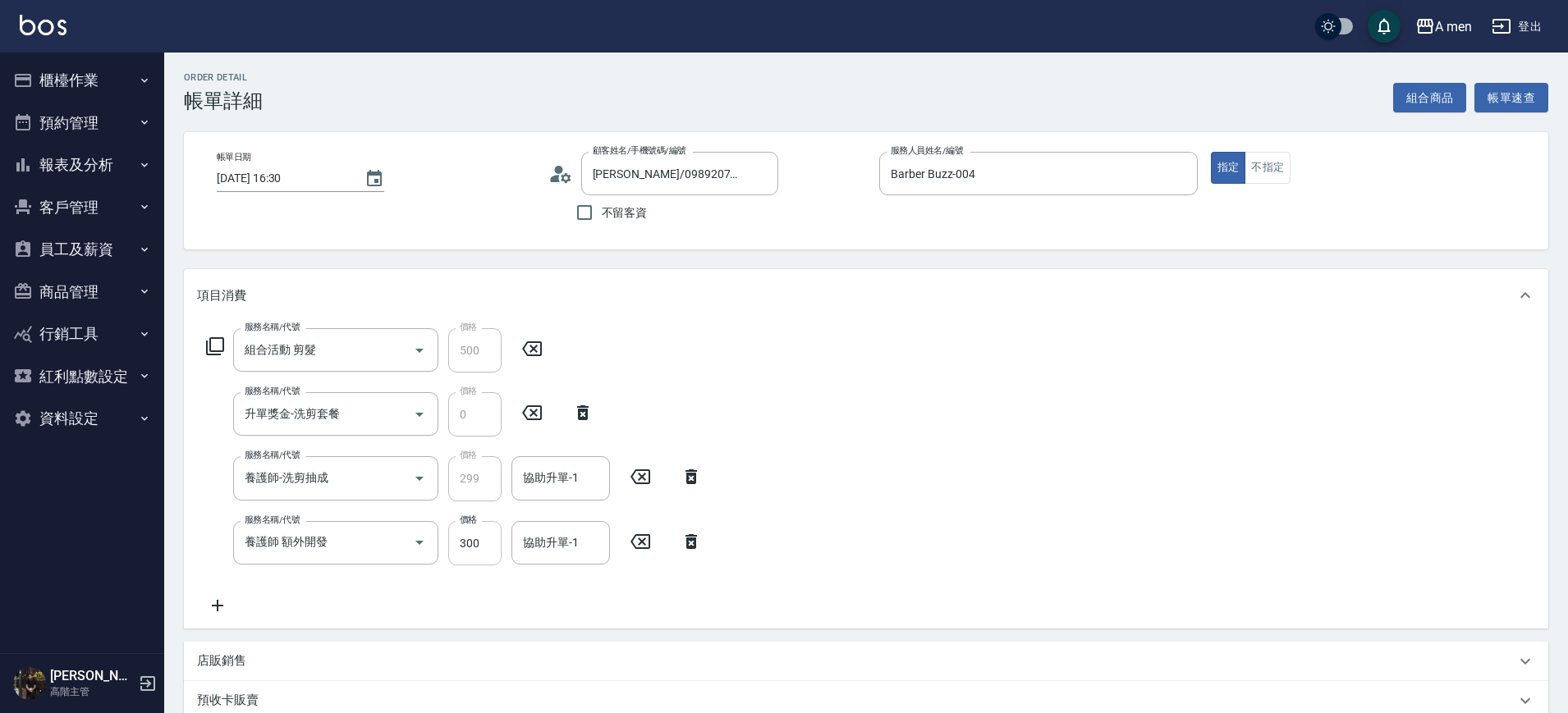
click at [500, 553] on input "300" at bounding box center [475, 542] width 53 height 44
type input "200"
click at [546, 476] on input "協助升單-1" at bounding box center [560, 477] width 84 height 29
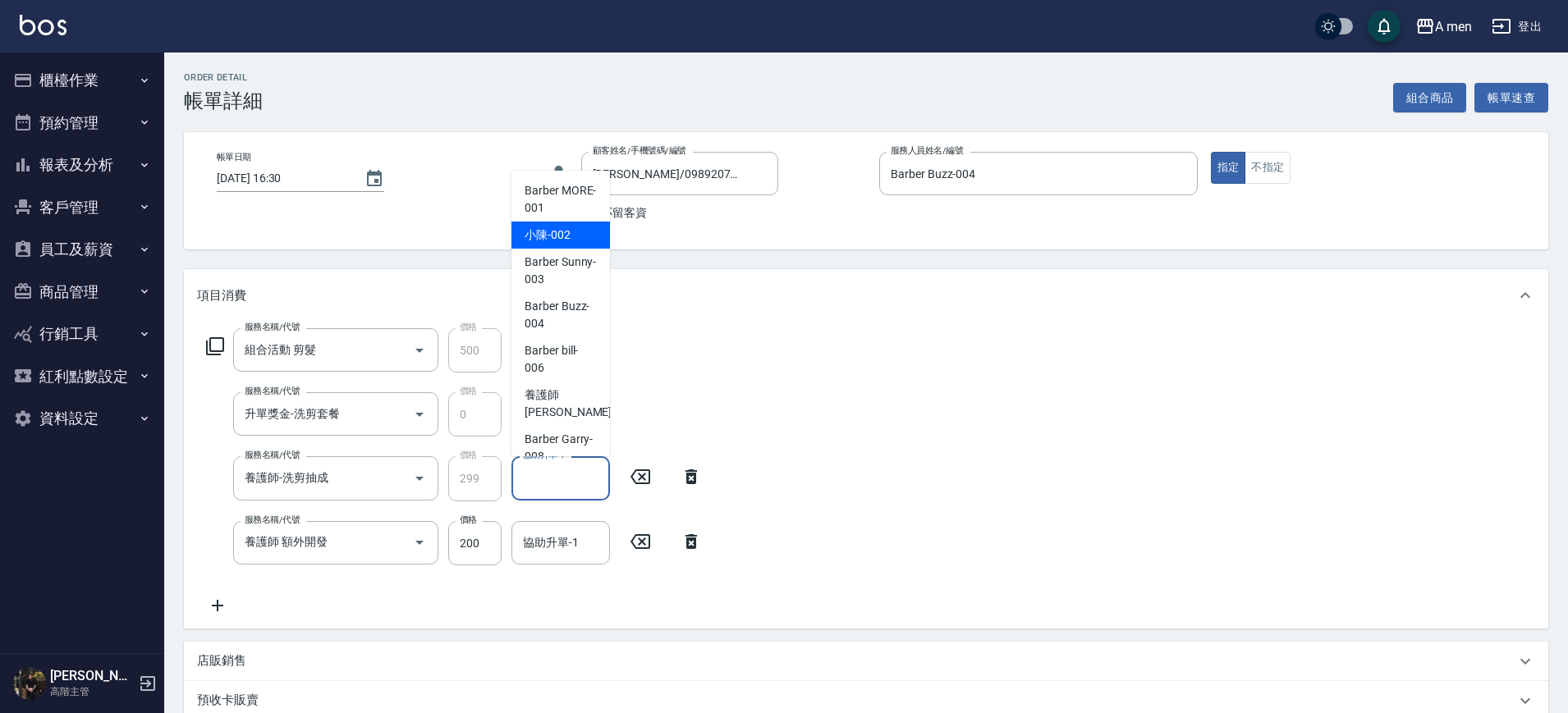
click at [554, 238] on span "小陳 -002" at bounding box center [548, 235] width 46 height 17
type input "小陳-002"
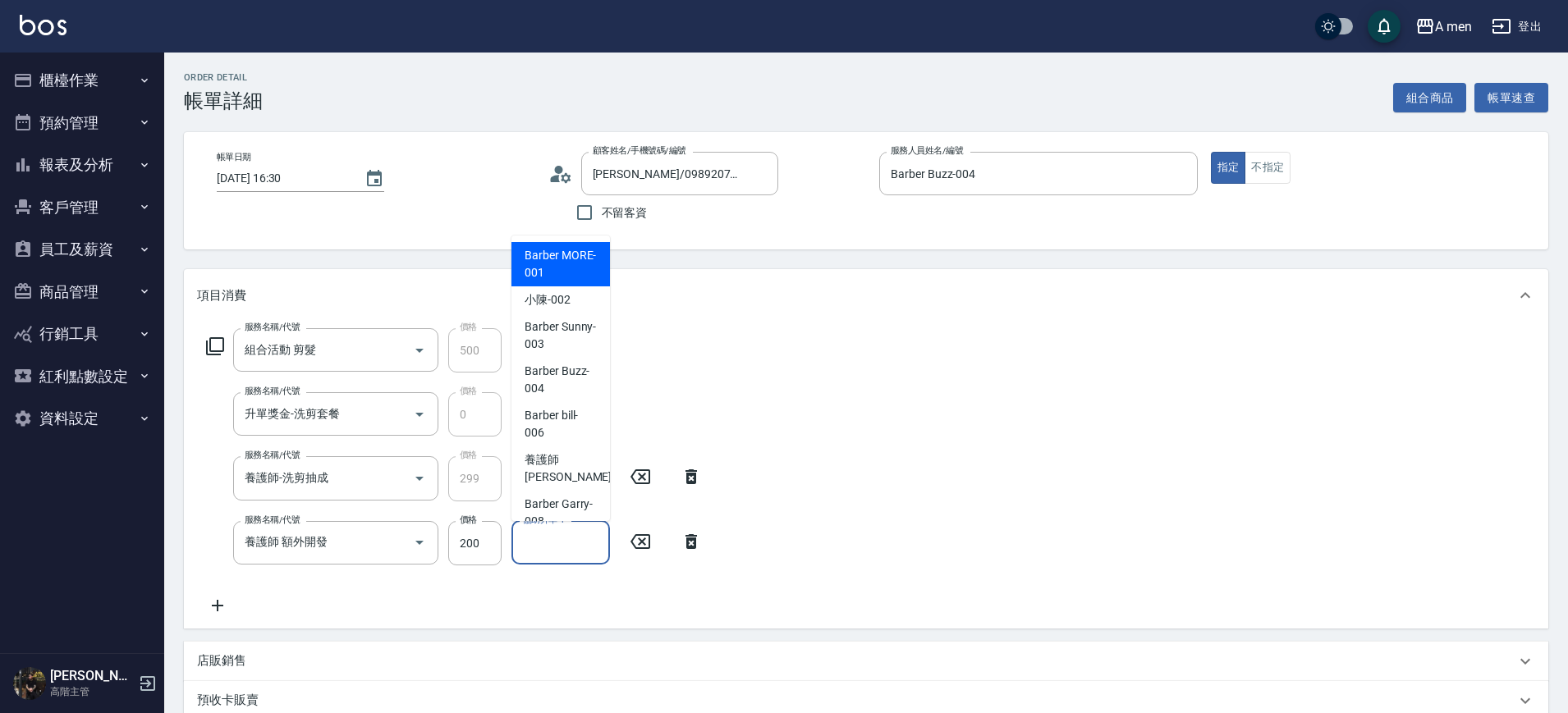
click at [555, 531] on input "協助升單-1" at bounding box center [560, 542] width 84 height 29
click at [567, 300] on span "小陳 -002" at bounding box center [548, 299] width 46 height 17
type input "小陳-002"
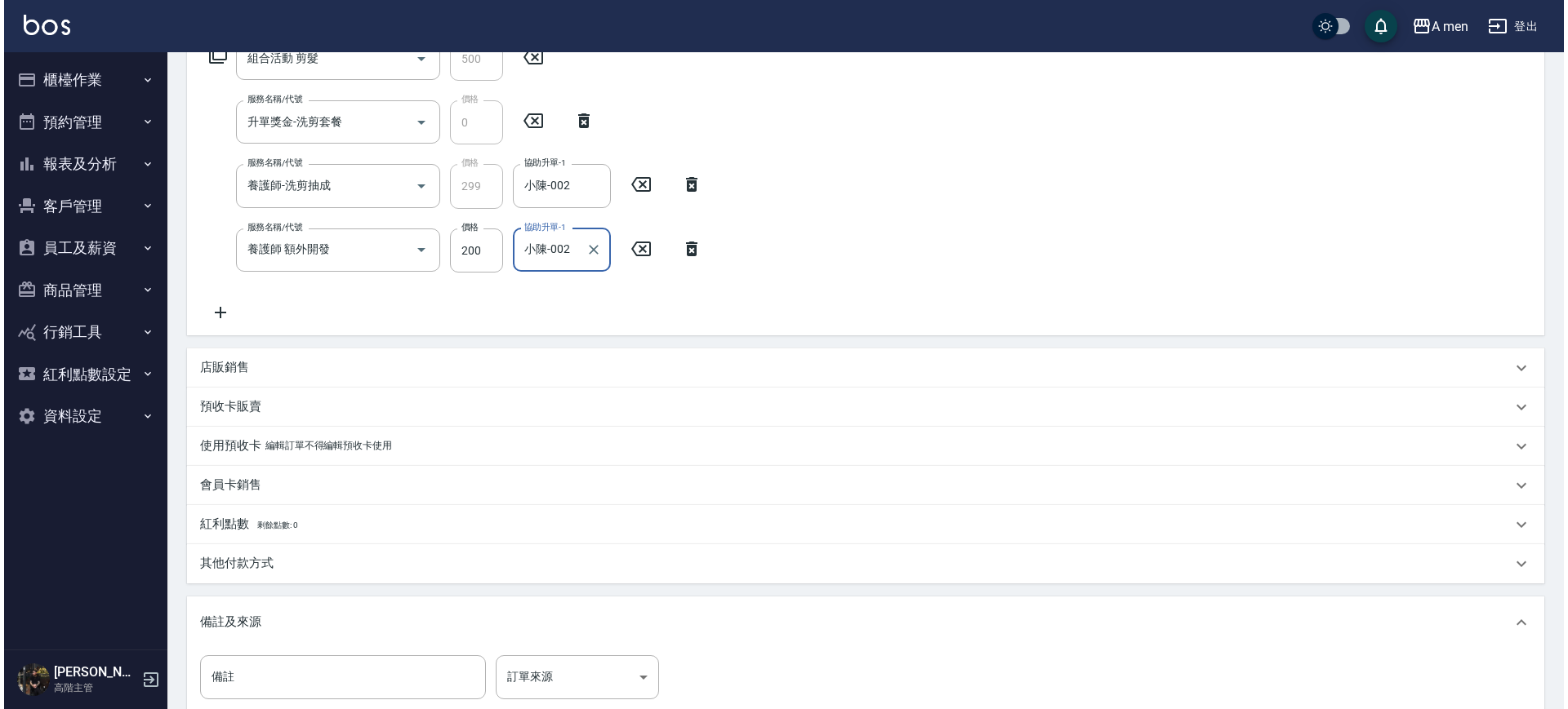
scroll to position [383, 0]
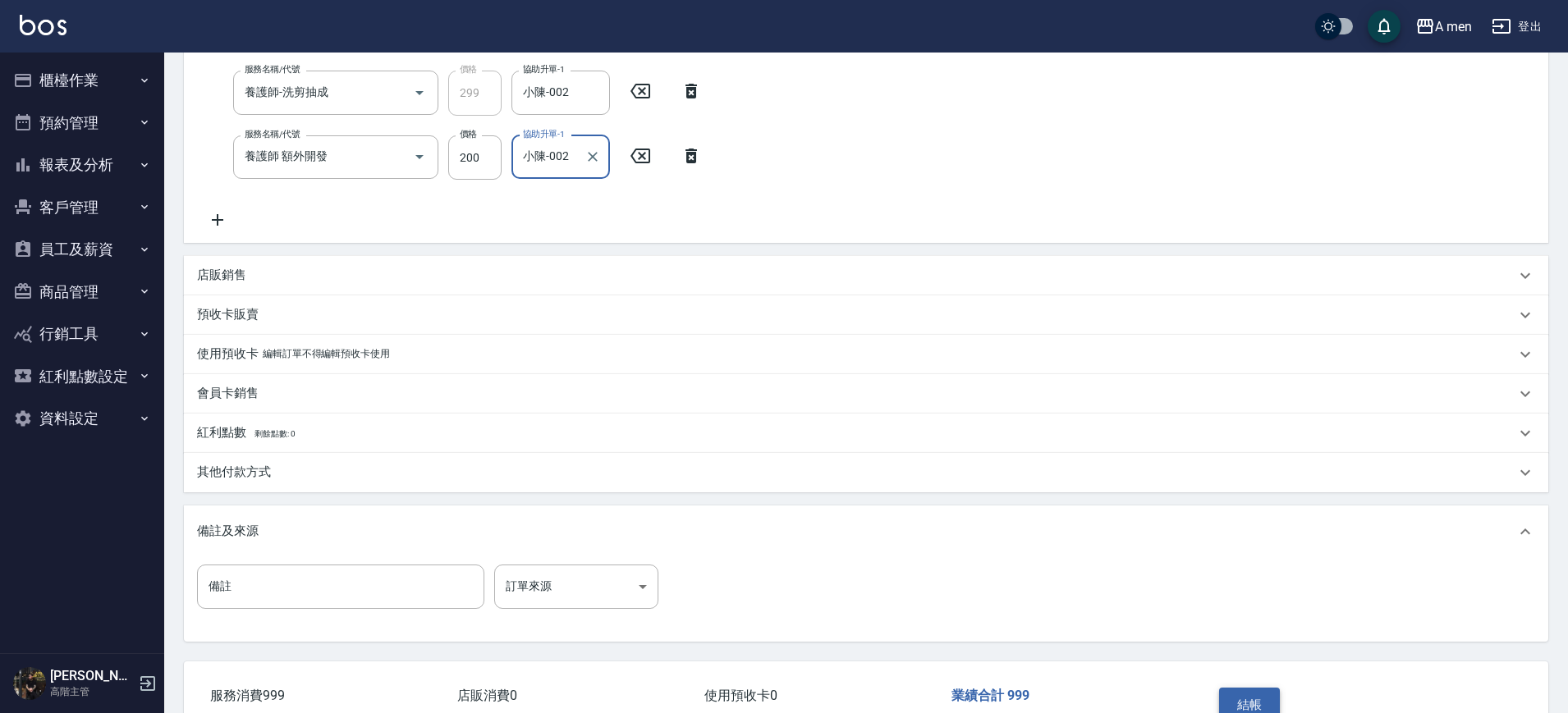
click at [1245, 701] on button "結帳" at bounding box center [1250, 704] width 61 height 35
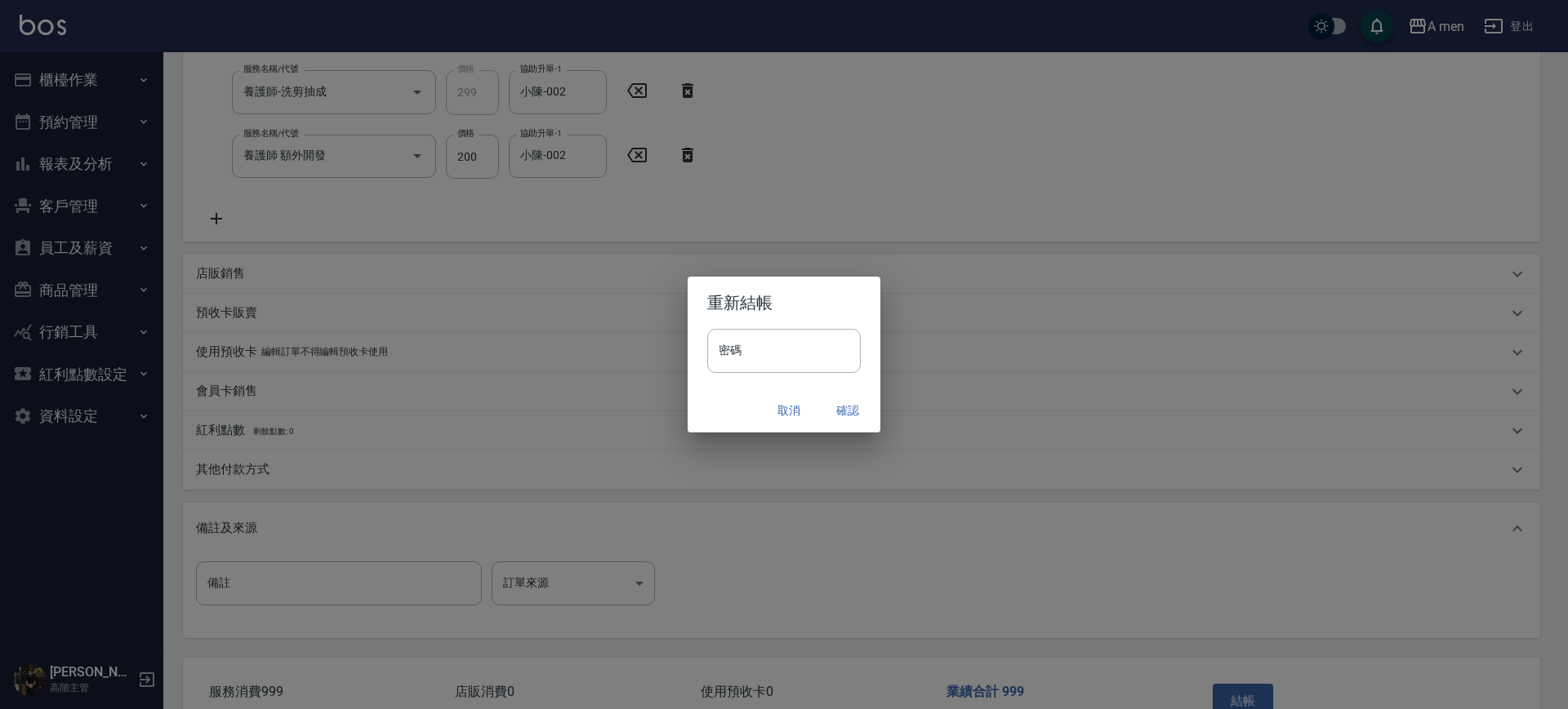
click at [862, 422] on button "確認" at bounding box center [847, 411] width 52 height 30
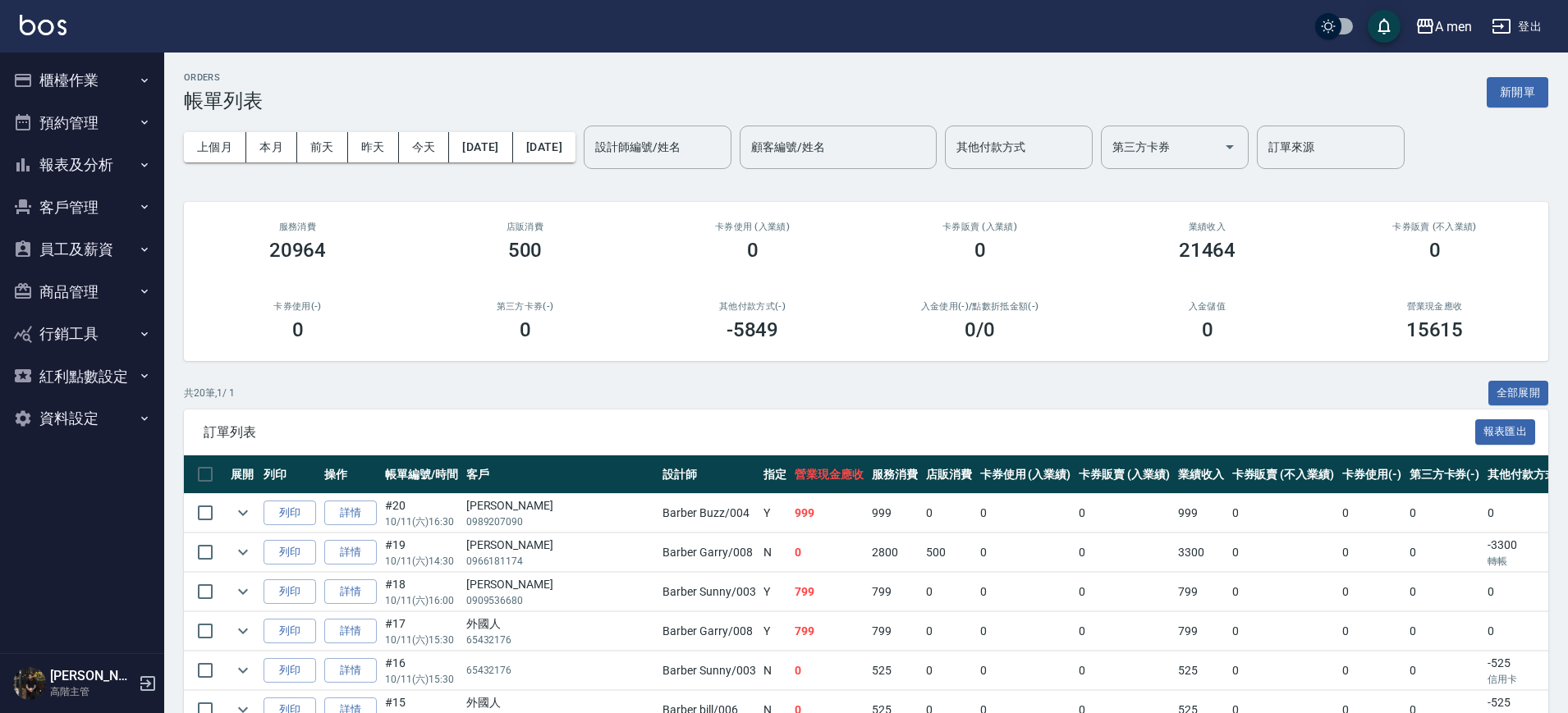
click at [719, 170] on div "上個月 本月 前天 昨天 今天 2025/10/11 2025/10/11 設計師編號/姓名 設計師編號/姓名 顧客編號/姓名 顧客編號/姓名 其他付款方式 …" at bounding box center [865, 147] width 1365 height 70
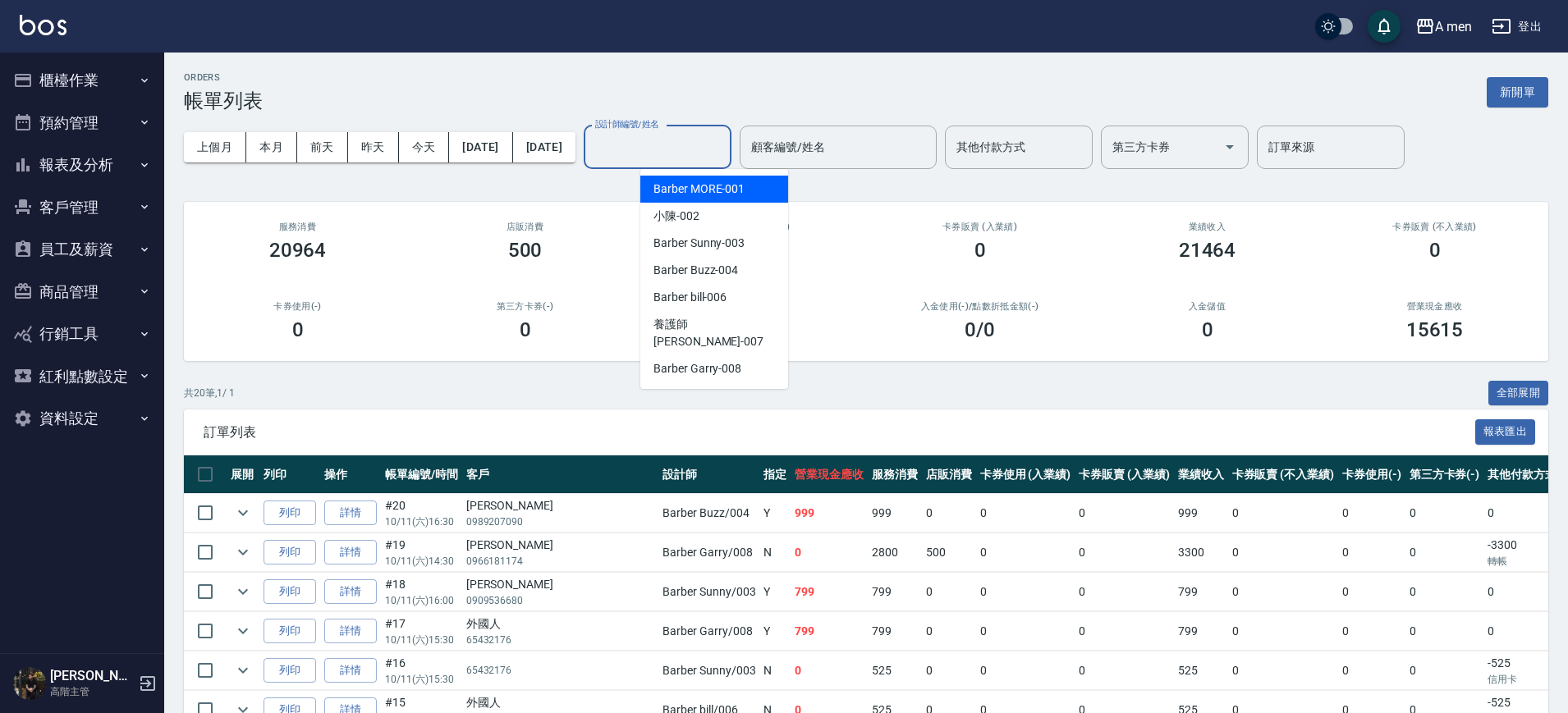
click at [715, 148] on input "設計師編號/姓名" at bounding box center [657, 147] width 133 height 29
click at [705, 281] on div "Barber Buzz -004" at bounding box center [714, 269] width 148 height 27
type input "Barber Buzz-004"
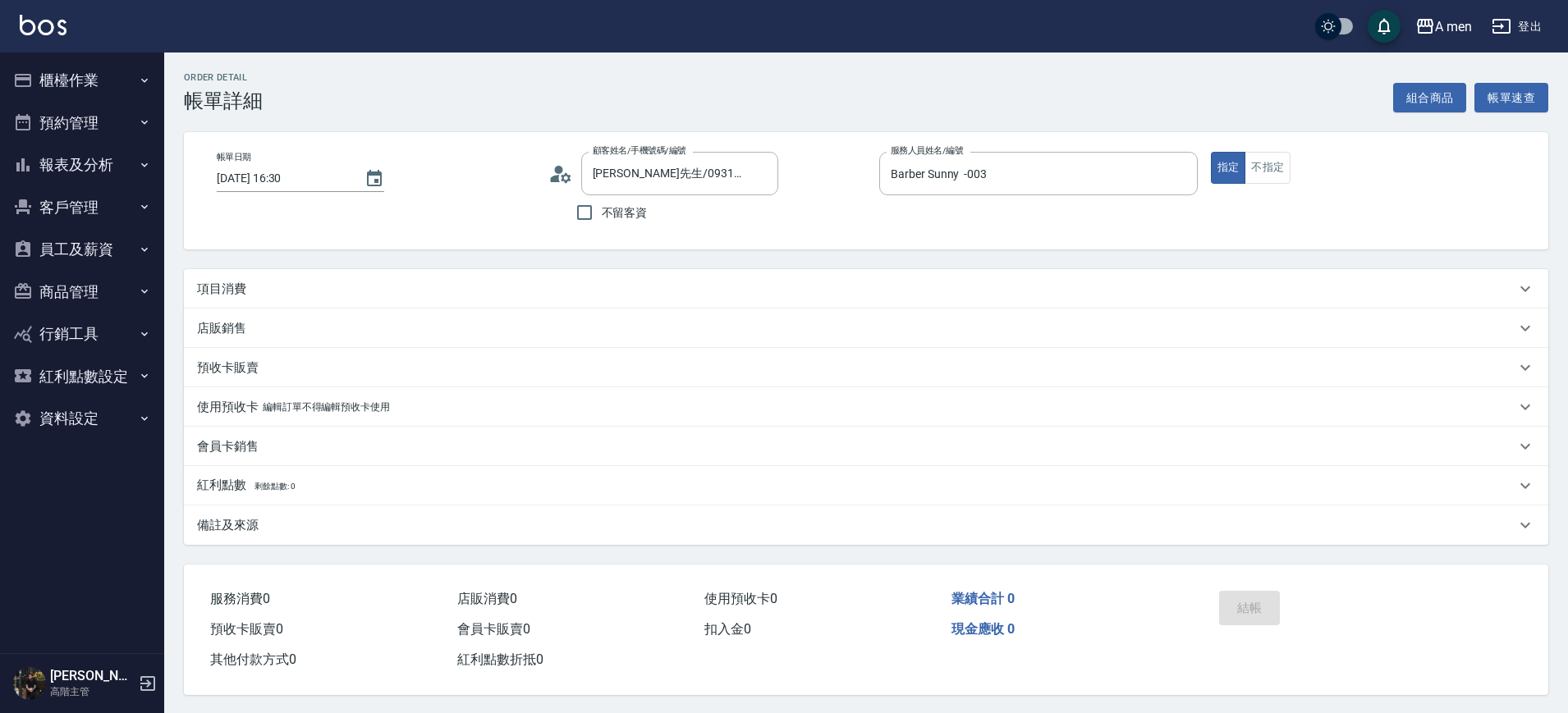
click at [715, 281] on div "項目消費" at bounding box center [857, 289] width 1318 height 17
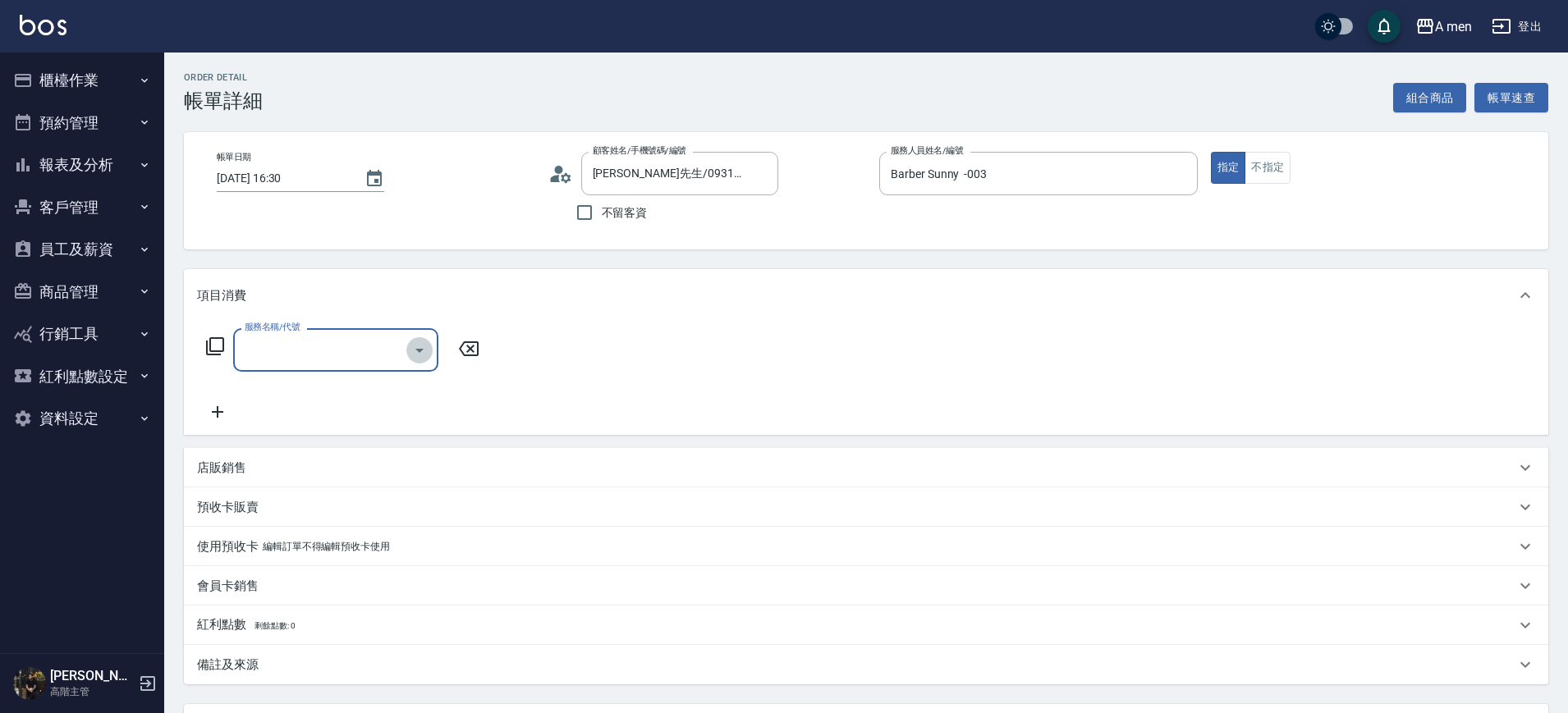
click at [418, 350] on icon "Open" at bounding box center [419, 350] width 20 height 20
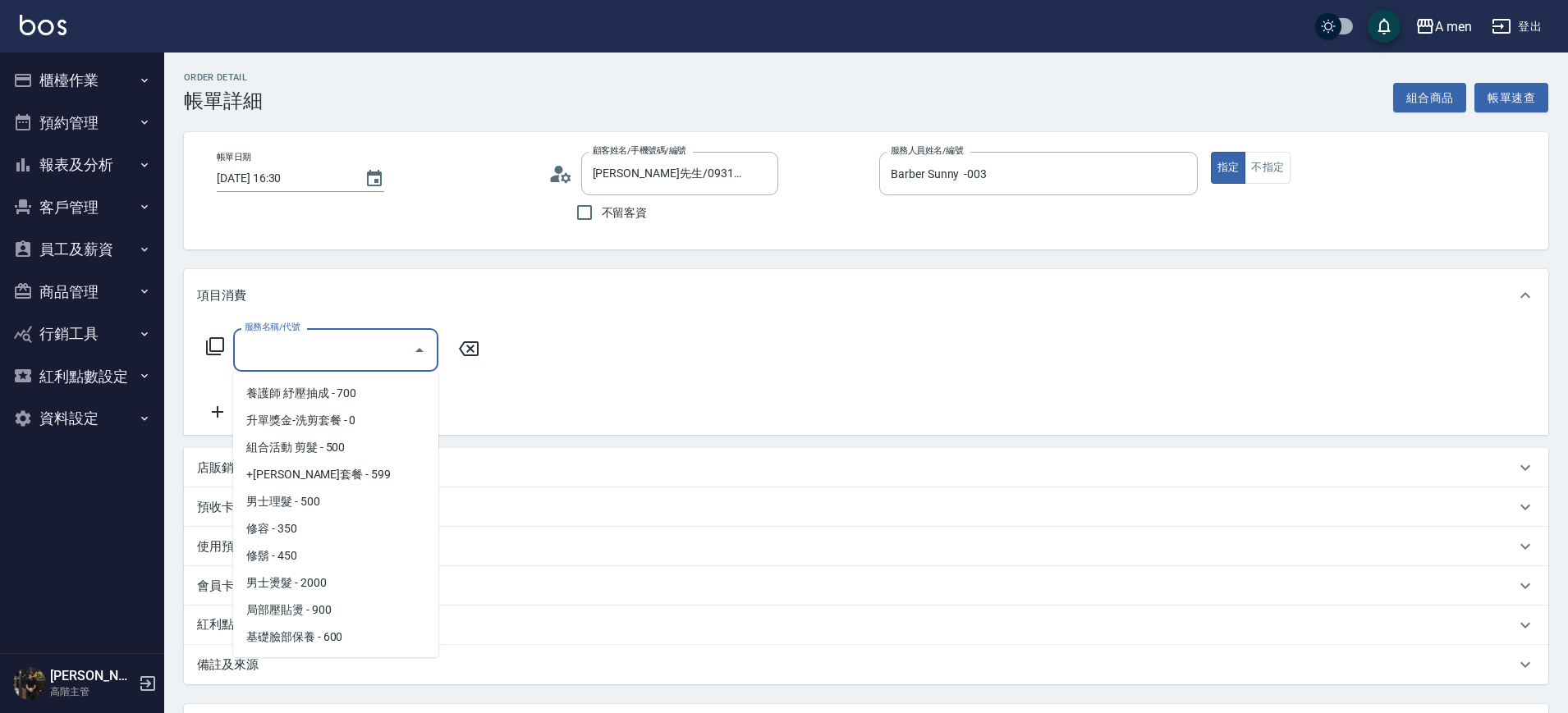
scroll to position [296, 0]
click at [351, 503] on span "男士理髮 - 500" at bounding box center [336, 502] width 205 height 27
type input "男士理髮(A01)"
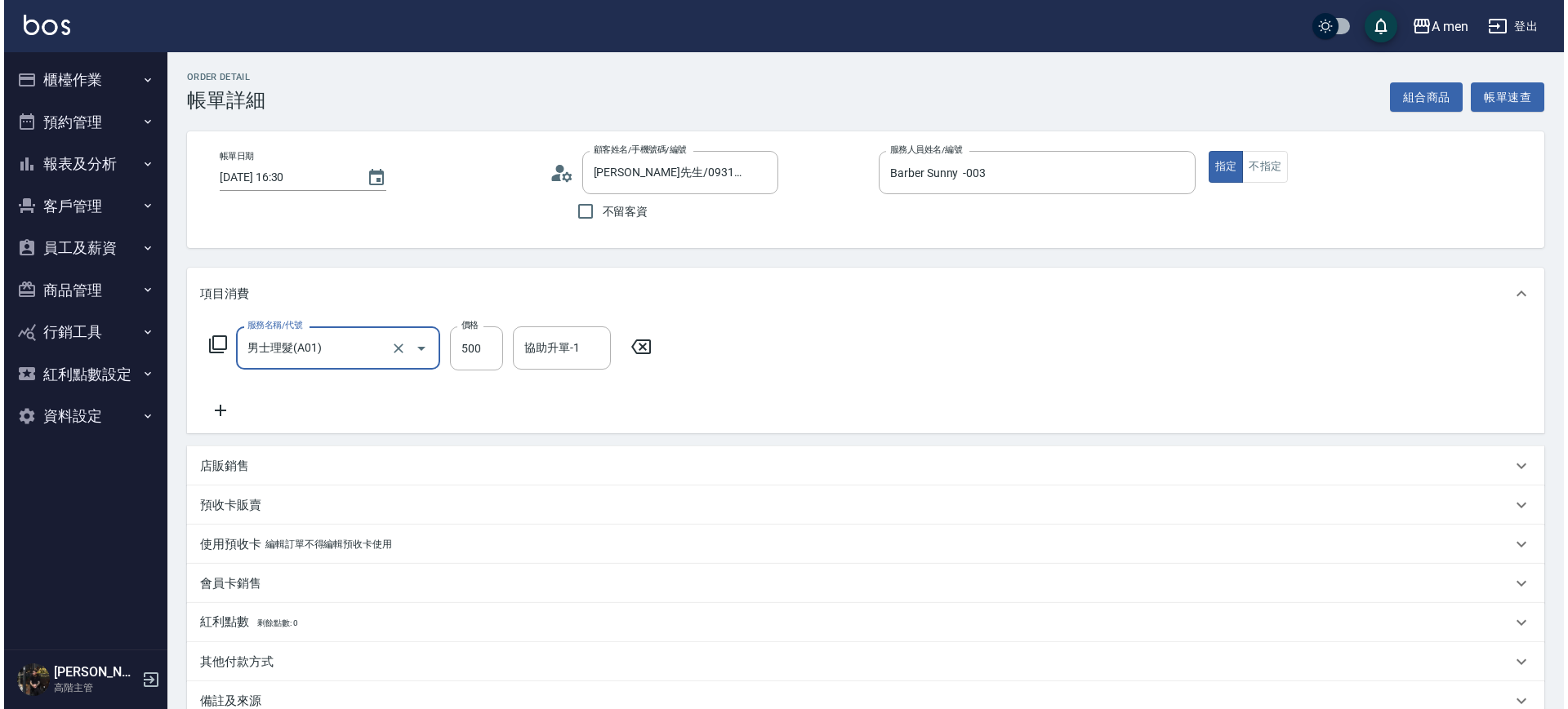
scroll to position [187, 0]
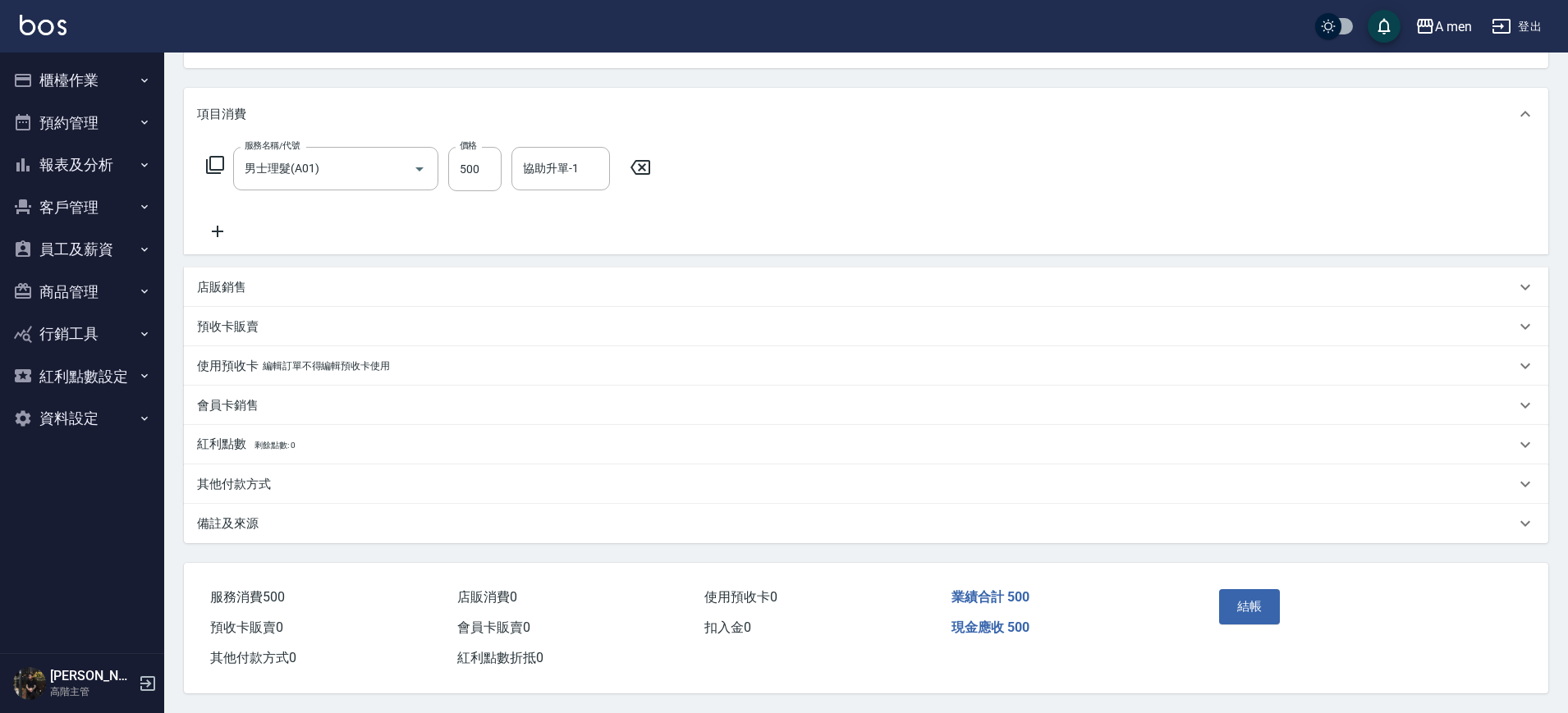
click at [1247, 583] on div "結帳" at bounding box center [1287, 618] width 149 height 71
click at [1242, 597] on button "結帳" at bounding box center [1250, 606] width 61 height 35
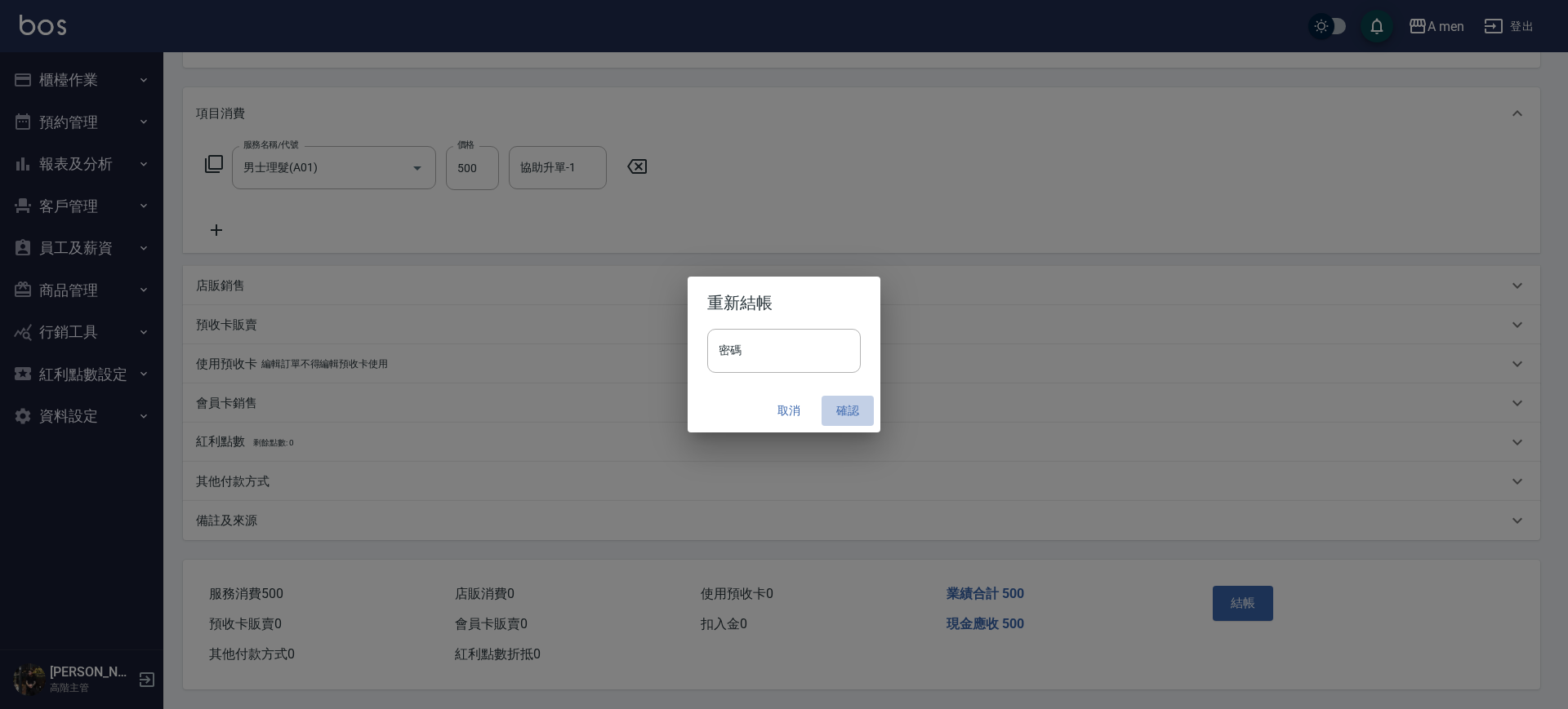
click at [856, 406] on button "確認" at bounding box center [847, 411] width 52 height 30
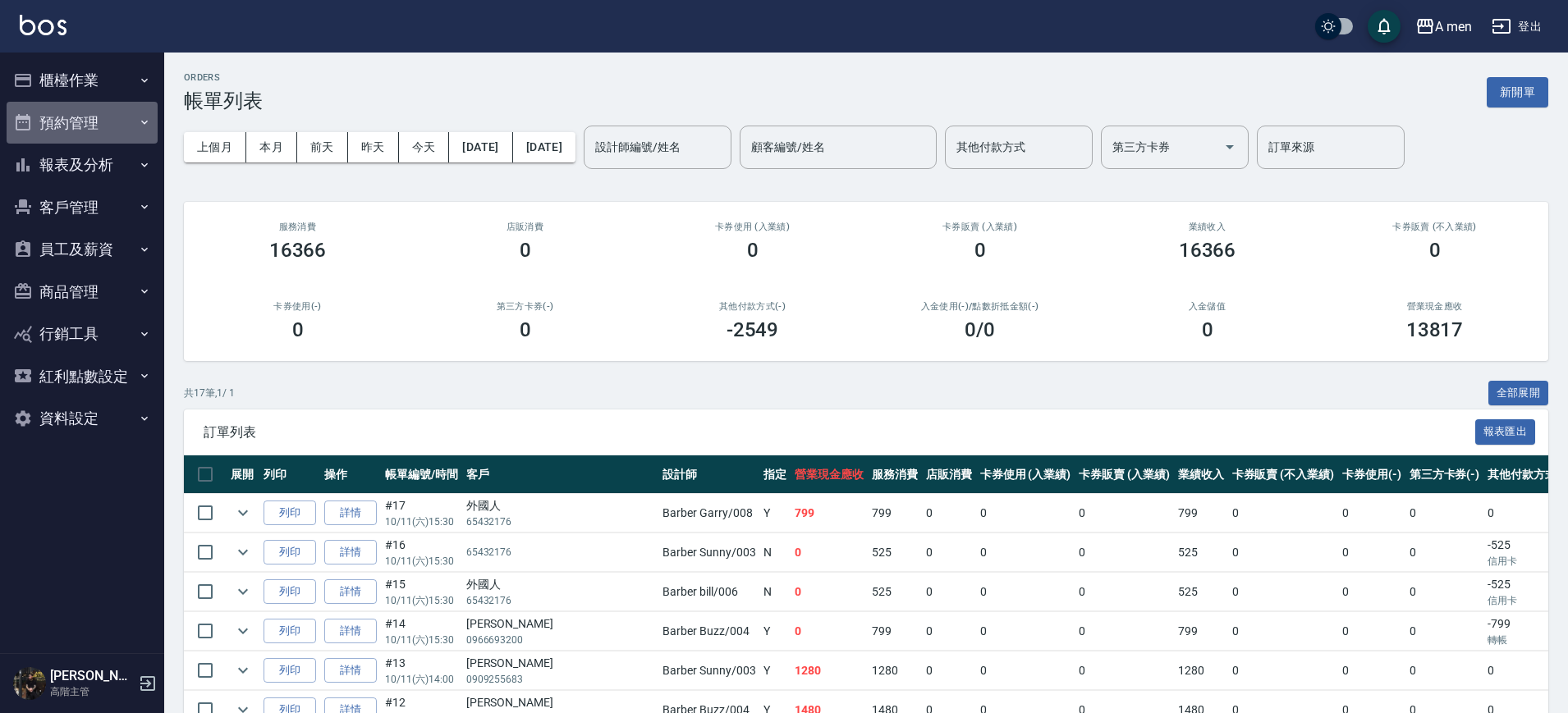
click at [110, 115] on button "預約管理" at bounding box center [82, 122] width 151 height 42
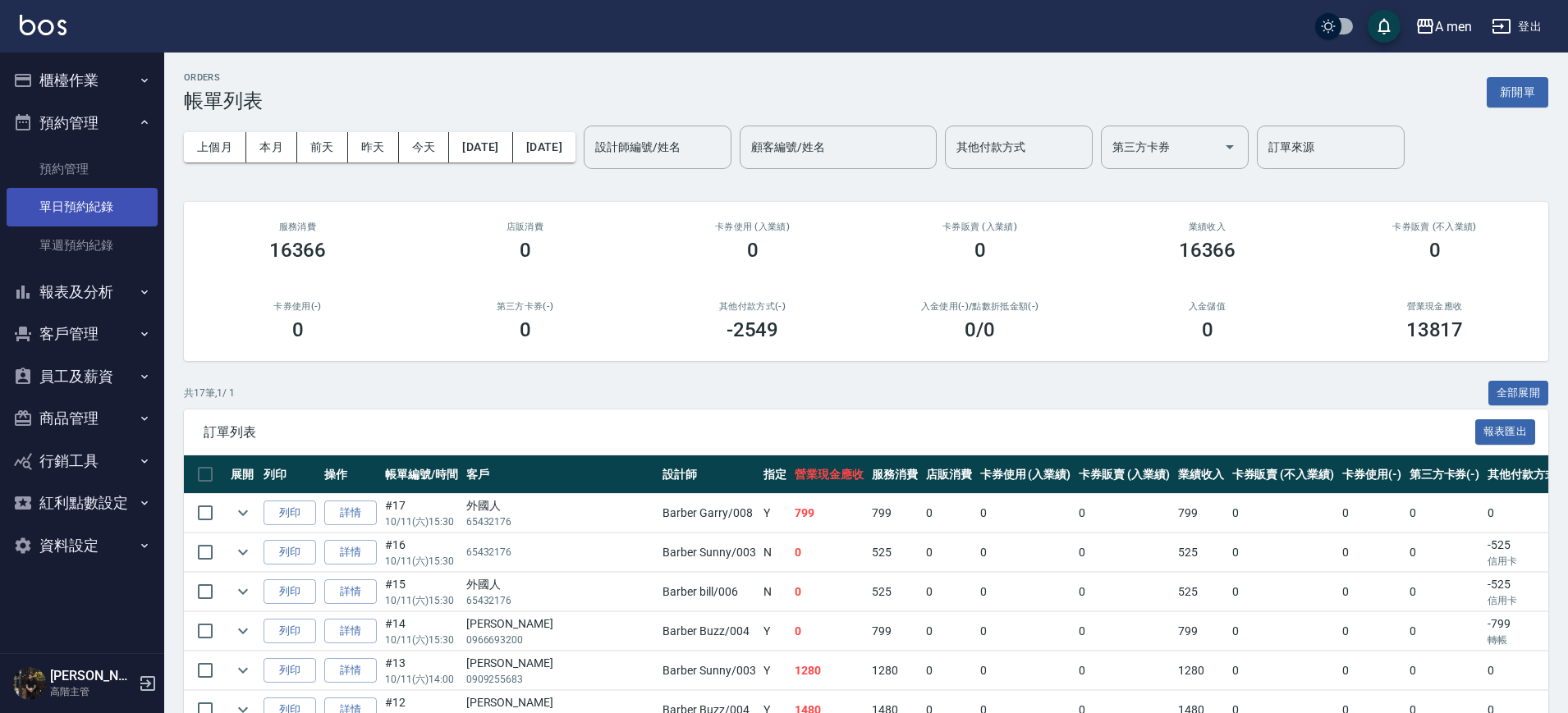
click at [95, 210] on link "單日預約紀錄" at bounding box center [82, 207] width 151 height 37
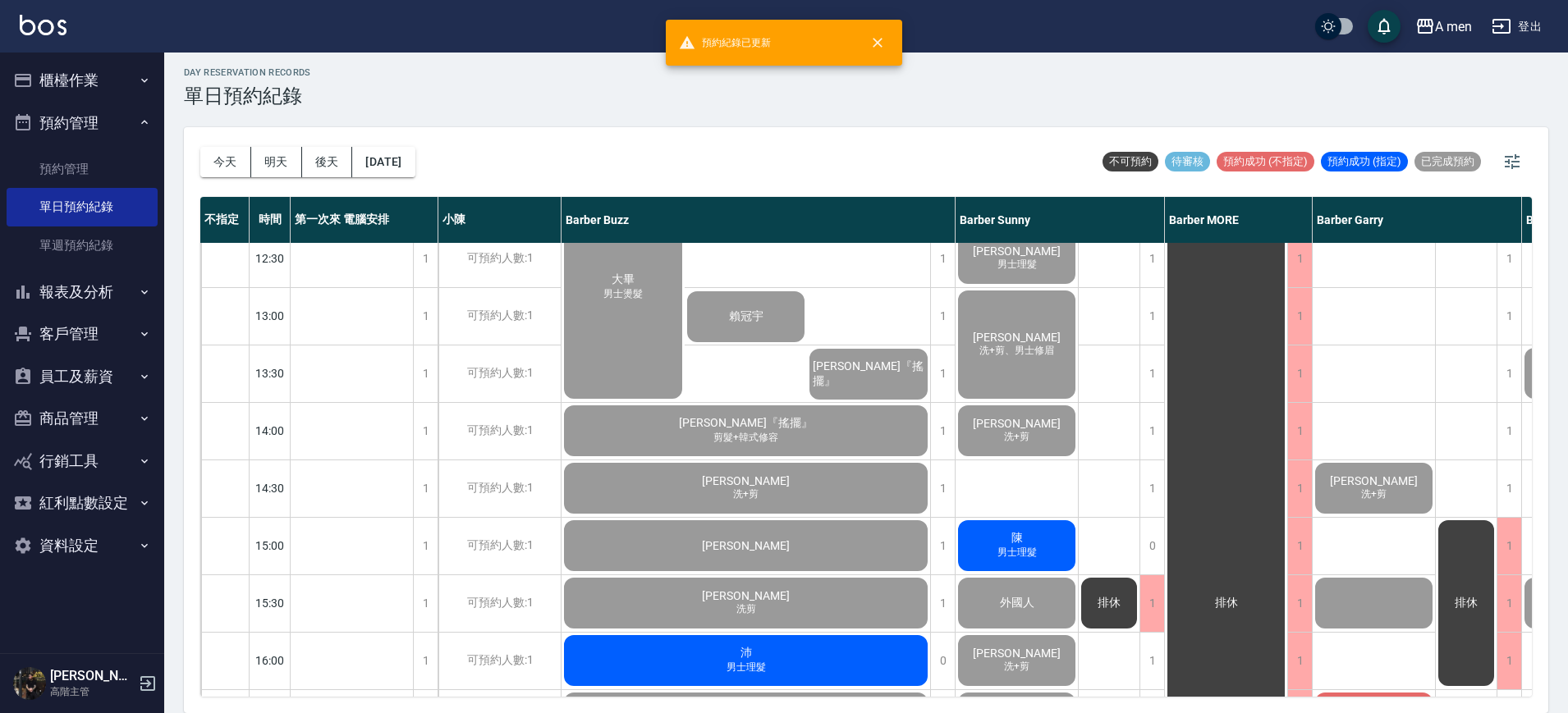
scroll to position [537, 0]
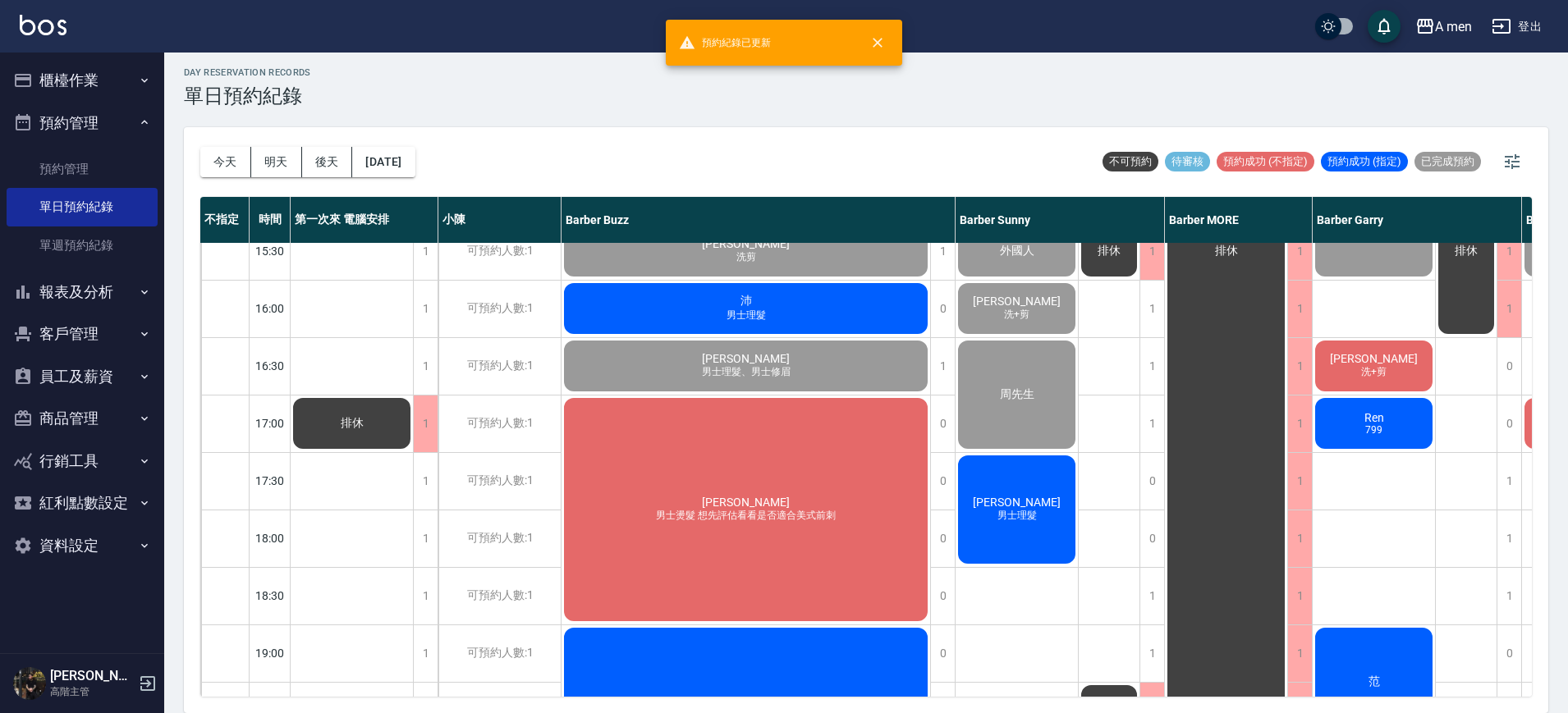
click at [782, 313] on div "沛 男士理髮" at bounding box center [746, 309] width 369 height 56
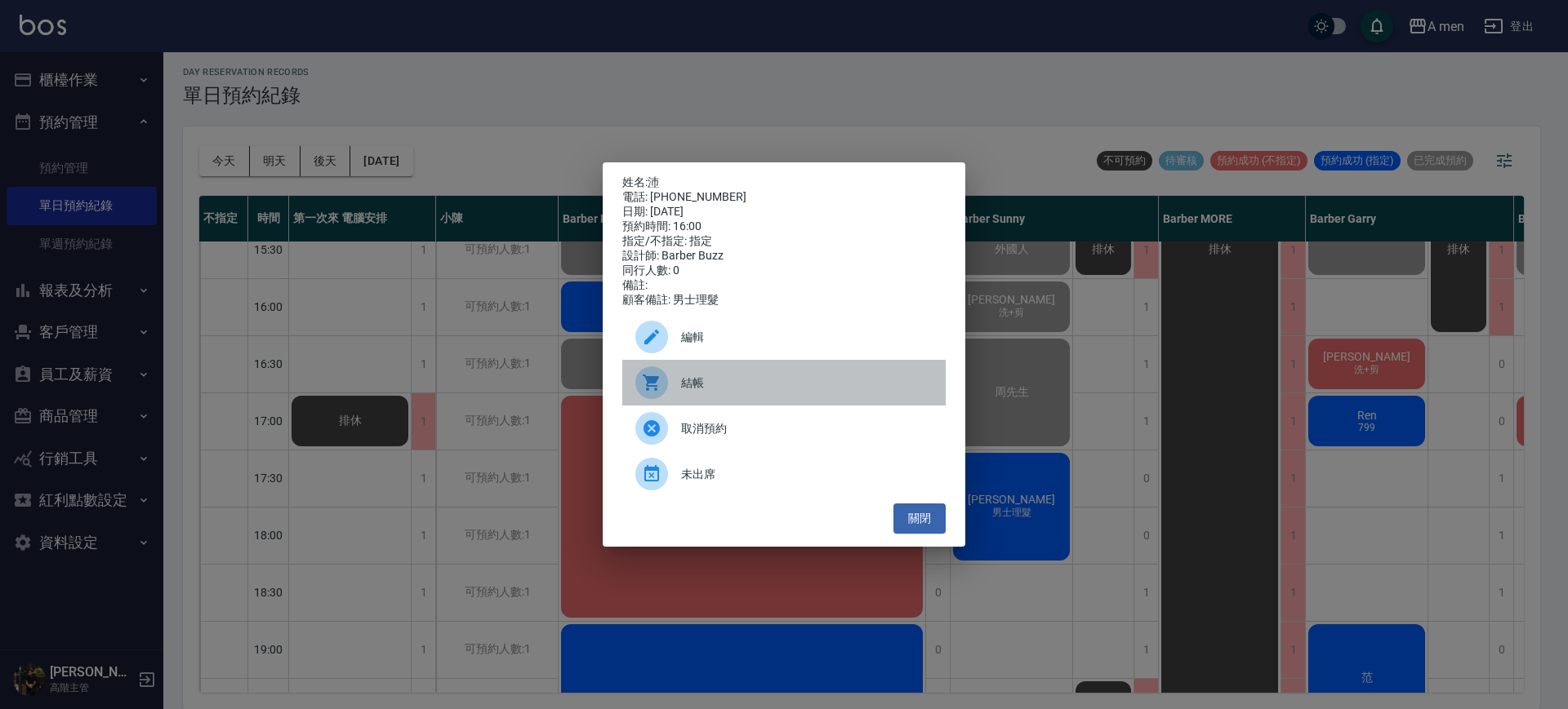
click at [689, 383] on span "結帳" at bounding box center [807, 382] width 251 height 17
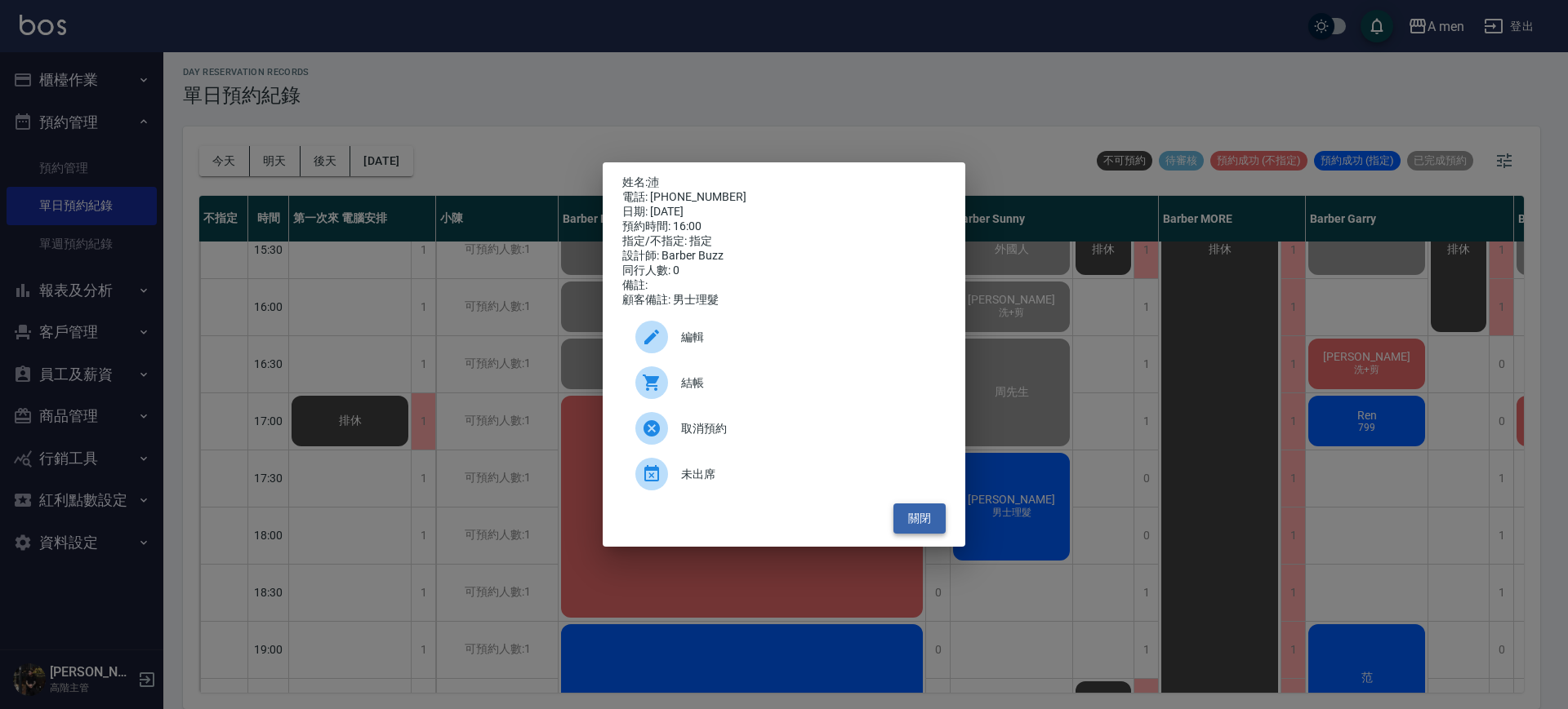
click at [940, 528] on button "關閉" at bounding box center [918, 518] width 52 height 30
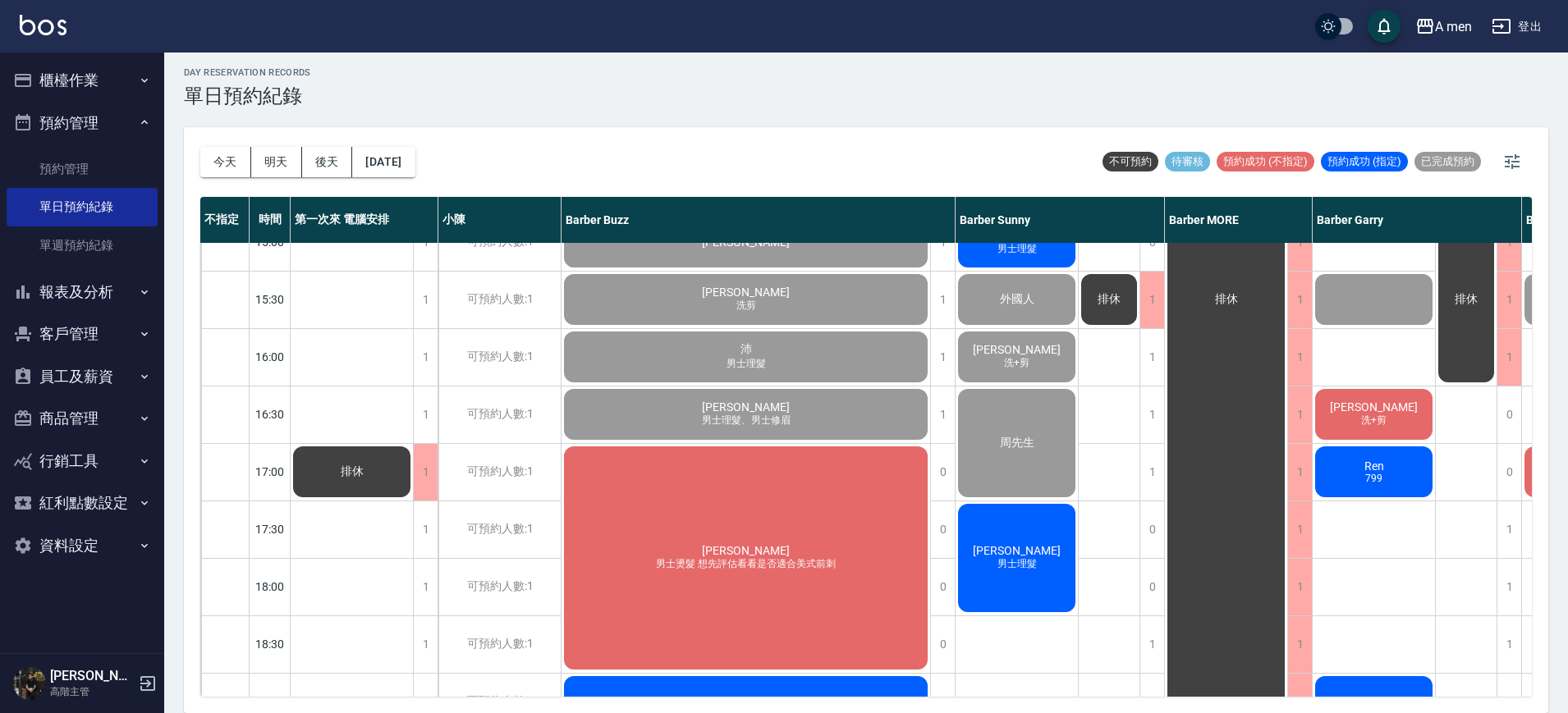
scroll to position [491, 0]
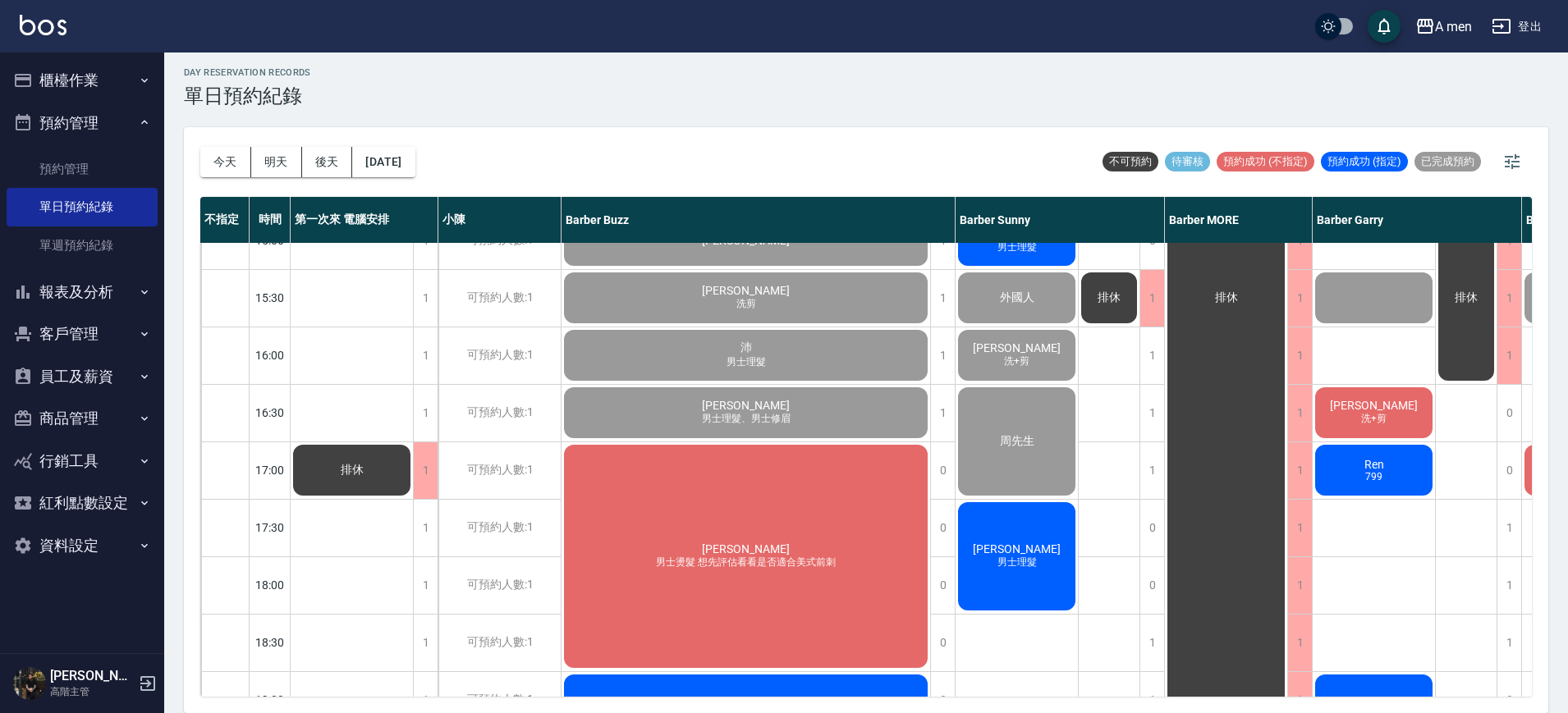
click at [1353, 407] on span "Howard" at bounding box center [1375, 404] width 95 height 13
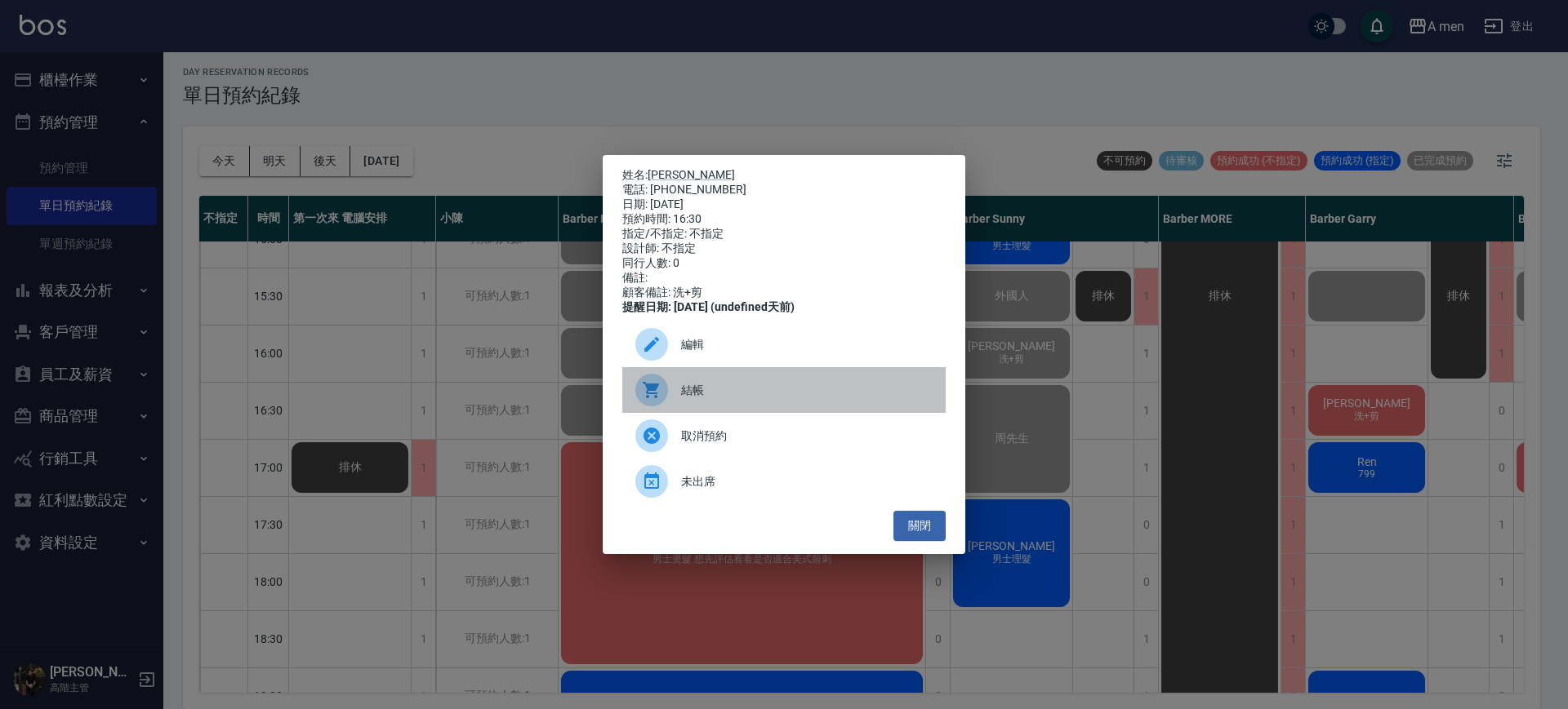
click at [899, 394] on span "結帳" at bounding box center [807, 389] width 251 height 17
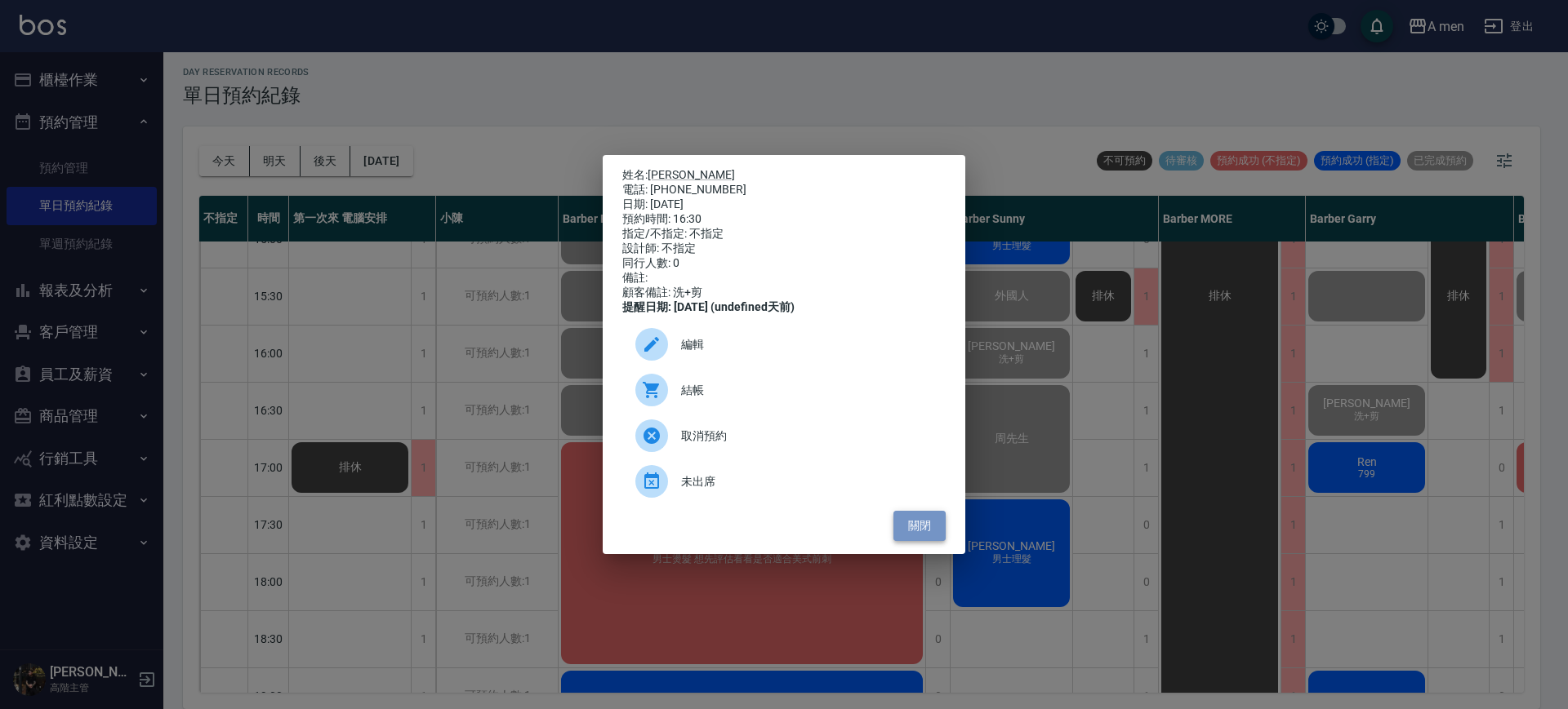
click at [915, 537] on button "關閉" at bounding box center [918, 526] width 52 height 30
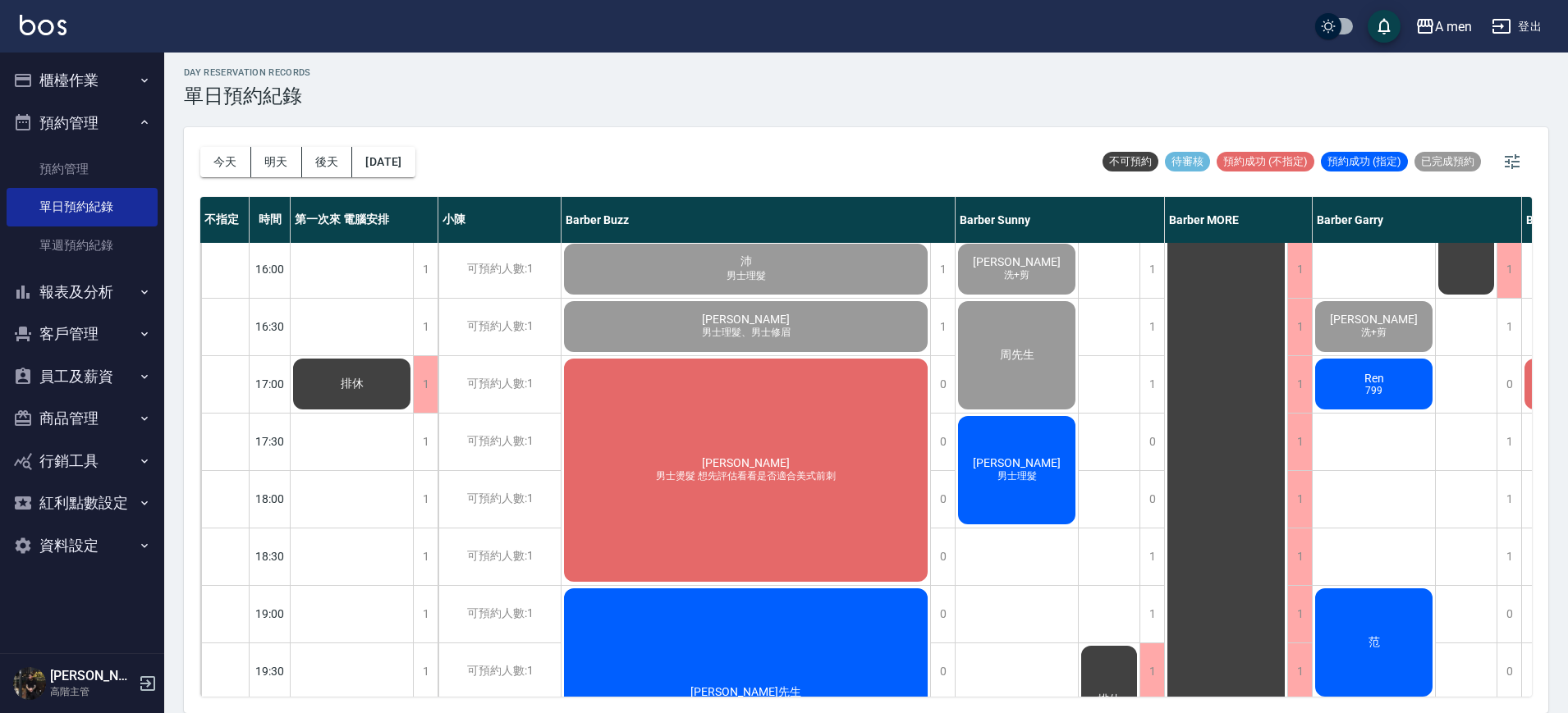
scroll to position [573, 0]
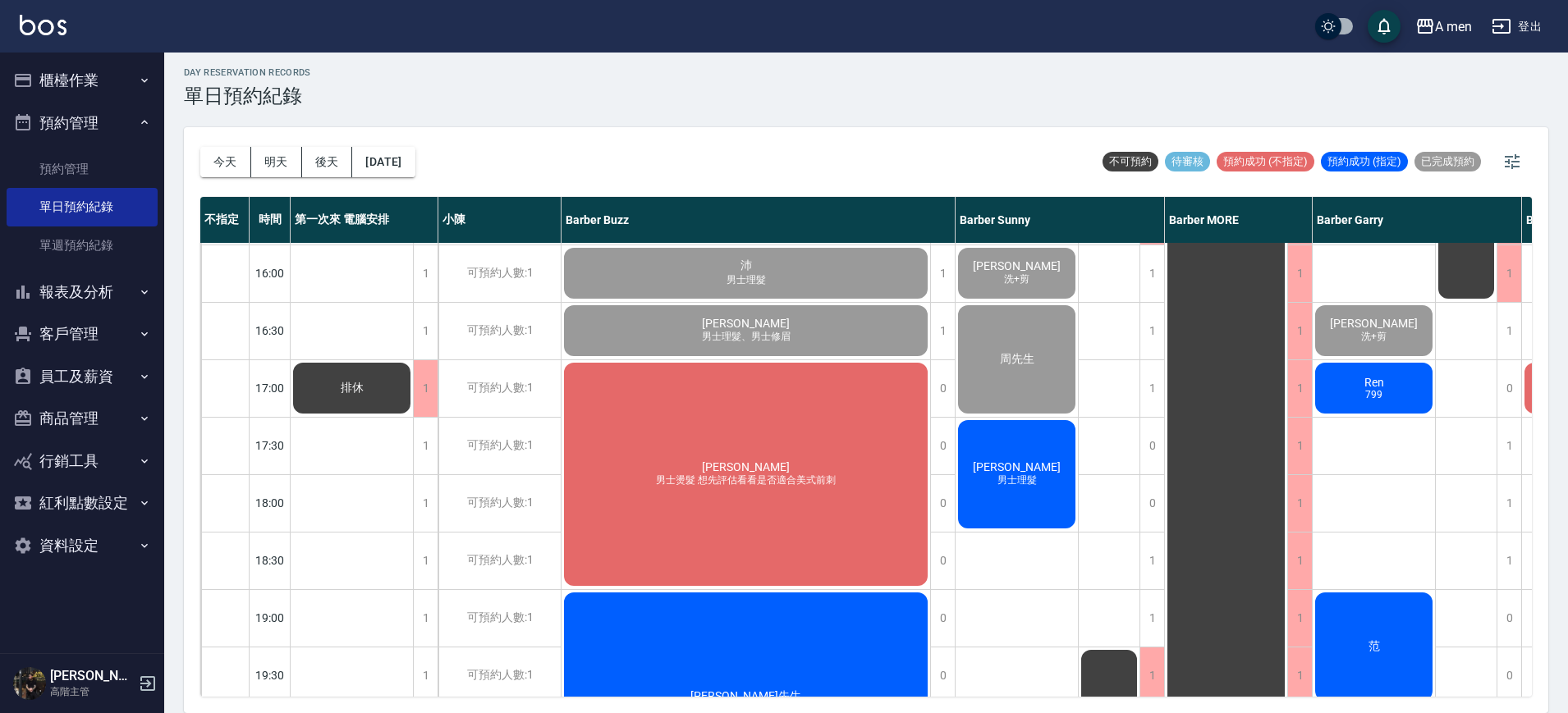
click at [1329, 398] on div "Ren 799" at bounding box center [1375, 388] width 122 height 56
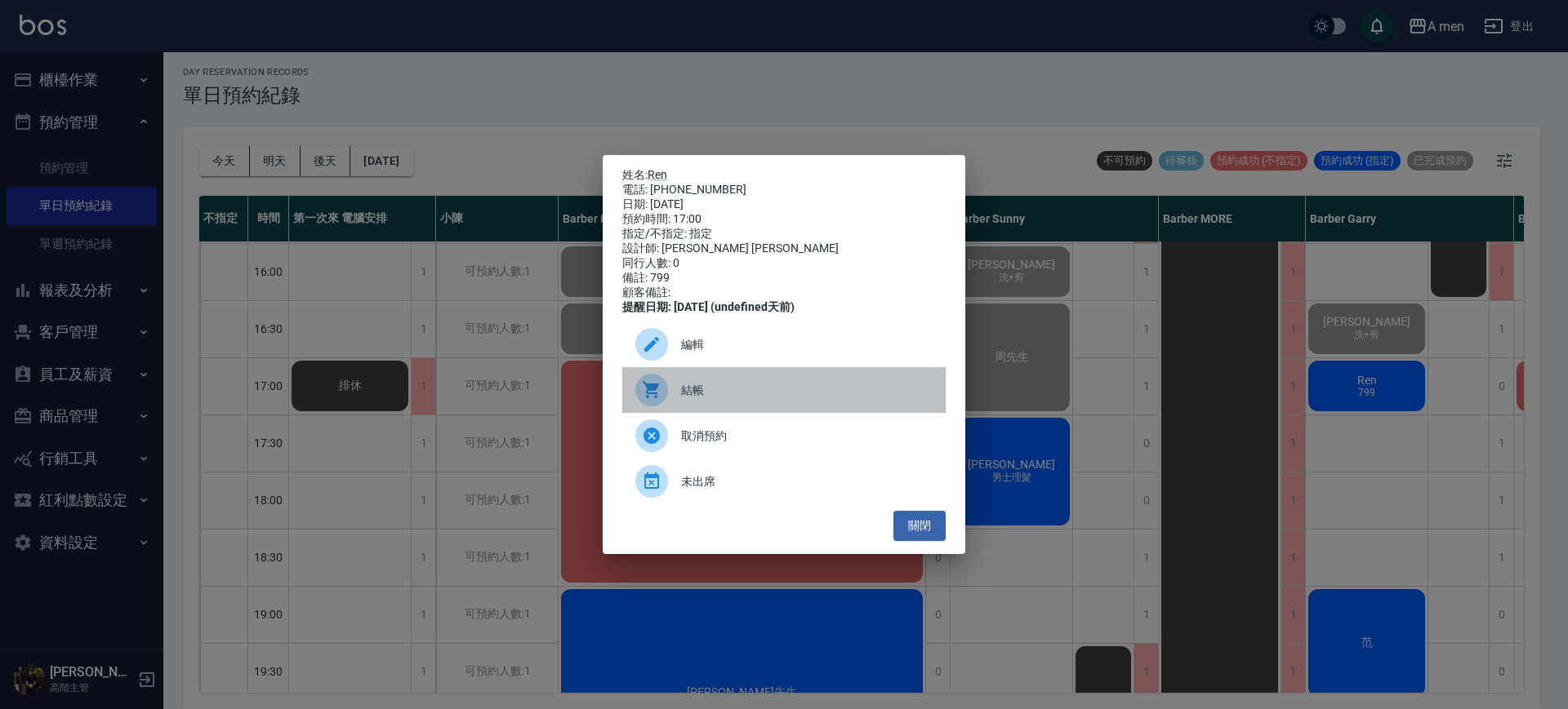
click at [828, 399] on span "結帳" at bounding box center [807, 389] width 251 height 17
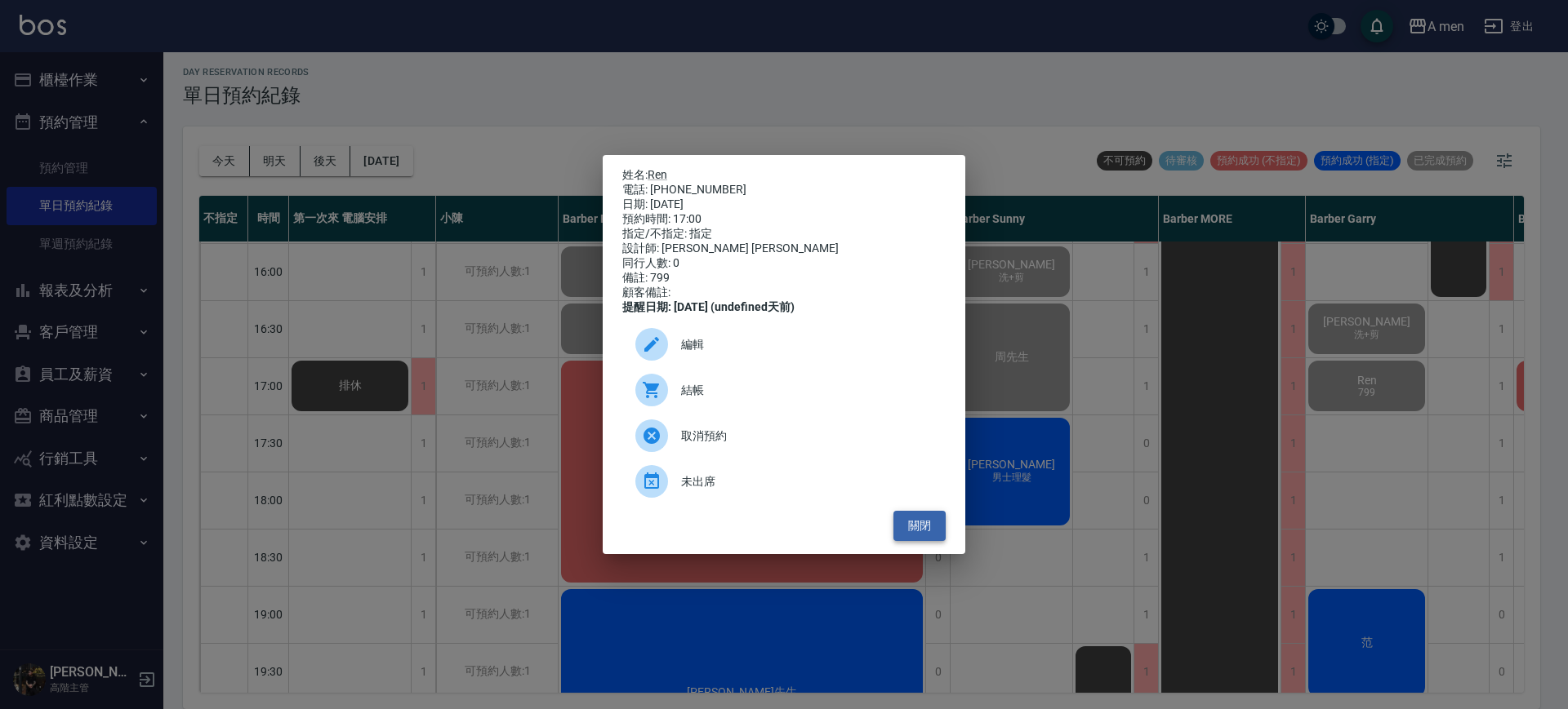
click at [927, 529] on button "關閉" at bounding box center [918, 526] width 52 height 30
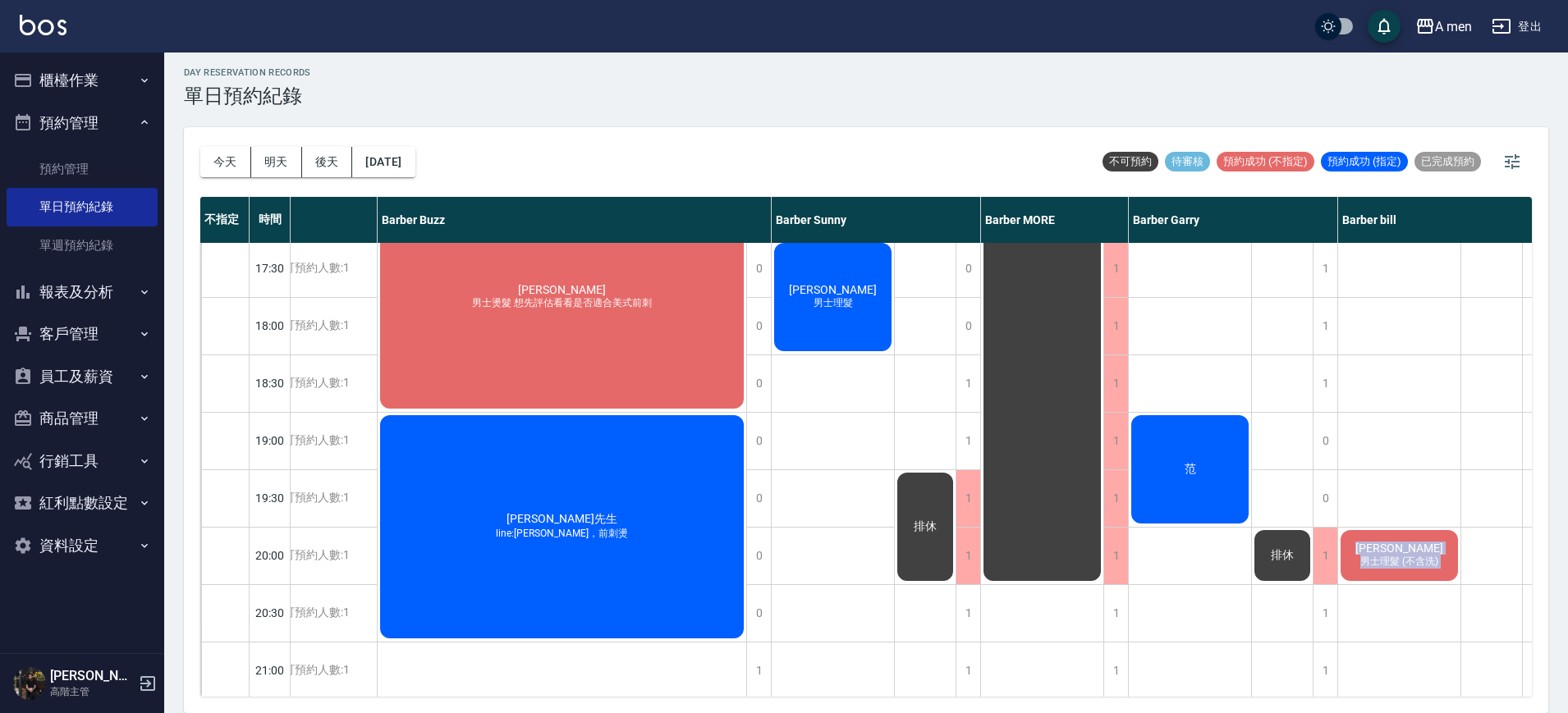
scroll to position [750, 208]
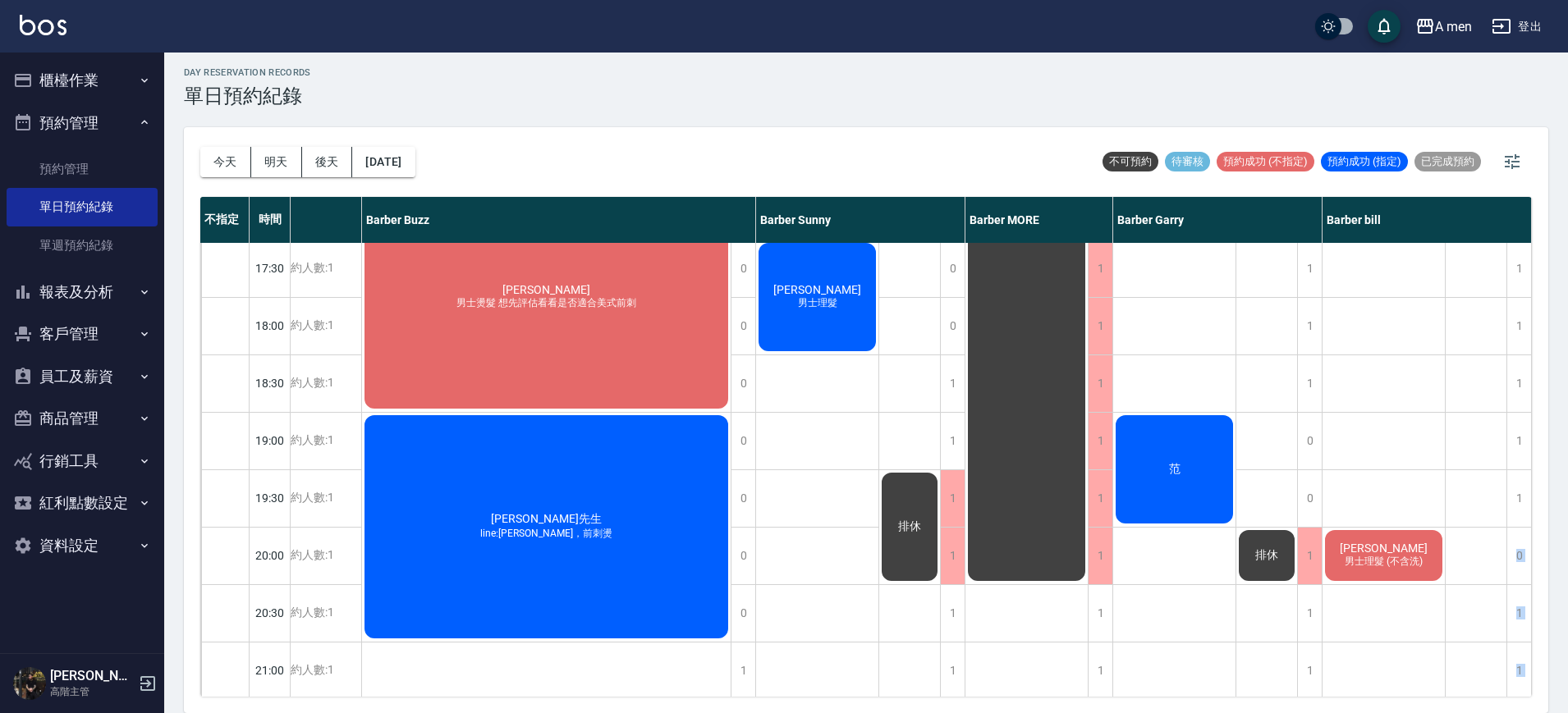
drag, startPoint x: 1524, startPoint y: 501, endPoint x: 1520, endPoint y: 475, distance: 26.3
click at [1520, 475] on div "1 1 1 1 1 1 1 1 1 1 1 1 0 1 1 1 1 1 0 1 1 1 1 1 1 黃 外國人 沈智揚 洗+剪 Steven Chen 男士理…" at bounding box center [1428, 211] width 209 height 1436
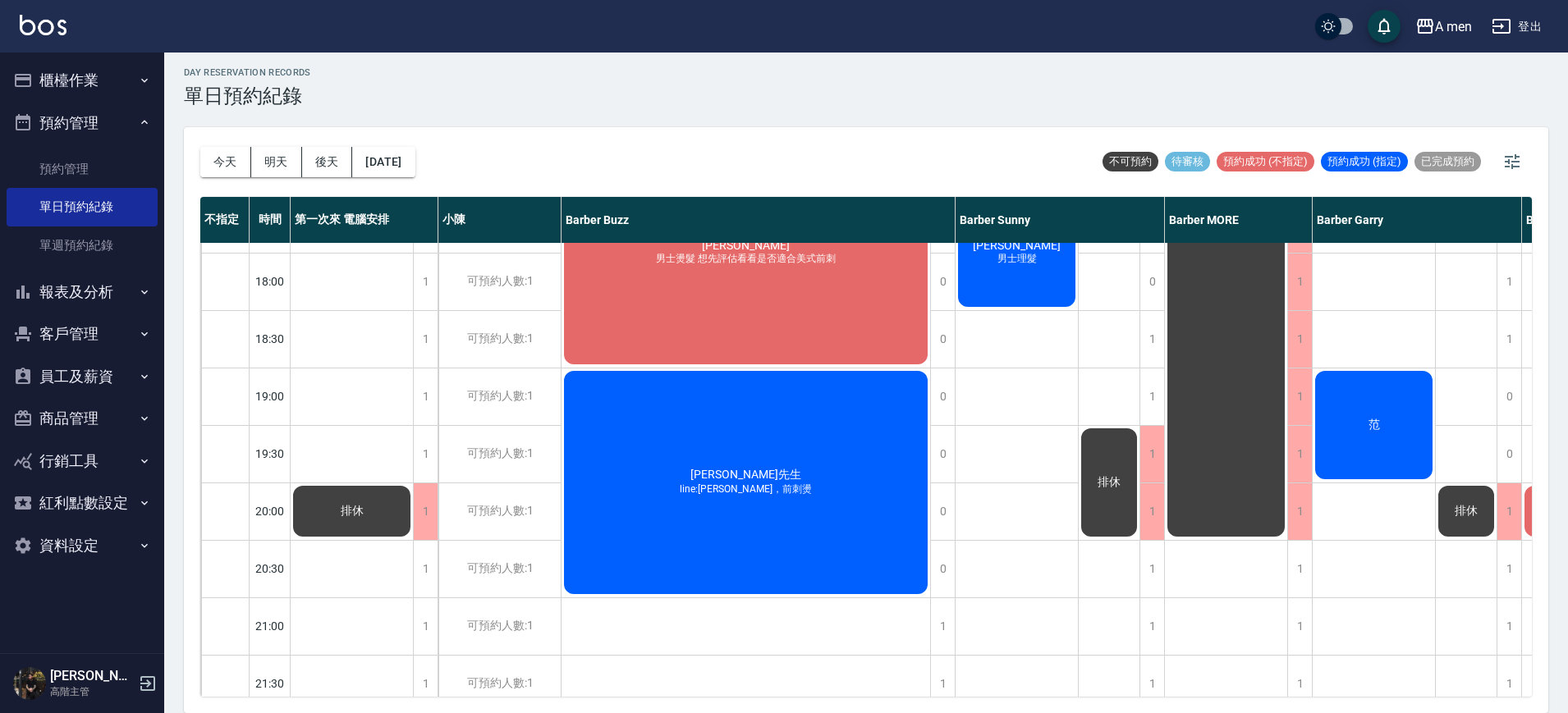
scroll to position [795, 197]
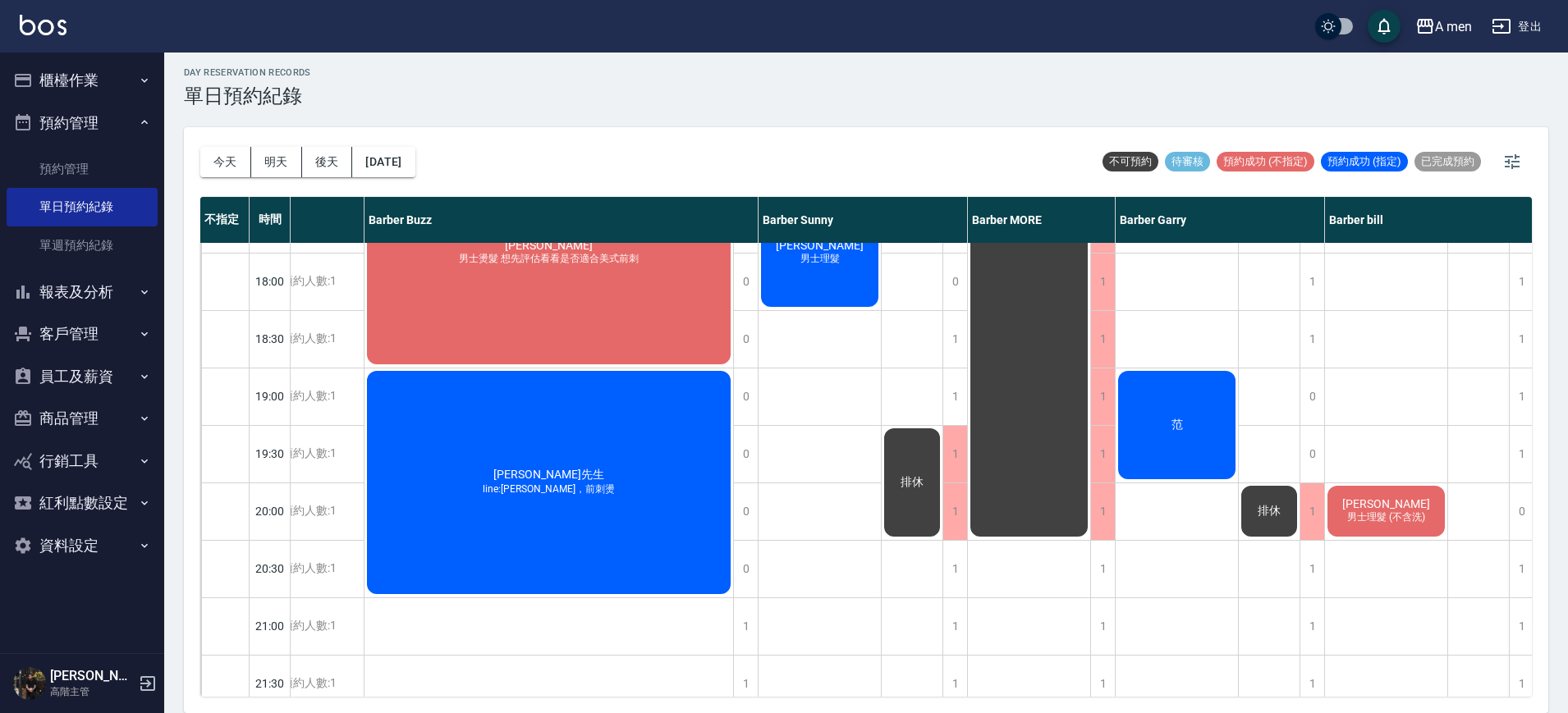
click at [1455, 443] on div "排休" at bounding box center [1479, 167] width 61 height 1436
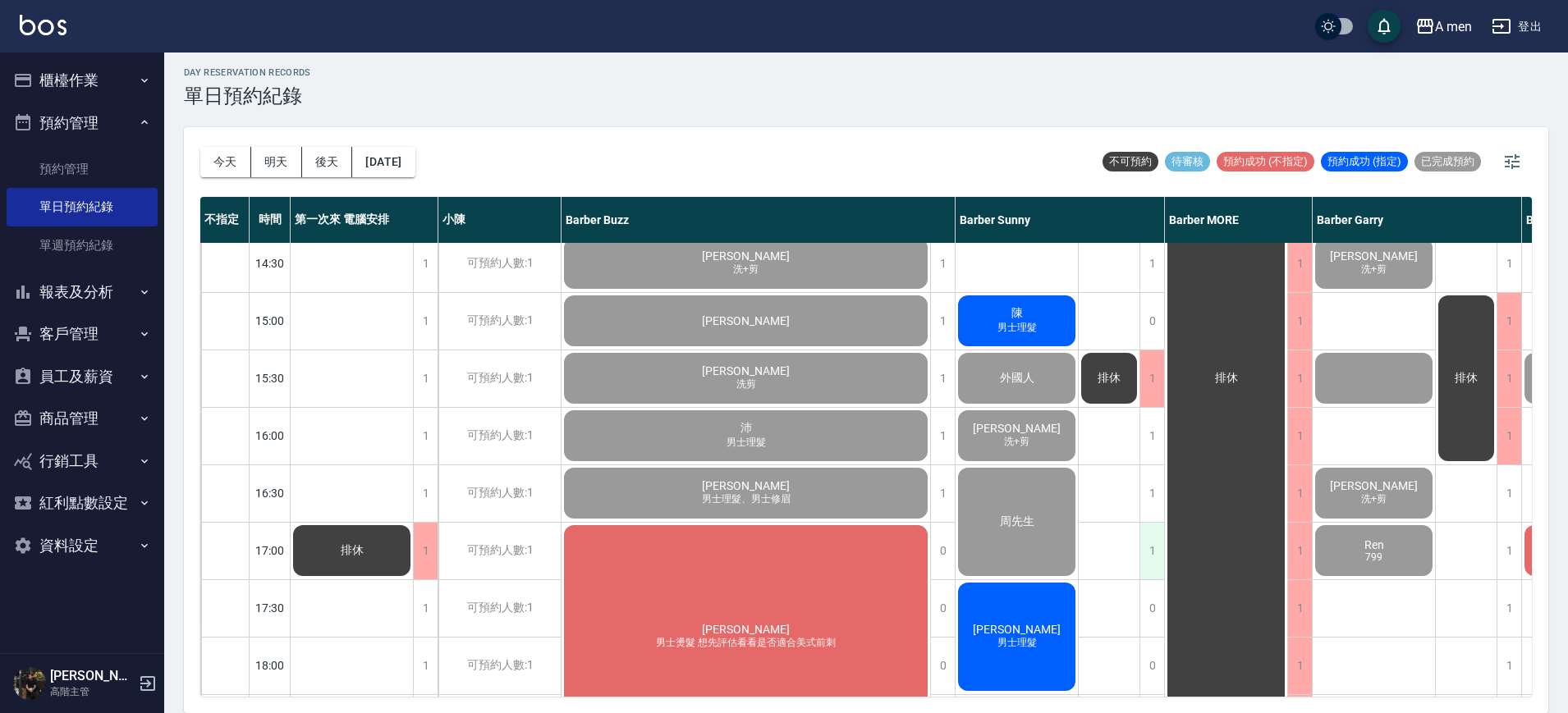
scroll to position [513, 0]
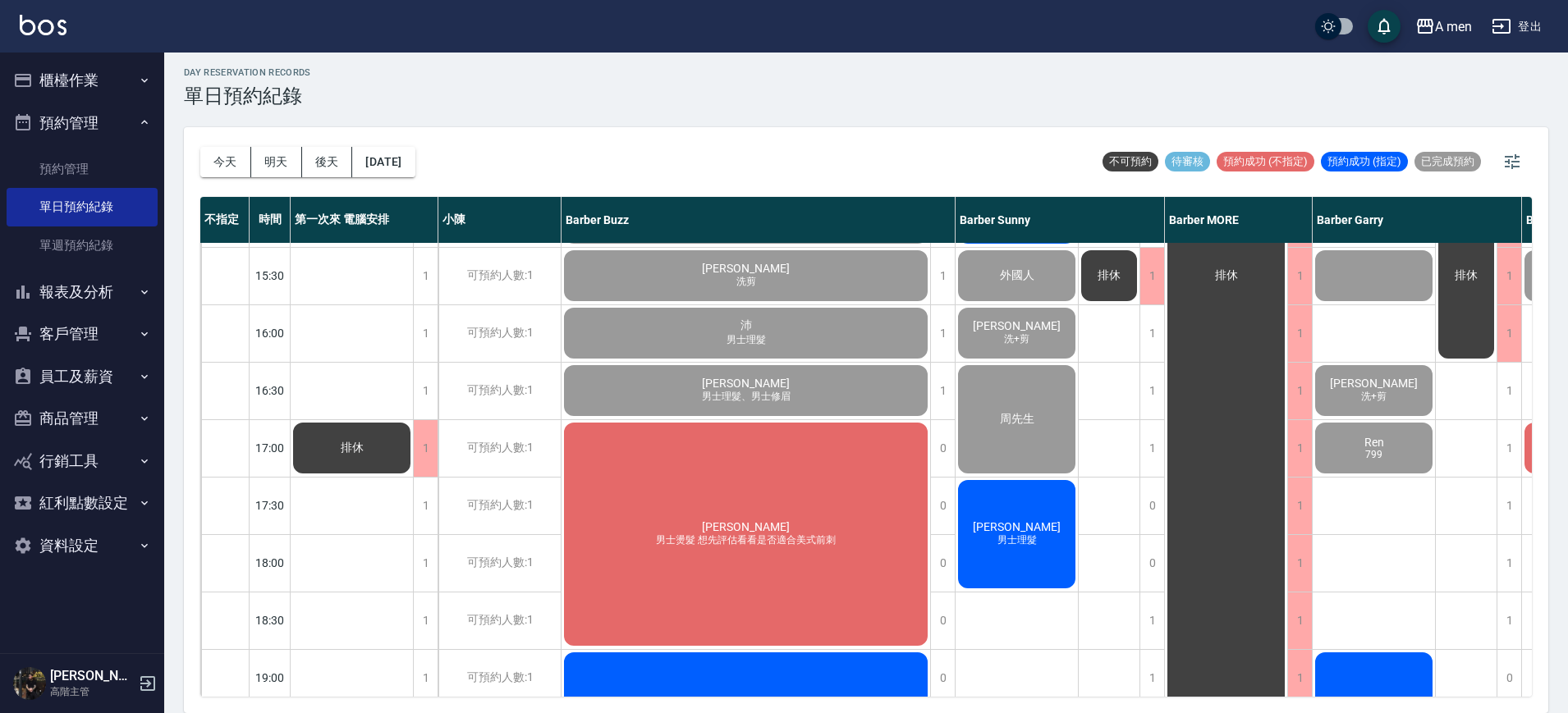
click at [1026, 533] on span "鄭凱賓" at bounding box center [1017, 527] width 95 height 13
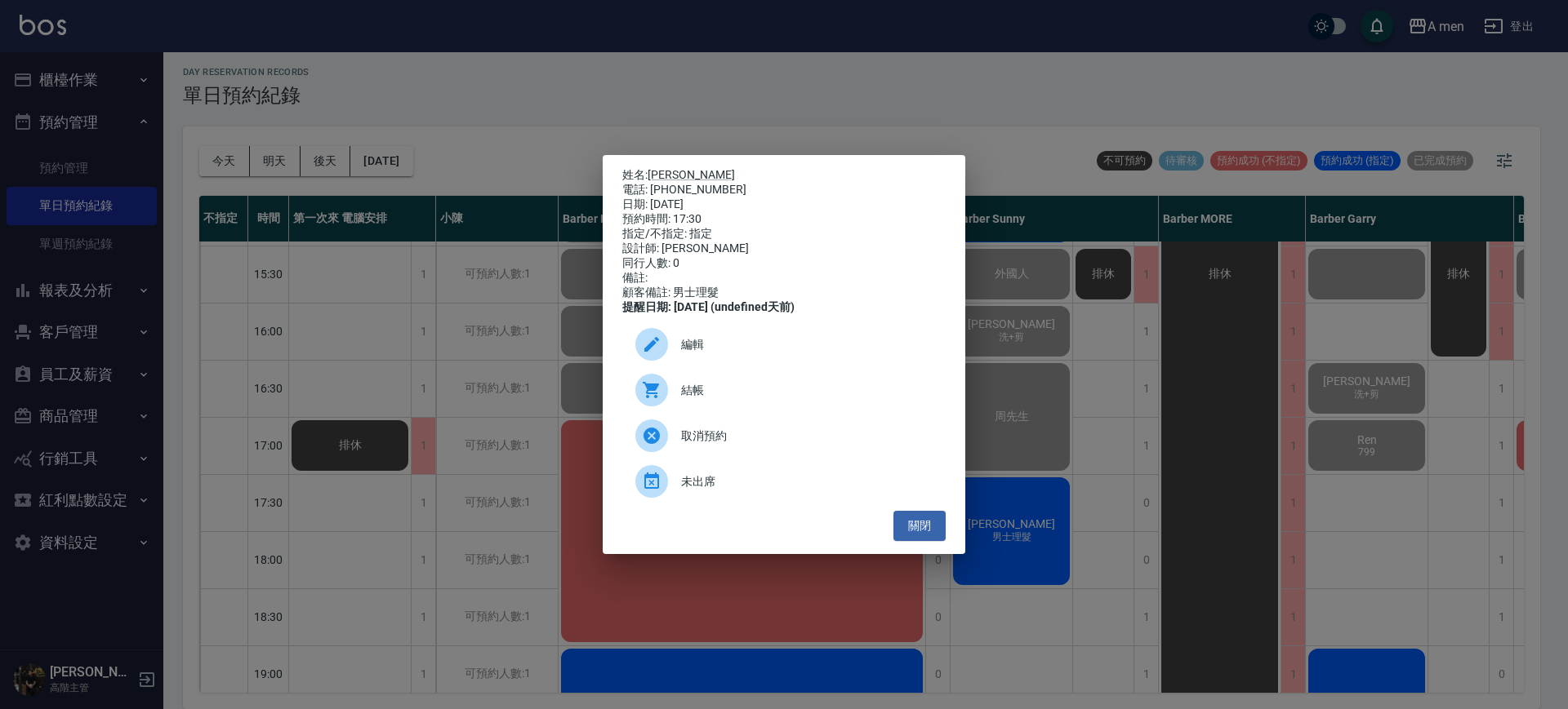
click at [872, 392] on span "結帳" at bounding box center [807, 389] width 251 height 17
click at [935, 540] on button "關閉" at bounding box center [918, 526] width 52 height 30
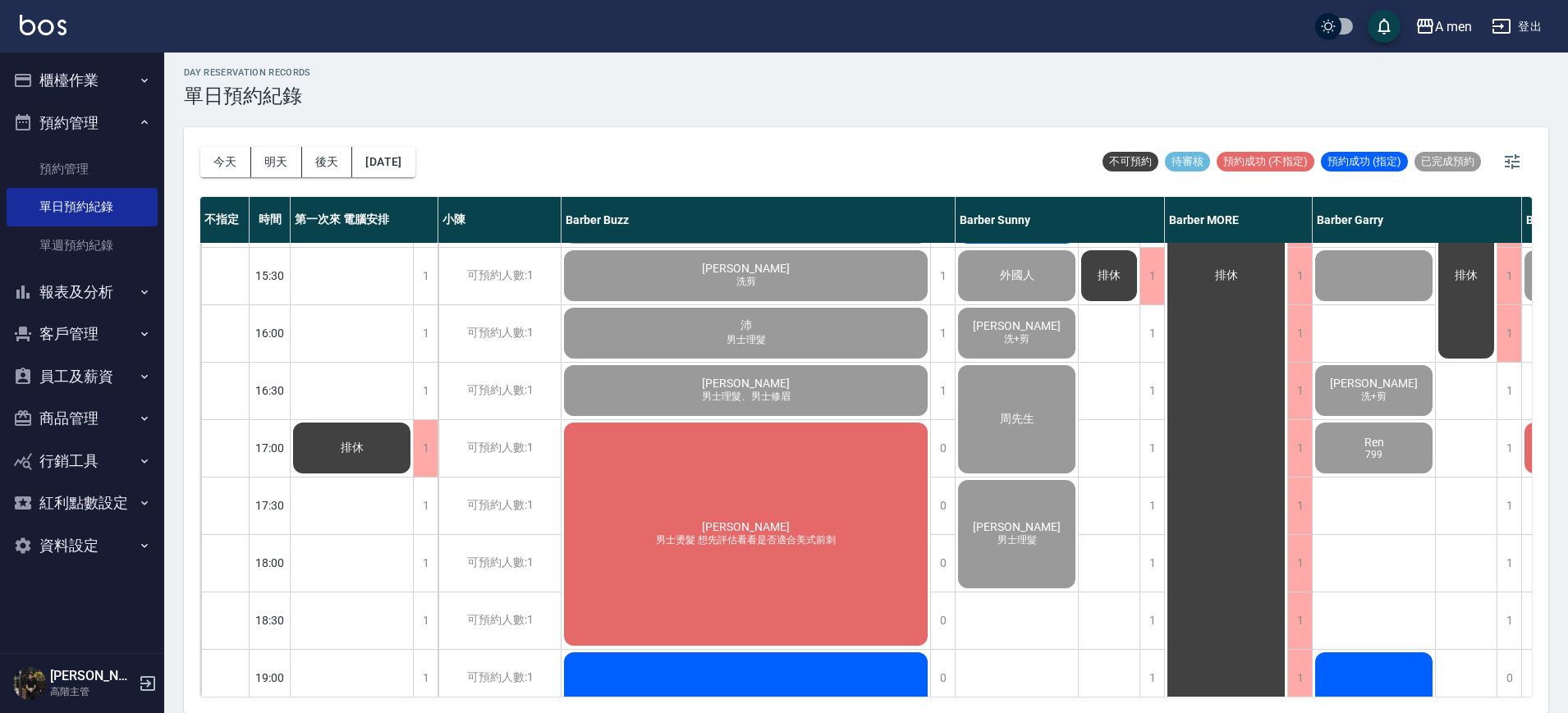
scroll to position [205, 0]
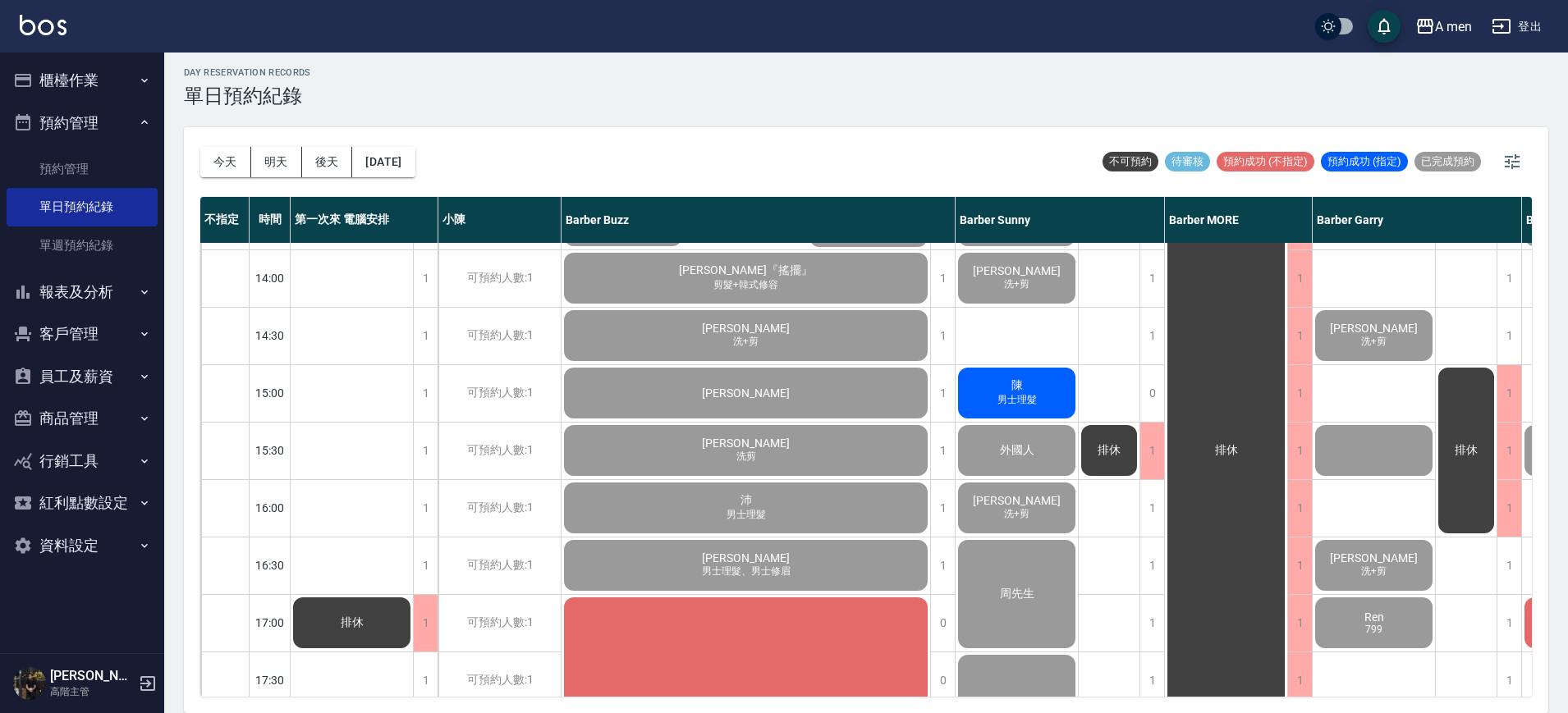
scroll to position [308, 0]
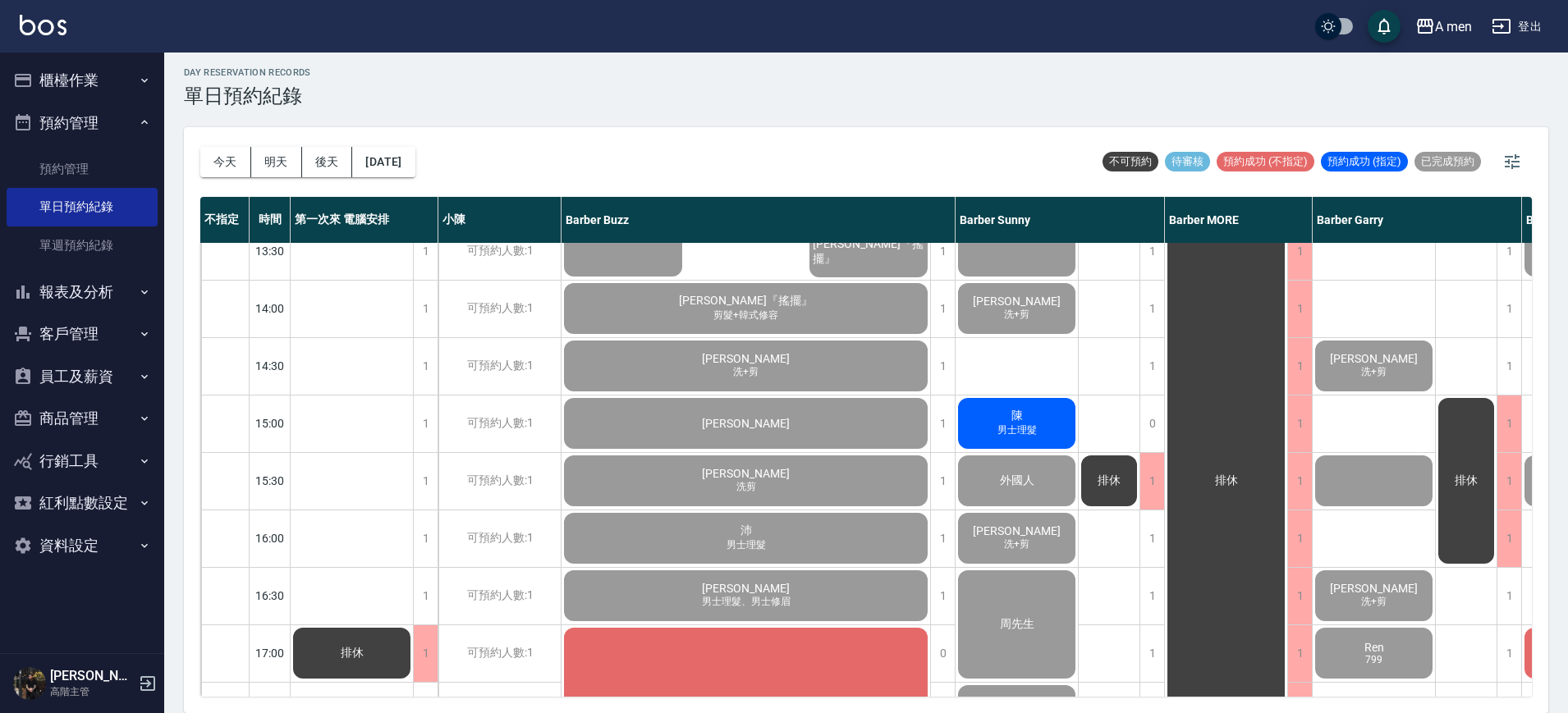
click at [1057, 365] on div "卓兆麒 男士理髮 瑞安 男士理髮 ron 洗+剪、男士修眉 Drake 洗+剪 陳 男士理髮 外國人 李先生 洗+剪 周先生 鄭凱賓 男士理髮" at bounding box center [1017, 653] width 123 height 1436
click at [1023, 431] on span "男士理髮" at bounding box center [1017, 430] width 46 height 14
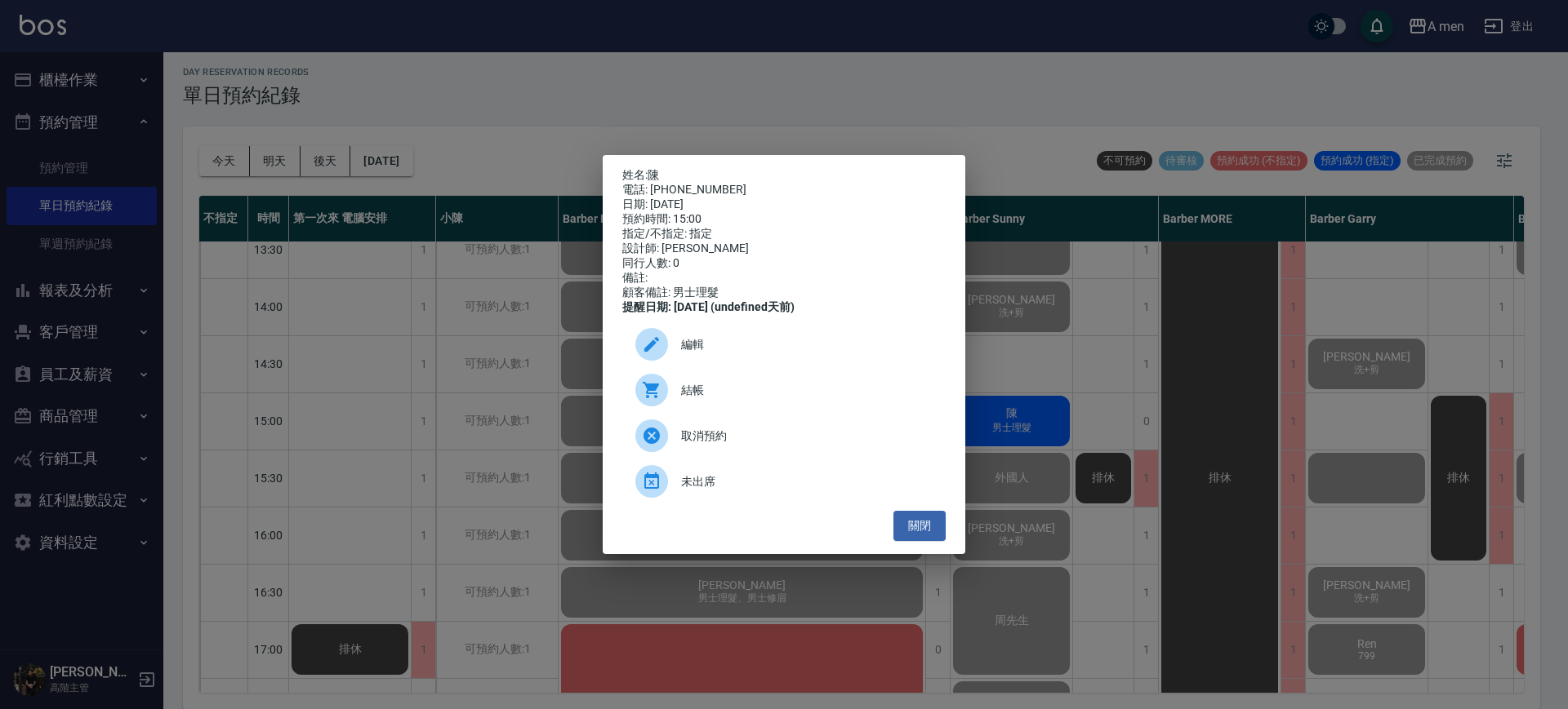
click at [645, 168] on p "姓名: 陳" at bounding box center [784, 175] width 324 height 15
click at [650, 168] on p "姓名: 陳" at bounding box center [784, 175] width 324 height 15
click at [652, 168] on link "陳" at bounding box center [653, 174] width 12 height 13
drag, startPoint x: 652, startPoint y: 182, endPoint x: 732, endPoint y: 184, distance: 80.0
click at [732, 184] on div "電話: 0920722500" at bounding box center [784, 189] width 324 height 15
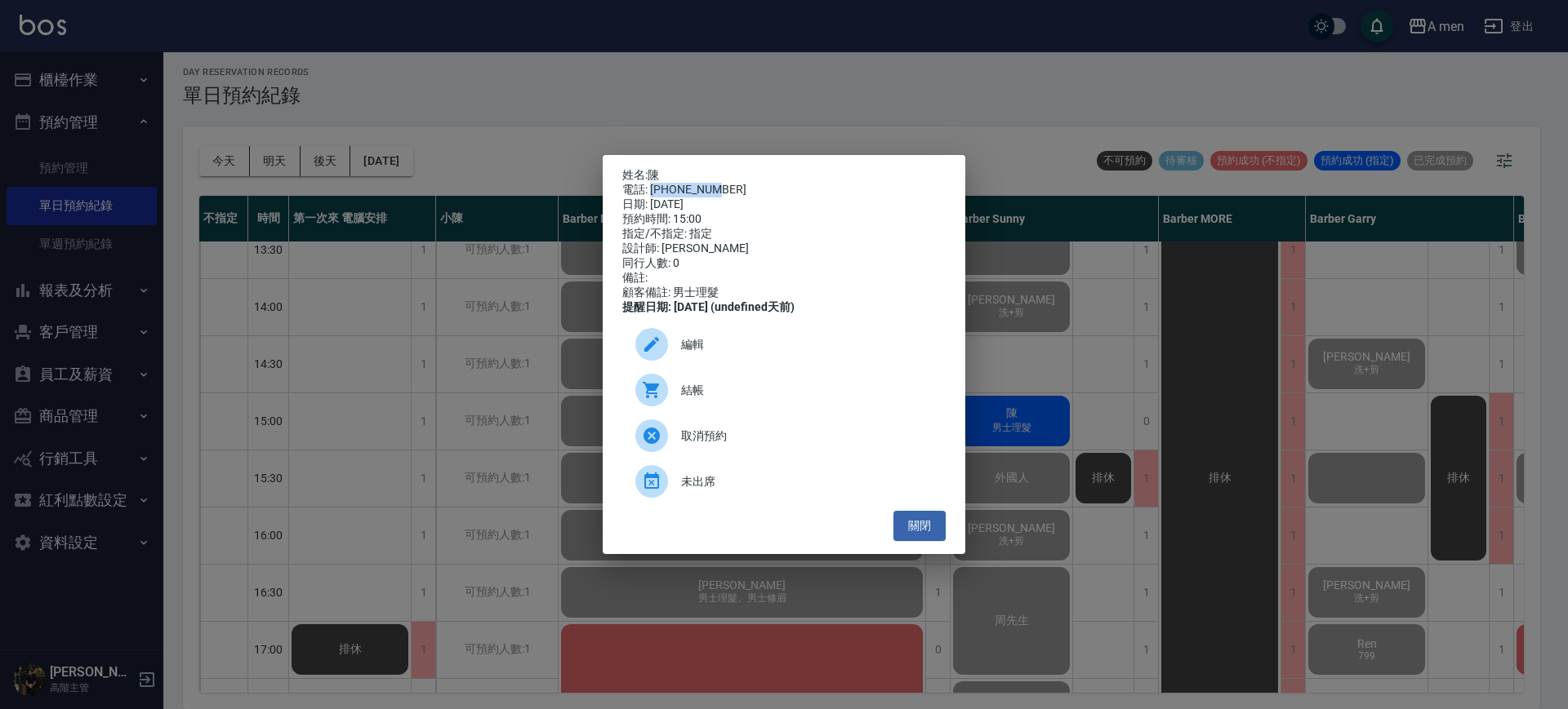
copy div "0920722500"
click at [781, 353] on span "編輯" at bounding box center [807, 344] width 251 height 17
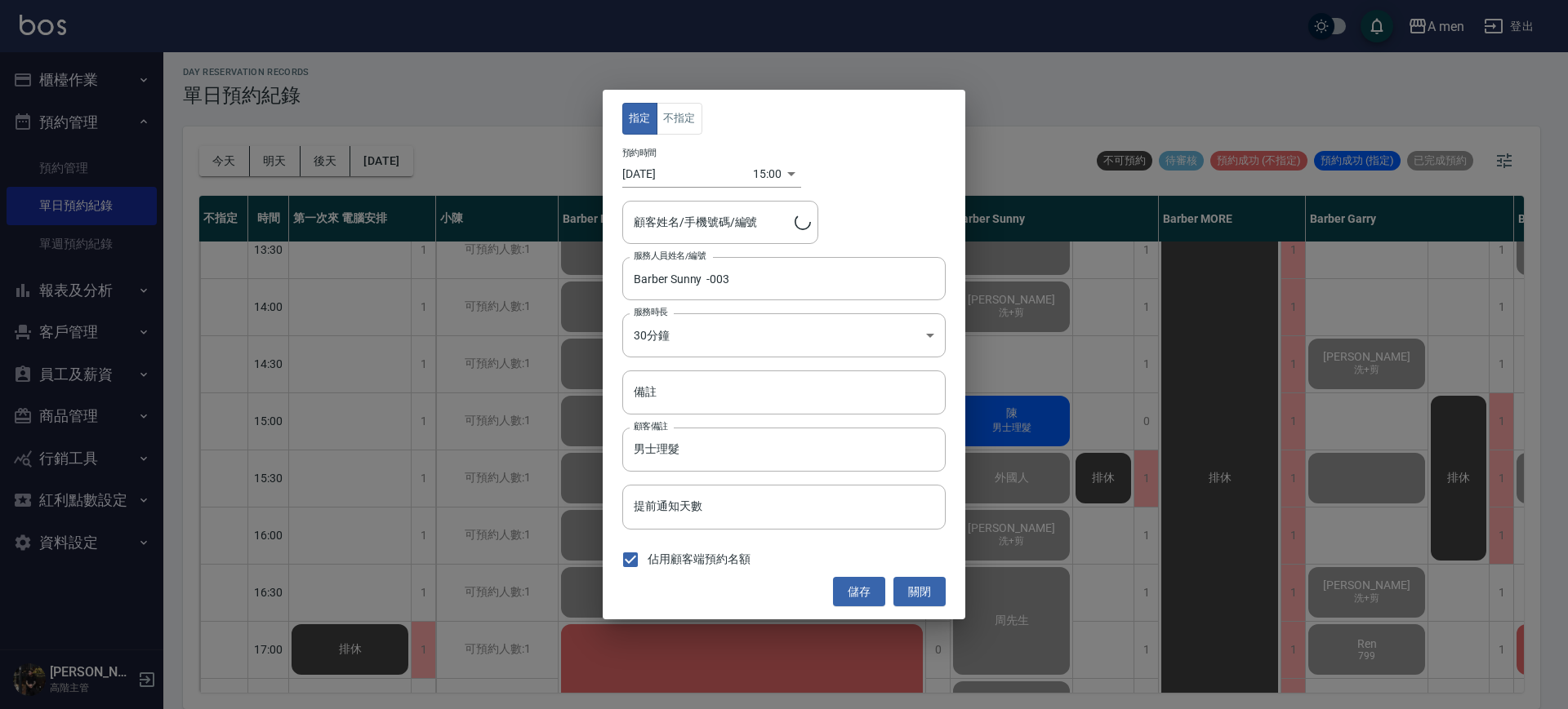
type input "陳/0920722500"
click at [945, 592] on button "關閉" at bounding box center [918, 591] width 52 height 30
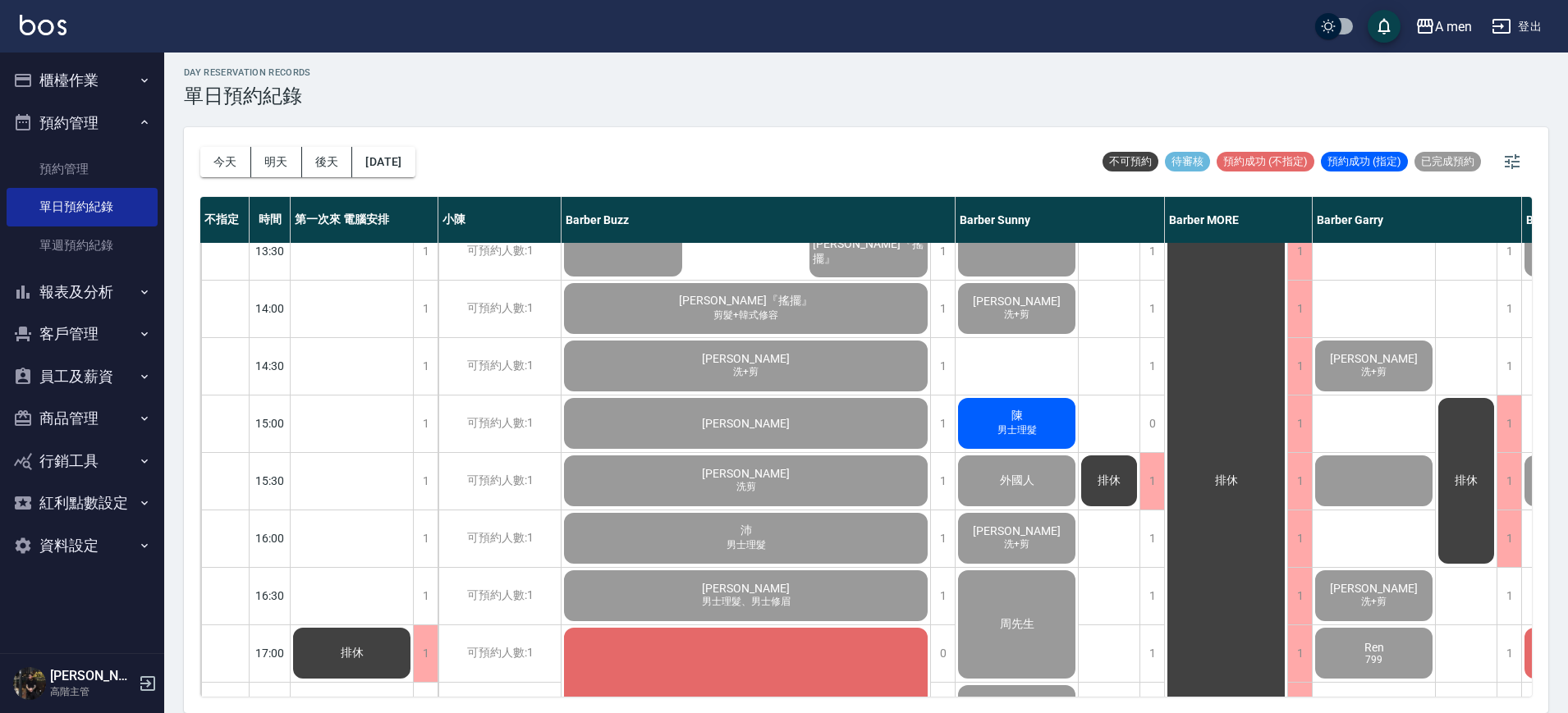
click at [1005, 409] on div "陳 男士理髮" at bounding box center [1017, 423] width 122 height 56
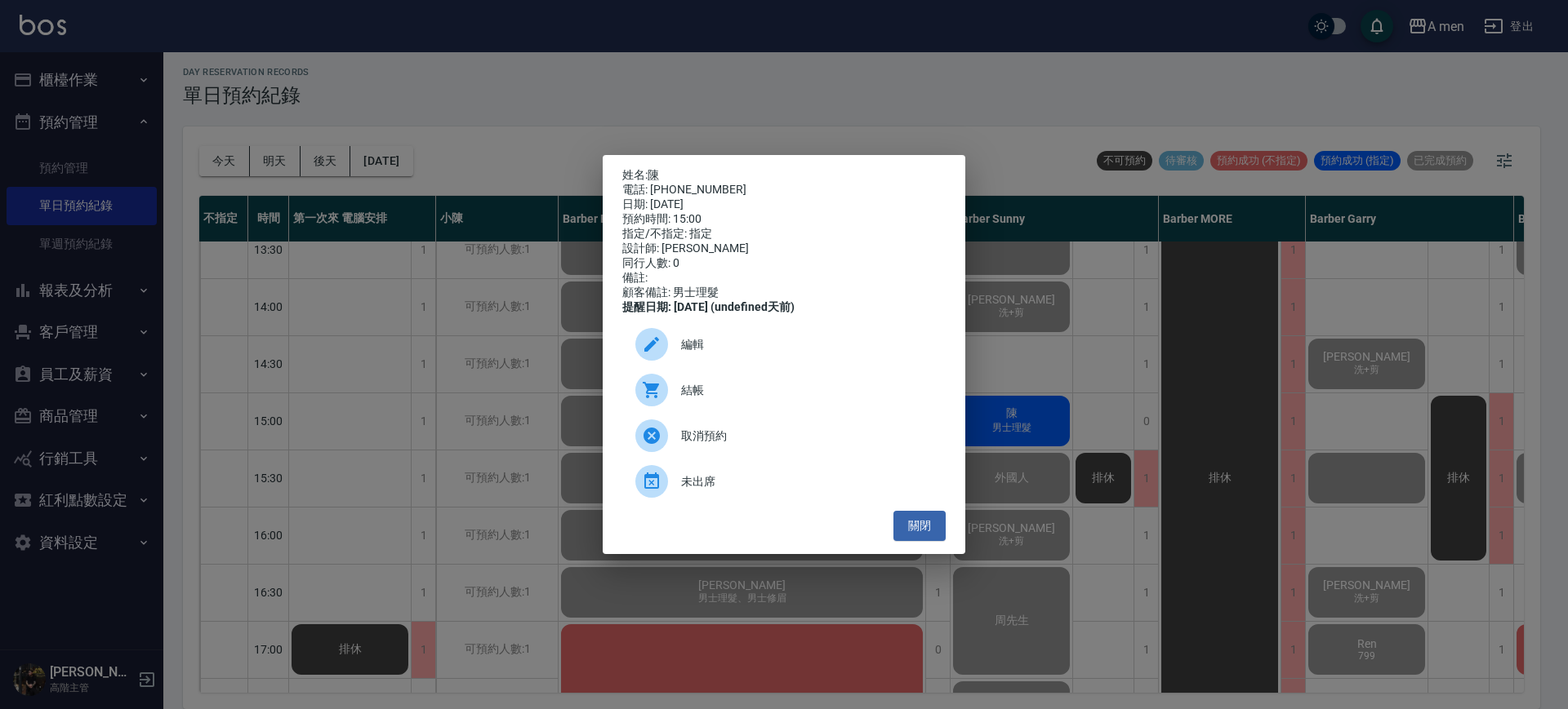
click at [797, 389] on span "結帳" at bounding box center [807, 389] width 251 height 17
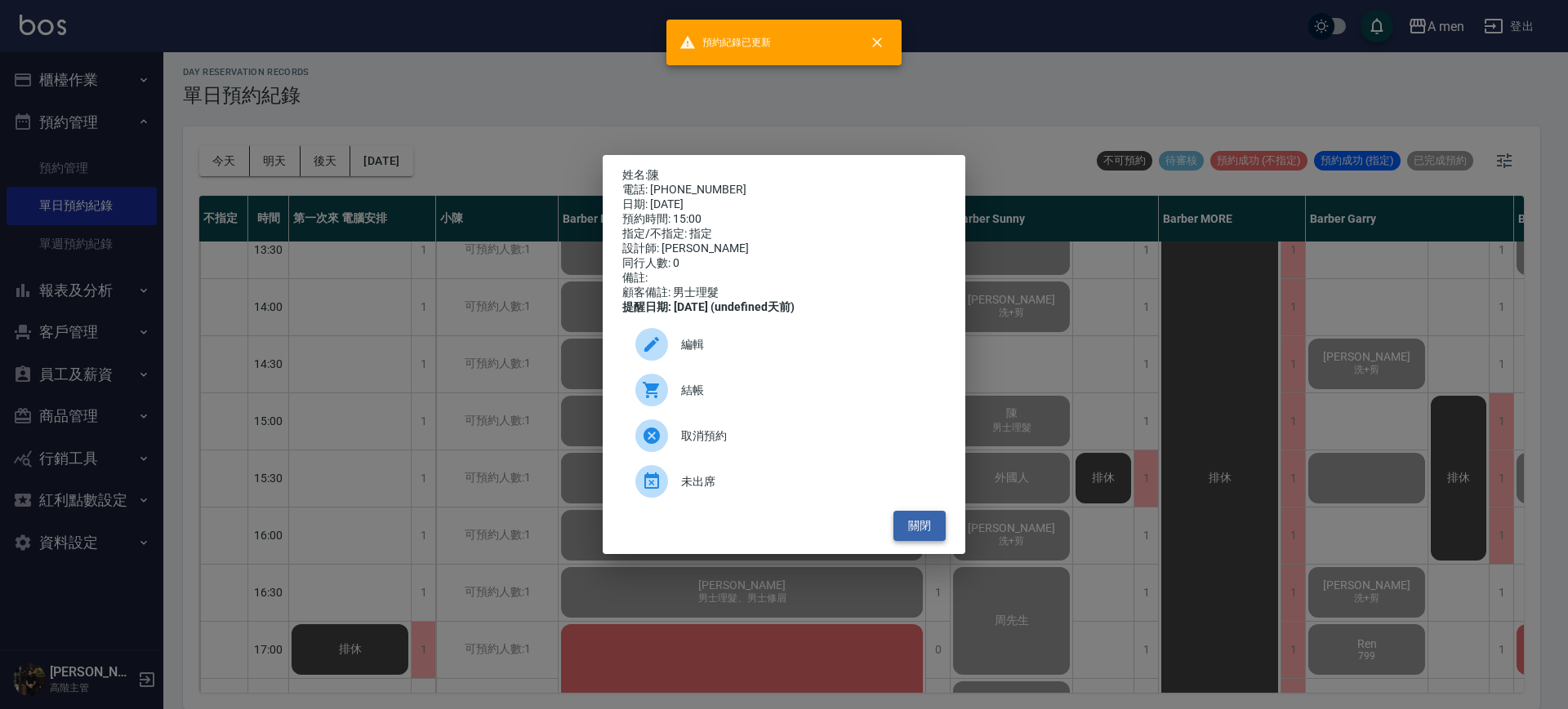
click at [928, 528] on button "關閉" at bounding box center [918, 526] width 52 height 30
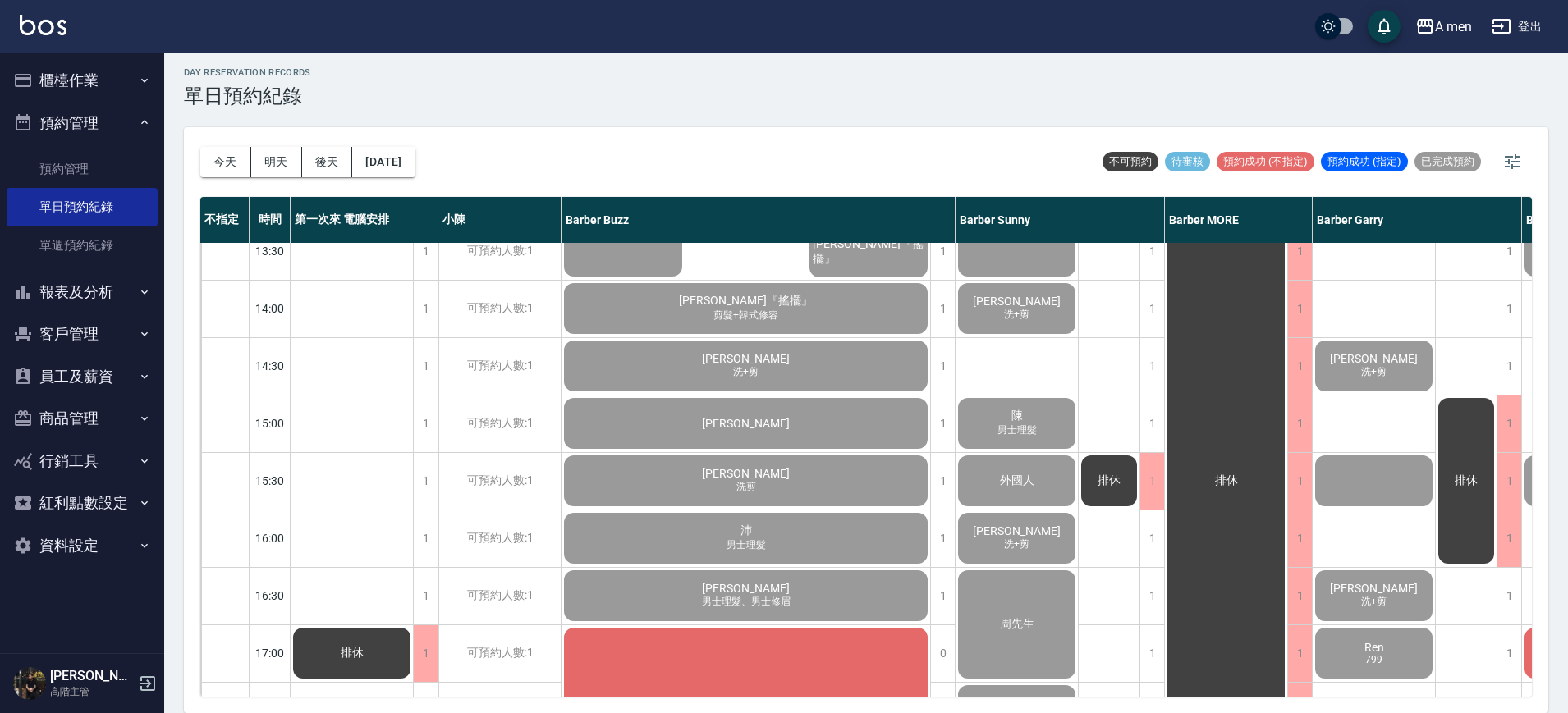
click at [102, 56] on ul "櫃檯作業 打帳單 帳單列表 營業儀表板 現金收支登錄 高階收支登錄 材料自購登錄 每日結帳 排班表 現場電腦打卡 掃碼打卡 預約管理 預約管理 單日預約紀錄 …" at bounding box center [82, 313] width 151 height 521
click at [114, 74] on button "櫃檯作業" at bounding box center [82, 80] width 151 height 42
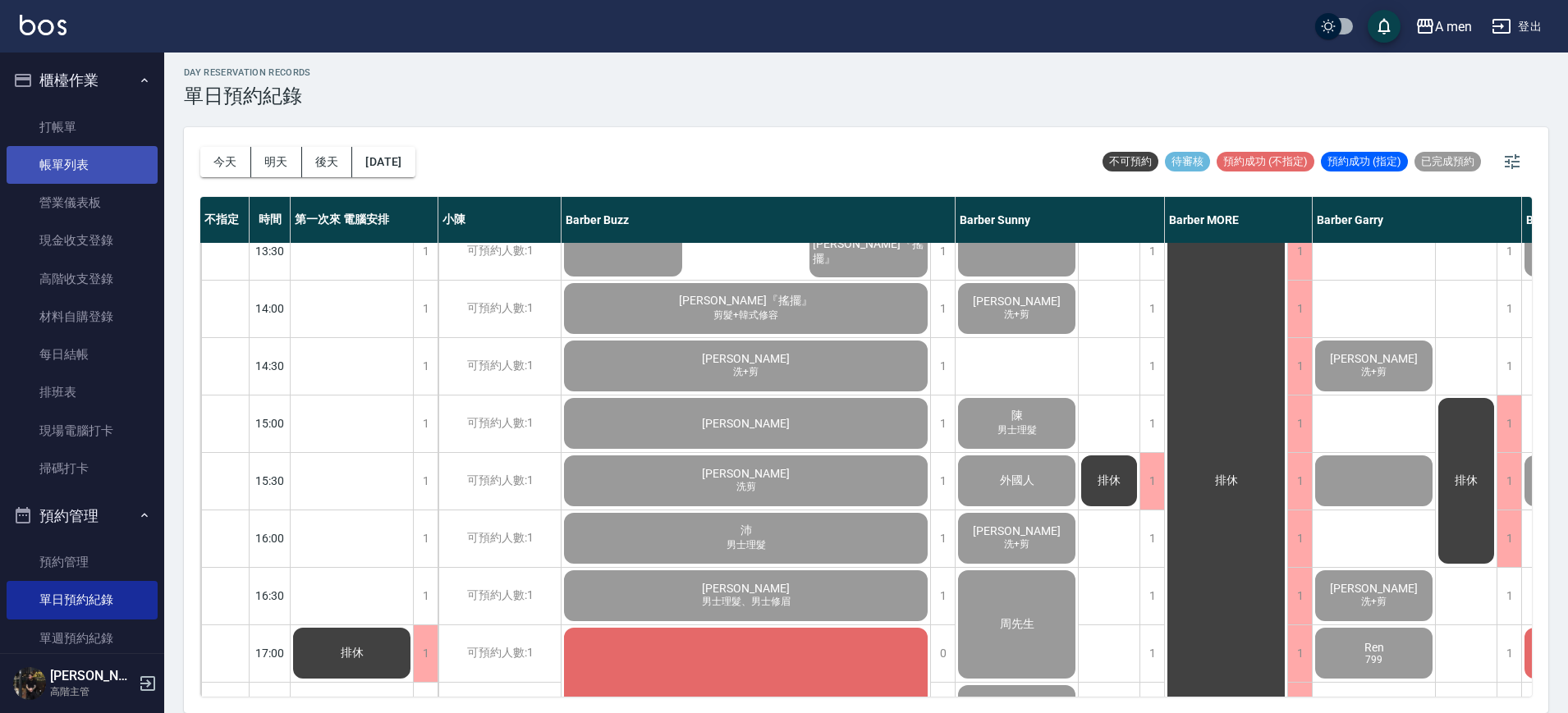
click at [138, 179] on link "帳單列表" at bounding box center [82, 165] width 151 height 37
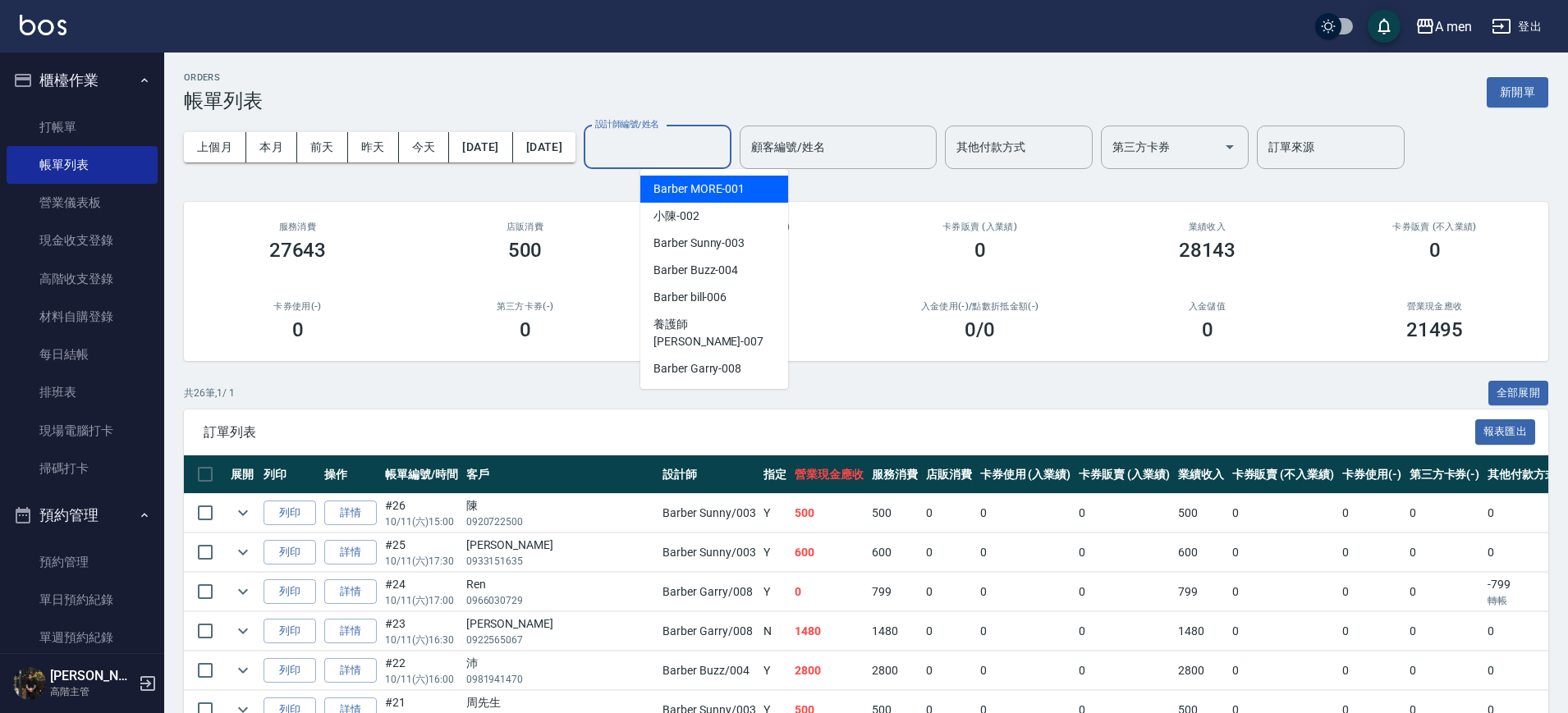
drag, startPoint x: 656, startPoint y: 142, endPoint x: 727, endPoint y: 194, distance: 88.0
click at [657, 142] on div "設計師編號/姓名 設計師編號/姓名" at bounding box center [658, 147] width 148 height 43
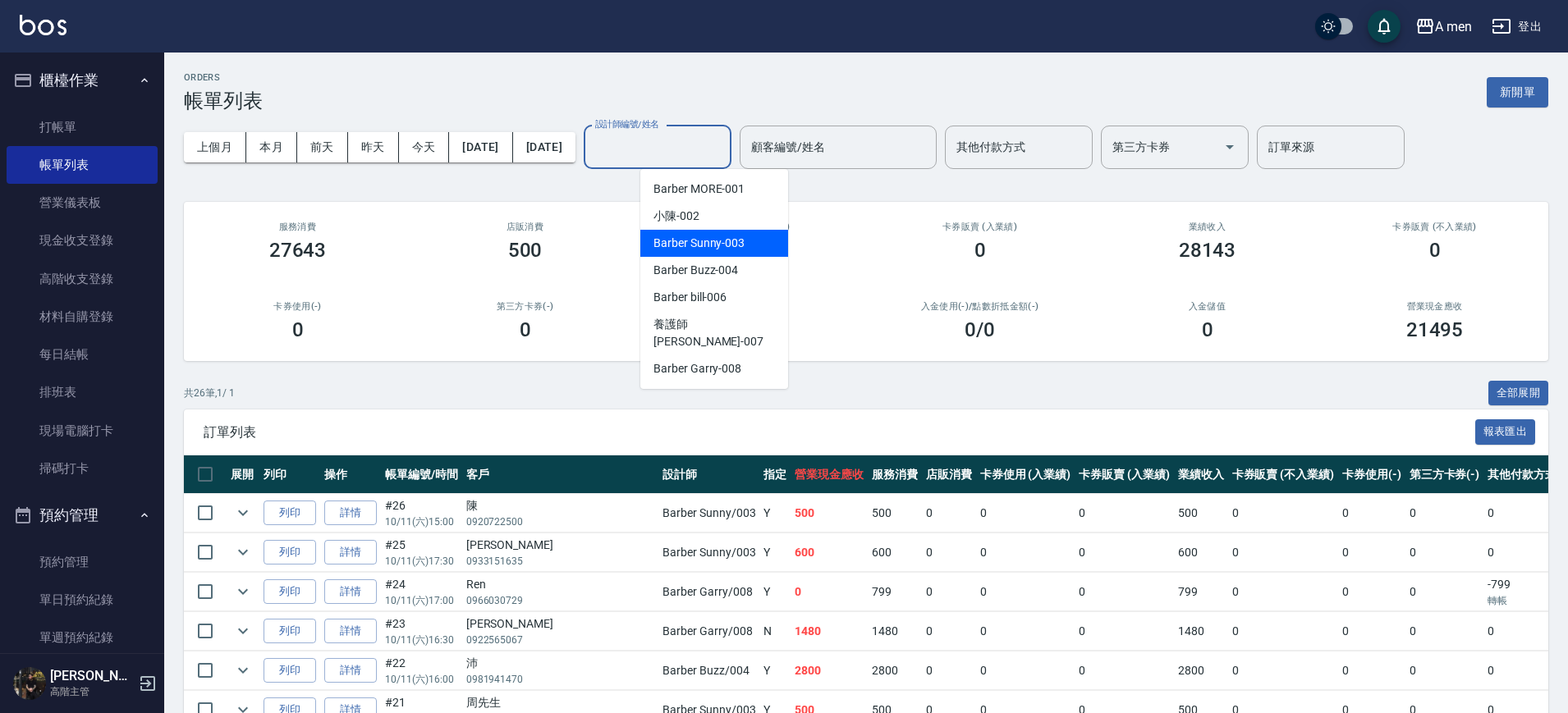
click at [726, 247] on span "Barber Sunny -003" at bounding box center [699, 243] width 91 height 17
type input "Barber Sunny -003"
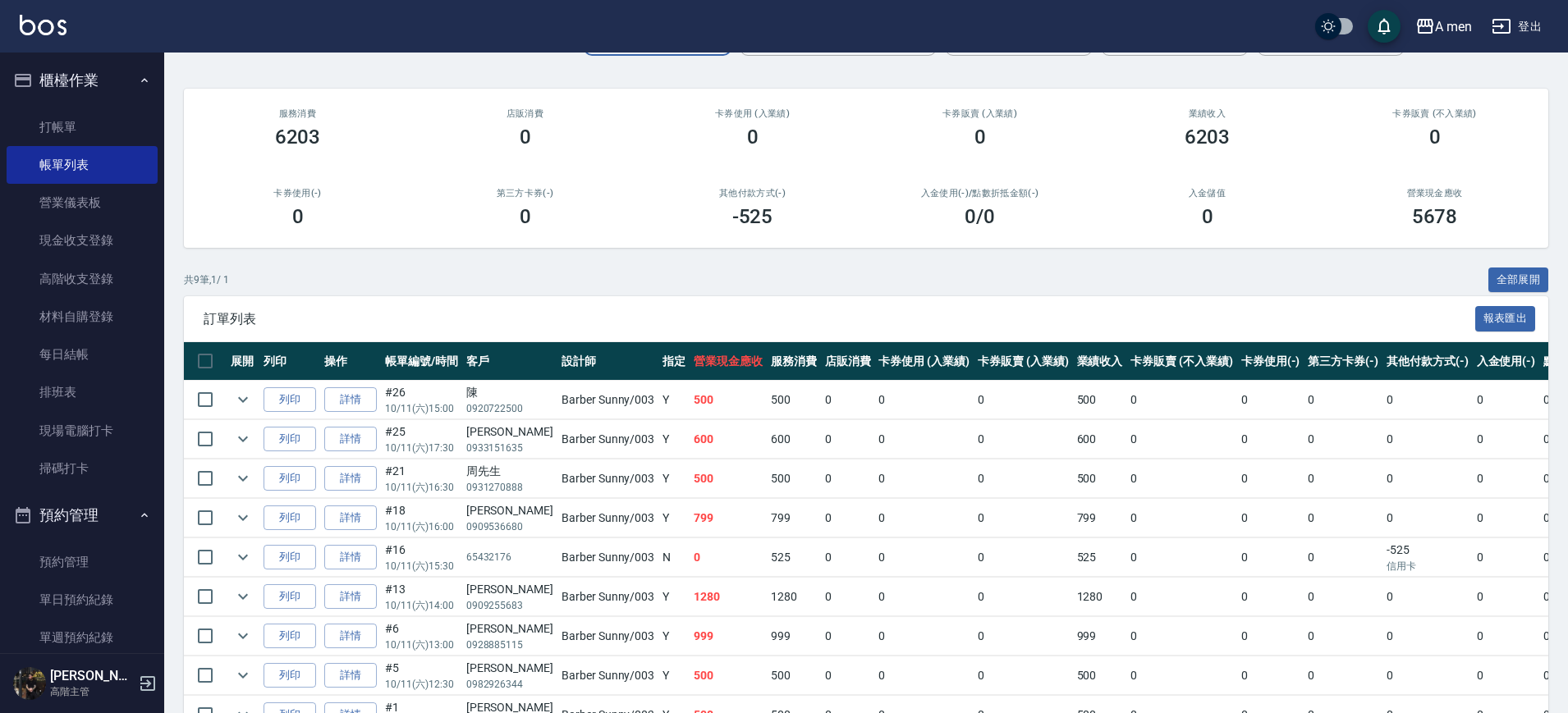
scroll to position [215, 0]
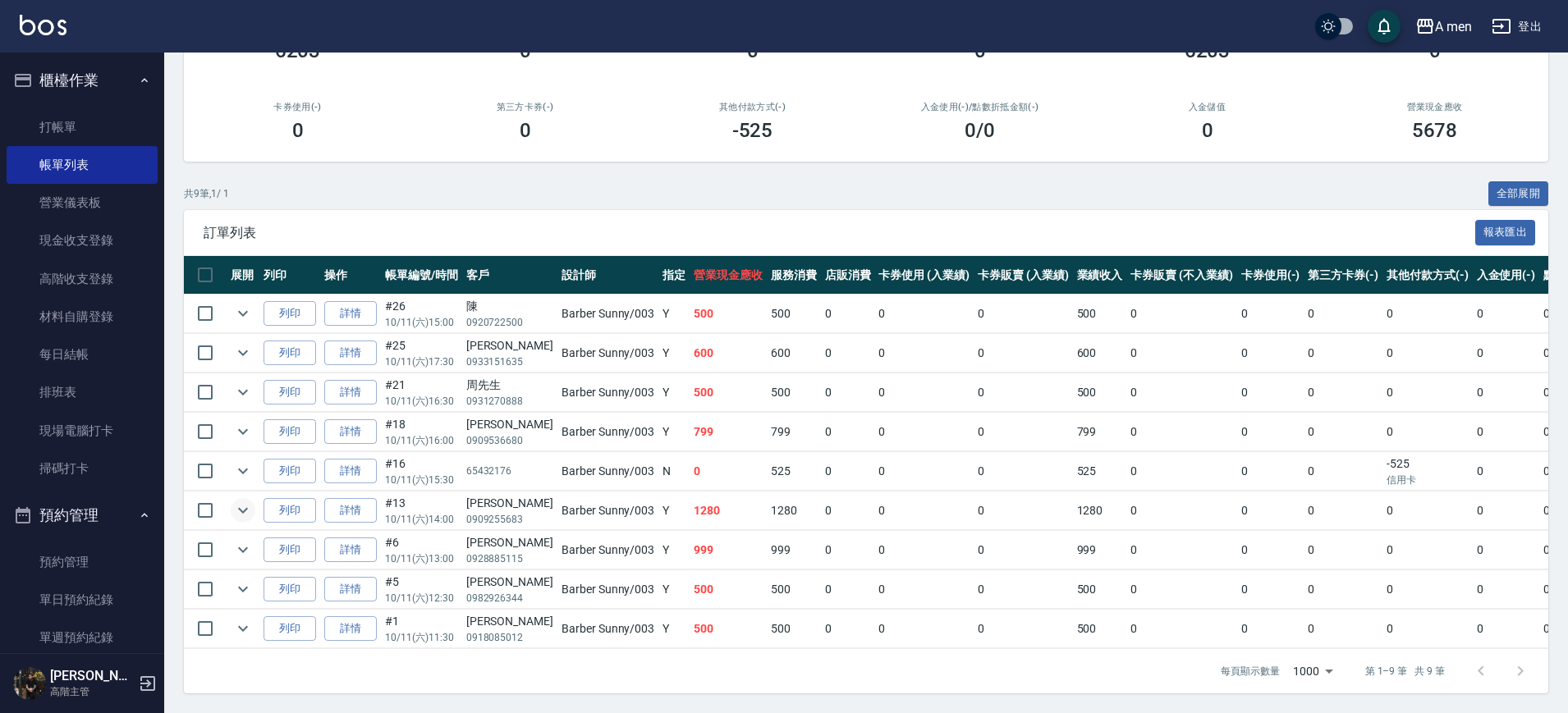
click at [238, 501] on icon "expand row" at bounding box center [243, 511] width 20 height 20
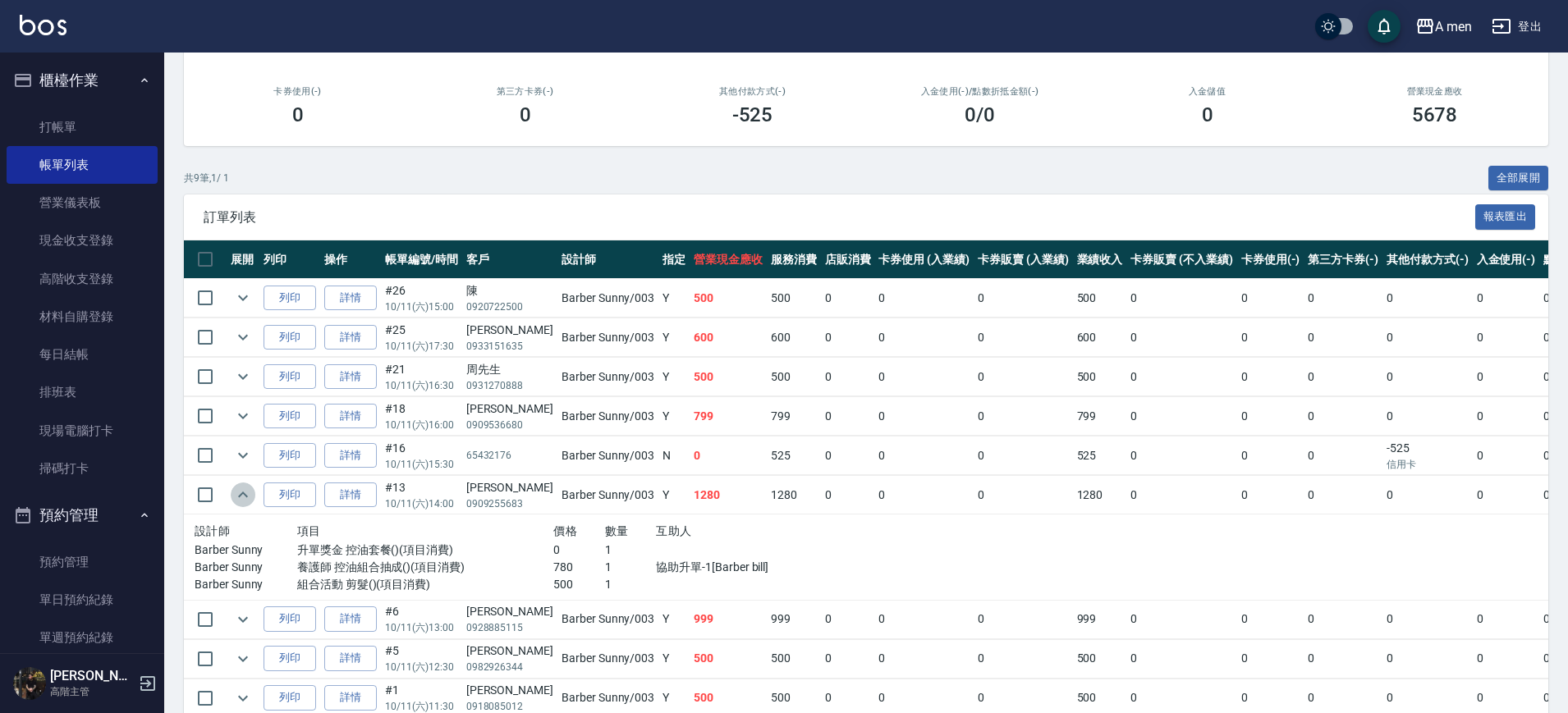
click at [237, 493] on icon "expand row" at bounding box center [243, 495] width 20 height 20
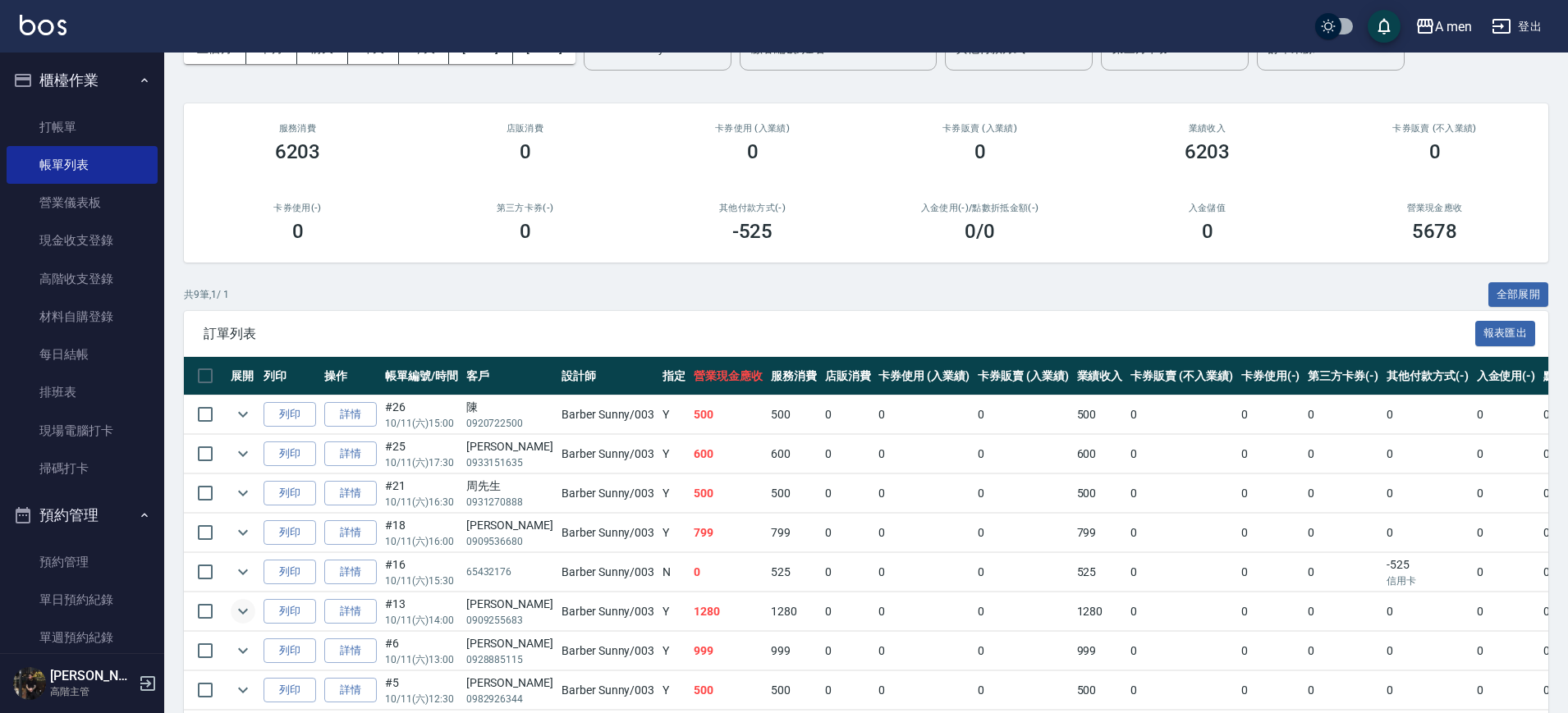
scroll to position [0, 0]
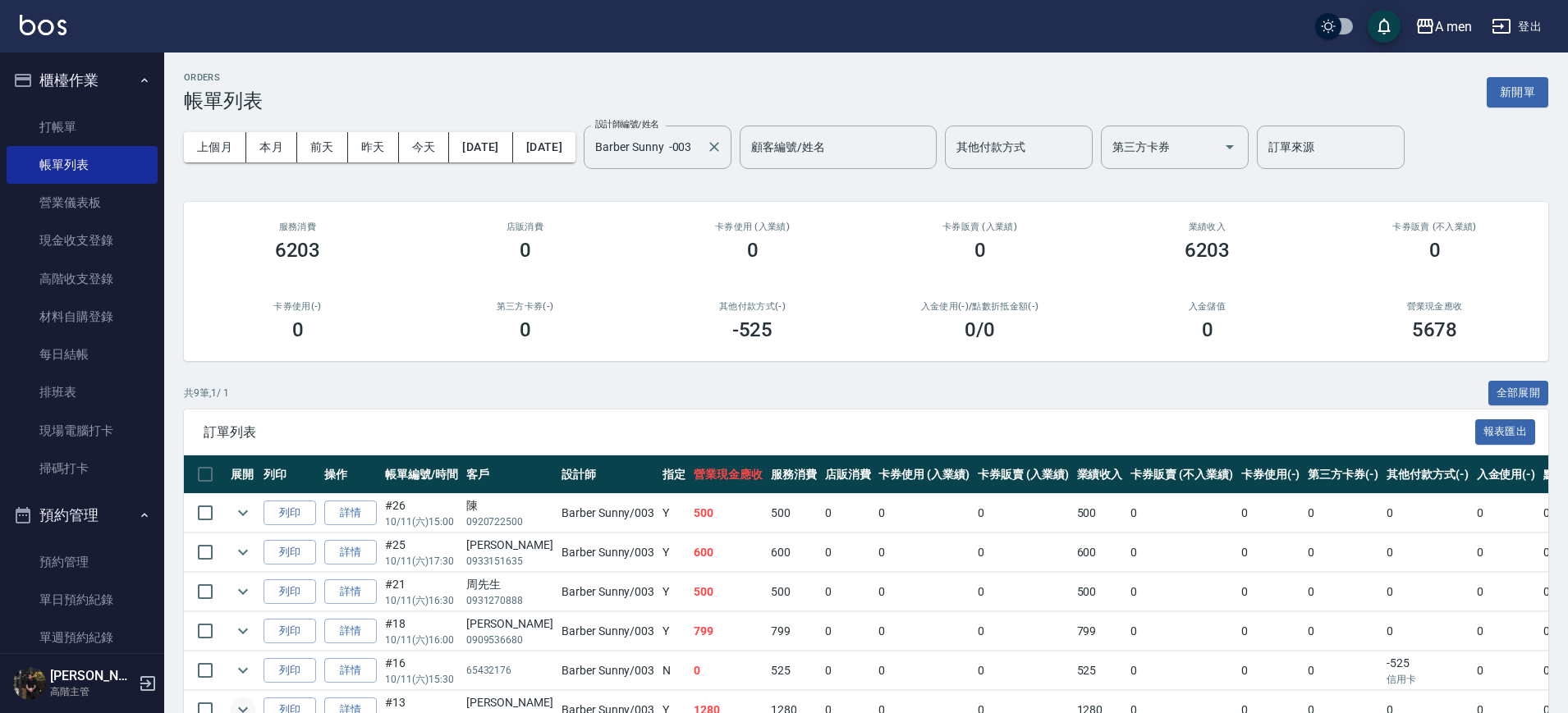
click at [659, 128] on label "設計師編號/姓名" at bounding box center [627, 124] width 64 height 12
click at [700, 133] on input "Barber Sunny -003" at bounding box center [645, 147] width 109 height 29
click at [700, 161] on input "Barber Sunny -003" at bounding box center [645, 147] width 109 height 29
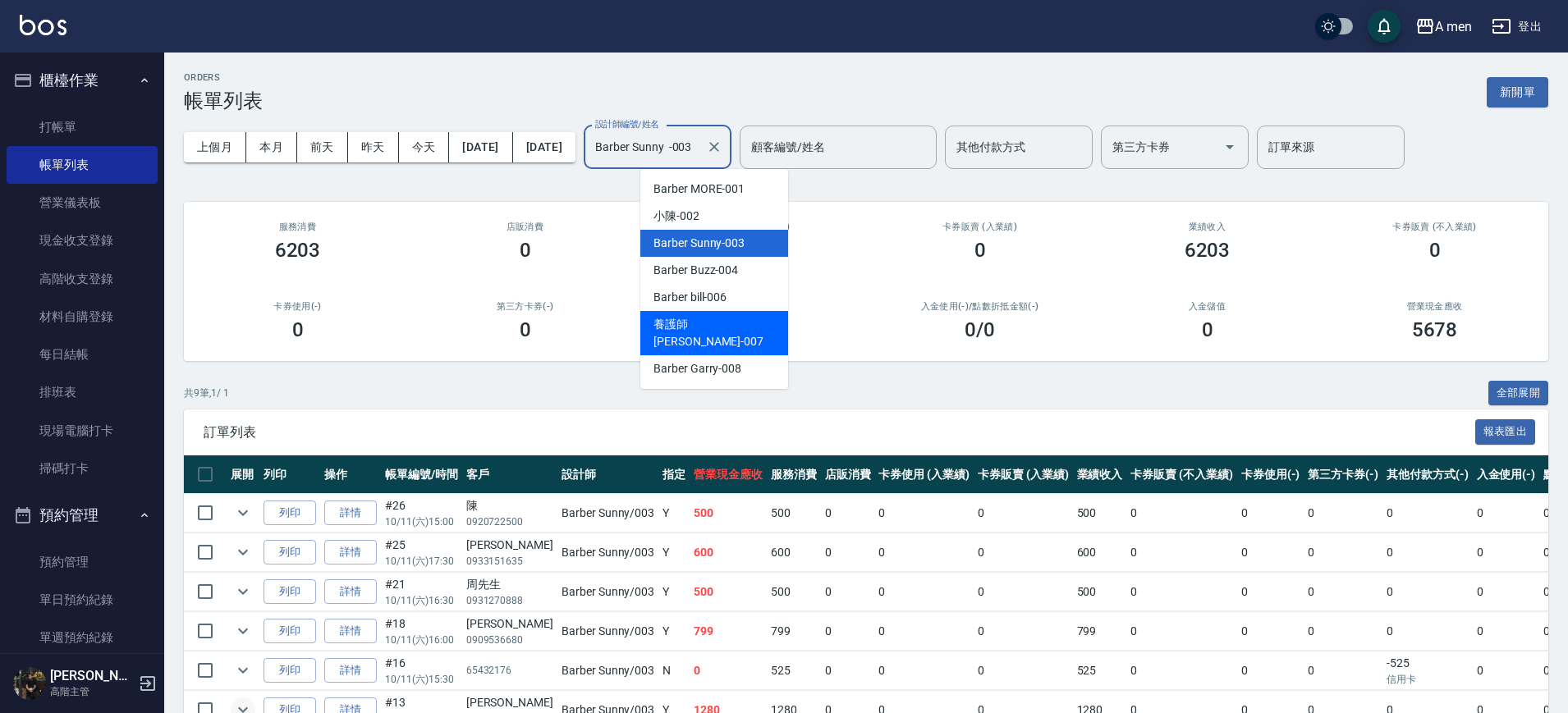
click at [1013, 339] on div "0 /0" at bounding box center [980, 329] width 188 height 23
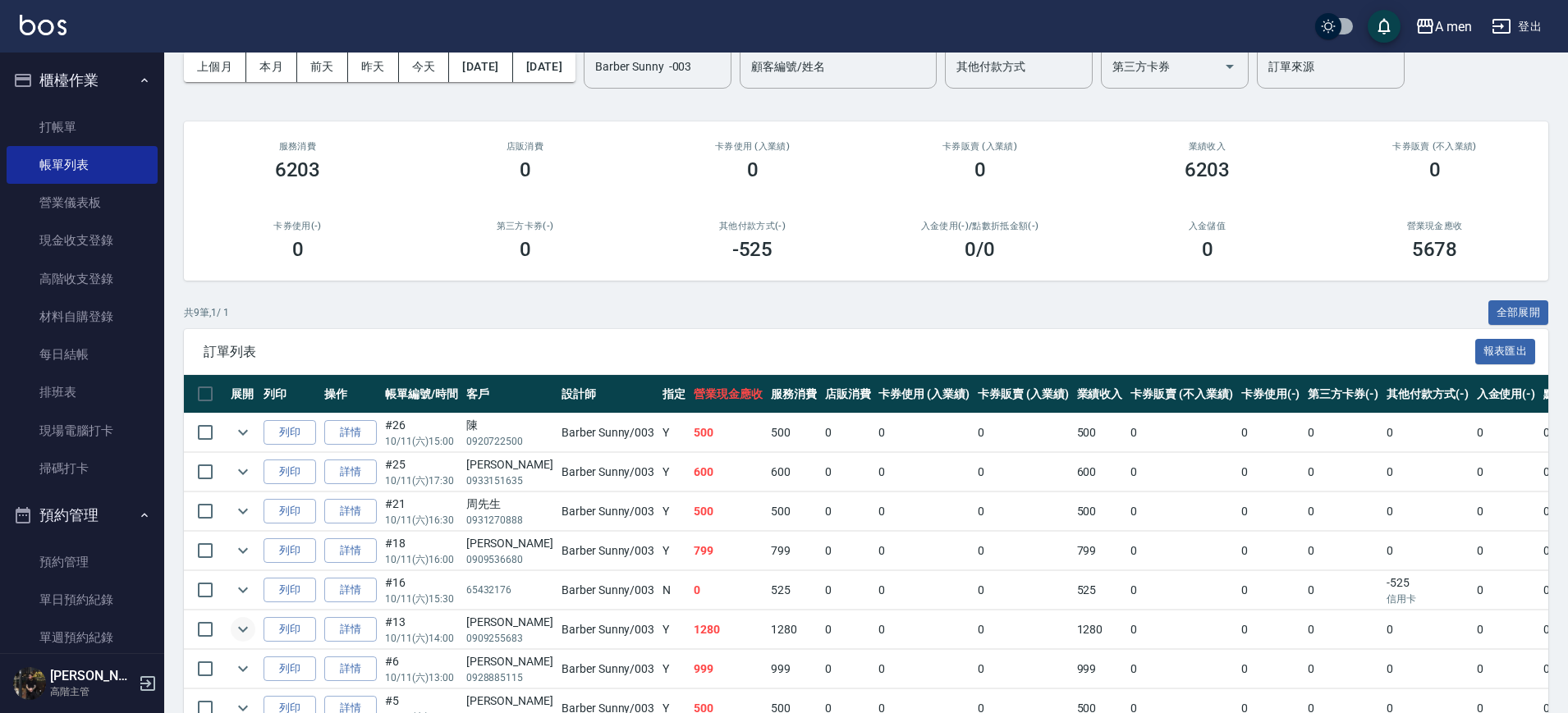
scroll to position [215, 0]
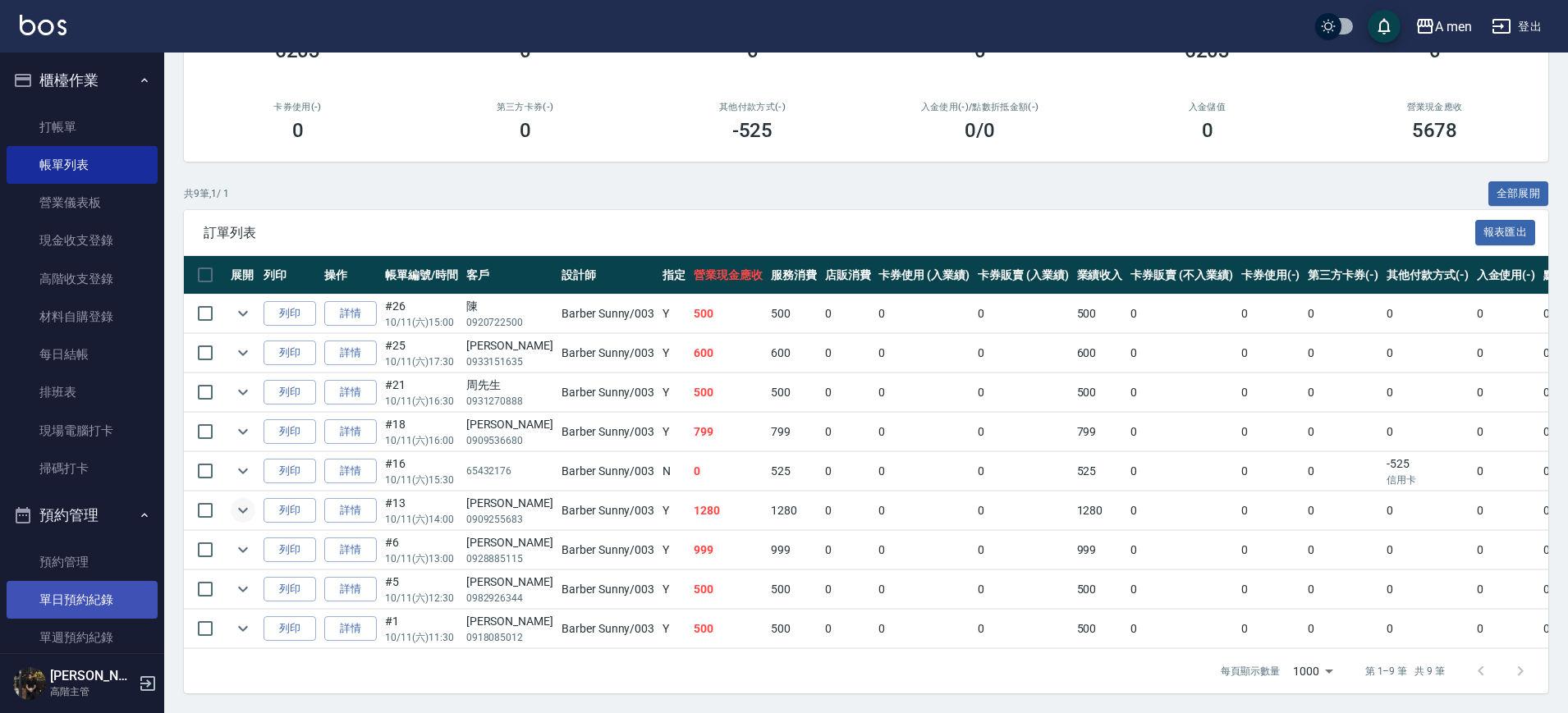
click at [111, 595] on link "單日預約紀錄" at bounding box center [82, 600] width 151 height 37
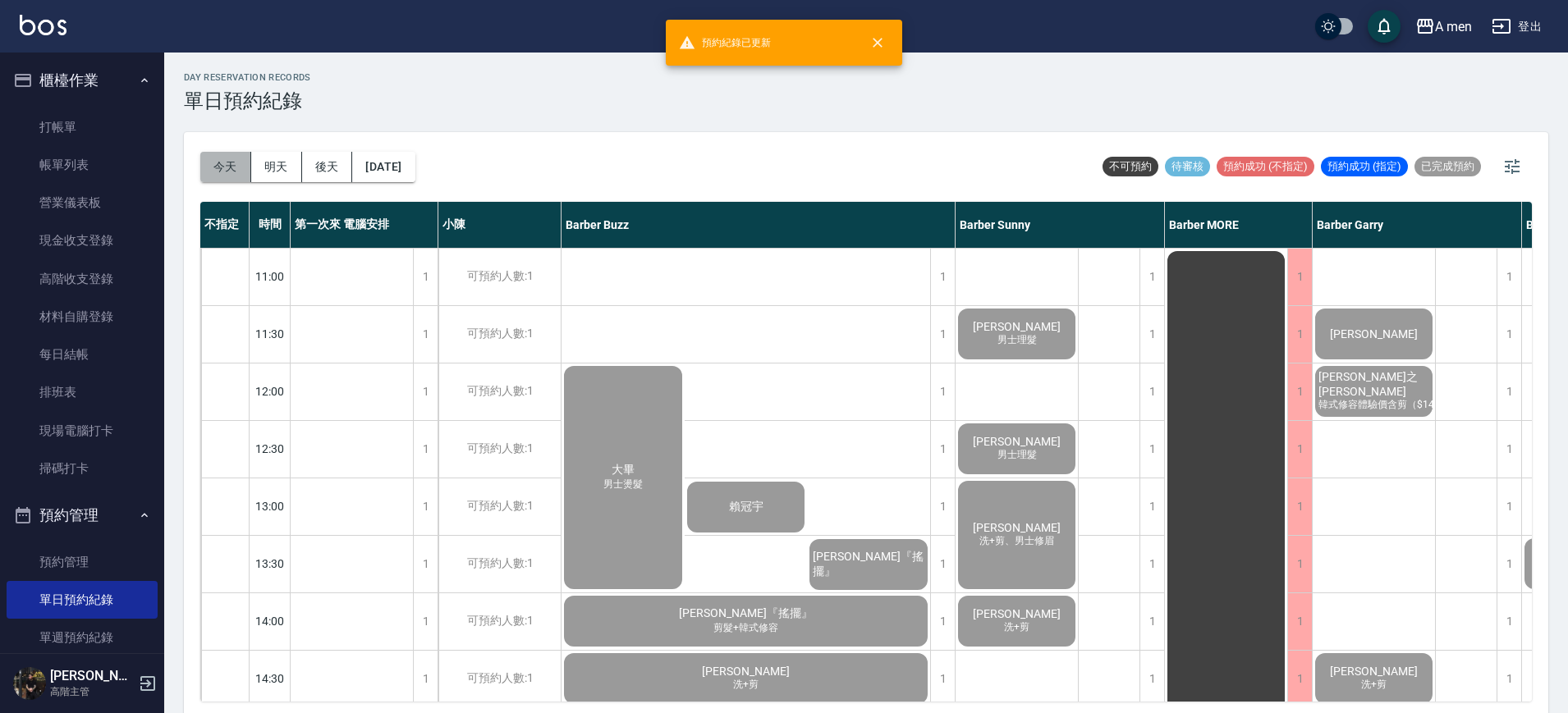
click at [209, 169] on button "今天" at bounding box center [226, 167] width 51 height 31
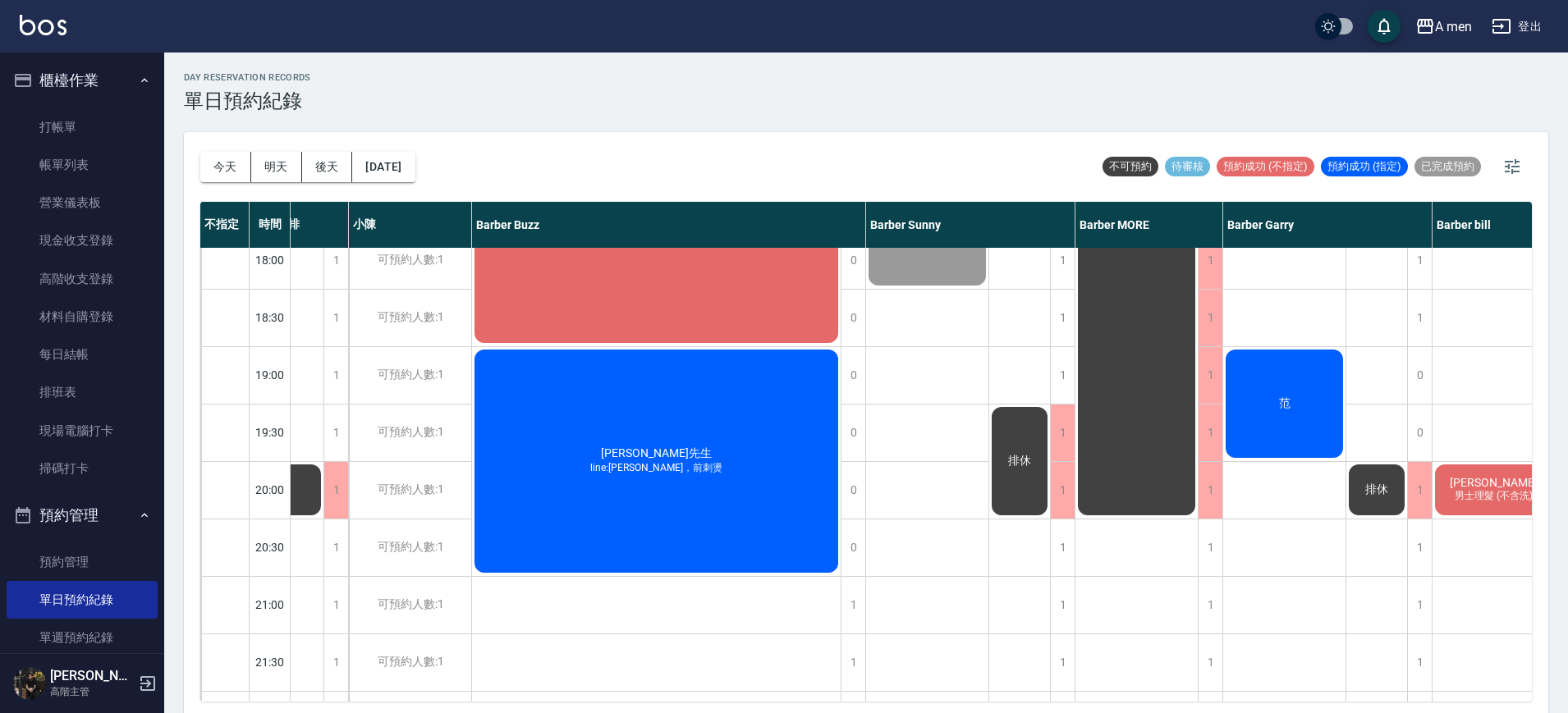
scroll to position [820, 208]
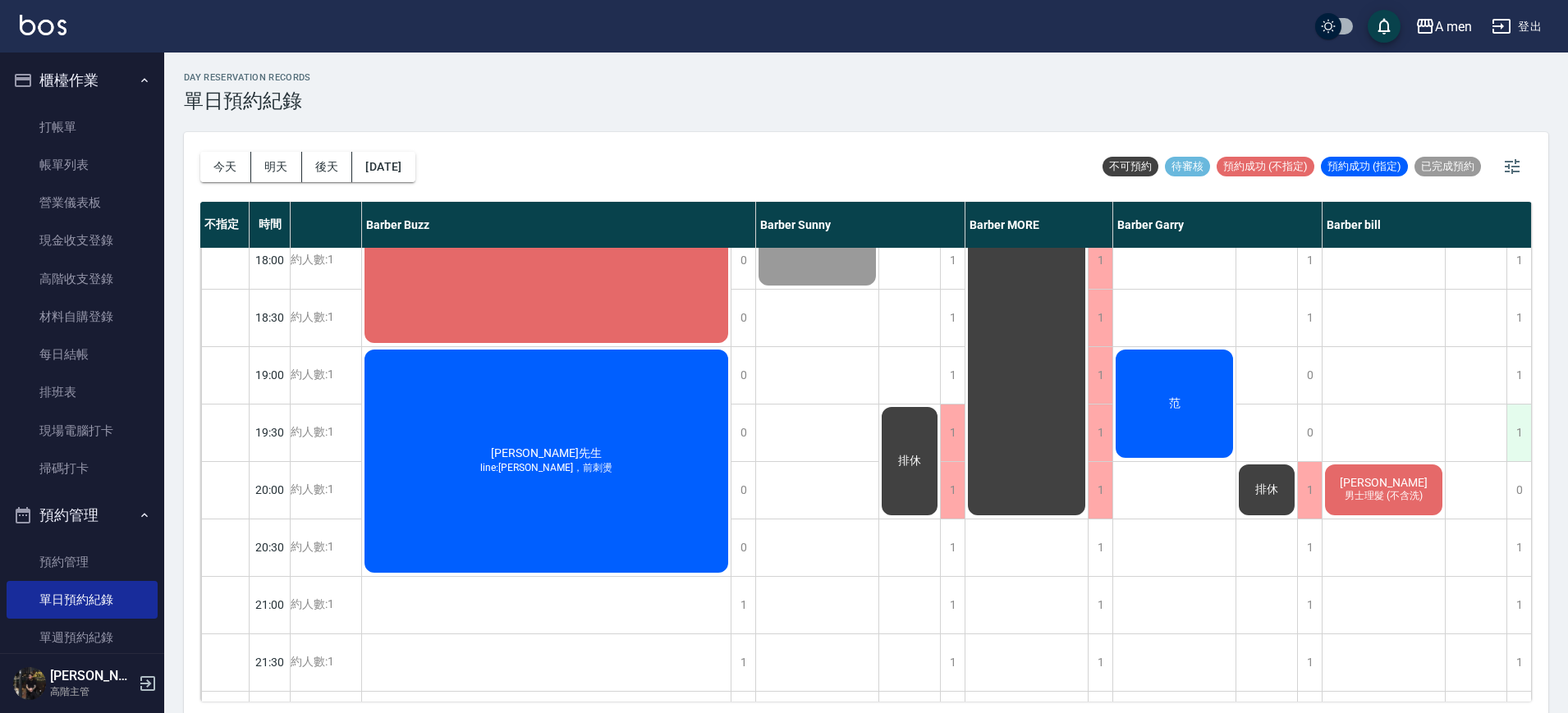
click at [1516, 433] on div "1" at bounding box center [1519, 432] width 25 height 56
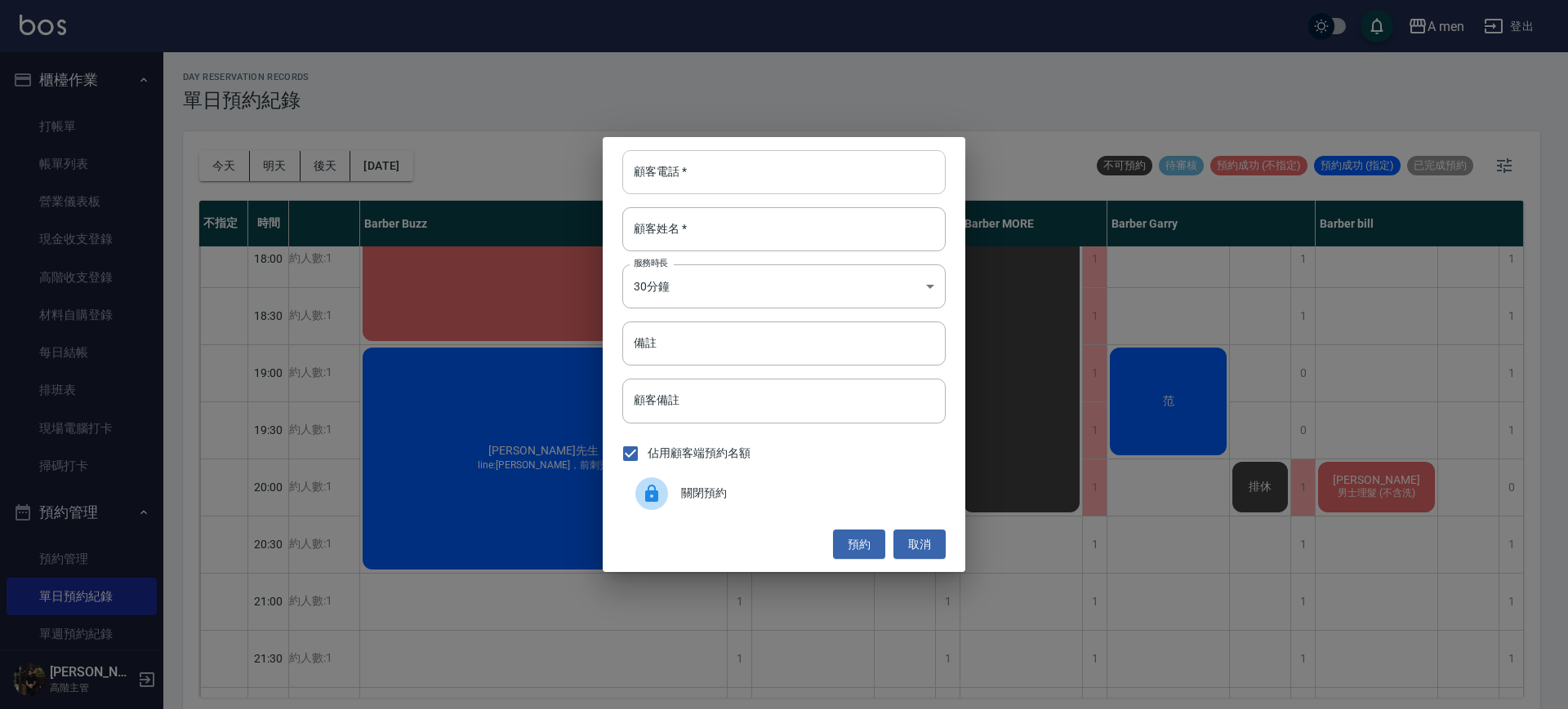
click at [837, 182] on input "顧客電話   *" at bounding box center [784, 172] width 324 height 44
type input "0930871006"
click at [873, 235] on input "顧客姓名   *" at bounding box center [784, 228] width 324 height 44
type input "蔡"
click at [798, 403] on input "顧客備註" at bounding box center [784, 400] width 324 height 44
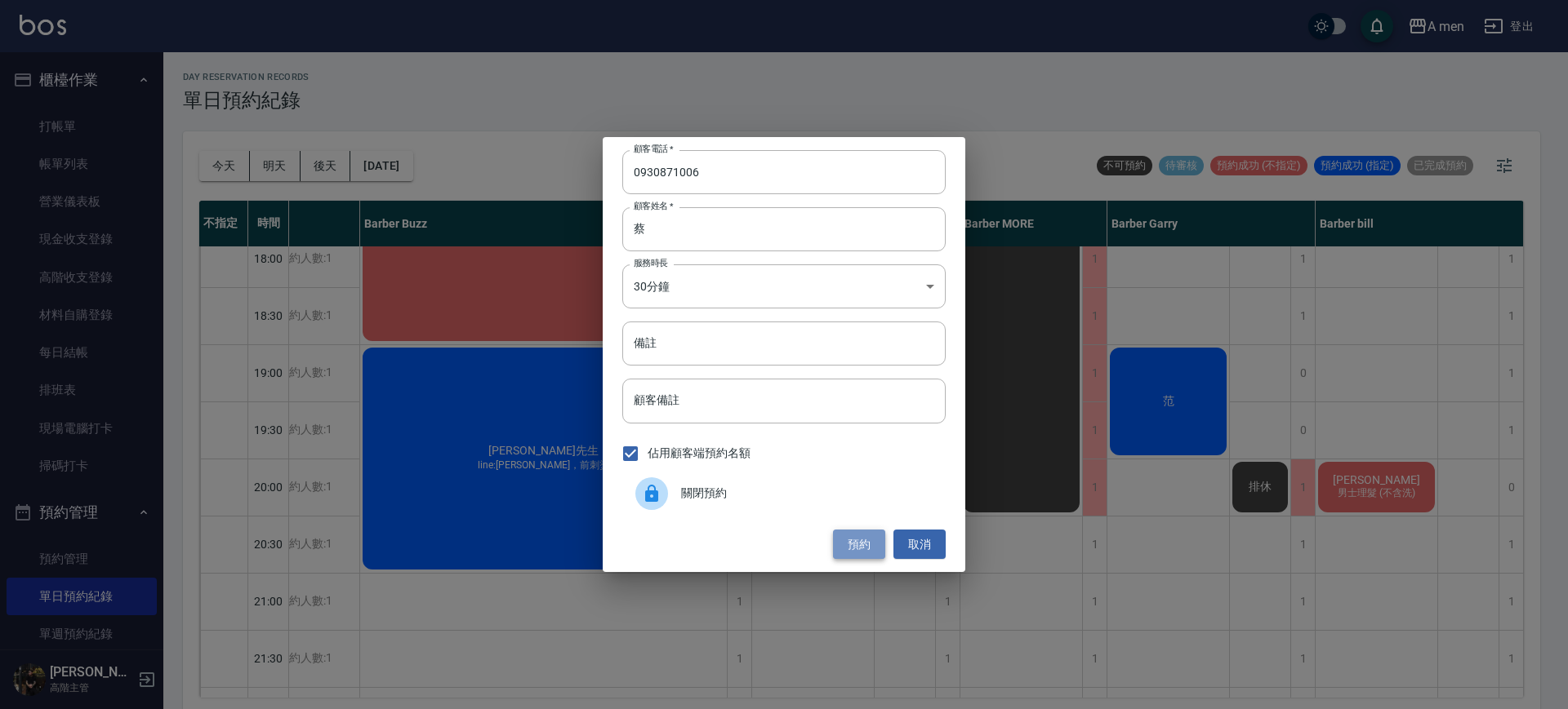
click at [868, 549] on button "預約" at bounding box center [859, 544] width 52 height 30
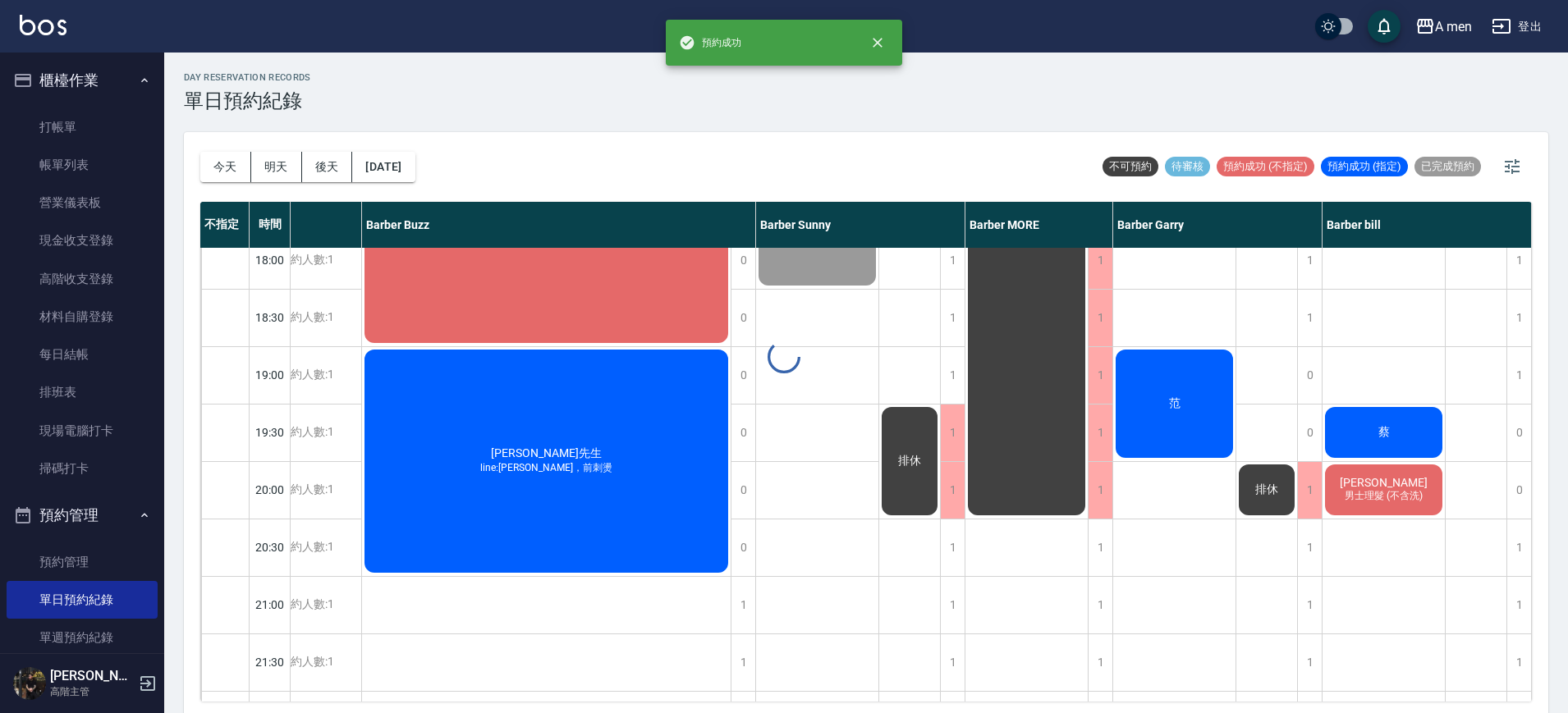
scroll to position [820, 199]
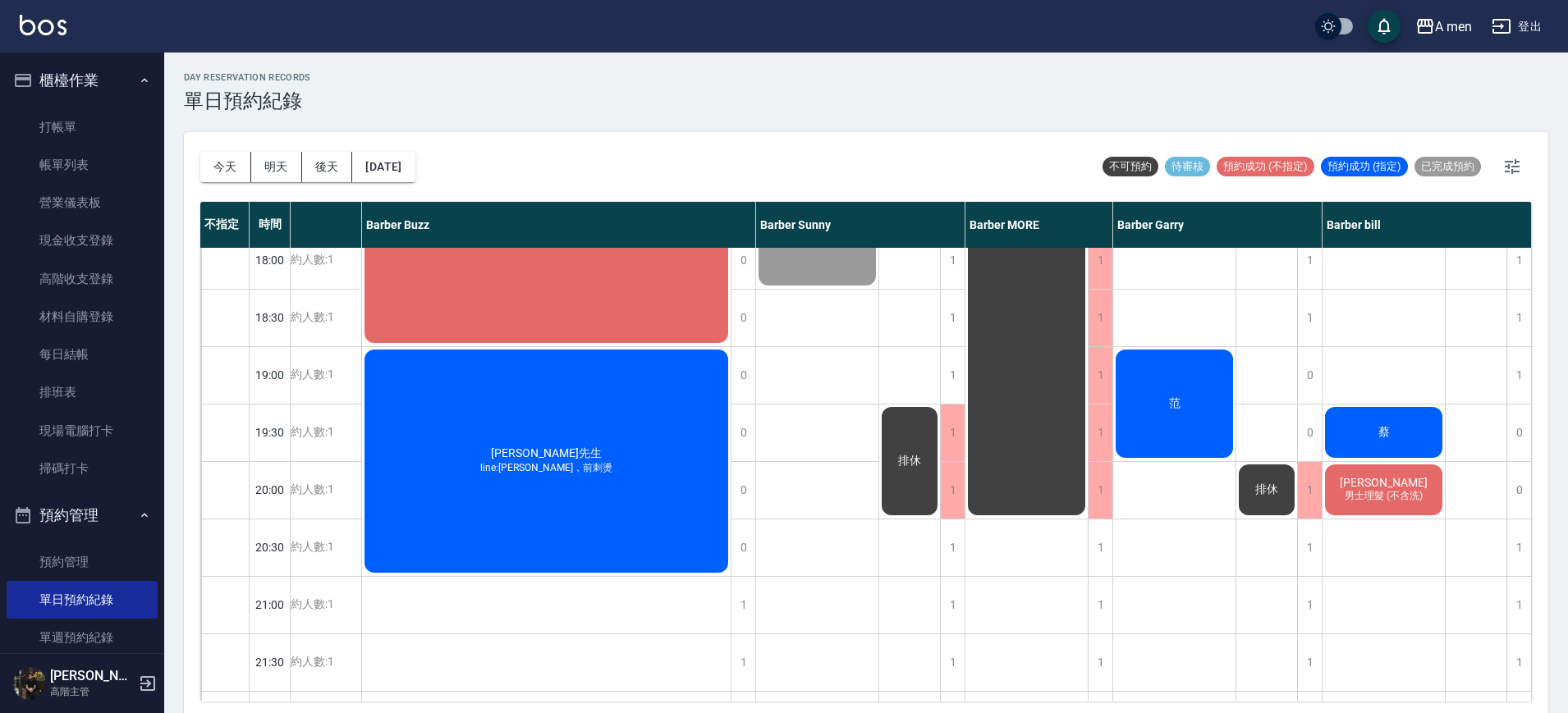
click at [1348, 428] on div "蔡" at bounding box center [1384, 432] width 122 height 56
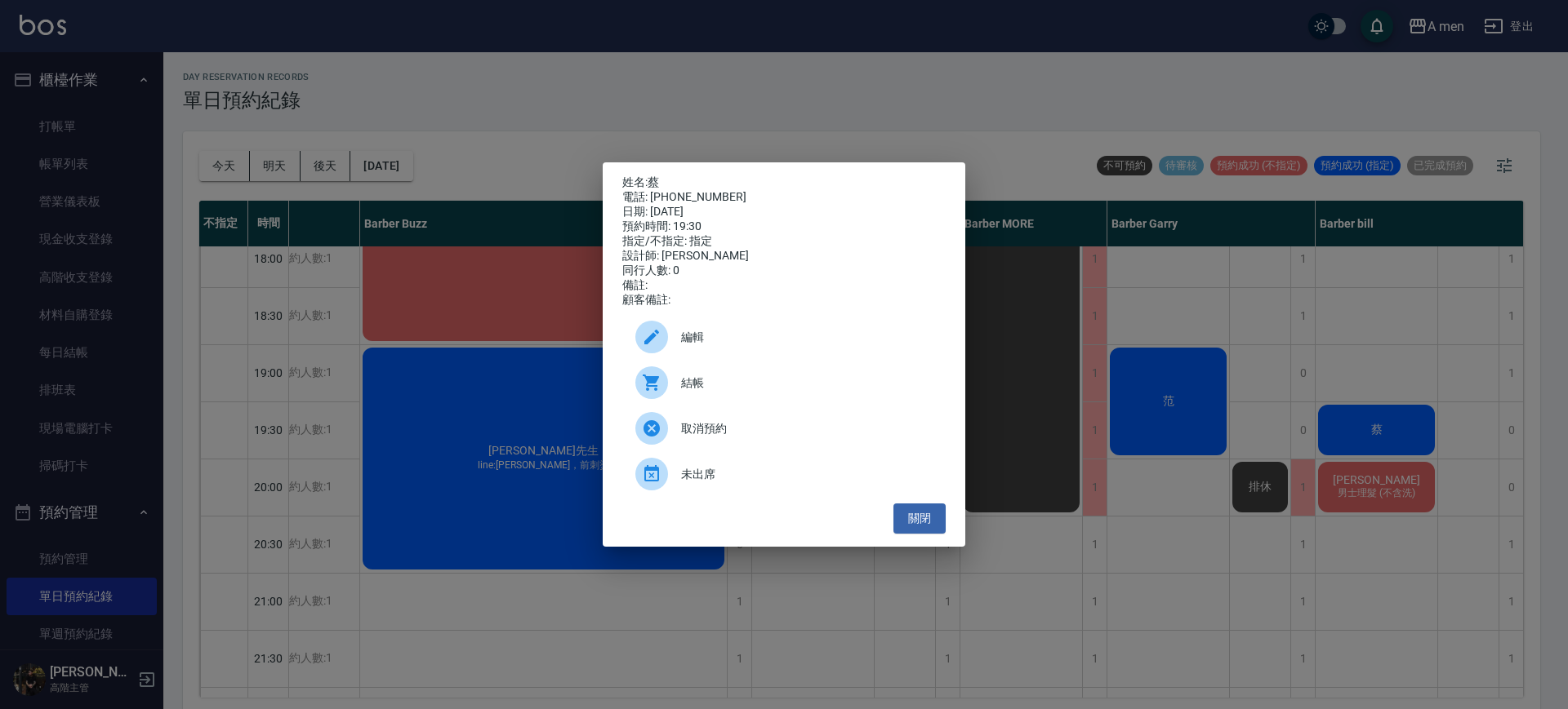
click at [795, 344] on span "編輯" at bounding box center [807, 336] width 251 height 17
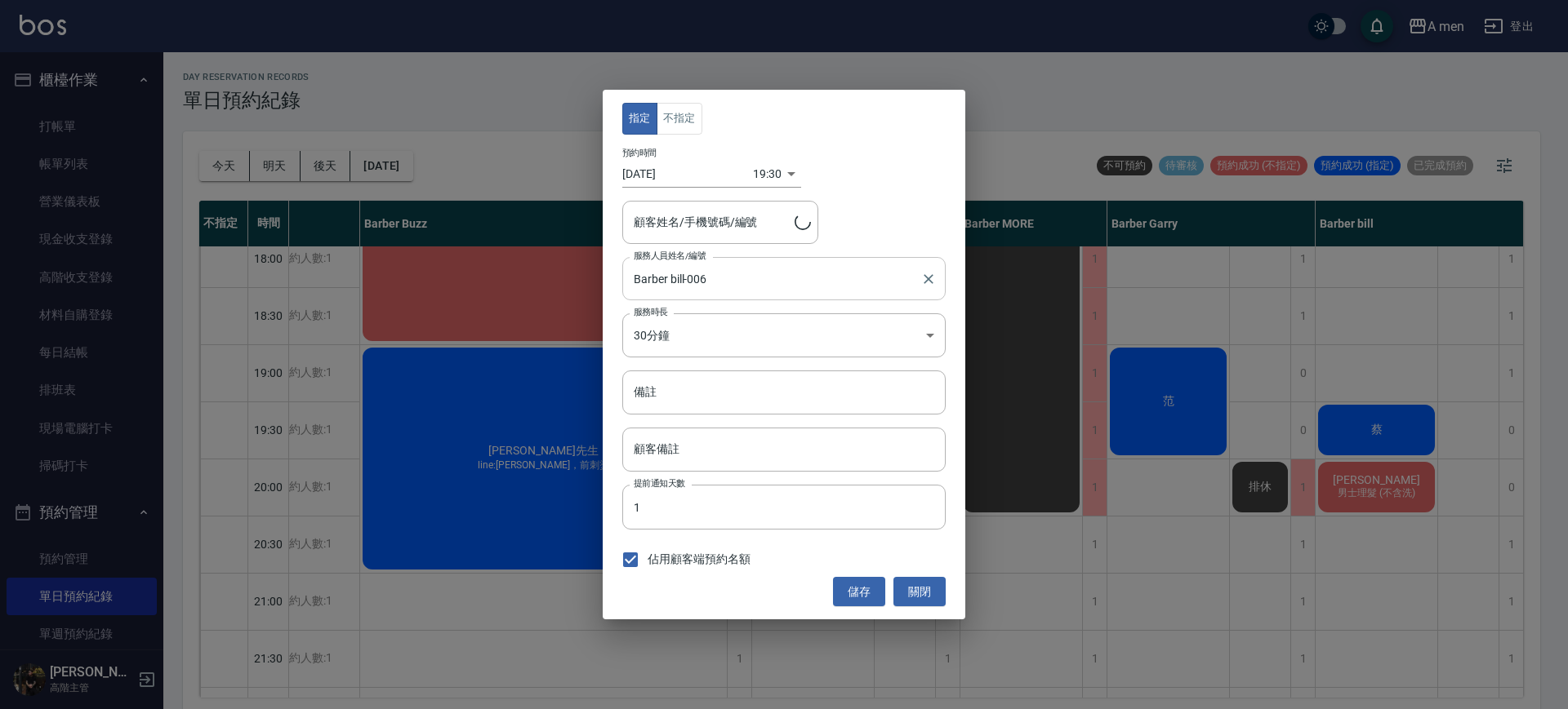
type input "蔡/0930871006"
click at [697, 126] on button "不指定" at bounding box center [679, 119] width 46 height 31
click at [862, 589] on button "儲存" at bounding box center [859, 591] width 52 height 30
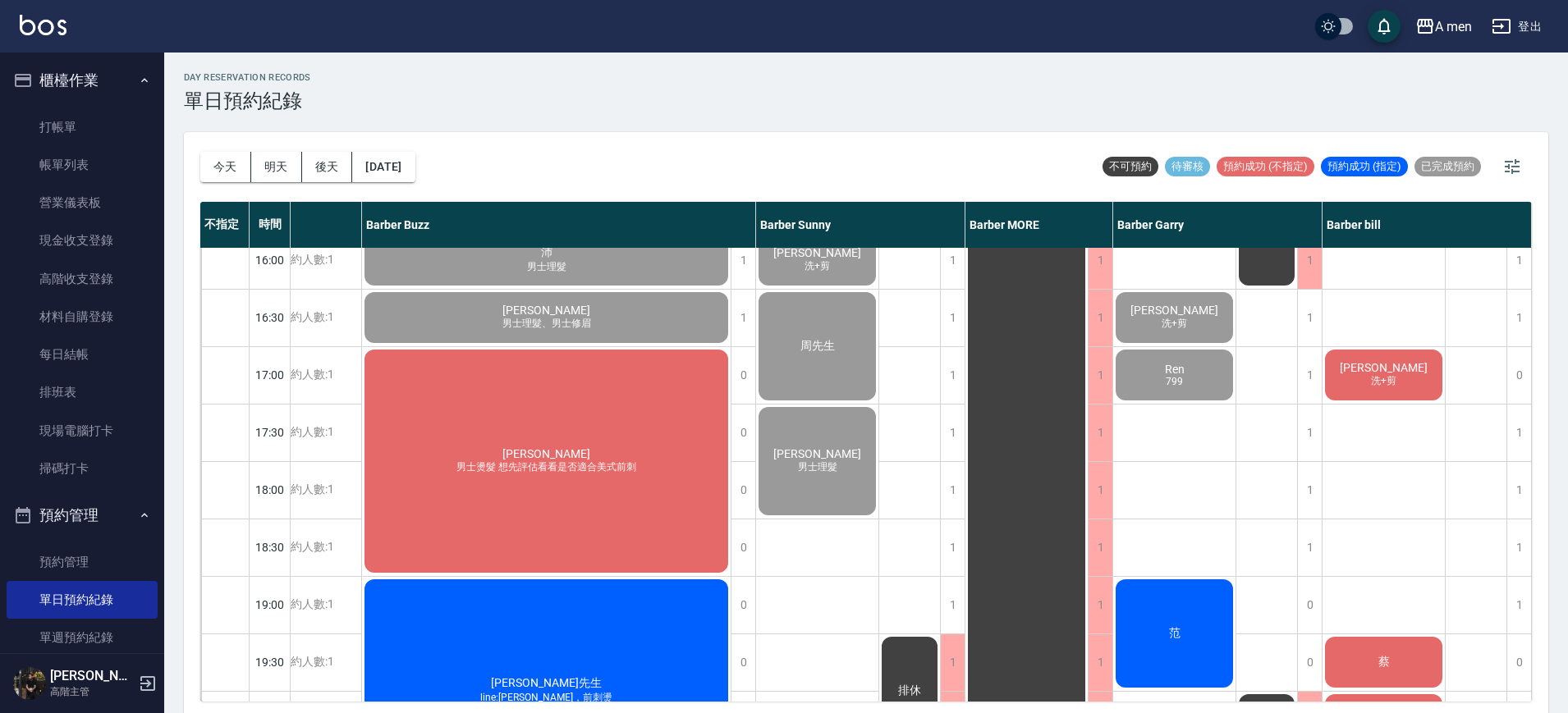
scroll to position [718, 199]
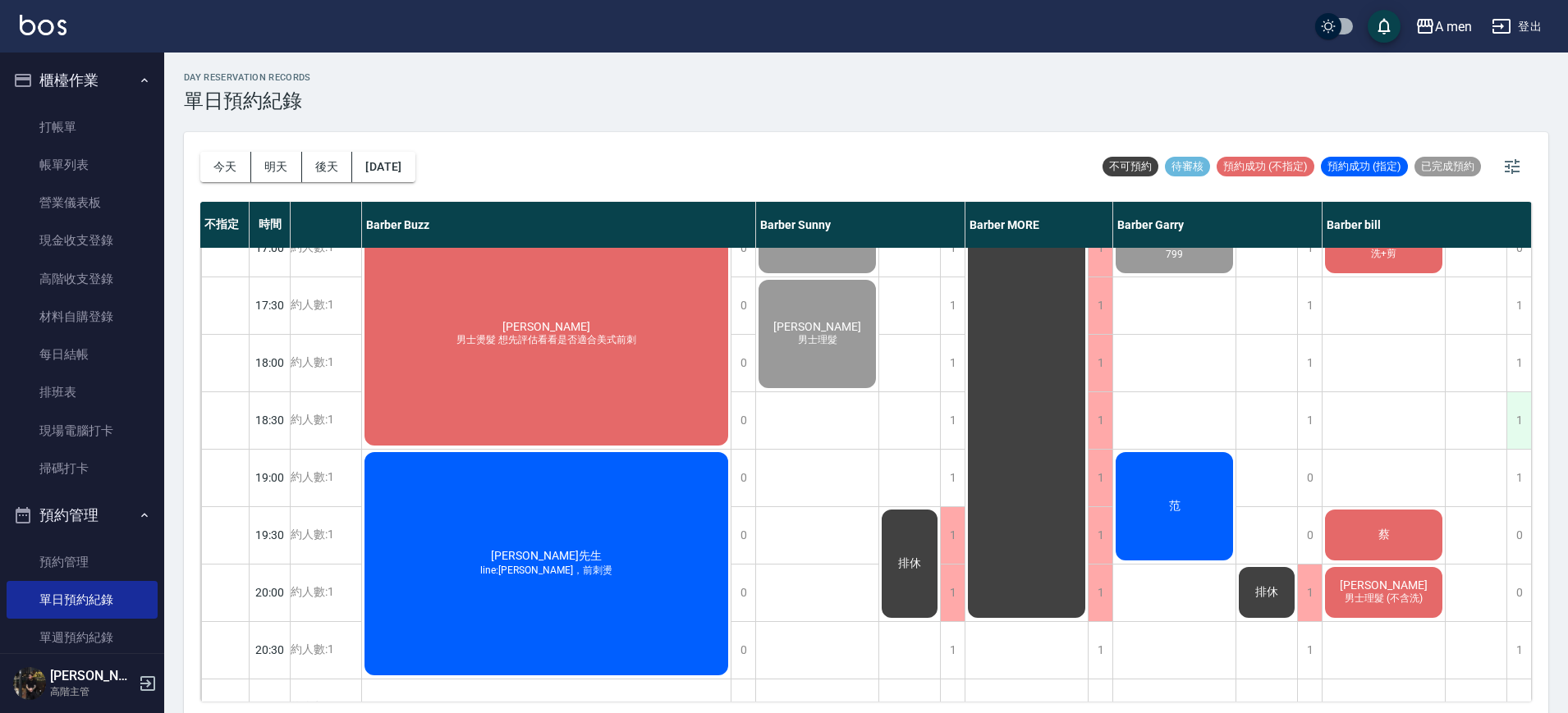
click at [1517, 418] on div "1" at bounding box center [1519, 420] width 25 height 56
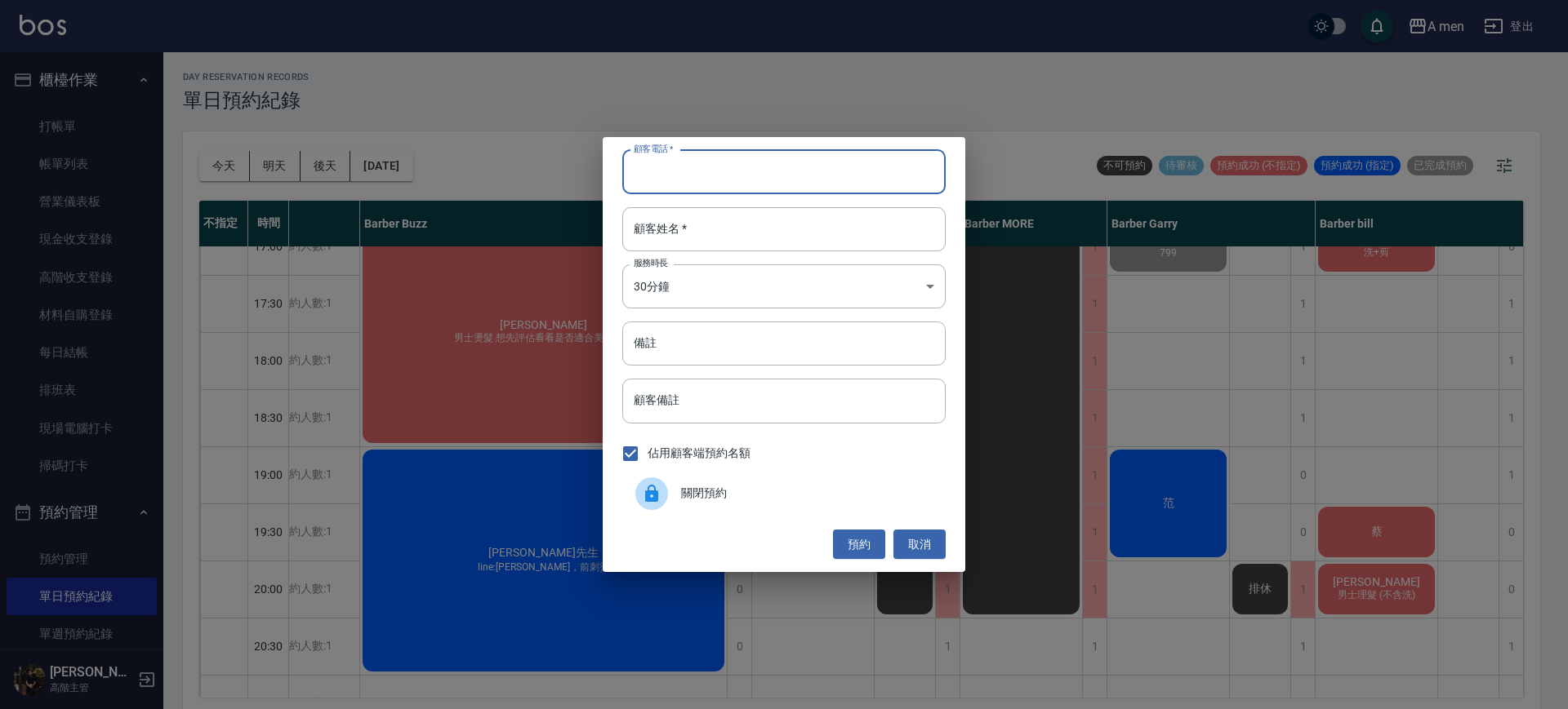
click at [860, 173] on input "顧客電話   *" at bounding box center [784, 172] width 324 height 44
click at [924, 547] on button "取消" at bounding box center [918, 544] width 52 height 30
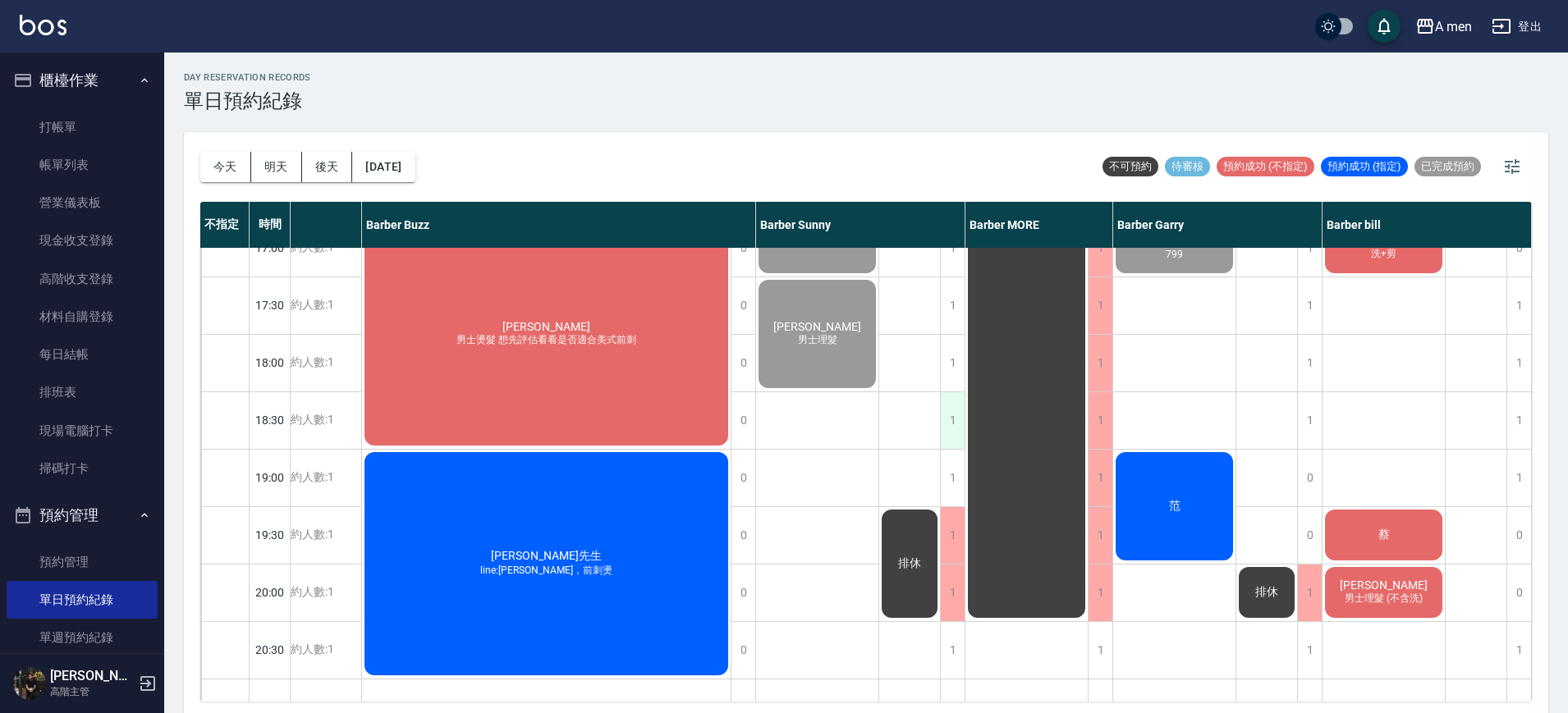
click at [951, 426] on div "1" at bounding box center [952, 420] width 25 height 56
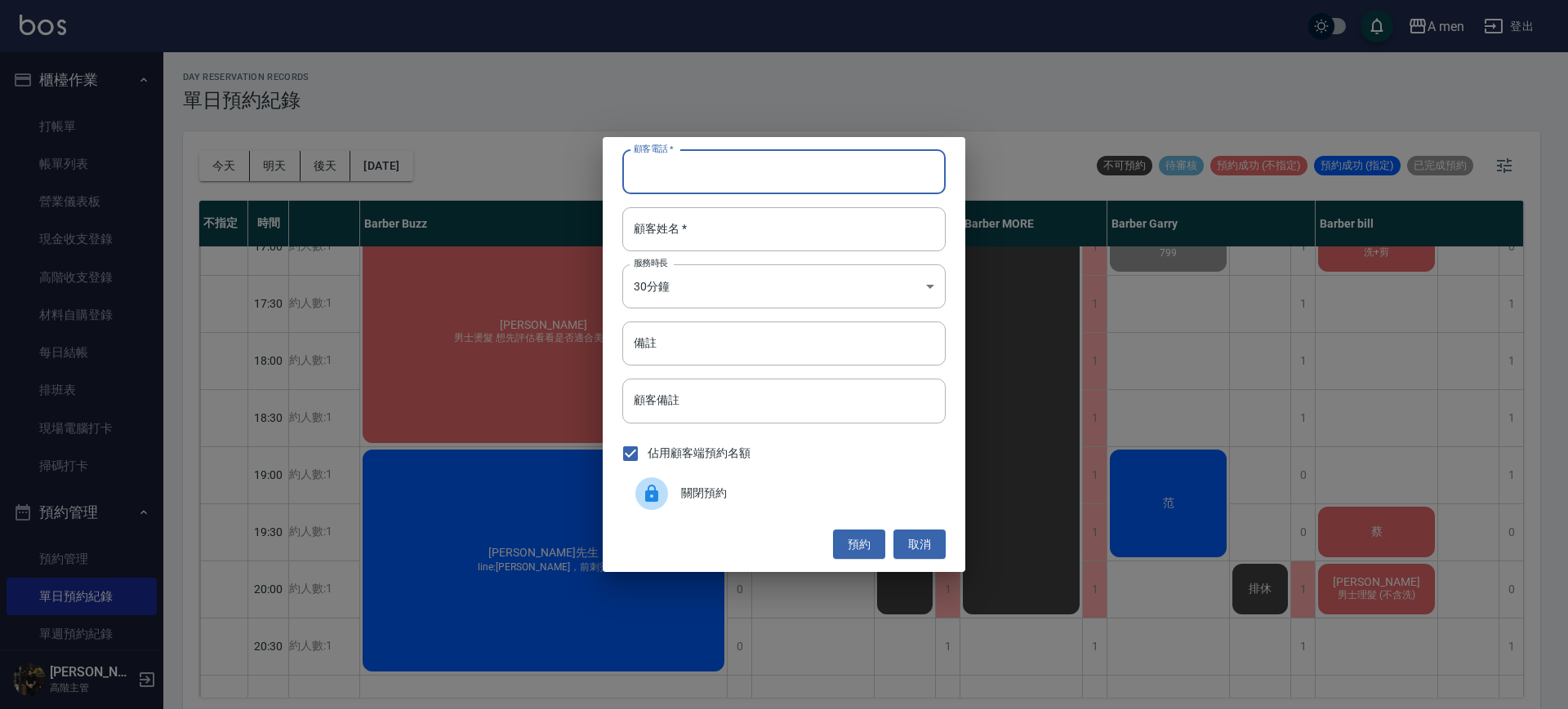
click at [775, 179] on input "顧客電話   *" at bounding box center [784, 172] width 324 height 44
type input "0"
click at [927, 541] on button "取消" at bounding box center [918, 544] width 52 height 30
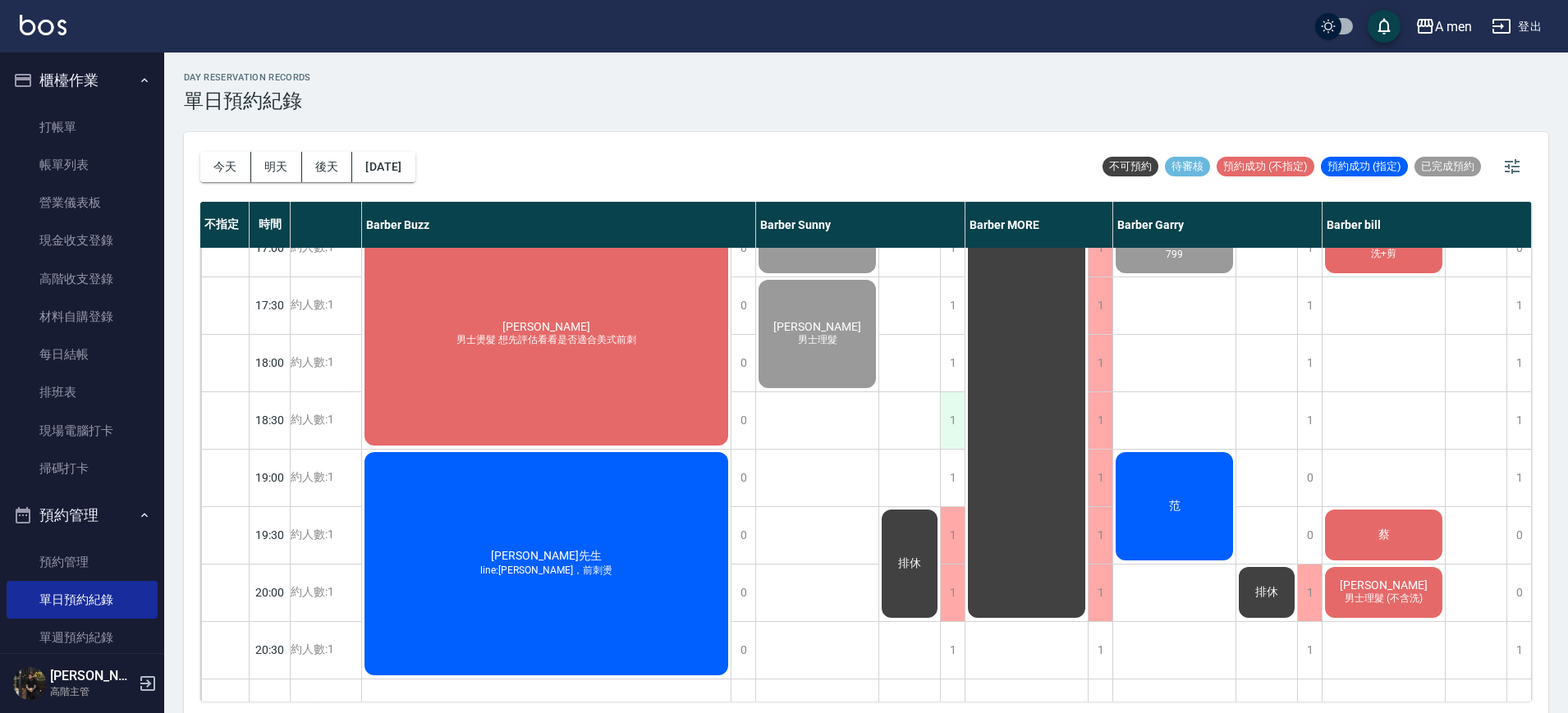
click at [948, 423] on div "1" at bounding box center [952, 420] width 25 height 56
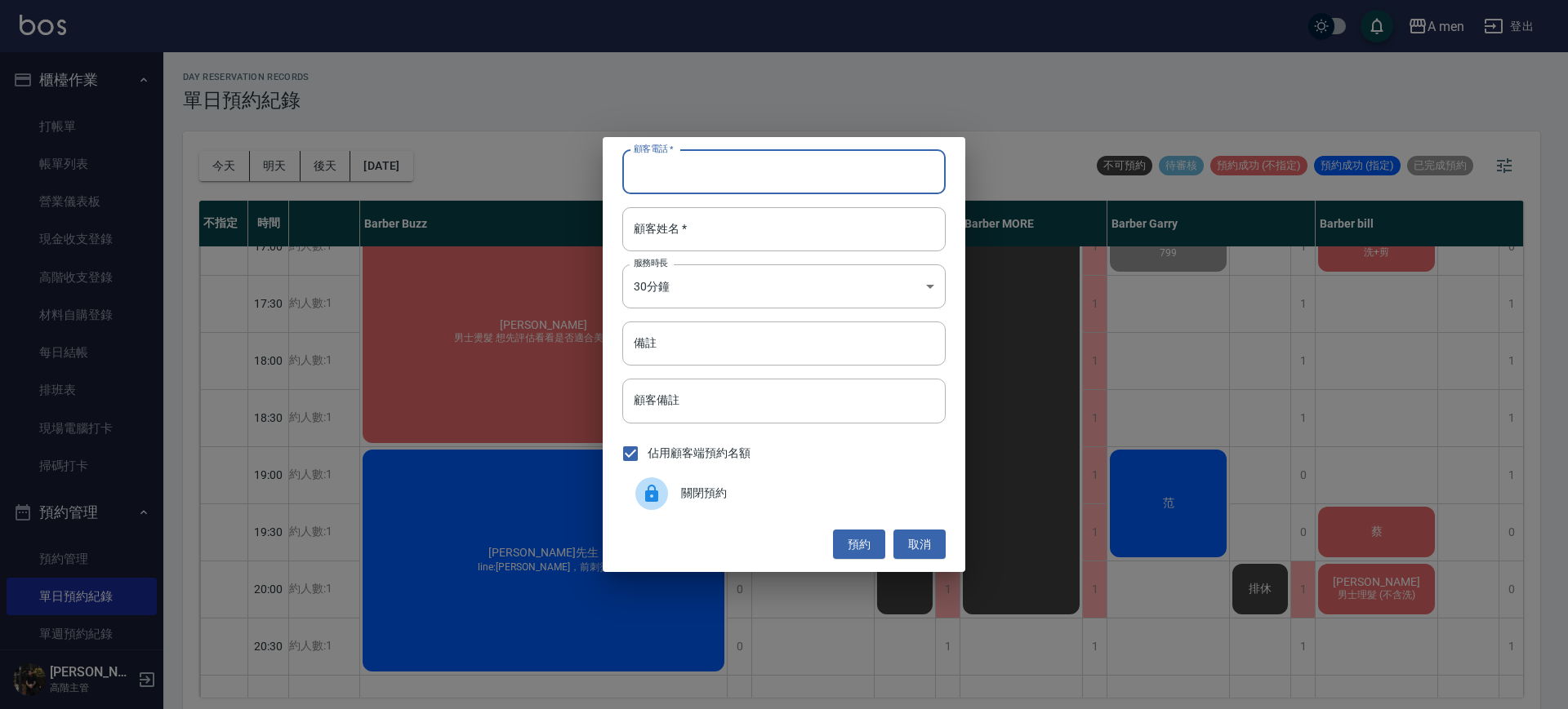
click at [766, 170] on input "顧客電話   *" at bounding box center [784, 172] width 324 height 44
type input "0"
type input "0912248309"
click at [791, 230] on input "顧客姓名   *" at bounding box center [784, 228] width 324 height 44
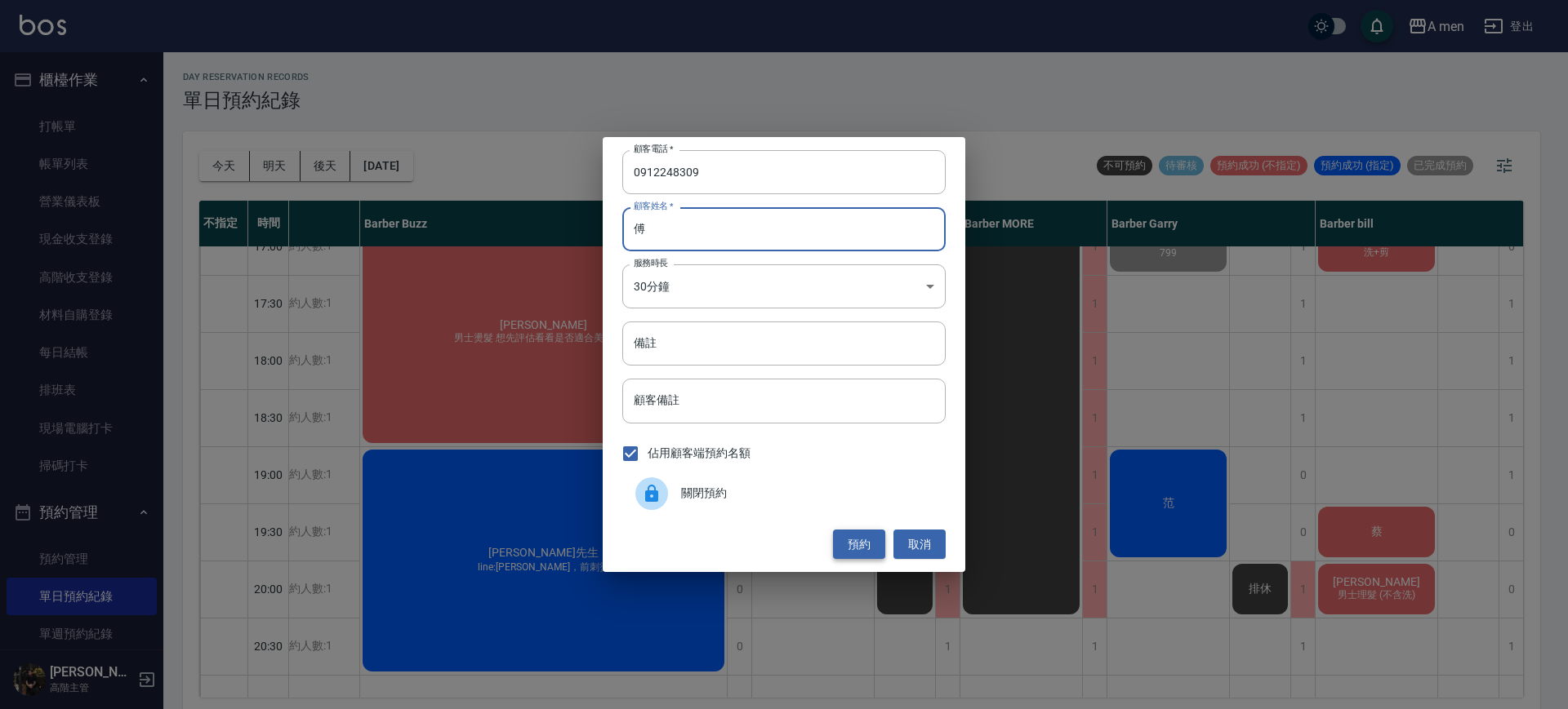
type input "傅"
click at [864, 537] on button "預約" at bounding box center [859, 544] width 52 height 30
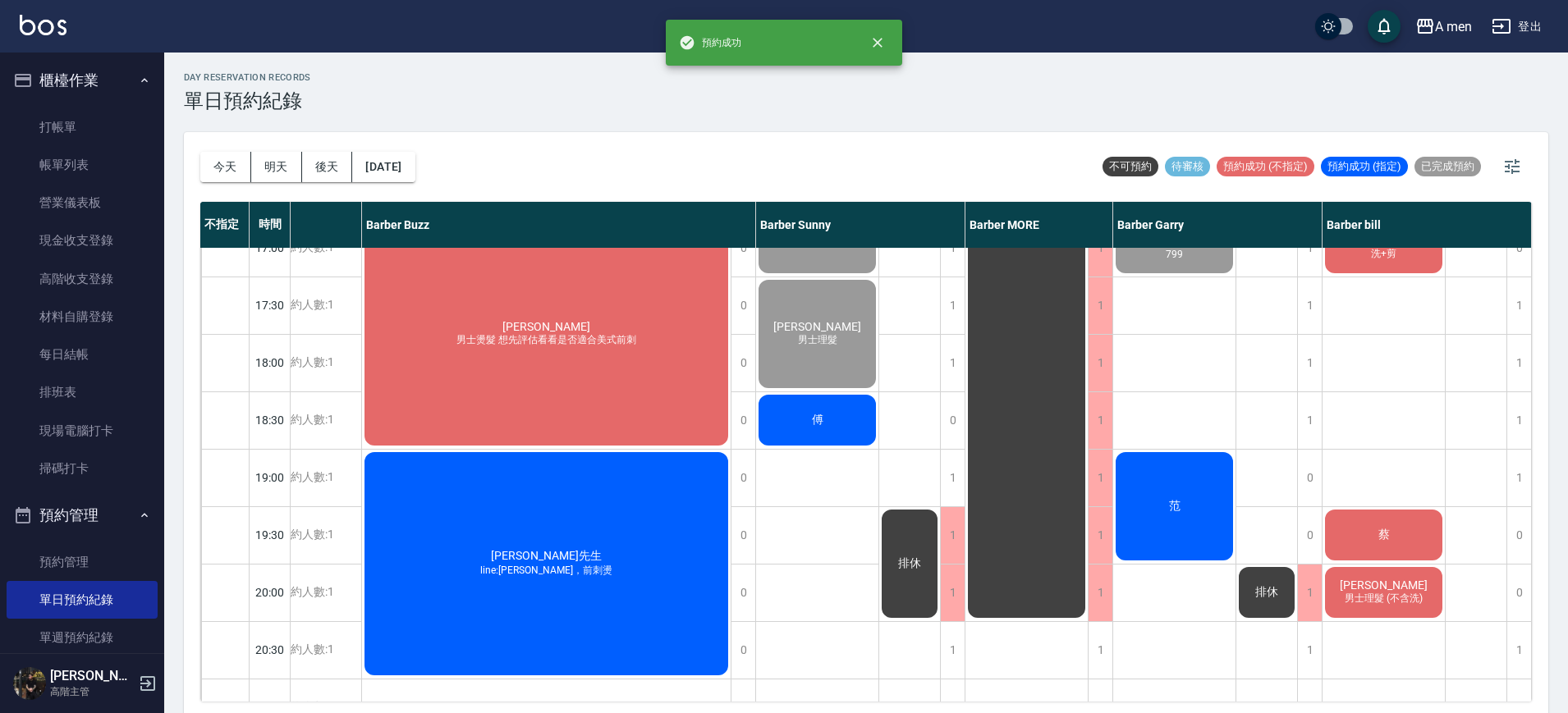
click at [896, 429] on div "排休 排休" at bounding box center [910, 248] width 61 height 1436
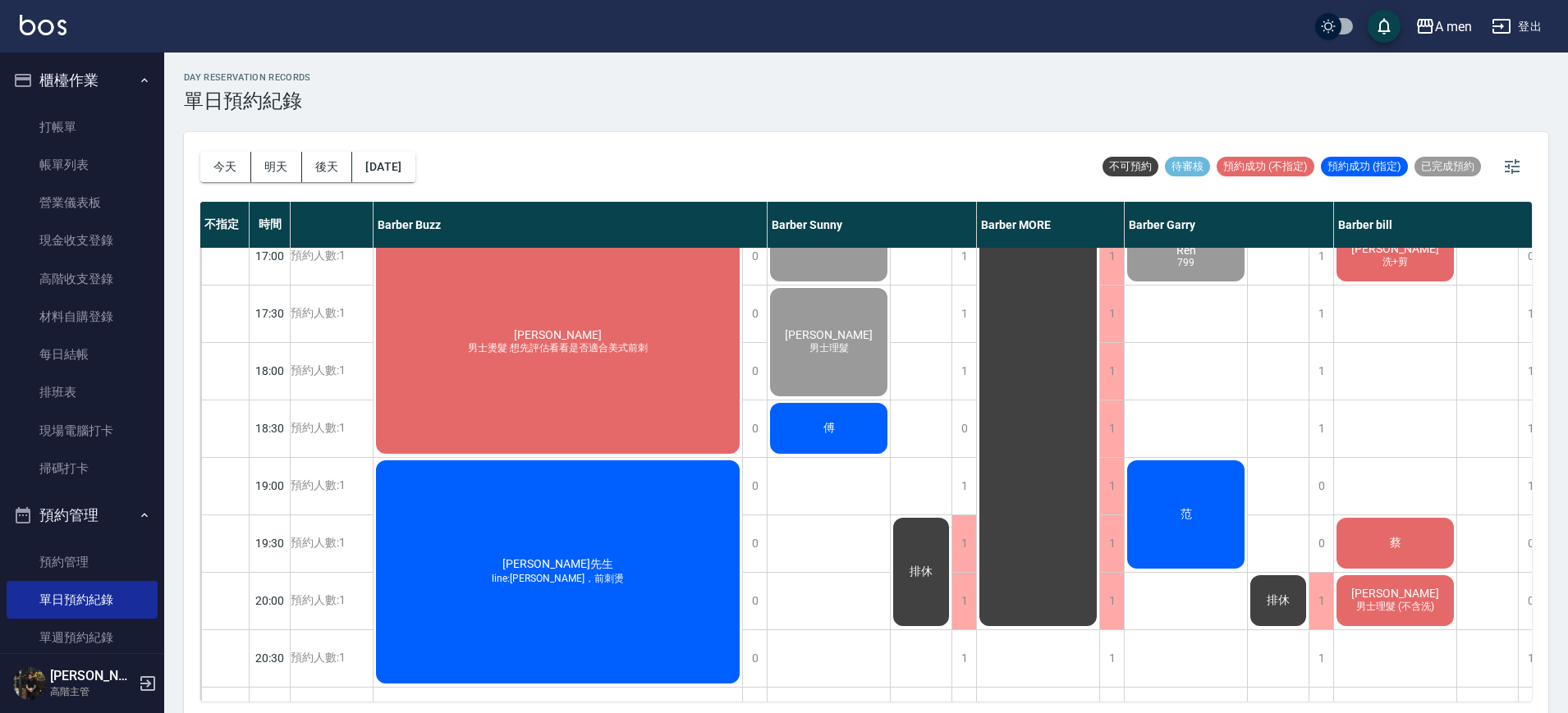
scroll to position [785, 193]
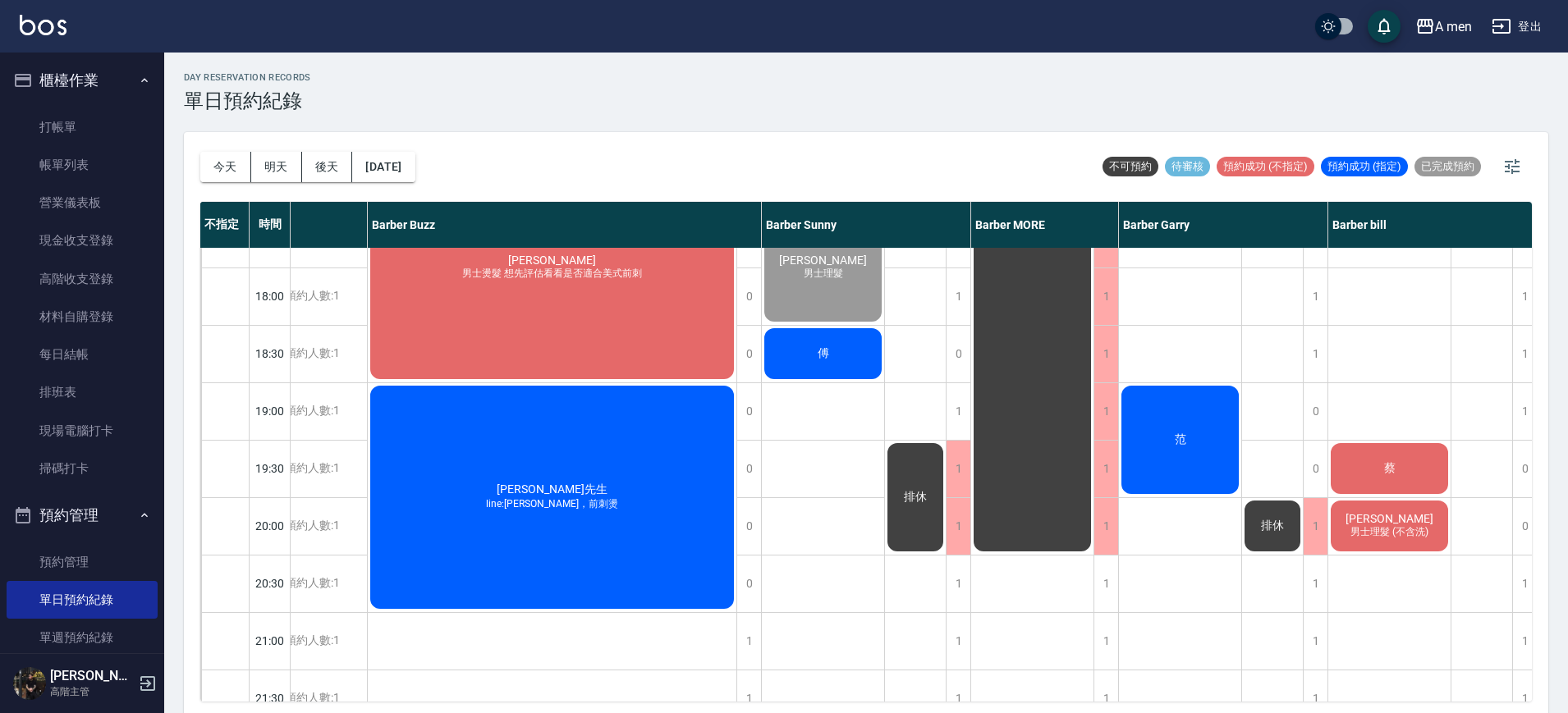
click at [527, 310] on div "Ethan Wu 男士燙髮 想先評估看看是否適合美式前刺" at bounding box center [553, 267] width 369 height 228
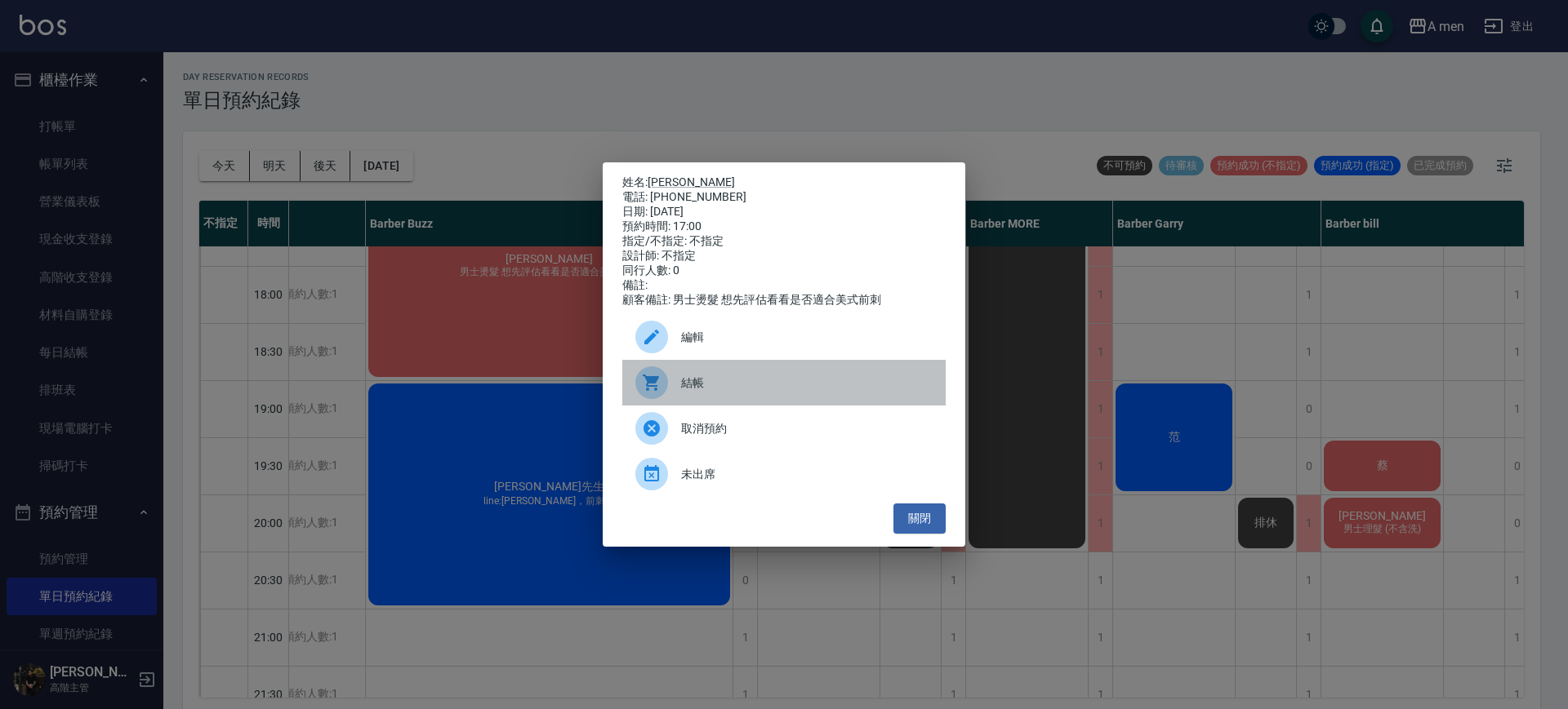
click at [722, 403] on div "結帳" at bounding box center [784, 382] width 324 height 46
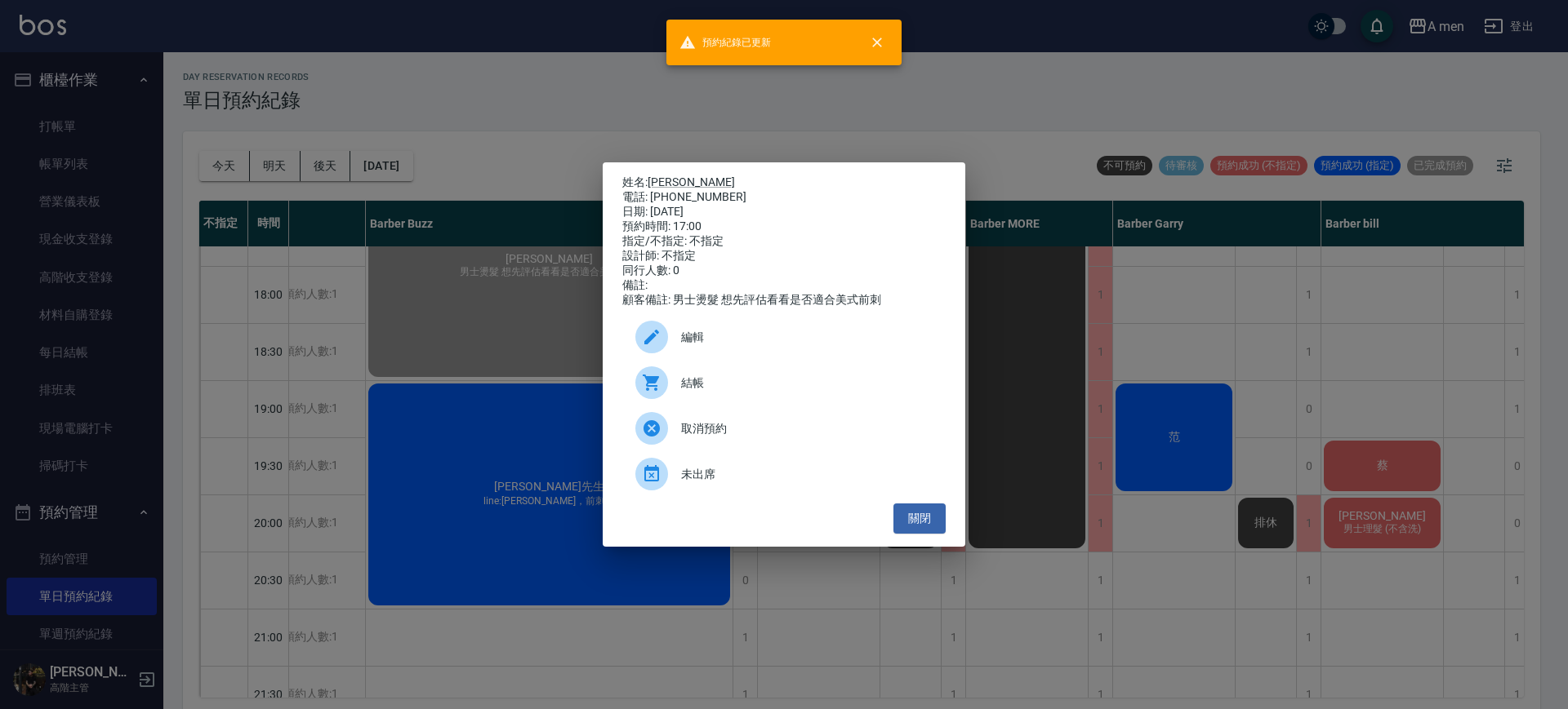
click at [920, 544] on div "姓名: Ethan Wu 電話: 0912229351 日期: 2025/10/11 預約時間: 17:00 指定/不指定: 不指定 設計師: 不指定 同行人…" at bounding box center [783, 355] width 362 height 384
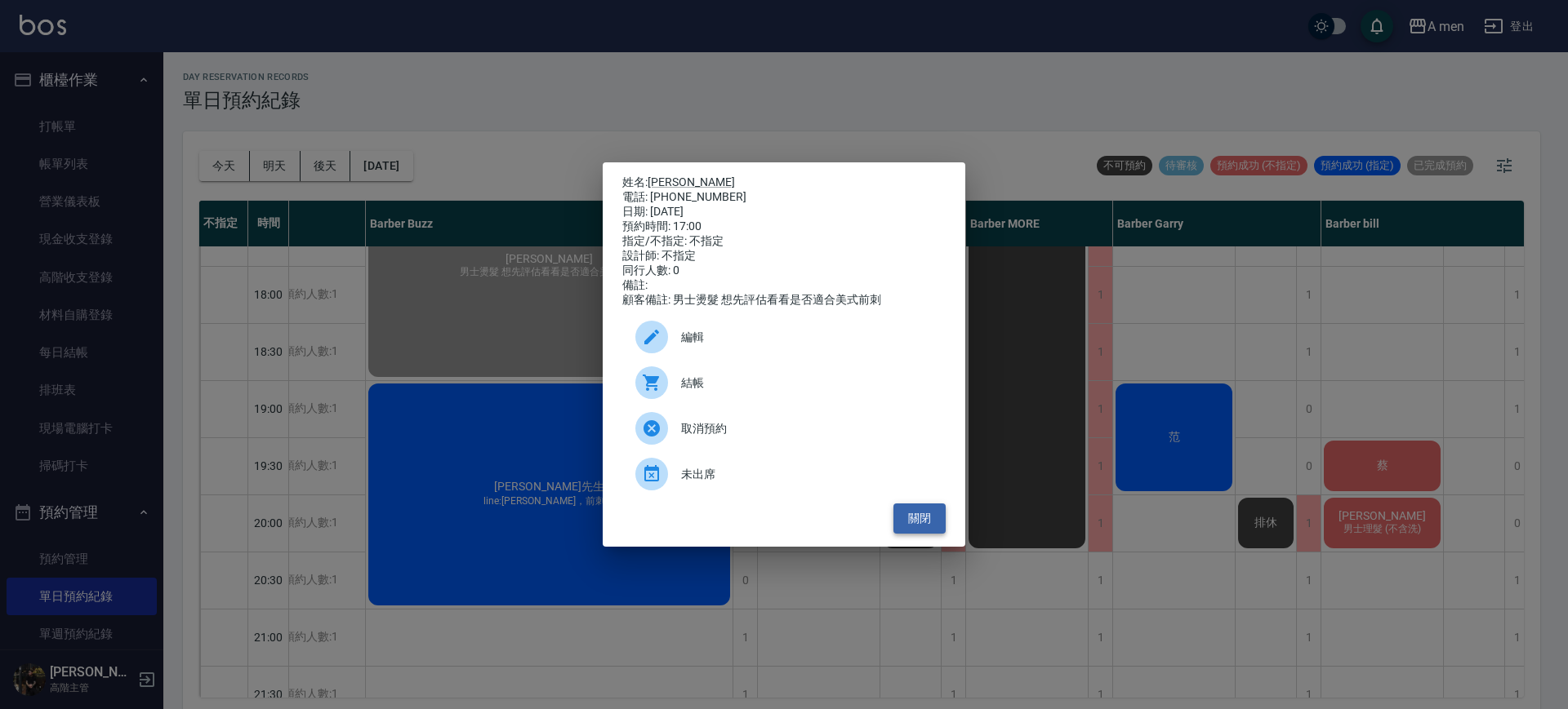
click at [921, 520] on button "關閉" at bounding box center [918, 518] width 52 height 30
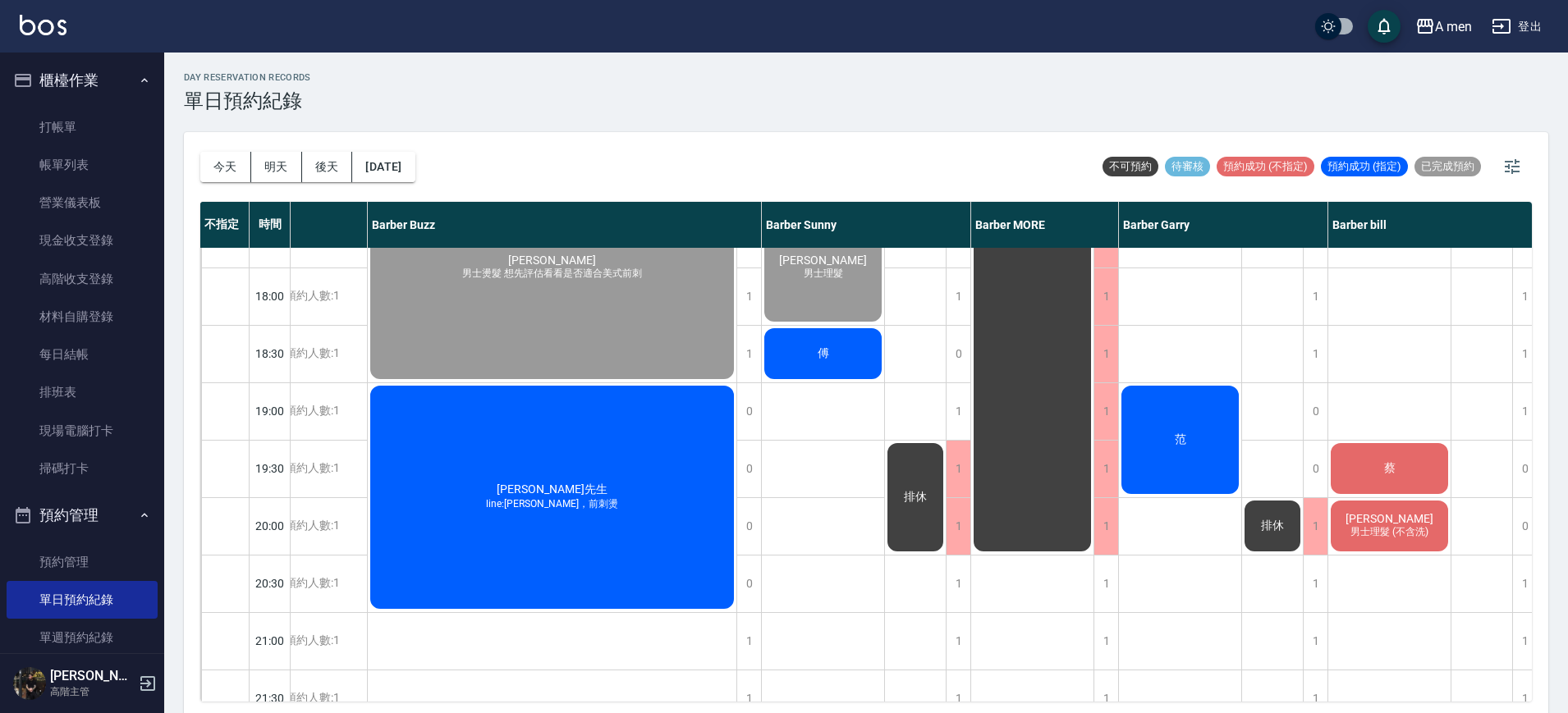
click at [562, 468] on div "吳先生 line:吉米，前刺燙" at bounding box center [553, 497] width 369 height 228
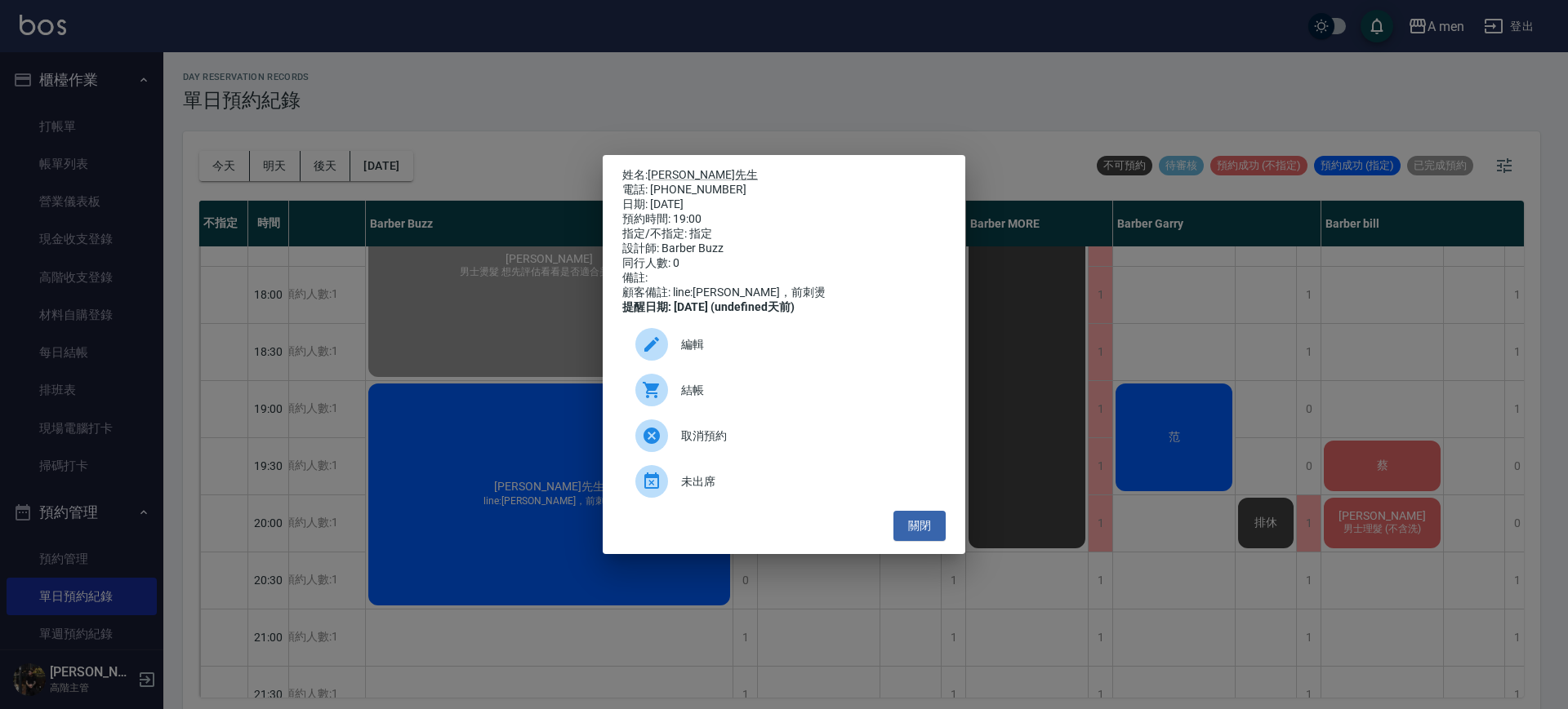
click at [841, 610] on div "姓名: 吳先生 電話: 0917238335 日期: 2025/10/11 預約時間: 19:00 指定/不指定: 指定 設計師: Barber Buzz 同…" at bounding box center [784, 354] width 1568 height 709
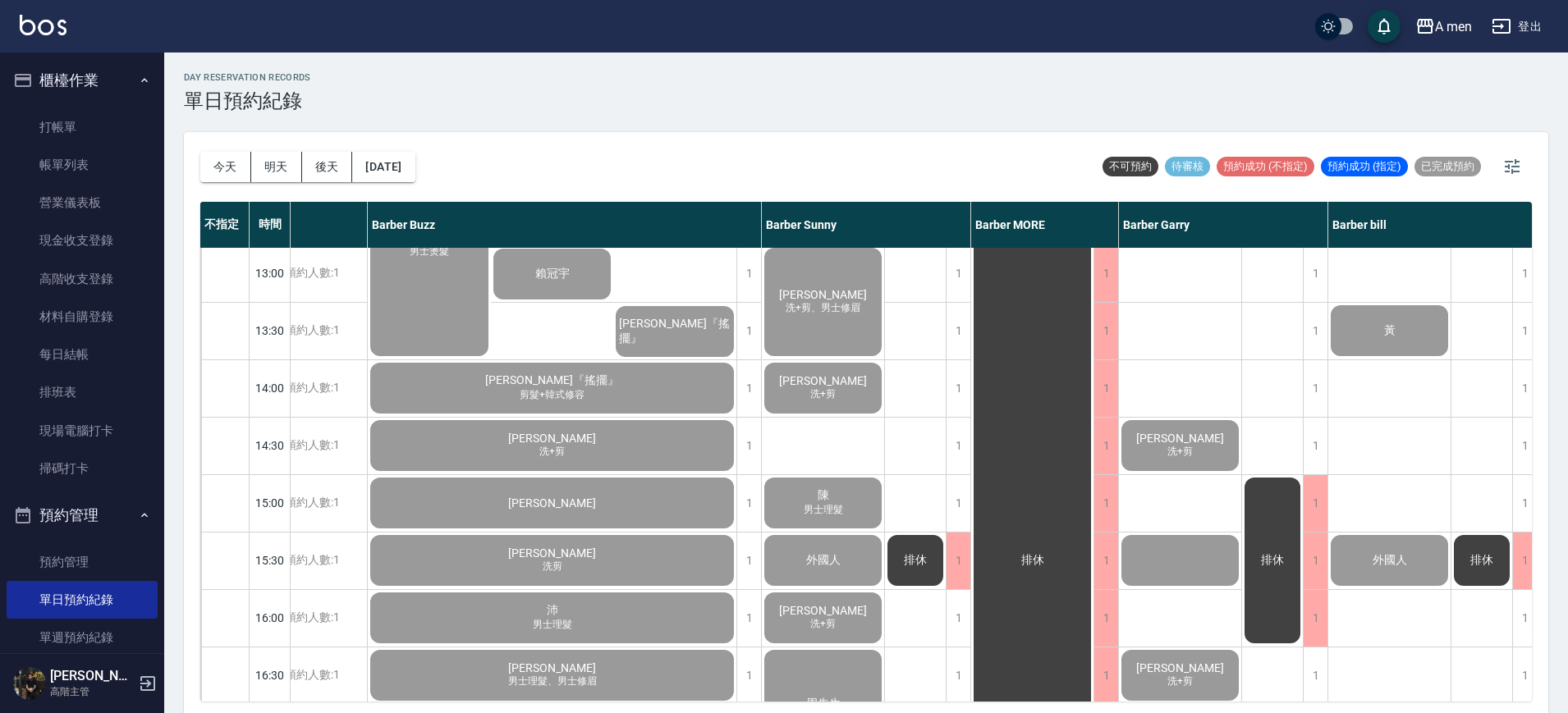
scroll to position [0, 193]
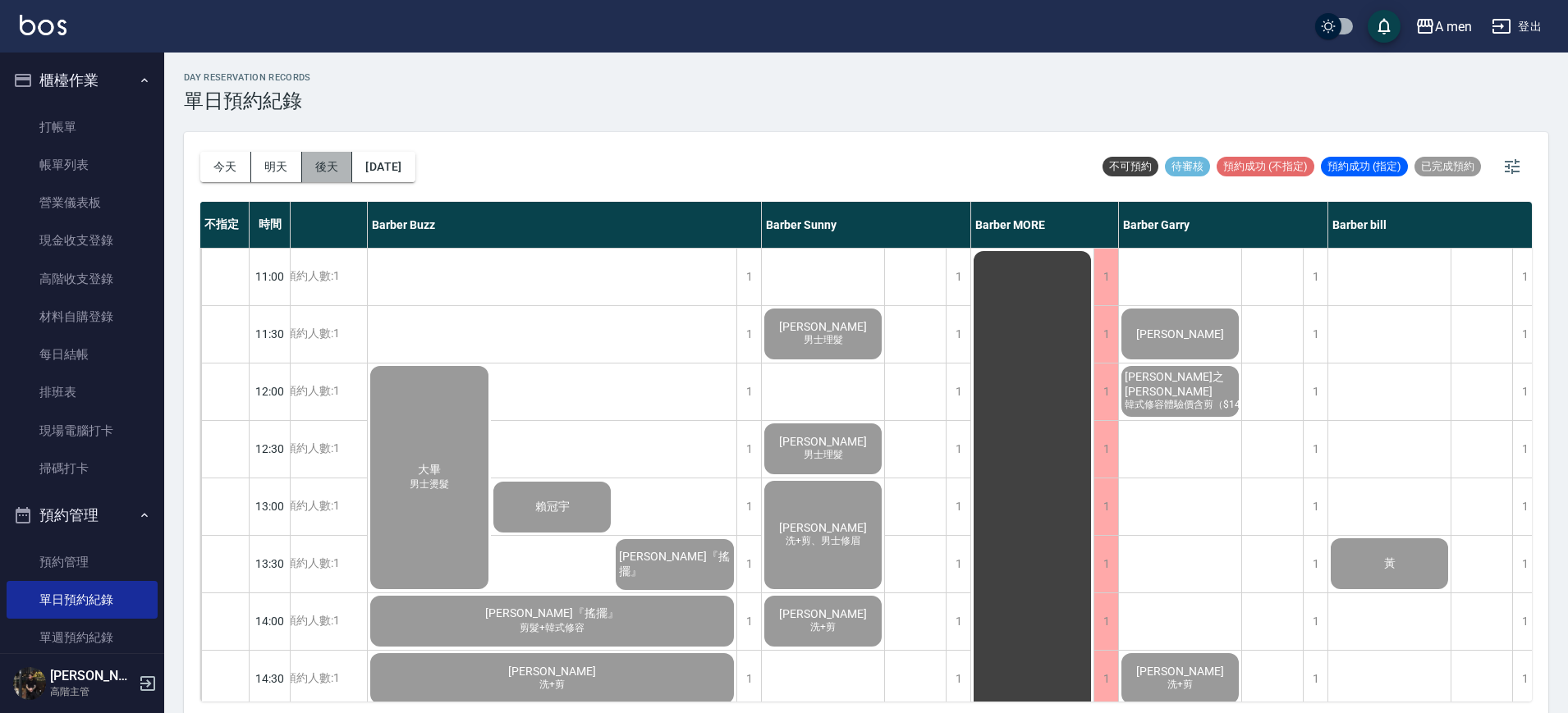
click at [316, 160] on button "後天" at bounding box center [328, 167] width 51 height 31
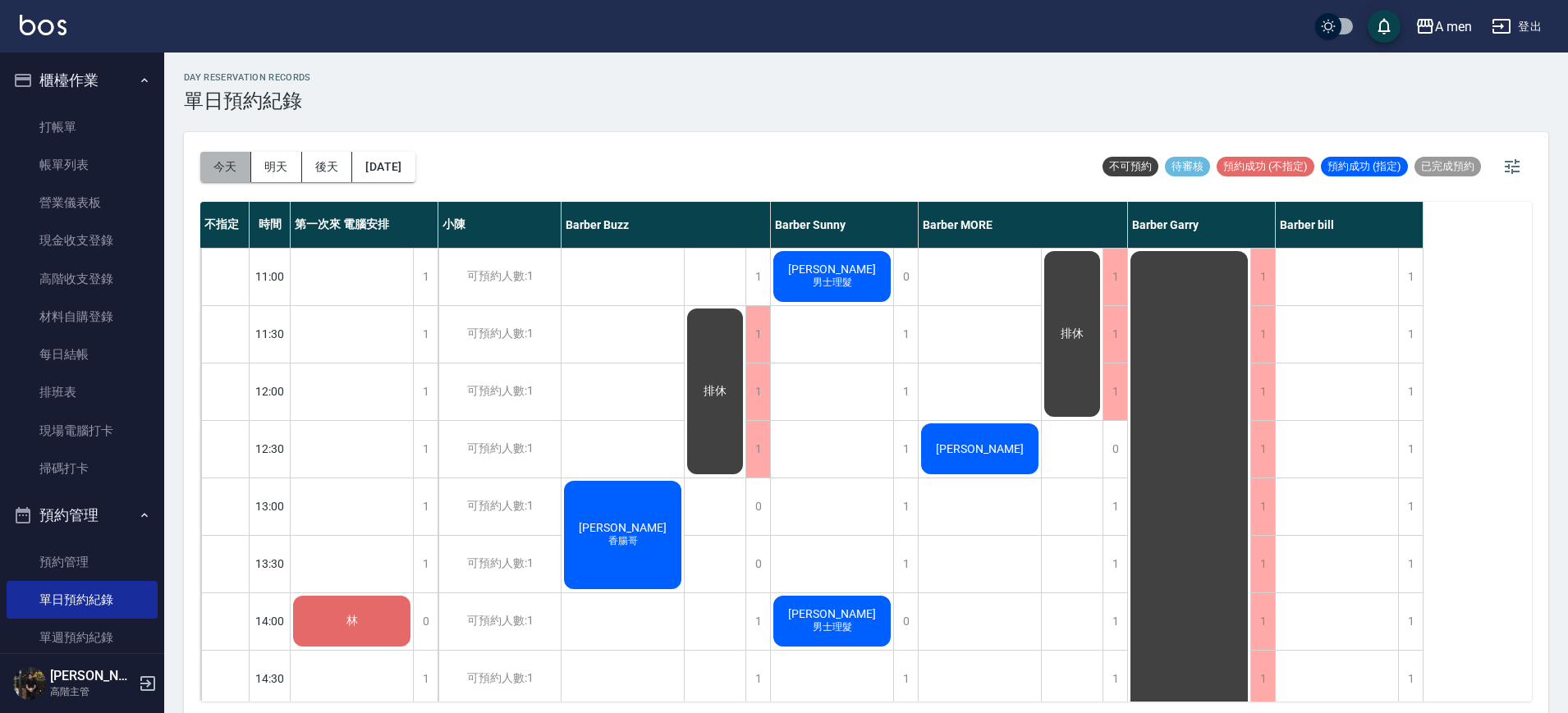
click at [228, 179] on button "今天" at bounding box center [226, 167] width 51 height 31
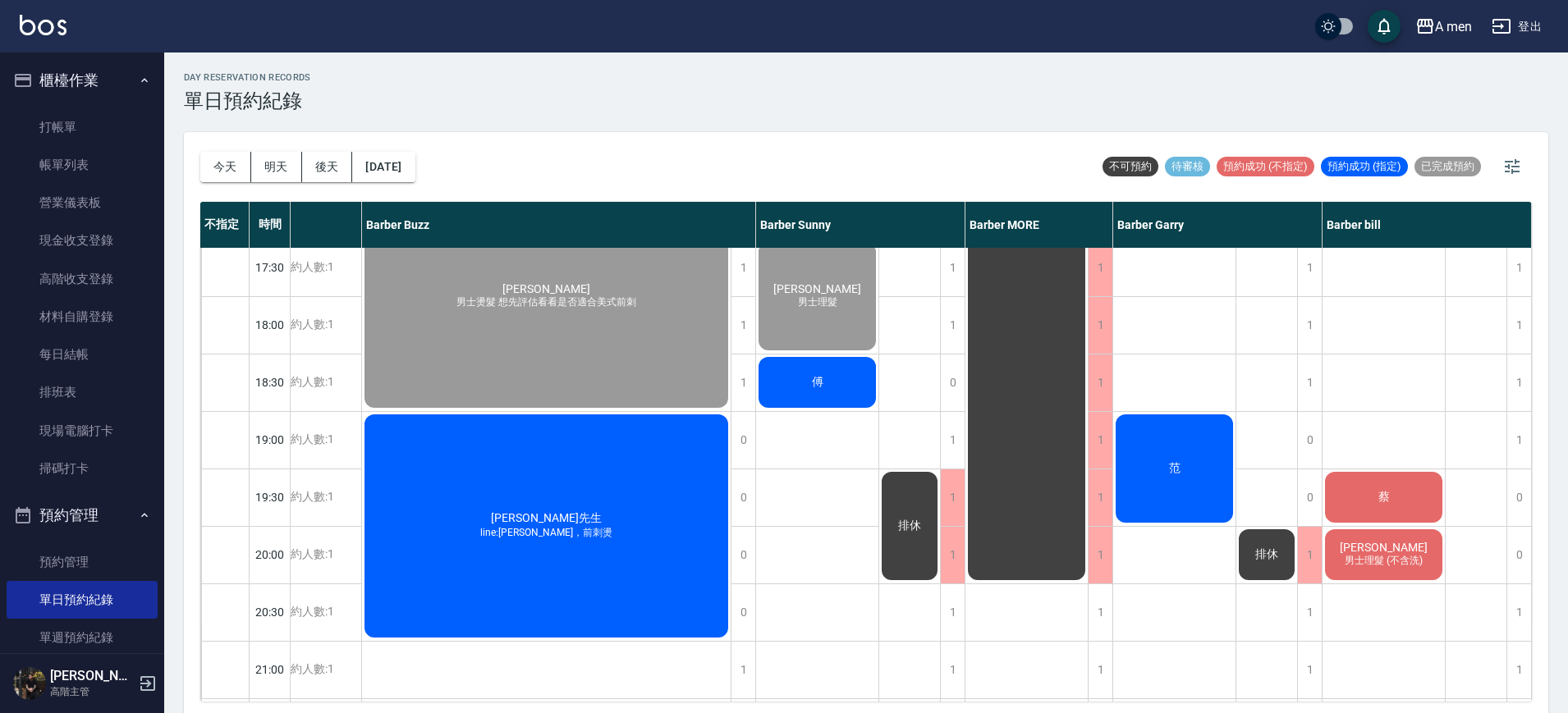
scroll to position [762, 208]
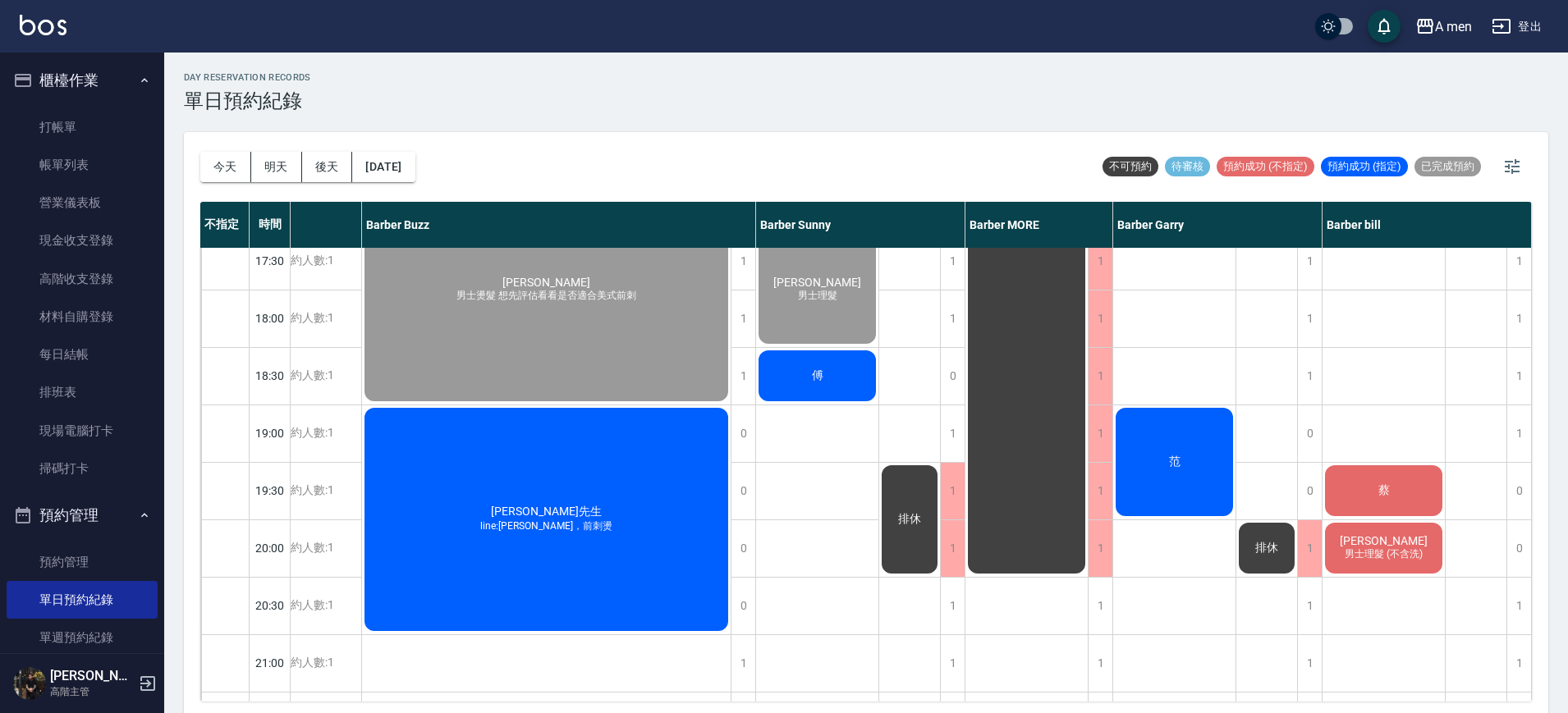
click at [477, 476] on div "吳先生 line:吉米，前刺燙" at bounding box center [547, 519] width 369 height 228
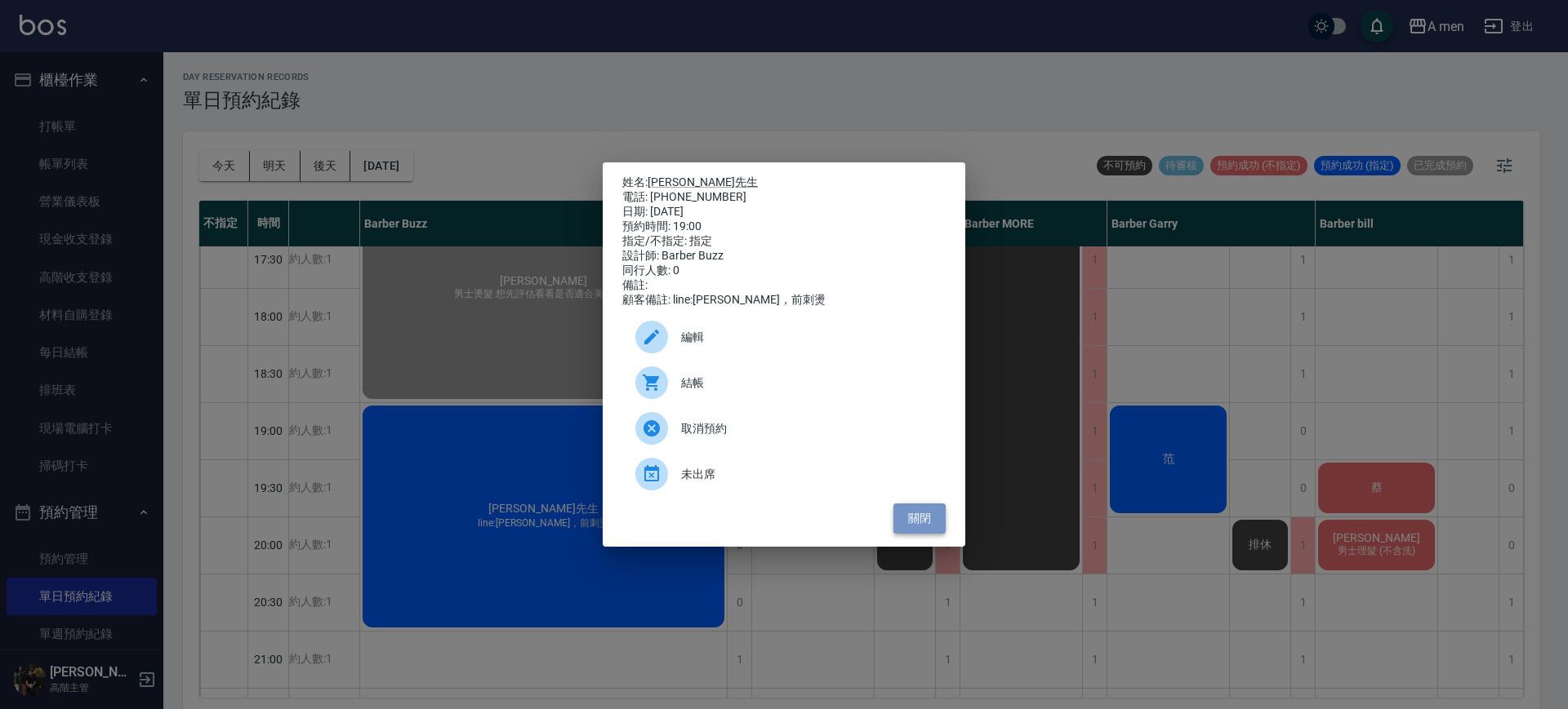
click at [913, 520] on button "關閉" at bounding box center [918, 518] width 52 height 30
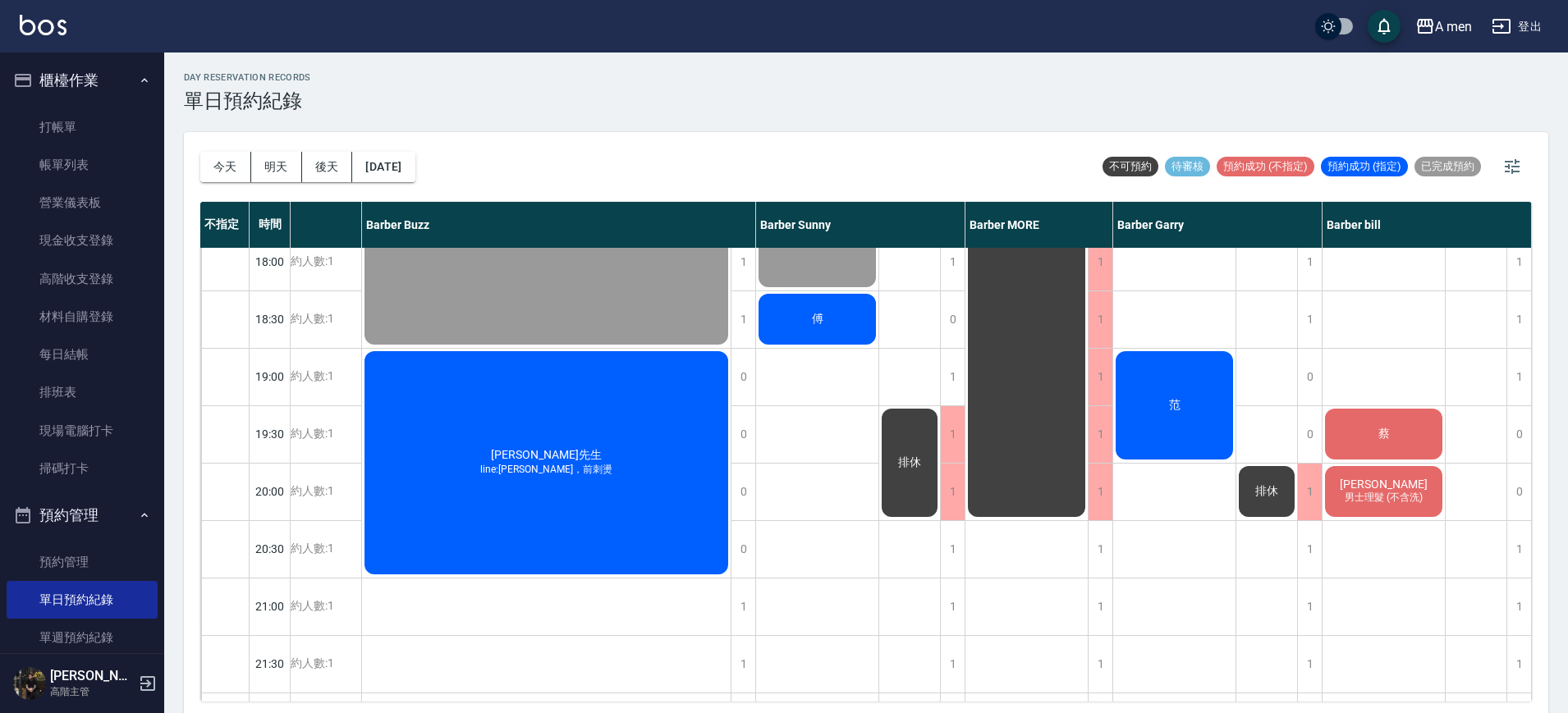
scroll to position [820, 208]
click at [809, 331] on div "傅" at bounding box center [817, 319] width 122 height 56
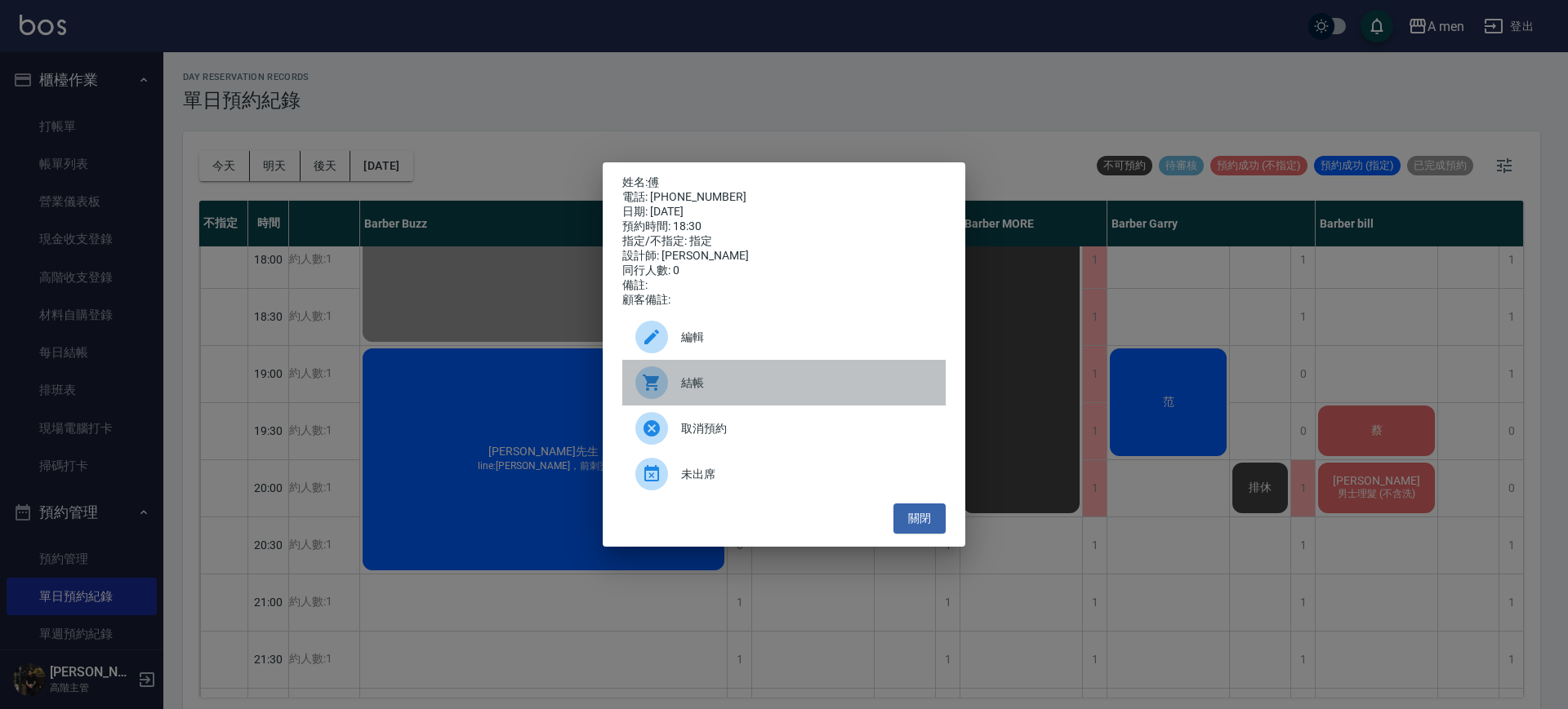
click at [740, 385] on span "結帳" at bounding box center [807, 382] width 251 height 17
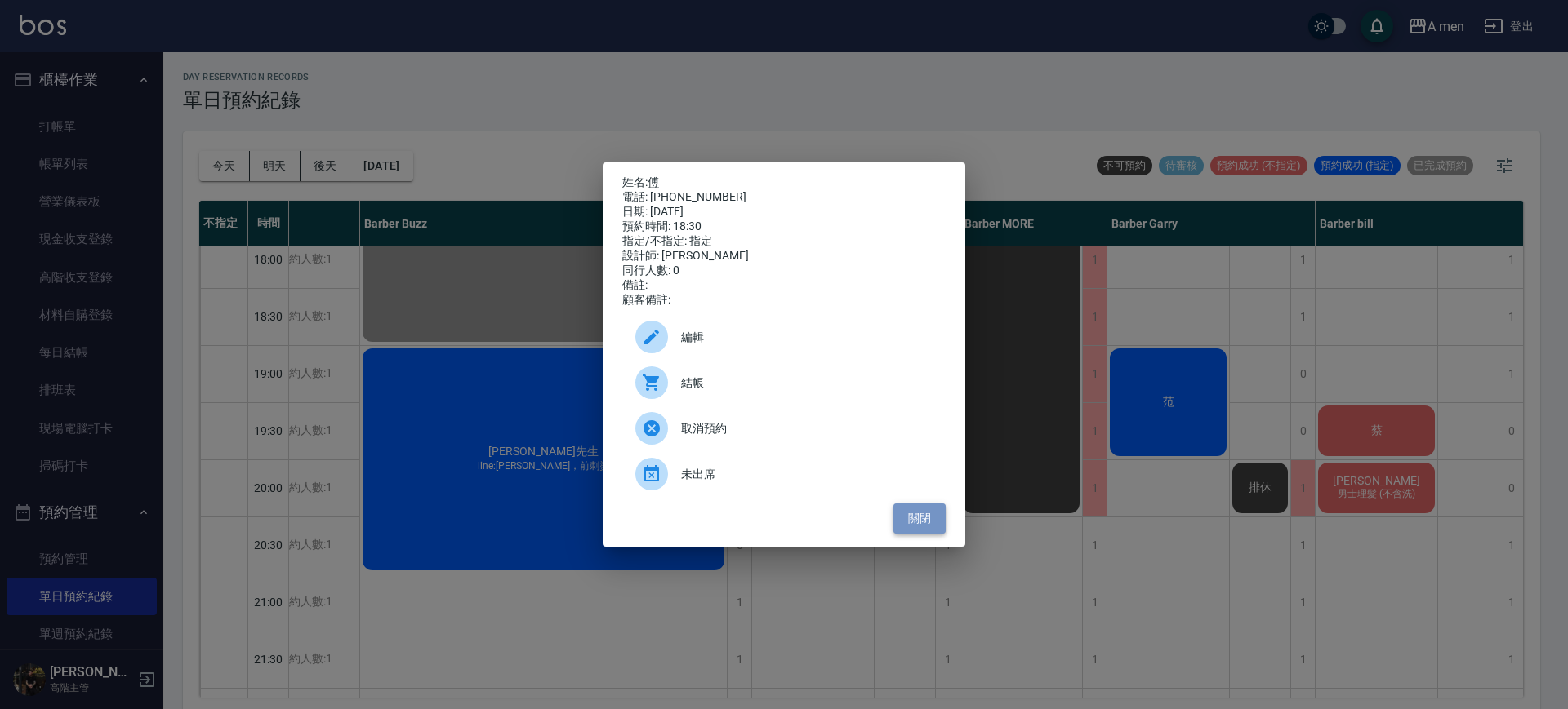
click at [918, 523] on button "關閉" at bounding box center [918, 518] width 52 height 30
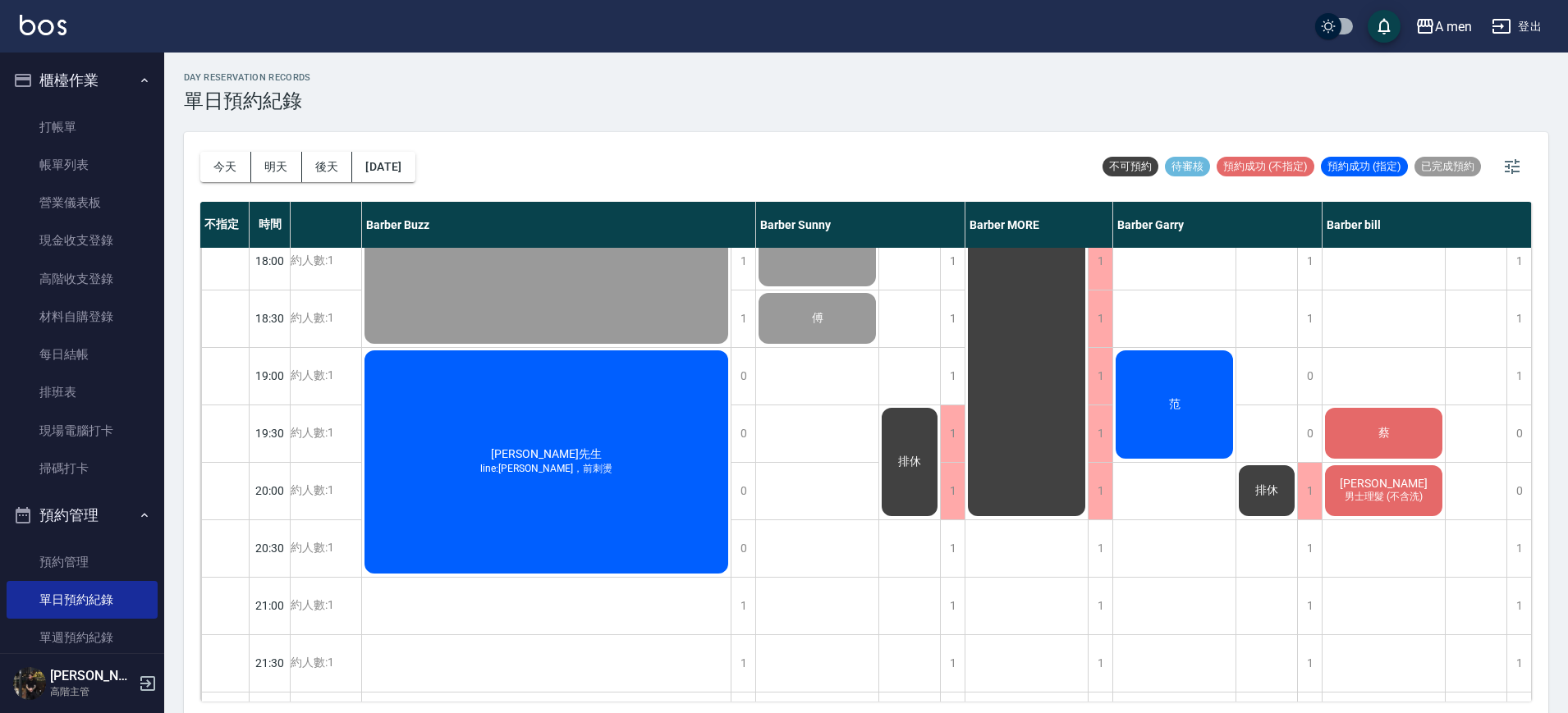
scroll to position [820, 199]
click at [1167, 510] on div "王昌弘 楊程之 Justin 韓式修容體驗價含剪（$1400） 蔡沛禹 洗+剪 Howard 洗+剪 Ren 799 范" at bounding box center [1174, 146] width 123 height 1436
click at [414, 166] on button "[DATE]" at bounding box center [383, 167] width 62 height 31
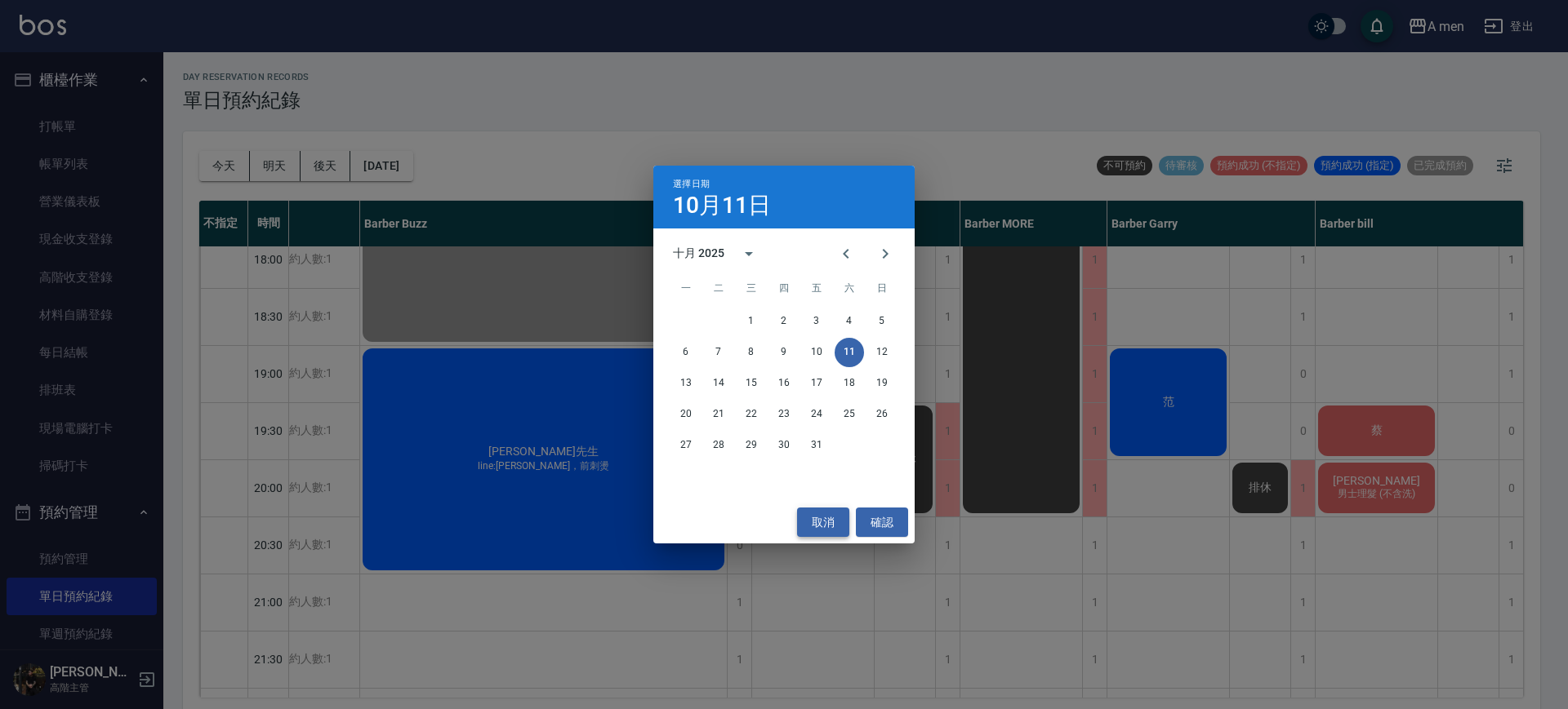
click at [818, 527] on button "取消" at bounding box center [822, 523] width 52 height 30
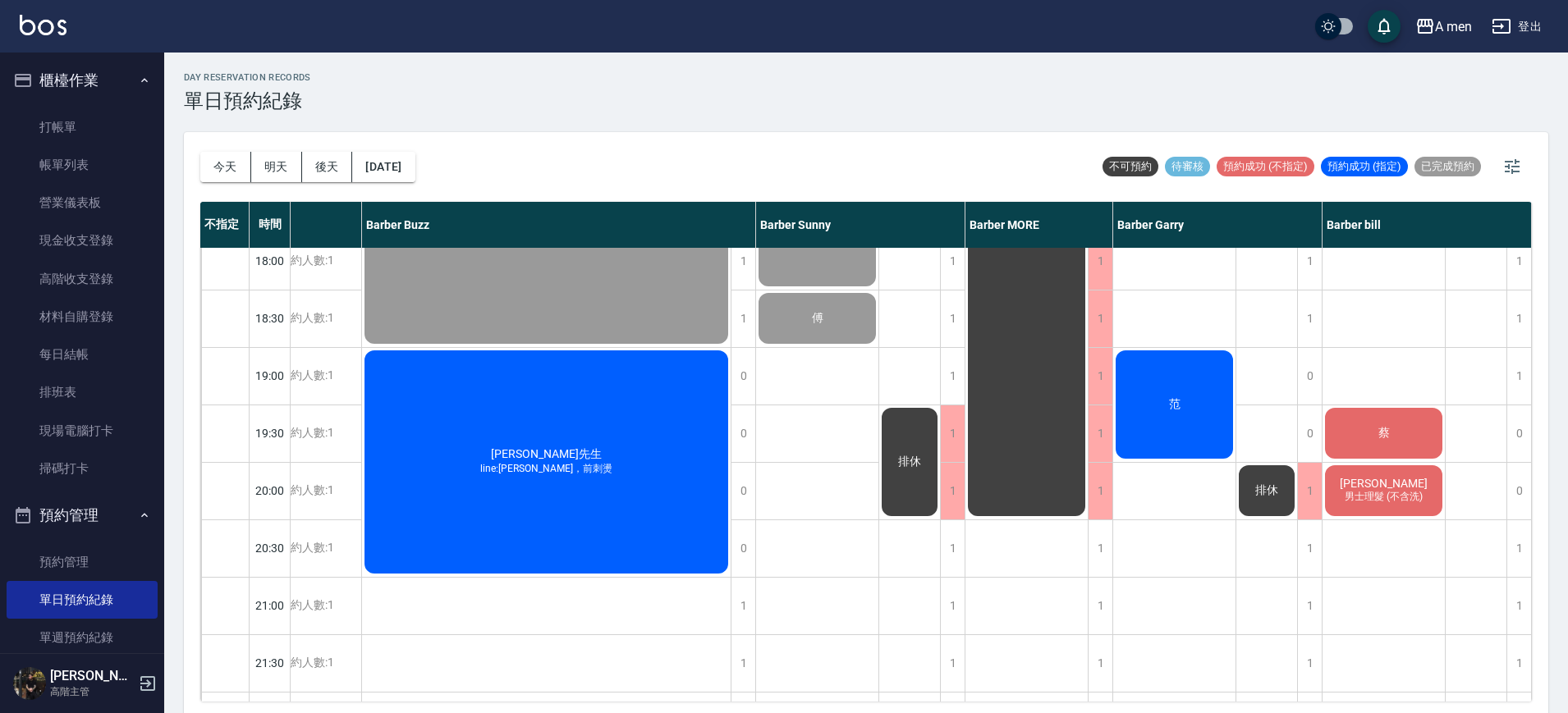
click at [1182, 511] on div "王昌弘 楊程之 Justin 韓式修容體驗價含剪（$1400） 蔡沛禹 洗+剪 Howard 洗+剪 Ren 799 范" at bounding box center [1174, 146] width 123 height 1436
click at [1221, 578] on div "王昌弘 楊程之 Justin 韓式修容體驗價含剪（$1400） 蔡沛禹 洗+剪 Howard 洗+剪 Ren 799 范" at bounding box center [1174, 146] width 123 height 1436
click at [1148, 513] on div "王昌弘 楊程之 Justin 韓式修容體驗價含剪（$1400） 蔡沛禹 洗+剪 Howard 洗+剪 Ren 799 范" at bounding box center [1174, 146] width 123 height 1436
click at [411, 168] on button "[DATE]" at bounding box center [383, 167] width 62 height 31
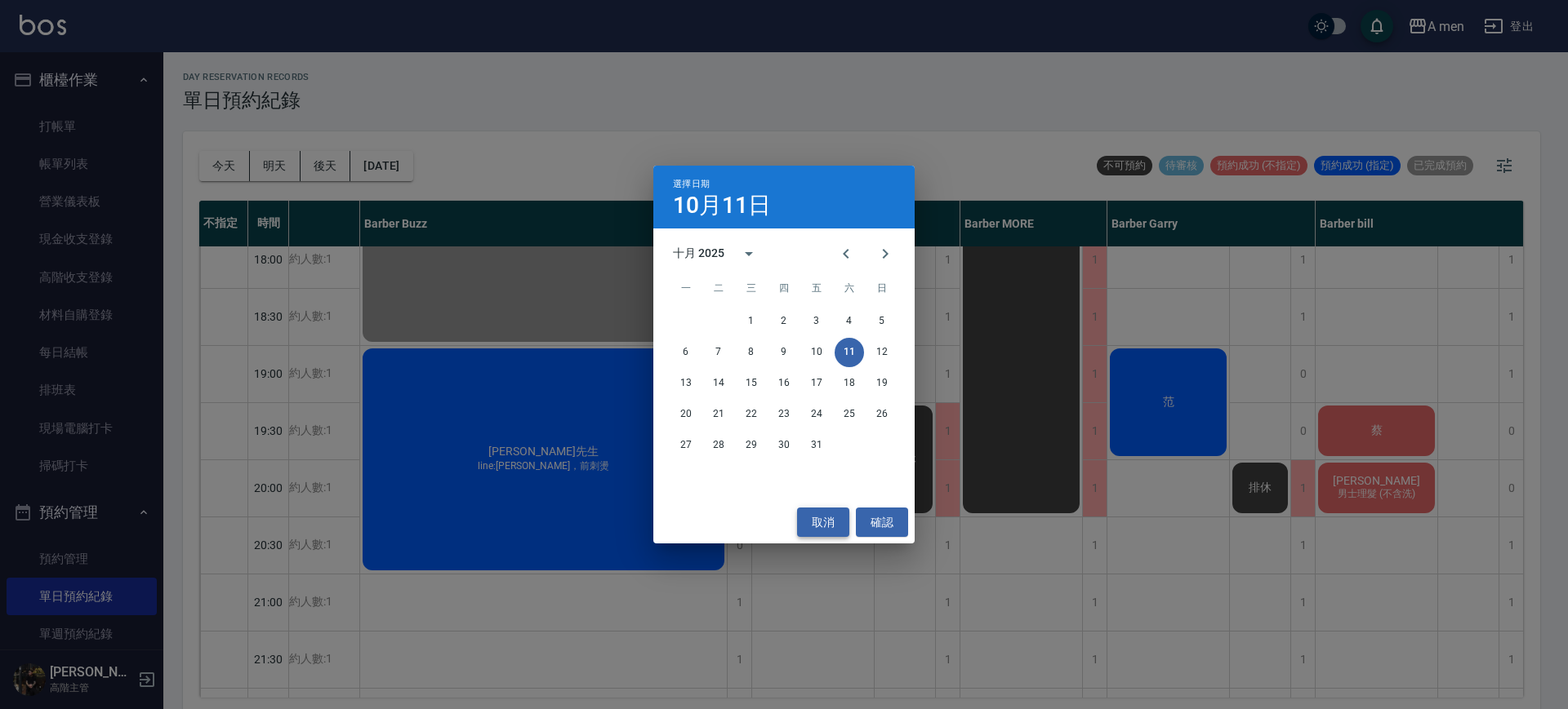
click at [824, 528] on button "取消" at bounding box center [822, 523] width 52 height 30
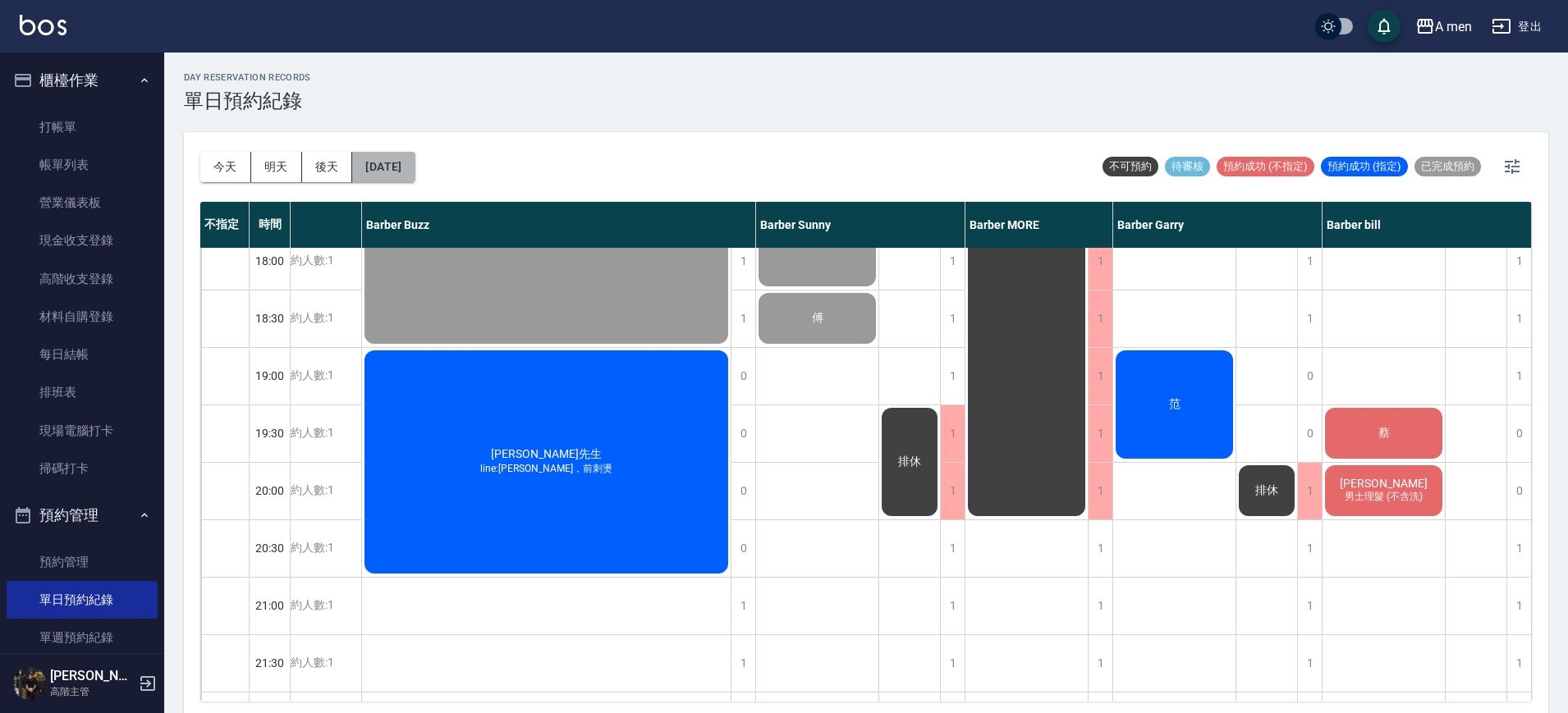
click at [414, 176] on button "[DATE]" at bounding box center [383, 167] width 62 height 31
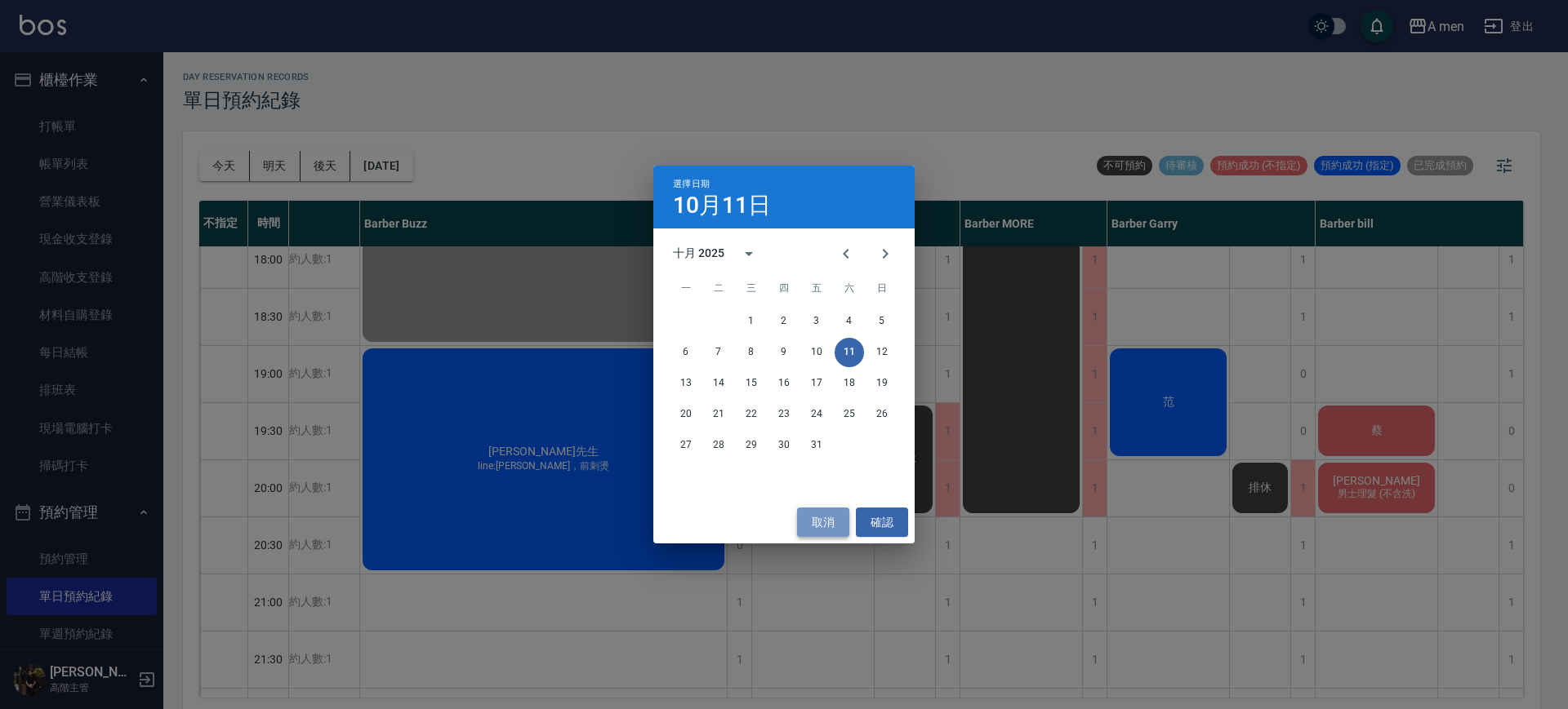
click at [833, 528] on button "取消" at bounding box center [822, 523] width 52 height 30
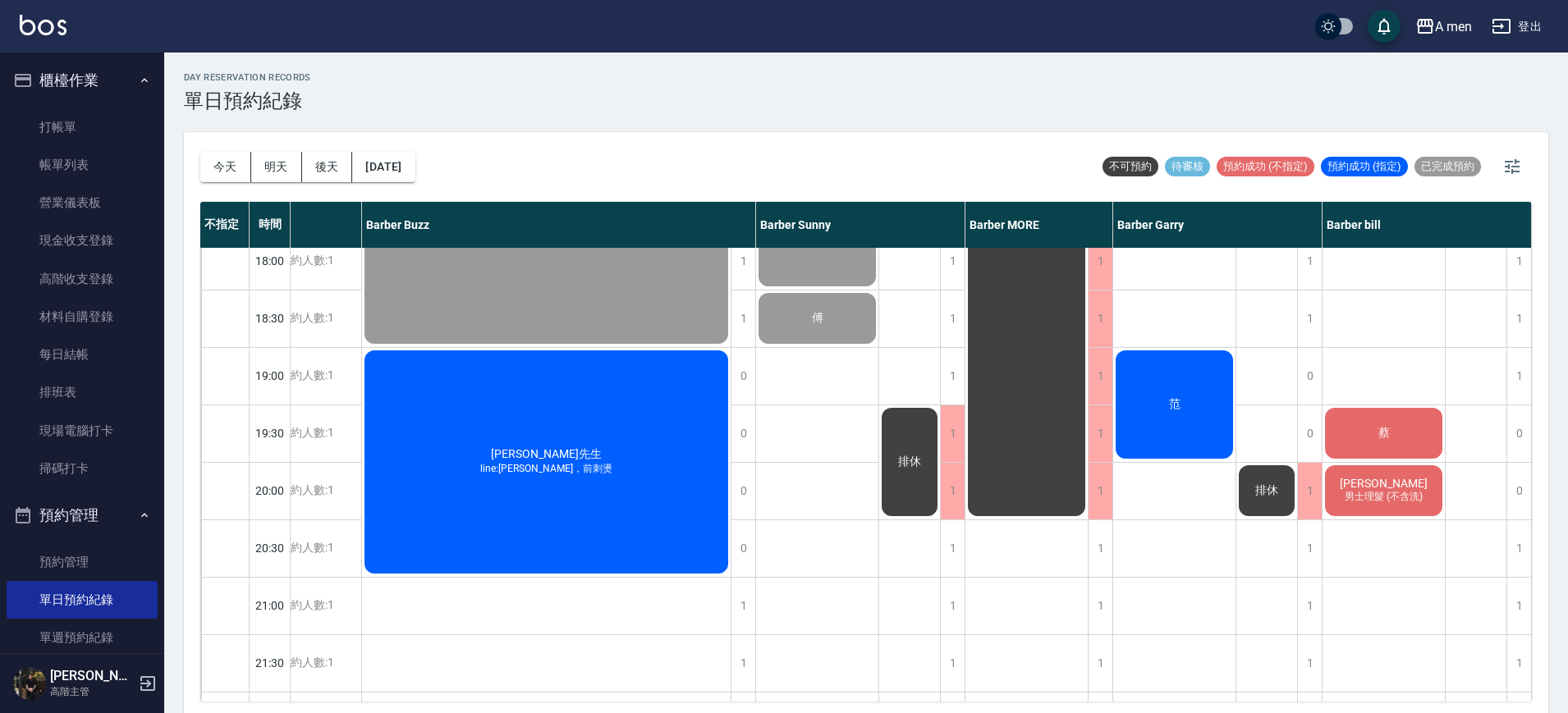
click at [1351, 424] on div "蔡" at bounding box center [1384, 433] width 122 height 56
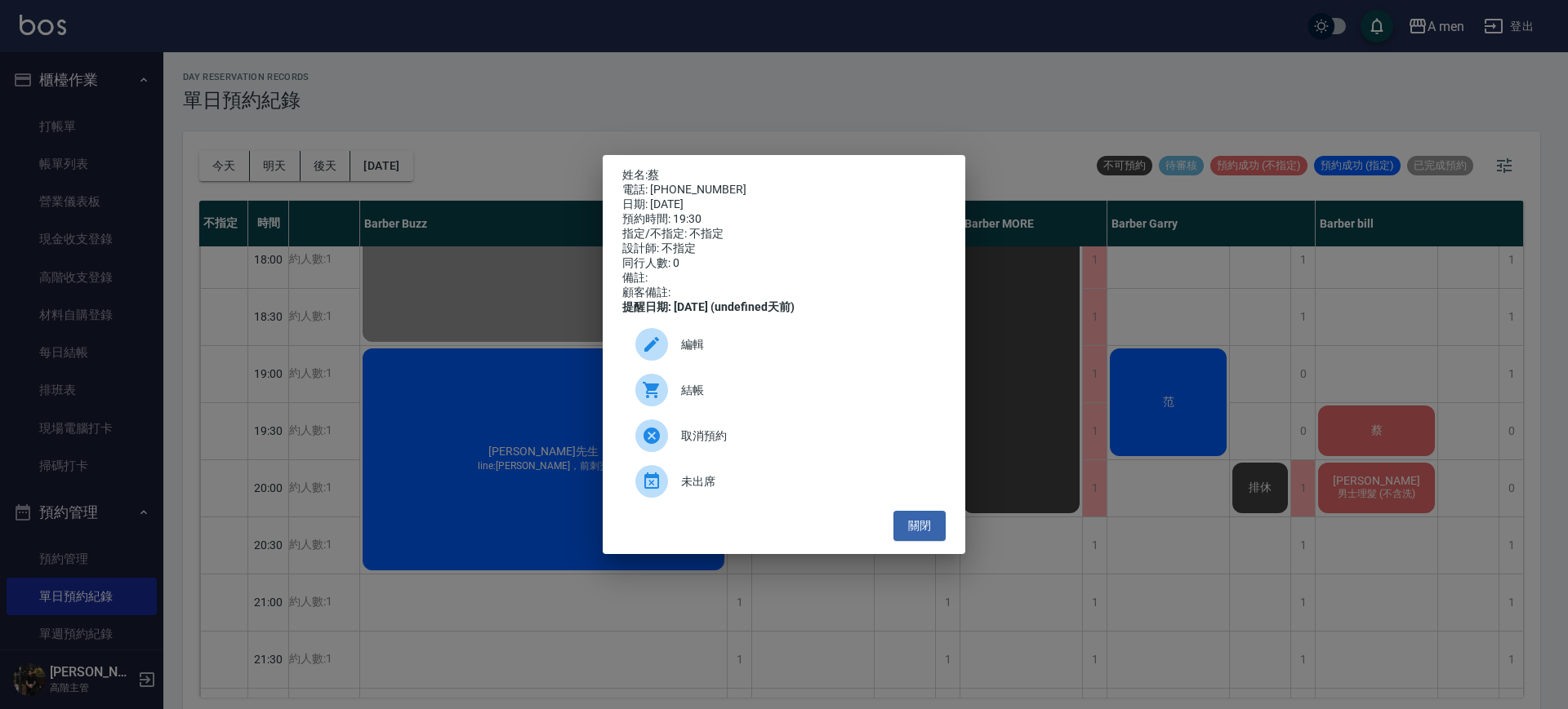
click at [819, 366] on div "編輯" at bounding box center [784, 344] width 324 height 46
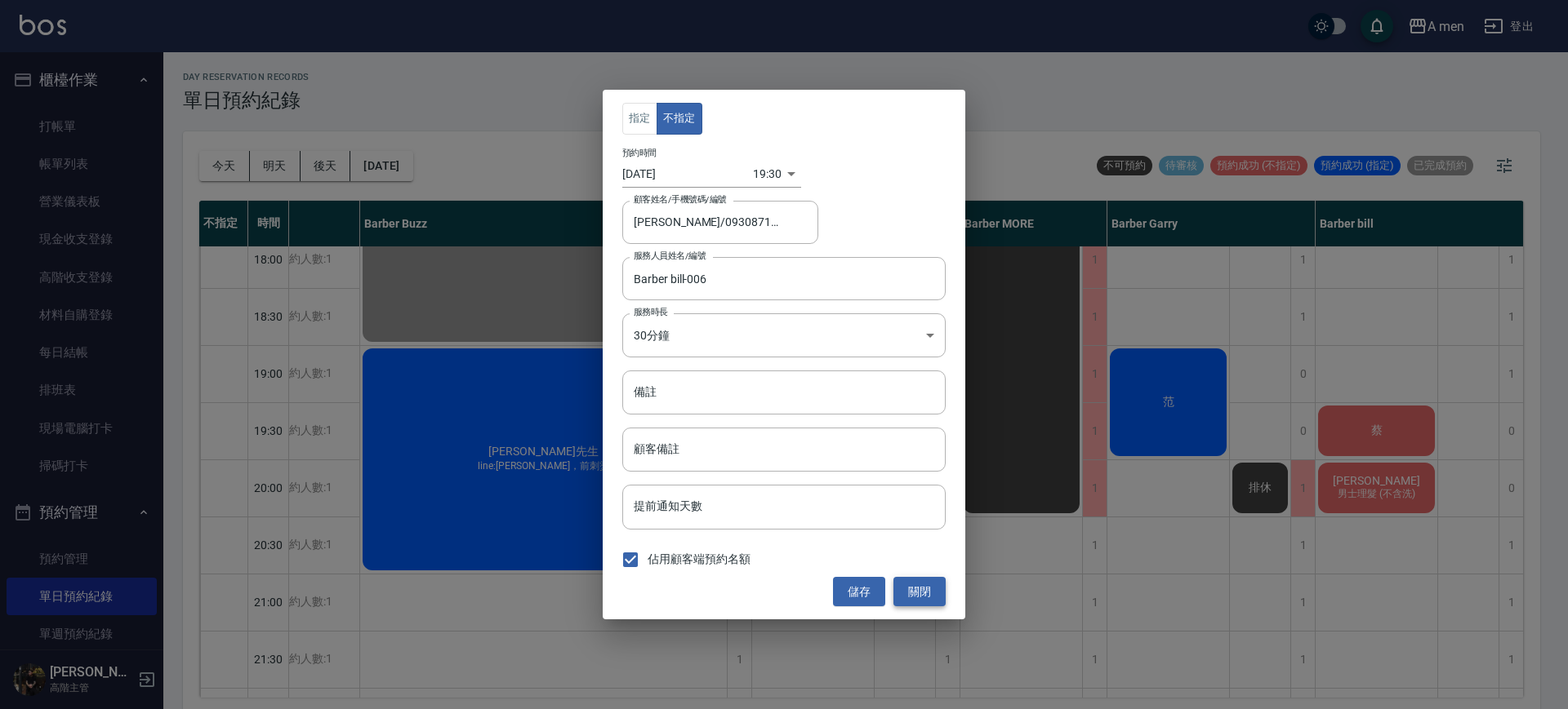
click at [917, 583] on button "關閉" at bounding box center [918, 591] width 52 height 30
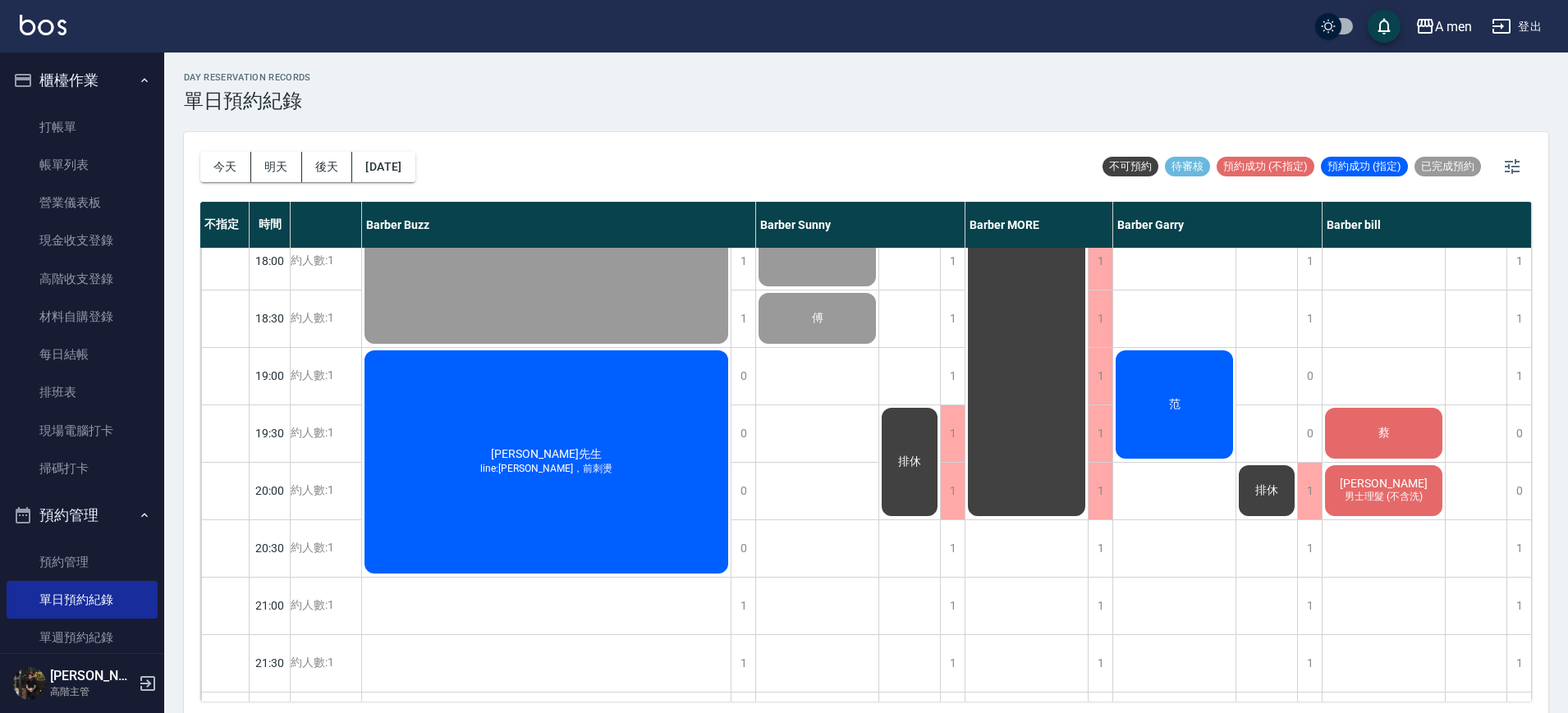
click at [1102, 700] on div "今天 明天 後天 2025/10/11 不可預約 待審核 預約成功 (不指定) 預約成功 (指定) 已完成預約 不指定 時間 第一次來 電腦安排 小陳 Bar…" at bounding box center [865, 425] width 1365 height 586
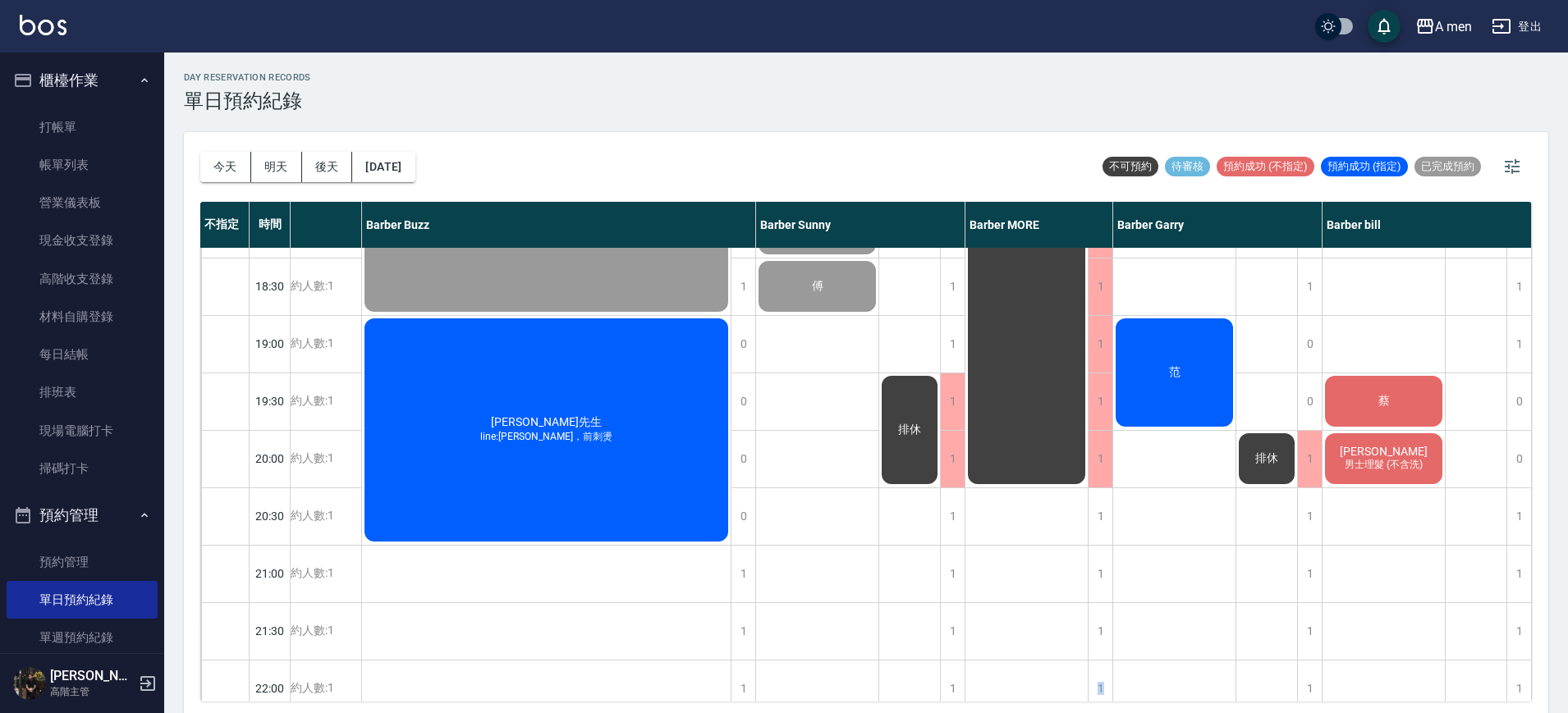
scroll to position [852, 208]
click at [1221, 618] on div "王昌弘 楊程之 Justin 韓式修容體驗價含剪（$1400） 蔡沛禹 洗+剪 Howard 洗+剪 Ren 799 范" at bounding box center [1174, 114] width 123 height 1436
click at [1196, 471] on div "王昌弘 楊程之 Justin 韓式修容體驗價含剪（$1400） 蔡沛禹 洗+剪 Howard 洗+剪 Ren 799 范" at bounding box center [1174, 114] width 123 height 1436
click at [1251, 403] on div "排休 排休" at bounding box center [1267, 114] width 61 height 1436
click at [1171, 503] on div "王昌弘 楊程之 Justin 韓式修容體驗價含剪（$1400） 蔡沛禹 洗+剪 Howard 洗+剪 Ren 799 范" at bounding box center [1174, 114] width 123 height 1436
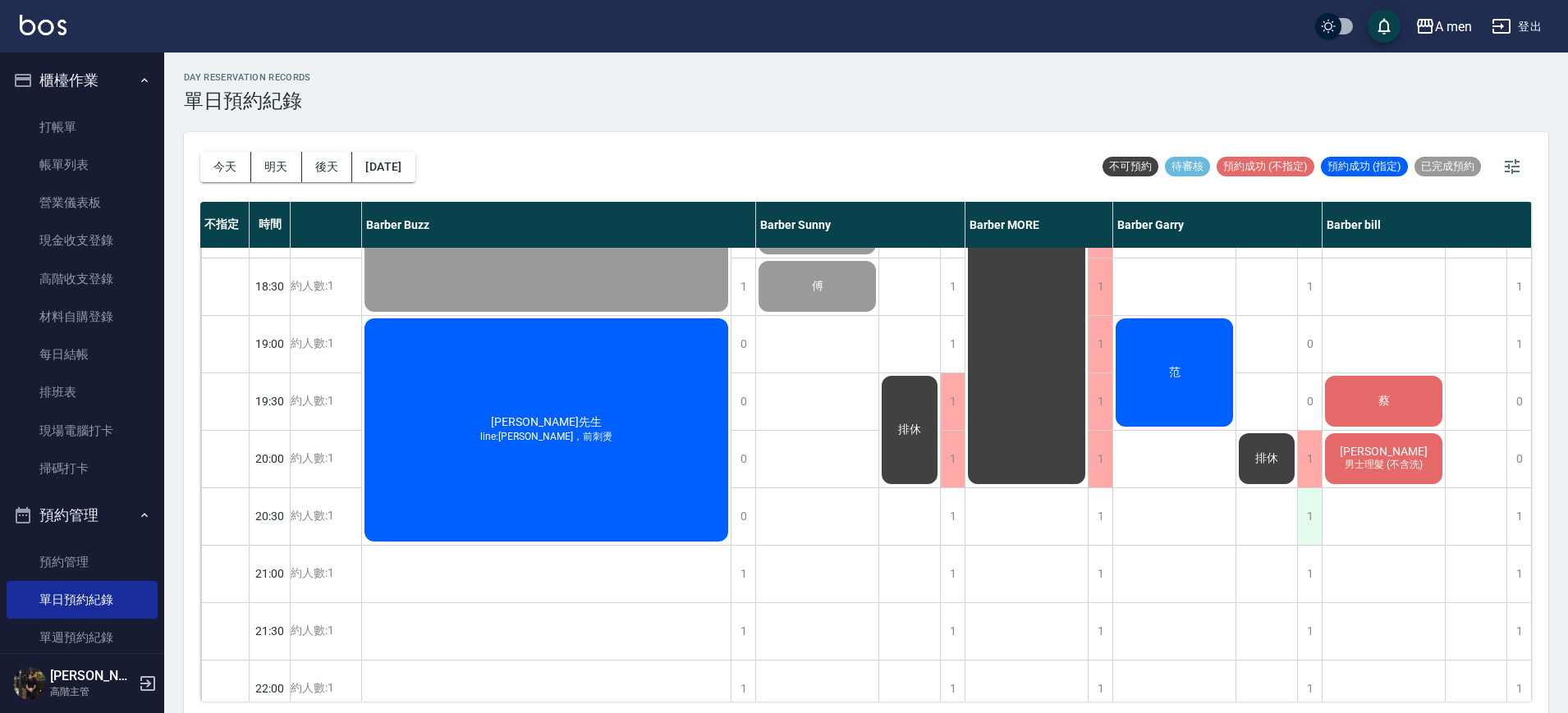
click at [1306, 538] on div "1" at bounding box center [1309, 516] width 25 height 56
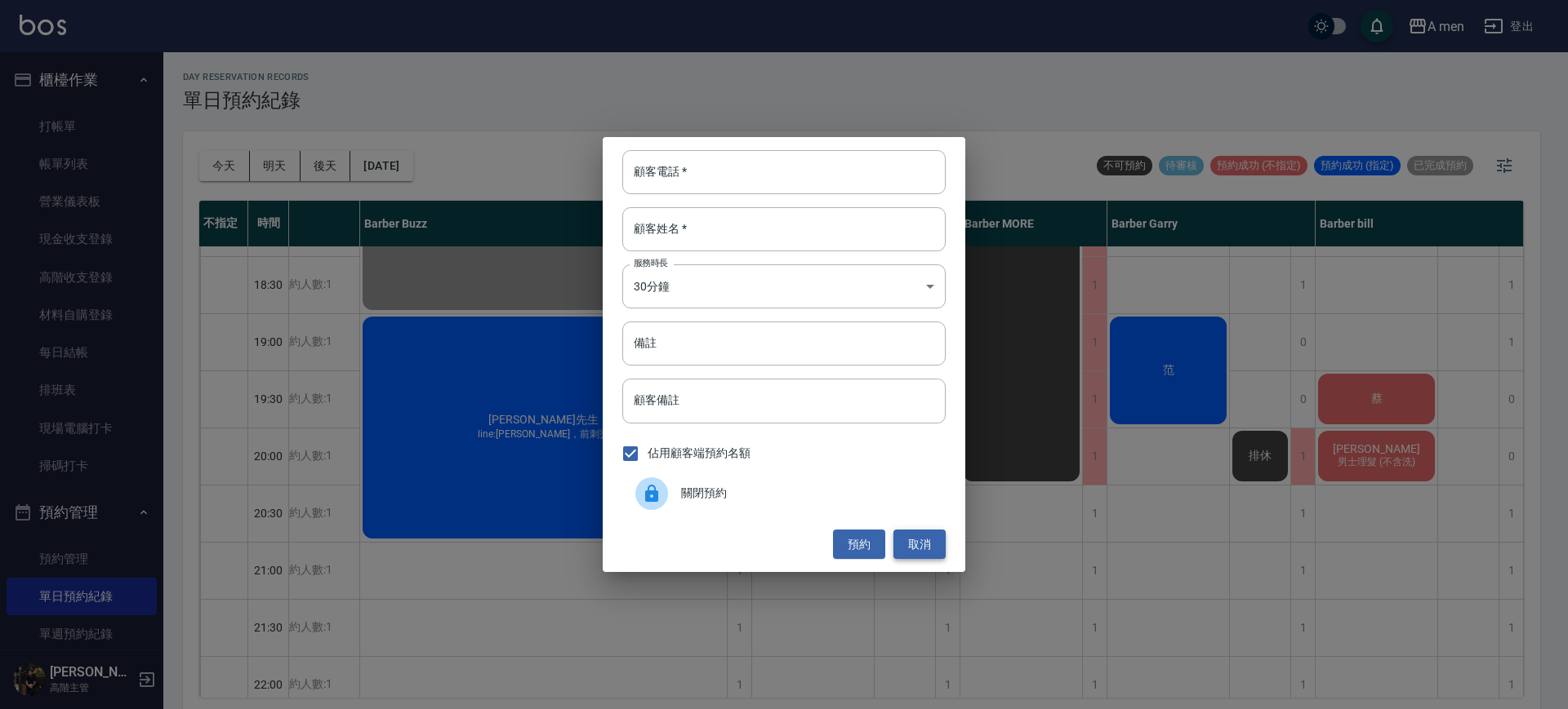
click at [913, 549] on button "取消" at bounding box center [918, 544] width 52 height 30
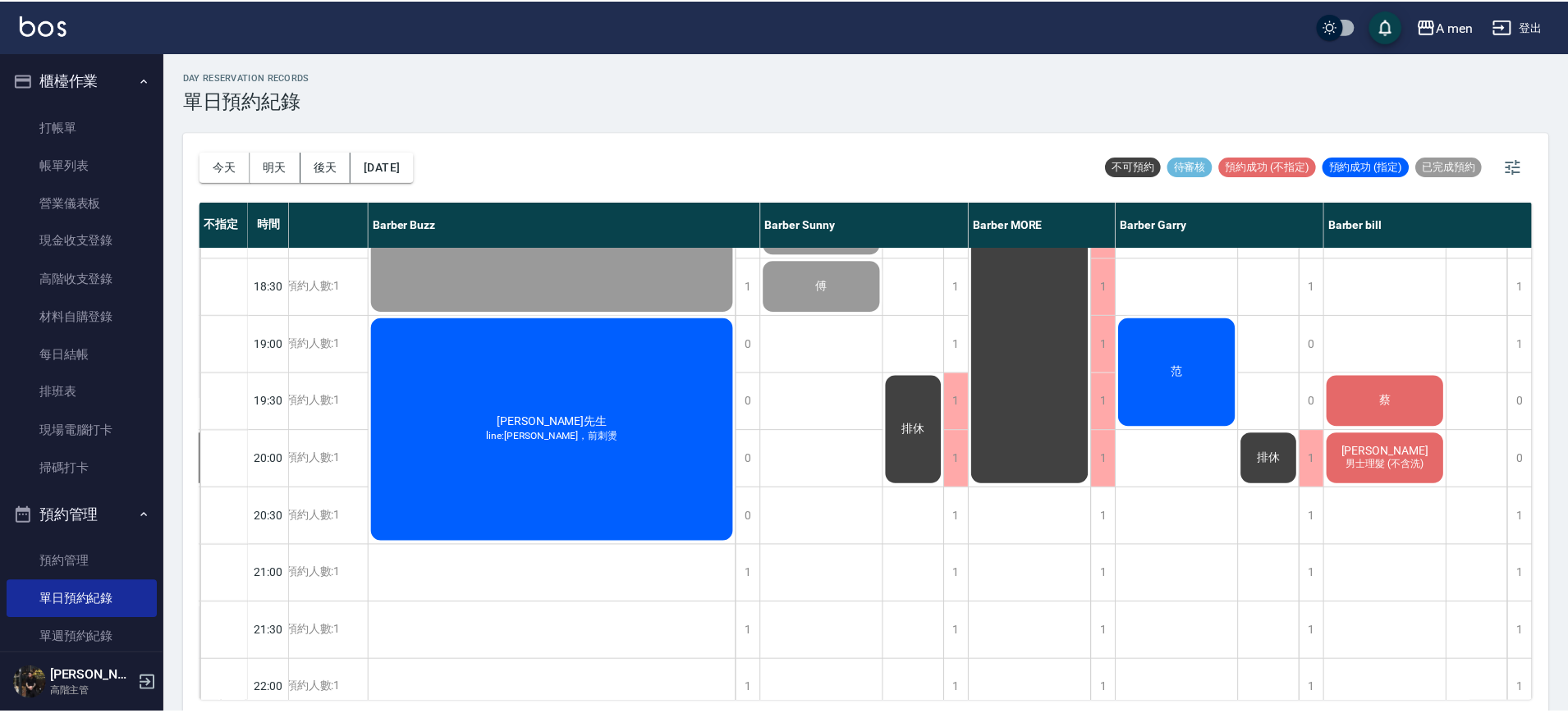
scroll to position [852, 199]
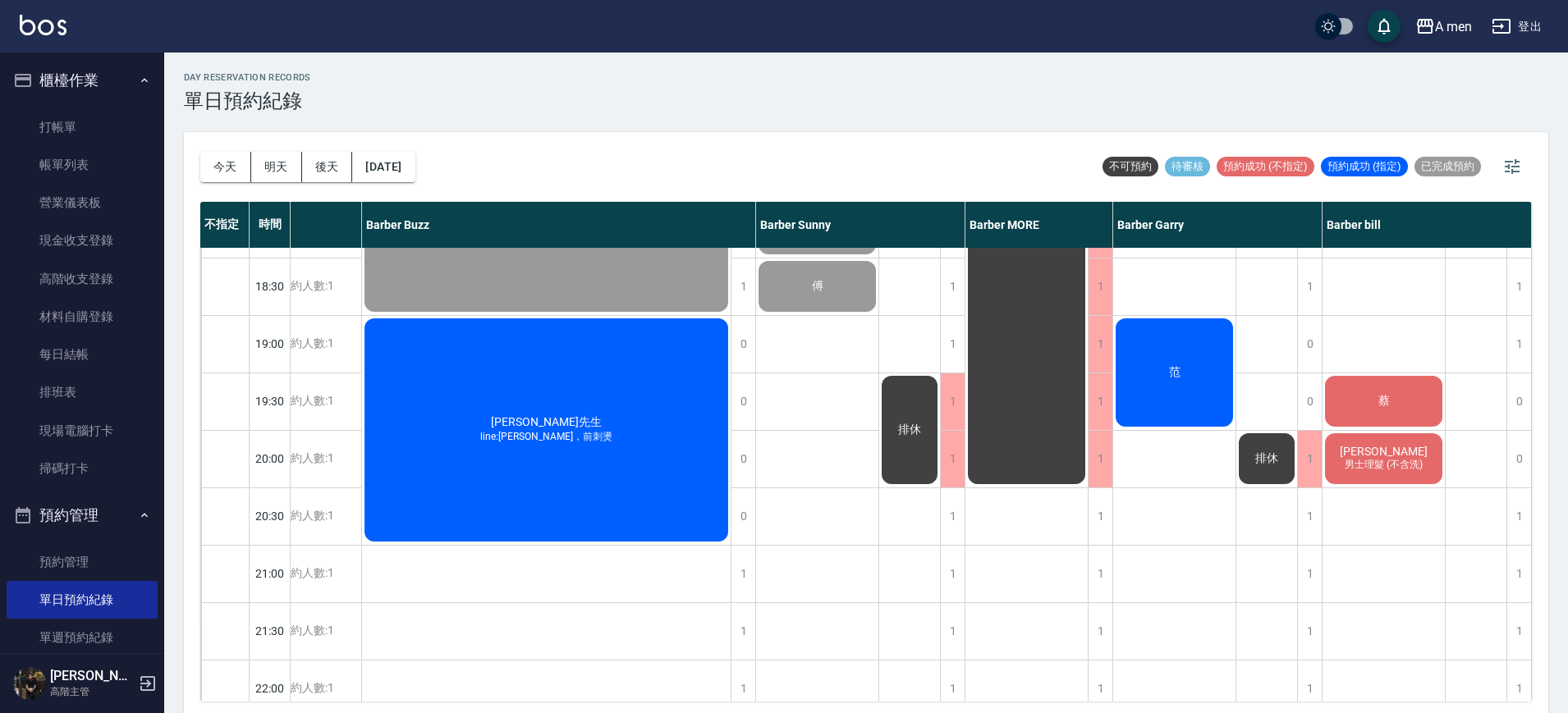
click at [1270, 385] on div "排休 排休" at bounding box center [1267, 114] width 61 height 1436
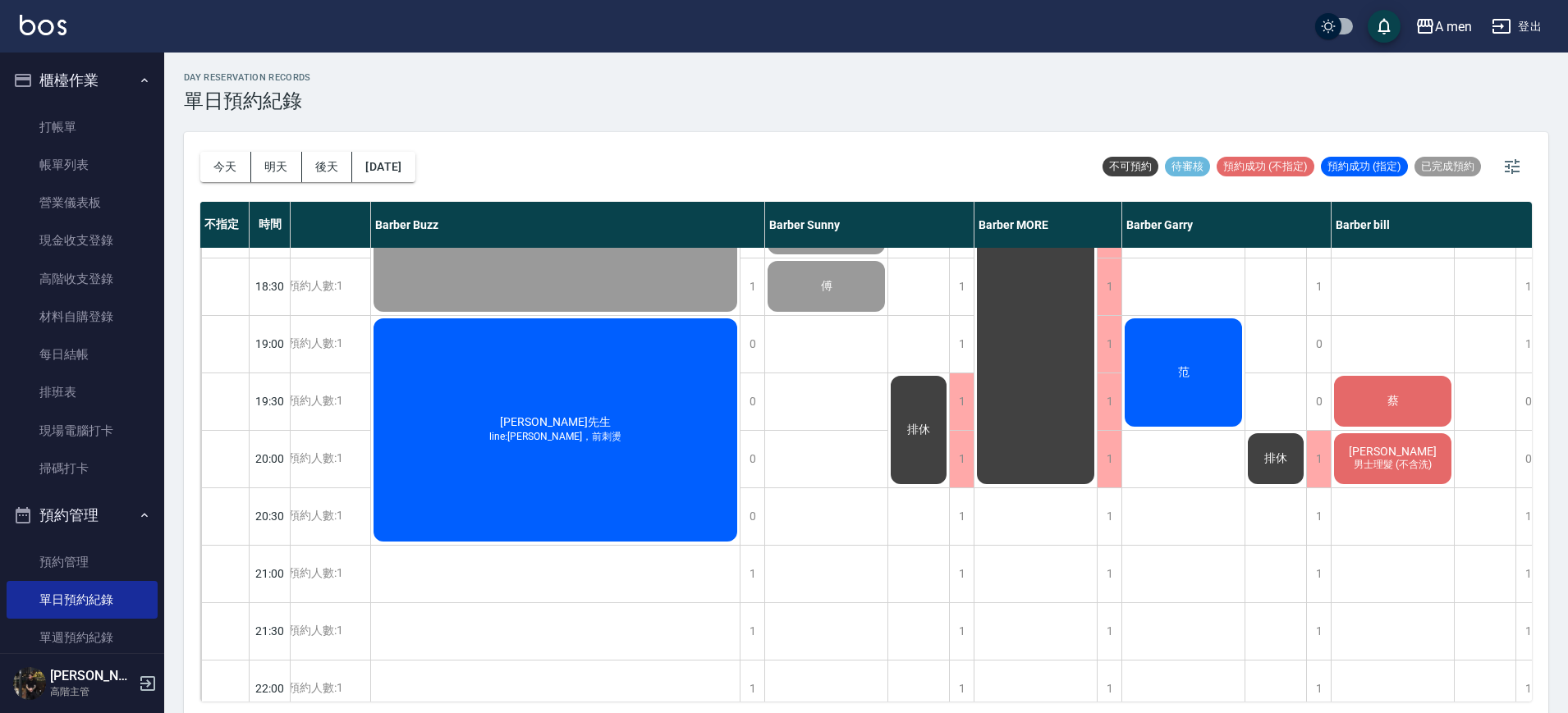
scroll to position [852, 208]
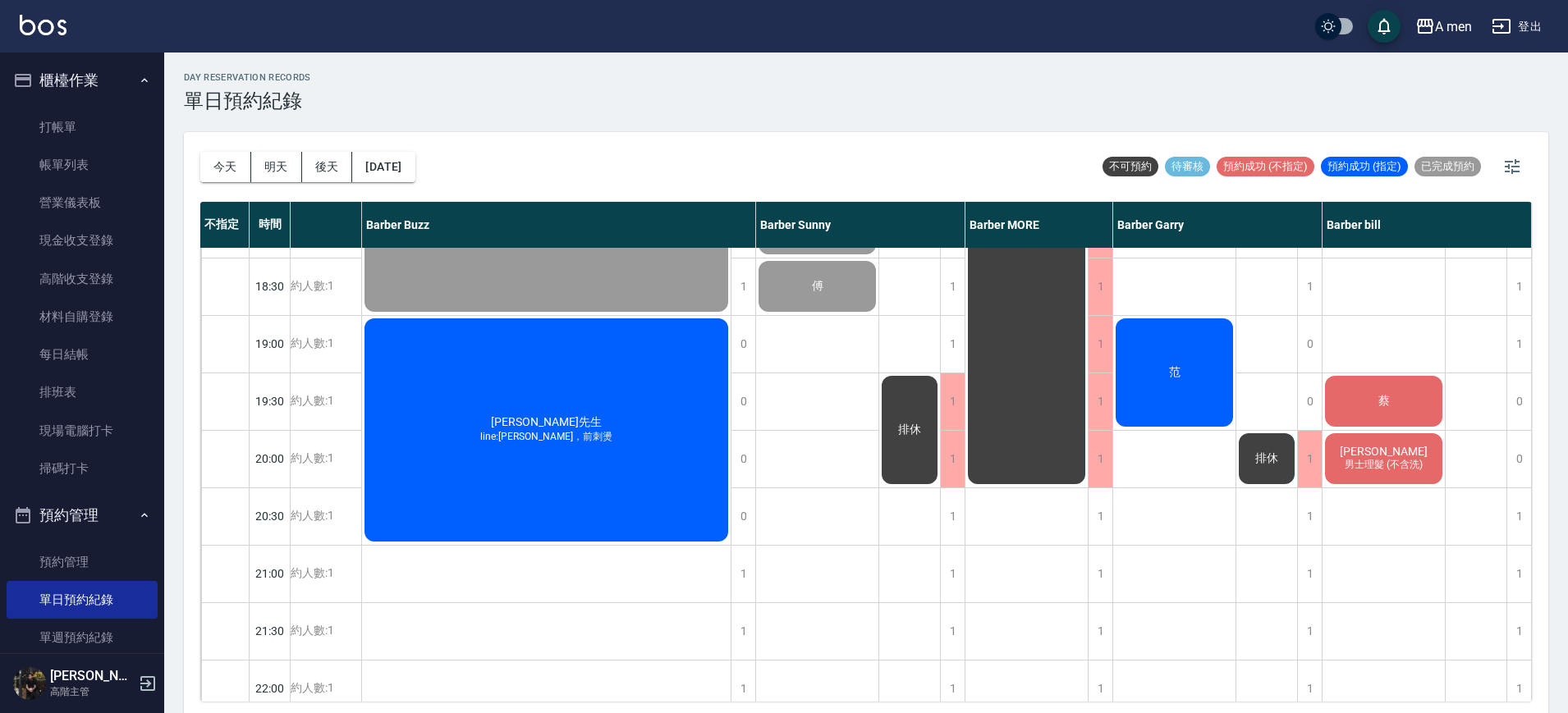
click at [1181, 484] on div "王昌弘 楊程之 Justin 韓式修容體驗價含剪（$1400） 蔡沛禹 洗+剪 Howard 洗+剪 Ren 799 范" at bounding box center [1174, 114] width 123 height 1436
click at [1155, 458] on div "王昌弘 楊程之 Justin 韓式修容體驗價含剪（$1400） 蔡沛禹 洗+剪 Howard 洗+剪 Ren 799 范" at bounding box center [1174, 114] width 123 height 1436
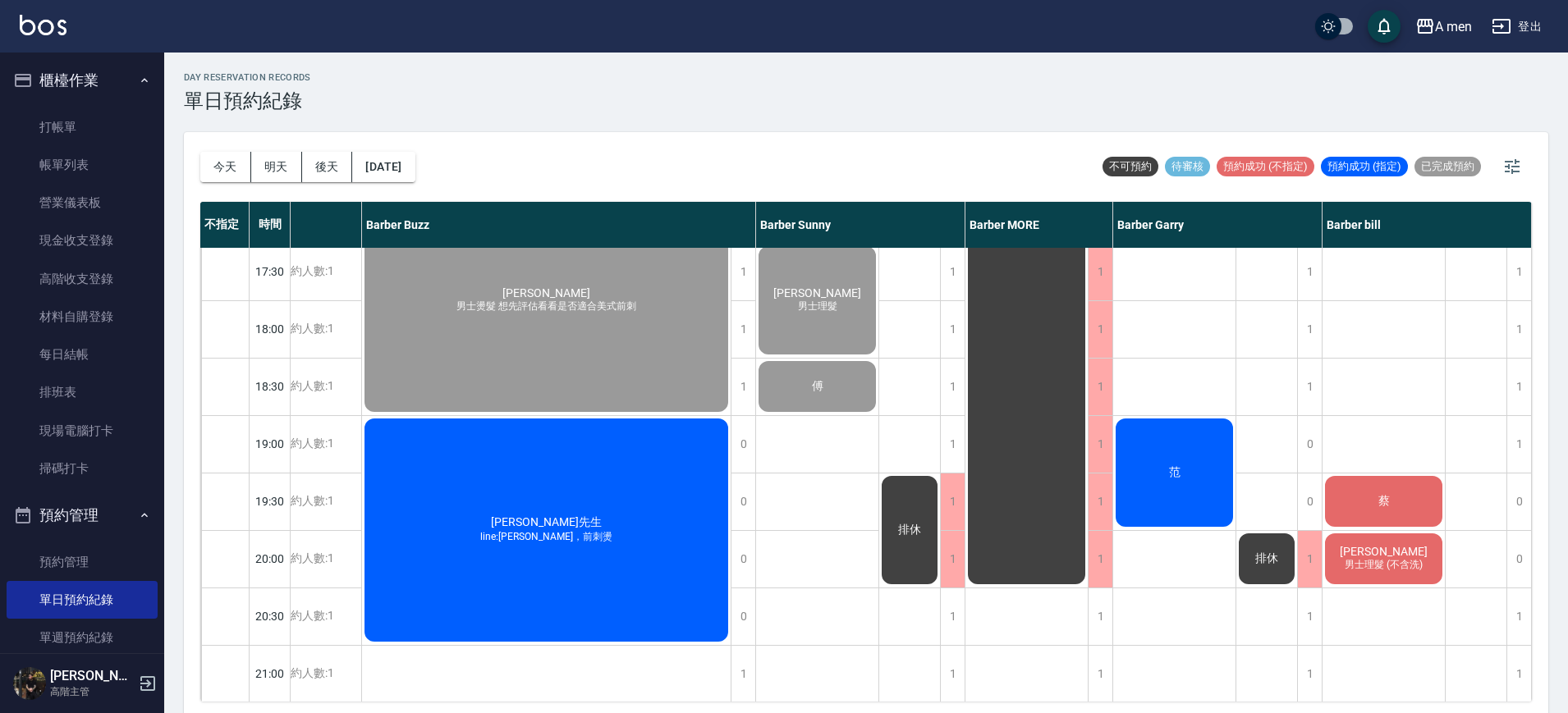
scroll to position [755, 208]
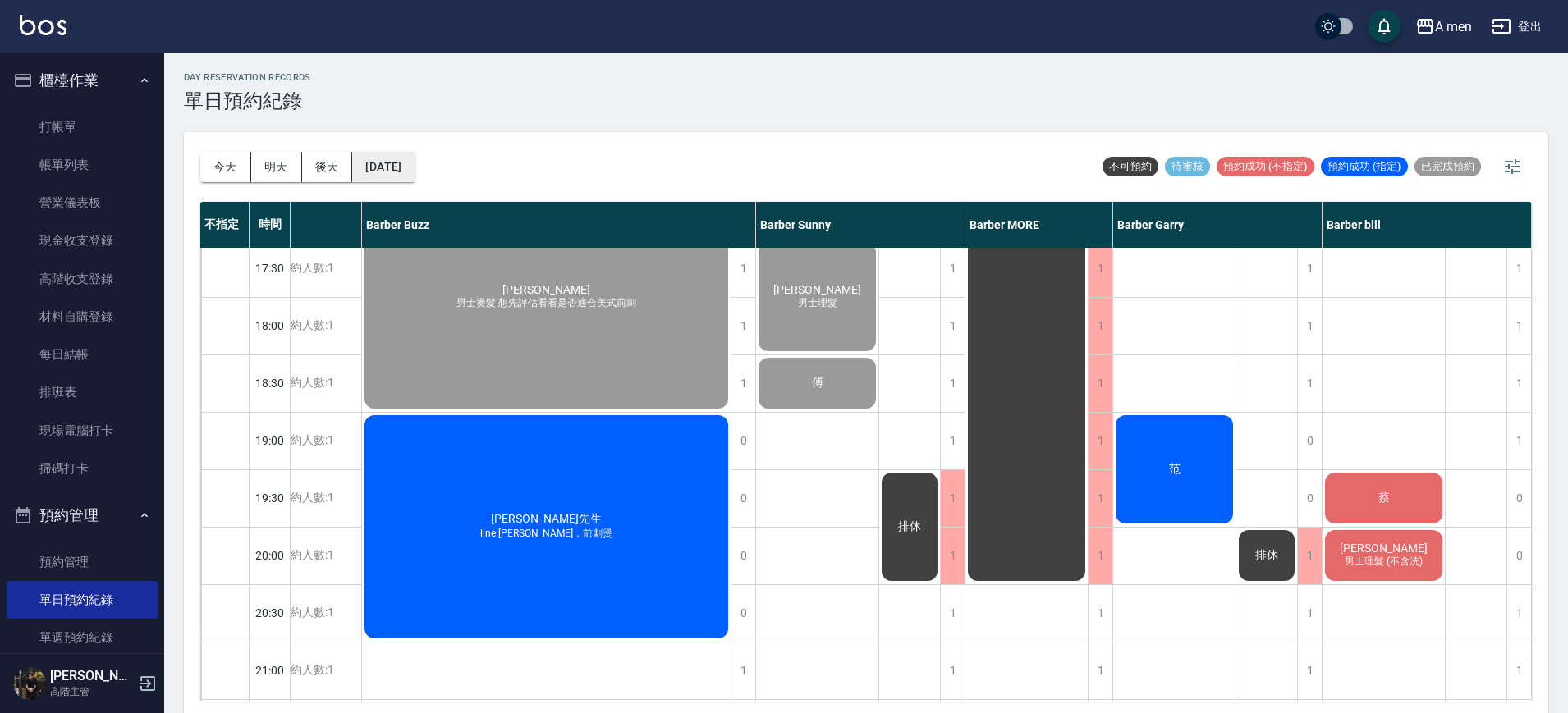
click at [407, 174] on button "[DATE]" at bounding box center [383, 167] width 62 height 31
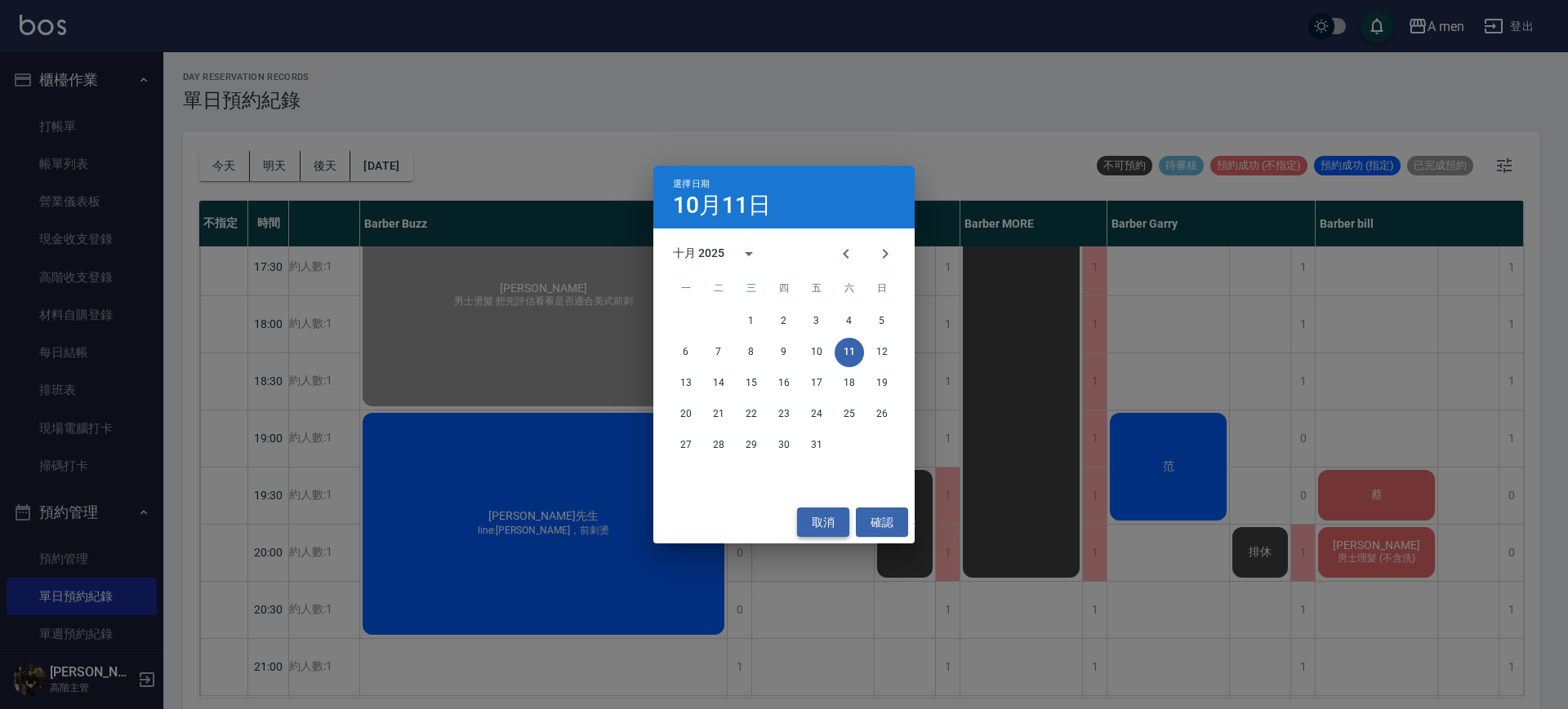
click at [834, 528] on button "取消" at bounding box center [822, 523] width 52 height 30
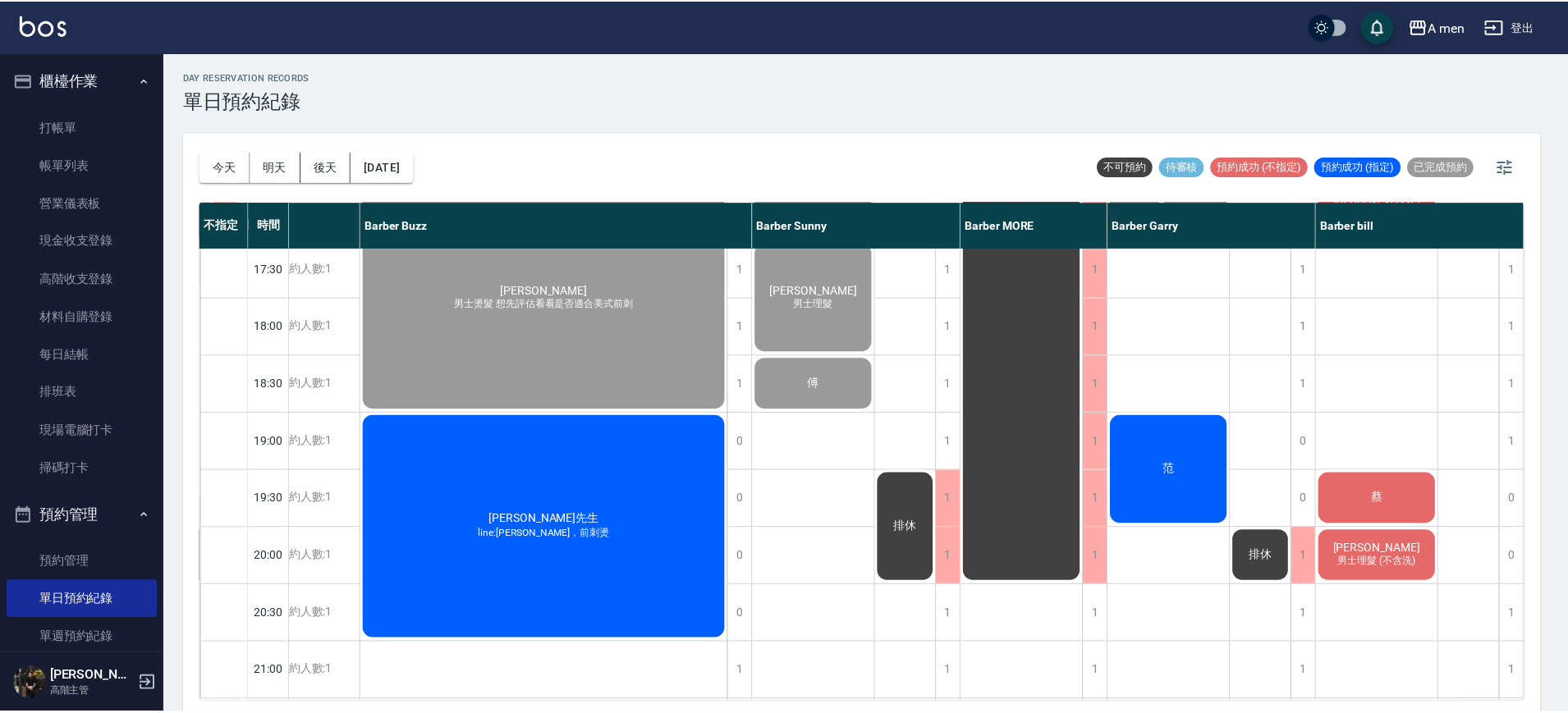
scroll to position [755, 199]
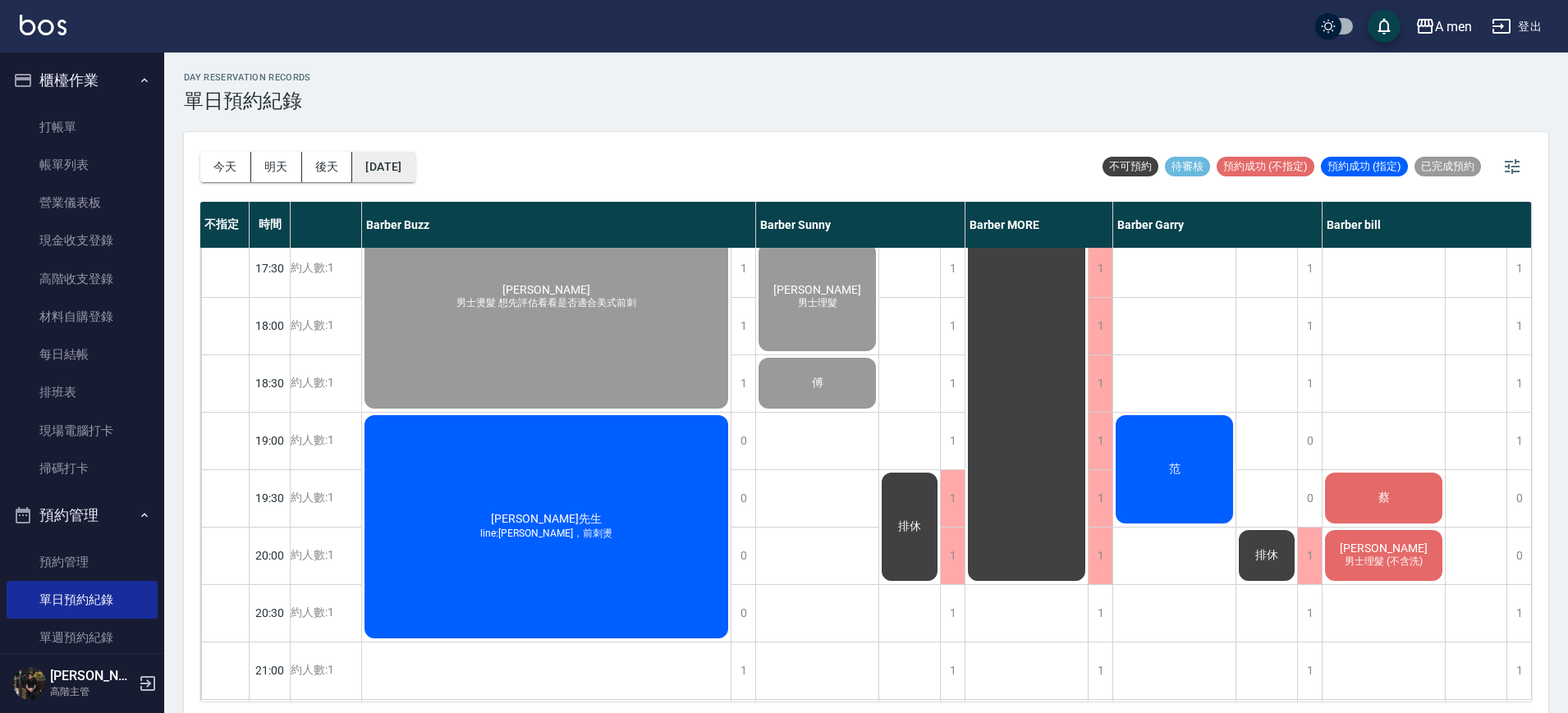
click at [379, 176] on button "[DATE]" at bounding box center [383, 167] width 62 height 31
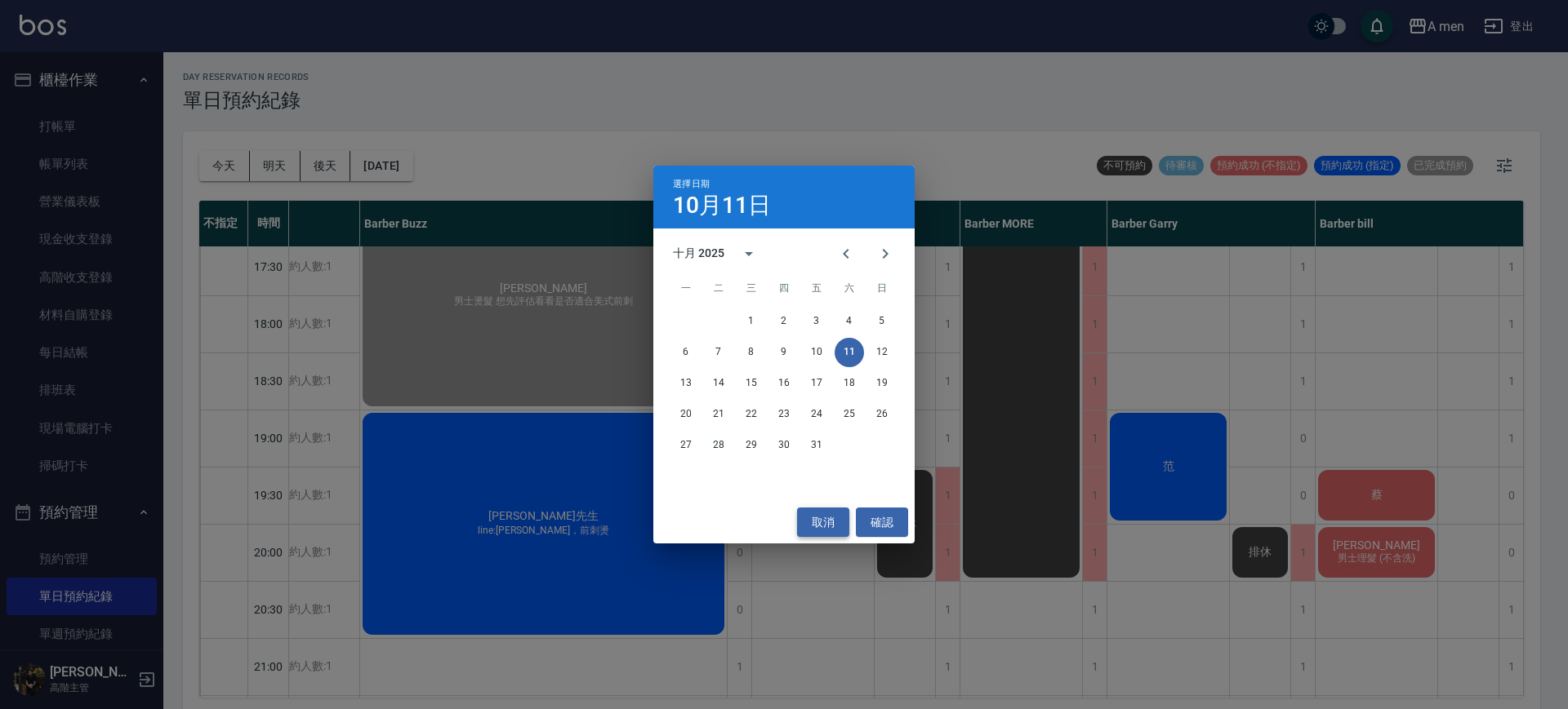
click at [832, 527] on button "取消" at bounding box center [822, 523] width 52 height 30
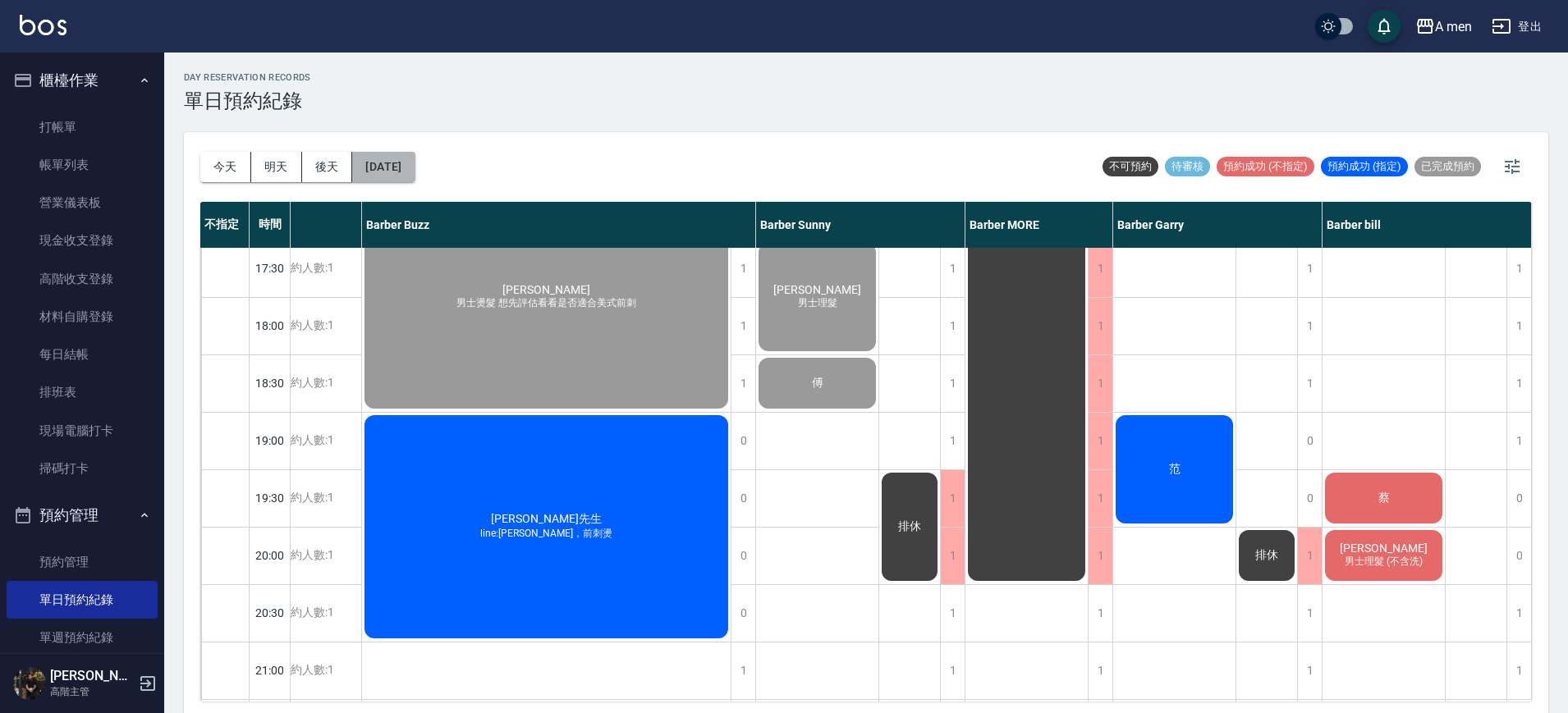
click at [414, 159] on button "[DATE]" at bounding box center [383, 167] width 62 height 31
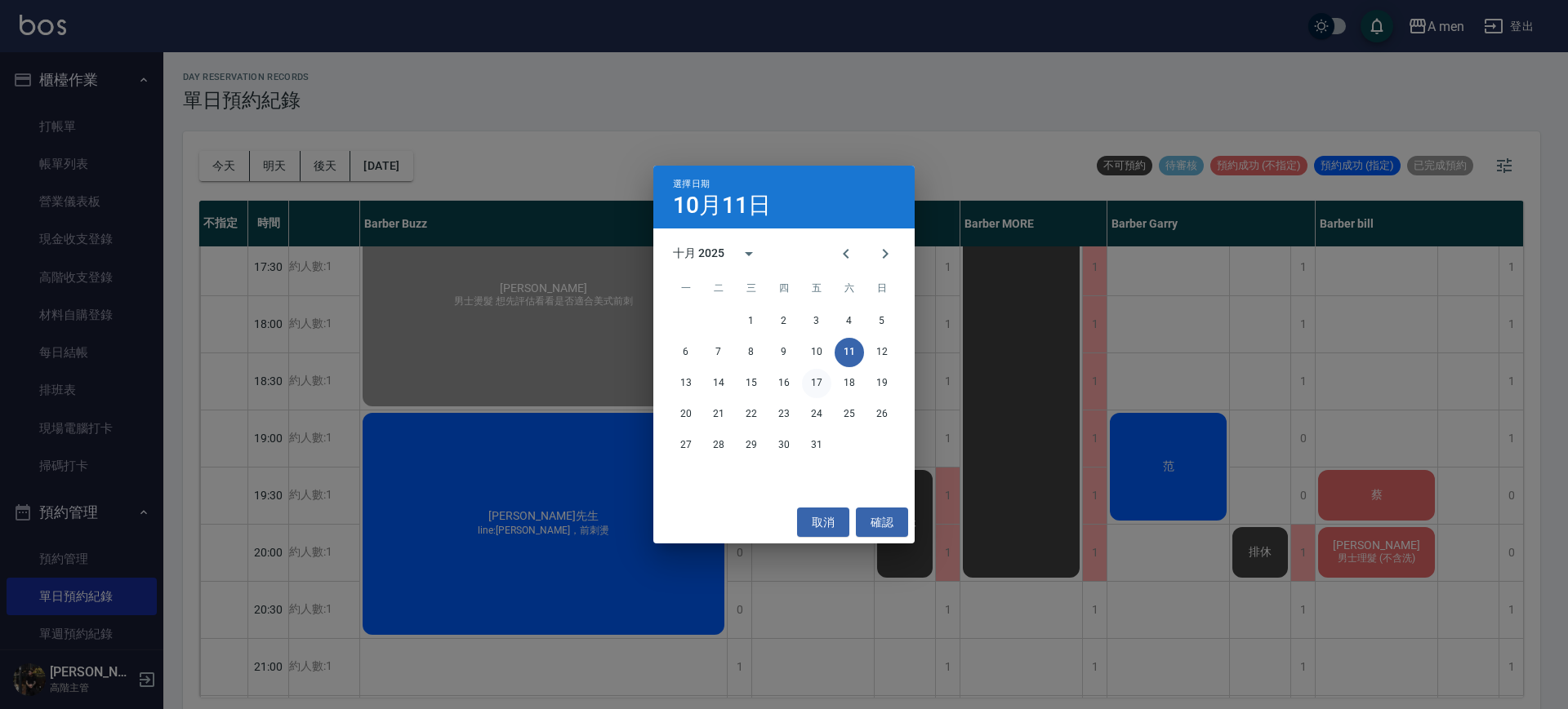
click at [819, 381] on button "17" at bounding box center [816, 383] width 29 height 29
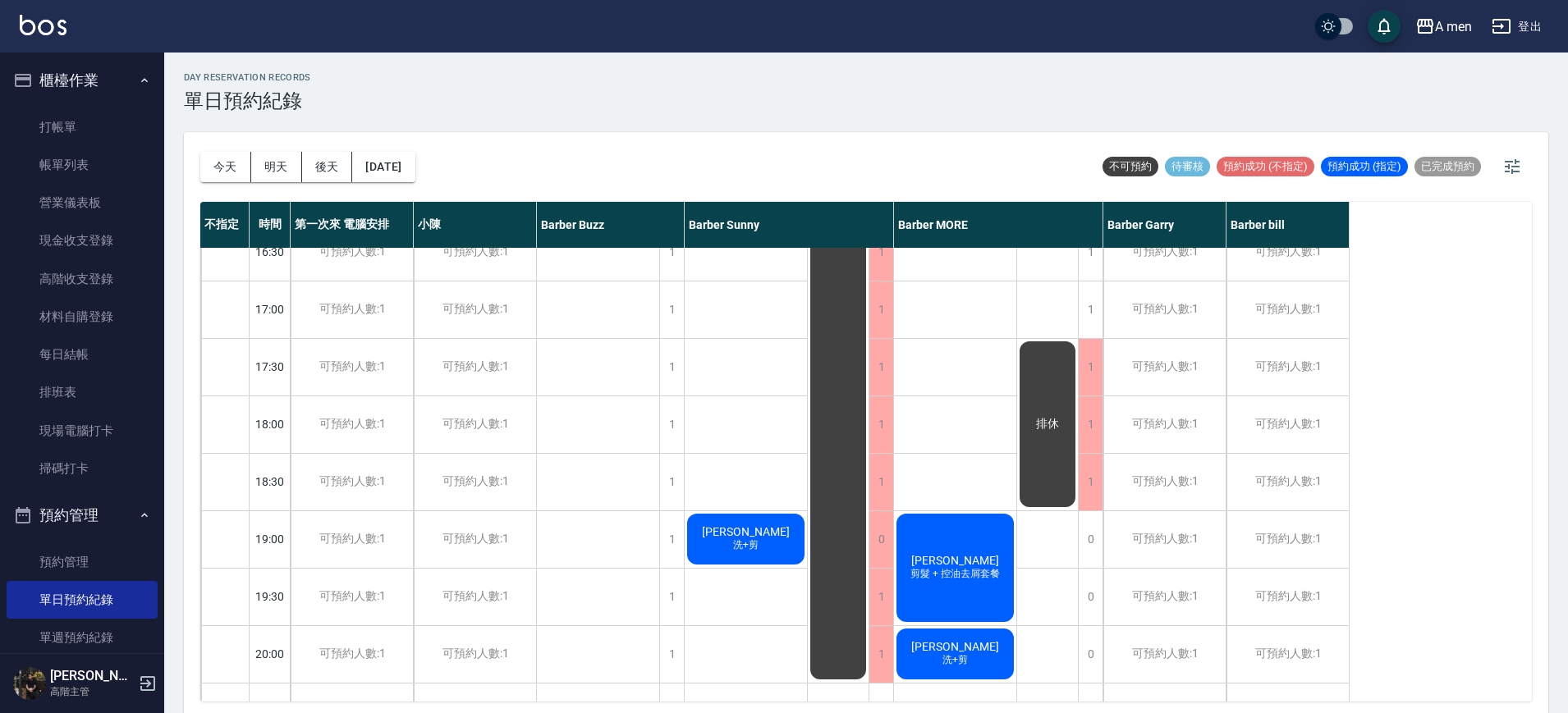
scroll to position [653, 0]
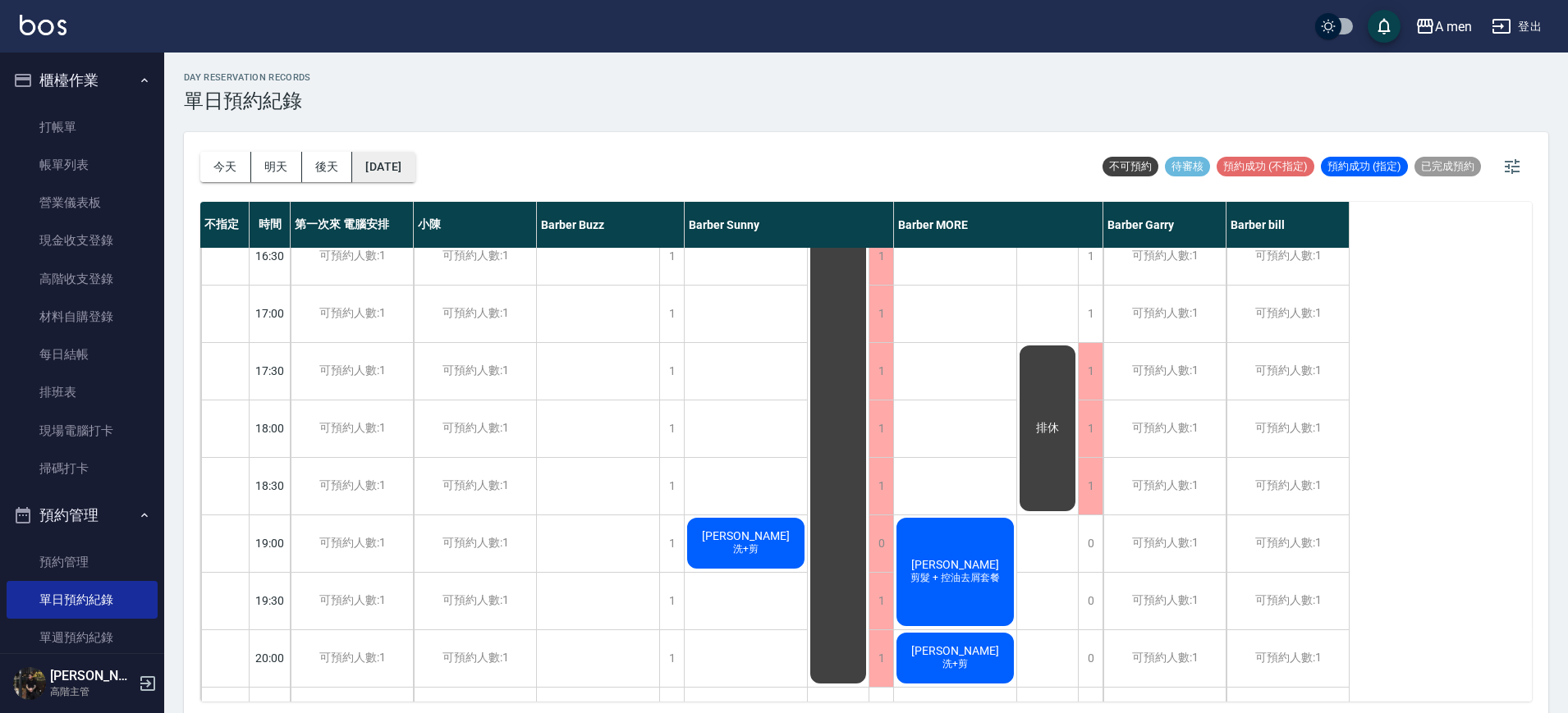
click at [414, 164] on button "2025/10/17" at bounding box center [383, 167] width 62 height 31
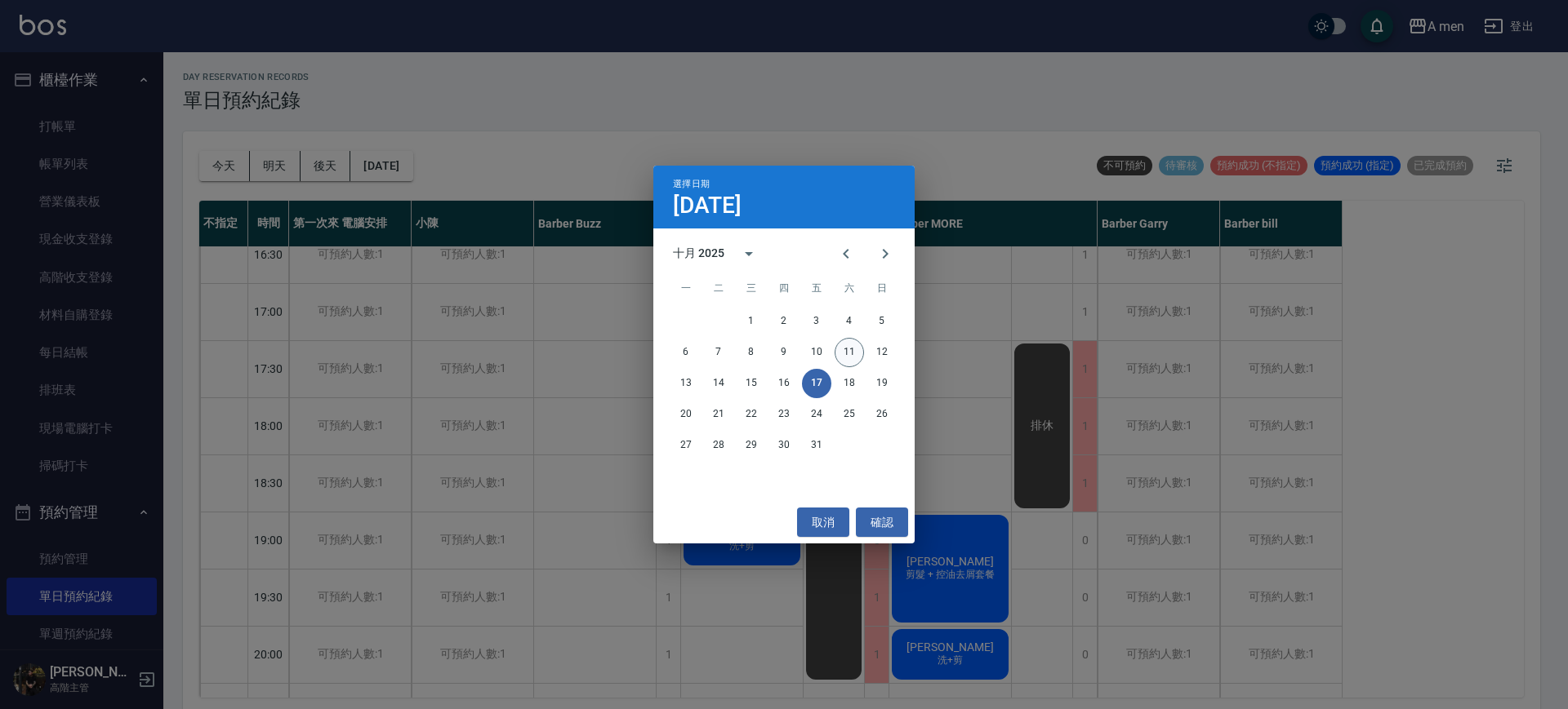
click at [851, 355] on button "11" at bounding box center [849, 353] width 29 height 29
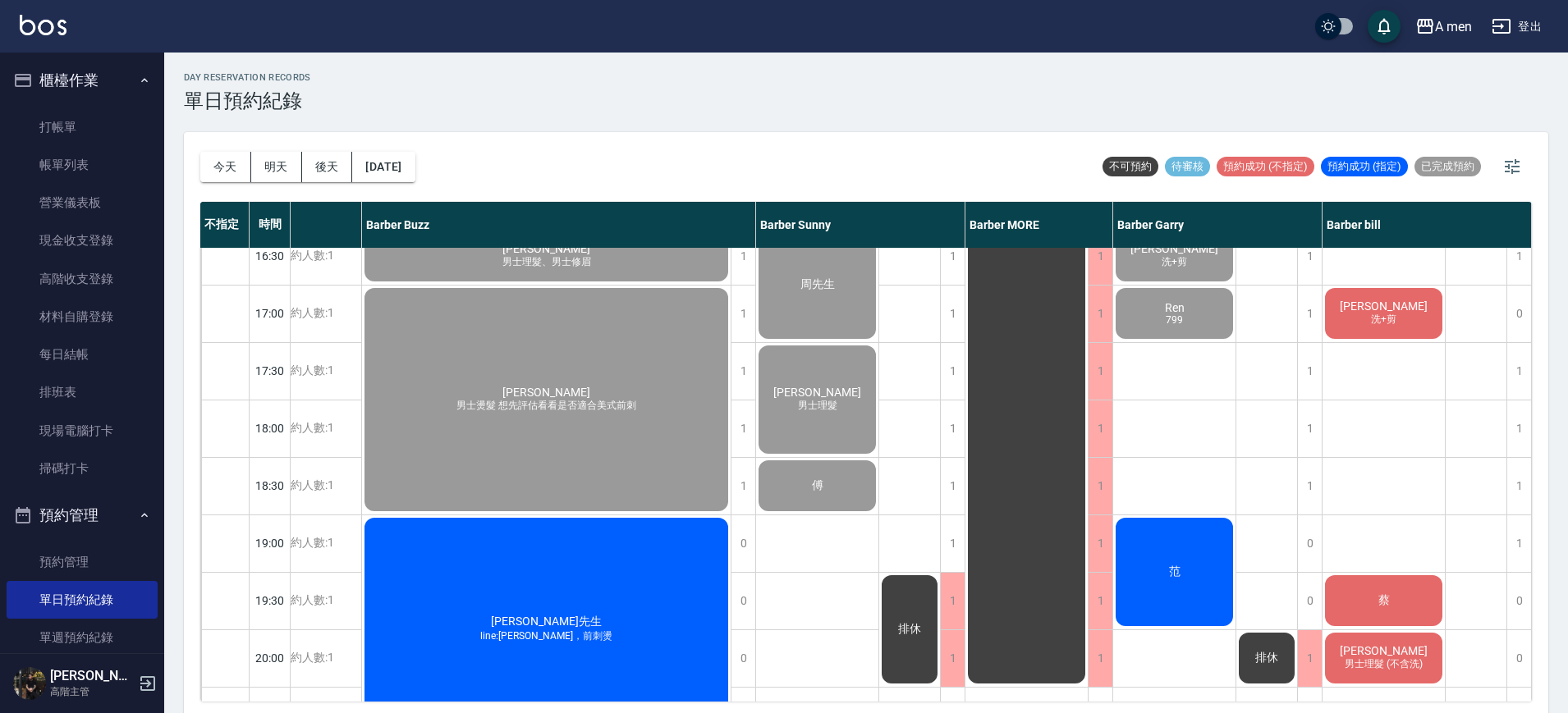
scroll to position [653, 208]
click at [1380, 604] on span "蔡" at bounding box center [1384, 601] width 18 height 15
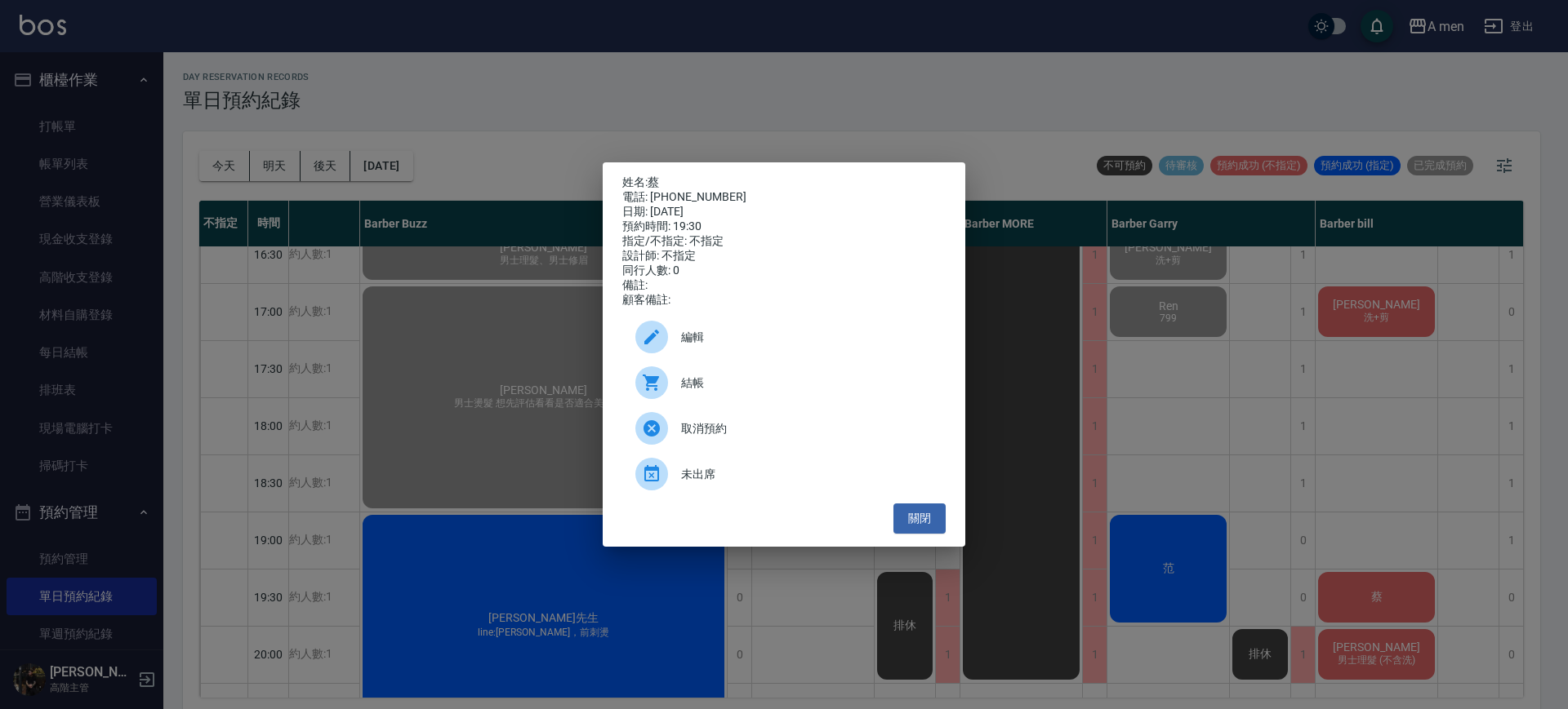
click at [681, 344] on span "編輯" at bounding box center [807, 336] width 251 height 17
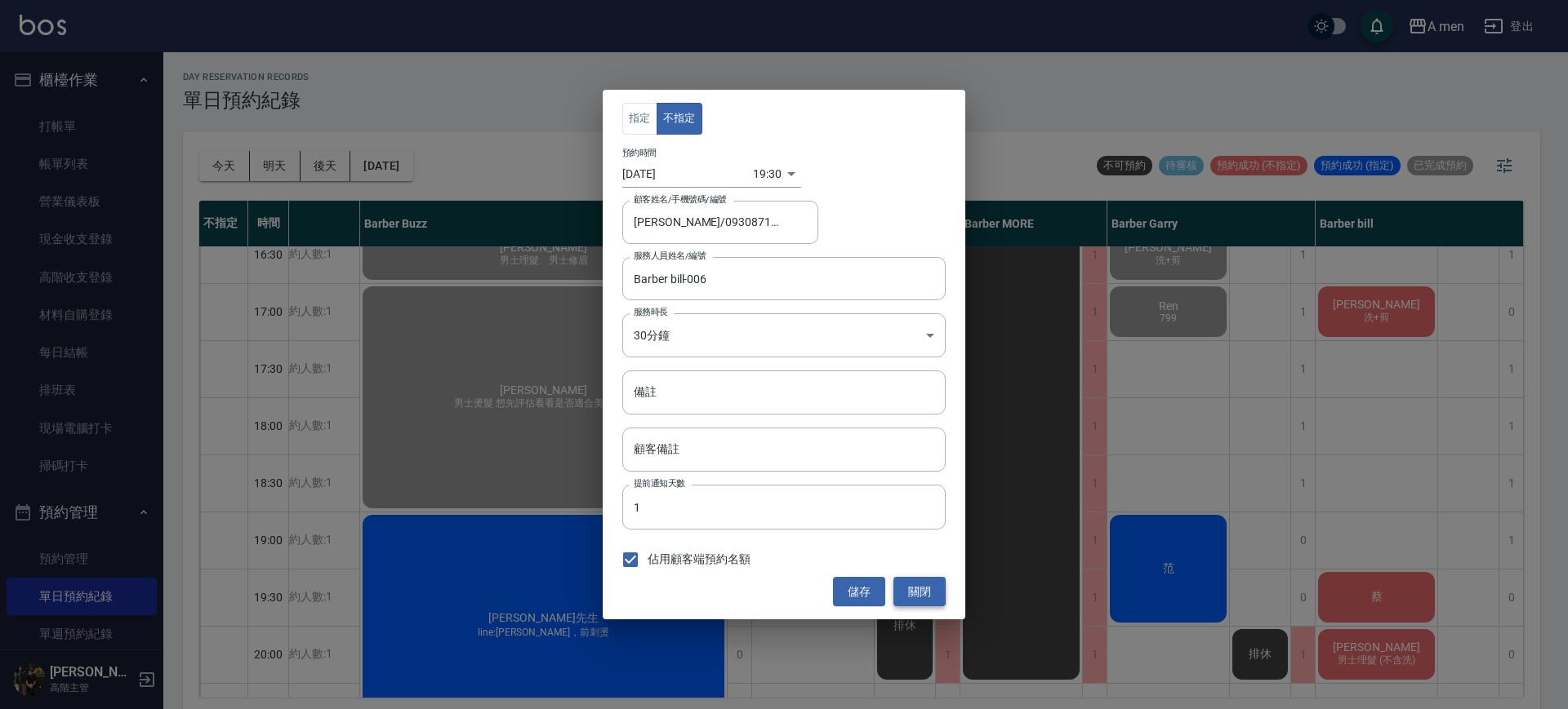
click at [934, 595] on button "關閉" at bounding box center [918, 591] width 52 height 30
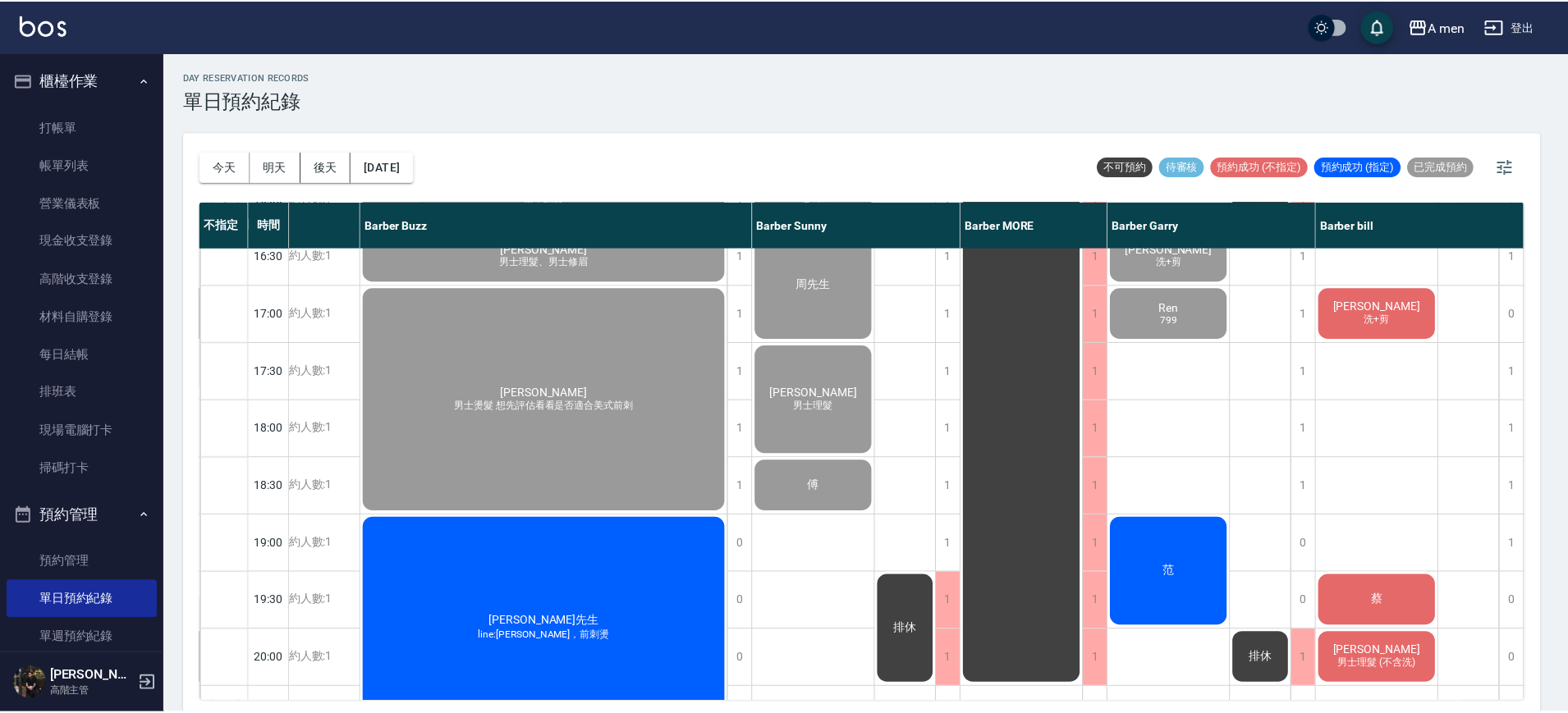
scroll to position [653, 199]
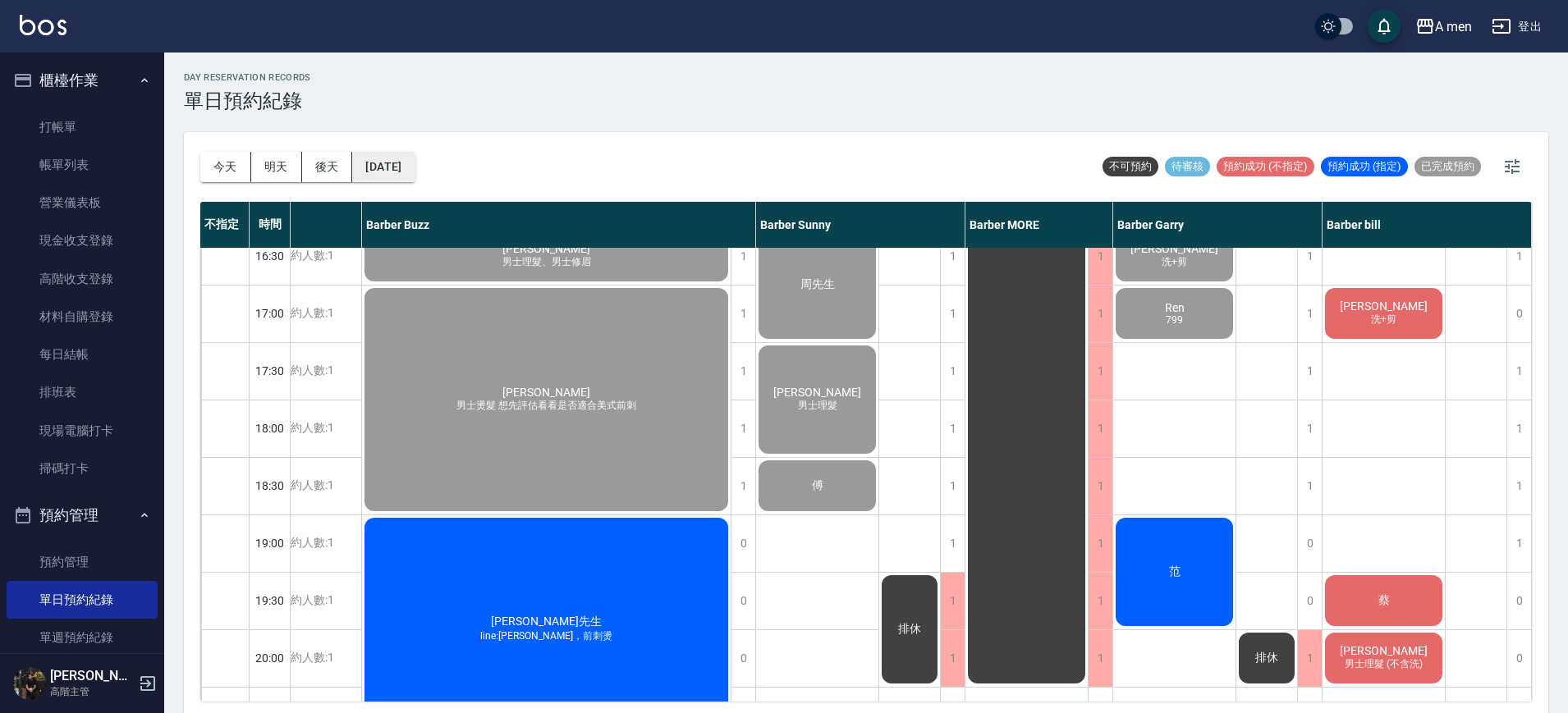
click at [414, 173] on button "[DATE]" at bounding box center [383, 167] width 62 height 31
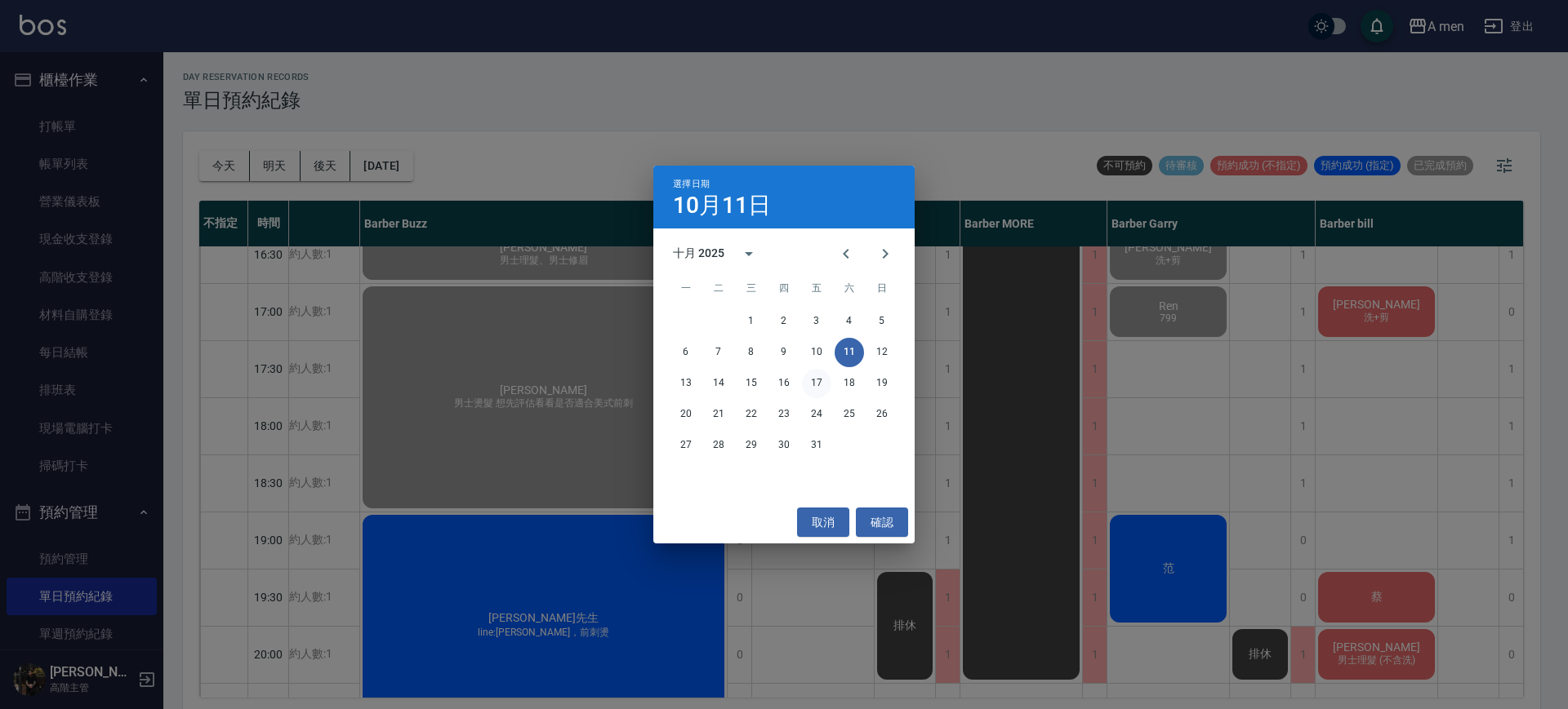
click at [821, 377] on button "17" at bounding box center [816, 383] width 29 height 29
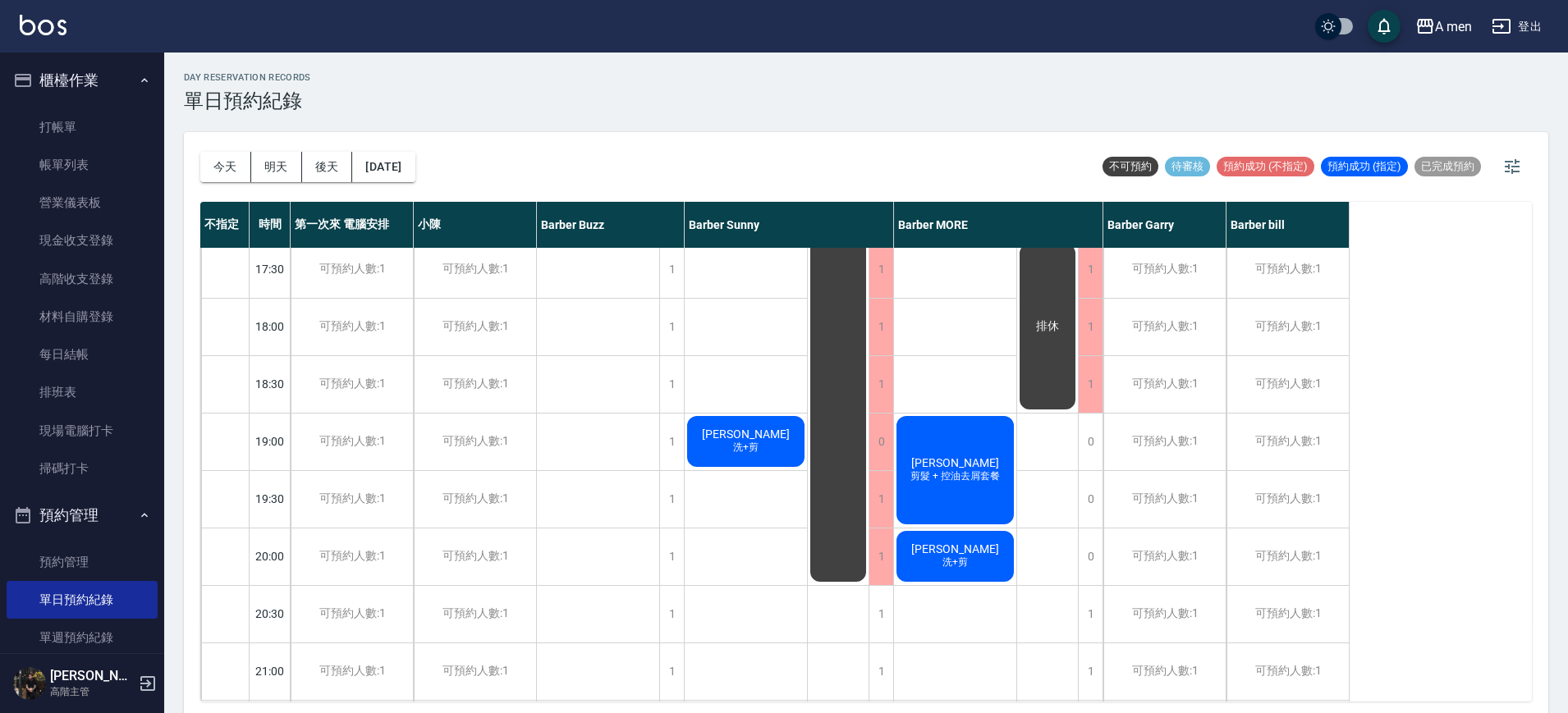
scroll to position [755, 0]
click at [357, 448] on div "可預約人數:1" at bounding box center [352, 441] width 122 height 56
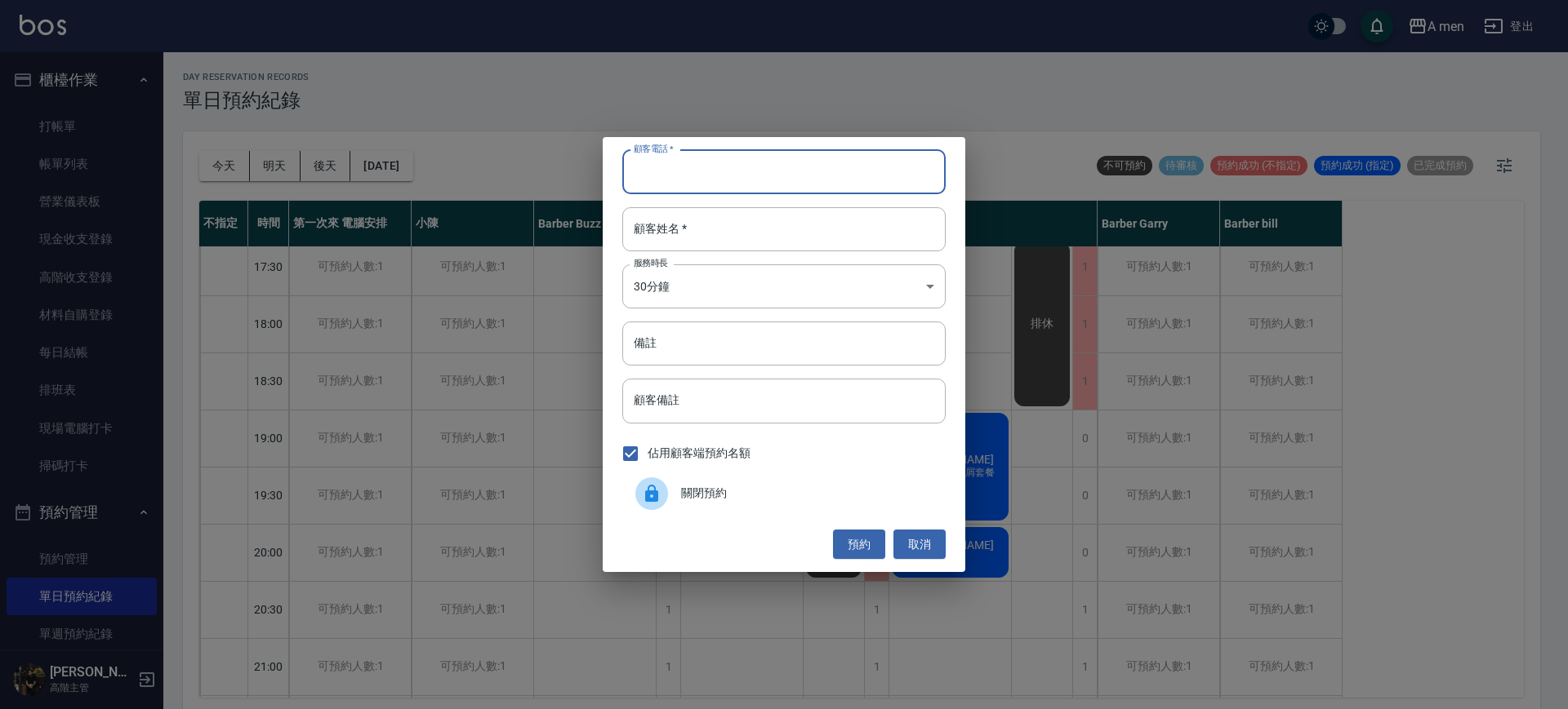
click at [710, 183] on input "顧客電話   *" at bounding box center [784, 172] width 324 height 44
click at [932, 549] on button "取消" at bounding box center [918, 544] width 52 height 30
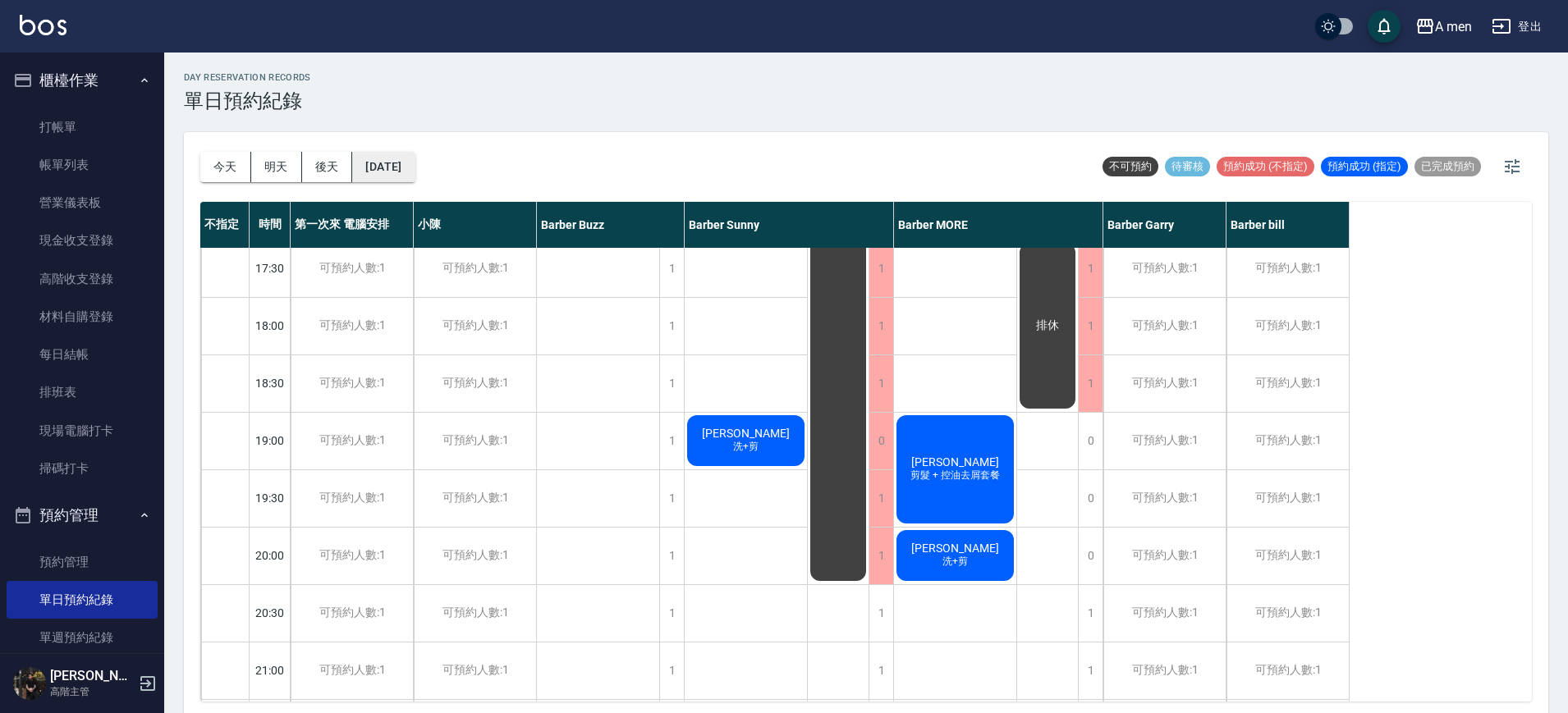
click at [414, 160] on button "2025/10/17" at bounding box center [383, 167] width 62 height 31
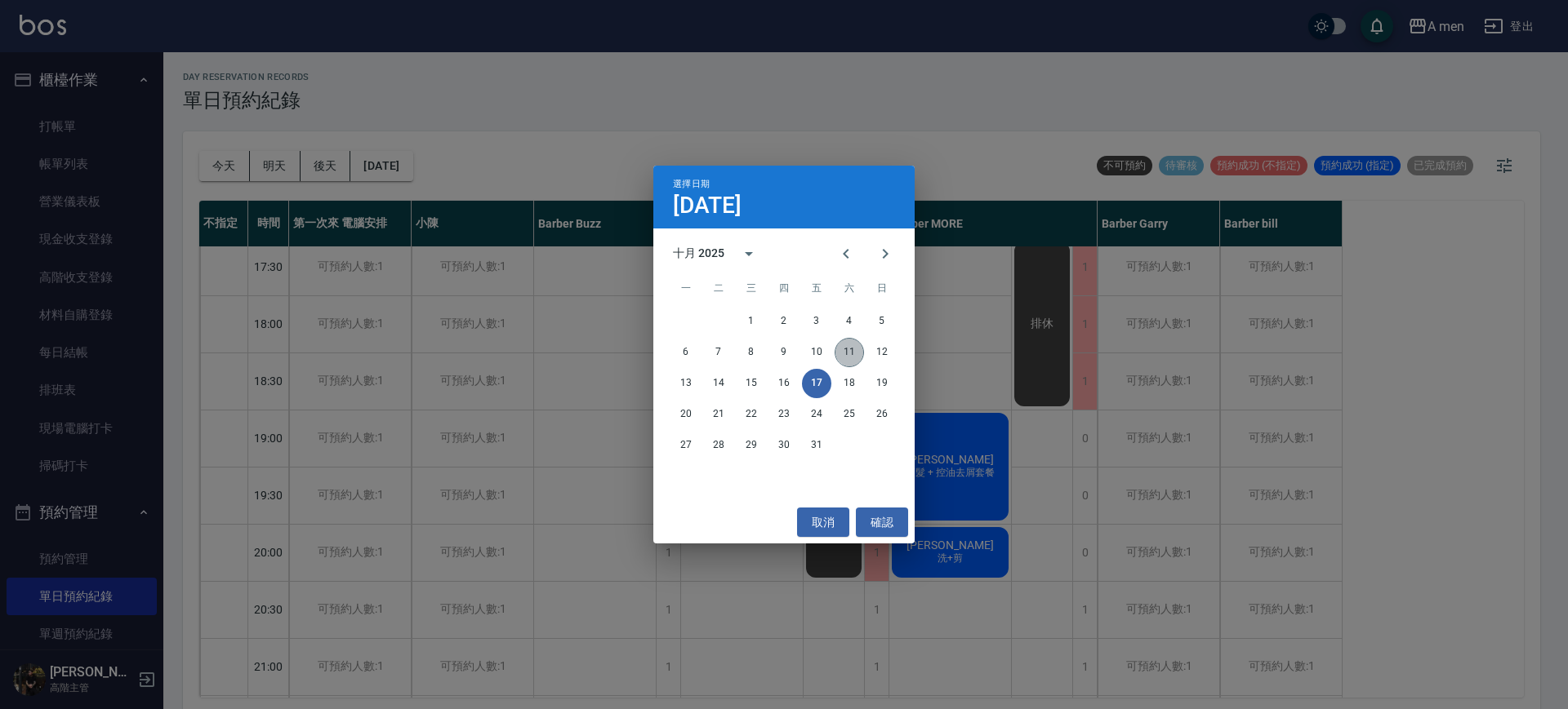
click at [855, 350] on button "11" at bounding box center [849, 353] width 29 height 29
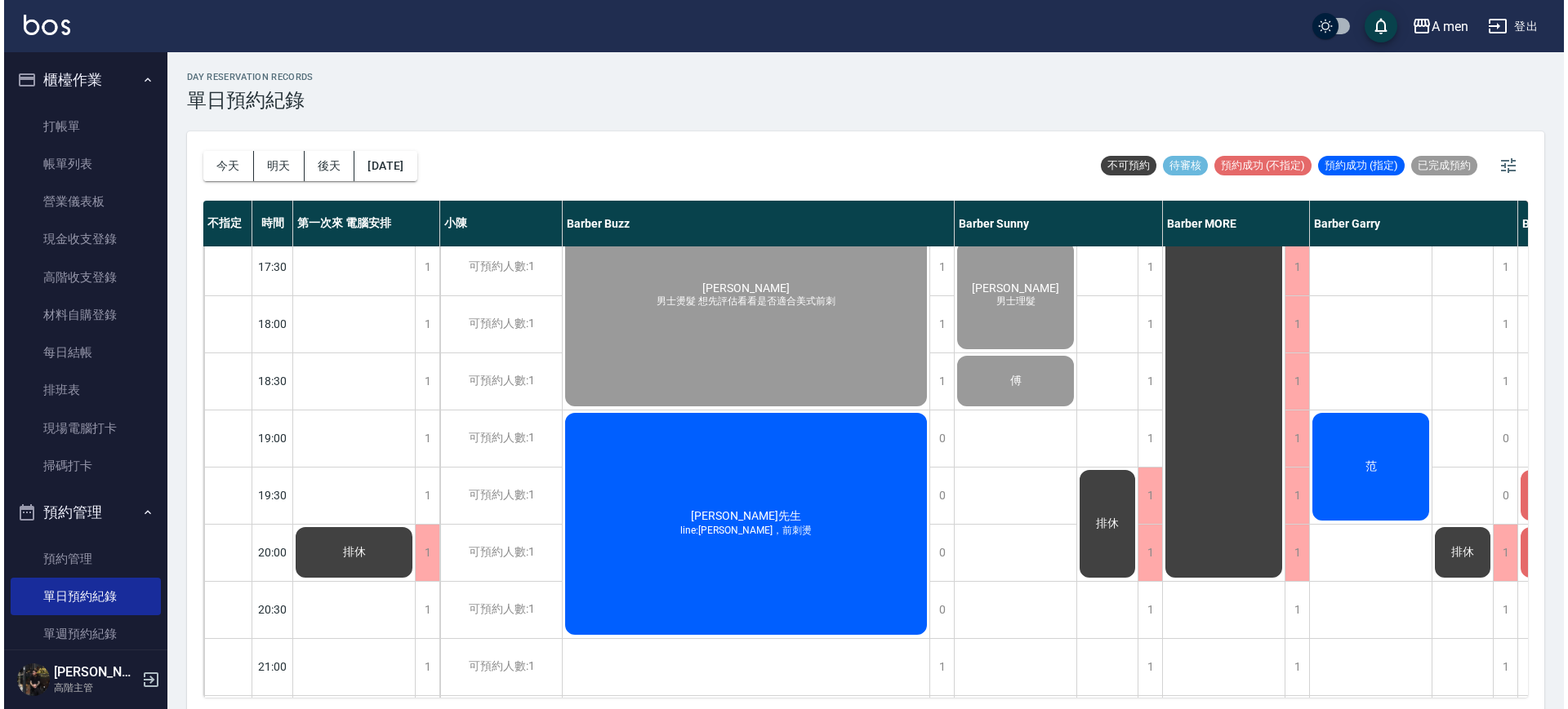
scroll to position [751, 207]
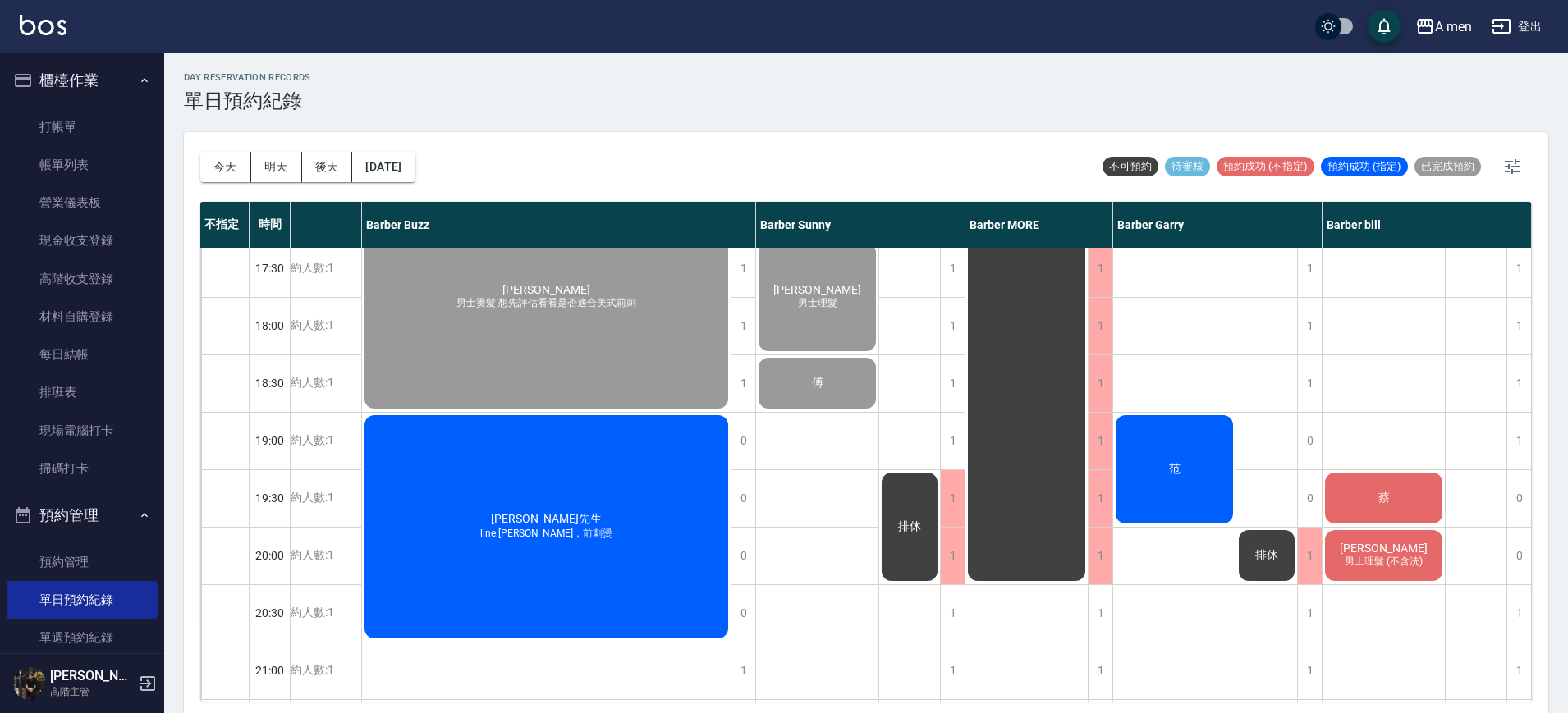
click at [1419, 486] on div "蔡" at bounding box center [1384, 498] width 122 height 56
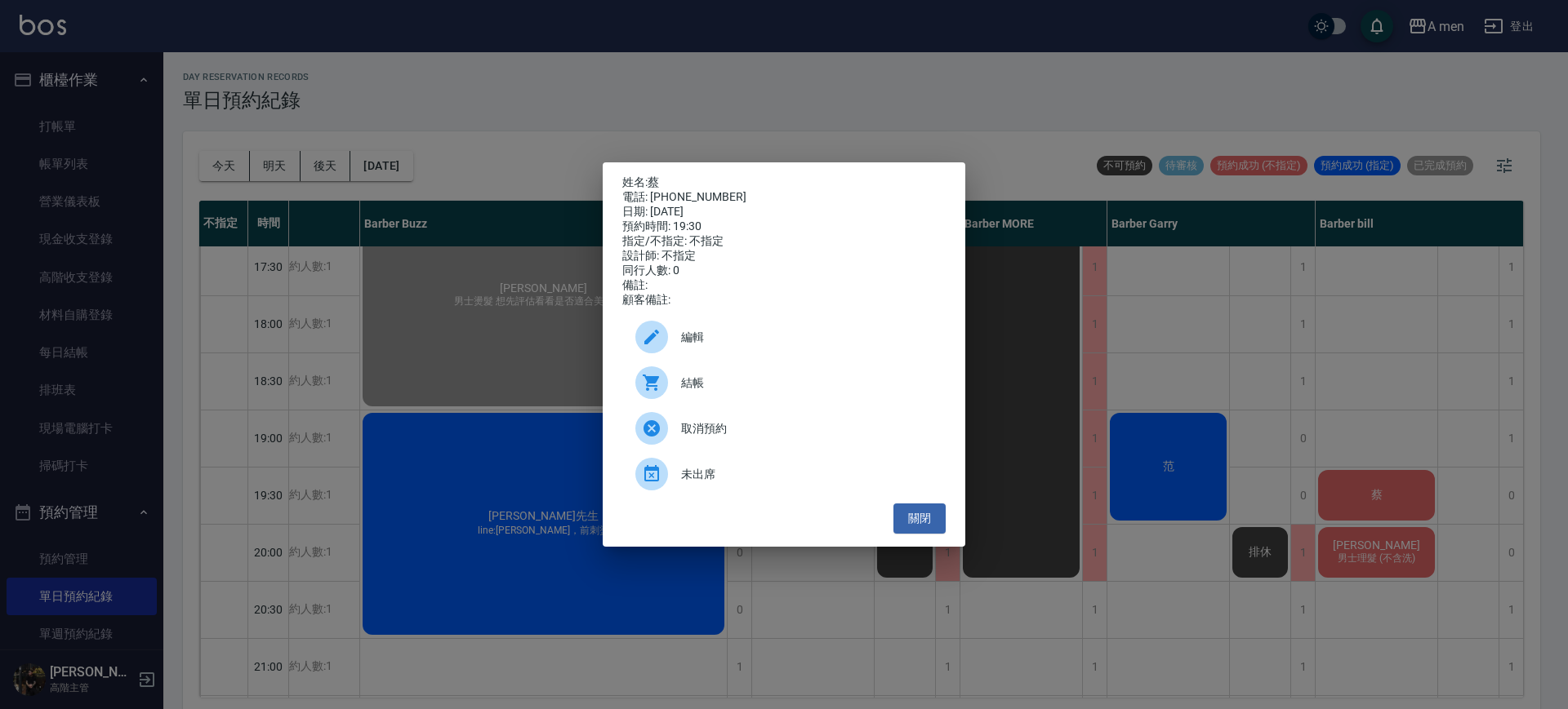
click at [850, 346] on span "編輯" at bounding box center [807, 336] width 251 height 17
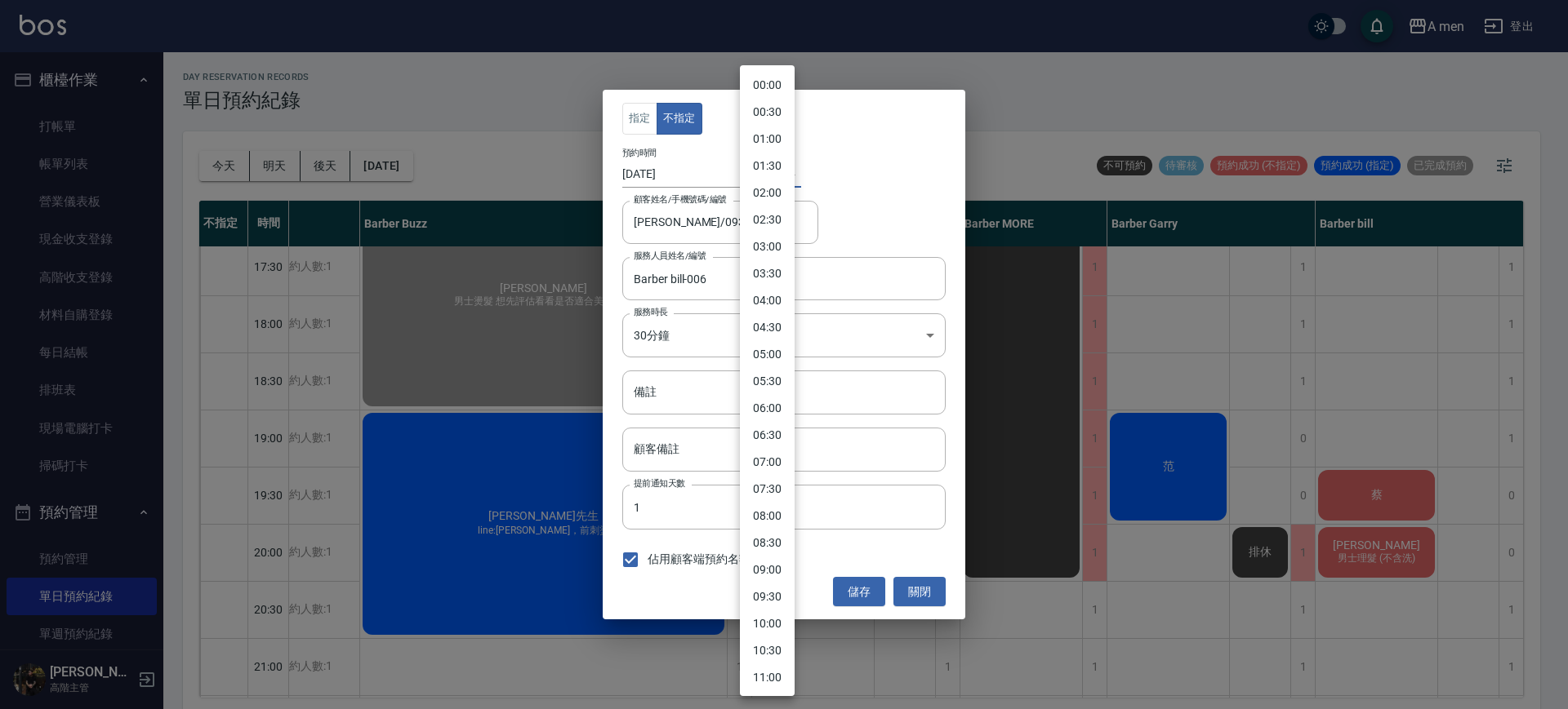
click at [765, 176] on body "A men 登出 櫃檯作業 打帳單 帳單列表 營業儀表板 現金收支登錄 高階收支登錄 材料自購登錄 每日結帳 排班表 現場電腦打卡 掃碼打卡 預約管理 預約管…" at bounding box center [784, 357] width 1568 height 714
click at [670, 162] on div at bounding box center [784, 354] width 1568 height 709
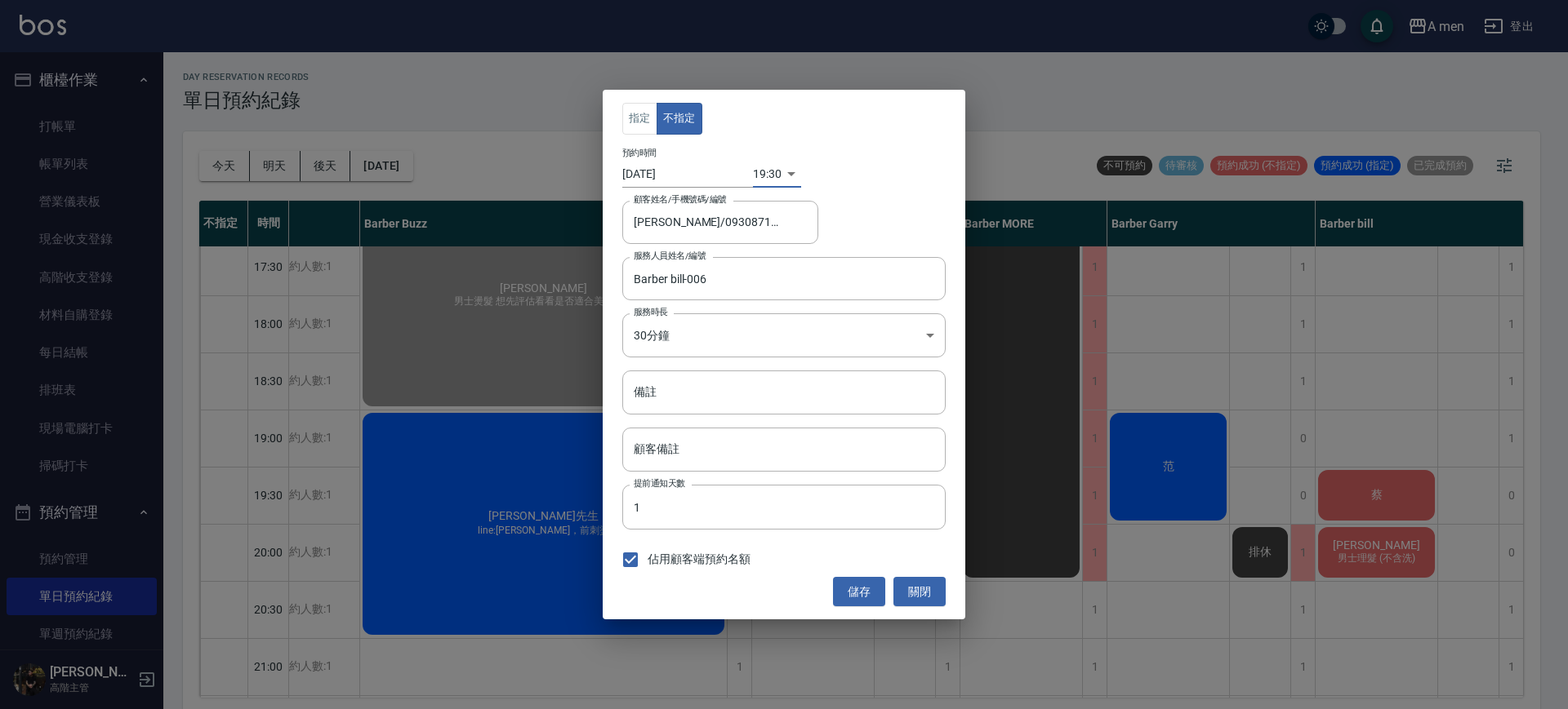
click at [674, 174] on div "00:00 00:30 01:00 01:30 02:00 02:30 03:00 03:30 04:00 04:30 05:00 05:30 06:00 0…" at bounding box center [784, 354] width 1568 height 709
click at [671, 175] on input "[DATE]" at bounding box center [687, 174] width 131 height 26
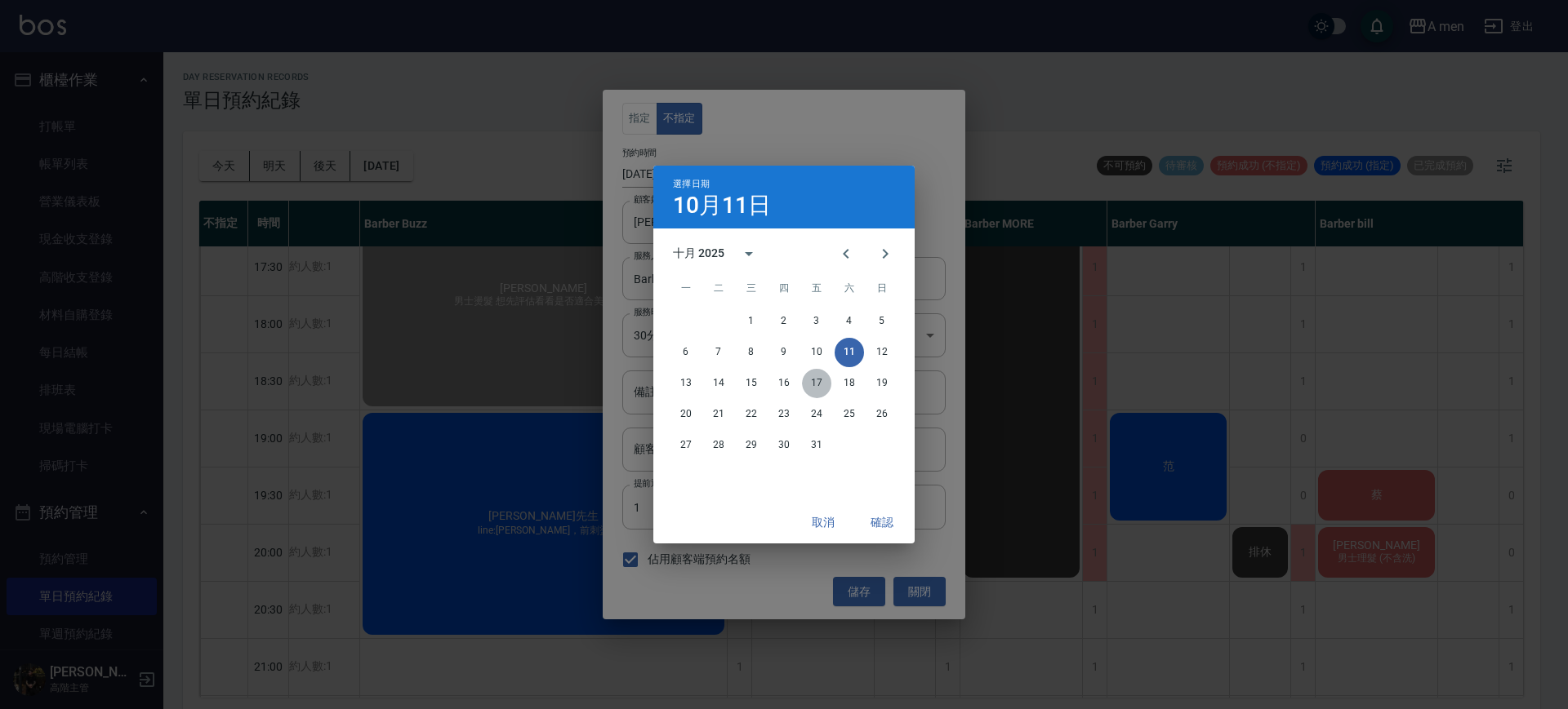
click at [818, 383] on button "17" at bounding box center [816, 383] width 29 height 29
type input "2025/10/17"
click at [882, 522] on button "確認" at bounding box center [881, 523] width 52 height 30
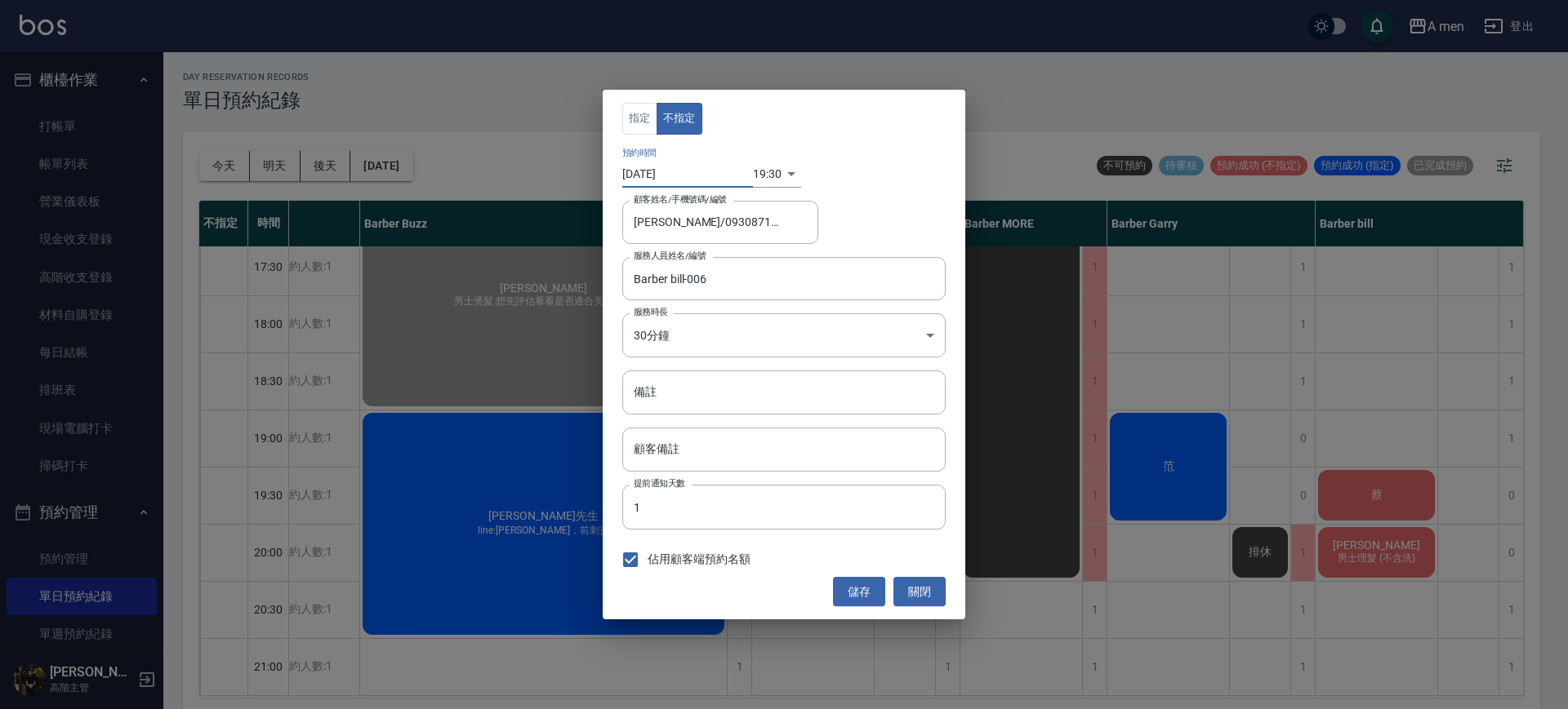
click at [777, 174] on div "19:30 1760700600000" at bounding box center [776, 174] width 48 height 26
click at [778, 167] on div "19:30 1760700600000" at bounding box center [776, 174] width 48 height 26
click at [768, 166] on body "A men 登出 櫃檯作業 打帳單 帳單列表 營業儀表板 現金收支登錄 高階收支登錄 材料自購登錄 每日結帳 排班表 現場電腦打卡 掃碼打卡 預約管理 預約管…" at bounding box center [784, 357] width 1568 height 714
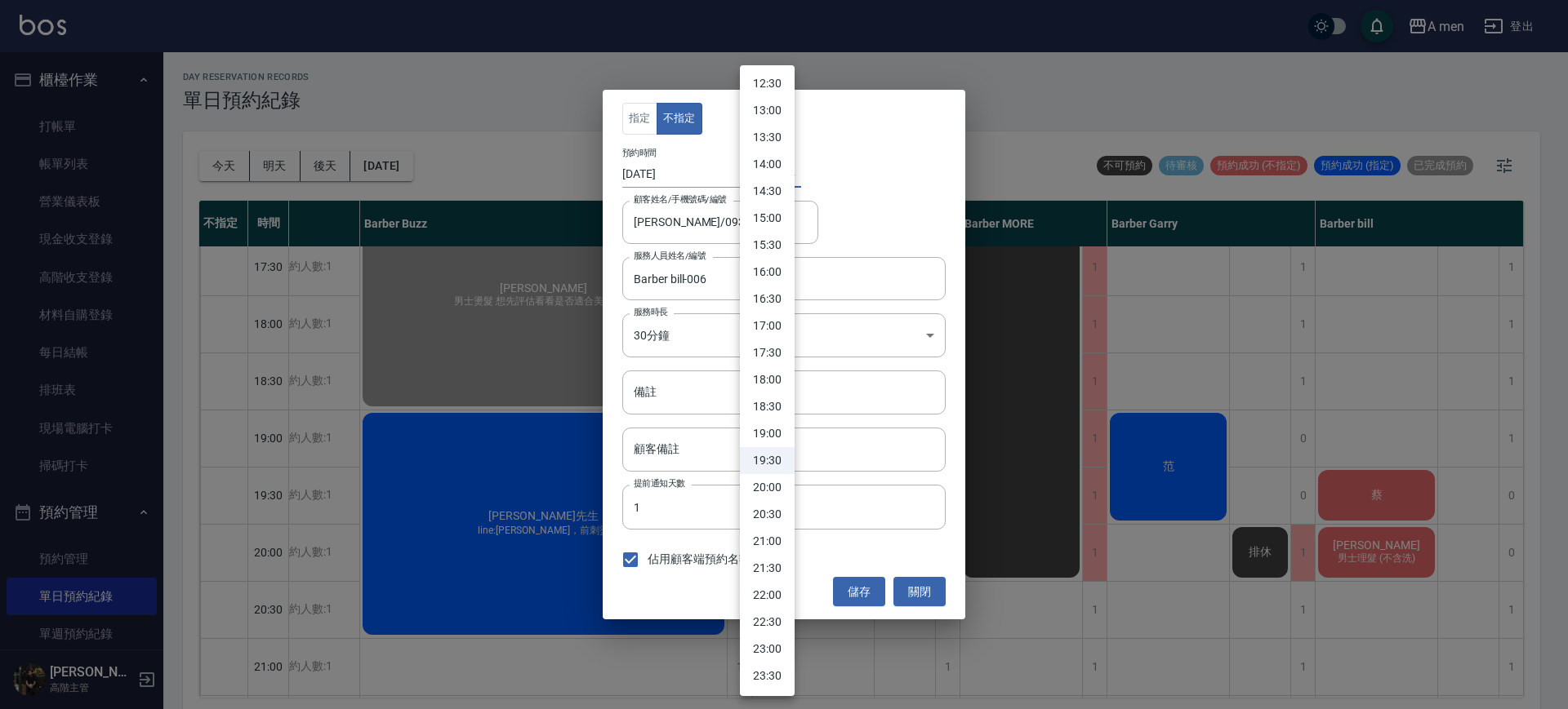
click at [775, 434] on li "19:00" at bounding box center [767, 433] width 55 height 26
type input "1760698800000"
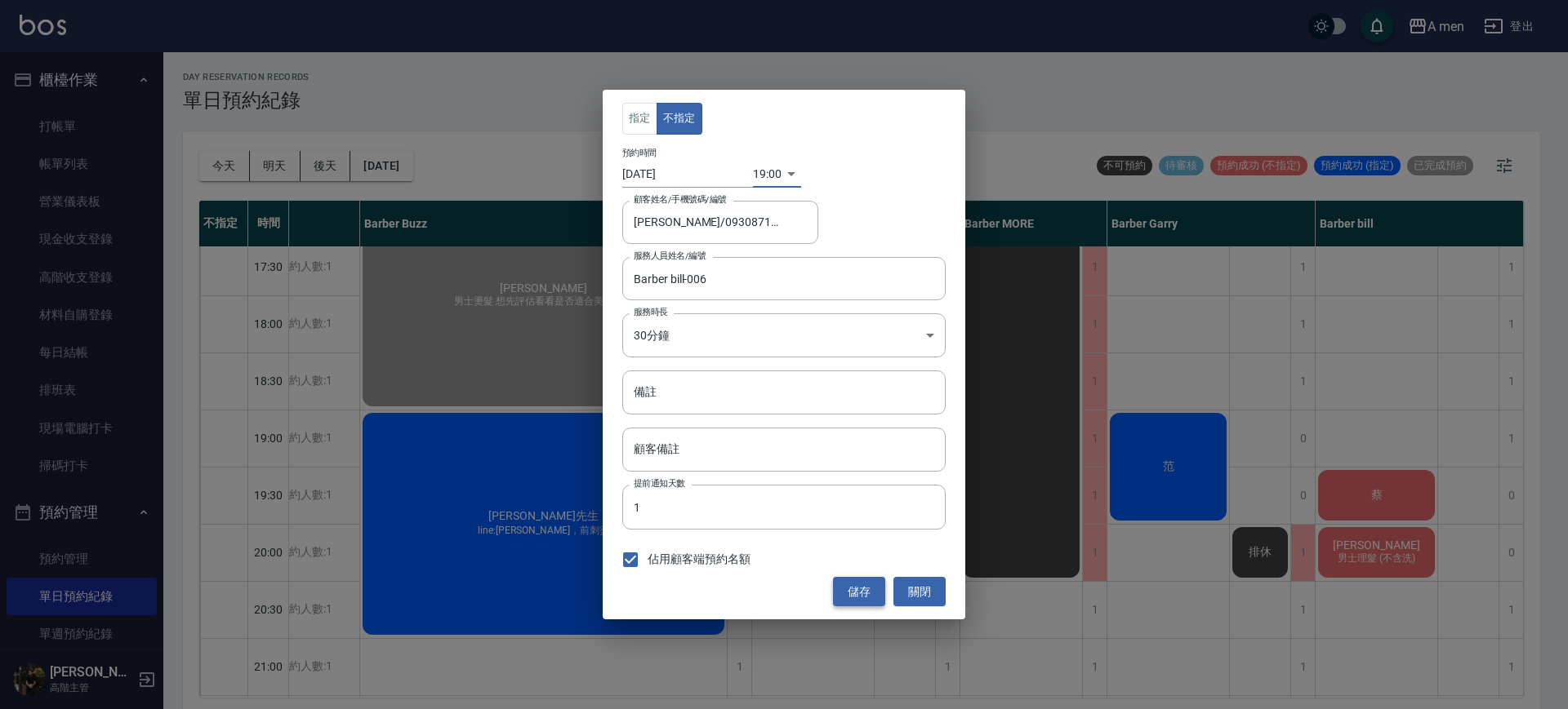
click at [873, 598] on button "儲存" at bounding box center [859, 591] width 52 height 30
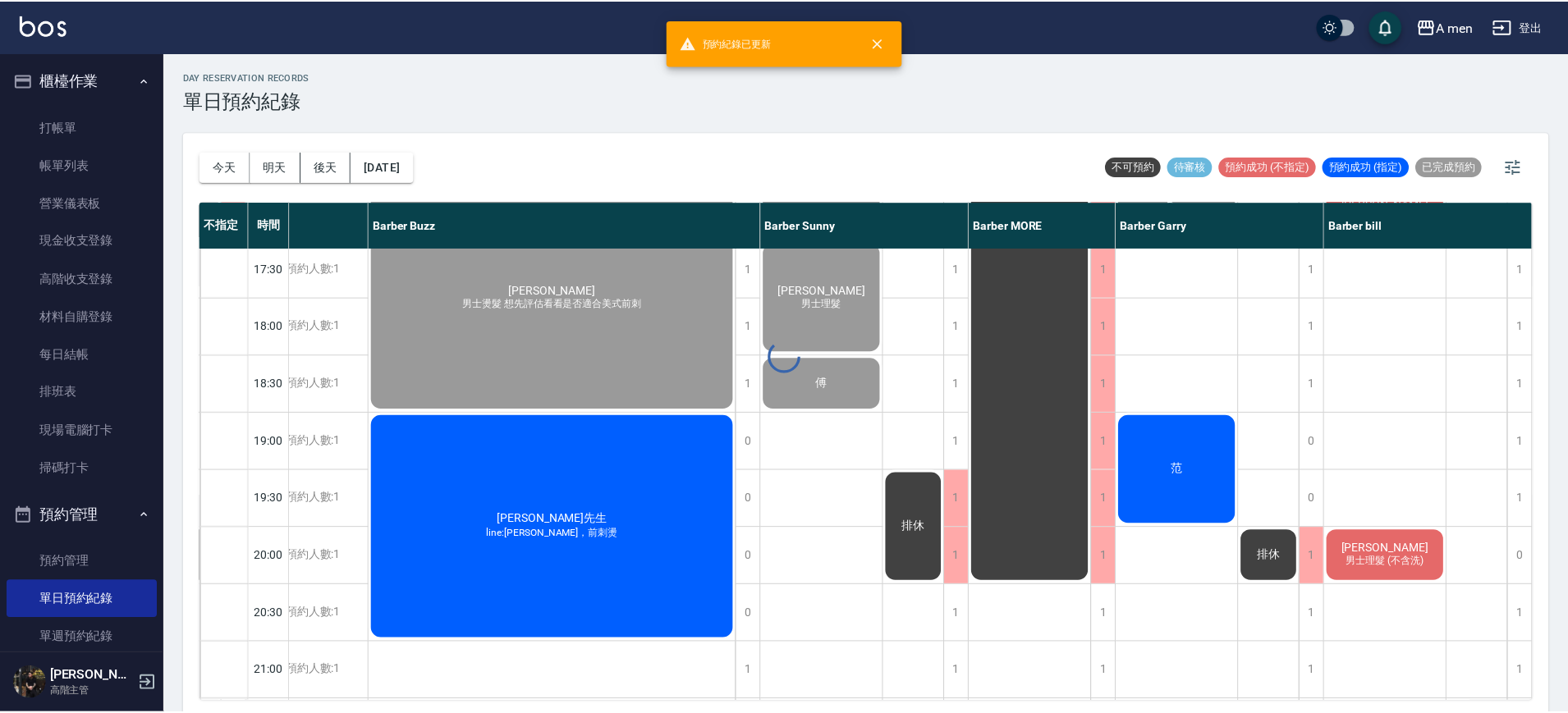
scroll to position [755, 199]
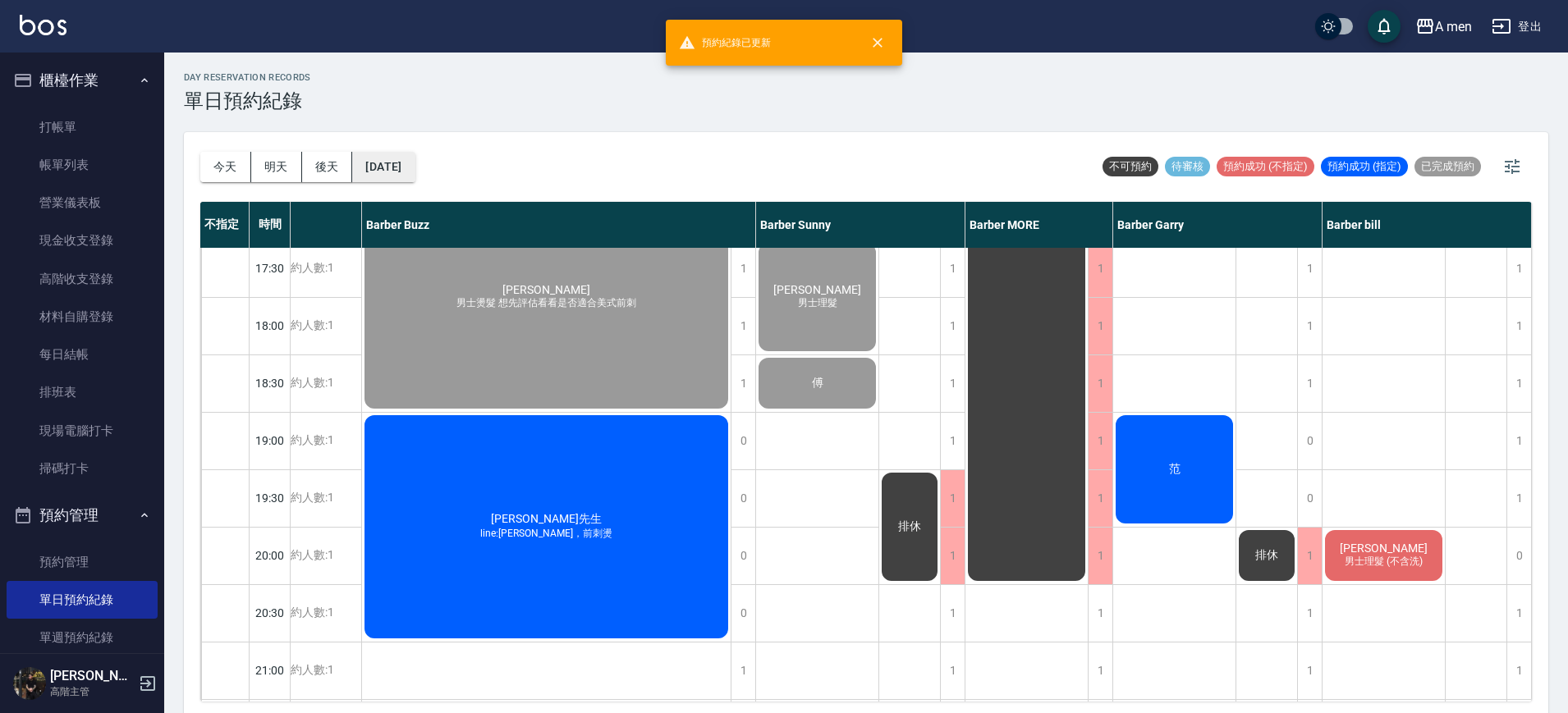
click at [414, 173] on button "[DATE]" at bounding box center [383, 167] width 62 height 31
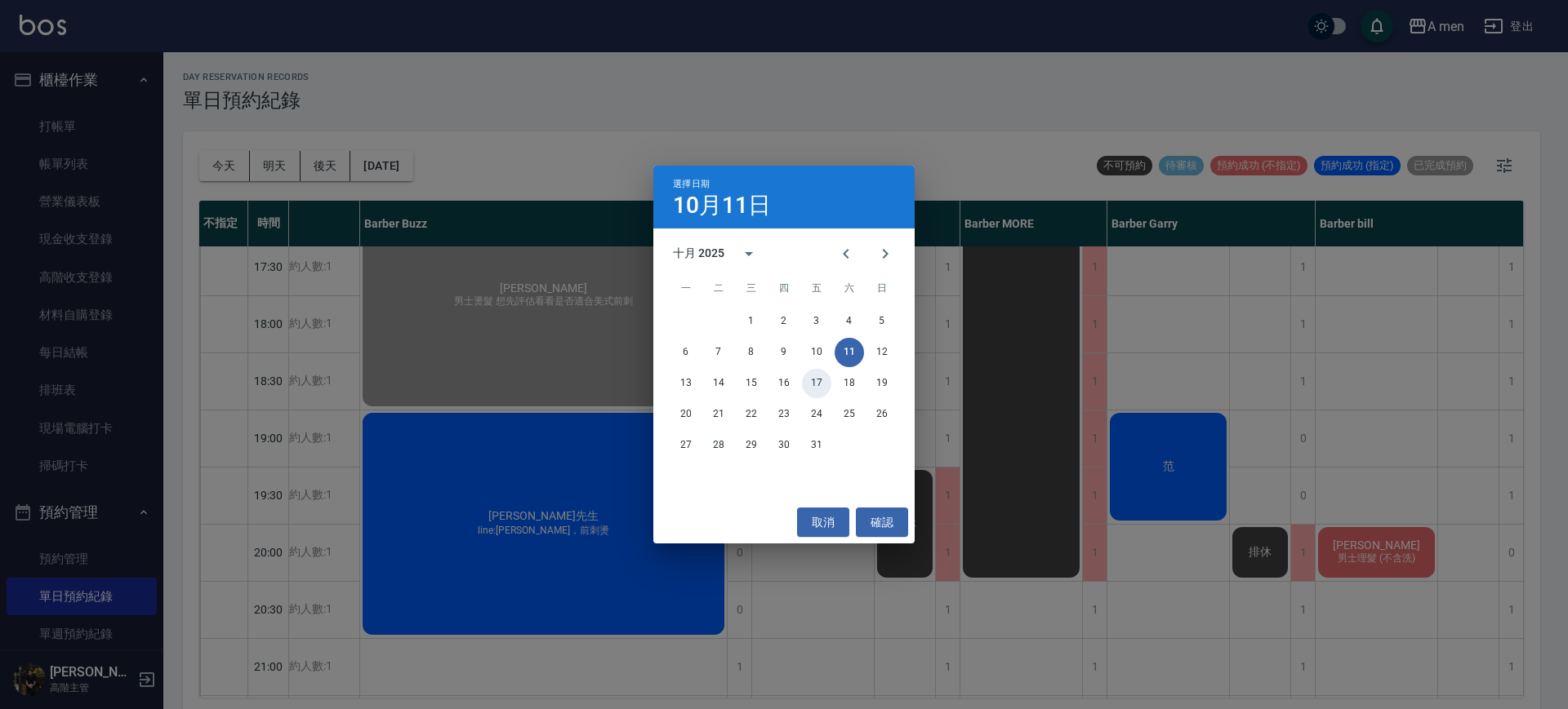
click at [813, 381] on button "17" at bounding box center [816, 383] width 29 height 29
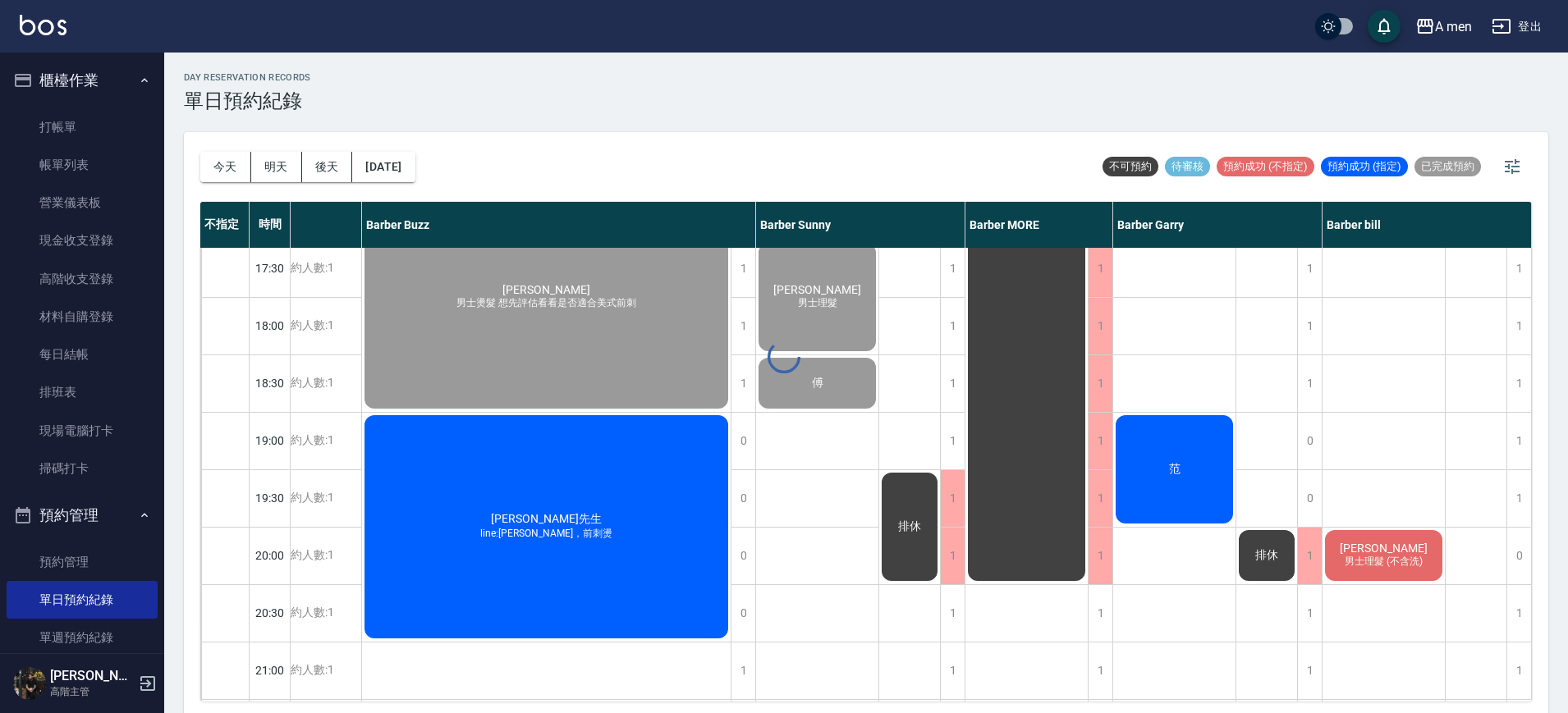
scroll to position [755, 0]
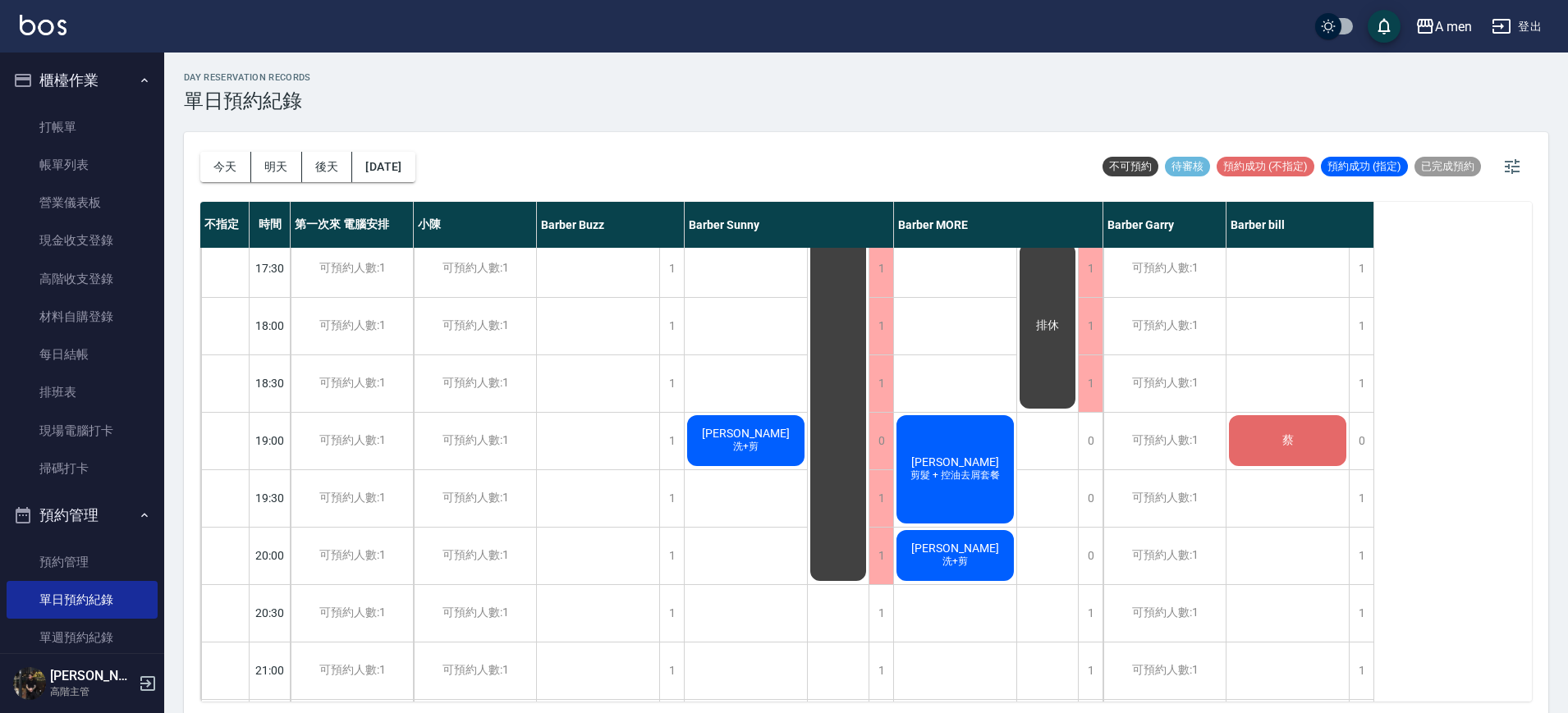
click at [213, 164] on button "今天" at bounding box center [226, 167] width 51 height 31
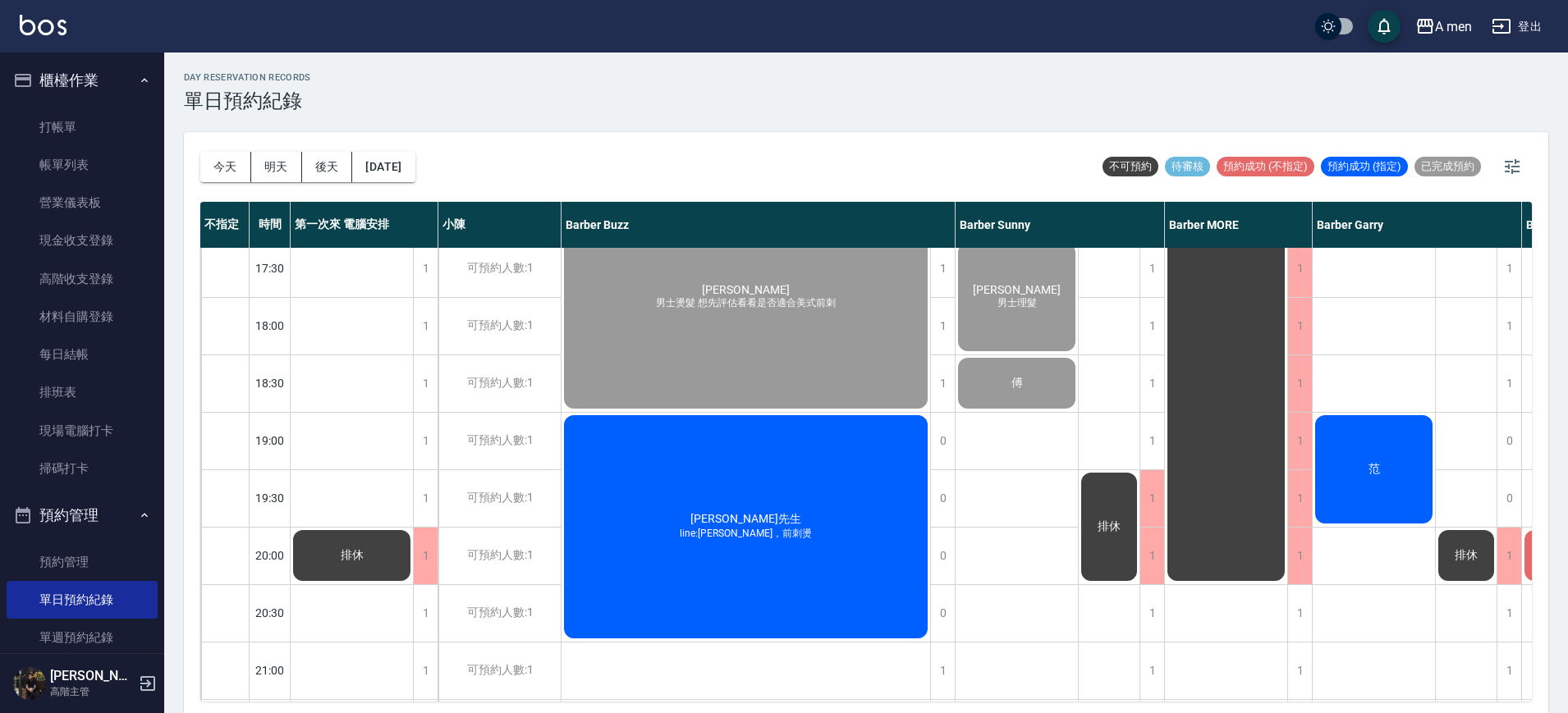
click at [456, 169] on div "今天 明天 後天 2025/10/11 不可預約 待審核 預約成功 (不指定) 預約成功 (指定) 已完成預約" at bounding box center [866, 167] width 1332 height 70
click at [408, 160] on button "[DATE]" at bounding box center [383, 167] width 62 height 31
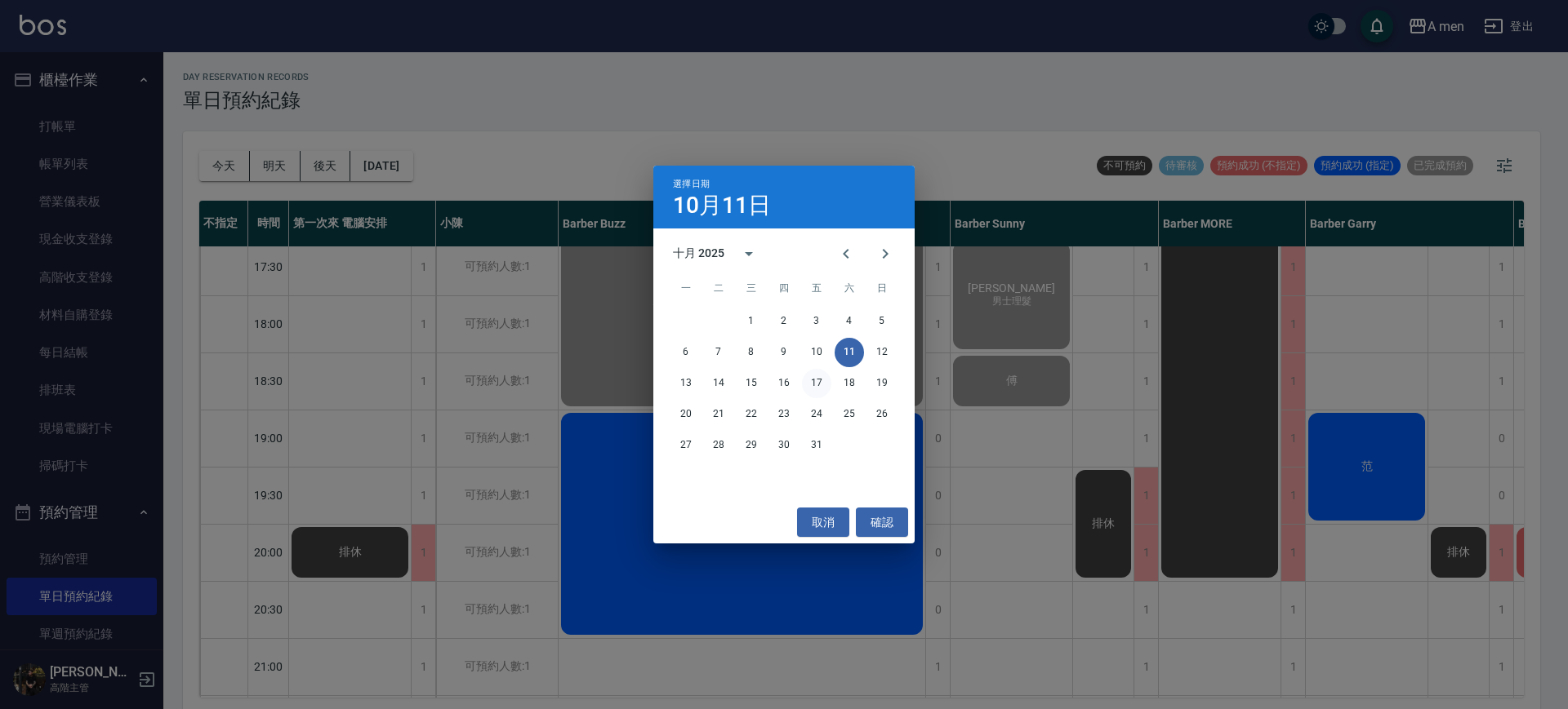
click at [817, 377] on button "17" at bounding box center [816, 383] width 29 height 29
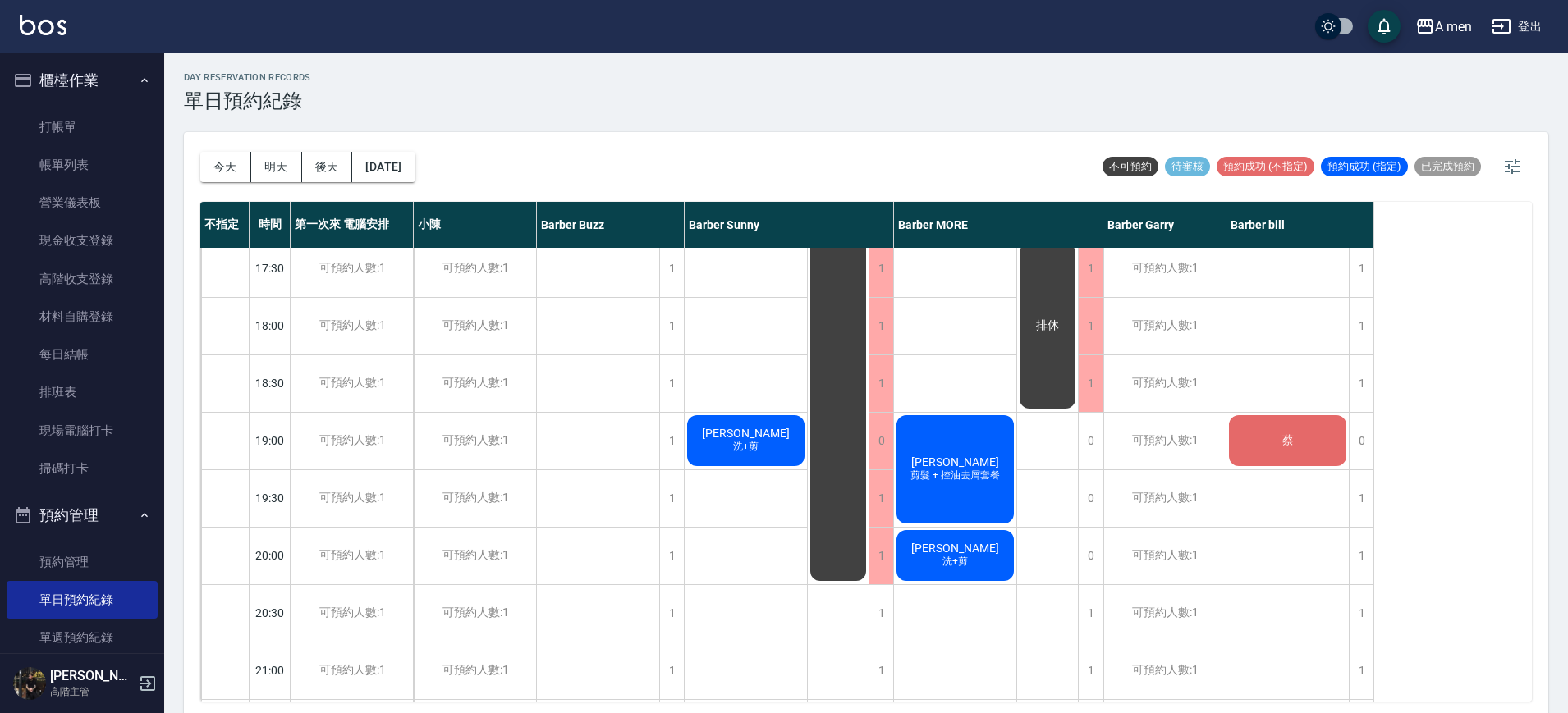
click at [1272, 444] on div "蔡" at bounding box center [1288, 441] width 122 height 56
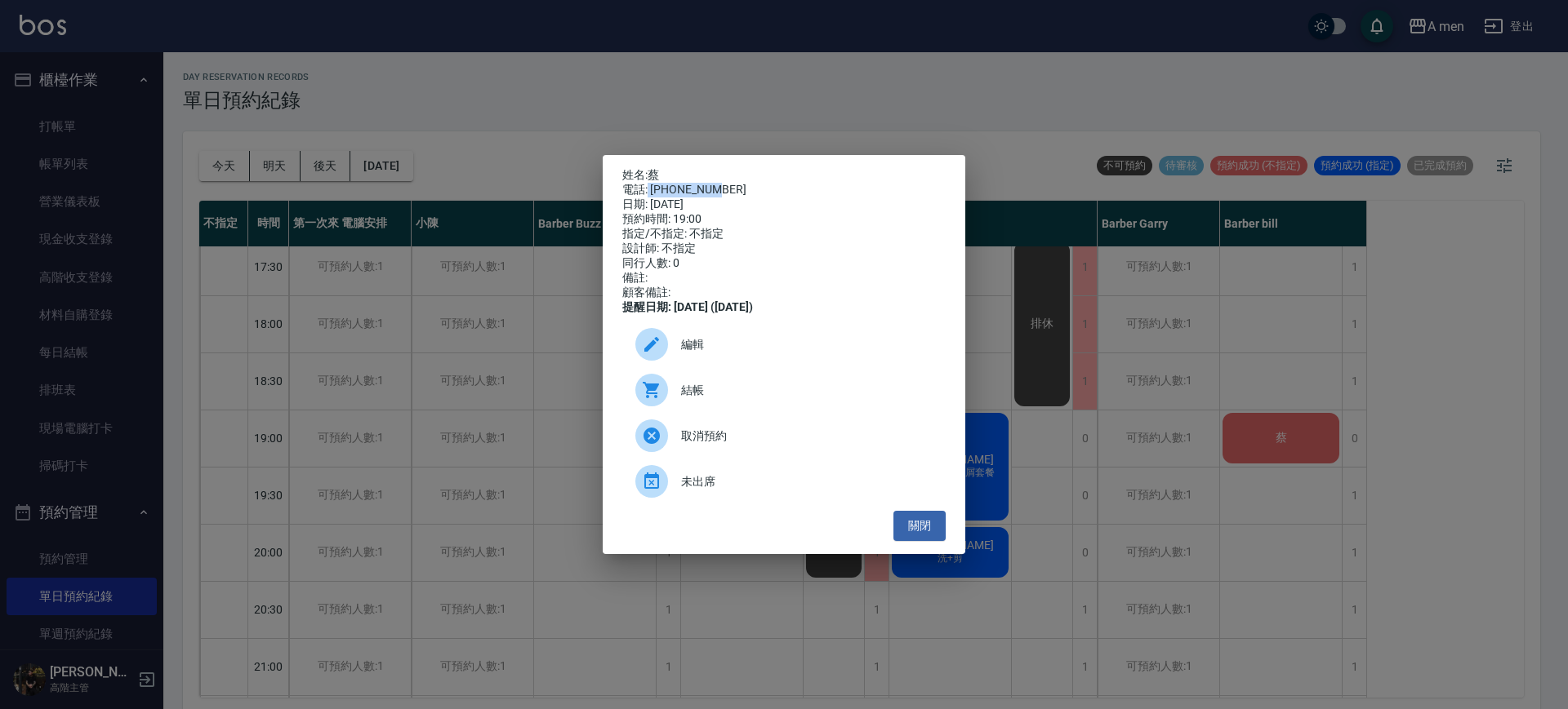
drag, startPoint x: 650, startPoint y: 178, endPoint x: 728, endPoint y: 184, distance: 78.2
click at [728, 184] on div "電話: 0930871006" at bounding box center [784, 189] width 324 height 15
click at [723, 184] on div "電話: 0930871006" at bounding box center [784, 189] width 324 height 15
drag, startPoint x: 651, startPoint y: 183, endPoint x: 761, endPoint y: 177, distance: 110.2
click at [761, 182] on div "電話: 0930871006" at bounding box center [784, 189] width 324 height 15
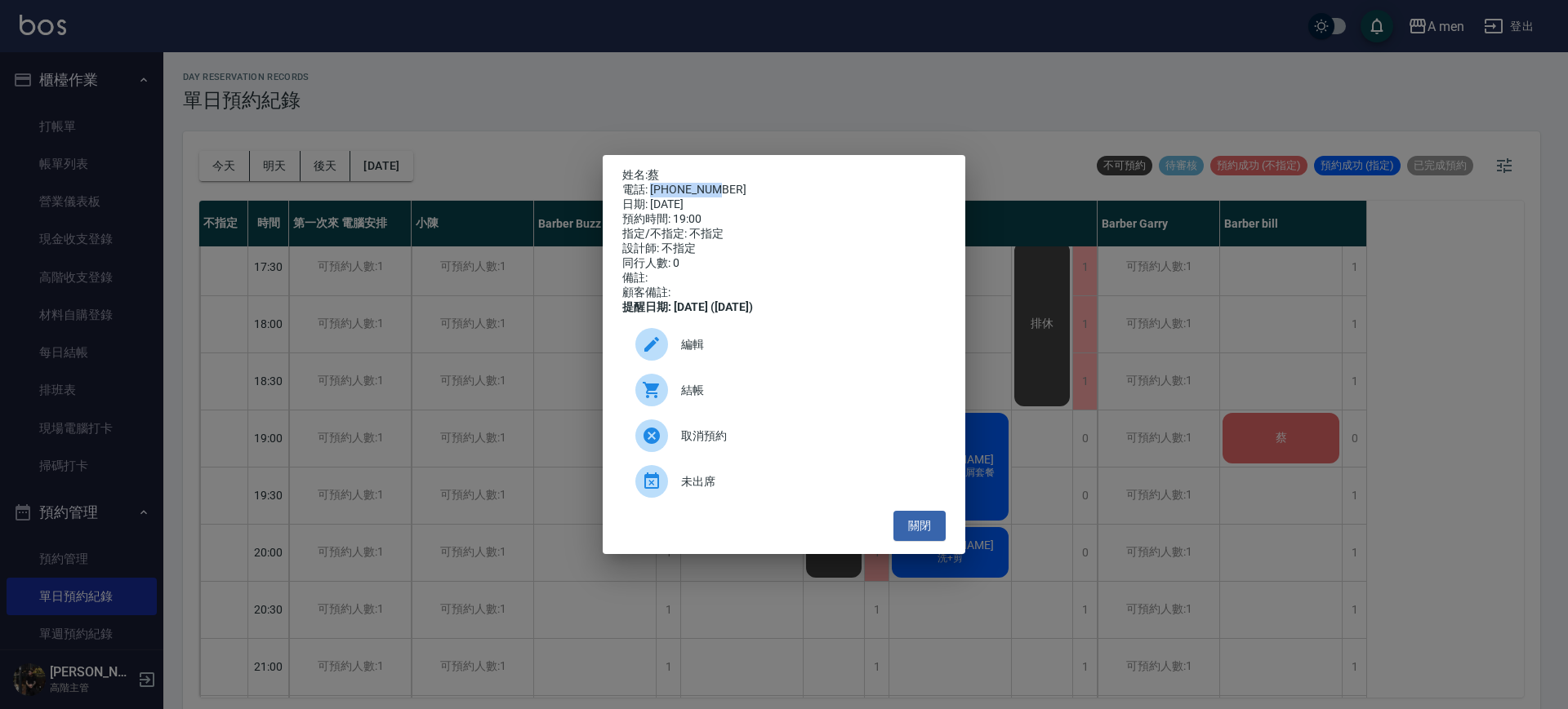
copy div "0930871006"
click at [936, 541] on button "關閉" at bounding box center [918, 526] width 52 height 30
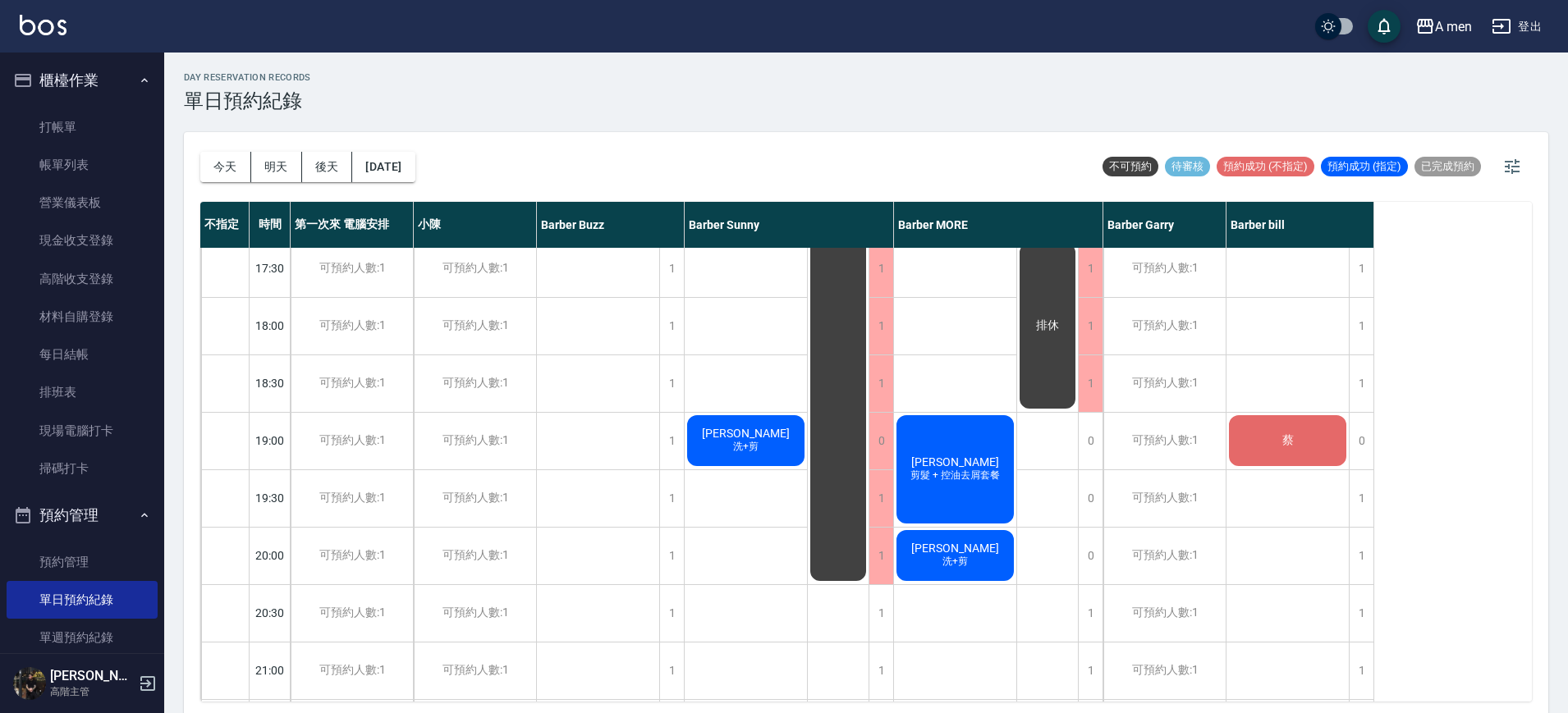
click at [1308, 443] on div "蔡" at bounding box center [1288, 441] width 122 height 56
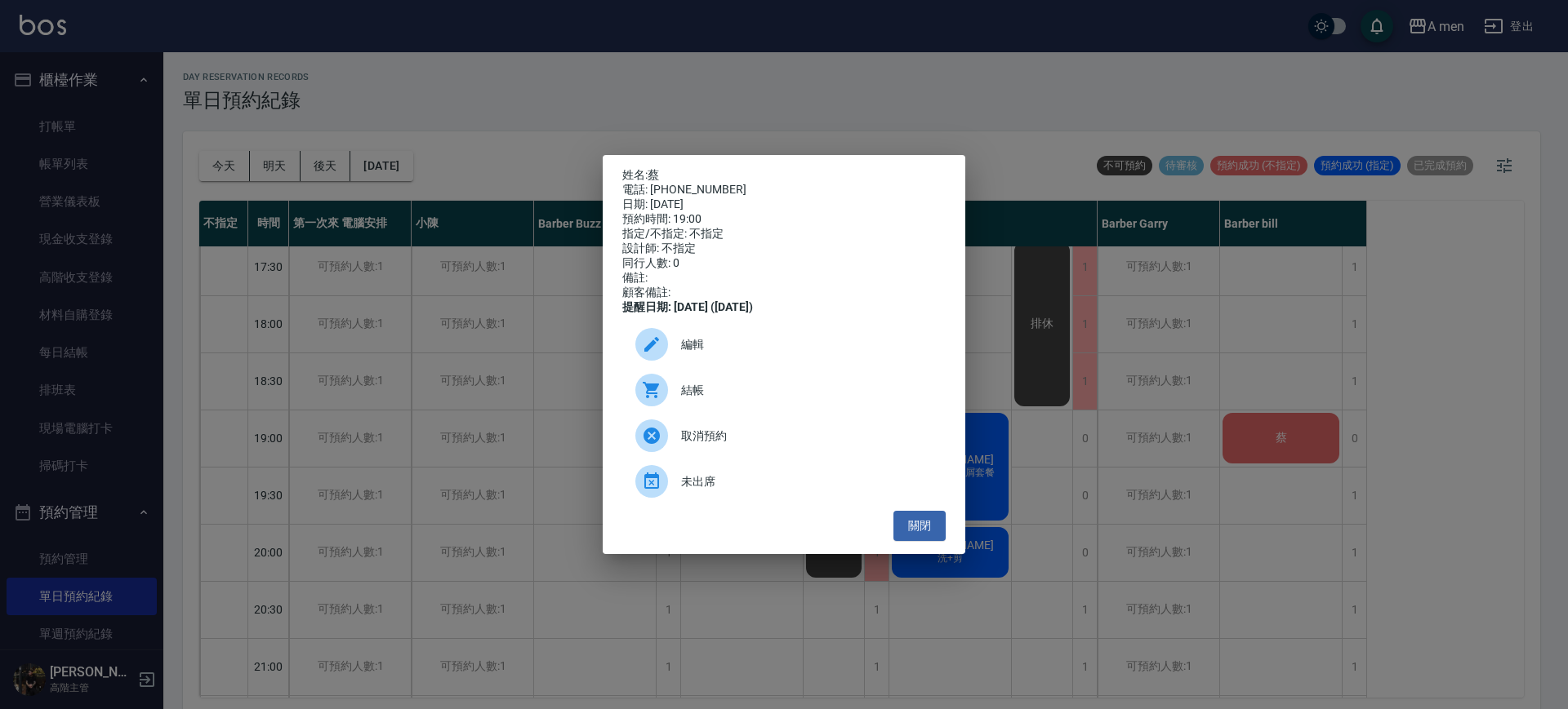
click at [844, 440] on span "取消預約" at bounding box center [807, 435] width 251 height 17
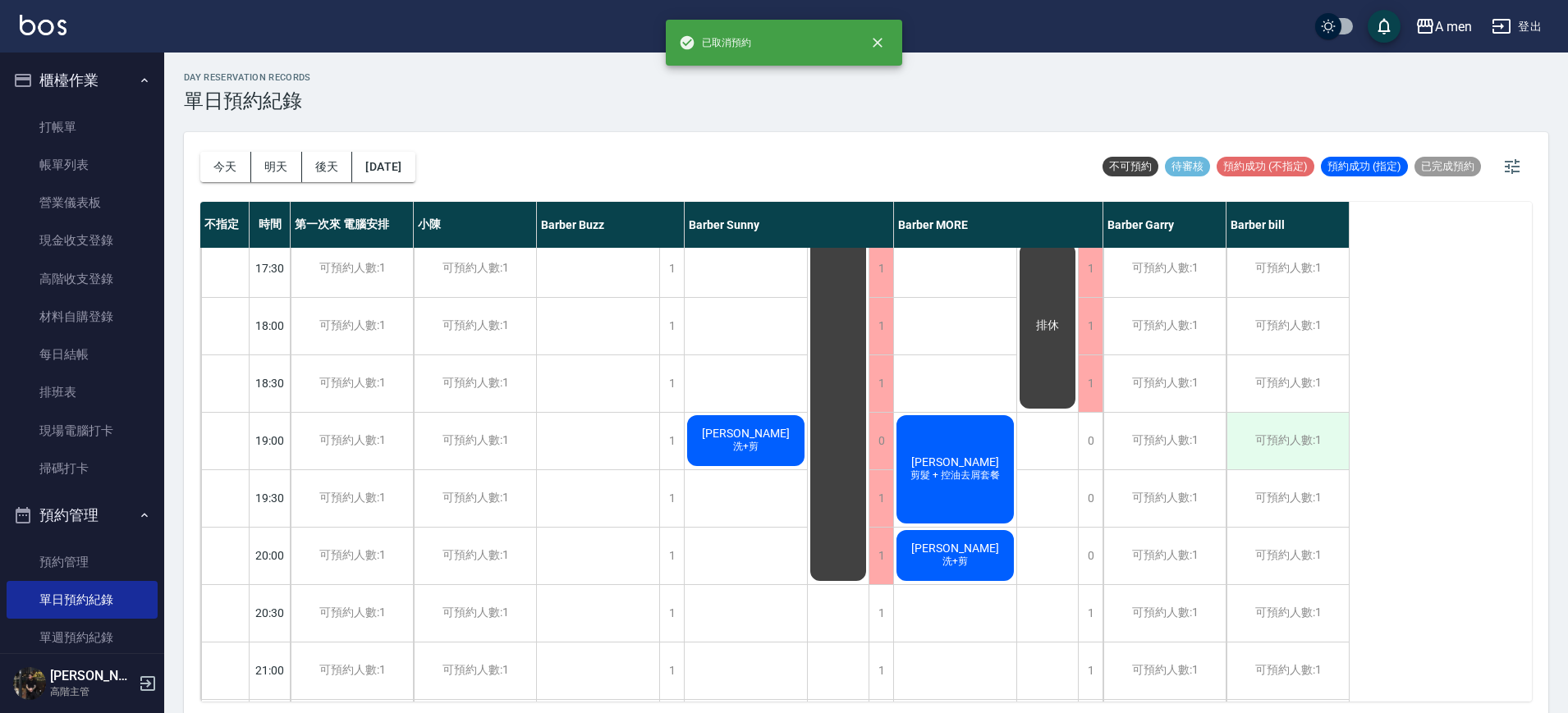
click at [1320, 425] on div "可預約人數:1" at bounding box center [1288, 441] width 122 height 56
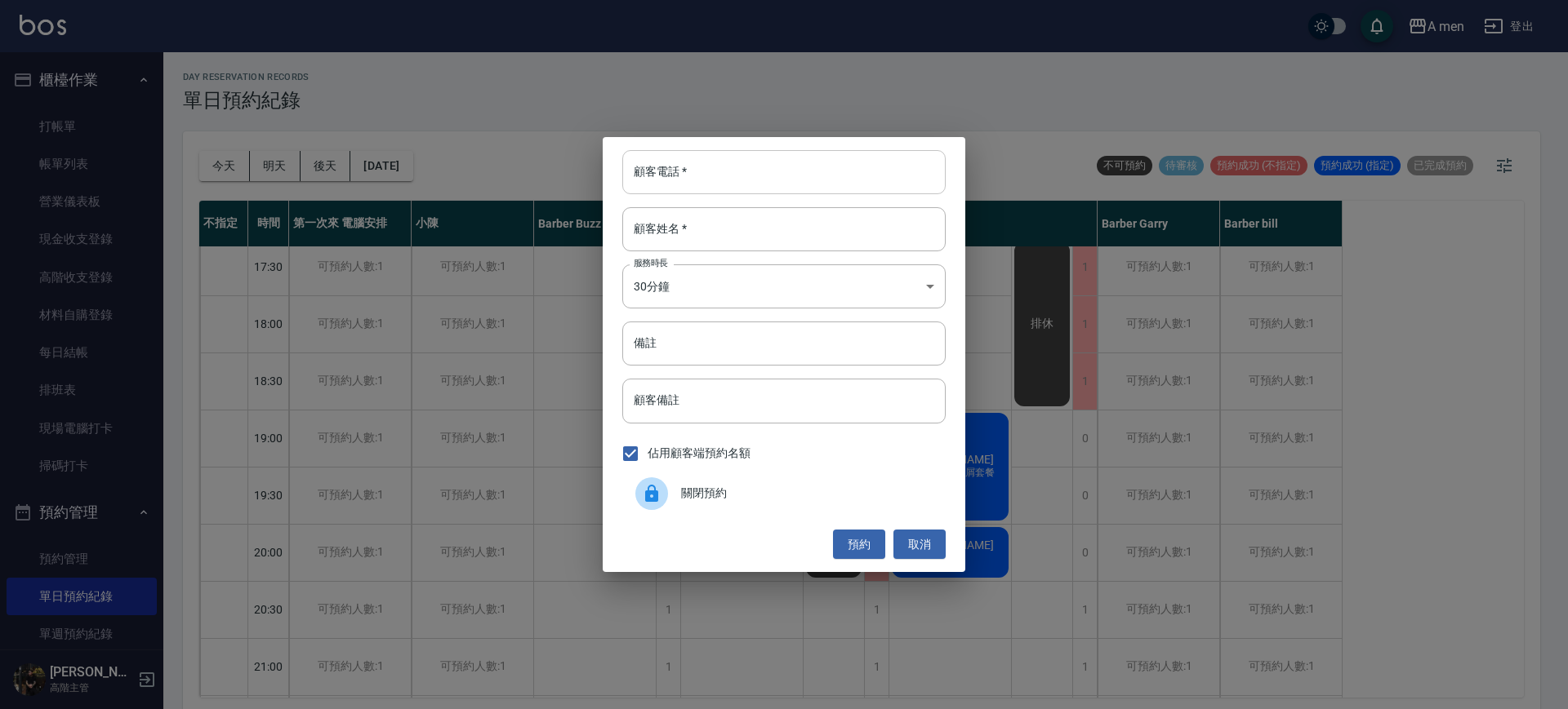
click at [724, 188] on input "顧客電話   *" at bounding box center [784, 172] width 324 height 44
click at [752, 161] on input "顧客電話   *" at bounding box center [784, 172] width 324 height 44
paste input "0930871006"
type input "0930871006"
click at [668, 220] on div "顧客姓名   * 顧客姓名   *" at bounding box center [784, 228] width 324 height 44
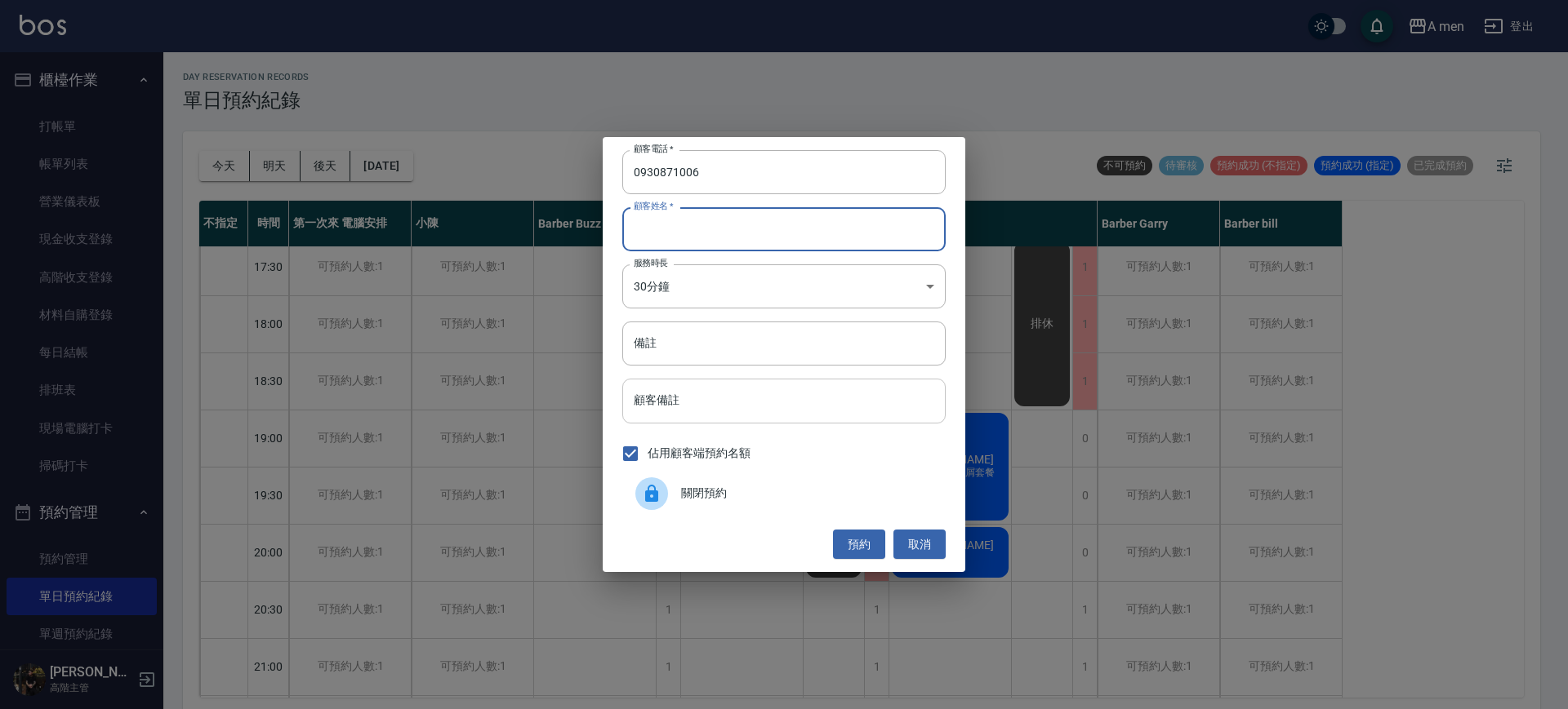
click at [677, 406] on input "顧客備註" at bounding box center [784, 400] width 324 height 44
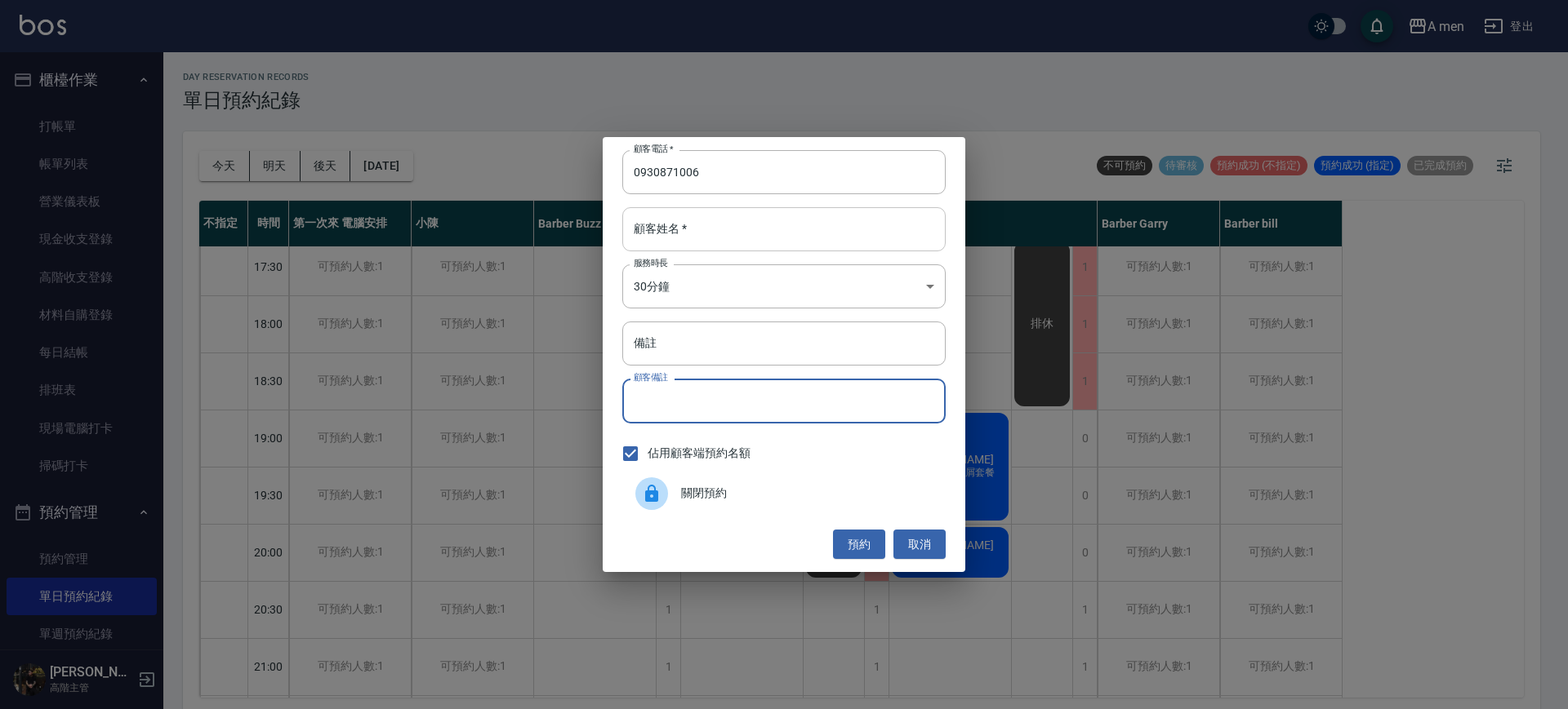
click at [681, 227] on input "顧客姓名   *" at bounding box center [784, 228] width 324 height 44
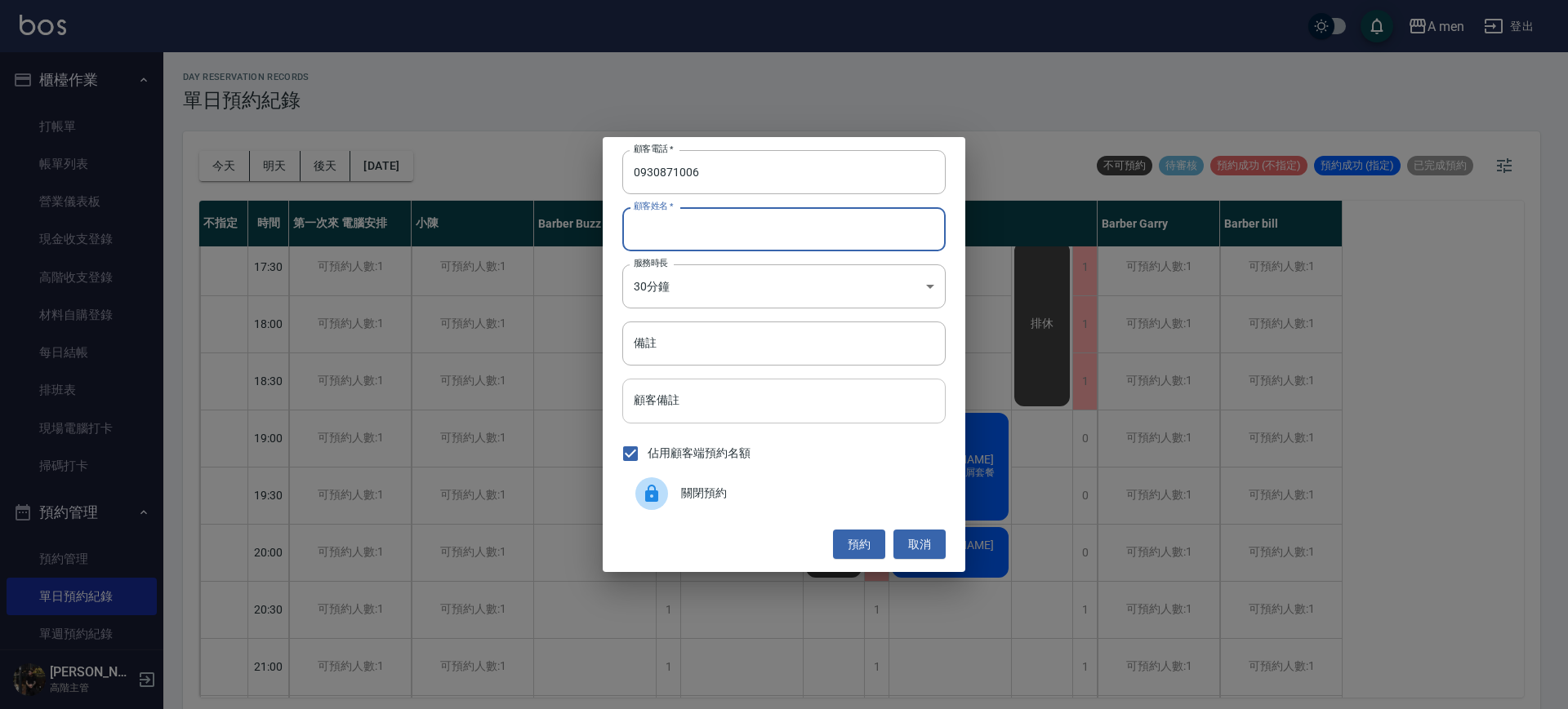
click at [692, 399] on input "顧客備註" at bounding box center [784, 400] width 324 height 44
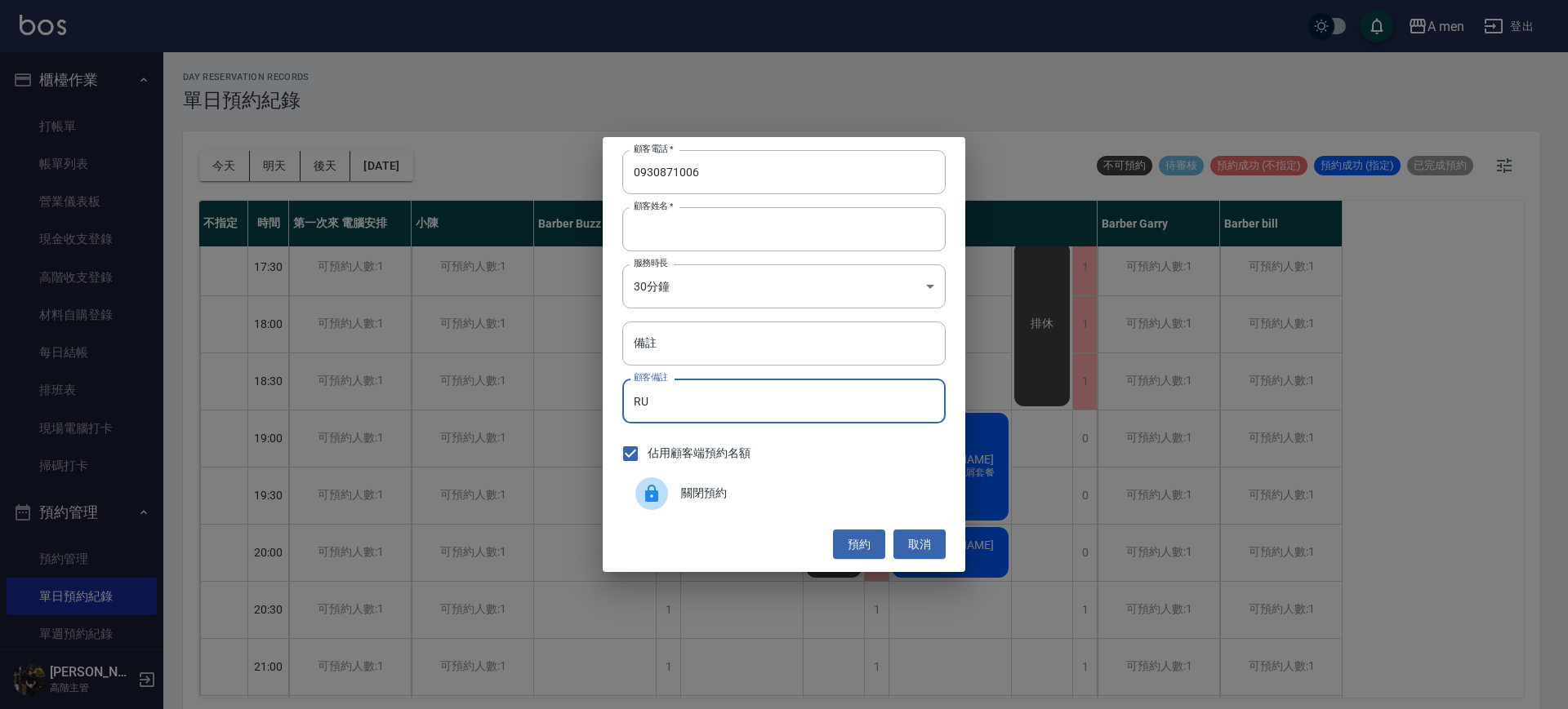
type input "R"
type input "漸層凱薩頭"
click at [868, 552] on button "預約" at bounding box center [859, 544] width 52 height 30
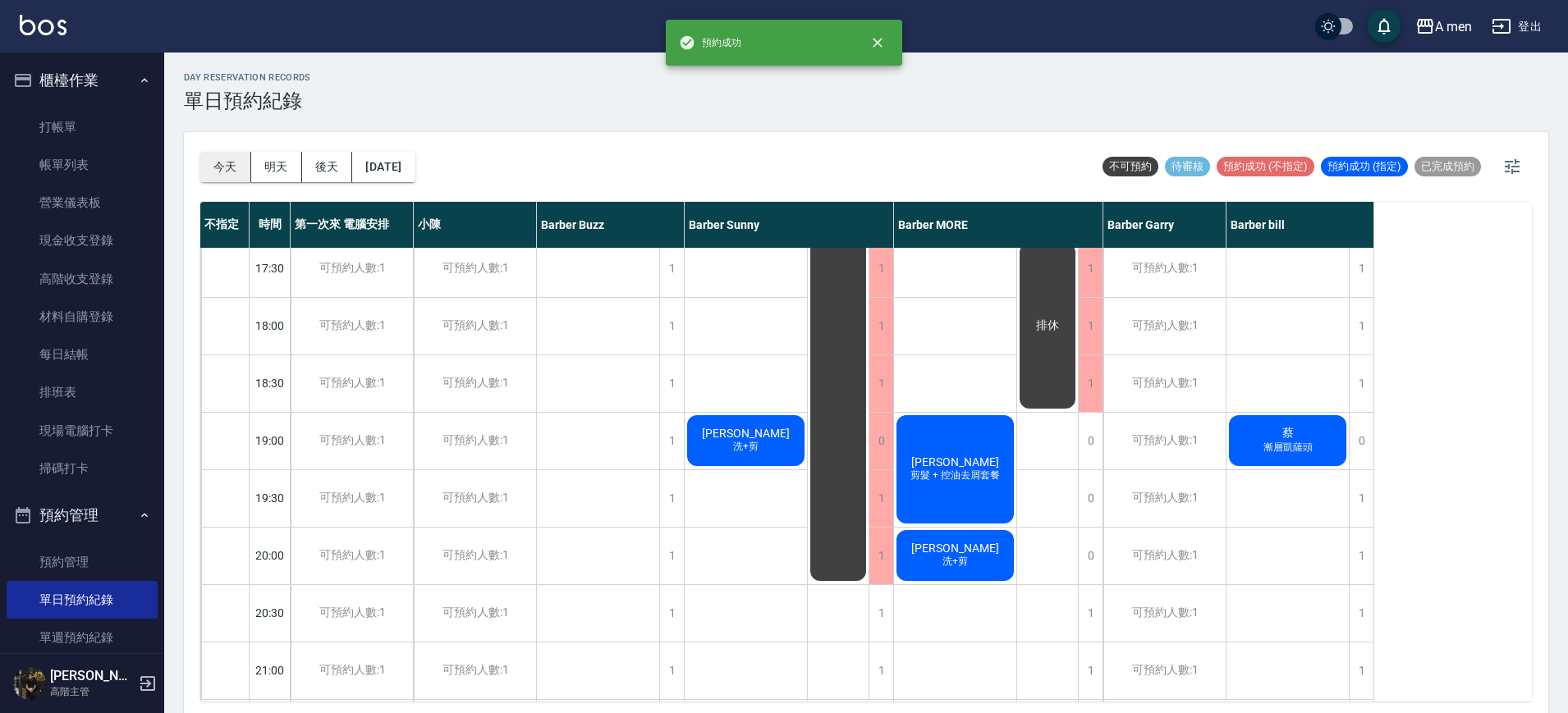
click at [234, 176] on button "今天" at bounding box center [226, 167] width 51 height 31
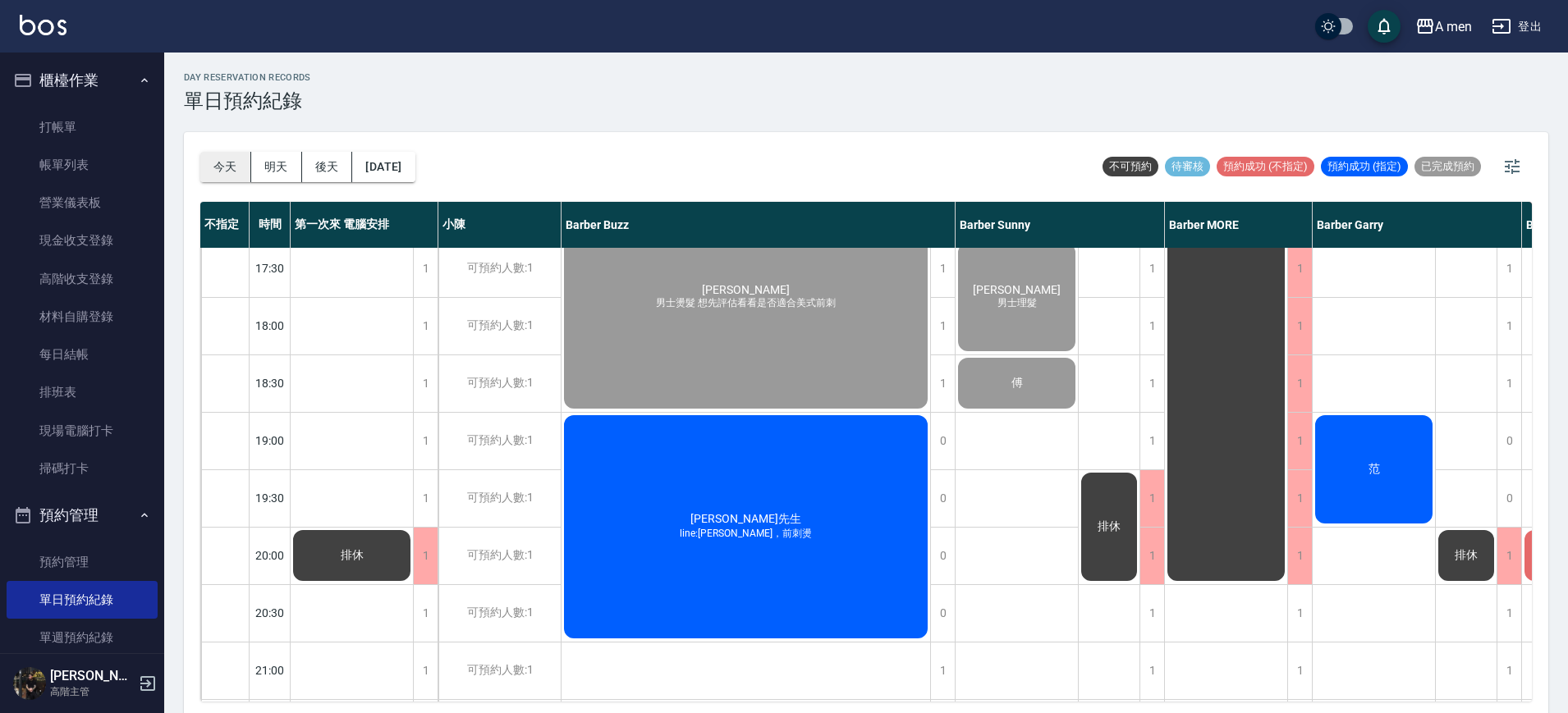
click at [221, 169] on button "今天" at bounding box center [226, 167] width 51 height 31
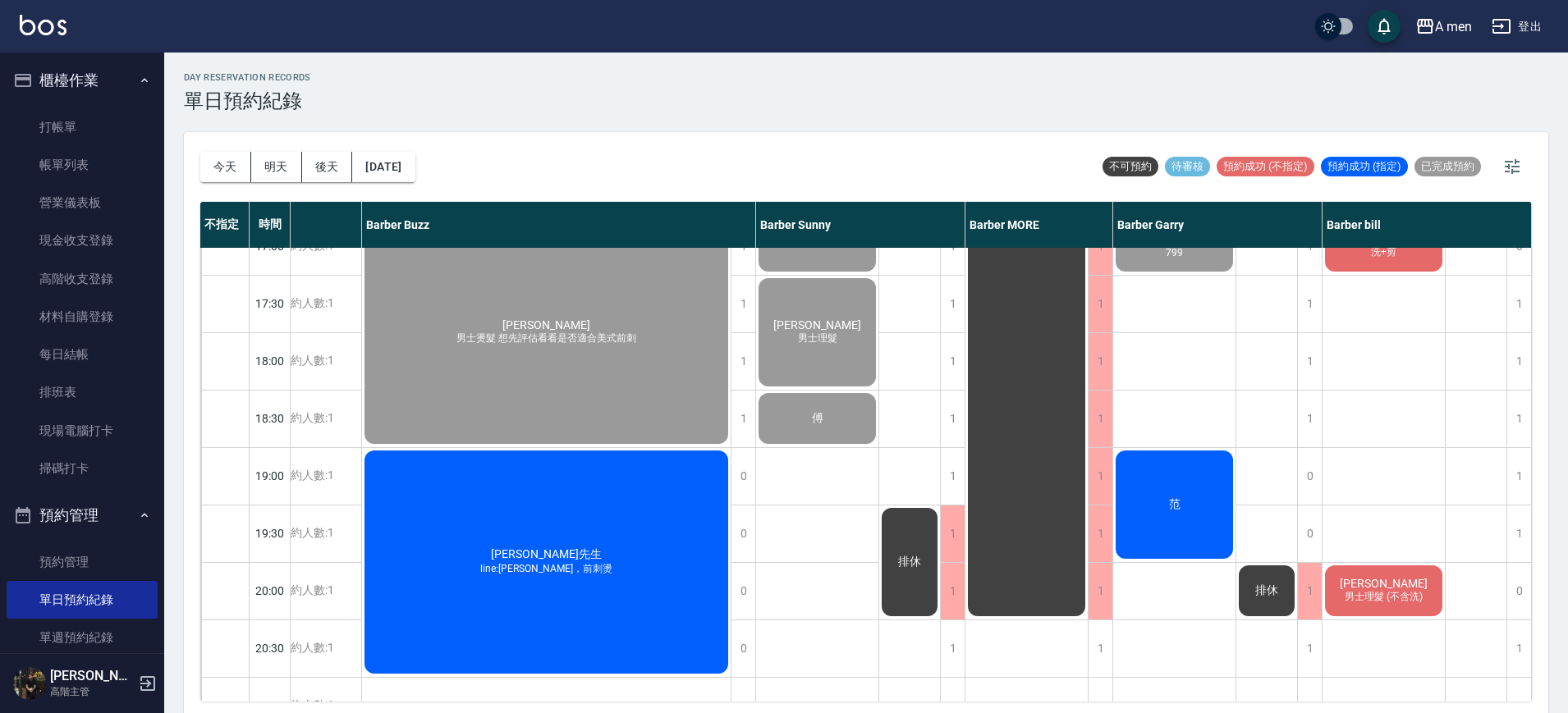
scroll to position [736, 208]
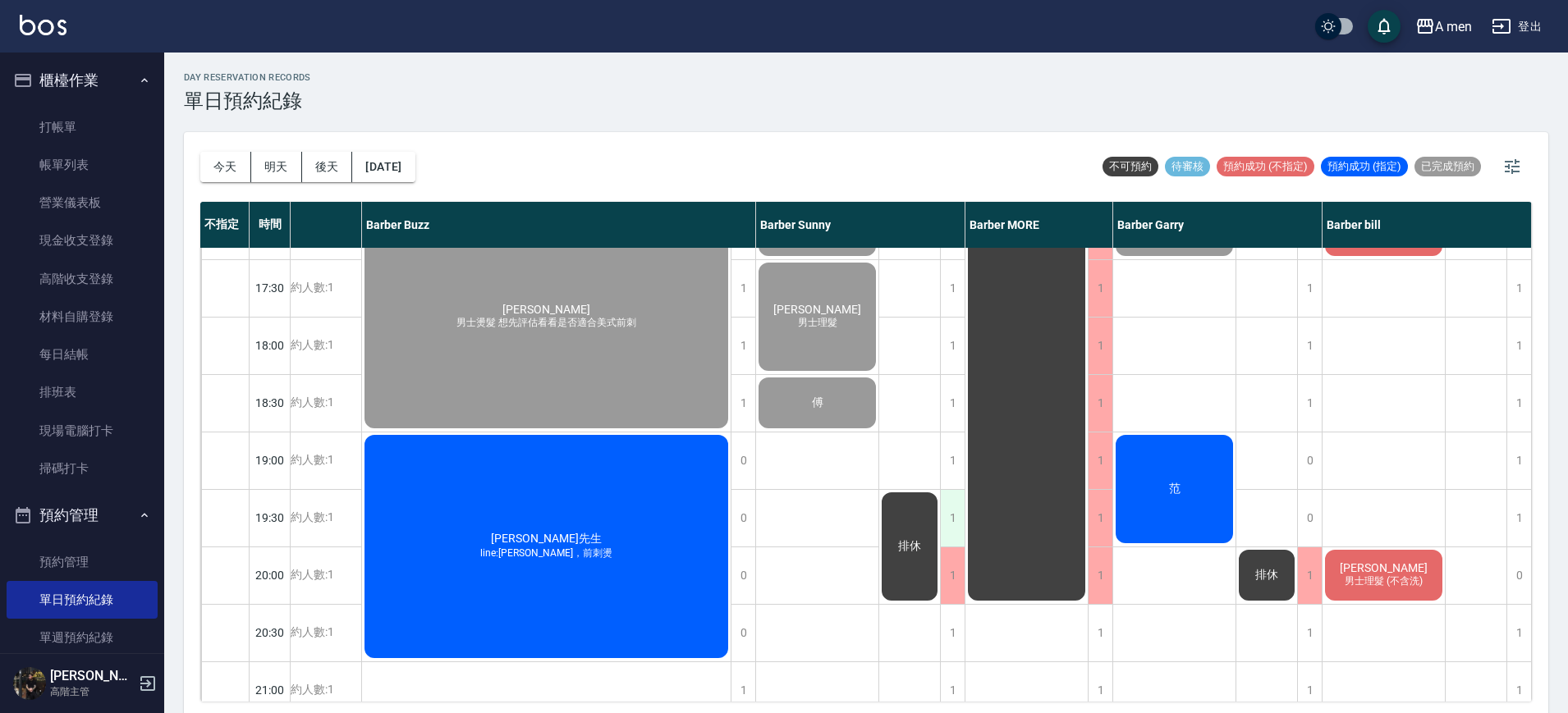
click at [945, 515] on div "1" at bounding box center [952, 518] width 25 height 56
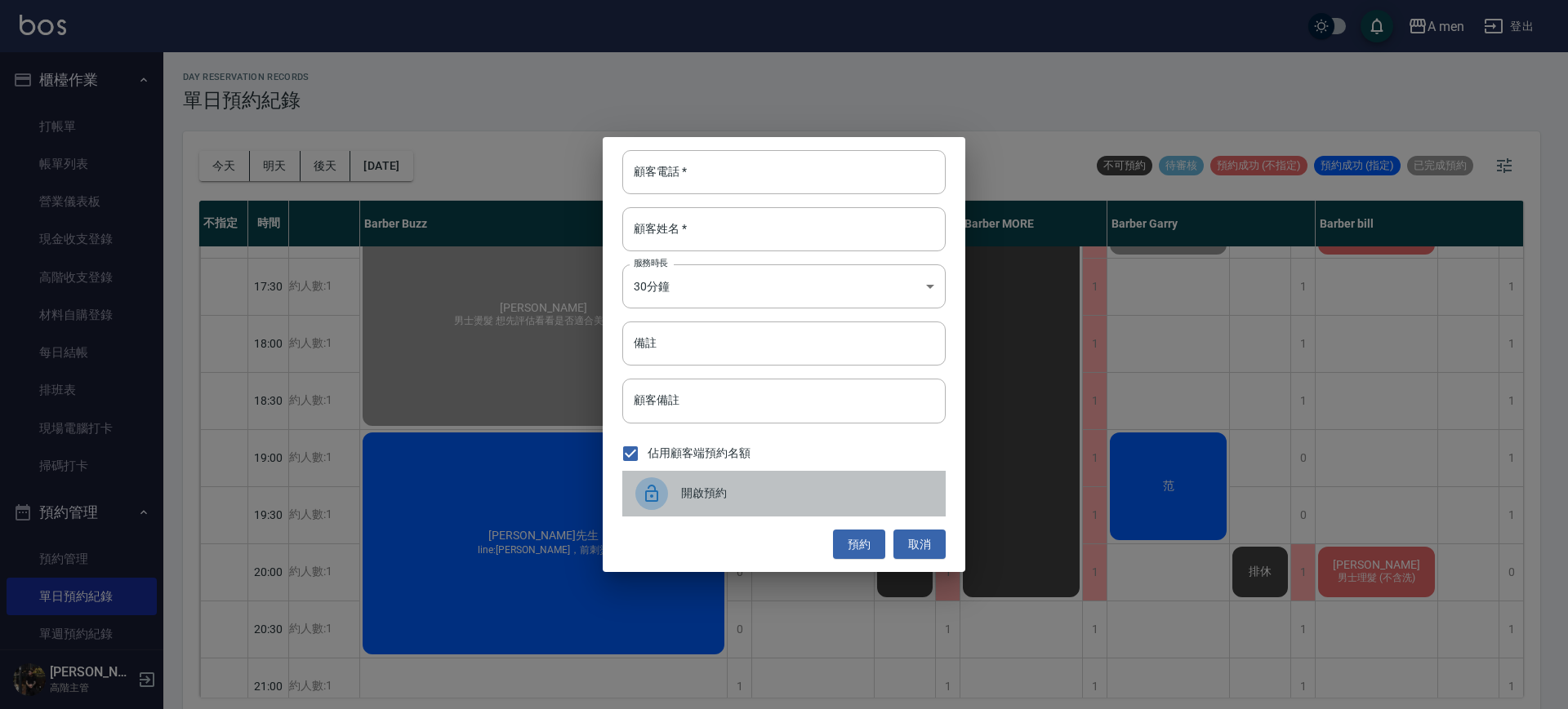
click at [757, 486] on span "開啟預約" at bounding box center [807, 492] width 251 height 17
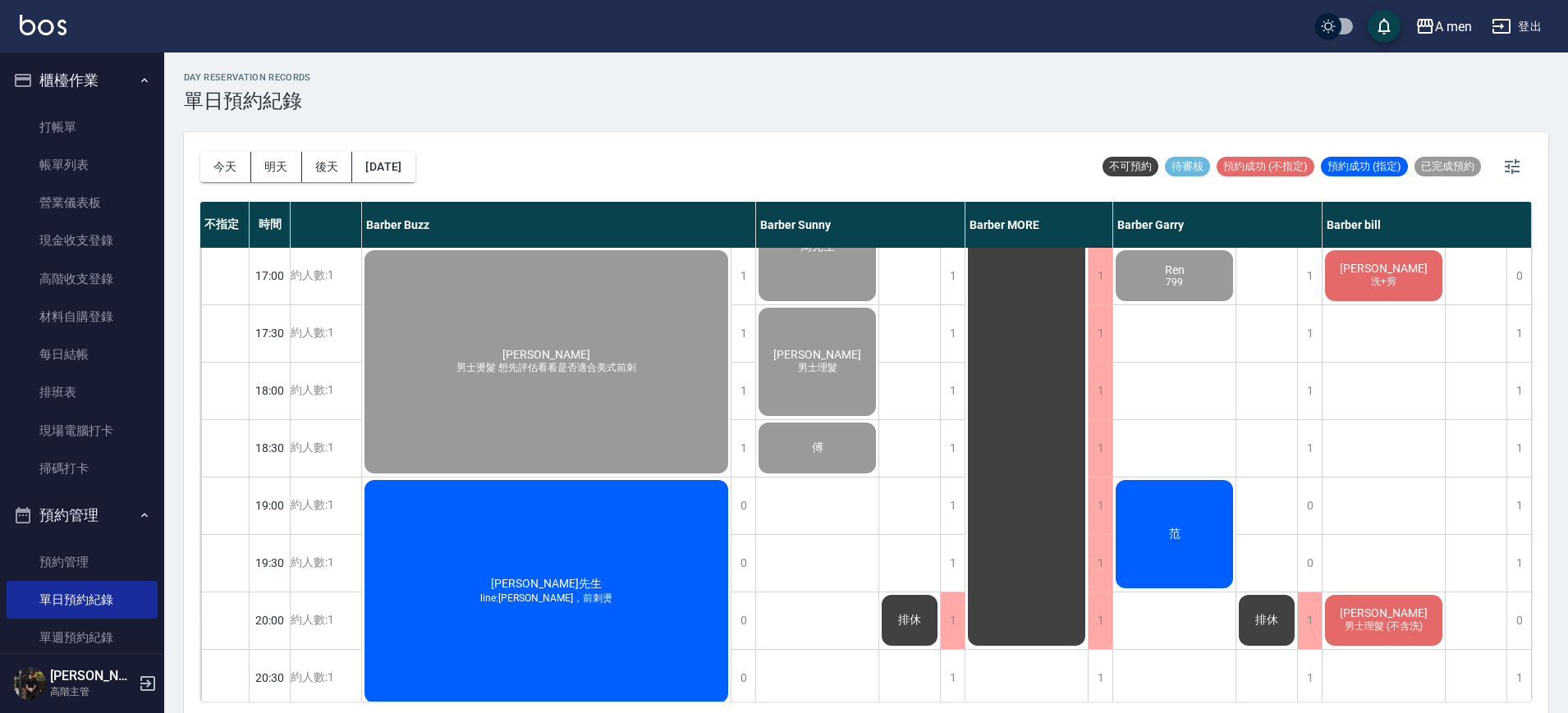
scroll to position [692, 199]
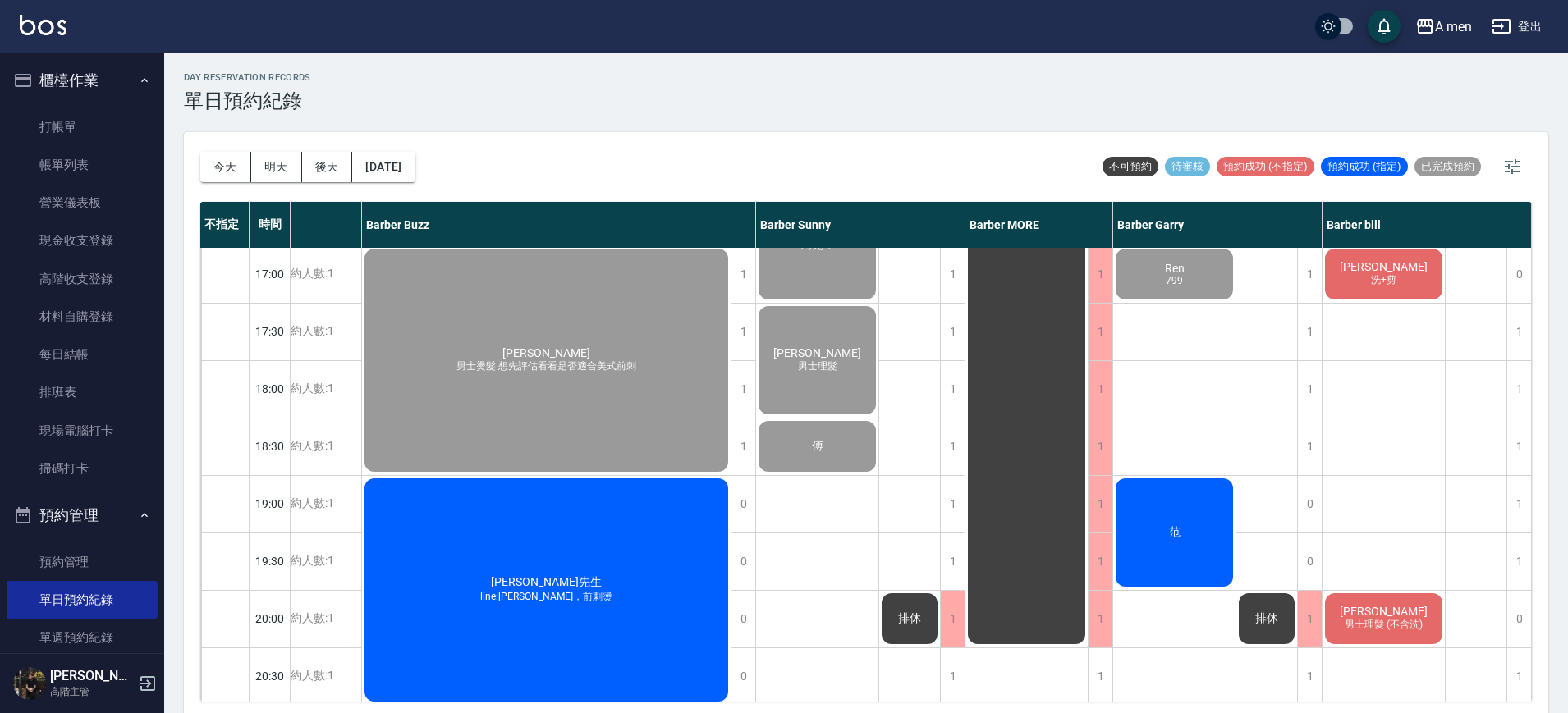
click at [1174, 512] on div "范" at bounding box center [1174, 533] width 122 height 113
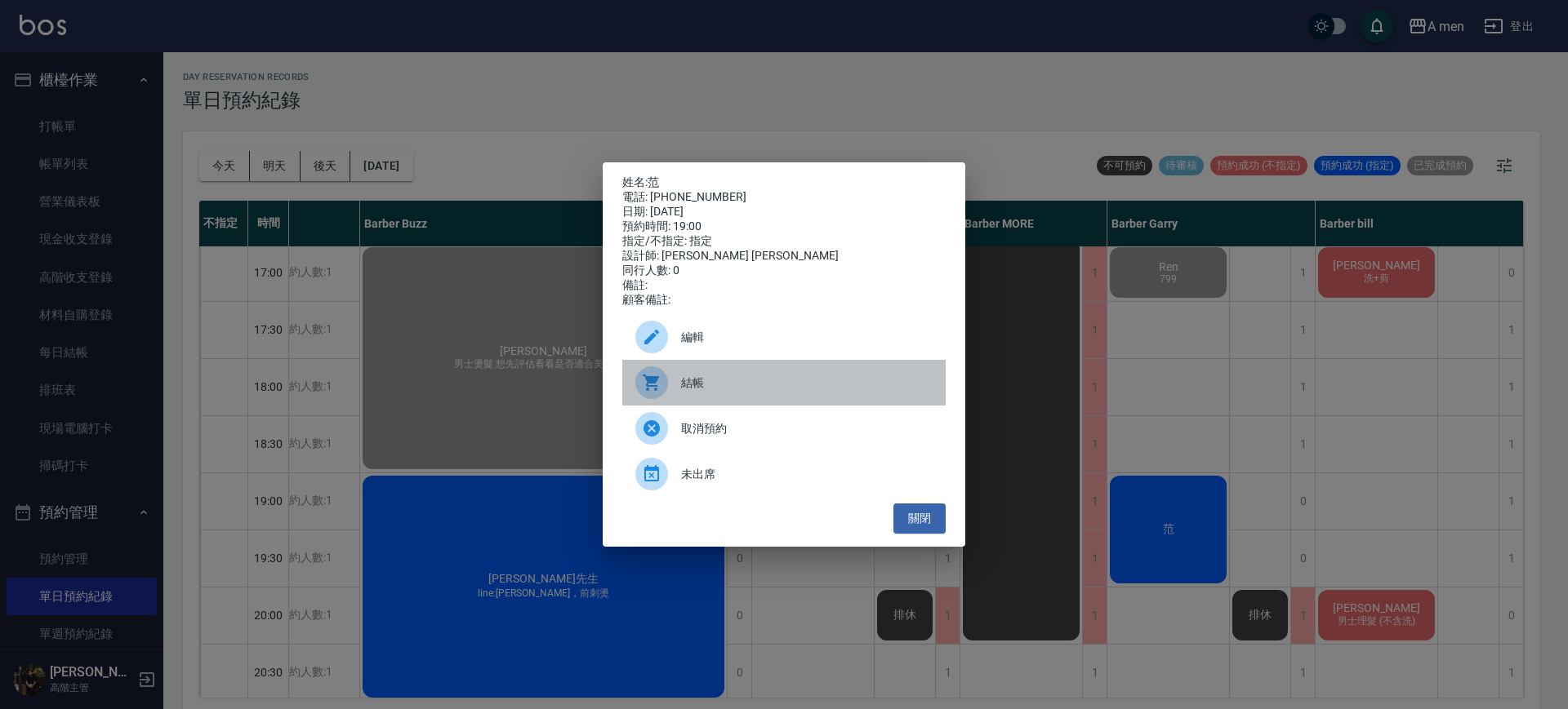
click at [799, 382] on span "結帳" at bounding box center [807, 382] width 251 height 17
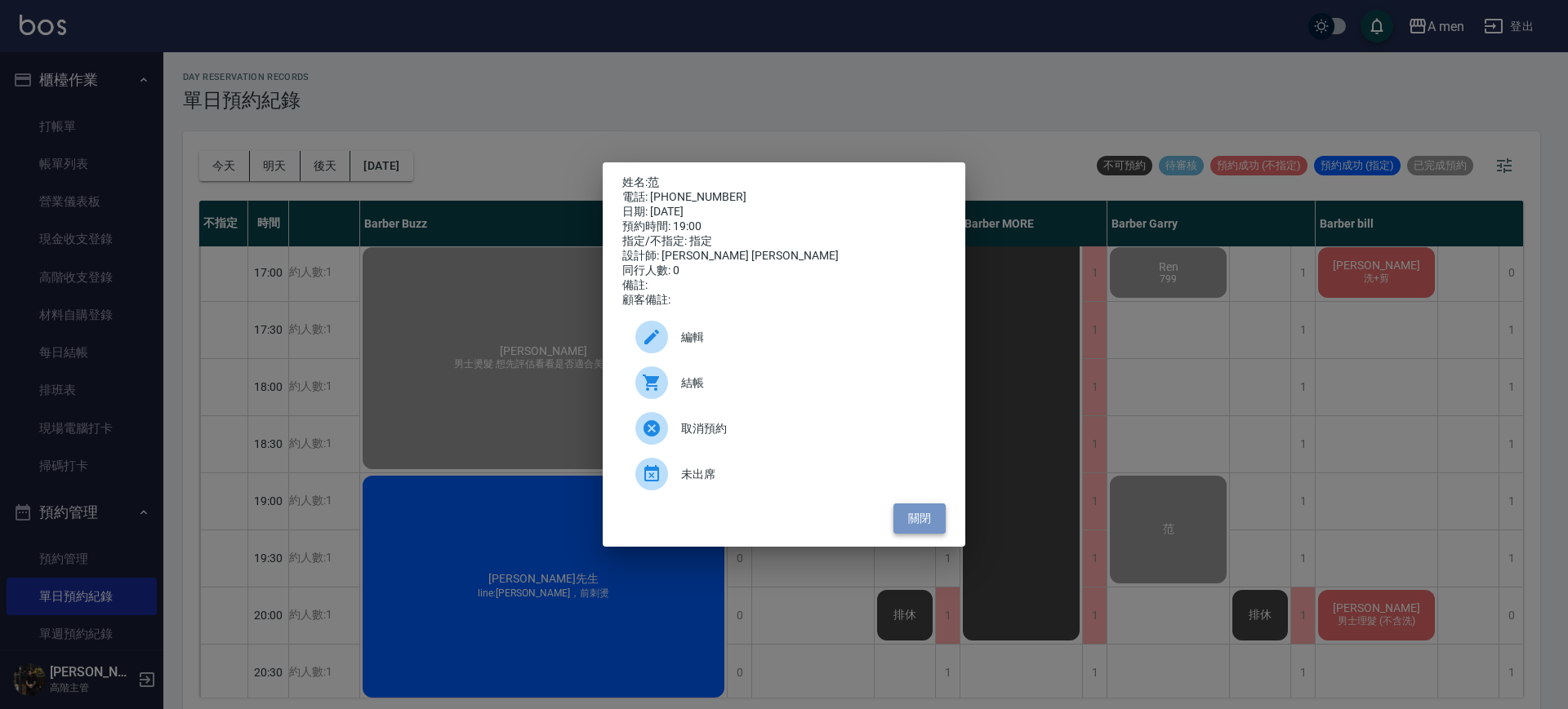
click at [911, 533] on button "關閉" at bounding box center [918, 518] width 52 height 30
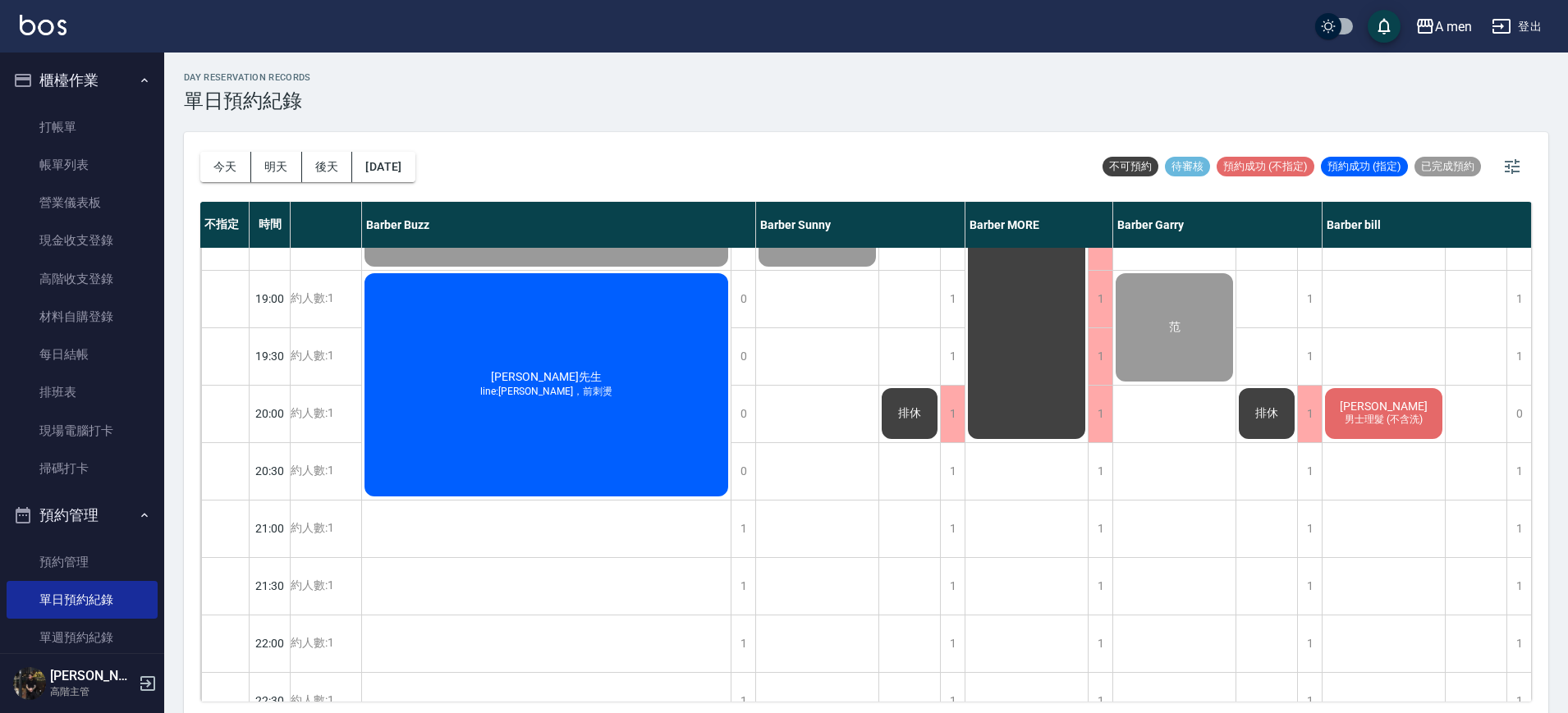
scroll to position [486, 199]
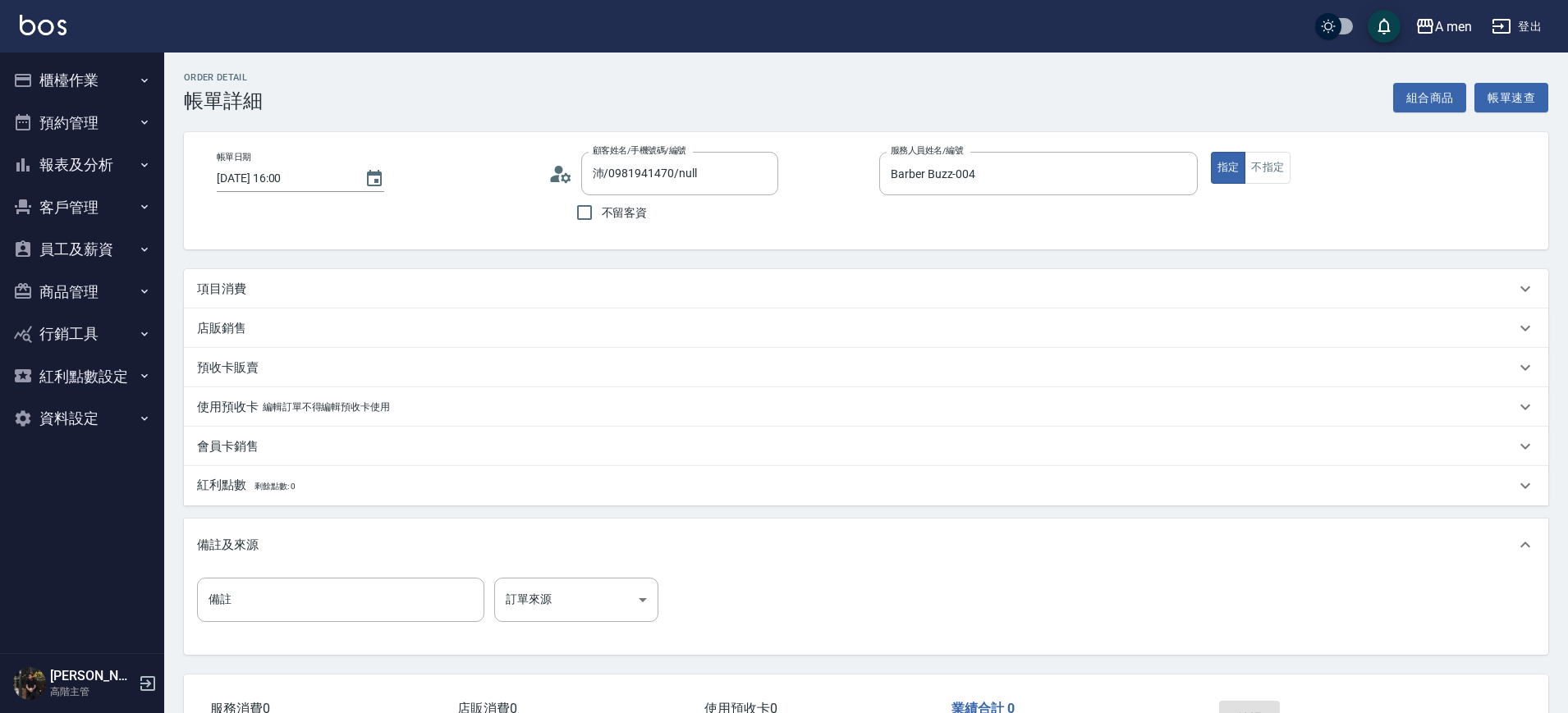
click at [771, 285] on div "項目消費" at bounding box center [857, 289] width 1318 height 17
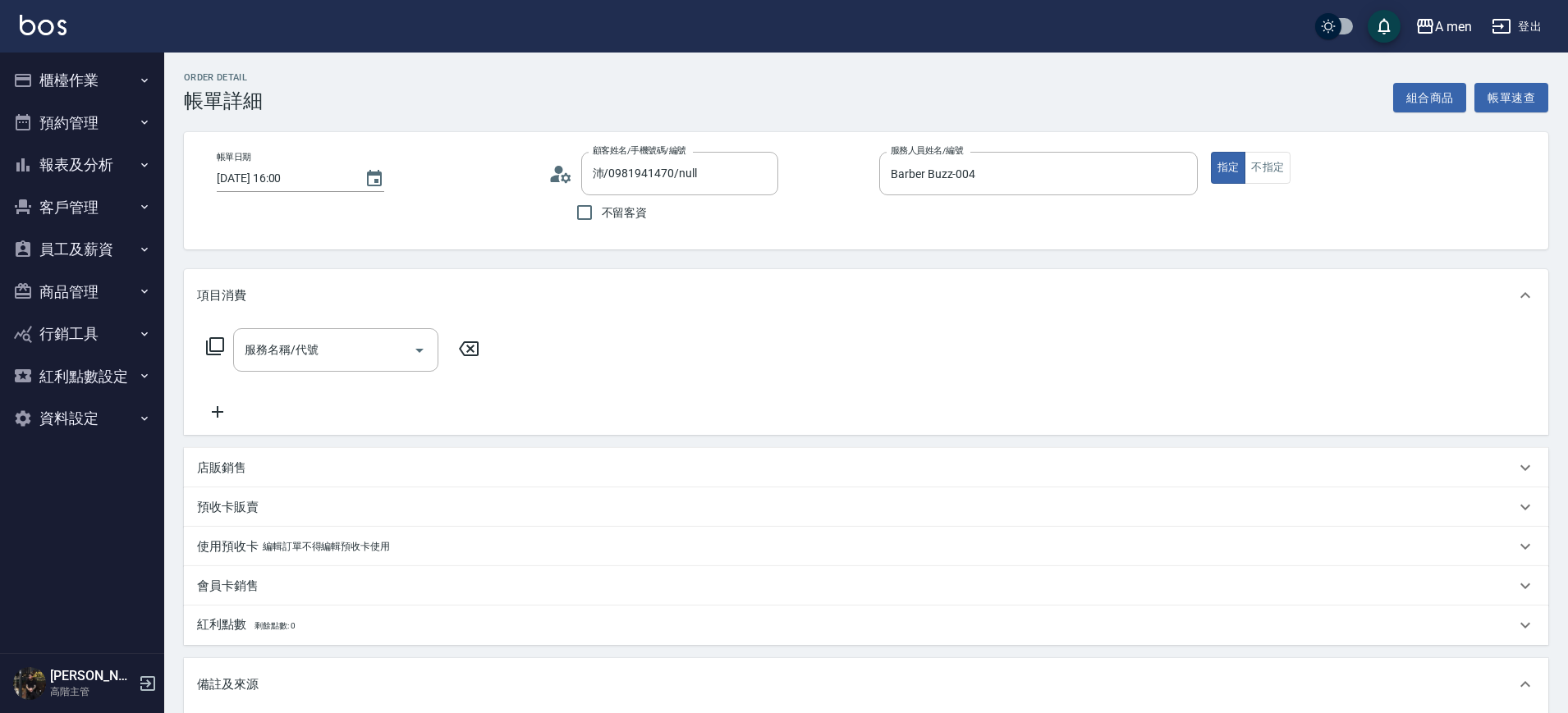
click at [376, 381] on div "服務名稱/代號 服務名稱/代號" at bounding box center [343, 375] width 292 height 94
click at [373, 339] on input "服務名稱/代號" at bounding box center [324, 349] width 166 height 29
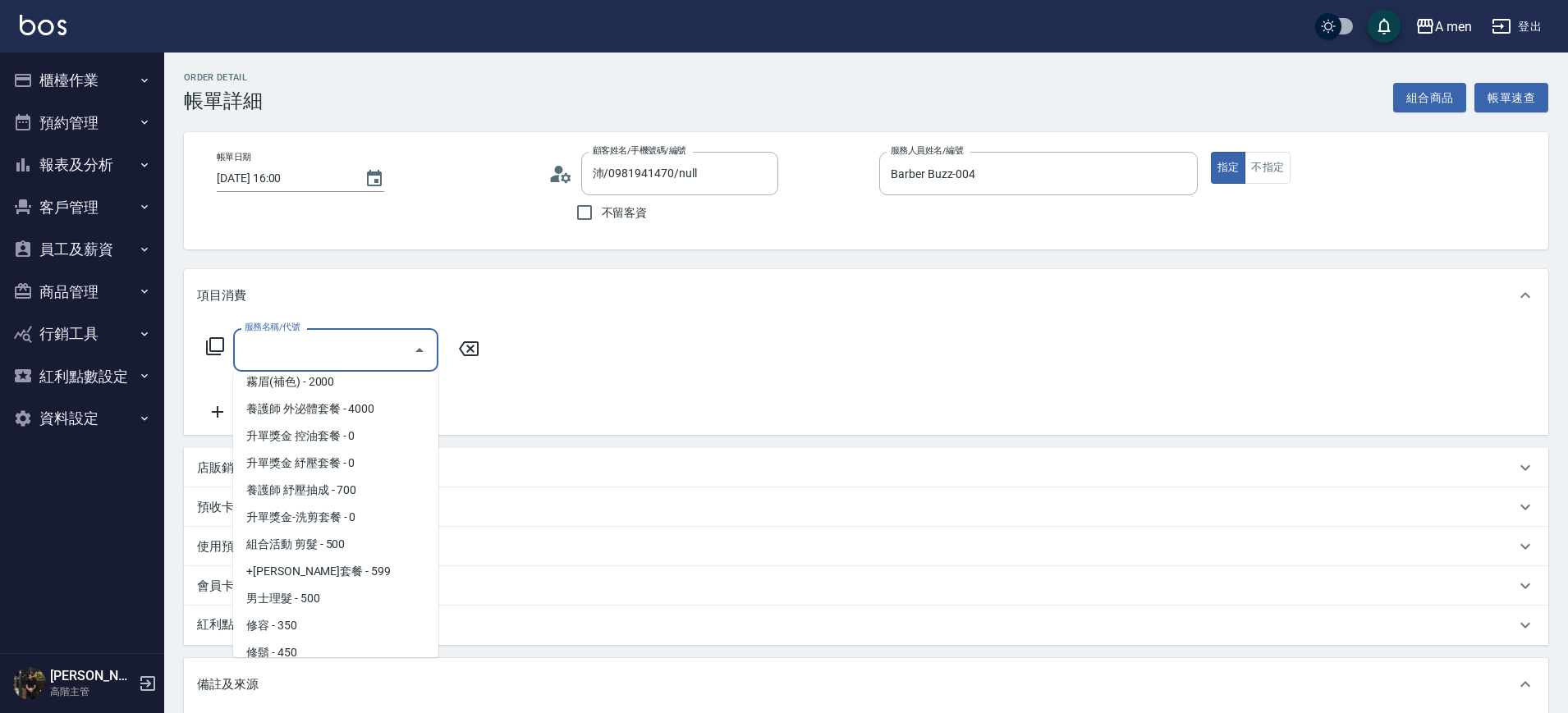
scroll to position [203, 0]
click at [326, 593] on span "男士理髮 - 500" at bounding box center [336, 594] width 205 height 27
type input "男士理髮(A01)"
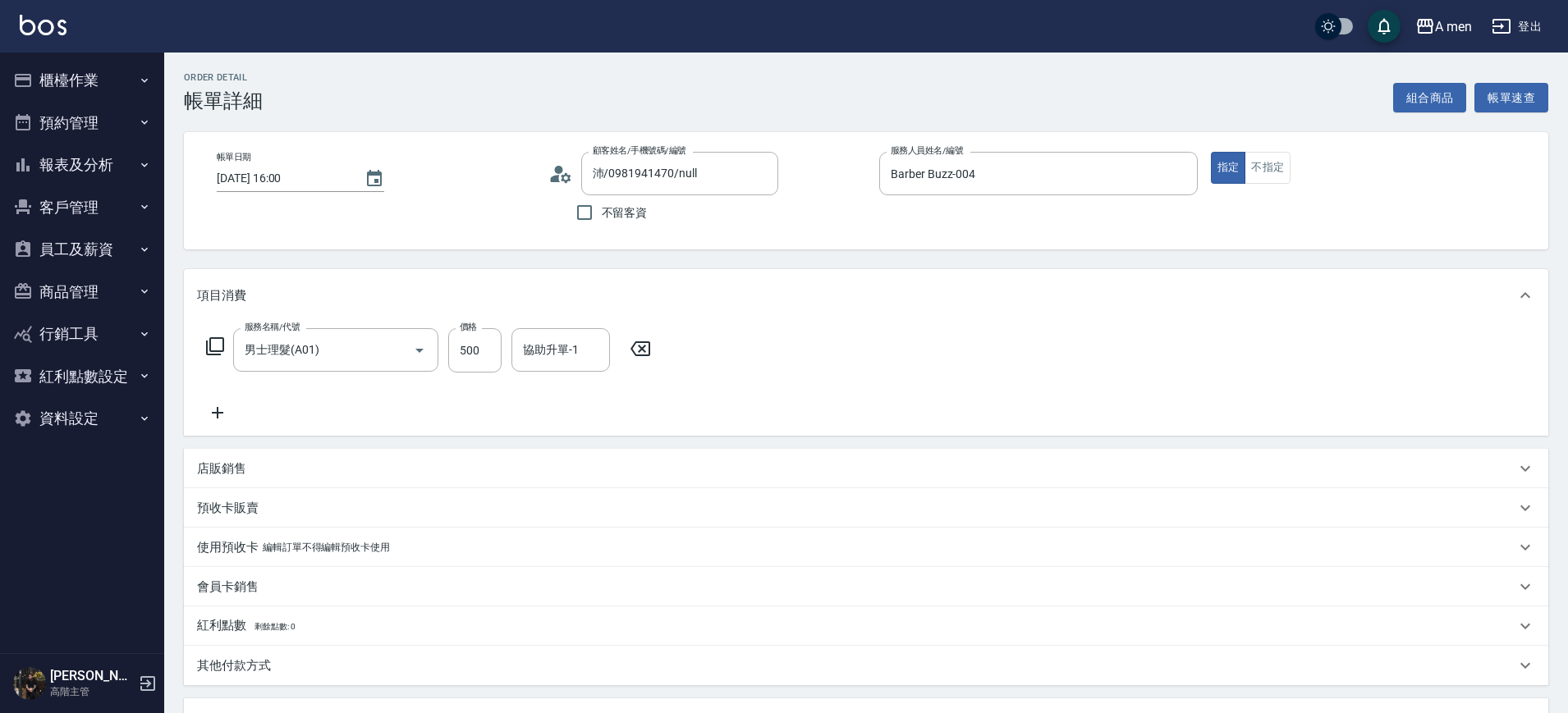
click at [225, 417] on icon at bounding box center [218, 413] width 41 height 20
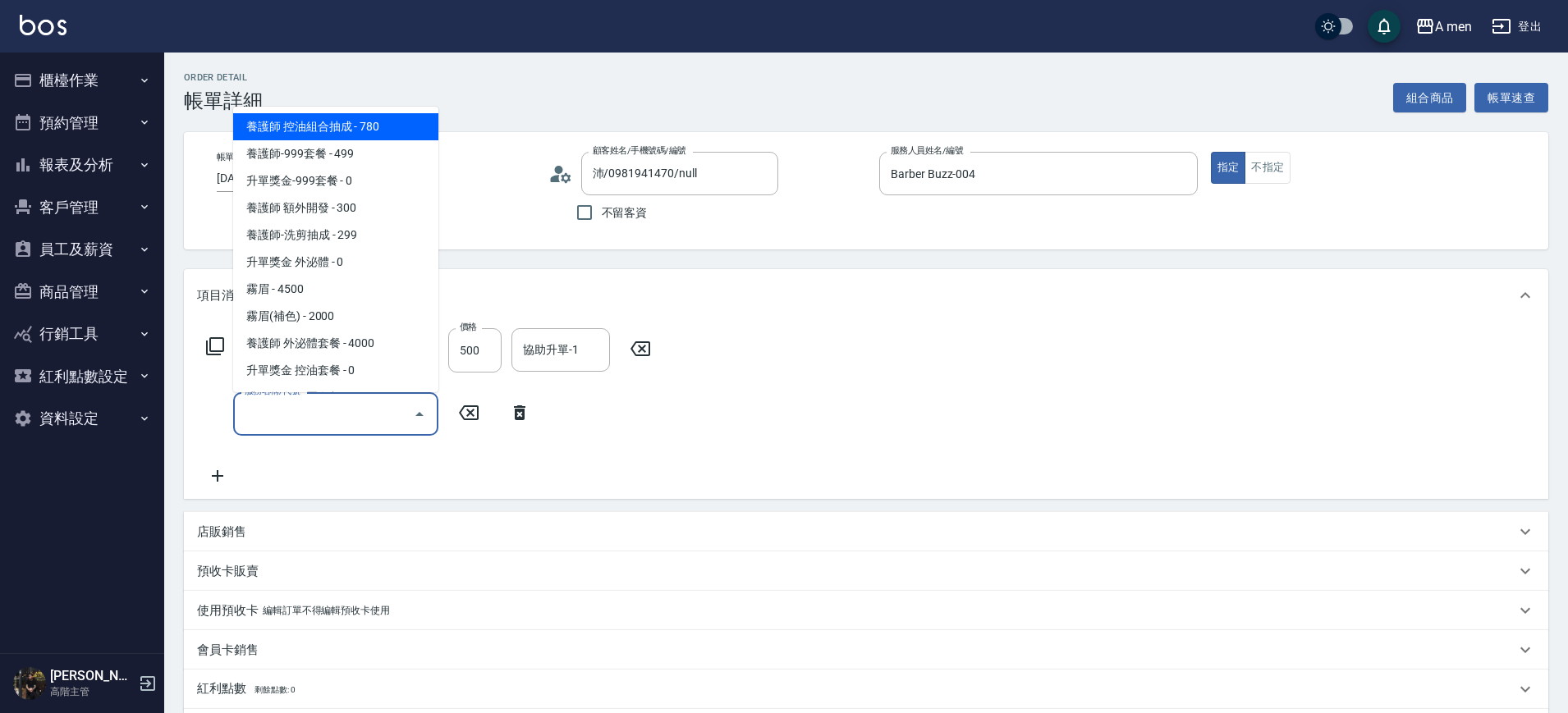
click at [280, 420] on input "服務名稱/代號" at bounding box center [324, 413] width 166 height 29
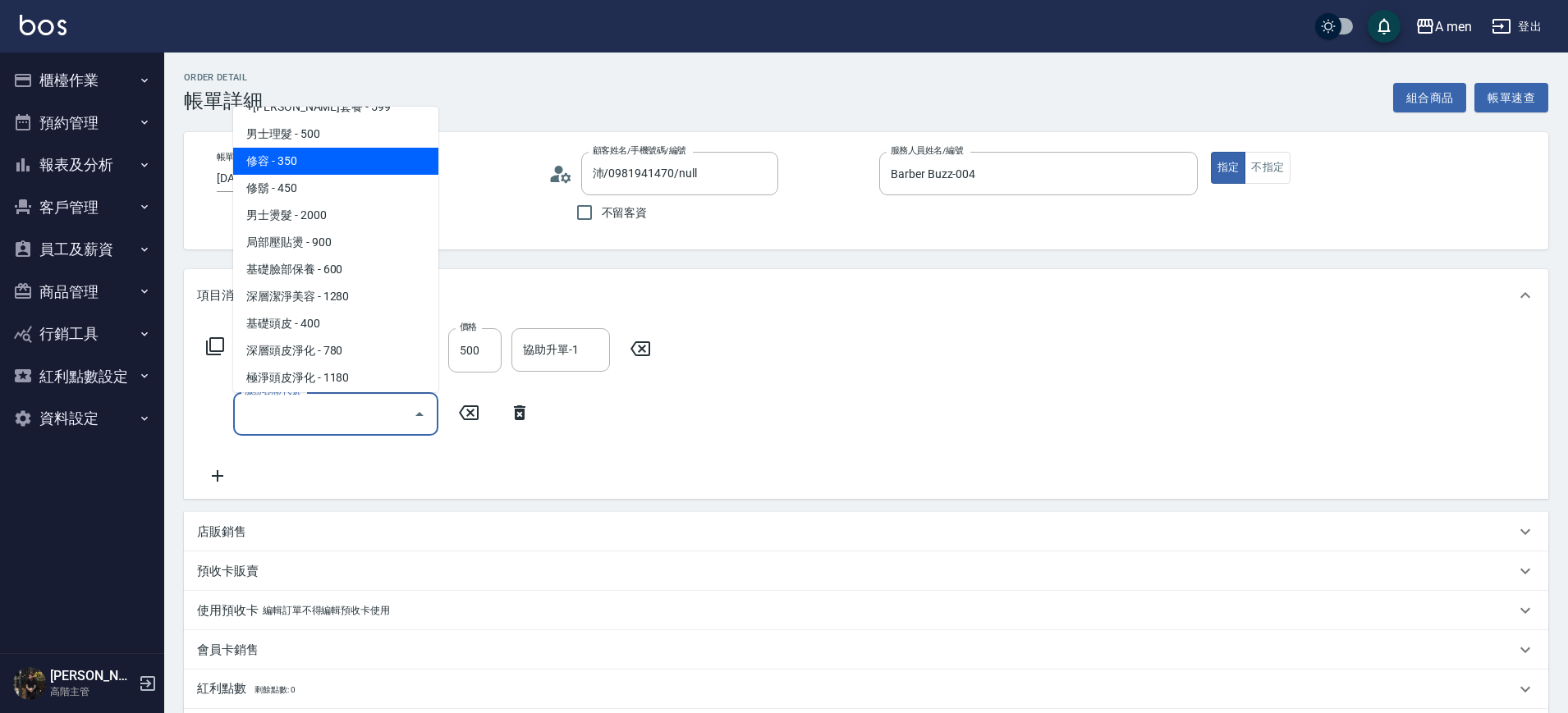
scroll to position [401, 0]
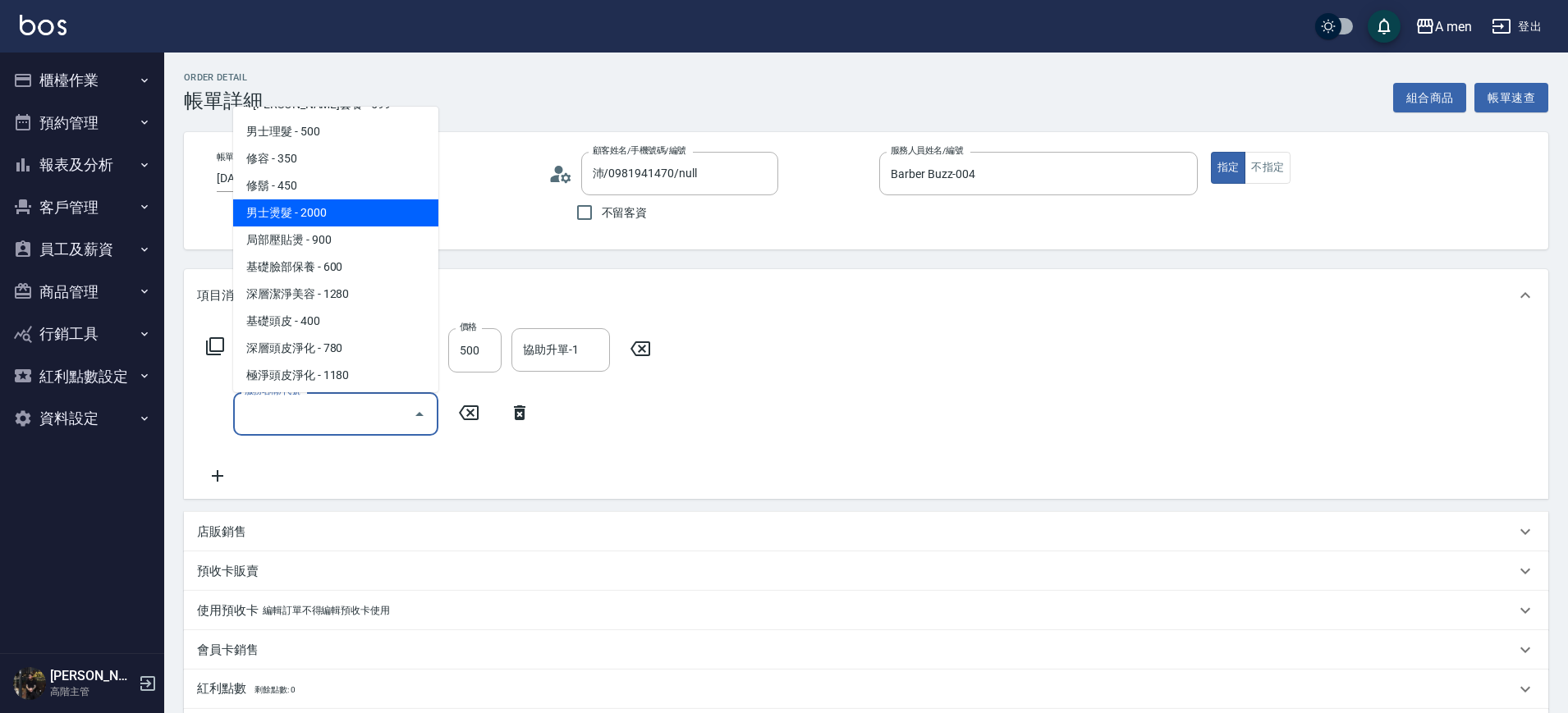
click at [340, 214] on span "男士燙髮 - 2000" at bounding box center [336, 212] width 205 height 27
type input "男士燙髮(B01)"
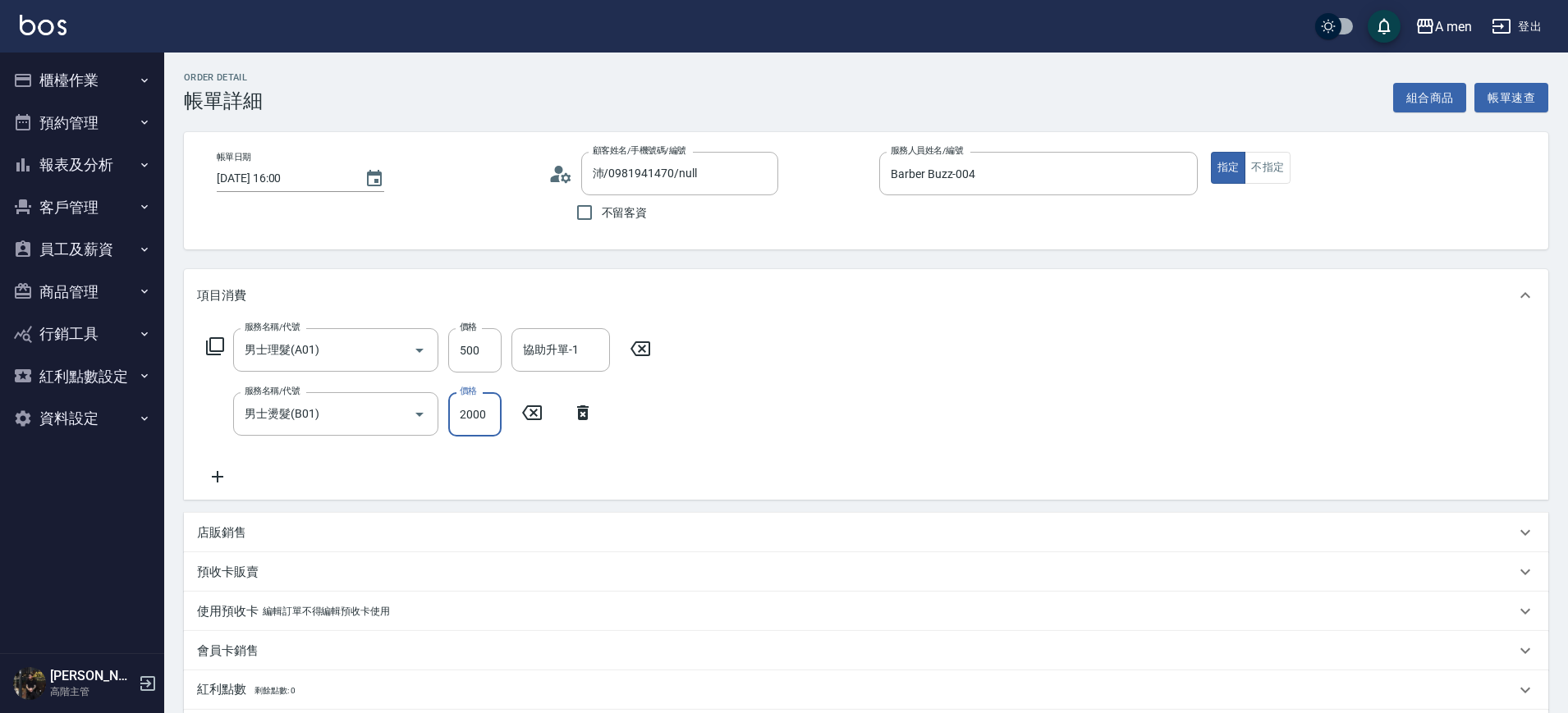
click at [494, 413] on input "2000" at bounding box center [475, 414] width 53 height 44
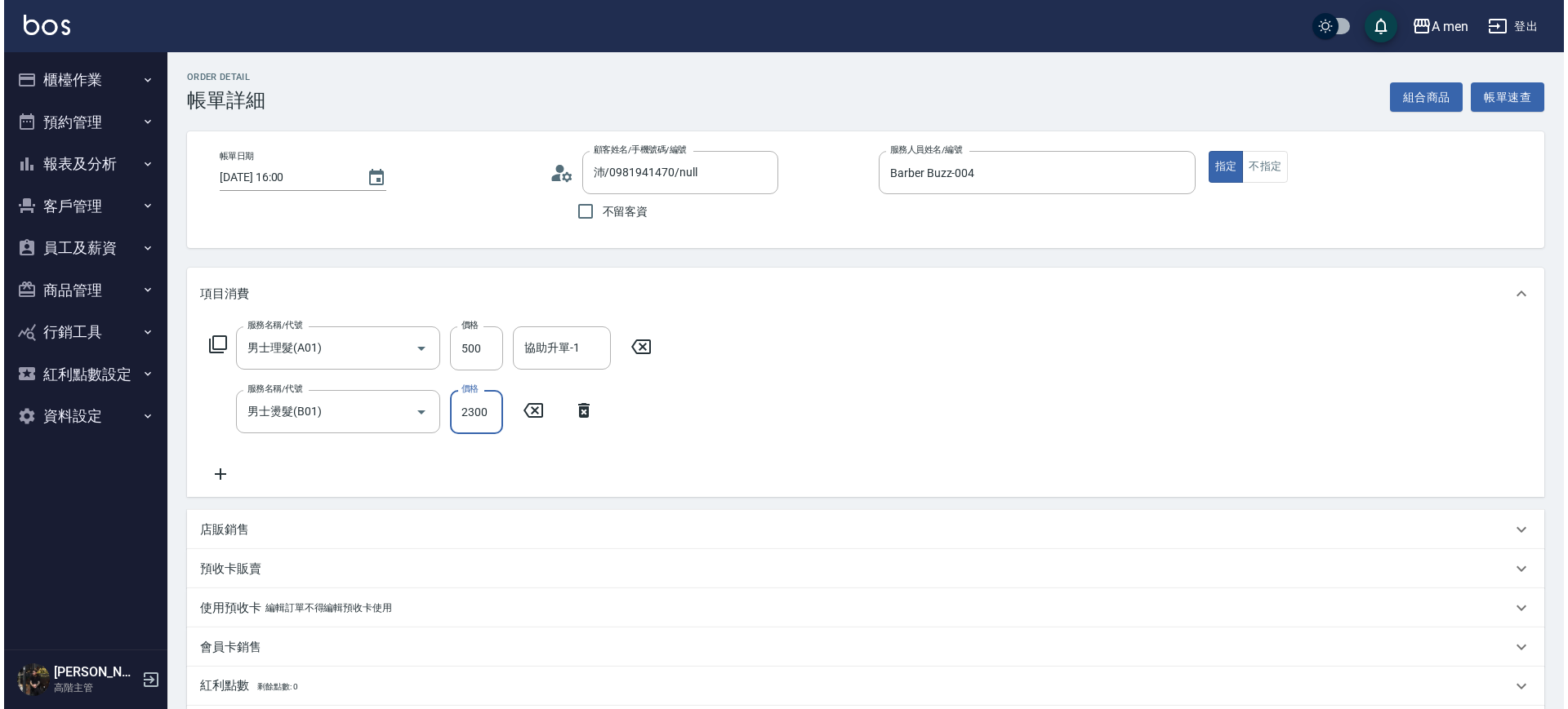
scroll to position [362, 0]
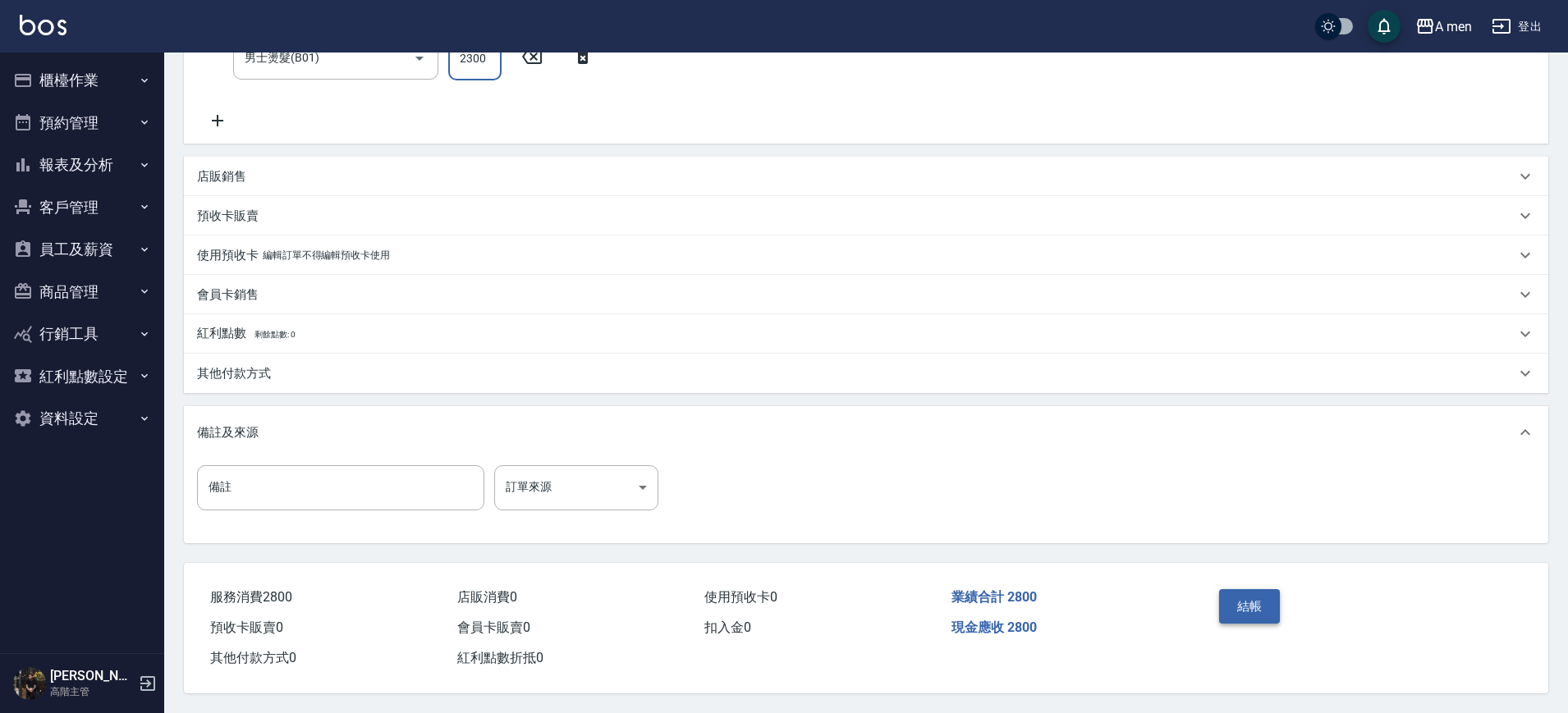
type input "2300"
click at [1244, 604] on button "結帳" at bounding box center [1250, 606] width 61 height 35
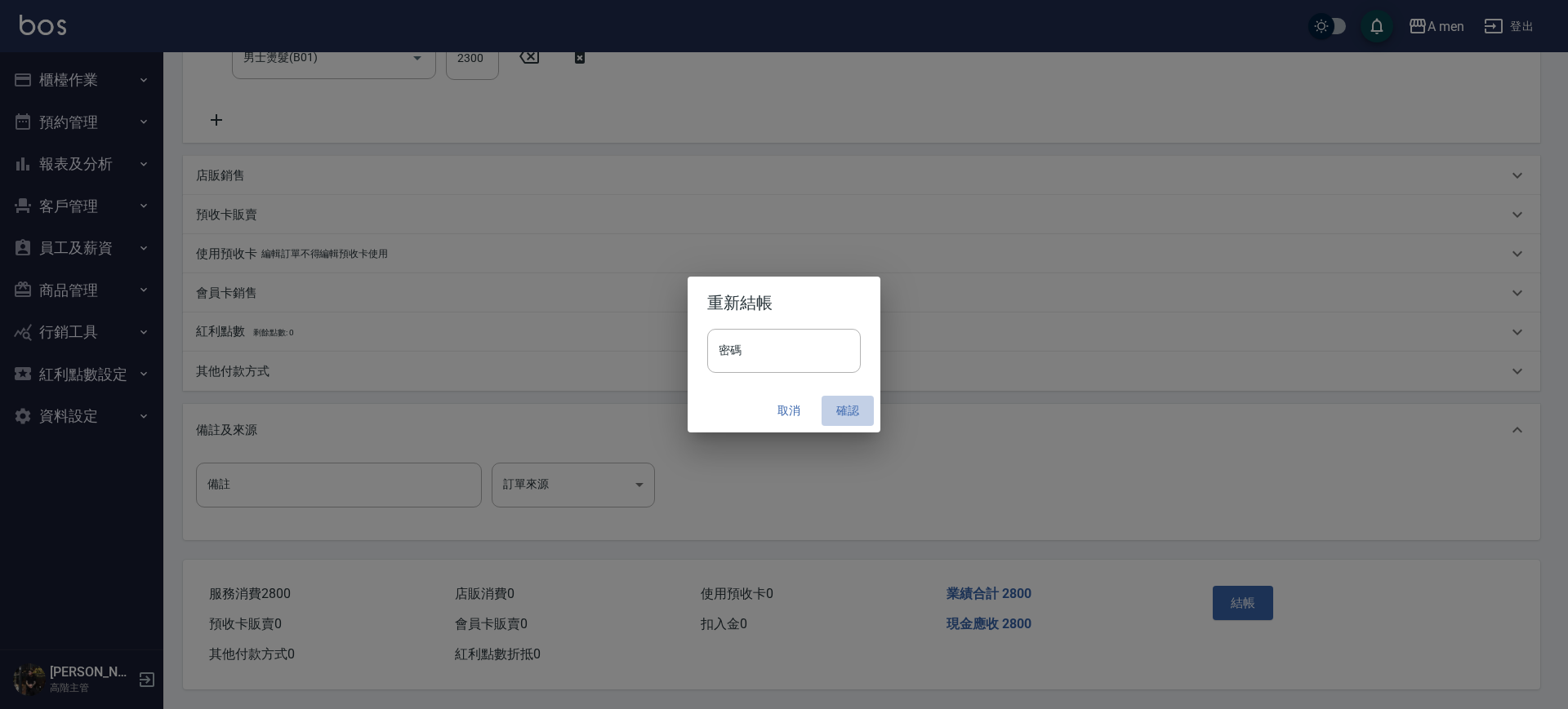
click at [849, 408] on button "確認" at bounding box center [847, 411] width 52 height 30
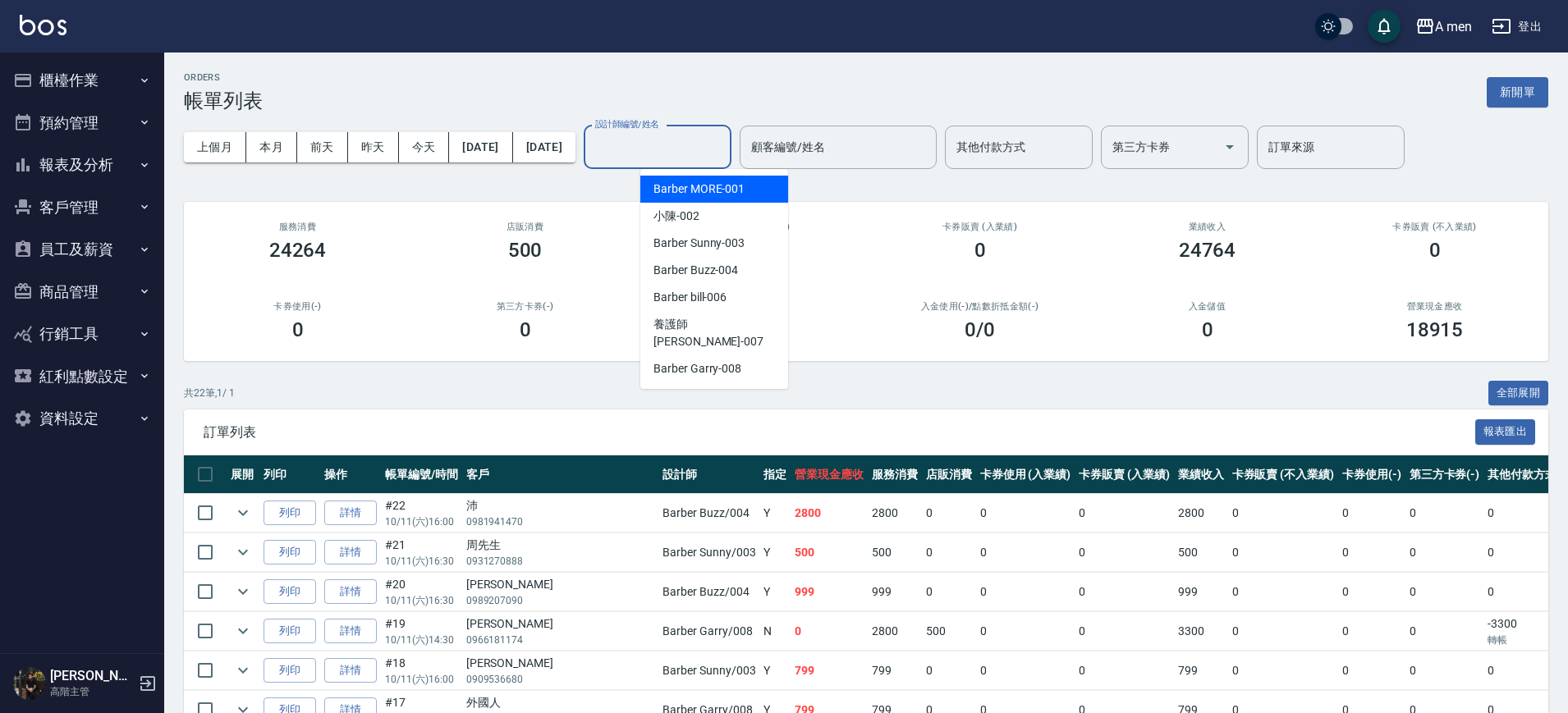
click at [688, 143] on input "設計師編號/姓名" at bounding box center [657, 147] width 133 height 29
click at [719, 264] on span "Barber Buzz -004" at bounding box center [696, 269] width 85 height 17
type input "Barber Buzz-004"
click at [724, 138] on input "設計師編號/姓名" at bounding box center [657, 147] width 133 height 29
click at [727, 268] on span "Barber Buzz -004" at bounding box center [696, 269] width 85 height 17
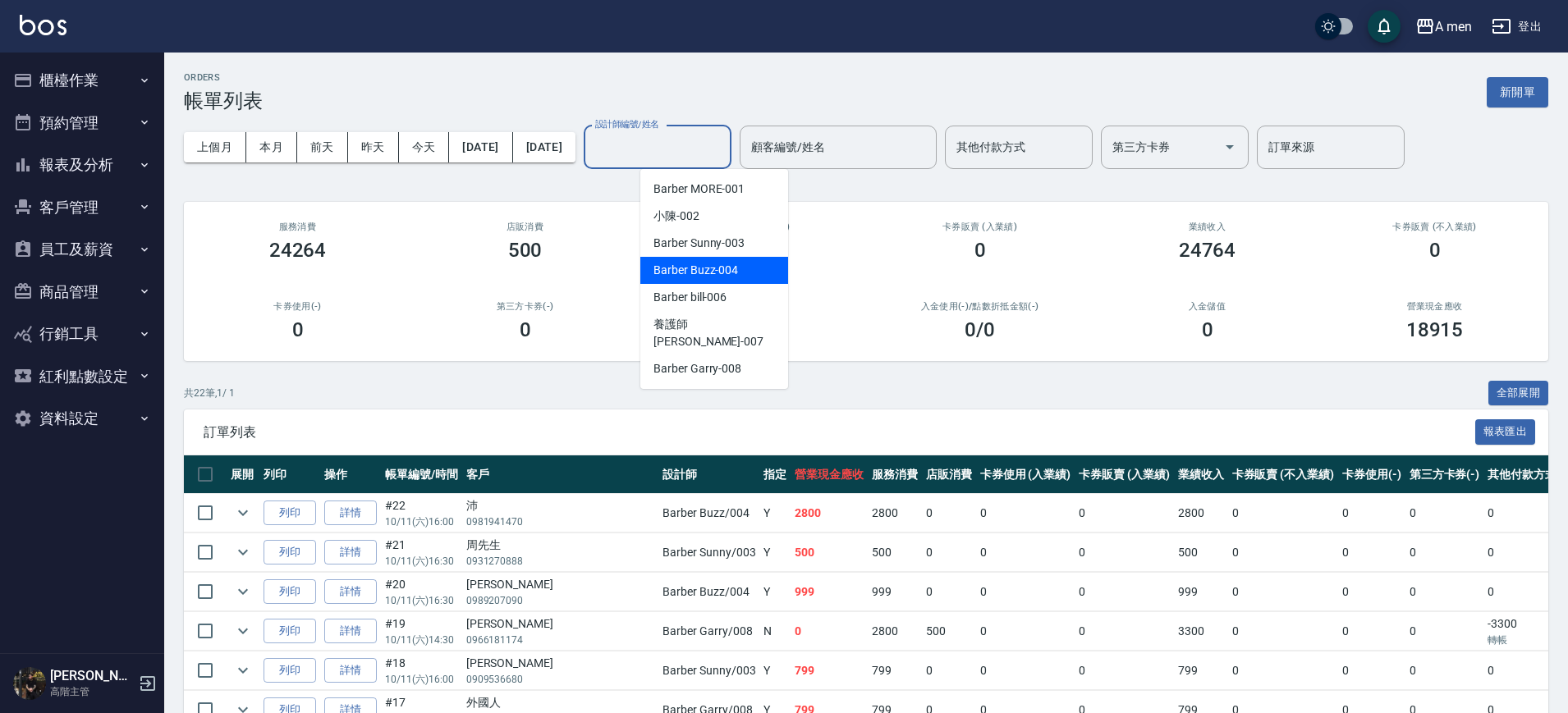
type input "Barber Buzz-004"
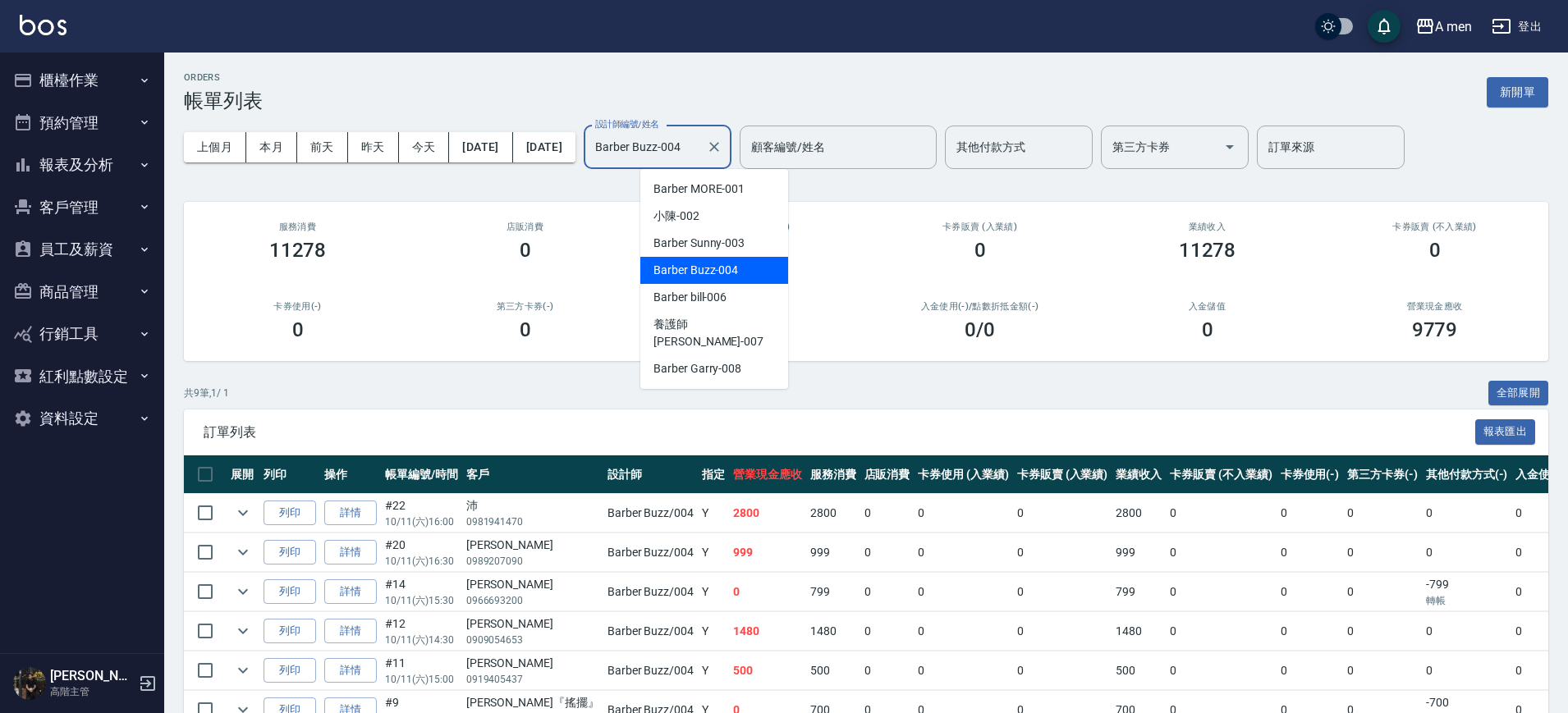
click at [700, 139] on input "Barber Buzz-004" at bounding box center [645, 147] width 109 height 29
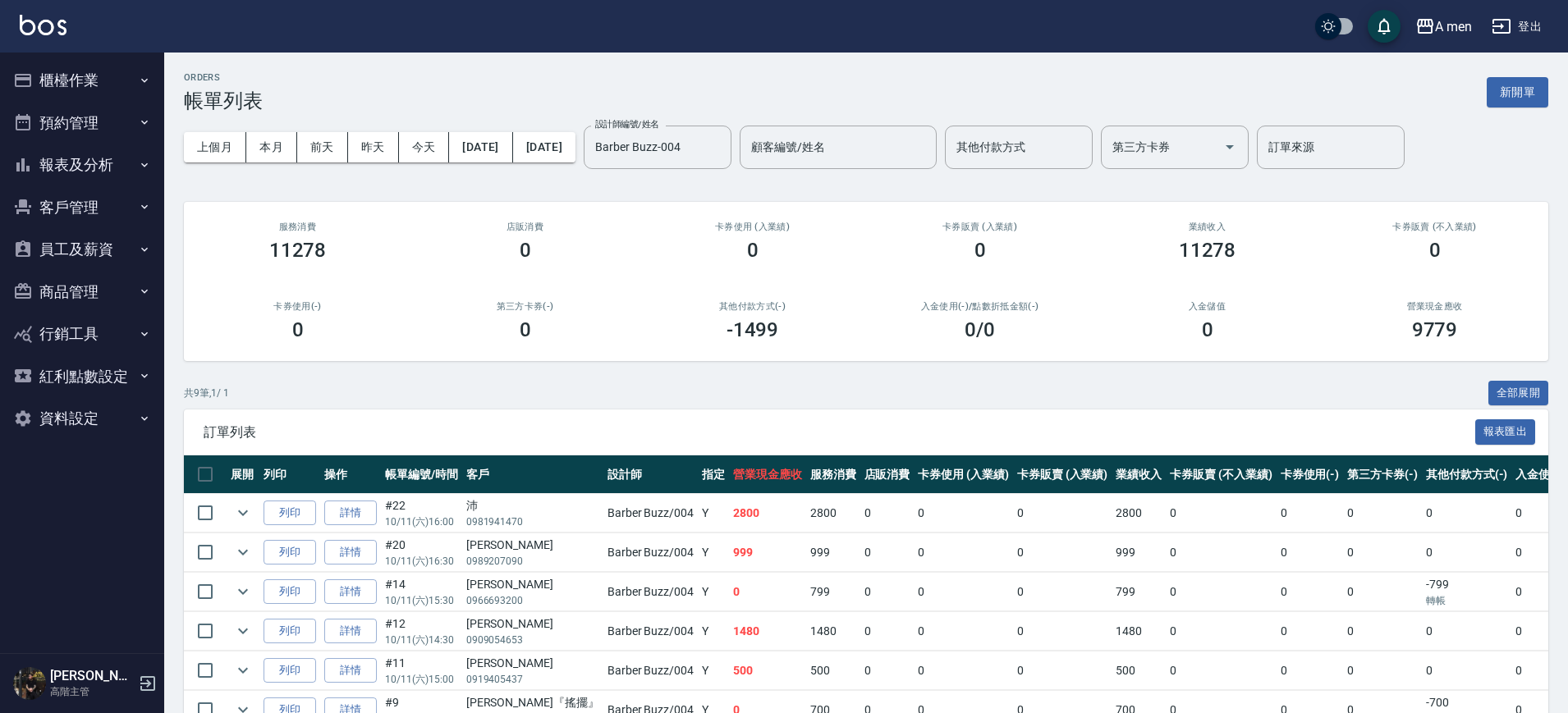
click at [855, 211] on div "卡券使用 (入業績) 0" at bounding box center [752, 242] width 228 height 80
click at [93, 165] on button "報表及分析" at bounding box center [82, 165] width 151 height 42
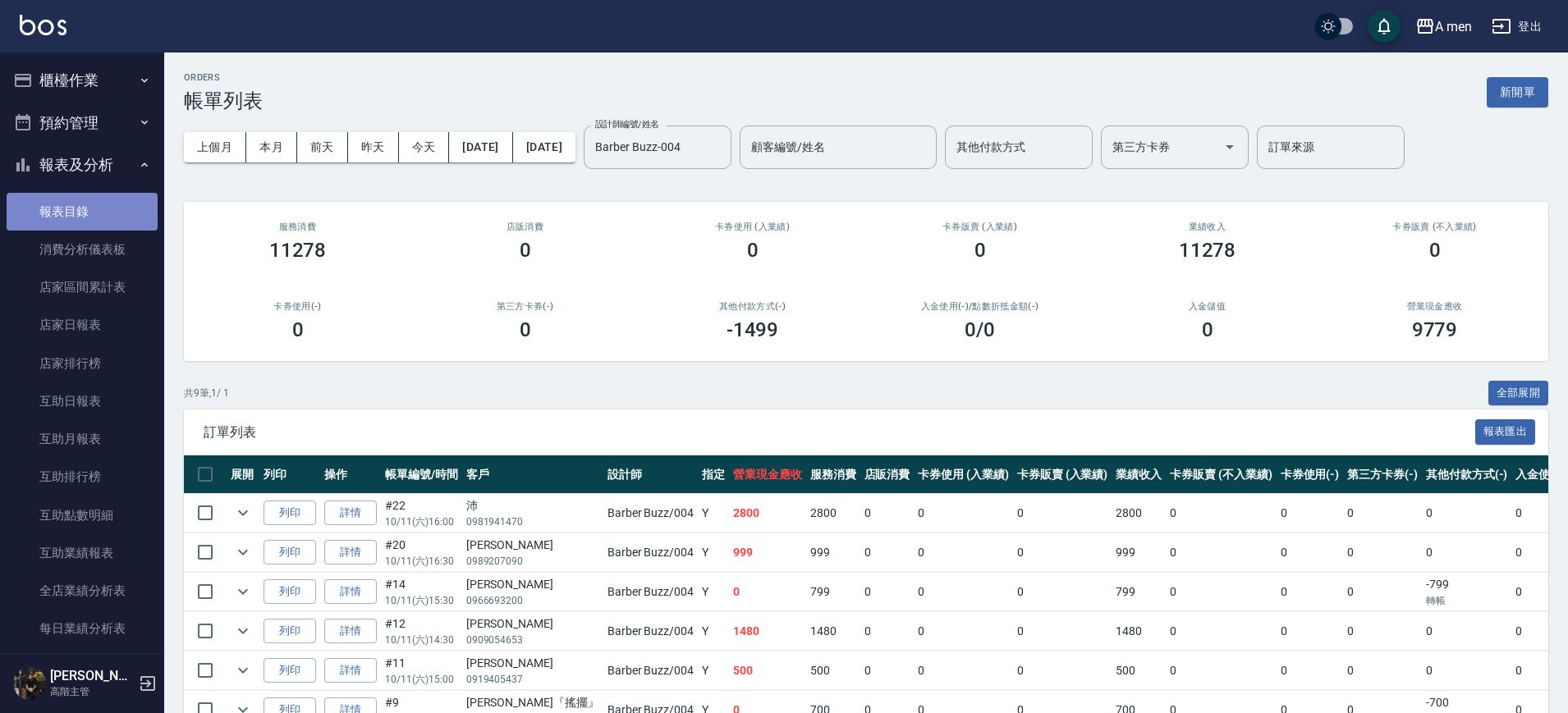
click at [96, 208] on link "報表目錄" at bounding box center [82, 212] width 151 height 37
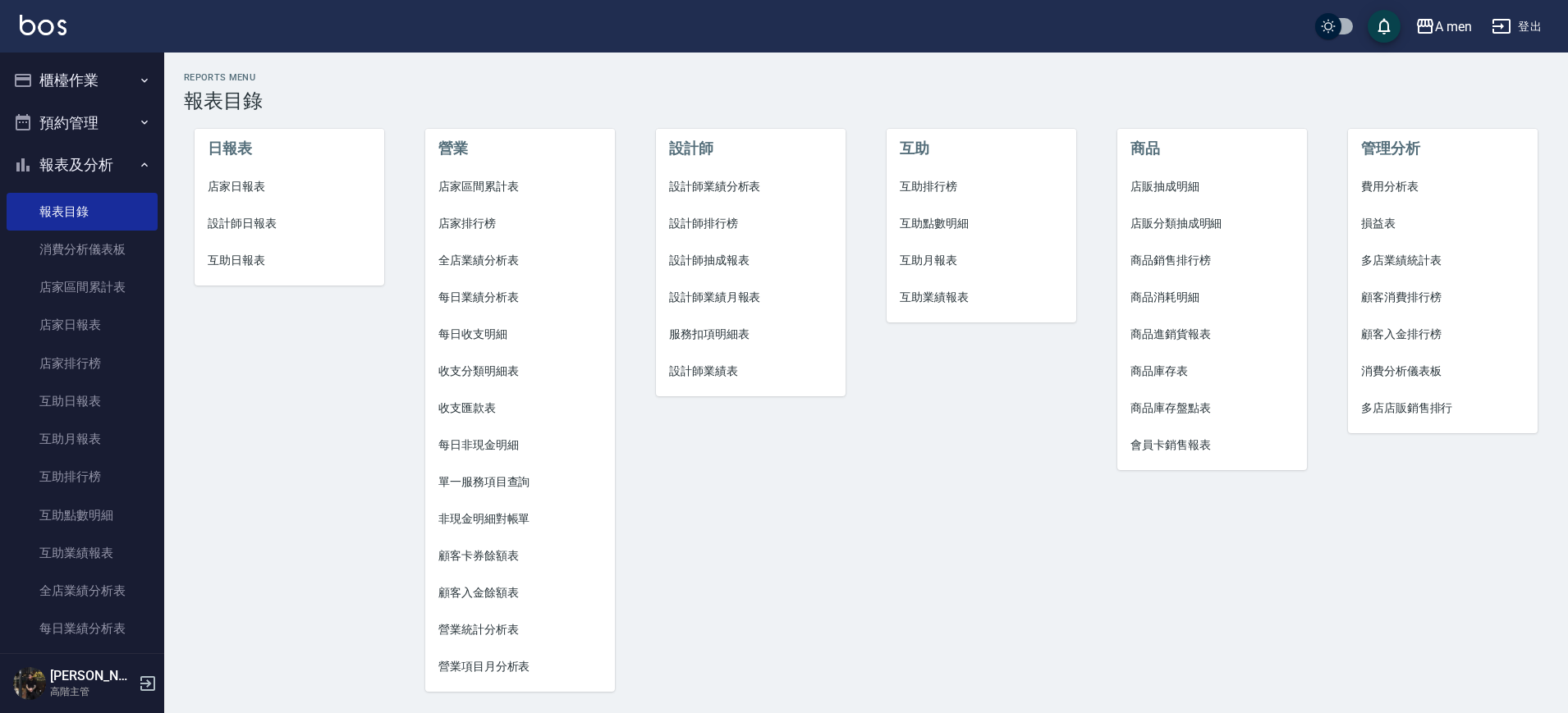
click at [961, 208] on li "互助點數明細" at bounding box center [982, 223] width 189 height 36
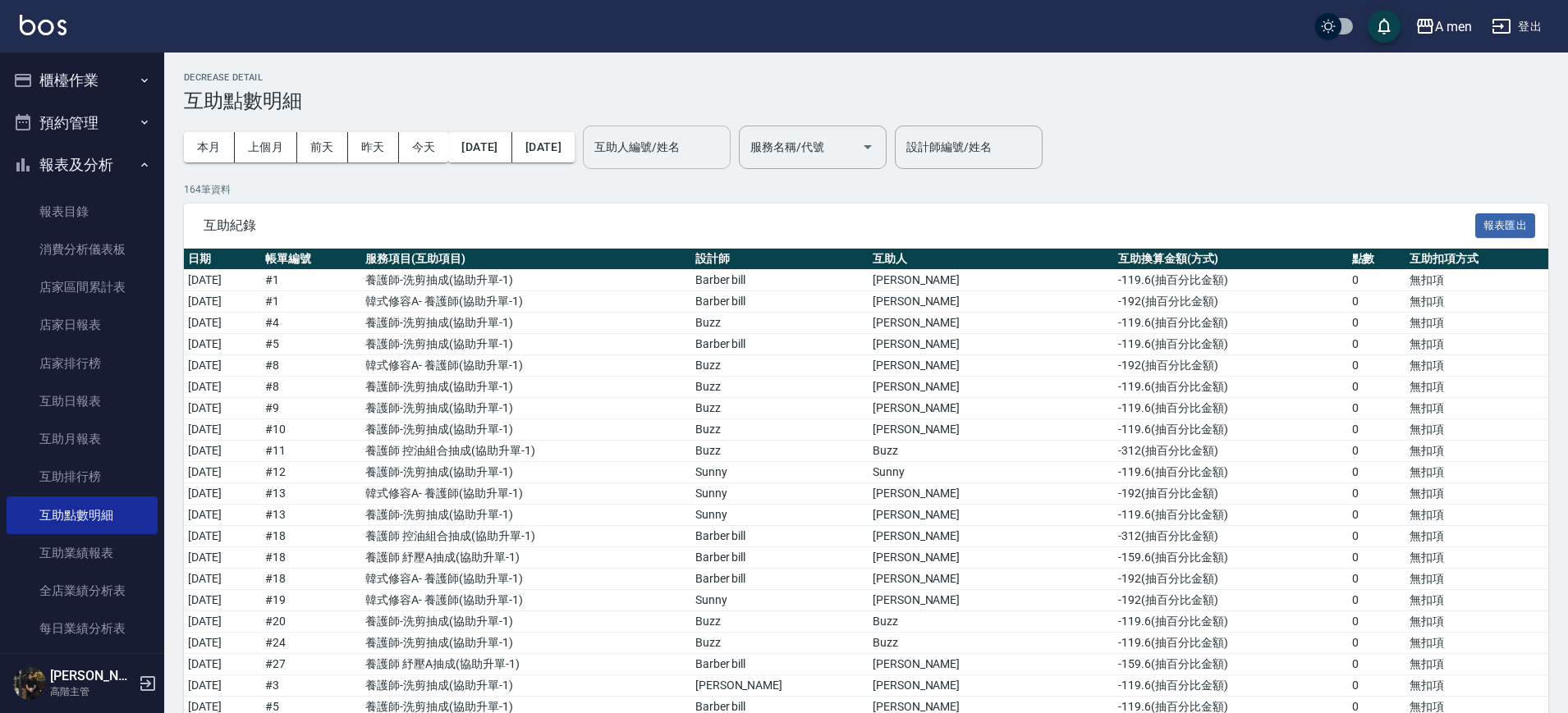
click at [731, 126] on div "互助人編號/姓名" at bounding box center [657, 147] width 148 height 43
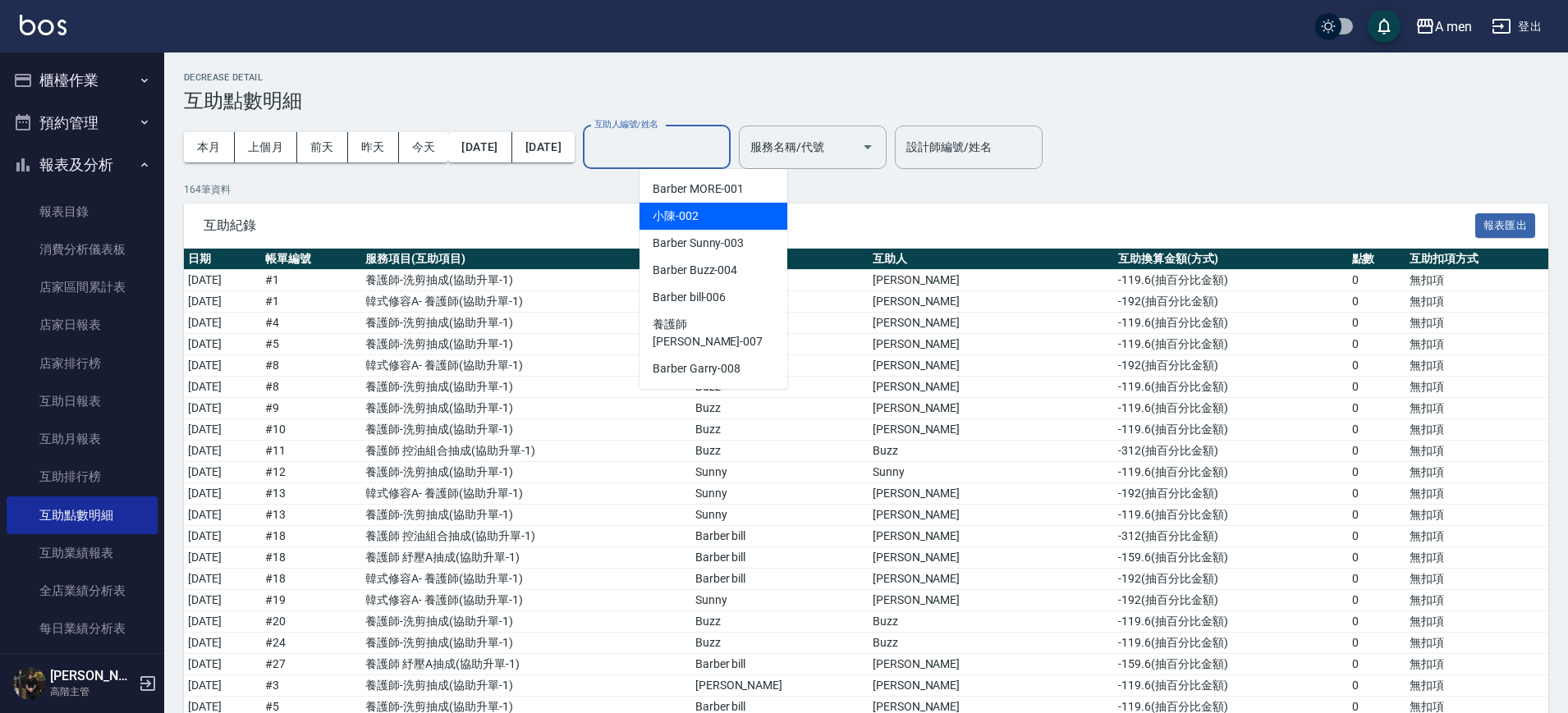
click at [723, 227] on div "小陳 -002" at bounding box center [713, 216] width 148 height 27
type input "小陳-002"
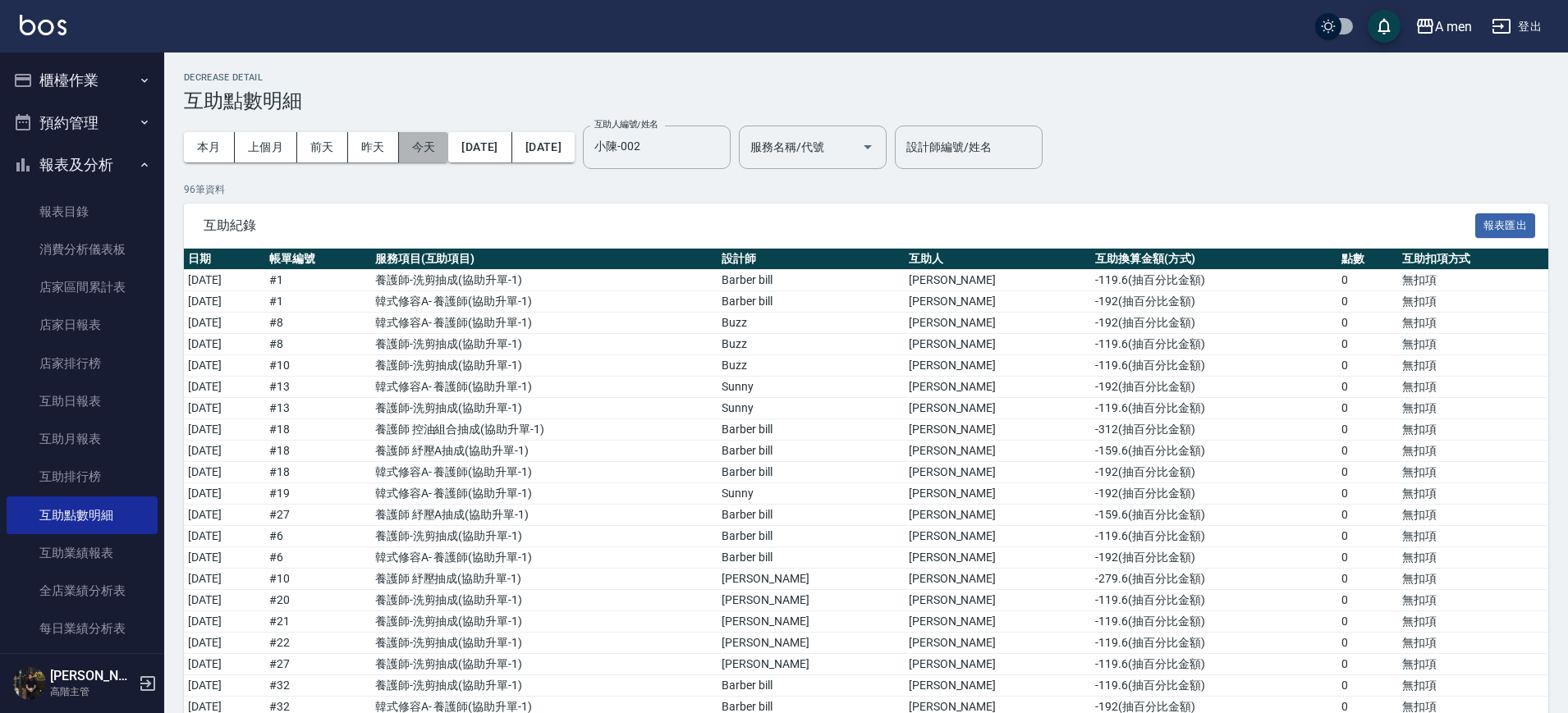
click at [429, 145] on button "今天" at bounding box center [423, 147] width 50 height 31
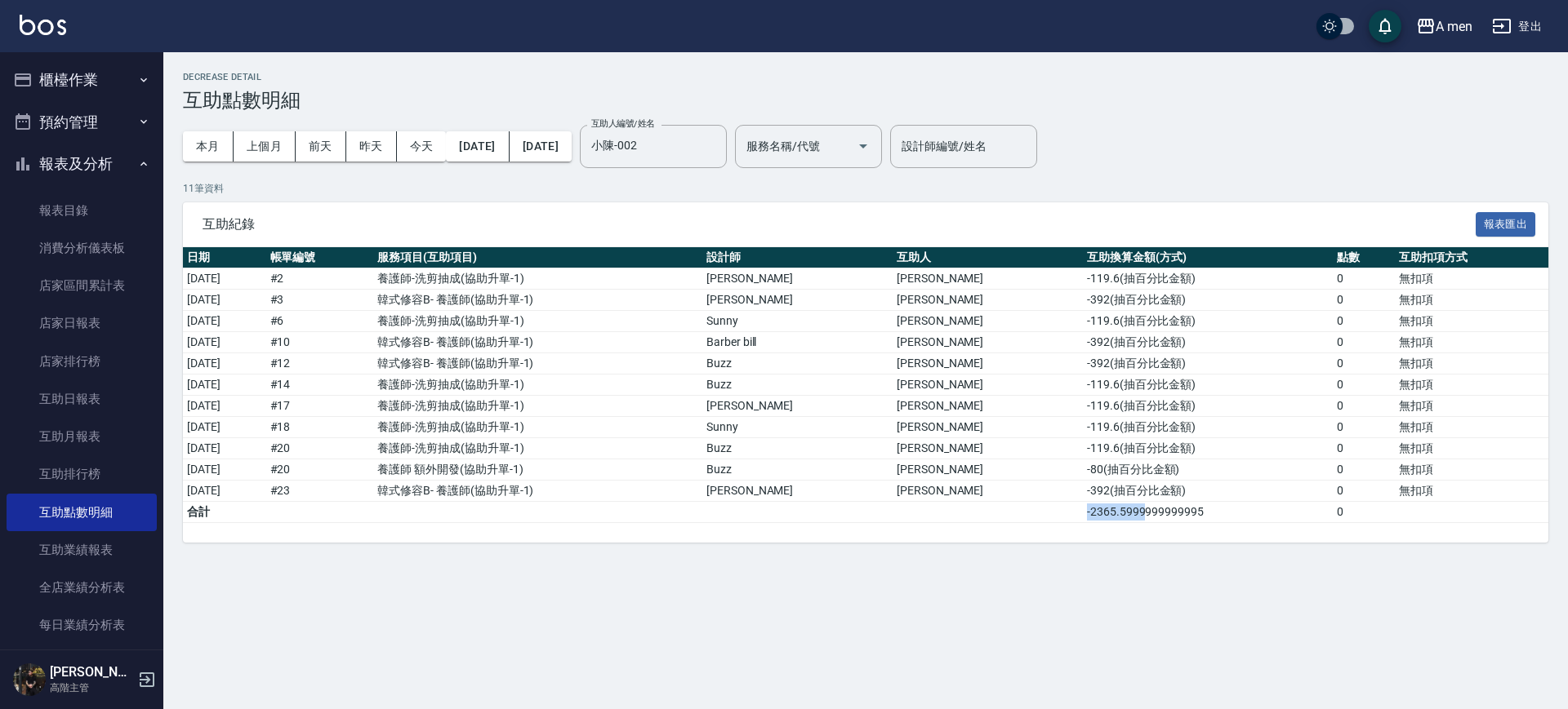
drag, startPoint x: 1042, startPoint y: 502, endPoint x: 1103, endPoint y: 501, distance: 61.0
click at [1103, 502] on td "-2365.5999999999995" at bounding box center [1207, 513] width 250 height 22
click at [365, 140] on button "昨天" at bounding box center [372, 146] width 51 height 30
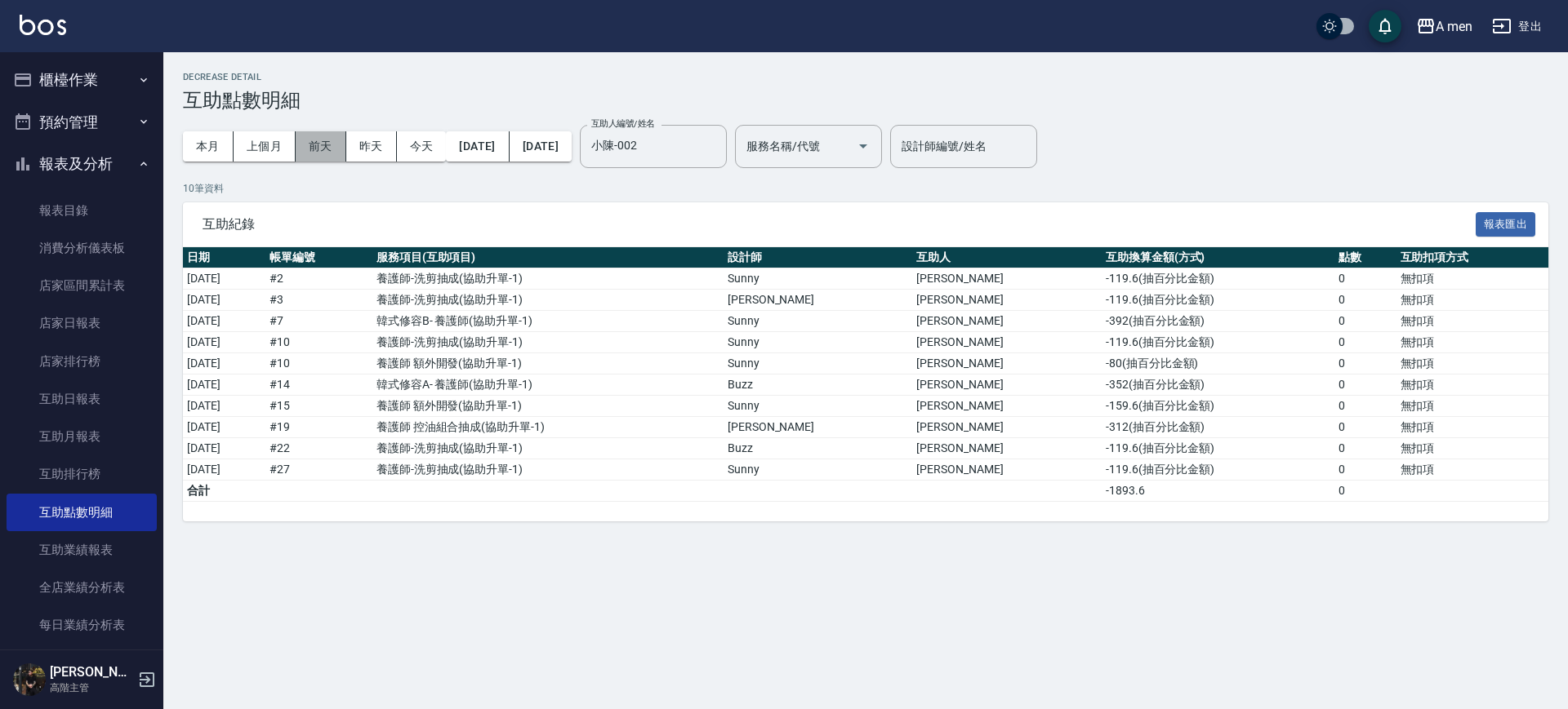
click at [314, 143] on button "前天" at bounding box center [321, 146] width 51 height 30
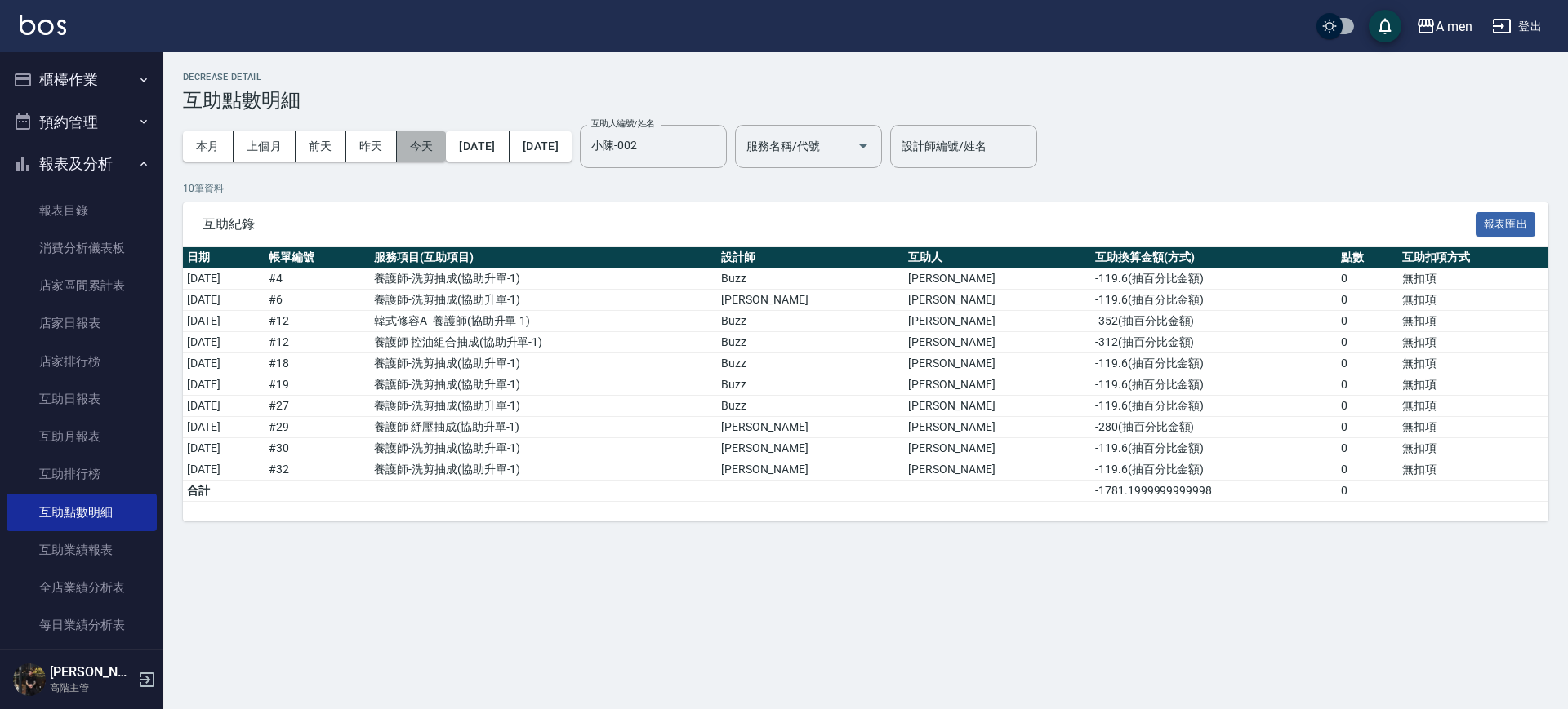
click at [411, 144] on button "今天" at bounding box center [421, 146] width 50 height 30
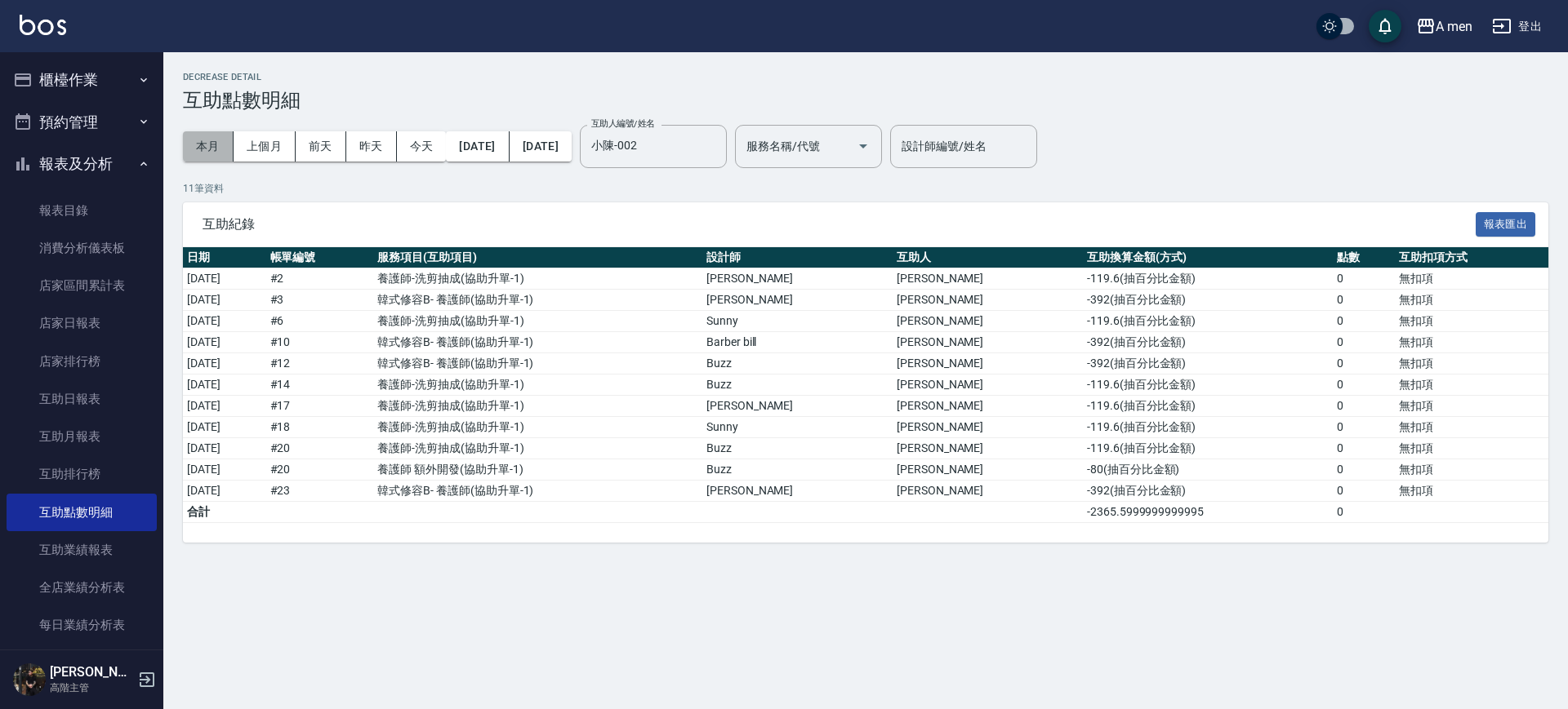
click at [214, 145] on button "本月" at bounding box center [208, 146] width 51 height 30
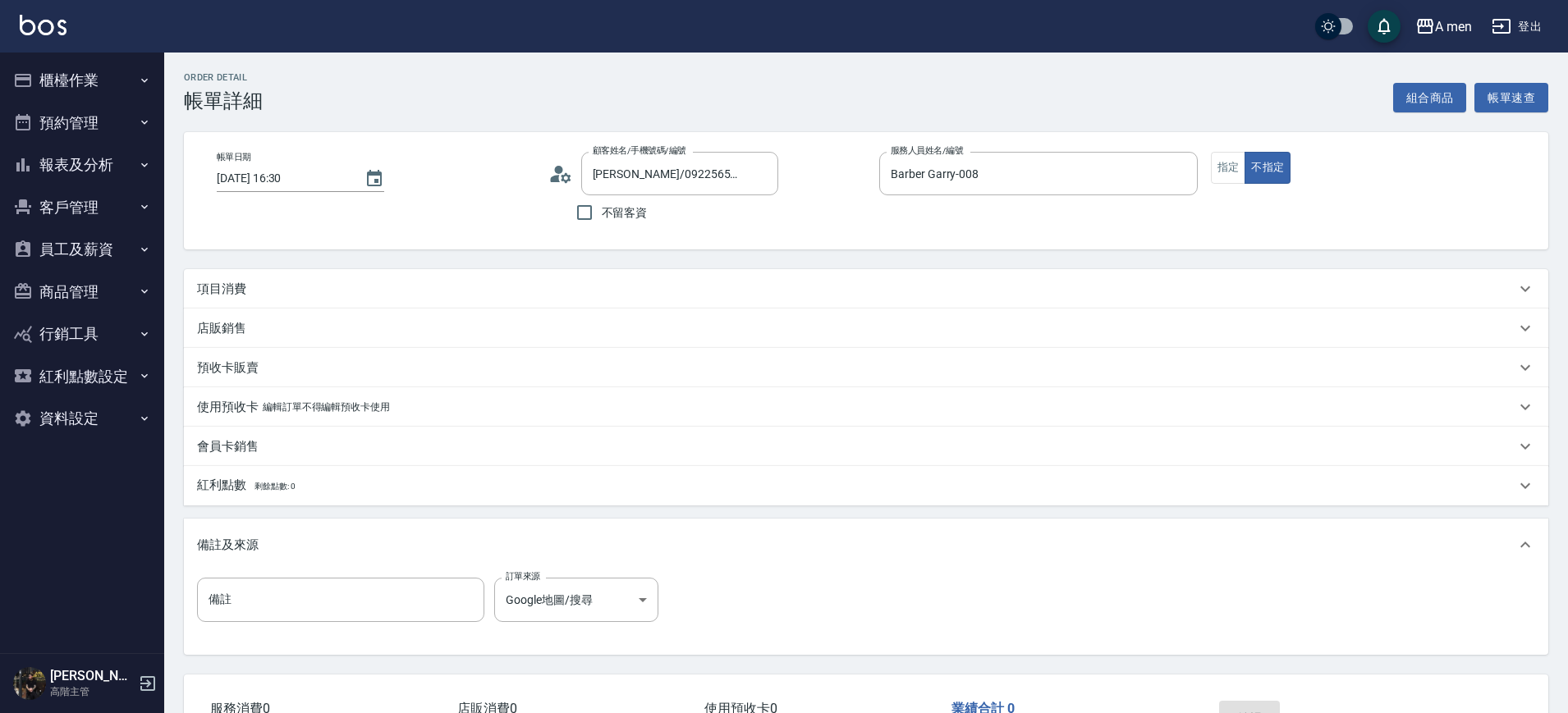
click at [1413, 102] on button "組合商品" at bounding box center [1430, 98] width 74 height 31
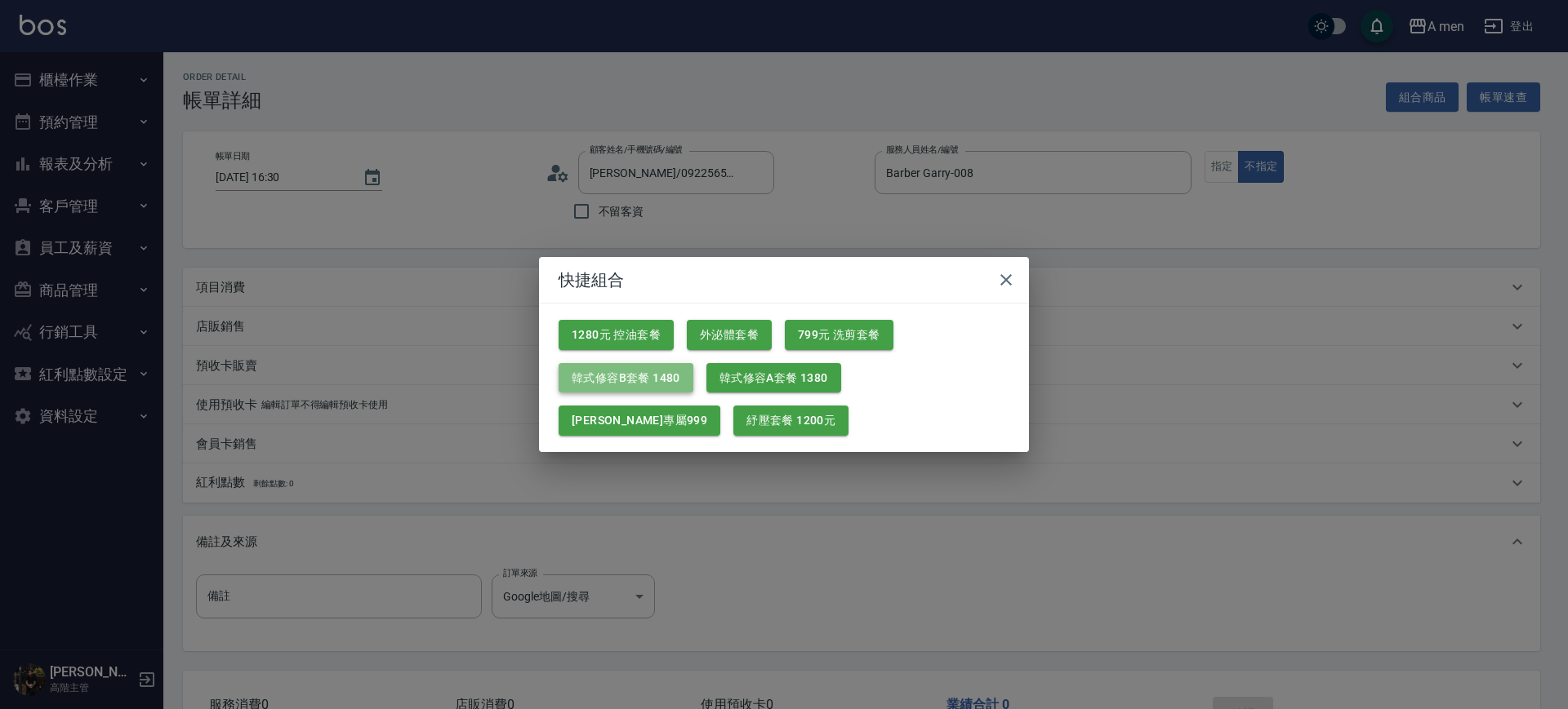
click at [603, 381] on button "韓式修容B套餐 1480" at bounding box center [625, 378] width 134 height 30
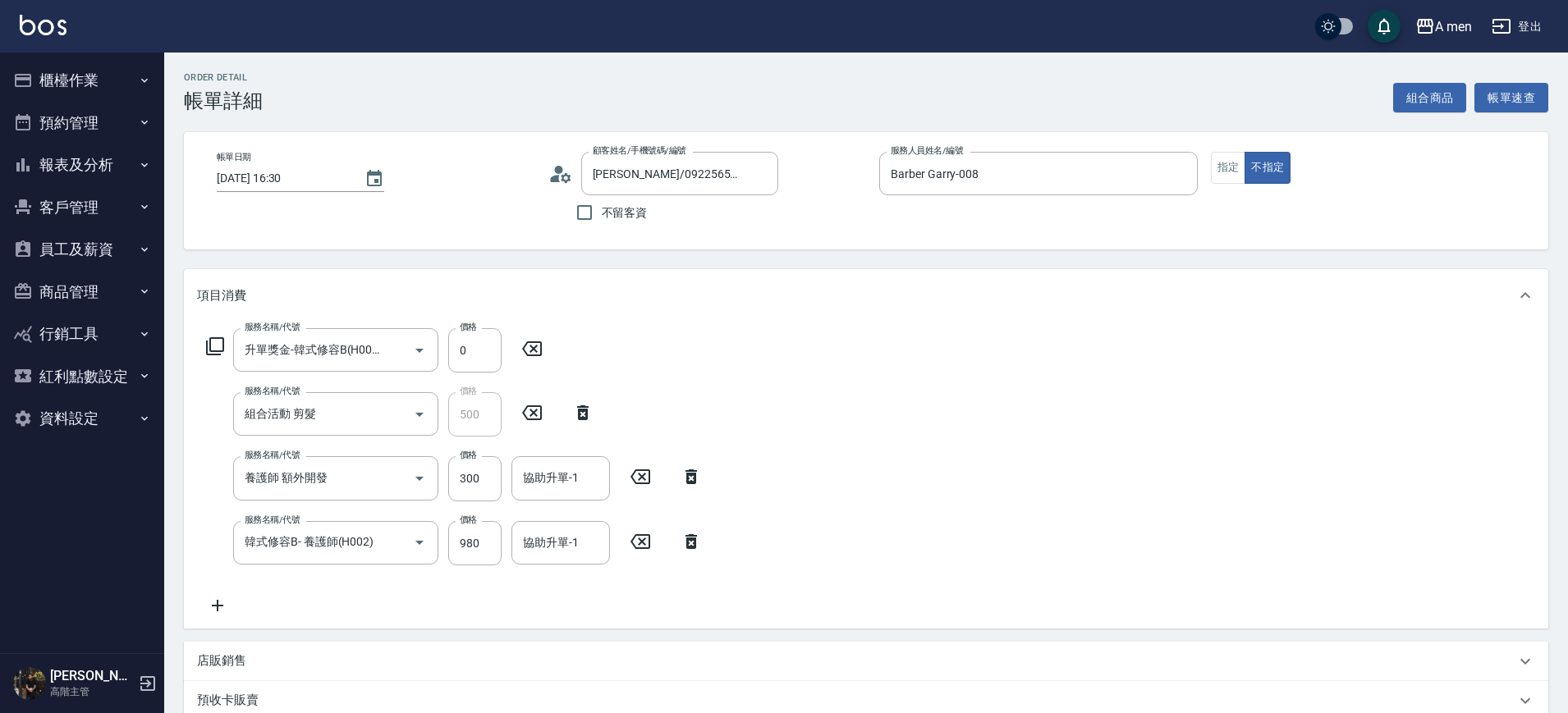
click at [645, 476] on icon at bounding box center [640, 477] width 41 height 20
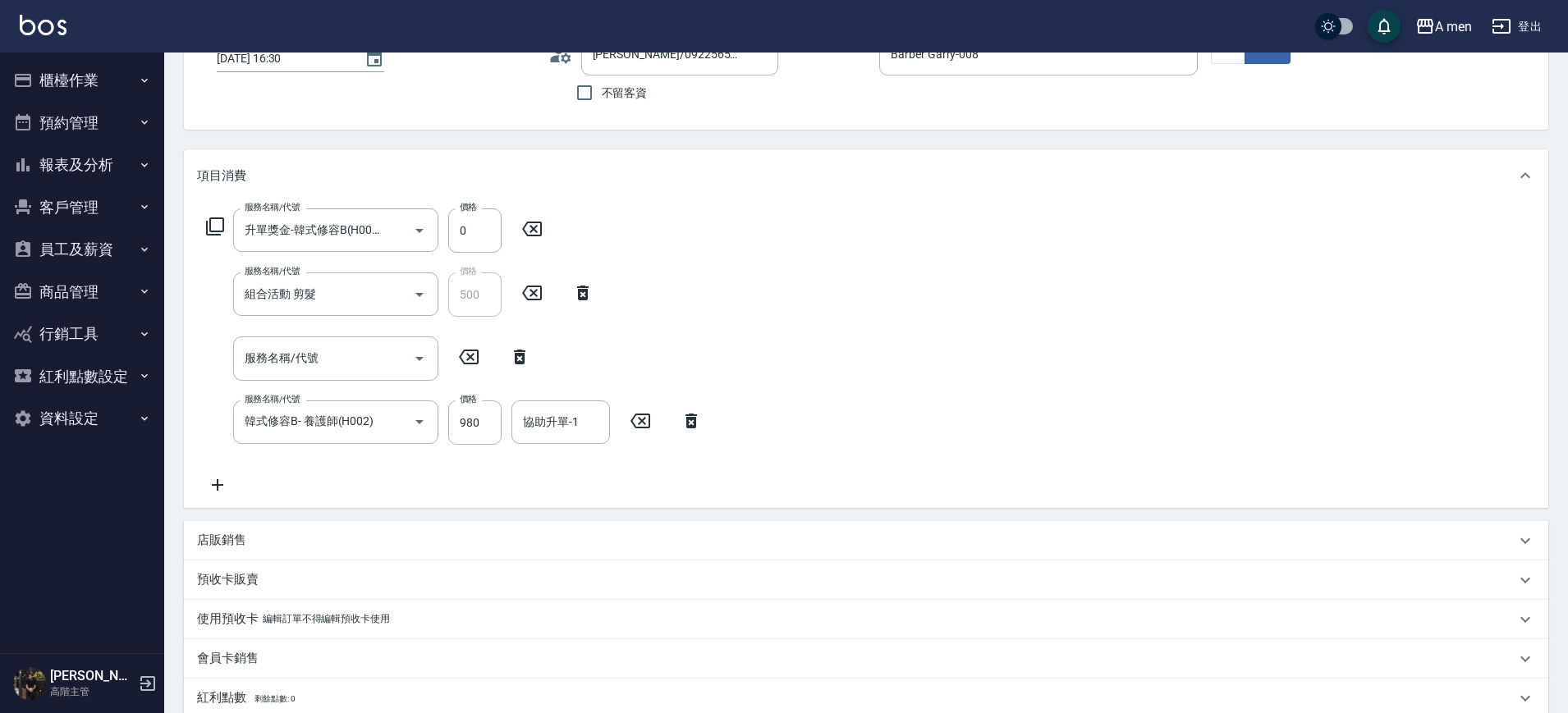
scroll to position [101, 0]
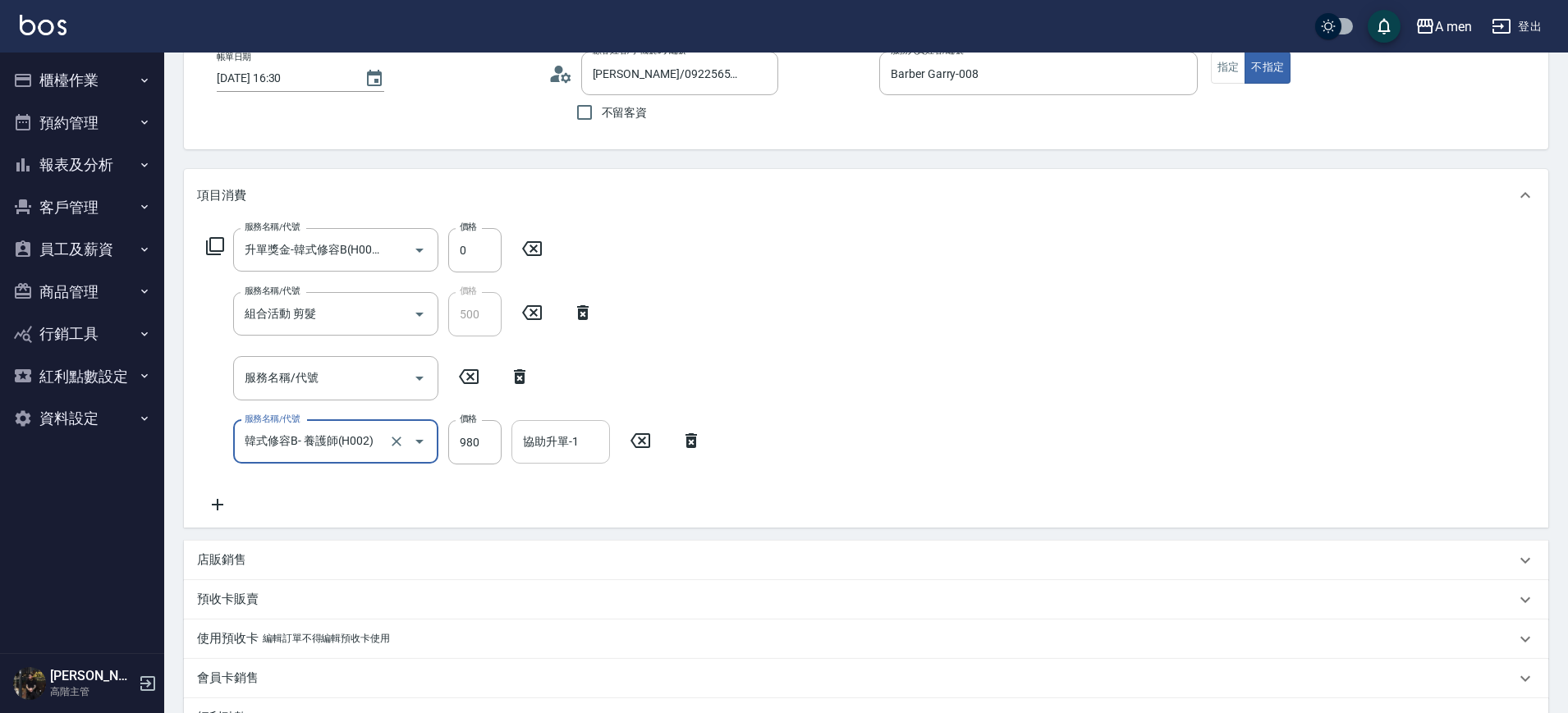
click at [553, 432] on input "協助升單-1" at bounding box center [560, 442] width 84 height 29
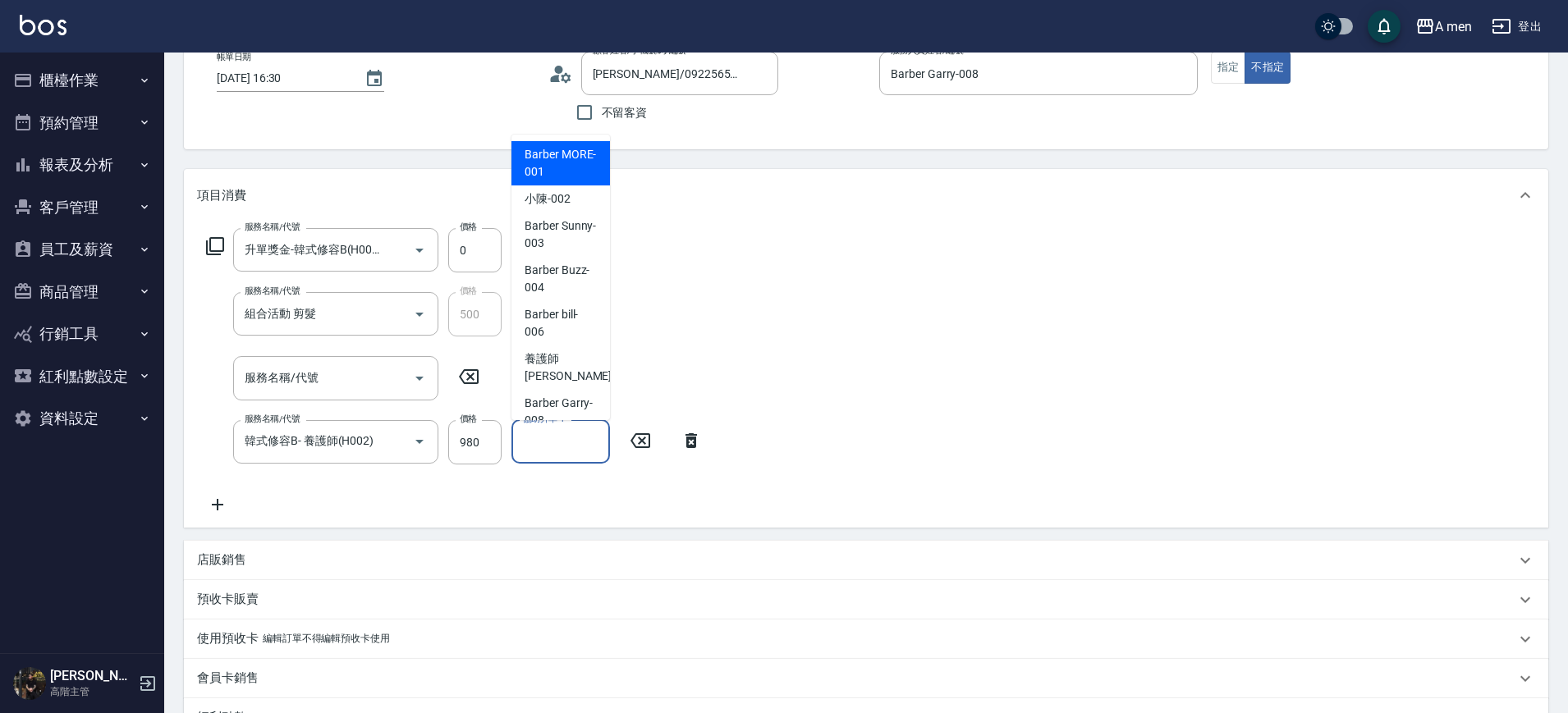
click at [553, 432] on input "協助升單-1" at bounding box center [560, 442] width 84 height 29
click at [566, 201] on span "小陳 -002" at bounding box center [548, 198] width 46 height 17
type input "小陳-002"
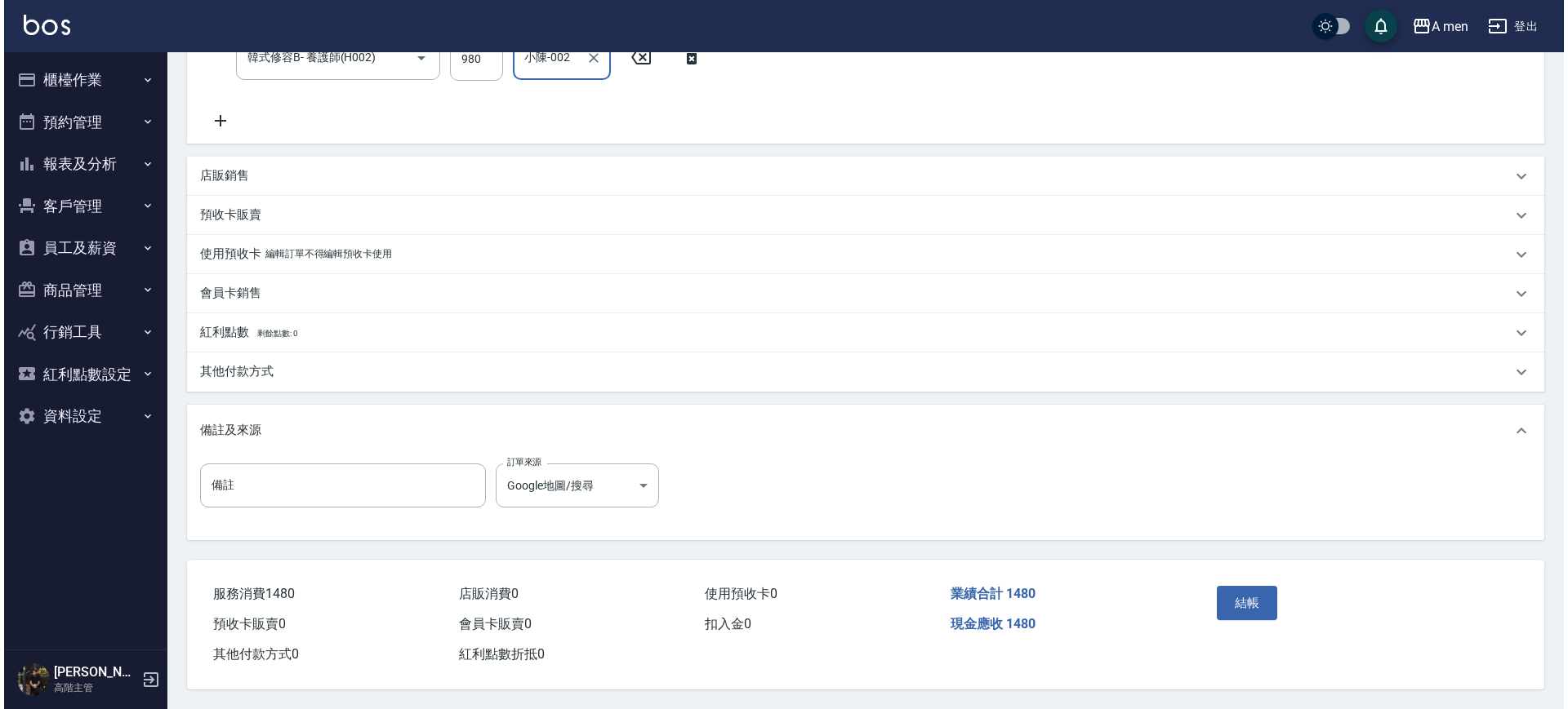
scroll to position [488, 0]
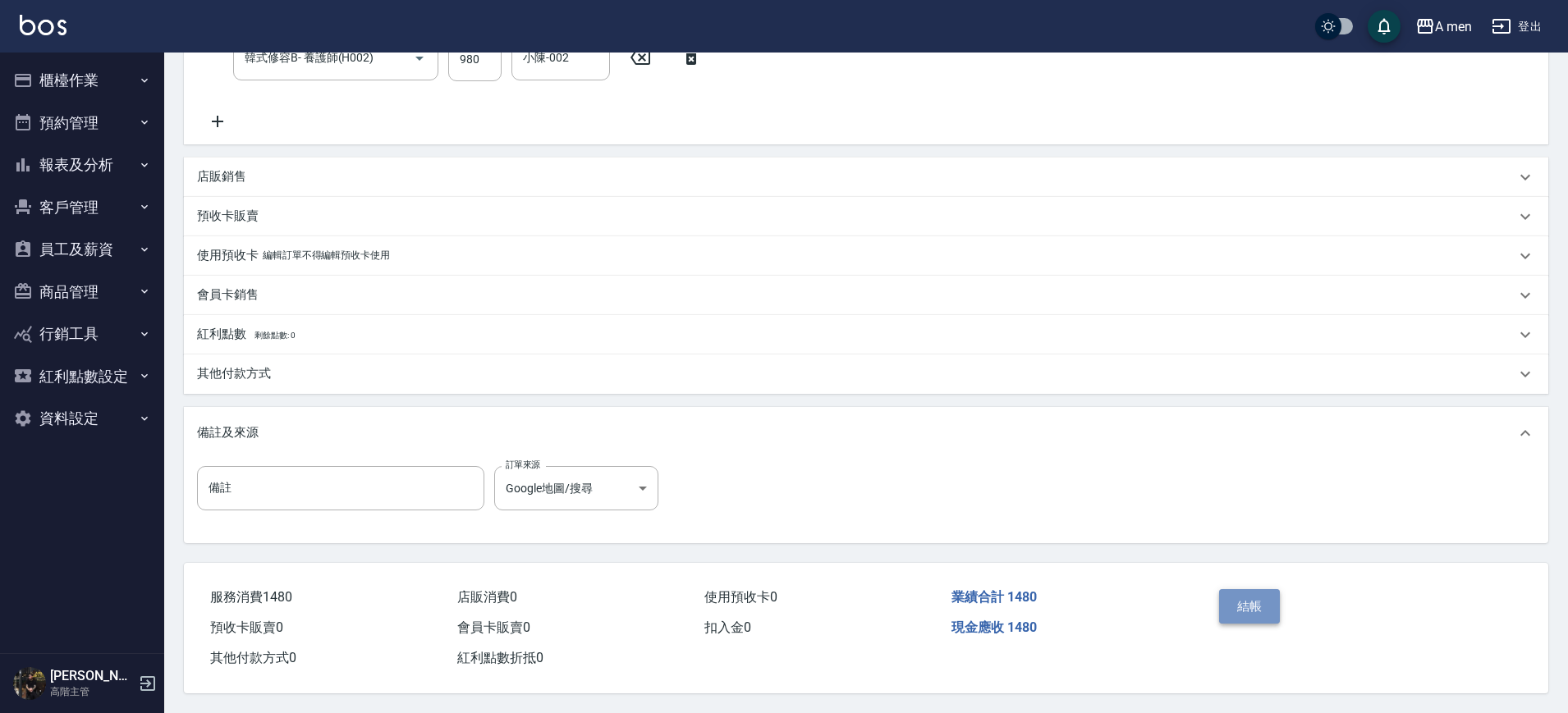
click at [1249, 589] on button "結帳" at bounding box center [1250, 606] width 61 height 35
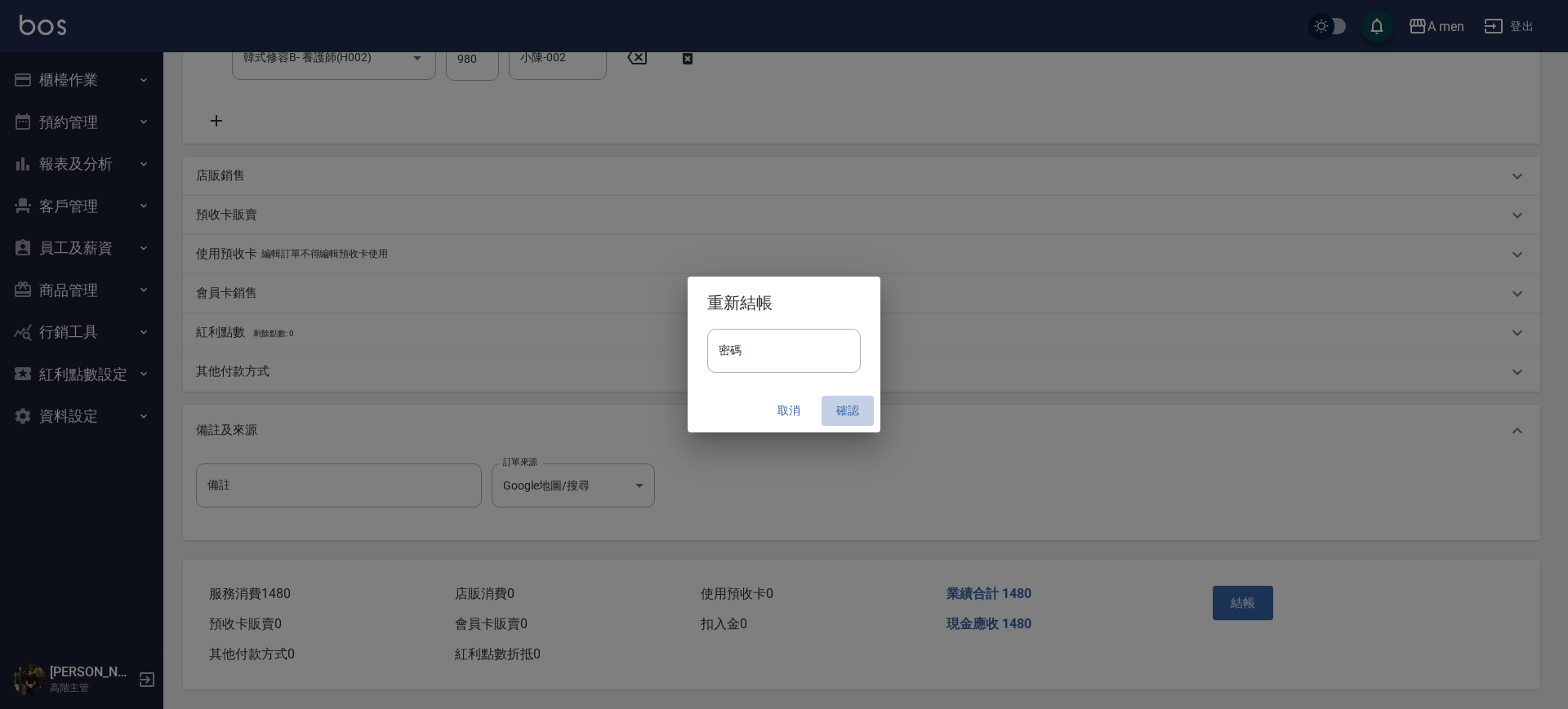
click at [837, 406] on button "確認" at bounding box center [847, 411] width 52 height 30
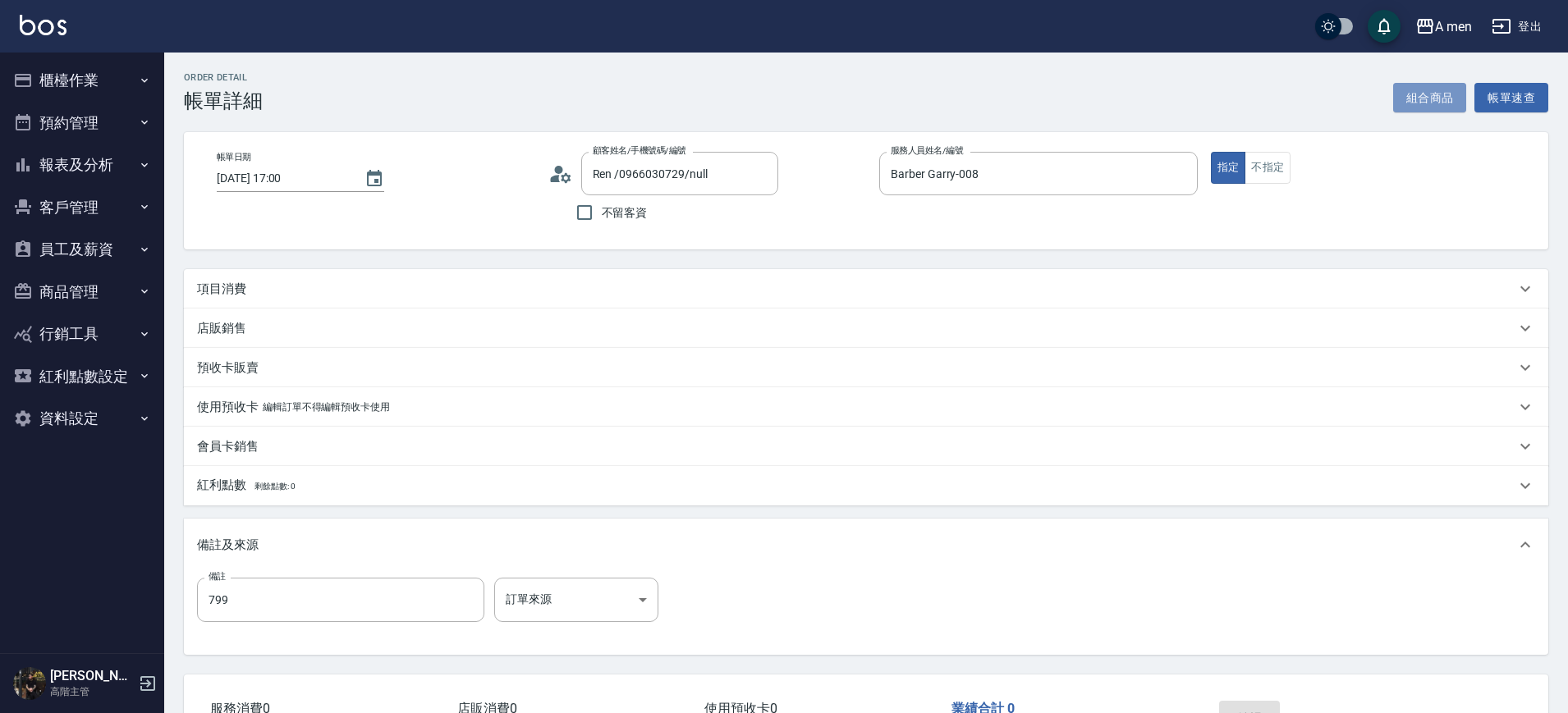
click at [1428, 98] on button "組合商品" at bounding box center [1430, 98] width 74 height 31
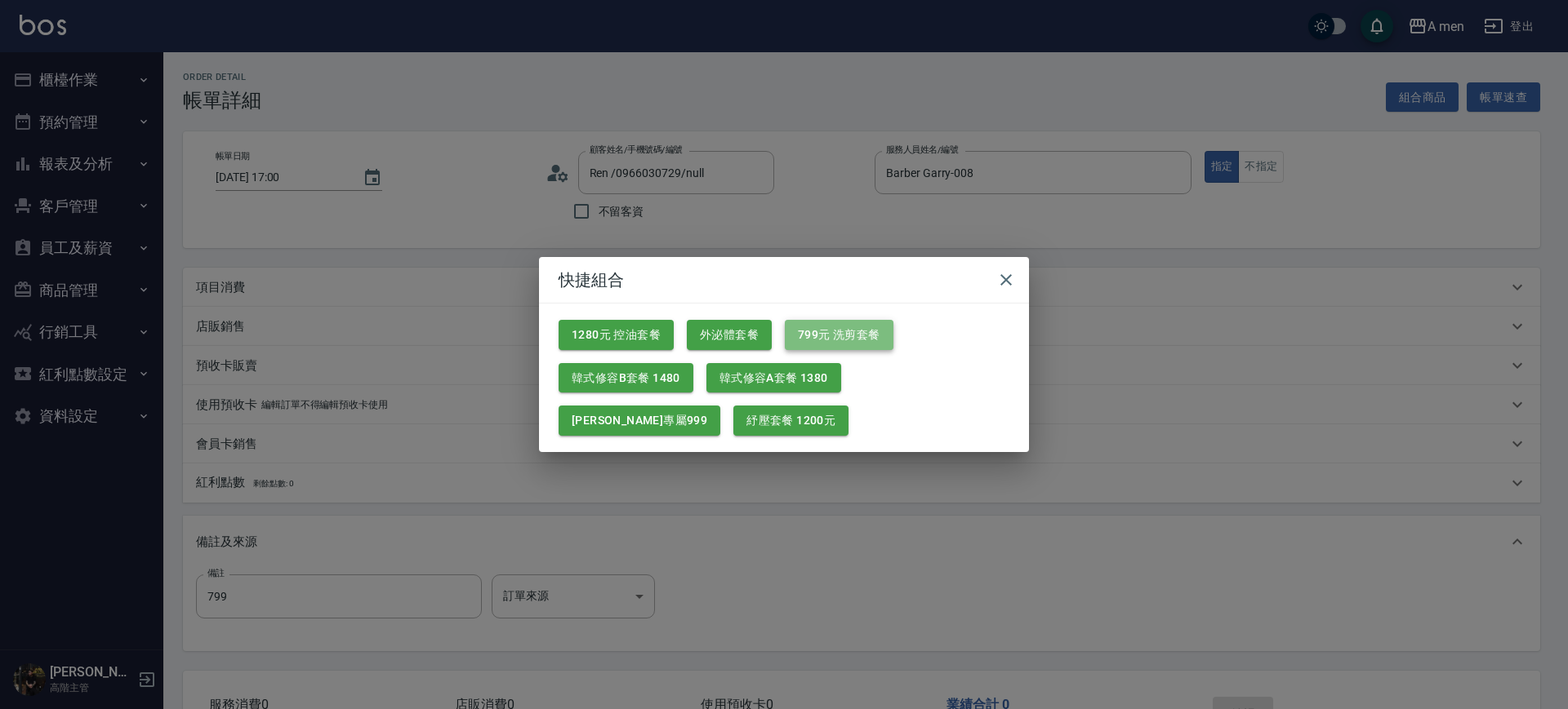
click at [840, 343] on button "799元 洗剪套餐" at bounding box center [839, 334] width 109 height 30
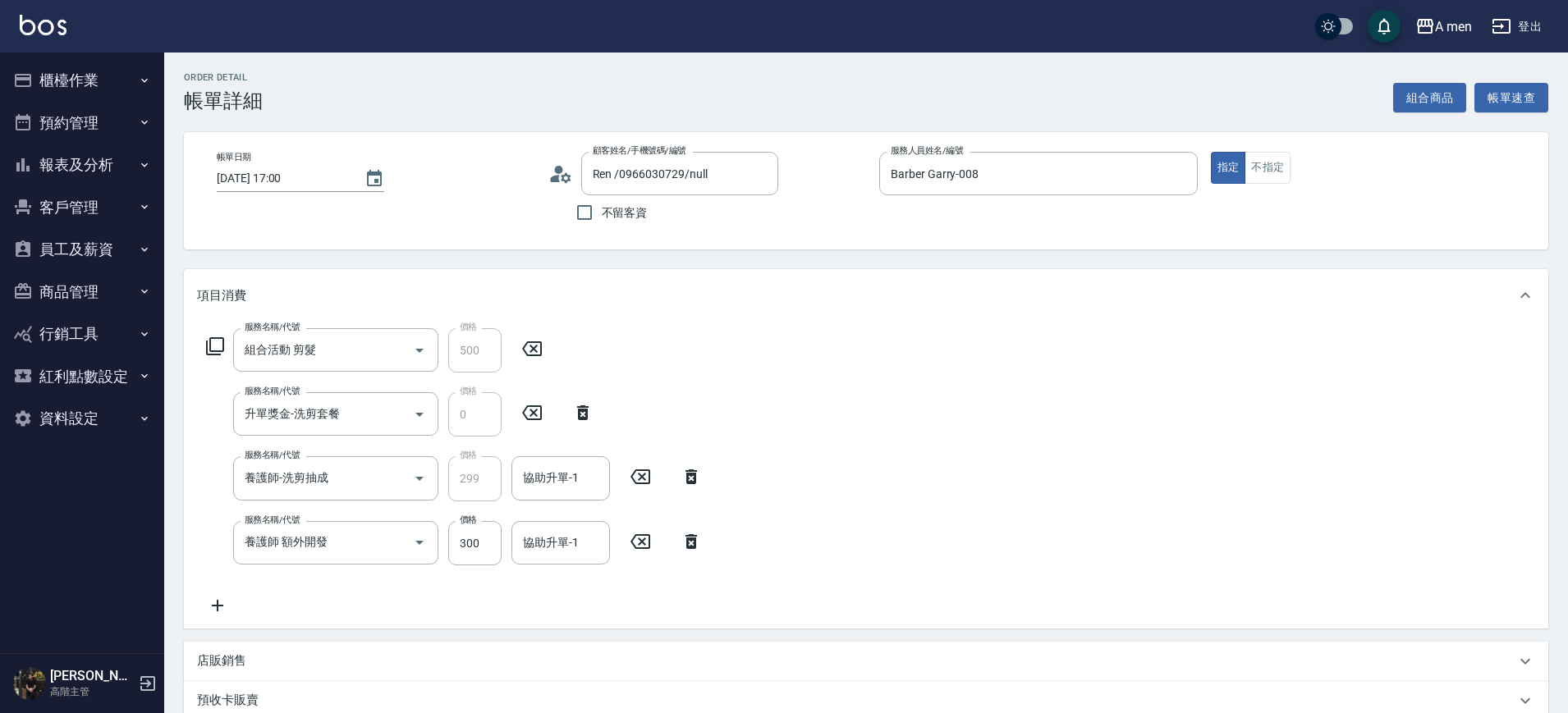
click at [648, 532] on icon at bounding box center [640, 541] width 41 height 20
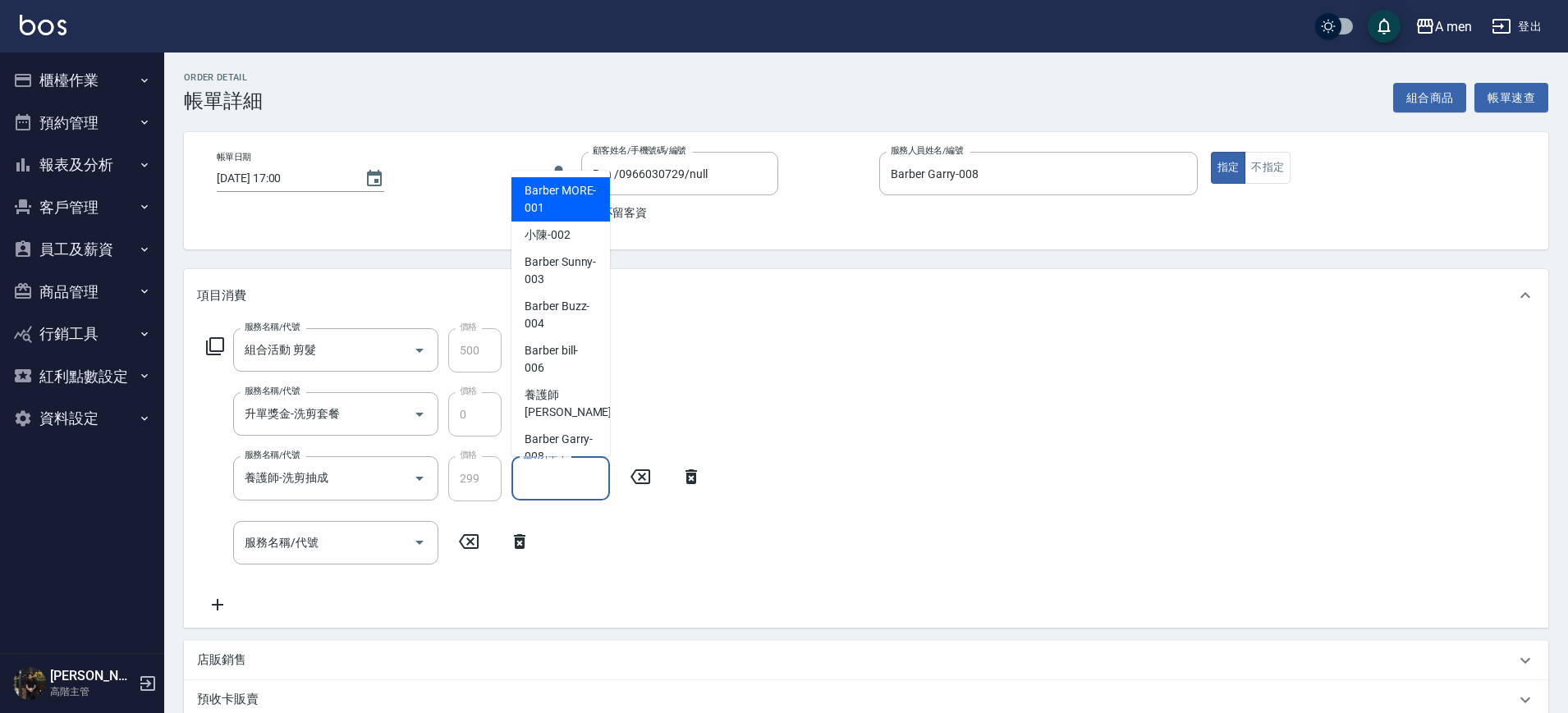
click at [583, 491] on input "協助升單-1" at bounding box center [560, 477] width 84 height 29
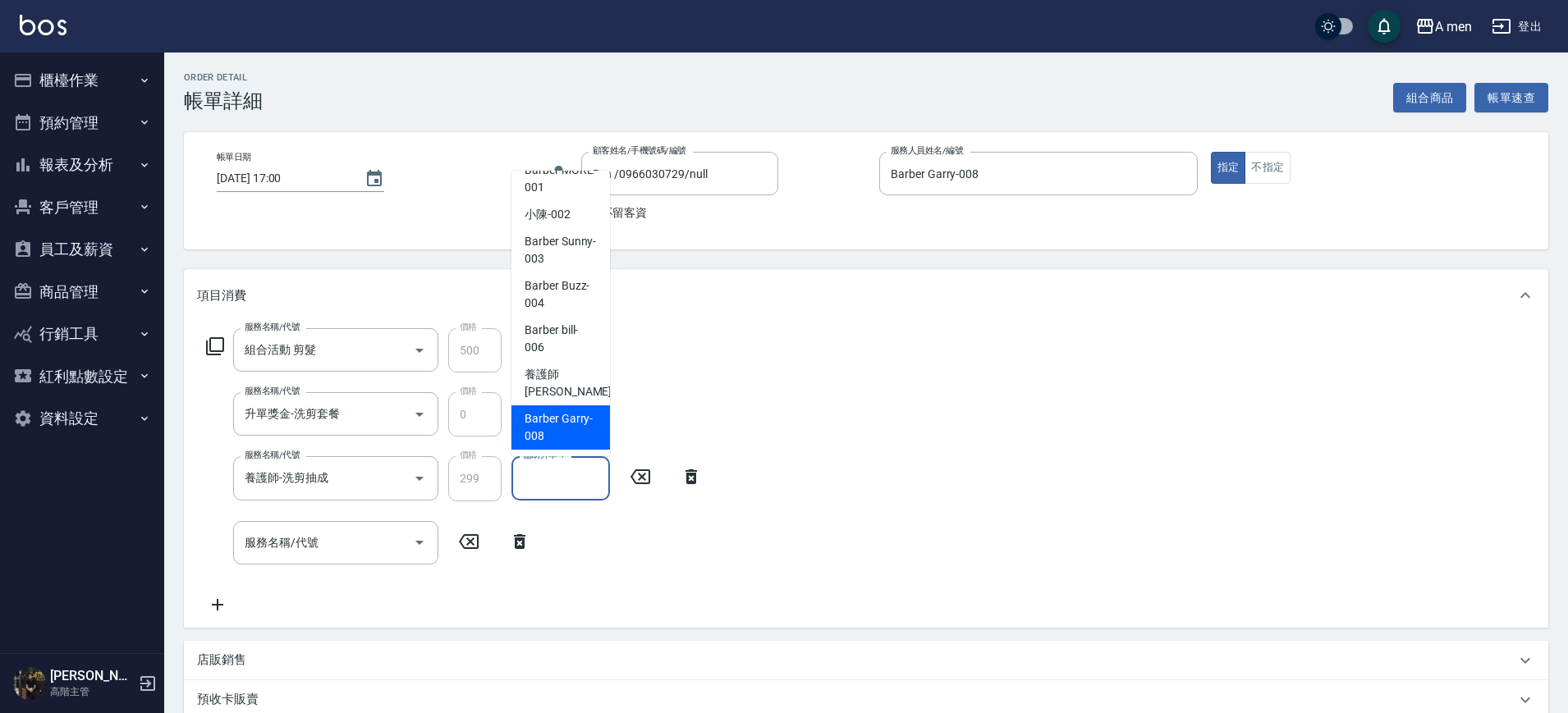
click at [558, 430] on span "Barber Garry -008" at bounding box center [560, 427] width 72 height 35
type input "Barber Garry-008"
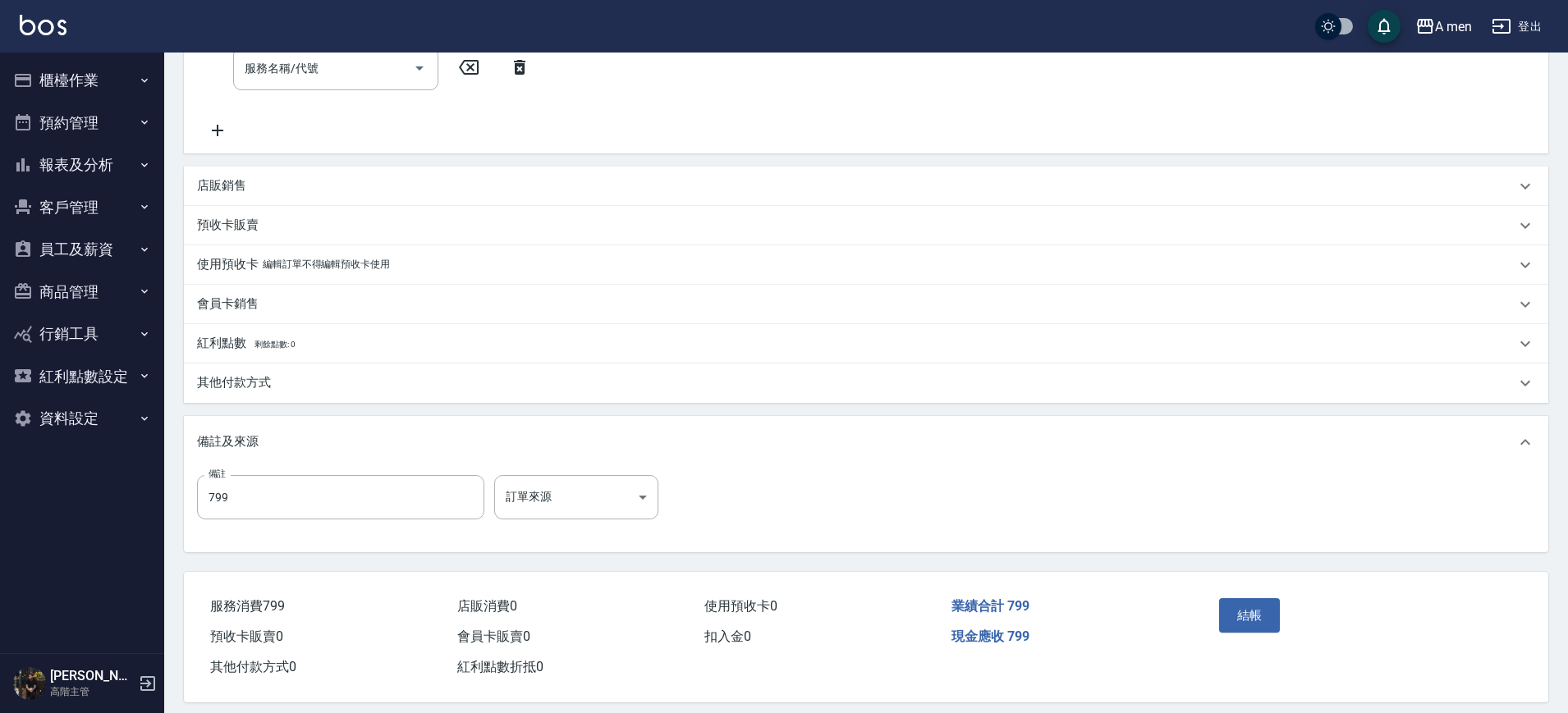
scroll to position [491, 0]
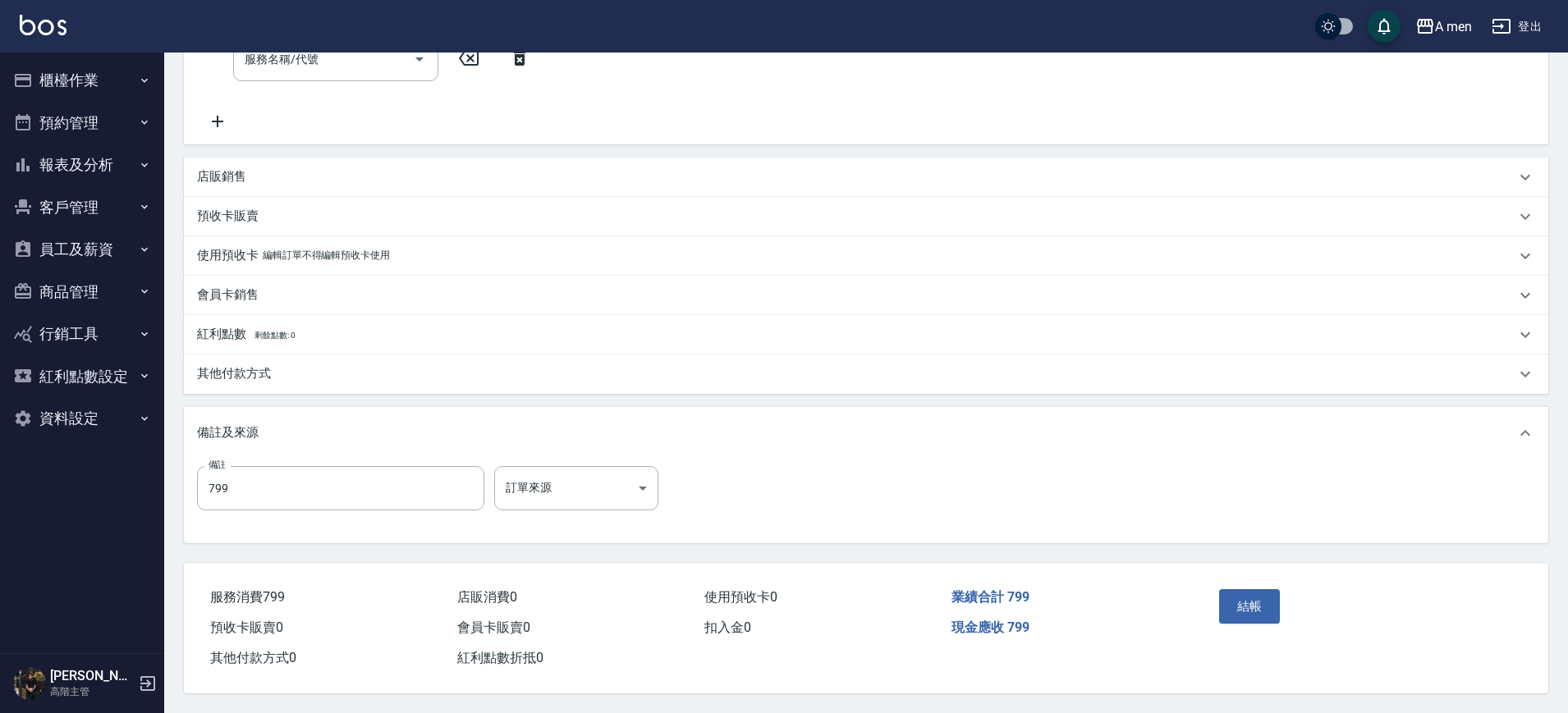
click at [374, 365] on div "其他付款方式" at bounding box center [857, 373] width 1318 height 17
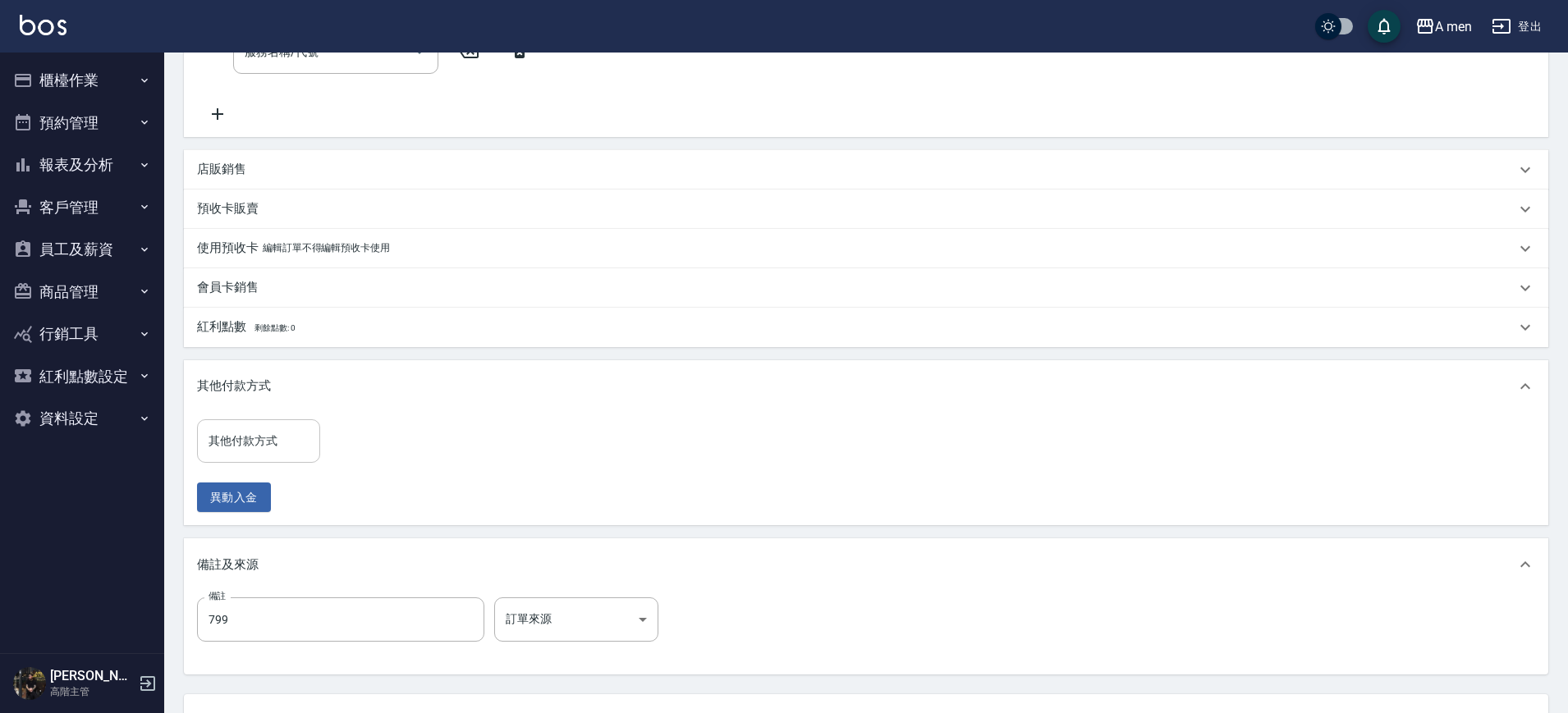
click at [281, 427] on input "其他付款方式" at bounding box center [259, 441] width 109 height 29
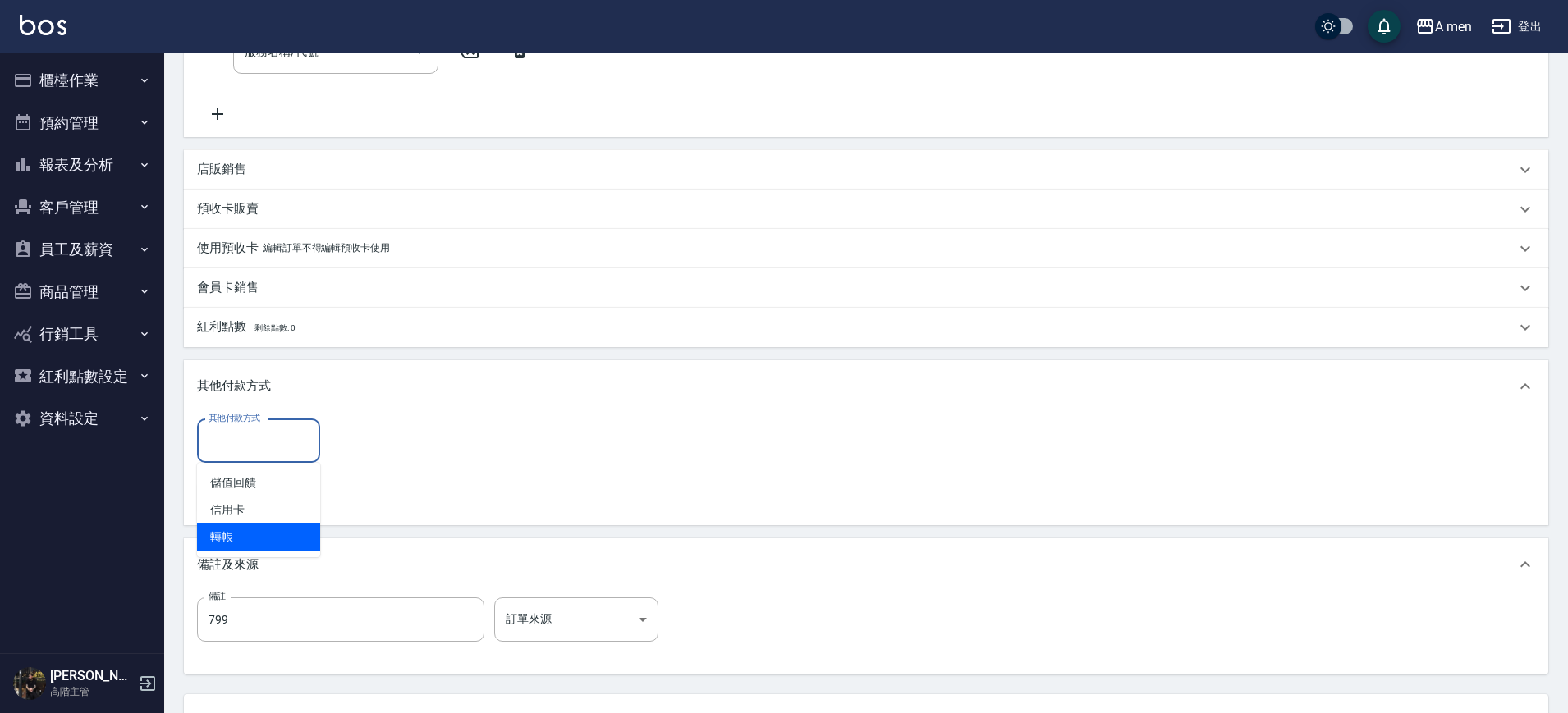
click at [252, 532] on span "轉帳" at bounding box center [259, 536] width 123 height 27
type input "轉帳"
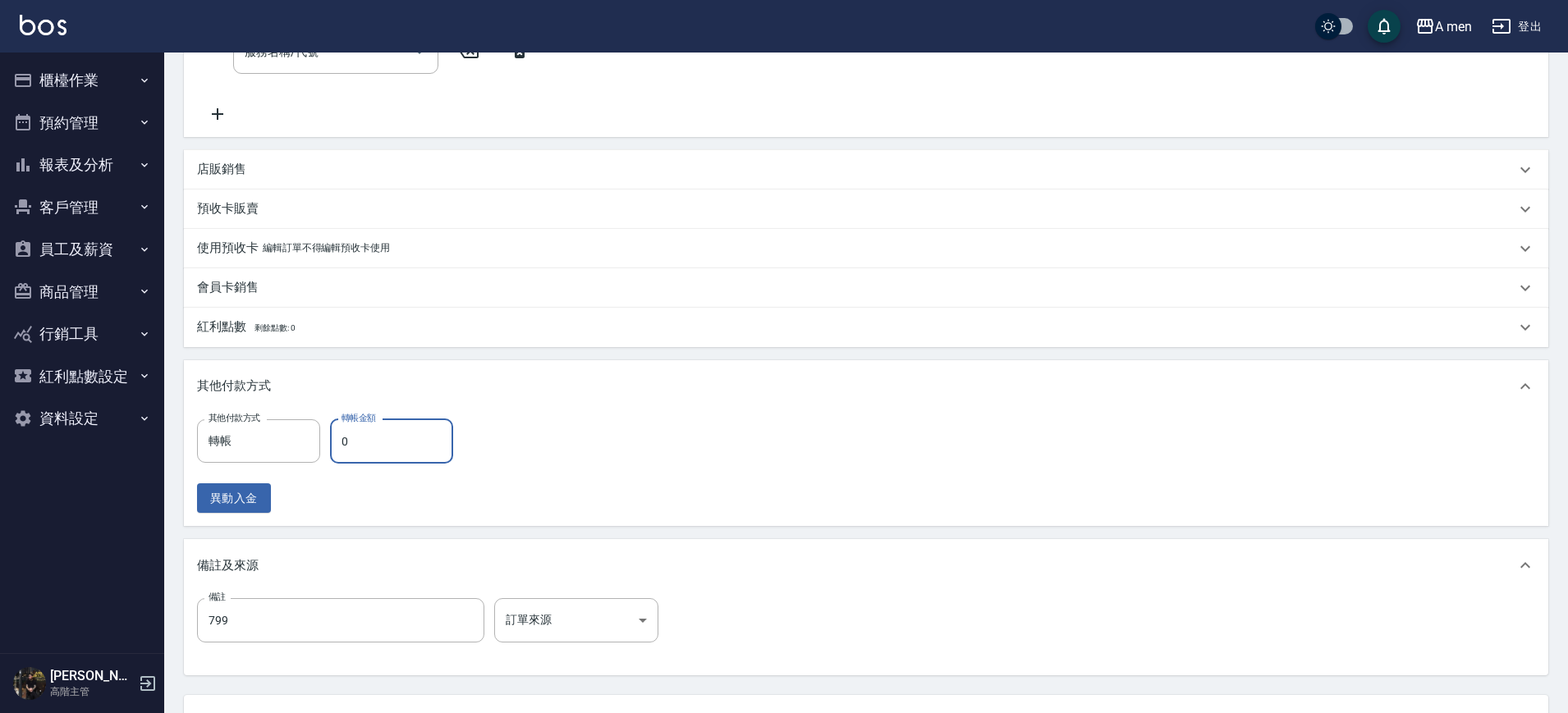
click at [381, 450] on input "0" at bounding box center [392, 441] width 123 height 44
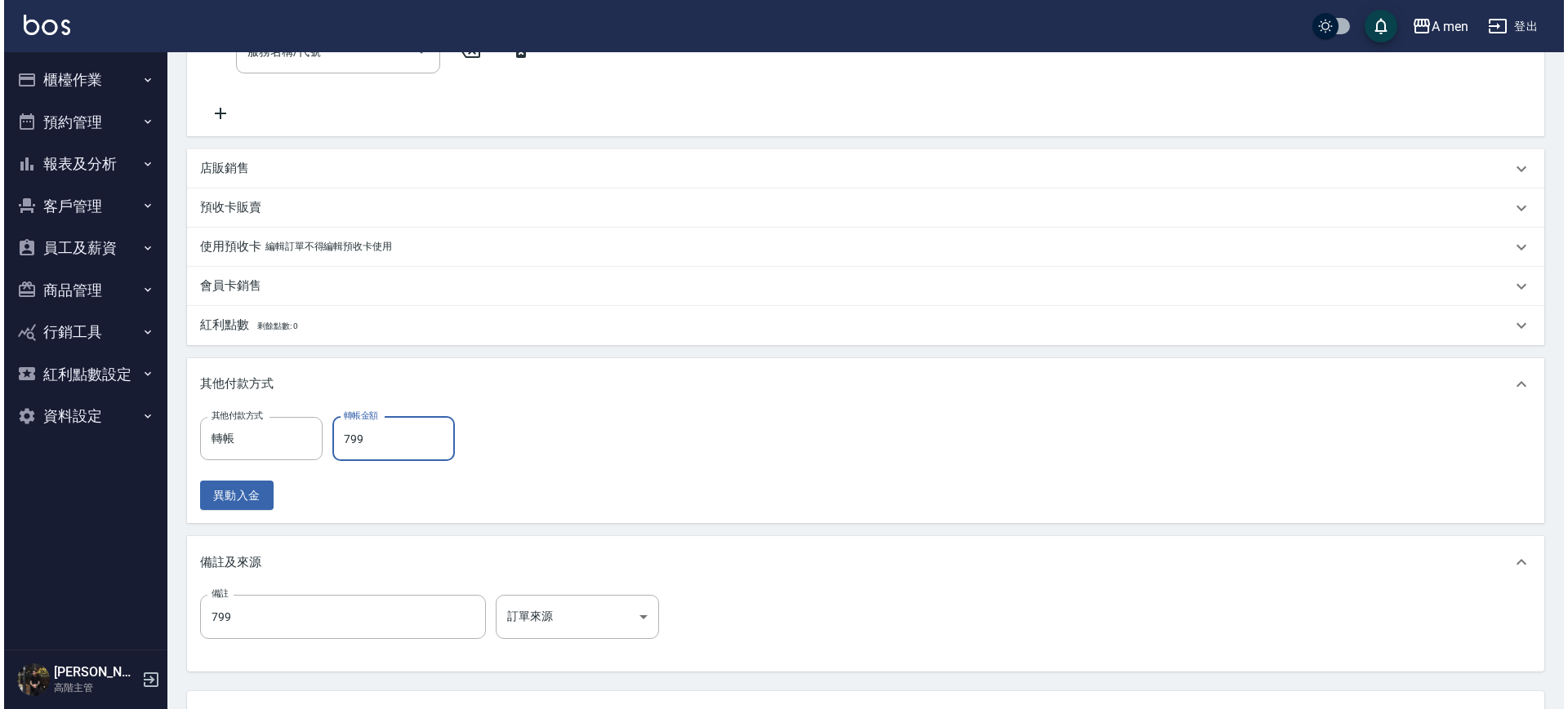
scroll to position [627, 0]
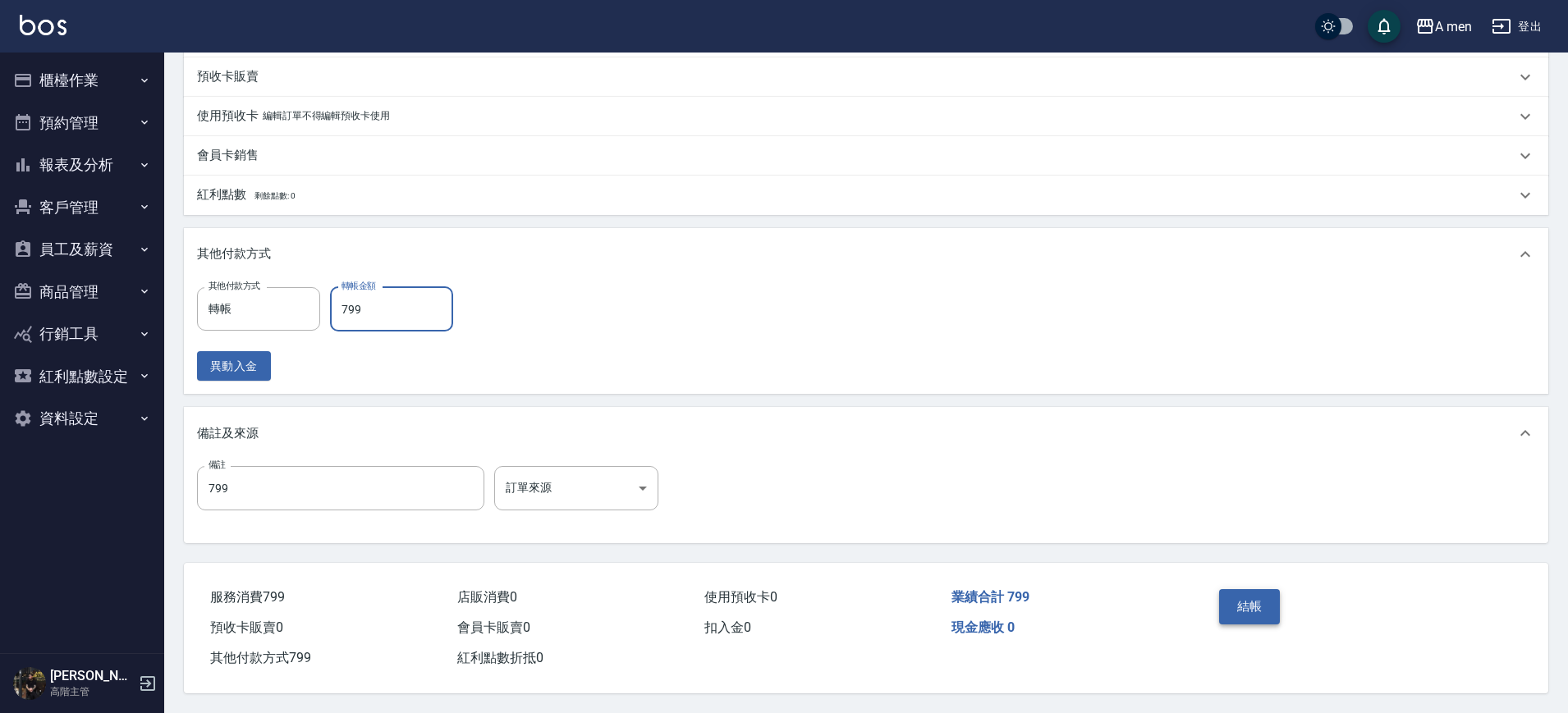
type input "799"
click at [1244, 590] on button "結帳" at bounding box center [1250, 606] width 61 height 35
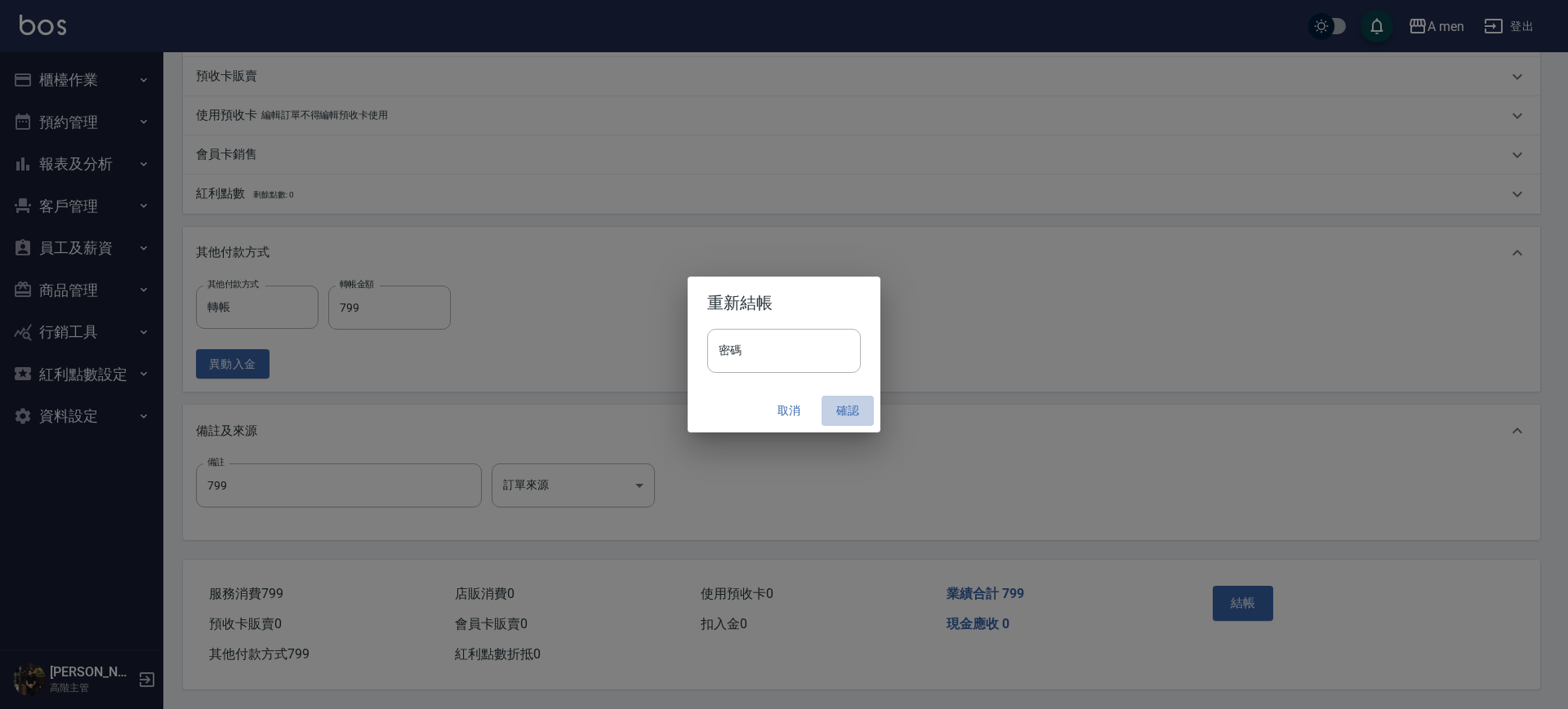
click at [842, 411] on button "確認" at bounding box center [847, 411] width 52 height 30
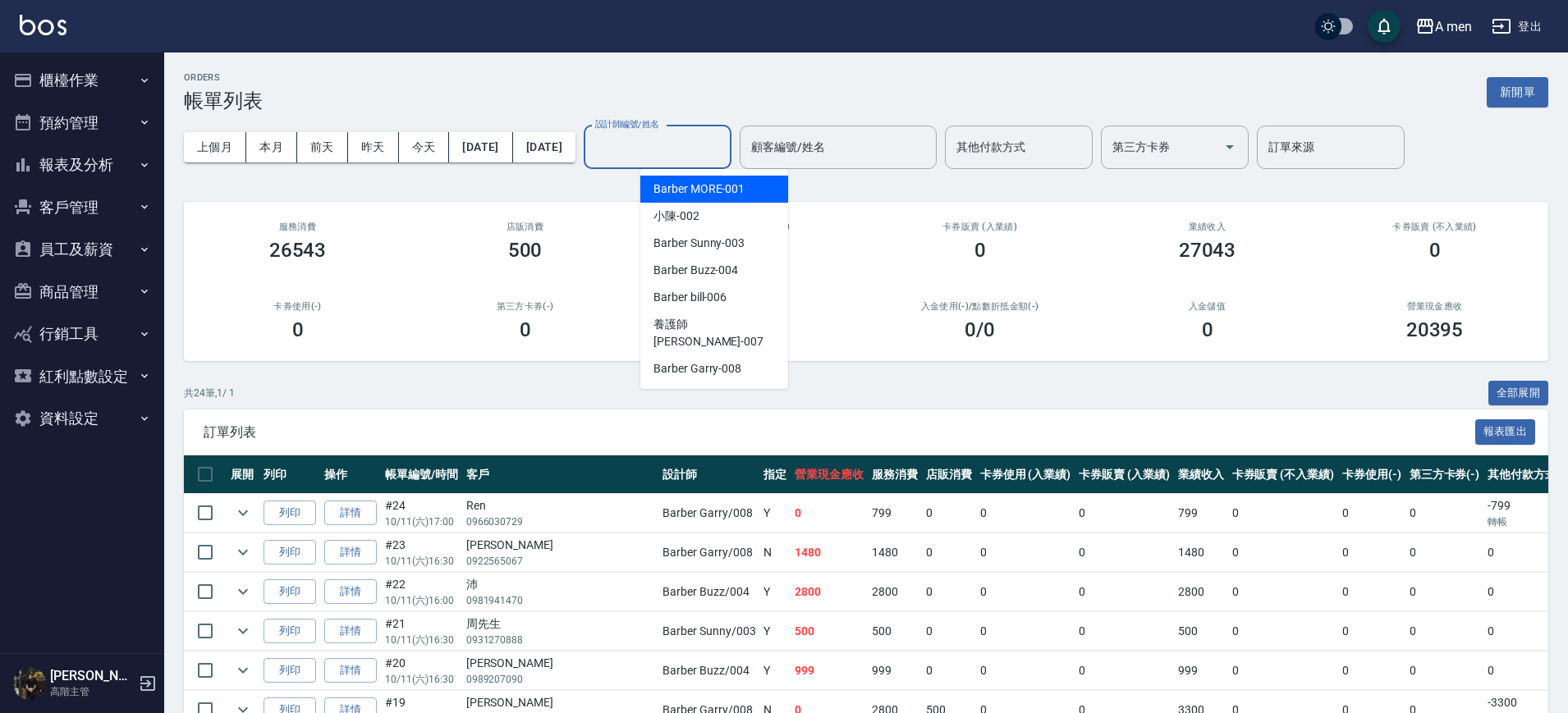
click at [721, 144] on input "設計師編號/姓名" at bounding box center [657, 147] width 133 height 29
click at [707, 360] on span "Barber Garry -008" at bounding box center [697, 368] width 88 height 17
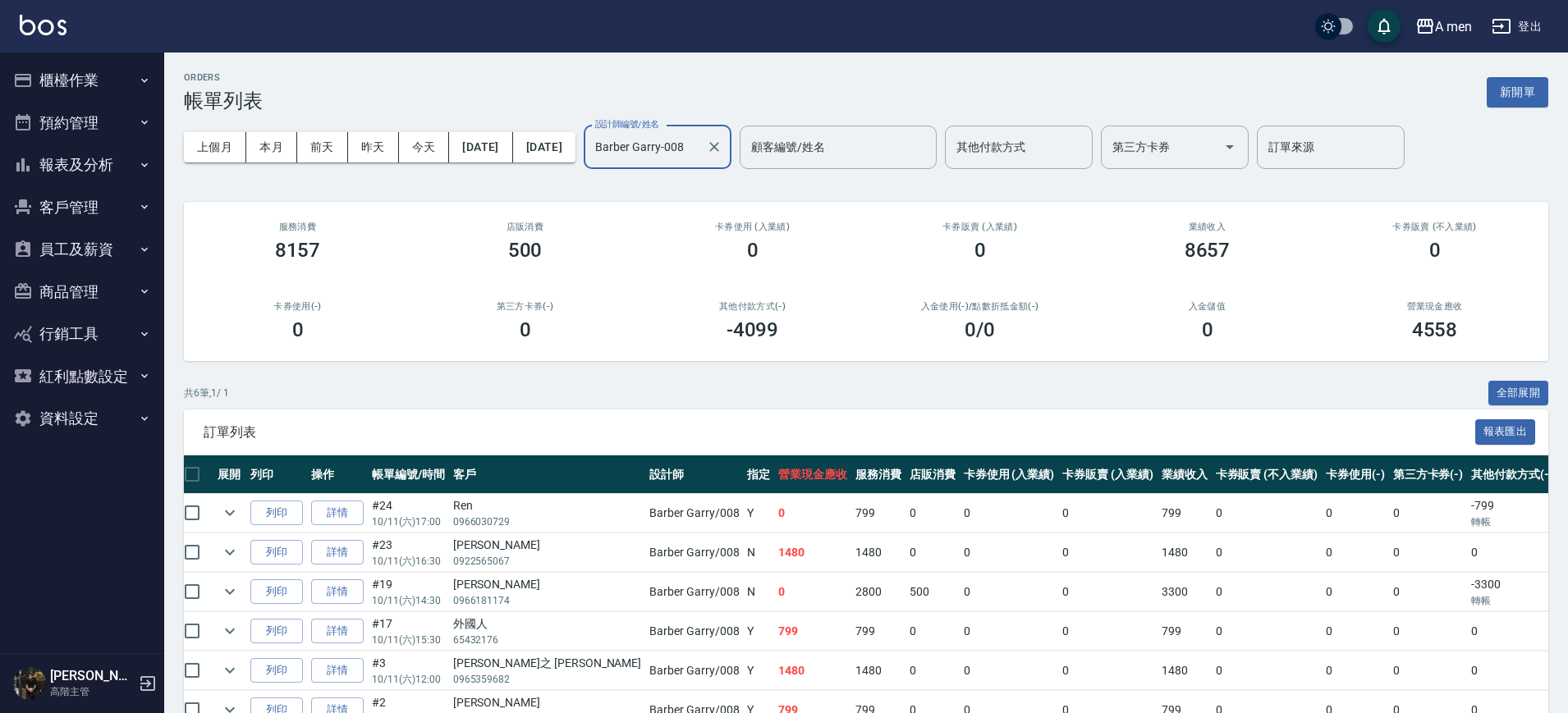
click at [700, 144] on input "Barber Garry-008" at bounding box center [645, 147] width 109 height 29
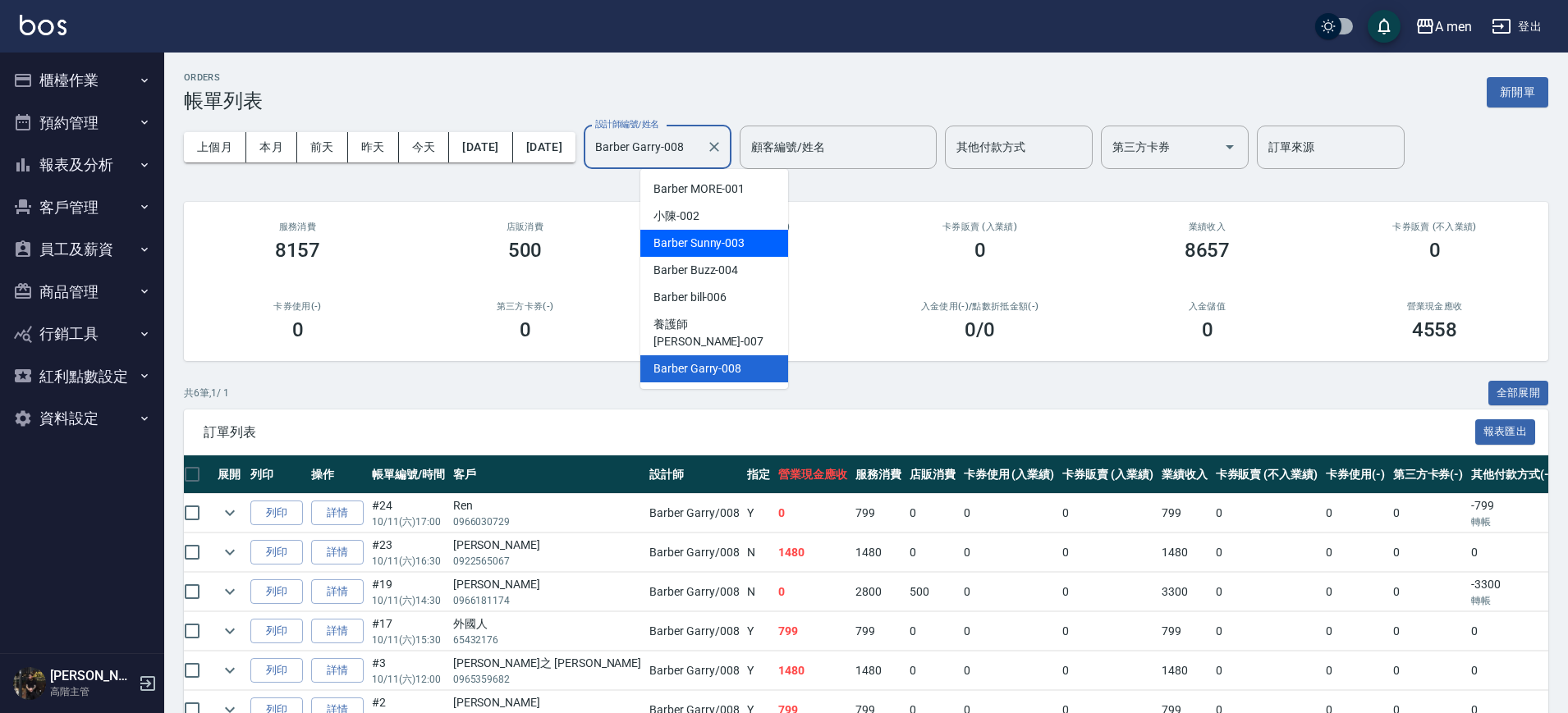
click at [727, 252] on div "Barber Sunny -003" at bounding box center [714, 243] width 148 height 27
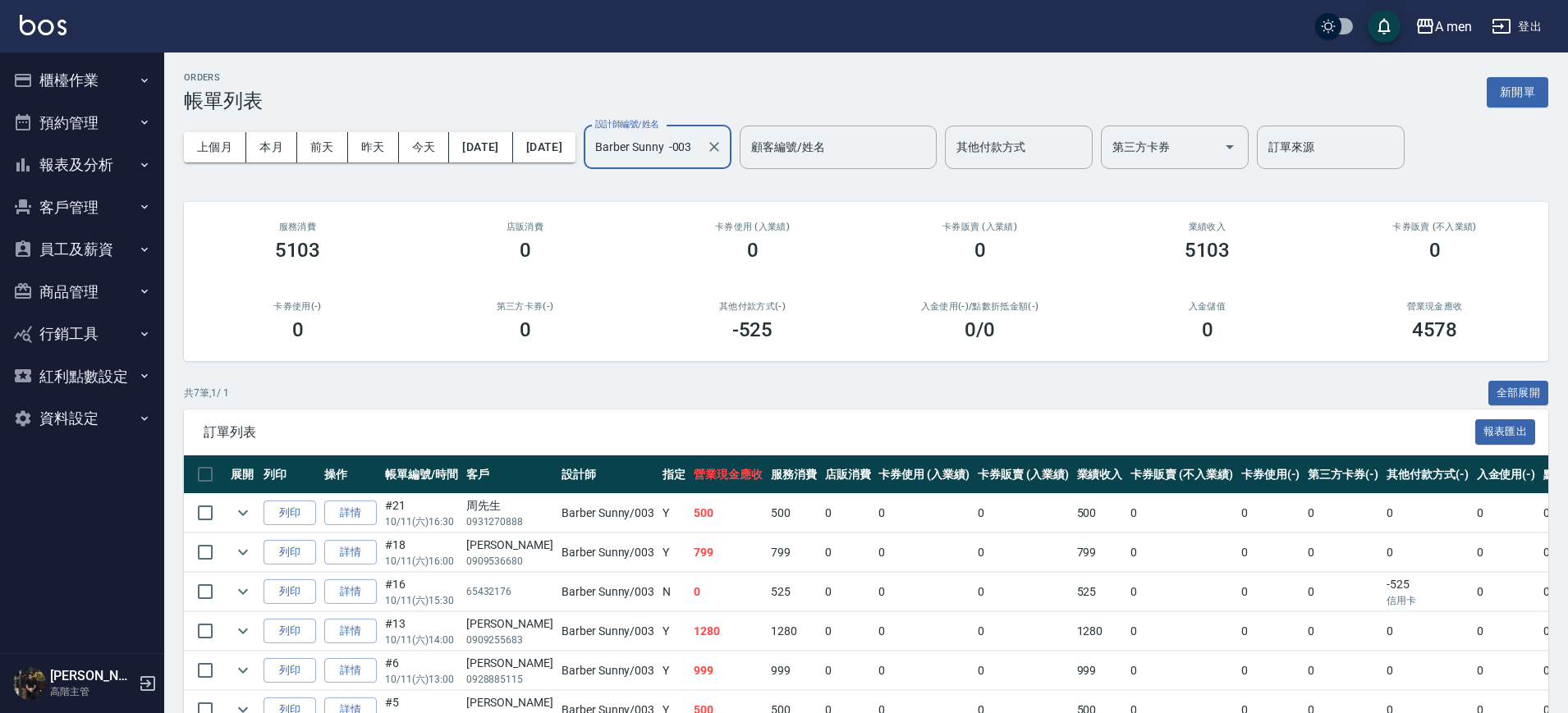
scroll to position [136, 0]
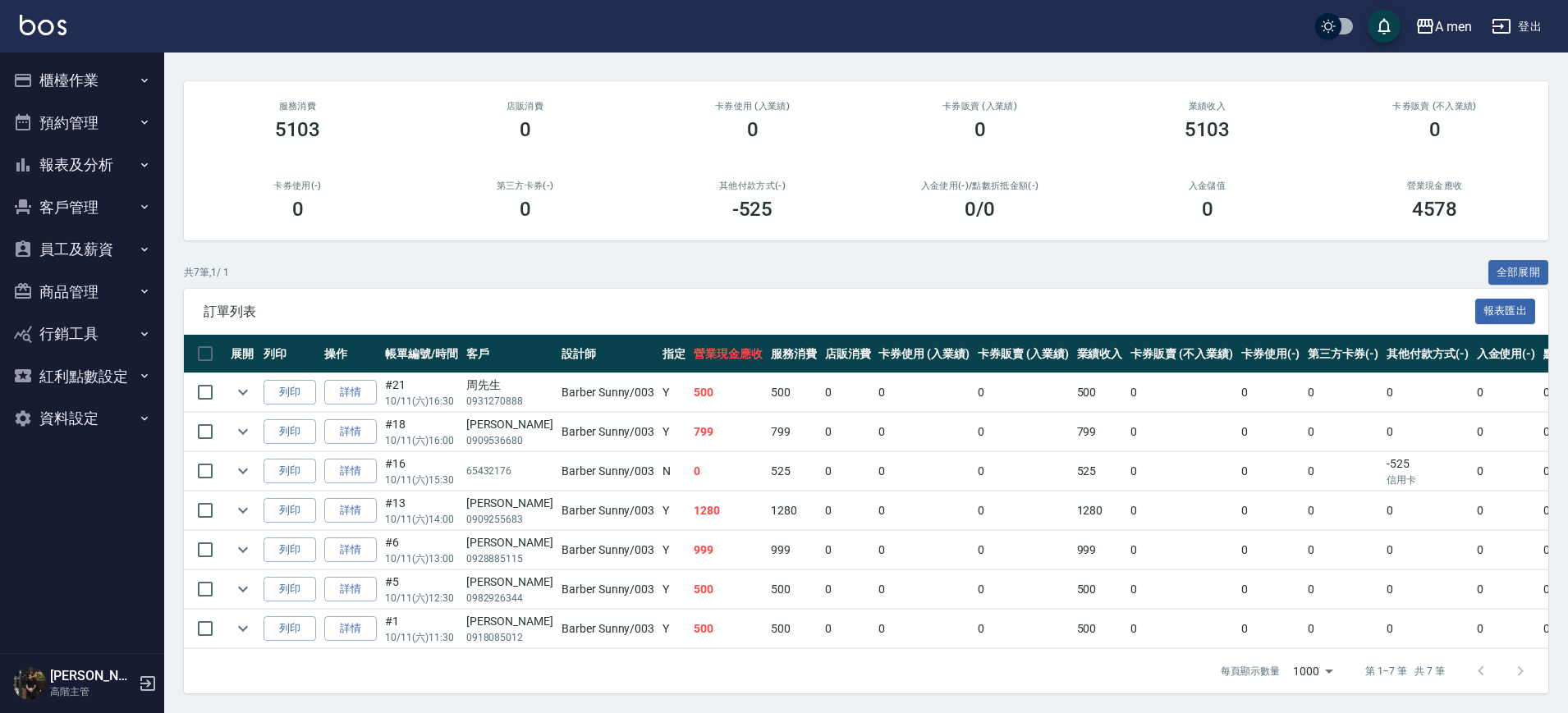
click at [735, 304] on span "訂單列表" at bounding box center [839, 312] width 1272 height 17
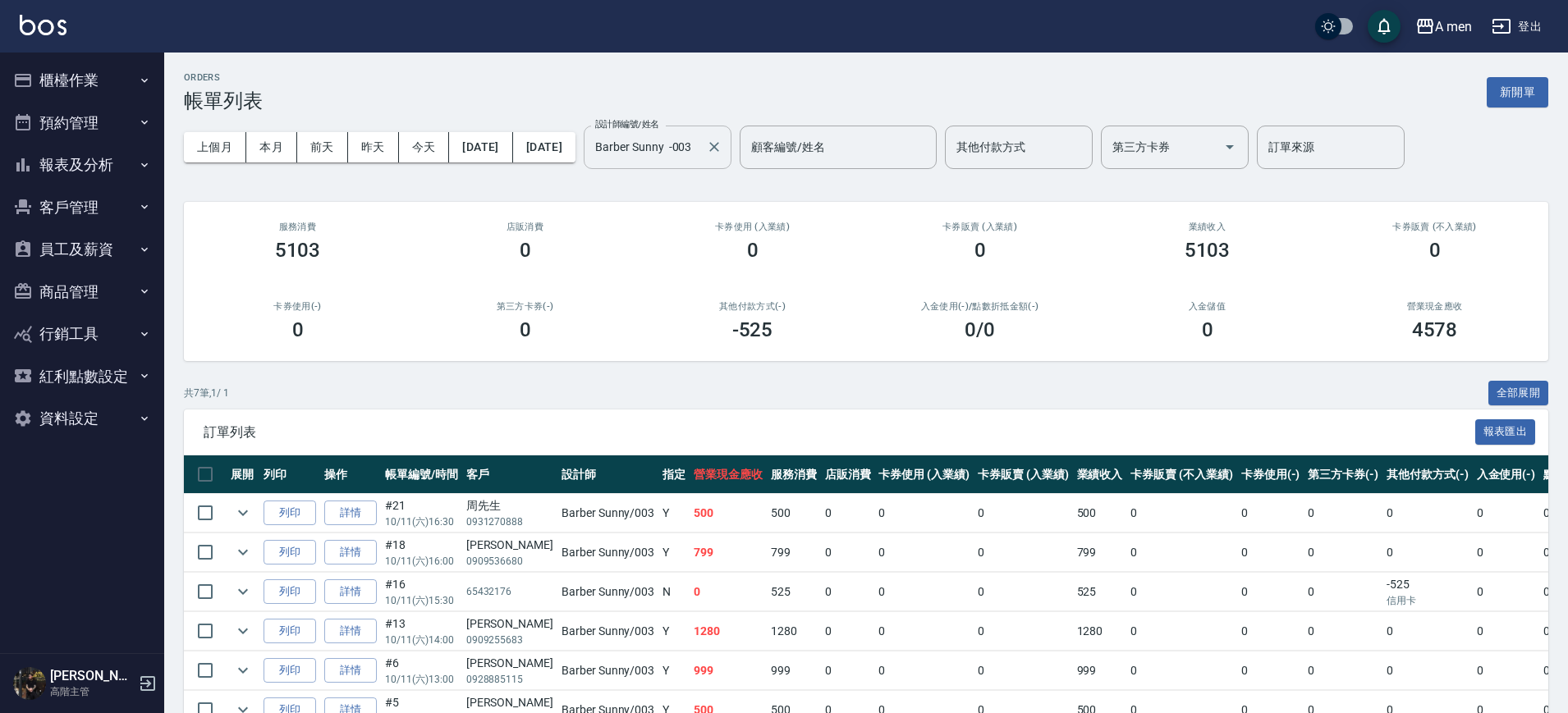
click at [694, 142] on input "Barber Sunny -003" at bounding box center [645, 147] width 109 height 29
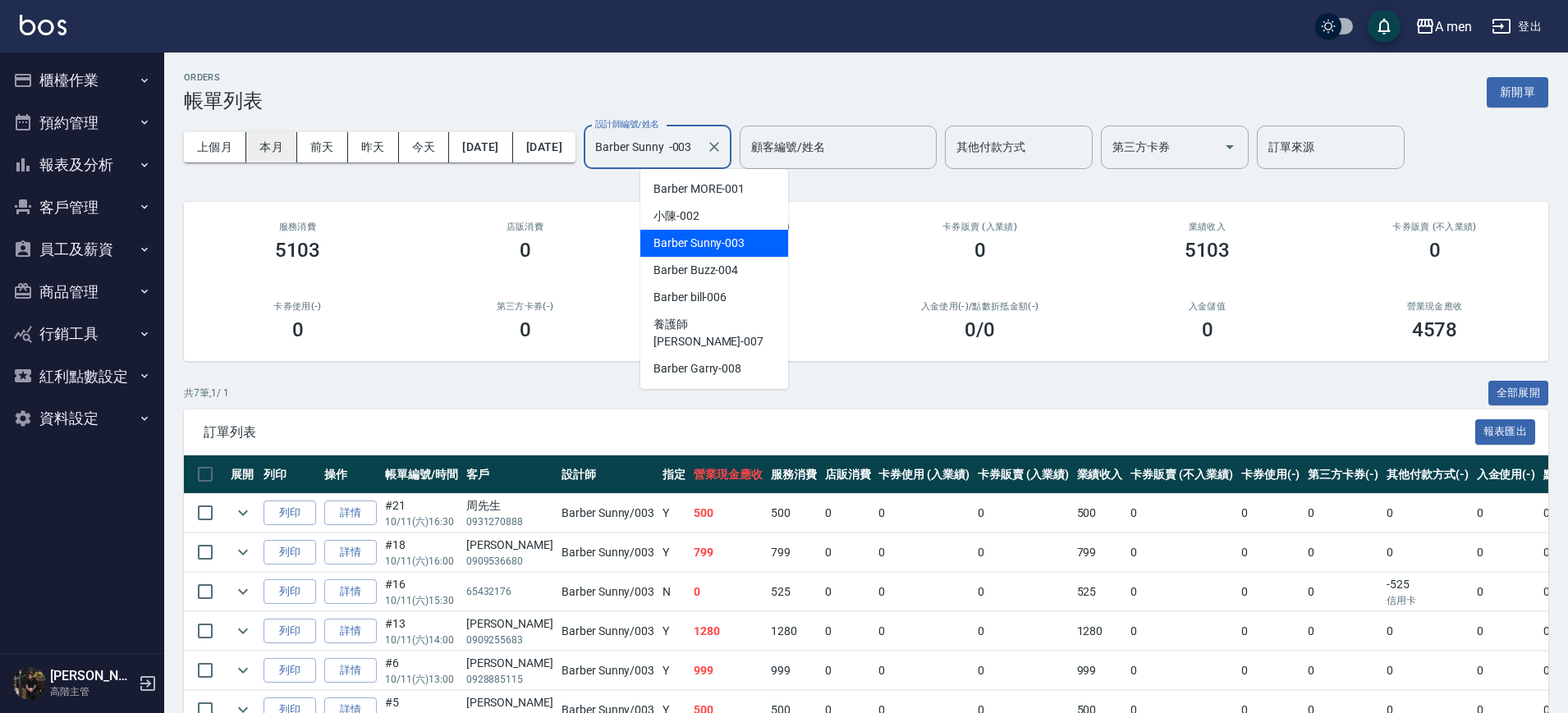
click at [274, 145] on button "本月" at bounding box center [272, 147] width 51 height 31
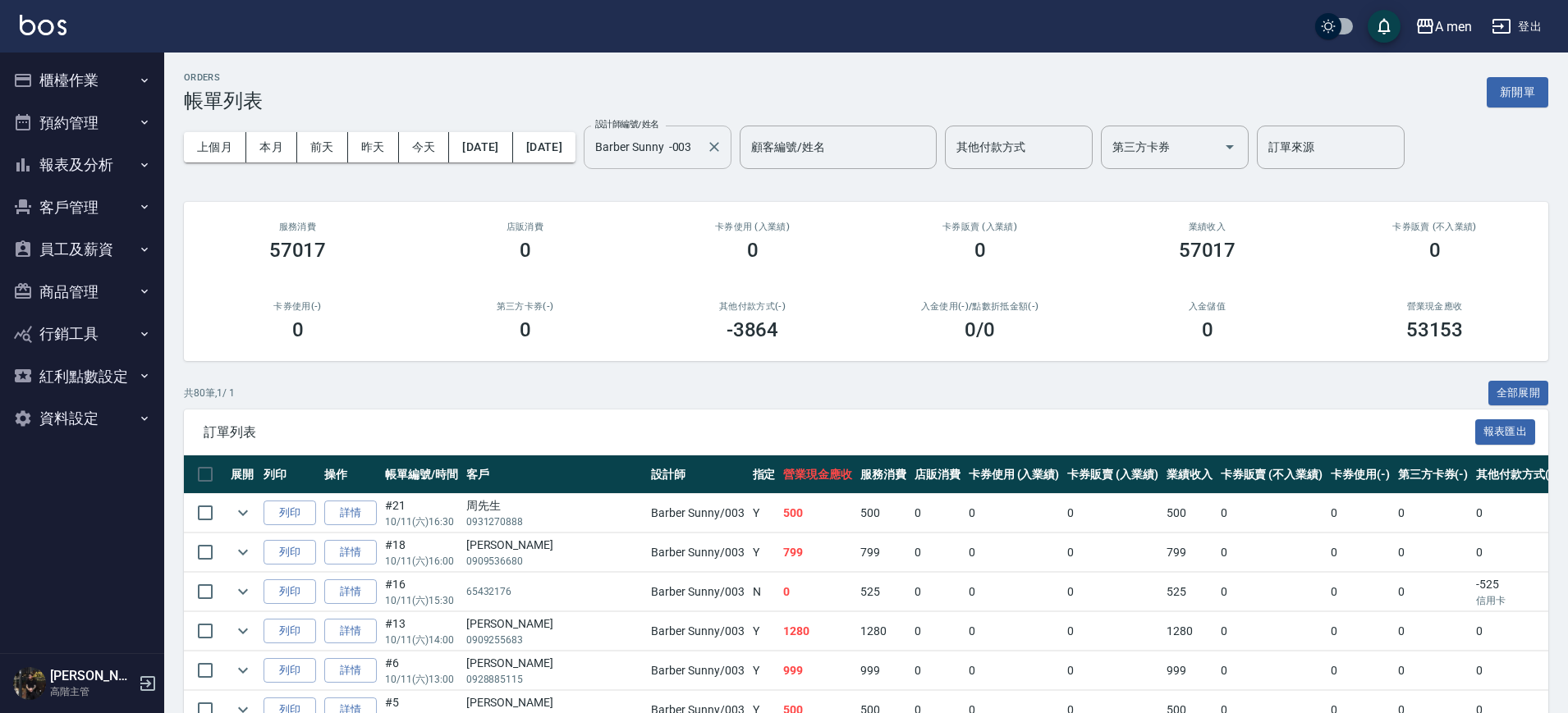
click at [678, 133] on input "Barber Sunny -003" at bounding box center [645, 147] width 109 height 29
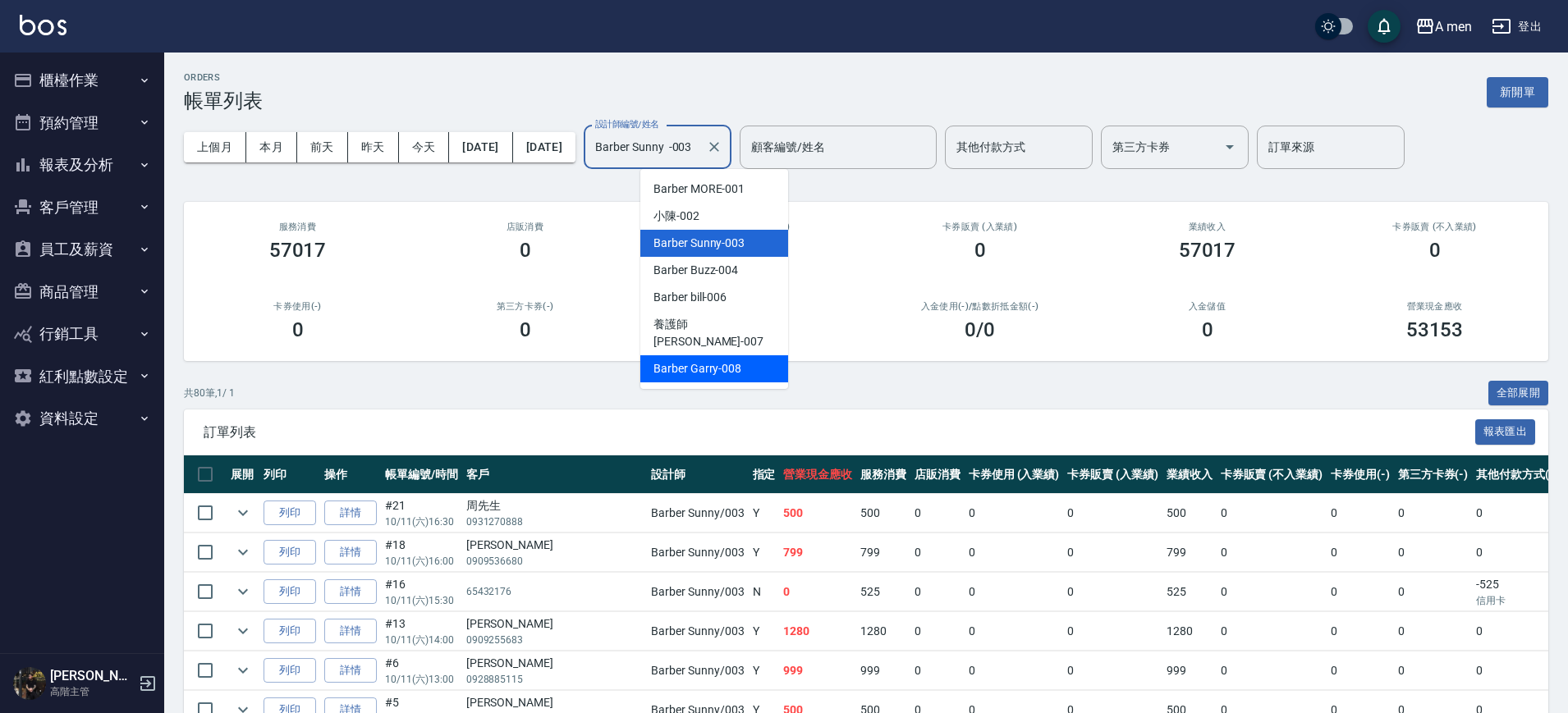
click at [713, 360] on span "Barber Garry -008" at bounding box center [697, 368] width 88 height 17
type input "Barber Garry-008"
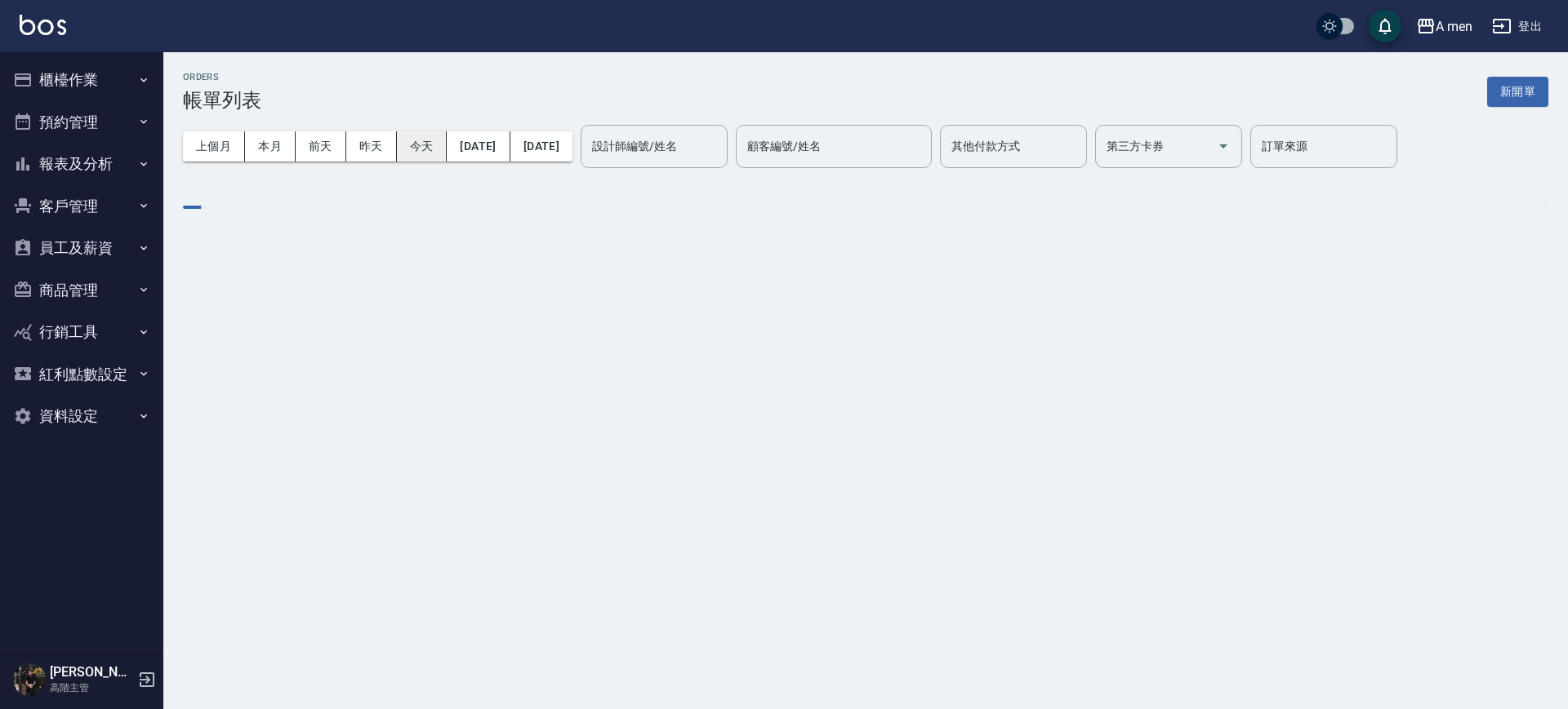
click at [432, 144] on button "今天" at bounding box center [422, 146] width 51 height 30
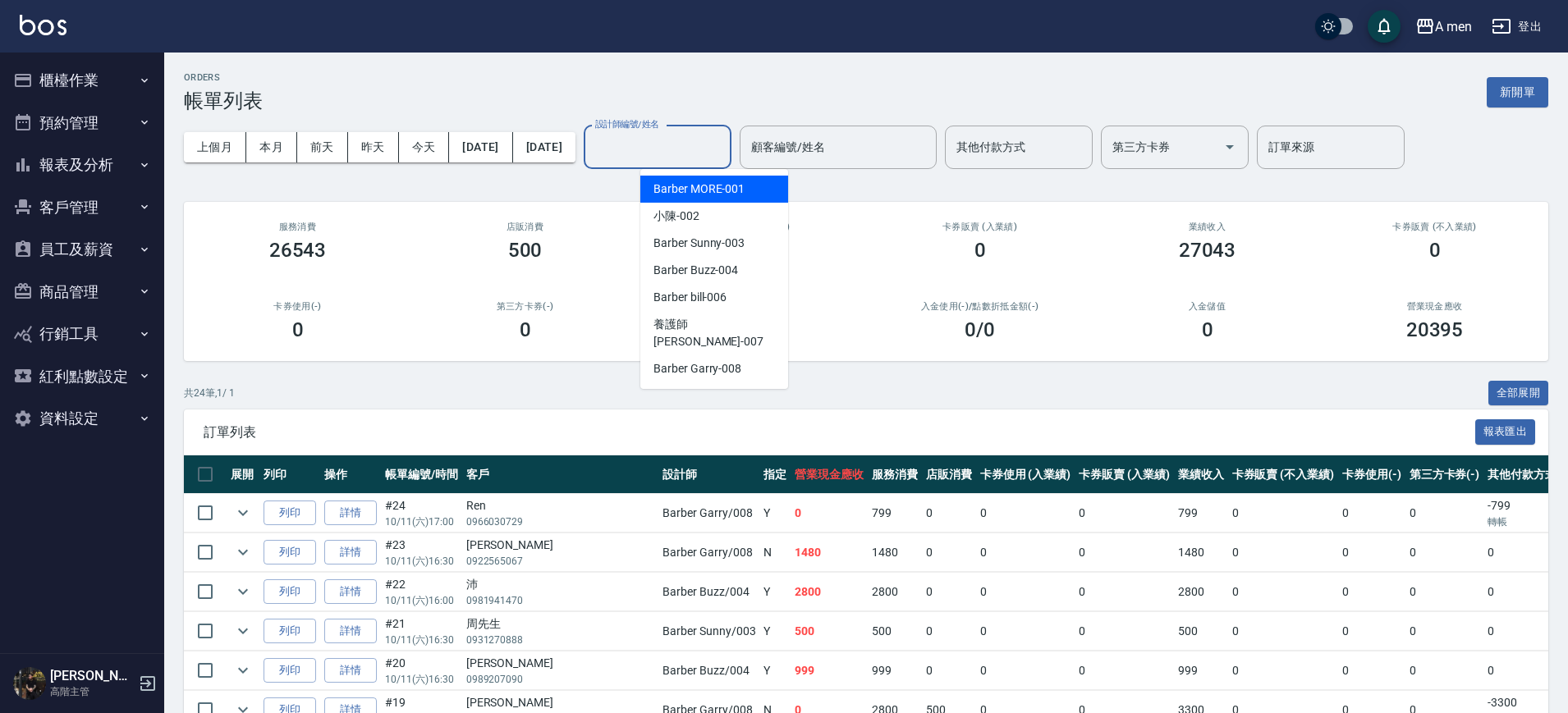
click at [711, 143] on input "設計師編號/姓名" at bounding box center [657, 147] width 133 height 29
click at [711, 256] on div "Barber Buzz -004" at bounding box center [714, 269] width 148 height 27
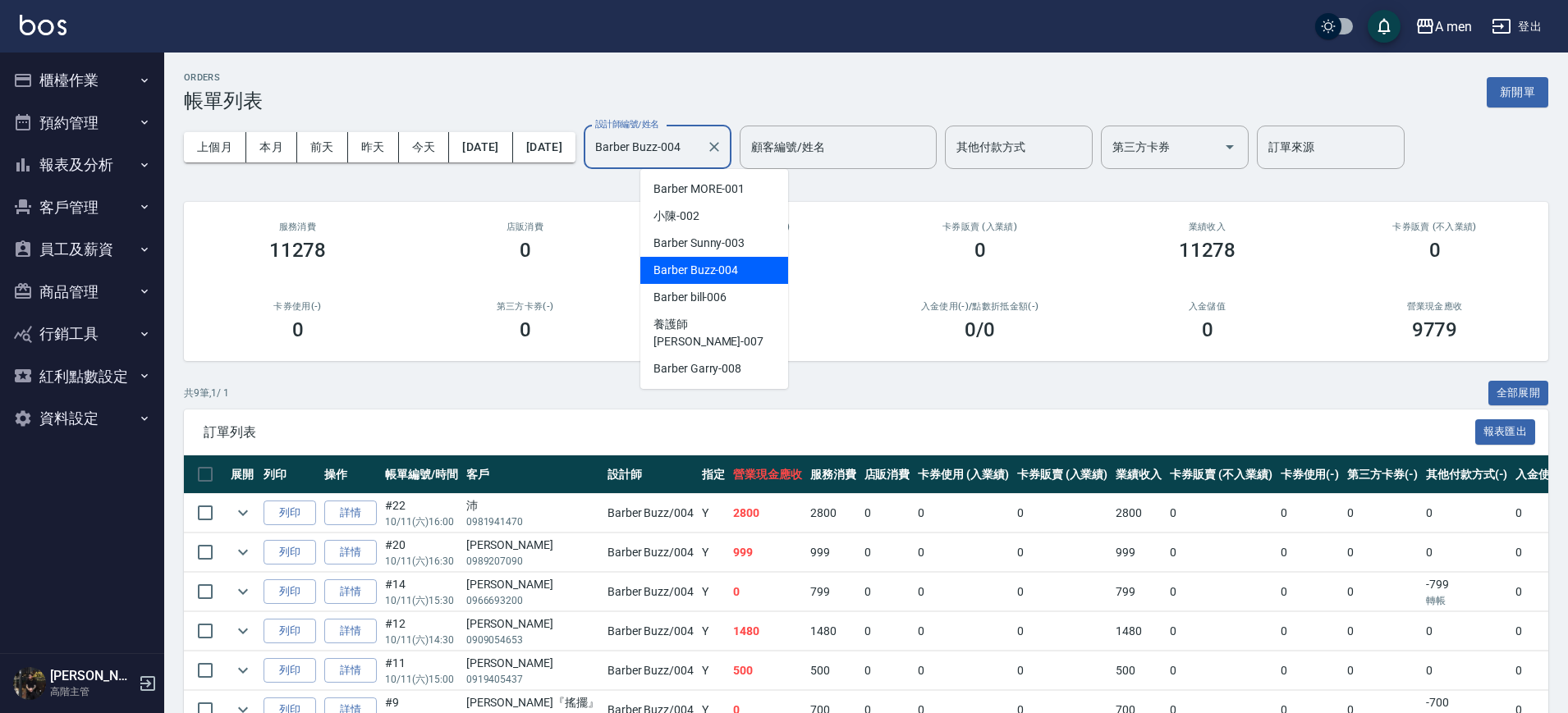
click at [700, 159] on input "Barber Buzz-004" at bounding box center [645, 147] width 109 height 29
click at [746, 290] on div "Barber bill -006" at bounding box center [714, 297] width 148 height 27
type input "Barber bill-006"
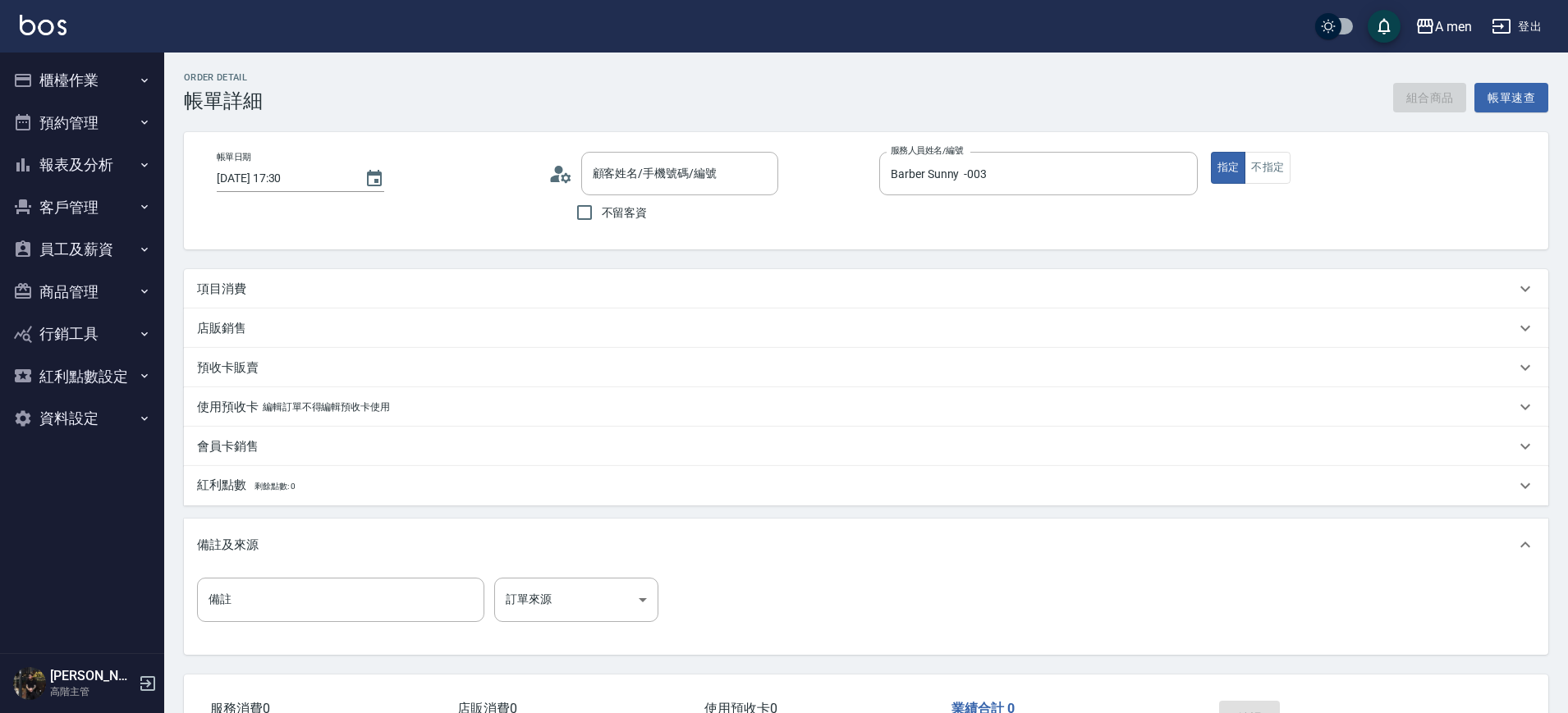
type input "[PERSON_NAME]/0933151635/null"
click at [781, 286] on div "項目消費" at bounding box center [857, 289] width 1318 height 17
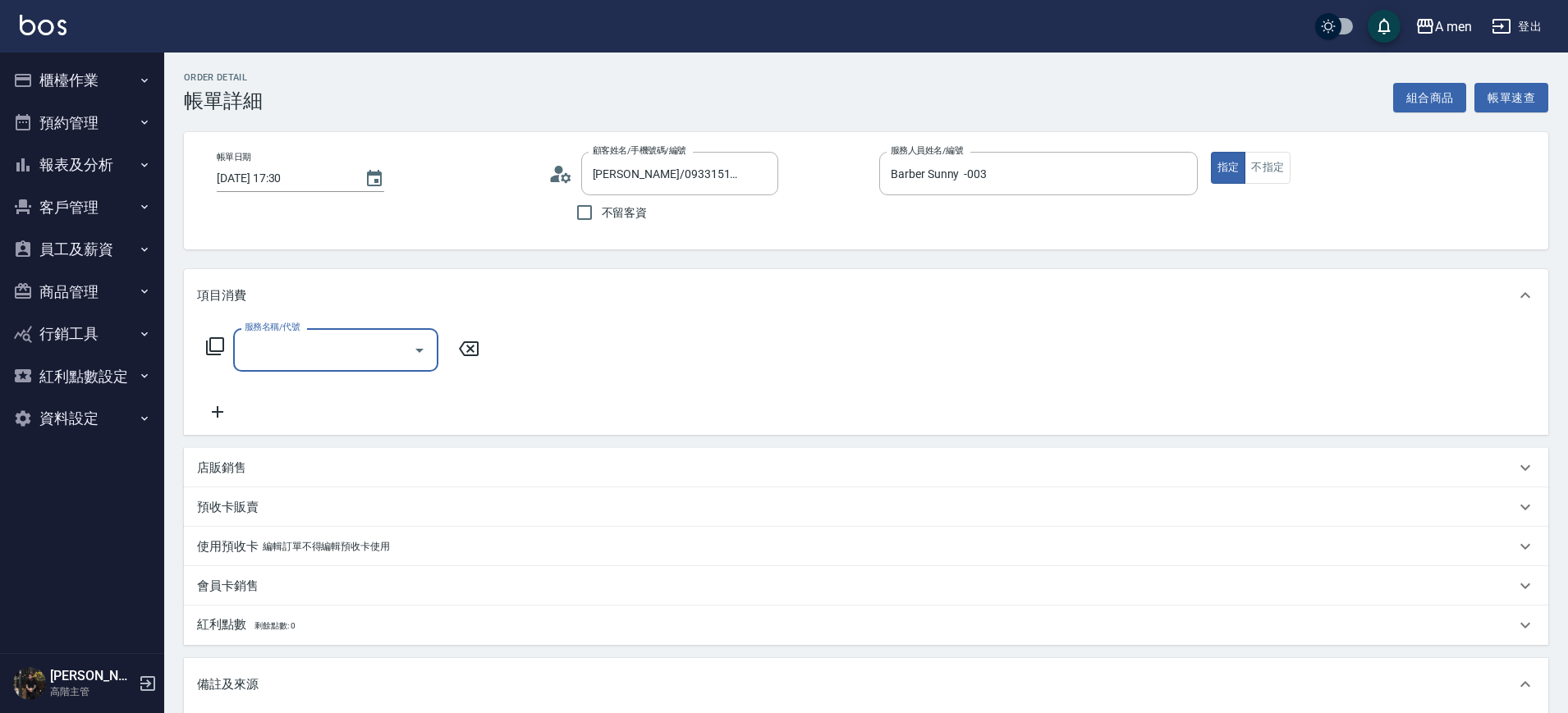
click at [370, 335] on input "服務名稱/代號" at bounding box center [324, 349] width 166 height 29
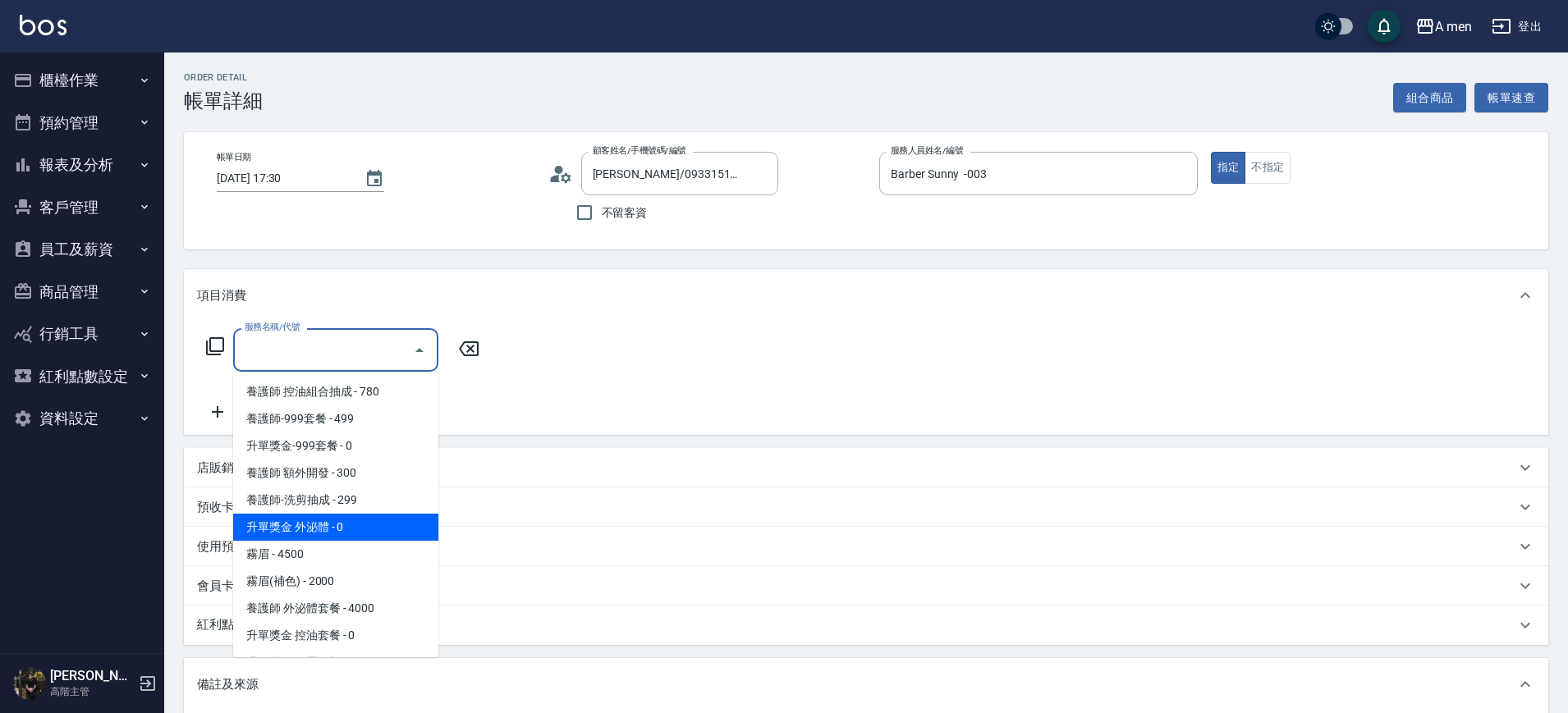
scroll to position [308, 0]
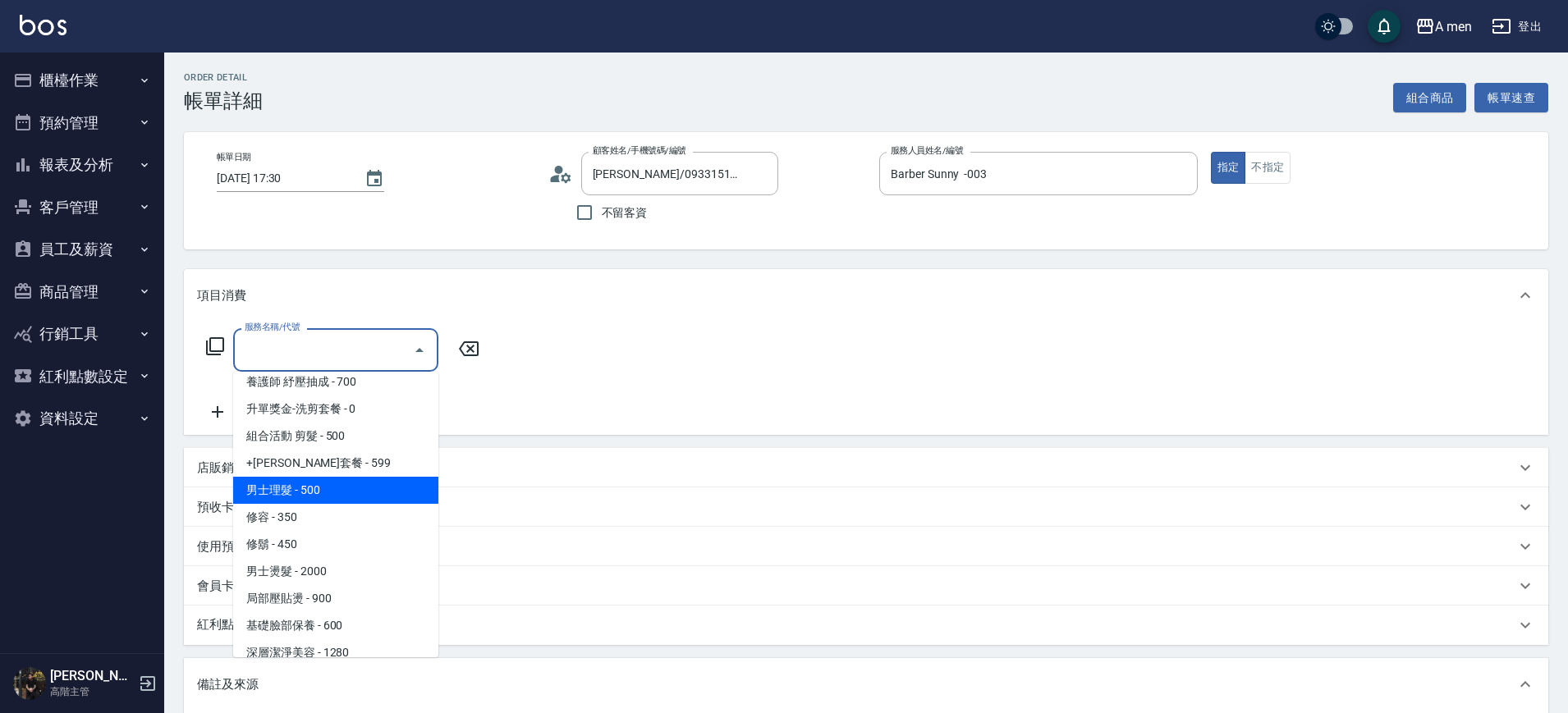
click at [343, 483] on span "男士理髮 - 500" at bounding box center [336, 489] width 205 height 27
type input "男士理髮(A01)"
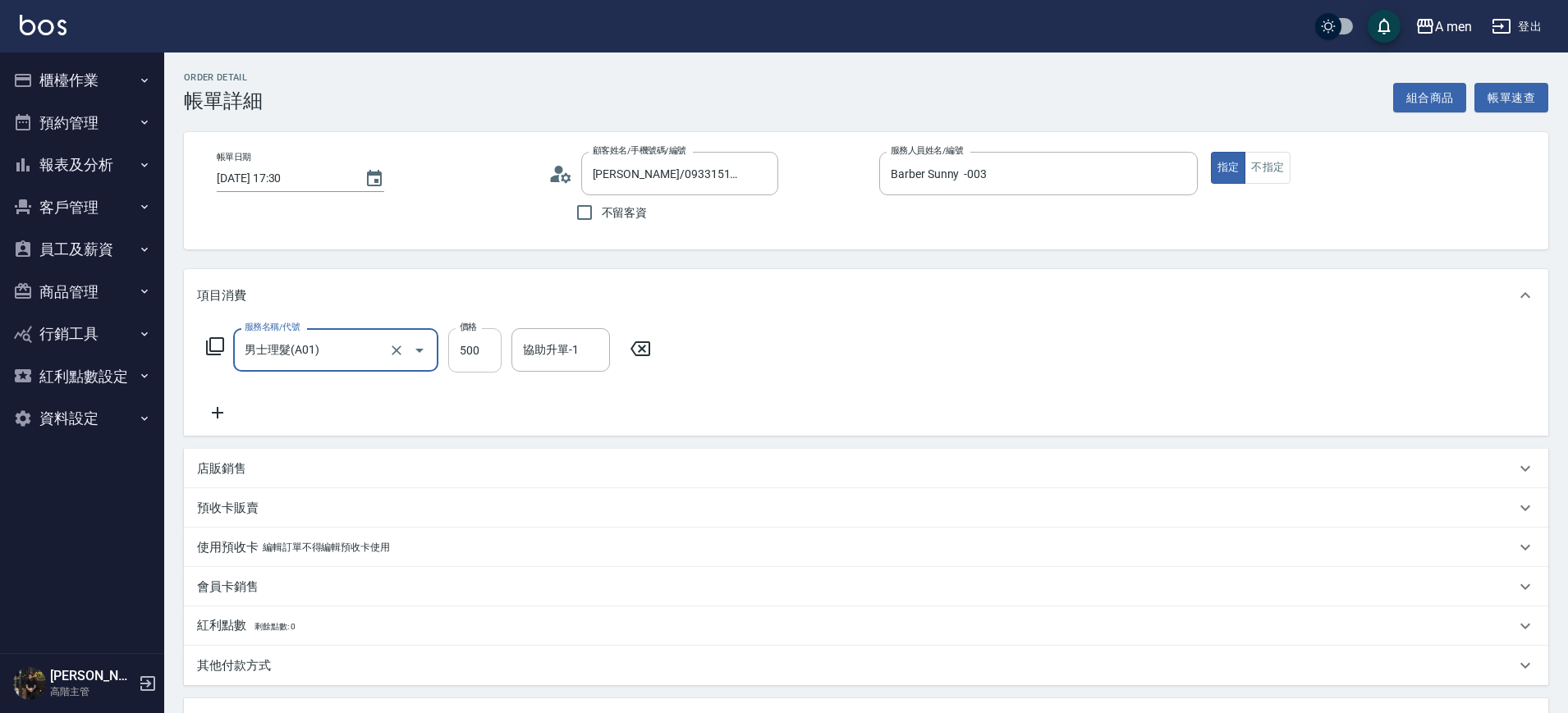
click at [477, 346] on input "500" at bounding box center [475, 350] width 53 height 44
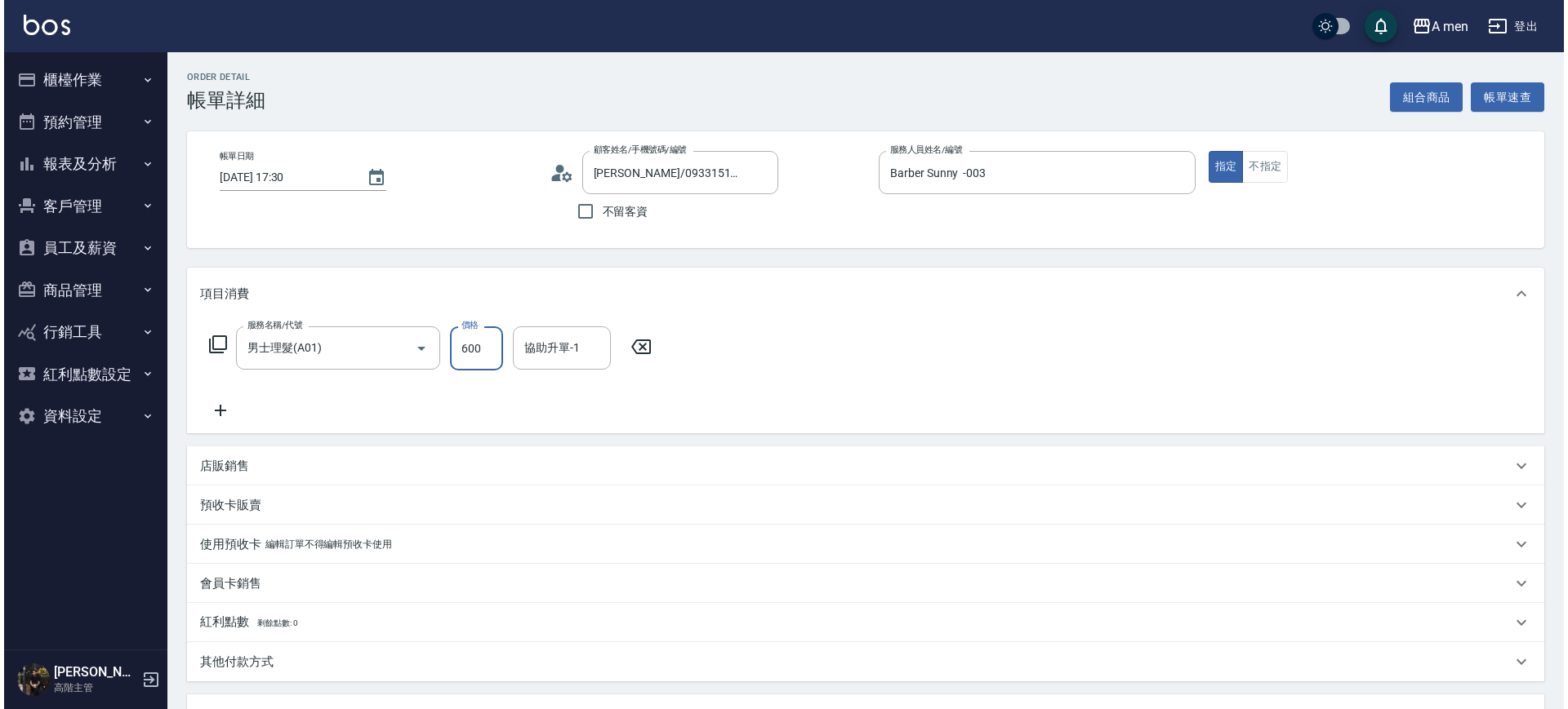
scroll to position [297, 0]
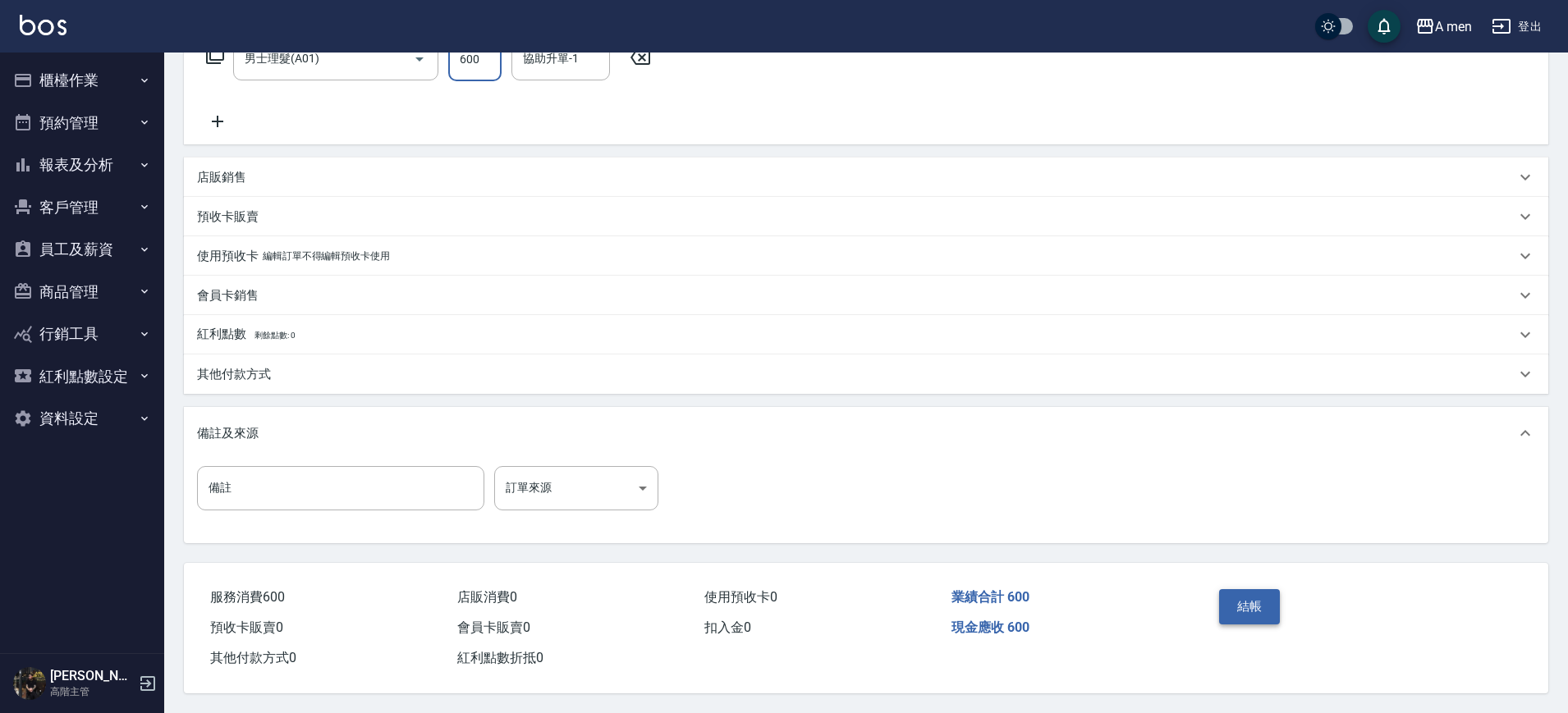
type input "600"
click at [1259, 603] on button "結帳" at bounding box center [1250, 606] width 61 height 35
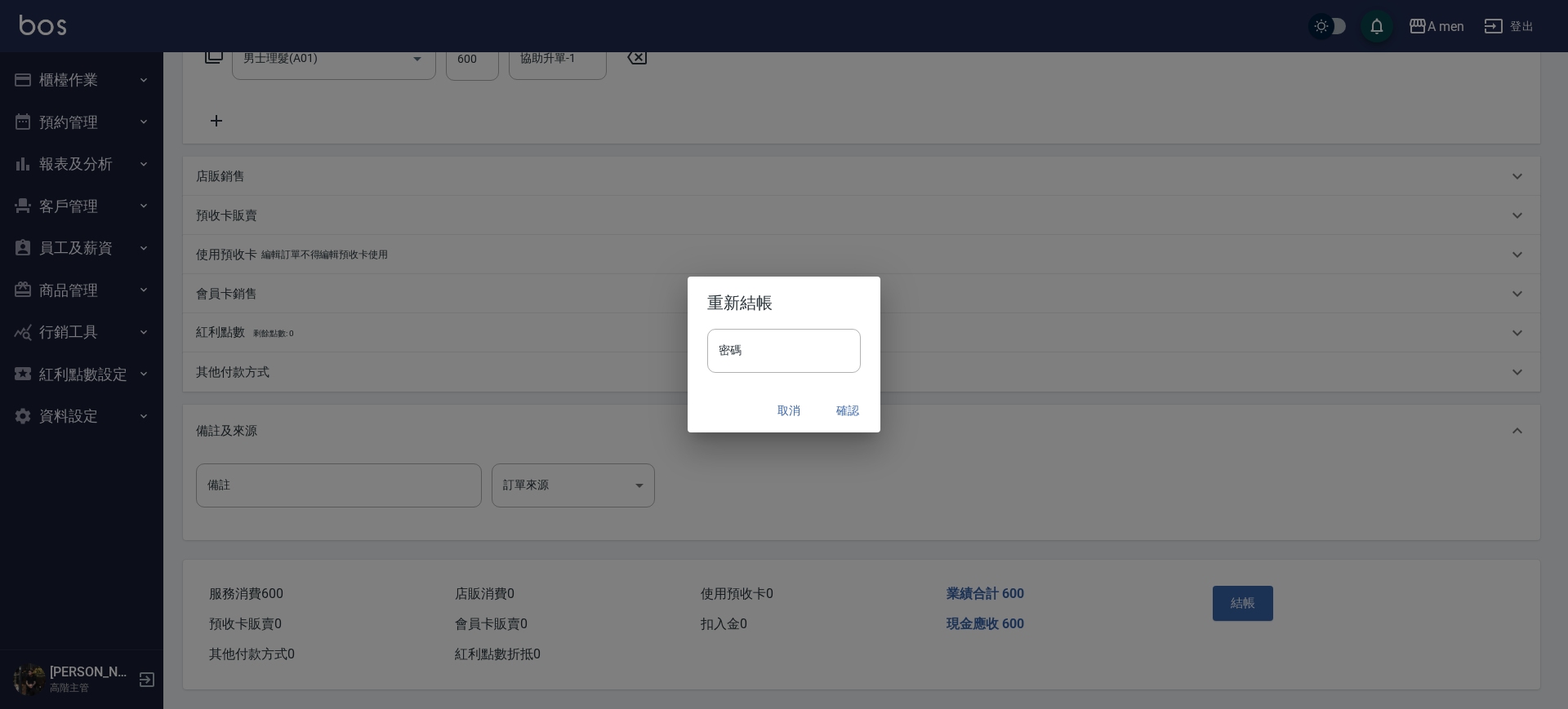
click at [834, 406] on button "確認" at bounding box center [847, 411] width 52 height 30
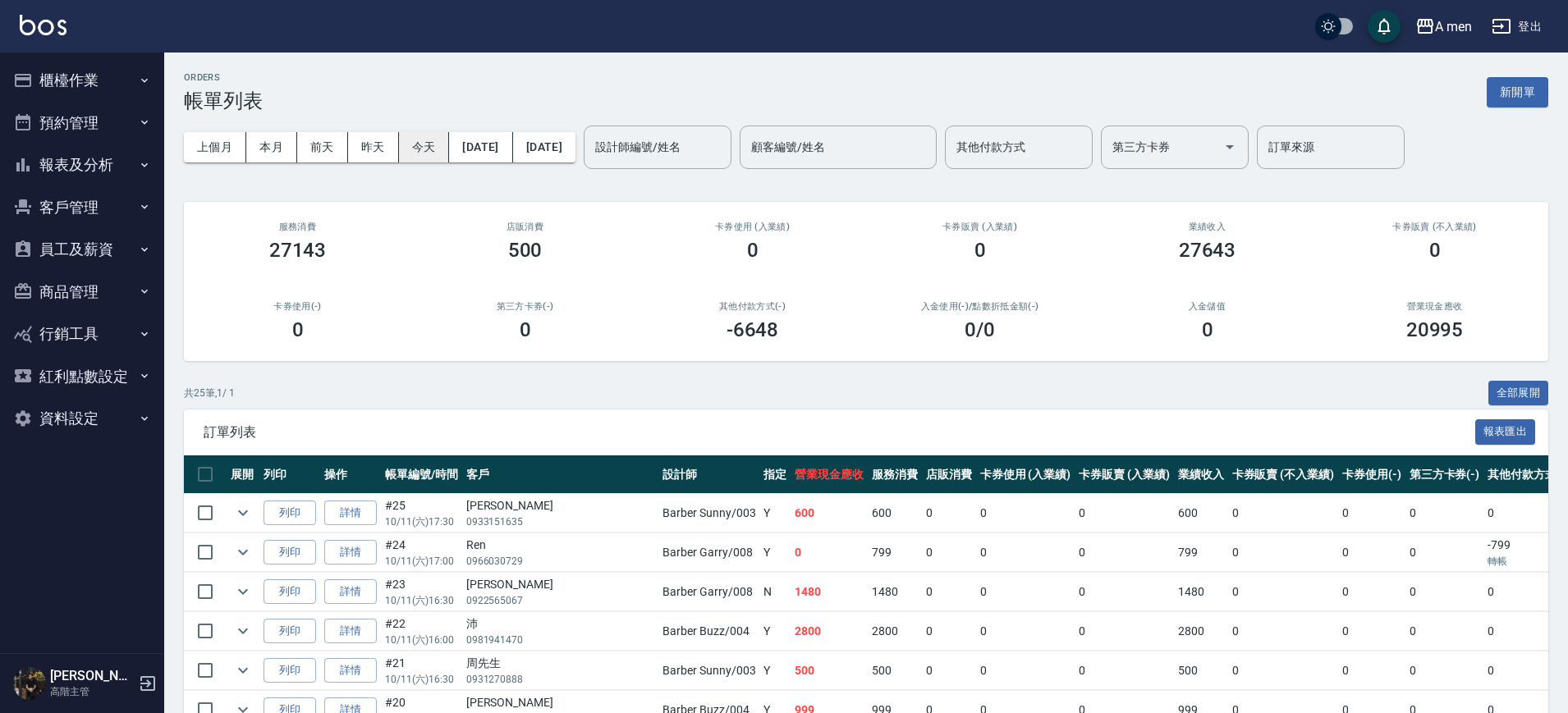
click at [433, 149] on button "今天" at bounding box center [424, 147] width 51 height 31
click at [106, 206] on button "客戶管理" at bounding box center [82, 207] width 151 height 42
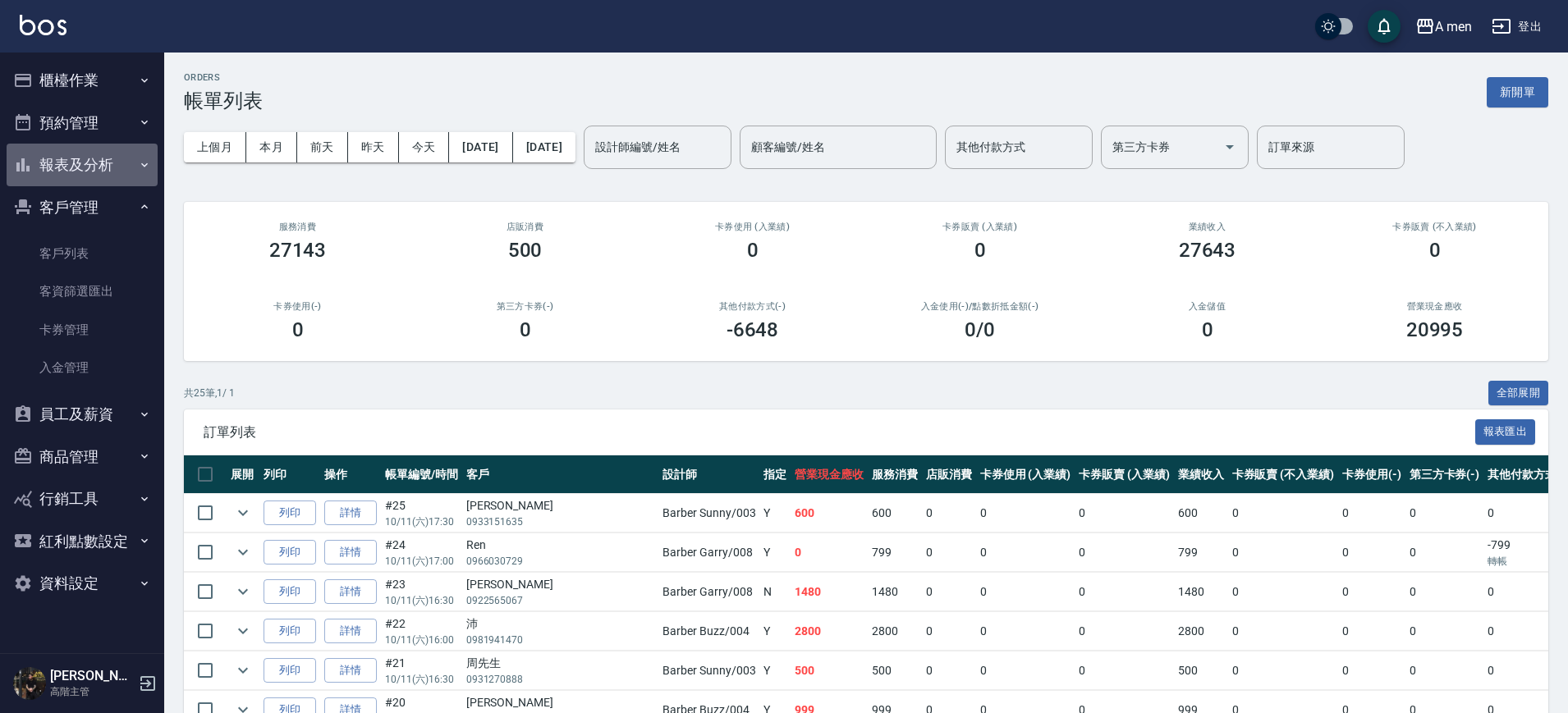
click at [94, 167] on button "報表及分析" at bounding box center [82, 165] width 151 height 42
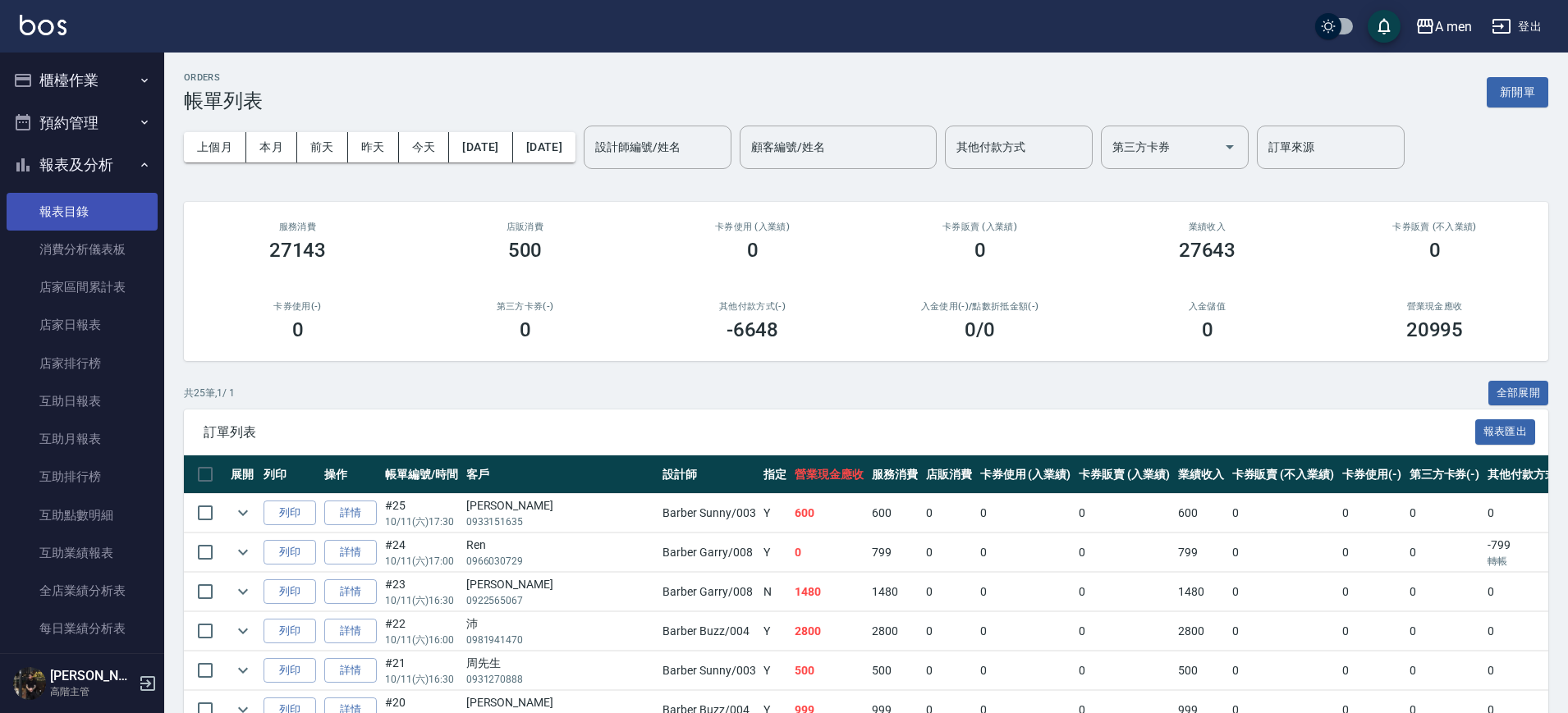
drag, startPoint x: 108, startPoint y: 213, endPoint x: 128, endPoint y: 208, distance: 20.6
click at [109, 213] on link "報表目錄" at bounding box center [82, 212] width 151 height 37
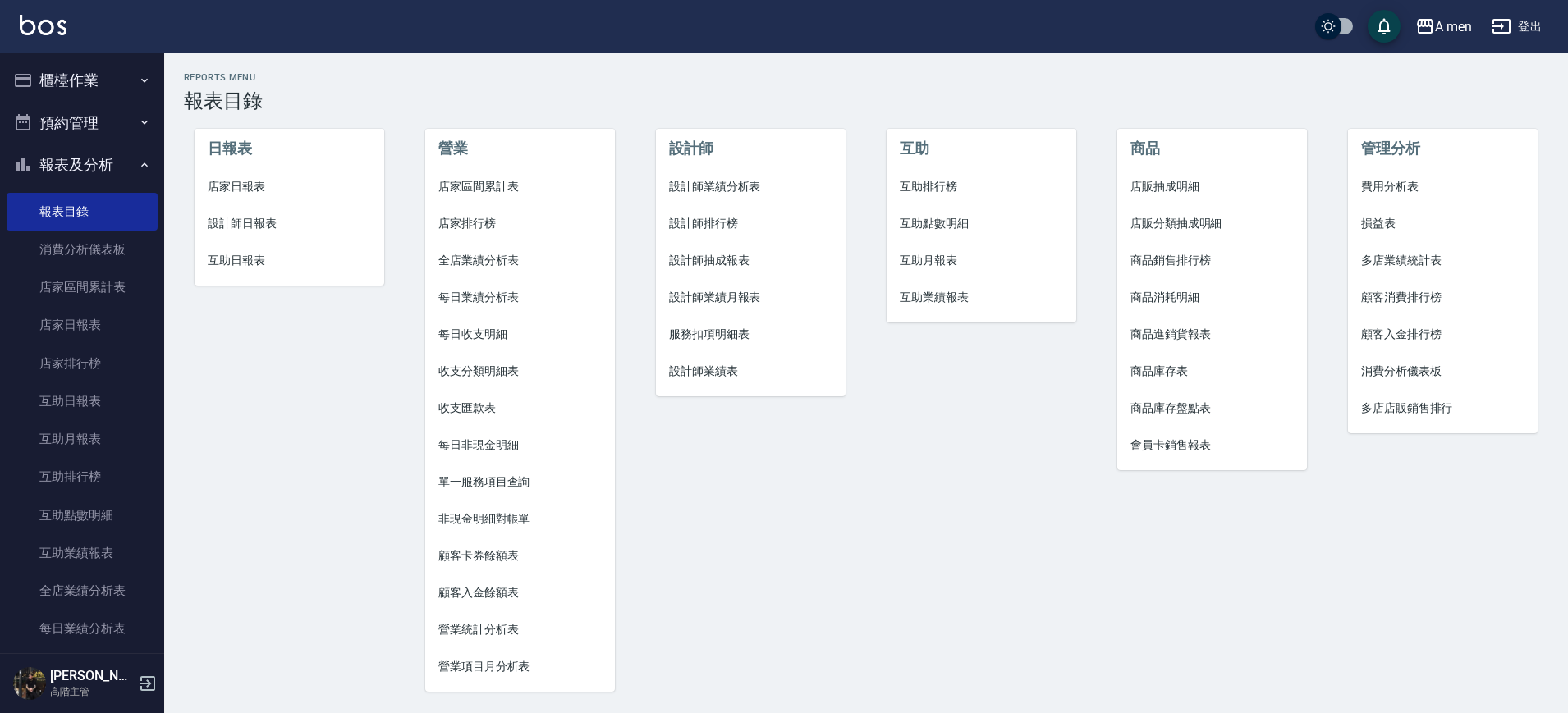
click at [934, 226] on span "互助點數明細" at bounding box center [982, 223] width 164 height 17
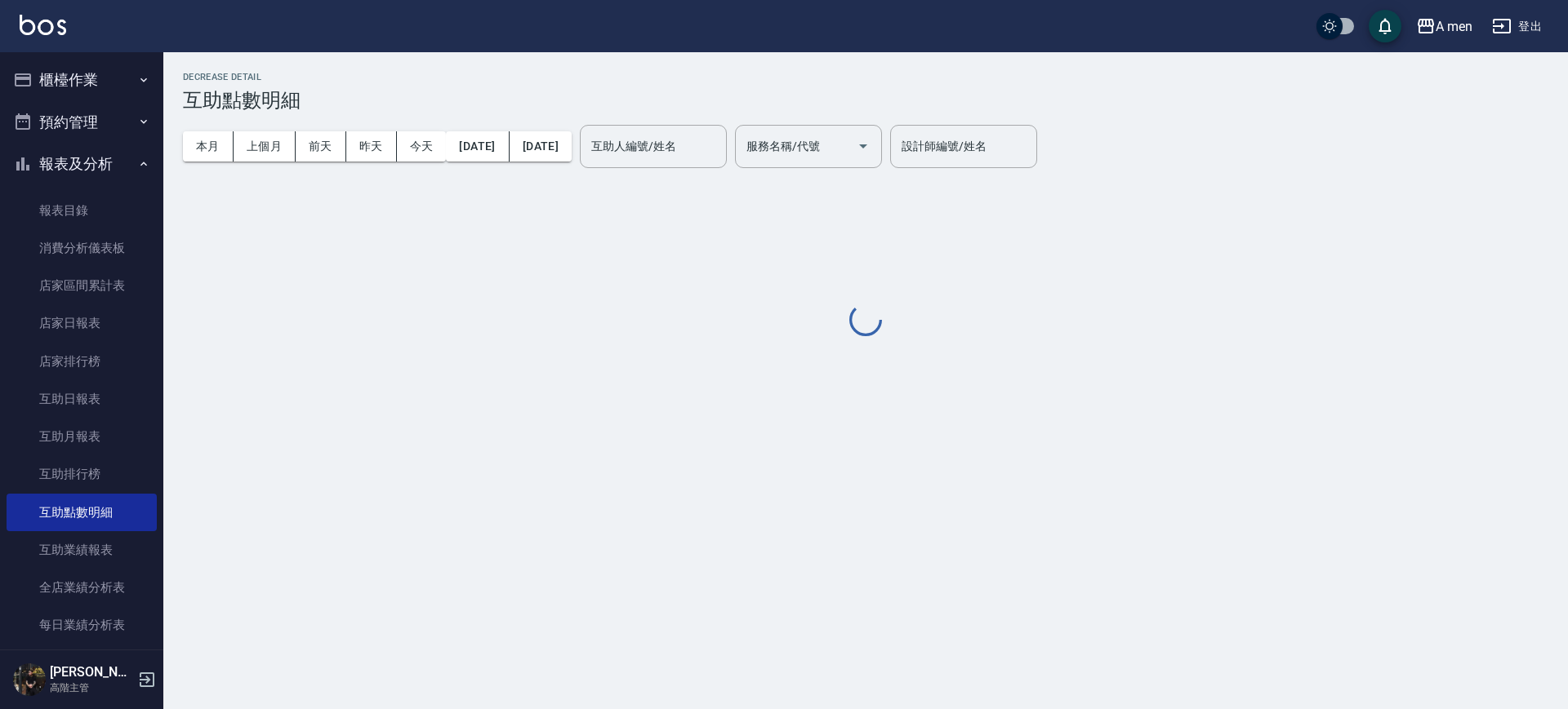
click at [698, 143] on div "互助人編號/姓名 互助人編號/姓名" at bounding box center [653, 146] width 147 height 43
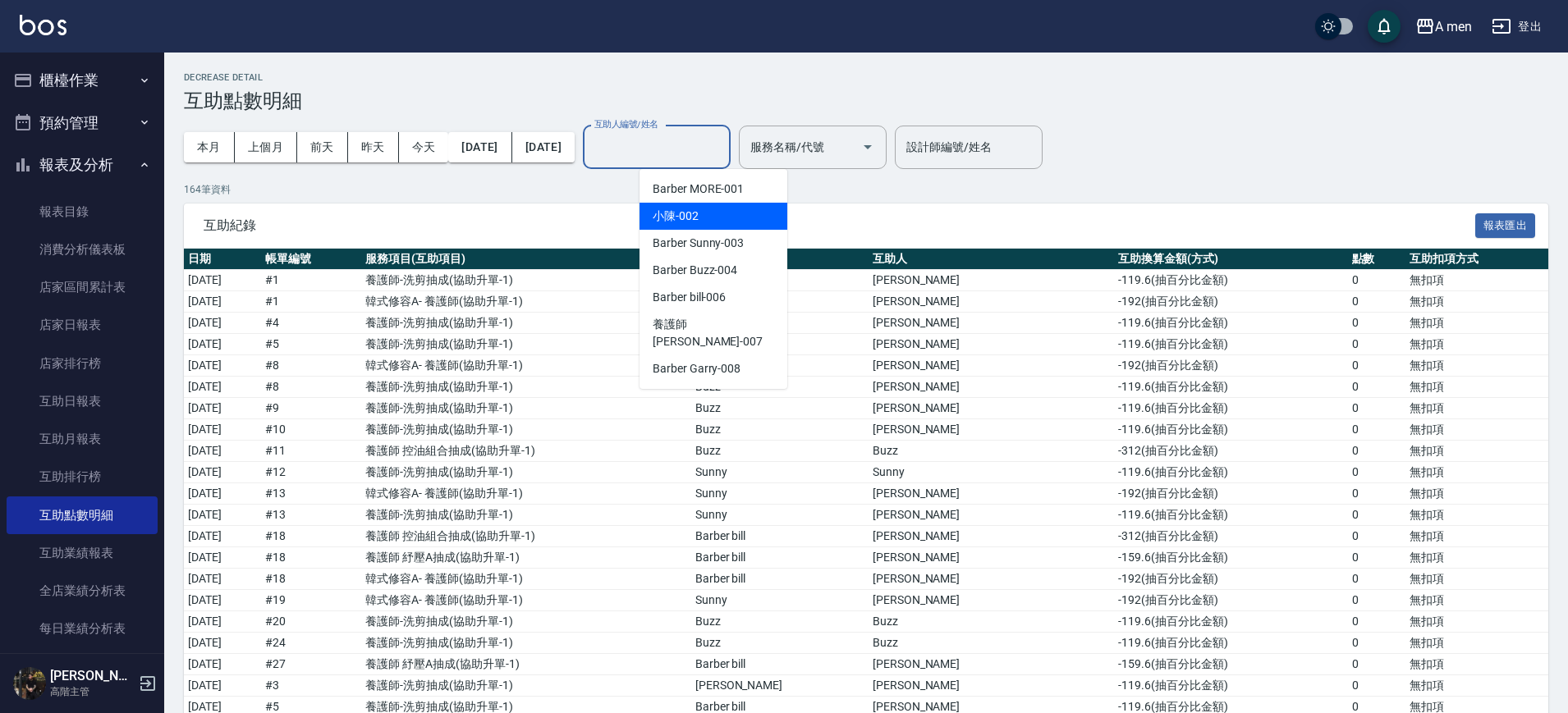
click at [723, 219] on div "小陳 -002" at bounding box center [713, 216] width 148 height 27
type input "小陳-002"
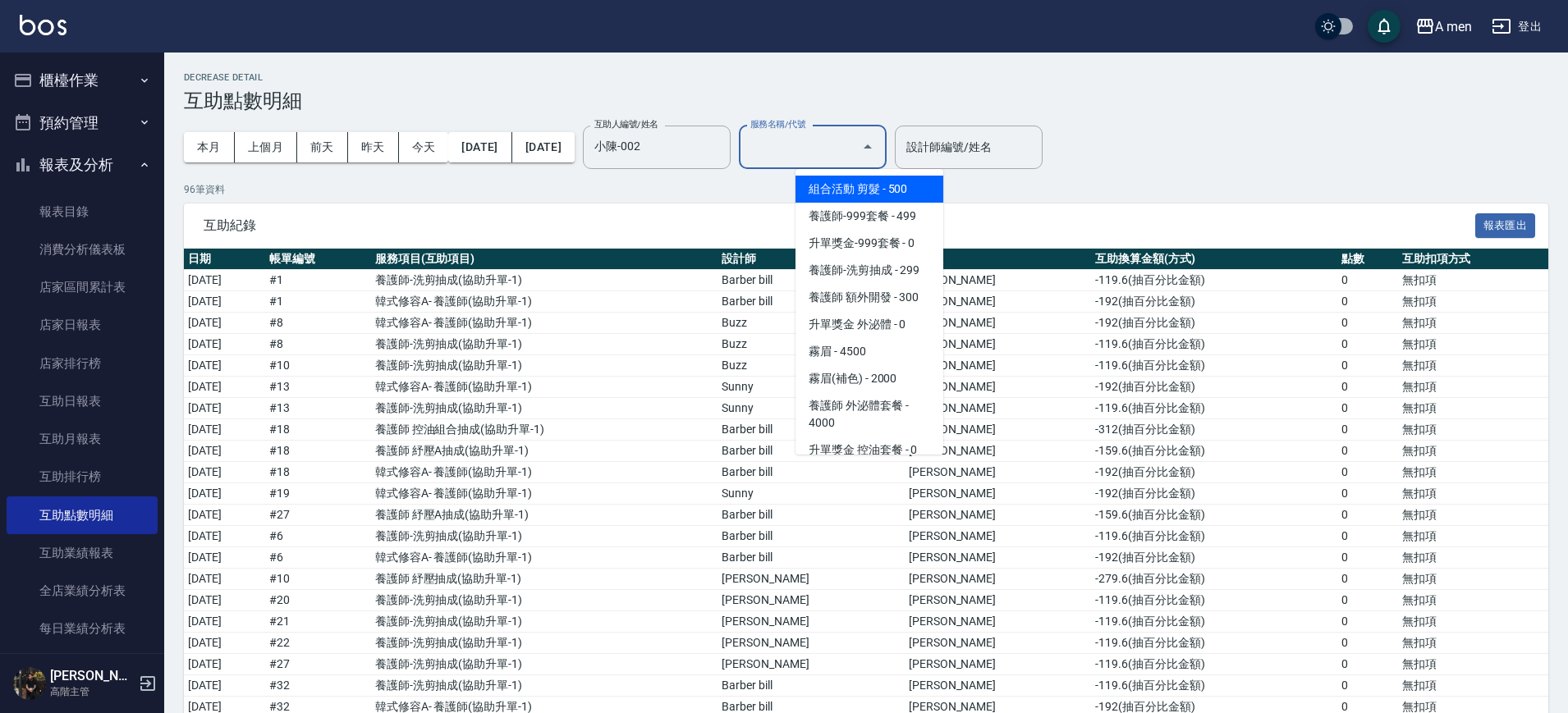
click at [855, 159] on input "服務名稱/代號" at bounding box center [800, 147] width 109 height 29
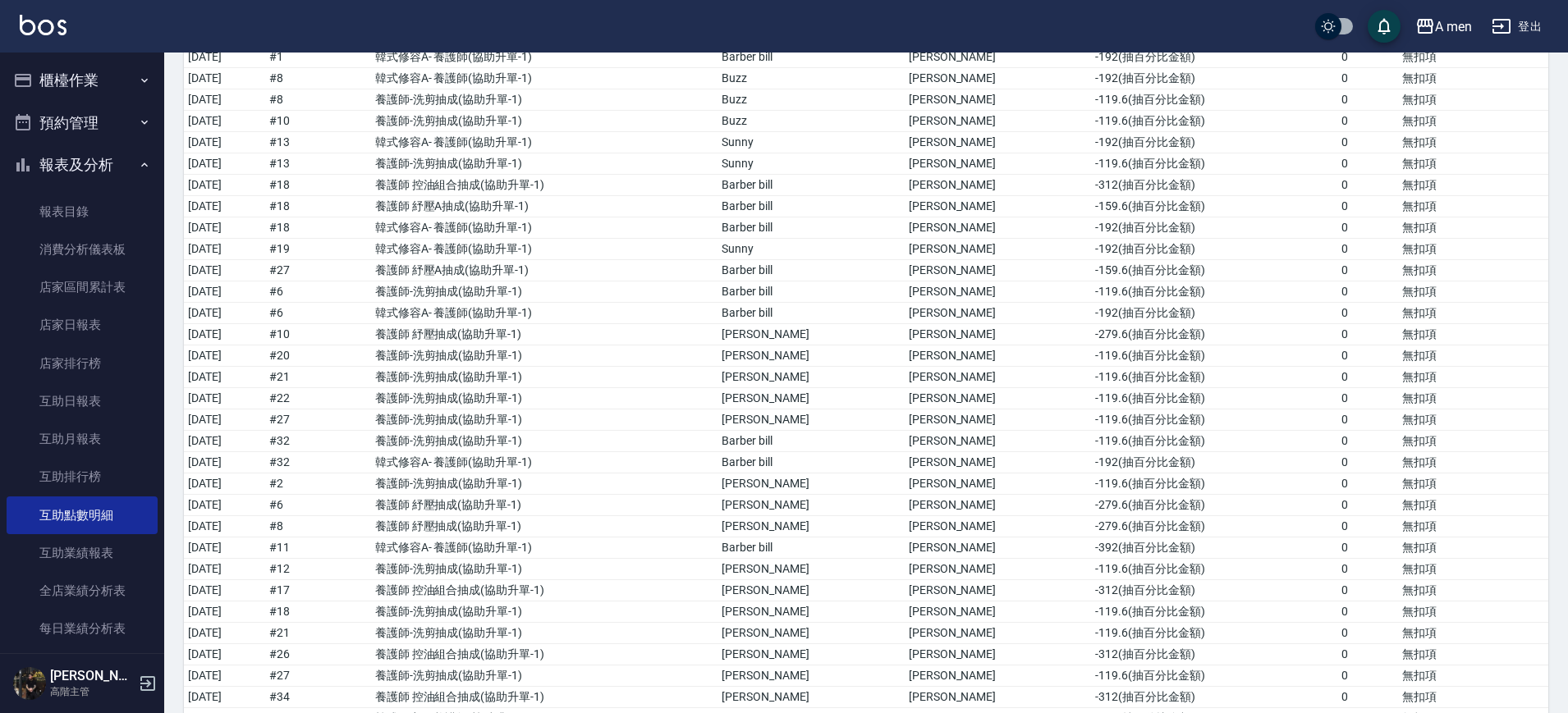
scroll to position [205, 0]
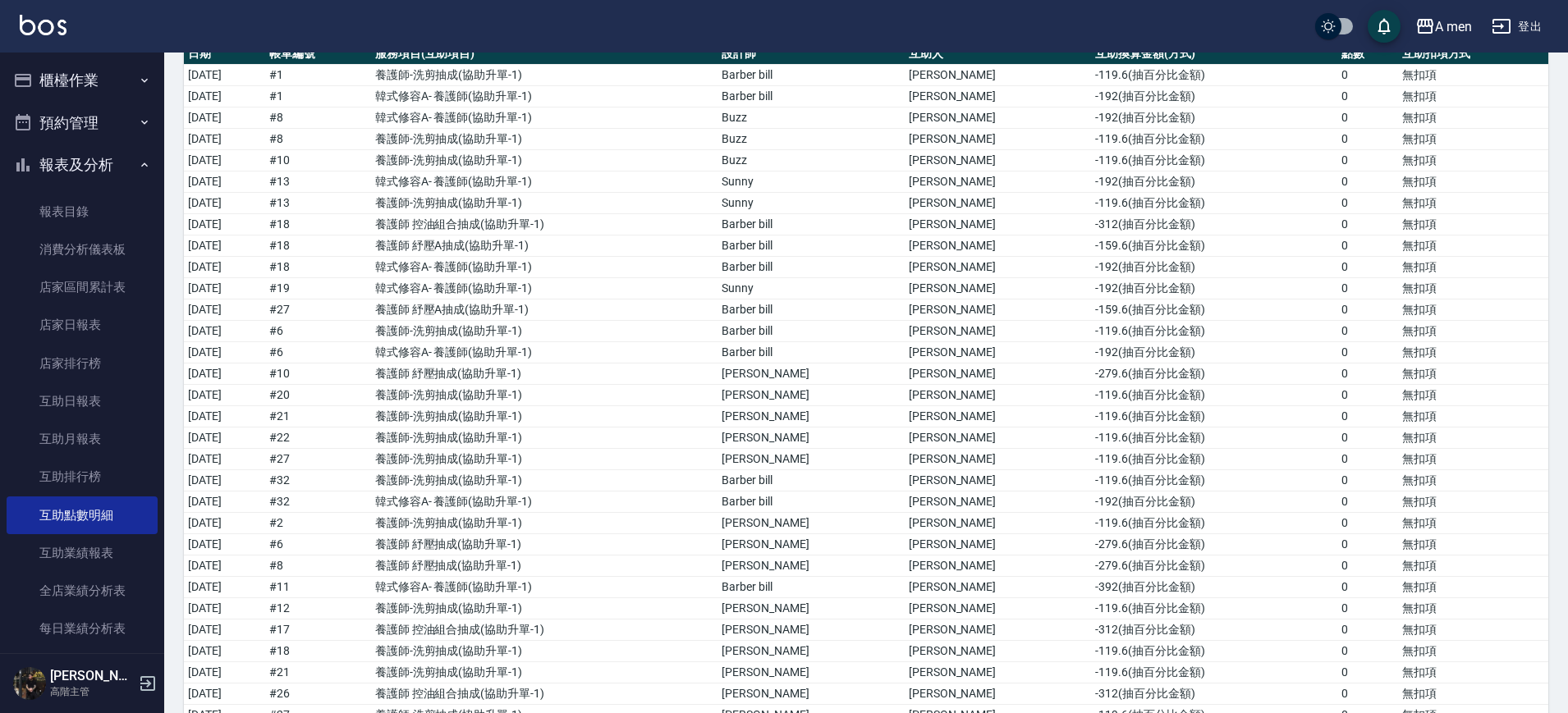
click at [71, 79] on button "櫃檯作業" at bounding box center [82, 80] width 151 height 42
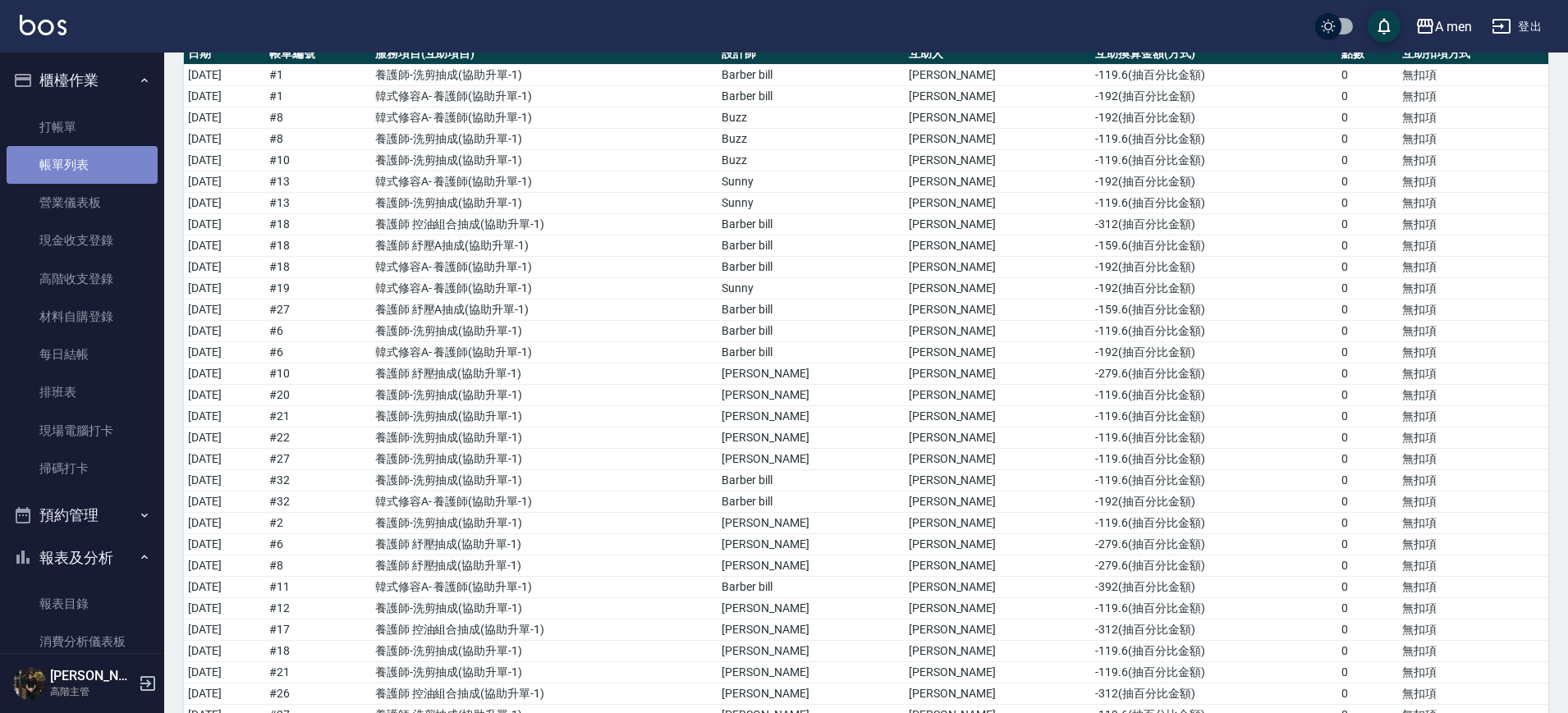
click at [91, 153] on link "帳單列表" at bounding box center [82, 165] width 151 height 37
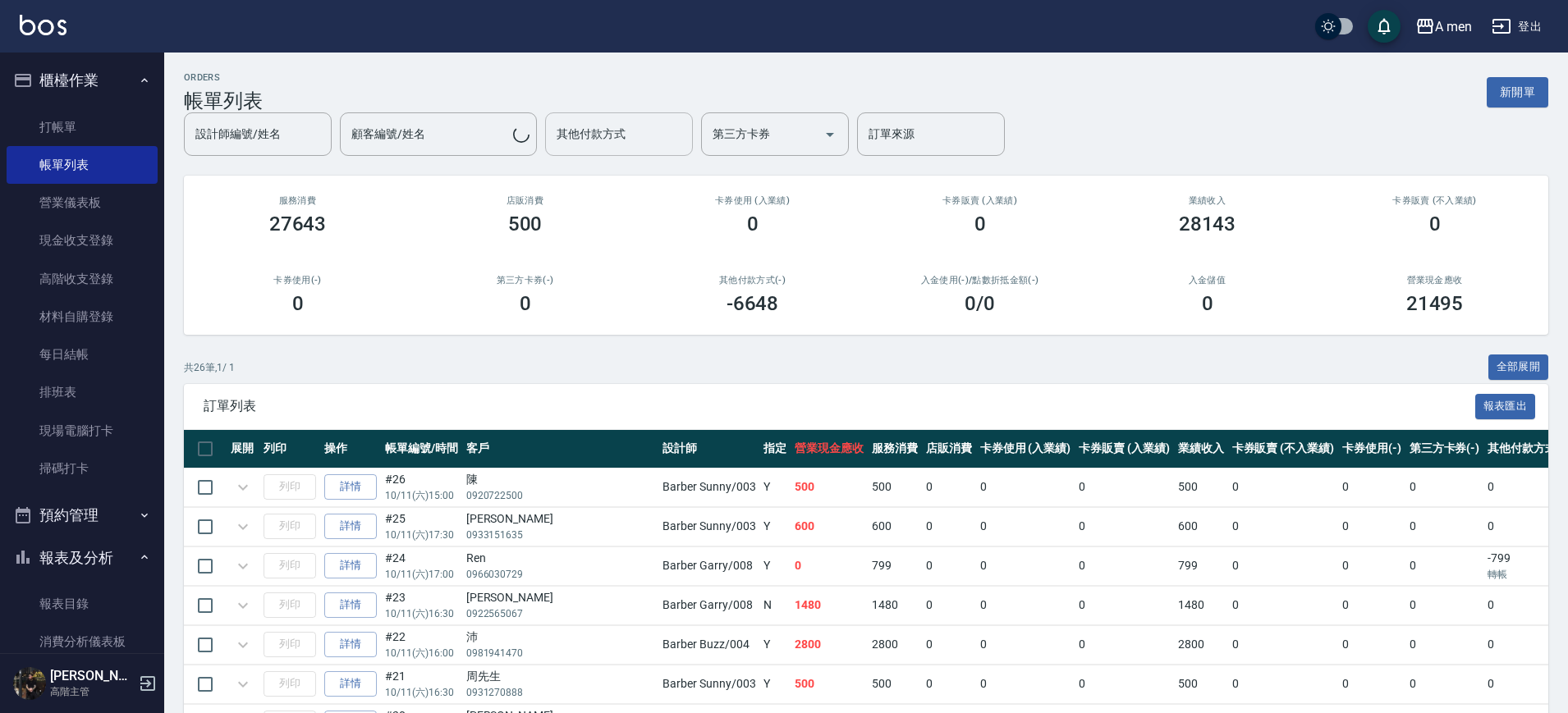
click at [596, 134] on div "其他付款方式 其他付款方式" at bounding box center [620, 134] width 148 height 43
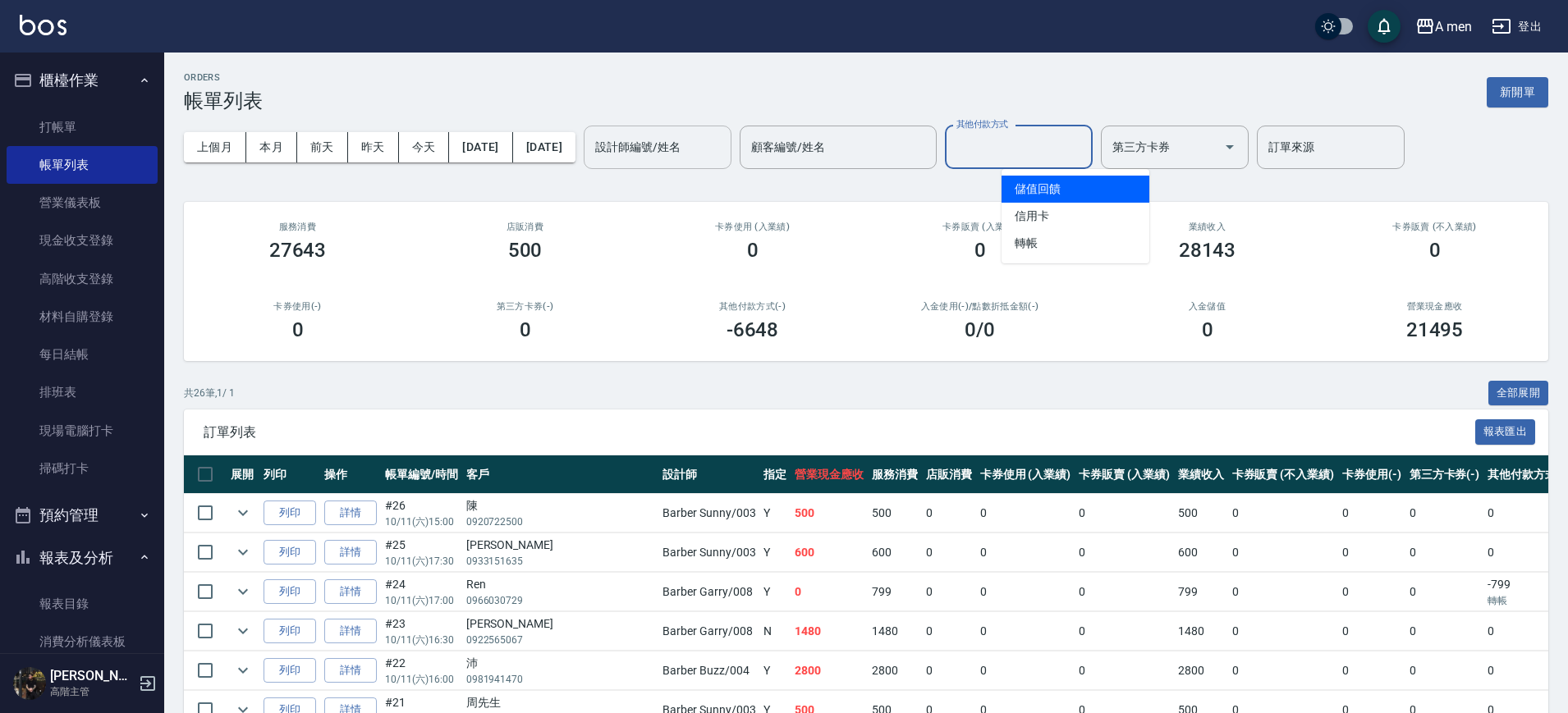
click at [724, 155] on input "設計師編號/姓名" at bounding box center [657, 147] width 133 height 29
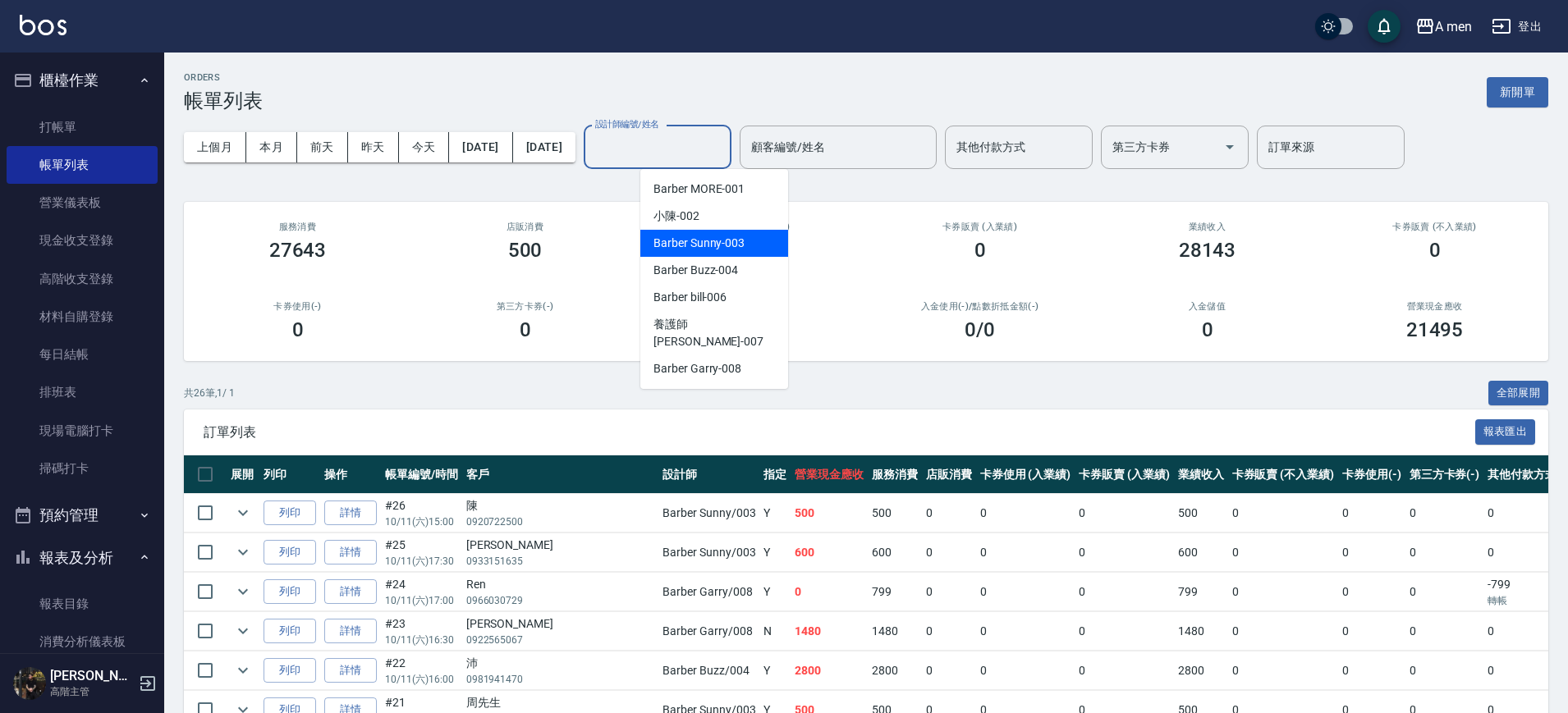
click at [758, 245] on div "Barber Sunny -003" at bounding box center [714, 243] width 148 height 27
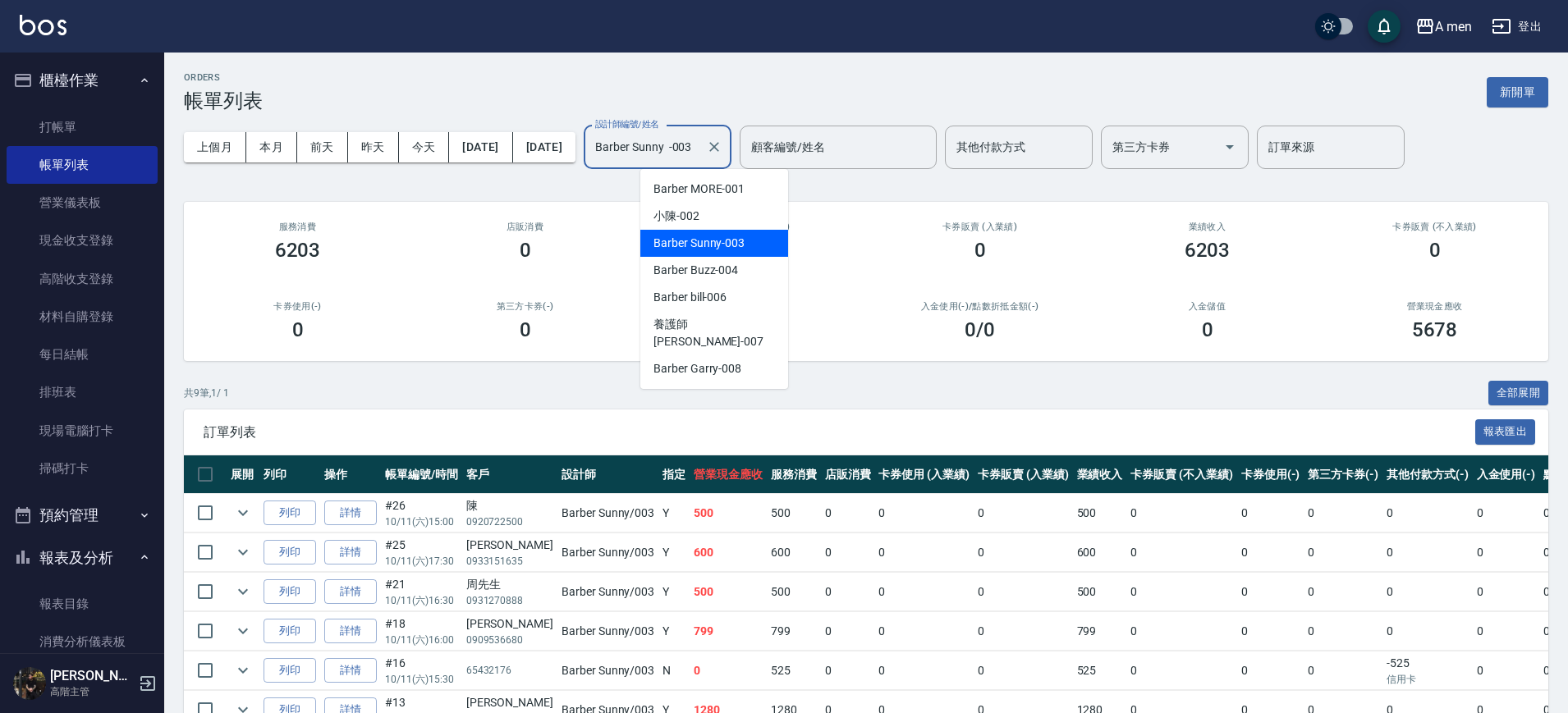
click at [700, 149] on input "Barber Sunny -003" at bounding box center [645, 147] width 109 height 29
click at [745, 260] on div "Barber Buzz -004" at bounding box center [714, 269] width 148 height 27
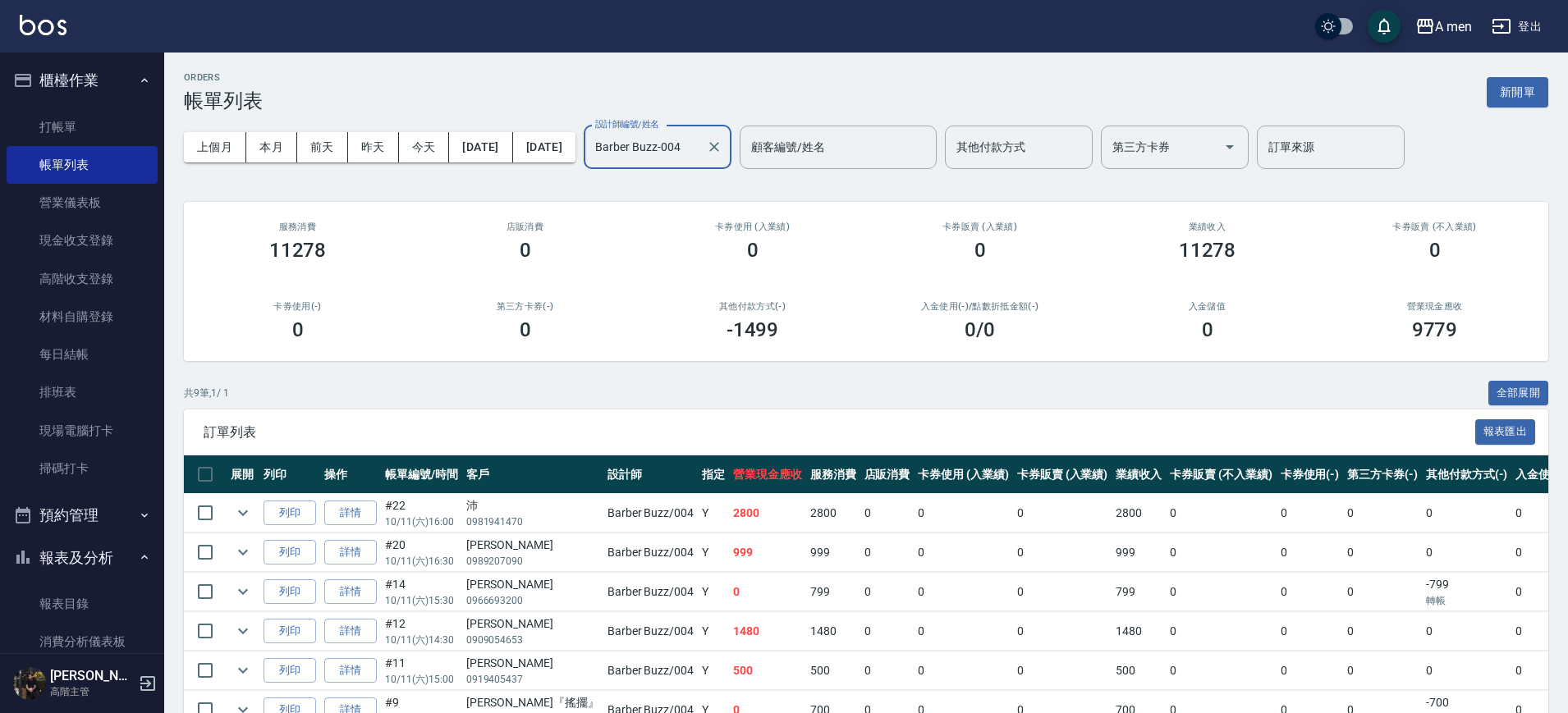
click at [700, 135] on input "Barber Buzz-004" at bounding box center [645, 147] width 109 height 29
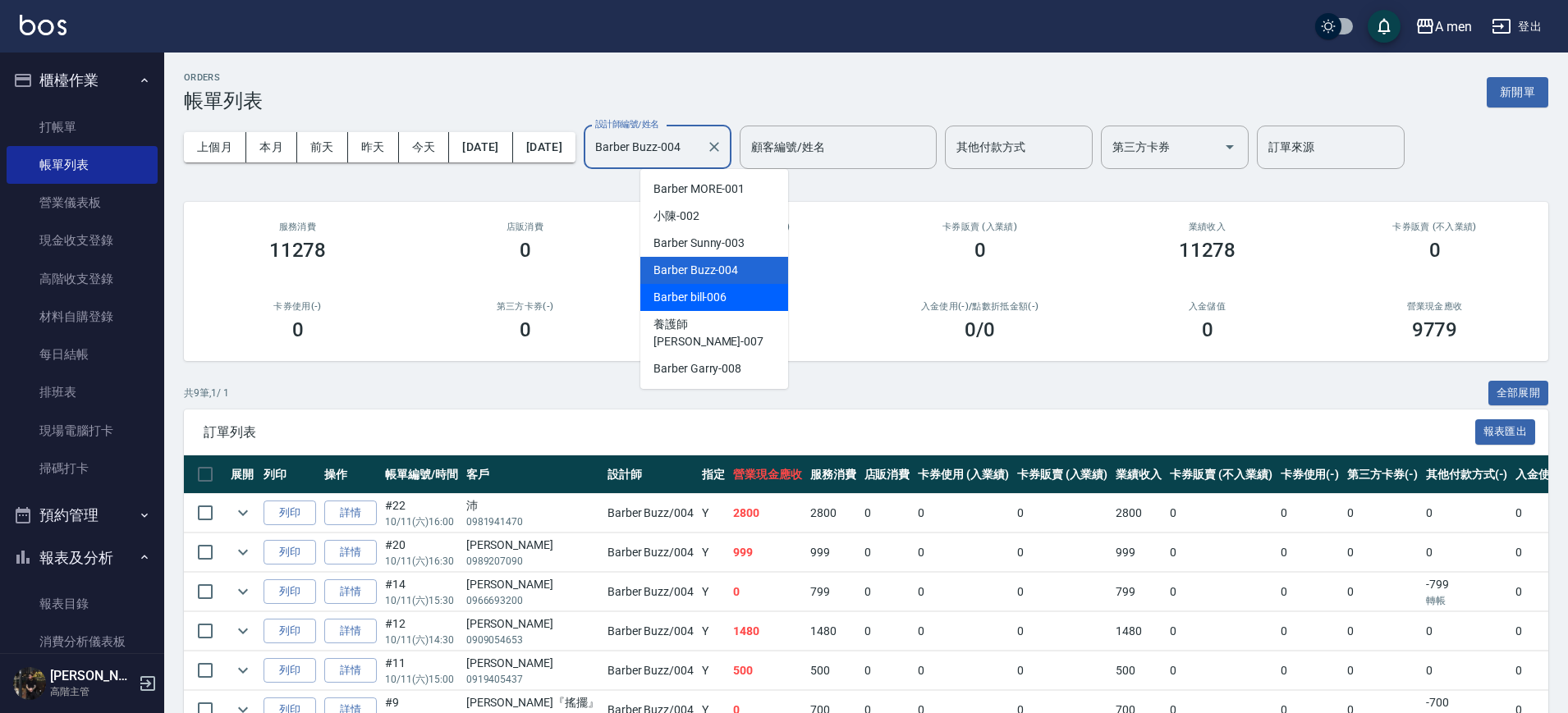
click at [754, 294] on div "Barber bill -006" at bounding box center [714, 297] width 148 height 27
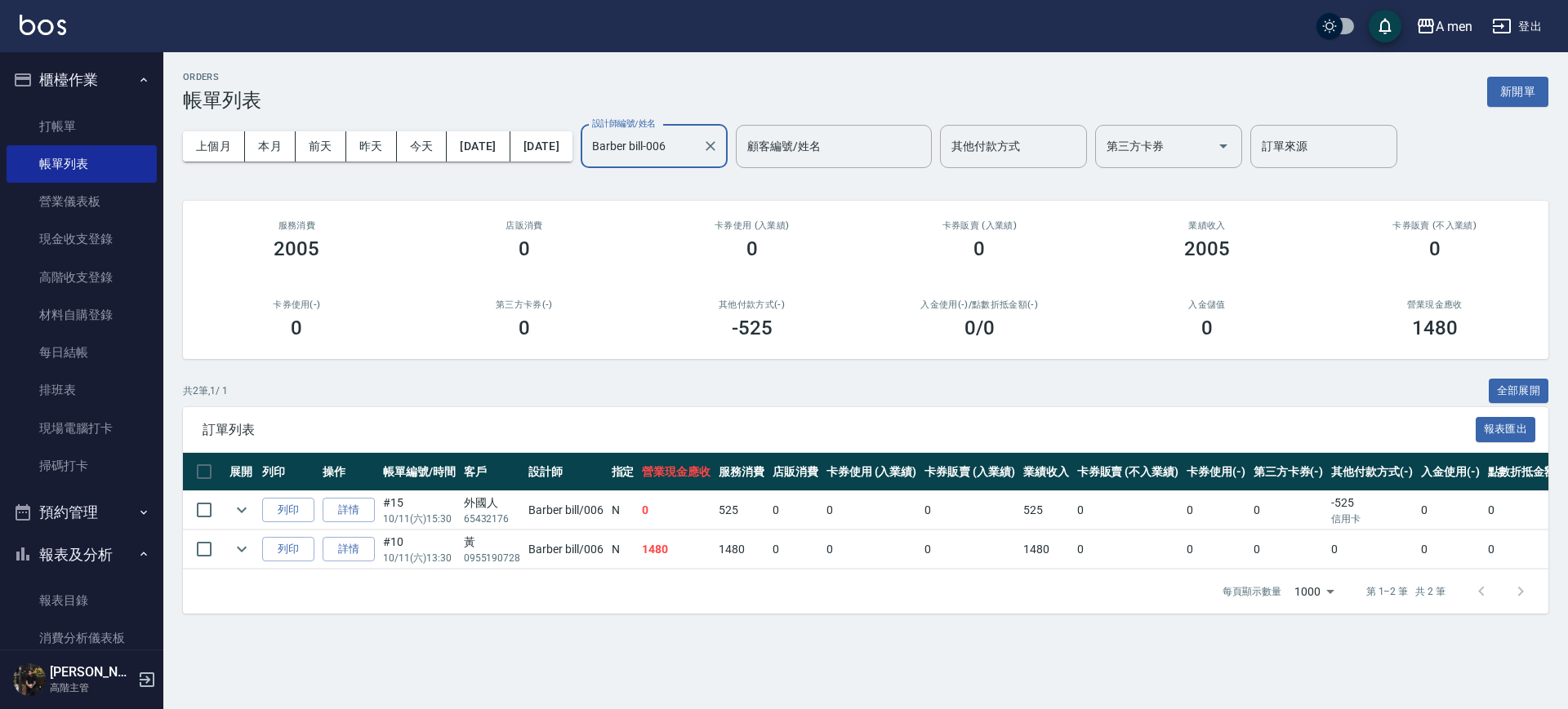
click at [717, 128] on div "Barber bill-006 設計師編號/姓名" at bounding box center [654, 146] width 147 height 43
click at [881, 285] on div "入金使用(-) /點數折抵金額(-) 0 /0" at bounding box center [979, 319] width 228 height 79
click at [719, 162] on div "Barber bill-006 設計師編號/姓名" at bounding box center [654, 146] width 147 height 43
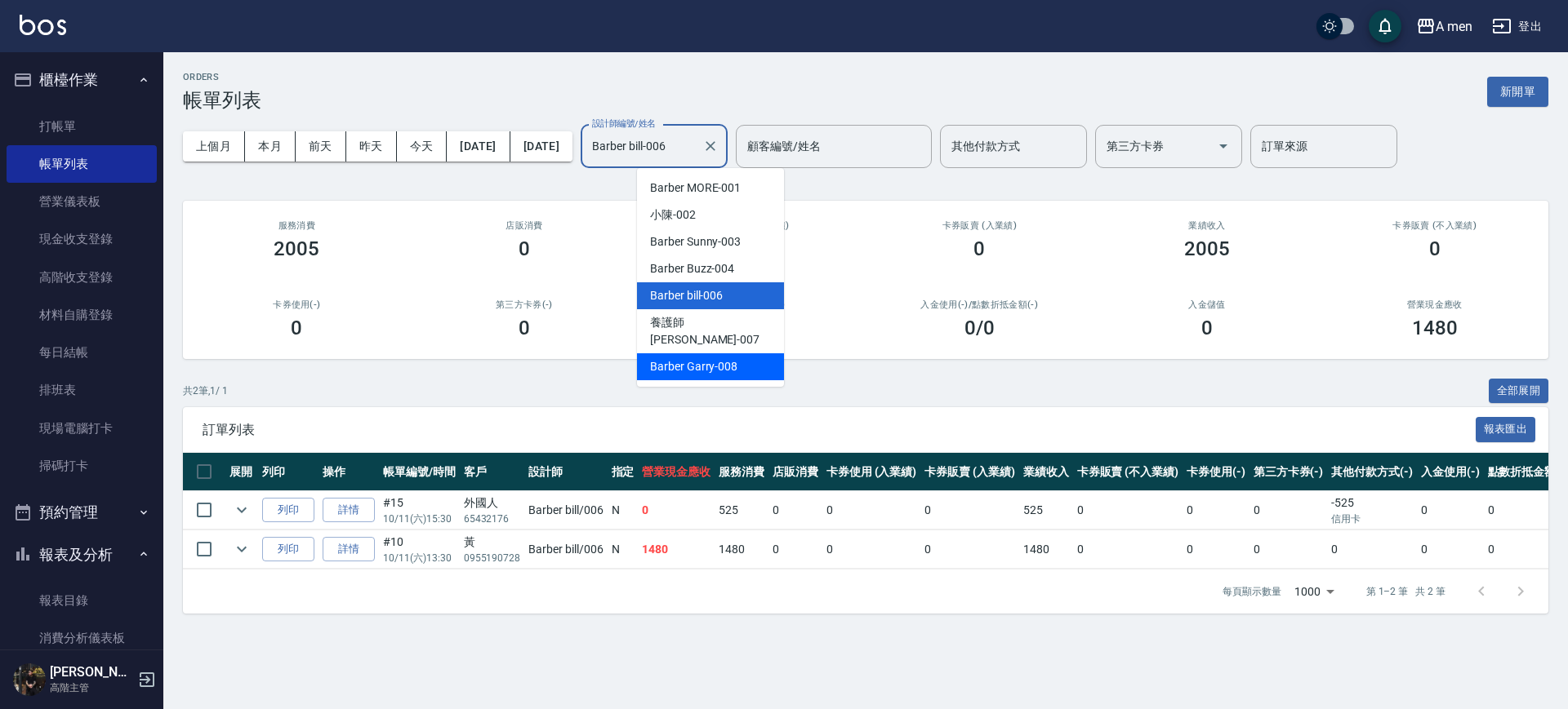
click at [731, 358] on span "Barber Garry -008" at bounding box center [693, 366] width 87 height 17
type input "Barber Garry-008"
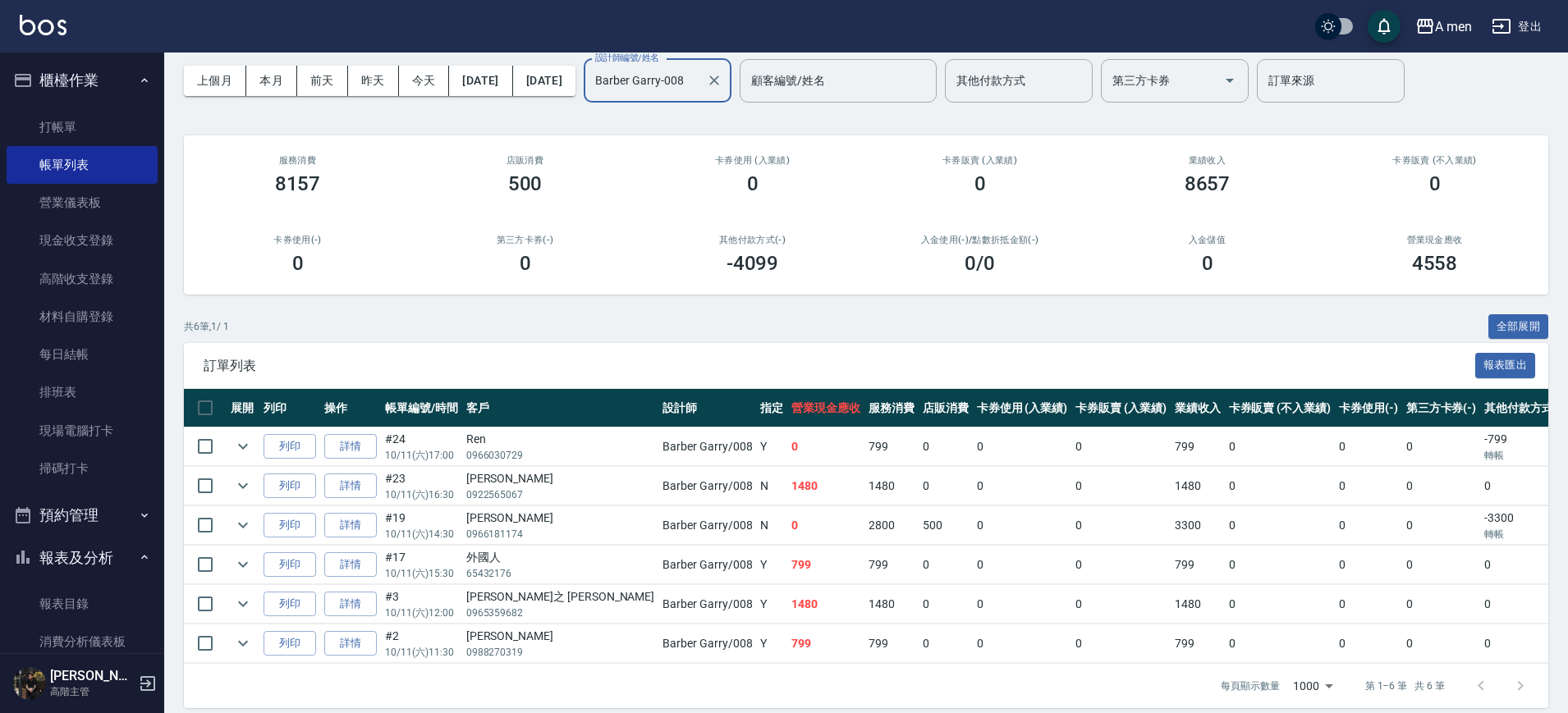
scroll to position [97, 0]
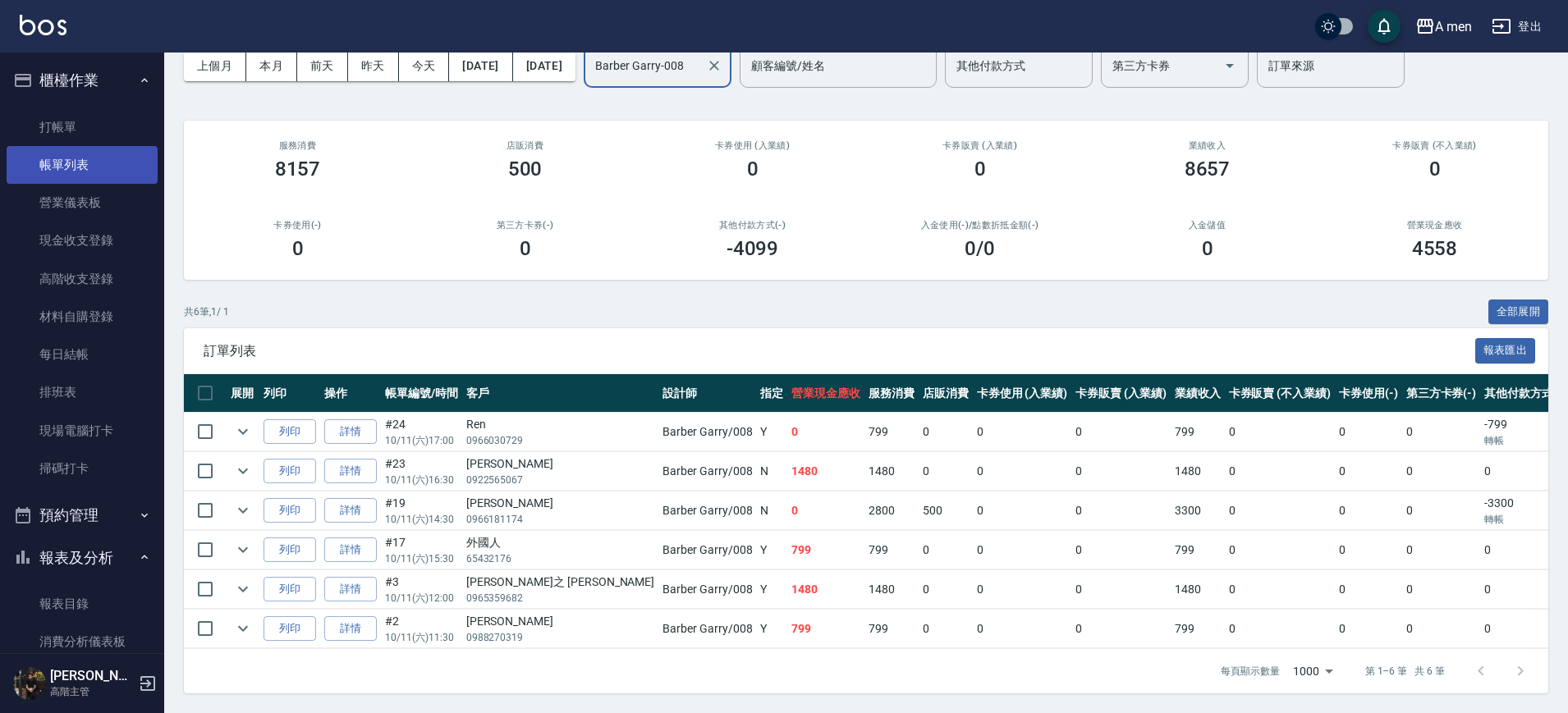
click at [91, 174] on link "帳單列表" at bounding box center [82, 165] width 151 height 37
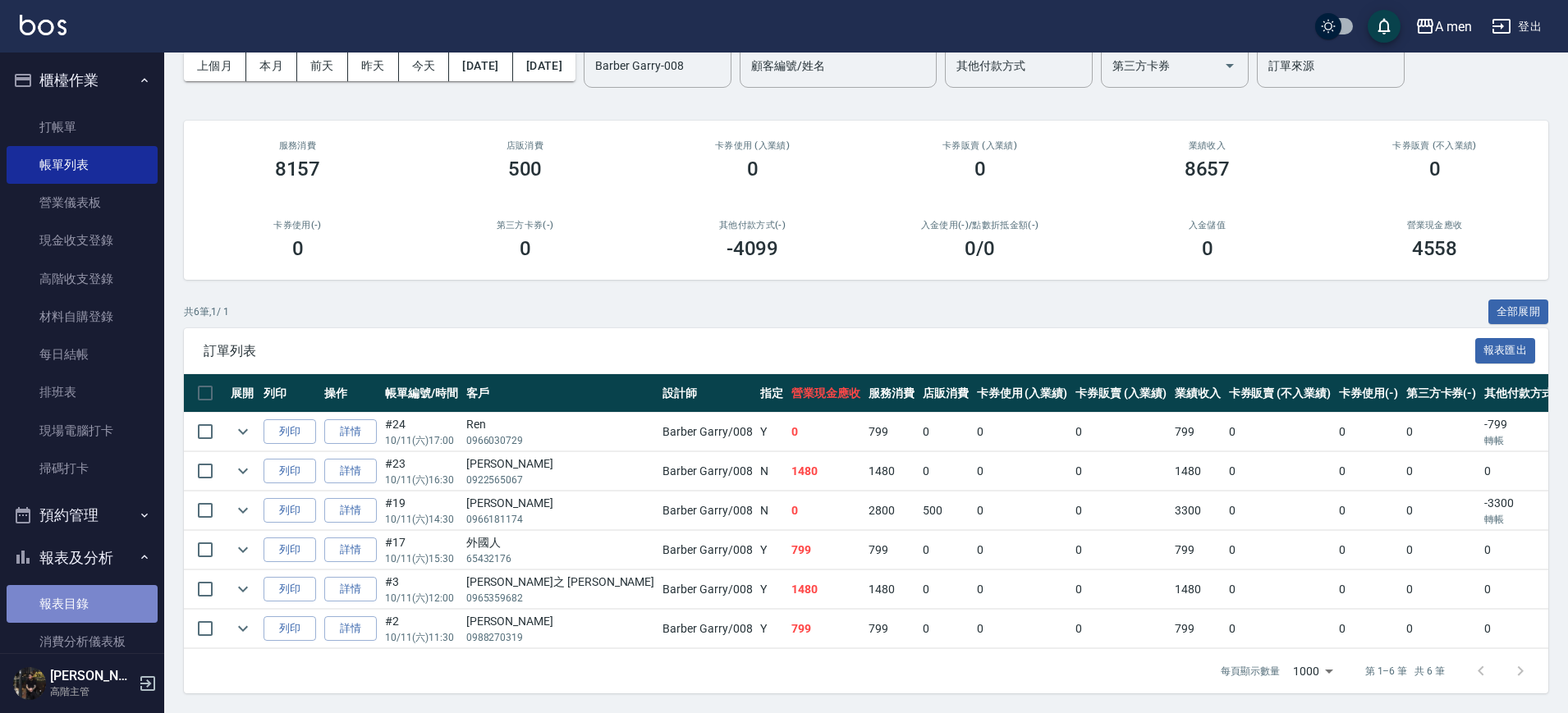
click at [113, 605] on link "報表目錄" at bounding box center [82, 604] width 151 height 37
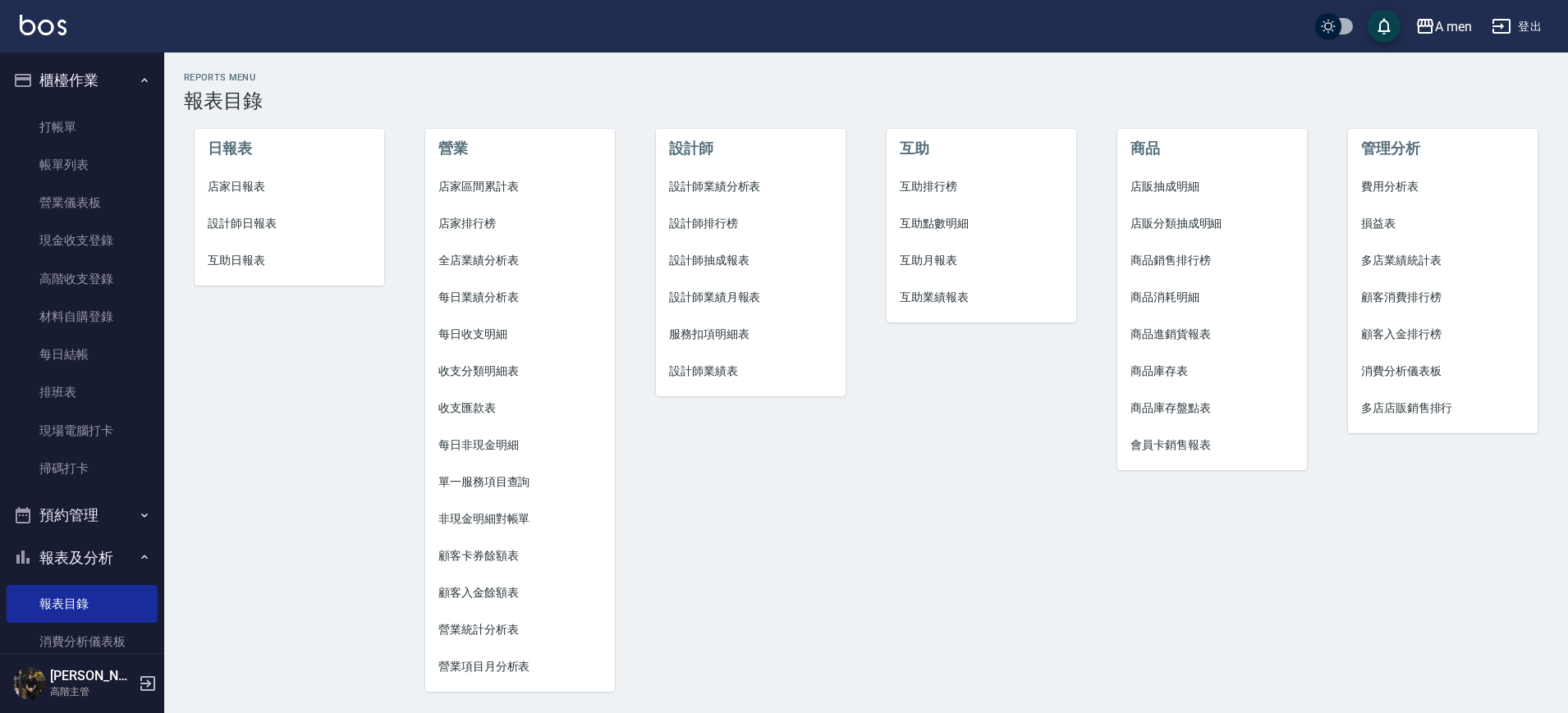
click at [62, 83] on button "櫃檯作業" at bounding box center [82, 80] width 151 height 42
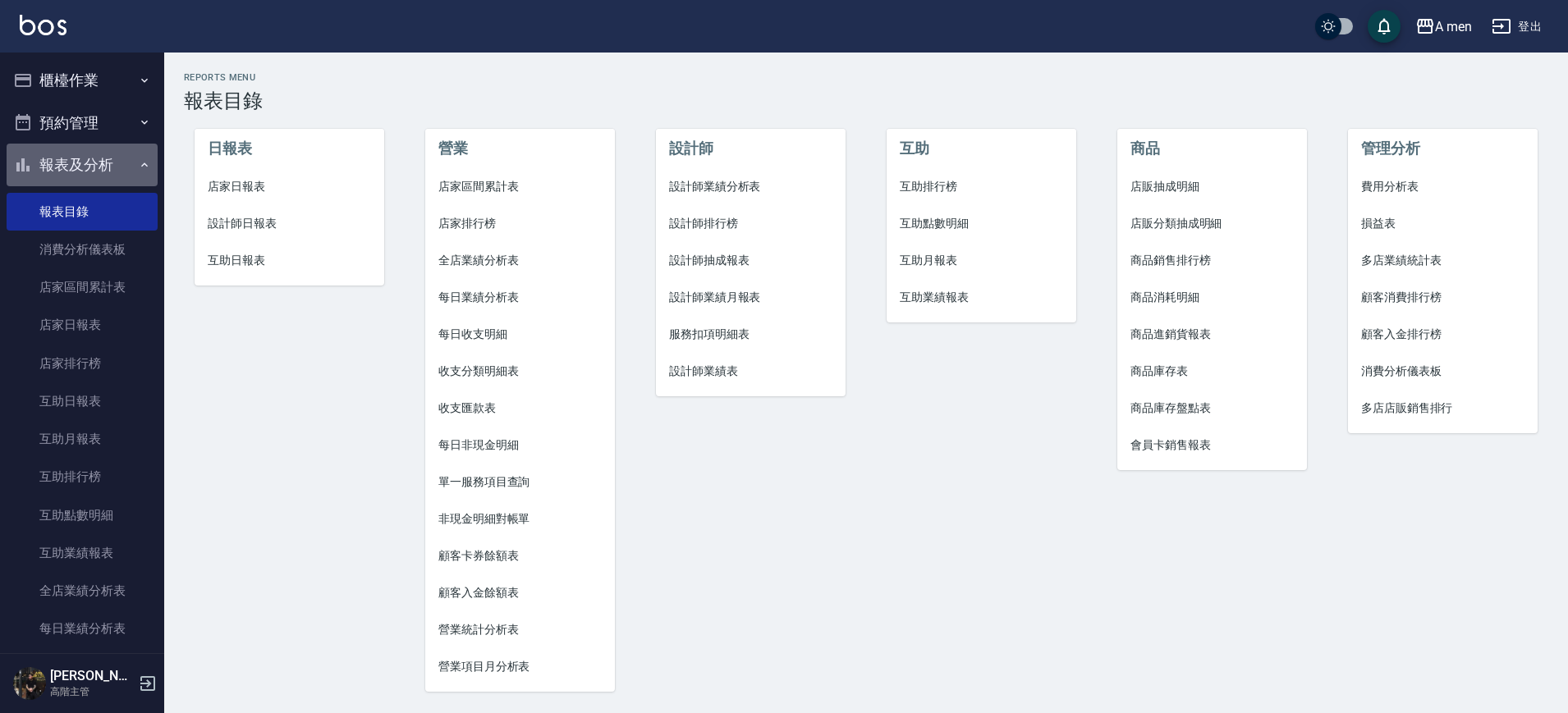
click at [104, 178] on button "報表及分析" at bounding box center [82, 165] width 151 height 42
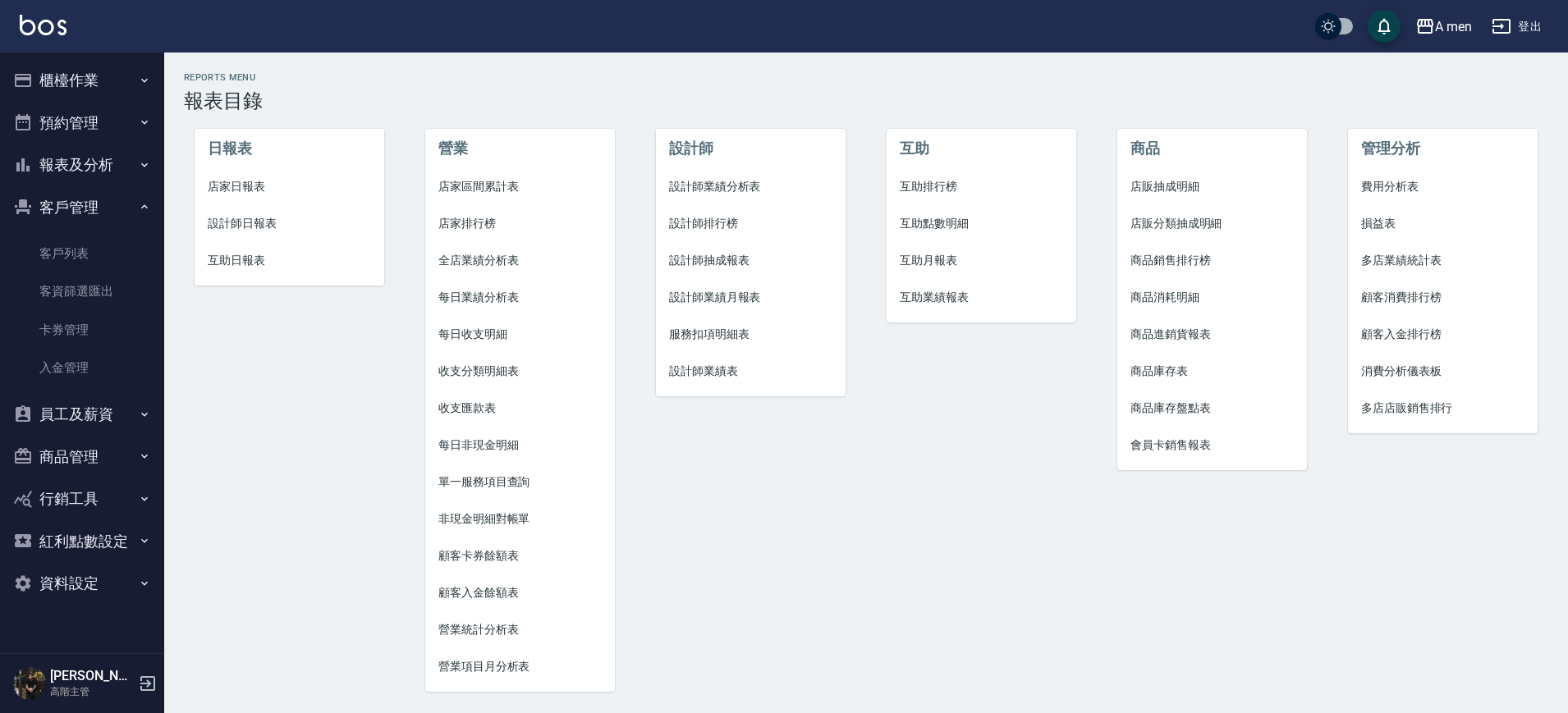
drag, startPoint x: 103, startPoint y: 131, endPoint x: 109, endPoint y: 153, distance: 22.8
click at [104, 131] on button "預約管理" at bounding box center [82, 122] width 151 height 42
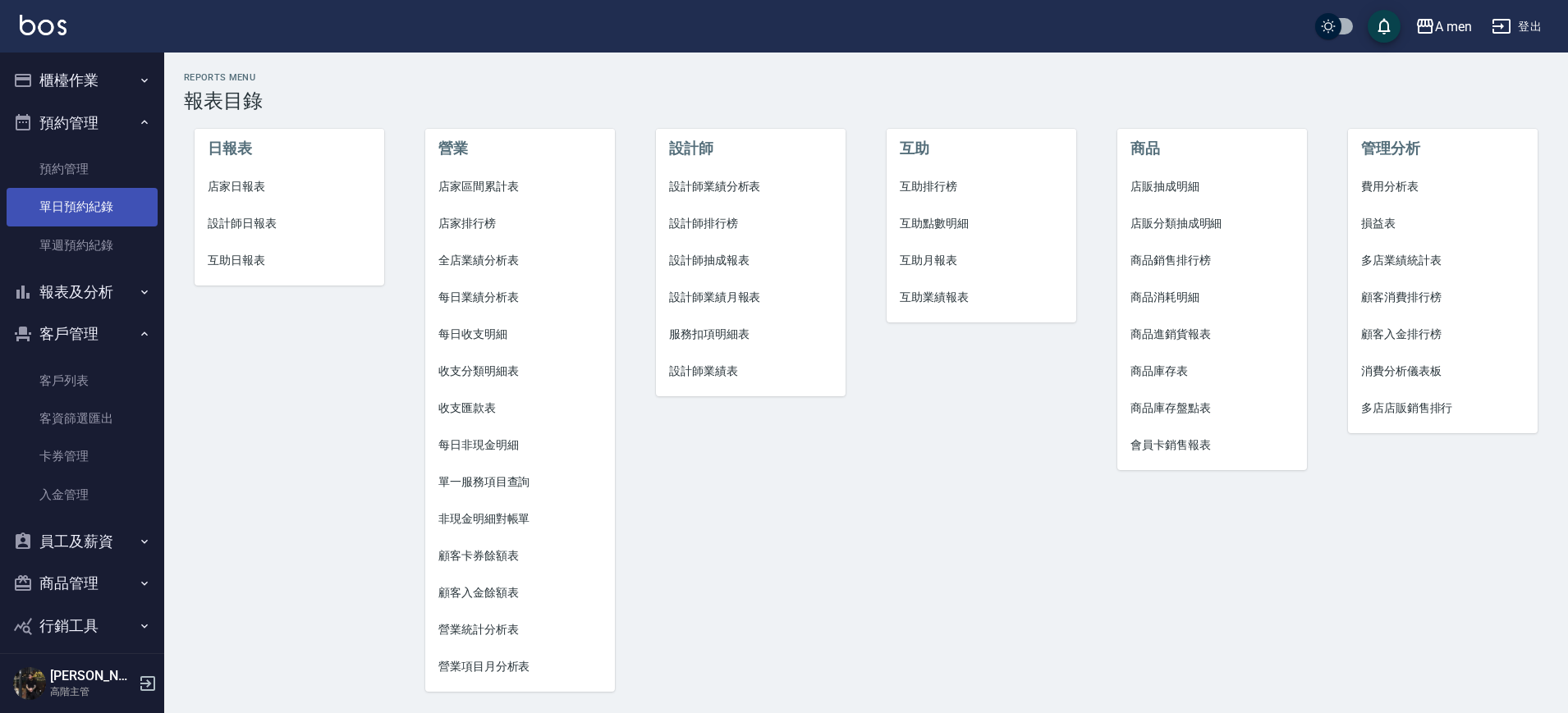
click at [115, 227] on li "單週預約紀錄" at bounding box center [82, 246] width 151 height 37
click at [120, 203] on link "單日預約紀錄" at bounding box center [82, 207] width 151 height 37
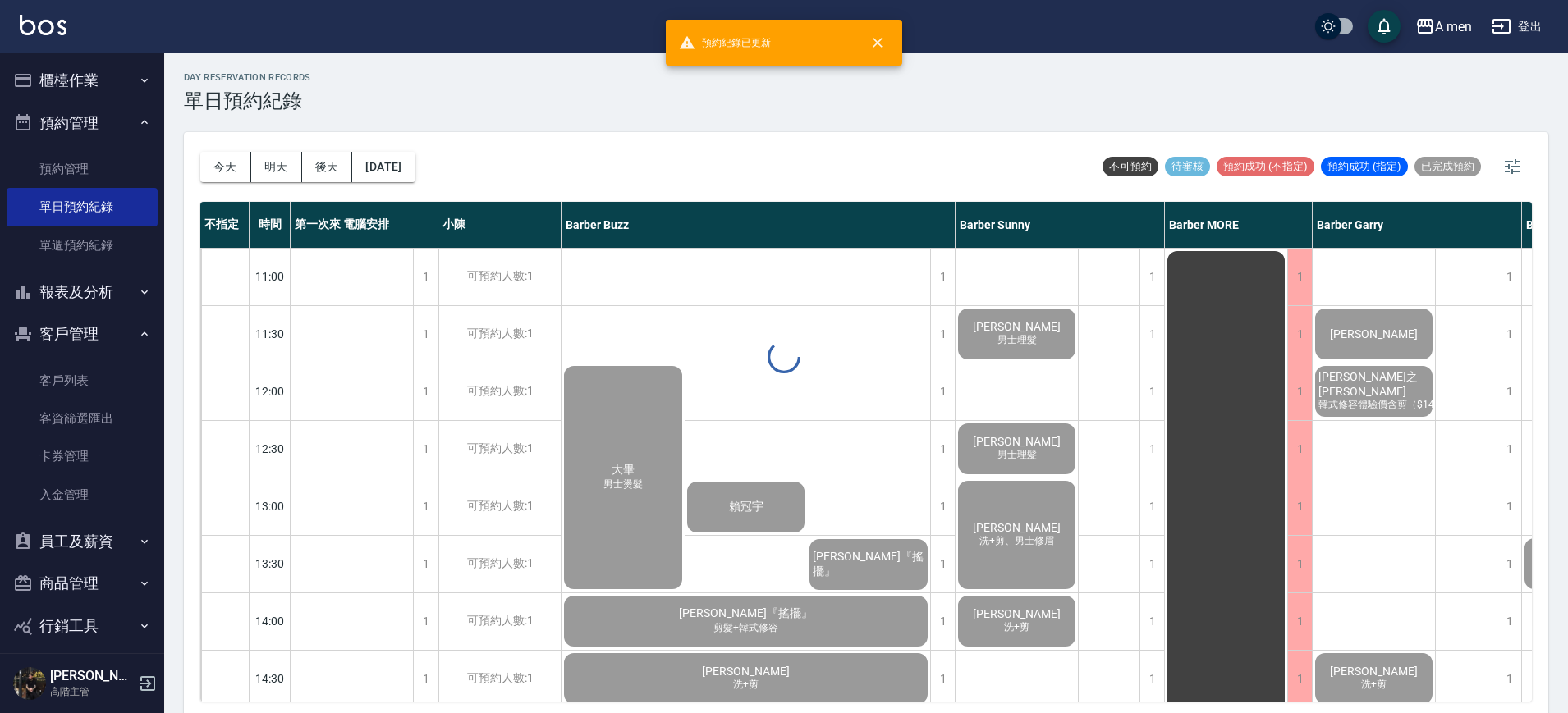
click at [225, 163] on div "day Reservation records 單日預約紀錄 [DATE] [DATE] [DATE] [DATE] 不可預約 待審核 預約成功 (不指定) …" at bounding box center [865, 385] width 1404 height 666
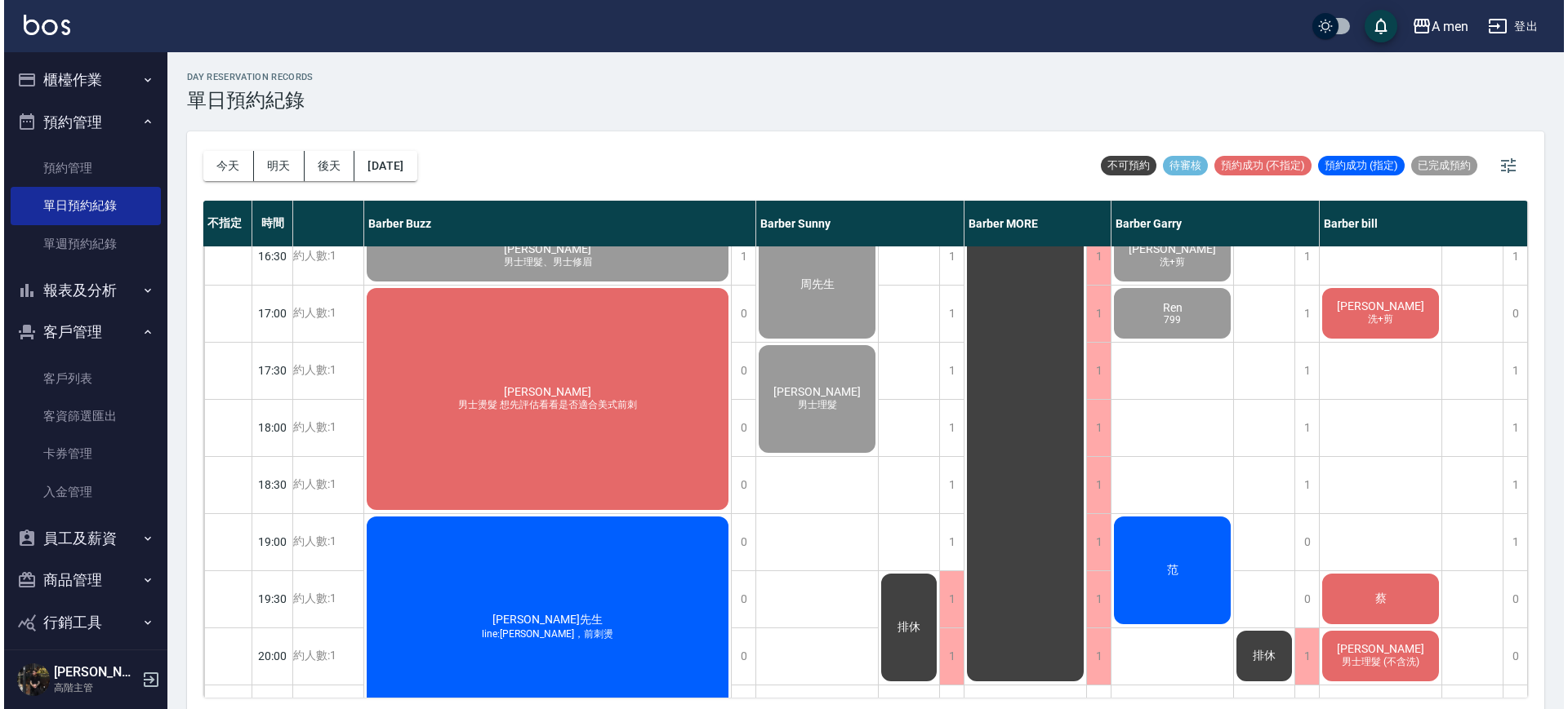
scroll to position [612, 207]
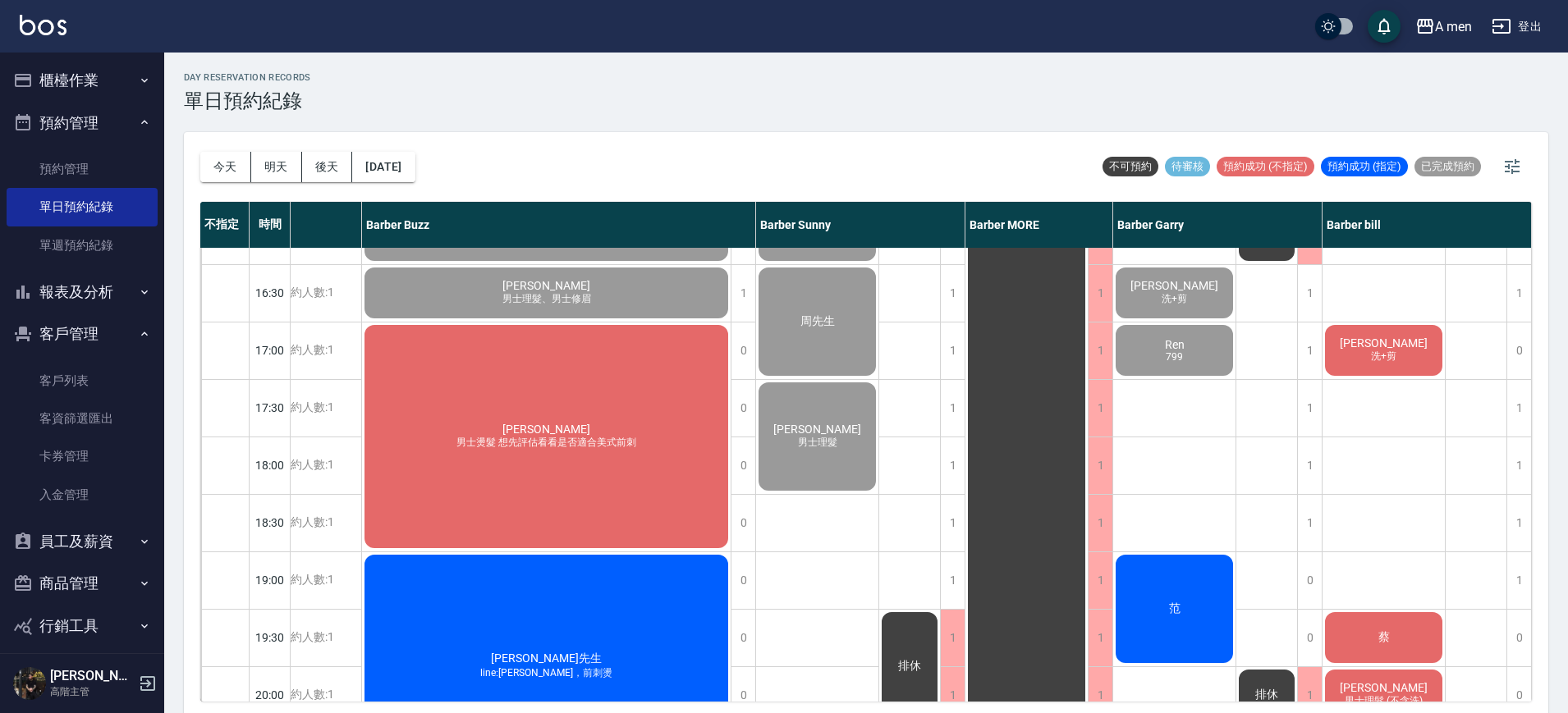
click at [1371, 341] on span "[PERSON_NAME]" at bounding box center [1384, 342] width 95 height 13
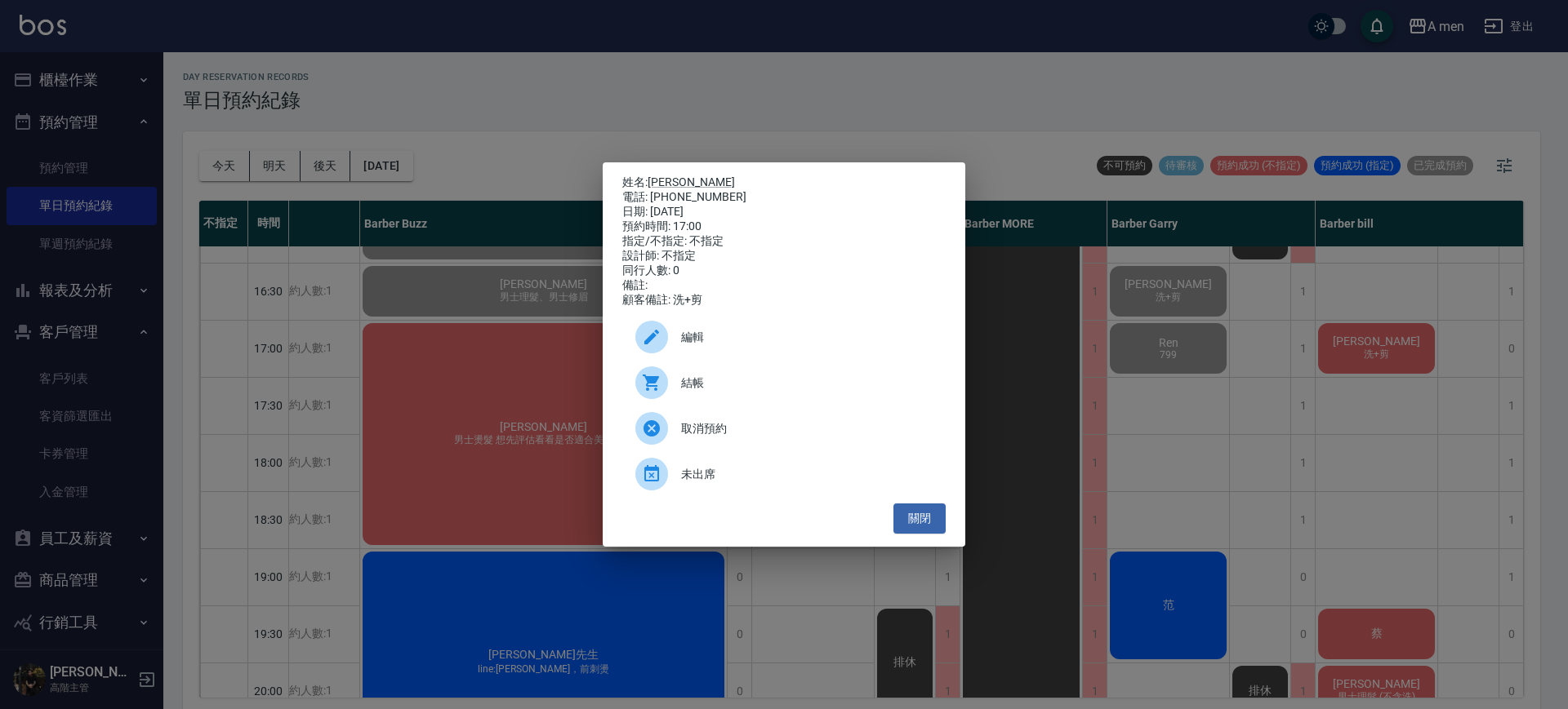
click at [819, 391] on span "結帳" at bounding box center [807, 382] width 251 height 17
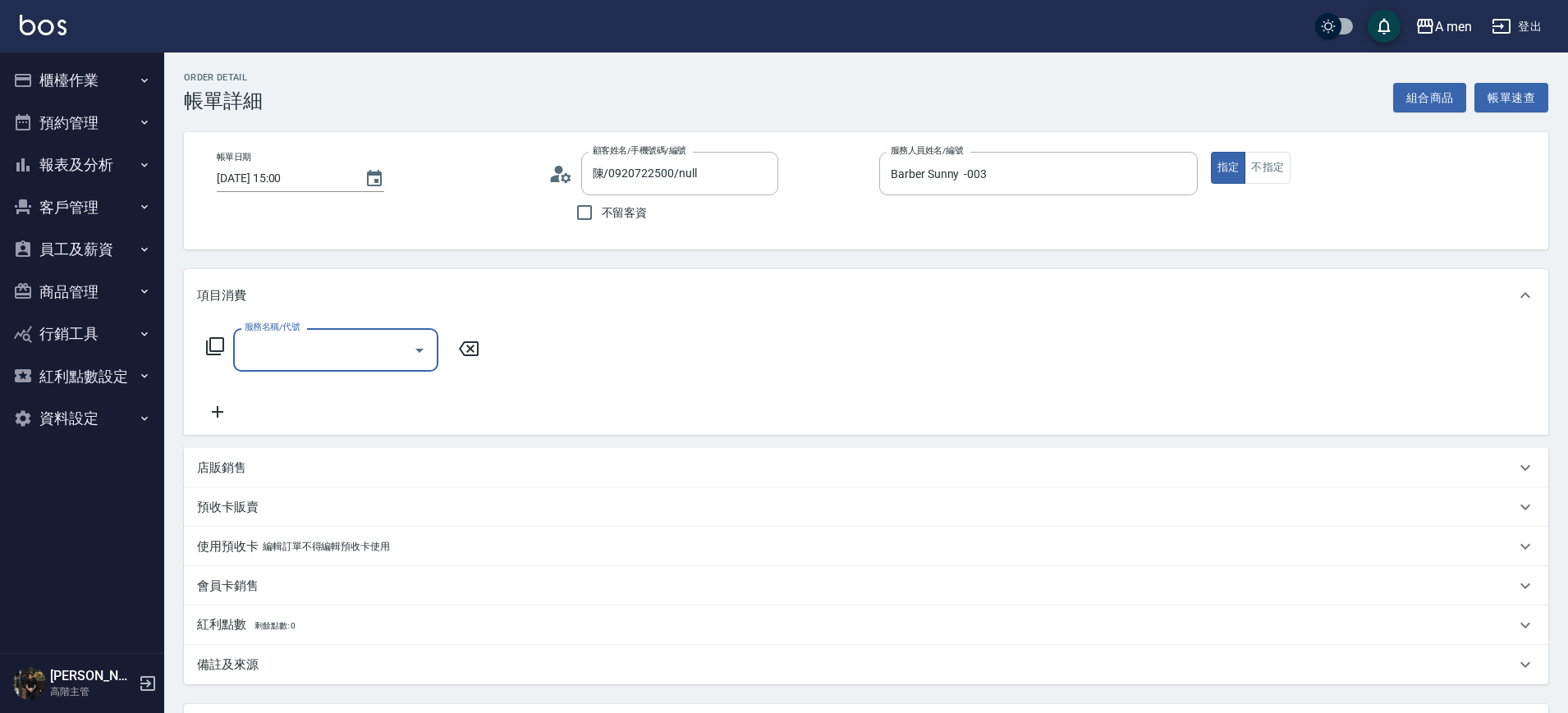
click at [365, 352] on input "服務名稱/代號" at bounding box center [324, 349] width 166 height 29
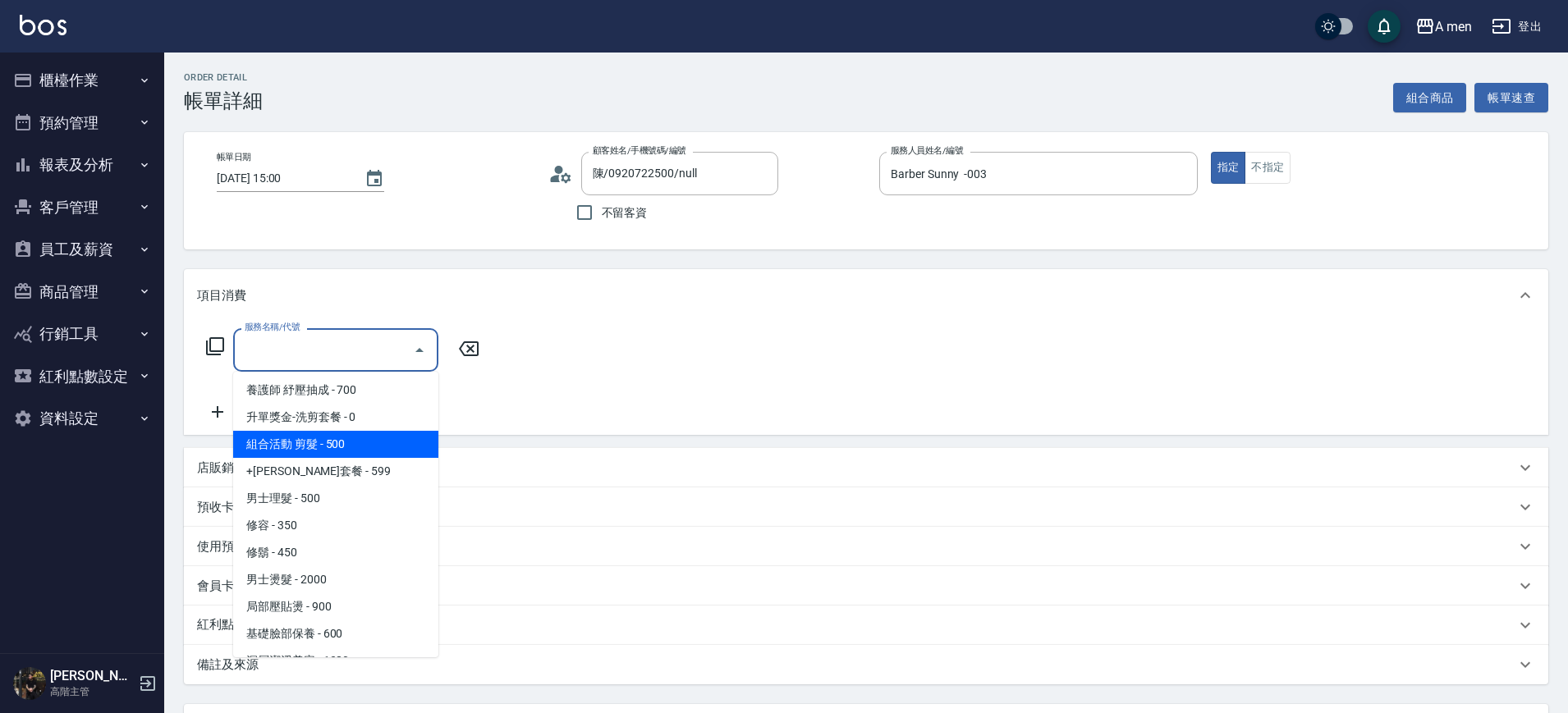
scroll to position [410, 0]
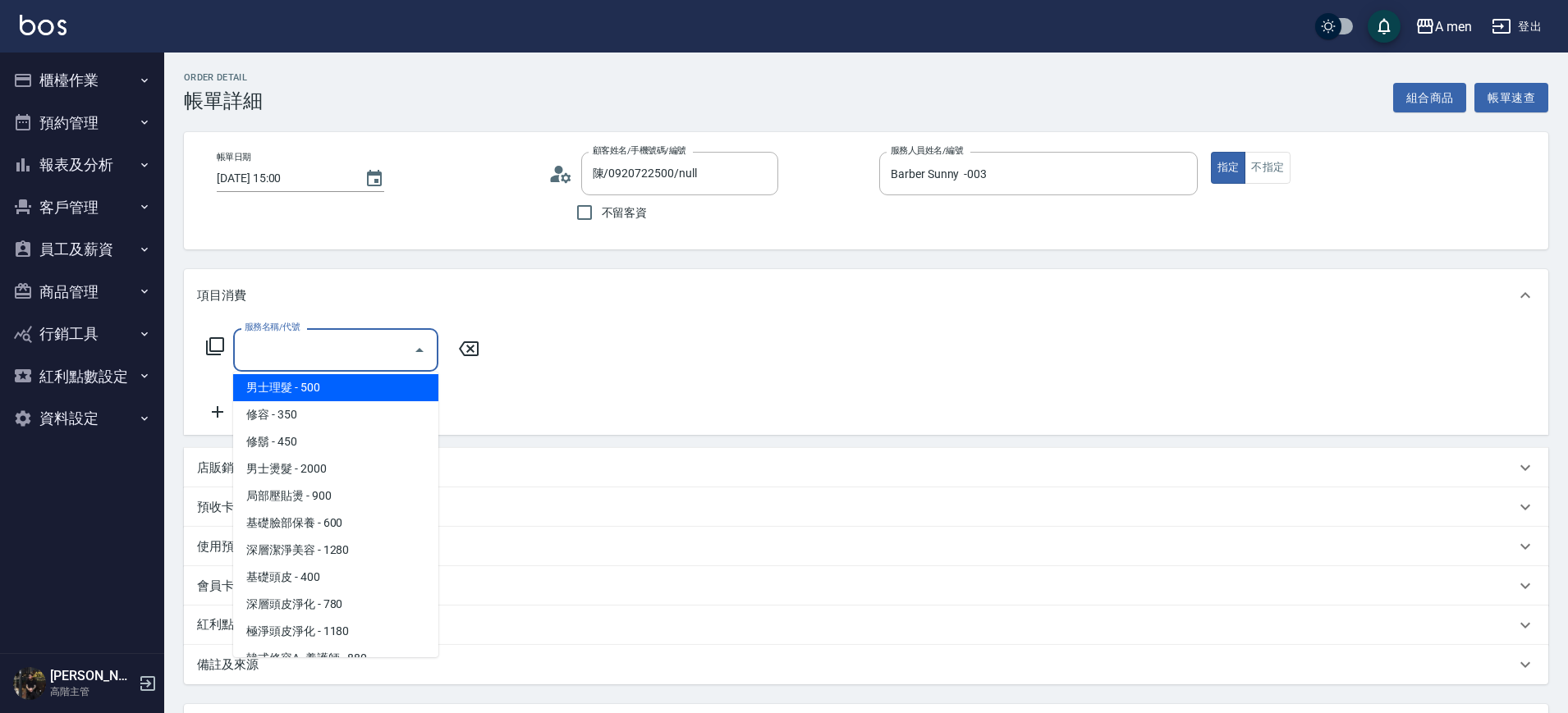
click at [357, 386] on span "男士理髮 - 500" at bounding box center [336, 387] width 205 height 27
type input "男士理髮(A01)"
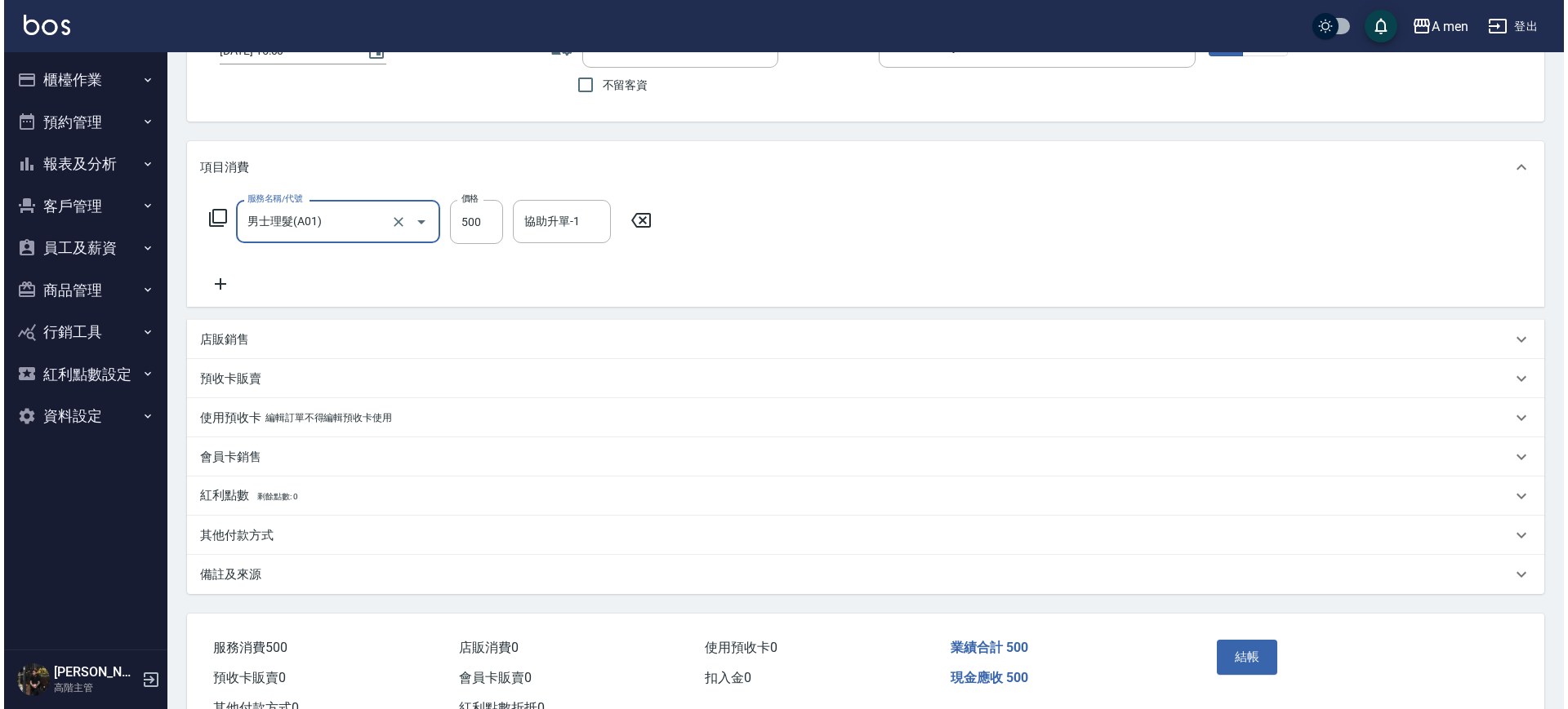
scroll to position [187, 0]
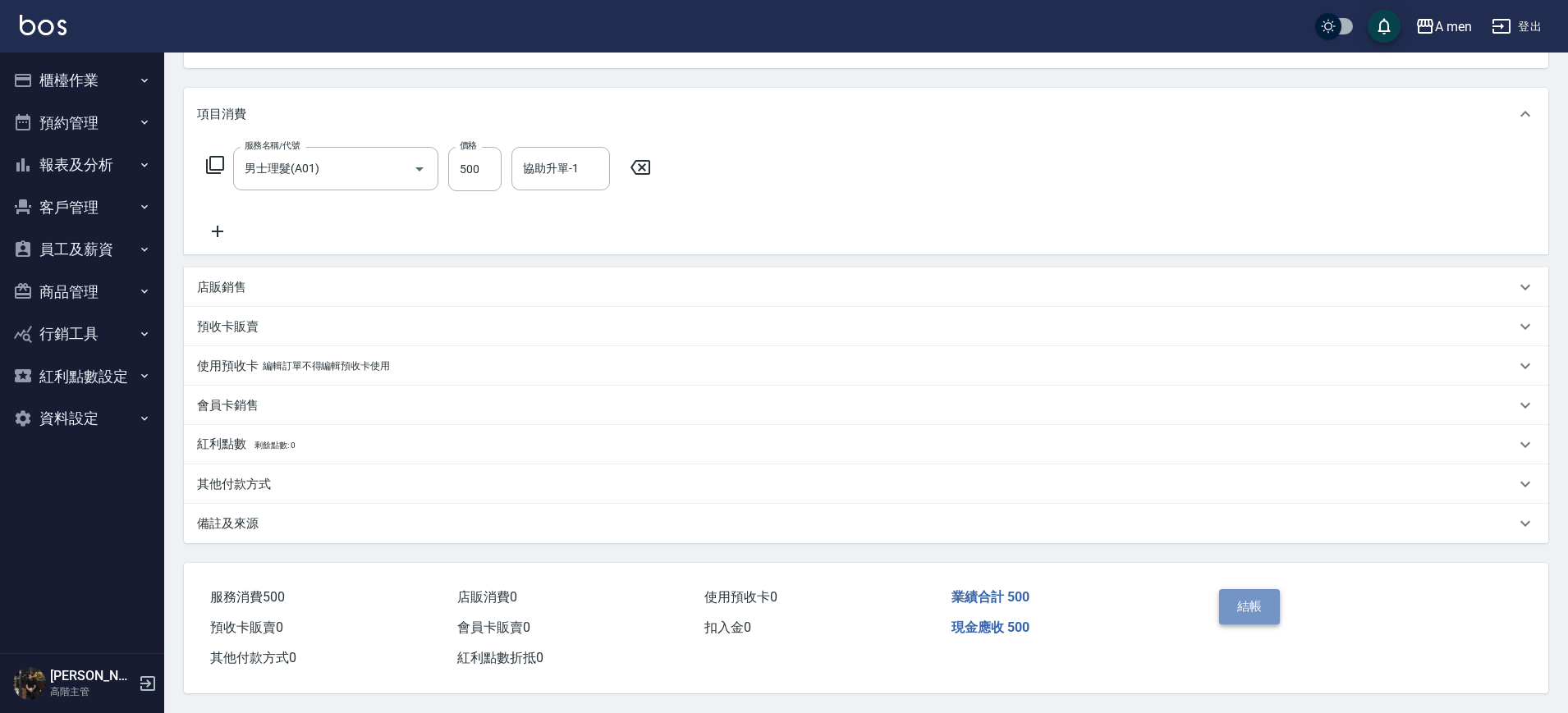
click at [1255, 593] on button "結帳" at bounding box center [1250, 606] width 61 height 35
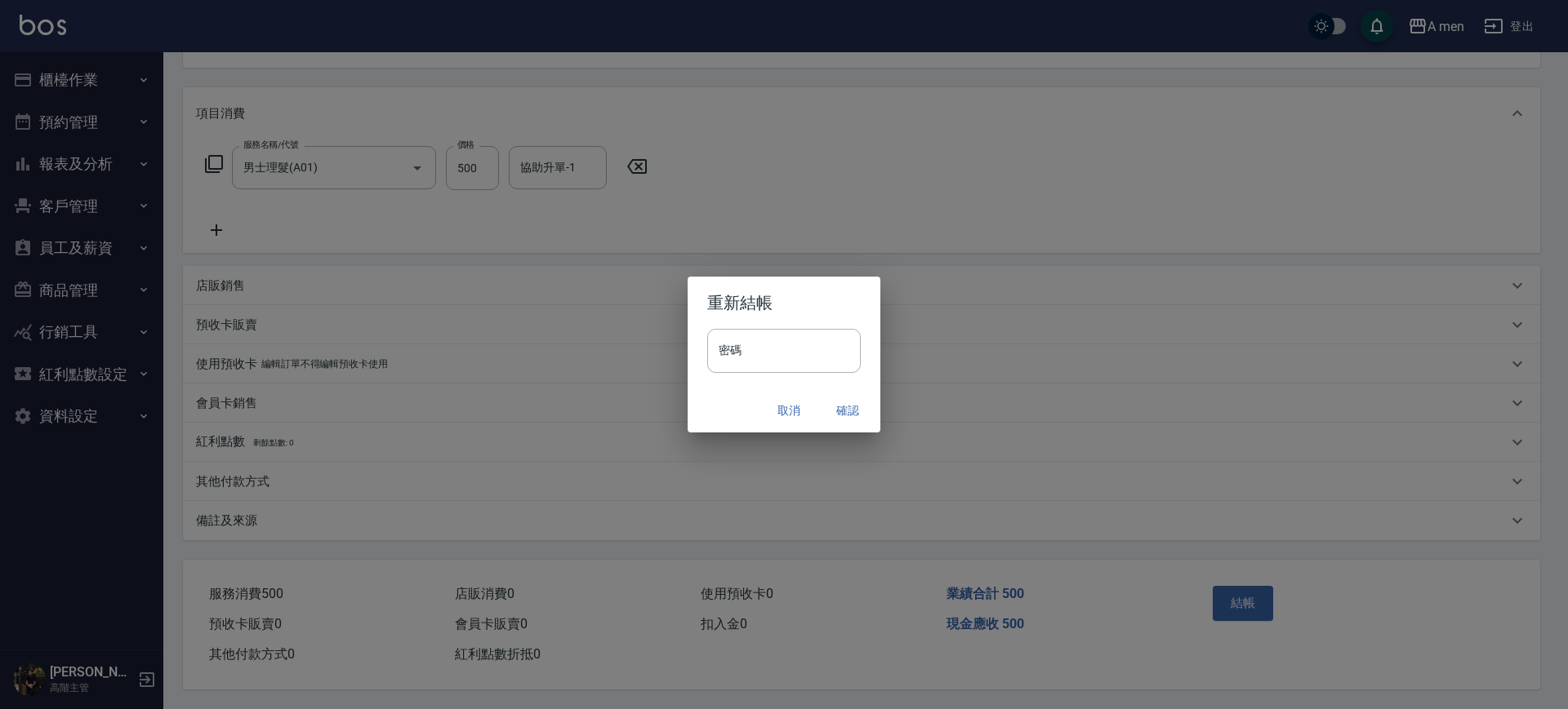
click at [854, 416] on button "確認" at bounding box center [847, 411] width 52 height 30
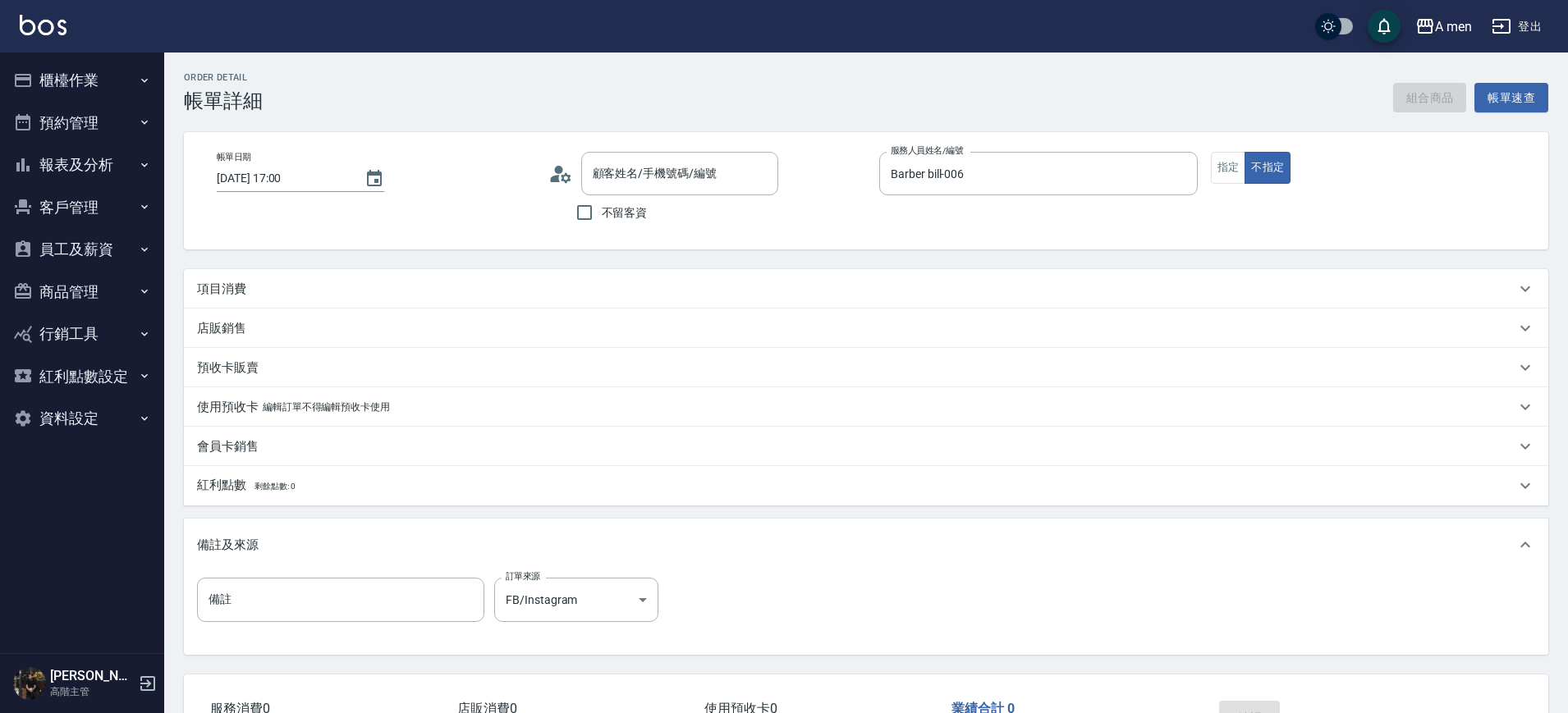
type input "沈智揚/0937878008/null"
click at [867, 285] on div "項目消費" at bounding box center [857, 289] width 1318 height 17
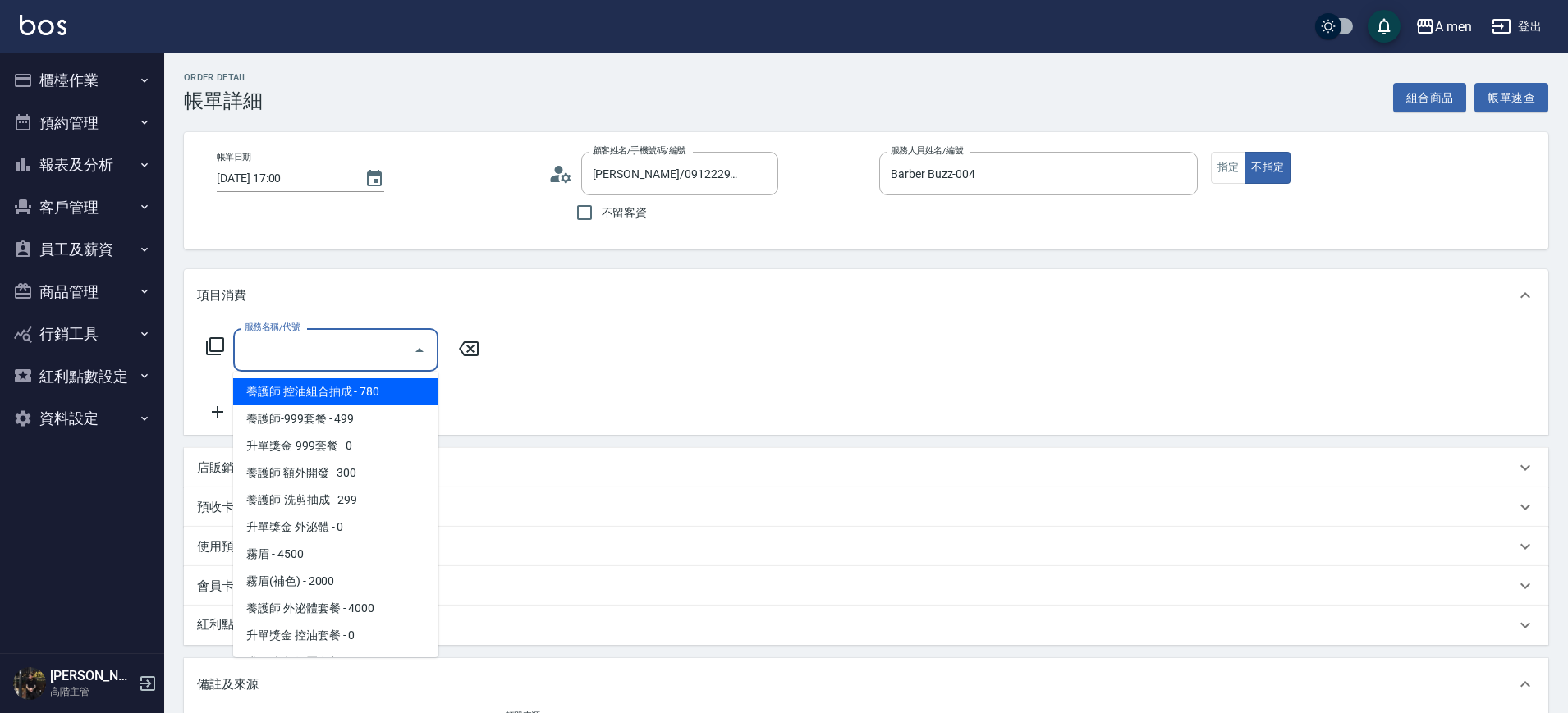
click at [354, 359] on input "服務名稱/代號" at bounding box center [324, 349] width 166 height 29
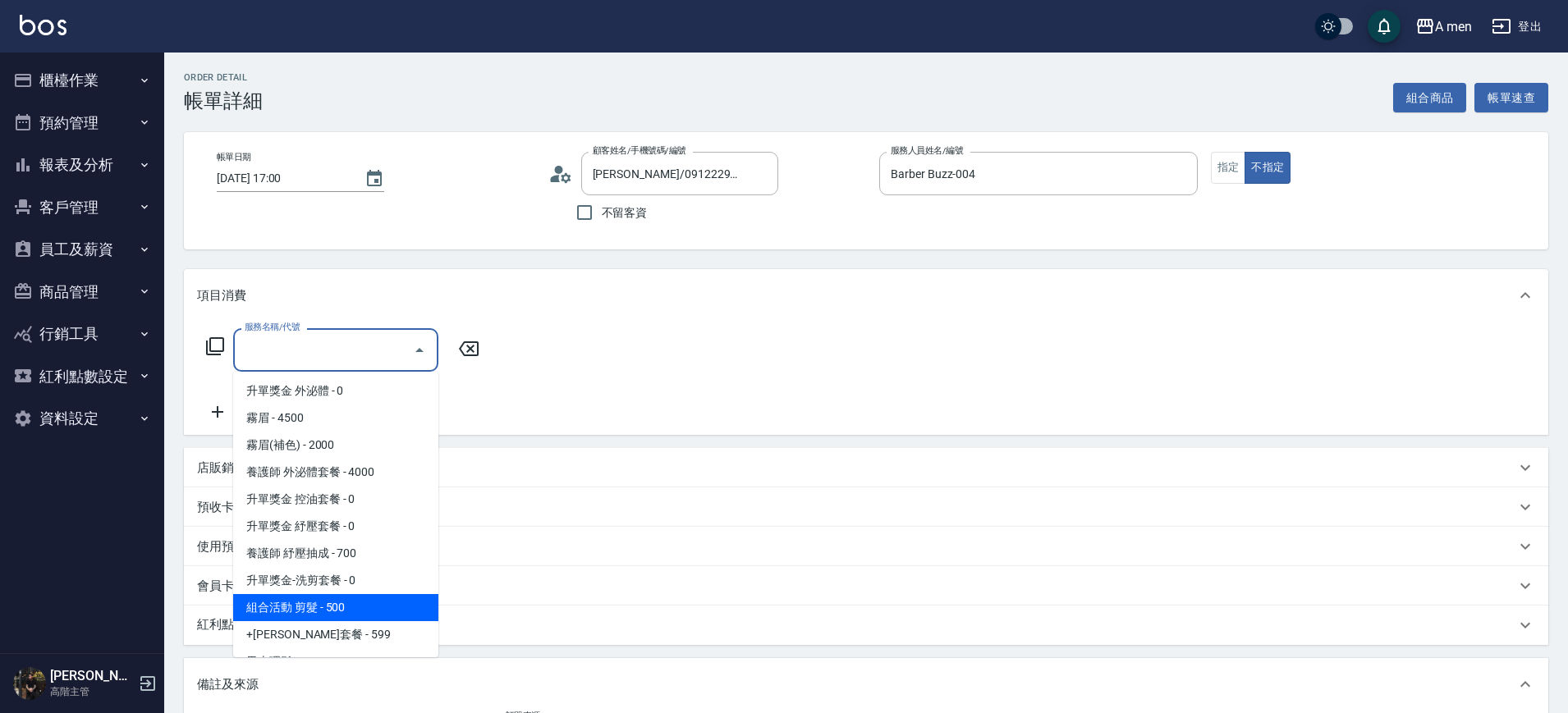
scroll to position [368, 0]
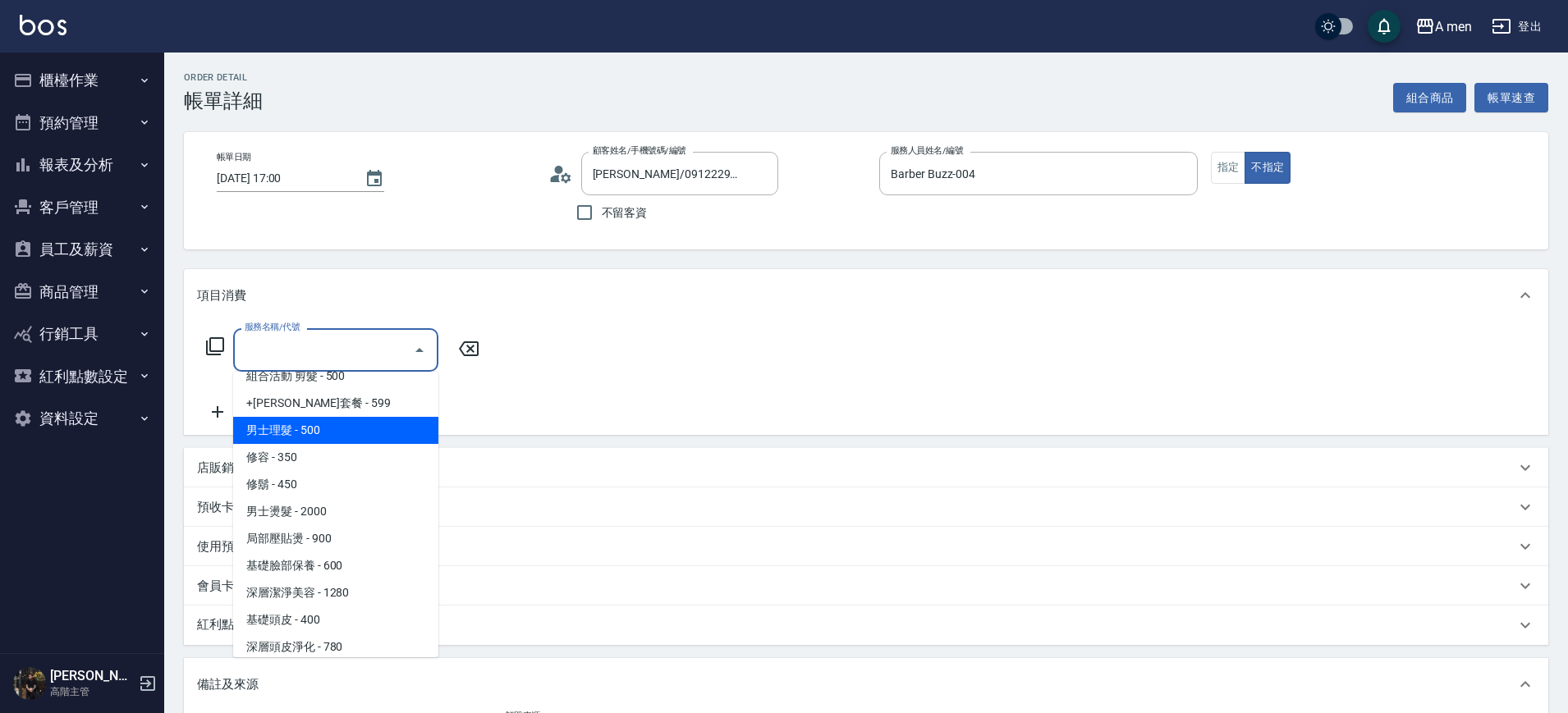
click at [368, 433] on span "男士理髮 - 500" at bounding box center [336, 430] width 205 height 27
type input "男士理髮(A01)"
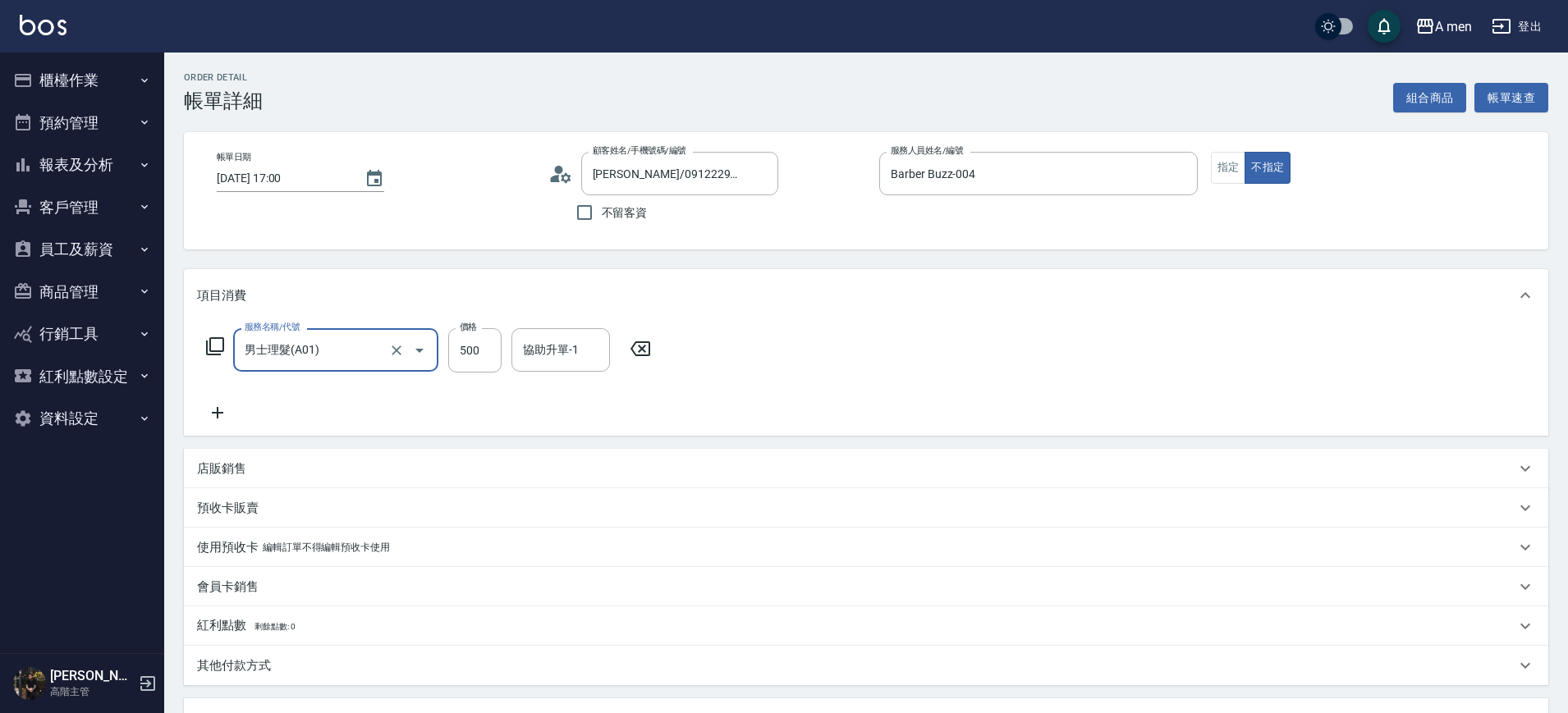
click at [216, 404] on icon at bounding box center [218, 413] width 41 height 20
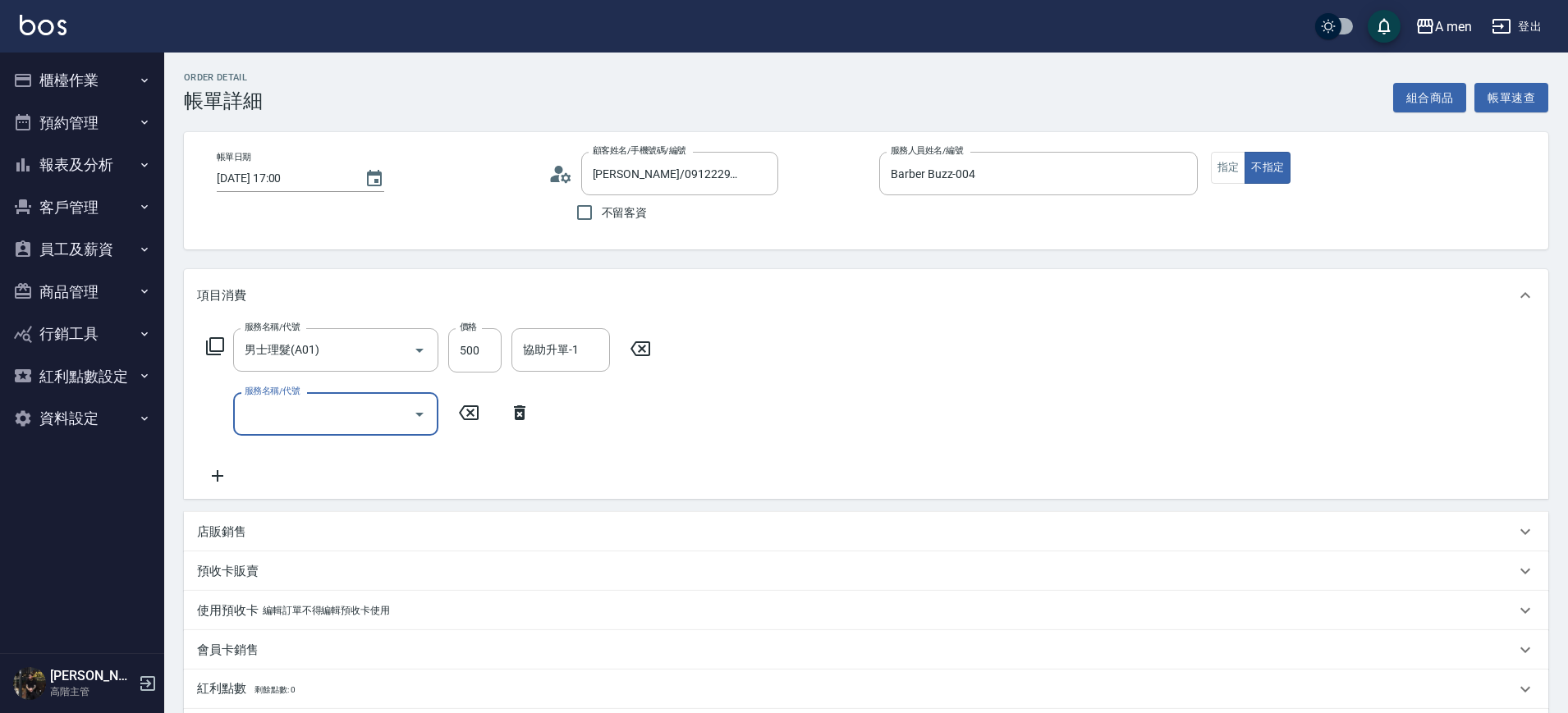
click at [318, 425] on input "服務名稱/代號" at bounding box center [324, 413] width 166 height 29
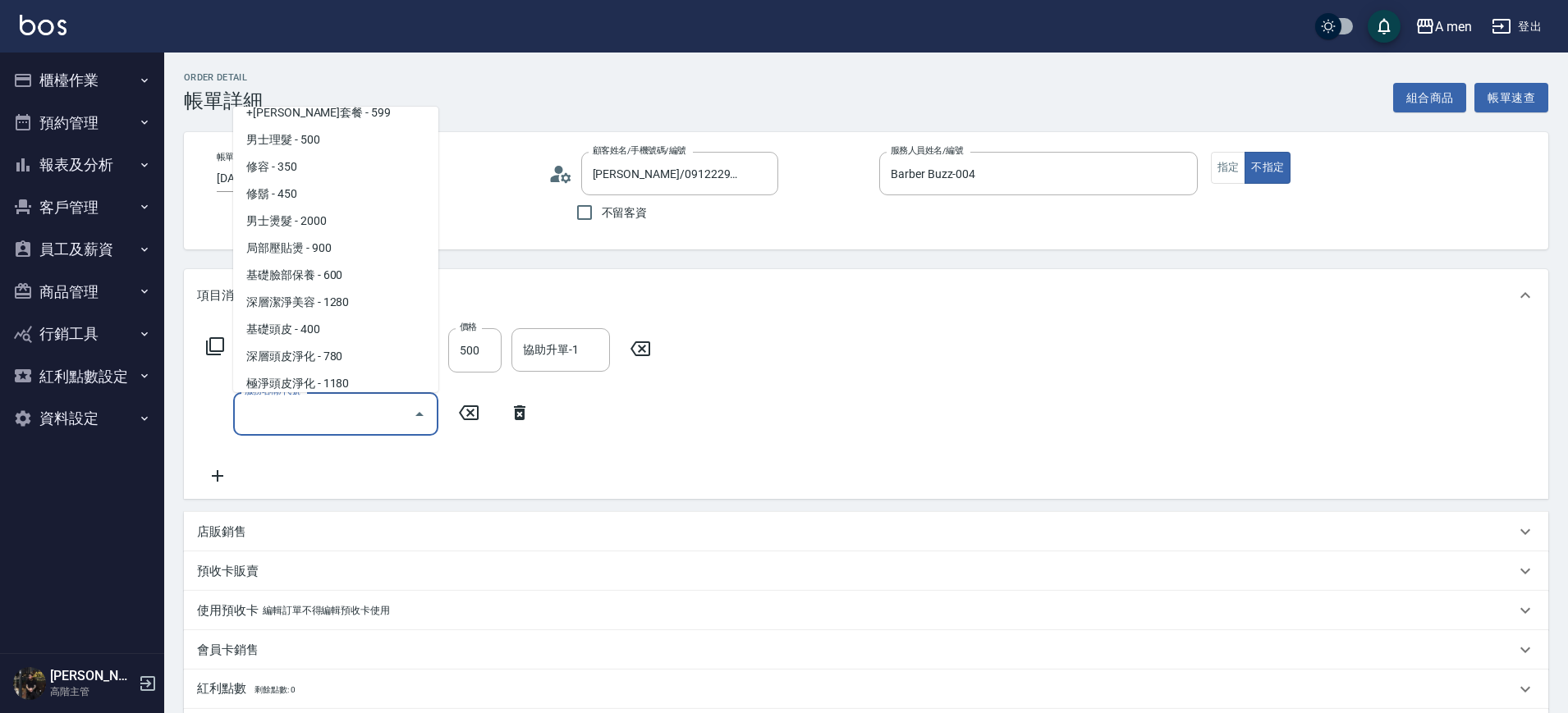
scroll to position [392, 0]
click at [347, 218] on span "男士燙髮 - 2000" at bounding box center [336, 221] width 205 height 27
type input "男士燙髮(B01)"
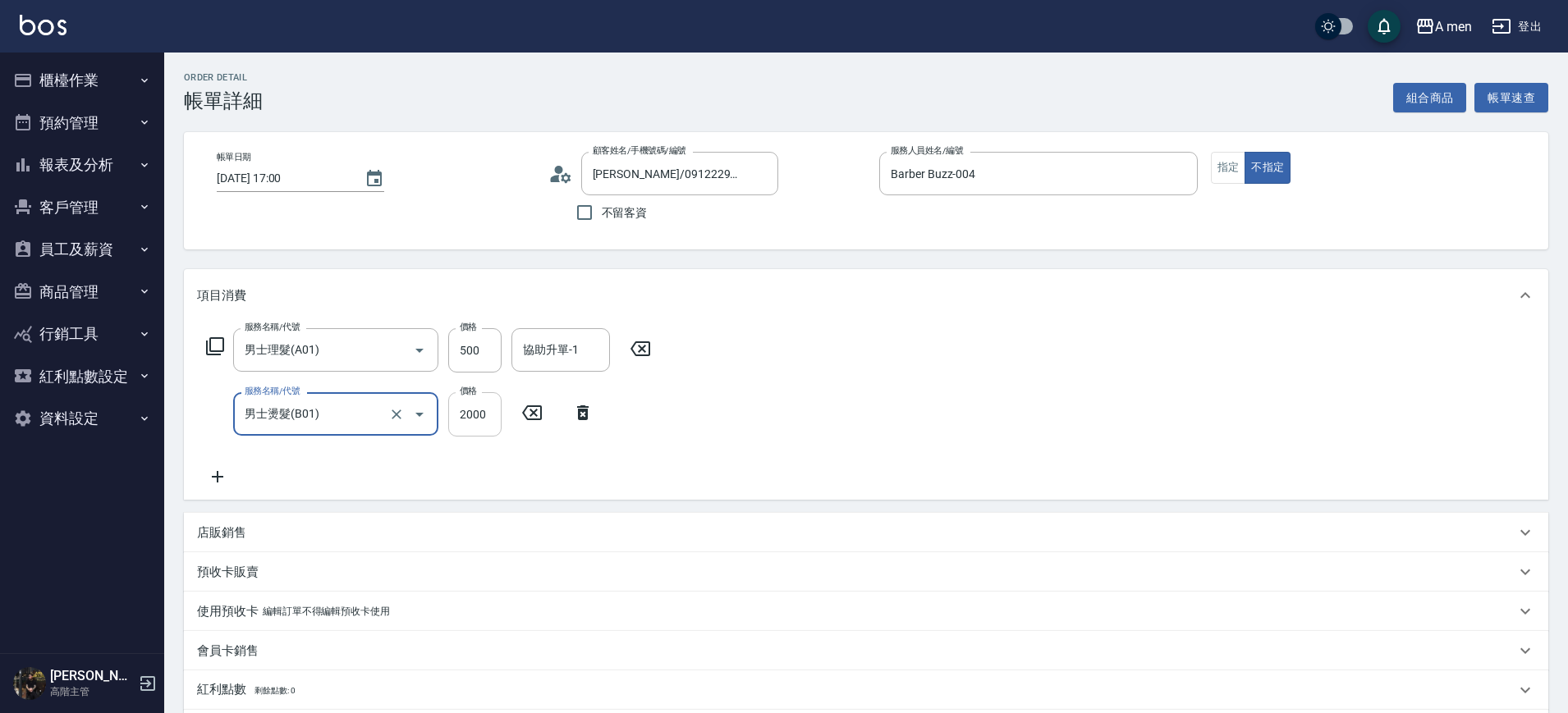
click at [477, 418] on input "2000" at bounding box center [475, 414] width 53 height 44
type input "0"
click at [591, 417] on icon at bounding box center [583, 413] width 41 height 20
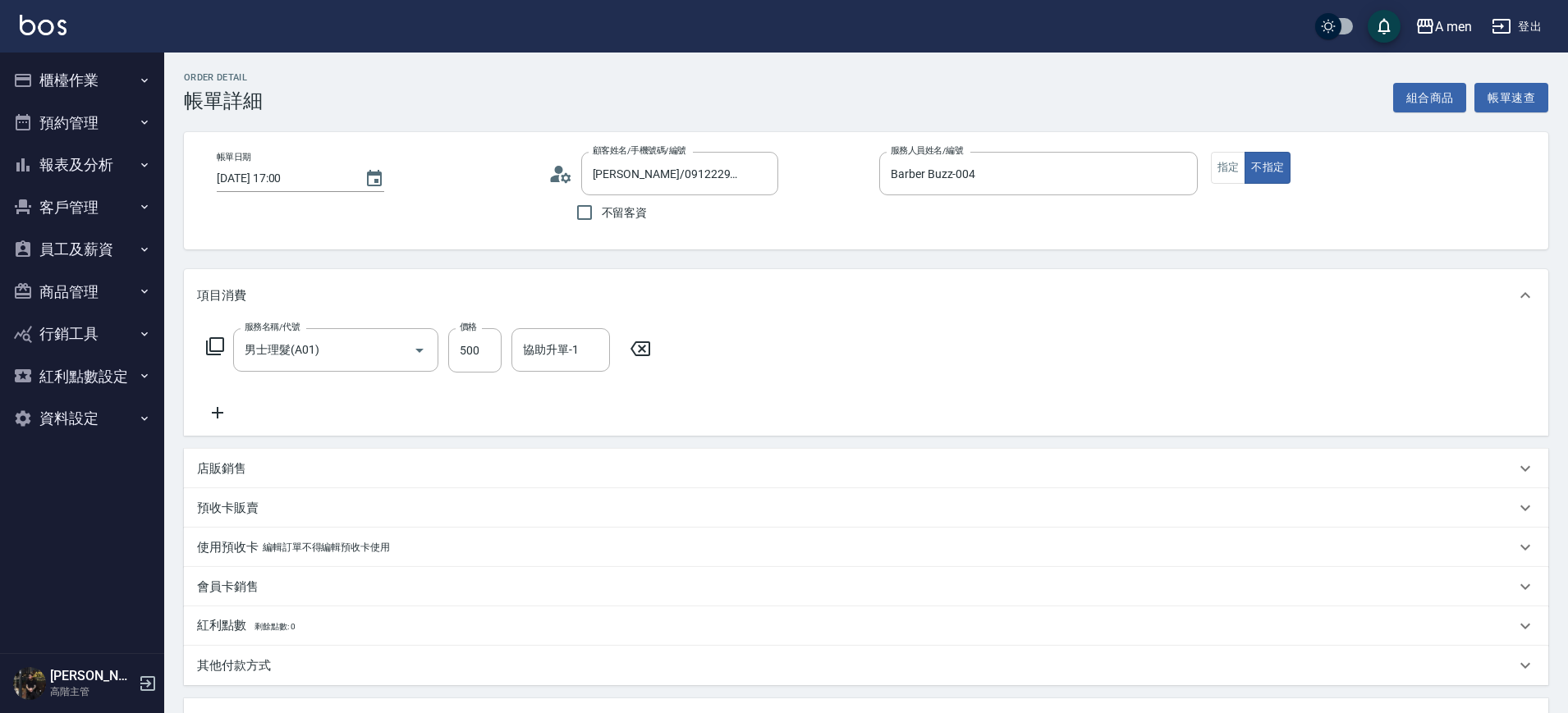
click at [211, 392] on div "服務名稱/代號 男士理髮(A01) 服務名稱/代號 價格 500 價格 協助升單-1 協助升單-1" at bounding box center [429, 376] width 464 height 95
click at [217, 416] on icon at bounding box center [218, 413] width 12 height 12
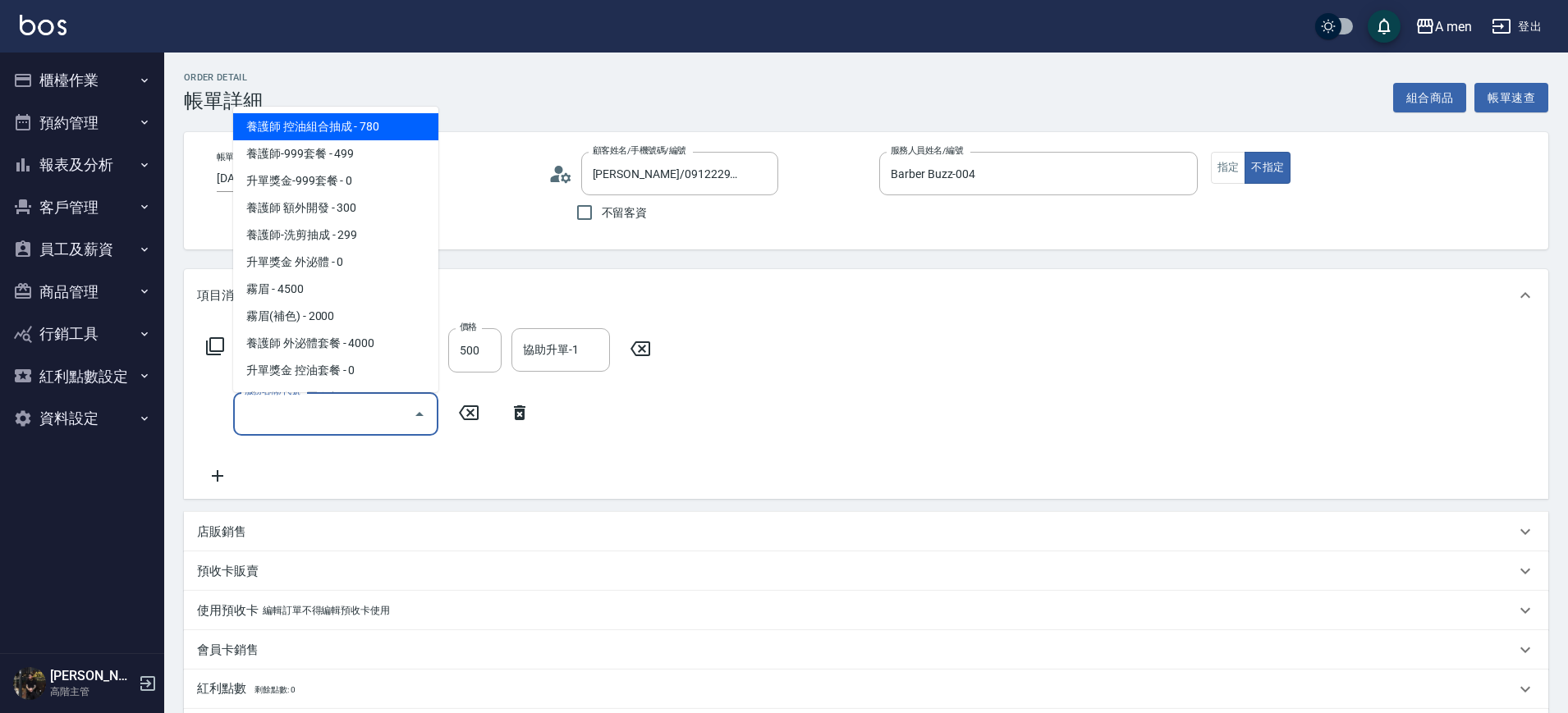
click at [330, 416] on input "服務名稱/代號" at bounding box center [324, 413] width 166 height 29
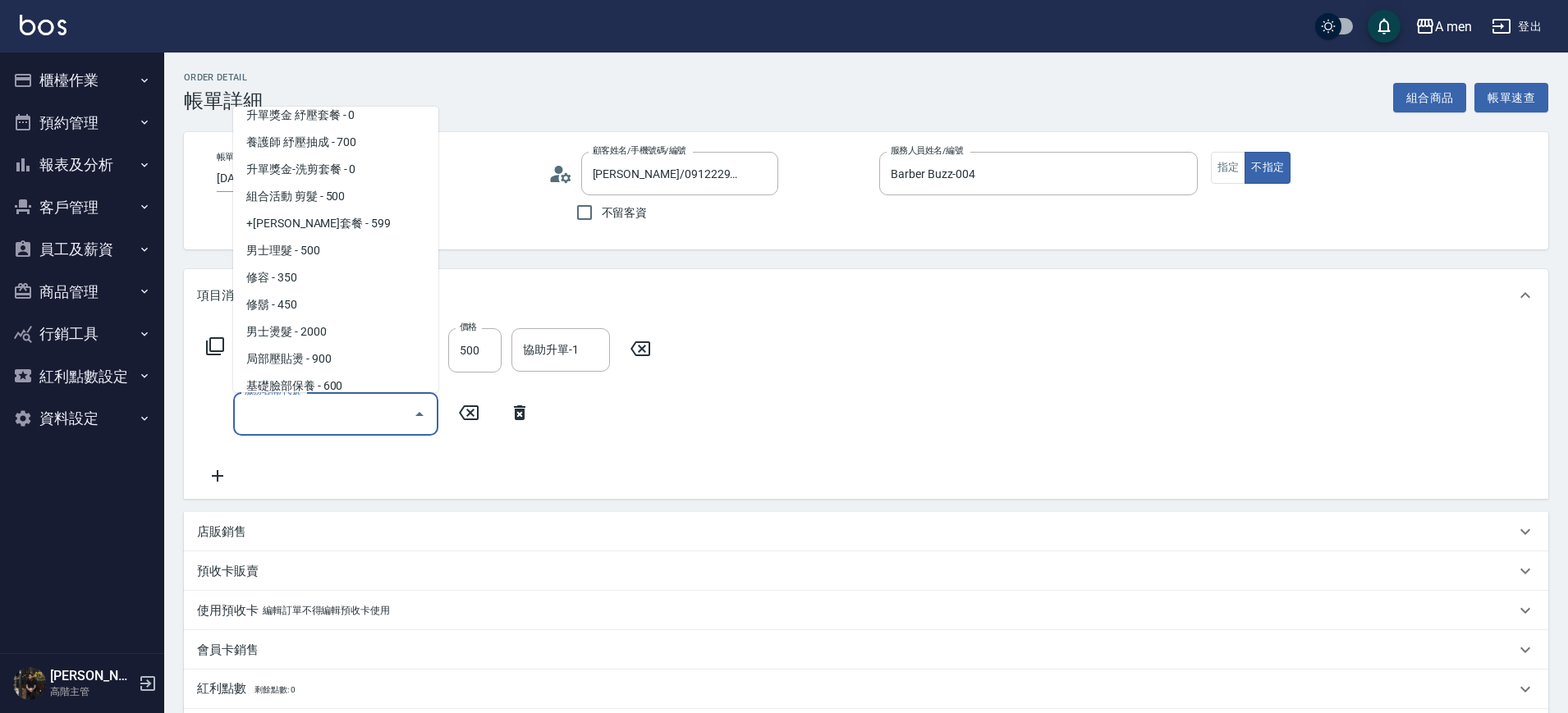
scroll to position [286, 0]
click at [336, 328] on span "男士燙髮 - 2000" at bounding box center [336, 328] width 205 height 27
type input "男士燙髮(B01)"
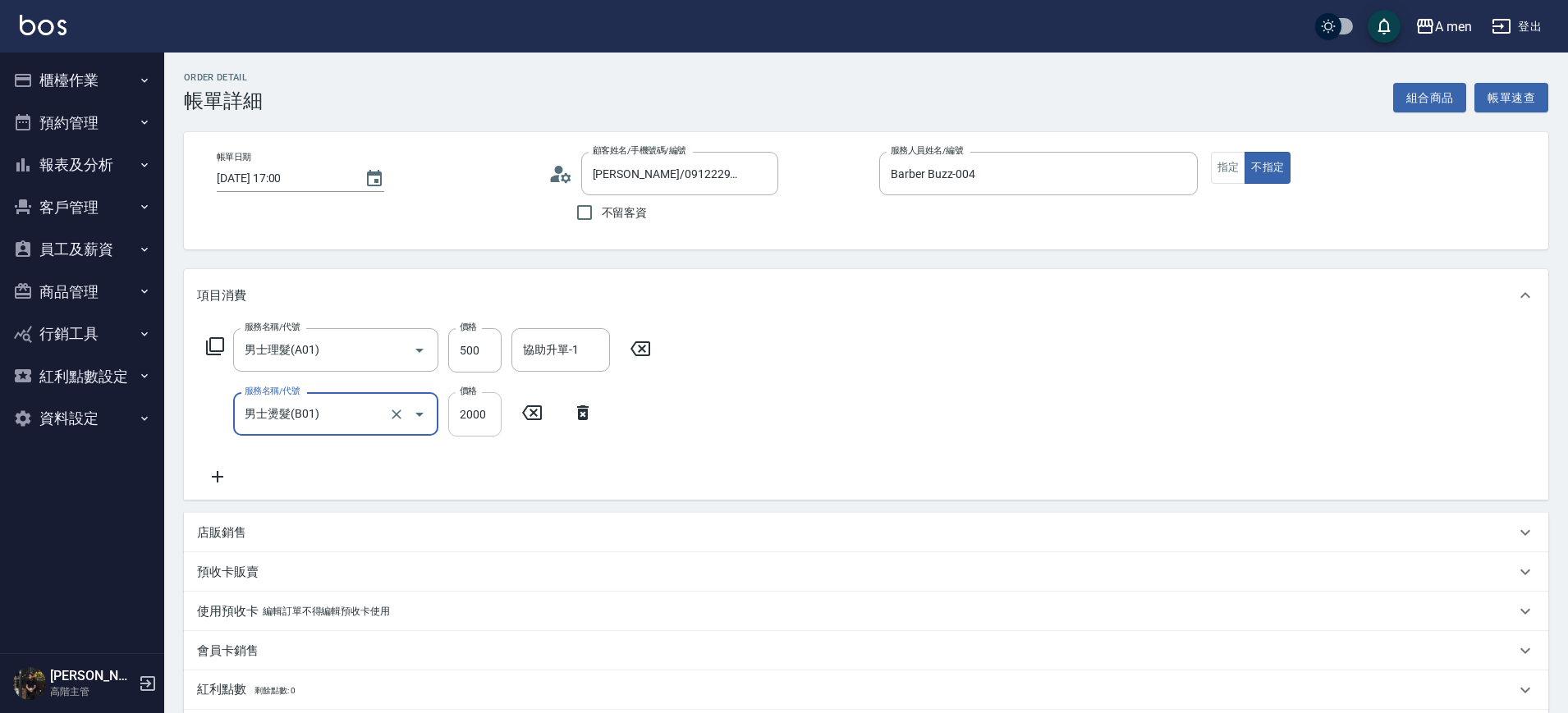
click at [494, 423] on input "2000" at bounding box center [475, 414] width 53 height 44
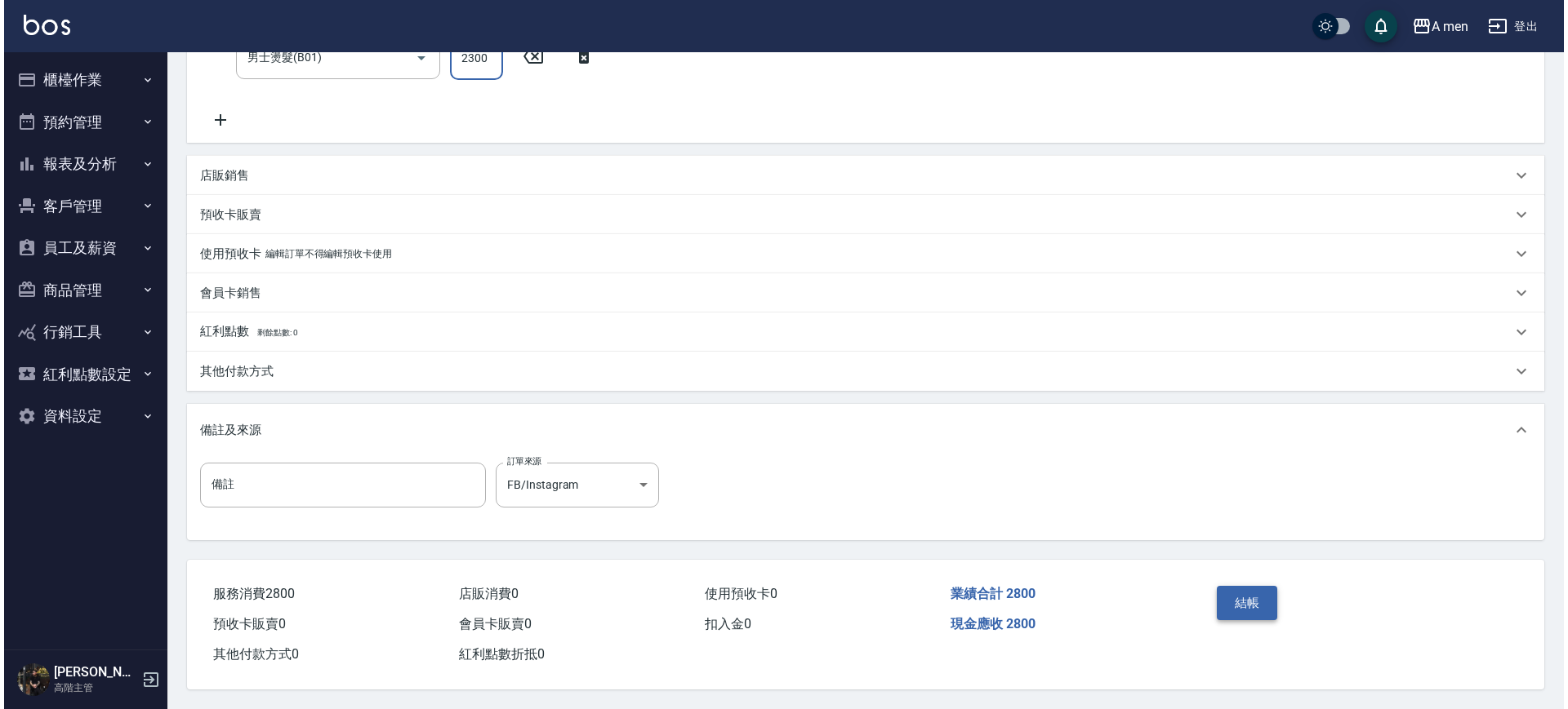
scroll to position [361, 0]
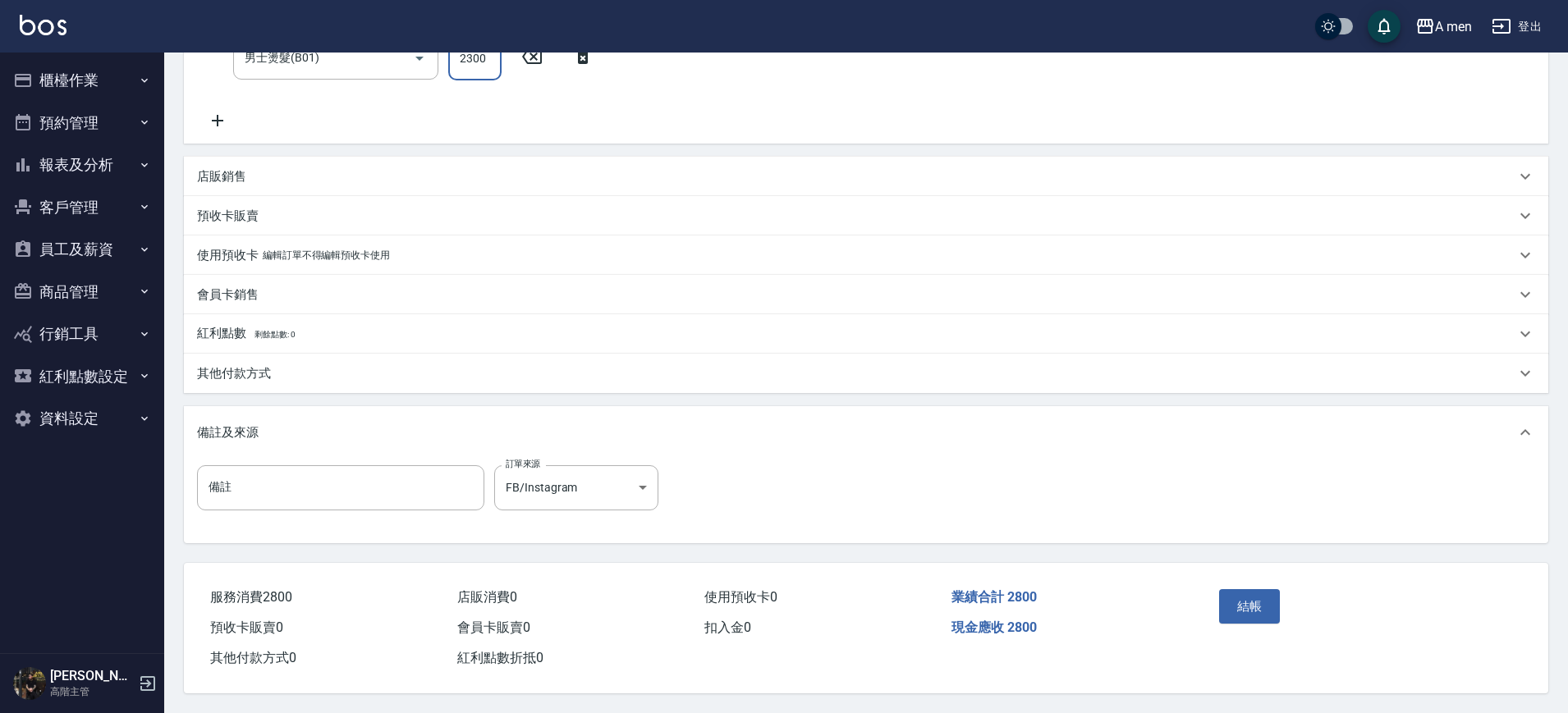
type input "2300"
click at [1246, 617] on div "結帳" at bounding box center [1287, 618] width 149 height 71
drag, startPoint x: 1232, startPoint y: 586, endPoint x: 1067, endPoint y: 529, distance: 174.6
click at [1067, 529] on div "備註 備註 訂單來源 FB/Instagram FB/Instagram 訂單來源" at bounding box center [865, 500] width 1365 height 84
click at [1232, 604] on button "結帳" at bounding box center [1250, 606] width 61 height 35
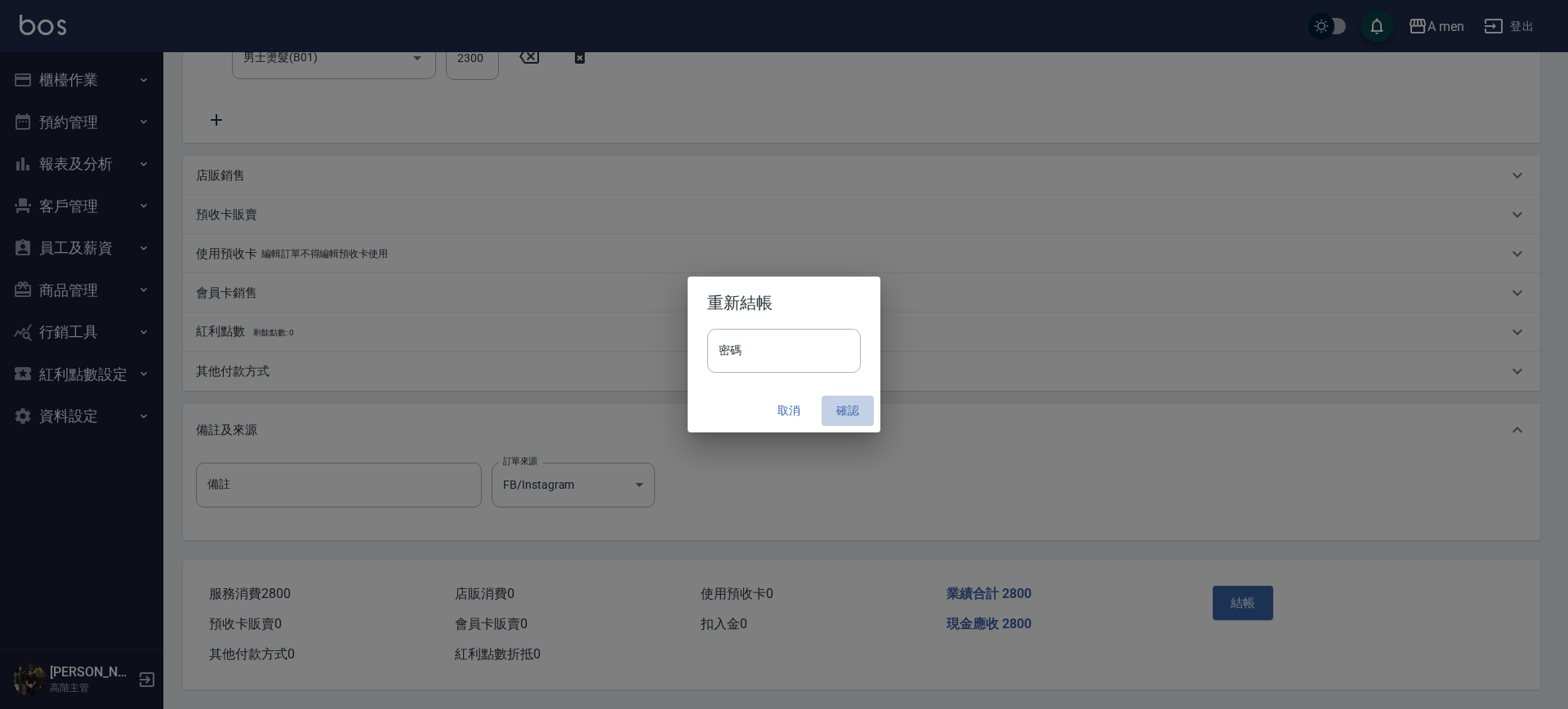
click at [845, 403] on button "確認" at bounding box center [847, 411] width 52 height 30
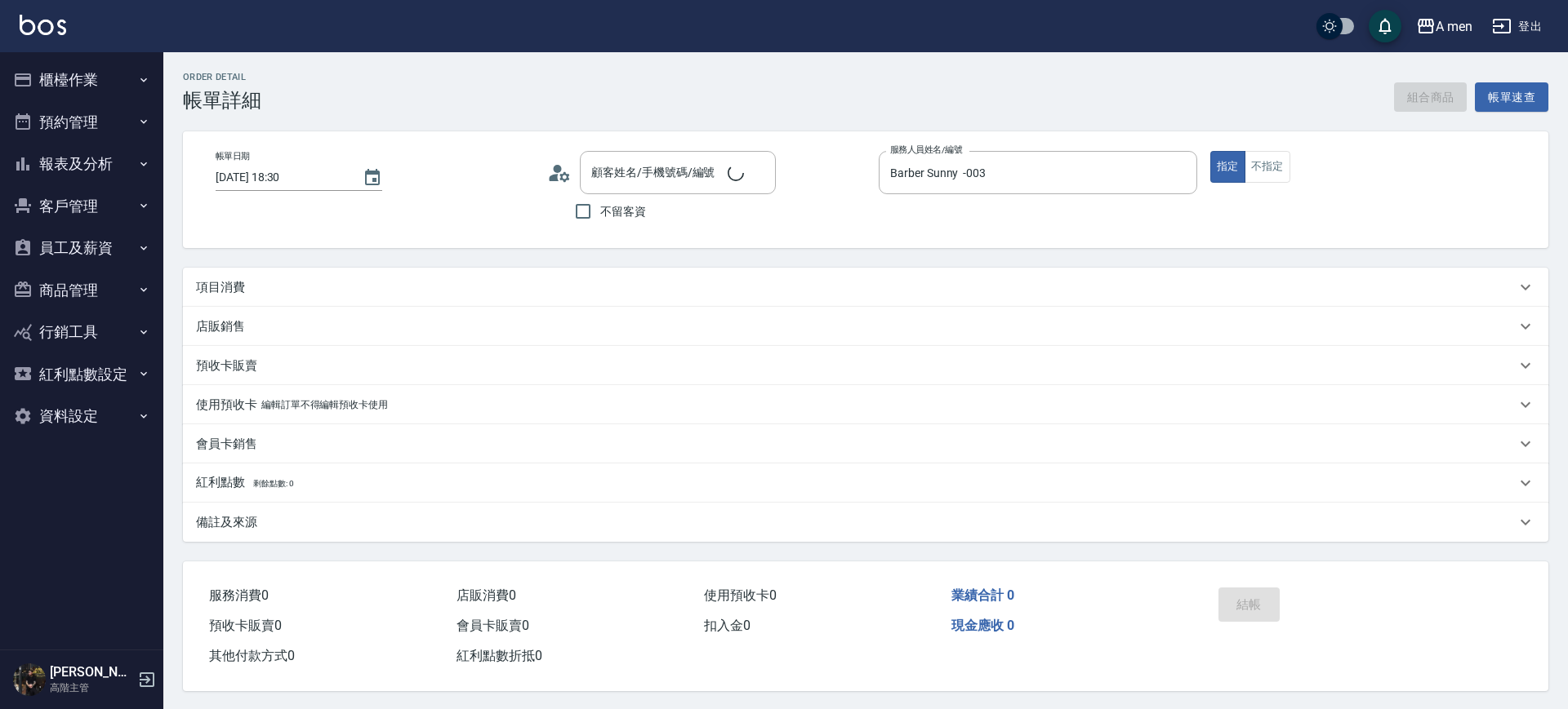
type input "[DATE] 18:30"
type input "Barber Sunny -003"
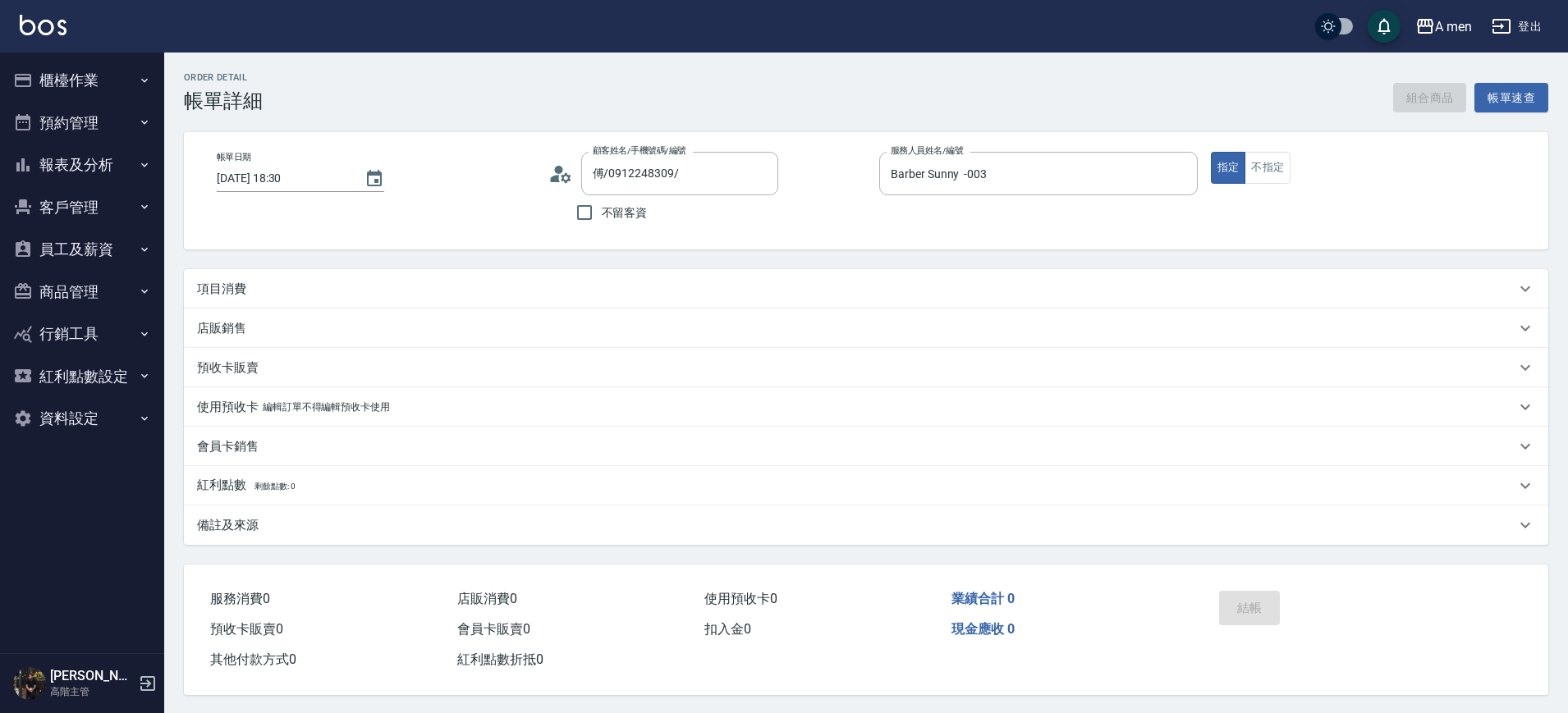
type input "傅/0912248309/"
click at [518, 276] on div "項目消費" at bounding box center [865, 289] width 1365 height 39
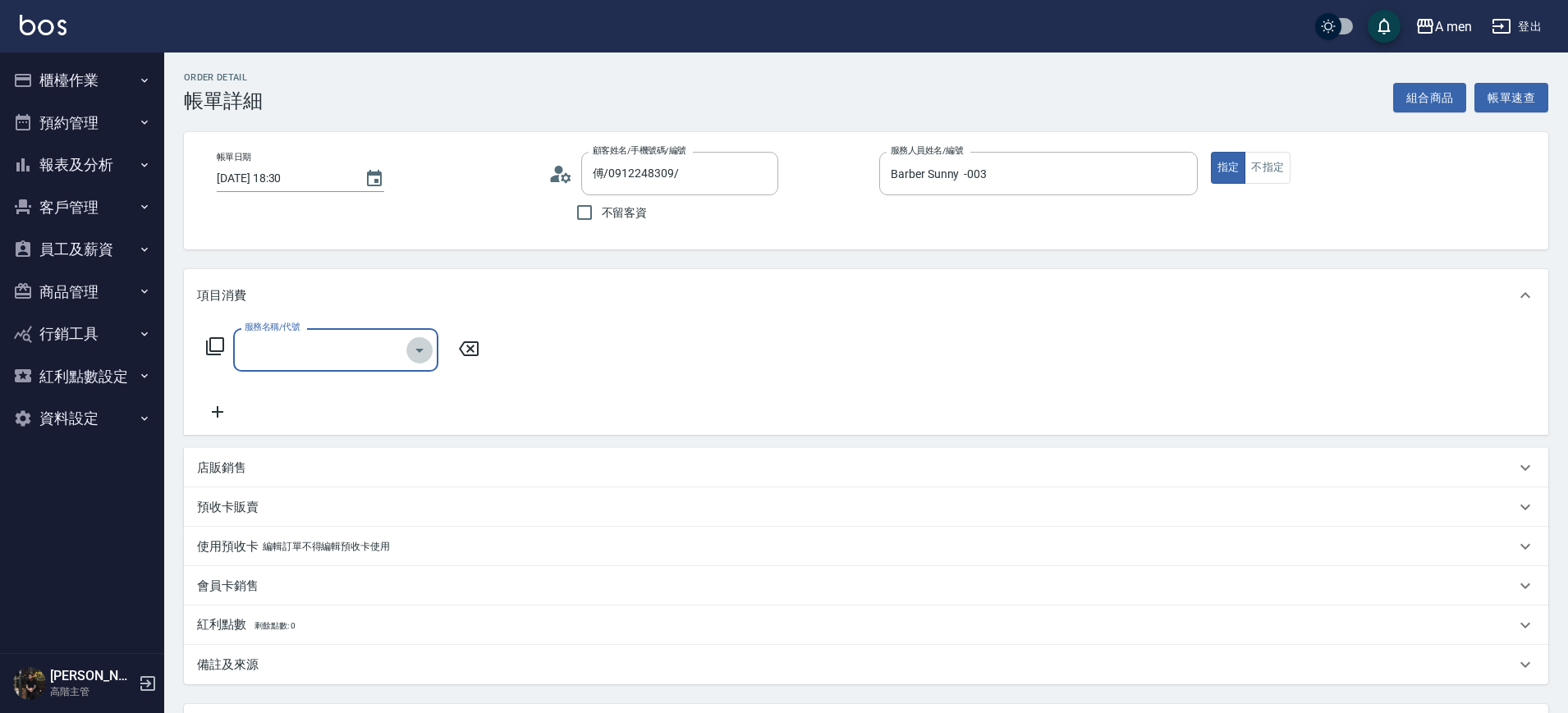
click at [420, 351] on icon "Open" at bounding box center [419, 350] width 20 height 20
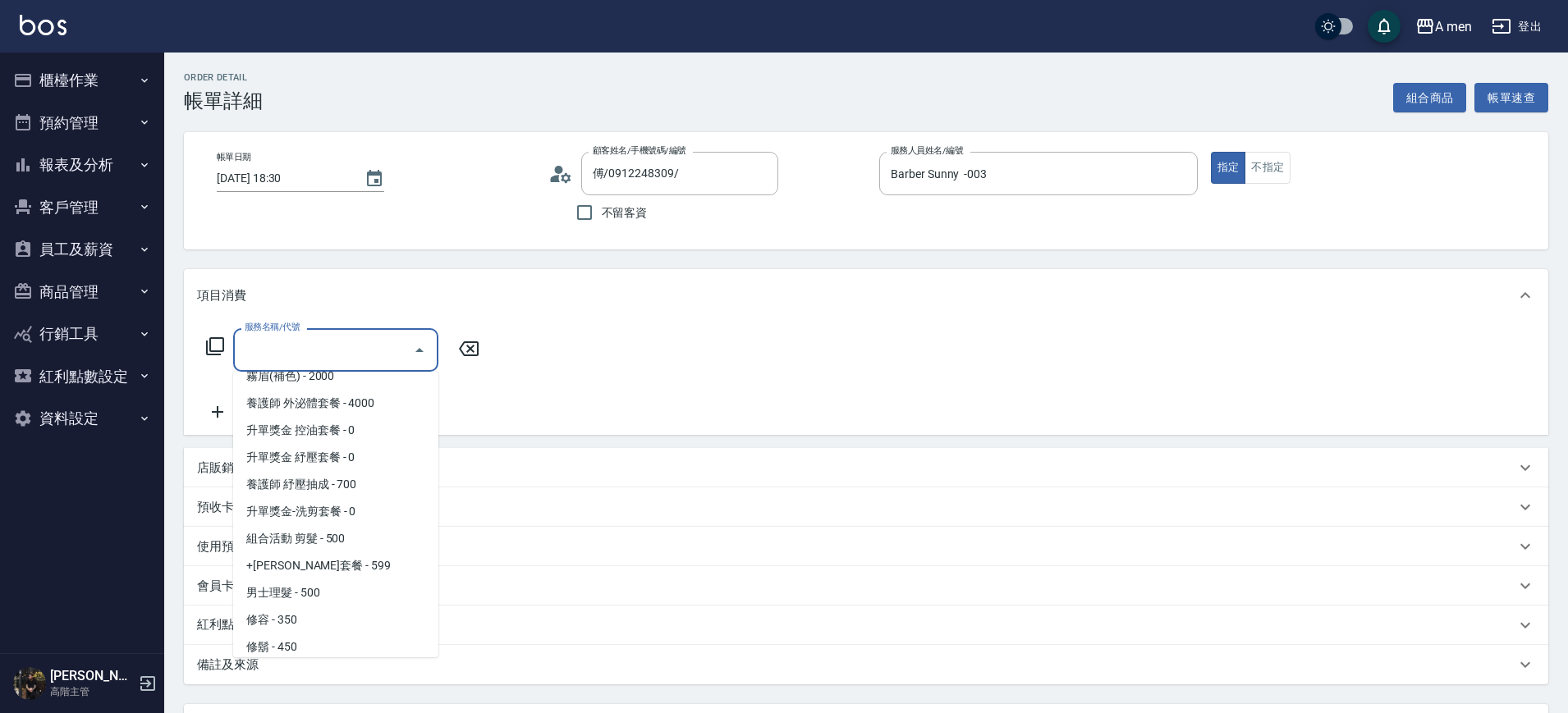
scroll to position [243, 0]
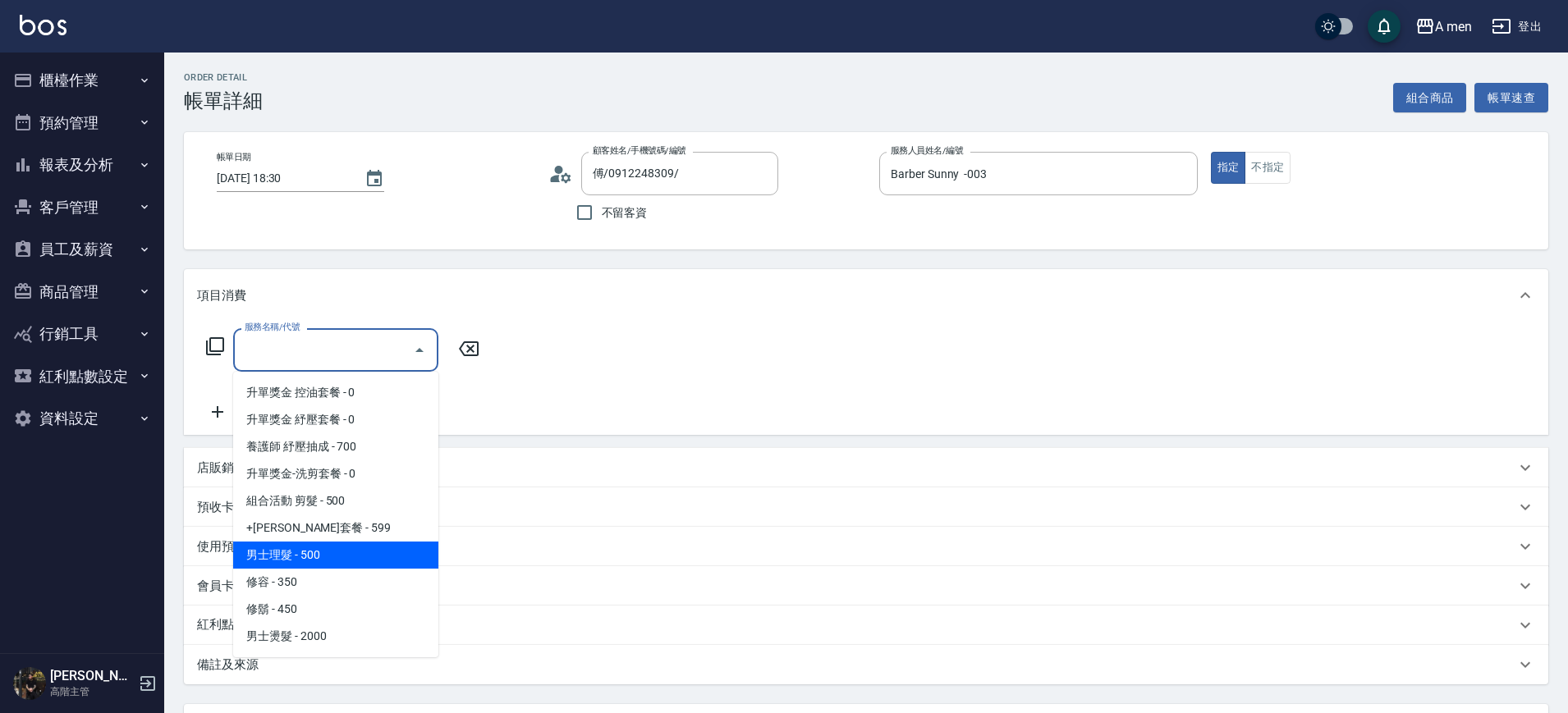
click at [354, 546] on span "男士理髮 - 500" at bounding box center [336, 554] width 205 height 27
type input "男士理髮(A01)"
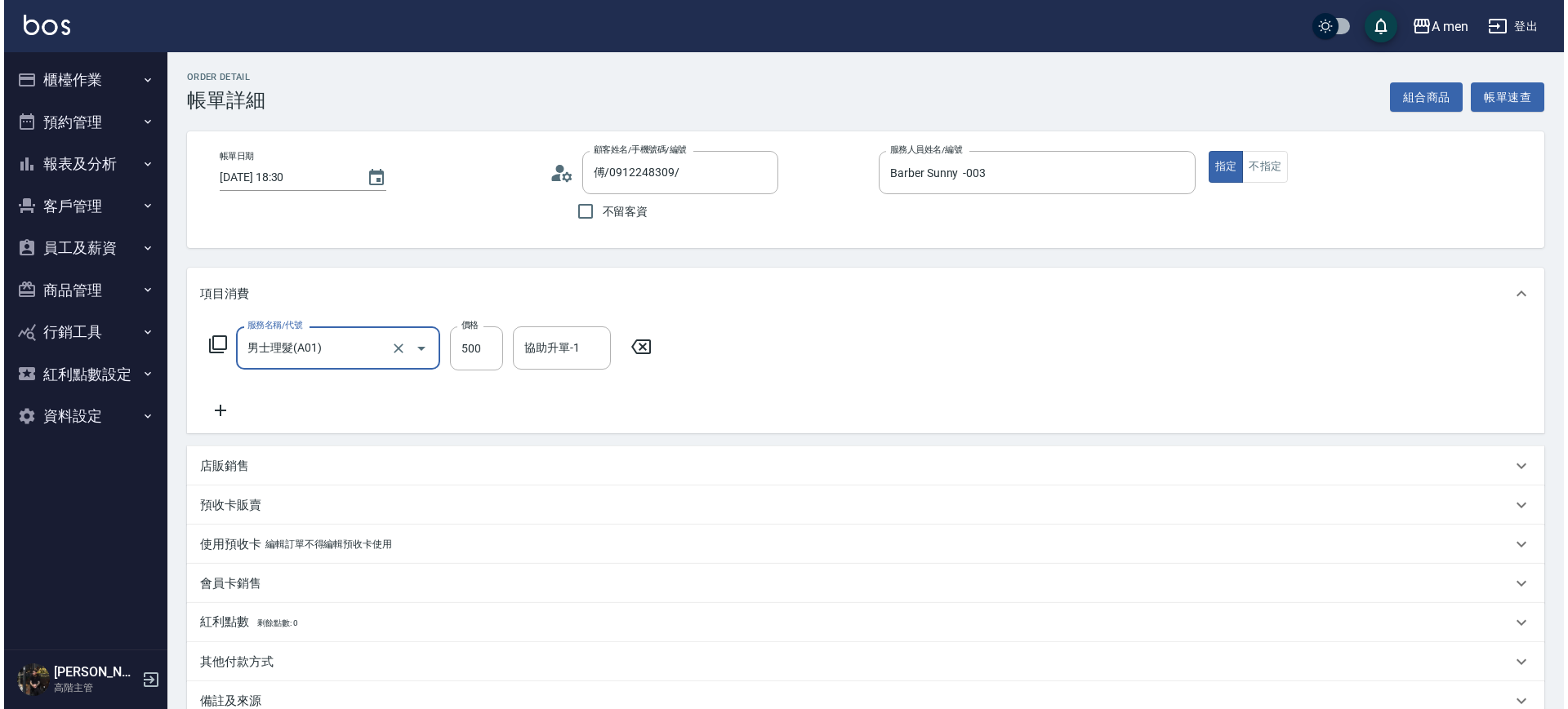
scroll to position [187, 0]
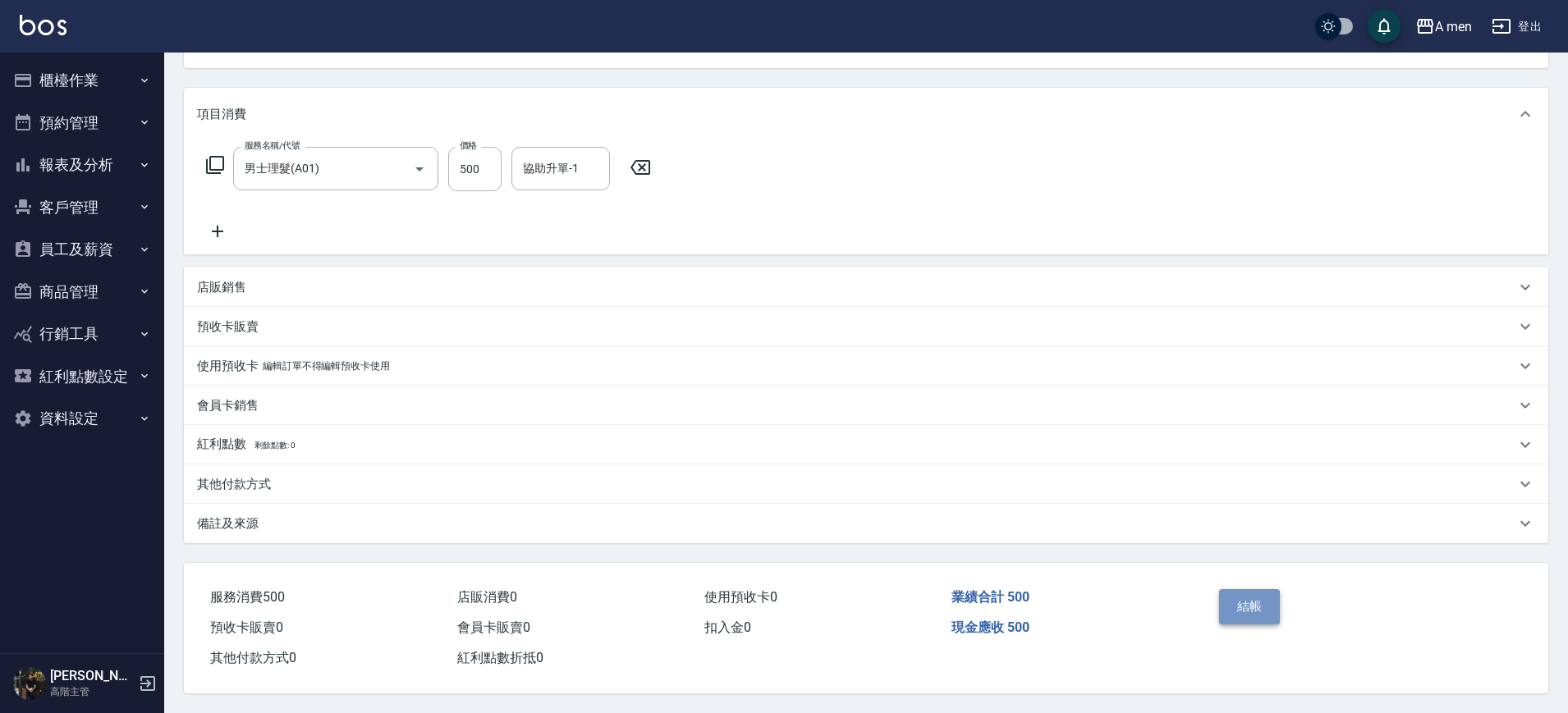
click at [1266, 589] on button "結帳" at bounding box center [1250, 606] width 61 height 35
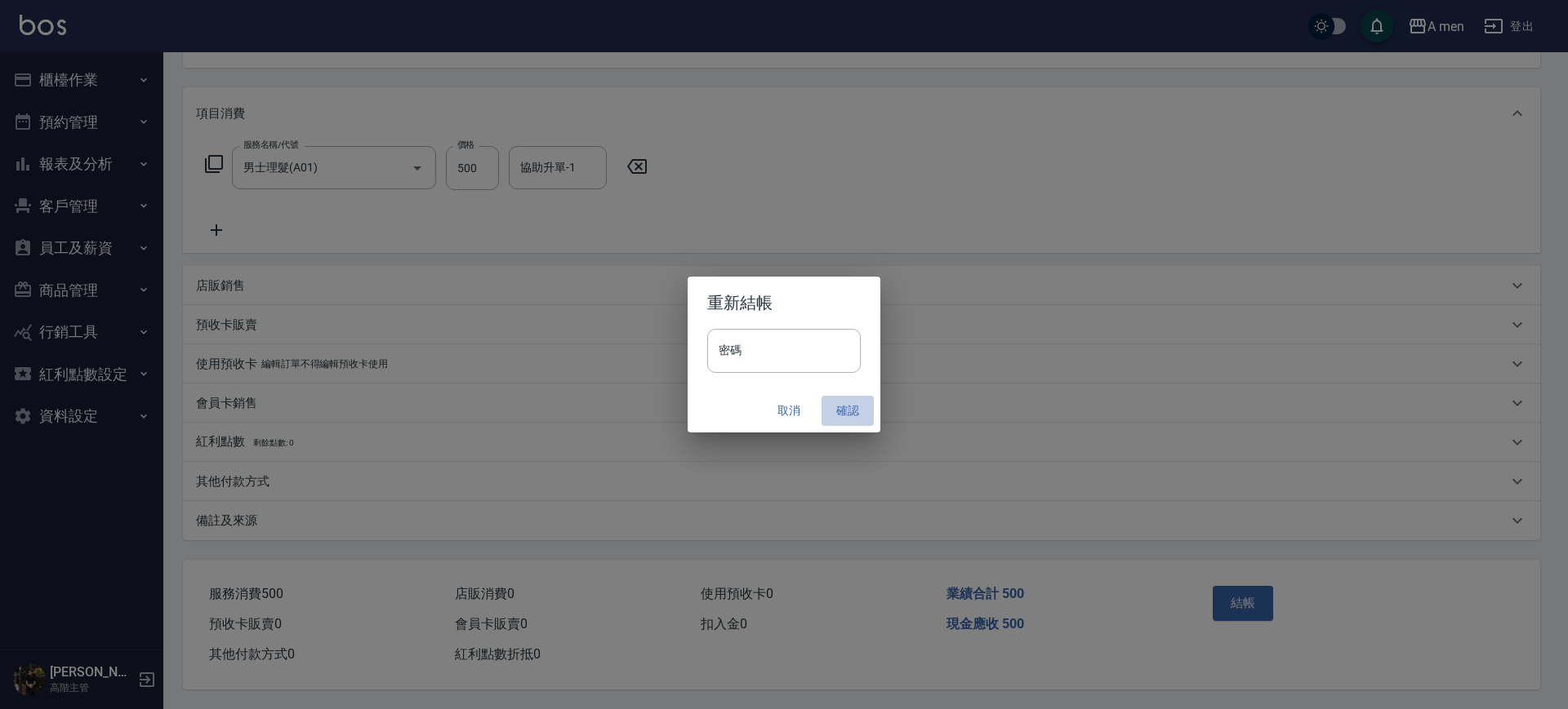
click at [857, 412] on button "確認" at bounding box center [847, 411] width 52 height 30
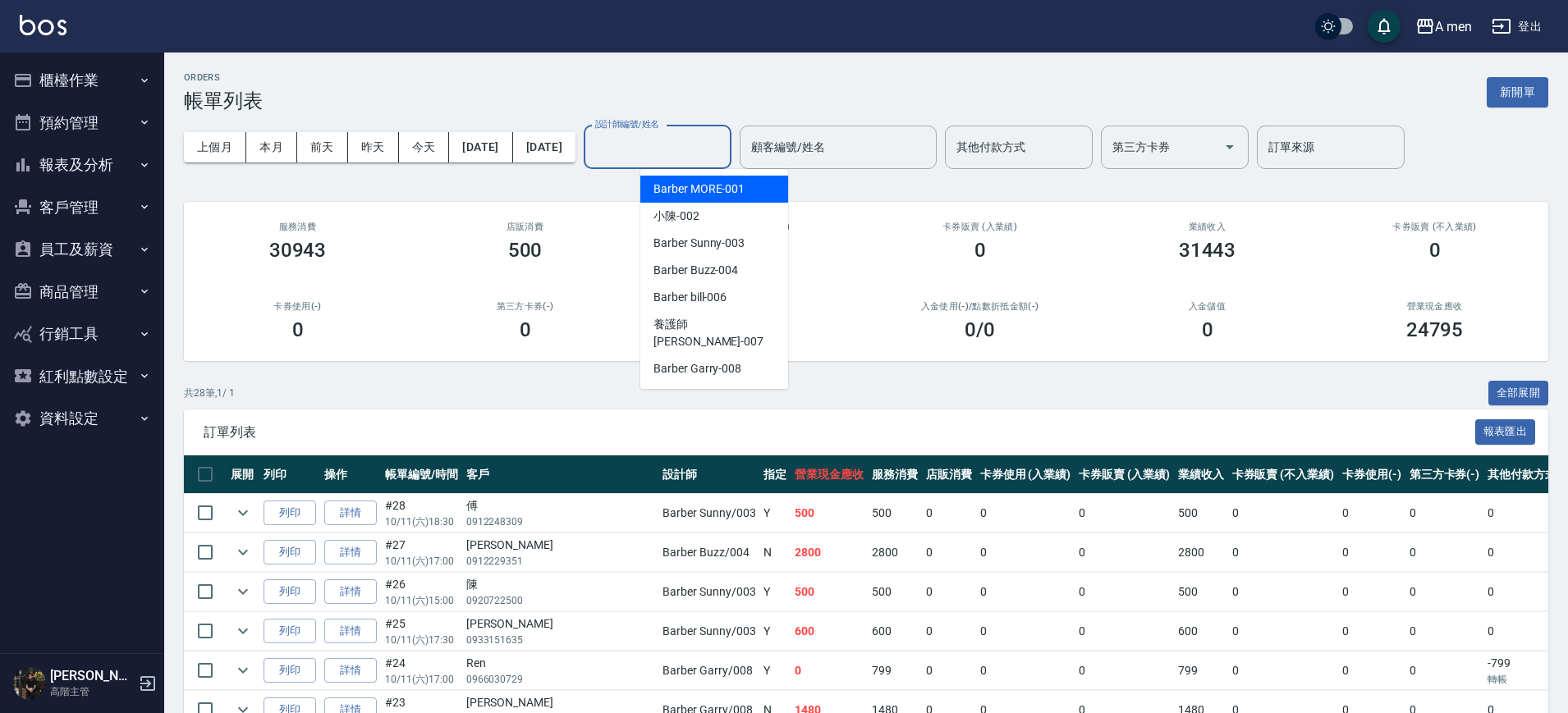
drag, startPoint x: 707, startPoint y: 138, endPoint x: 707, endPoint y: 146, distance: 8.0
click at [708, 142] on input "設計師編號/姓名" at bounding box center [657, 147] width 133 height 29
click at [580, 247] on div "500" at bounding box center [525, 250] width 188 height 23
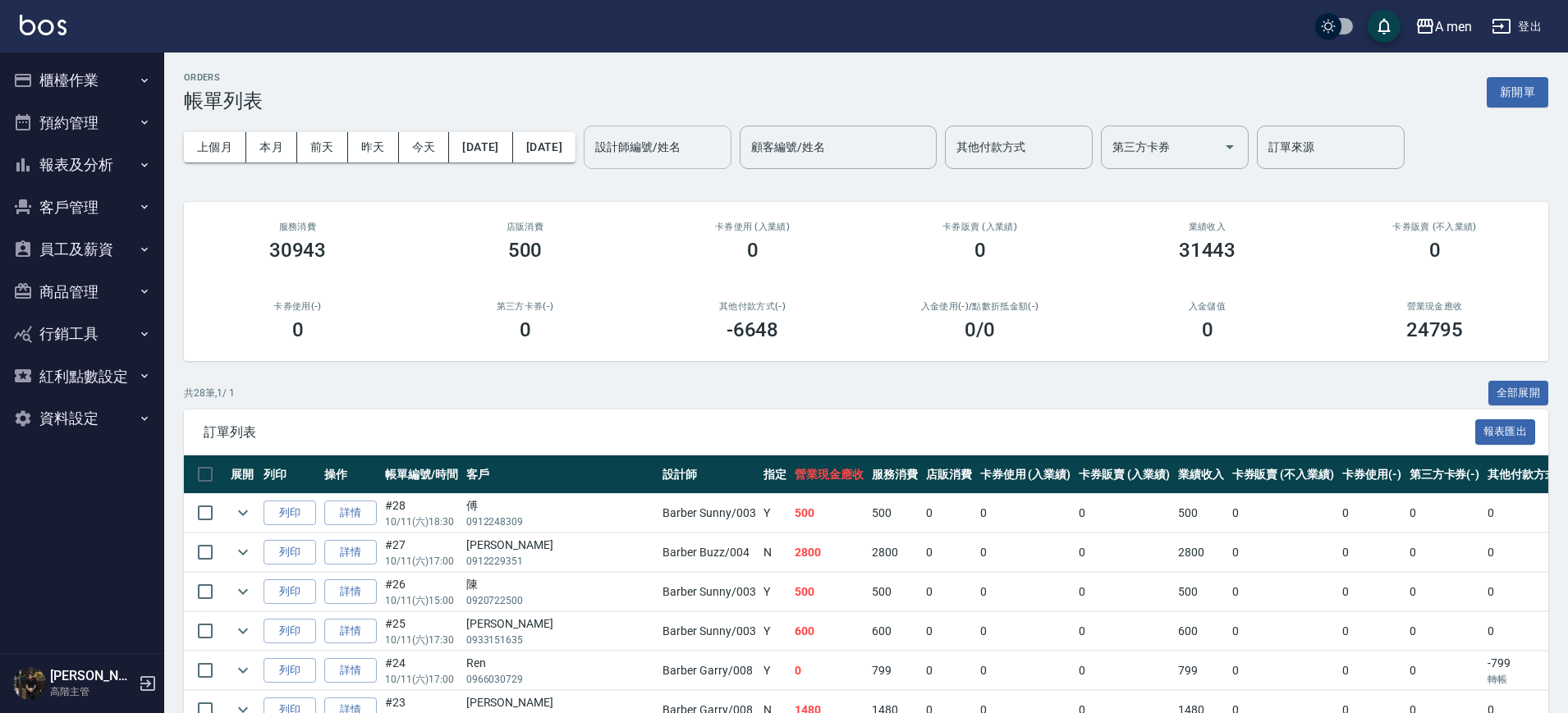
click at [724, 137] on input "設計師編號/姓名" at bounding box center [657, 147] width 133 height 29
click at [440, 149] on button "今天" at bounding box center [424, 147] width 51 height 31
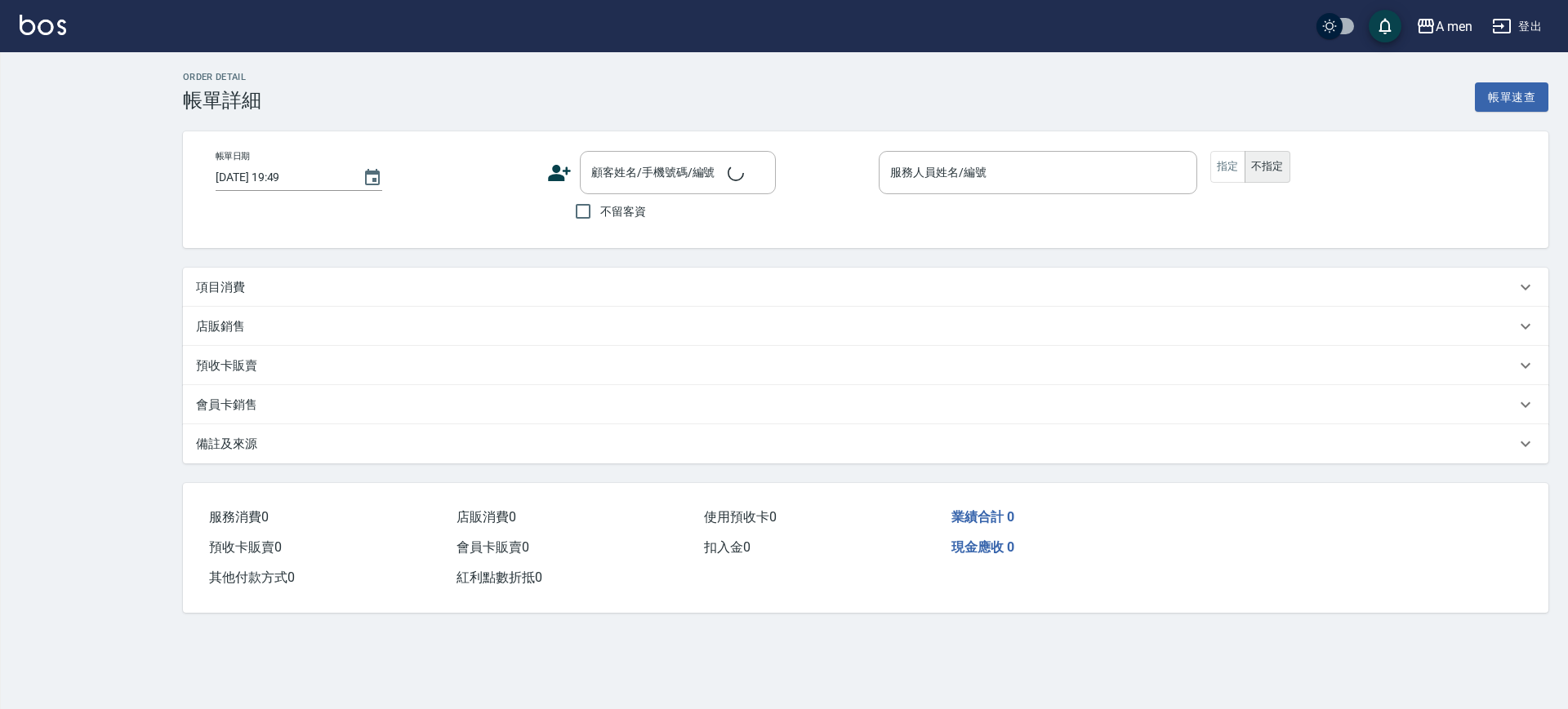
type input "[DATE] 19:00"
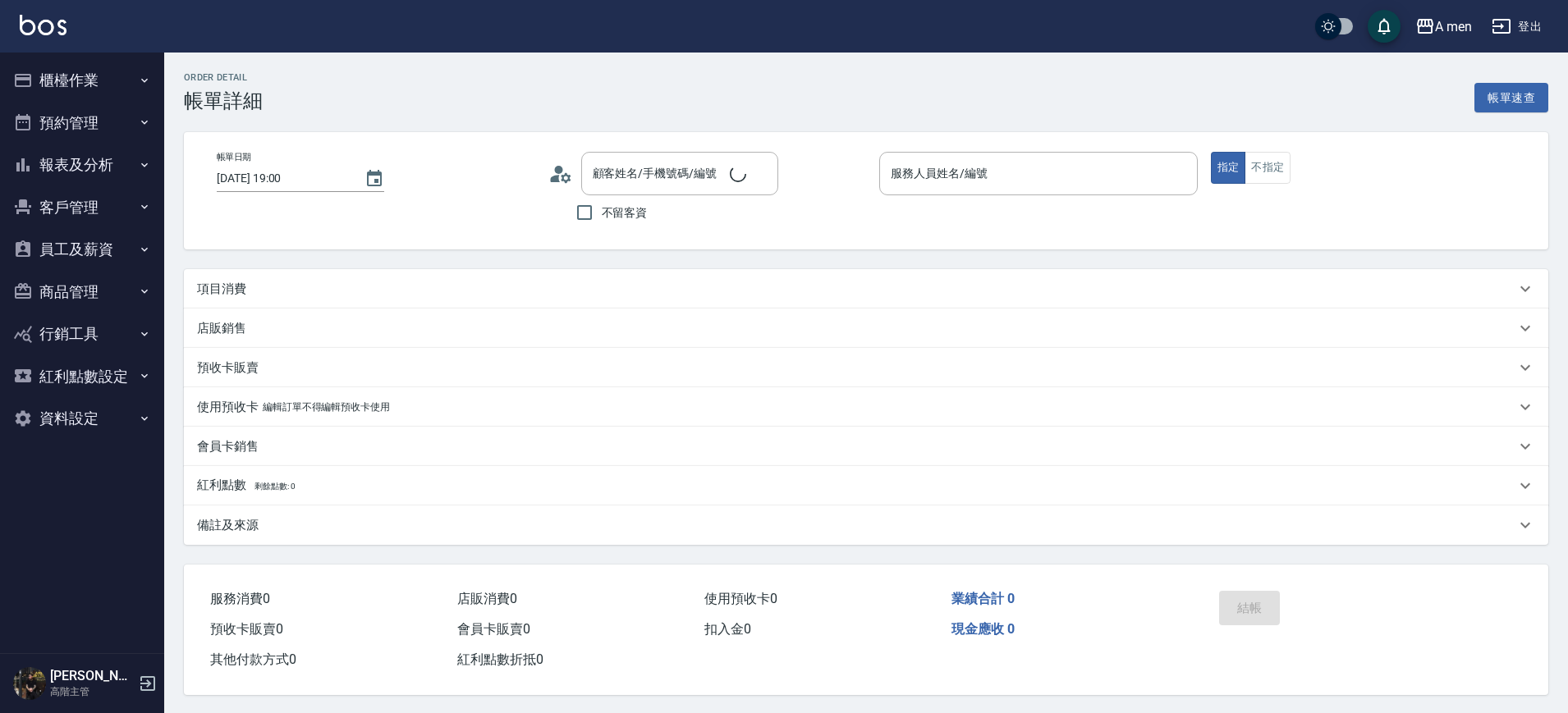
type input "Barber Garry-008"
type input "范/0916459658/null"
click at [302, 287] on div "項目消費" at bounding box center [857, 289] width 1318 height 17
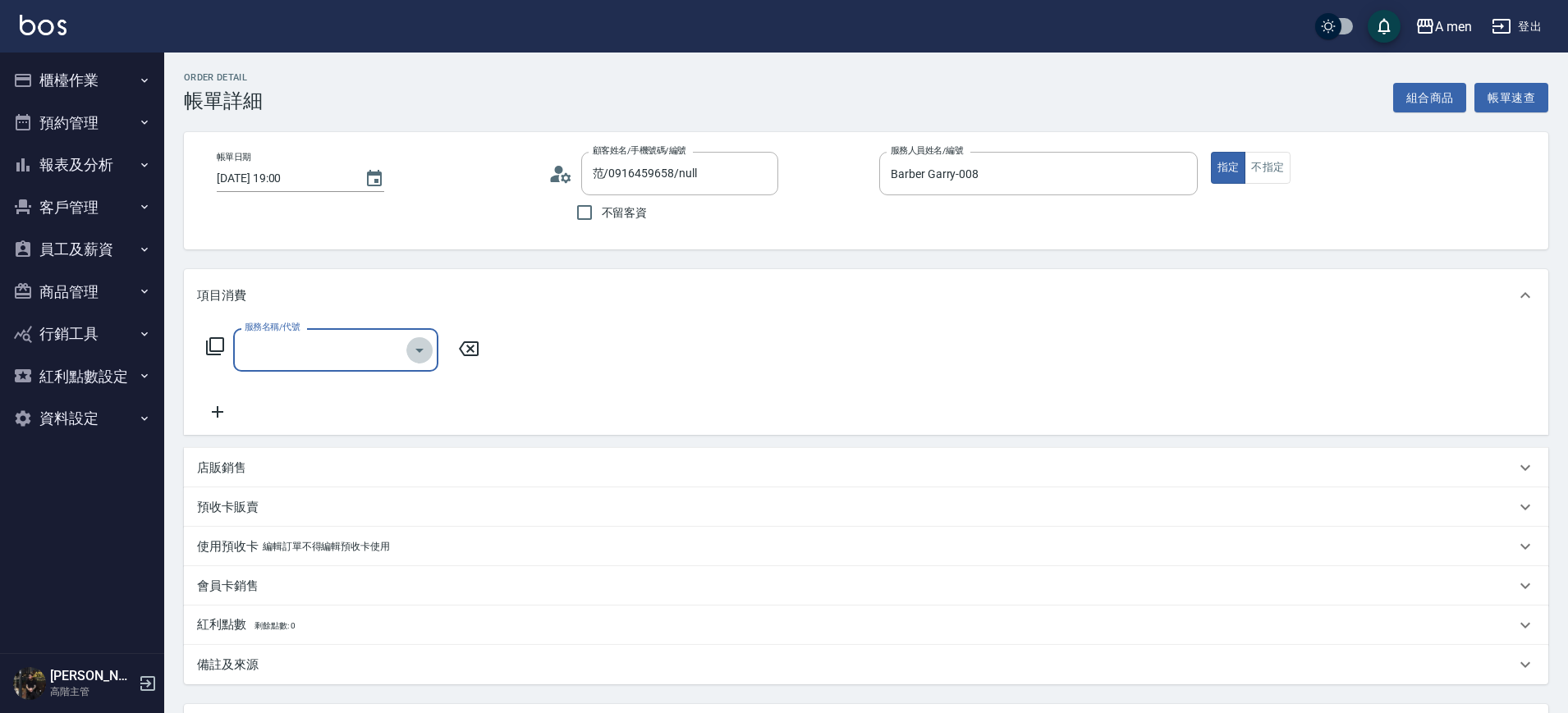
click at [415, 345] on icon "Open" at bounding box center [419, 350] width 20 height 20
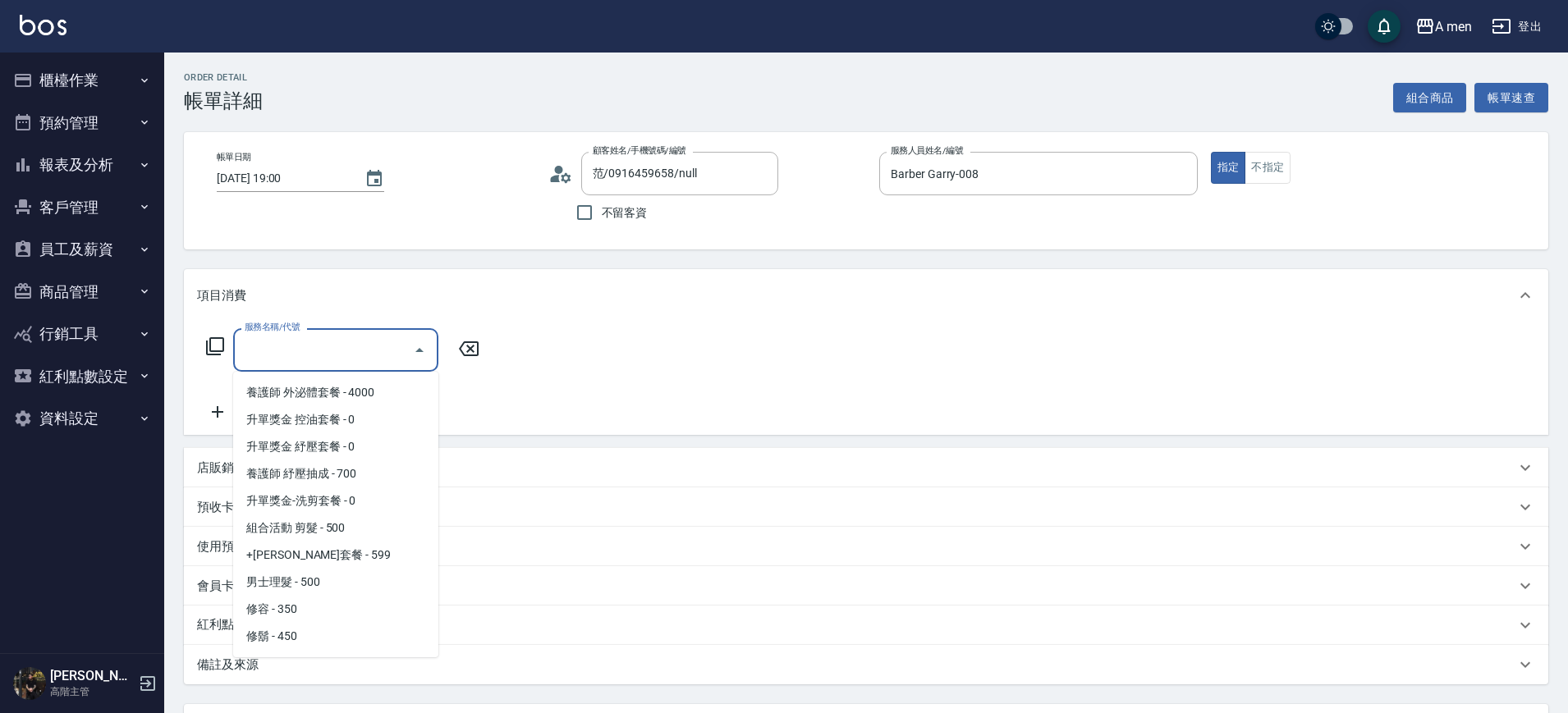
scroll to position [235, 0]
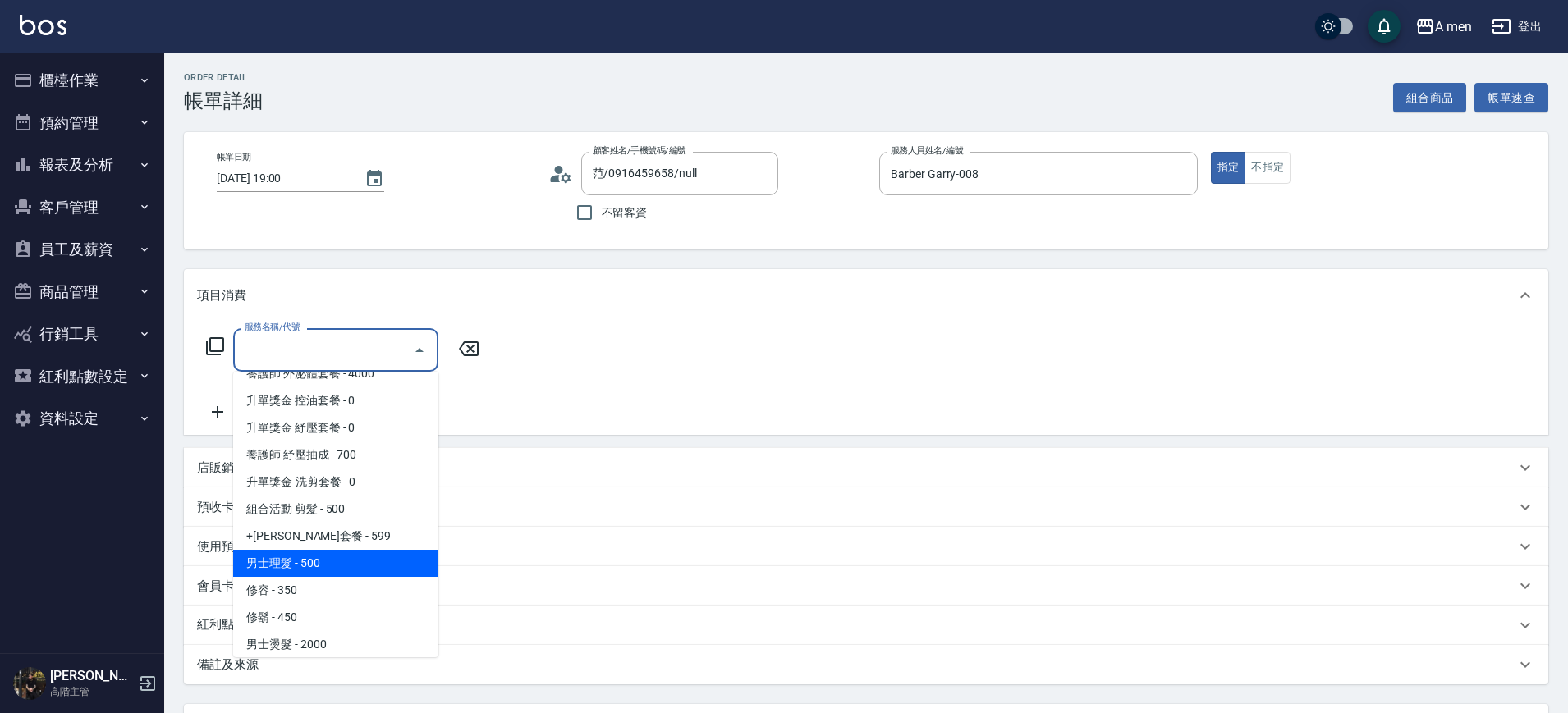
click at [348, 568] on span "男士理髮 - 500" at bounding box center [336, 563] width 205 height 27
type input "男士理髮(A01)"
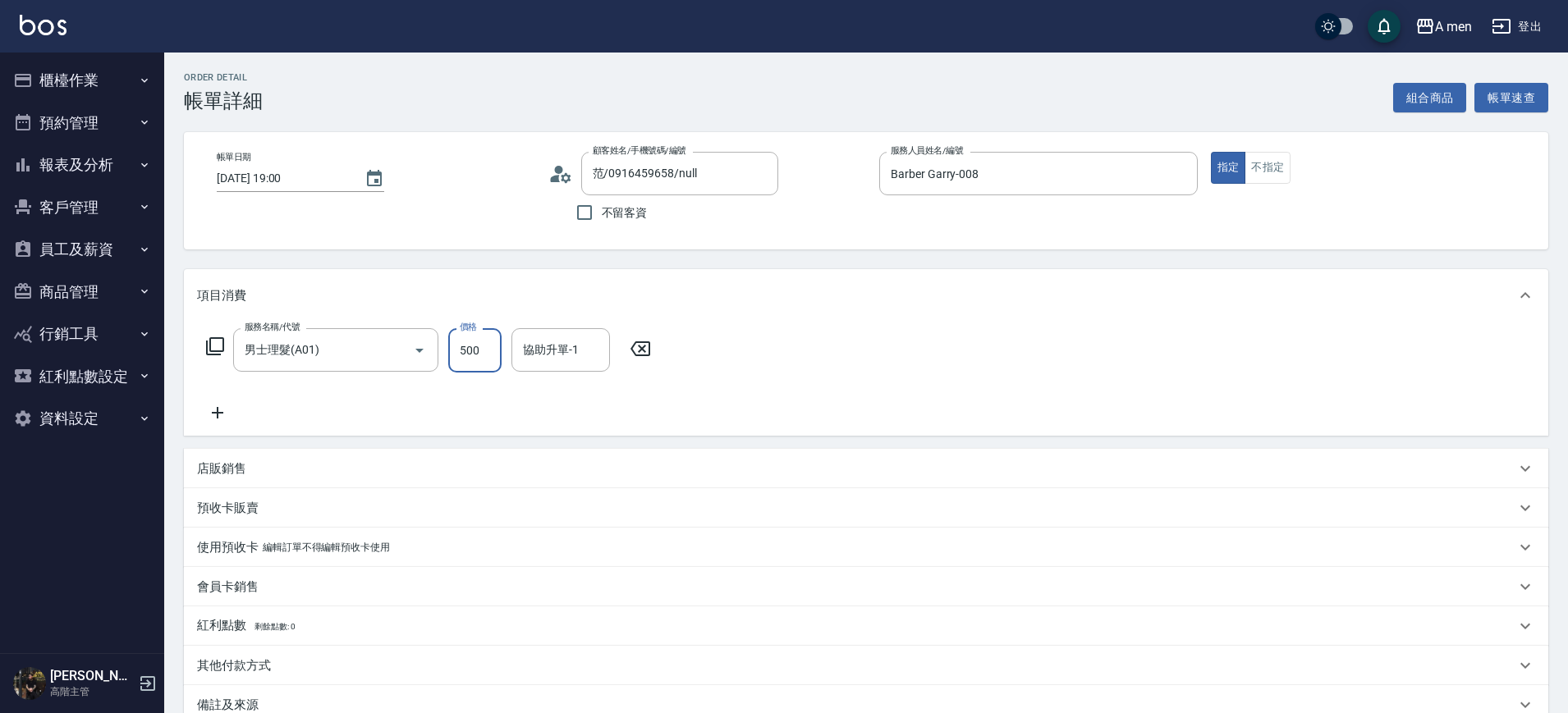
click at [462, 350] on input "500" at bounding box center [475, 350] width 53 height 44
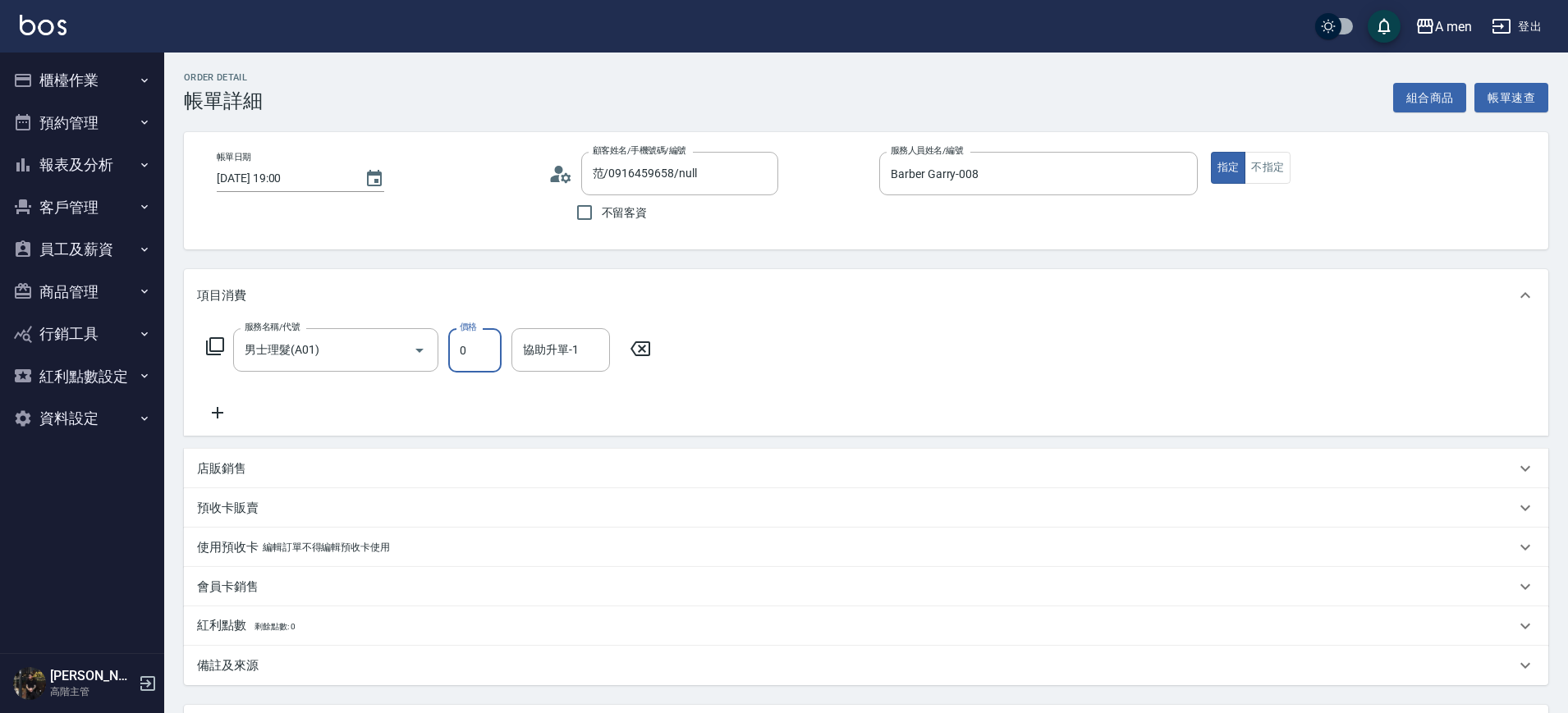
scroll to position [0, 0]
type input "0"
type input "'sd'"
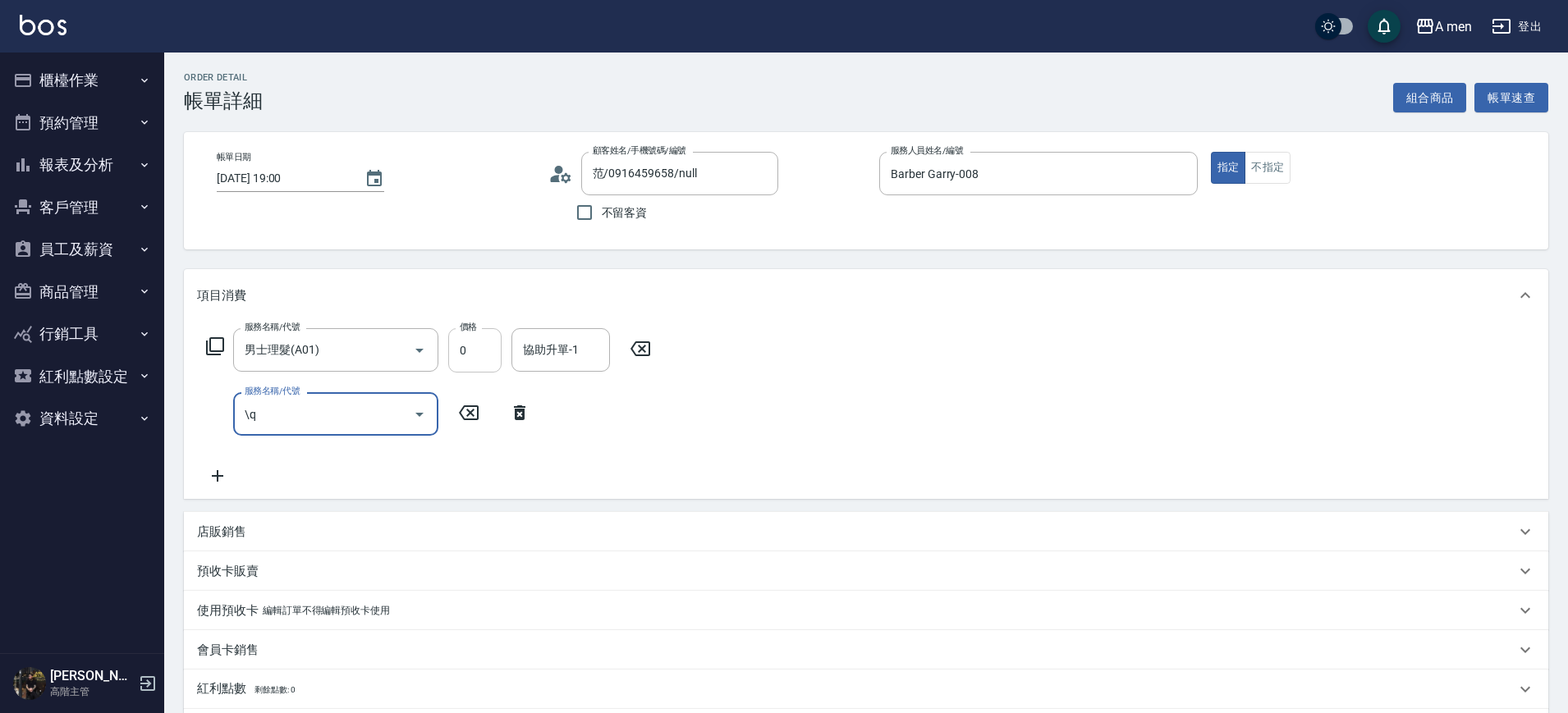
type input "\q"
click at [462, 350] on input "0" at bounding box center [475, 350] width 53 height 44
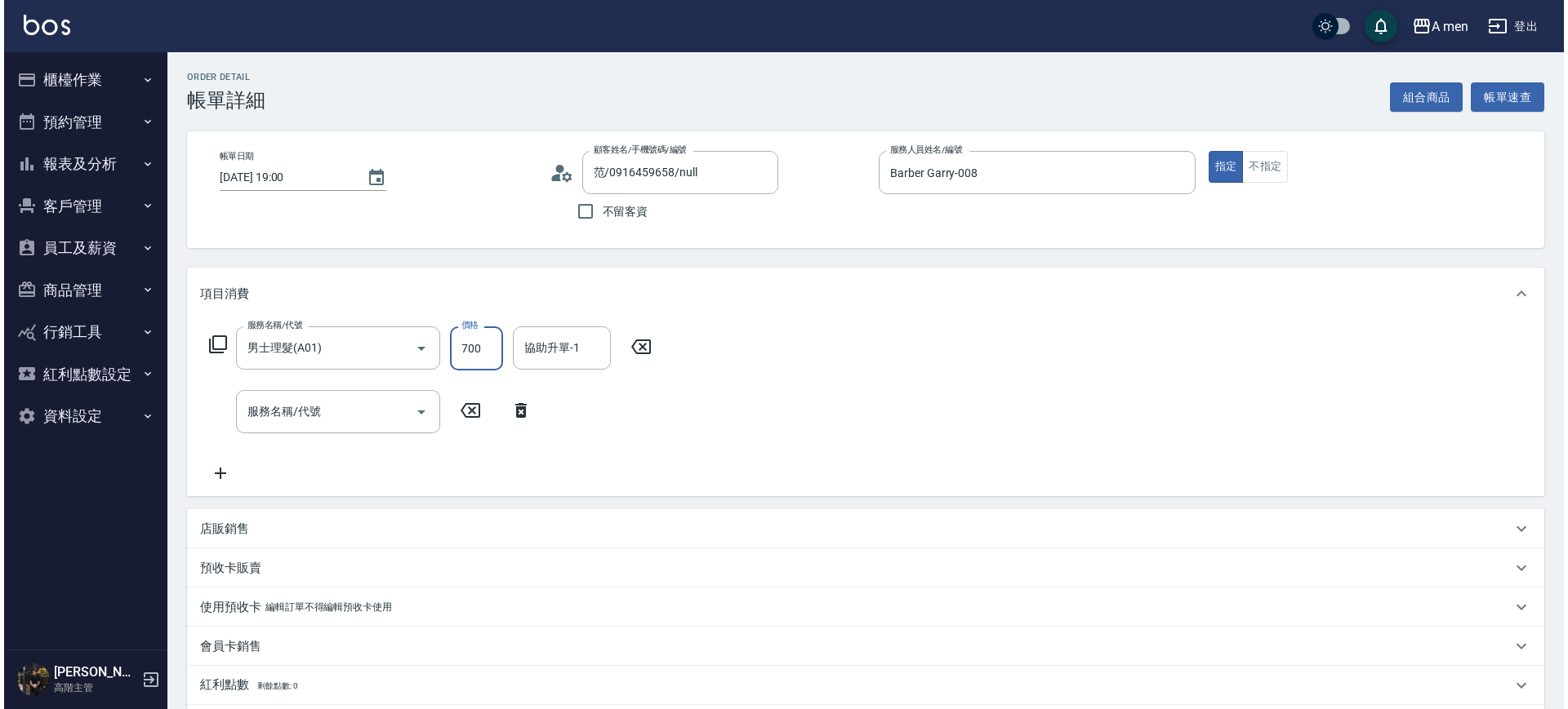
scroll to position [250, 0]
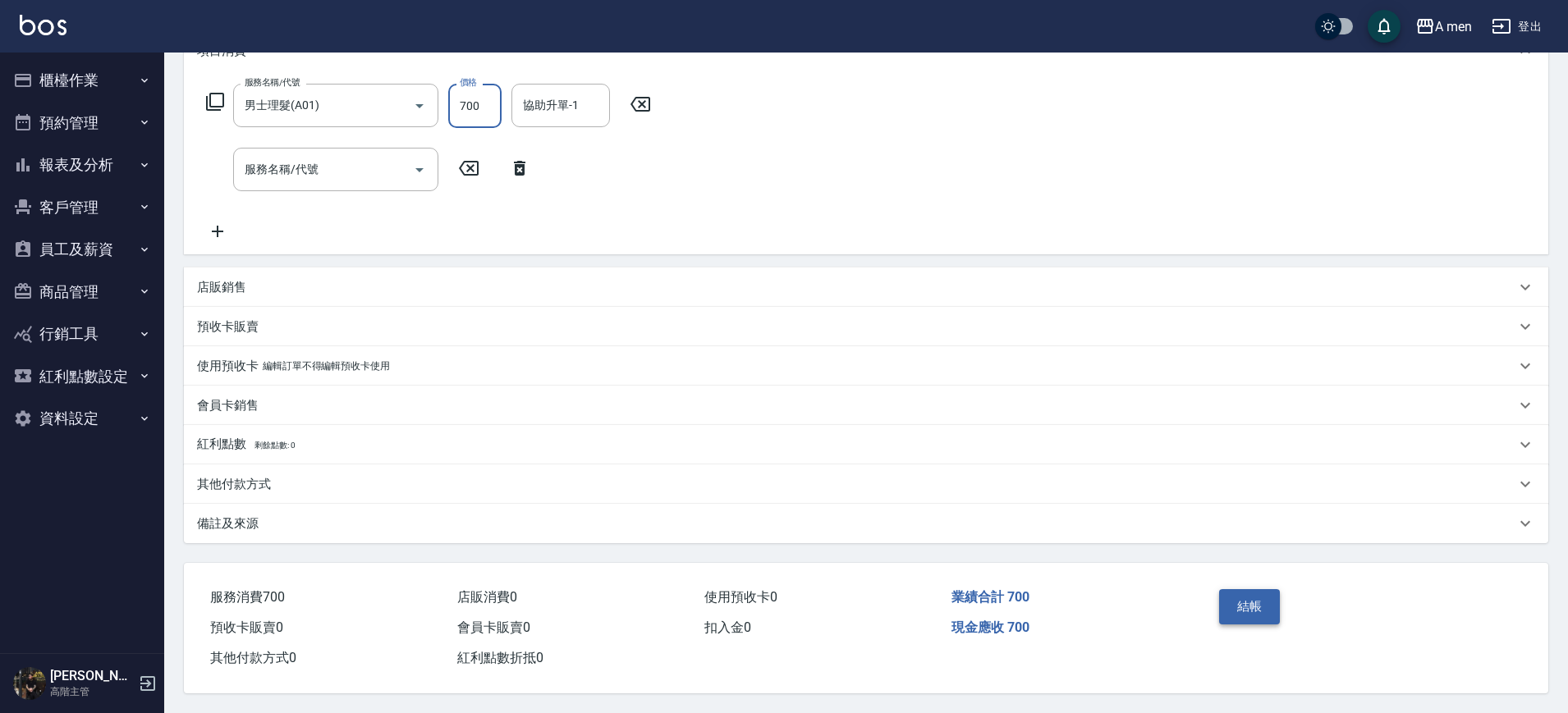
type input "700"
click at [1235, 611] on button "結帳" at bounding box center [1250, 606] width 61 height 35
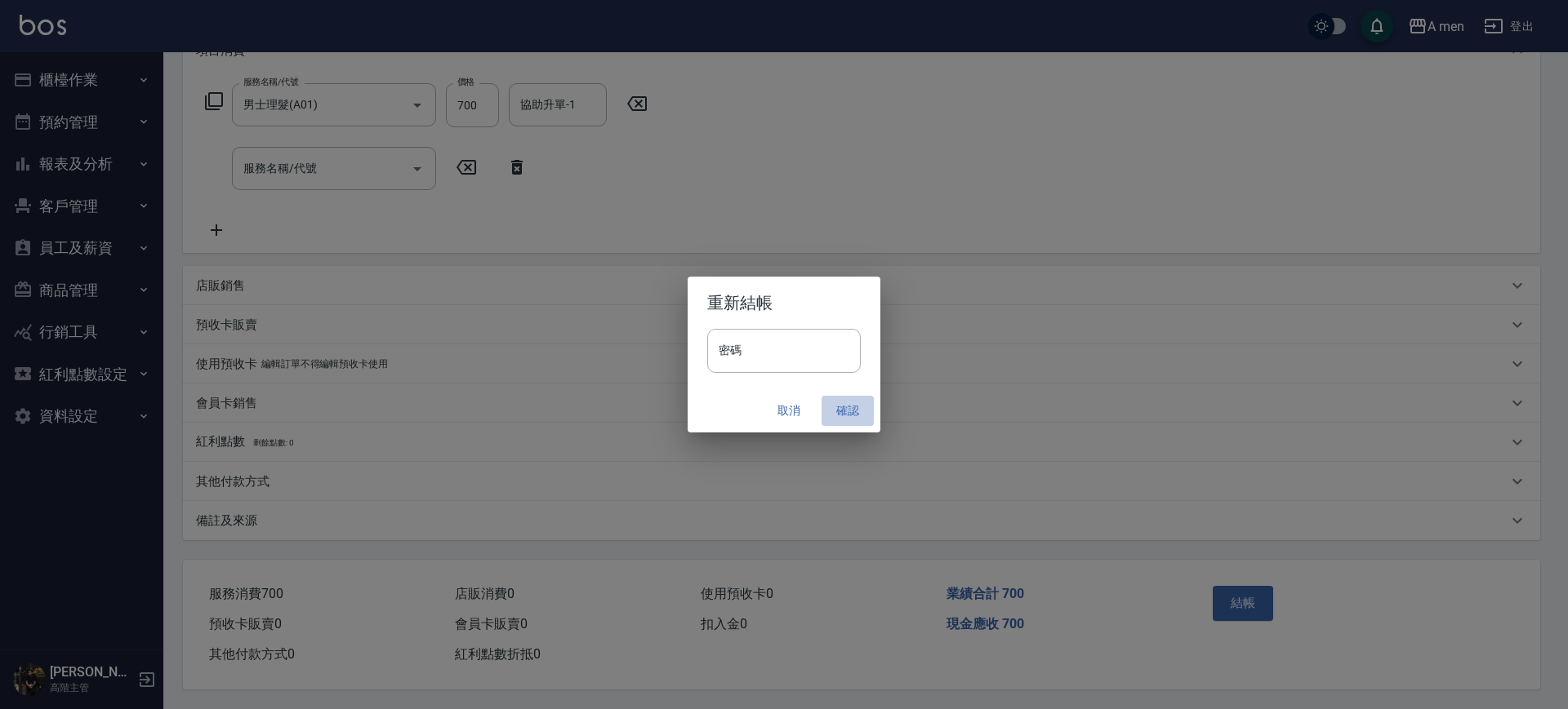
click at [854, 410] on button "確認" at bounding box center [847, 411] width 52 height 30
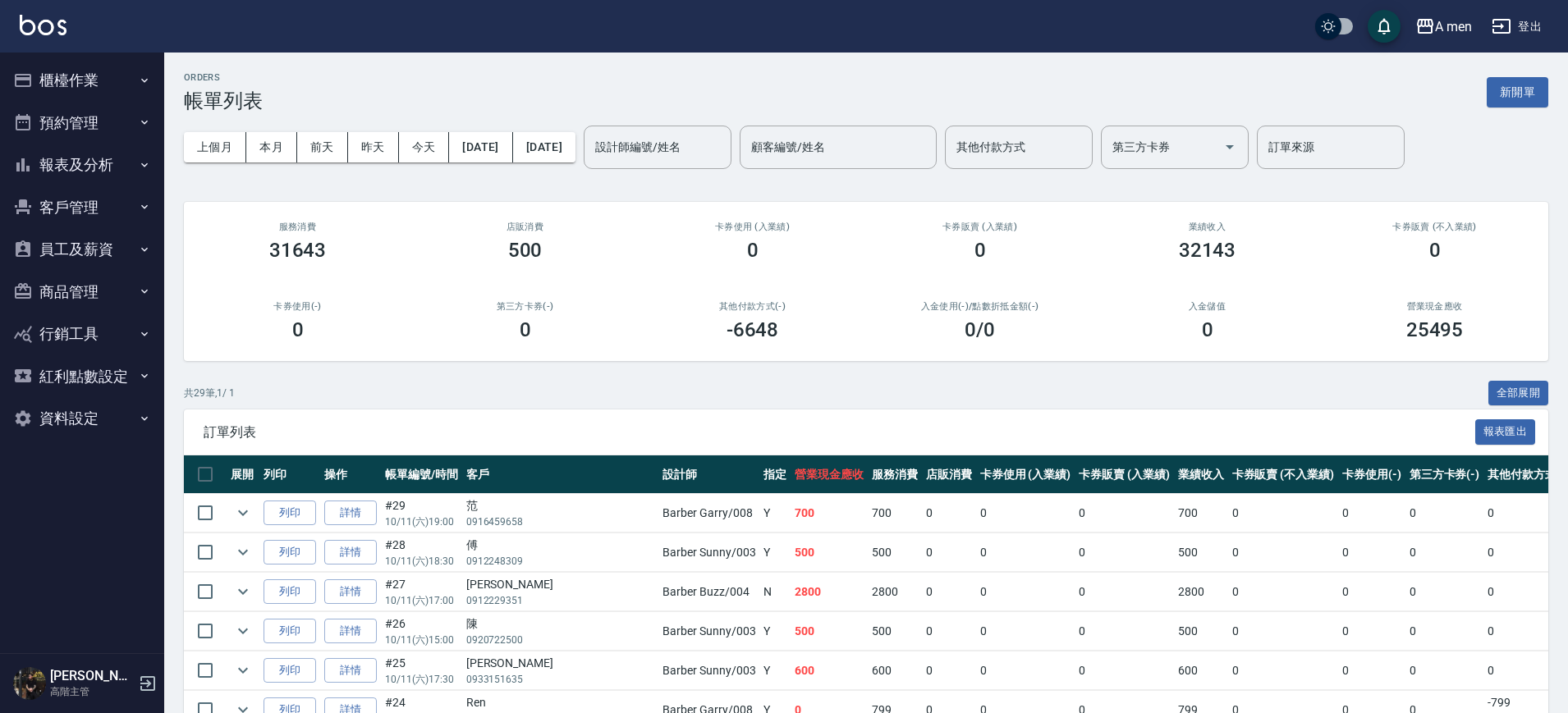
click at [69, 175] on button "報表及分析" at bounding box center [82, 165] width 151 height 42
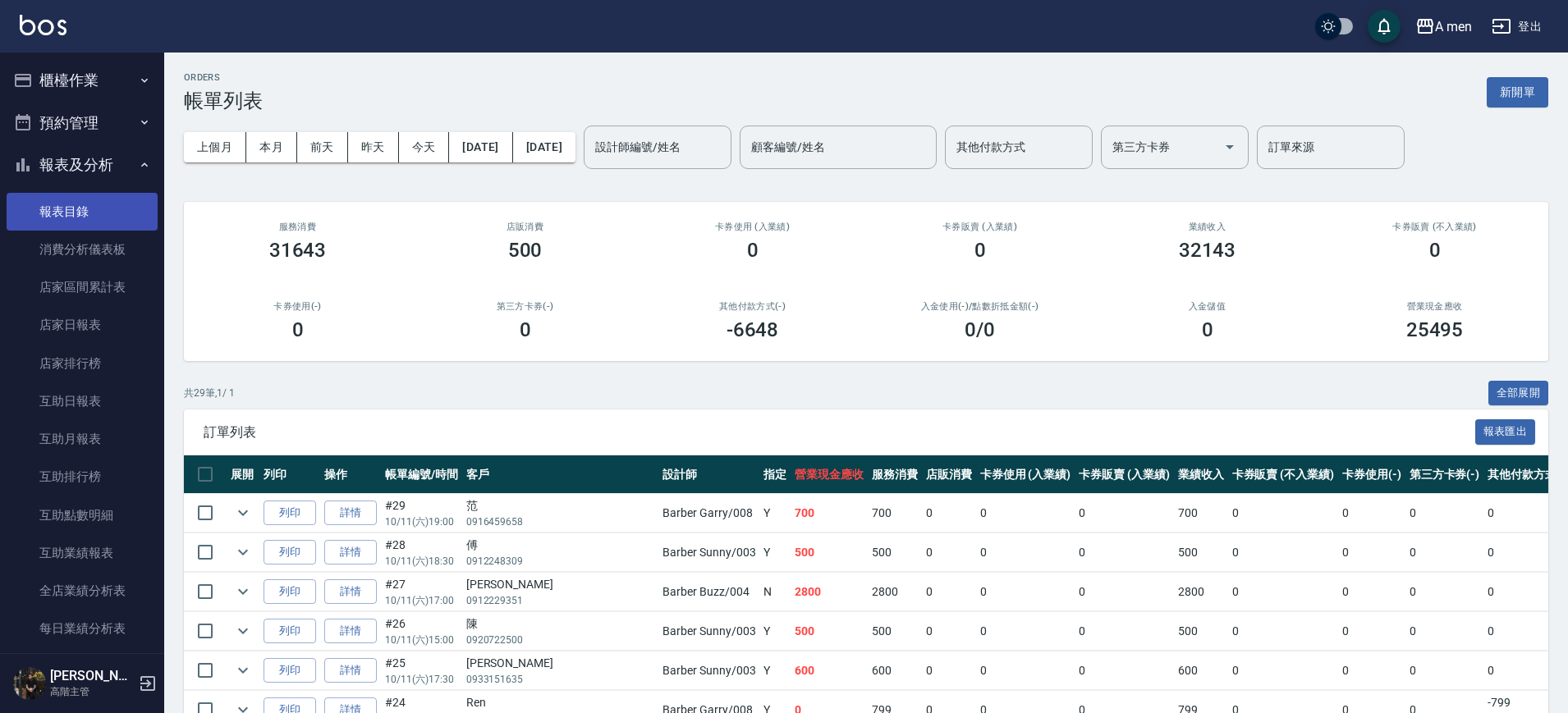
click at [81, 223] on link "報表目錄" at bounding box center [82, 212] width 151 height 37
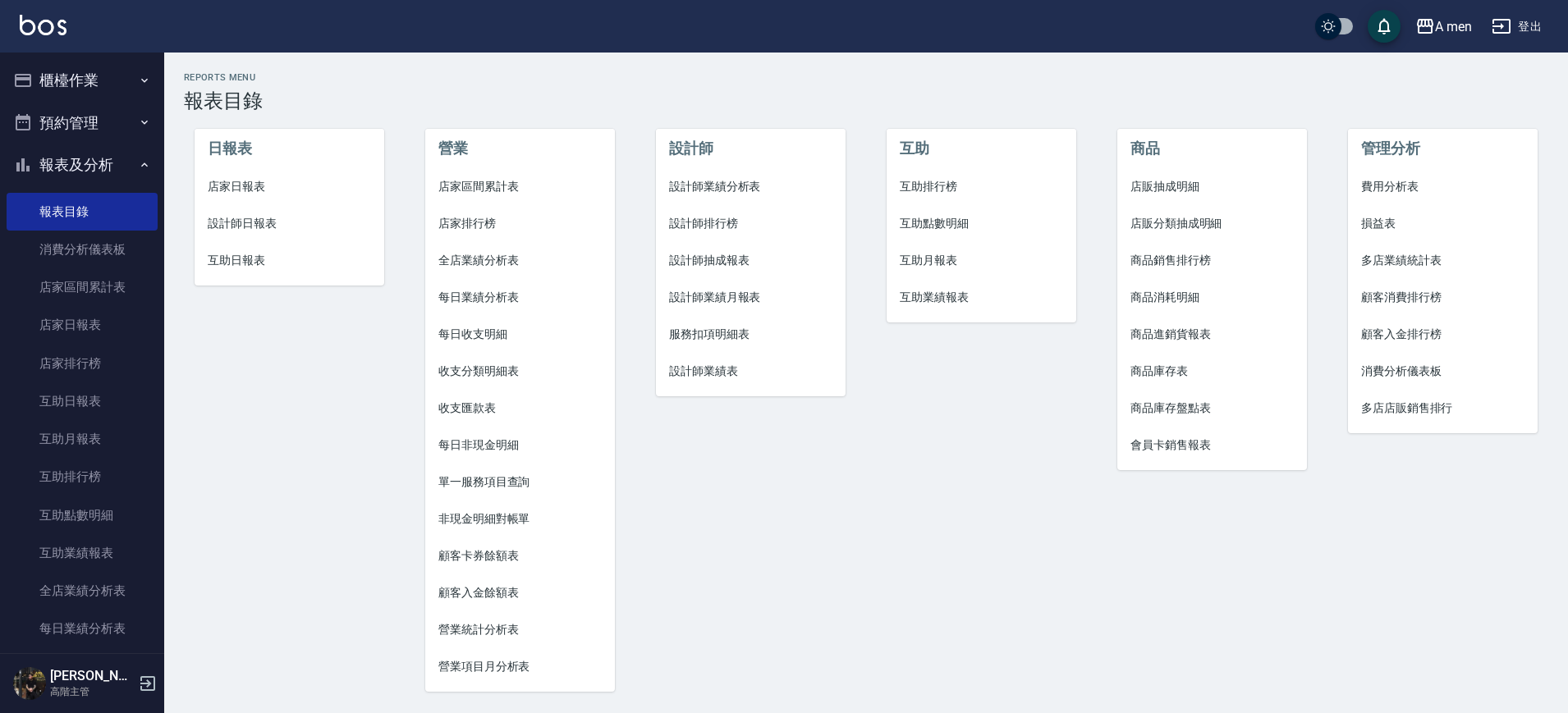
click at [961, 219] on span "互助點數明細" at bounding box center [982, 223] width 164 height 17
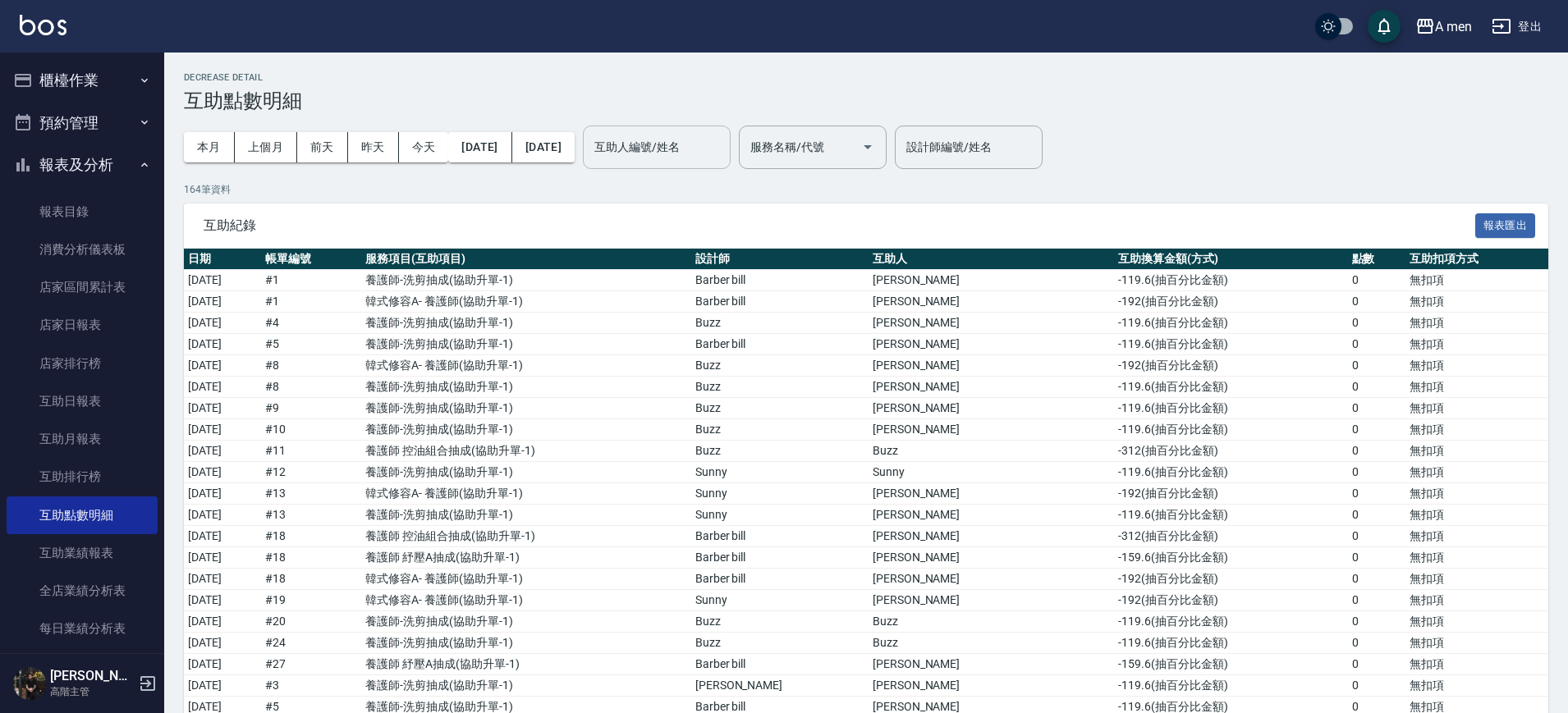
click at [671, 150] on input "互助人編號/姓名" at bounding box center [656, 147] width 133 height 29
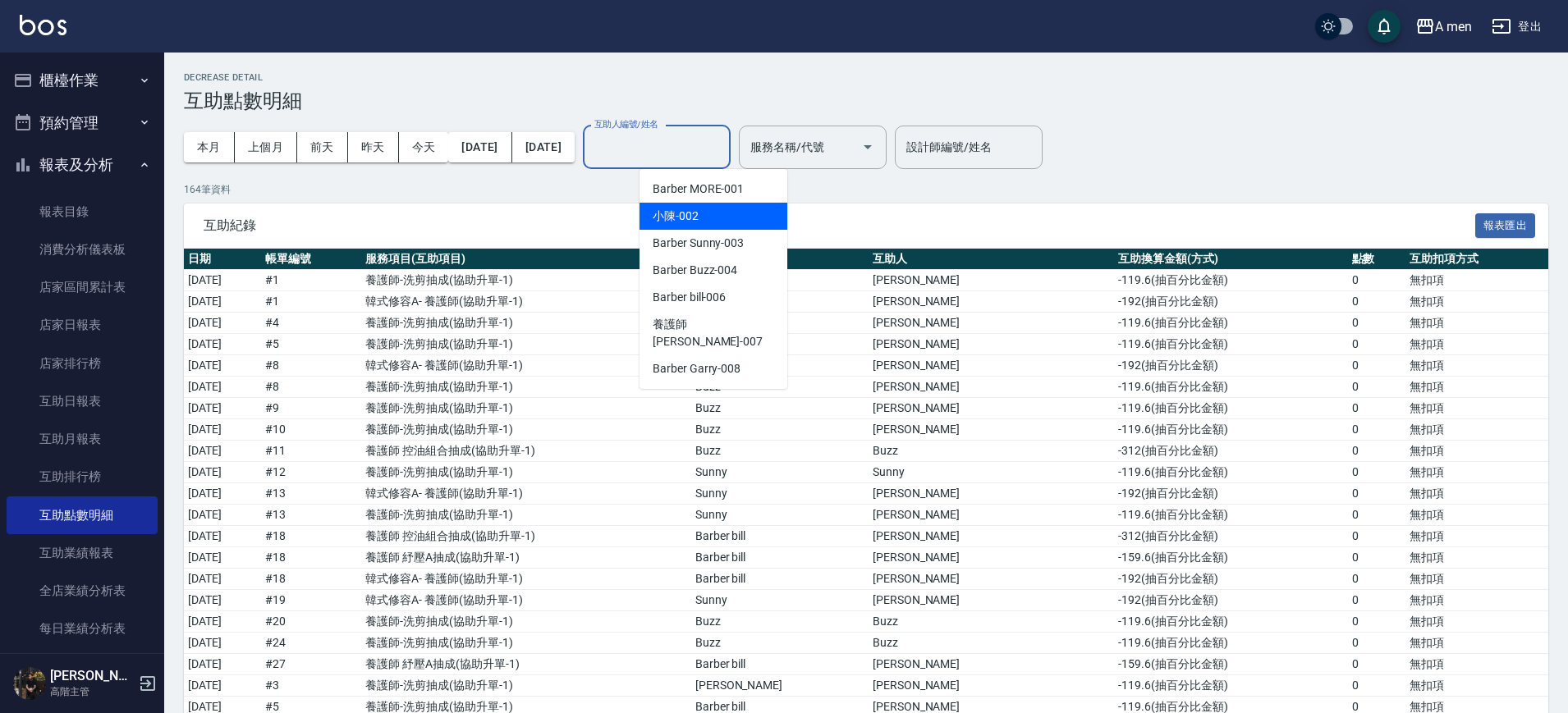
click at [730, 213] on div "小陳 -002" at bounding box center [713, 216] width 148 height 27
type input "小陳-002"
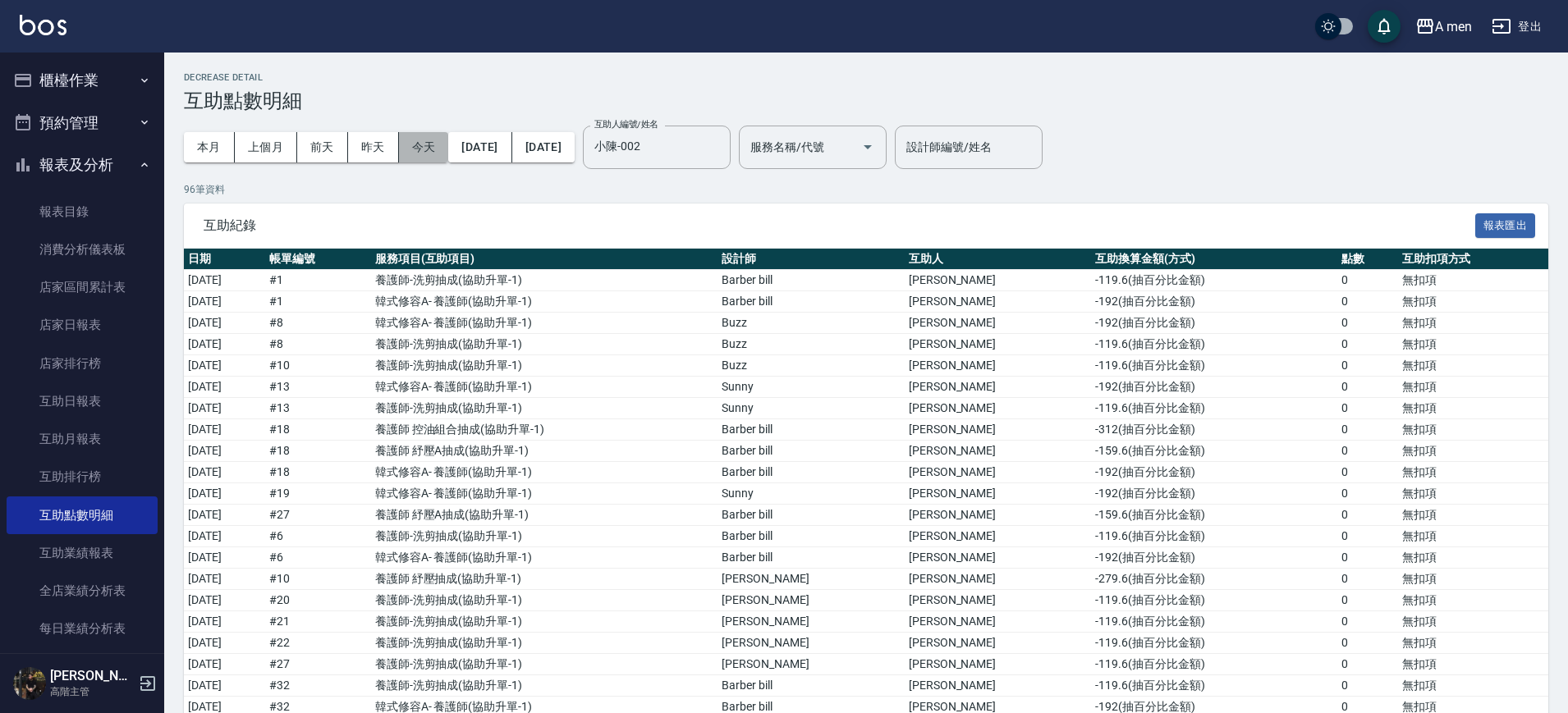
click at [421, 147] on button "今天" at bounding box center [423, 147] width 50 height 31
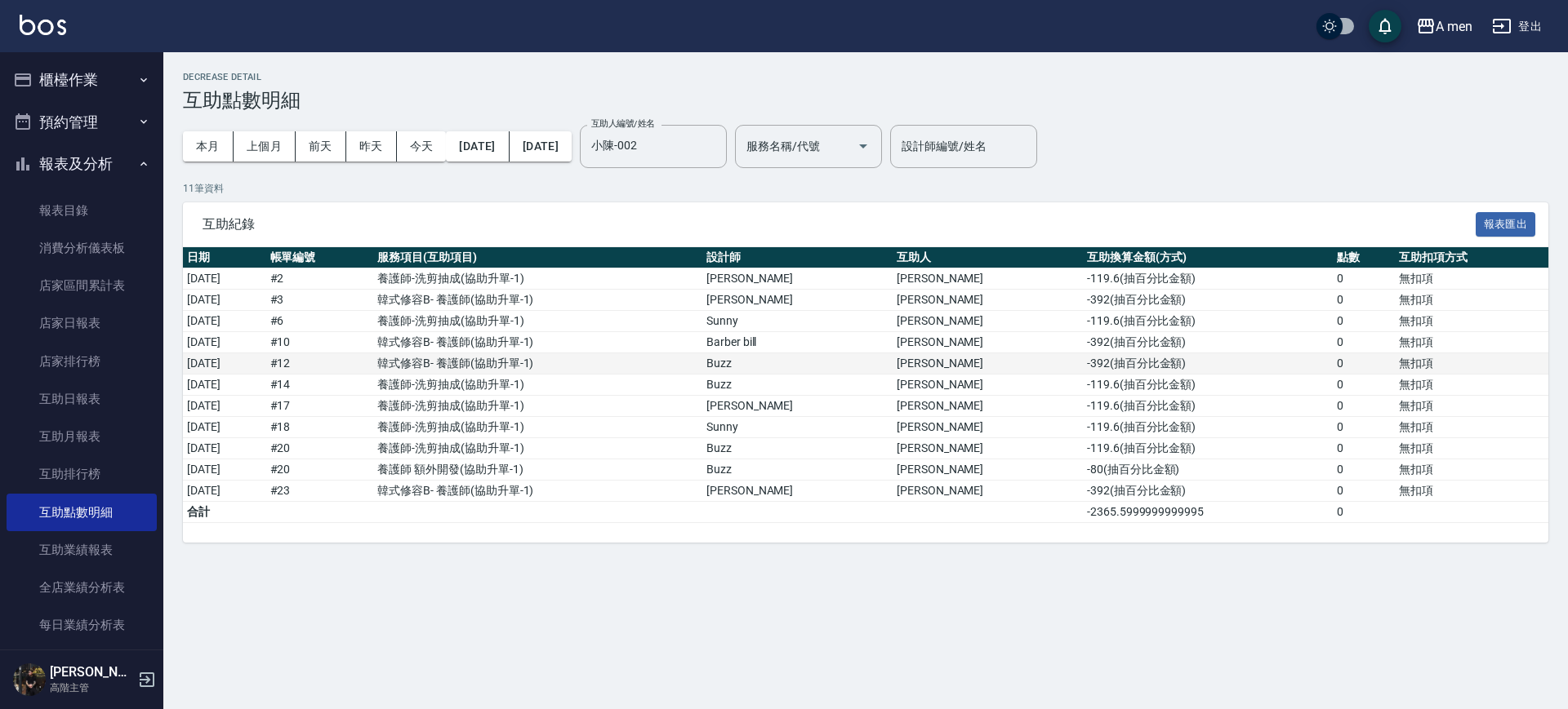
drag, startPoint x: 1089, startPoint y: 364, endPoint x: 1019, endPoint y: 253, distance: 131.2
click at [1089, 362] on td "-392 ( 抽百分比金額 )" at bounding box center [1207, 364] width 250 height 22
click at [205, 148] on button "本月" at bounding box center [208, 146] width 51 height 30
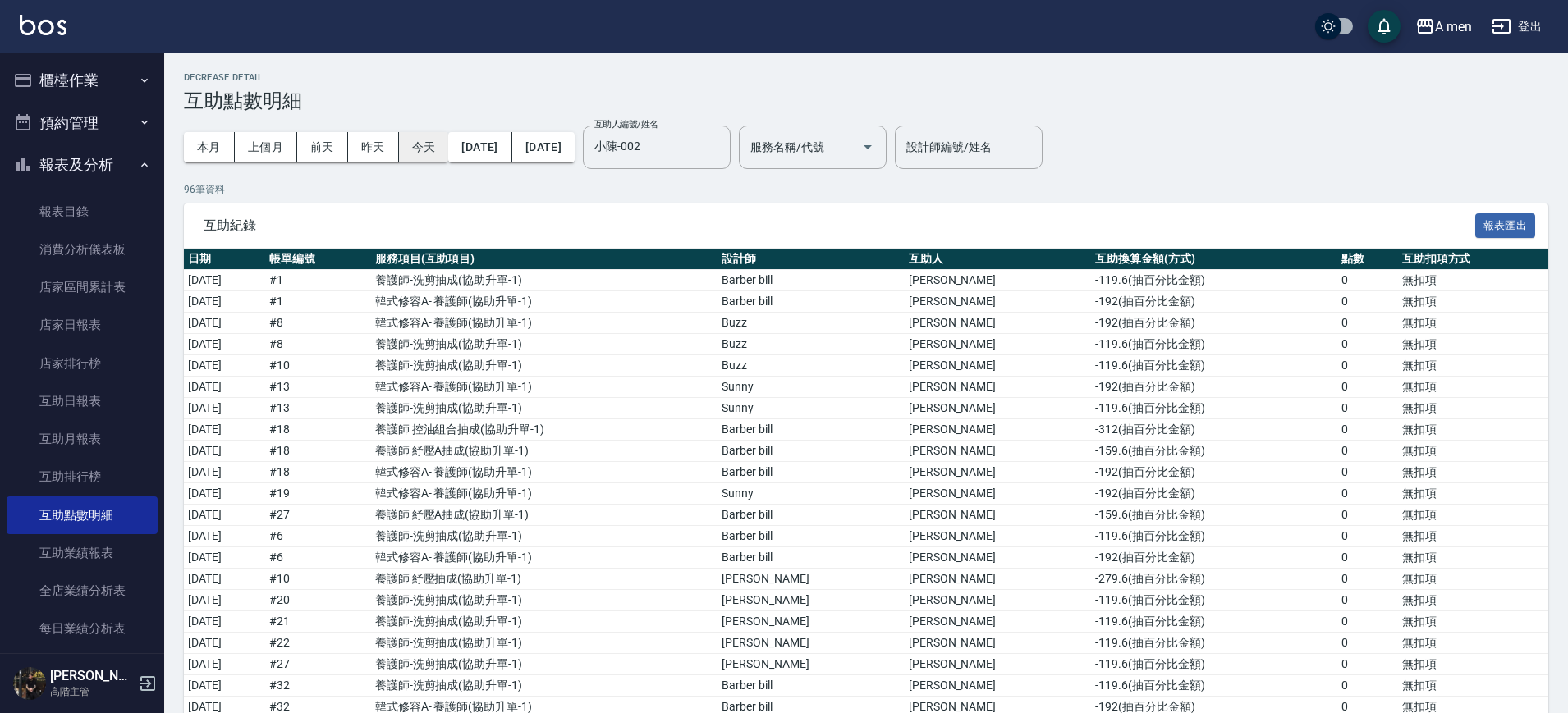
click at [437, 150] on button "今天" at bounding box center [423, 147] width 50 height 31
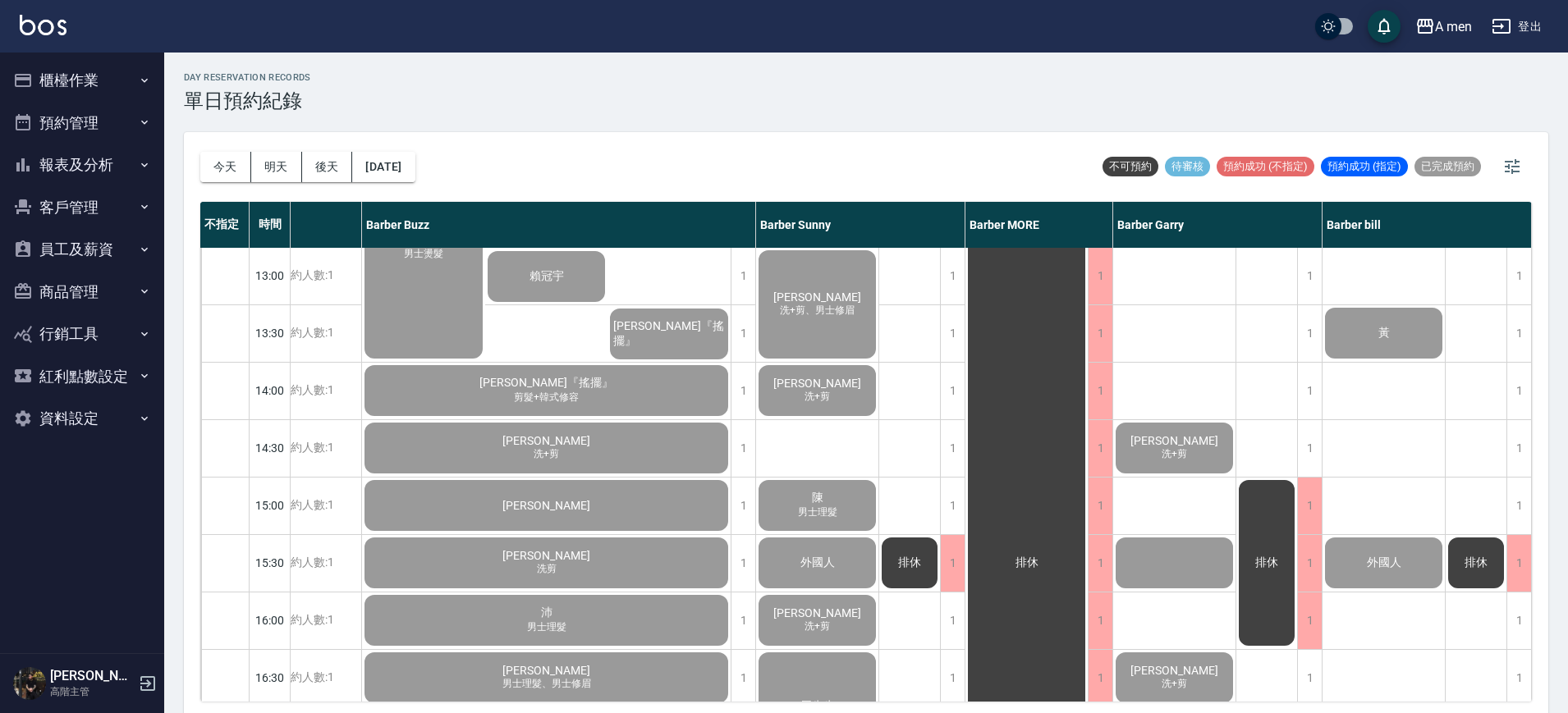
scroll to position [308, 208]
